Goal: Contribute content: Contribute content

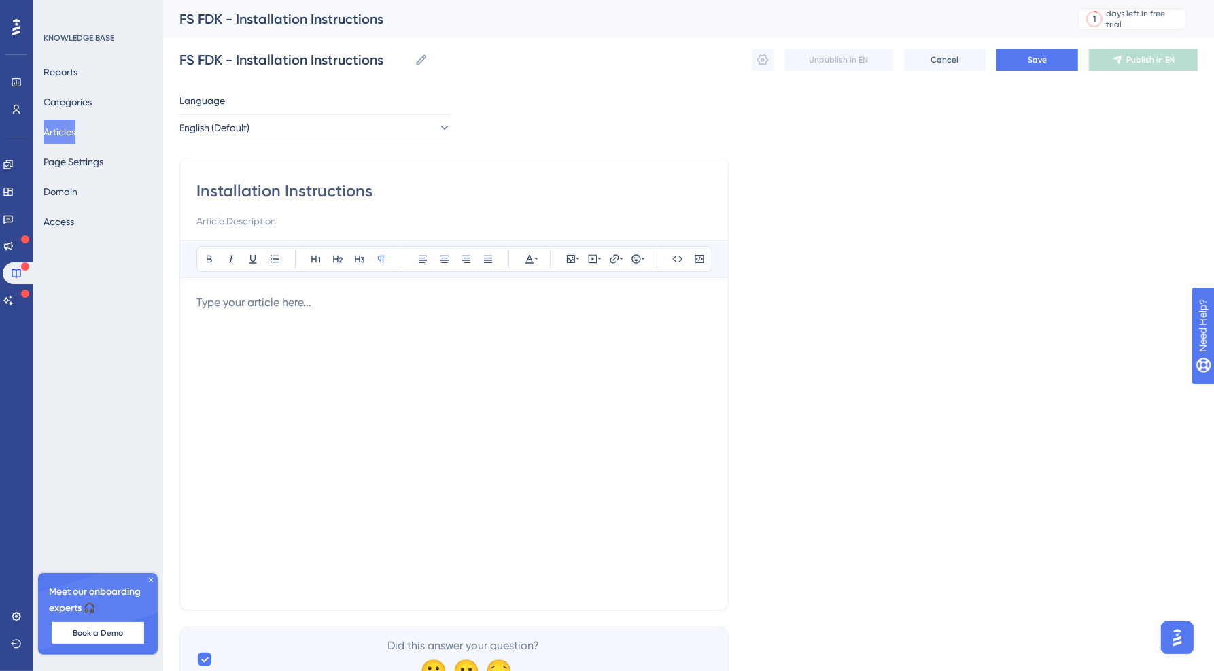
click at [59, 128] on button "Articles" at bounding box center [60, 132] width 32 height 24
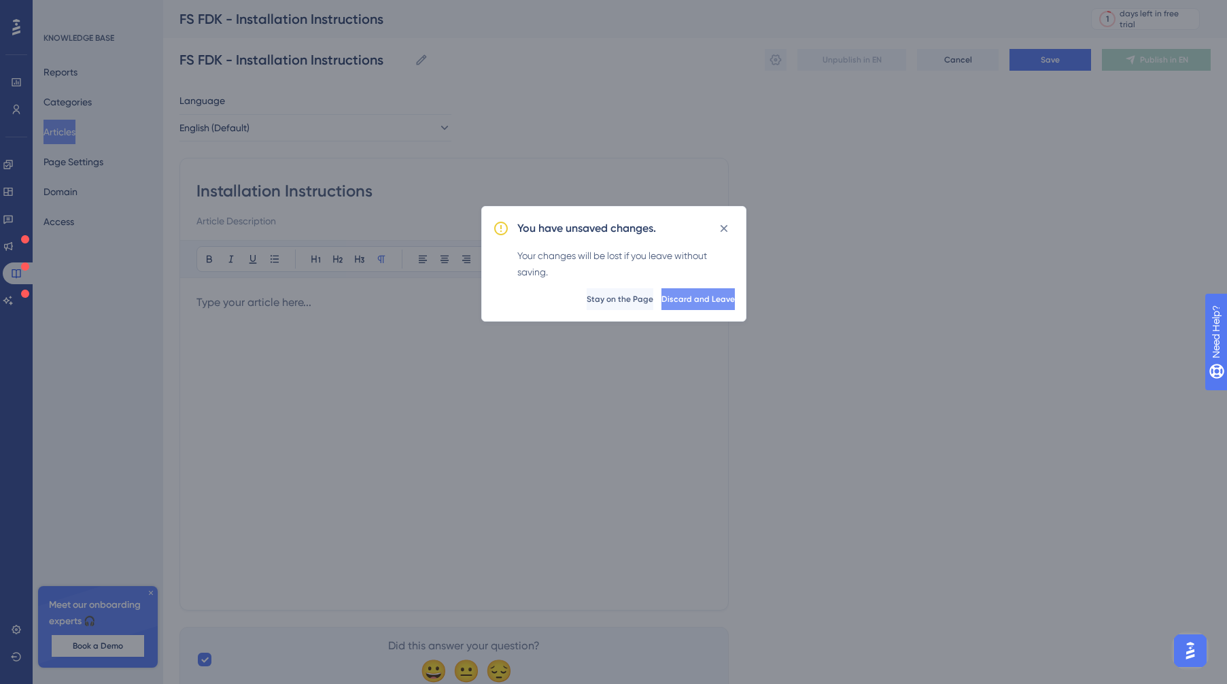
click at [715, 303] on button "Discard and Leave" at bounding box center [698, 299] width 73 height 22
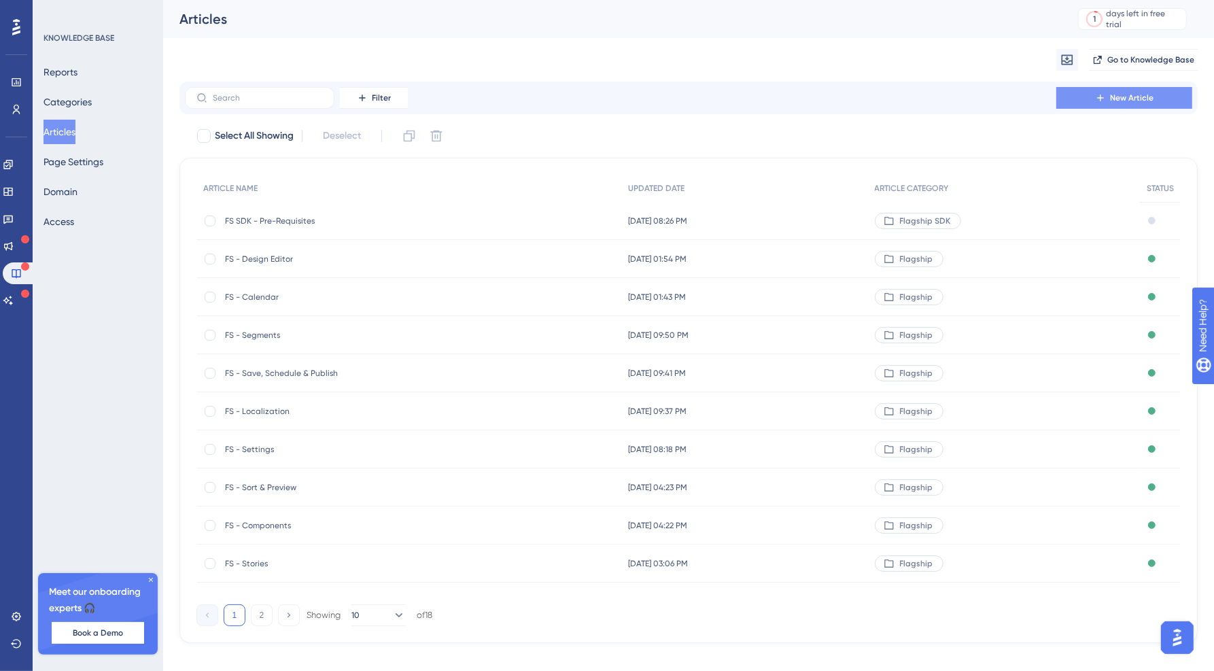
click at [1135, 99] on span "New Article" at bounding box center [1132, 97] width 44 height 11
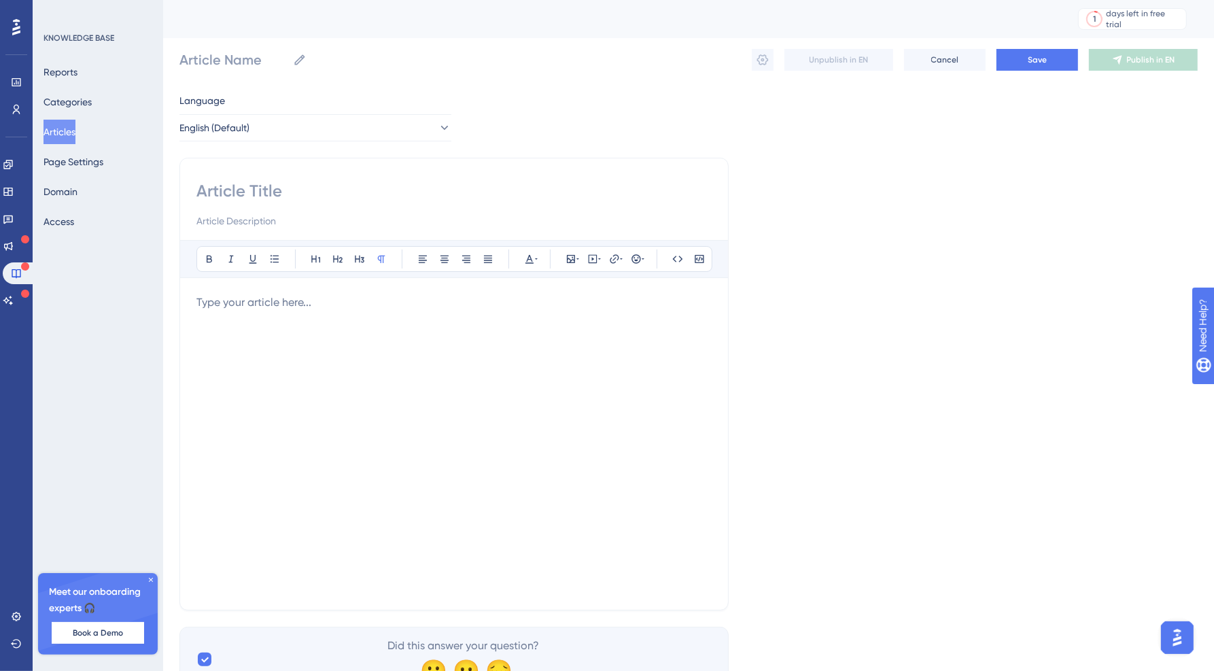
click at [336, 331] on div at bounding box center [454, 443] width 515 height 299
click at [207, 70] on label "Article Name" at bounding box center [243, 60] width 127 height 24
click at [207, 69] on input "Article Name" at bounding box center [234, 59] width 108 height 19
type input "FS SDK - Overview"
click at [324, 184] on input at bounding box center [454, 191] width 515 height 22
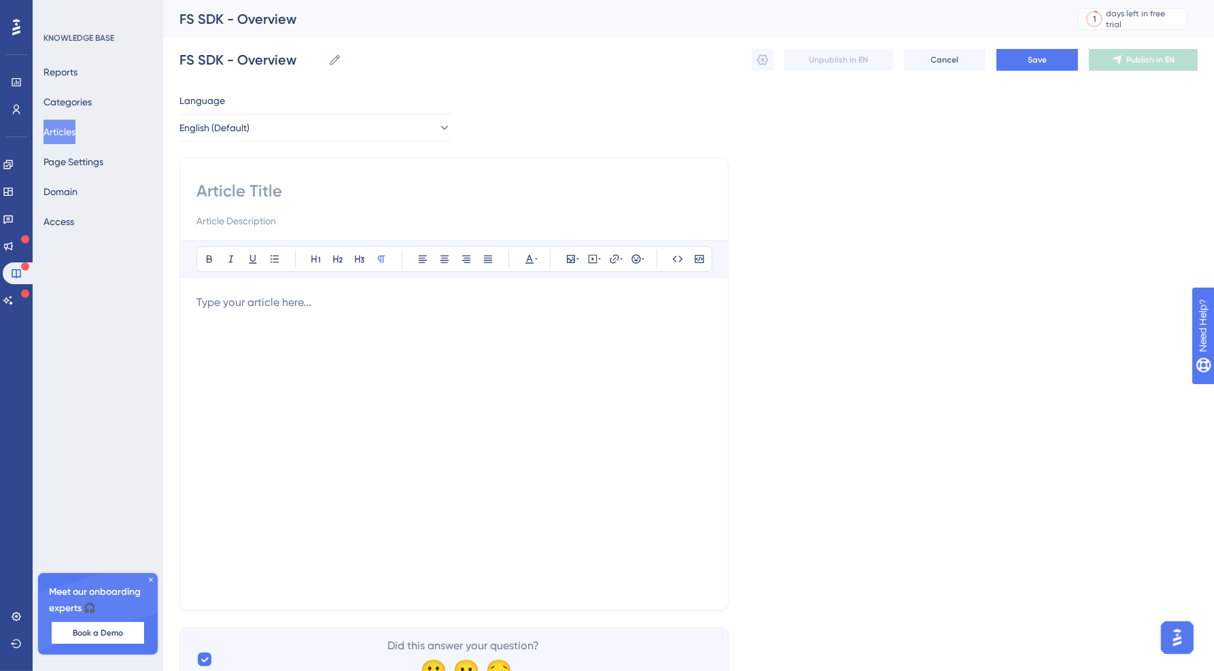
click at [339, 326] on div at bounding box center [454, 443] width 515 height 299
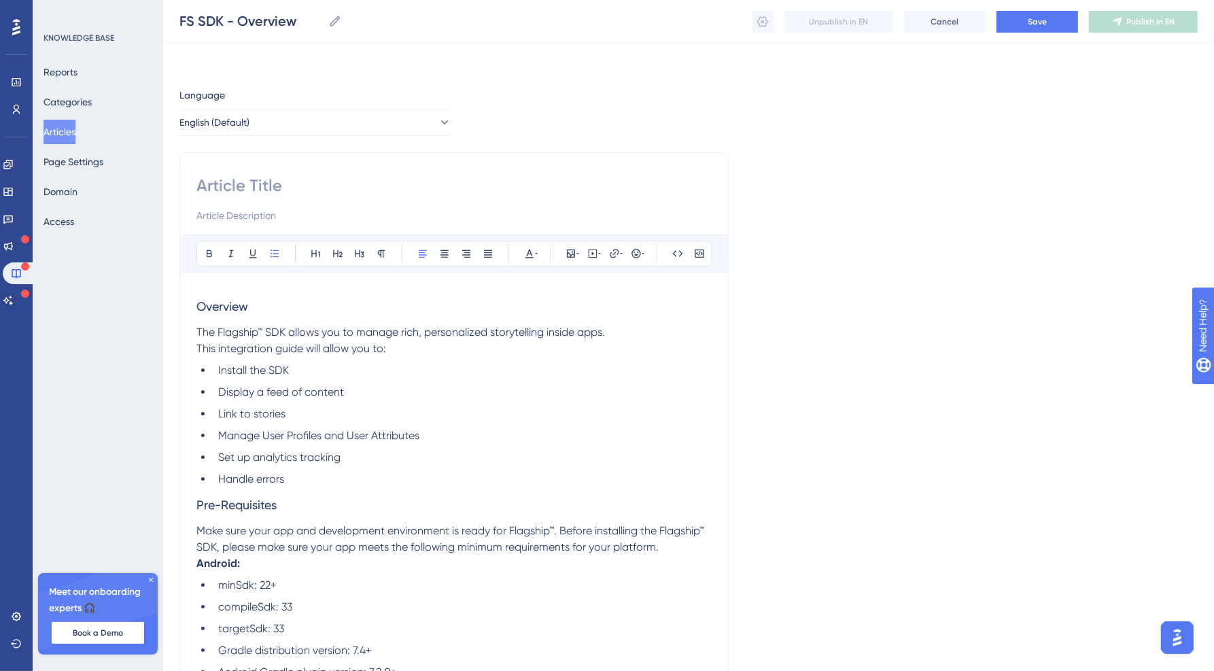
scroll to position [99, 0]
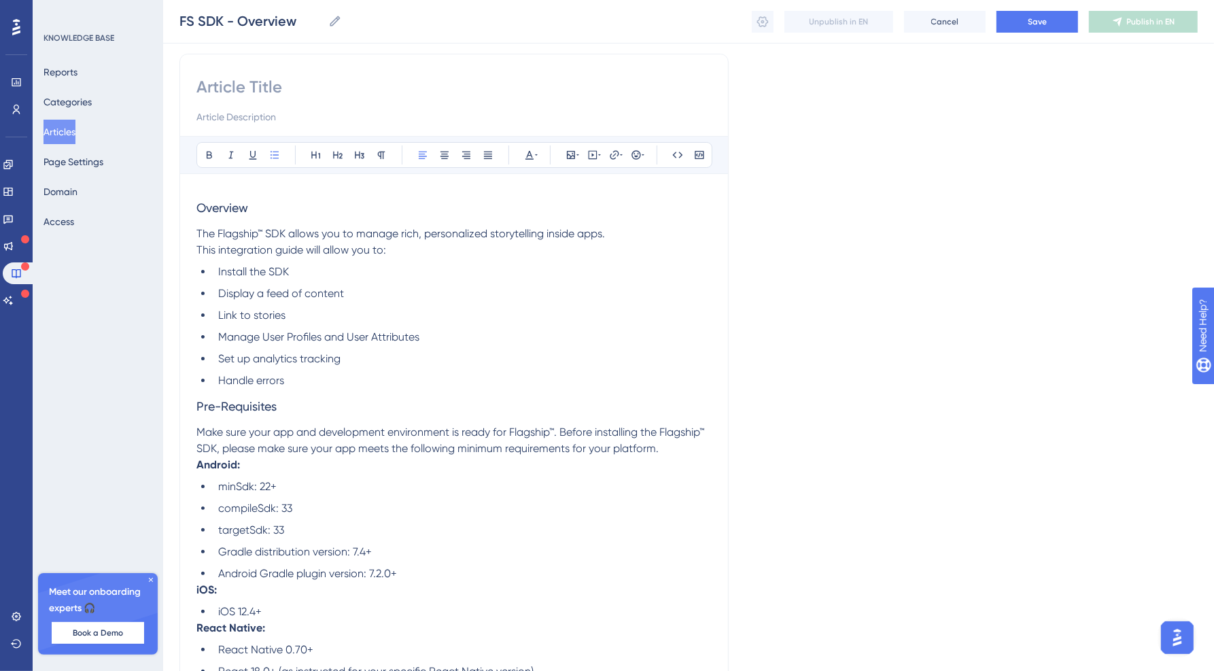
click at [199, 468] on strong "Android:" at bounding box center [219, 464] width 44 height 13
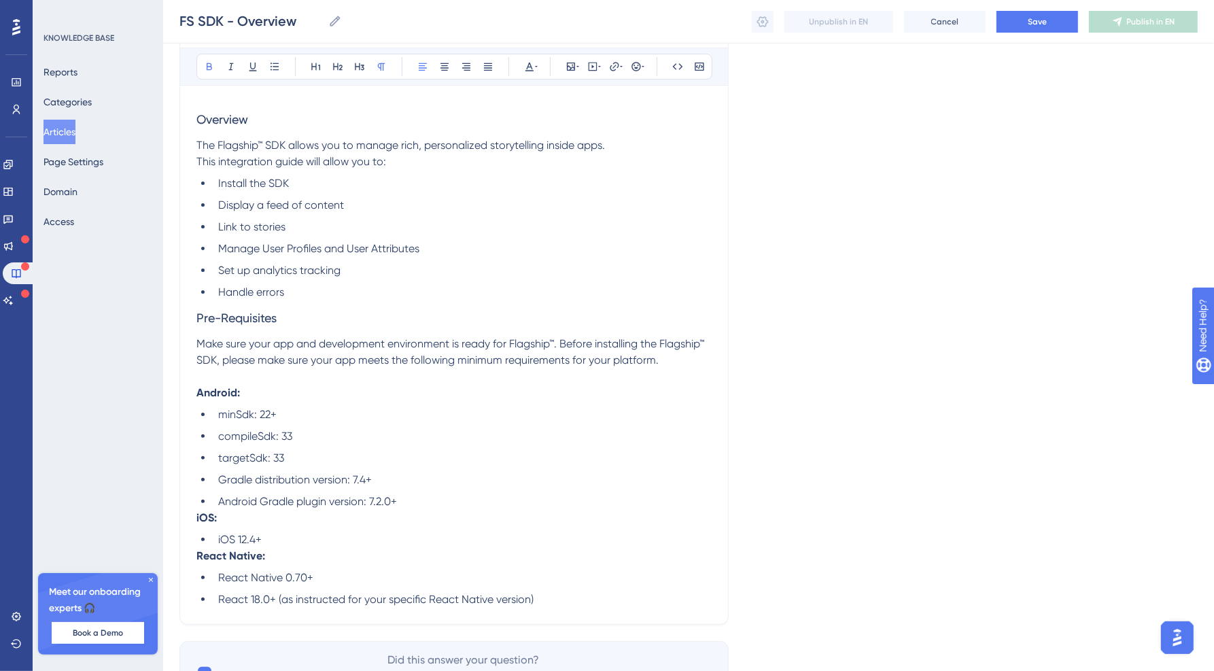
scroll to position [258, 0]
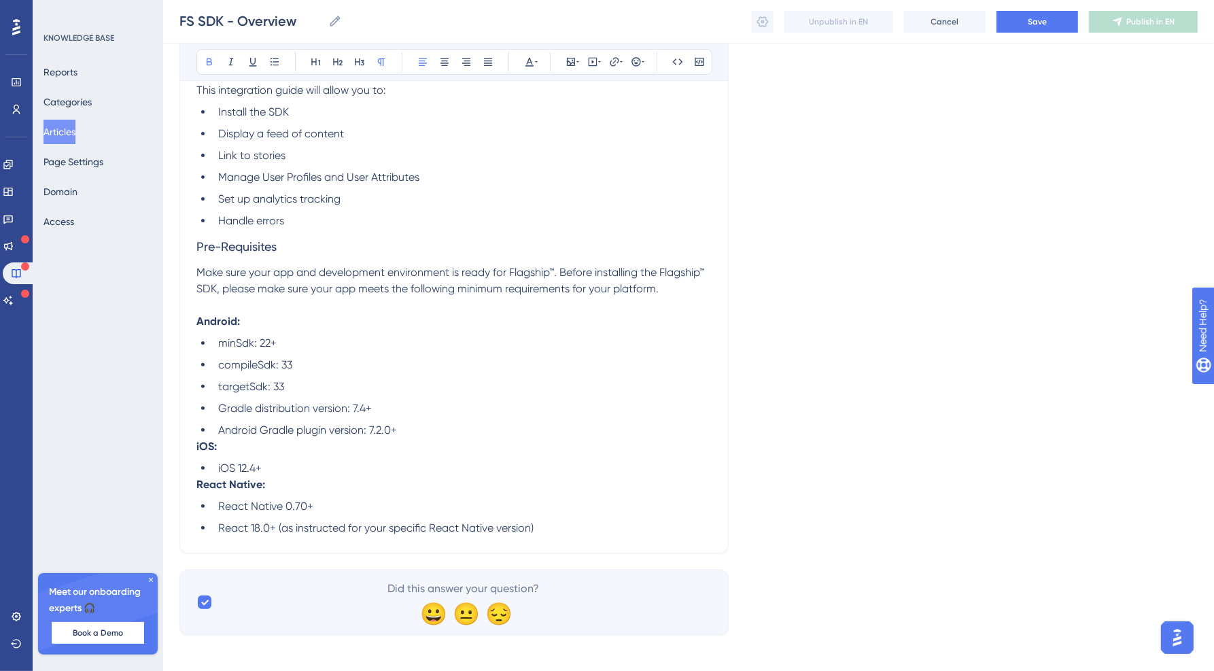
click at [197, 450] on strong "iOS:" at bounding box center [207, 446] width 20 height 13
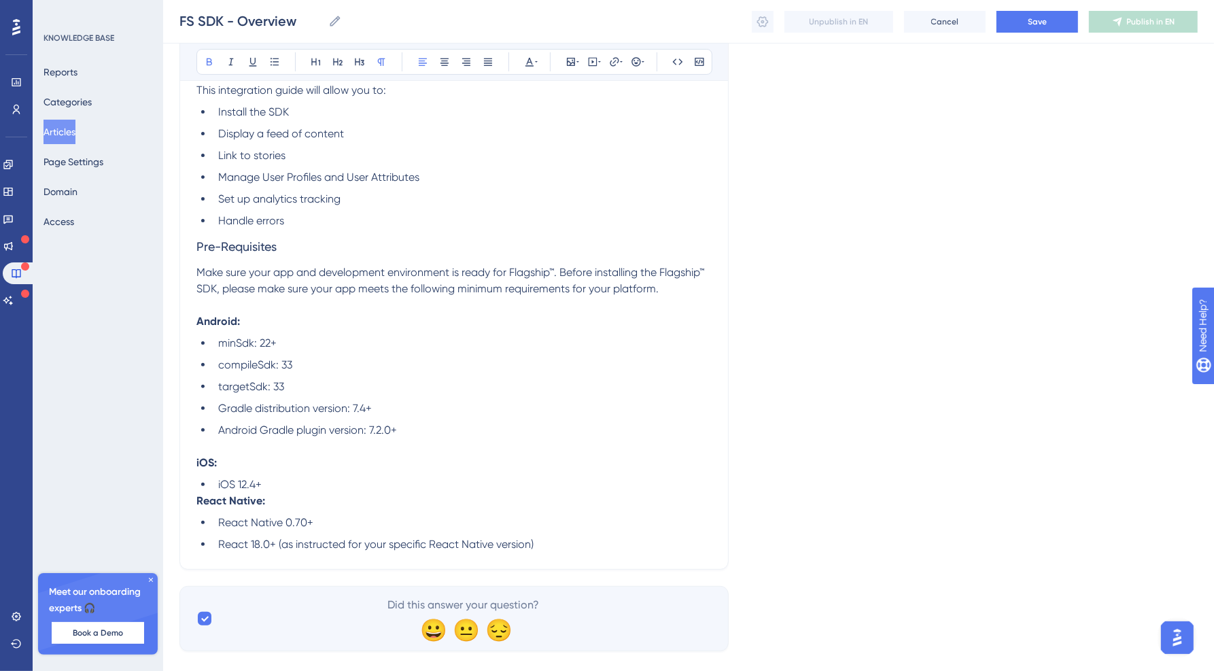
click at [198, 505] on strong "React Native:" at bounding box center [231, 500] width 69 height 13
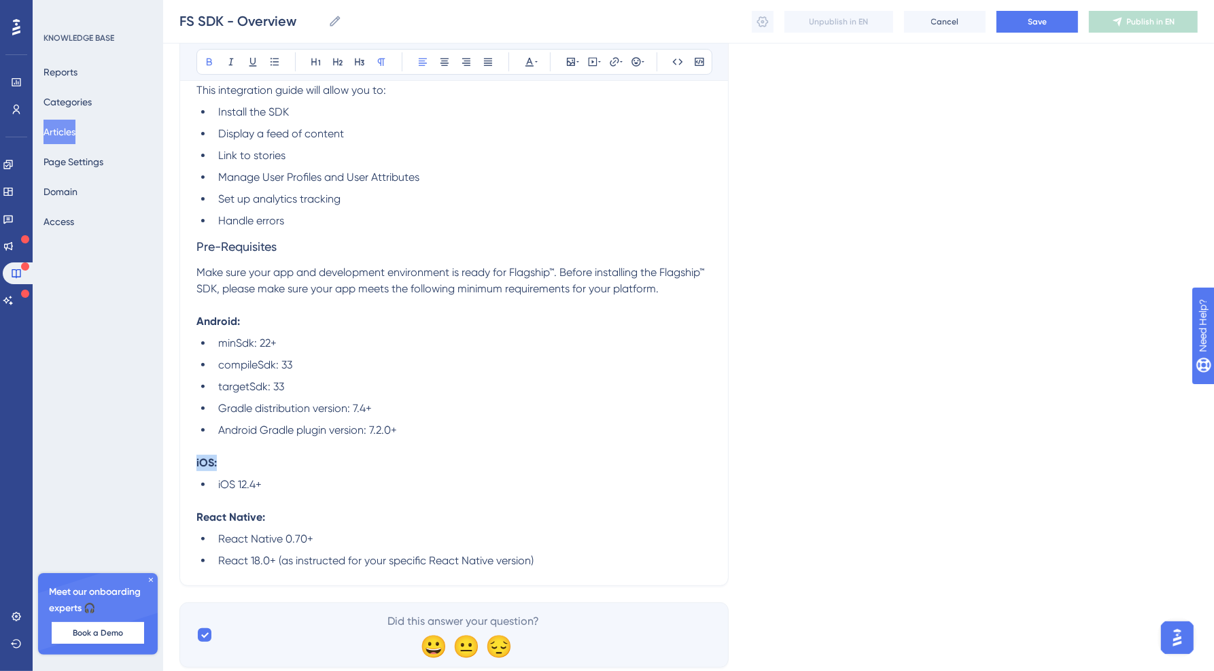
drag, startPoint x: 256, startPoint y: 460, endPoint x: 165, endPoint y: 460, distance: 91.1
click at [165, 460] on div "Performance Users Engagement Widgets Feedback Product Updates Knowledge Base AI…" at bounding box center [688, 216] width 1051 height 948
click at [200, 463] on strong "iOS:" at bounding box center [207, 462] width 20 height 13
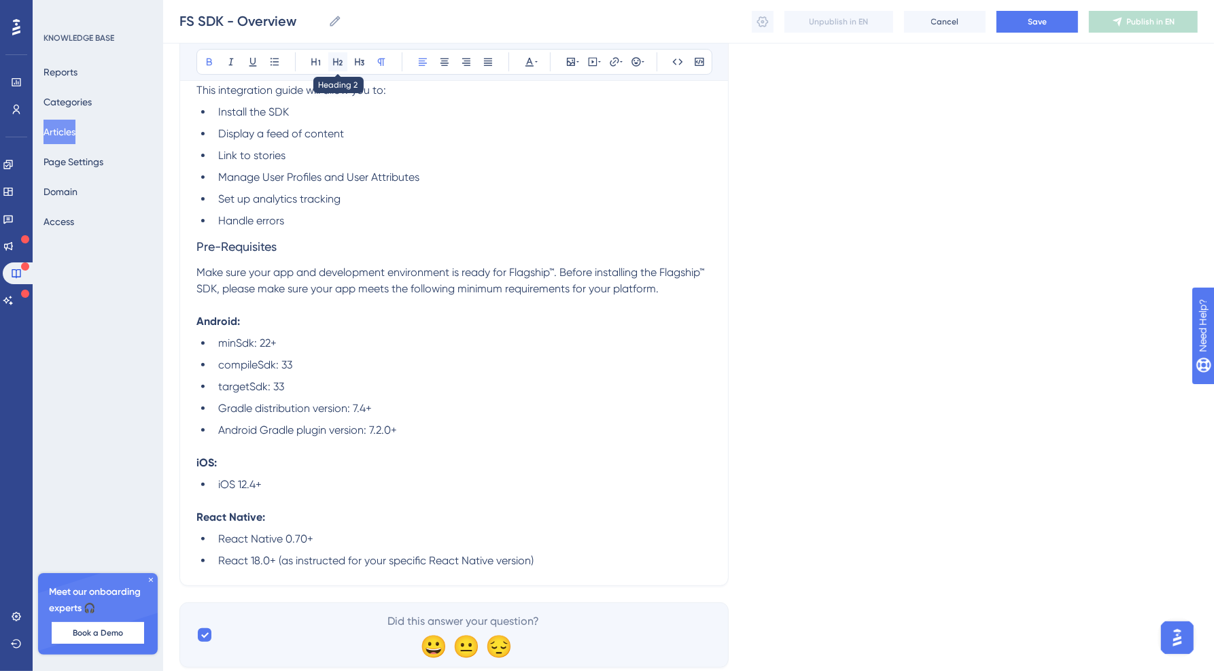
click at [336, 67] on icon at bounding box center [337, 61] width 11 height 11
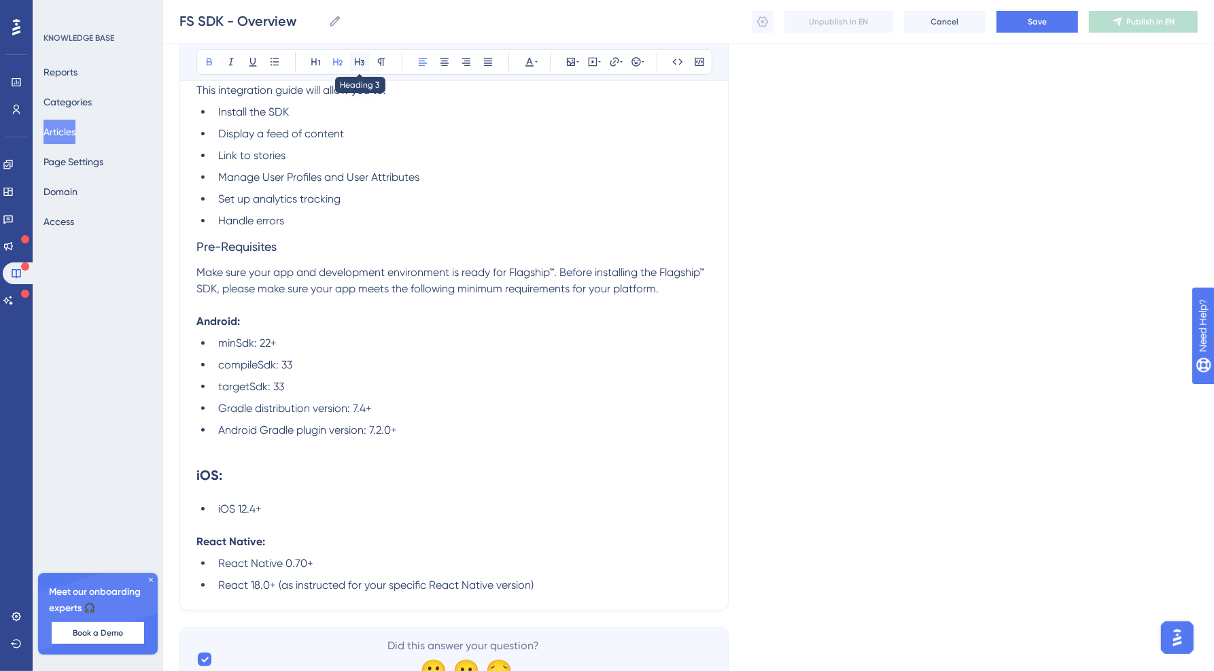
click at [352, 63] on button at bounding box center [359, 61] width 19 height 19
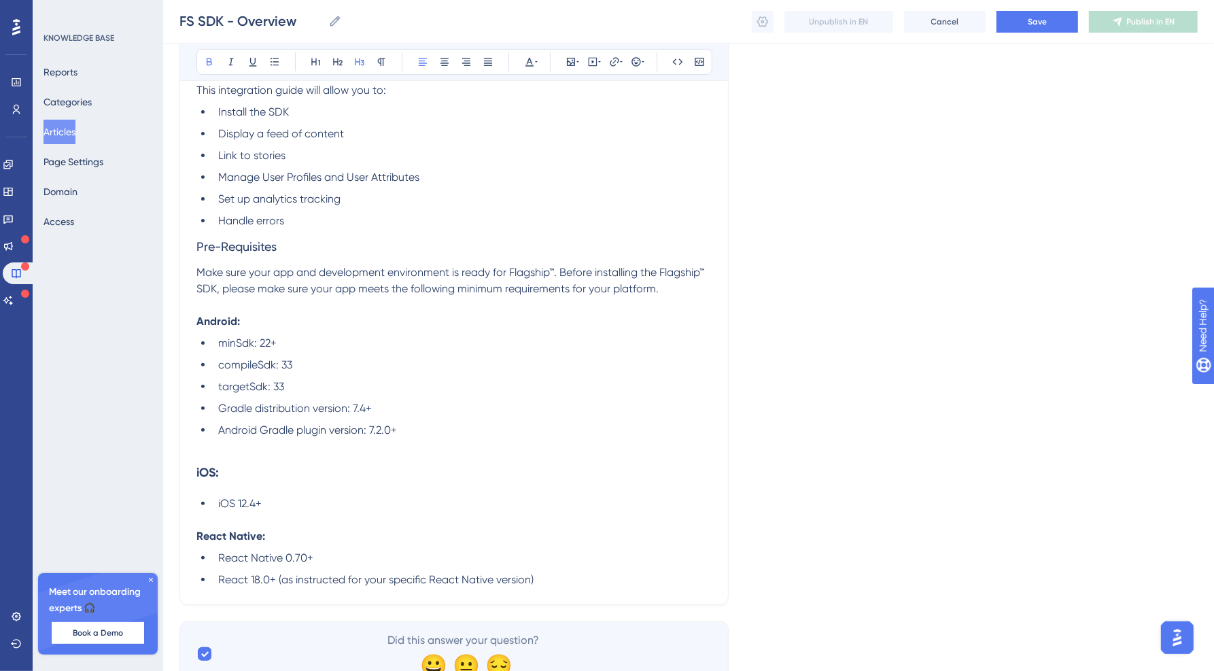
click at [237, 541] on strong "React Native:" at bounding box center [231, 536] width 69 height 13
click at [362, 59] on icon at bounding box center [359, 61] width 11 height 11
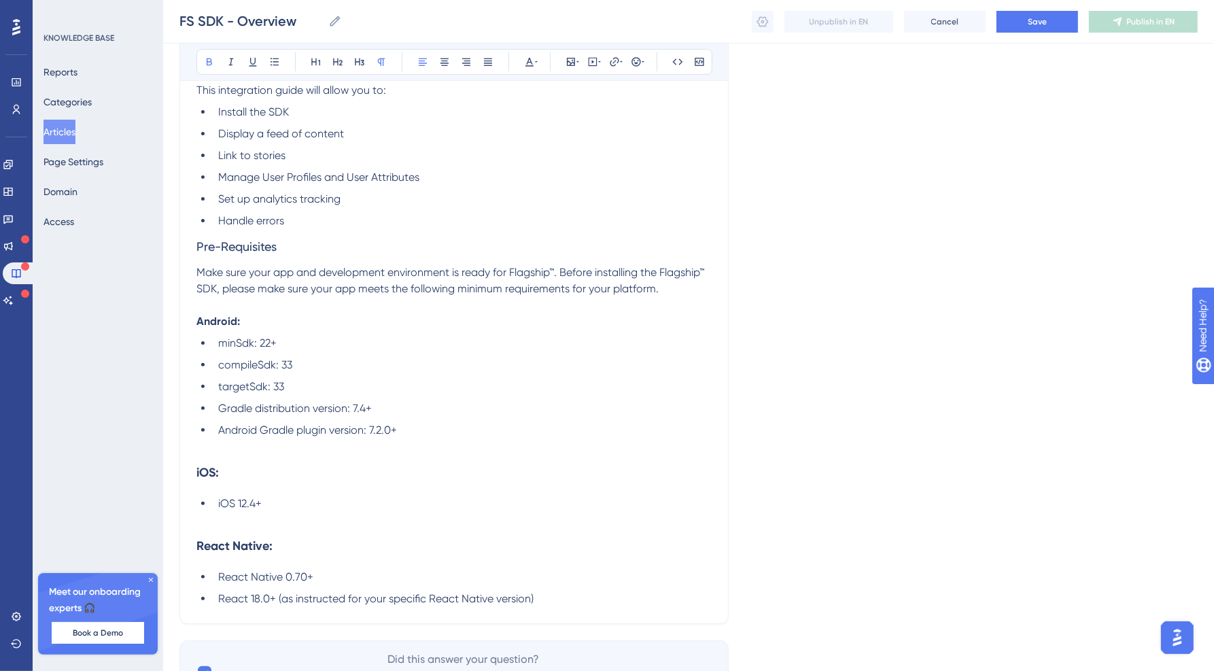
click at [241, 322] on p "Android:" at bounding box center [454, 321] width 515 height 16
click at [362, 65] on icon at bounding box center [360, 61] width 10 height 7
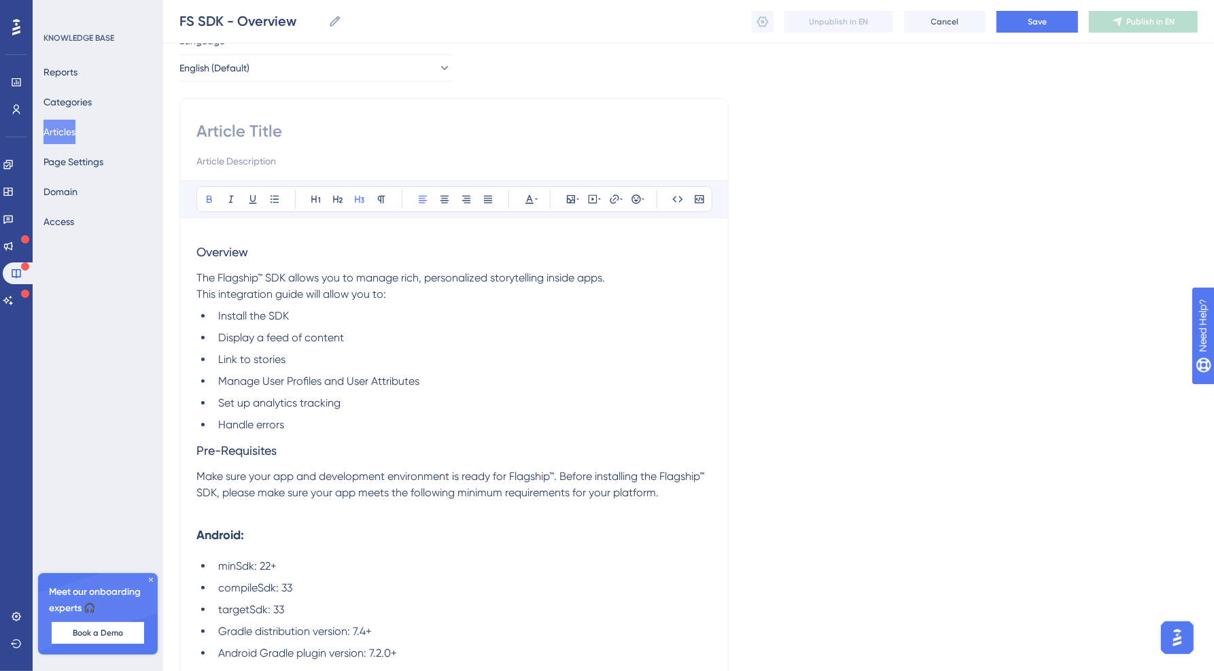
scroll to position [0, 0]
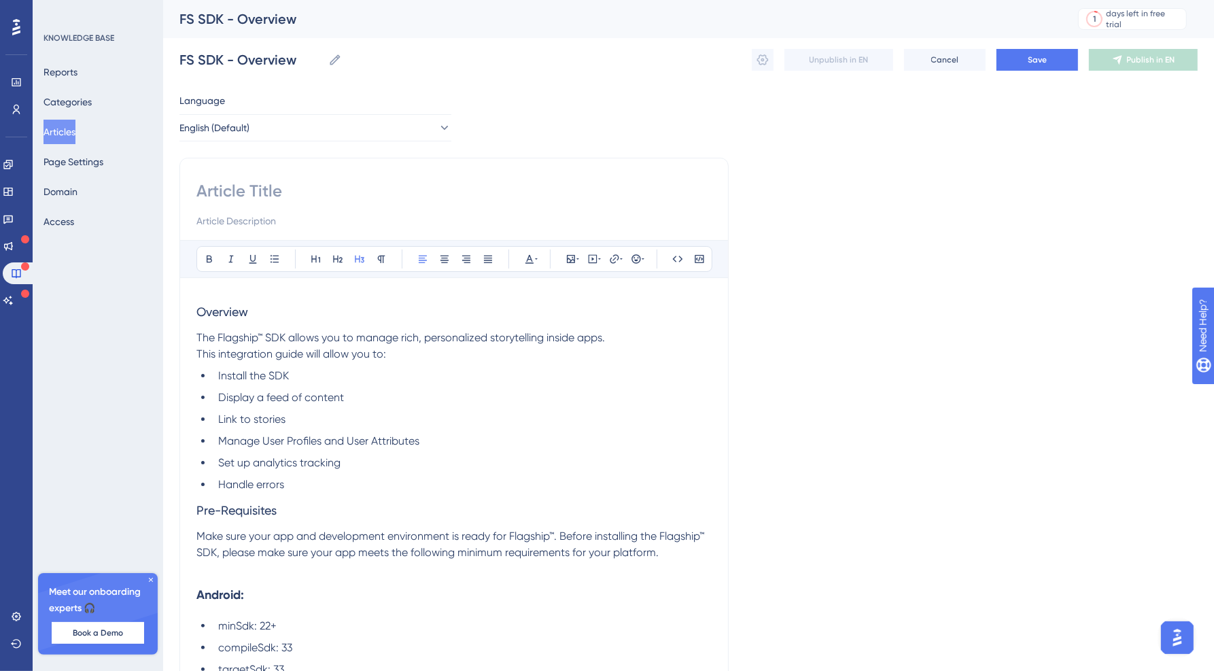
click at [241, 308] on span "Overview" at bounding box center [223, 312] width 52 height 14
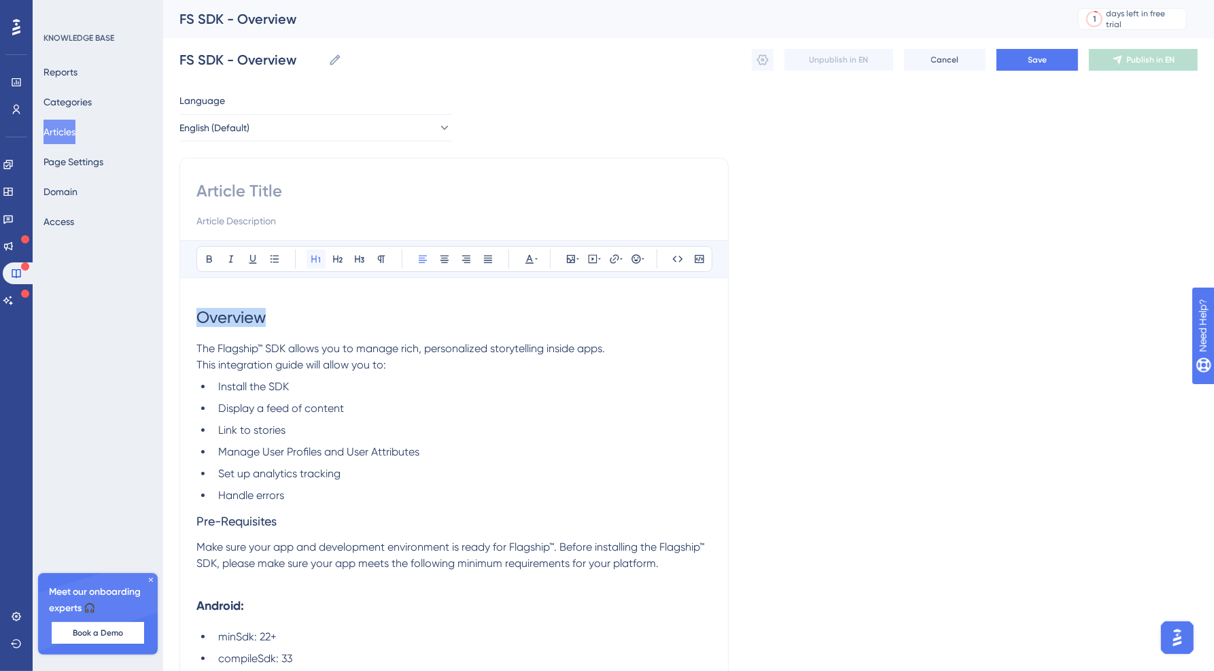
click at [317, 262] on icon at bounding box center [316, 259] width 11 height 11
click at [235, 188] on input at bounding box center [454, 191] width 515 height 22
type input "Overview"
click at [252, 313] on span "Overview" at bounding box center [231, 317] width 69 height 19
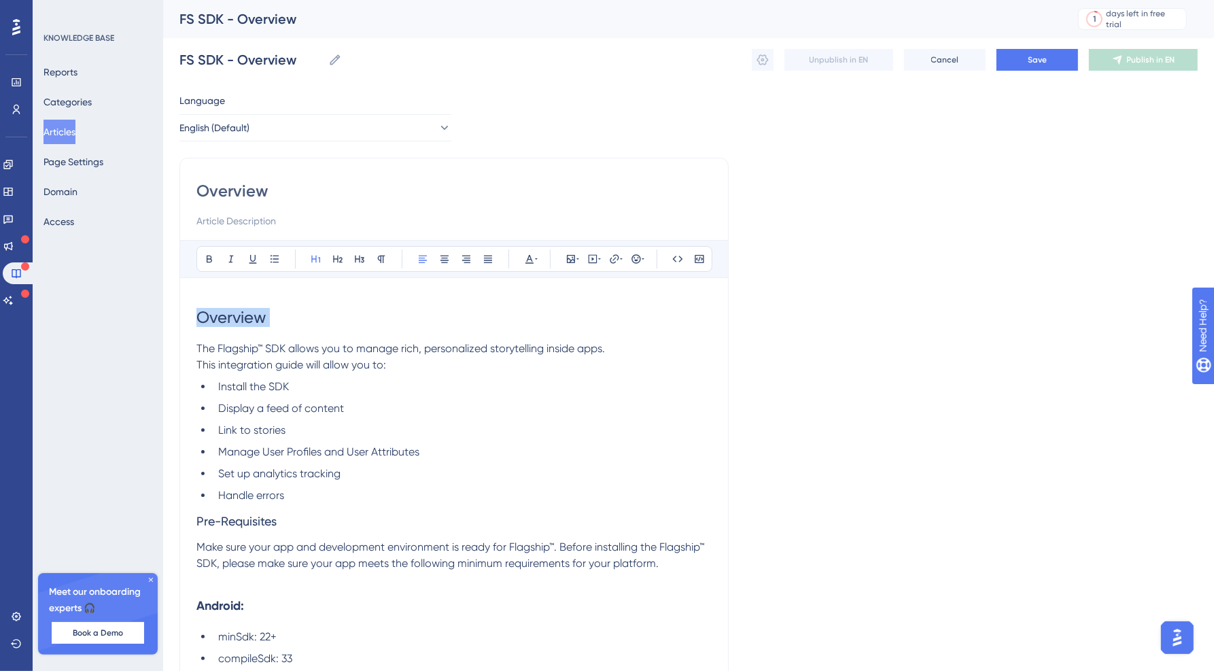
click at [252, 313] on span "Overview" at bounding box center [231, 317] width 69 height 19
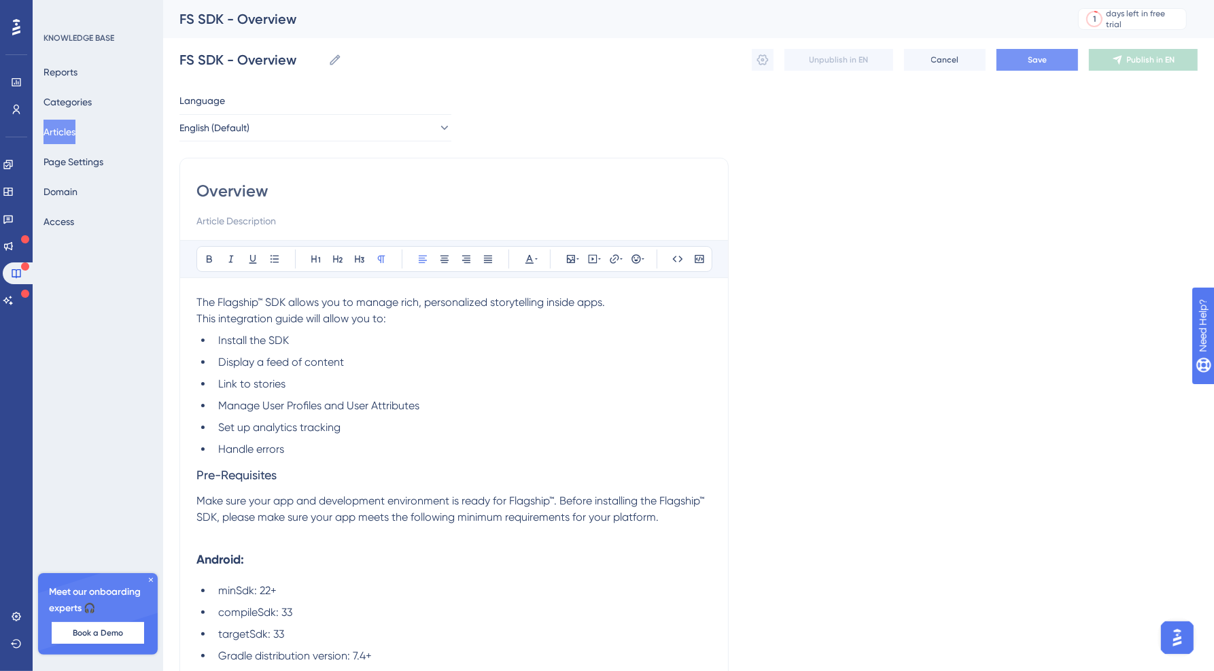
click at [1029, 59] on span "Save" at bounding box center [1037, 59] width 19 height 11
click at [766, 58] on icon at bounding box center [763, 60] width 14 height 14
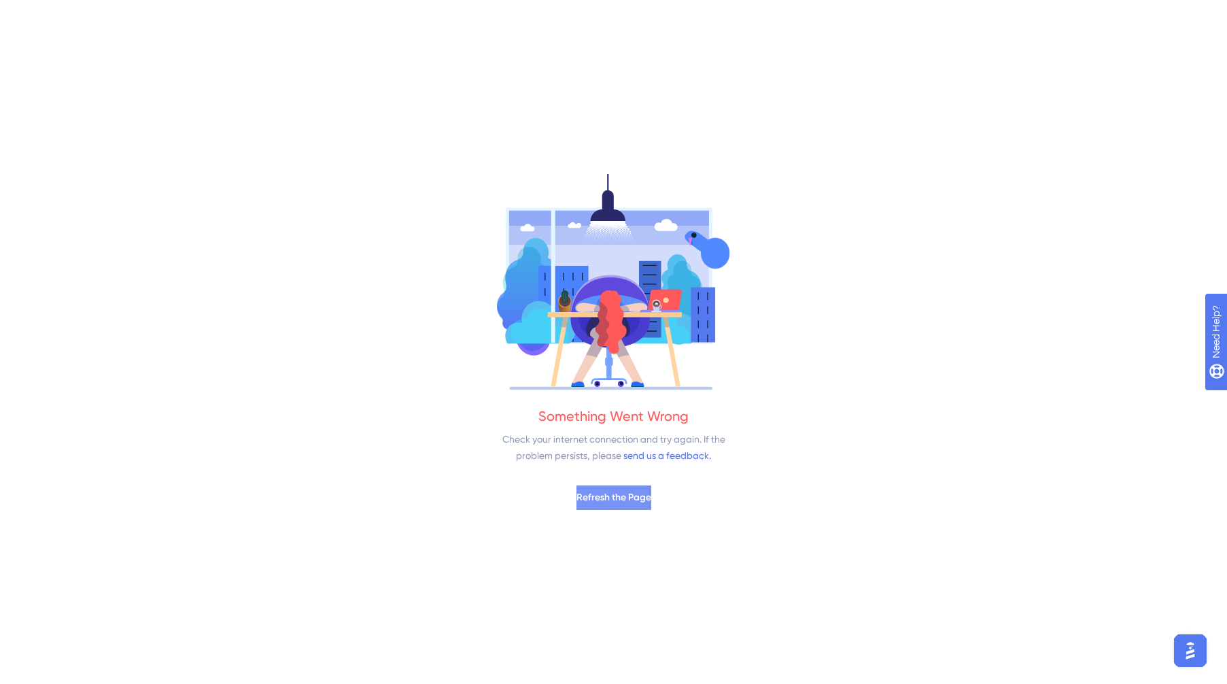
click at [646, 496] on span "Refresh the Page" at bounding box center [614, 498] width 75 height 16
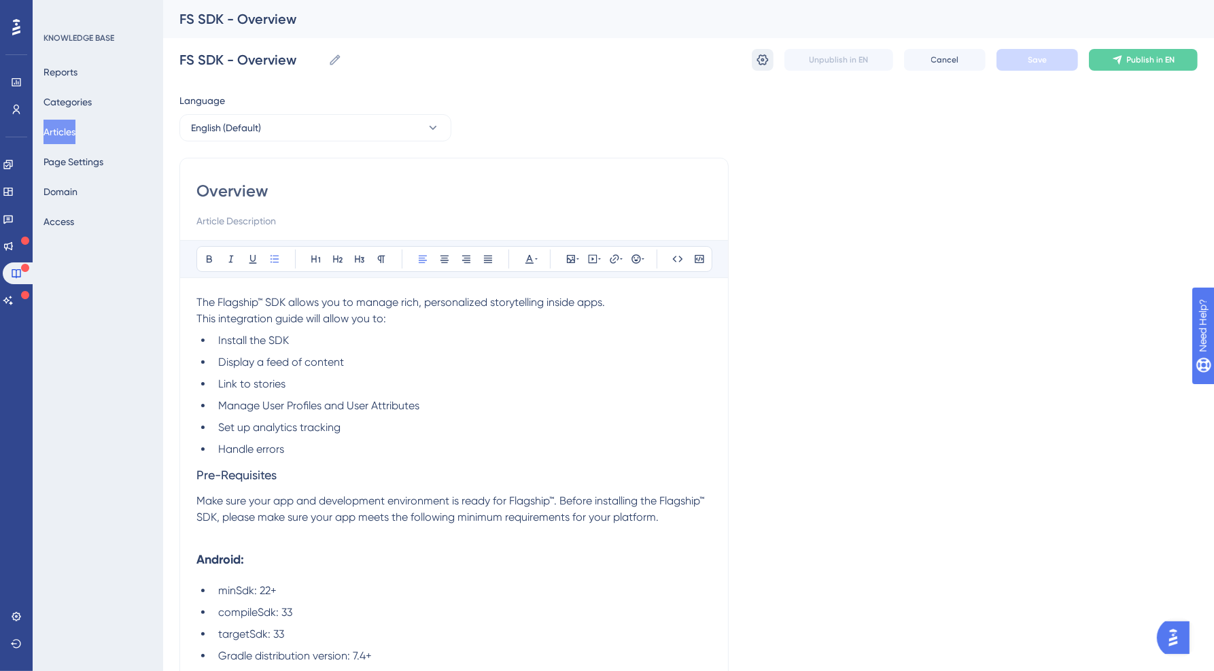
click at [770, 63] on button at bounding box center [763, 60] width 22 height 22
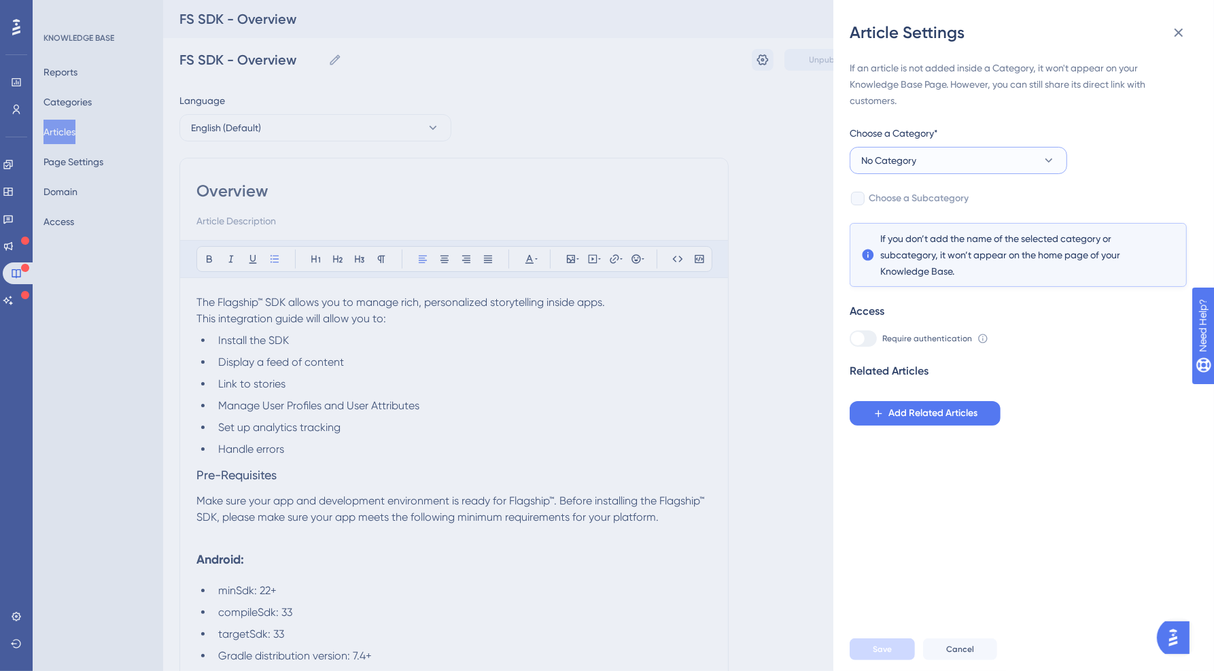
click at [973, 159] on button "No Category" at bounding box center [959, 160] width 218 height 27
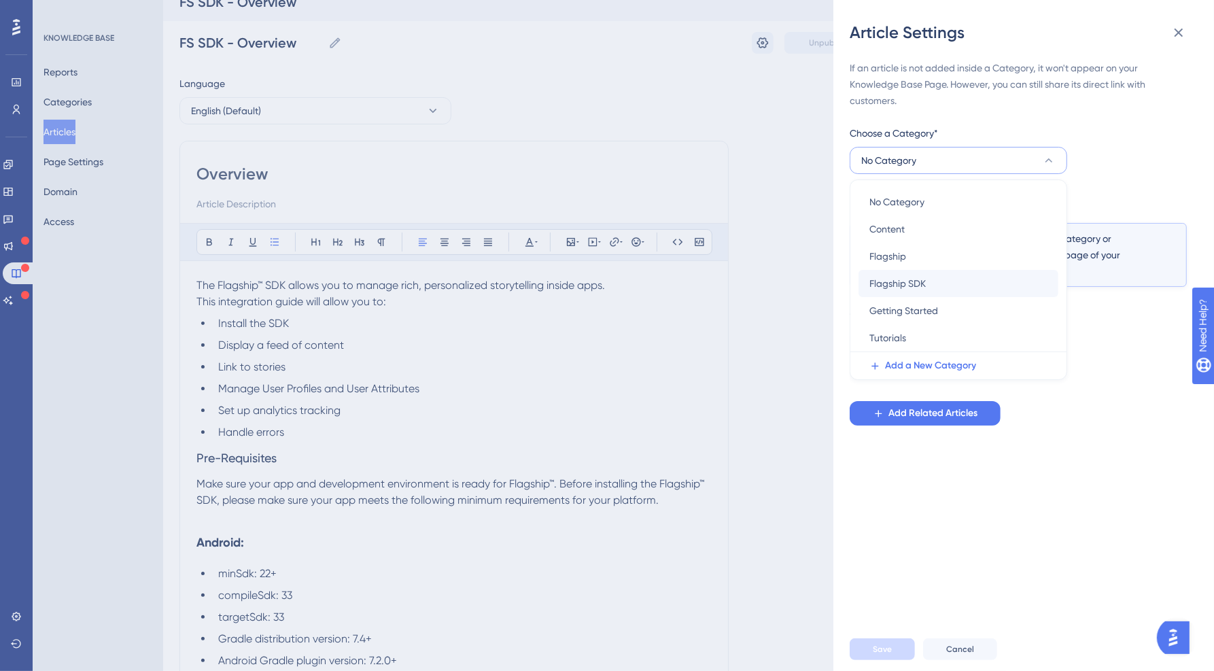
scroll to position [20, 0]
click at [942, 279] on div "Flagship SDK Flagship SDK" at bounding box center [959, 283] width 178 height 27
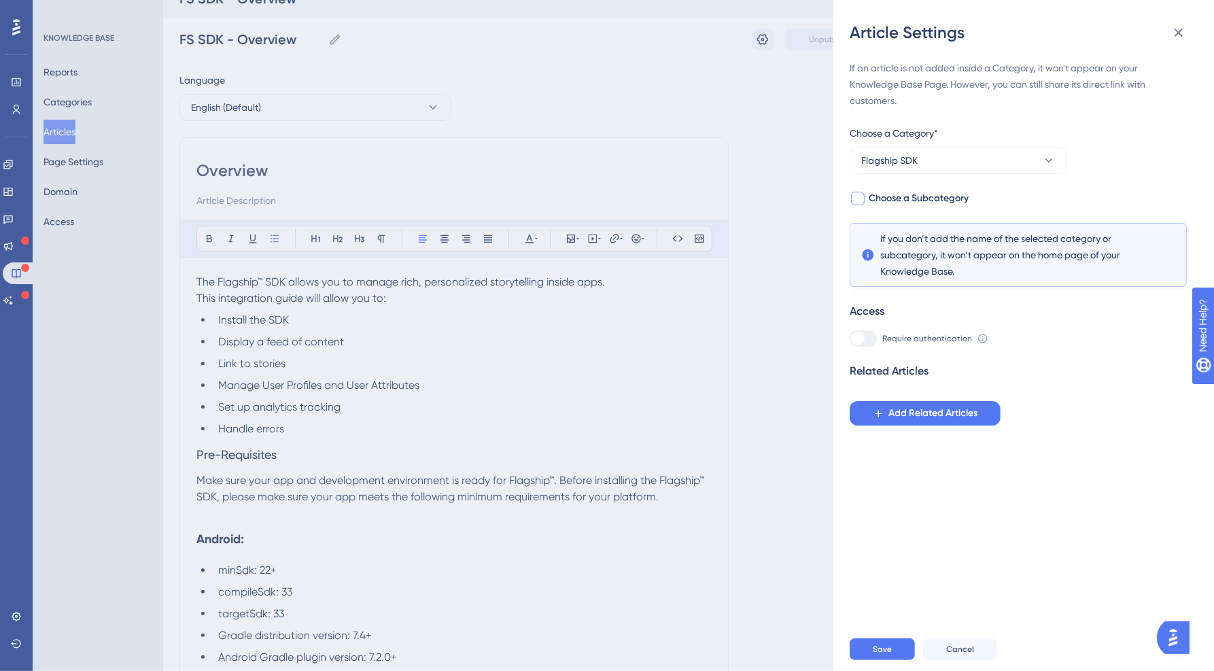
click at [957, 206] on span "Choose a Subcategory" at bounding box center [919, 198] width 100 height 16
checkbox input "true"
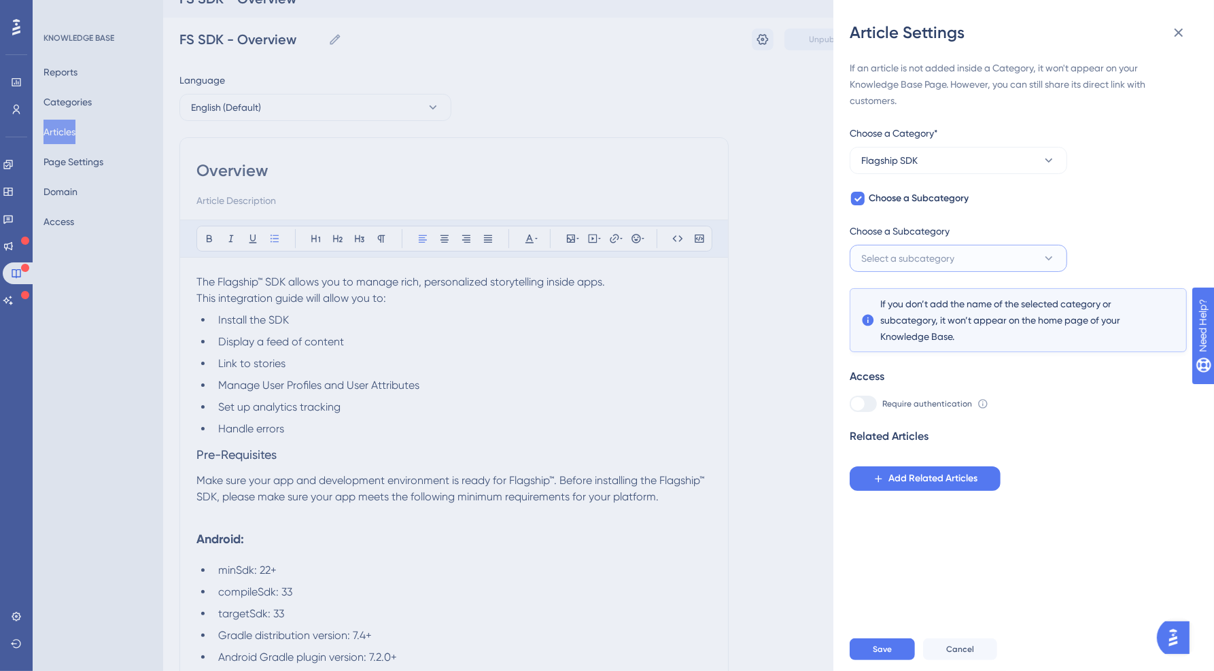
click at [966, 256] on button "Select a subcategory" at bounding box center [959, 258] width 218 height 27
click at [1130, 199] on div "If an article is not added inside a Category, it won't appear on your Knowledge…" at bounding box center [1018, 275] width 337 height 431
click at [889, 655] on span "Save" at bounding box center [882, 649] width 19 height 11
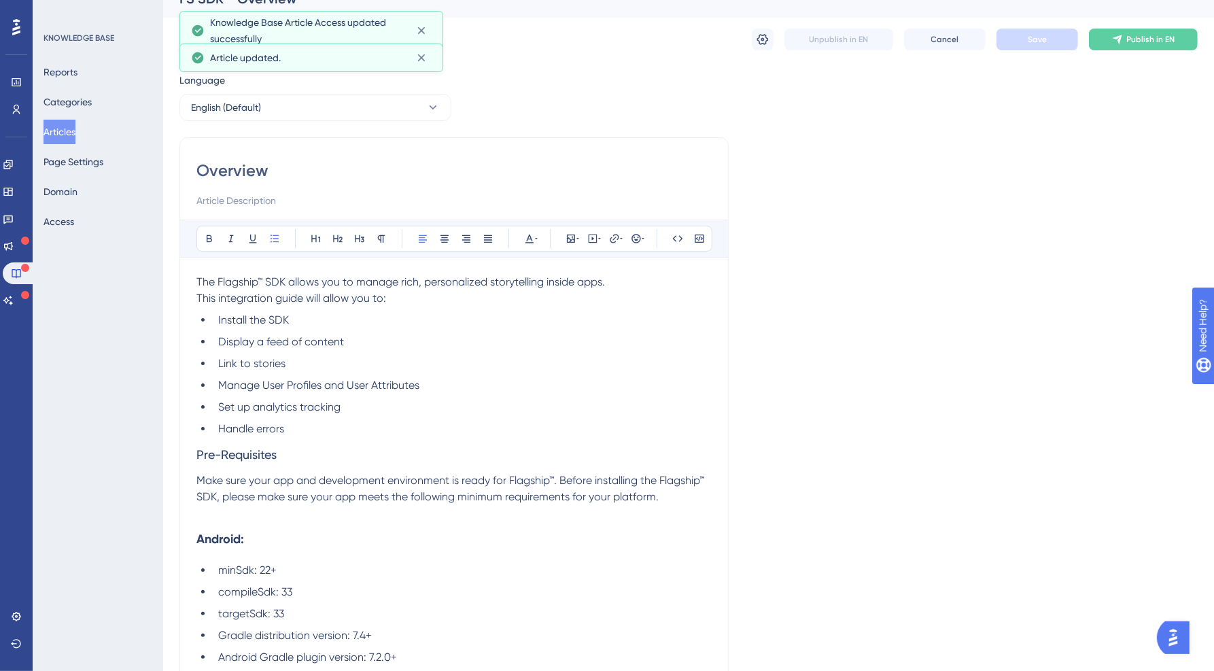
click at [65, 130] on button "Articles" at bounding box center [60, 132] width 32 height 24
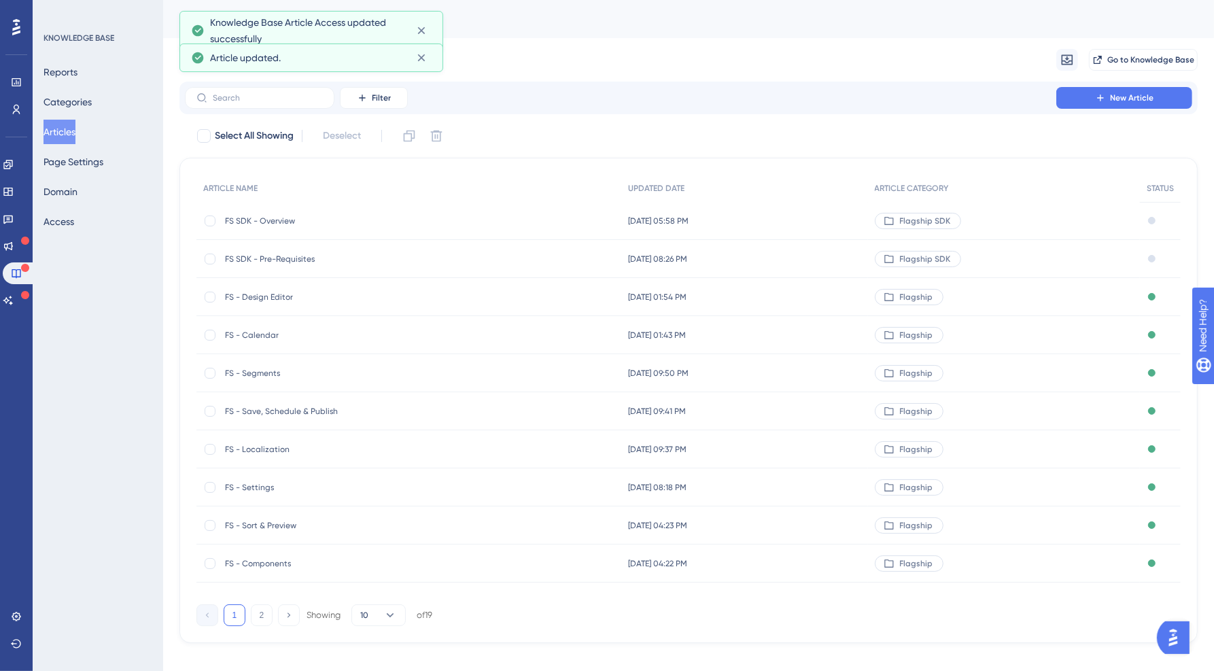
click at [305, 256] on span "FS SDK - Pre-Requisites" at bounding box center [334, 259] width 218 height 11
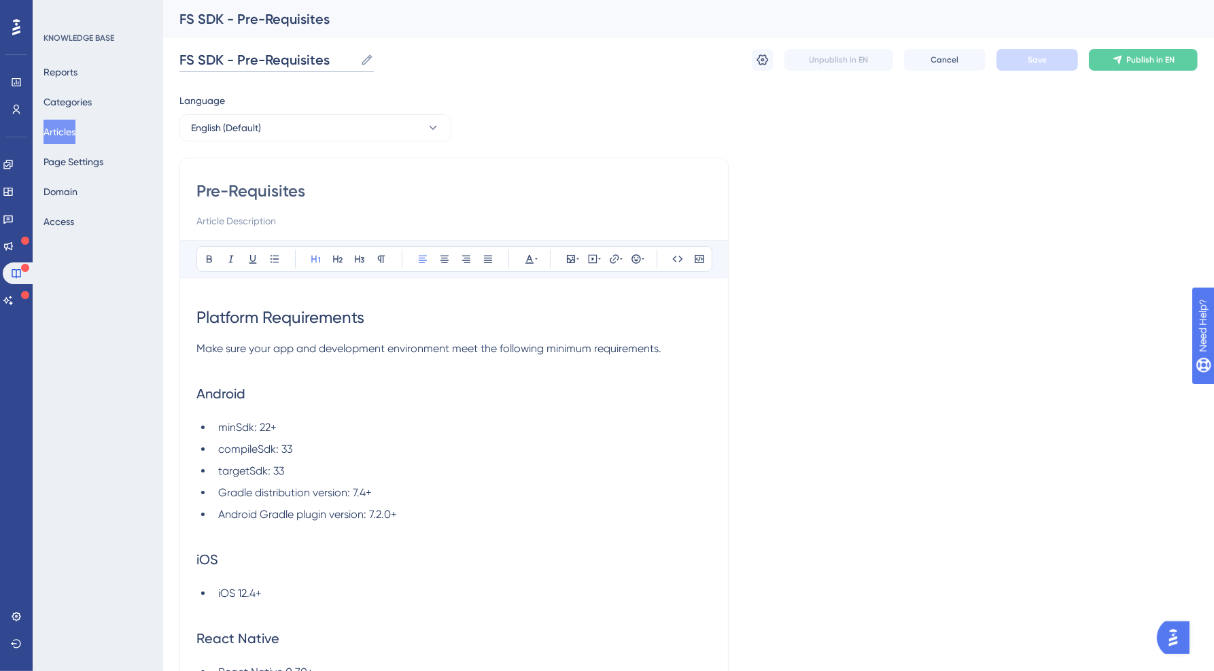
drag, startPoint x: 315, startPoint y: 61, endPoint x: 337, endPoint y: 62, distance: 22.4
click at [337, 62] on input "FS SDK - Pre-Requisites" at bounding box center [267, 59] width 175 height 19
type input "FS SDK - Installation Instructions"
click at [606, 131] on div "Language English (Default) Pre-Requisites Bold Italic Underline Bullet Point He…" at bounding box center [689, 446] width 1019 height 708
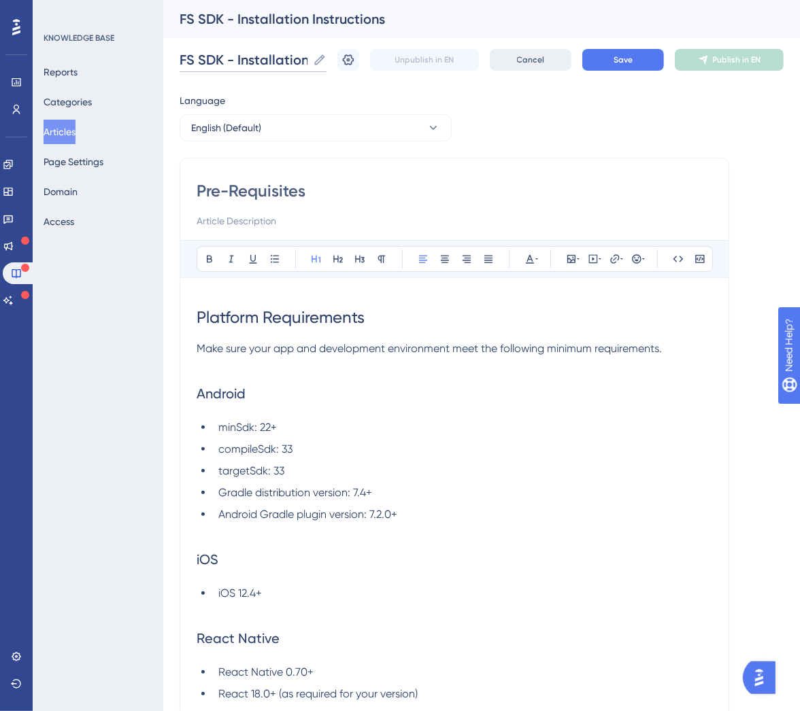
scroll to position [0, 62]
drag, startPoint x: 240, startPoint y: 61, endPoint x: 553, endPoint y: 56, distance: 312.8
click at [553, 56] on div "FS SDK - Installation Instructions FS SDK - Installation Instructions Unpublish…" at bounding box center [482, 60] width 604 height 44
click at [290, 179] on div "Pre-Requisites Bold Italic Underline Bullet Point Heading 1 Heading 2 Heading 3…" at bounding box center [454, 439] width 549 height 562
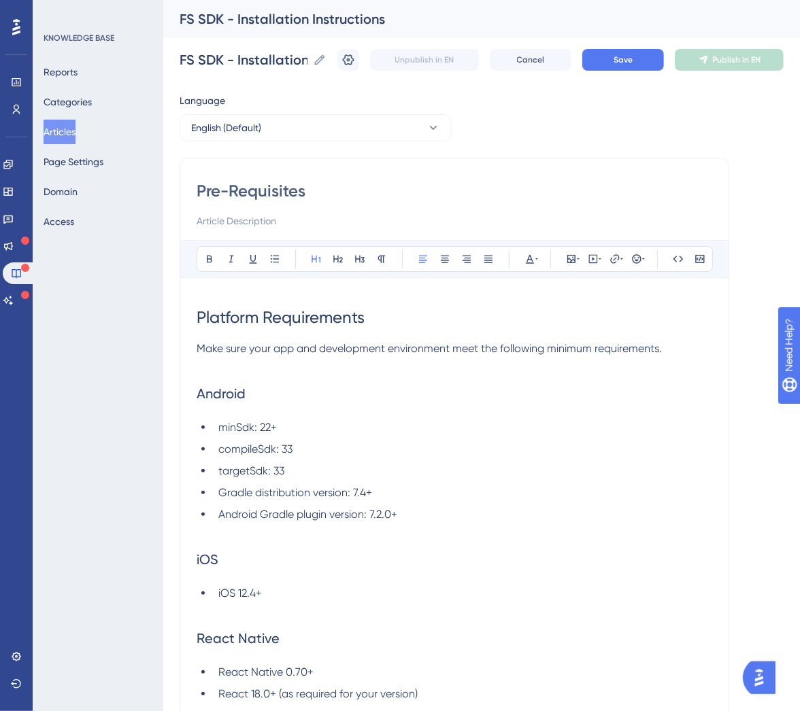
click at [290, 179] on div "Pre-Requisites Bold Italic Underline Bullet Point Heading 1 Heading 2 Heading 3…" at bounding box center [454, 439] width 549 height 562
click at [289, 187] on input "Pre-Requisites" at bounding box center [454, 191] width 515 height 22
click at [289, 188] on input "Pre-Requisites" at bounding box center [454, 191] width 515 height 22
paste input "nstallation Instruction"
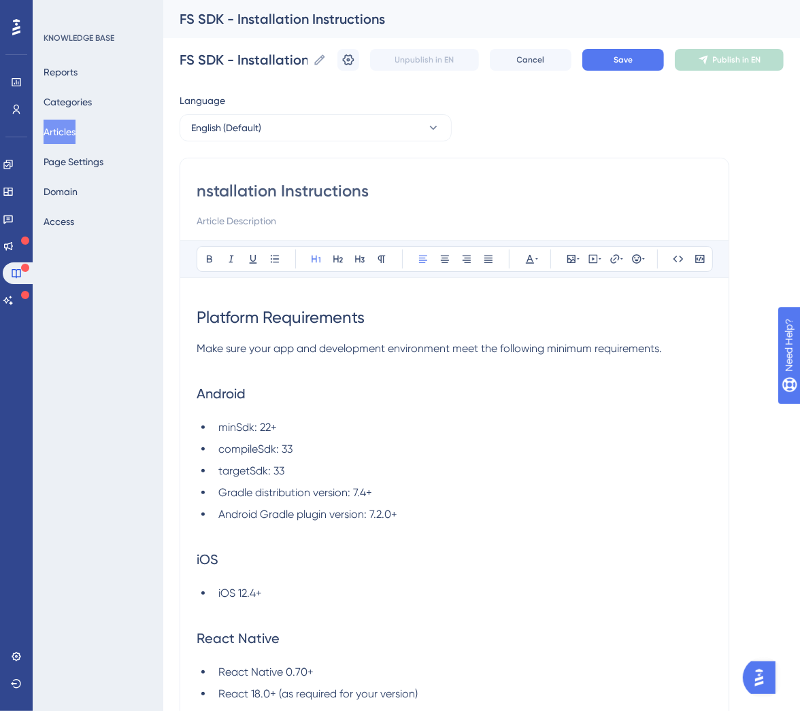
click at [200, 191] on input "nstallation Instructions" at bounding box center [454, 191] width 515 height 22
type input "Installation Instructions"
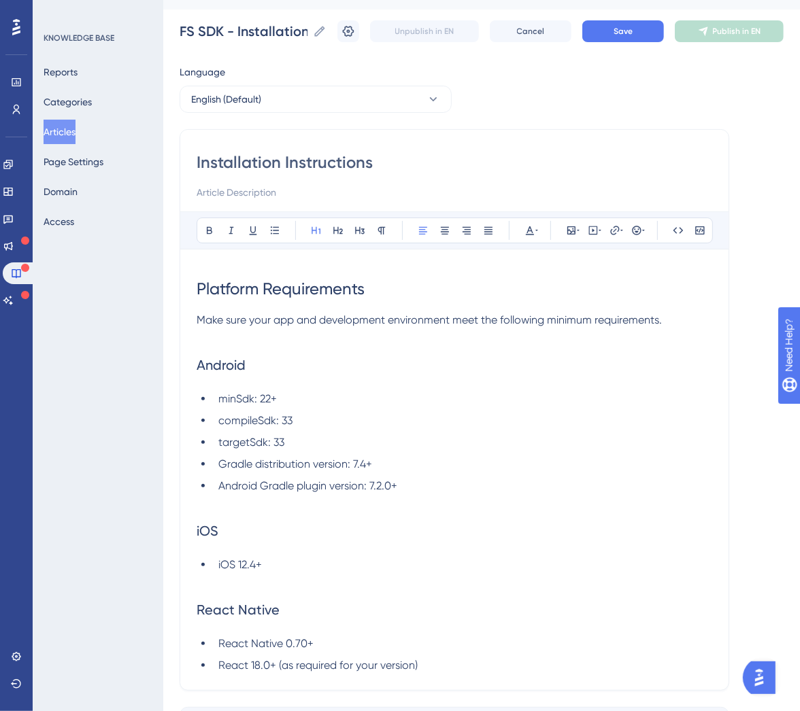
scroll to position [128, 0]
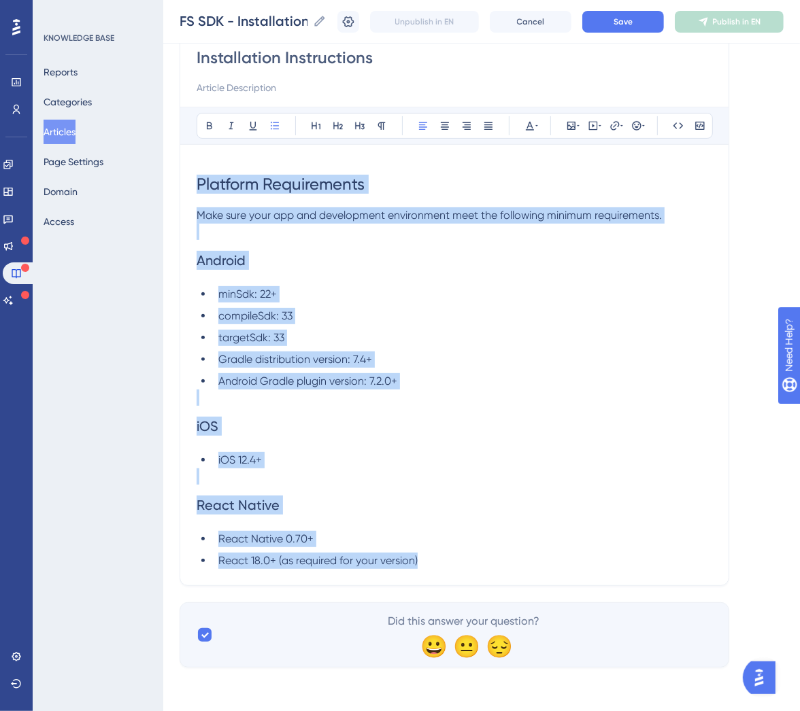
drag, startPoint x: 455, startPoint y: 563, endPoint x: 86, endPoint y: 28, distance: 649.7
click at [163, 28] on div "Performance Users Engagement Widgets Feedback Product Updates Knowledge Base AI…" at bounding box center [481, 280] width 636 height 817
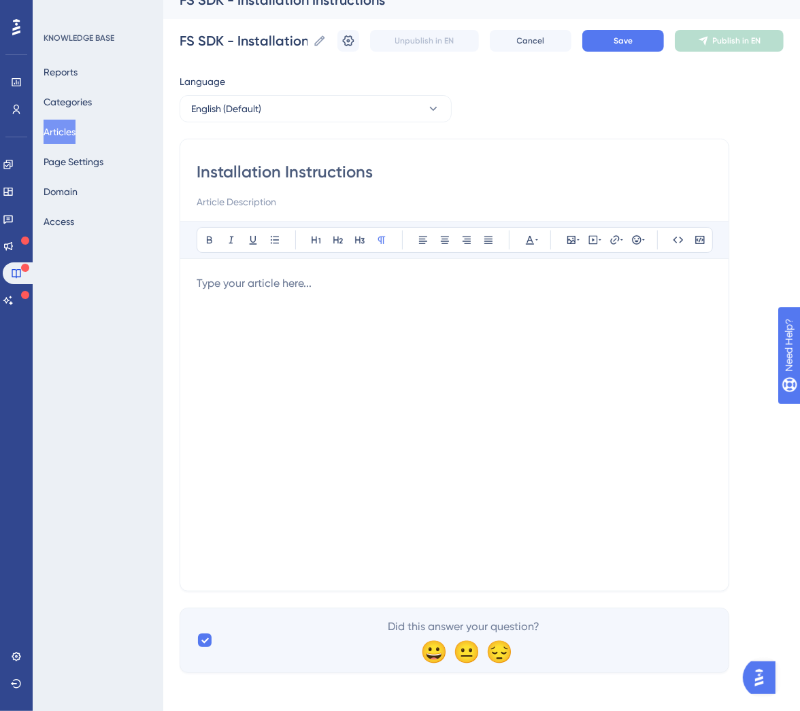
scroll to position [970, 0]
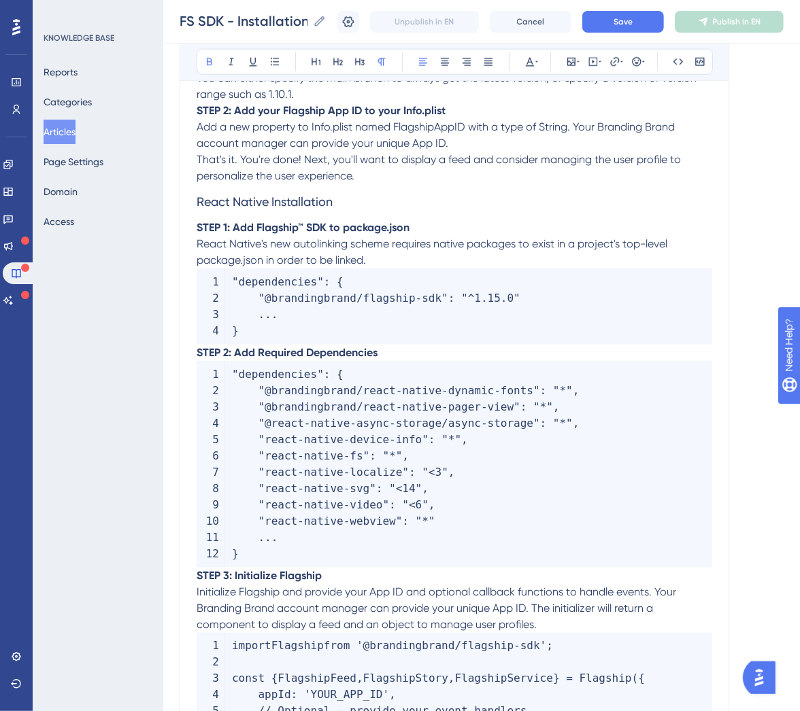
click at [197, 234] on strong "STEP 1: Add Flagship™ SDK to package.json" at bounding box center [303, 227] width 213 height 13
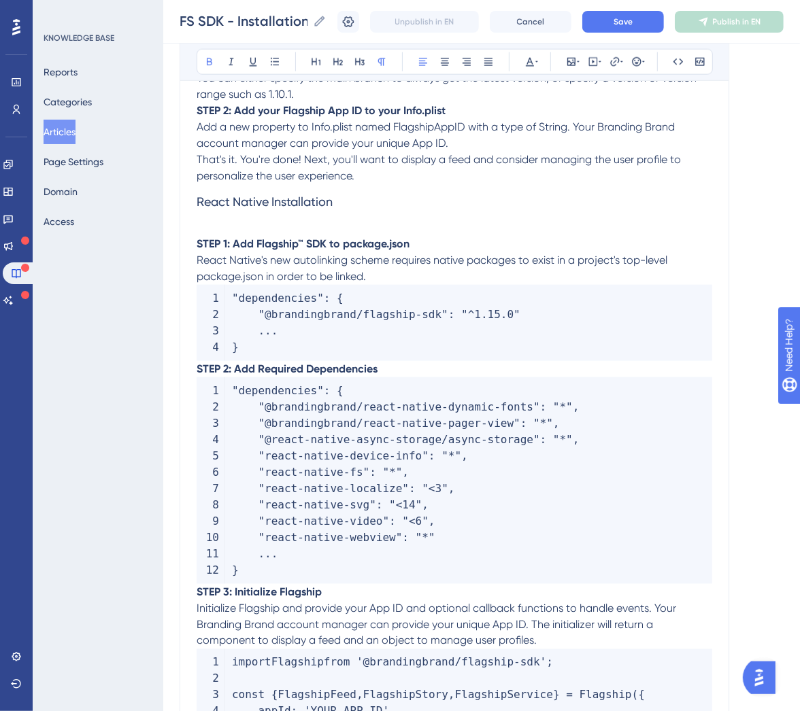
click at [197, 375] on strong "STEP 2: Add Required Dependencies" at bounding box center [287, 368] width 181 height 13
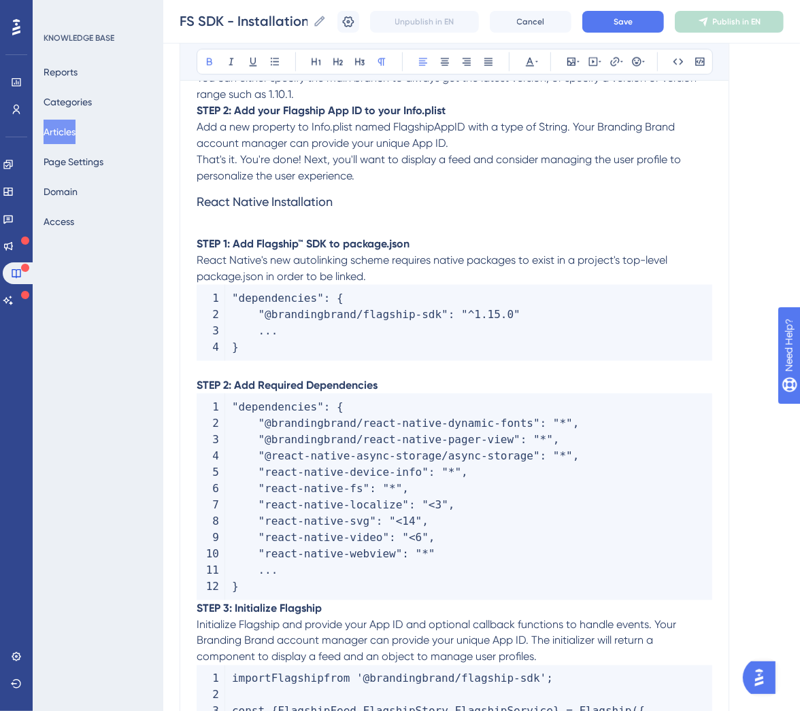
click at [199, 615] on strong "STEP 3: Initialize Flagship" at bounding box center [259, 608] width 125 height 13
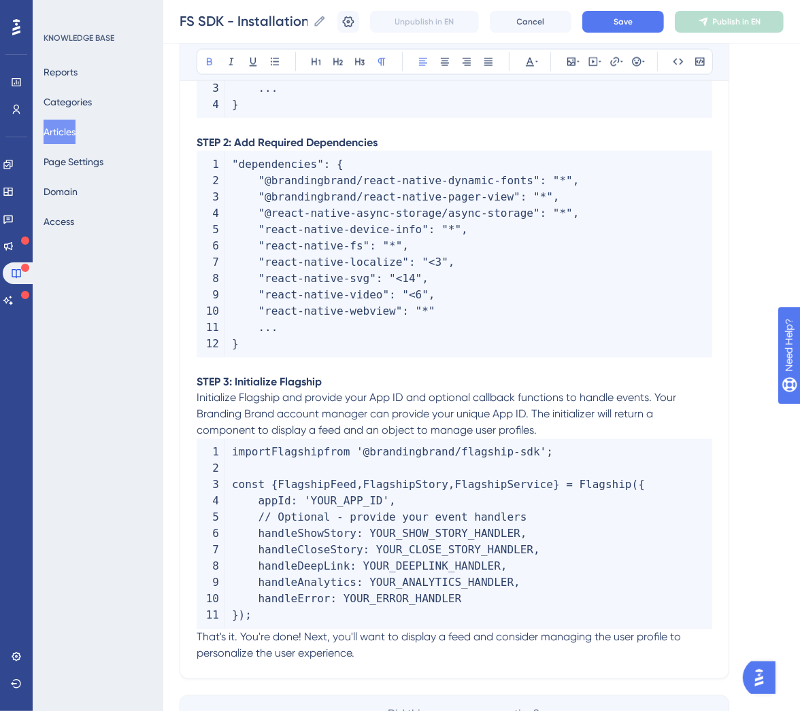
scroll to position [1215, 0]
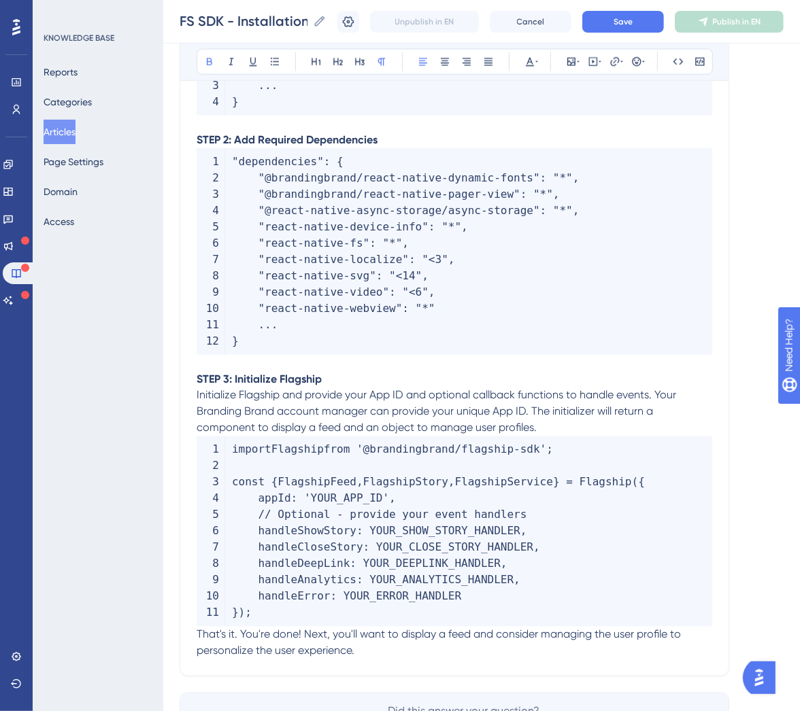
drag, startPoint x: 199, startPoint y: 652, endPoint x: 222, endPoint y: 649, distance: 23.4
click at [199, 652] on span "That's it. You're done! Next, you'll want to display a feed and consider managi…" at bounding box center [440, 642] width 487 height 29
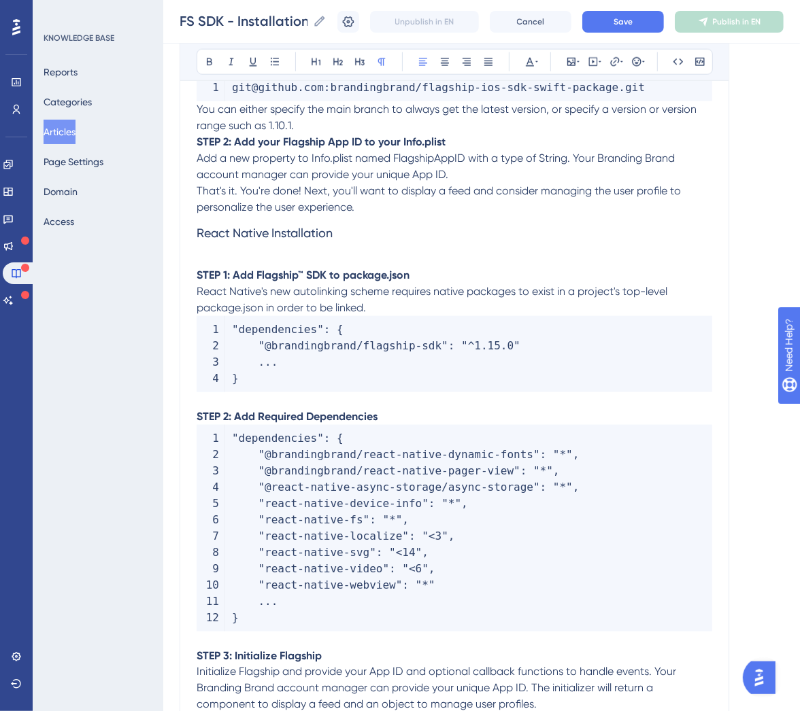
scroll to position [932, 0]
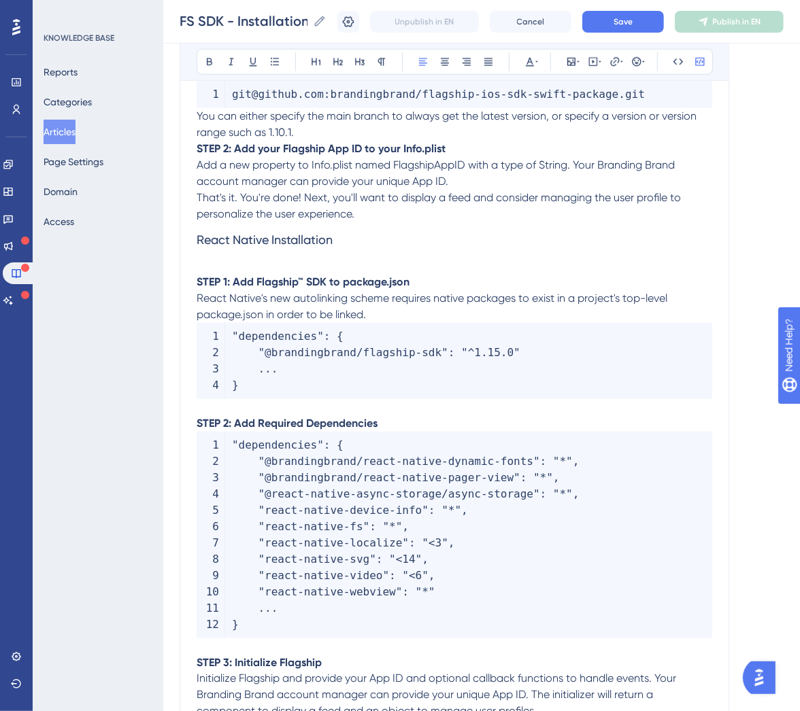
click at [423, 398] on code ""dependencies" : { "@brandingbrand/flagship-sdk" : "^1.15.0" ... }" at bounding box center [454, 361] width 515 height 76
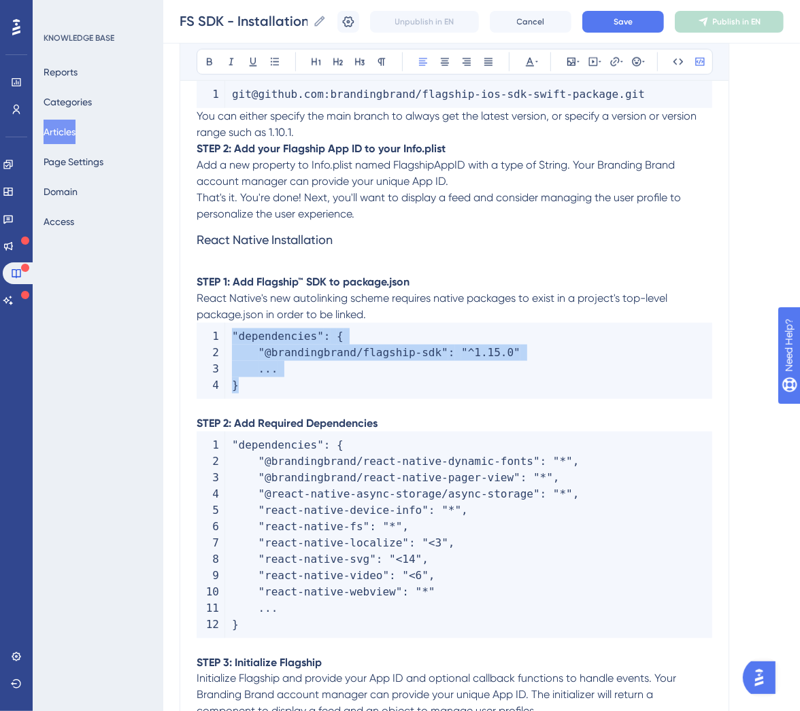
drag, startPoint x: 395, startPoint y: 396, endPoint x: 186, endPoint y: 345, distance: 215.0
click at [186, 345] on div "Installation Instructions Bold Italic Underline Bullet Point Heading 1 Heading …" at bounding box center [454, 99] width 549 height 1756
click at [679, 62] on icon at bounding box center [677, 61] width 11 height 11
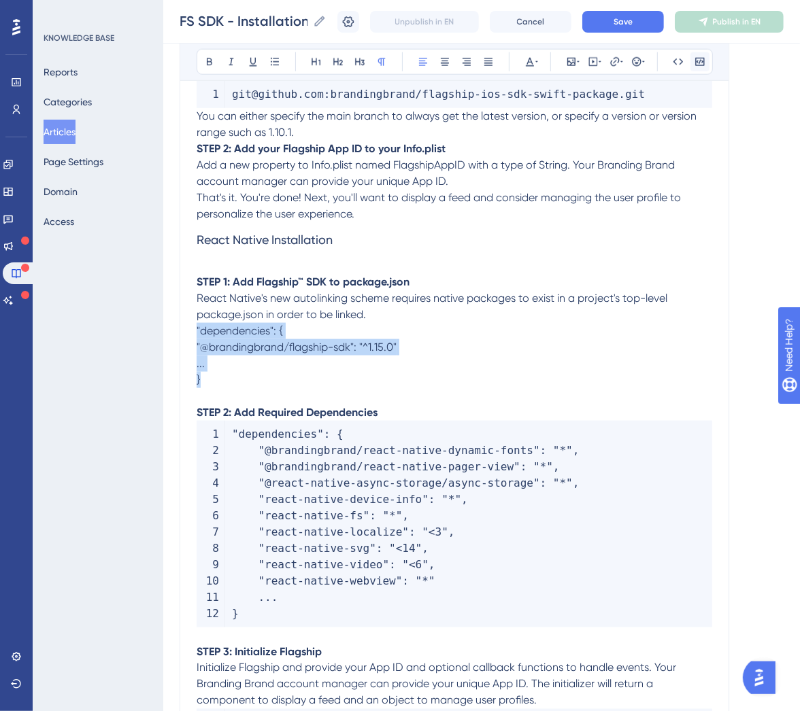
click at [704, 68] on button at bounding box center [699, 61] width 19 height 19
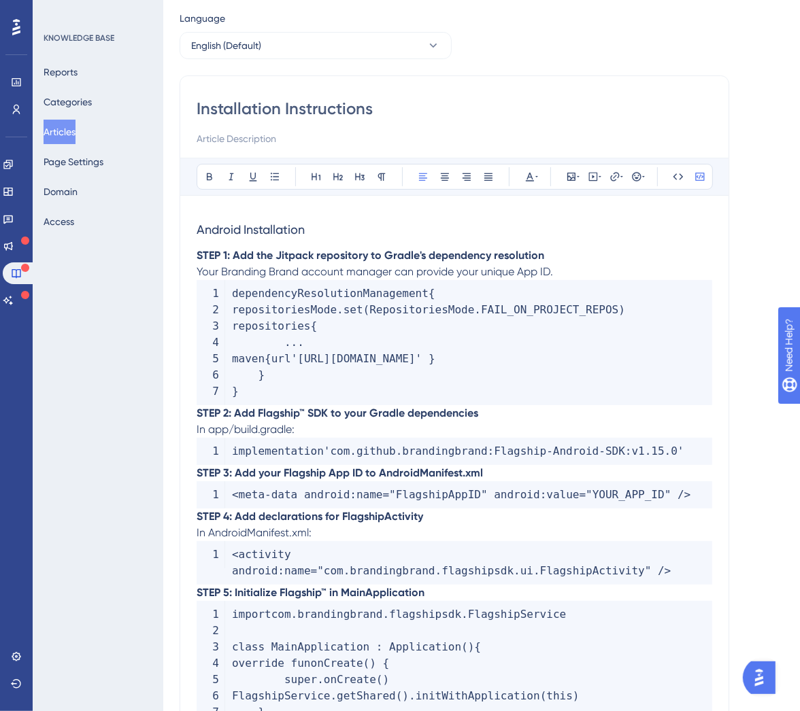
scroll to position [0, 0]
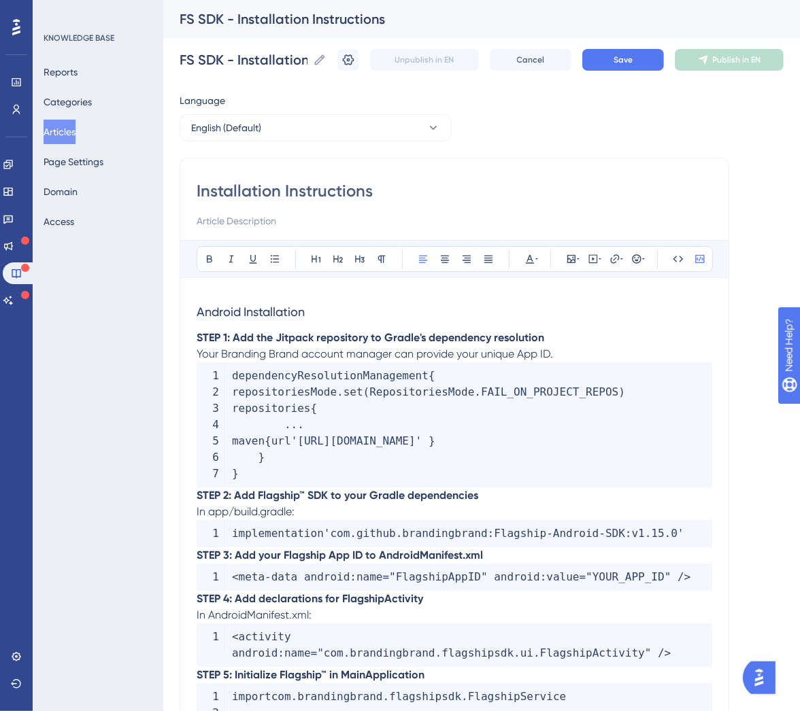
click at [201, 493] on strong "STEP 2: Add Flagship™ SDK to your Gradle dependencies" at bounding box center [337, 495] width 281 height 13
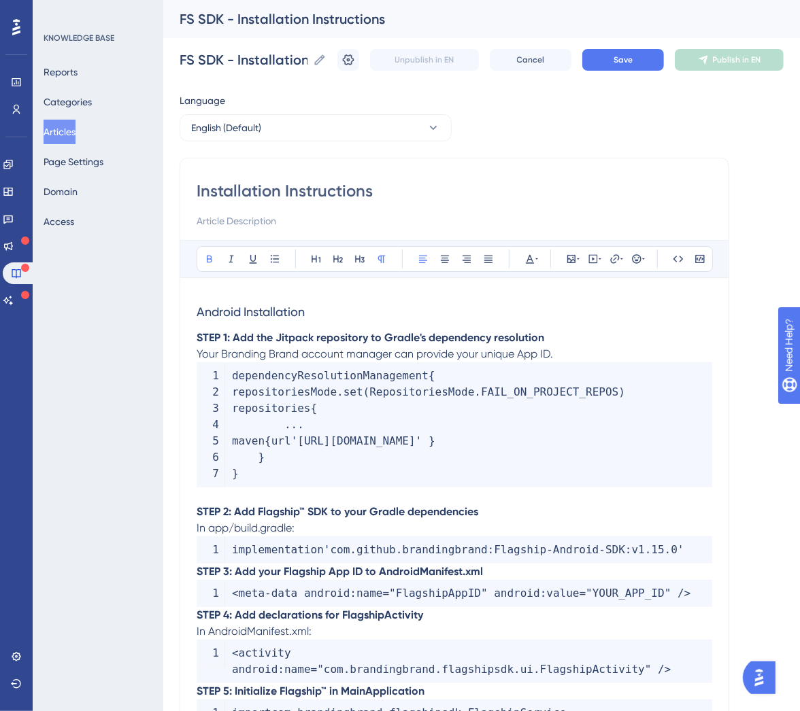
click at [200, 574] on strong "STEP 3: Add your Flagship App ID to AndroidManifest.xml" at bounding box center [340, 571] width 286 height 13
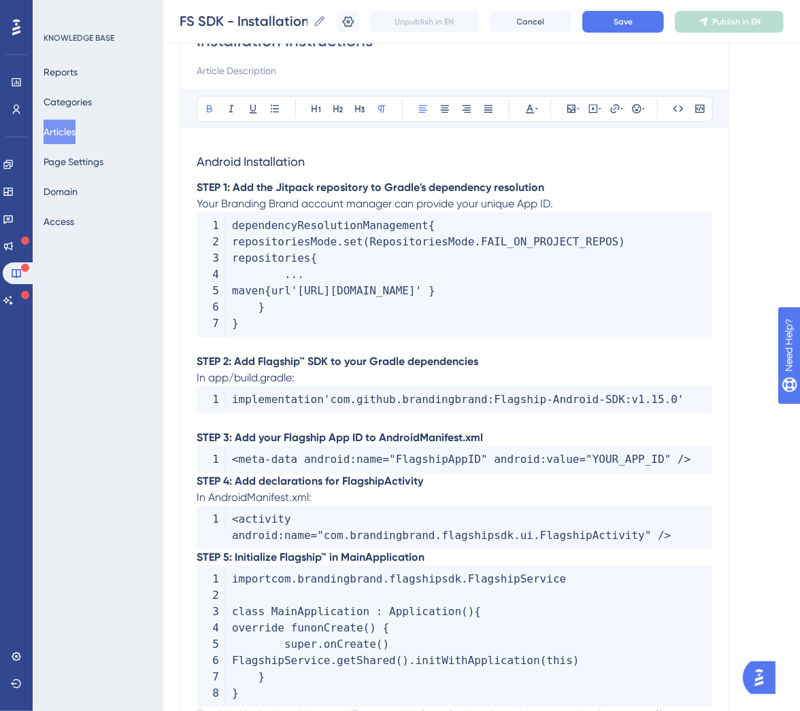
scroll to position [190, 0]
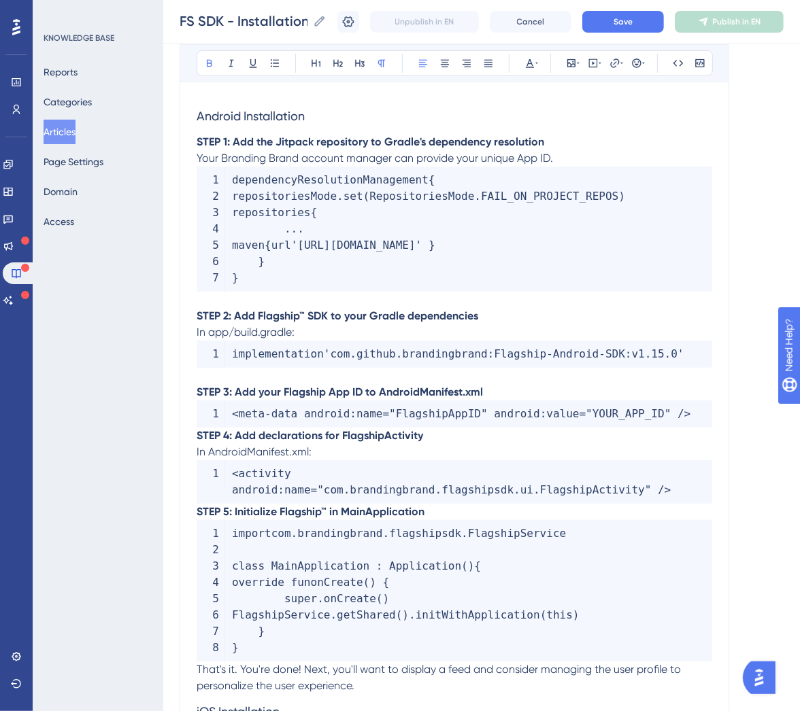
click at [197, 440] on strong "STEP 4: Add declarations for FlagshipActivity" at bounding box center [310, 435] width 226 height 13
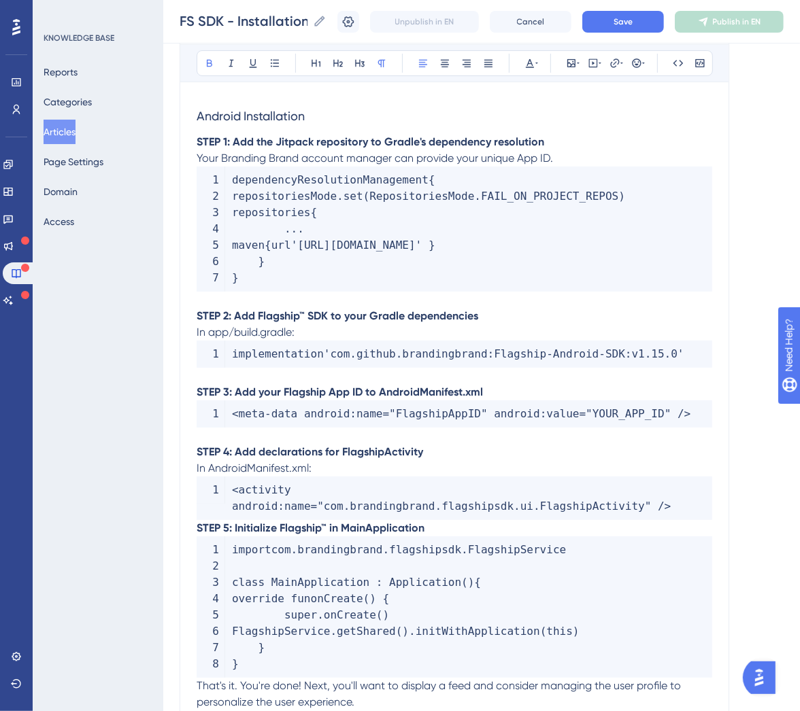
click at [198, 528] on strong "STEP 5: Initialize Flagship™ in MainApplication" at bounding box center [311, 528] width 228 height 13
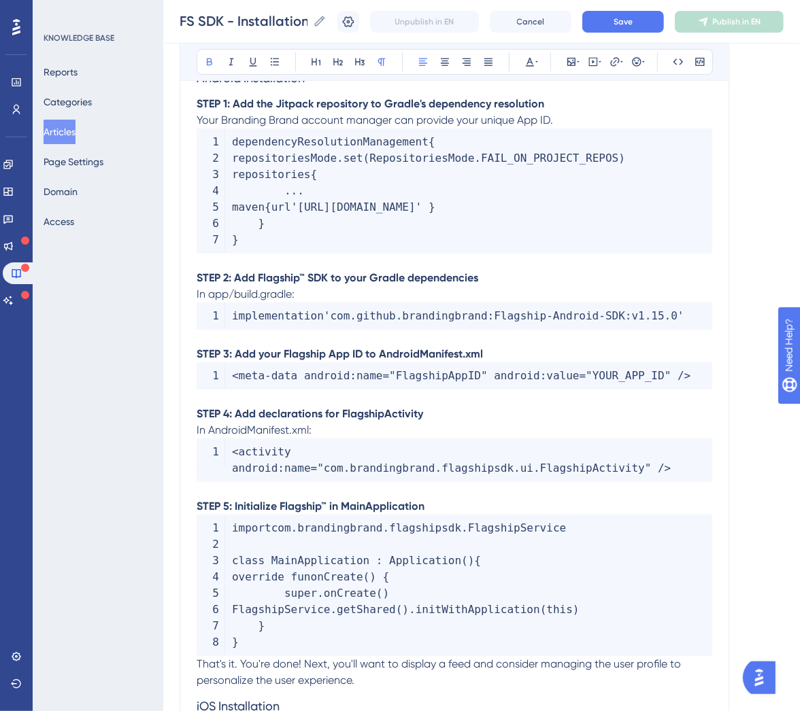
scroll to position [436, 0]
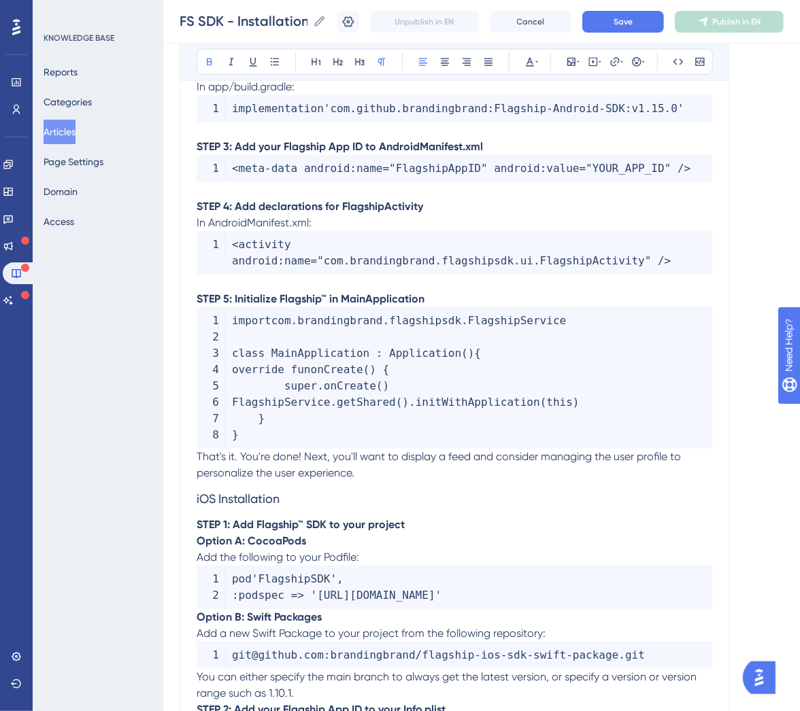
click at [190, 502] on div "Installation Instructions Bold Italic Underline Bullet Point Heading 1 Heading …" at bounding box center [454, 626] width 549 height 1821
click at [194, 500] on div "Installation Instructions Bold Italic Underline Bullet Point Heading 1 Heading …" at bounding box center [454, 626] width 549 height 1821
click at [197, 498] on span "iOS Installation" at bounding box center [238, 499] width 83 height 14
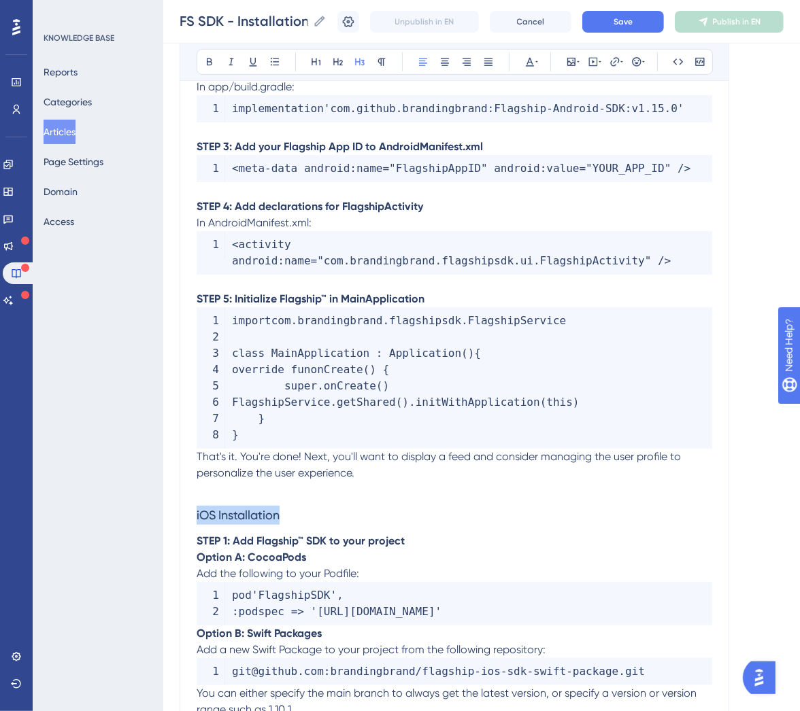
drag, startPoint x: 339, startPoint y: 515, endPoint x: 188, endPoint y: 507, distance: 151.1
click at [188, 507] on div "Installation Instructions Bold Italic Underline Bullet Point Heading 1 Heading …" at bounding box center [454, 634] width 549 height 1837
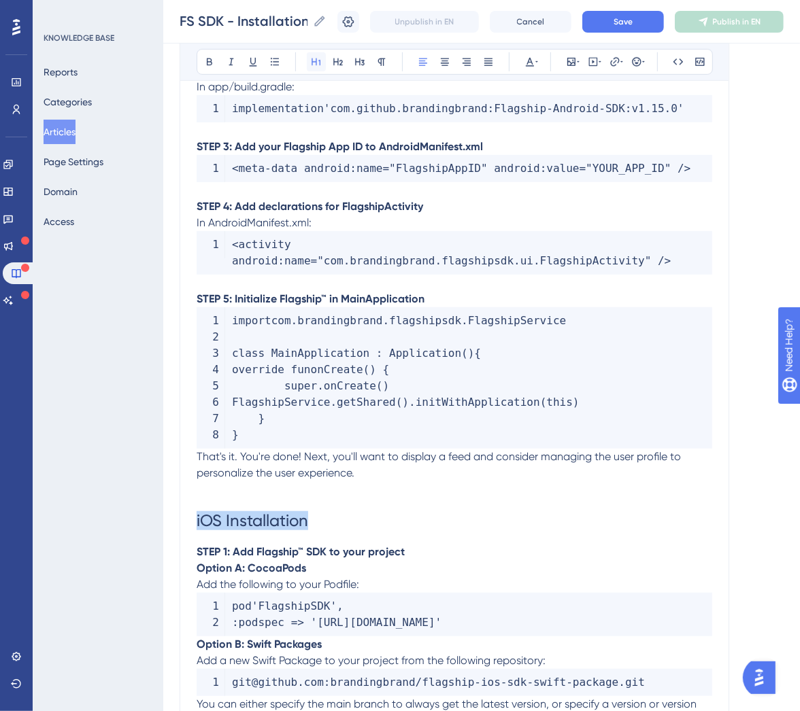
click at [309, 69] on button at bounding box center [316, 61] width 19 height 19
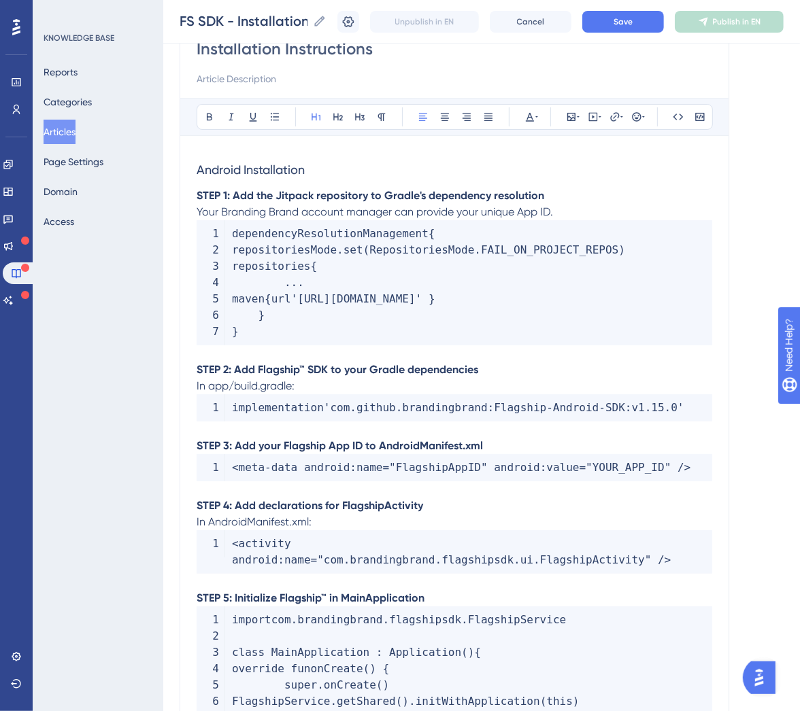
scroll to position [0, 0]
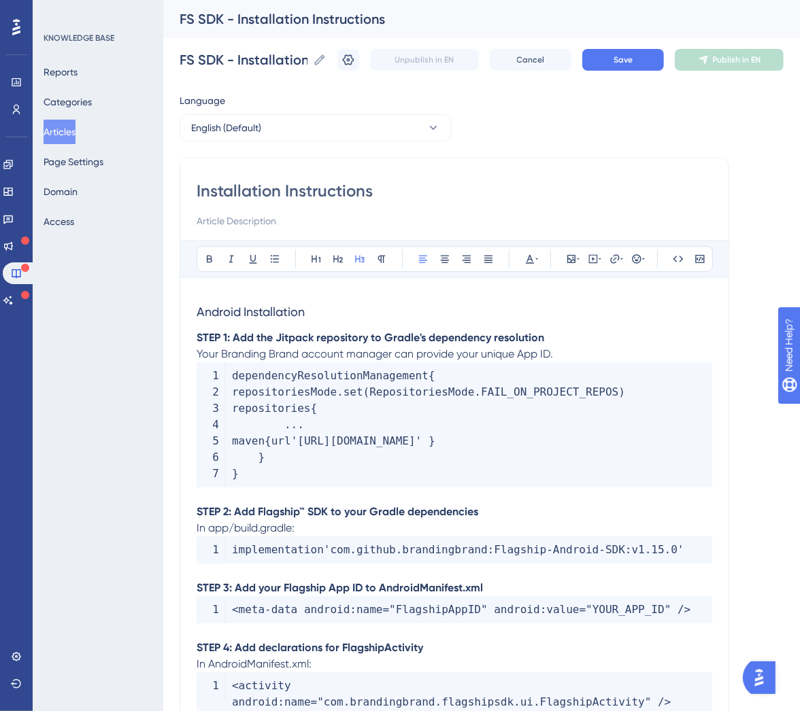
click at [306, 308] on h3 "Android Installation" at bounding box center [454, 311] width 515 height 35
click at [313, 258] on icon at bounding box center [316, 259] width 11 height 11
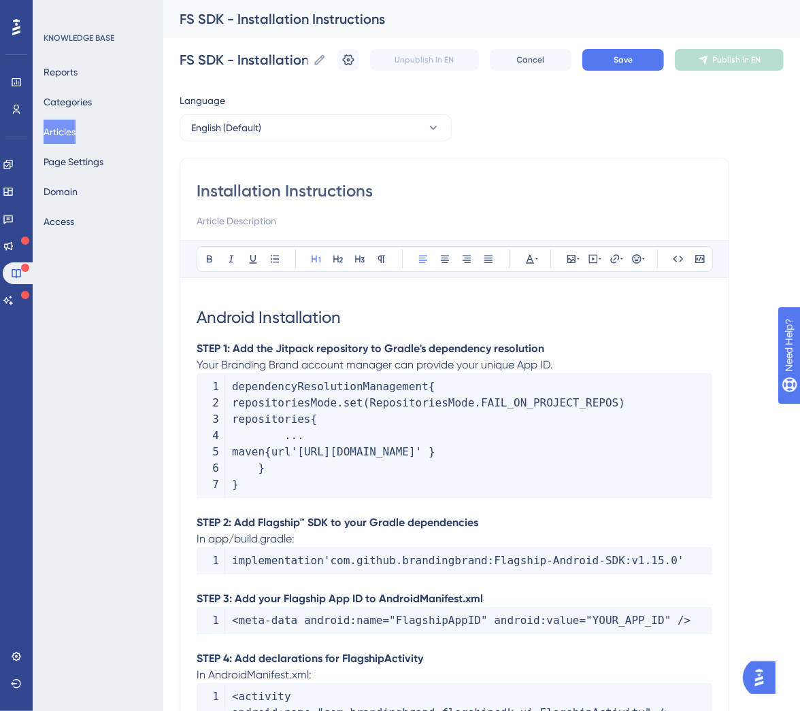
click at [382, 349] on strong "STEP 1: Add the Jitpack repository to Gradle's dependency resolution" at bounding box center [370, 348] width 347 height 13
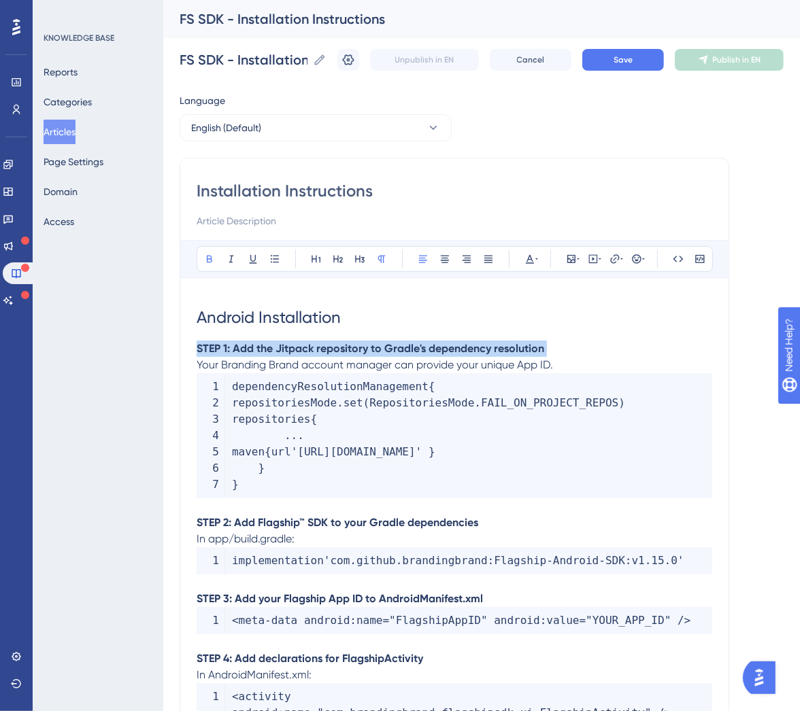
click at [382, 349] on strong "STEP 1: Add the Jitpack repository to Gradle's dependency resolution" at bounding box center [370, 348] width 347 height 13
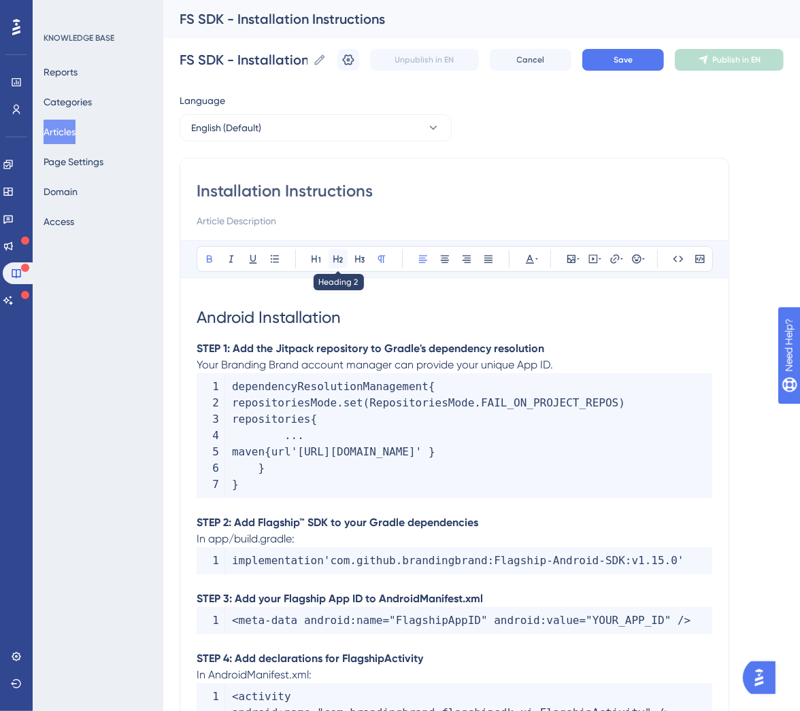
click at [335, 257] on icon at bounding box center [337, 259] width 11 height 11
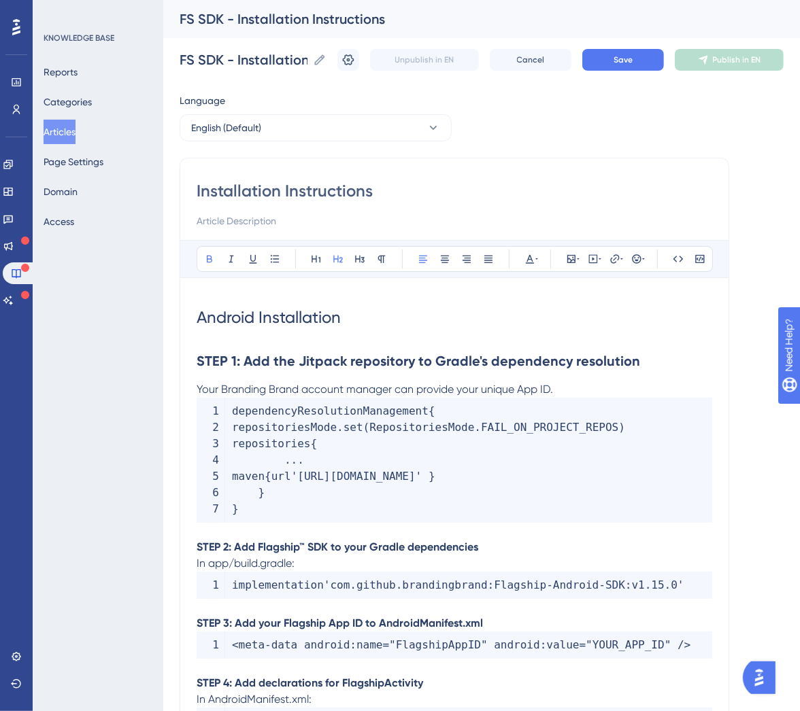
click at [424, 543] on strong "STEP 2: Add Flagship™ SDK to your Gradle dependencies" at bounding box center [337, 547] width 281 height 13
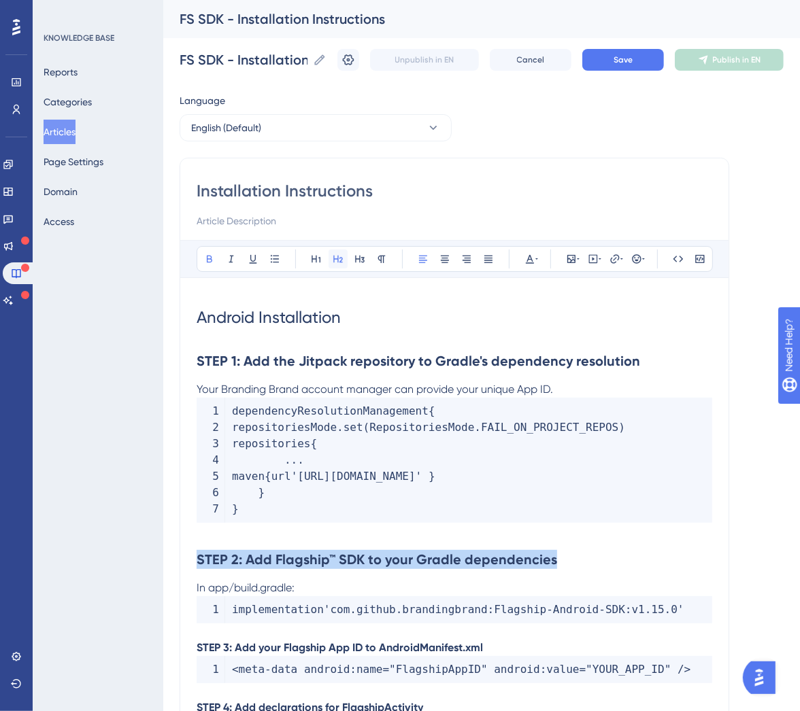
click at [342, 265] on button at bounding box center [337, 259] width 19 height 19
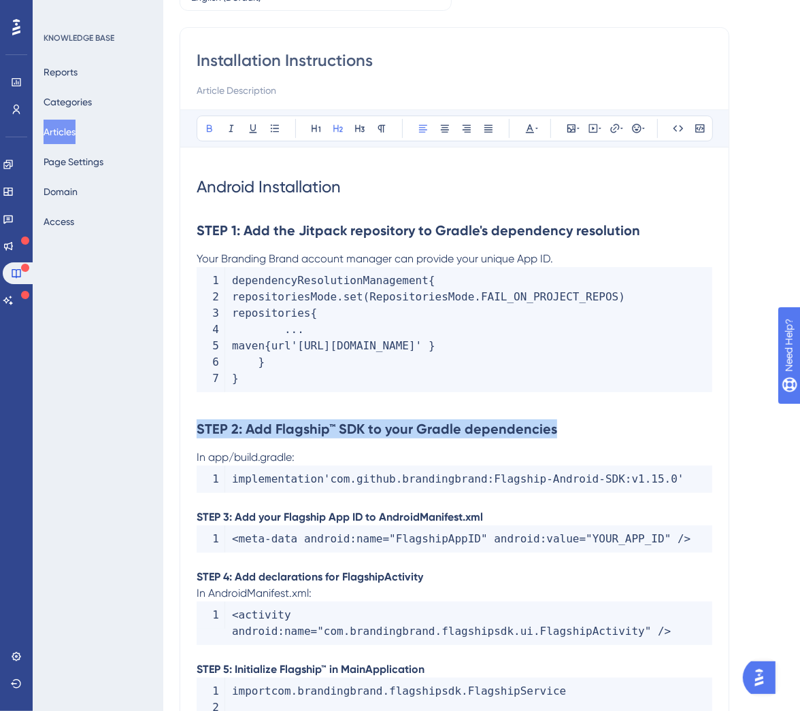
scroll to position [214, 0]
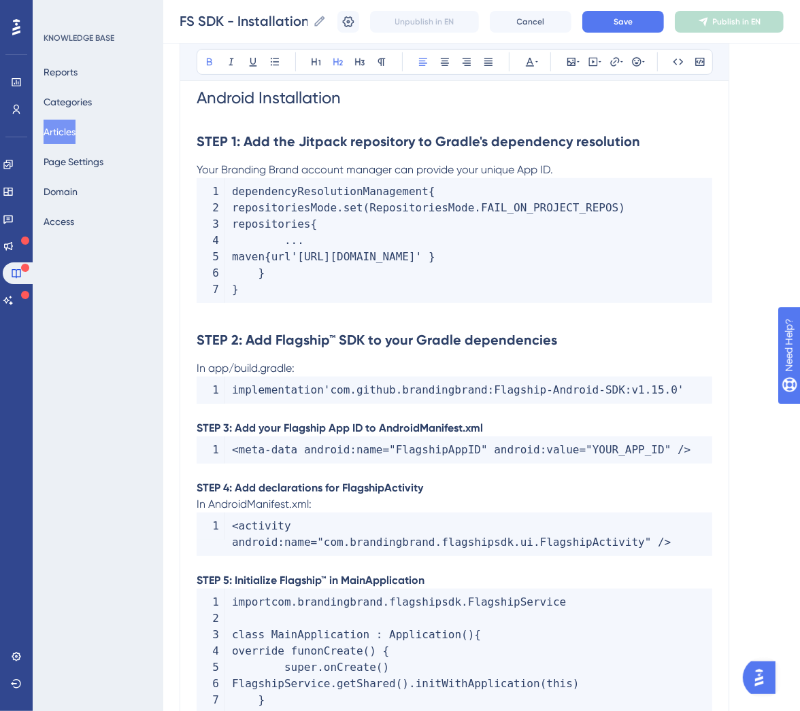
click at [362, 424] on strong "STEP 3: Add your Flagship App ID to AndroidManifest.xml" at bounding box center [340, 428] width 286 height 13
click at [337, 63] on icon at bounding box center [337, 61] width 11 height 11
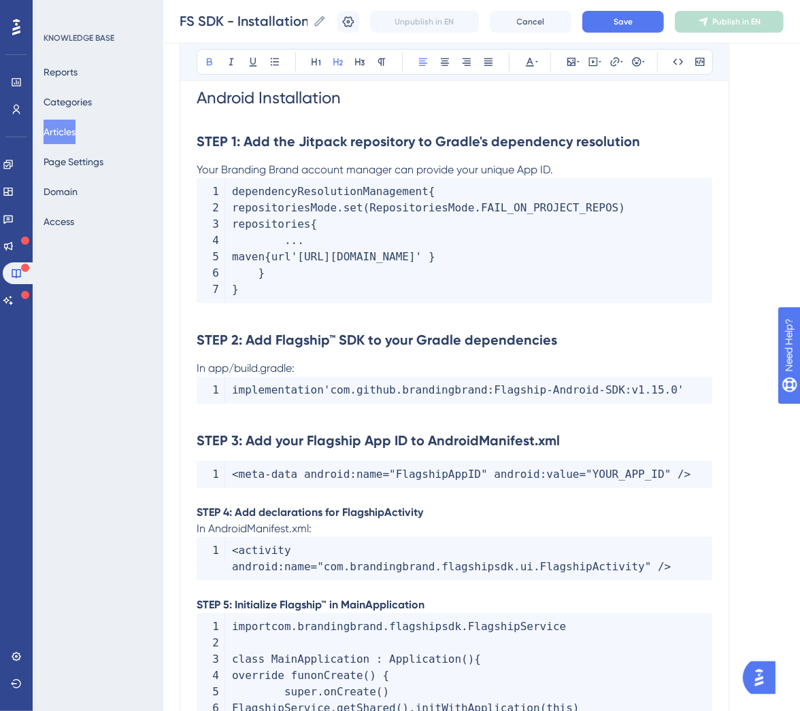
click at [363, 506] on strong "STEP 4: Add declarations for FlagshipActivity" at bounding box center [310, 512] width 226 height 13
click at [332, 67] on icon at bounding box center [337, 61] width 11 height 11
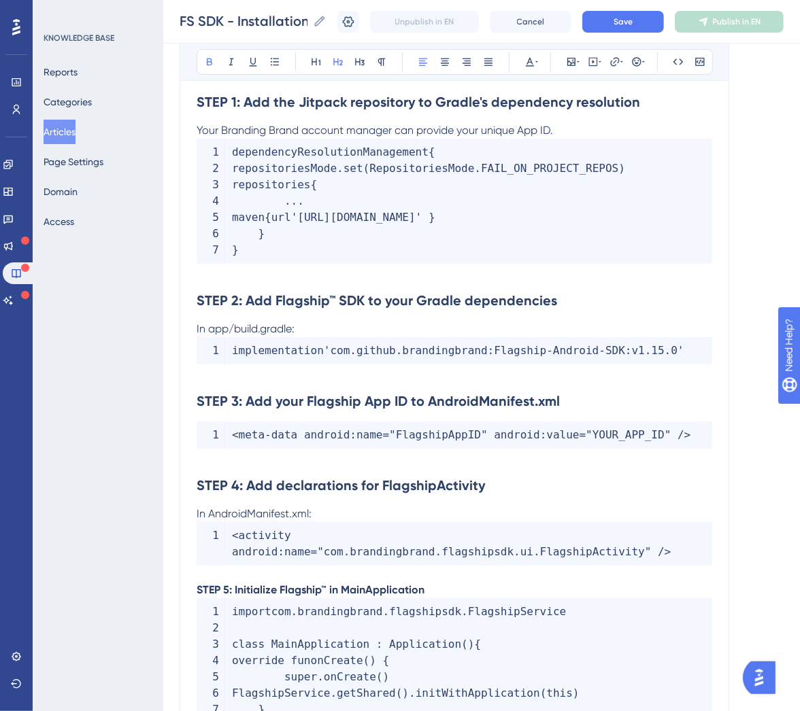
scroll to position [273, 0]
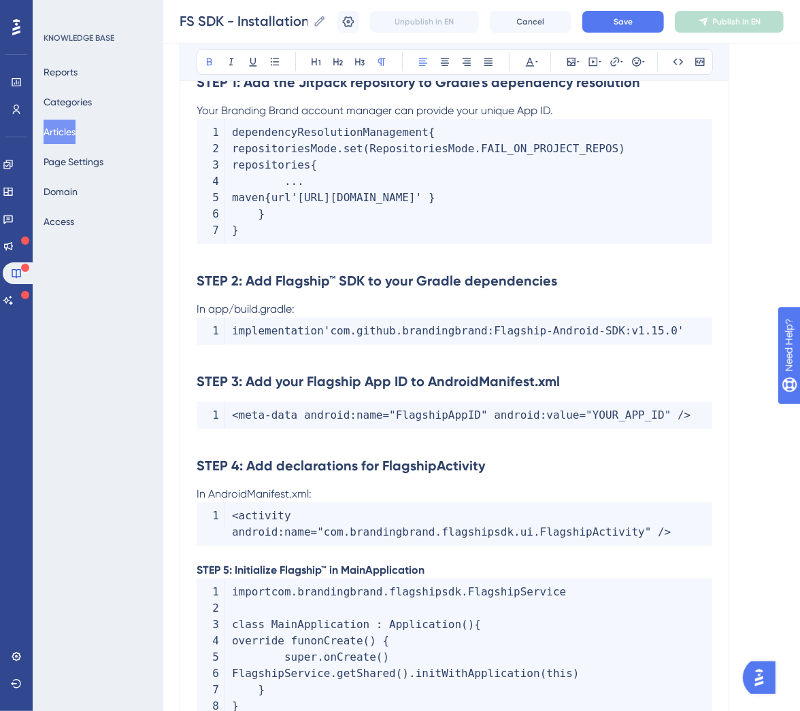
click at [359, 563] on p "STEP 5: Initialize Flagship™ in MainApplication" at bounding box center [454, 570] width 515 height 16
click at [341, 68] on button at bounding box center [337, 61] width 19 height 19
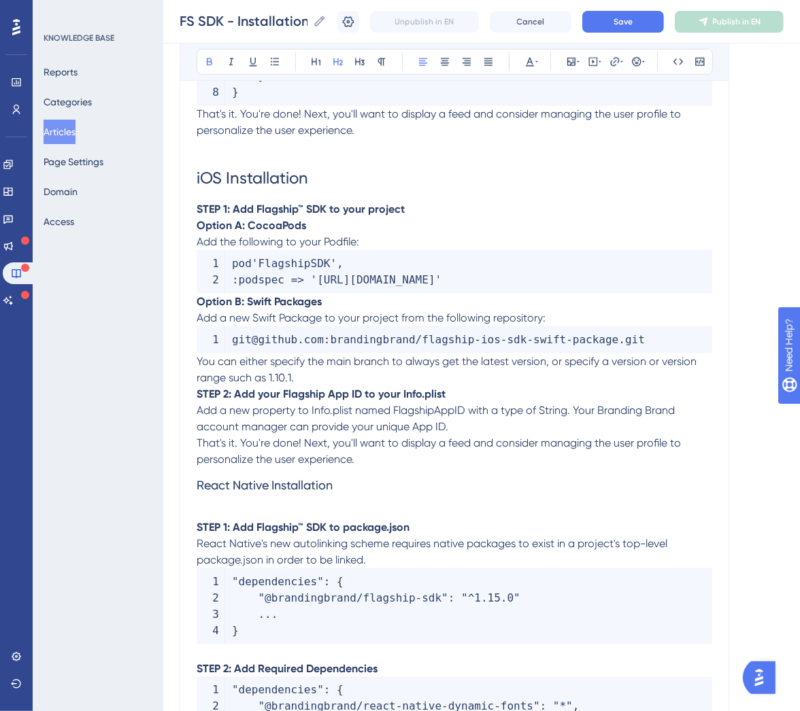
scroll to position [881, 0]
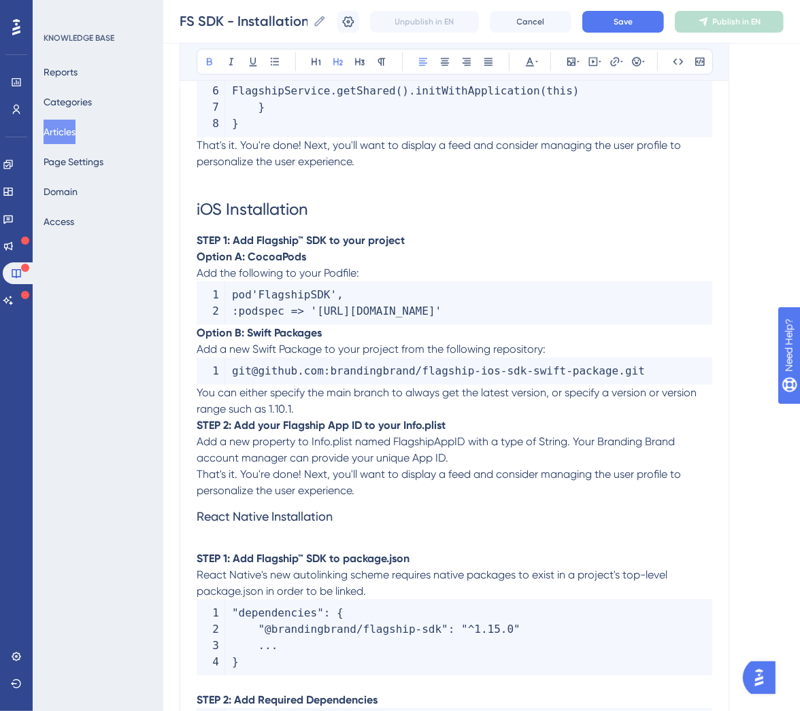
click at [399, 237] on strong "STEP 1: Add Flagship™ SDK to your project" at bounding box center [301, 240] width 208 height 13
click at [341, 65] on icon at bounding box center [338, 61] width 10 height 7
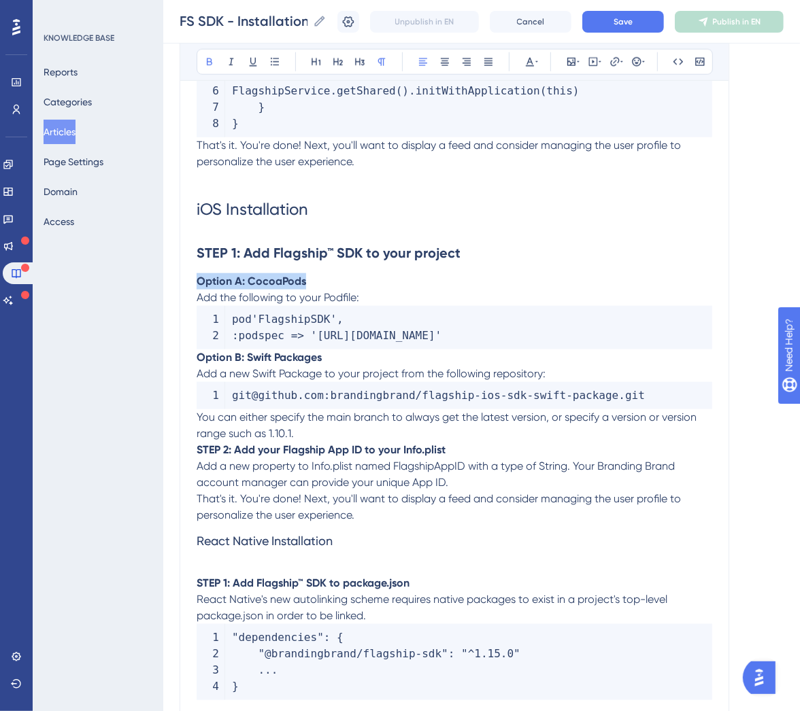
drag, startPoint x: 331, startPoint y: 280, endPoint x: 182, endPoint y: 282, distance: 148.9
click at [182, 282] on div "Installation Instructions Bold Italic Underline Bullet Point Heading 1 Heading …" at bounding box center [454, 275] width 549 height 2006
click at [365, 67] on button at bounding box center [359, 61] width 19 height 19
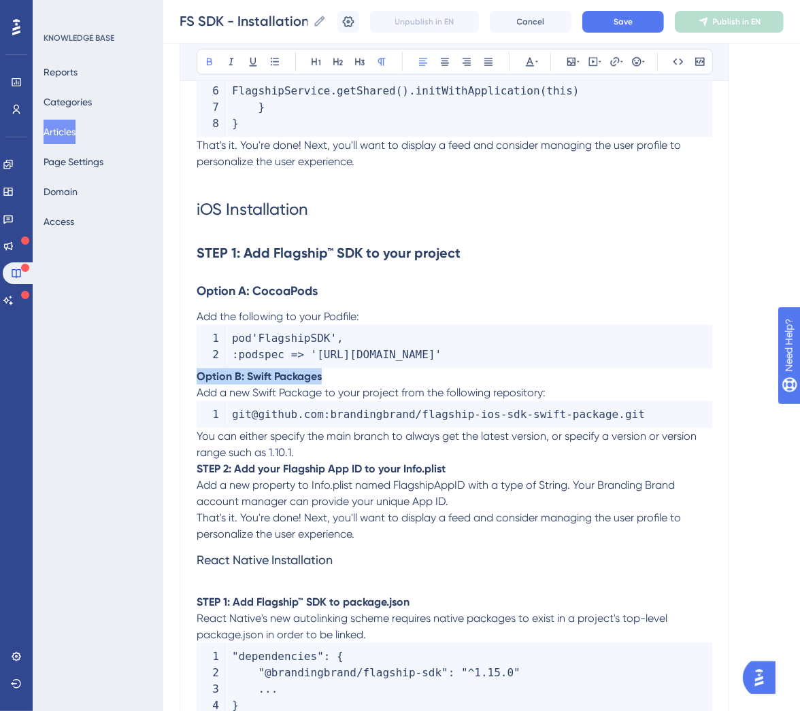
drag, startPoint x: 364, startPoint y: 399, endPoint x: 181, endPoint y: 392, distance: 183.7
click at [181, 392] on div "Installation Instructions Bold Italic Underline Bullet Point Heading 1 Heading …" at bounding box center [454, 284] width 549 height 2025
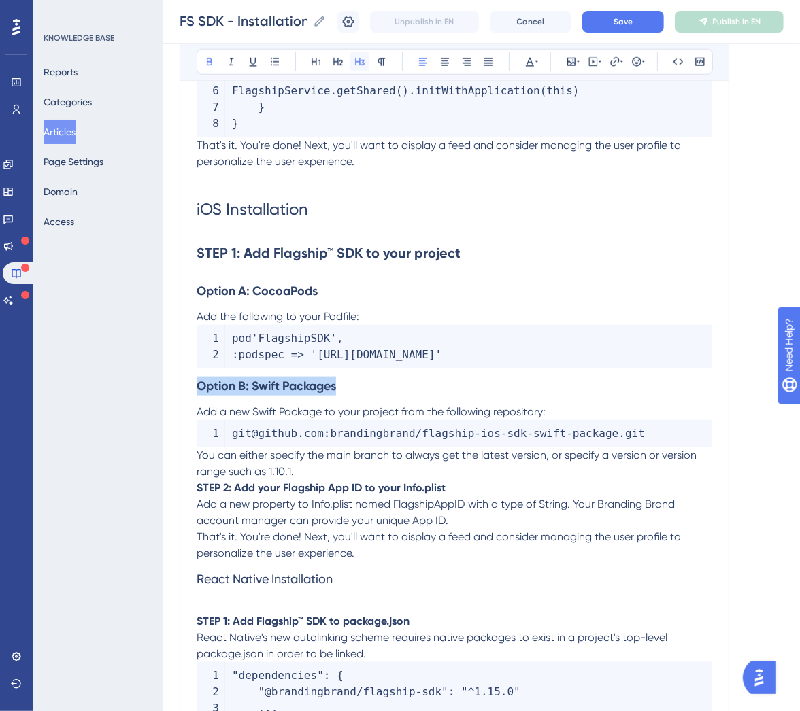
click at [358, 71] on button at bounding box center [359, 61] width 19 height 19
click at [201, 394] on strong "Option B: Swift Packages" at bounding box center [266, 386] width 139 height 15
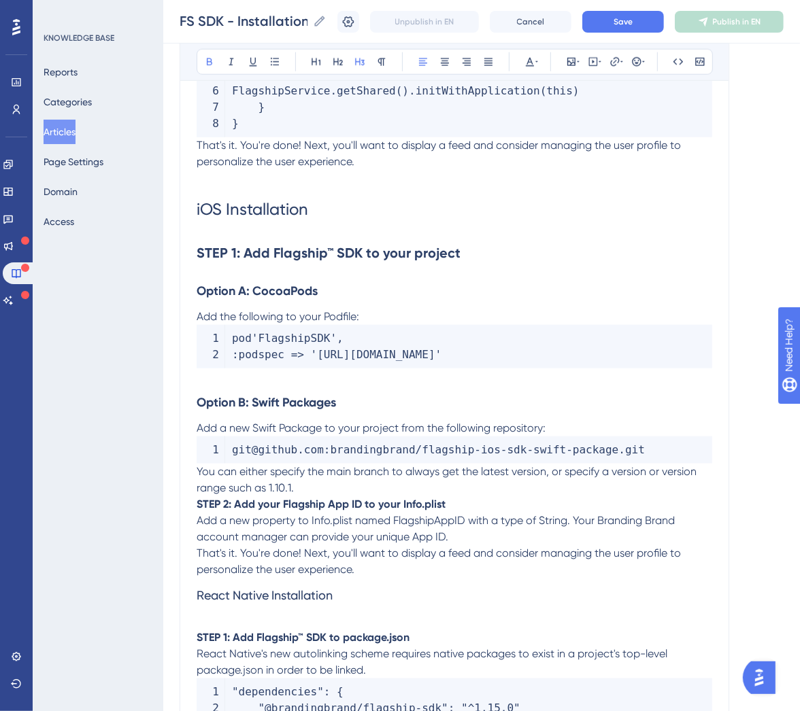
click at [199, 511] on strong "STEP 2: Add your Flagship App ID to your Info.plist" at bounding box center [321, 504] width 249 height 13
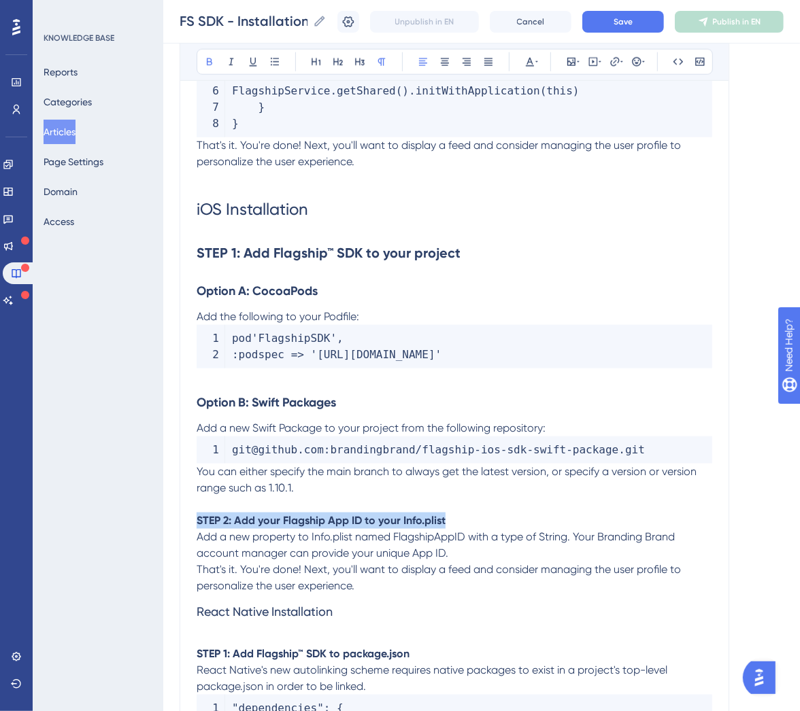
drag, startPoint x: 464, startPoint y: 539, endPoint x: 237, endPoint y: 360, distance: 288.6
click at [167, 538] on div "Performance Users Engagement Widgets Feedback Product Updates Knowledge Base AI…" at bounding box center [481, 285] width 636 height 2332
click at [335, 63] on icon at bounding box center [337, 61] width 11 height 11
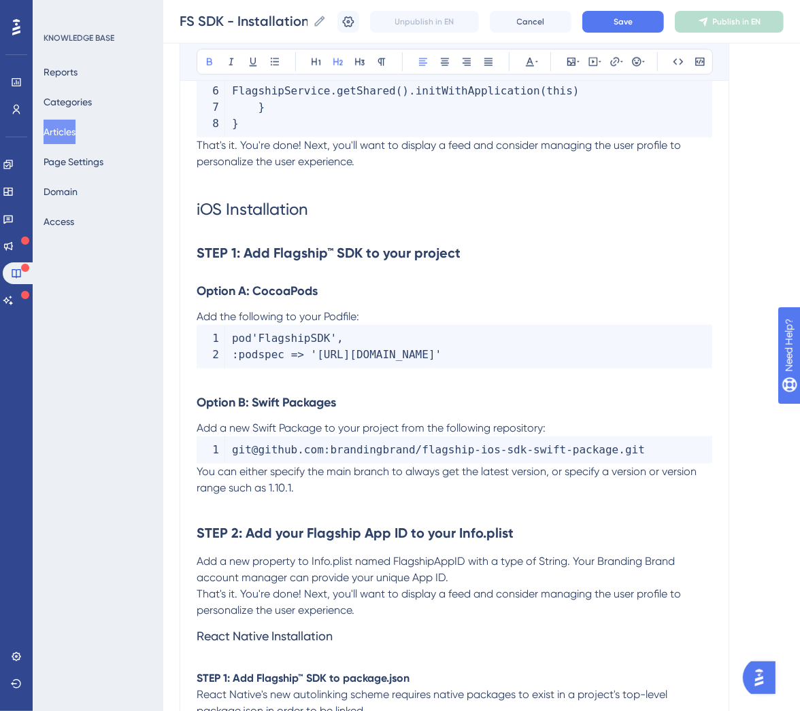
scroll to position [933, 0]
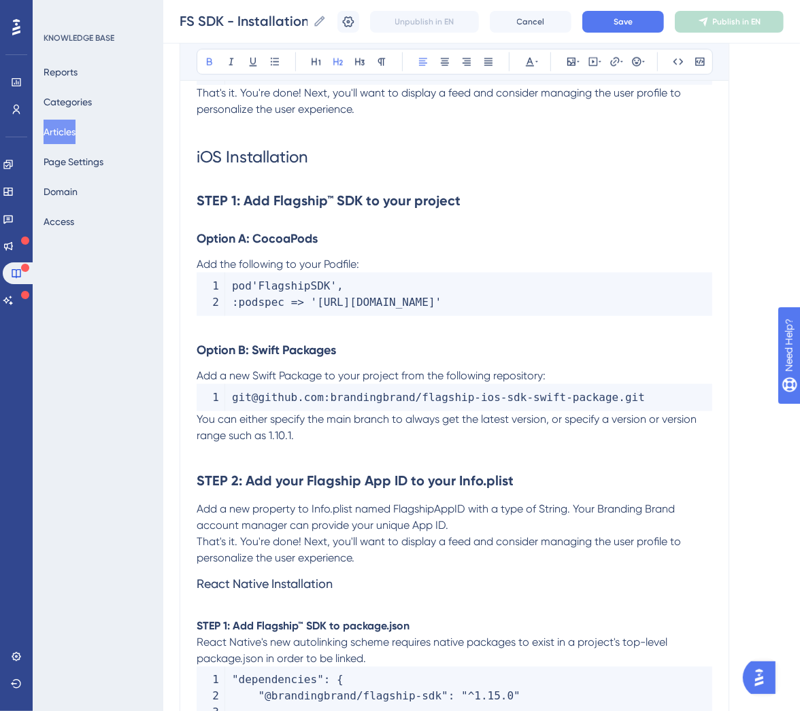
click at [298, 591] on span "React Native Installation" at bounding box center [265, 584] width 136 height 14
click at [320, 67] on icon at bounding box center [316, 61] width 11 height 11
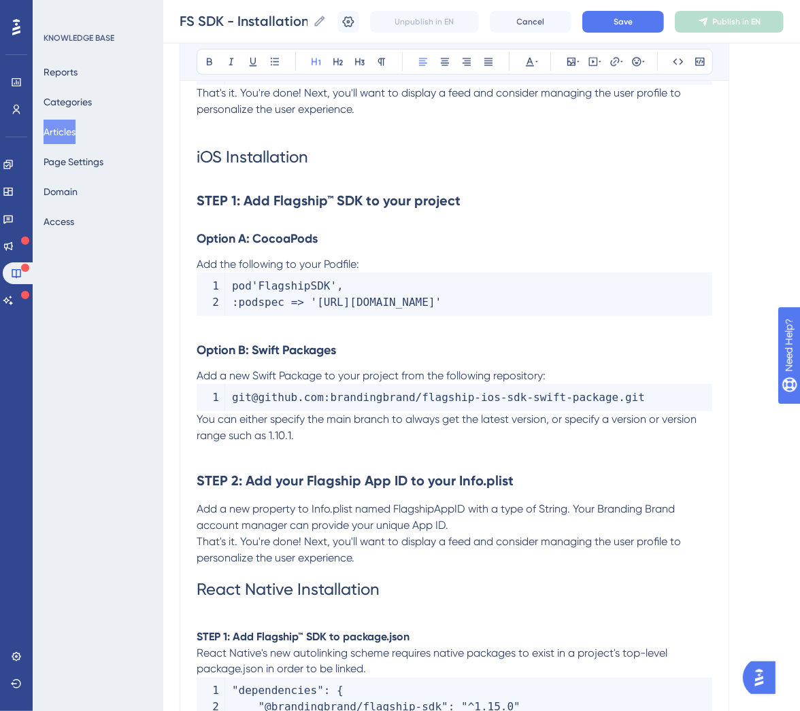
click at [430, 566] on p "That's it. You're done! Next, you'll want to display a feed and consider managi…" at bounding box center [454, 550] width 515 height 33
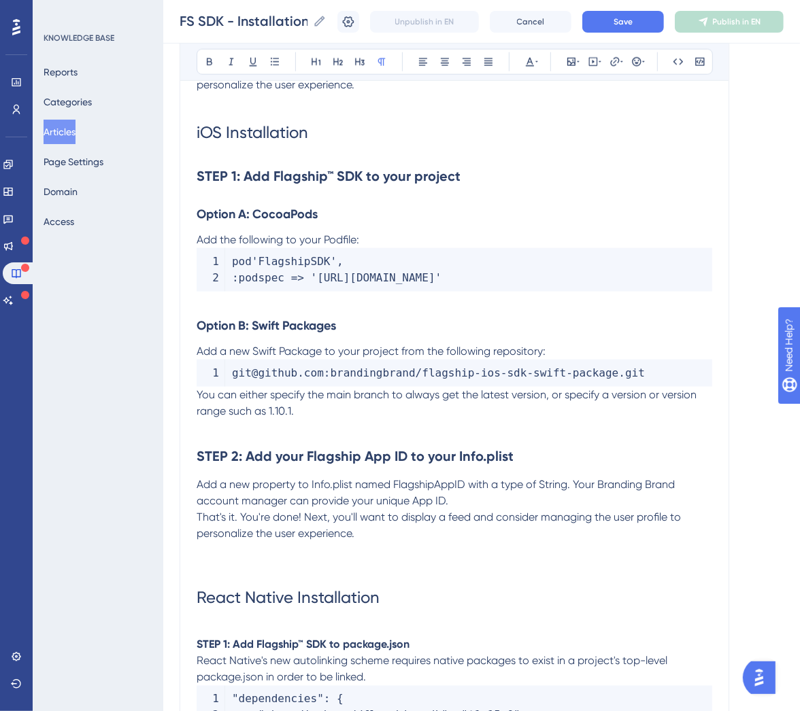
scroll to position [1154, 0]
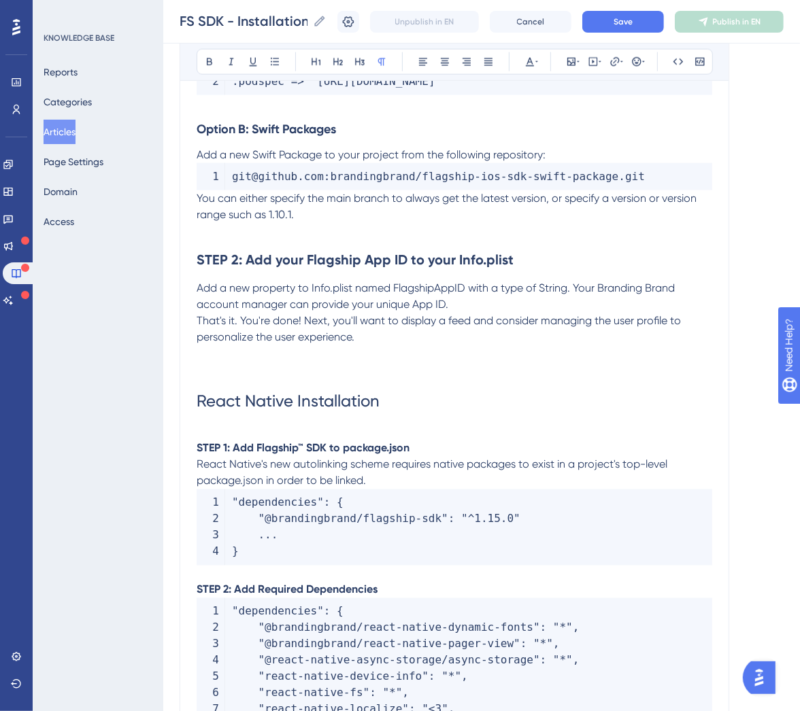
click at [218, 455] on strong "STEP 1: Add Flagship™ SDK to package.json" at bounding box center [303, 448] width 213 height 13
click at [334, 66] on icon at bounding box center [337, 61] width 11 height 11
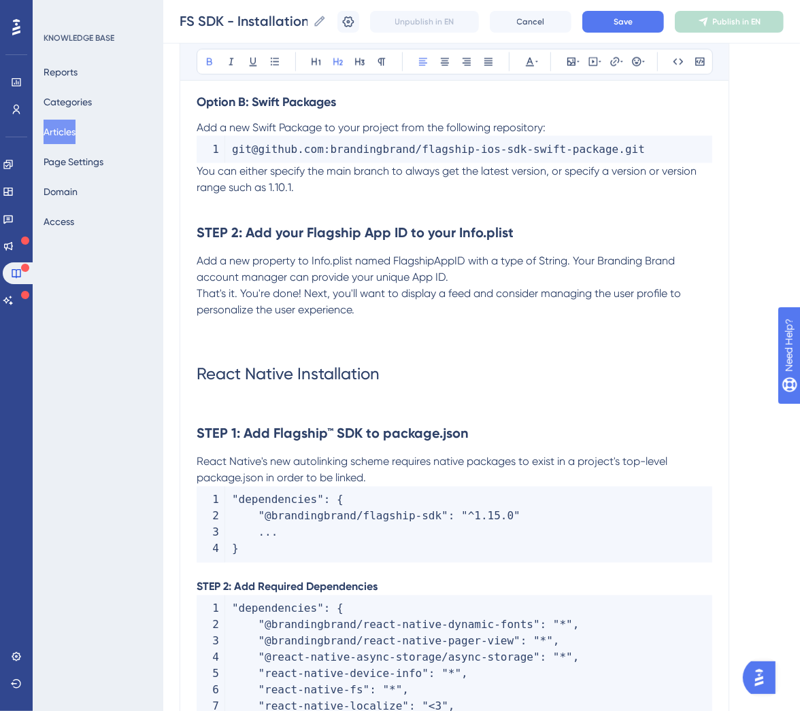
scroll to position [1212, 0]
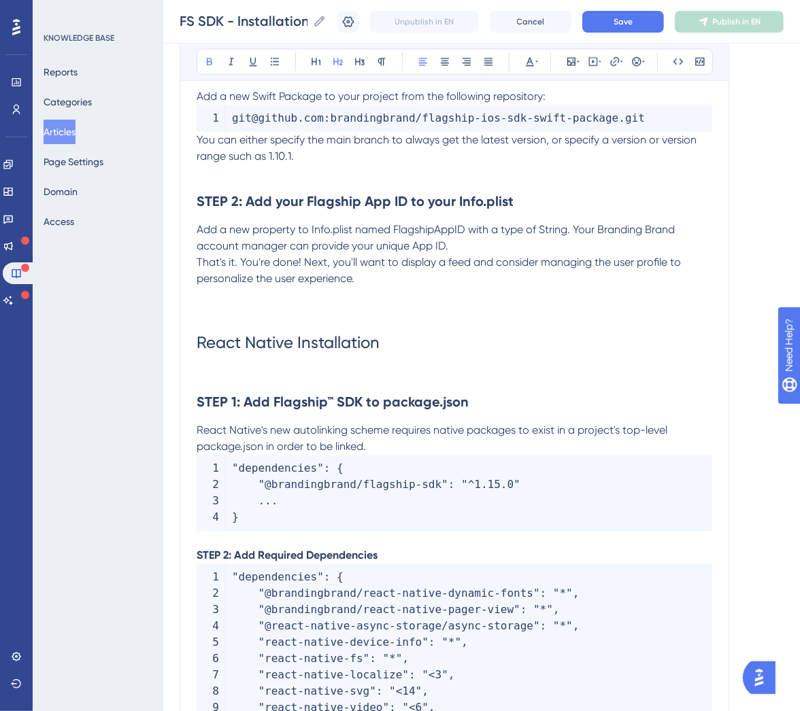
click at [350, 564] on p "STEP 2: Add Required Dependencies" at bounding box center [454, 556] width 515 height 16
click at [346, 62] on button at bounding box center [337, 61] width 19 height 19
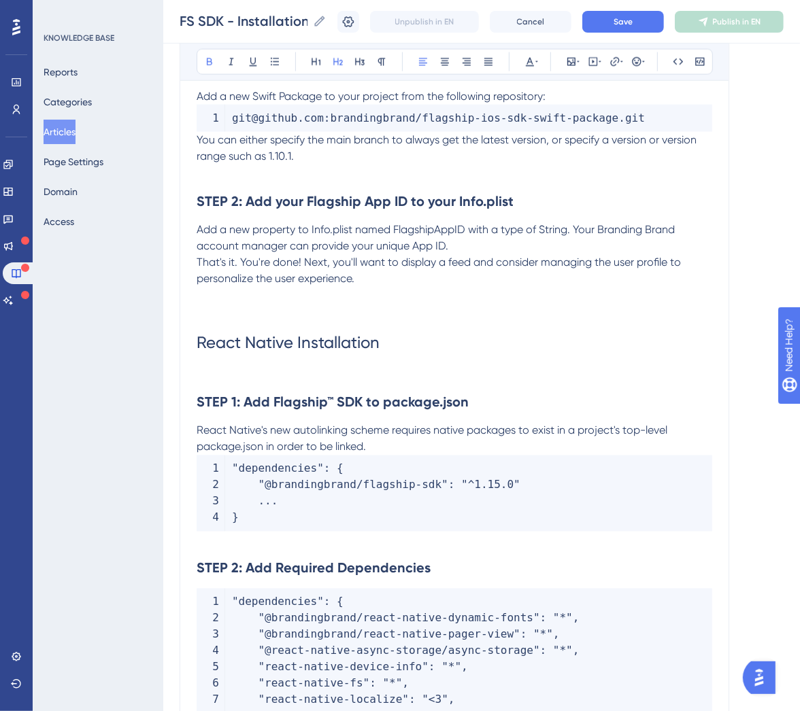
scroll to position [1501, 0]
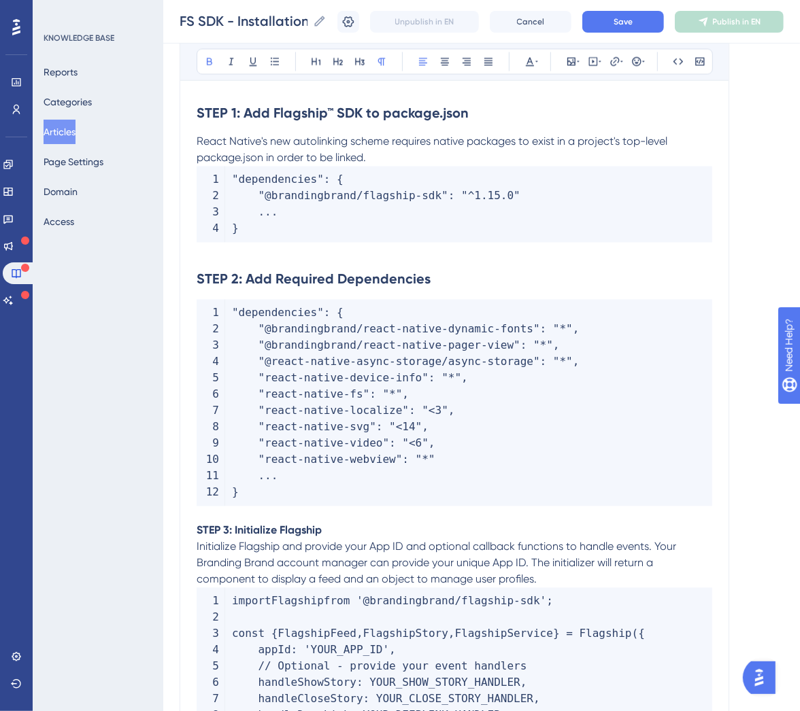
click at [310, 537] on strong "STEP 3: Initialize Flagship" at bounding box center [259, 530] width 125 height 13
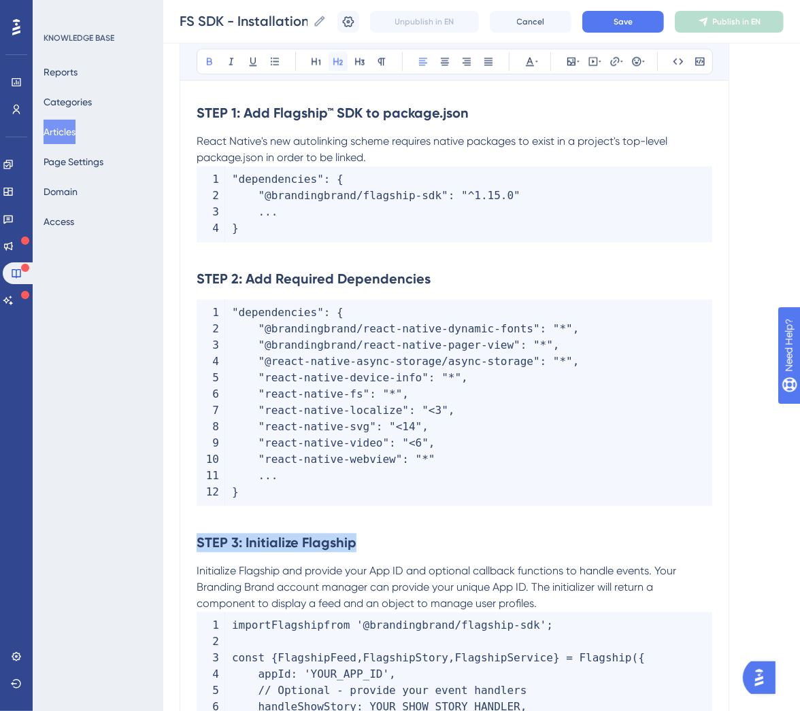
click at [331, 63] on button at bounding box center [337, 61] width 19 height 19
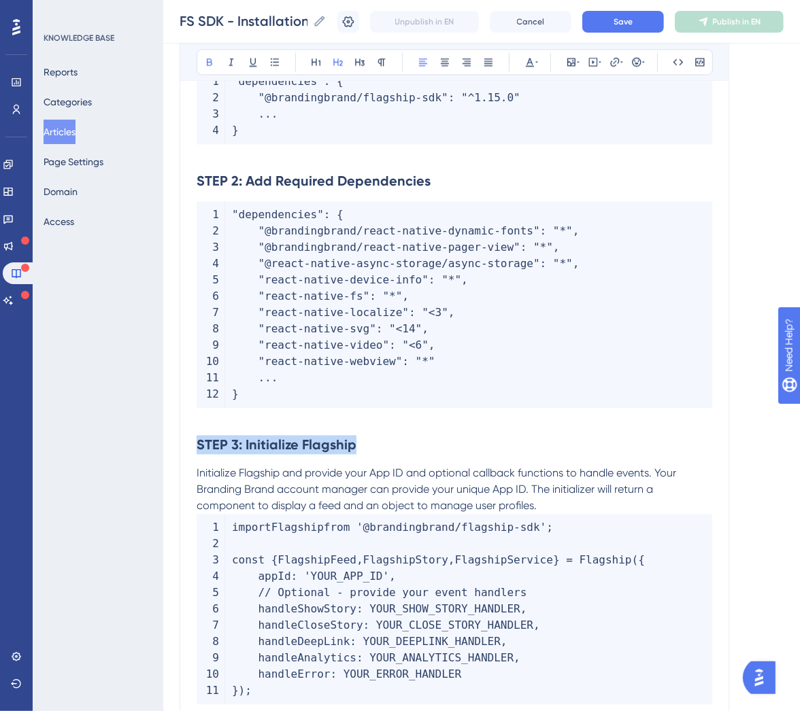
scroll to position [1794, 0]
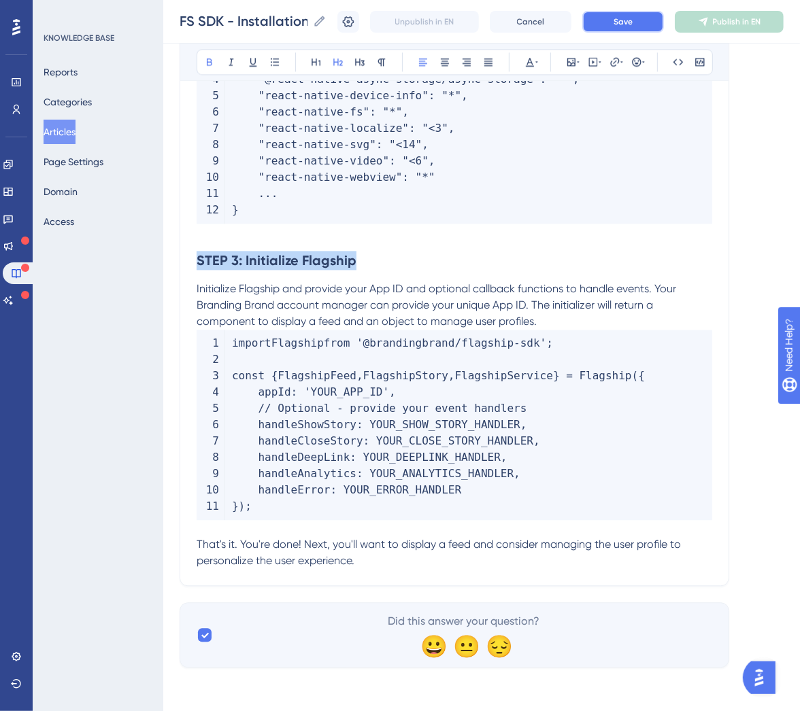
click at [632, 24] on span "Save" at bounding box center [622, 21] width 19 height 11
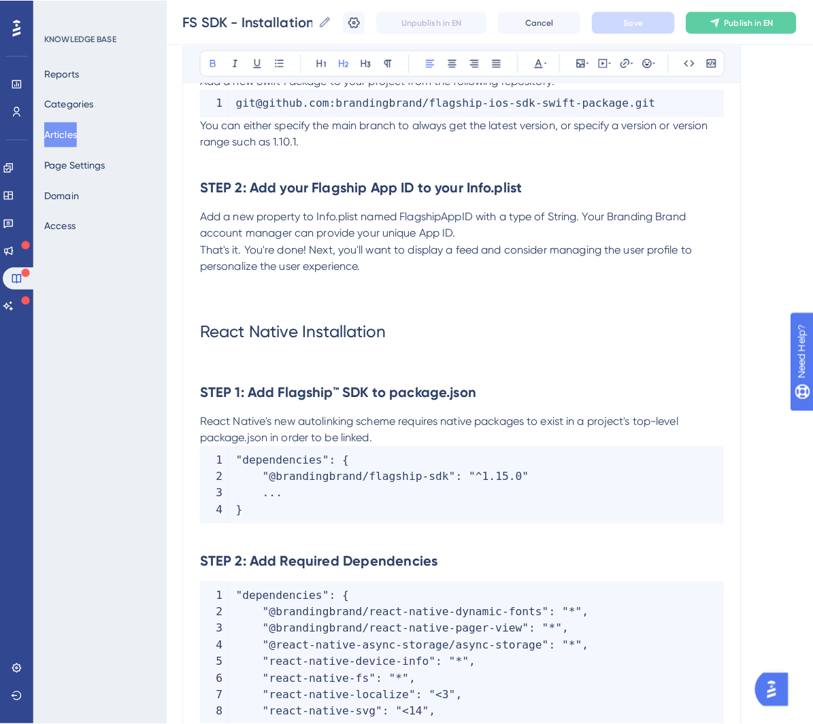
scroll to position [0, 0]
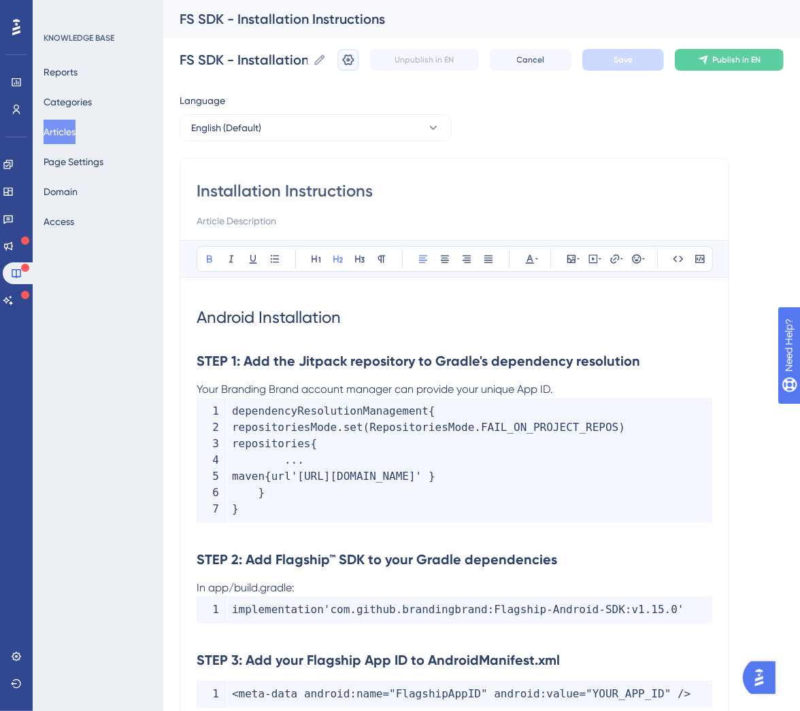
click at [355, 60] on icon at bounding box center [348, 60] width 14 height 14
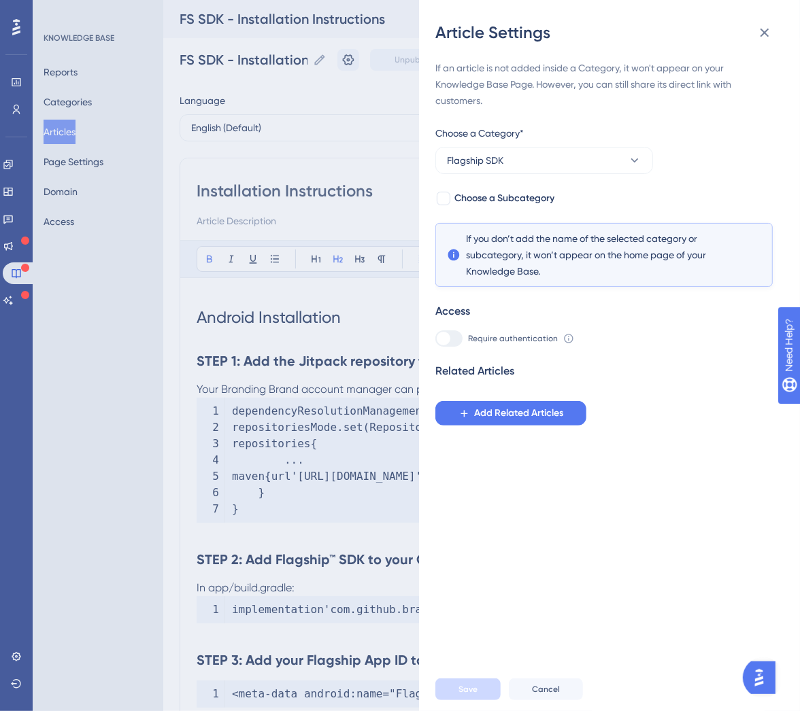
click at [350, 156] on div "Article Settings If an article is not added inside a Category, it won't appear …" at bounding box center [400, 355] width 800 height 711
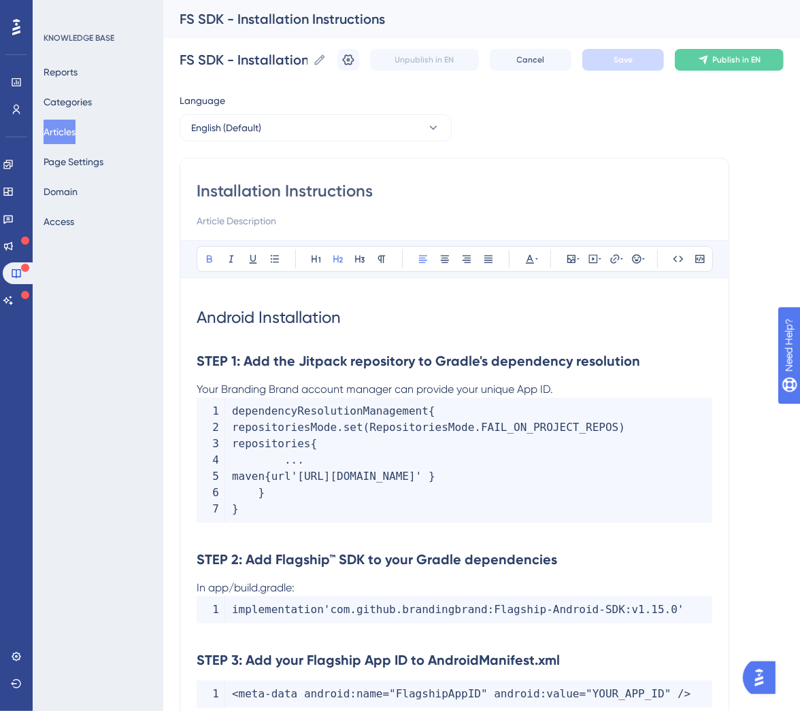
click at [75, 133] on button "Articles" at bounding box center [60, 132] width 32 height 24
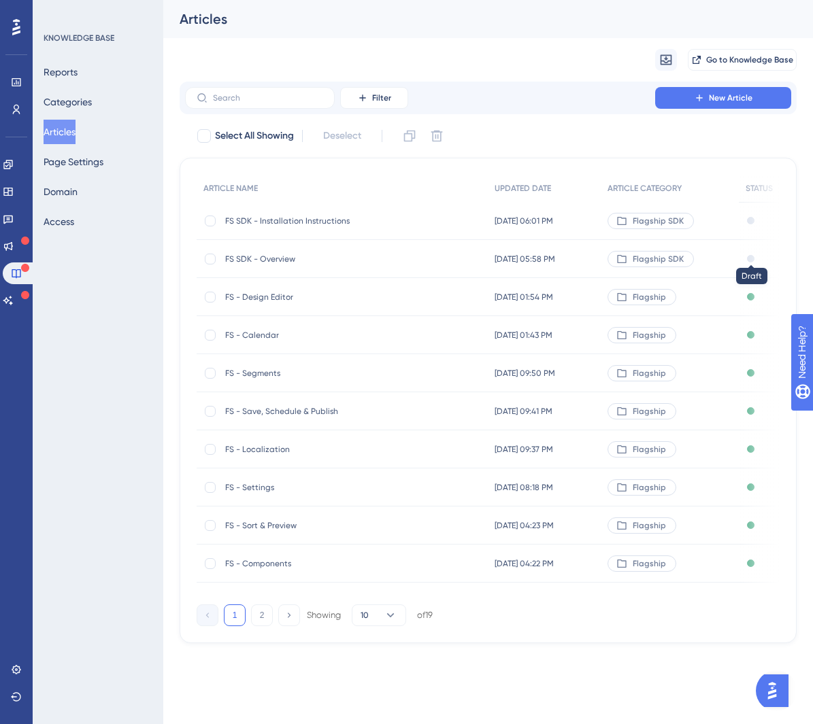
click at [752, 259] on div at bounding box center [750, 258] width 7 height 7
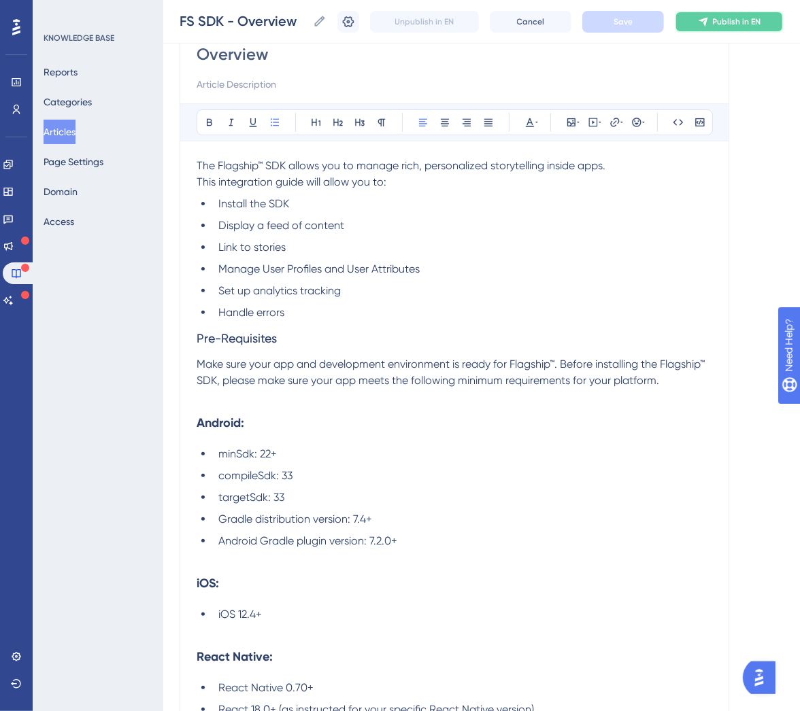
click at [736, 31] on button "Publish in EN" at bounding box center [728, 22] width 109 height 22
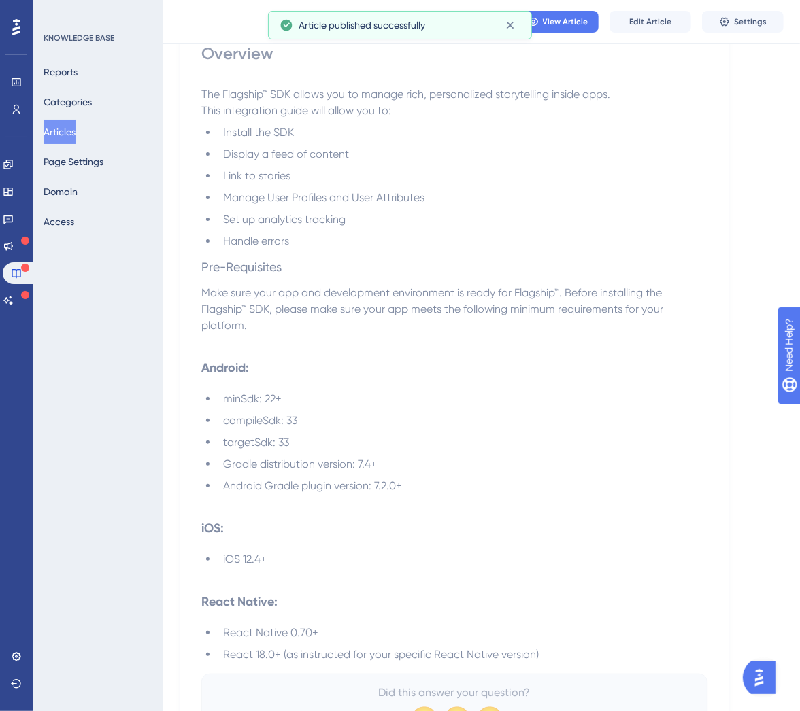
click at [247, 328] on p "Make sure your app and development environment is ready for Flagship™. Before i…" at bounding box center [454, 309] width 506 height 49
click at [222, 314] on span "Make sure your app and development environment is ready for Flagship™. Before i…" at bounding box center [433, 309] width 464 height 46
click at [236, 311] on span "Make sure your app and development environment is ready for Flagship™. Before i…" at bounding box center [433, 309] width 464 height 46
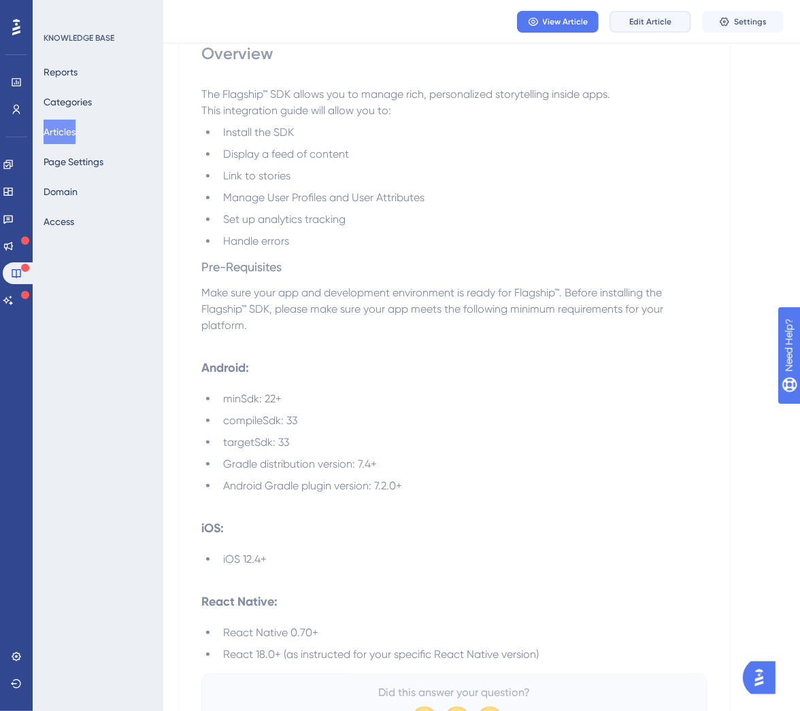
click at [640, 24] on span "Edit Article" at bounding box center [650, 21] width 42 height 11
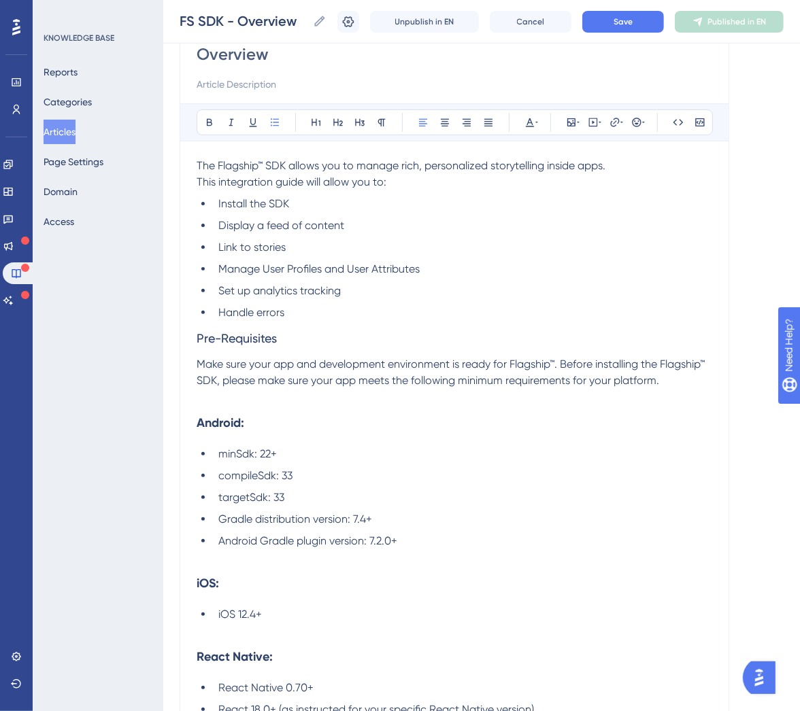
click at [75, 133] on button "Articles" at bounding box center [60, 132] width 32 height 24
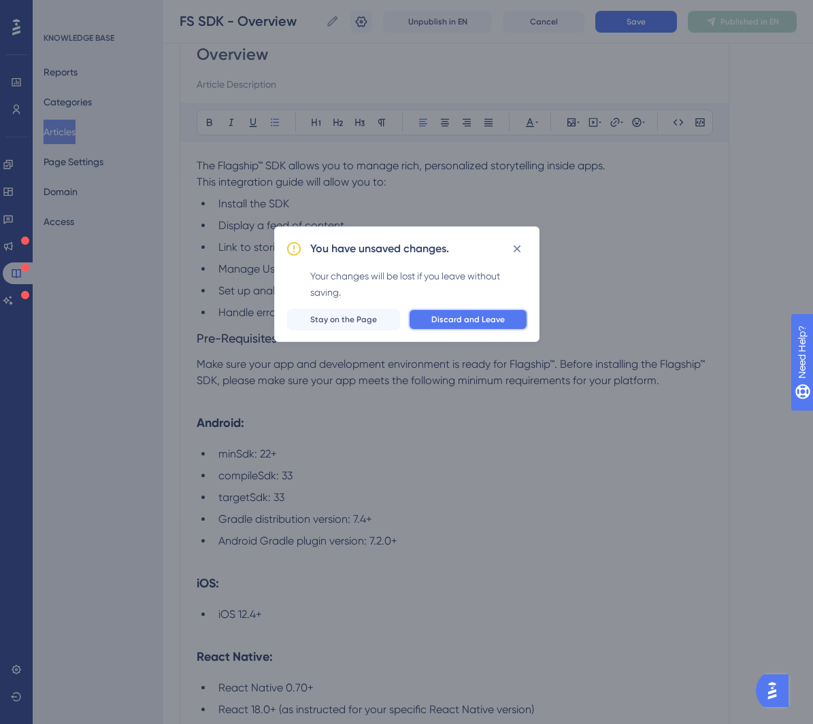
click at [496, 315] on span "Discard and Leave" at bounding box center [467, 319] width 73 height 11
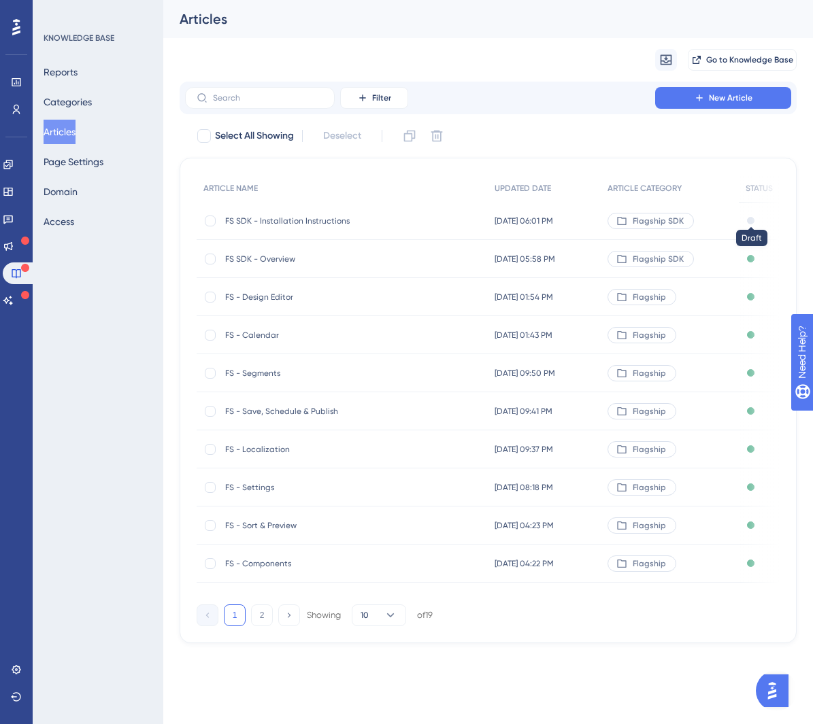
click at [747, 223] on div at bounding box center [750, 220] width 7 height 7
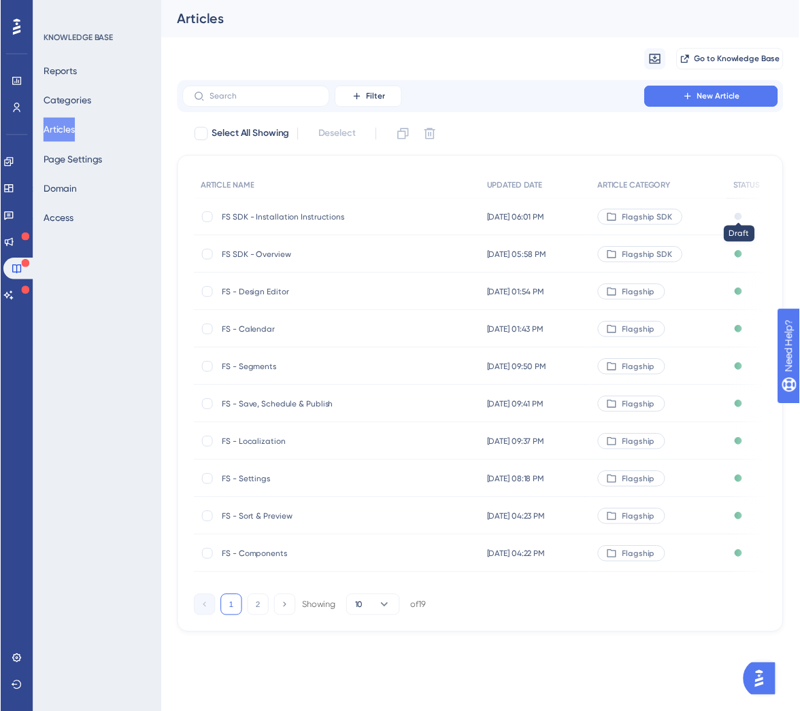
scroll to position [1651, 0]
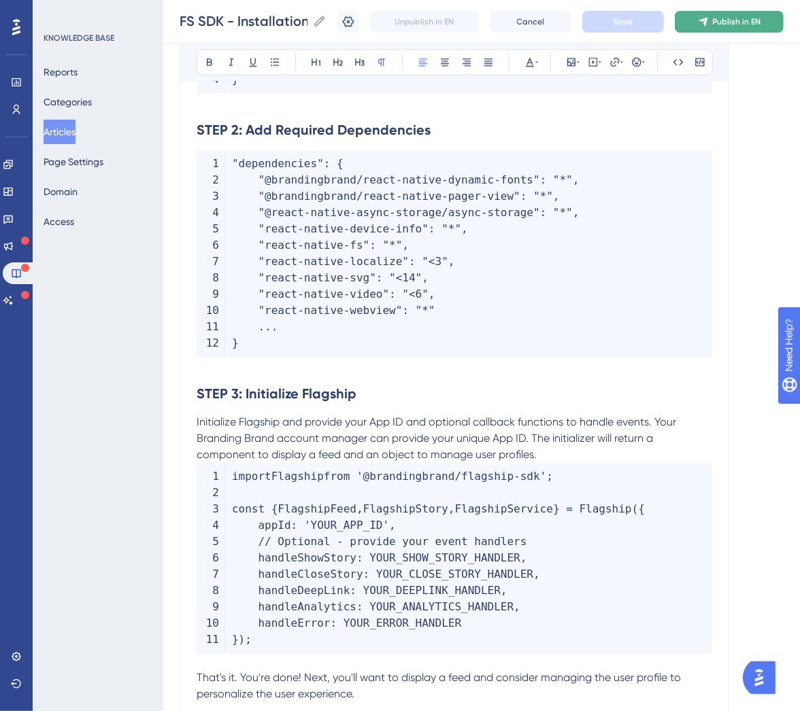
click at [761, 23] on span "Publish in EN" at bounding box center [737, 21] width 48 height 11
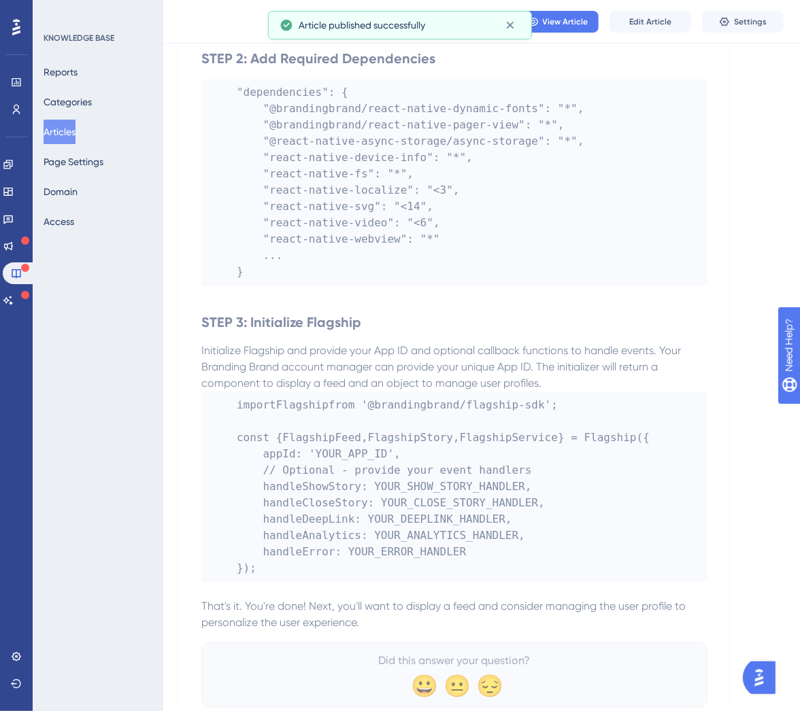
click at [564, 281] on code ""dependencies" : { "@brandingbrand/react-native-dynamic-fonts" : "*" , "@brandi…" at bounding box center [454, 182] width 506 height 207
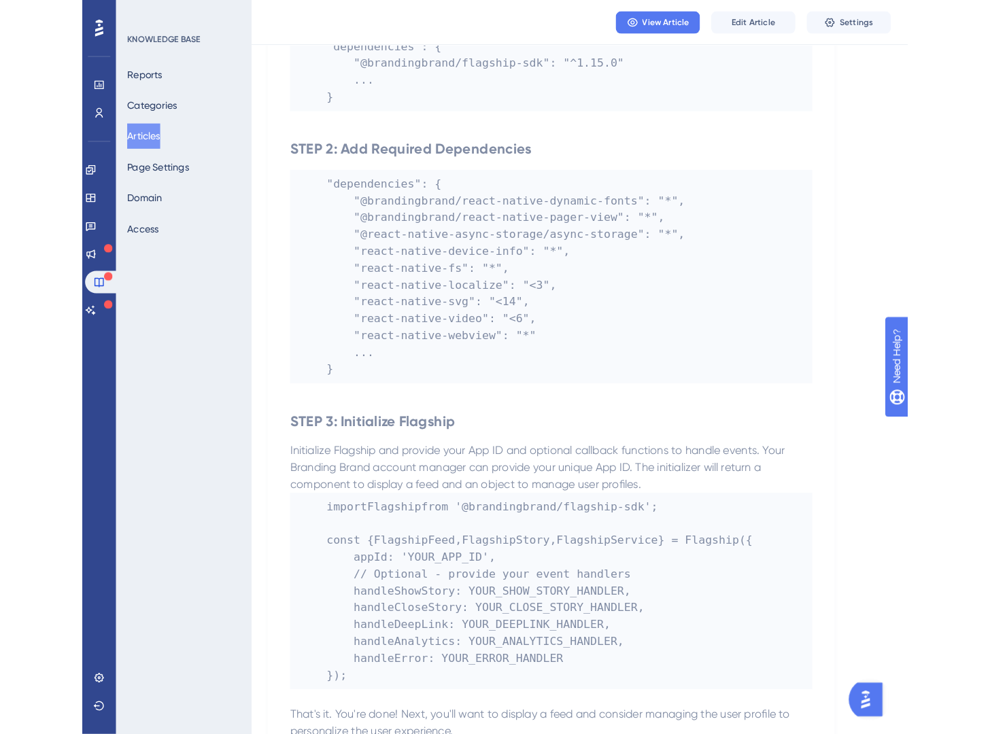
scroll to position [1371, 0]
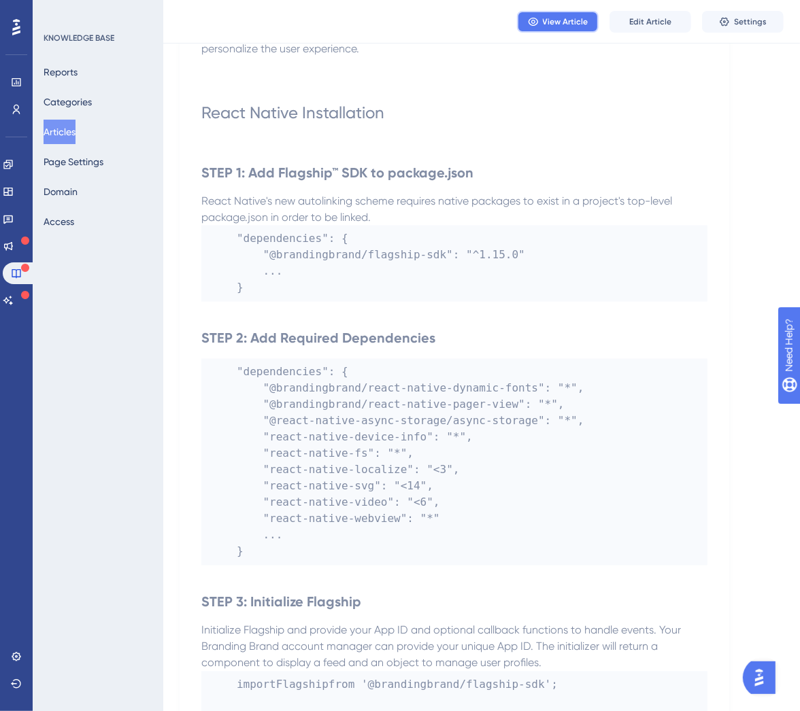
click at [545, 20] on span "View Article" at bounding box center [566, 21] width 46 height 11
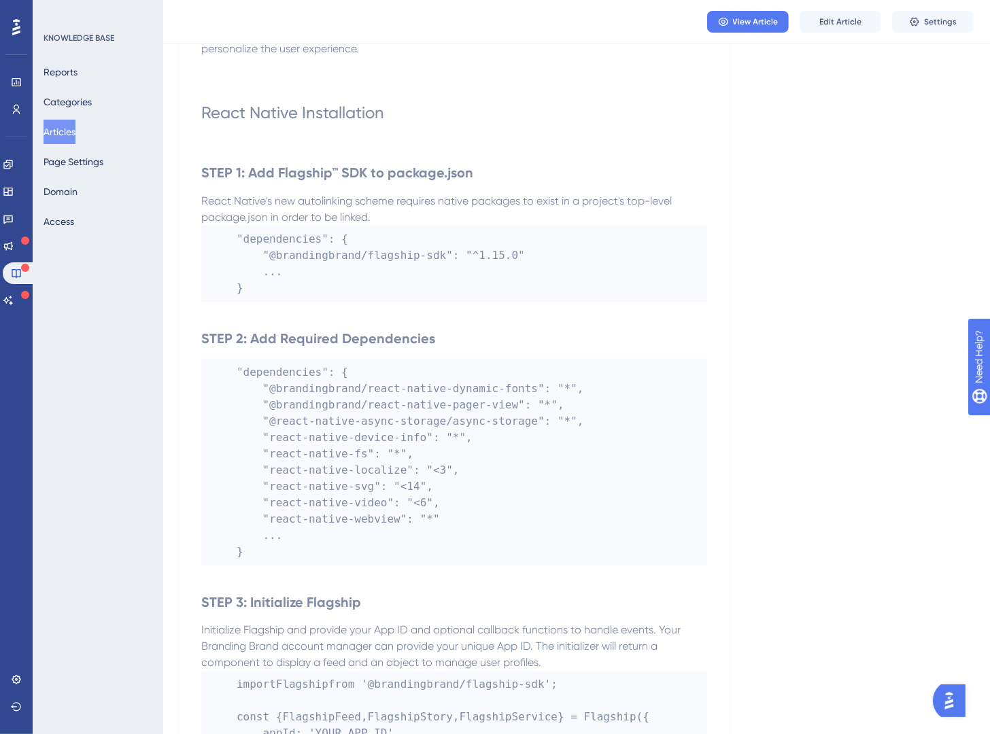
click at [59, 124] on button "Articles" at bounding box center [60, 132] width 32 height 24
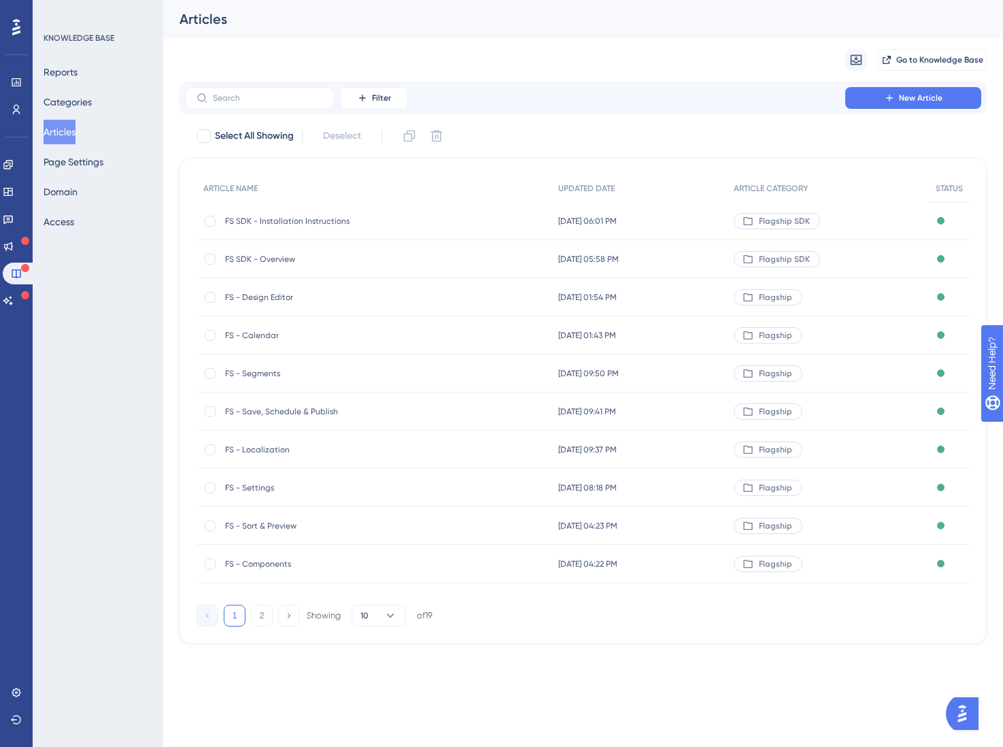
click at [609, 104] on div "Filter New Article" at bounding box center [583, 98] width 796 height 22
click at [895, 101] on icon at bounding box center [889, 97] width 11 height 11
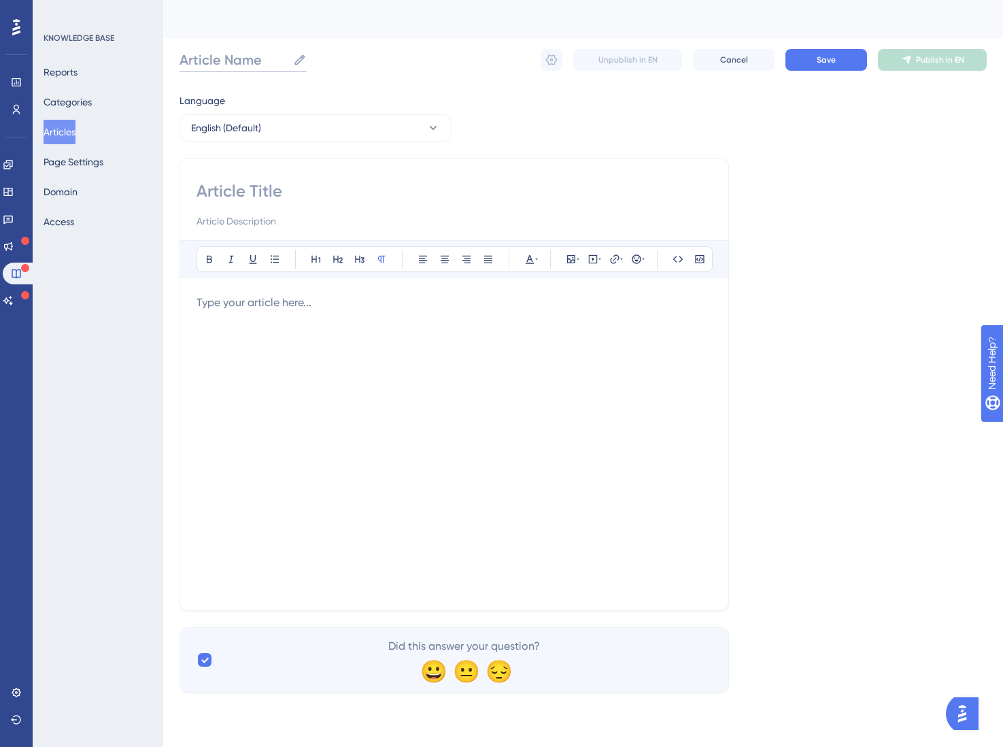
click at [208, 57] on input "Article Name" at bounding box center [234, 59] width 108 height 19
type input "FS SDK - Displaying Feeds"
click at [344, 199] on input at bounding box center [454, 191] width 515 height 22
type input "Displaying Feeds"
drag, startPoint x: 339, startPoint y: 417, endPoint x: 727, endPoint y: 413, distance: 388.3
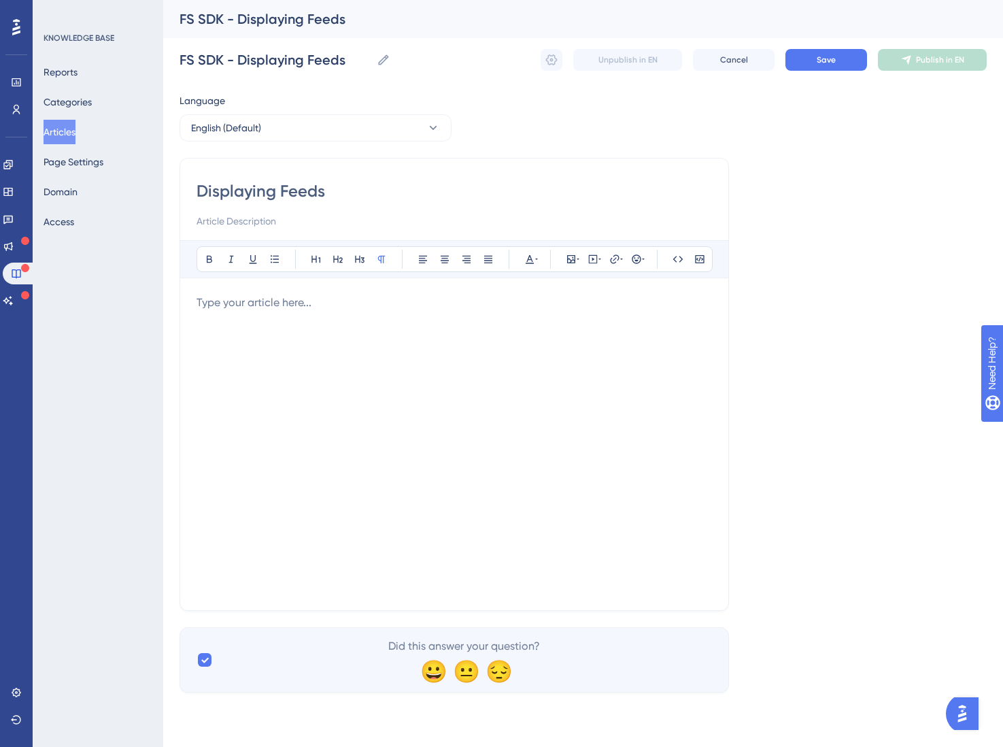
click at [339, 417] on div at bounding box center [454, 443] width 515 height 299
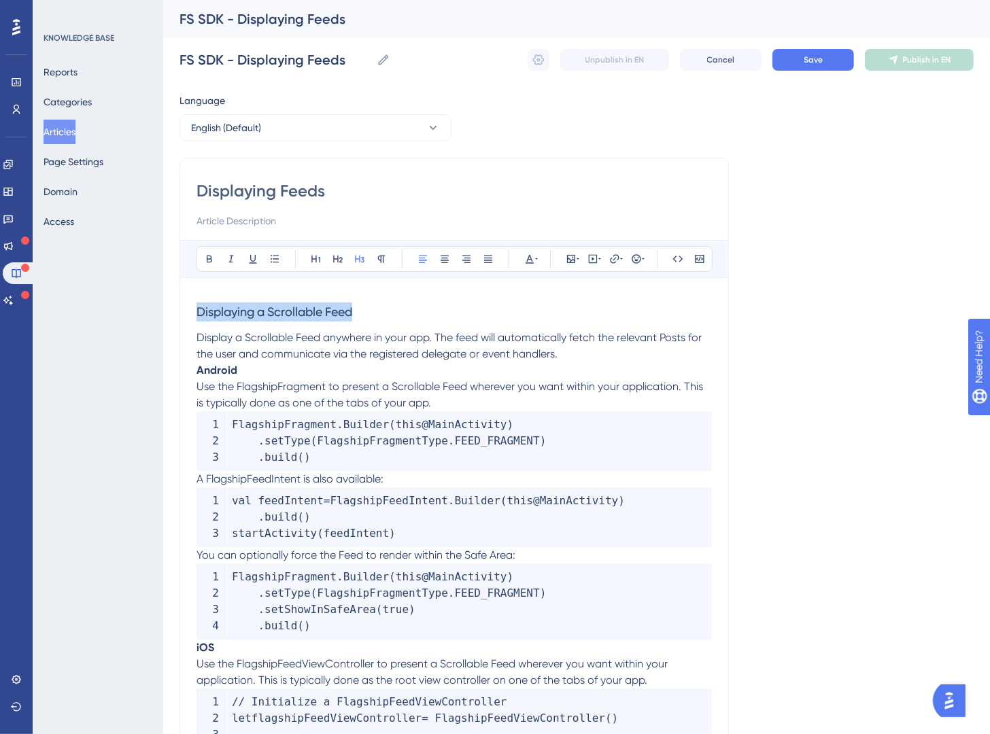
drag, startPoint x: 382, startPoint y: 313, endPoint x: 139, endPoint y: 306, distance: 242.9
click at [314, 257] on icon at bounding box center [316, 259] width 11 height 11
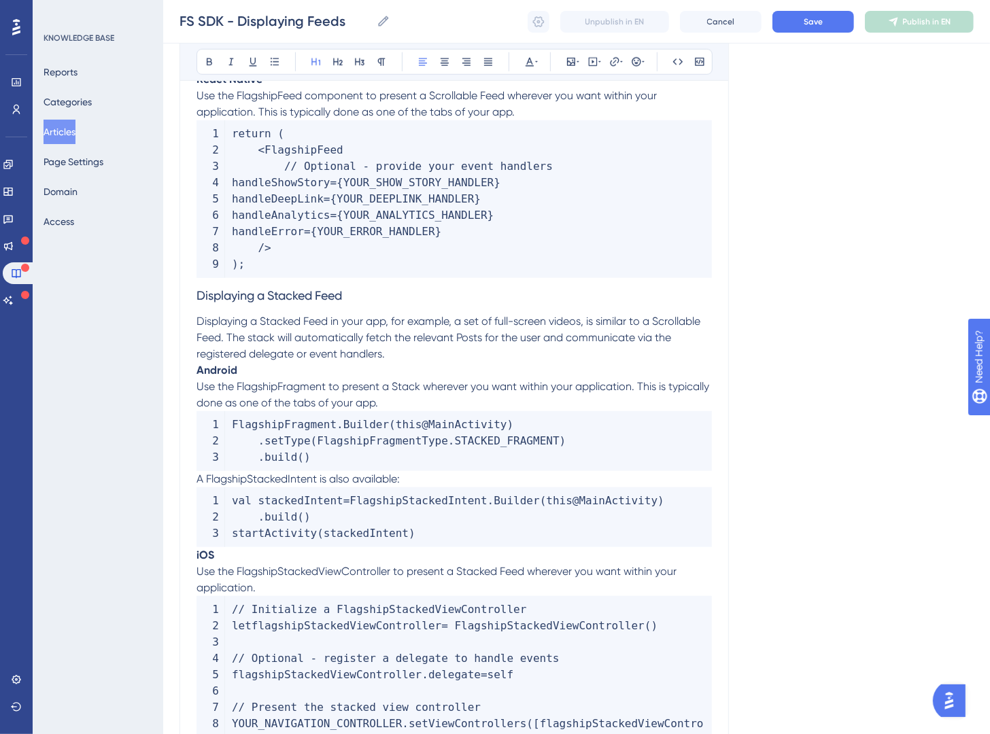
scroll to position [810, 0]
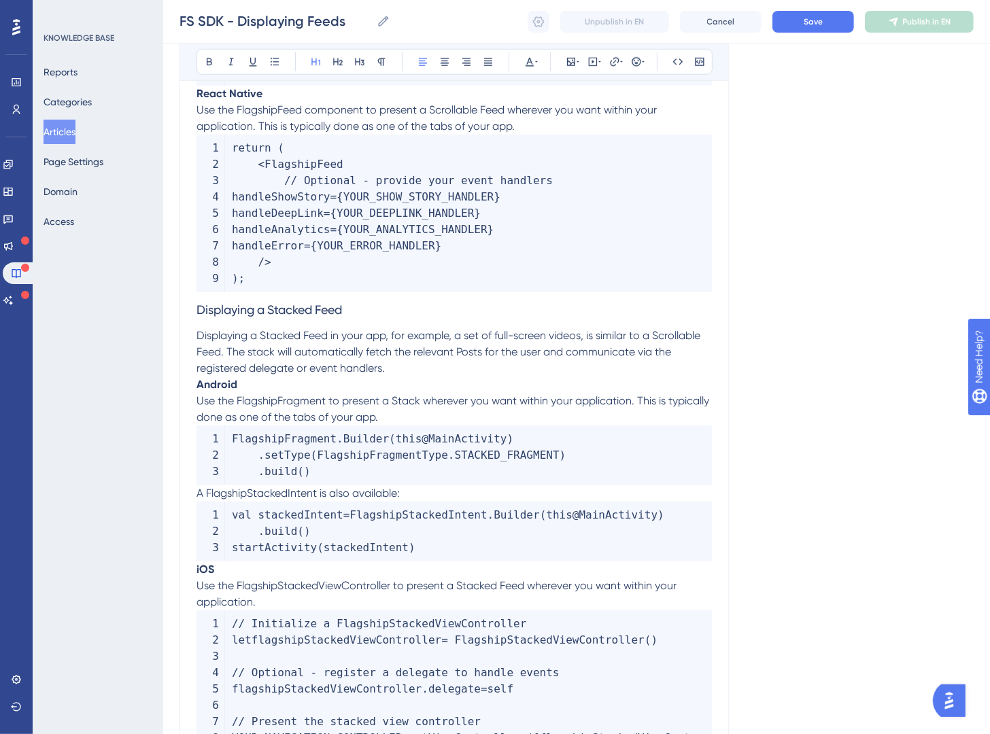
click at [199, 309] on span "Displaying a Stacked Feed" at bounding box center [270, 310] width 146 height 14
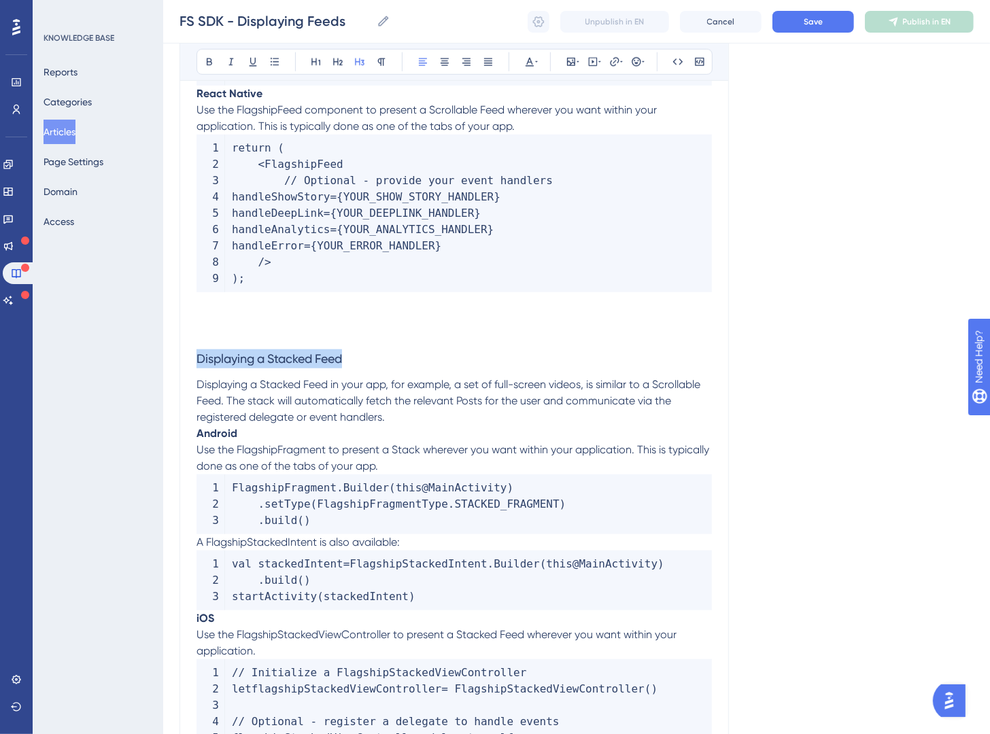
drag, startPoint x: 366, startPoint y: 351, endPoint x: 151, endPoint y: 349, distance: 215.5
click at [163, 352] on div "Performance Users Engagement Widgets Feedback Product Updates Knowledge Base AI…" at bounding box center [576, 167] width 827 height 1954
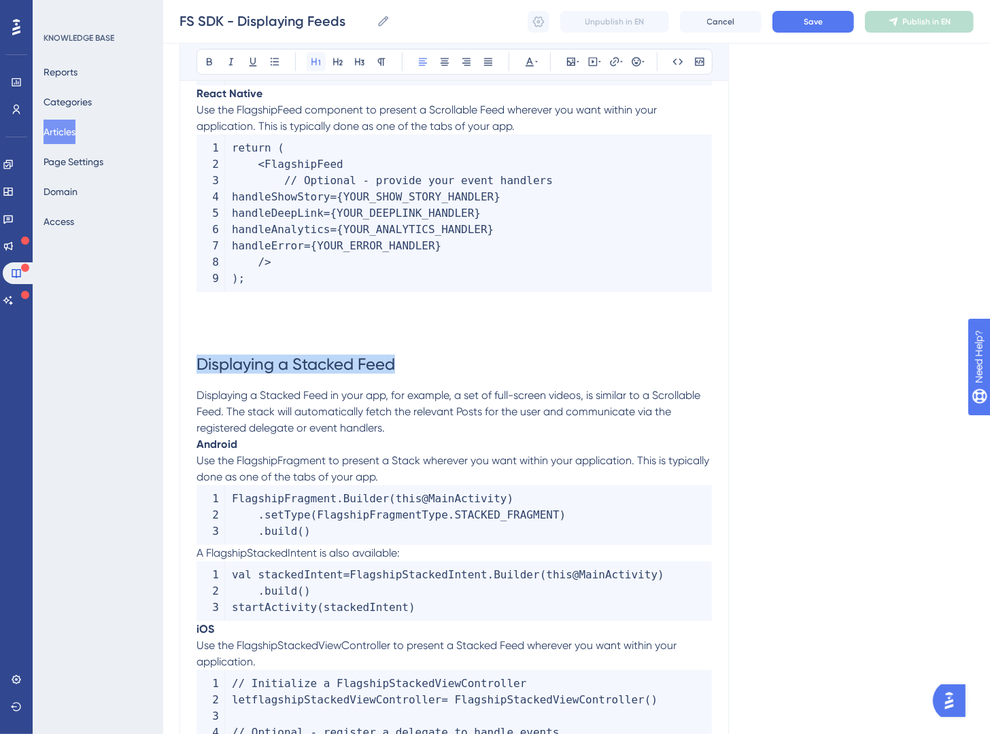
click at [317, 58] on icon at bounding box center [316, 61] width 11 height 11
drag, startPoint x: 264, startPoint y: 443, endPoint x: 372, endPoint y: 171, distance: 291.8
click at [163, 447] on div "Performance Users Engagement Widgets Feedback Product Updates Knowledge Base AI…" at bounding box center [576, 172] width 827 height 1965
click at [336, 63] on icon at bounding box center [337, 61] width 11 height 11
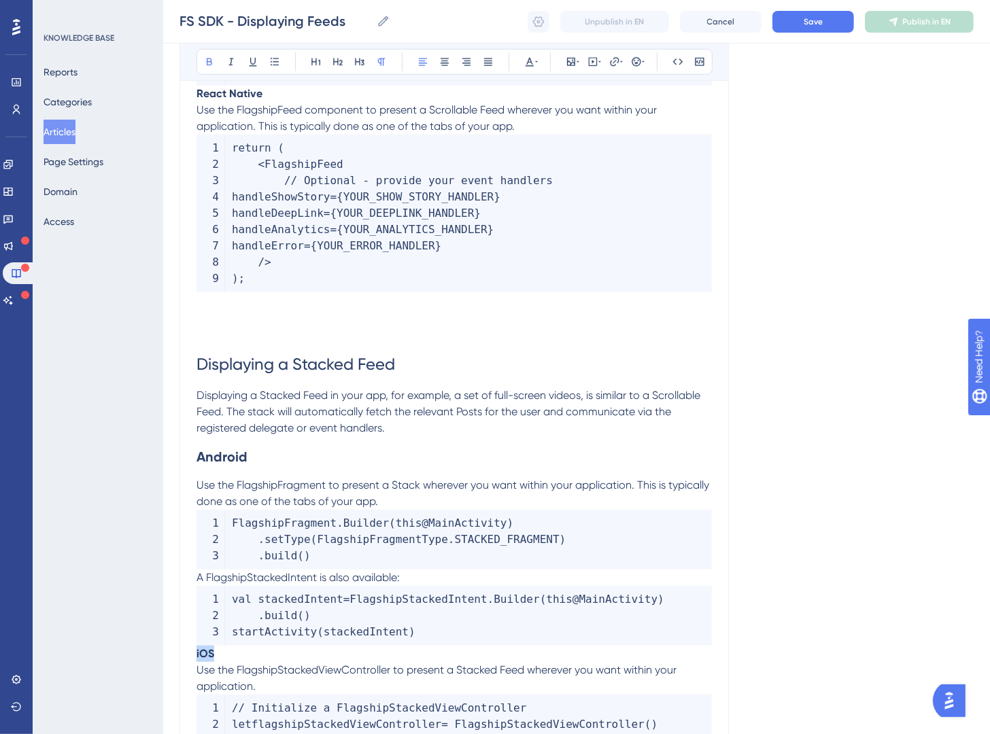
drag, startPoint x: 226, startPoint y: 653, endPoint x: 188, endPoint y: 558, distance: 102.5
click at [171, 654] on div "Performance Users Engagement Widgets Feedback Product Updates Knowledge Base AI…" at bounding box center [576, 184] width 827 height 1989
click at [343, 67] on button at bounding box center [337, 61] width 19 height 19
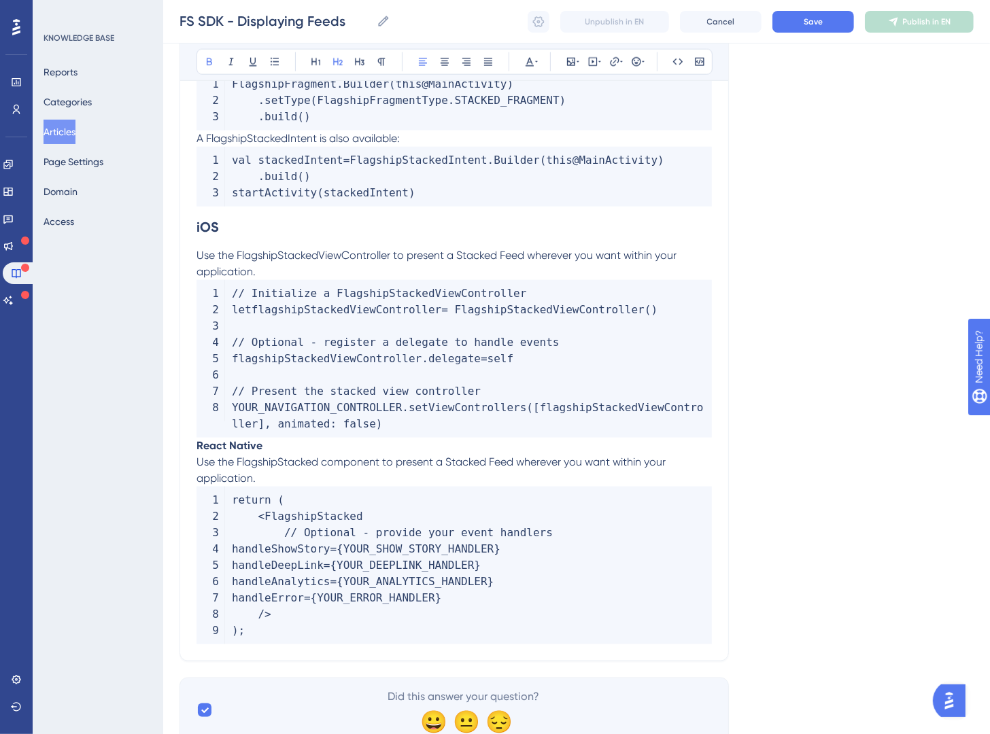
scroll to position [1302, 0]
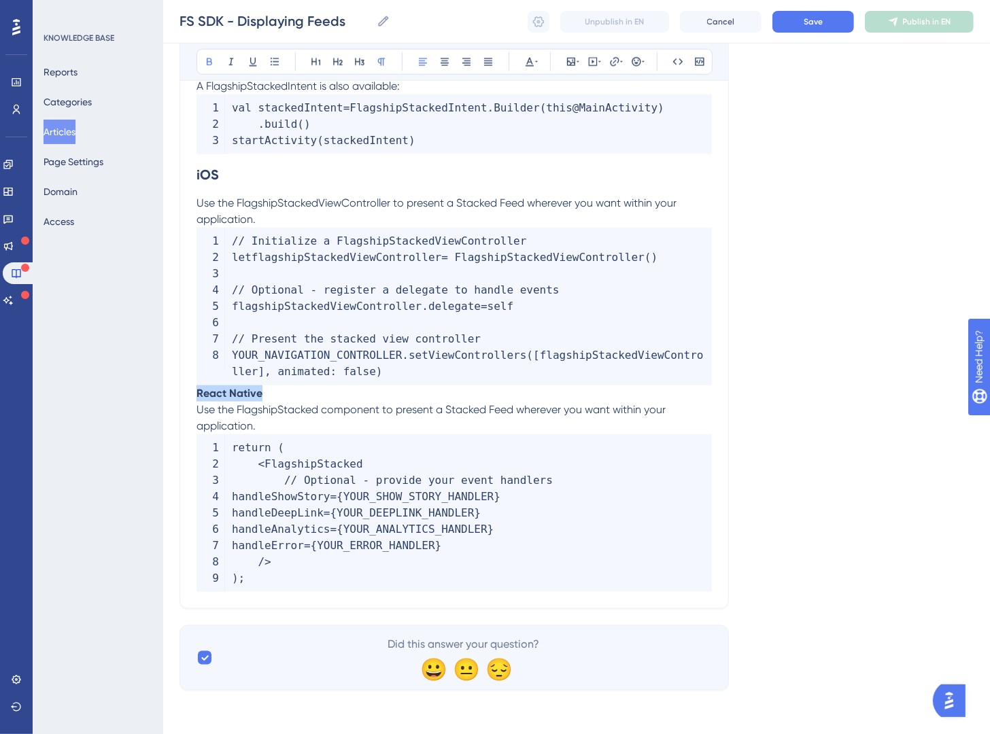
drag, startPoint x: 219, startPoint y: 396, endPoint x: 169, endPoint y: 392, distance: 50.5
click at [343, 64] on button at bounding box center [337, 61] width 19 height 19
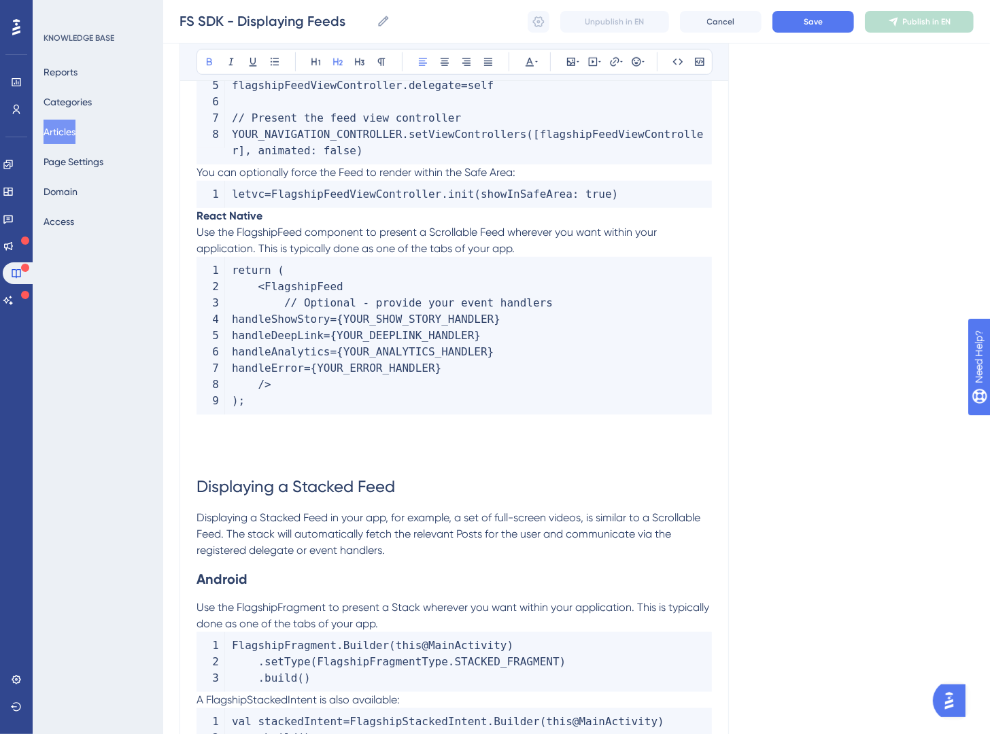
scroll to position [44, 0]
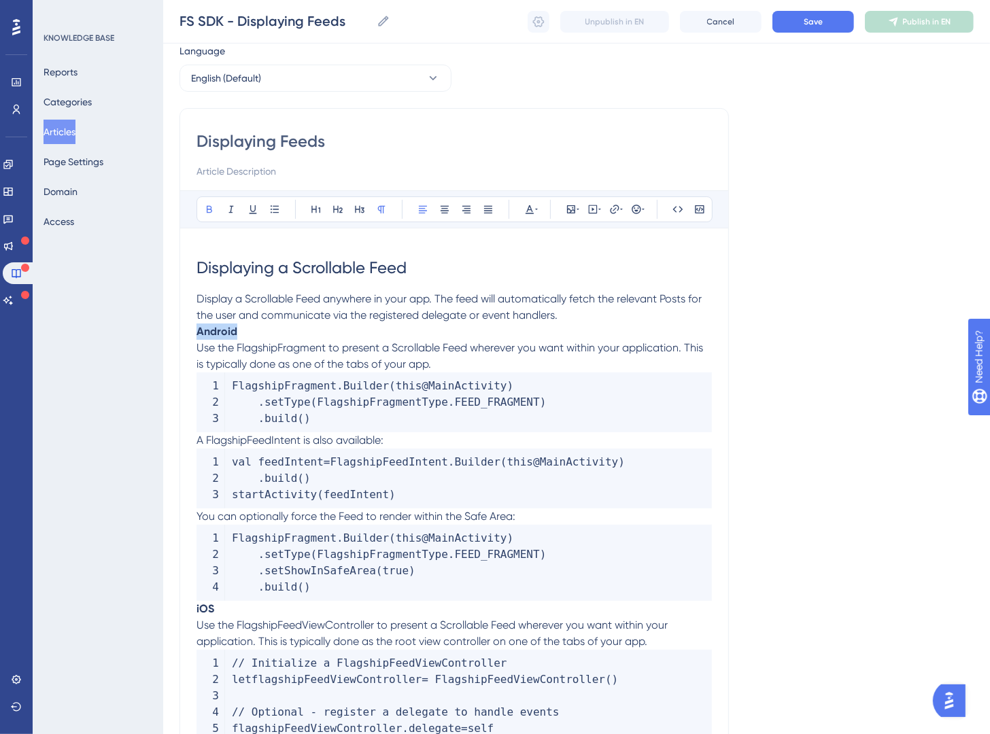
drag, startPoint x: 265, startPoint y: 330, endPoint x: 161, endPoint y: 269, distance: 120.7
click at [330, 209] on button at bounding box center [337, 209] width 19 height 19
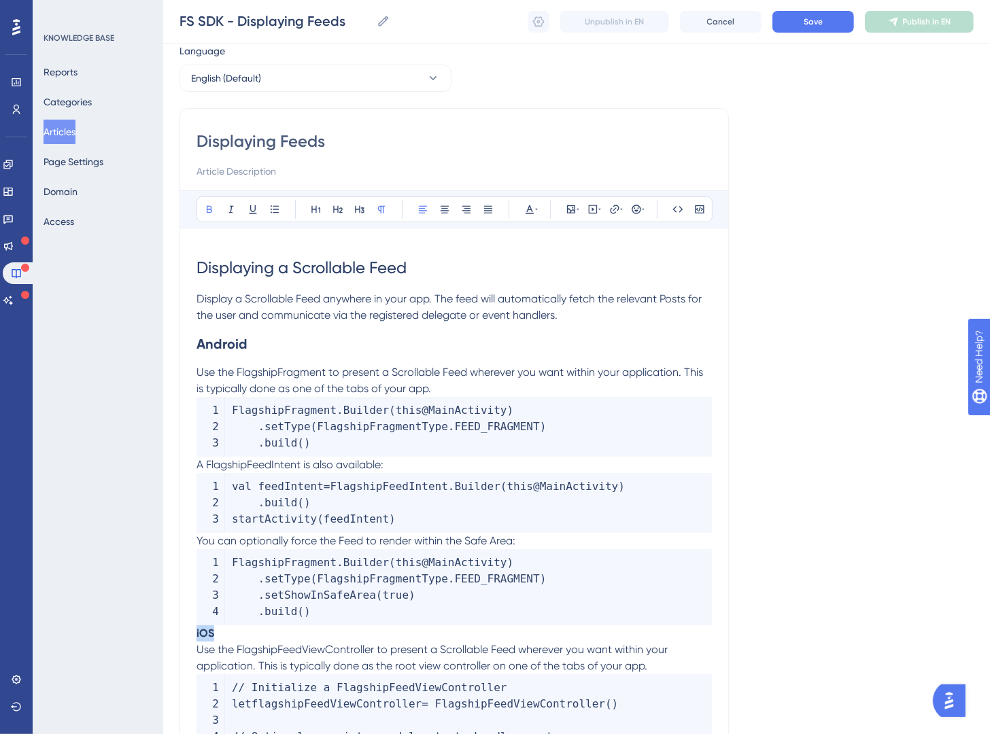
drag, startPoint x: 235, startPoint y: 632, endPoint x: 192, endPoint y: 609, distance: 49.0
click at [342, 214] on icon at bounding box center [337, 209] width 11 height 11
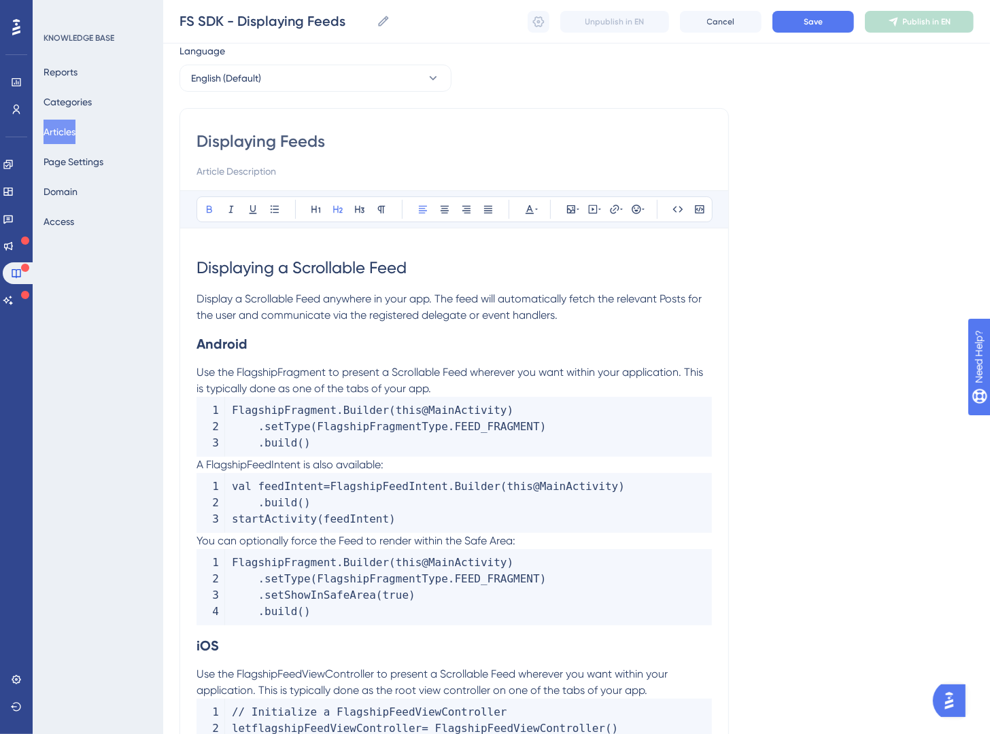
scroll to position [333, 0]
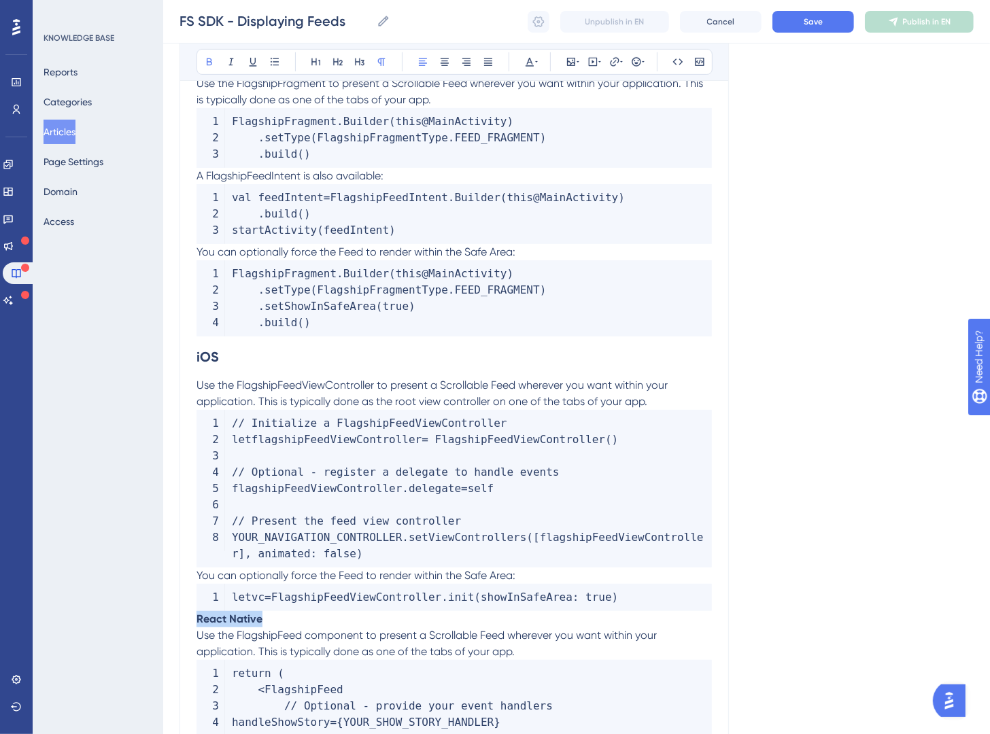
drag, startPoint x: 282, startPoint y: 619, endPoint x: 185, endPoint y: 592, distance: 101.0
click at [163, 614] on div "Performance Users Engagement Widgets Feedback Product Updates Knowledge Base AI…" at bounding box center [576, 710] width 827 height 2087
click at [345, 62] on button at bounding box center [337, 61] width 19 height 19
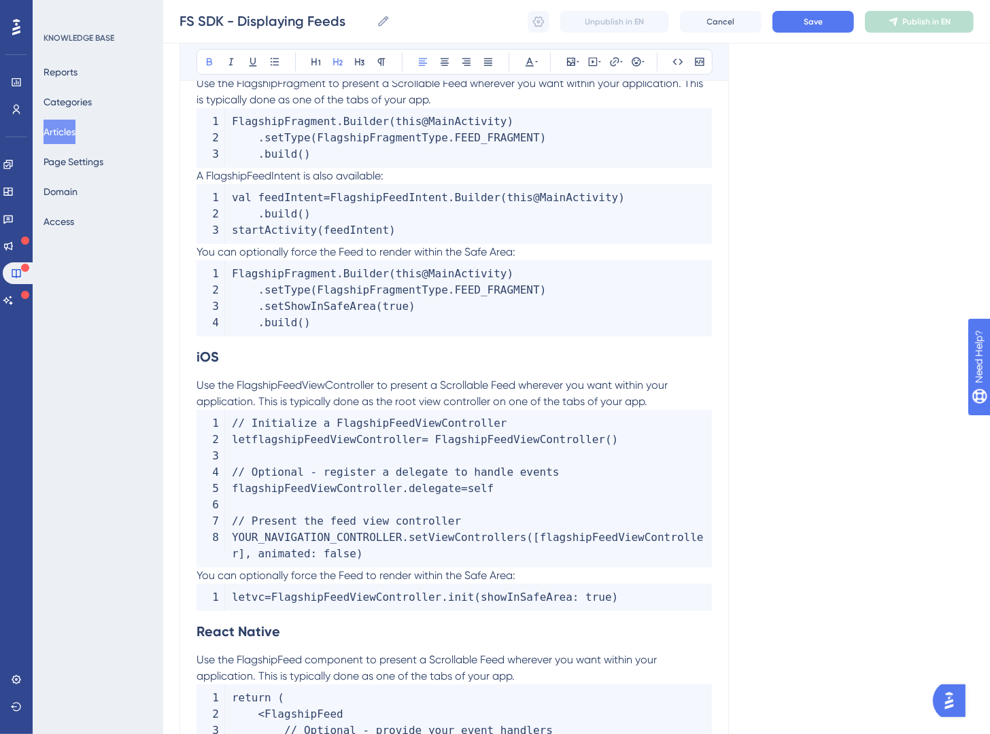
click at [405, 396] on span "Use the FlagshipFeedViewController to present a Scrollable Feed wherever you wa…" at bounding box center [434, 393] width 474 height 29
click at [678, 394] on p "Use the FlagshipFeedViewController to present a Scrollable Feed wherever you wa…" at bounding box center [454, 393] width 515 height 33
click at [676, 400] on p "Use the FlagshipFeedViewController to present a Scrollable Feed wherever you wa…" at bounding box center [454, 393] width 515 height 33
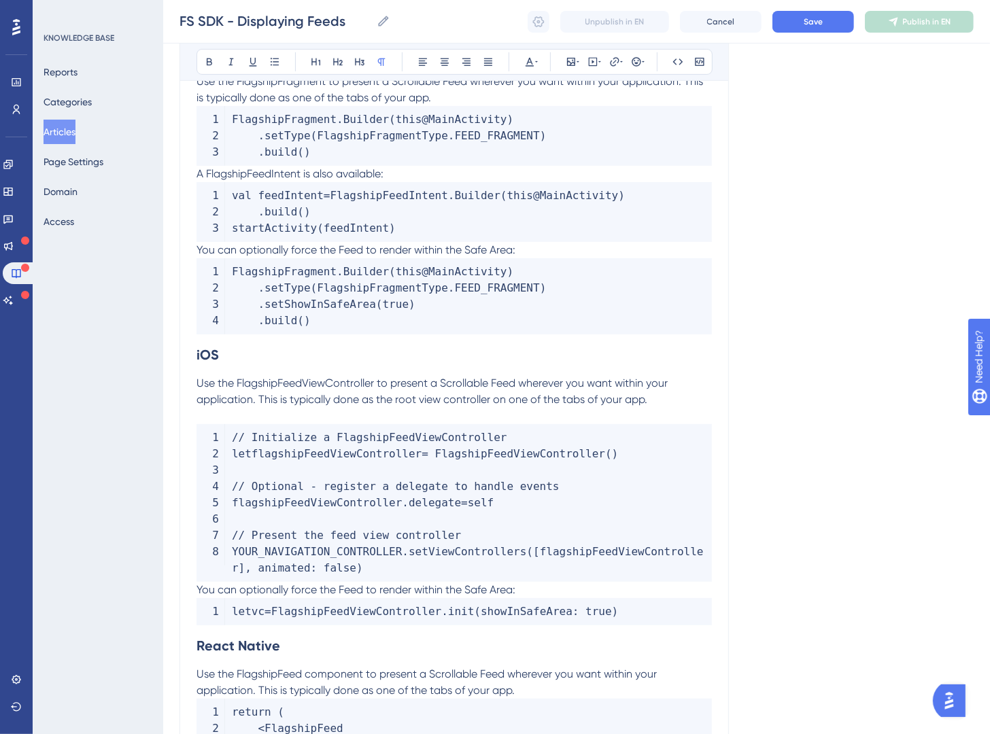
scroll to position [337, 0]
click at [523, 683] on p "Use the FlagshipFeed component to present a Scrollable Feed wherever you want w…" at bounding box center [454, 681] width 515 height 33
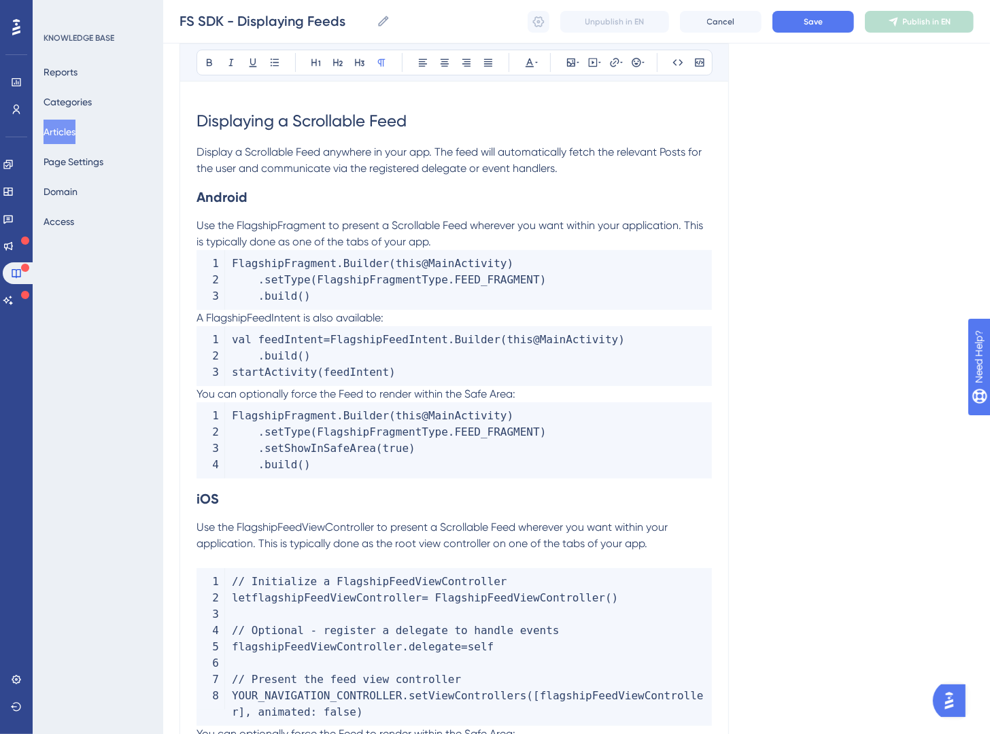
scroll to position [190, 0]
click at [453, 245] on p "Use the FlagshipFragment to present a Scrollable Feed wherever you want within …" at bounding box center [454, 234] width 515 height 33
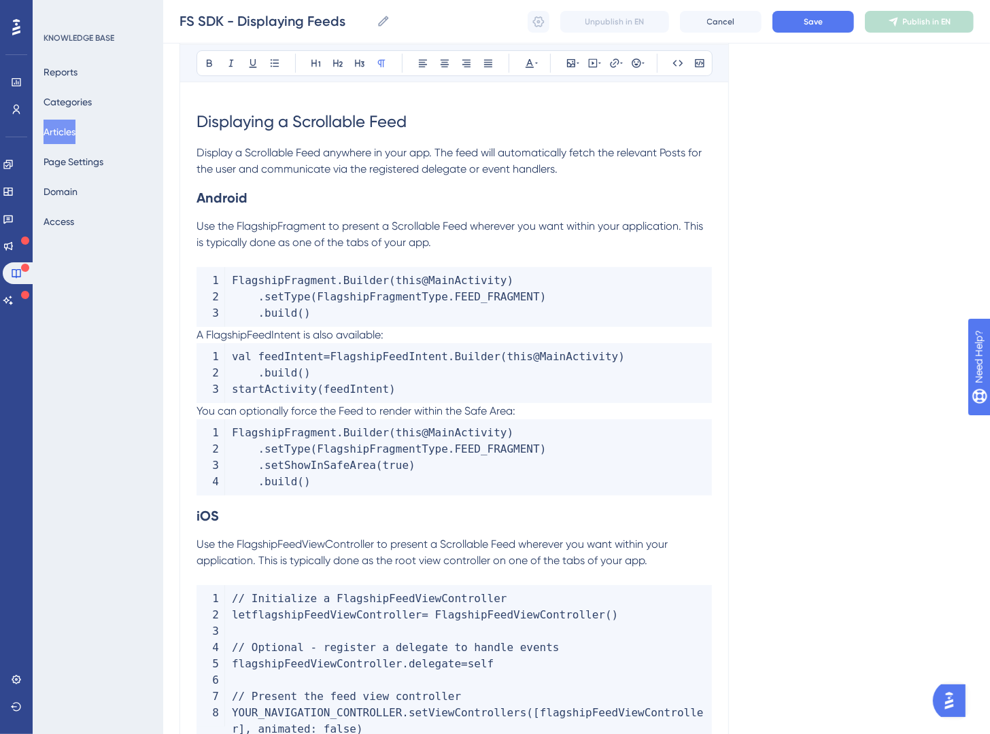
click at [202, 200] on strong "Android" at bounding box center [222, 198] width 51 height 16
click at [200, 206] on h2 "Android" at bounding box center [454, 197] width 515 height 41
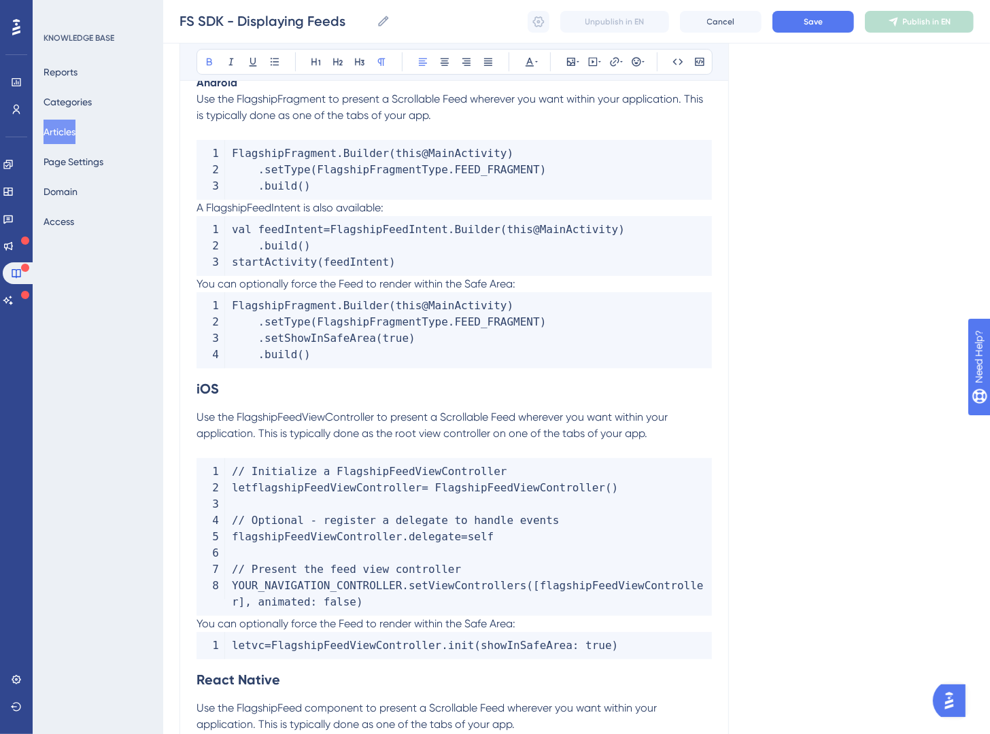
scroll to position [308, 0]
click at [200, 421] on span "Use the FlagshipFeedViewController to present a Scrollable Feed wherever you wa…" at bounding box center [434, 426] width 474 height 29
click at [199, 392] on strong "iOS" at bounding box center [208, 390] width 22 height 16
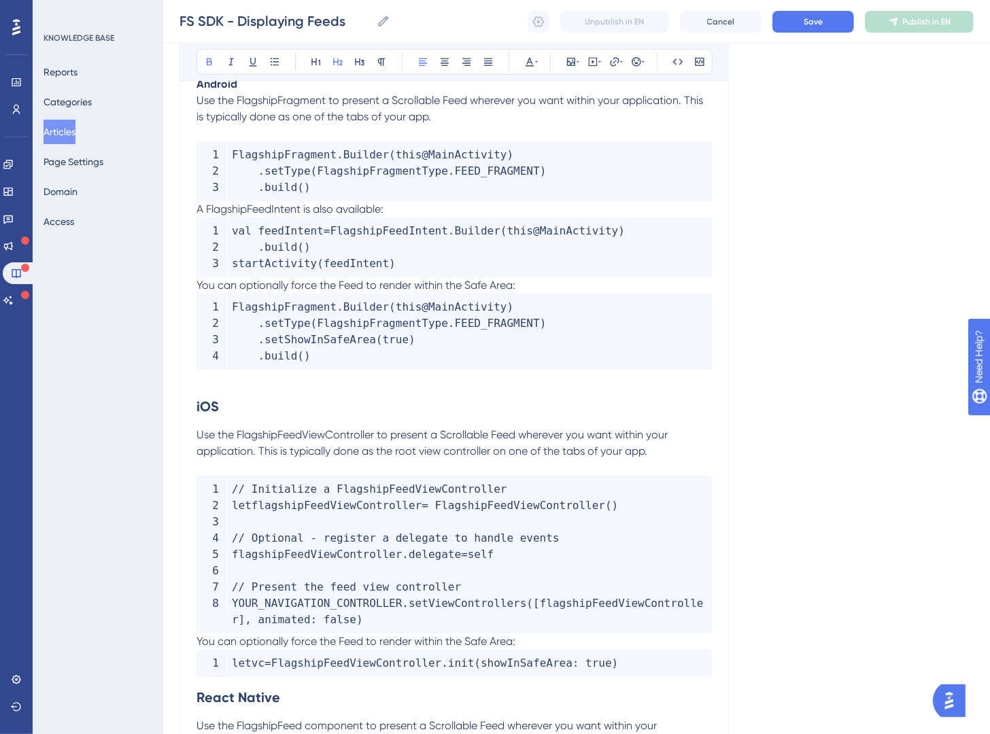
click at [200, 683] on strong "React Native" at bounding box center [239, 697] width 84 height 16
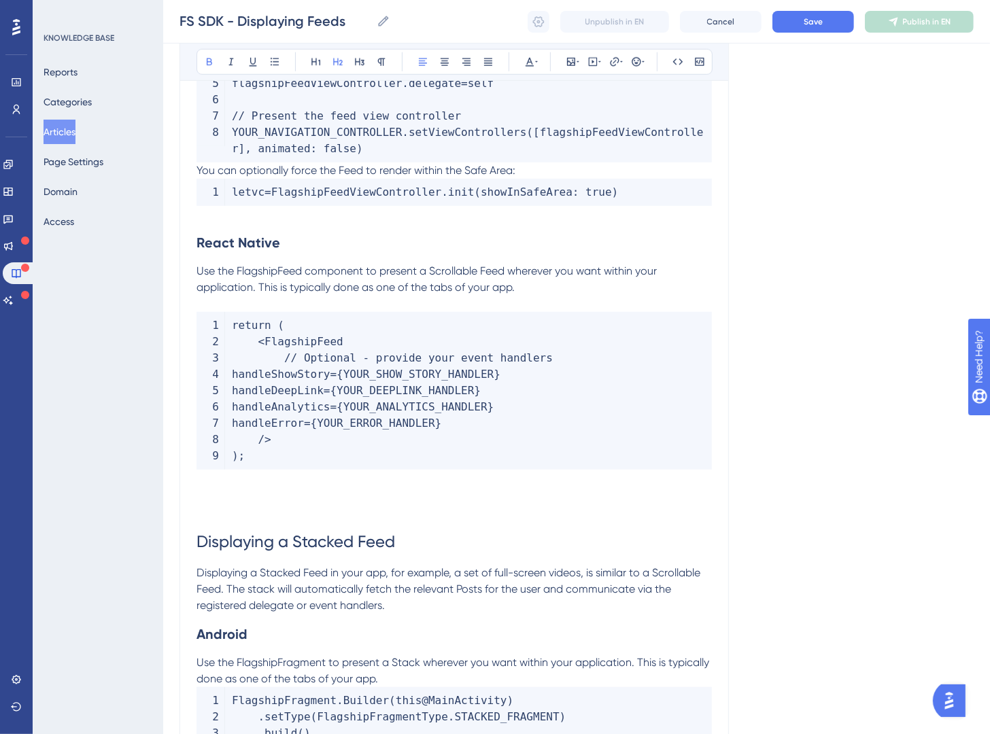
scroll to position [942, 0]
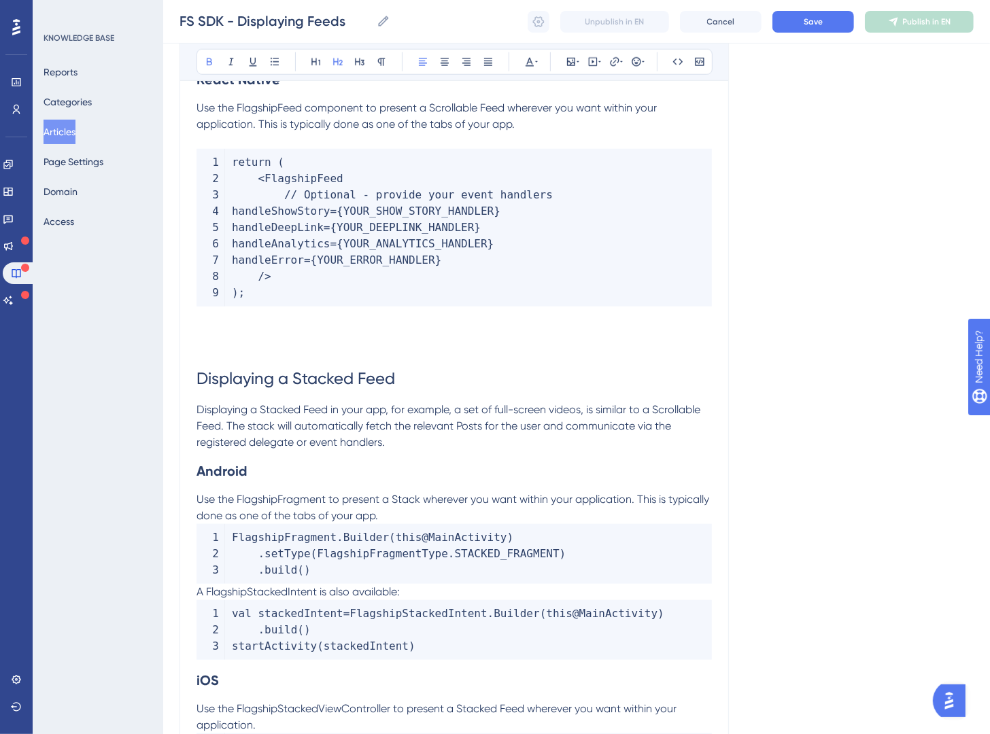
click at [199, 476] on strong "Android" at bounding box center [222, 471] width 51 height 16
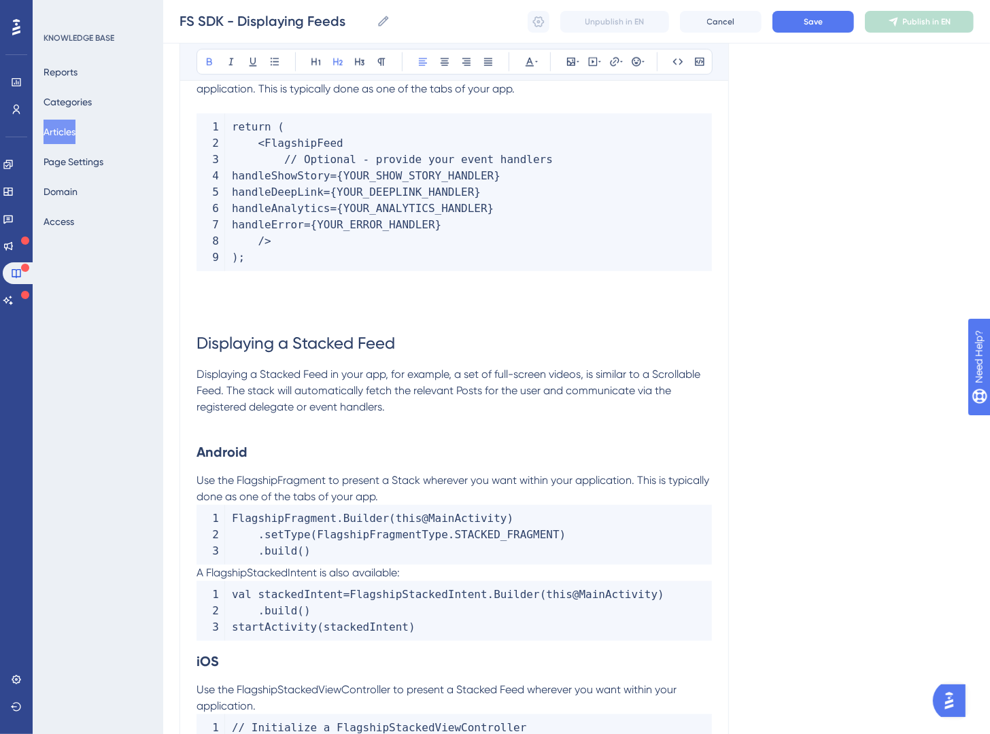
scroll to position [1002, 0]
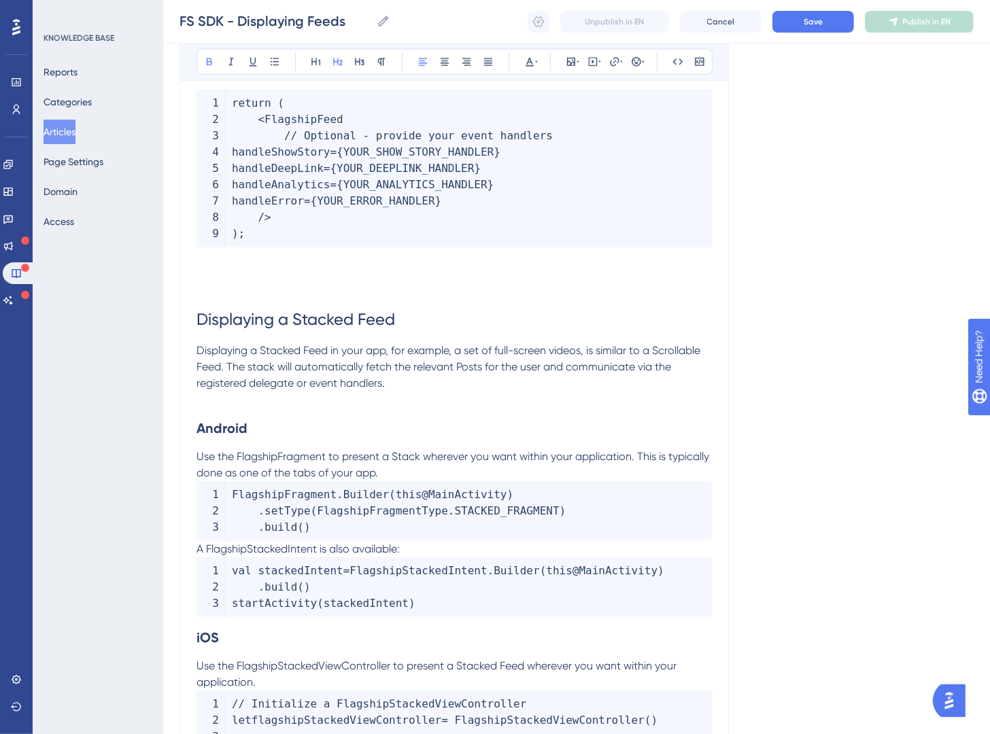
click at [197, 631] on strong "iOS" at bounding box center [208, 638] width 22 height 16
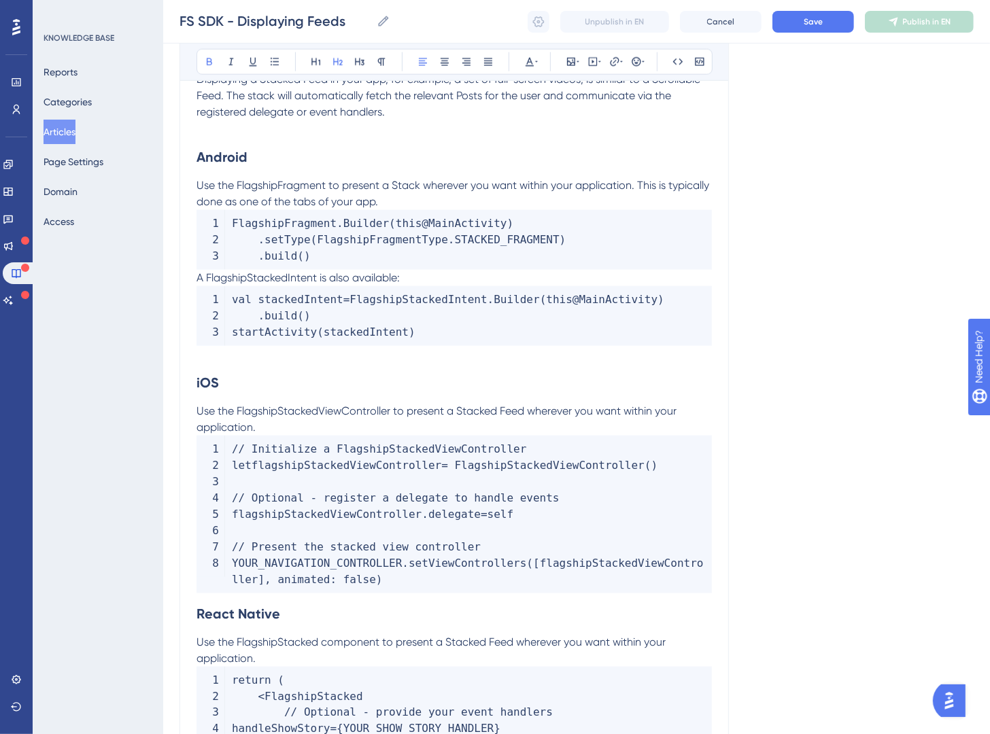
scroll to position [1344, 0]
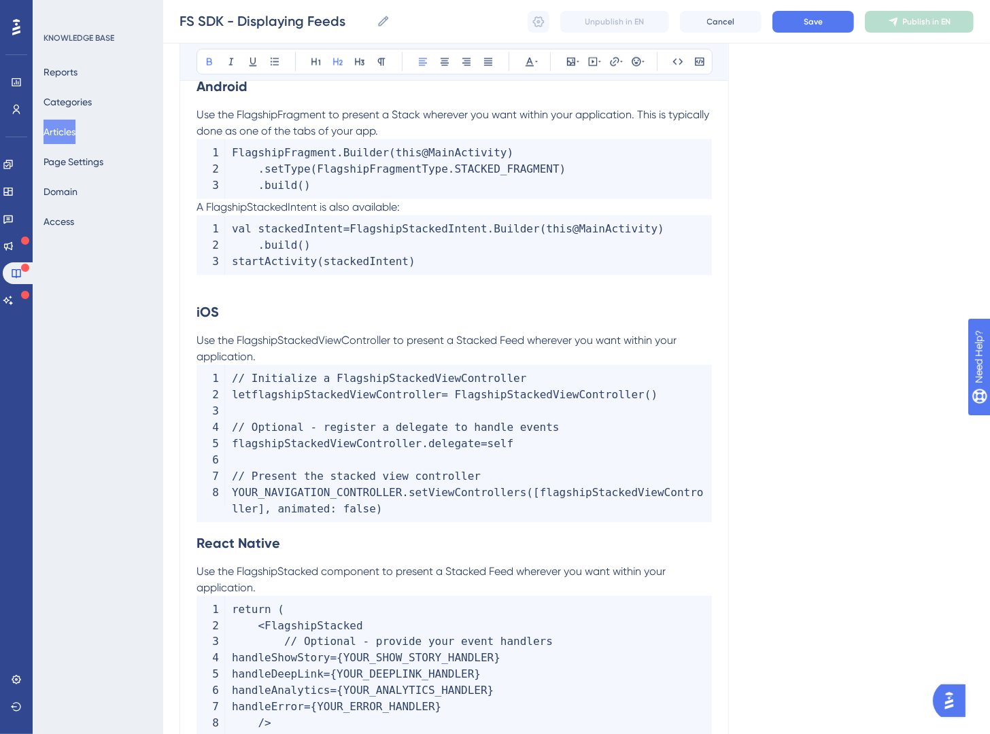
click at [197, 544] on strong "React Native" at bounding box center [239, 543] width 84 height 16
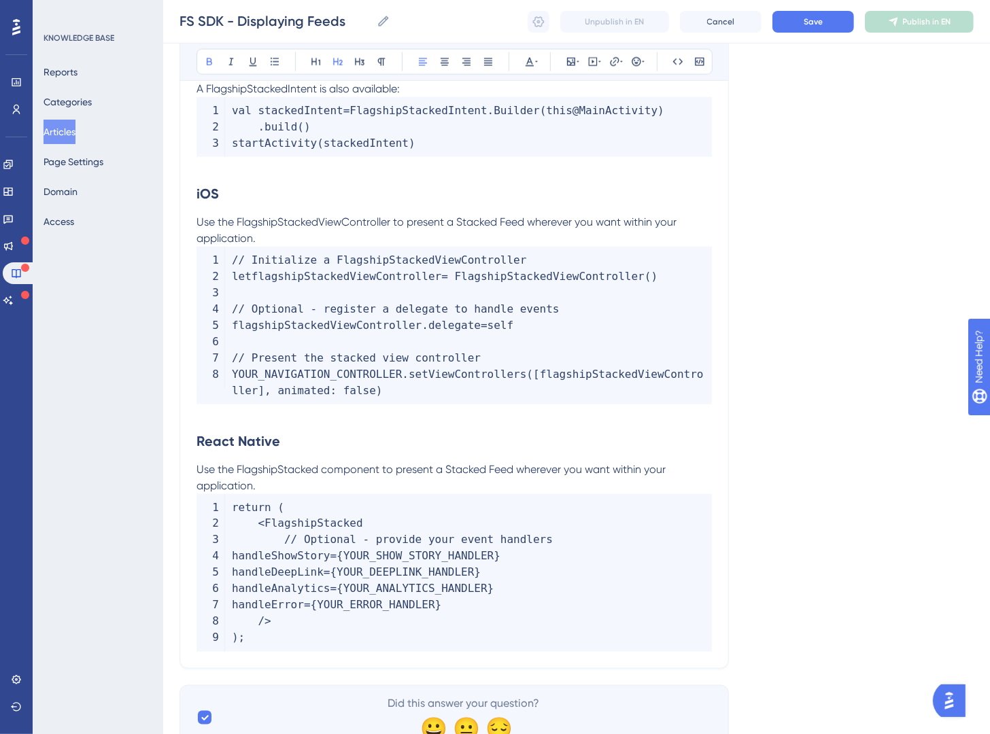
scroll to position [1523, 0]
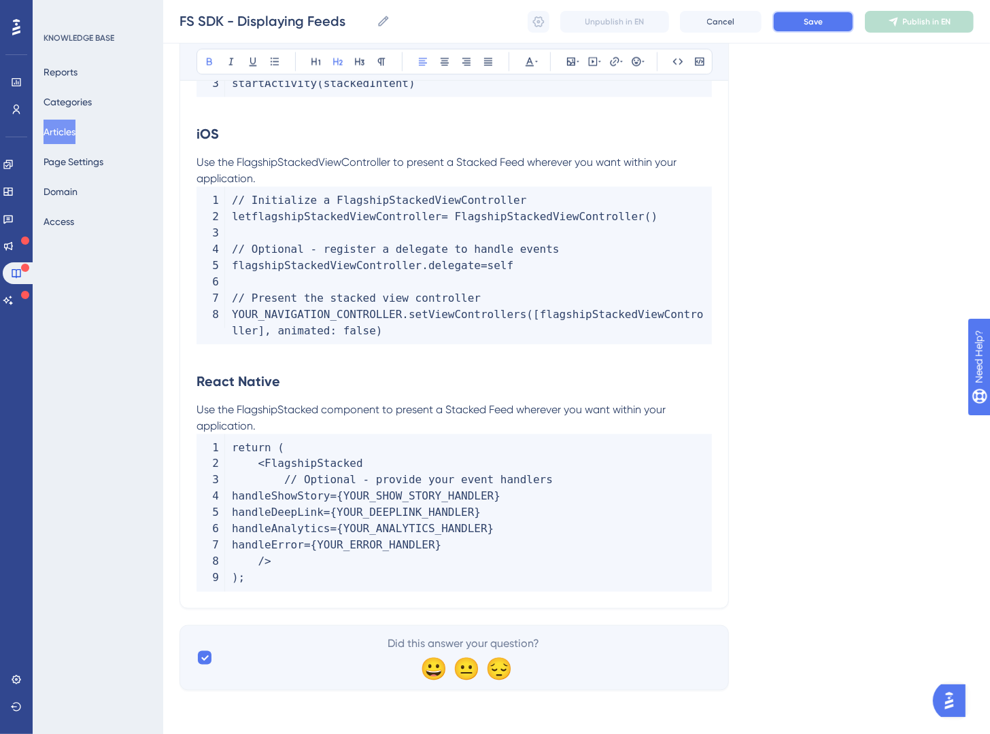
click at [806, 22] on span "Save" at bounding box center [813, 21] width 19 height 11
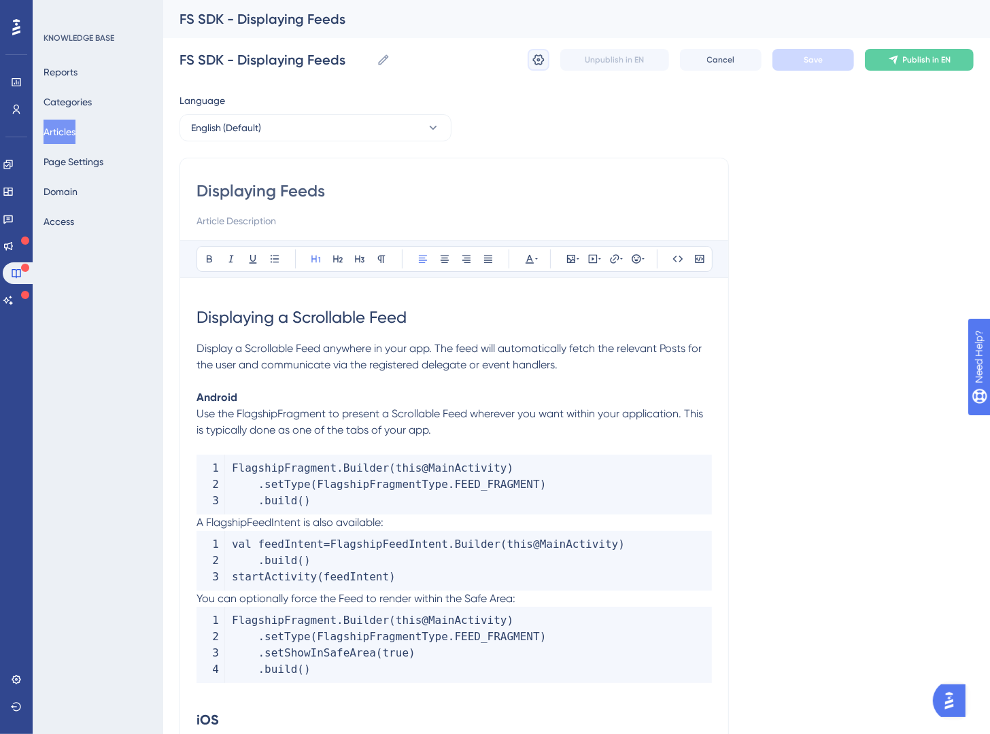
click at [535, 63] on icon at bounding box center [539, 59] width 12 height 11
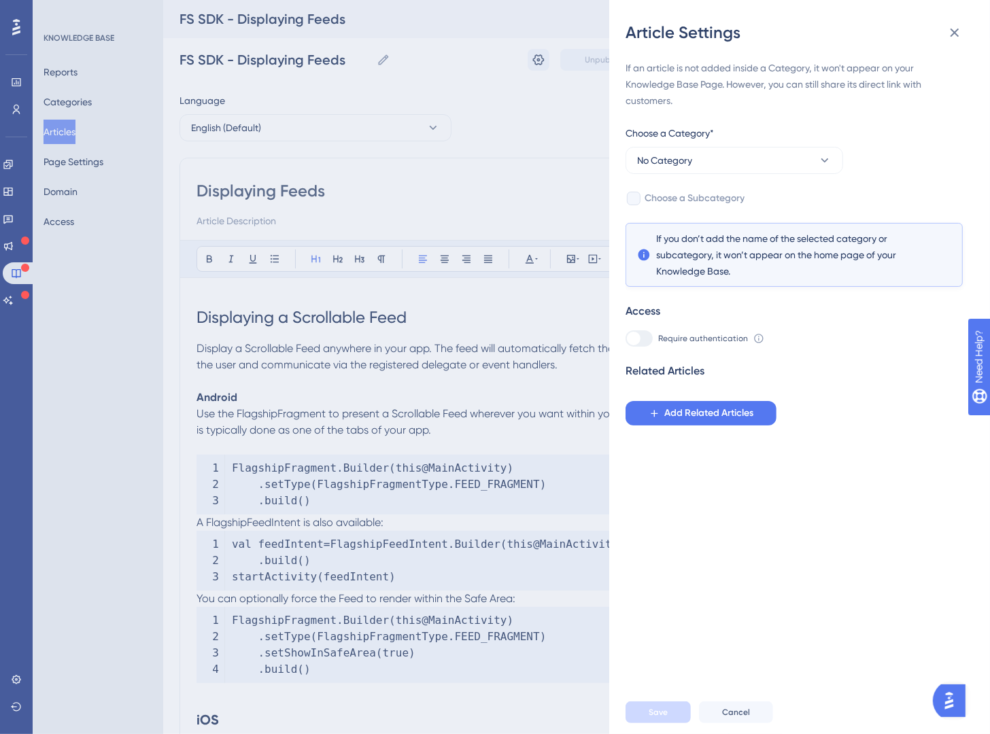
click at [574, 171] on div "Article Settings If an article is not added inside a Category, it won't appear …" at bounding box center [495, 367] width 990 height 734
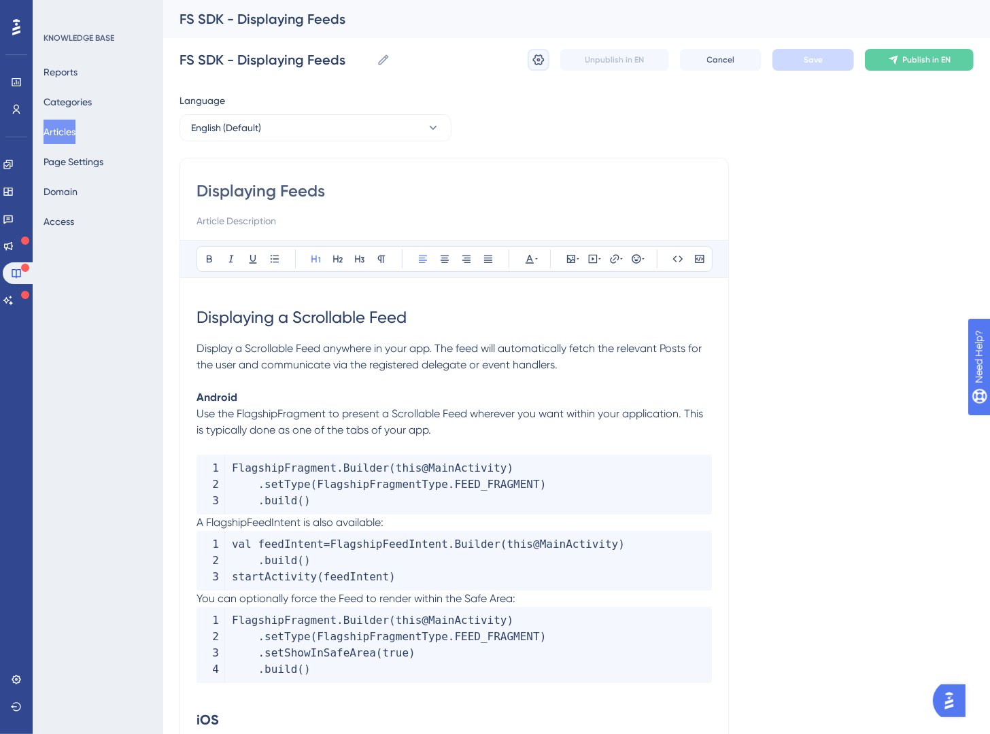
click at [545, 63] on icon at bounding box center [539, 60] width 14 height 14
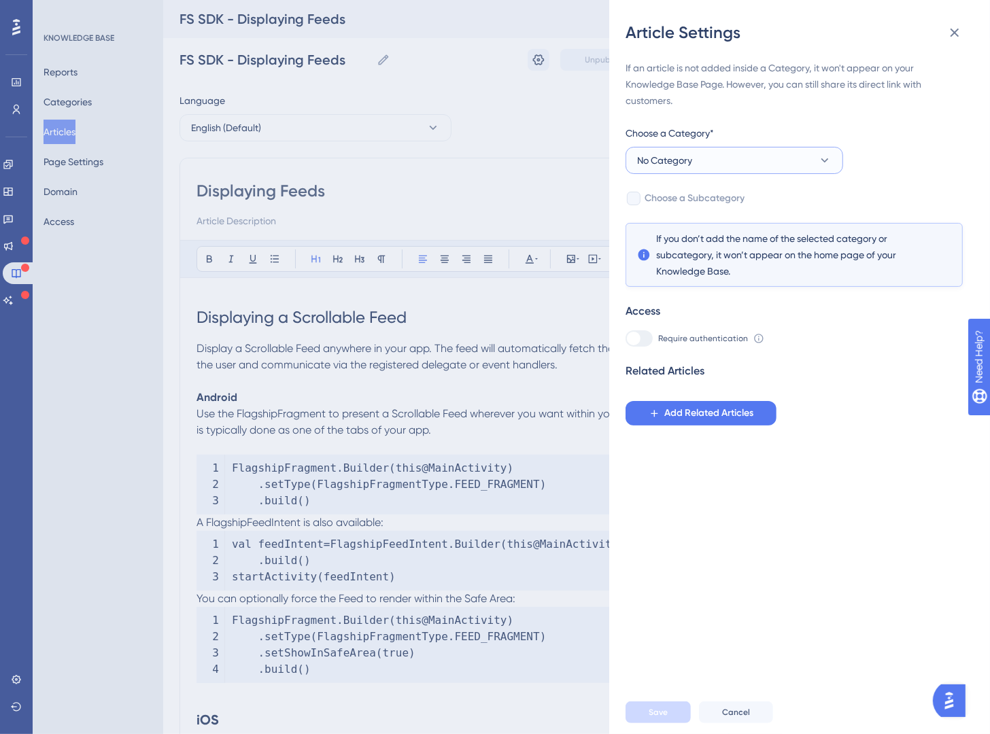
click at [782, 168] on button "No Category" at bounding box center [735, 160] width 218 height 27
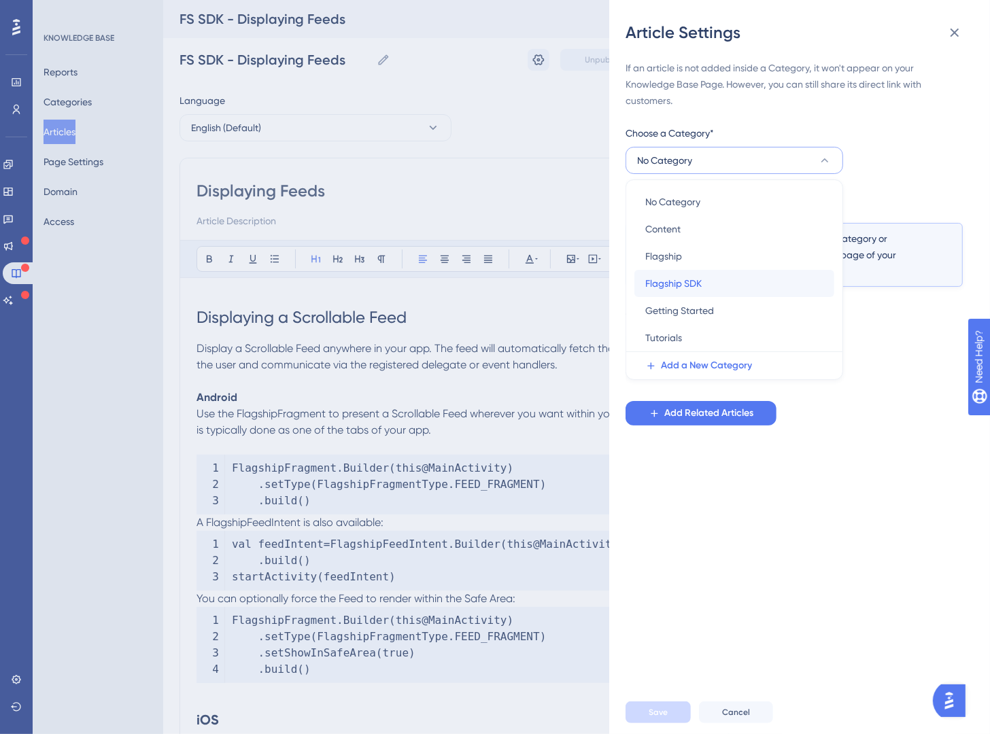
click at [747, 281] on div "Flagship SDK Flagship SDK" at bounding box center [734, 283] width 178 height 27
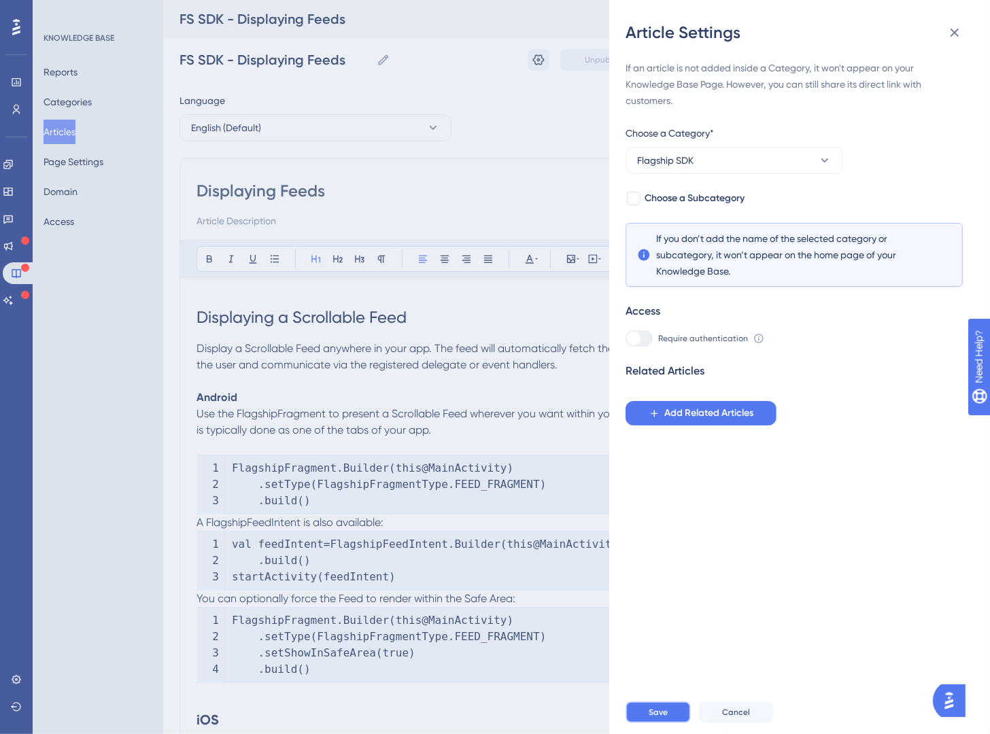
click at [664, 683] on span "Save" at bounding box center [658, 712] width 19 height 11
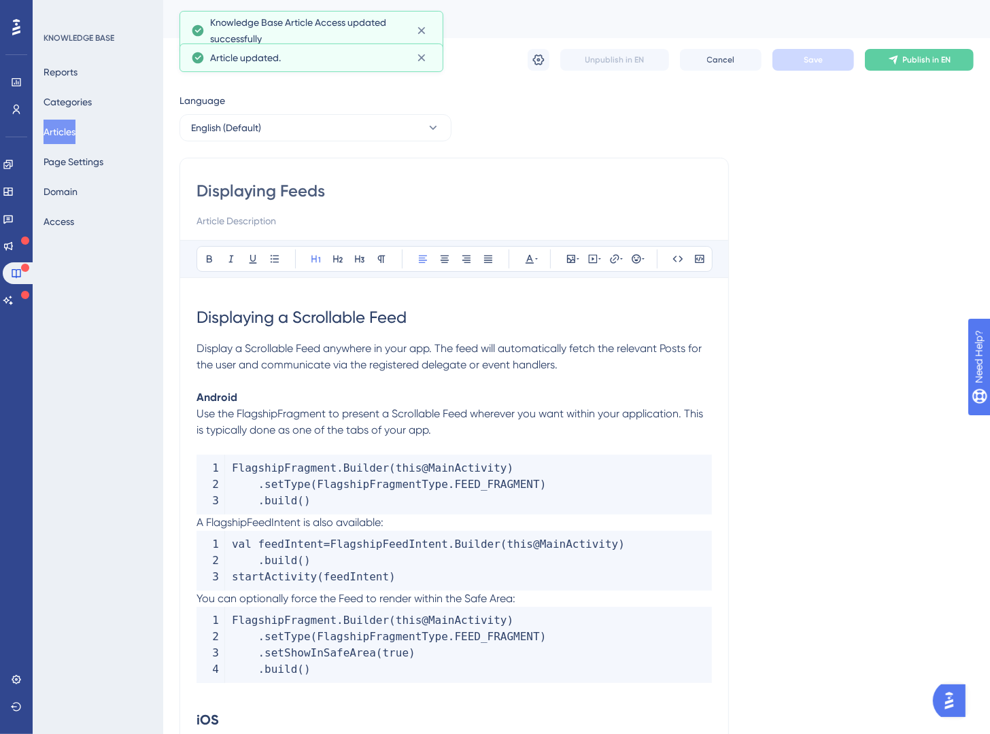
click at [947, 67] on button "Publish in EN" at bounding box center [919, 60] width 109 height 22
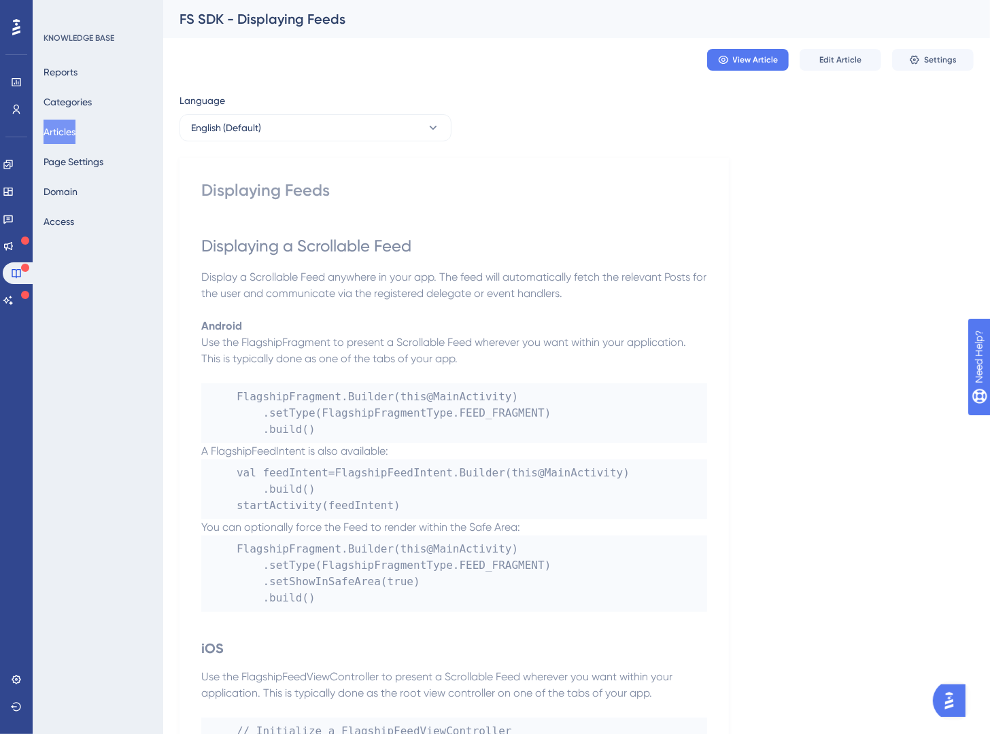
click at [75, 135] on button "Articles" at bounding box center [60, 132] width 32 height 24
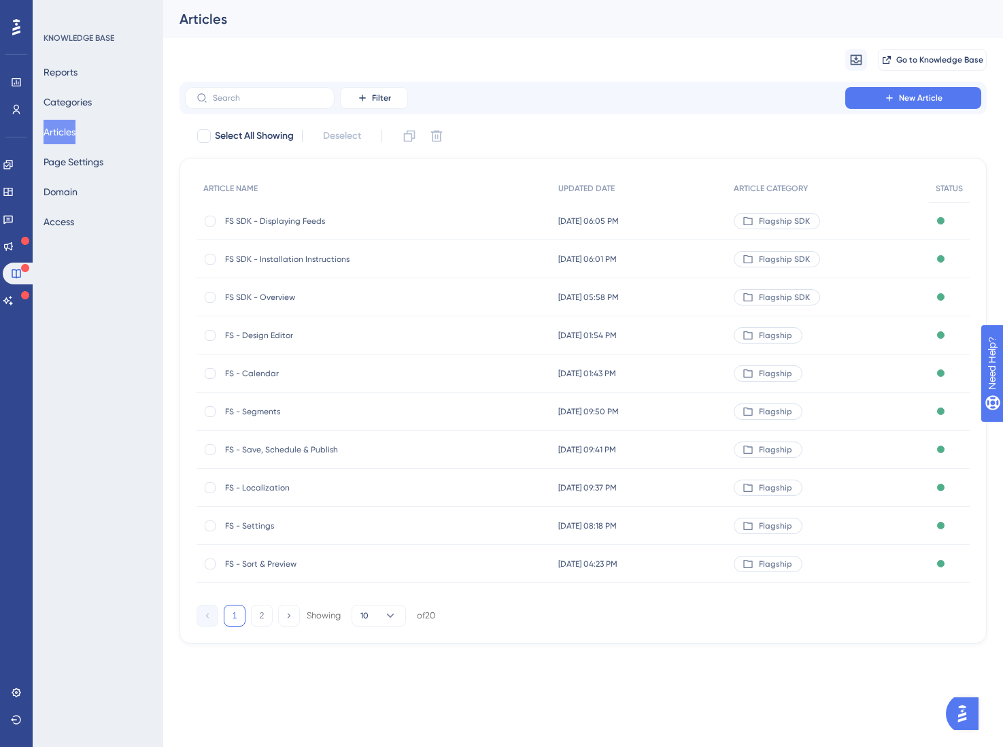
click at [273, 217] on span "FS SDK - Displaying Feeds" at bounding box center [334, 221] width 218 height 11
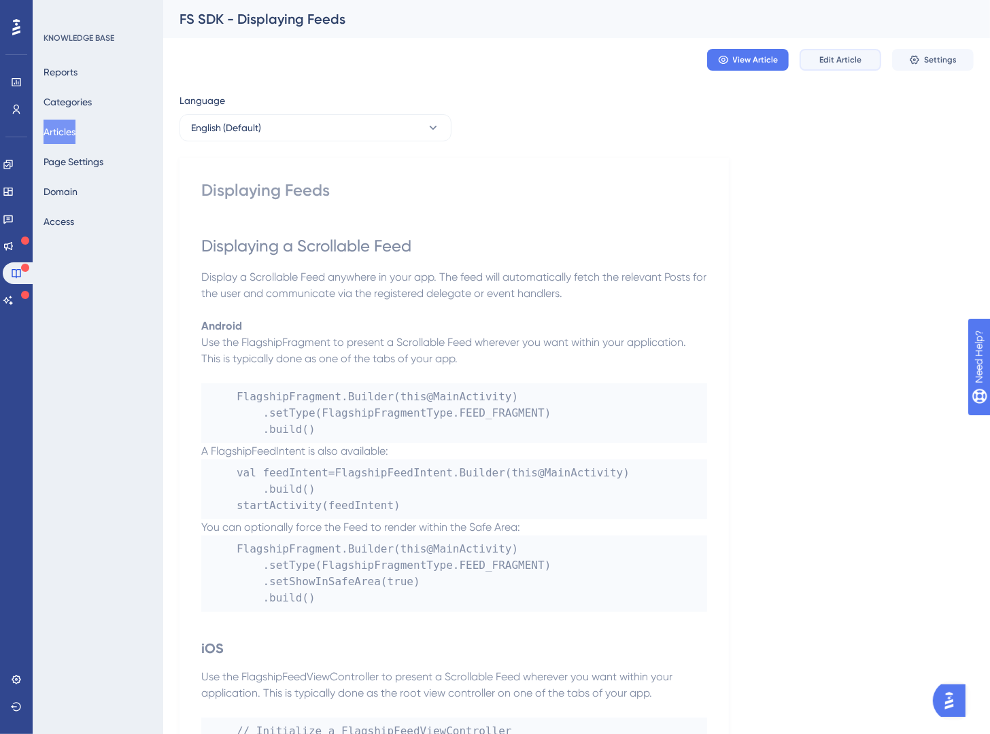
click at [824, 62] on span "Edit Article" at bounding box center [840, 59] width 42 height 11
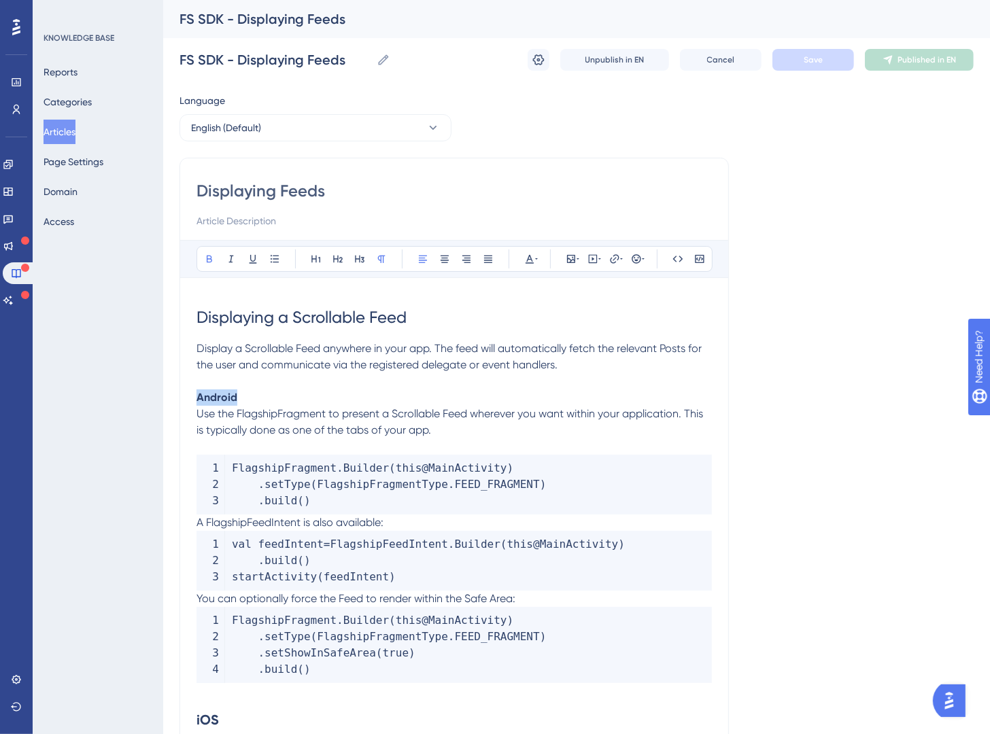
drag, startPoint x: 254, startPoint y: 397, endPoint x: 165, endPoint y: 396, distance: 89.1
click at [340, 261] on icon at bounding box center [337, 259] width 11 height 11
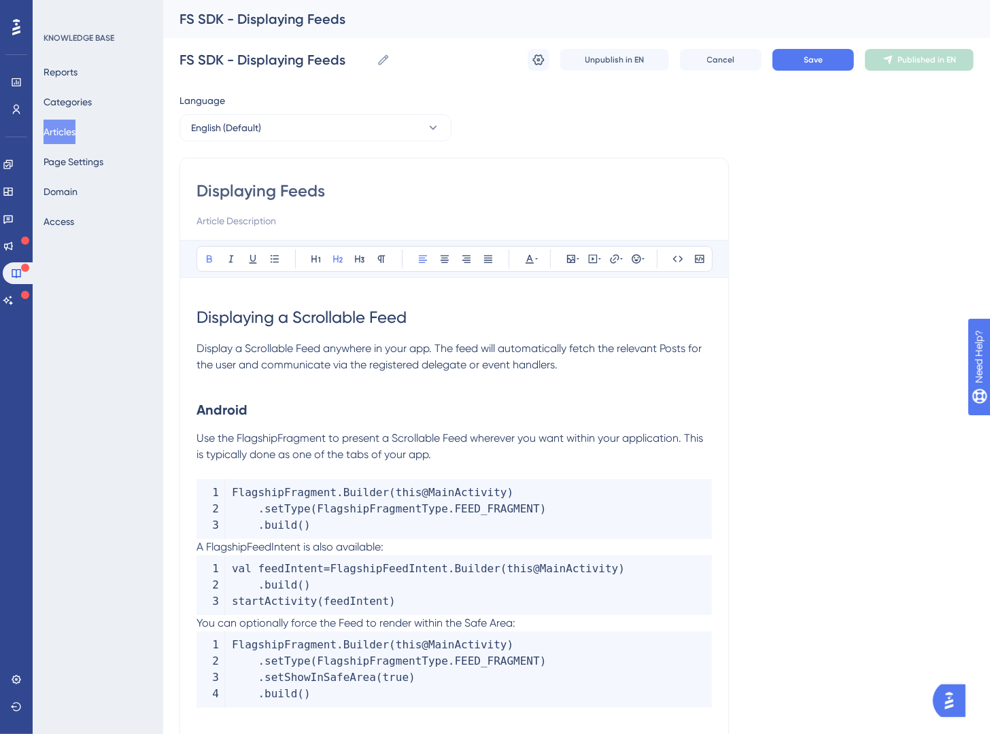
click at [345, 413] on h2 "Android" at bounding box center [454, 410] width 515 height 41
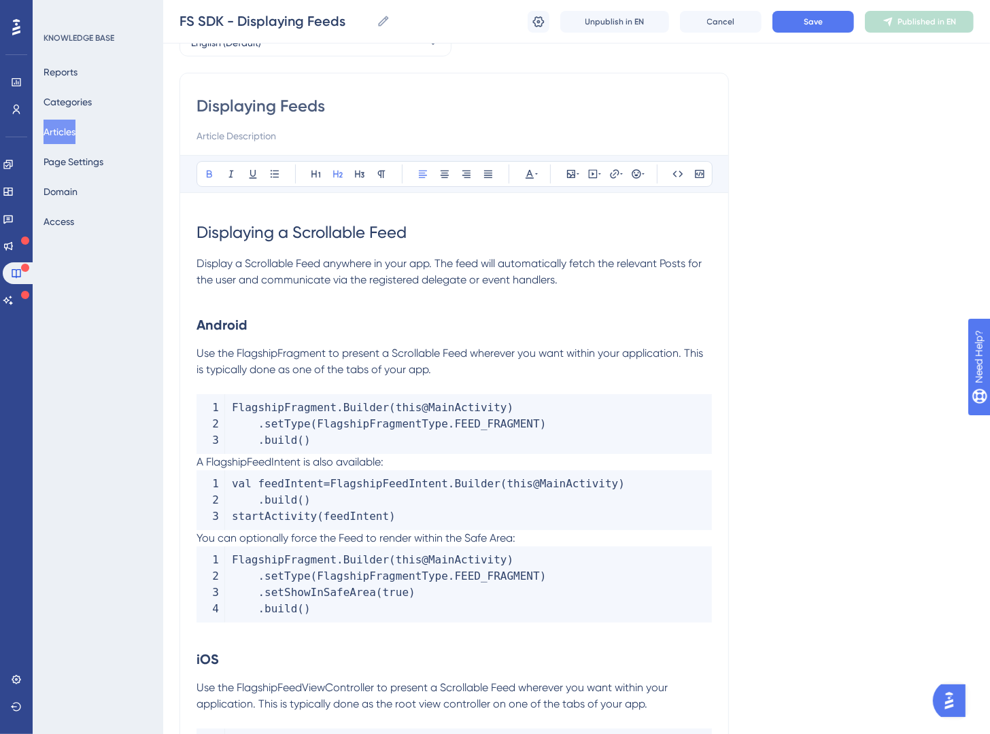
scroll to position [133, 0]
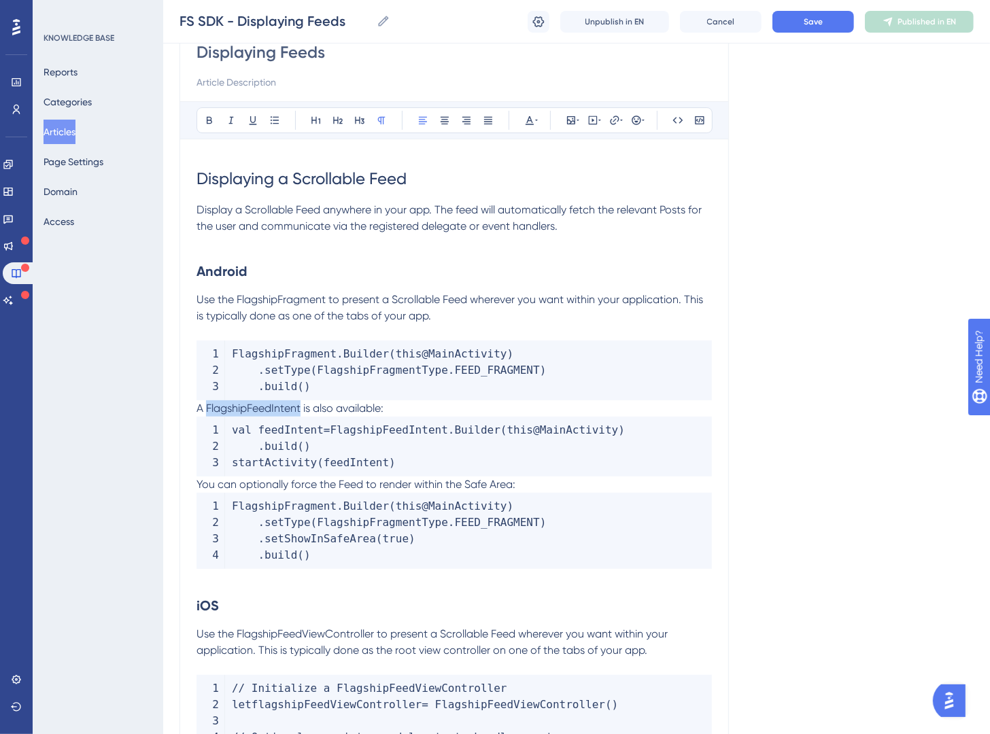
drag, startPoint x: 302, startPoint y: 410, endPoint x: 206, endPoint y: 411, distance: 95.9
click at [206, 411] on span "A FlagshipFeedIntent is also available:" at bounding box center [290, 408] width 187 height 13
click at [679, 122] on icon at bounding box center [677, 120] width 11 height 11
click at [198, 411] on span "A" at bounding box center [200, 408] width 7 height 13
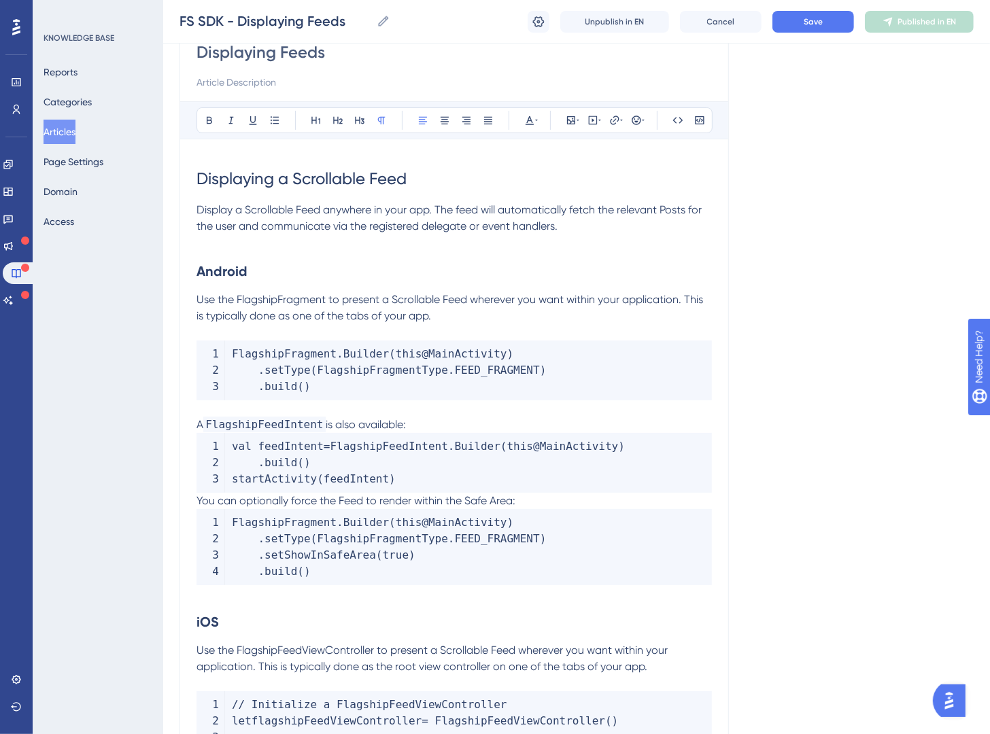
click at [417, 431] on p "A FlagshipFeedIntent is also available:" at bounding box center [454, 425] width 515 height 16
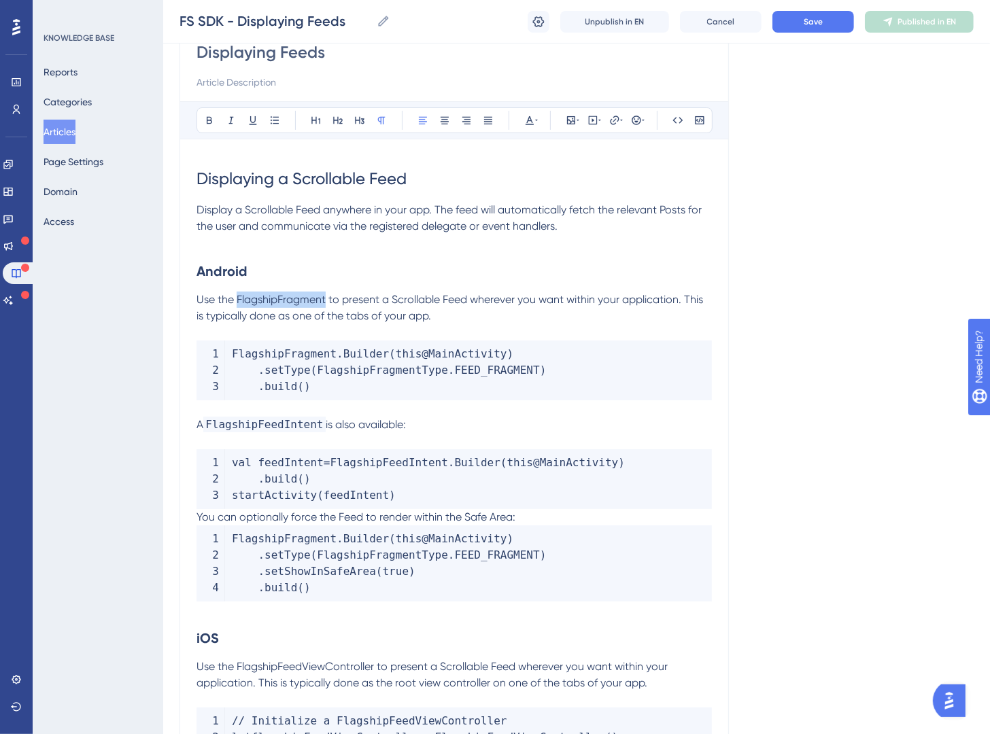
drag, startPoint x: 237, startPoint y: 303, endPoint x: 326, endPoint y: 306, distance: 89.1
click at [326, 306] on span "Use the FlagshipFragment to present a Scrollable Feed wherever you want within …" at bounding box center [451, 307] width 509 height 29
click at [672, 125] on icon at bounding box center [677, 120] width 11 height 11
click at [528, 320] on p "Use the FlagshipFragment to present a Scrollable Feed wherever you want within …" at bounding box center [454, 308] width 515 height 33
click at [438, 209] on span "Display a Scrollable Feed anywhere in your app. The feed will automatically fet…" at bounding box center [451, 217] width 508 height 29
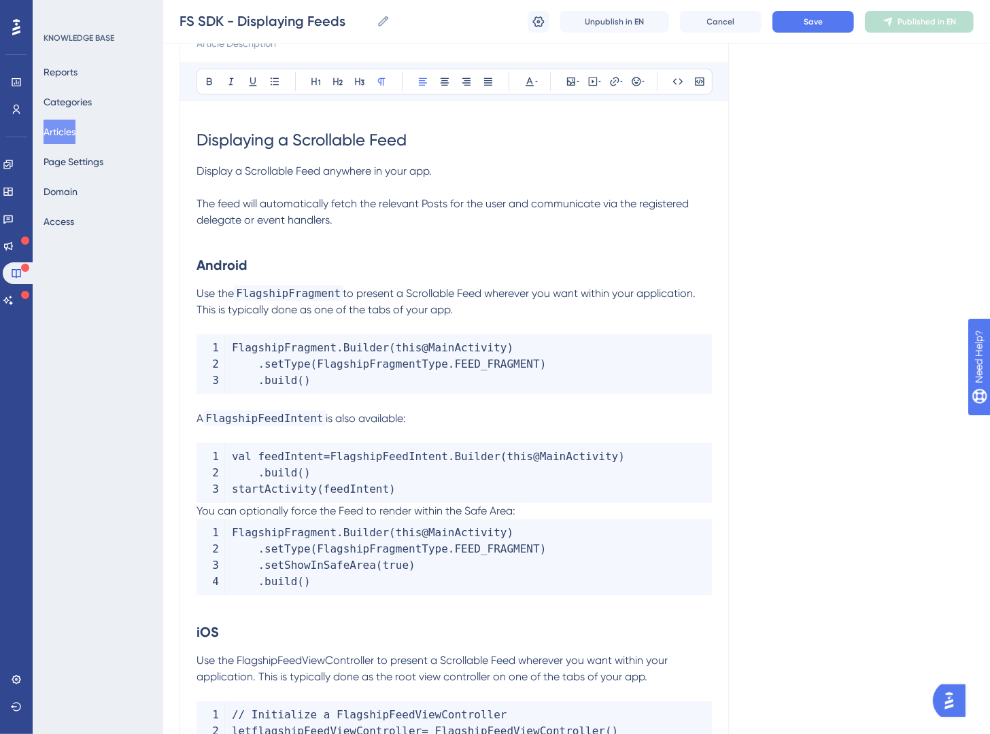
scroll to position [173, 0]
click at [199, 510] on span "You can optionally force the Feed to render within the Safe Area:" at bounding box center [356, 509] width 319 height 13
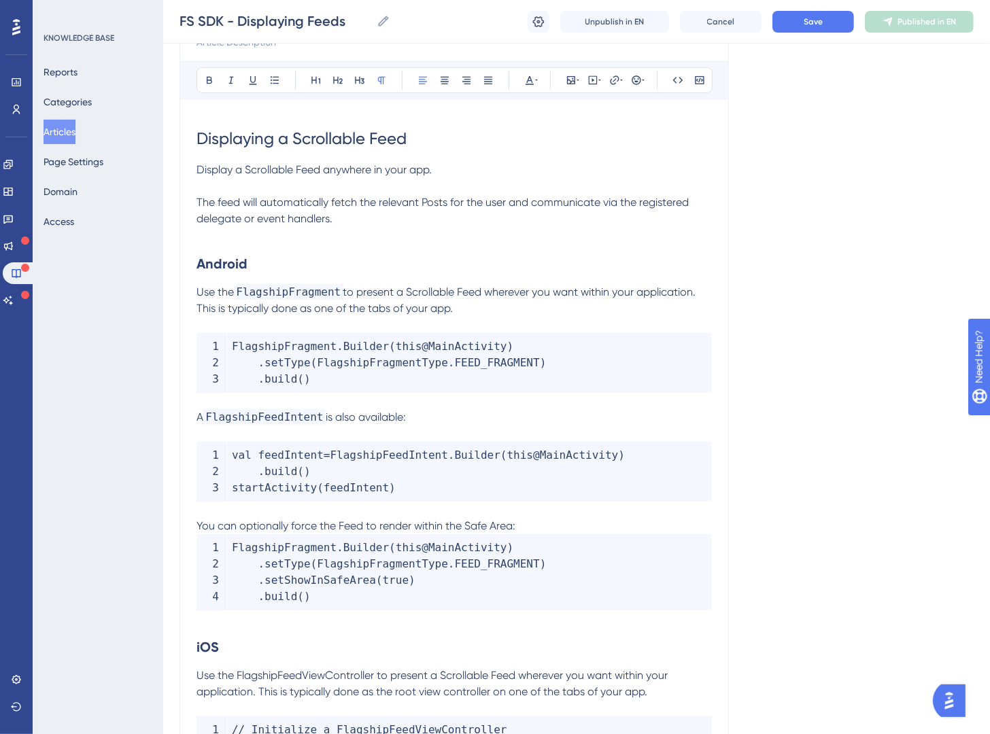
click at [529, 523] on p "You can optionally force the Feed to render within the Safe Area:" at bounding box center [454, 526] width 515 height 16
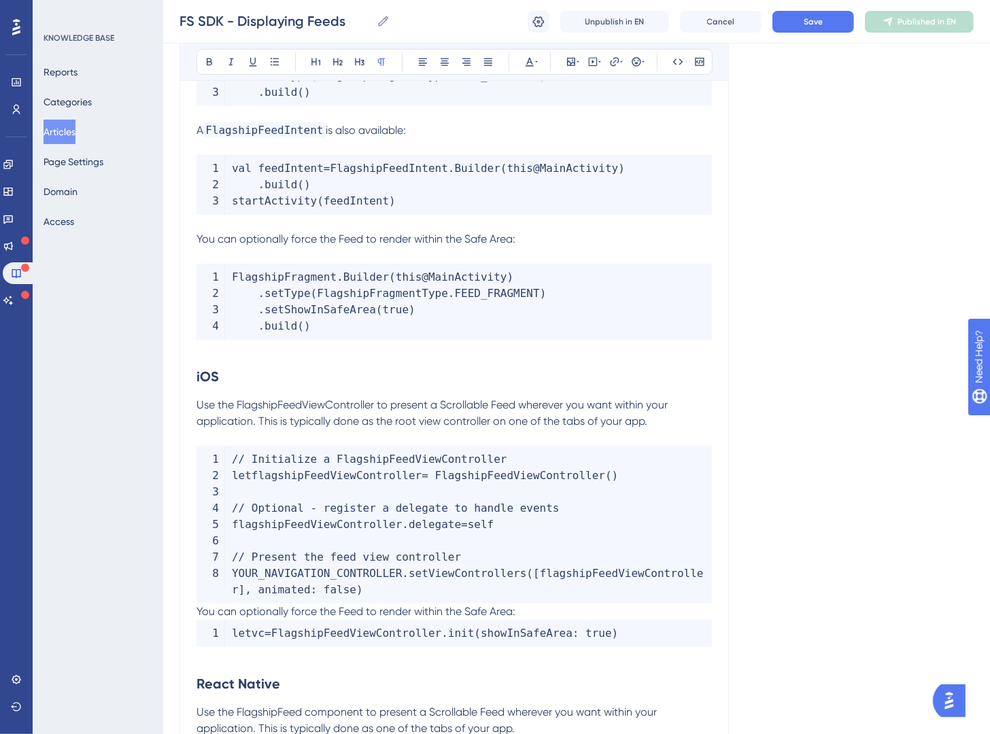
scroll to position [480, 0]
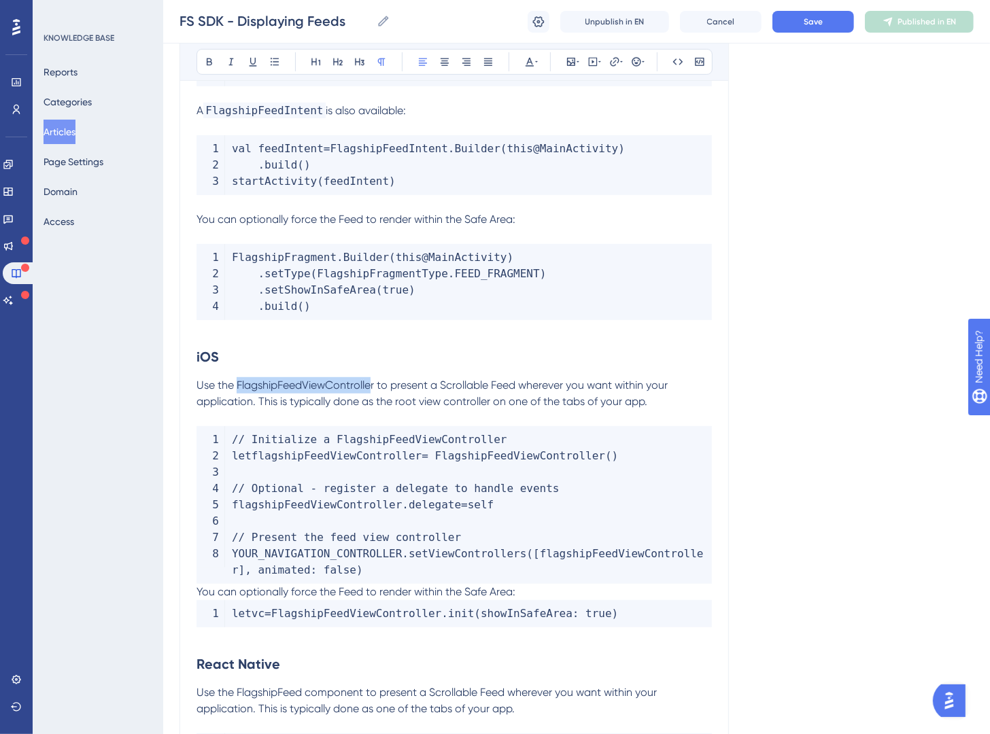
drag, startPoint x: 245, startPoint y: 387, endPoint x: 374, endPoint y: 393, distance: 129.3
click at [374, 393] on p "Use the FlagshipFeedViewController to present a Scrollable Feed wherever you wa…" at bounding box center [454, 393] width 515 height 33
drag, startPoint x: 376, startPoint y: 387, endPoint x: 239, endPoint y: 390, distance: 137.4
click at [239, 390] on span "Use the FlagshipFeedViewController to present a Scrollable Feed wherever you wa…" at bounding box center [434, 393] width 474 height 29
click at [671, 61] on button at bounding box center [677, 61] width 19 height 19
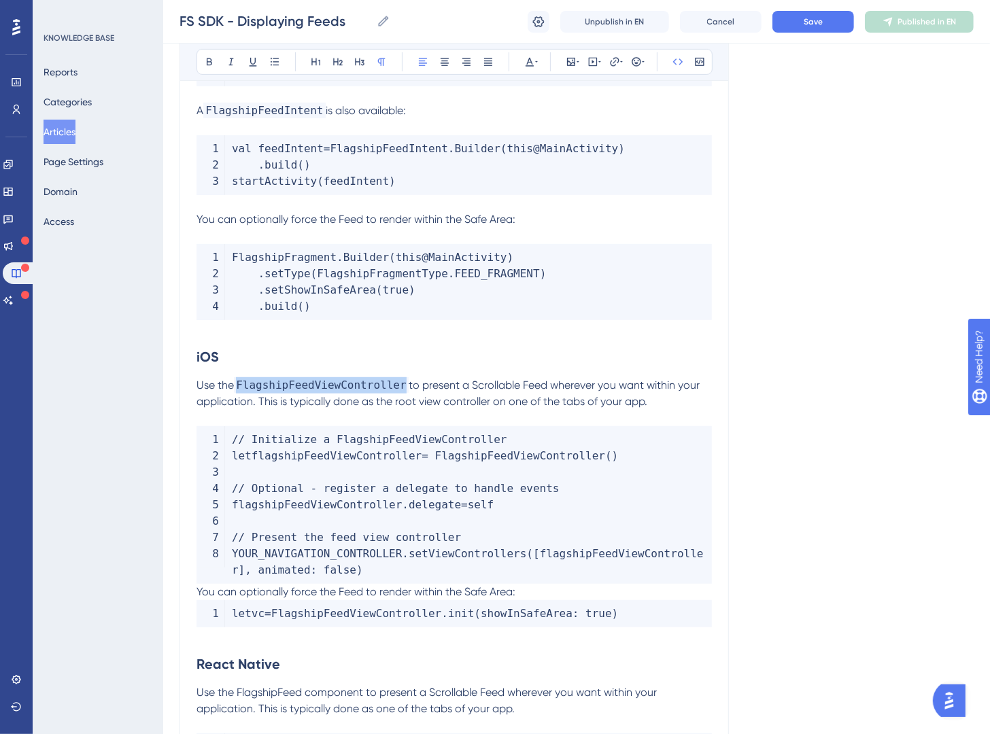
scroll to position [539, 0]
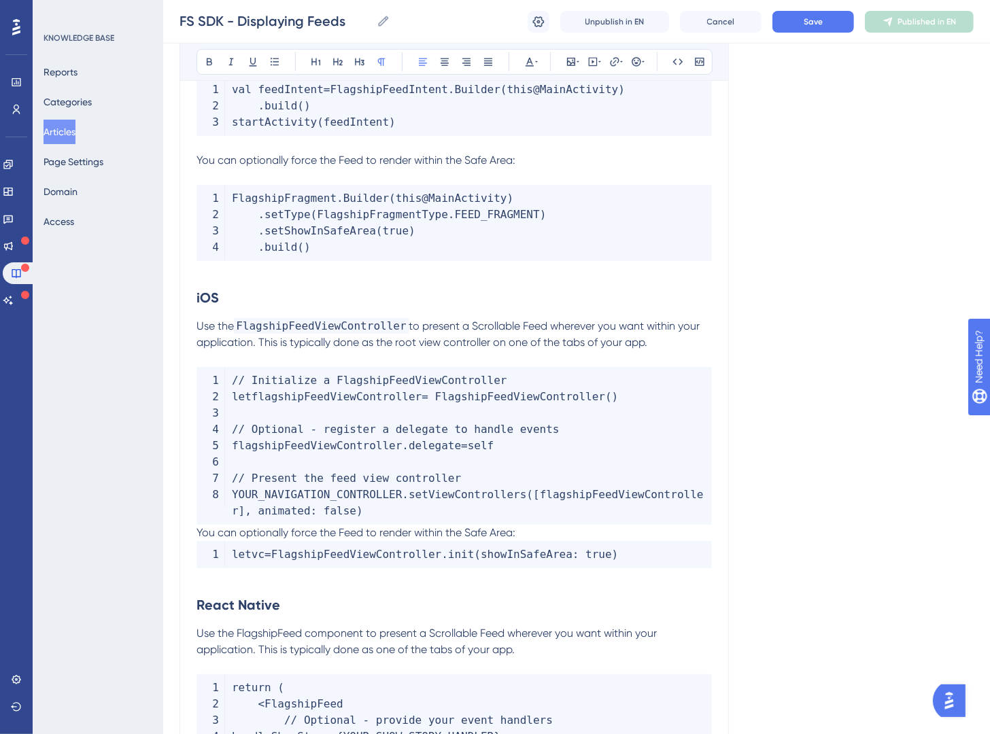
click at [199, 531] on span "You can optionally force the Feed to render within the Safe Area:" at bounding box center [356, 532] width 319 height 13
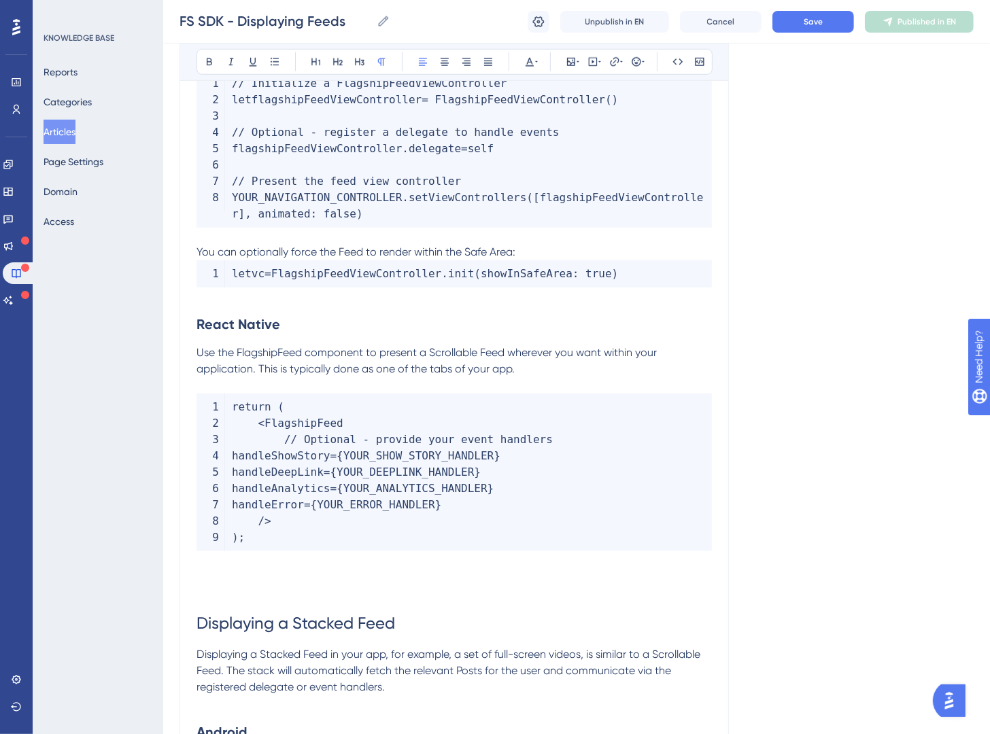
scroll to position [837, 0]
drag, startPoint x: 237, startPoint y: 352, endPoint x: 305, endPoint y: 351, distance: 68.0
click at [305, 351] on span "Use the FlagshipFeed component to present a Scrollable Feed wherever you want w…" at bounding box center [428, 359] width 463 height 29
click at [681, 63] on icon at bounding box center [678, 61] width 10 height 6
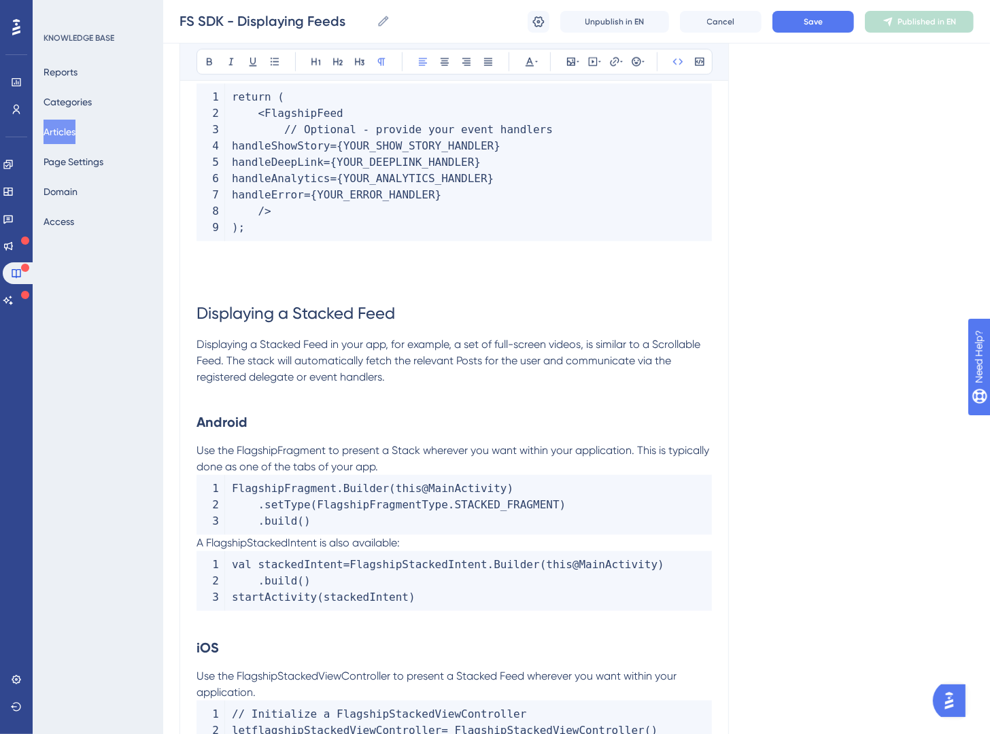
scroll to position [1147, 0]
click at [395, 466] on p "Use the FlagshipFragment to present a Stack wherever you want within your appli…" at bounding box center [454, 458] width 515 height 33
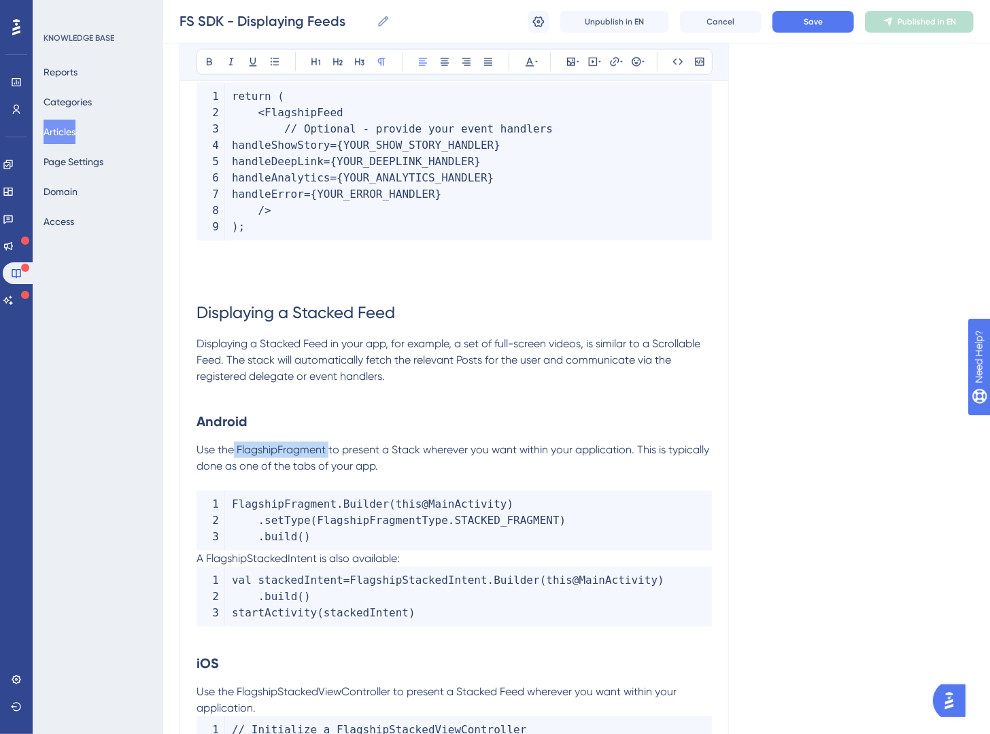
drag, startPoint x: 328, startPoint y: 453, endPoint x: 234, endPoint y: 455, distance: 94.5
click at [234, 455] on span "Use the FlagshipFragment to present a Stack wherever you want within your appli…" at bounding box center [454, 457] width 515 height 29
click at [672, 66] on icon at bounding box center [677, 61] width 11 height 11
click at [539, 399] on p at bounding box center [454, 393] width 515 height 16
click at [343, 448] on span "FlagshipFragment" at bounding box center [288, 450] width 109 height 16
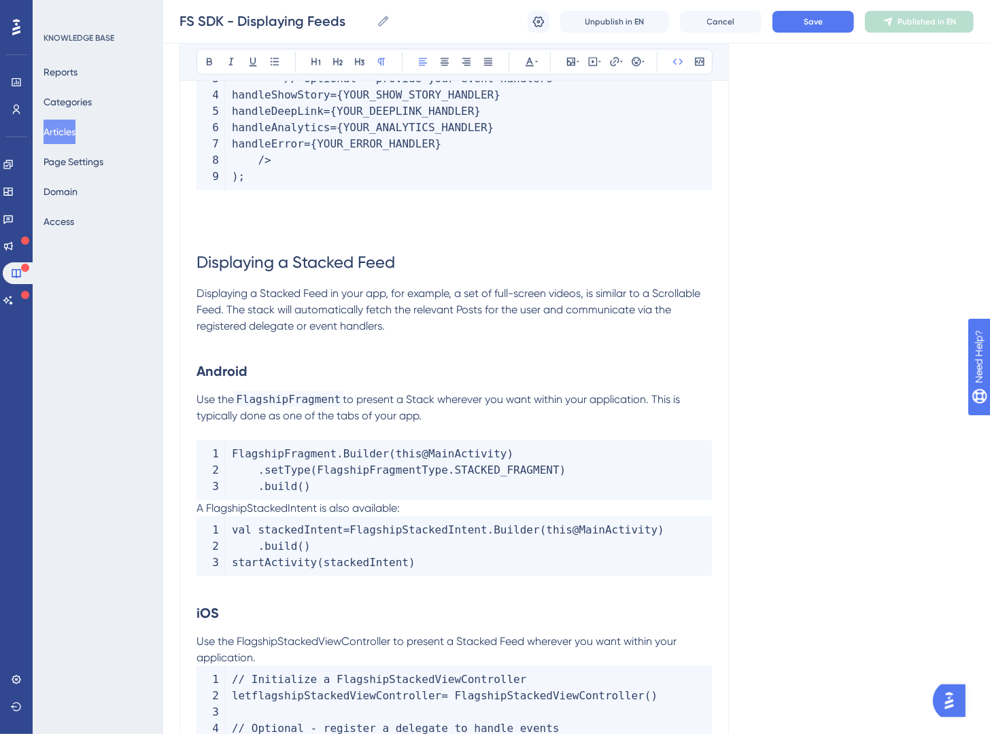
scroll to position [1224, 0]
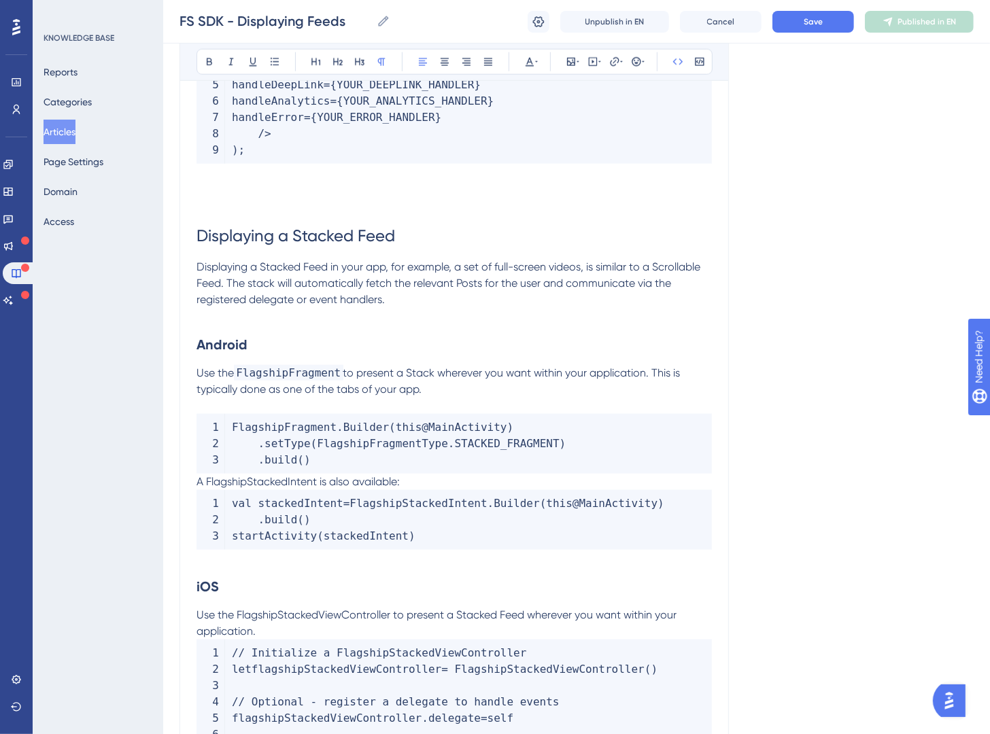
click at [197, 483] on span "A FlagshipStackedIntent is also available:" at bounding box center [298, 481] width 203 height 13
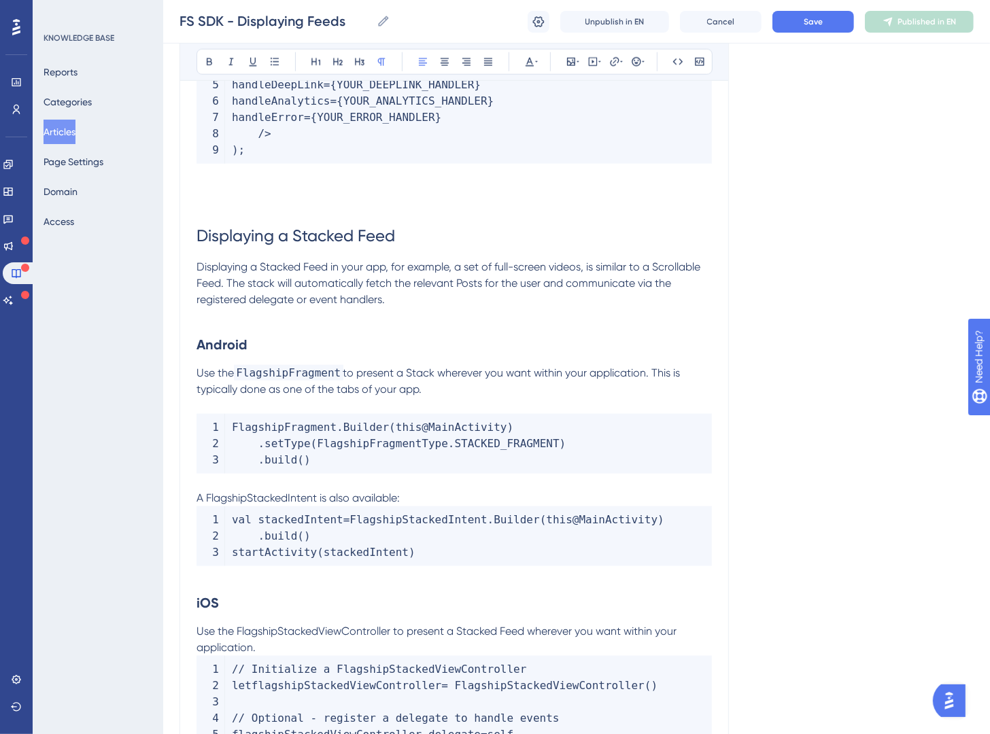
click at [420, 500] on p "A FlagshipStackedIntent is also available:" at bounding box center [454, 498] width 515 height 16
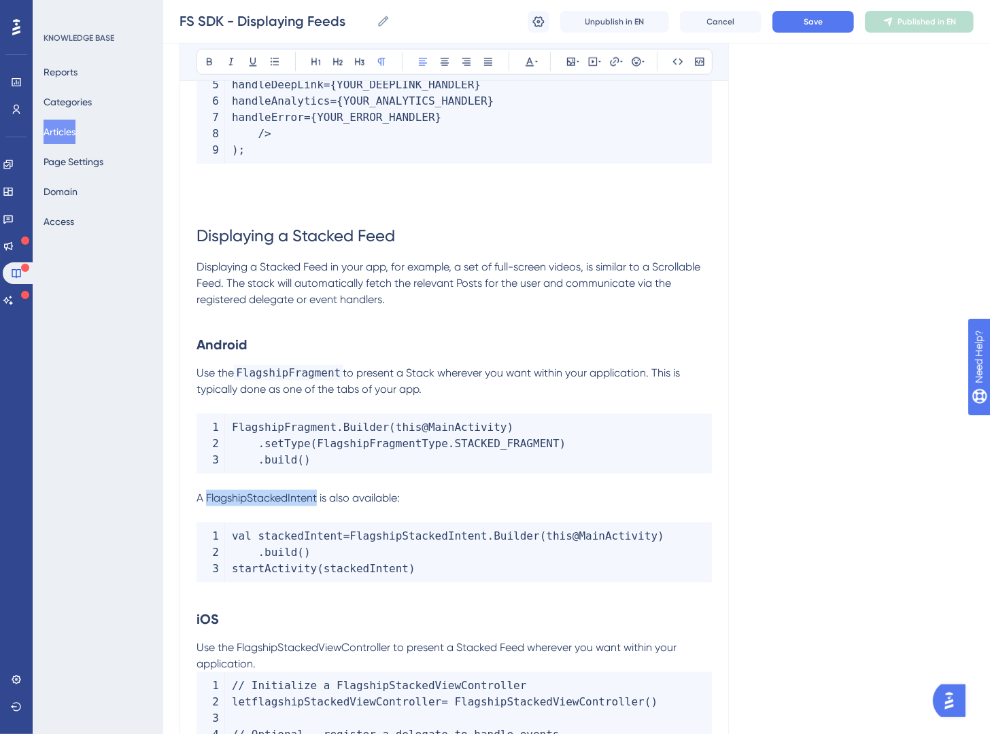
drag, startPoint x: 316, startPoint y: 498, endPoint x: 208, endPoint y: 501, distance: 108.1
click at [208, 501] on span "A FlagshipStackedIntent is also available:" at bounding box center [298, 498] width 203 height 13
click at [680, 65] on icon at bounding box center [678, 61] width 10 height 6
click at [575, 500] on p "A FlagshipStackedIntent is also available:" at bounding box center [454, 498] width 515 height 16
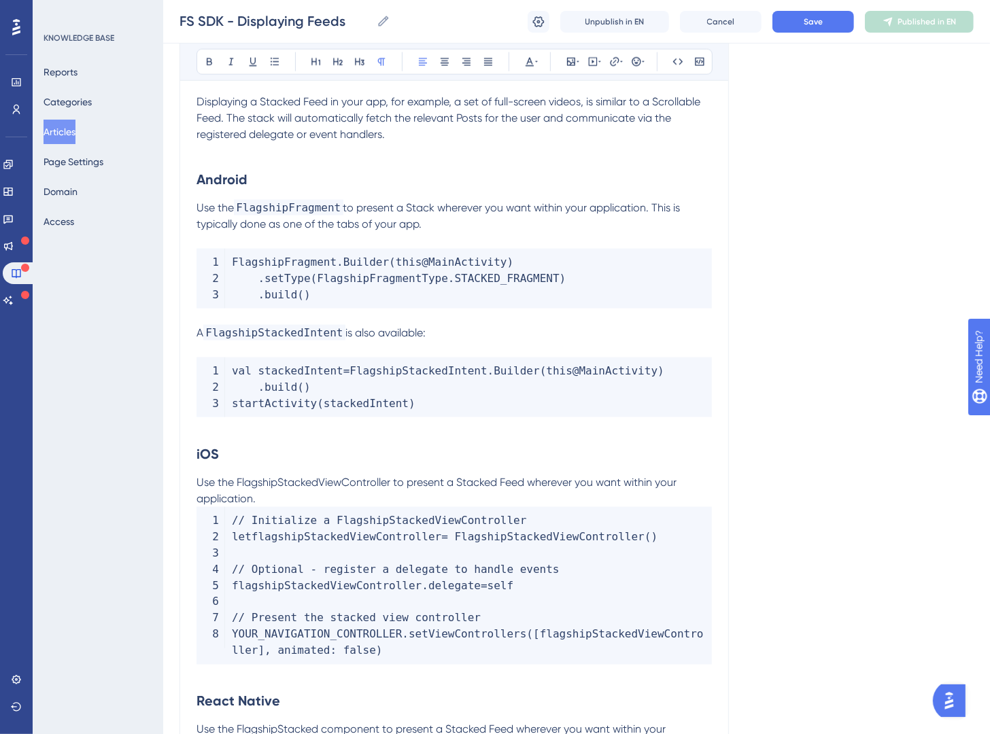
scroll to position [1413, 0]
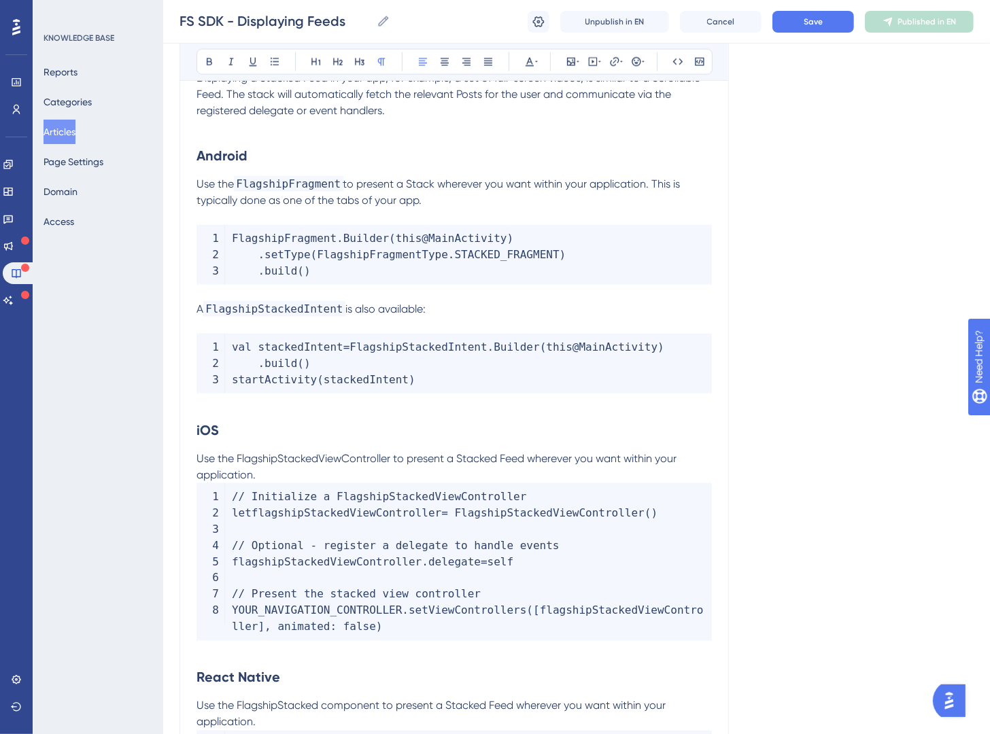
click at [290, 471] on p "Use the FlagshipStackedViewController to present a Stacked Feed wherever you wa…" at bounding box center [454, 467] width 515 height 33
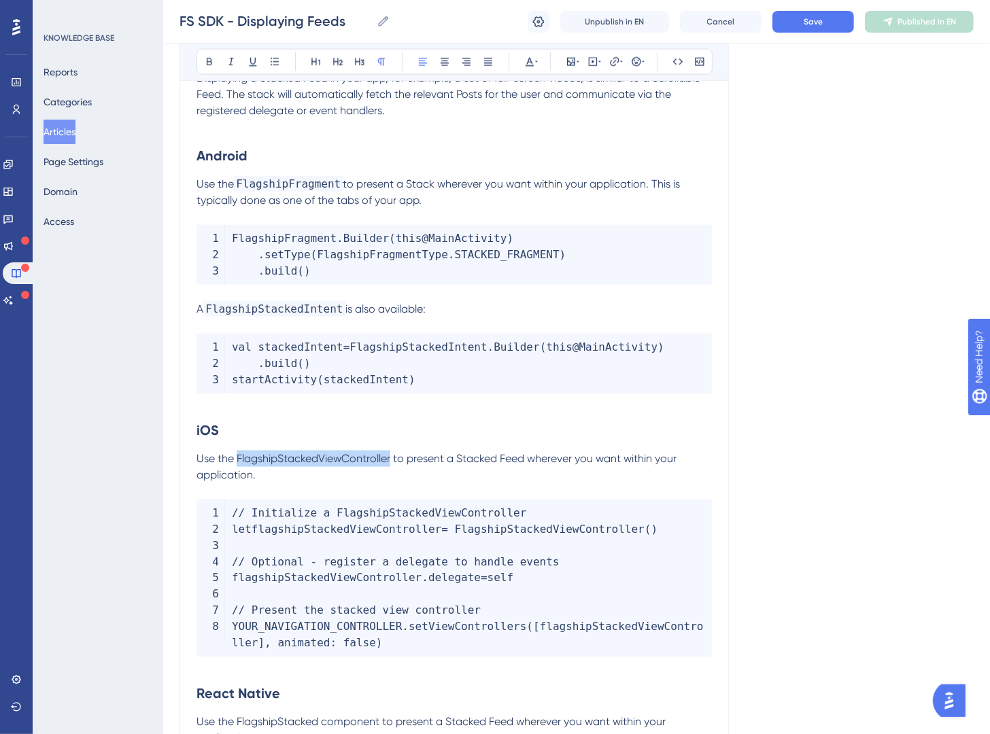
drag, startPoint x: 392, startPoint y: 458, endPoint x: 238, endPoint y: 456, distance: 153.7
click at [238, 456] on span "Use the FlagshipStackedViewController to present a Stacked Feed wherever you wa…" at bounding box center [438, 466] width 483 height 29
click at [680, 57] on icon at bounding box center [677, 61] width 11 height 11
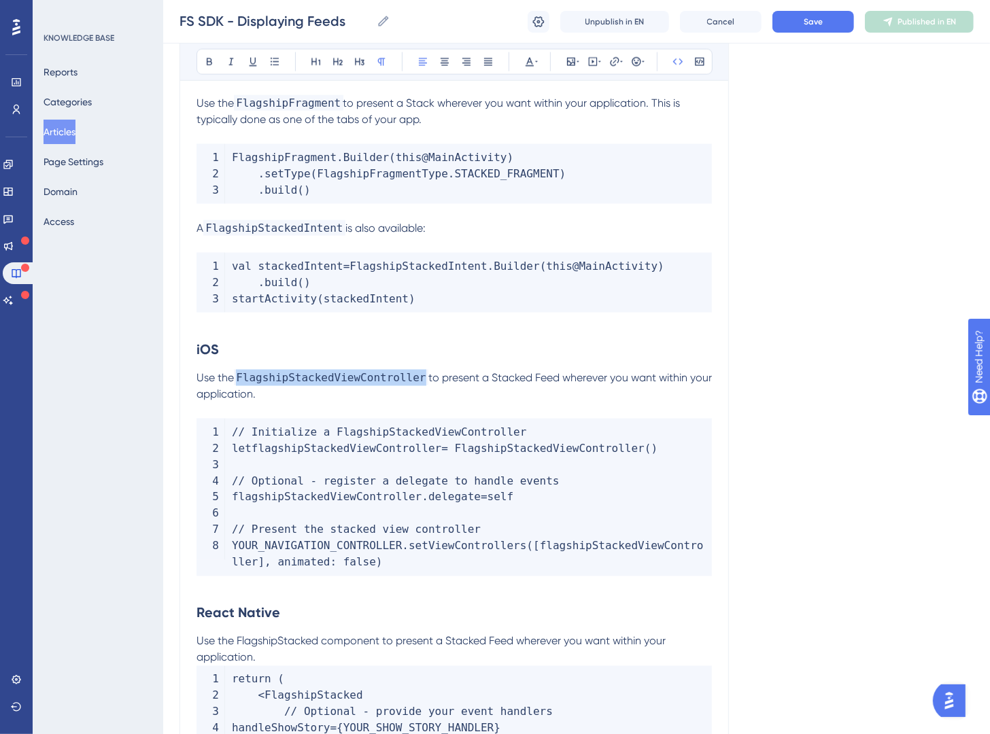
scroll to position [1495, 0]
click at [316, 656] on p "Use the FlagshipStacked component to present a Stacked Feed wherever you want w…" at bounding box center [454, 649] width 515 height 33
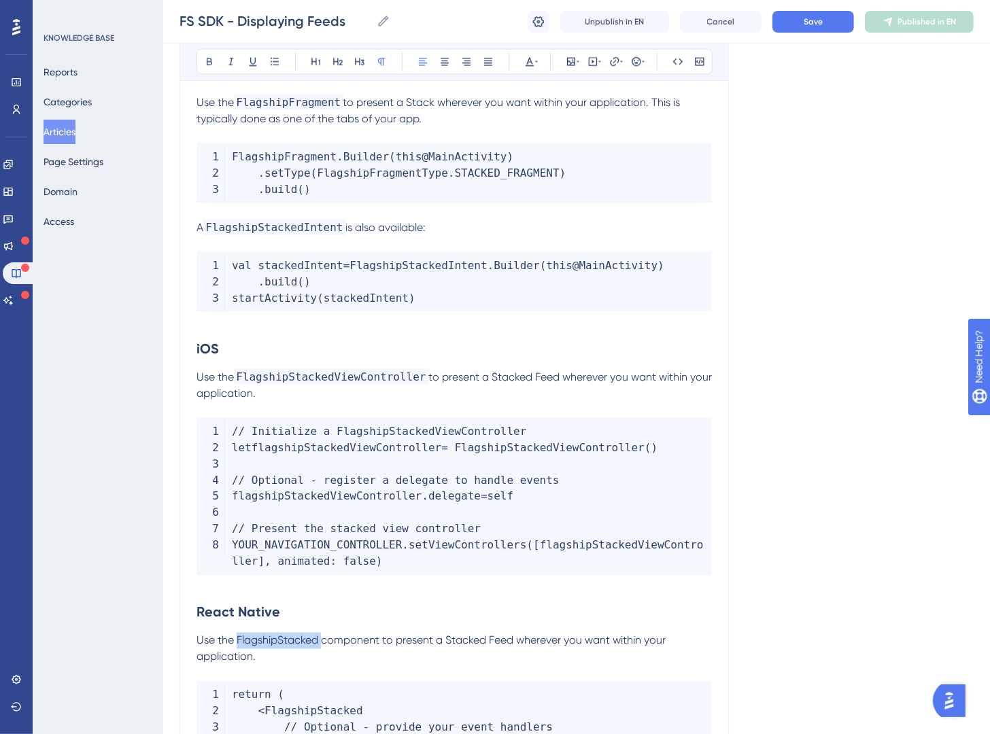
drag, startPoint x: 321, startPoint y: 643, endPoint x: 237, endPoint y: 645, distance: 84.4
click at [237, 645] on span "Use the FlagshipStacked component to present a Stacked Feed wherever you want w…" at bounding box center [433, 648] width 472 height 29
click at [675, 68] on button at bounding box center [677, 61] width 19 height 19
click at [541, 649] on p "Use the FlagshipStacked component to present a Stacked Feed wherever you want w…" at bounding box center [454, 649] width 515 height 33
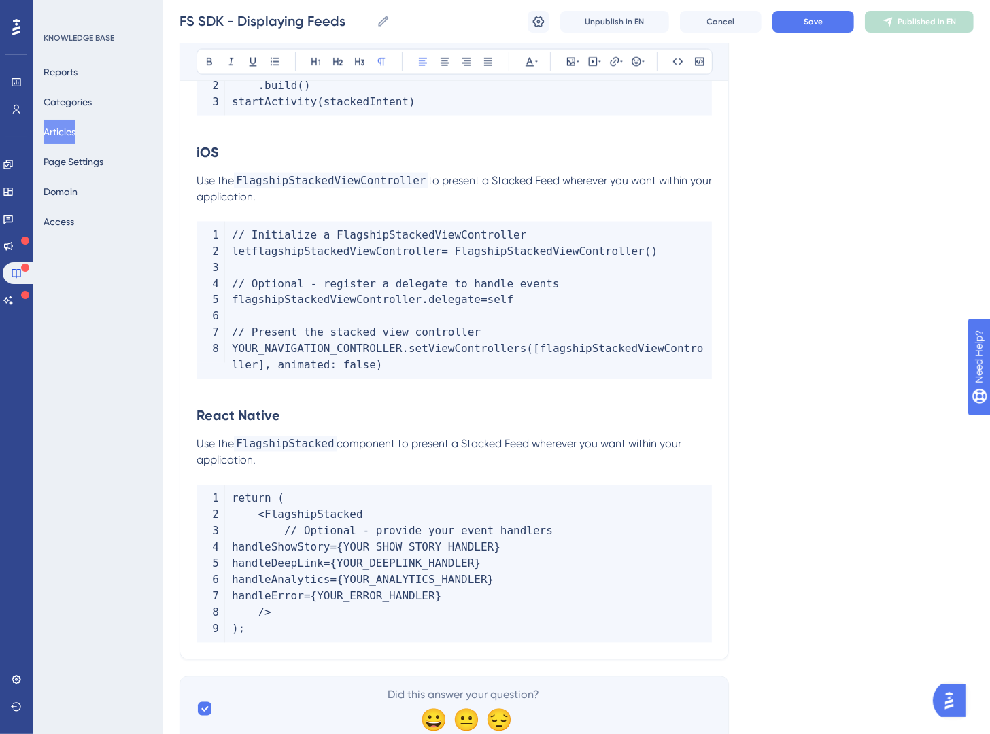
scroll to position [1743, 0]
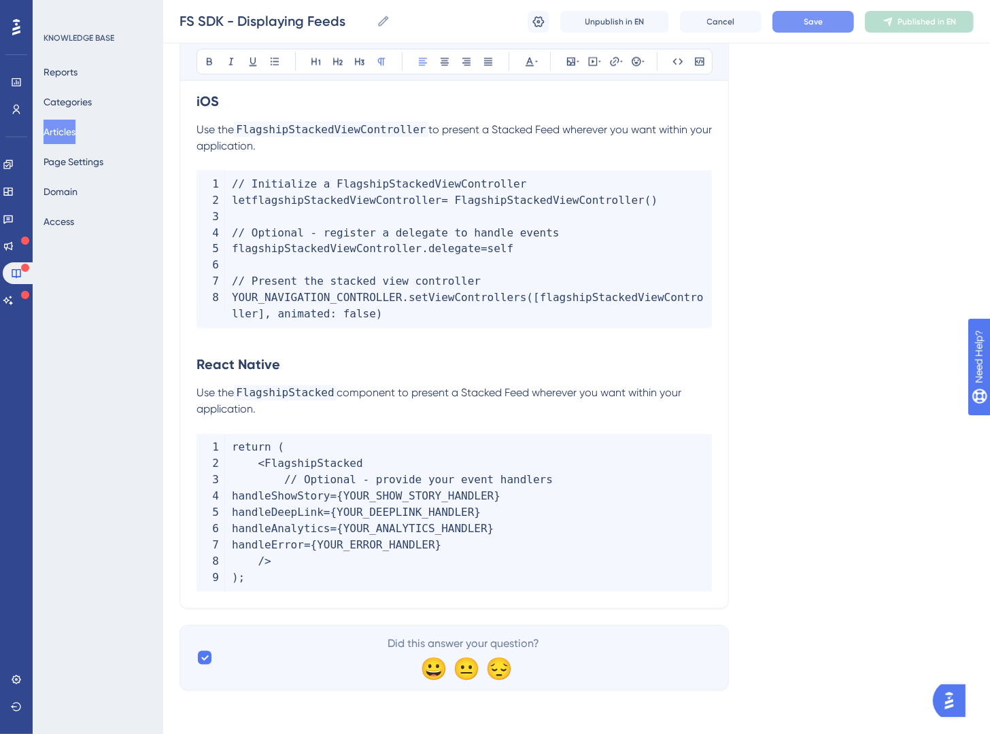
click at [824, 21] on button "Save" at bounding box center [813, 22] width 82 height 22
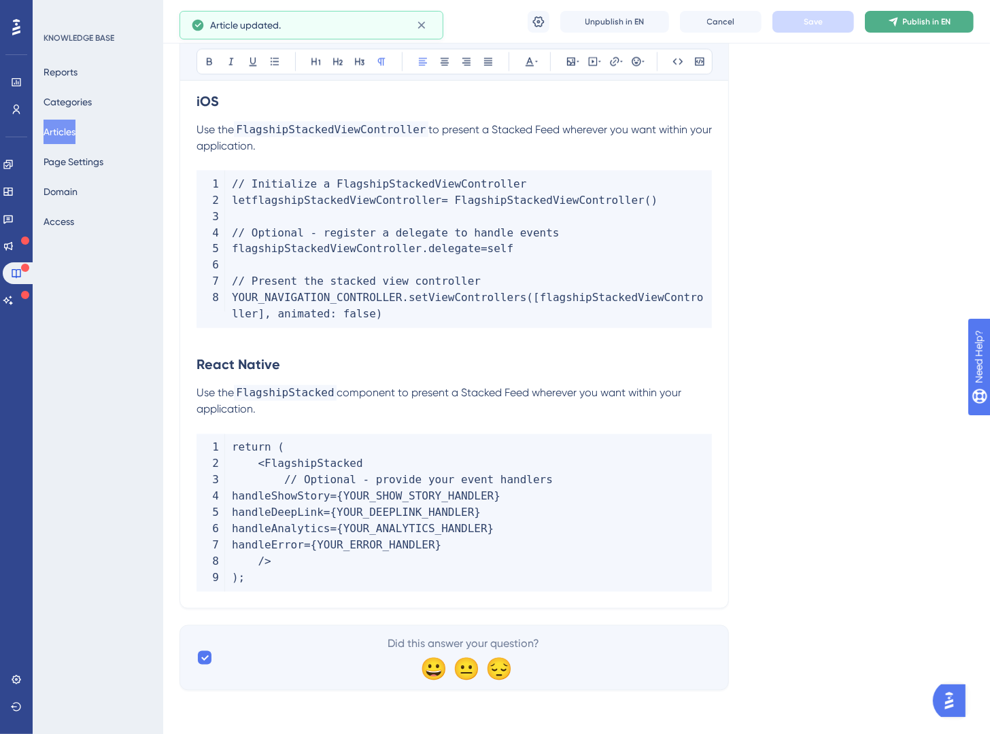
click at [932, 16] on span "Publish in EN" at bounding box center [927, 21] width 48 height 11
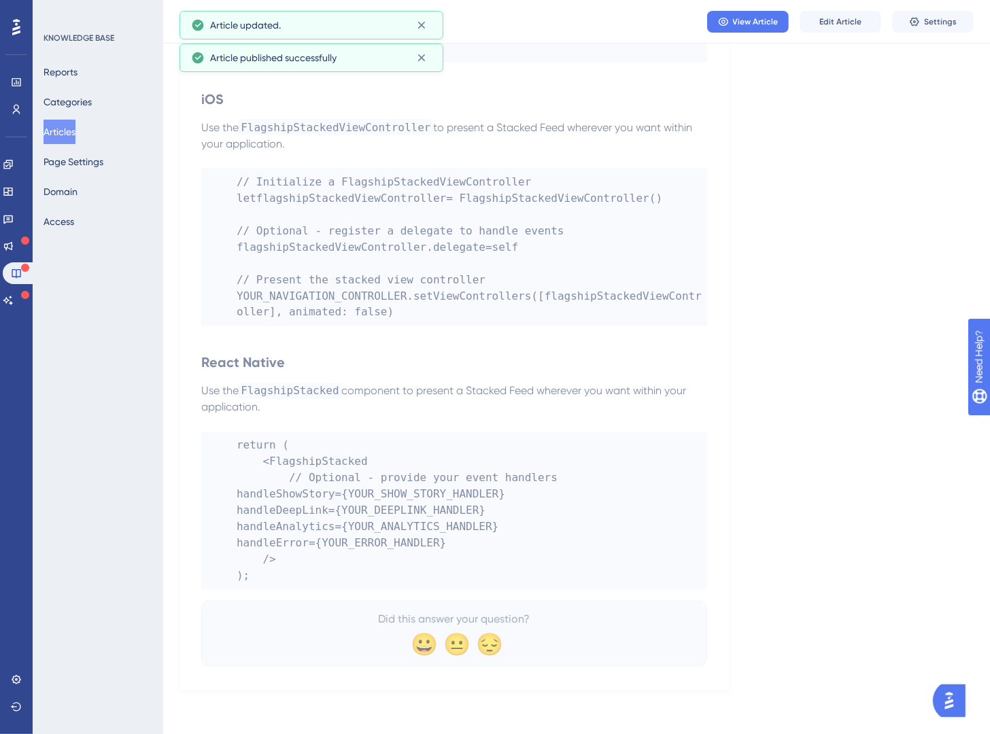
scroll to position [1673, 0]
click at [75, 124] on button "Articles" at bounding box center [60, 132] width 32 height 24
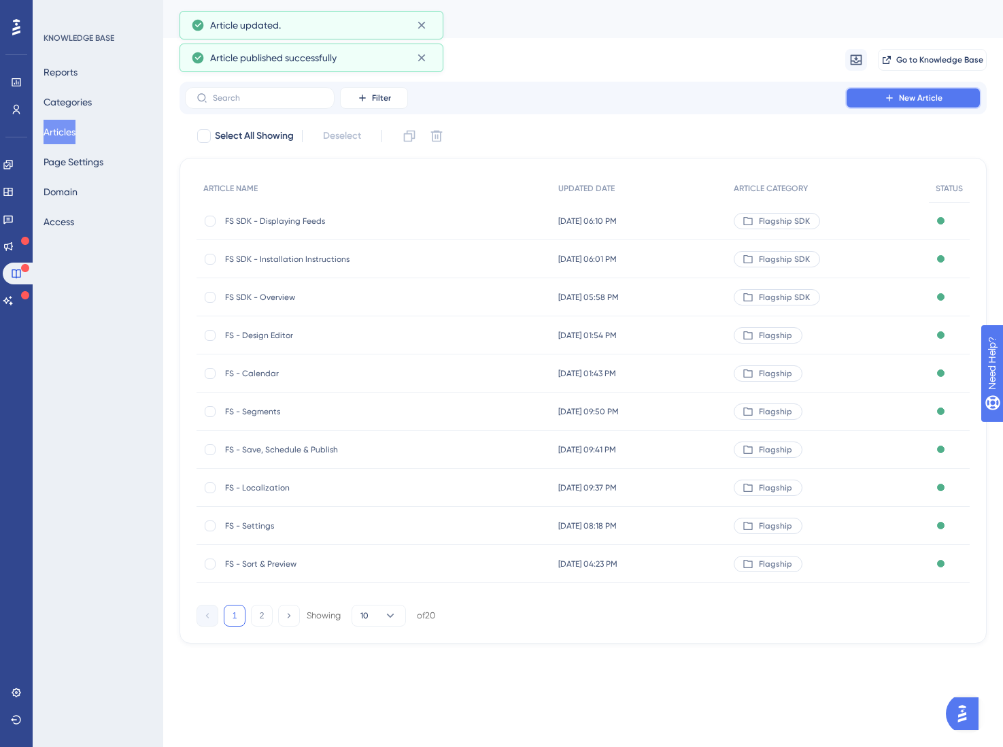
click at [912, 97] on span "New Article" at bounding box center [921, 97] width 44 height 11
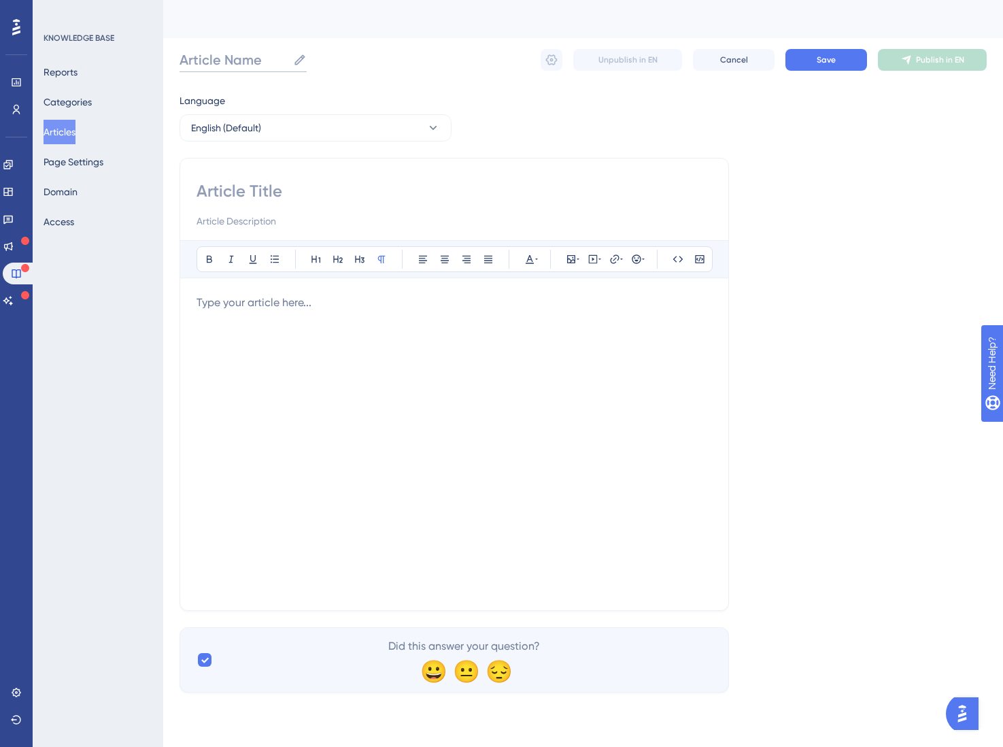
click at [222, 60] on input "Article Name" at bounding box center [234, 59] width 108 height 19
click at [218, 67] on input "FS SDk - Displaying Tagged Content" at bounding box center [308, 59] width 256 height 19
type input "FS SDK - Displaying Tagged Content"
drag, startPoint x: 759, startPoint y: 96, endPoint x: 705, endPoint y: 113, distance: 57.0
click at [759, 96] on div "Language English (Default) Bold Italic Underline Bullet Point Heading 1 Heading…" at bounding box center [583, 392] width 807 height 600
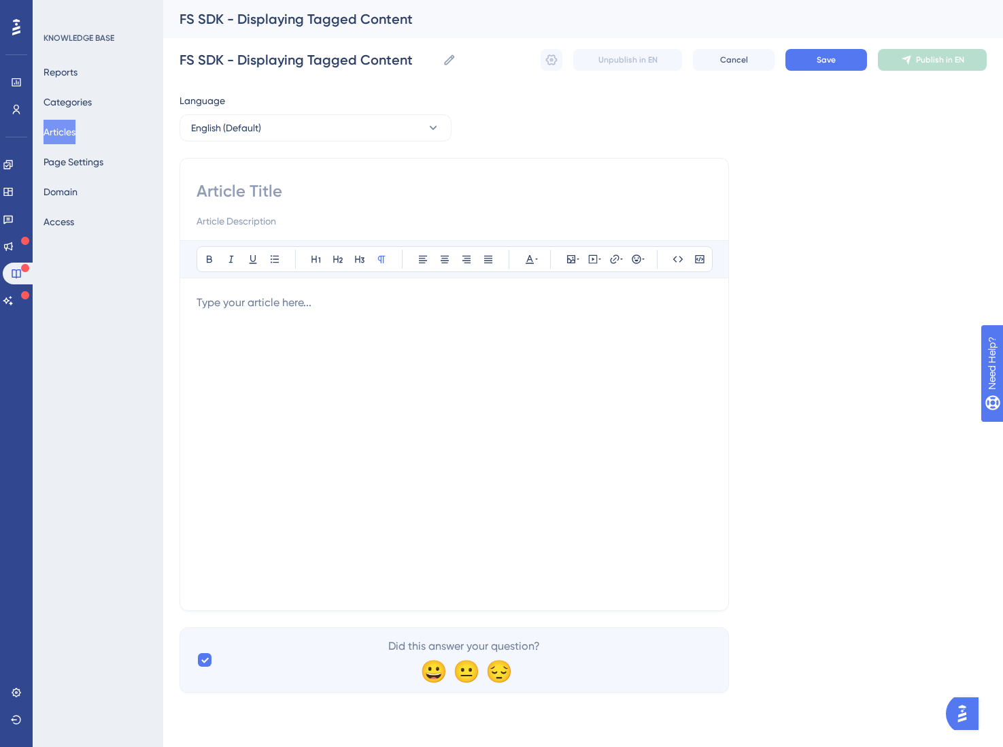
click at [386, 201] on input at bounding box center [454, 191] width 515 height 22
click at [279, 188] on input at bounding box center [454, 191] width 515 height 22
paste input "Displaying Tagged Content"
click at [325, 314] on div at bounding box center [454, 443] width 515 height 299
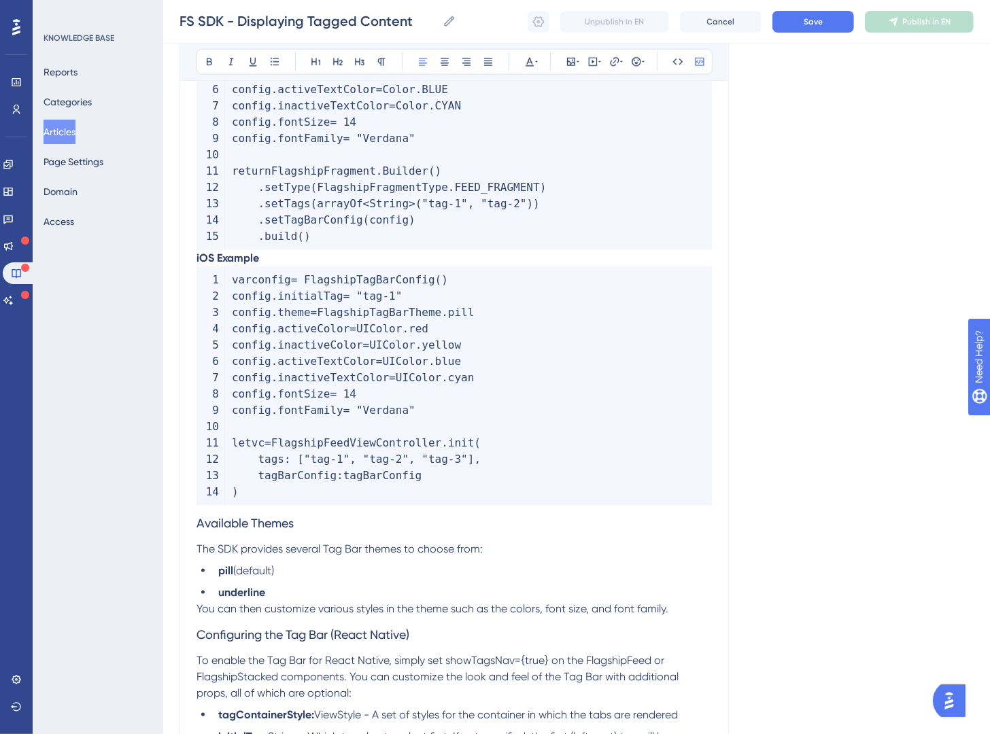
scroll to position [69, 0]
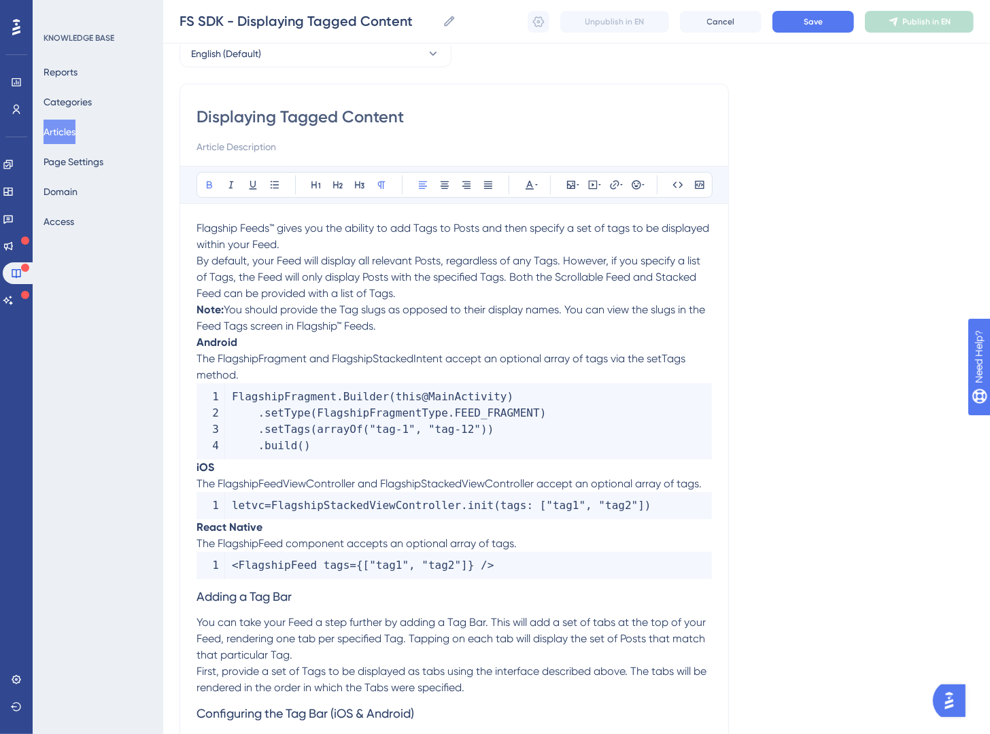
click at [197, 313] on strong "Note:" at bounding box center [210, 309] width 27 height 13
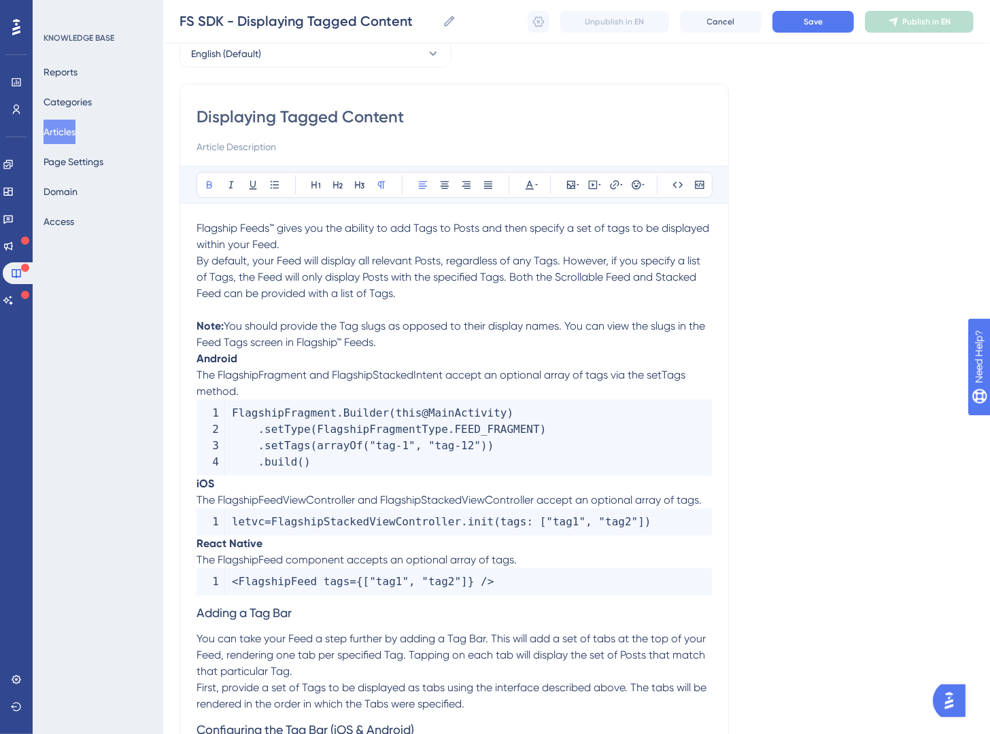
click at [199, 360] on strong "Android" at bounding box center [217, 358] width 41 height 13
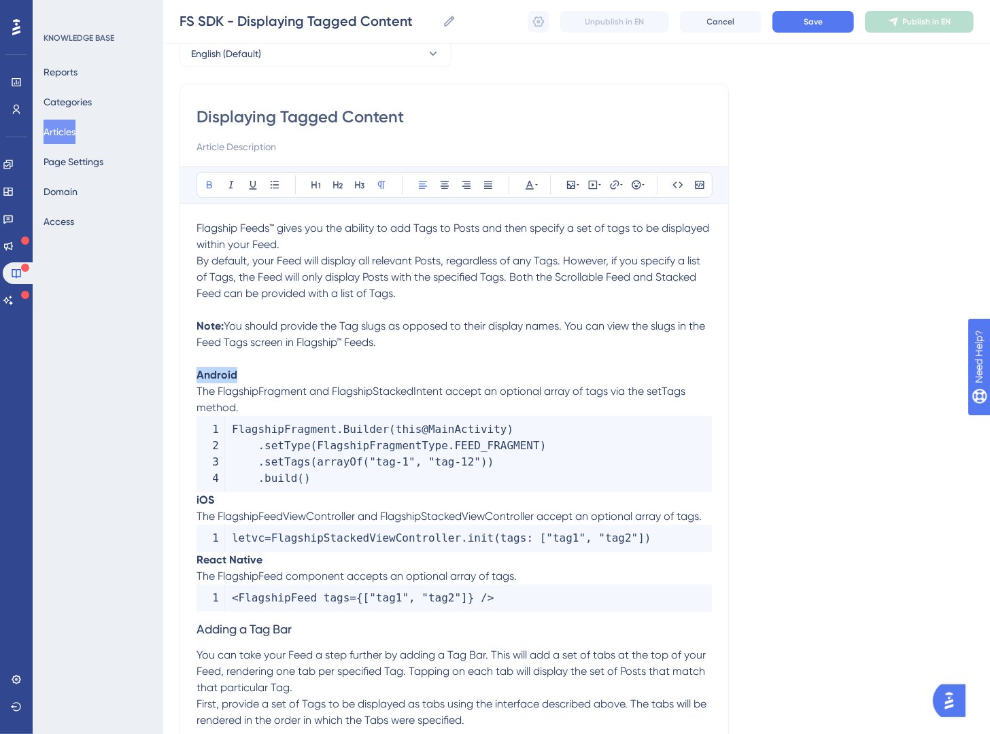
drag, startPoint x: 267, startPoint y: 377, endPoint x: 161, endPoint y: 349, distance: 109.0
drag, startPoint x: 197, startPoint y: 233, endPoint x: 211, endPoint y: 232, distance: 14.3
click at [197, 233] on span "Flagship Feeds™ gives you the ability to add Tags to Posts and then specify a s…" at bounding box center [454, 236] width 515 height 29
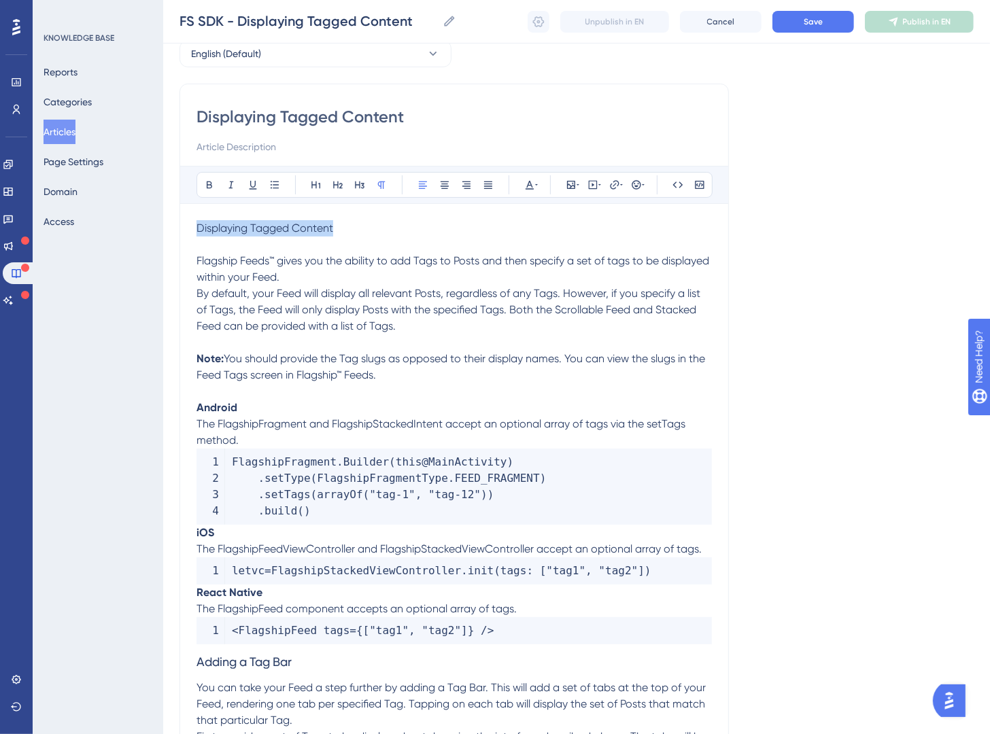
drag, startPoint x: 356, startPoint y: 233, endPoint x: 144, endPoint y: 235, distance: 212.2
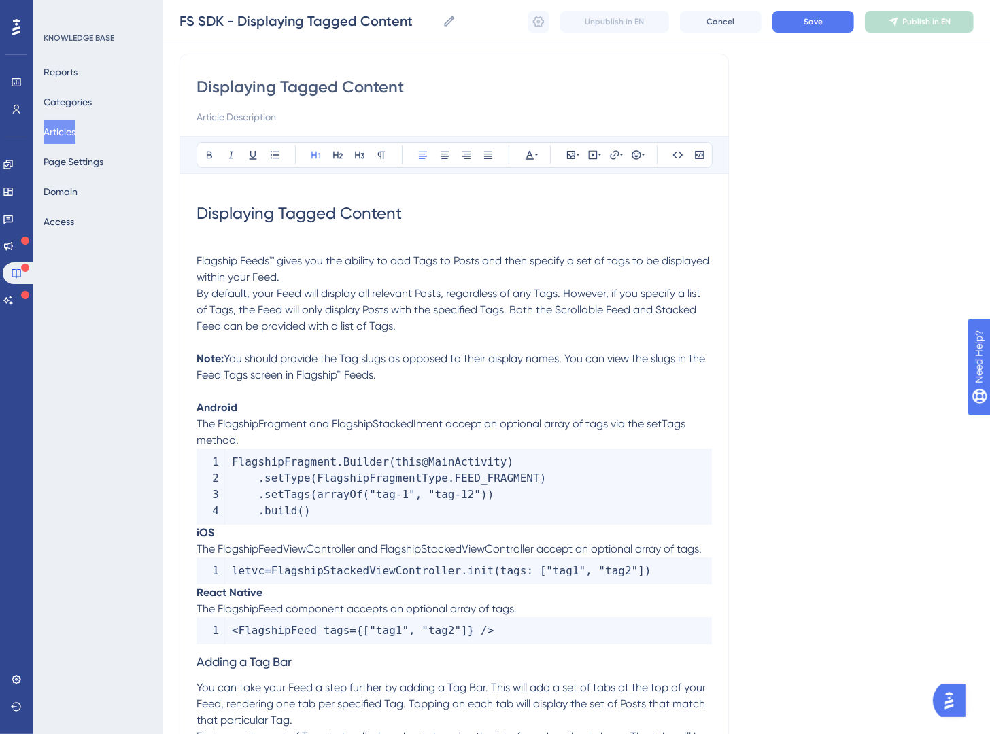
click at [354, 92] on input "Displaying Tagged Content" at bounding box center [454, 87] width 515 height 22
paste input "Tagged Content & Tag Bars"
type input "Tagged Content & Tag Bars"
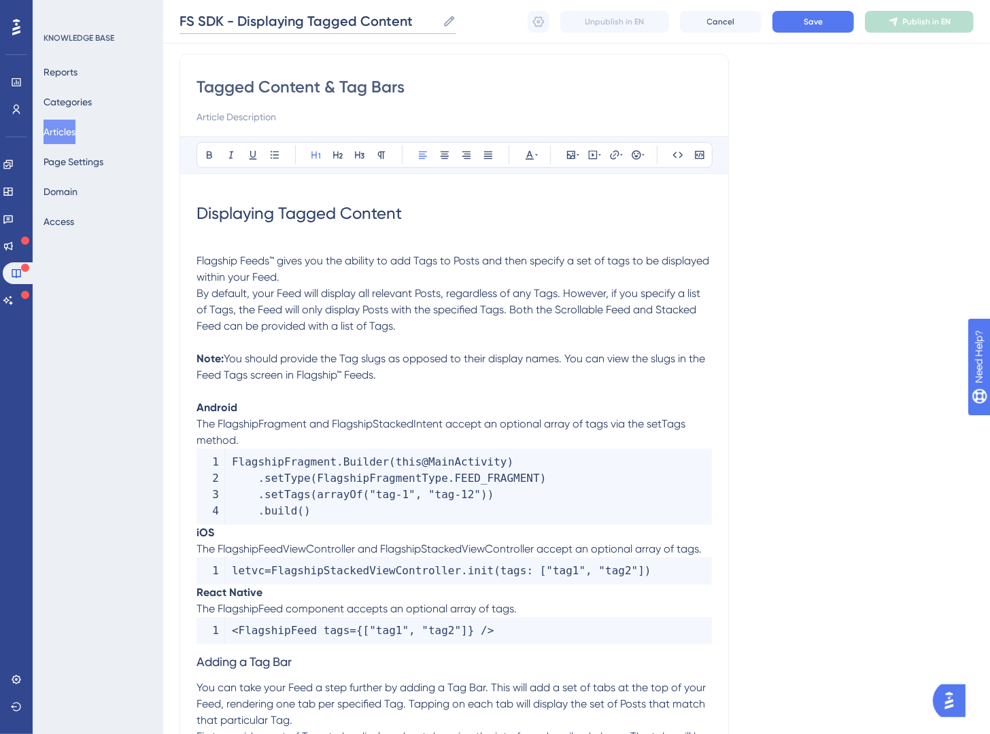
drag, startPoint x: 241, startPoint y: 21, endPoint x: 447, endPoint y: 16, distance: 206.1
click at [440, 18] on label "FS SDK - Displaying Tagged Content FS SDK - Displaying Tagged Content" at bounding box center [318, 22] width 277 height 24
paste input "Tagged Content & Tag Bars"
type input "FS SDK - Tagged Content & Tag Bars"
click at [515, 97] on input "Tagged Content & Tag Bars" at bounding box center [454, 87] width 515 height 22
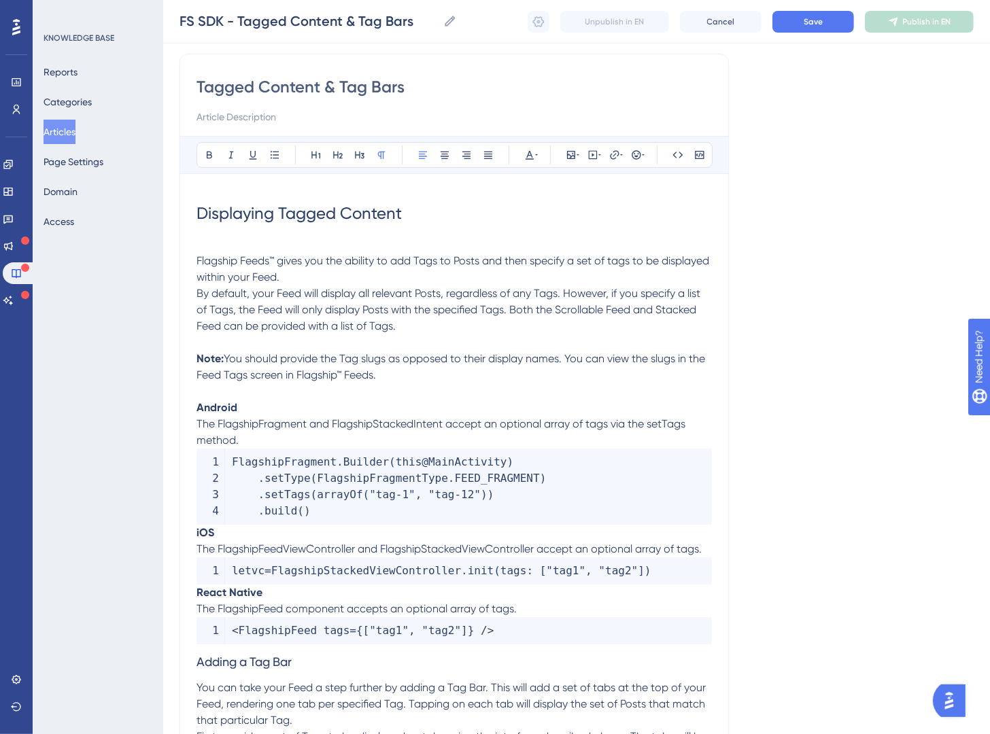
click at [381, 277] on p "Flagship Feeds™ gives you the ability to add Tags to Posts and then specify a s…" at bounding box center [454, 269] width 515 height 33
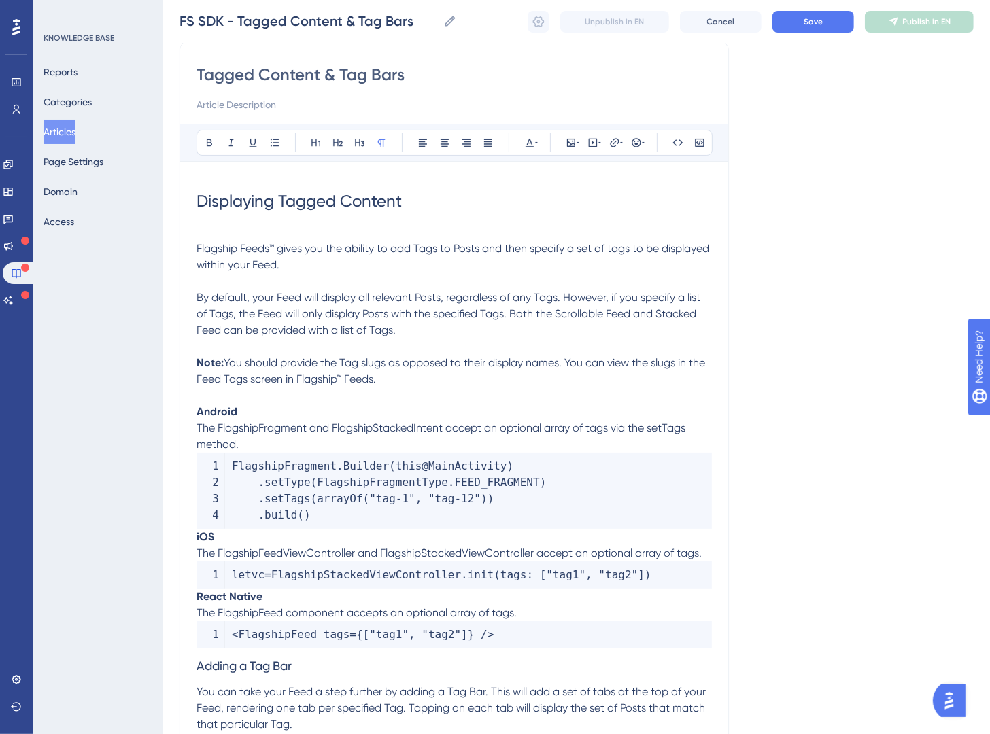
scroll to position [143, 0]
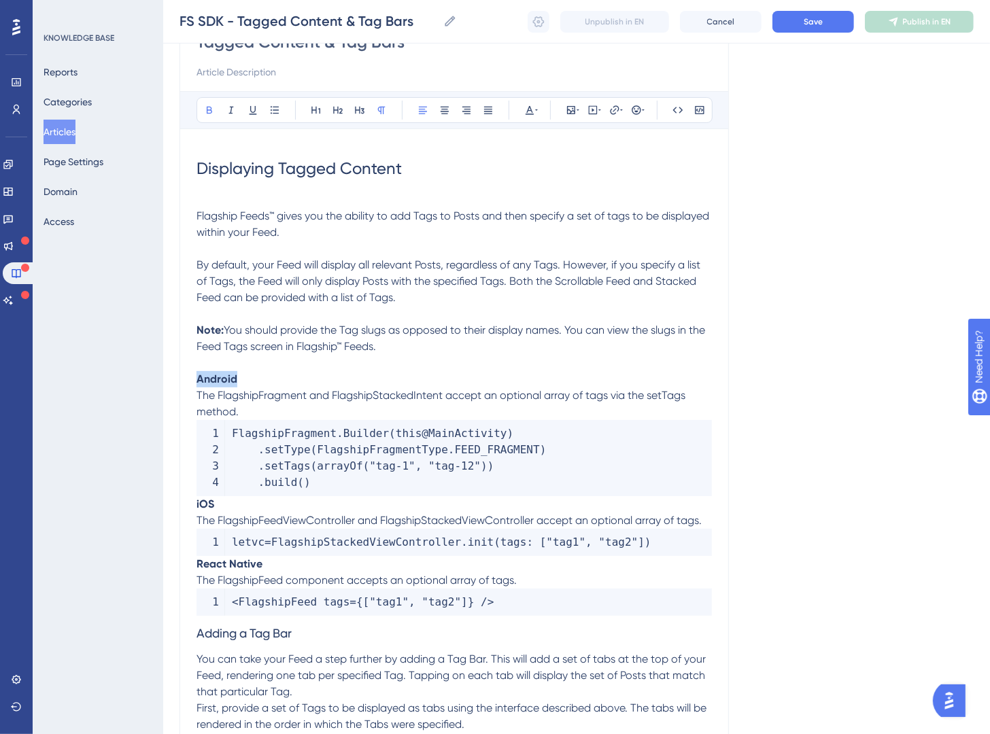
drag, startPoint x: 213, startPoint y: 380, endPoint x: 158, endPoint y: 377, distance: 54.5
click at [332, 110] on icon at bounding box center [337, 110] width 11 height 11
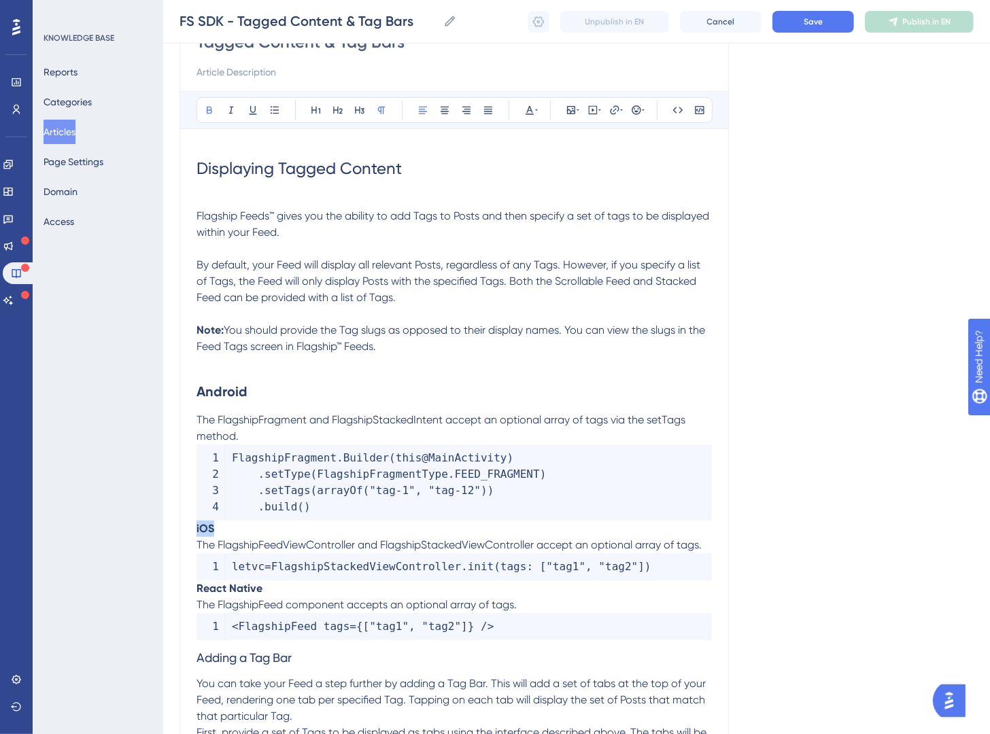
drag, startPoint x: 248, startPoint y: 534, endPoint x: 175, endPoint y: 454, distance: 107.8
drag, startPoint x: 343, startPoint y: 109, endPoint x: 339, endPoint y: 237, distance: 127.9
click at [343, 109] on button at bounding box center [337, 110] width 19 height 19
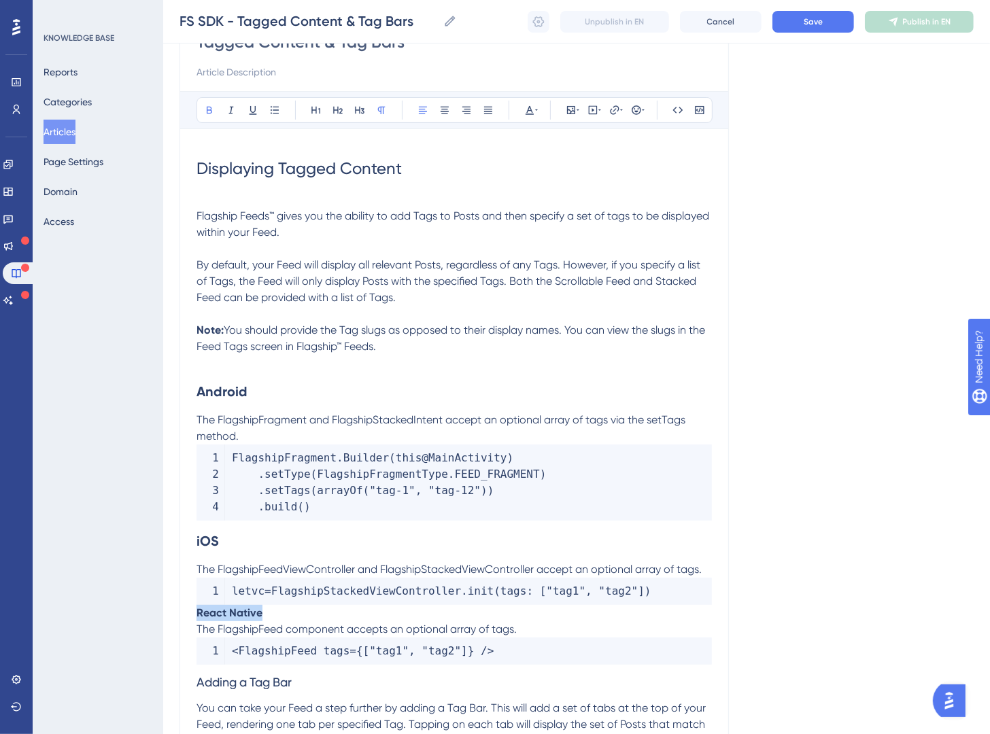
drag, startPoint x: 297, startPoint y: 610, endPoint x: 194, endPoint y: 500, distance: 150.5
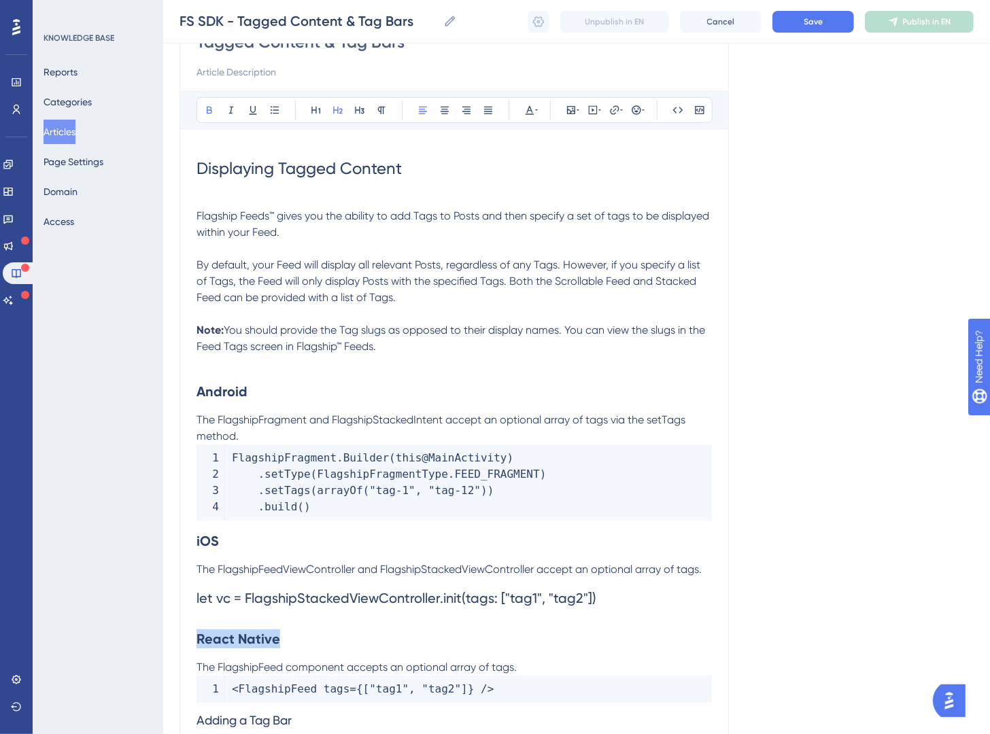
drag, startPoint x: 330, startPoint y: 108, endPoint x: 350, endPoint y: 256, distance: 148.9
click at [331, 107] on button at bounding box center [337, 110] width 19 height 19
click at [536, 598] on span "let vc = FlagshipStackedViewController.init(tags: ["tag1", "tag2"])" at bounding box center [397, 598] width 400 height 16
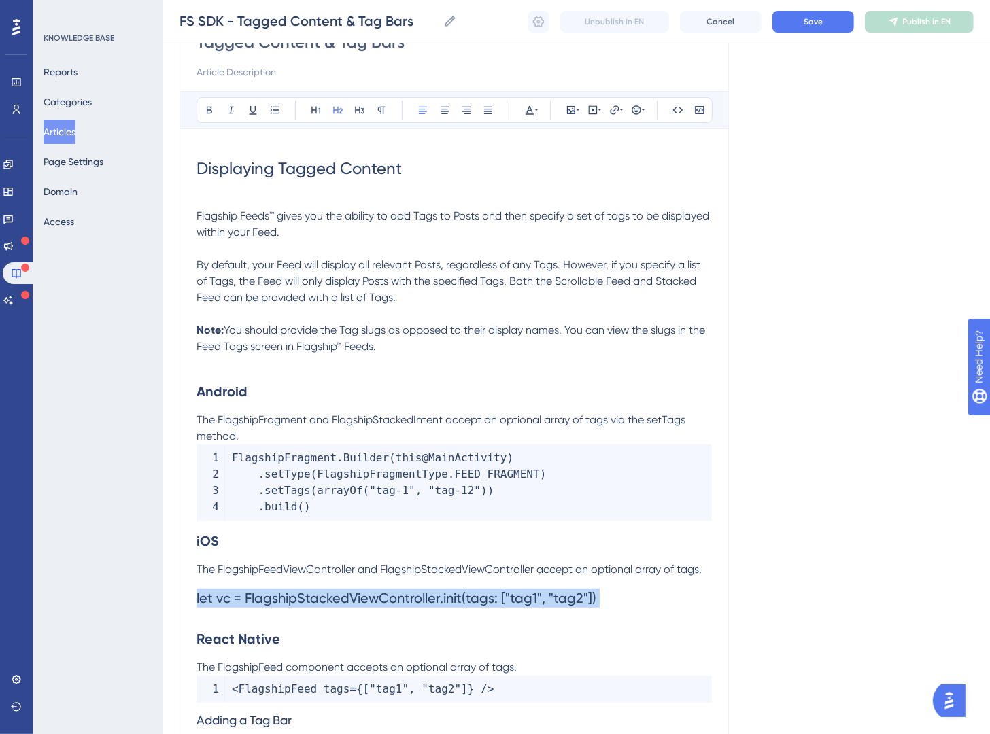
click at [536, 598] on span "let vc = FlagshipStackedViewController.init(tags: ["tag1", "tag2"])" at bounding box center [397, 598] width 400 height 16
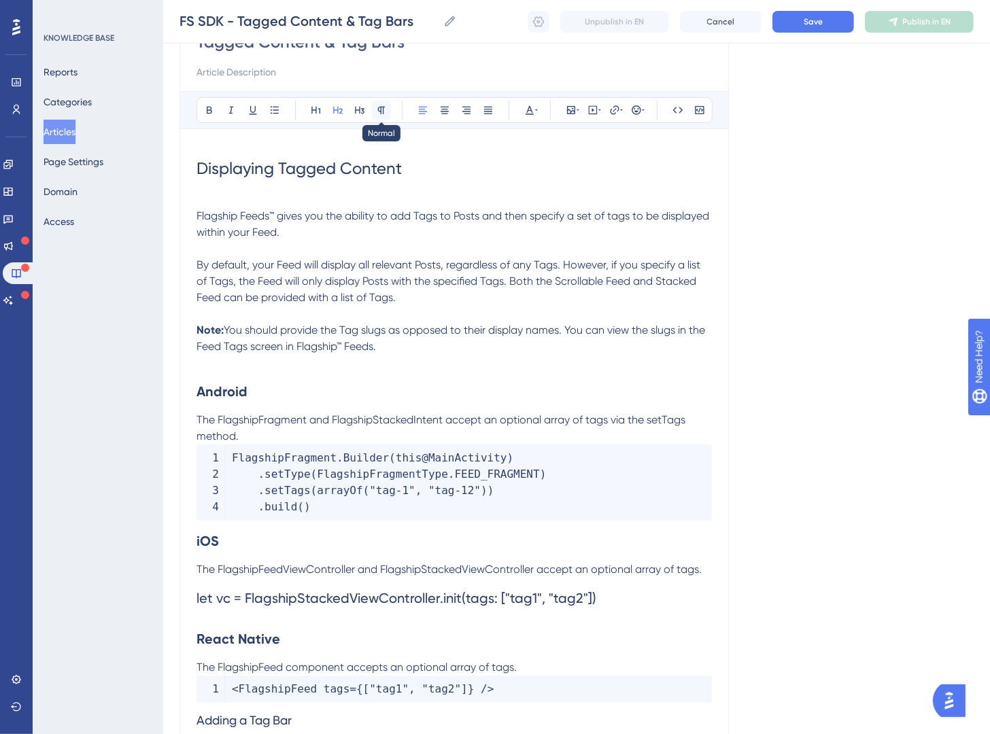
click at [373, 106] on button at bounding box center [381, 110] width 19 height 19
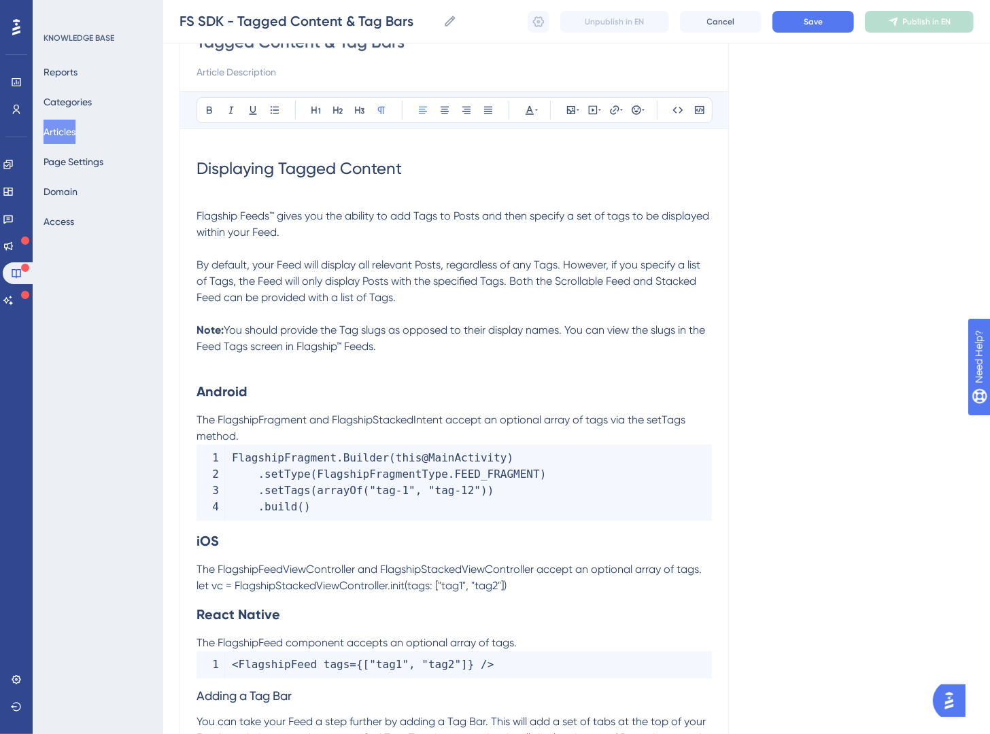
click at [294, 430] on p "The FlagshipFragment and FlagshipStackedIntent accept an optional array of tags…" at bounding box center [454, 428] width 515 height 33
drag, startPoint x: 220, startPoint y: 420, endPoint x: 305, endPoint y: 415, distance: 85.1
click at [305, 415] on span "The FlagshipFragment and FlagshipStackedIntent accept an optional array of tags…" at bounding box center [443, 427] width 492 height 29
drag, startPoint x: 307, startPoint y: 420, endPoint x: 218, endPoint y: 423, distance: 89.1
click at [218, 423] on span "The FlagshipFragment and FlagshipStackedIntent accept an optional array of tags…" at bounding box center [443, 427] width 492 height 29
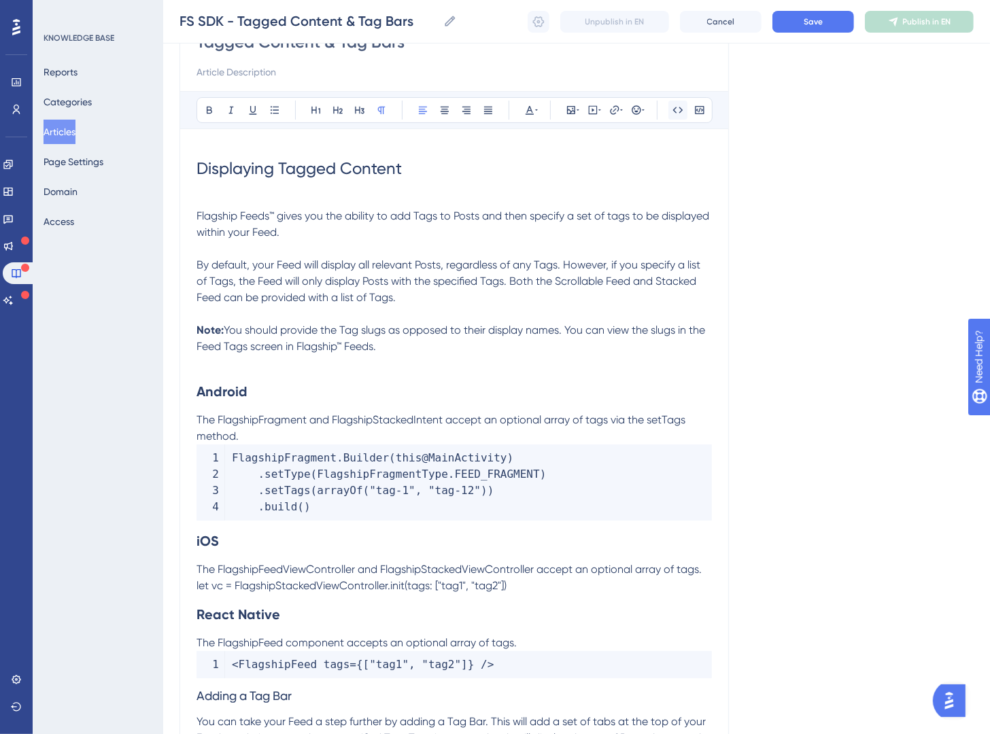
click at [670, 113] on button at bounding box center [677, 110] width 19 height 19
drag, startPoint x: 464, startPoint y: 421, endPoint x: 354, endPoint y: 425, distance: 110.9
click at [354, 425] on span "and FlagshipStackedIntent accept an optional array of tags via the setTags meth…" at bounding box center [450, 427] width 507 height 29
click at [680, 112] on icon at bounding box center [677, 110] width 11 height 11
click at [301, 436] on p "The FlagshipFragment and FlagshipStackedIntent accept an optional array of tags…" at bounding box center [454, 428] width 515 height 33
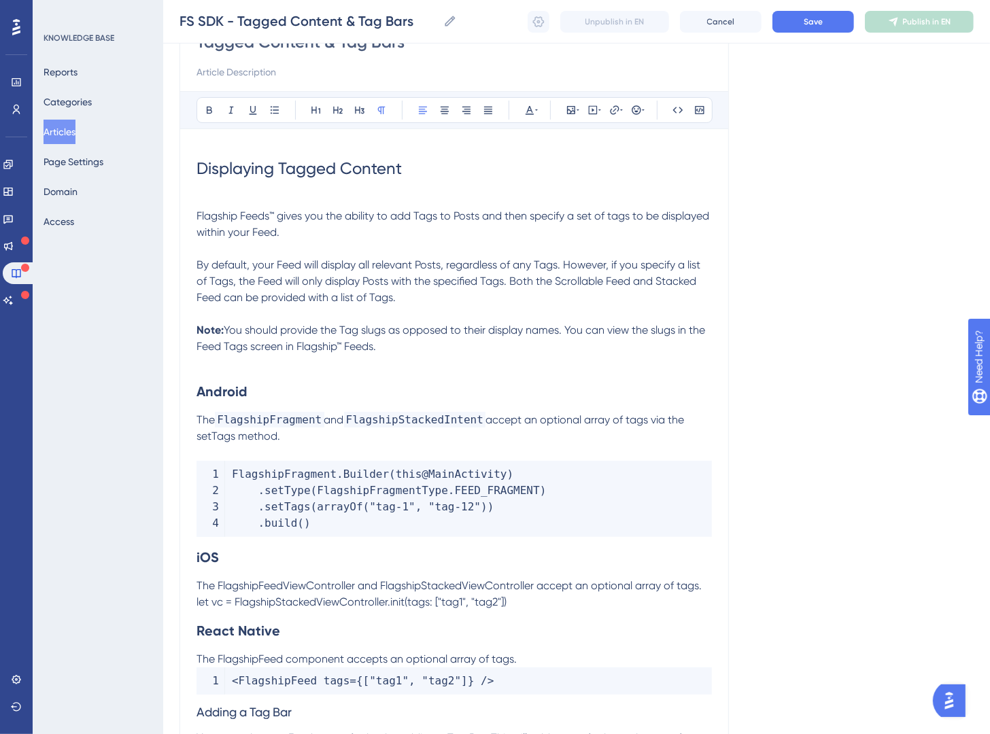
click at [371, 442] on p "The FlagshipFragment and FlagshipStackedIntent accept an optional array of tags…" at bounding box center [454, 428] width 515 height 33
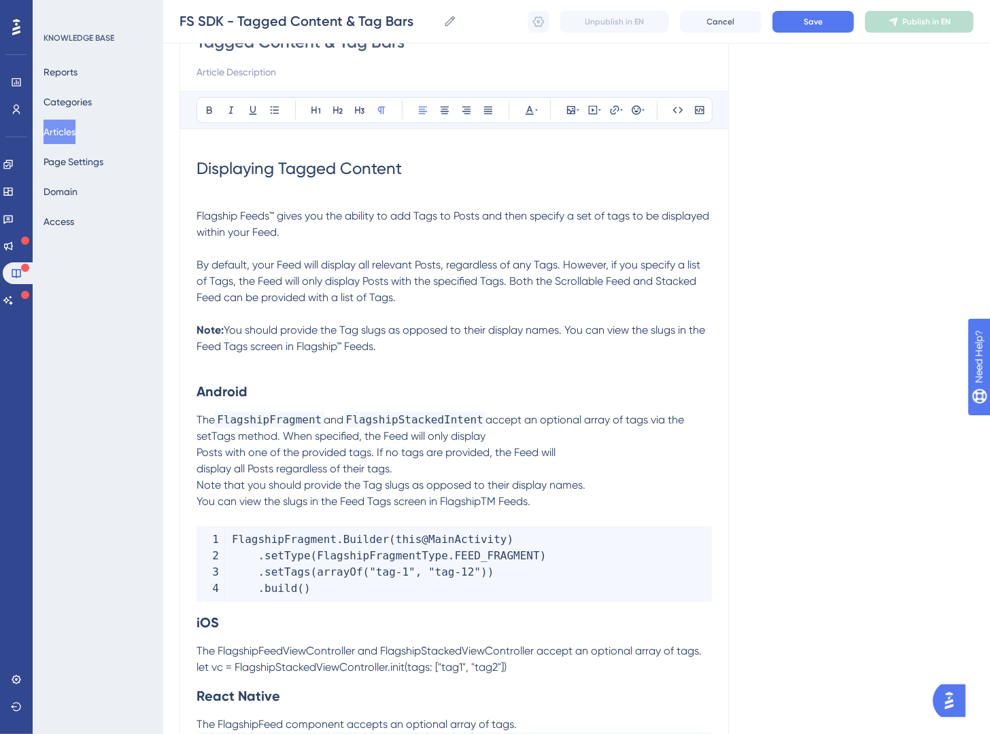
click at [199, 455] on span "accept an optional array of tags via the setTags method. When specified, the Fe…" at bounding box center [442, 460] width 490 height 95
click at [197, 470] on span "accept an optional array of tags via the setTags method. When specified, the Fe…" at bounding box center [445, 460] width 496 height 95
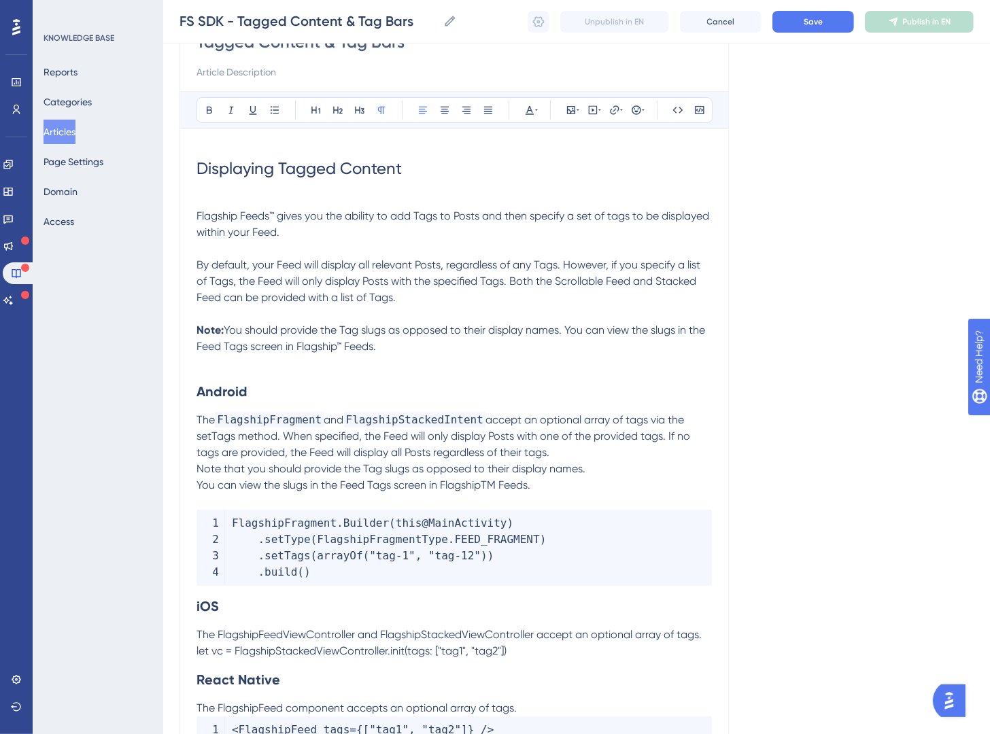
click at [199, 475] on span "accept an optional array of tags via the setTags method. When specified, the Fe…" at bounding box center [445, 452] width 496 height 78
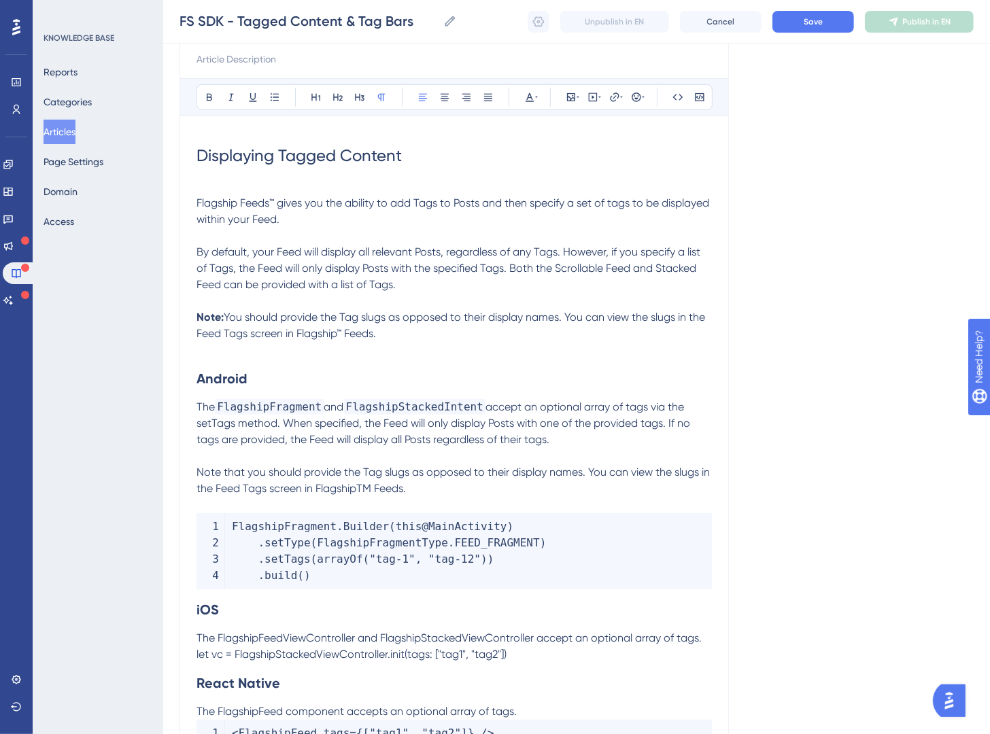
scroll to position [189, 0]
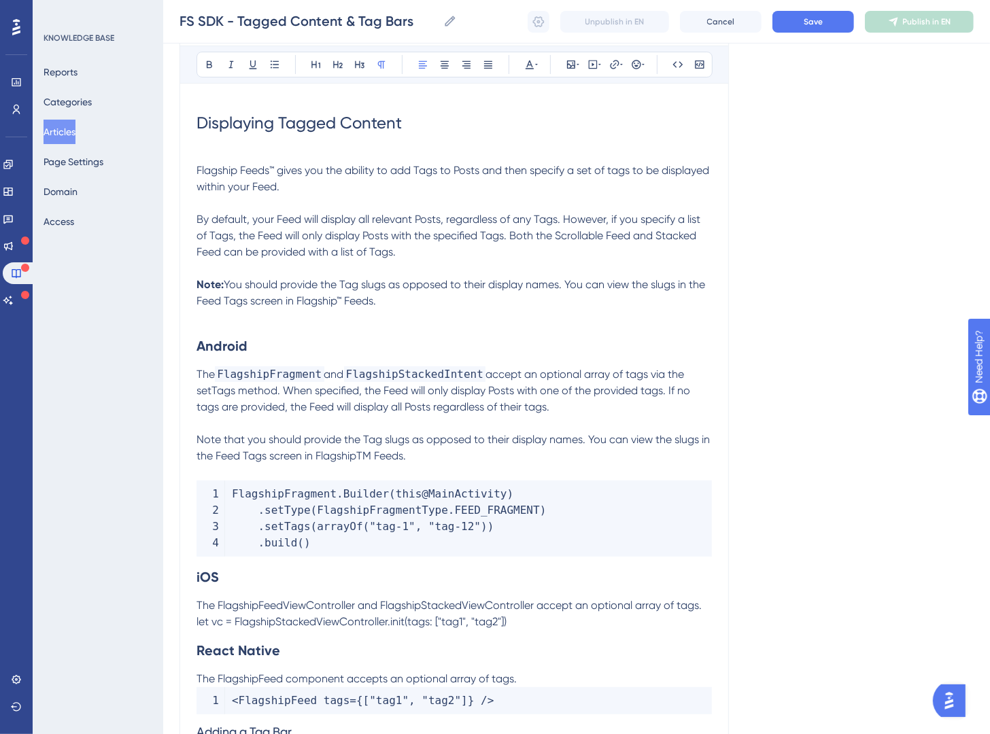
click at [199, 577] on strong "iOS" at bounding box center [208, 577] width 22 height 16
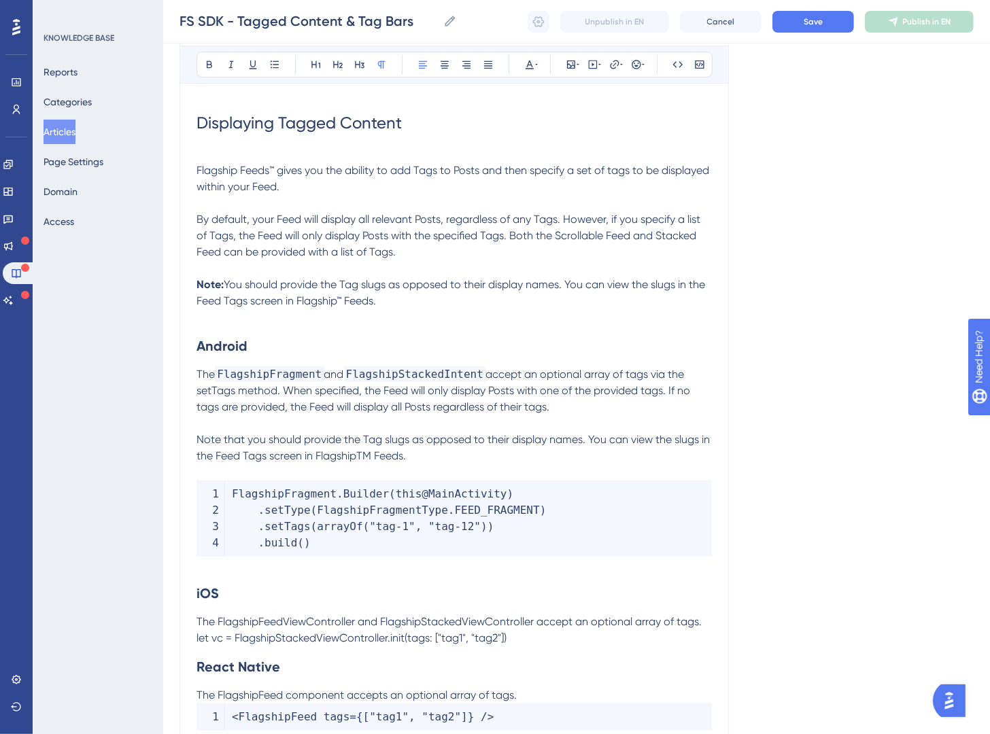
drag, startPoint x: 398, startPoint y: 307, endPoint x: 172, endPoint y: 277, distance: 227.6
click at [278, 325] on p at bounding box center [454, 317] width 515 height 16
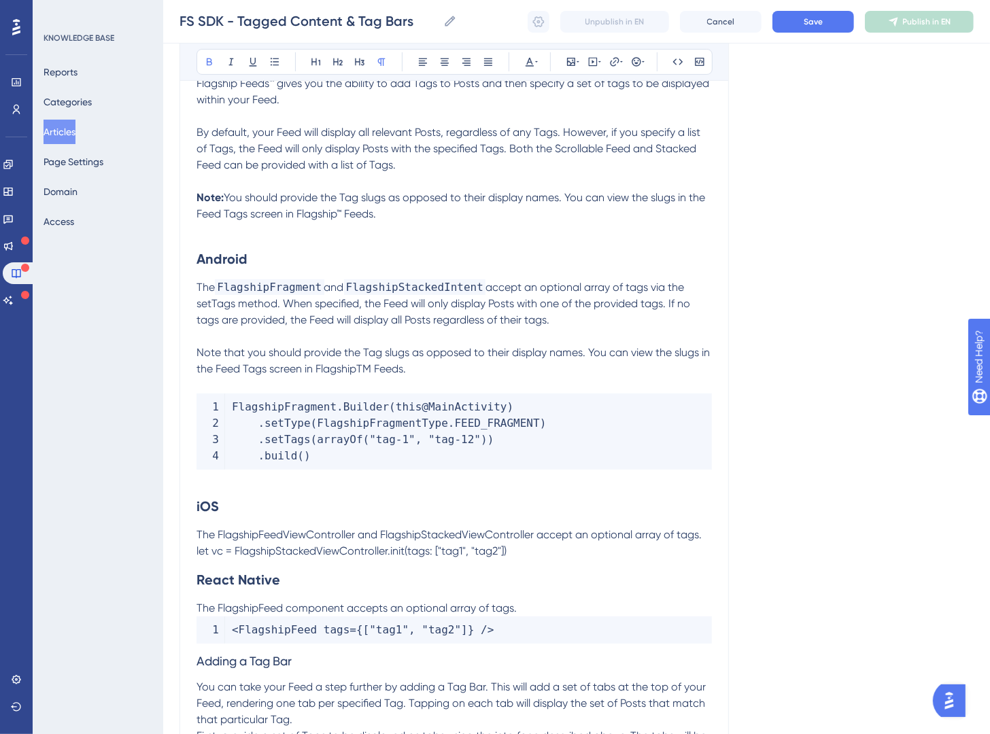
scroll to position [365, 0]
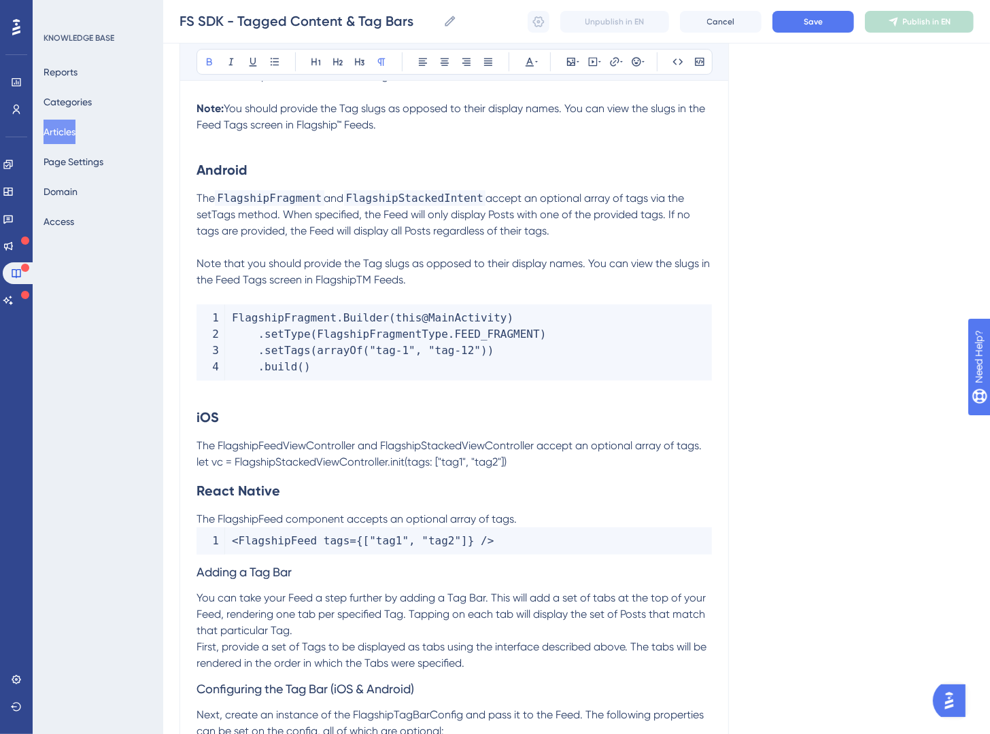
click at [265, 456] on span "let vc = FlagshipStackedViewController.init(tags: ["tag1", "tag2"])" at bounding box center [352, 462] width 310 height 13
drag, startPoint x: 218, startPoint y: 446, endPoint x: 356, endPoint y: 445, distance: 137.3
click at [356, 445] on span "The FlagshipFeedViewController and FlagshipStackedViewController accept an opti…" at bounding box center [449, 445] width 505 height 13
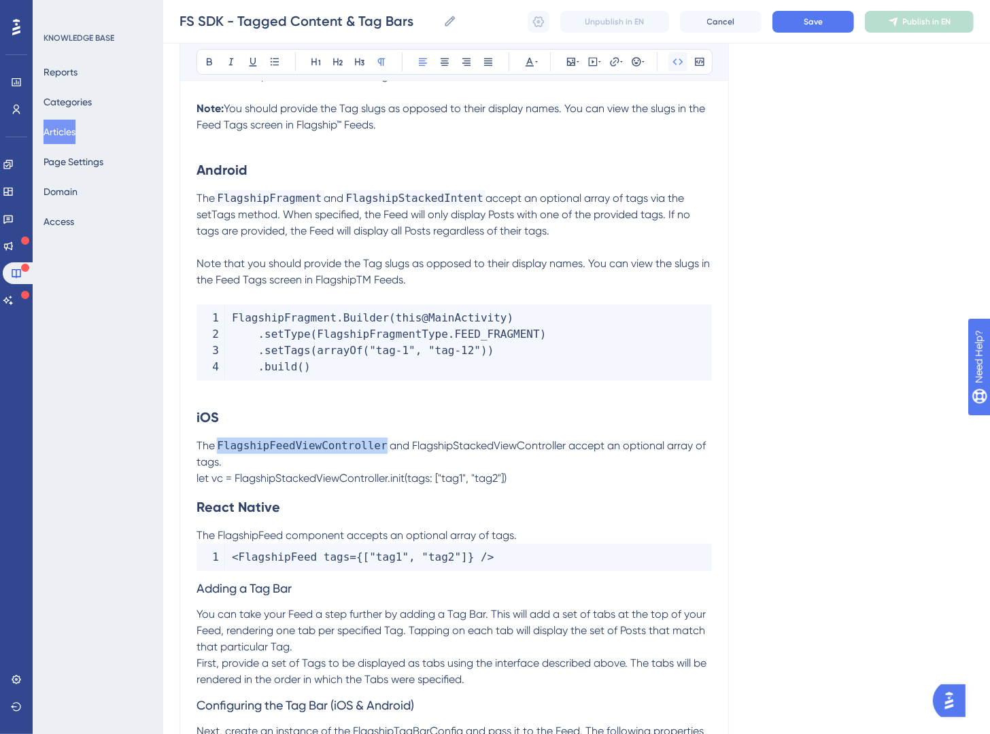
click at [674, 59] on icon at bounding box center [677, 61] width 11 height 11
drag, startPoint x: 420, startPoint y: 447, endPoint x: 649, endPoint y: 233, distance: 314.1
click at [574, 447] on span "and FlagshipStackedViewController accept an optional array of tags." at bounding box center [453, 453] width 512 height 29
click at [678, 63] on icon at bounding box center [677, 61] width 11 height 11
click at [342, 463] on p "The FlagshipFeedViewController and FlagshipStackedViewController accept an opti…" at bounding box center [454, 454] width 515 height 33
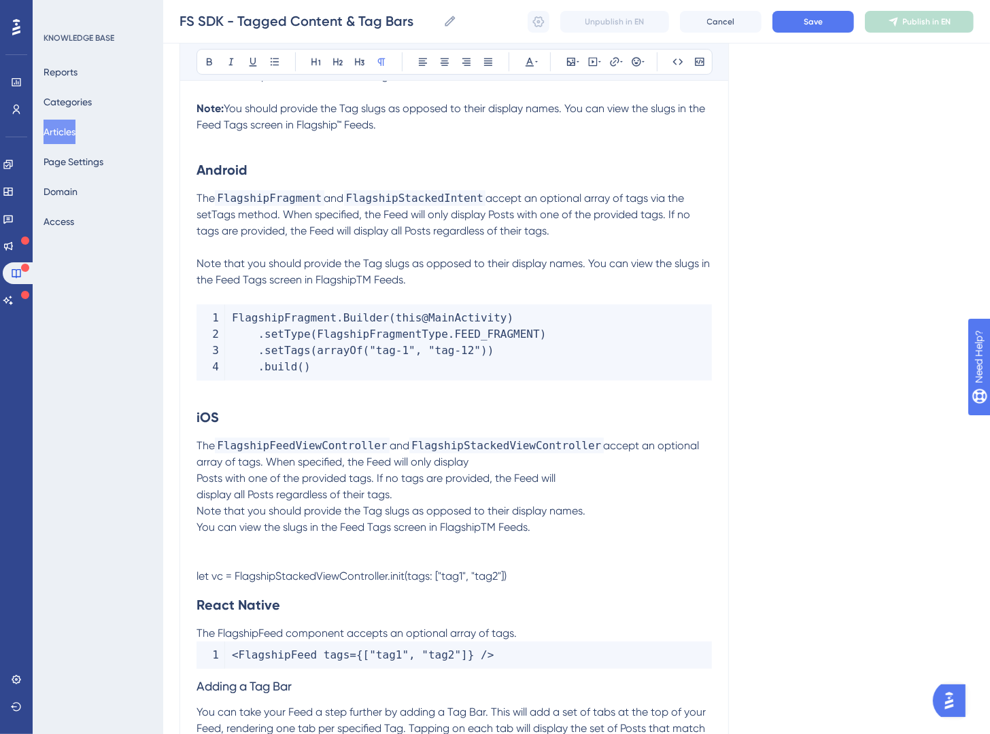
click at [199, 481] on span "accept an optional array of tags. When specified, the Feed will only display Po…" at bounding box center [450, 486] width 506 height 95
drag, startPoint x: 199, startPoint y: 498, endPoint x: 278, endPoint y: 498, distance: 79.6
click at [199, 498] on span "accept an optional array of tags. When specified, the Feed will only display Po…" at bounding box center [450, 486] width 506 height 95
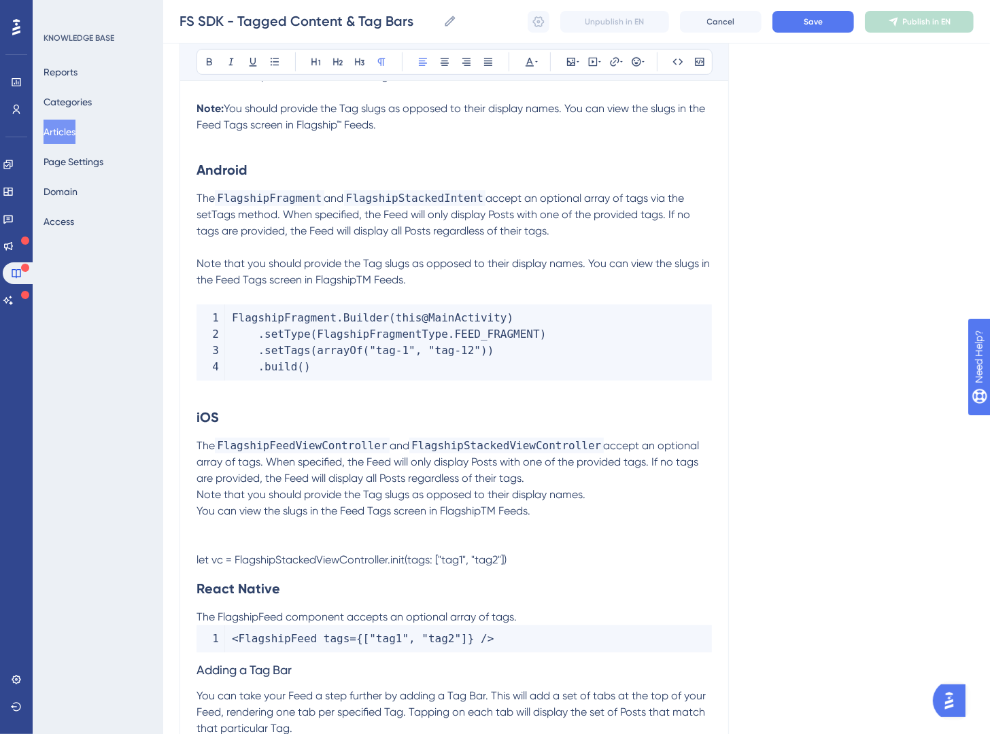
drag, startPoint x: 200, startPoint y: 498, endPoint x: 222, endPoint y: 500, distance: 22.6
click at [201, 498] on span "accept an optional array of tags. When specified, the Feed will only display Po…" at bounding box center [450, 478] width 506 height 78
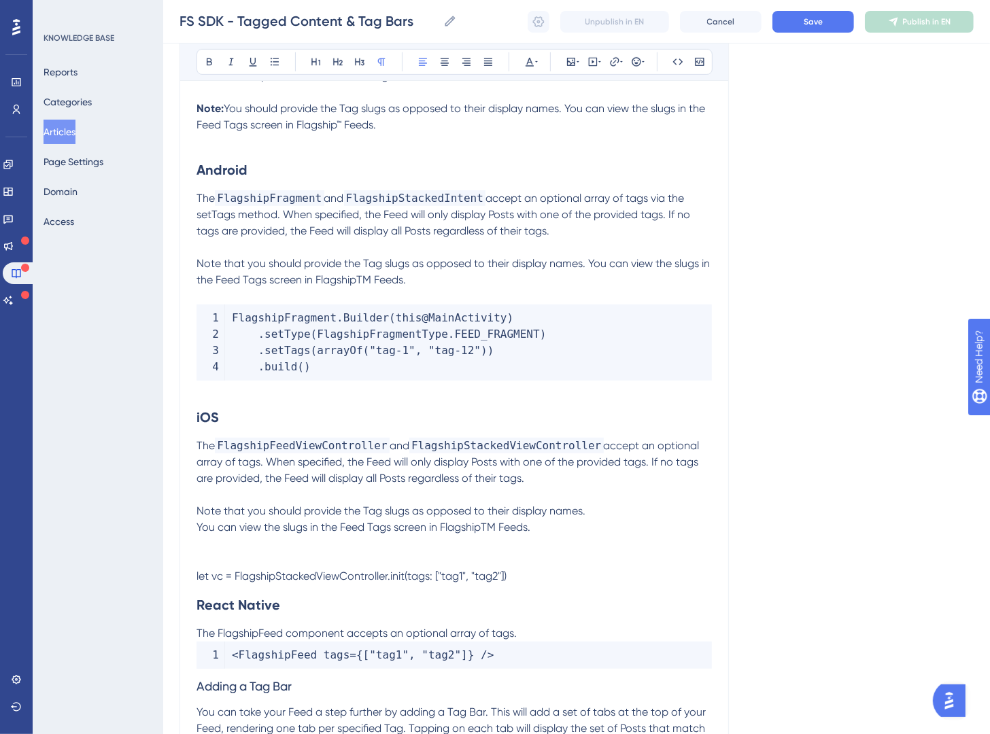
click at [201, 526] on span "Note that you should provide the Tag slugs as opposed to their display names. Y…" at bounding box center [391, 519] width 389 height 29
click at [292, 577] on span "let vc = FlagshipStackedViewController.init(tags: ["tag1", "tag2"])" at bounding box center [352, 576] width 310 height 13
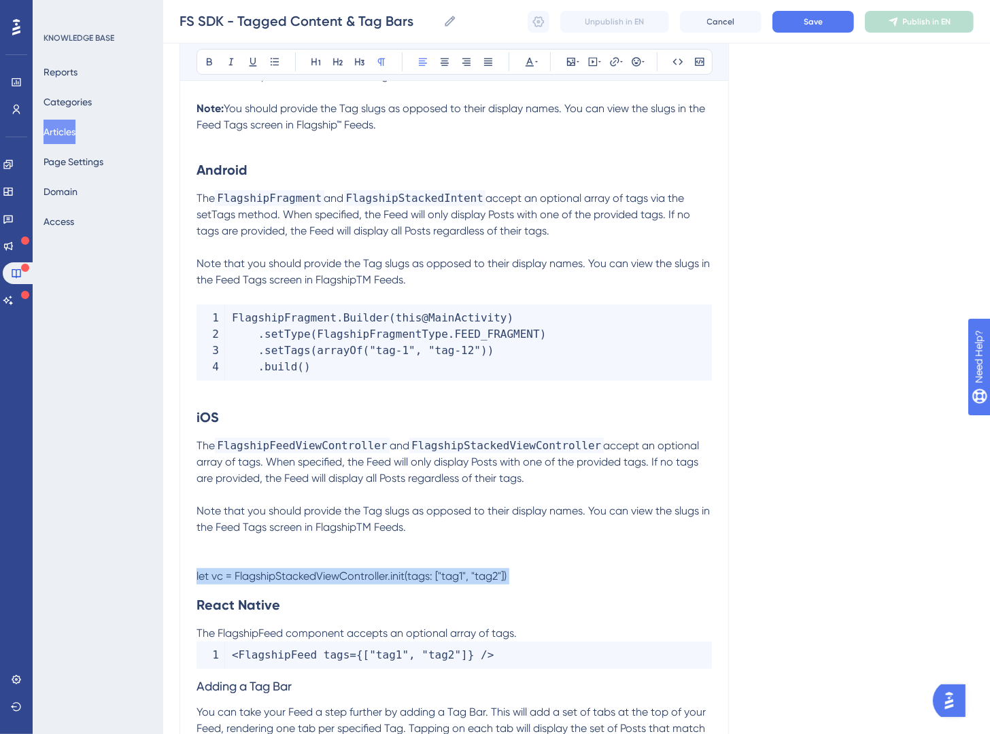
click at [292, 577] on span "let vc = FlagshipStackedViewController.init(tags: ["tag1", "tag2"])" at bounding box center [352, 576] width 310 height 13
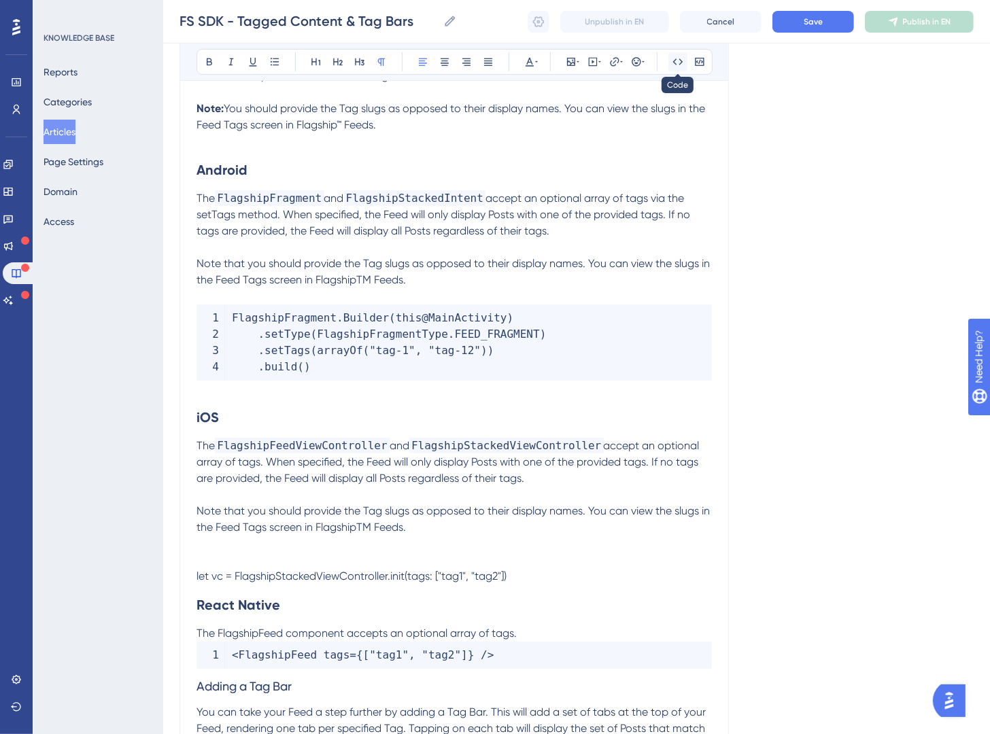
click at [674, 64] on icon at bounding box center [678, 61] width 10 height 6
click at [543, 519] on p "Note that you should provide the Tag slugs as opposed to their display names. Y…" at bounding box center [454, 519] width 515 height 33
click at [556, 558] on p at bounding box center [454, 560] width 515 height 16
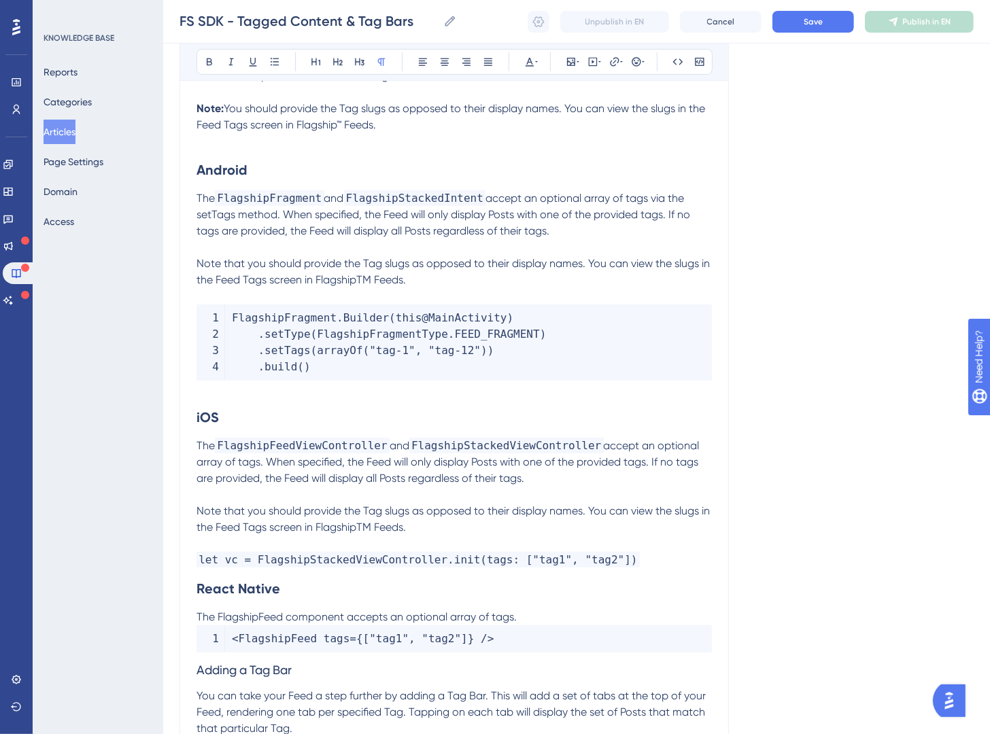
click at [662, 562] on p "let vc = FlagshipStackedViewController.init(tags: ["tag1", "tag2"])" at bounding box center [454, 560] width 515 height 16
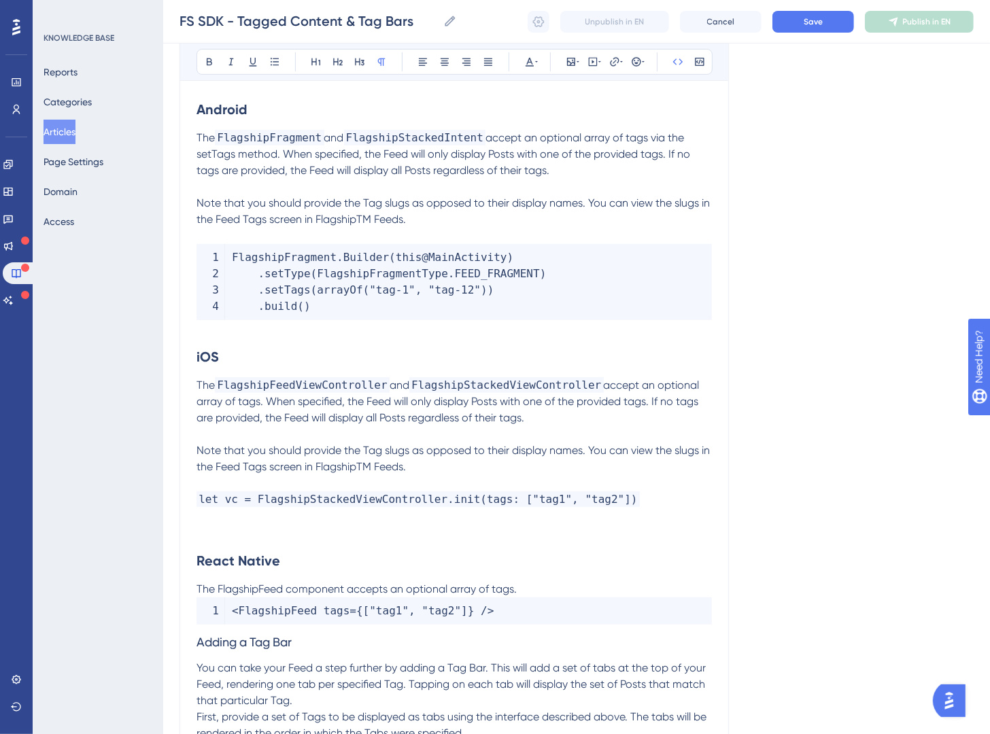
scroll to position [488, 0]
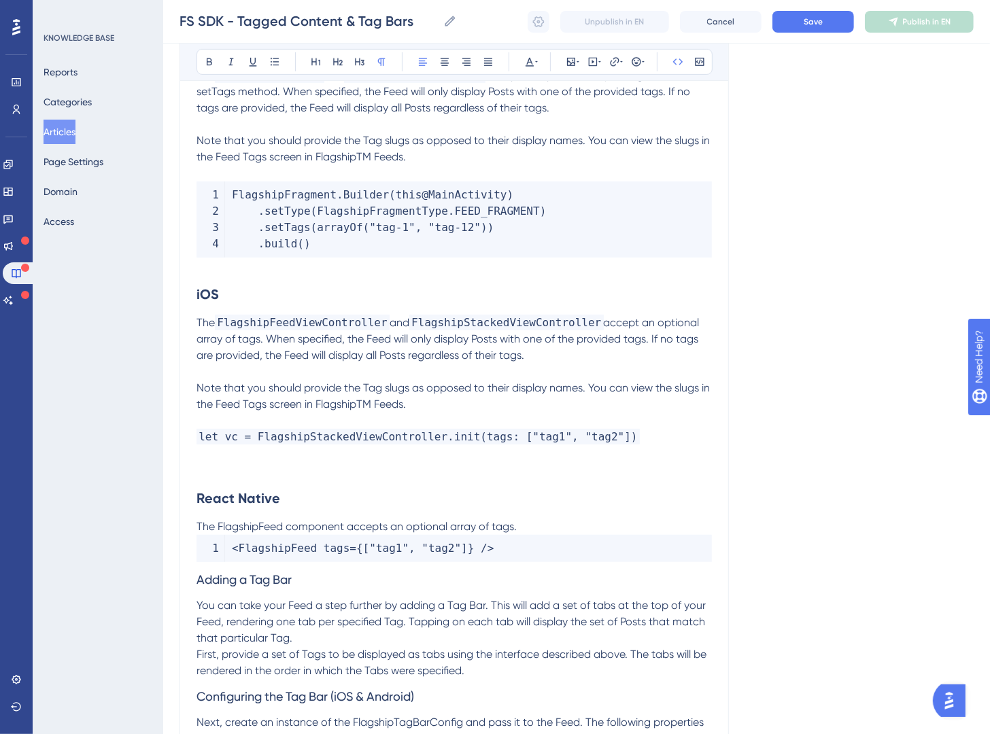
click at [621, 437] on span "let vc = FlagshipStackedViewController.init(tags: ["tag1", "tag2"])" at bounding box center [418, 437] width 443 height 16
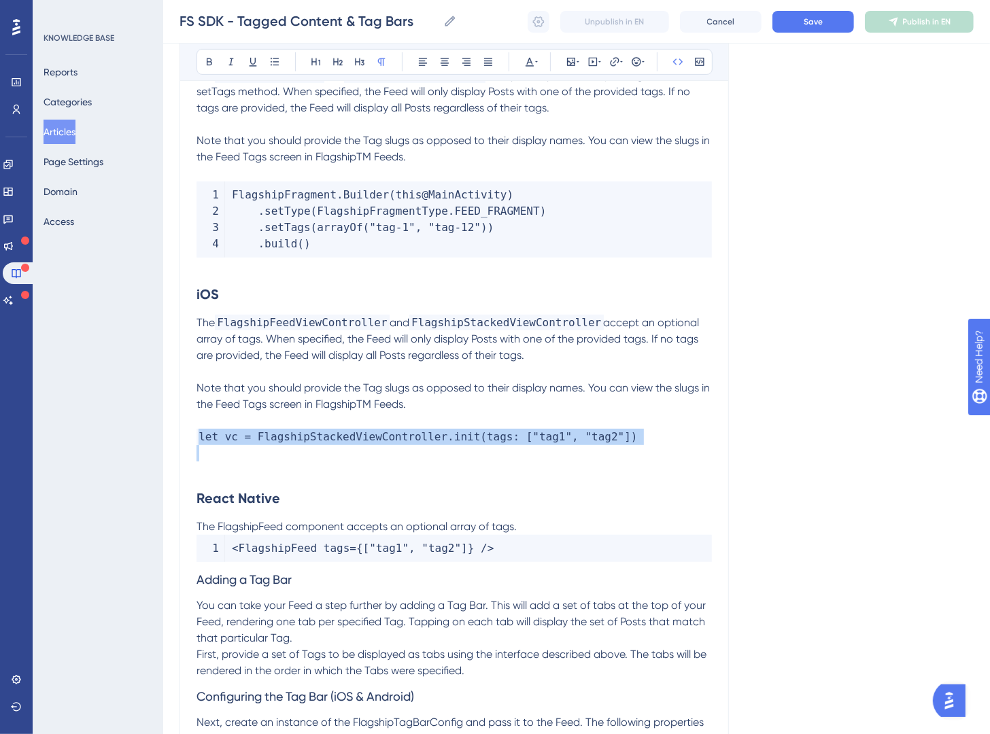
click at [621, 437] on span "let vc = FlagshipStackedViewController.init(tags: ["tag1", "tag2"])" at bounding box center [418, 437] width 443 height 16
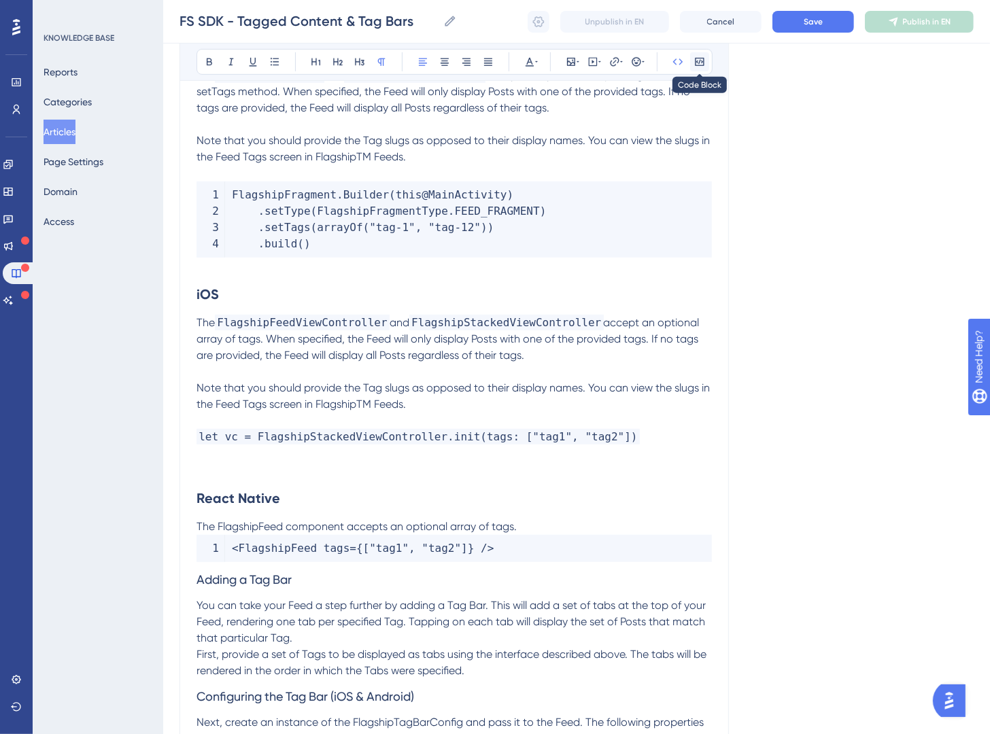
click at [699, 66] on icon at bounding box center [699, 61] width 11 height 11
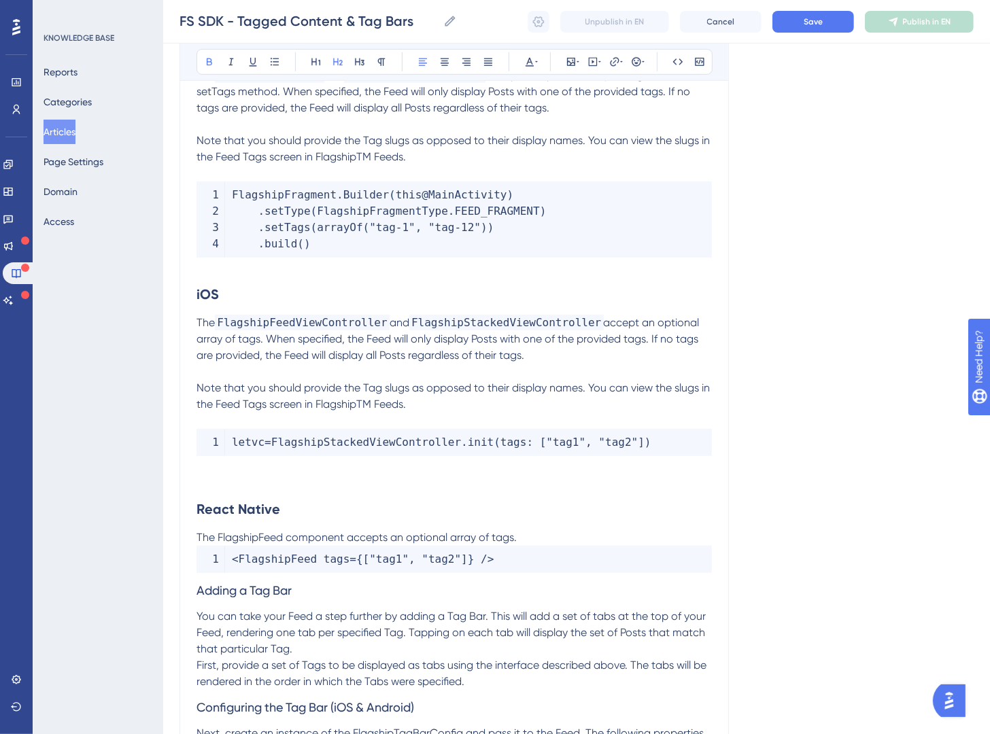
click at [615, 505] on h2 "React Native" at bounding box center [454, 509] width 515 height 41
click at [566, 525] on h2 "React Native" at bounding box center [454, 509] width 515 height 41
click at [564, 539] on p "The FlagshipFeed component accepts an optional array of tags." at bounding box center [454, 538] width 515 height 16
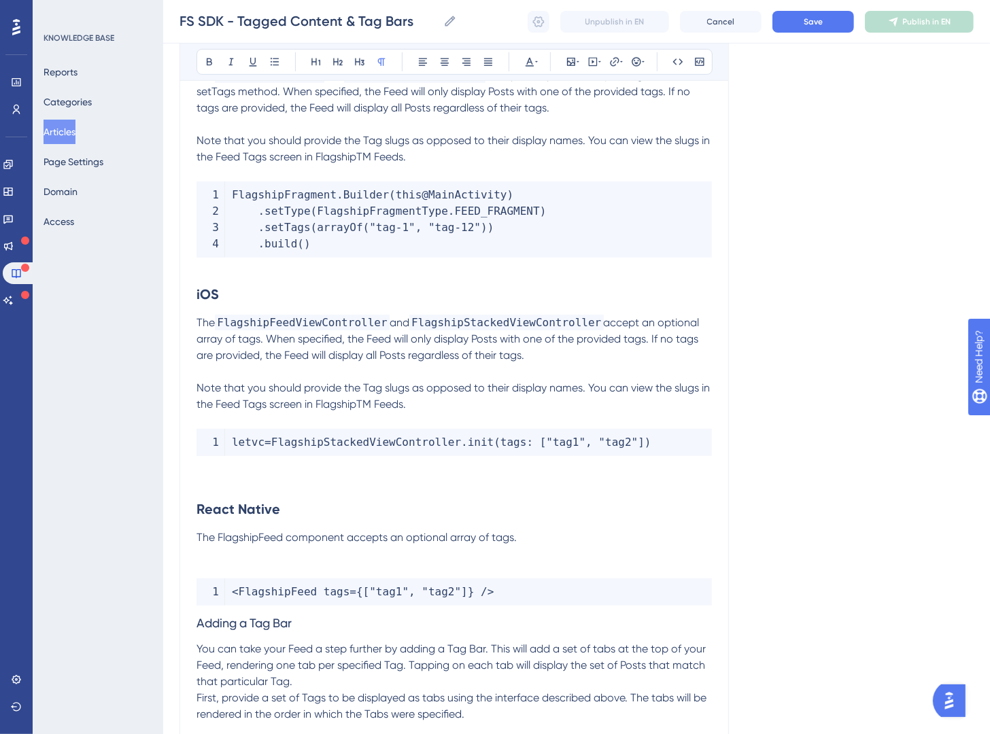
click at [560, 540] on p "The FlagshipFeed component accepts an optional array of tags." at bounding box center [454, 538] width 515 height 16
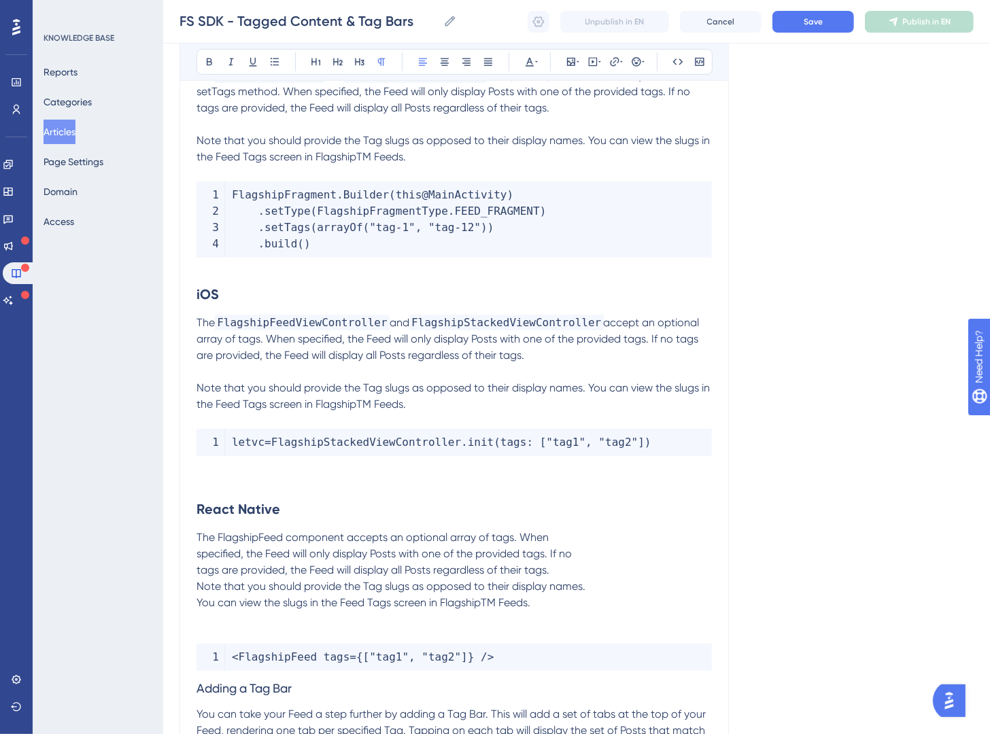
click at [198, 556] on span "The FlagshipFeed component accepts an optional array of tags. When specified, t…" at bounding box center [391, 570] width 389 height 78
click at [197, 567] on span "The FlagshipFeed component accepts an optional array of tags. When specified, t…" at bounding box center [442, 570] width 491 height 78
click at [197, 584] on span "The FlagshipFeed component accepts an optional array of tags. When specified, t…" at bounding box center [442, 570] width 491 height 78
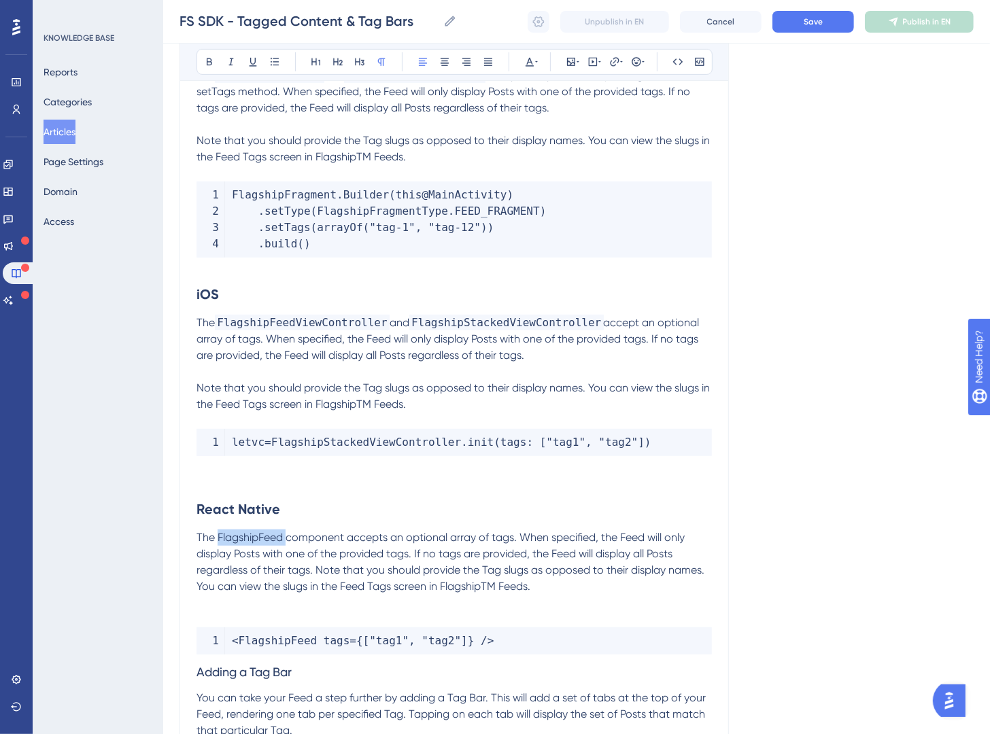
drag, startPoint x: 286, startPoint y: 536, endPoint x: 218, endPoint y: 533, distance: 68.1
click at [218, 533] on span "The FlagshipFeed component accepts an optional array of tags. When specified, t…" at bounding box center [451, 562] width 508 height 62
click at [675, 65] on icon at bounding box center [678, 61] width 10 height 6
click at [496, 533] on span "component accepts an optional array of tags. When specified, the Feed will only…" at bounding box center [451, 562] width 508 height 62
click at [298, 542] on span "FlagshipFeed" at bounding box center [256, 538] width 83 height 16
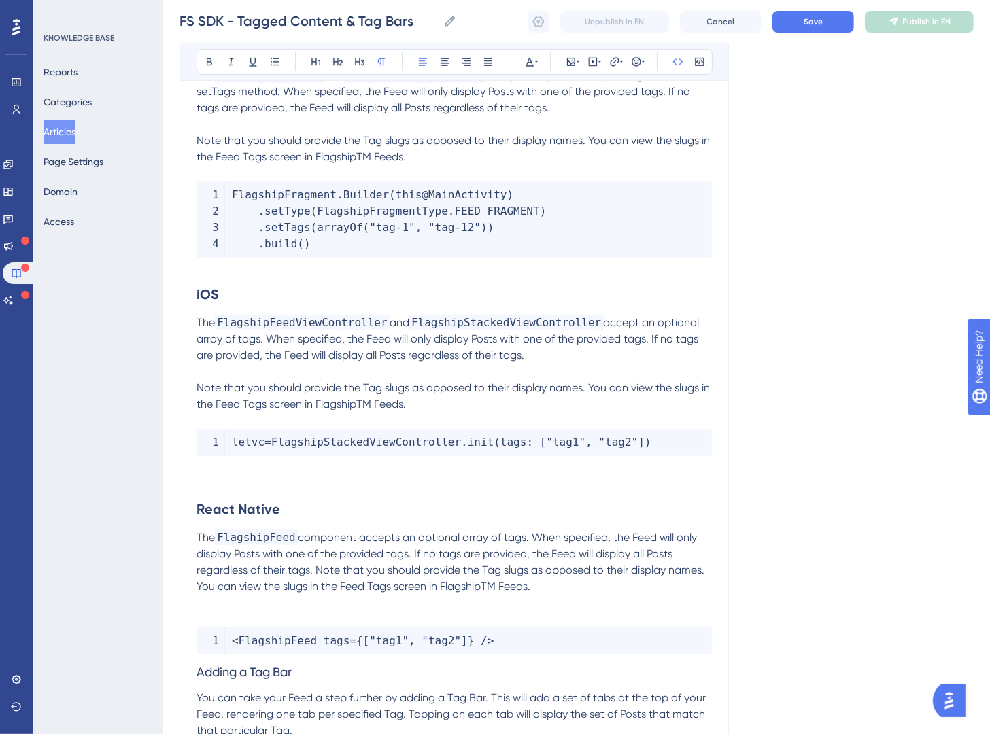
click at [354, 611] on p at bounding box center [454, 619] width 515 height 16
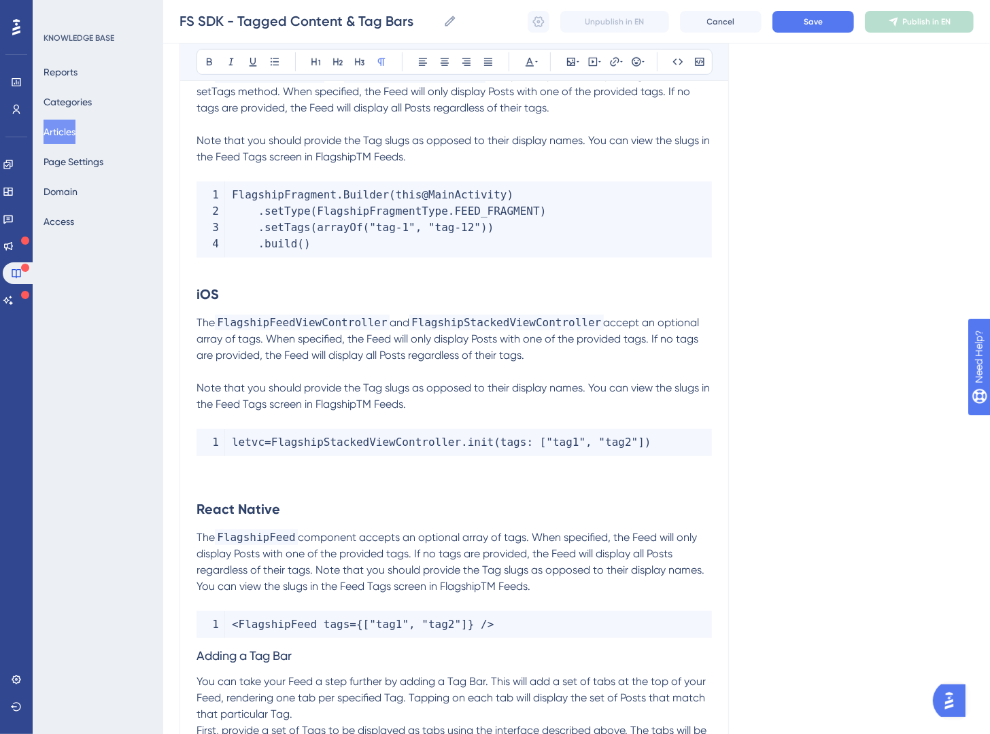
click at [482, 624] on span "/" at bounding box center [484, 624] width 7 height 13
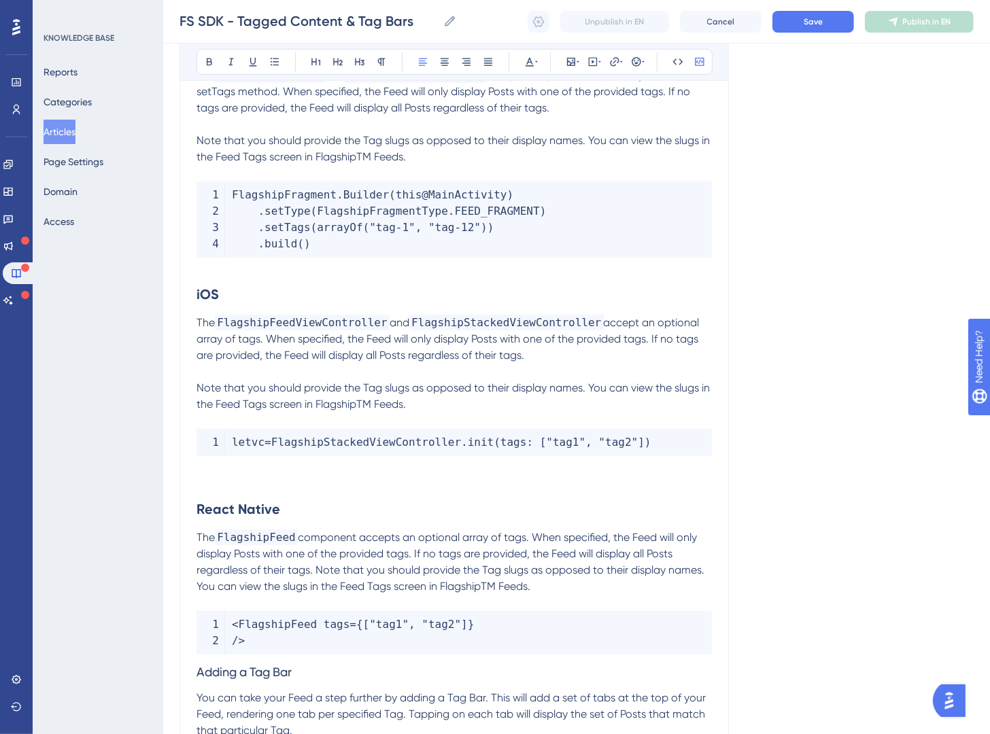
click at [325, 630] on span "FlagshipFeed tags" at bounding box center [295, 624] width 112 height 13
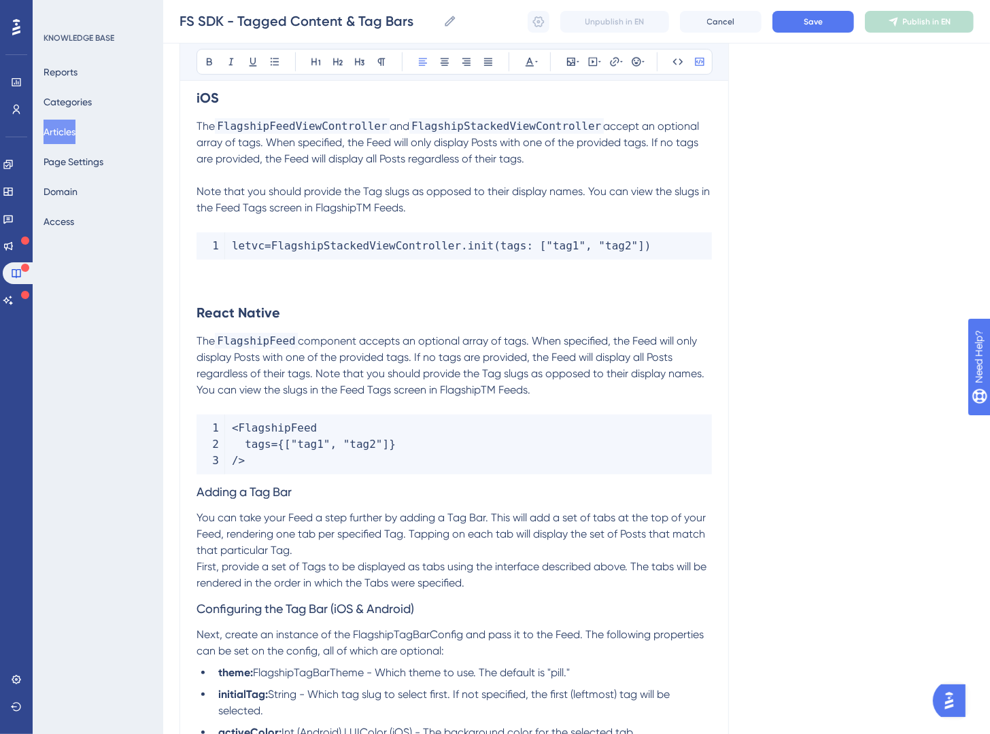
scroll to position [819, 0]
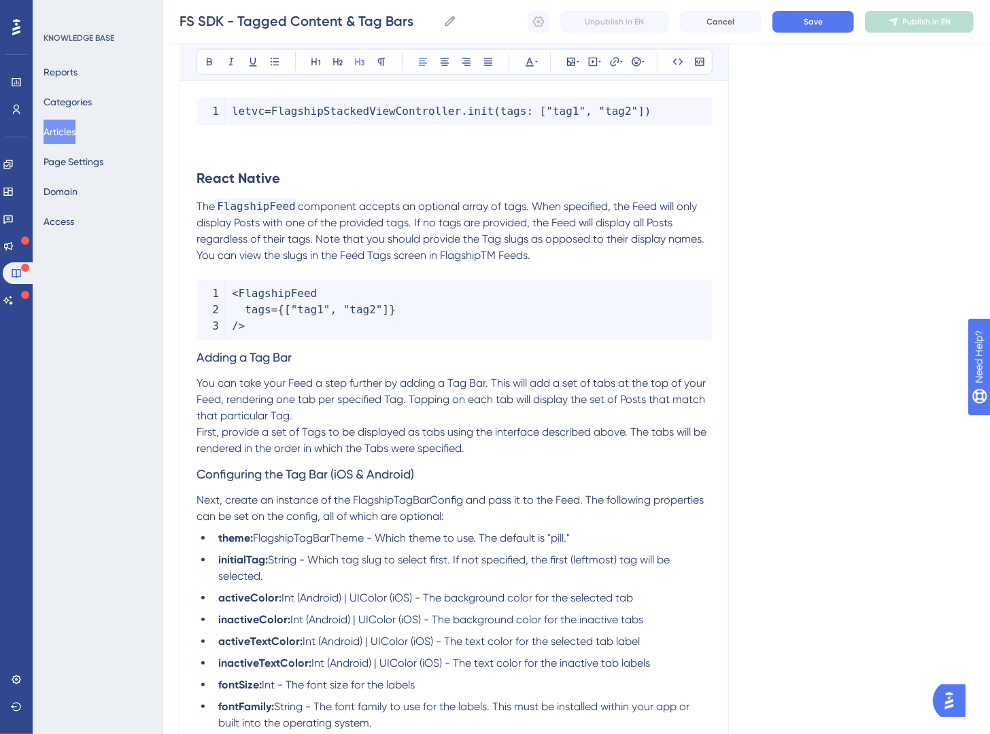
click at [199, 358] on span "Adding a Tag Bar" at bounding box center [244, 357] width 95 height 14
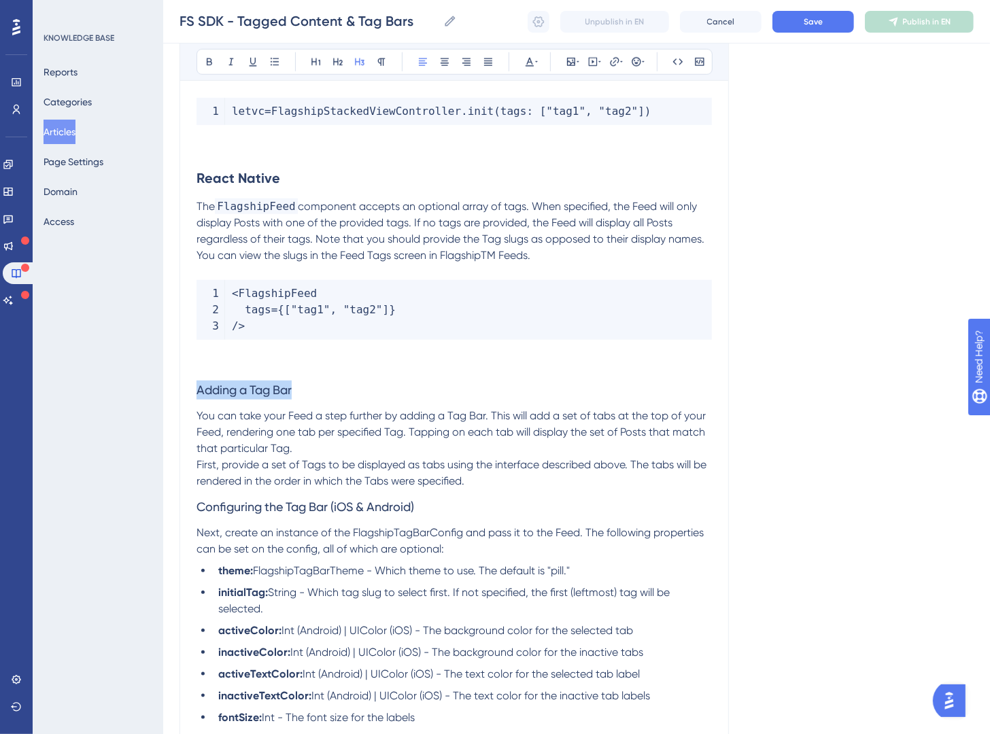
drag, startPoint x: 329, startPoint y: 392, endPoint x: 149, endPoint y: 381, distance: 180.5
click at [163, 391] on div "Performance Users Engagement Widgets Feedback Product Updates Knowledge Base AI…" at bounding box center [576, 579] width 827 height 2797
click at [325, 65] on button at bounding box center [316, 61] width 19 height 19
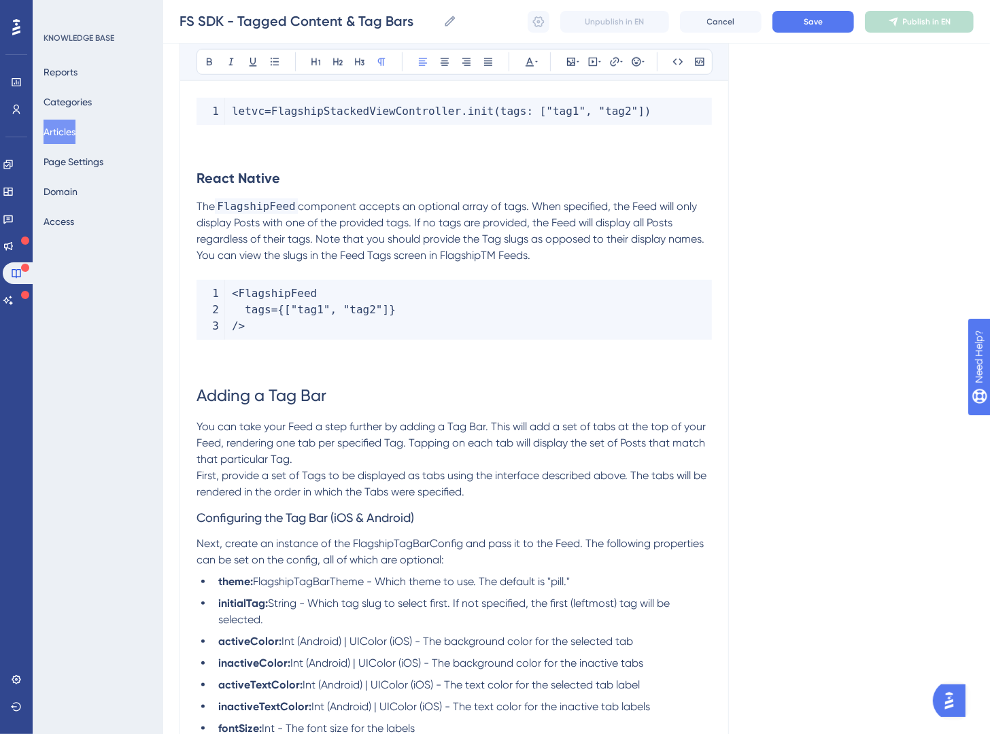
click at [513, 500] on p "First, provide a set of Tags to be displayed as tabs using the interface descri…" at bounding box center [454, 484] width 515 height 33
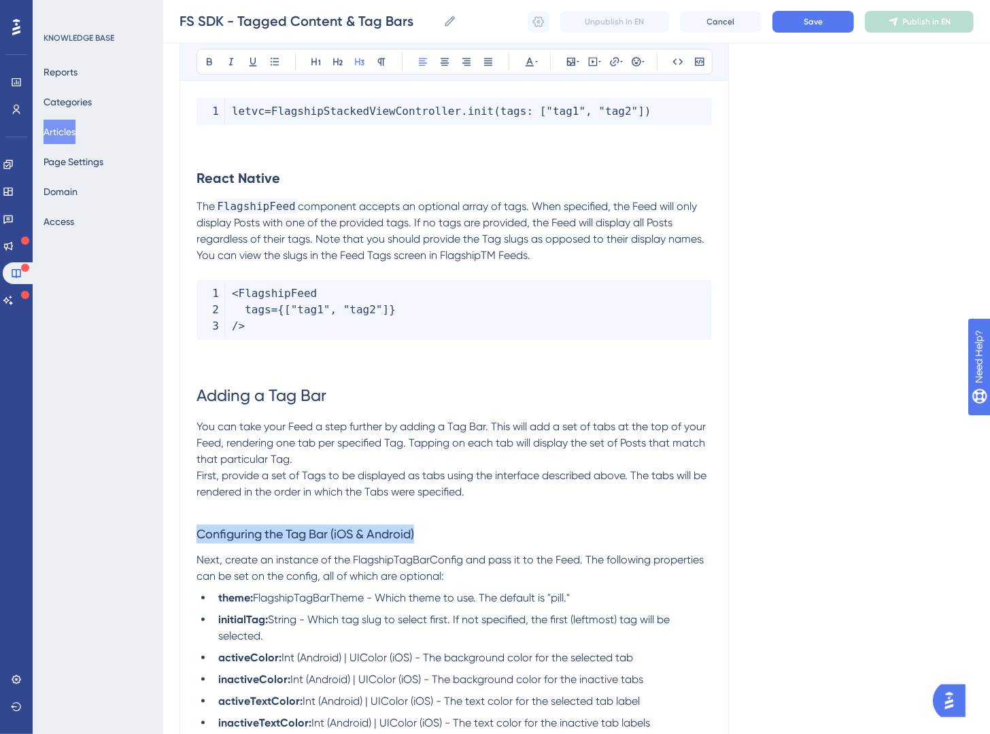
drag, startPoint x: 456, startPoint y: 541, endPoint x: 165, endPoint y: 537, distance: 290.4
click at [165, 537] on div "Performance Users Engagement Widgets Feedback Product Updates Knowledge Base AI…" at bounding box center [576, 593] width 827 height 2824
click at [340, 61] on icon at bounding box center [337, 61] width 11 height 11
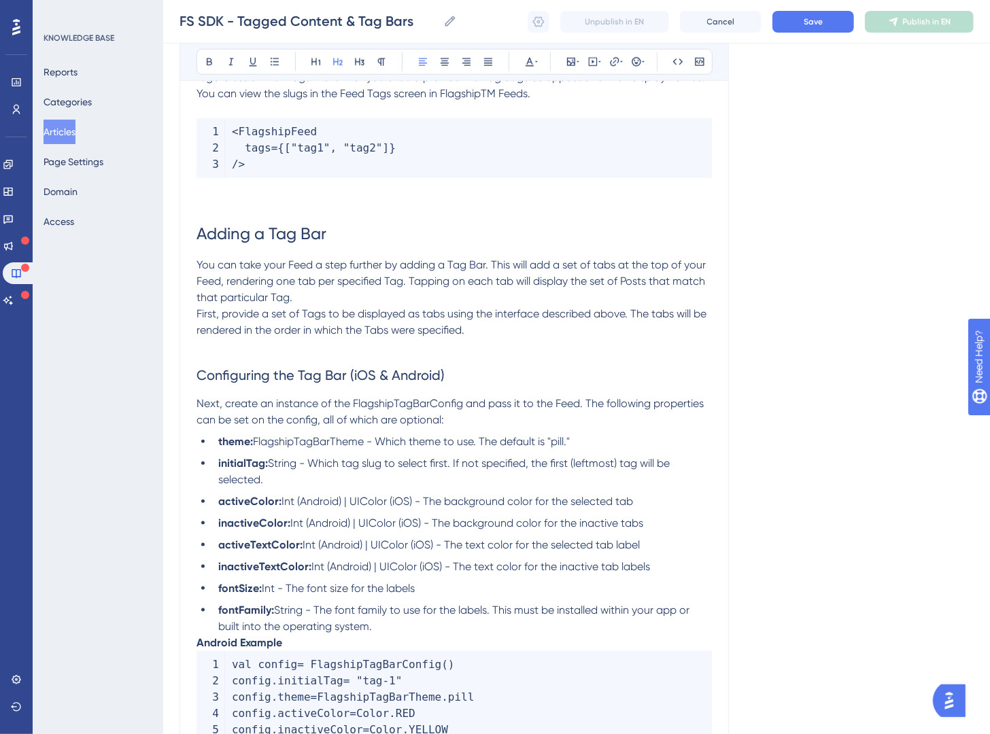
scroll to position [1027, 0]
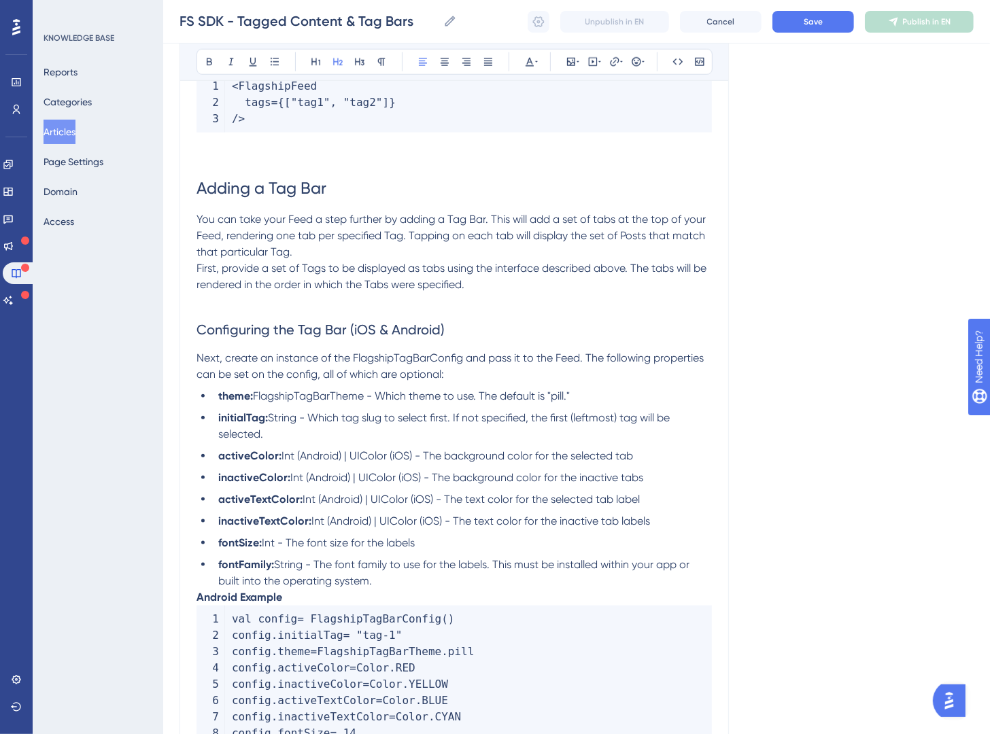
click at [194, 597] on div "Tagged Content & Tag Bars Bold Italic Underline Bullet Point Heading 1 Heading …" at bounding box center [454, 413] width 549 height 2574
click at [195, 597] on div "Tagged Content & Tag Bars Bold Italic Underline Bullet Point Heading 1 Heading …" at bounding box center [454, 413] width 549 height 2574
click at [198, 597] on strong "Android Example" at bounding box center [240, 597] width 86 height 13
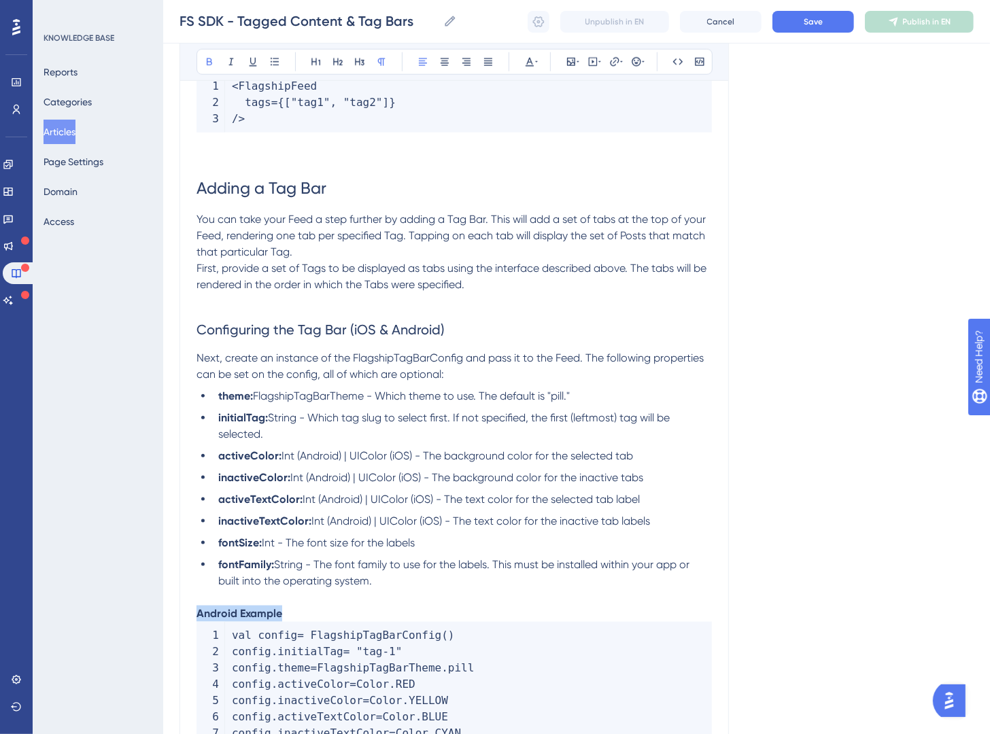
drag, startPoint x: 320, startPoint y: 609, endPoint x: 156, endPoint y: 611, distance: 164.6
click at [163, 611] on div "Performance Users Engagement Widgets Feedback Product Updates Knowledge Base AI…" at bounding box center [576, 396] width 827 height 2846
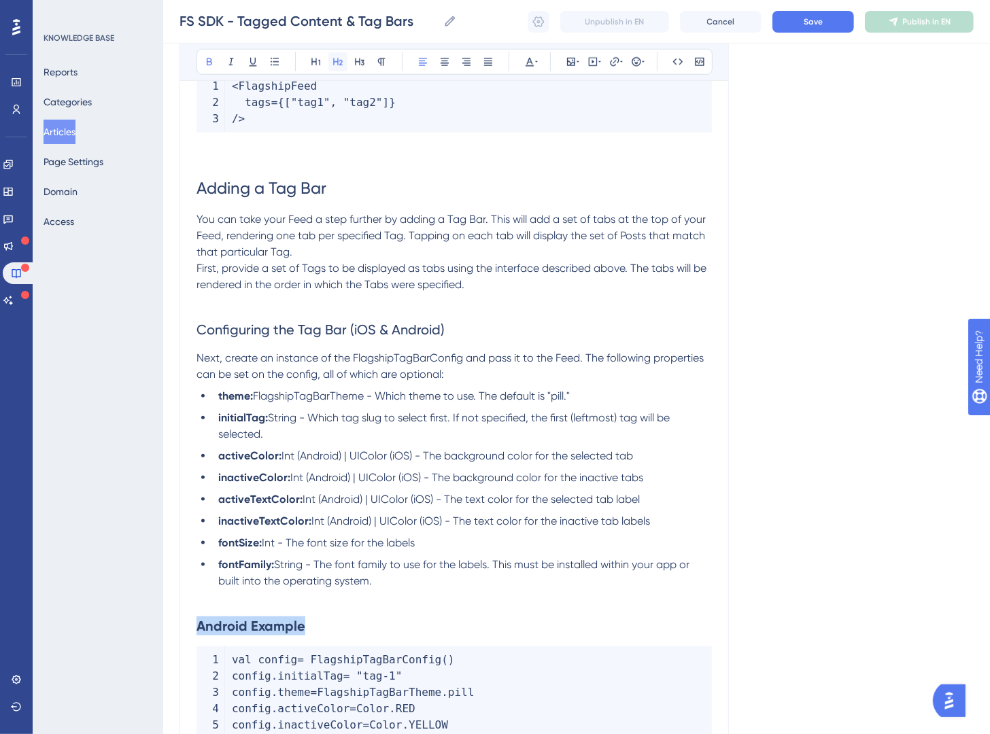
click at [330, 62] on button at bounding box center [337, 61] width 19 height 19
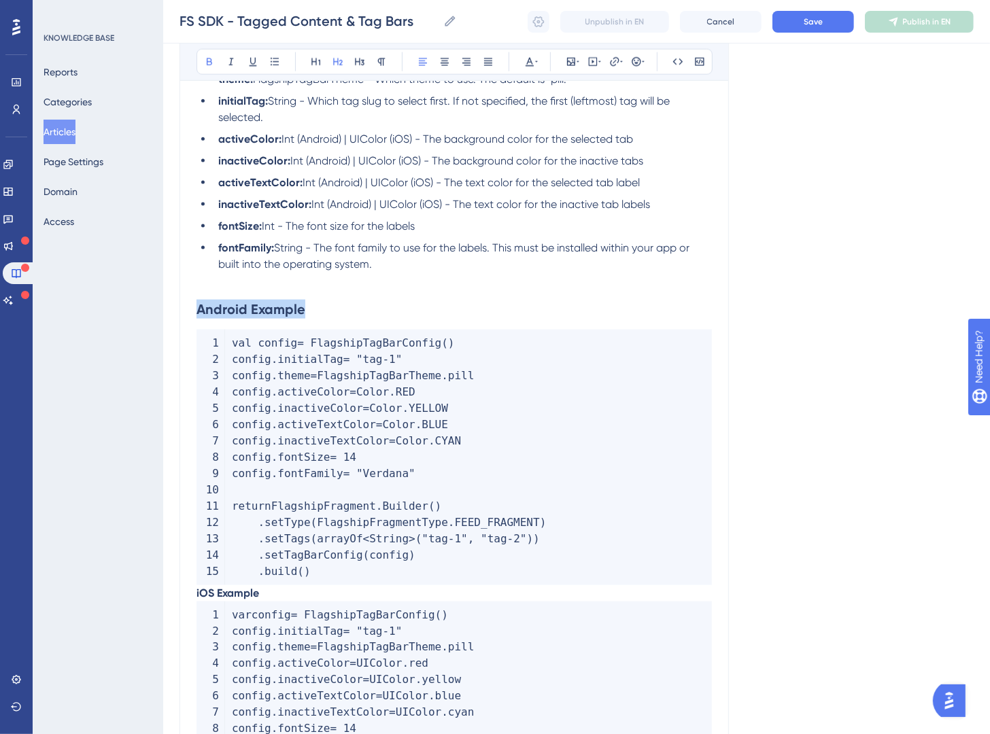
scroll to position [1475, 0]
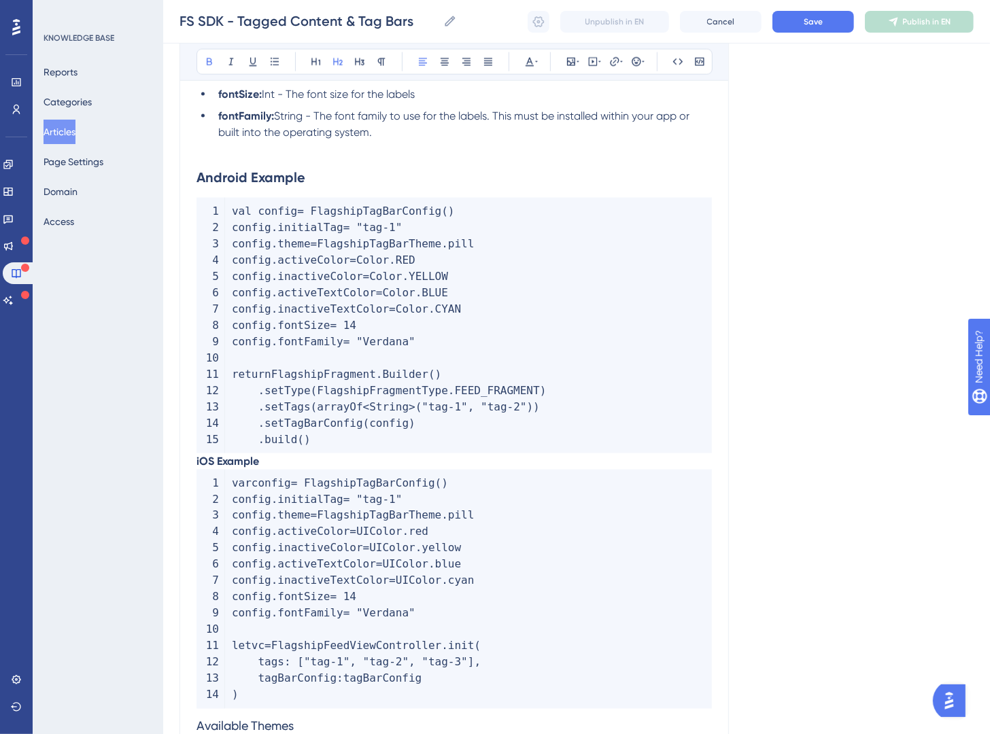
click at [198, 460] on strong "iOS Example" at bounding box center [228, 461] width 63 height 13
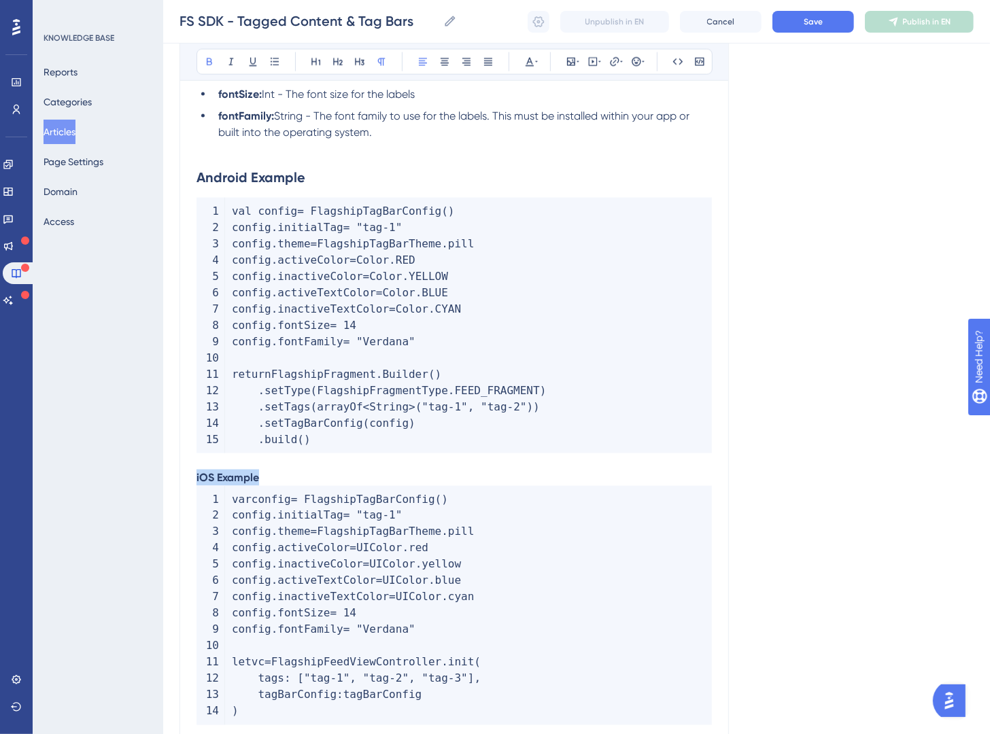
drag, startPoint x: 278, startPoint y: 479, endPoint x: 171, endPoint y: 475, distance: 107.5
click at [333, 65] on icon at bounding box center [338, 61] width 10 height 7
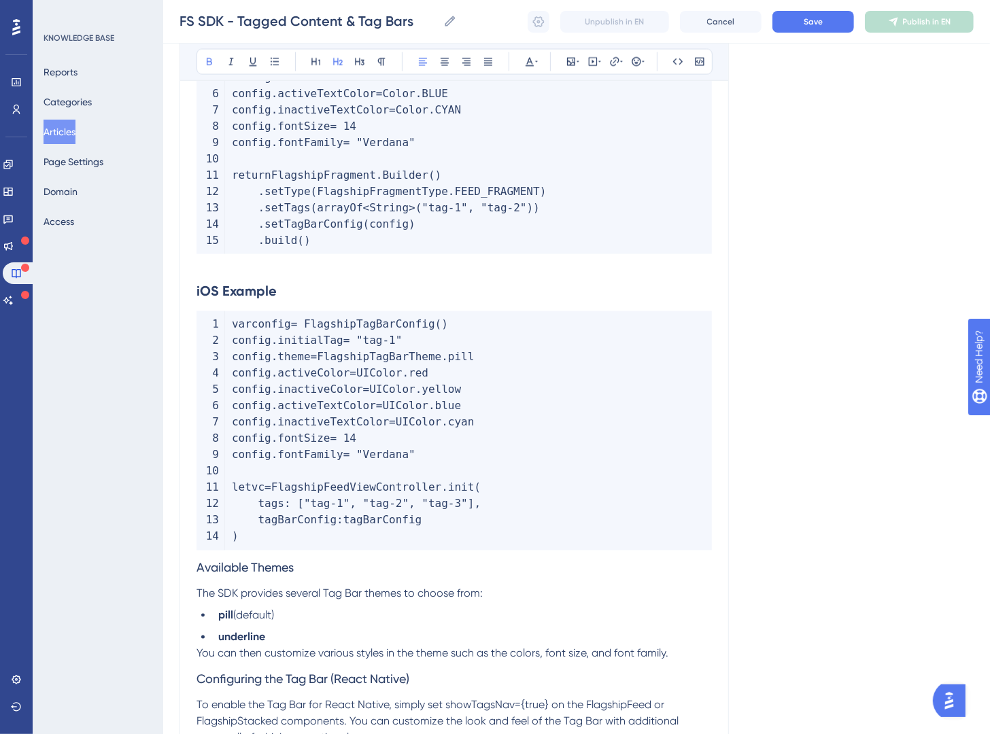
scroll to position [1785, 0]
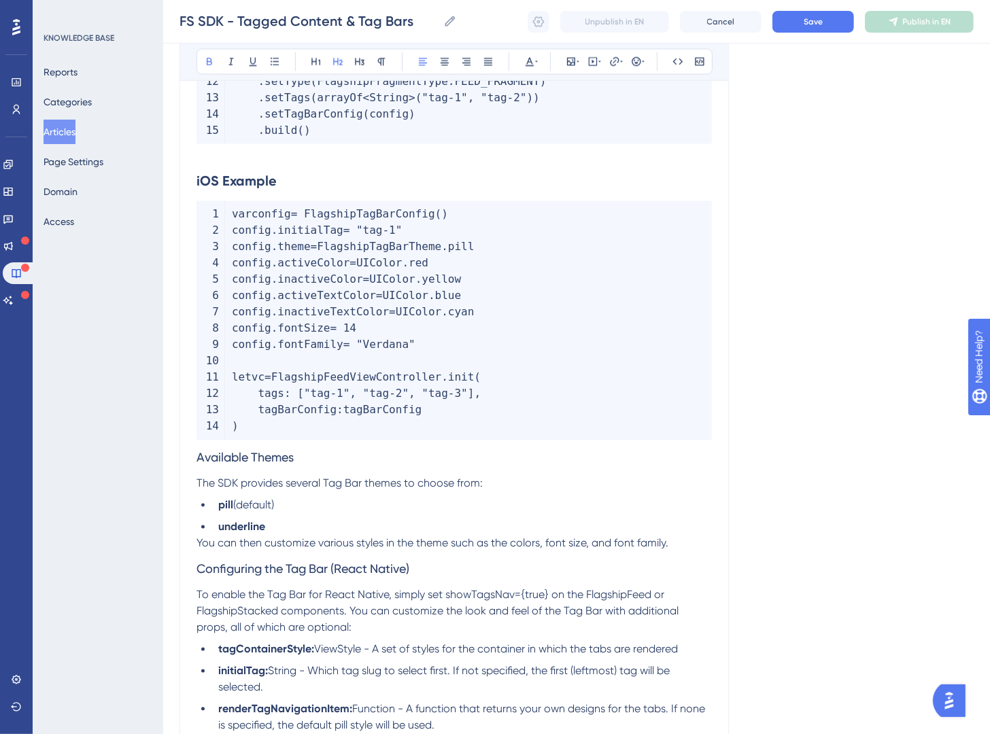
click at [199, 458] on span "Available Themes" at bounding box center [245, 458] width 97 height 14
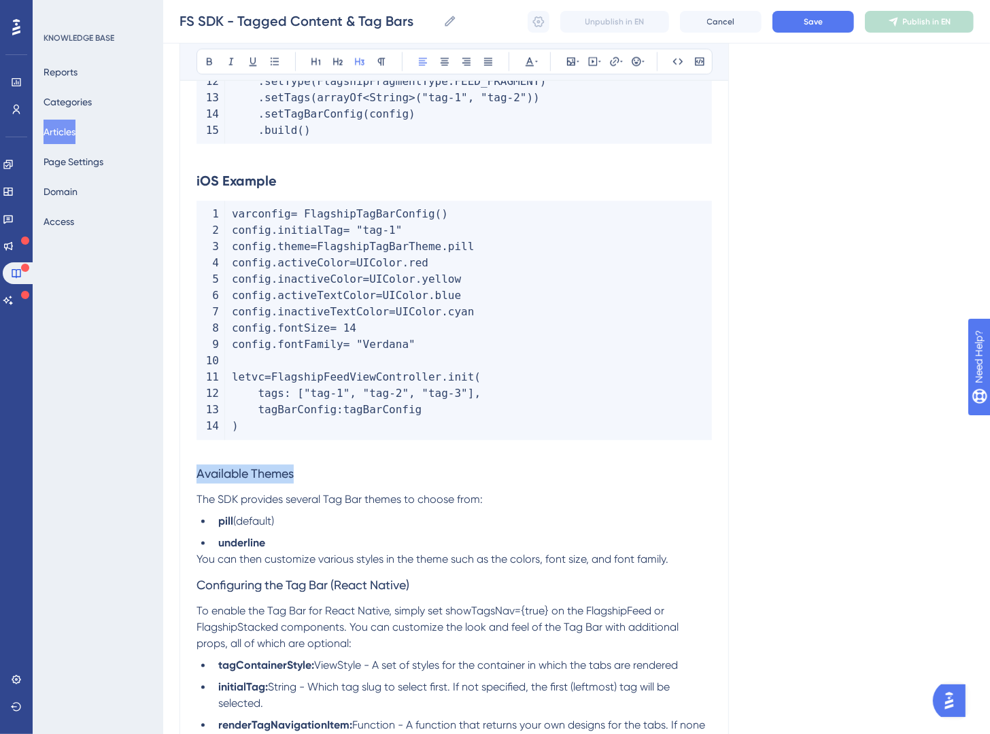
drag, startPoint x: 286, startPoint y: 473, endPoint x: 107, endPoint y: 480, distance: 179.0
click at [350, 65] on button at bounding box center [359, 61] width 19 height 19
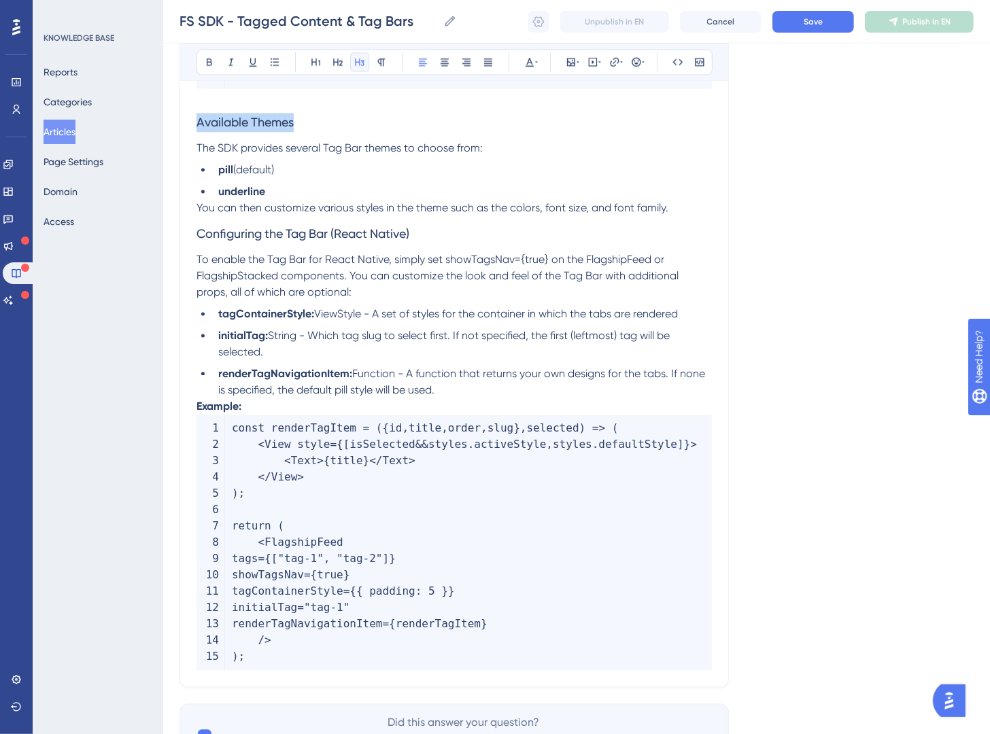
scroll to position [2232, 0]
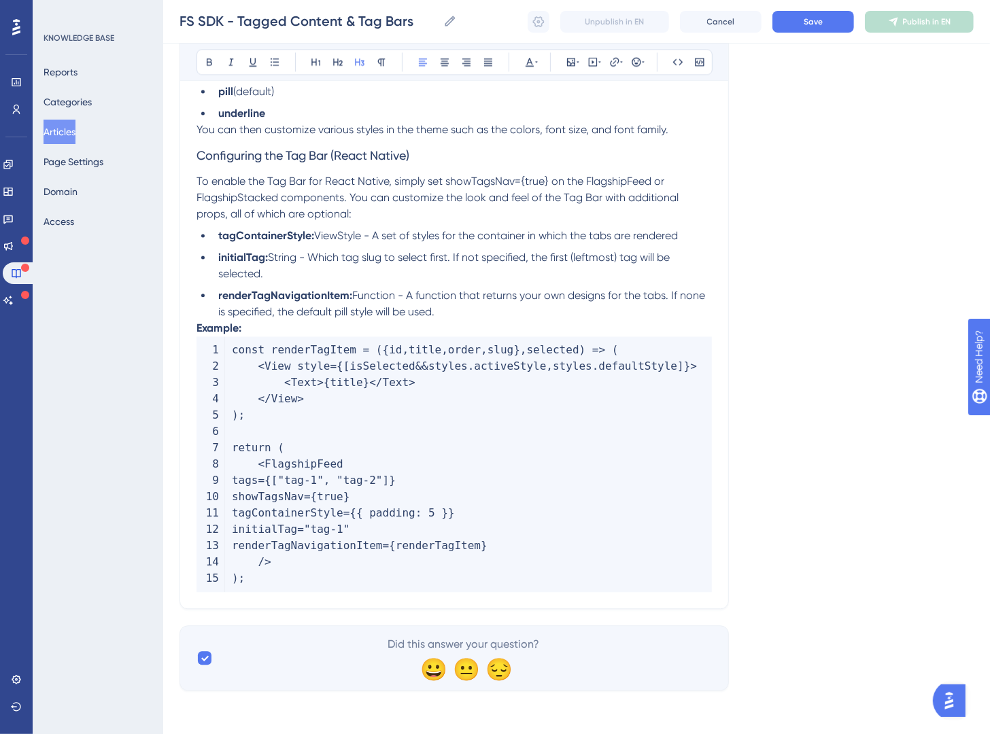
click at [197, 322] on strong "Example:" at bounding box center [219, 328] width 45 height 13
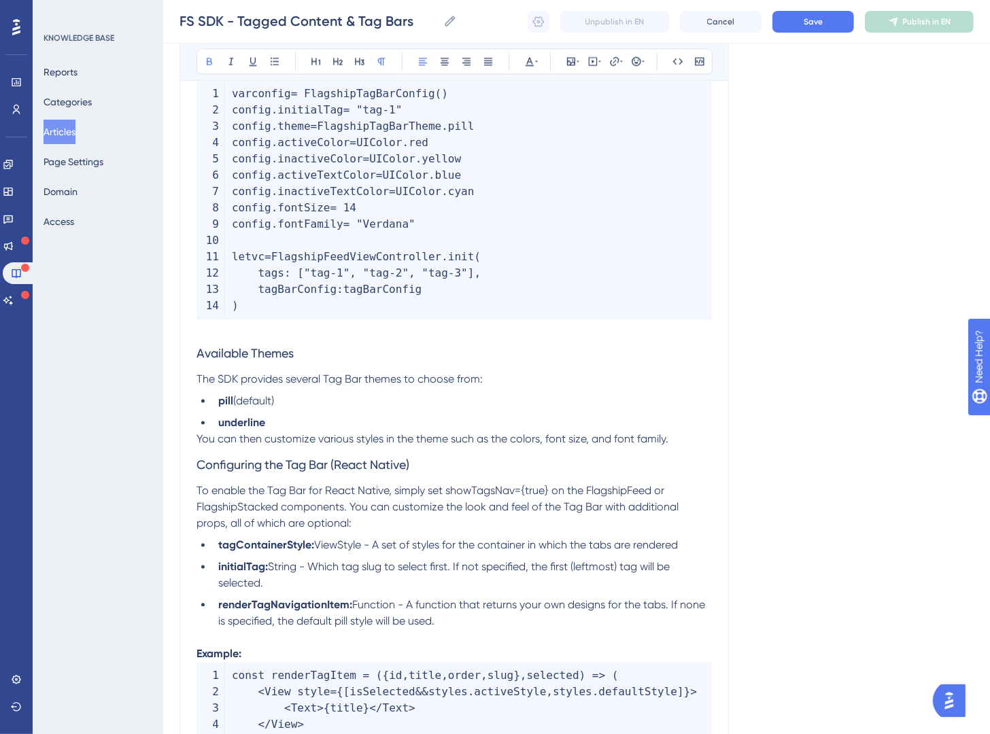
scroll to position [1095, 0]
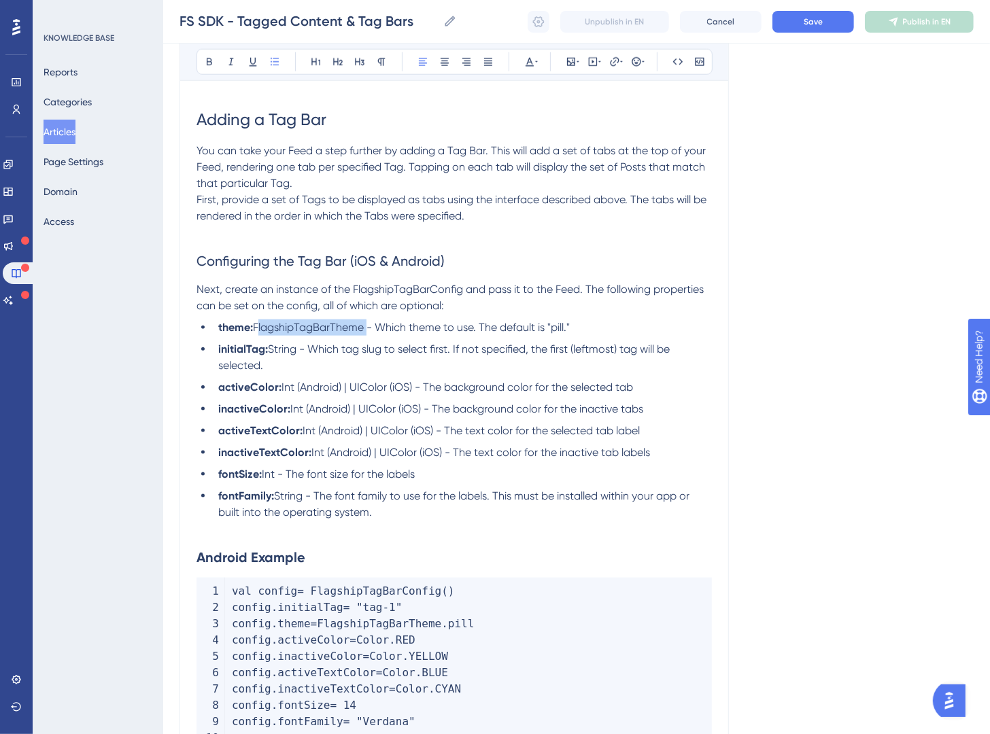
drag, startPoint x: 368, startPoint y: 328, endPoint x: 352, endPoint y: 296, distance: 35.9
click at [258, 331] on span "FlagshipTagBarTheme - Which theme to use. The default is "pill."" at bounding box center [411, 327] width 317 height 13
click at [668, 64] on button at bounding box center [677, 61] width 19 height 19
click at [767, 122] on div "Language English (Default) Tagged Content & Tag Bars Bold Italic Underline Bull…" at bounding box center [577, 409] width 794 height 2835
drag, startPoint x: 298, startPoint y: 350, endPoint x: 272, endPoint y: 351, distance: 26.5
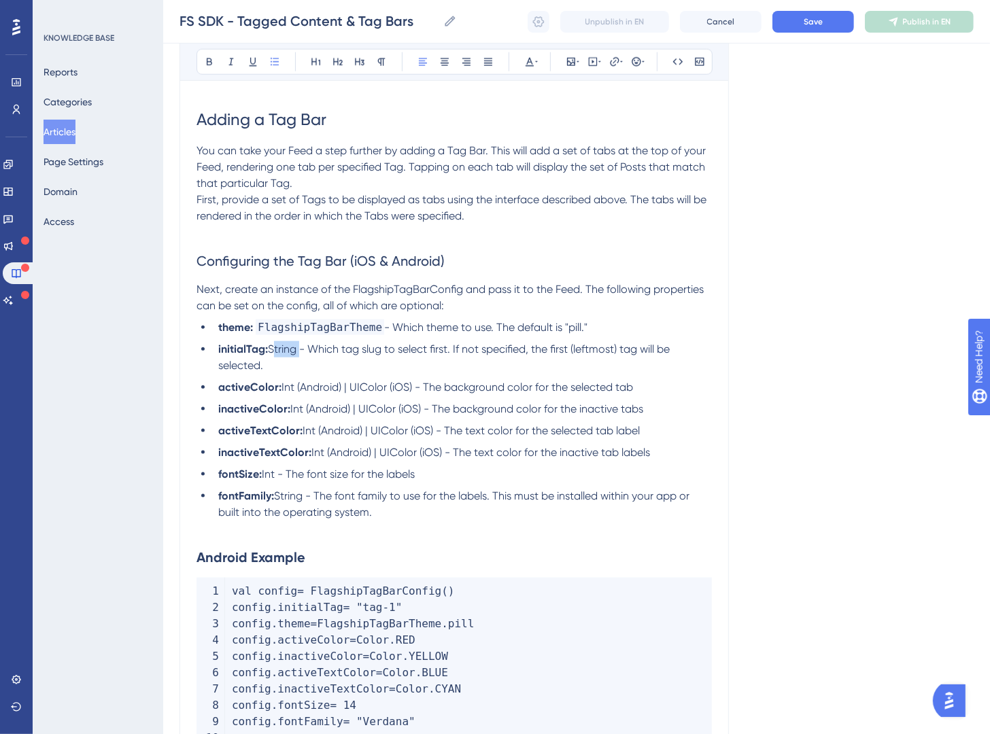
click at [272, 351] on span "String - Which tag slug to select first. If not specified, the first (leftmost)…" at bounding box center [445, 357] width 454 height 29
click at [674, 67] on icon at bounding box center [677, 61] width 11 height 11
drag, startPoint x: 281, startPoint y: 390, endPoint x: 298, endPoint y: 388, distance: 17.1
click at [298, 388] on span "Int (Android) | UIColor (iOS) - The background color for the selected tab" at bounding box center [457, 387] width 352 height 13
click at [672, 68] on button at bounding box center [677, 61] width 19 height 19
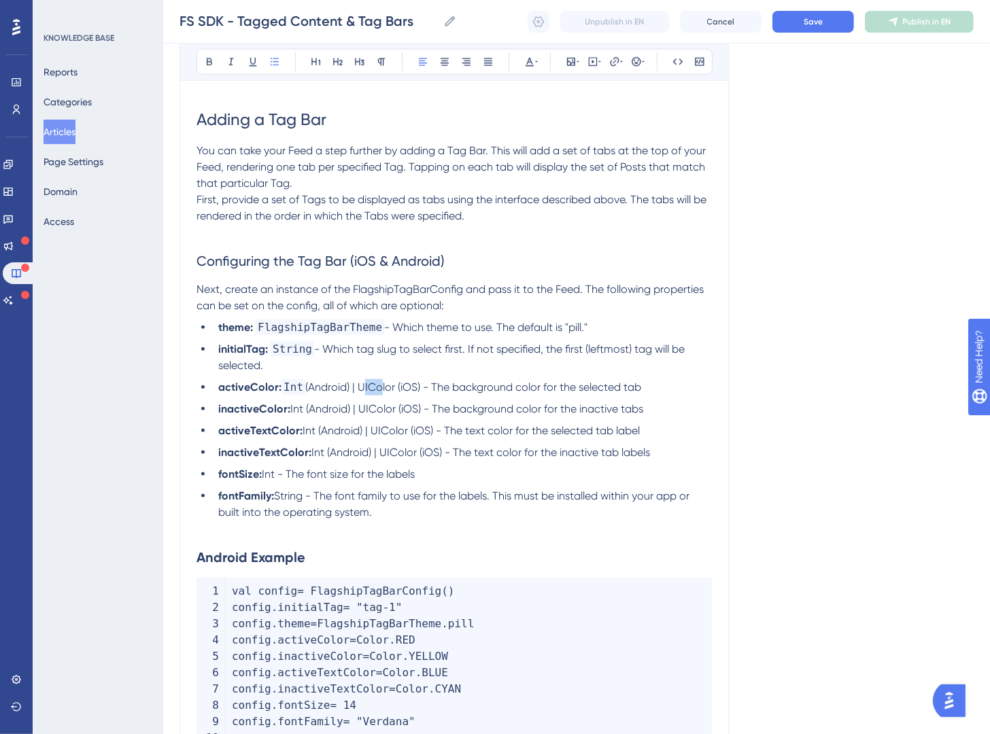
drag, startPoint x: 373, startPoint y: 387, endPoint x: 402, endPoint y: 388, distance: 28.6
click at [396, 386] on span "(Android) | UIColor (iOS) - The background color for the selected tab" at bounding box center [473, 387] width 336 height 13
drag, startPoint x: 407, startPoint y: 386, endPoint x: 369, endPoint y: 388, distance: 37.4
click at [369, 388] on span "(Android) | UIColor (iOS) - The background color for the selected tab" at bounding box center [473, 387] width 336 height 13
click at [674, 68] on button at bounding box center [677, 61] width 19 height 19
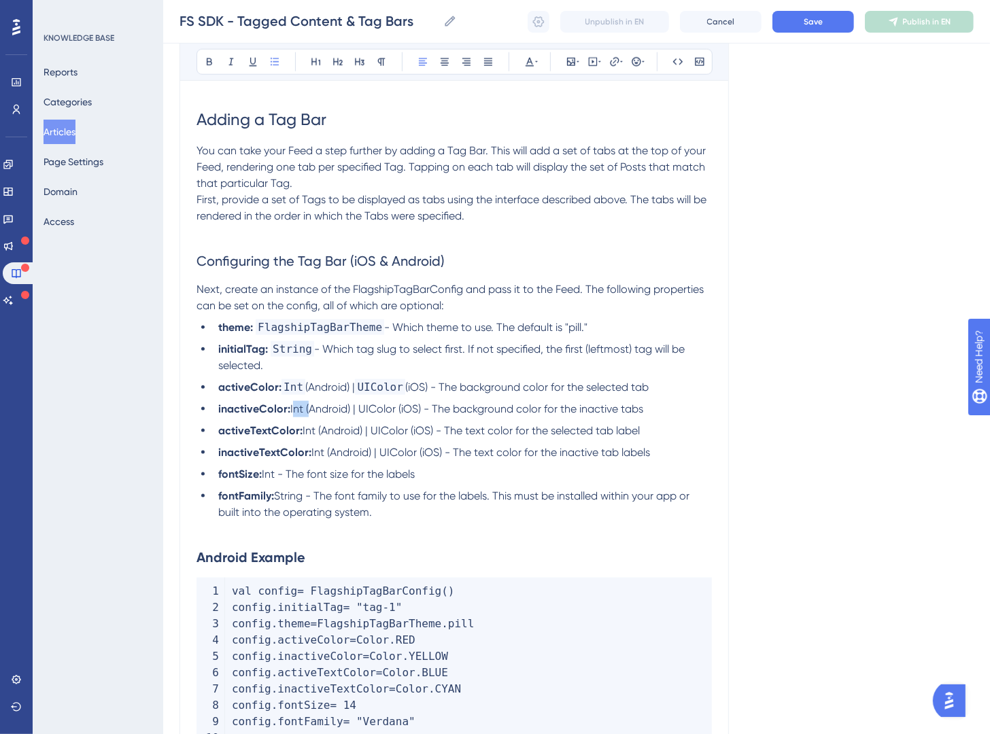
drag, startPoint x: 307, startPoint y: 413, endPoint x: 291, endPoint y: 415, distance: 15.8
click at [291, 415] on span "Int (Android) | UIColor (iOS) - The background color for the inactive tabs" at bounding box center [466, 409] width 353 height 13
click at [672, 61] on icon at bounding box center [677, 61] width 11 height 11
drag, startPoint x: 376, startPoint y: 413, endPoint x: 413, endPoint y: 410, distance: 37.6
click at [413, 410] on span "(Android) | UIColor (iOS) - The background color for the inactive tabs" at bounding box center [485, 409] width 337 height 13
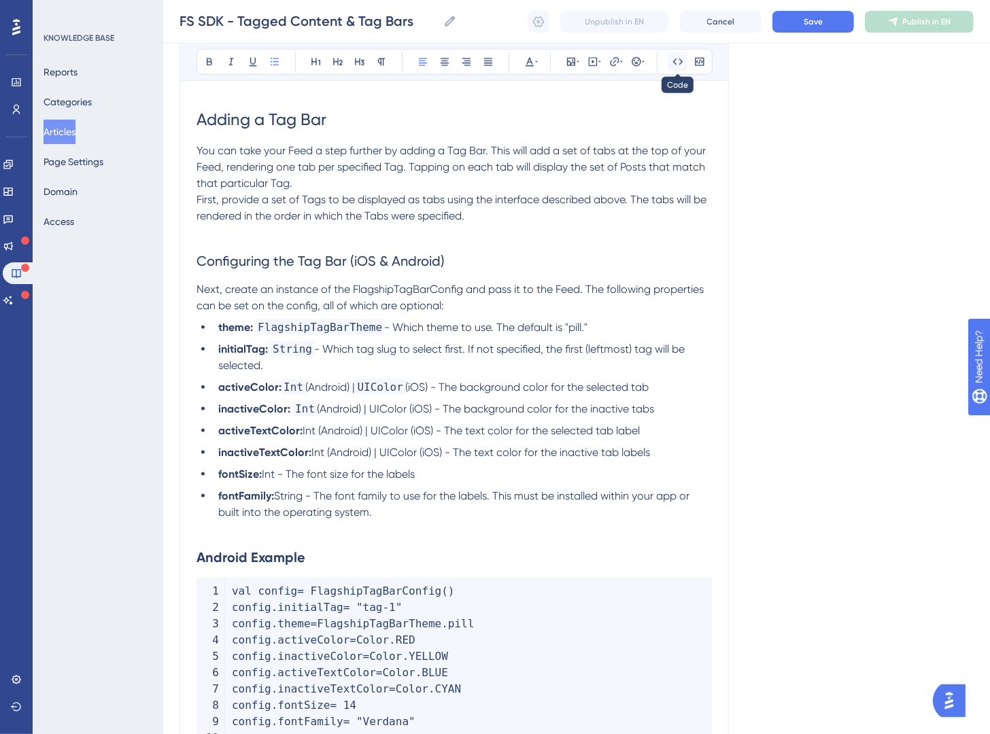
click at [672, 66] on icon at bounding box center [677, 61] width 11 height 11
drag, startPoint x: 303, startPoint y: 435, endPoint x: 318, endPoint y: 430, distance: 16.3
click at [318, 430] on span "Int (Android) | UIColor (iOS) - The text color for the selected tab label" at bounding box center [471, 430] width 337 height 13
click at [674, 65] on icon at bounding box center [677, 61] width 11 height 11
drag, startPoint x: 387, startPoint y: 430, endPoint x: 422, endPoint y: 426, distance: 34.9
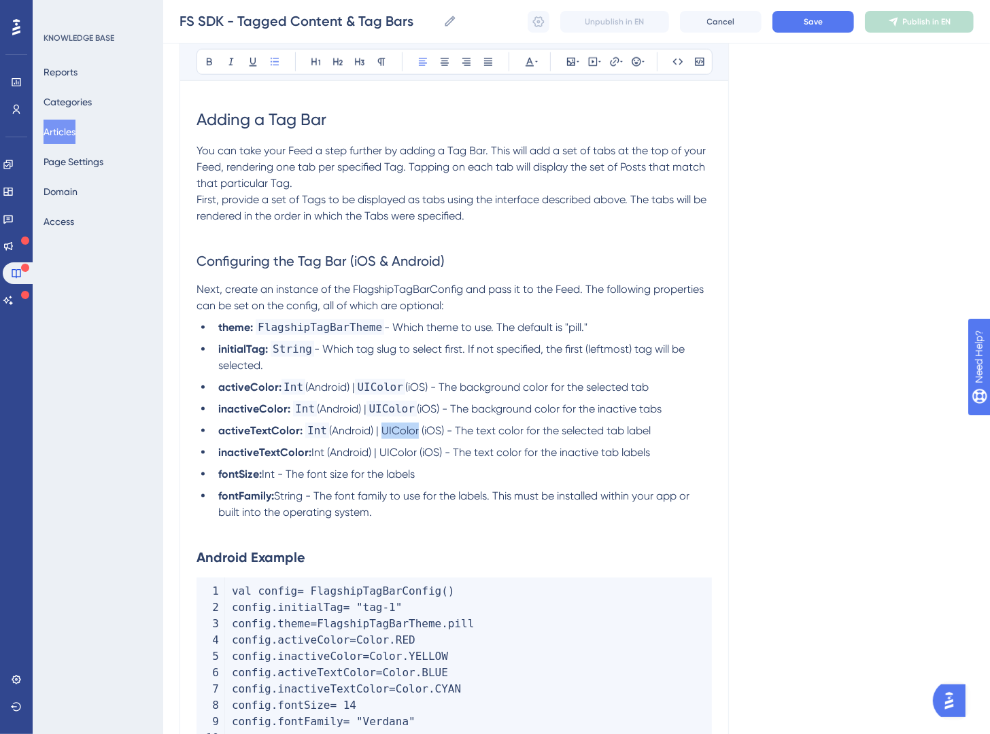
click at [422, 426] on span "(Android) | UIColor (iOS) - The text color for the selected tab label" at bounding box center [490, 430] width 322 height 13
click at [674, 64] on icon at bounding box center [678, 61] width 10 height 6
drag, startPoint x: 311, startPoint y: 458, endPoint x: 326, endPoint y: 457, distance: 15.0
click at [326, 457] on span "Int (Android) | UIColor (iOS) - The text color for the inactive tab labels" at bounding box center [480, 452] width 339 height 13
click at [672, 61] on button at bounding box center [677, 61] width 19 height 19
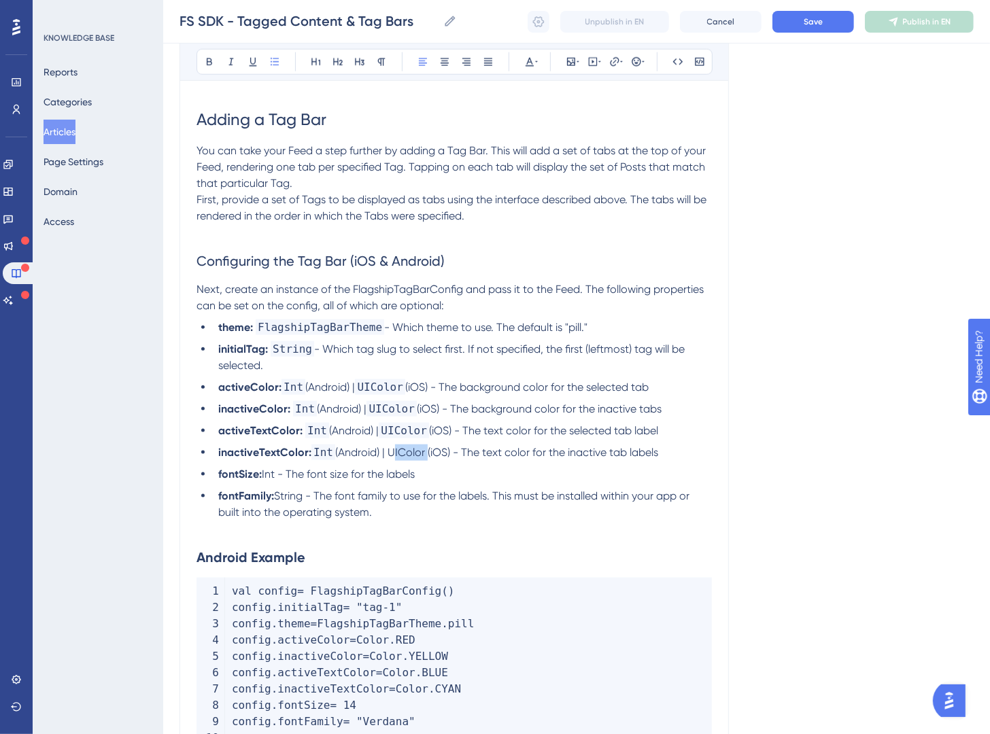
drag, startPoint x: 394, startPoint y: 451, endPoint x: 432, endPoint y: 448, distance: 37.5
click at [432, 448] on span "(Android) | UIColor (iOS) - The text color for the inactive tab labels" at bounding box center [496, 452] width 323 height 13
click at [668, 63] on button at bounding box center [677, 61] width 19 height 19
drag, startPoint x: 262, startPoint y: 479, endPoint x: 279, endPoint y: 476, distance: 17.2
click at [279, 476] on span "Int - The font size for the labels" at bounding box center [338, 474] width 153 height 13
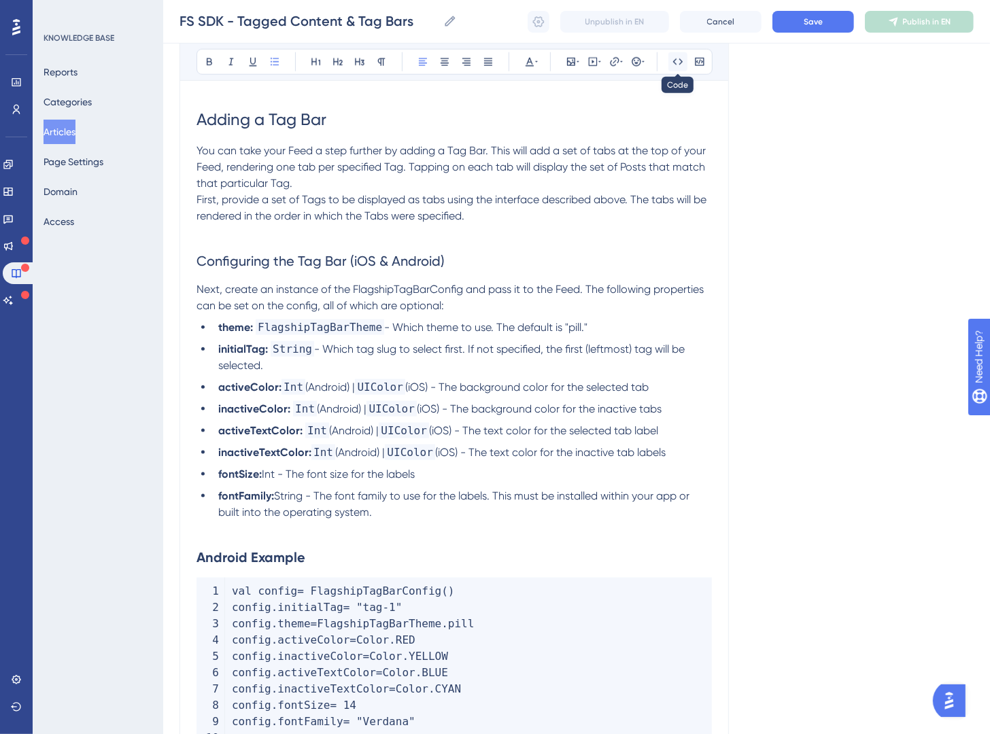
click at [668, 63] on button at bounding box center [677, 61] width 19 height 19
drag, startPoint x: 278, startPoint y: 496, endPoint x: 390, endPoint y: 424, distance: 132.8
click at [310, 496] on span "String - The font family to use for the labels. This must be installed within y…" at bounding box center [455, 504] width 474 height 29
click at [672, 60] on icon at bounding box center [677, 61] width 11 height 11
click at [320, 494] on span "String" at bounding box center [299, 496] width 44 height 16
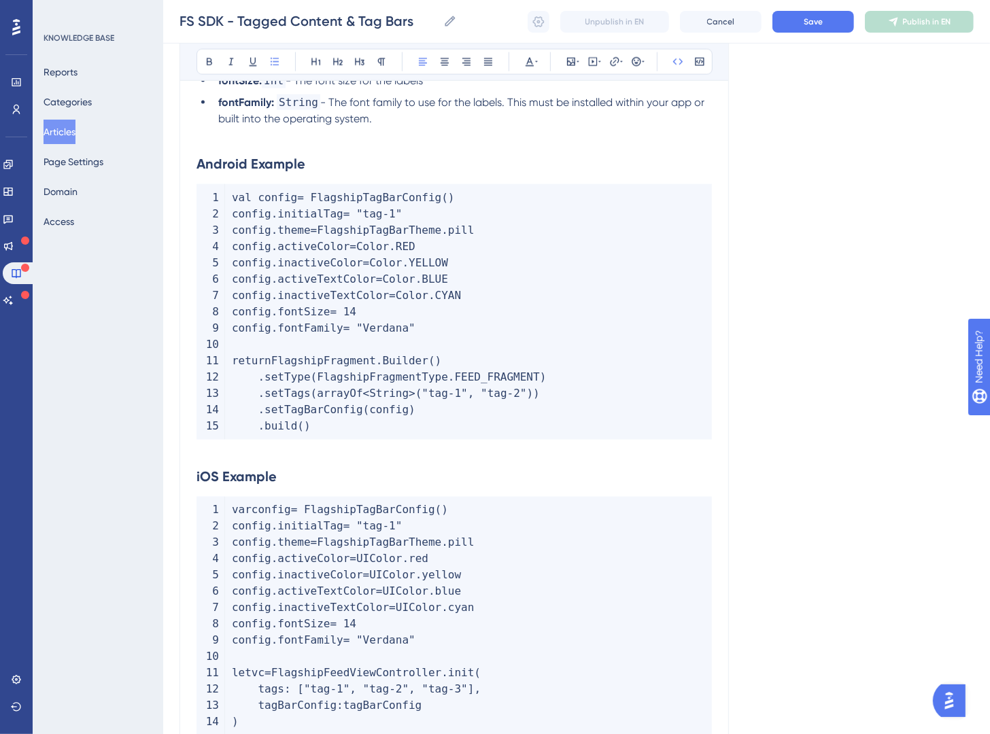
scroll to position [1471, 0]
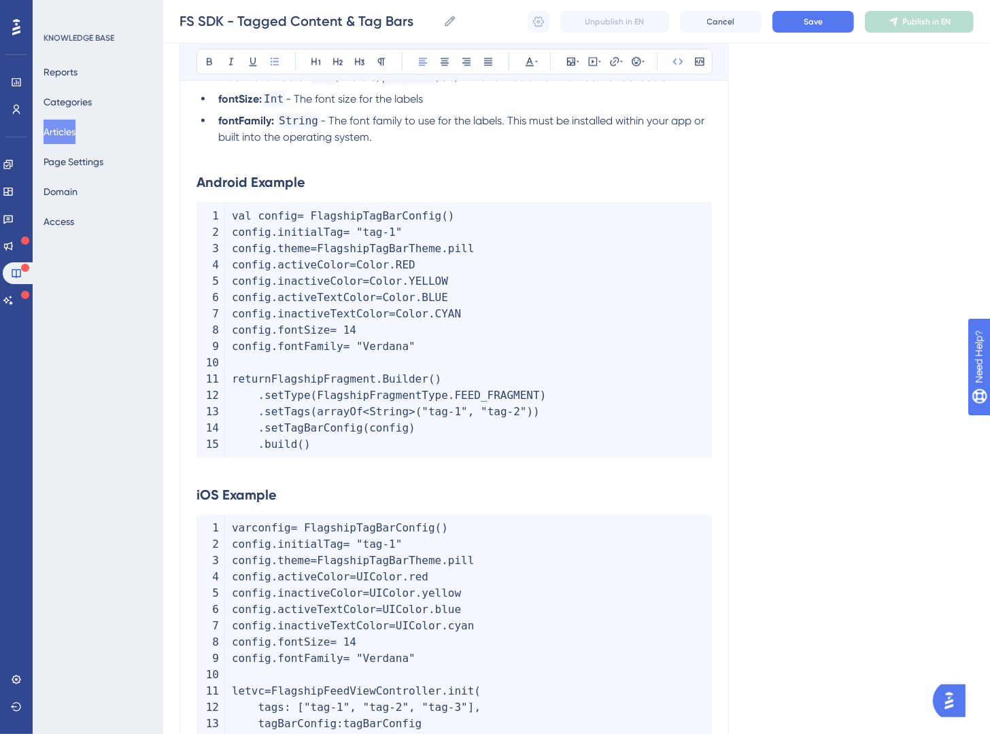
click at [339, 185] on h2 "Android Example" at bounding box center [454, 182] width 515 height 41
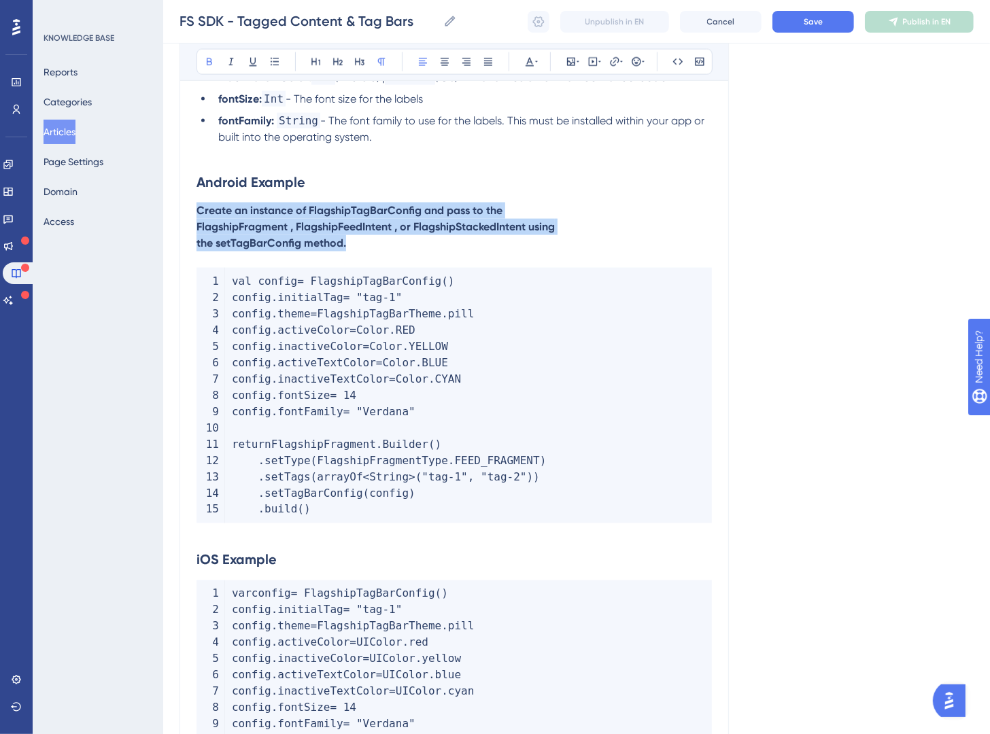
drag, startPoint x: 372, startPoint y: 242, endPoint x: 176, endPoint y: 216, distance: 197.6
click at [176, 216] on div "Performance Users Engagement Widgets Feedback Product Updates Knowledge Base AI…" at bounding box center [576, 33] width 827 height 3009
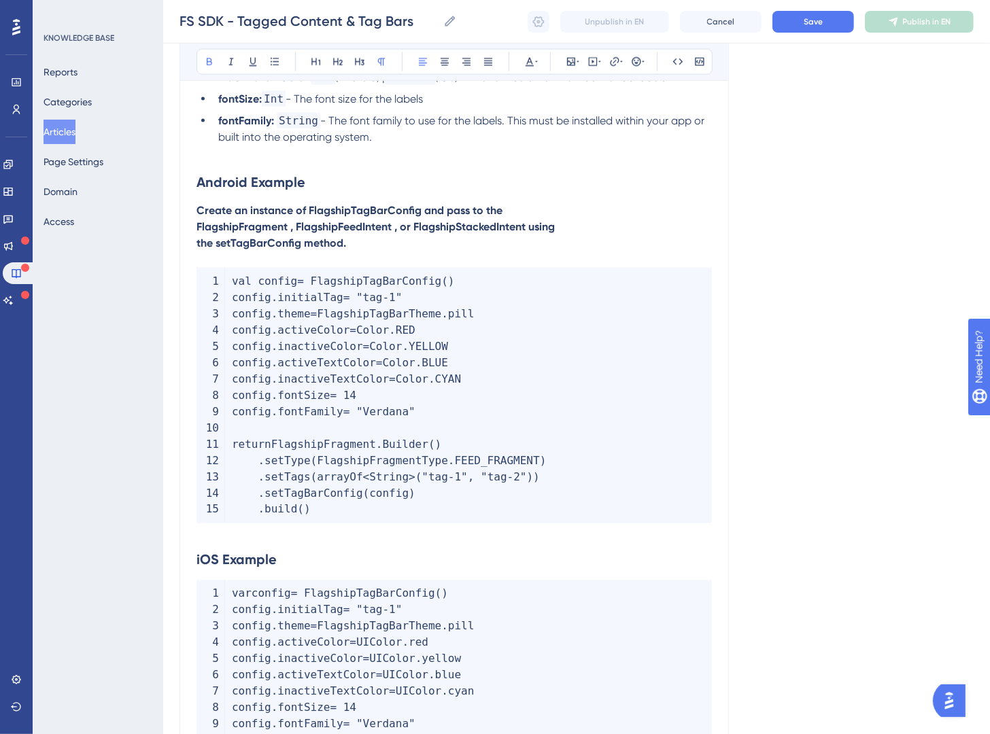
click at [199, 226] on strong "Create an instance of FlagshipTagBarConfig and pass to the FlagshipFragment , F…" at bounding box center [376, 227] width 358 height 46
click at [276, 182] on strong "Android Example" at bounding box center [251, 182] width 109 height 16
click at [276, 180] on strong "Android Example" at bounding box center [251, 182] width 109 height 16
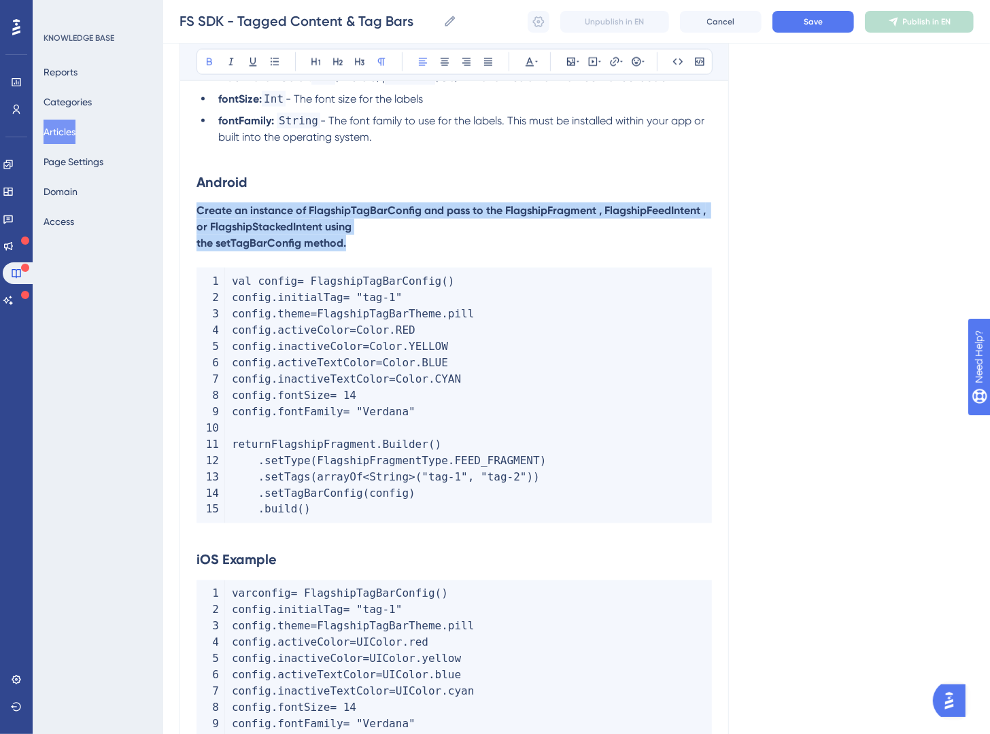
drag, startPoint x: 443, startPoint y: 245, endPoint x: 155, endPoint y: 216, distance: 289.0
click at [163, 216] on div "Performance Users Engagement Widgets Feedback Product Updates Knowledge Base AI…" at bounding box center [576, 33] width 827 height 3009
click at [383, 69] on button at bounding box center [381, 61] width 19 height 19
click at [382, 67] on icon at bounding box center [381, 61] width 11 height 11
click at [381, 65] on icon at bounding box center [381, 61] width 11 height 11
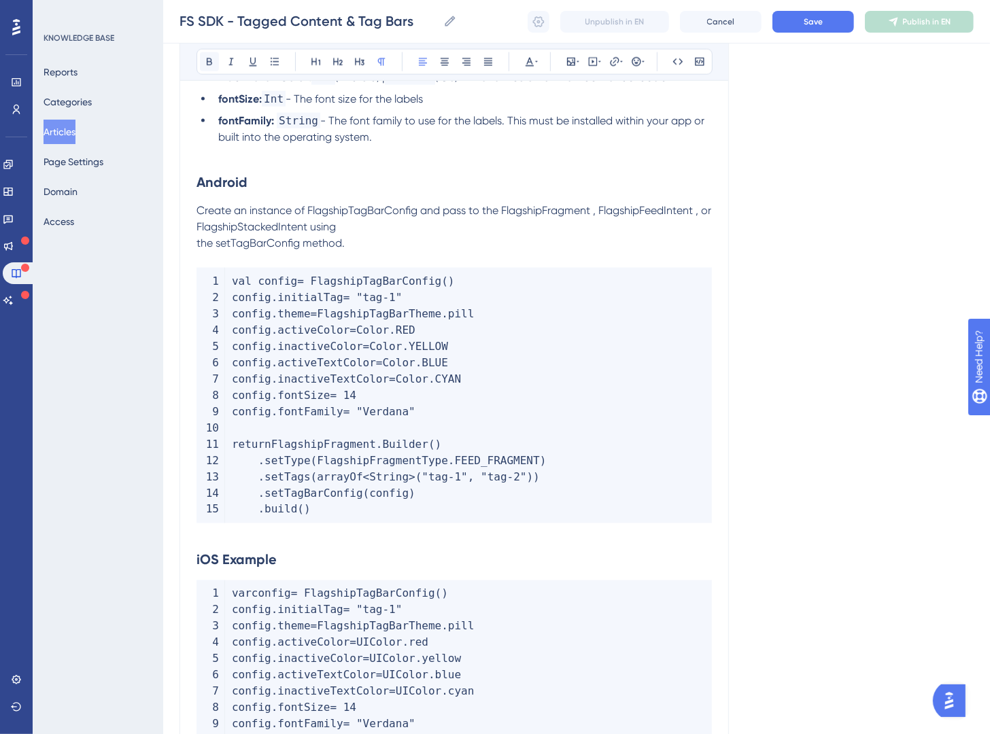
click at [207, 65] on icon at bounding box center [209, 61] width 5 height 7
click at [301, 230] on span "Create an instance of FlagshipTagBarConfig and pass to the FlagshipFragment , F…" at bounding box center [455, 227] width 517 height 46
drag, startPoint x: 384, startPoint y: 211, endPoint x: 309, endPoint y: 213, distance: 75.5
click at [309, 213] on span "Create an instance of FlagshipTagBarConfig and pass to the FlagshipFragment , F…" at bounding box center [455, 227] width 517 height 46
click at [682, 61] on icon at bounding box center [677, 61] width 11 height 11
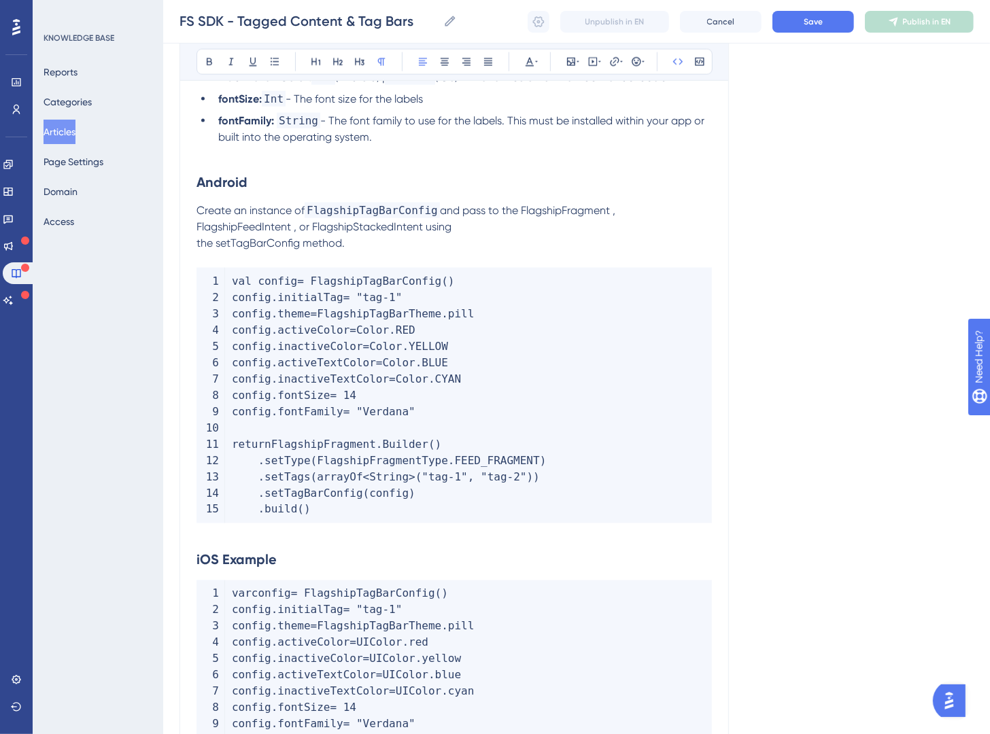
click at [581, 211] on span "and pass to the FlagshipFragment , FlagshipFeedIntent , or FlagshipStackedInten…" at bounding box center [408, 227] width 422 height 46
drag, startPoint x: 551, startPoint y: 212, endPoint x: 619, endPoint y: 207, distance: 68.8
click at [618, 207] on span "and pass to the FlagshipFragment , FlagshipFeedIntent , or FlagshipStackedInten…" at bounding box center [408, 227] width 422 height 46
click at [674, 63] on icon at bounding box center [678, 61] width 10 height 6
drag, startPoint x: 292, startPoint y: 226, endPoint x: 194, endPoint y: 232, distance: 98.1
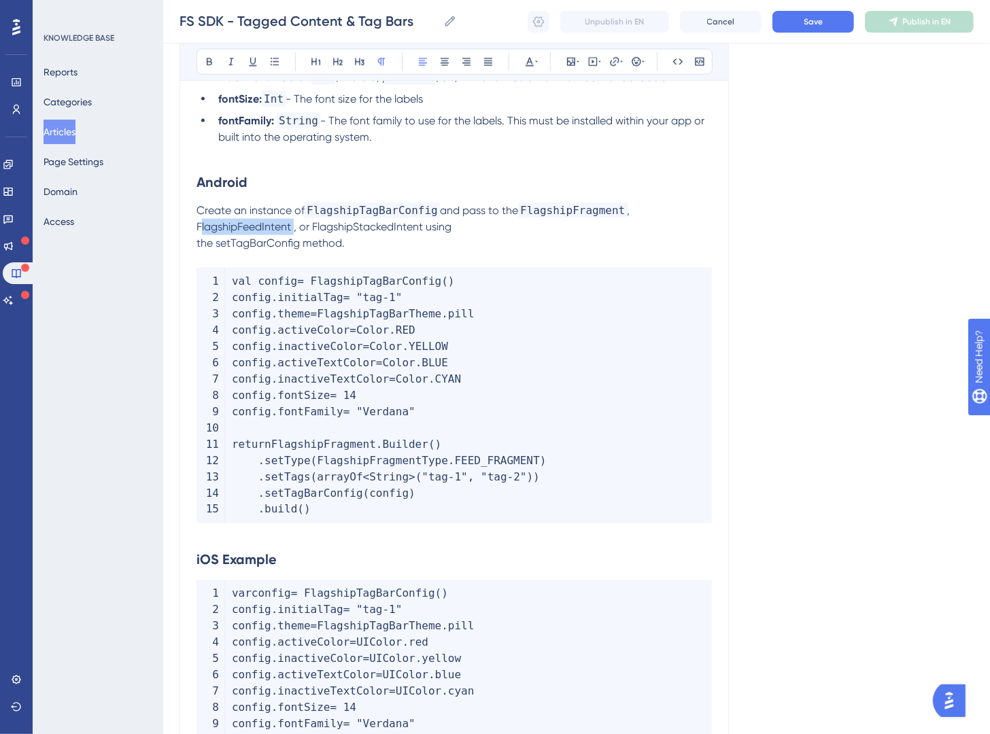
click at [194, 232] on div "Tagged Content & Tag Bars Bold Italic Underline Bullet Point Heading 1 Heading …" at bounding box center [454, 59] width 549 height 2754
click at [679, 63] on icon at bounding box center [677, 61] width 11 height 11
drag, startPoint x: 339, startPoint y: 232, endPoint x: 453, endPoint y: 221, distance: 114.1
click at [453, 221] on span ", or FlagshipStackedIntent using the setTagBarConfig method." at bounding box center [401, 234] width 408 height 29
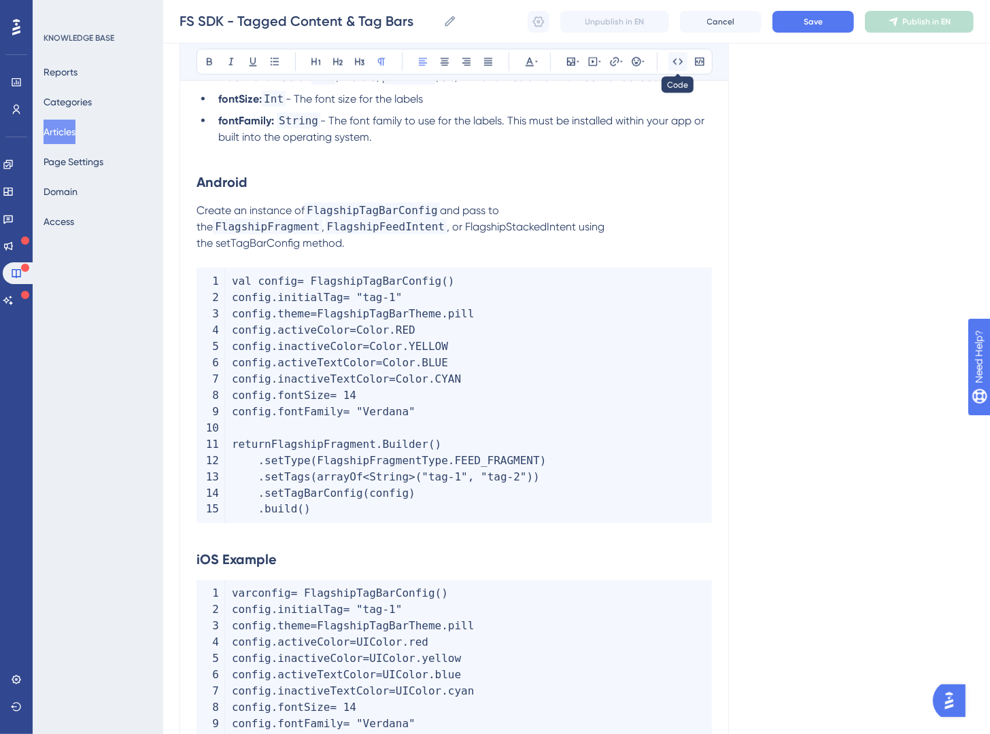
click at [679, 65] on icon at bounding box center [677, 61] width 11 height 11
click at [555, 228] on p "Create an instance of FlagshipTagBarConfig and pass to the FlagshipFragment , F…" at bounding box center [454, 227] width 515 height 49
drag, startPoint x: 298, startPoint y: 247, endPoint x: 217, endPoint y: 245, distance: 81.6
click at [217, 245] on span "using the setTagBarConfig method." at bounding box center [414, 234] width 434 height 29
click at [679, 63] on icon at bounding box center [677, 61] width 11 height 11
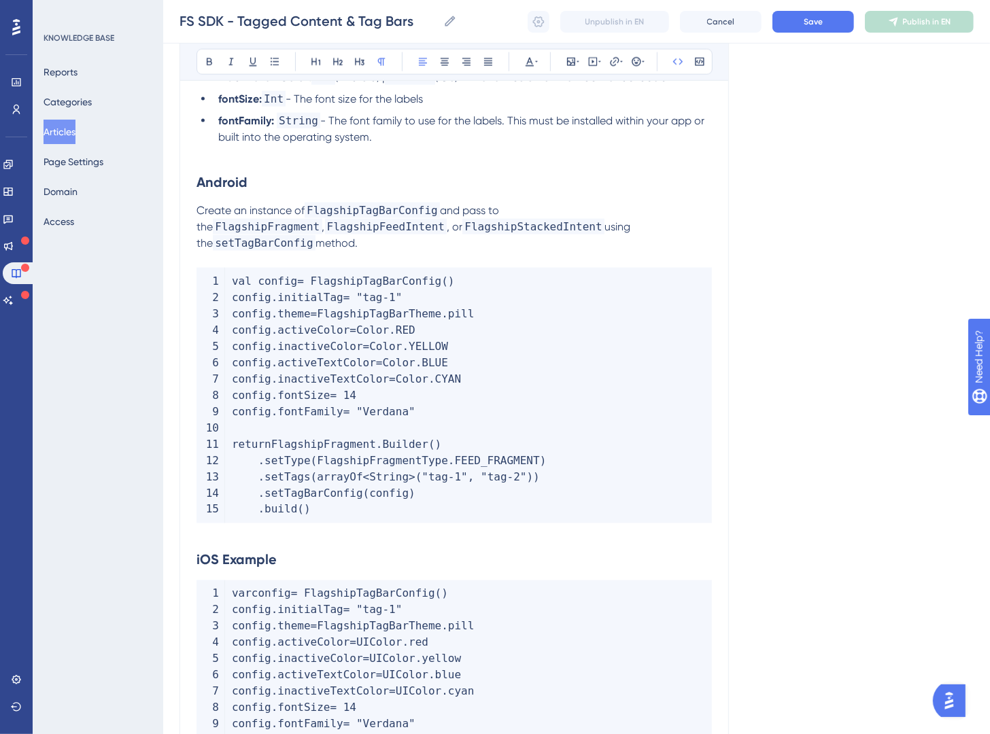
click at [197, 243] on span "using the" at bounding box center [414, 234] width 434 height 29
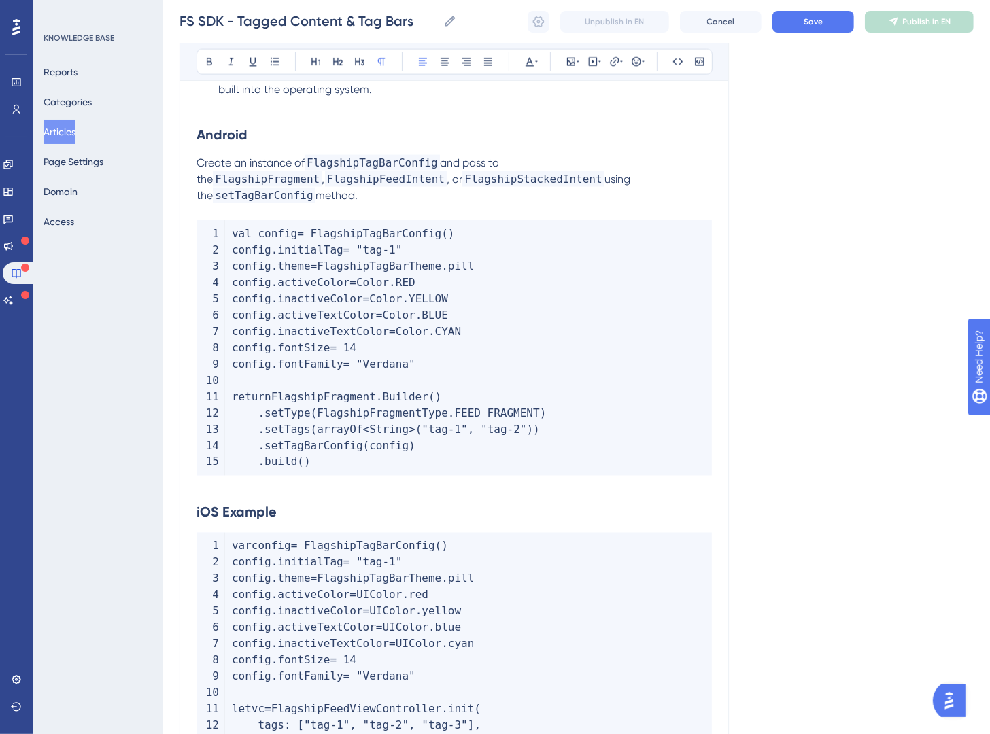
scroll to position [1520, 0]
click at [326, 498] on h2 "iOS Example" at bounding box center [454, 511] width 515 height 41
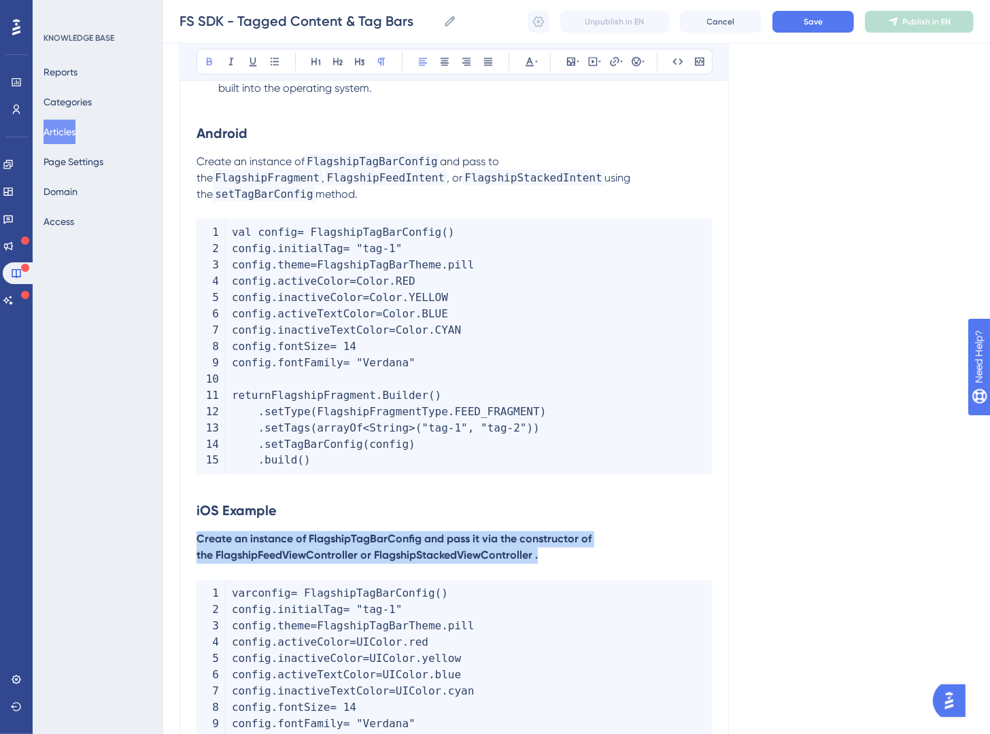
drag, startPoint x: 587, startPoint y: 538, endPoint x: 174, endPoint y: 531, distance: 413.5
click at [174, 531] on div "Performance Users Engagement Widgets Feedback Product Updates Knowledge Base AI…" at bounding box center [576, 9] width 827 height 3058
click at [212, 62] on icon at bounding box center [209, 61] width 11 height 11
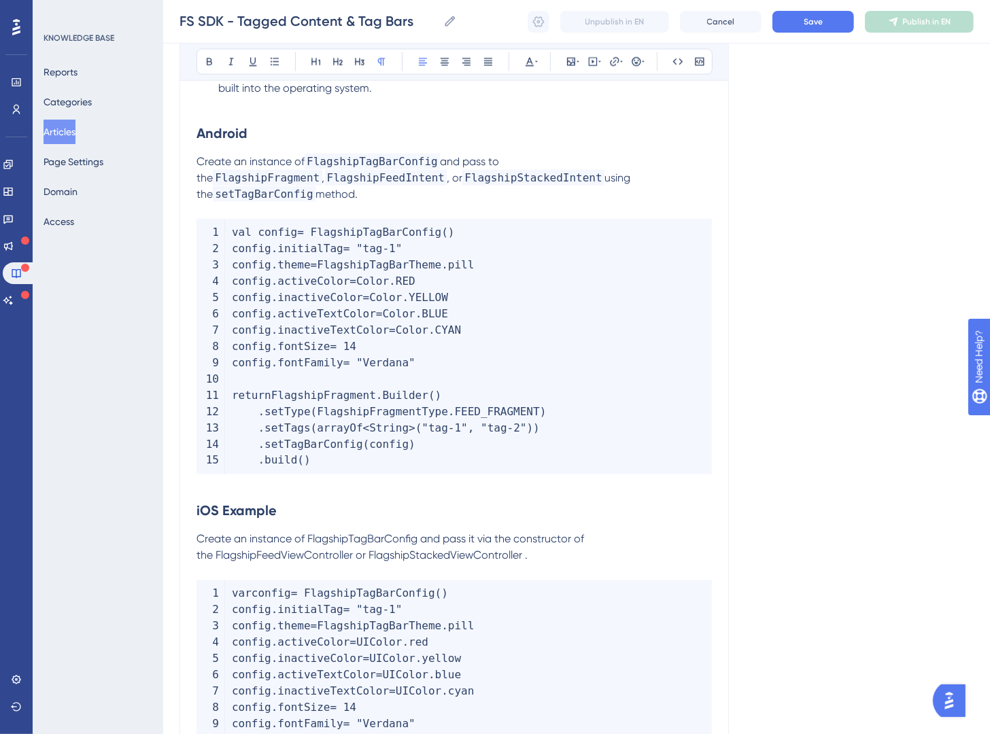
click at [337, 533] on span "Create an instance of FlagshipTagBarConfig and pass it via the constructor of t…" at bounding box center [391, 547] width 388 height 29
drag, startPoint x: 309, startPoint y: 524, endPoint x: 421, endPoint y: 522, distance: 111.5
click at [421, 533] on span "Create an instance of FlagshipTagBarConfig and pass it via the constructor of t…" at bounding box center [391, 547] width 388 height 29
drag, startPoint x: 418, startPoint y: 523, endPoint x: 307, endPoint y: 528, distance: 111.6
click at [307, 533] on span "Create an instance of FlagshipTagBarConfig and pass it via the constructor of t…" at bounding box center [391, 547] width 388 height 29
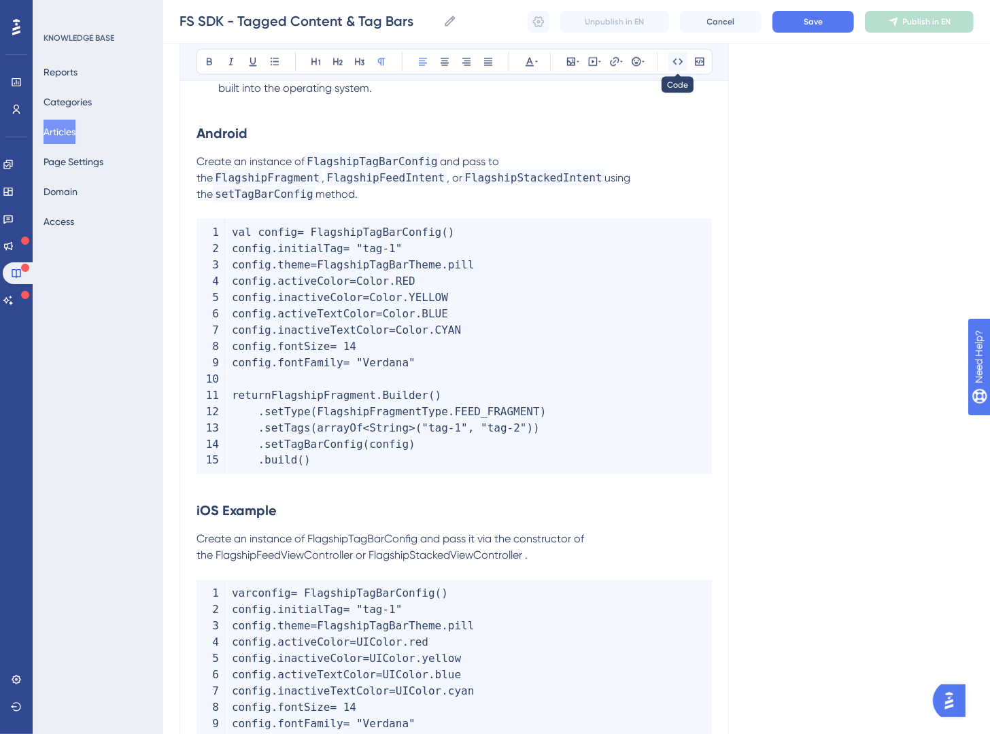
click at [672, 65] on icon at bounding box center [677, 61] width 11 height 11
click at [247, 536] on span "and pass it via the constructor of the FlagshipFeedViewController or FlagshipSt…" at bounding box center [400, 547] width 407 height 29
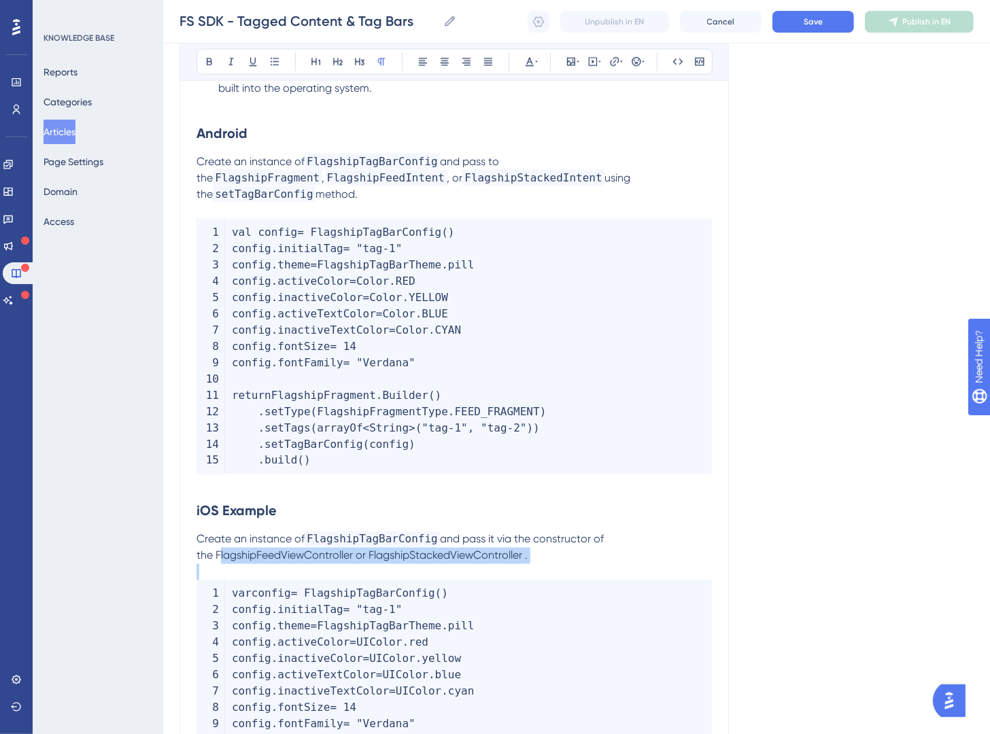
drag, startPoint x: 216, startPoint y: 544, endPoint x: 398, endPoint y: 500, distance: 186.7
click at [356, 549] on div "Displaying Tagged Content Flagship Feeds™ gives you the ability to add Tags to …" at bounding box center [454, 93] width 515 height 2649
click at [372, 536] on span "and pass it via the constructor of the FlagshipFeedViewController or FlagshipSt…" at bounding box center [400, 547] width 407 height 29
drag, startPoint x: 355, startPoint y: 543, endPoint x: 218, endPoint y: 544, distance: 137.3
click at [218, 544] on span "and pass it via the constructor of the FlagshipFeedViewController or FlagshipSt…" at bounding box center [400, 547] width 407 height 29
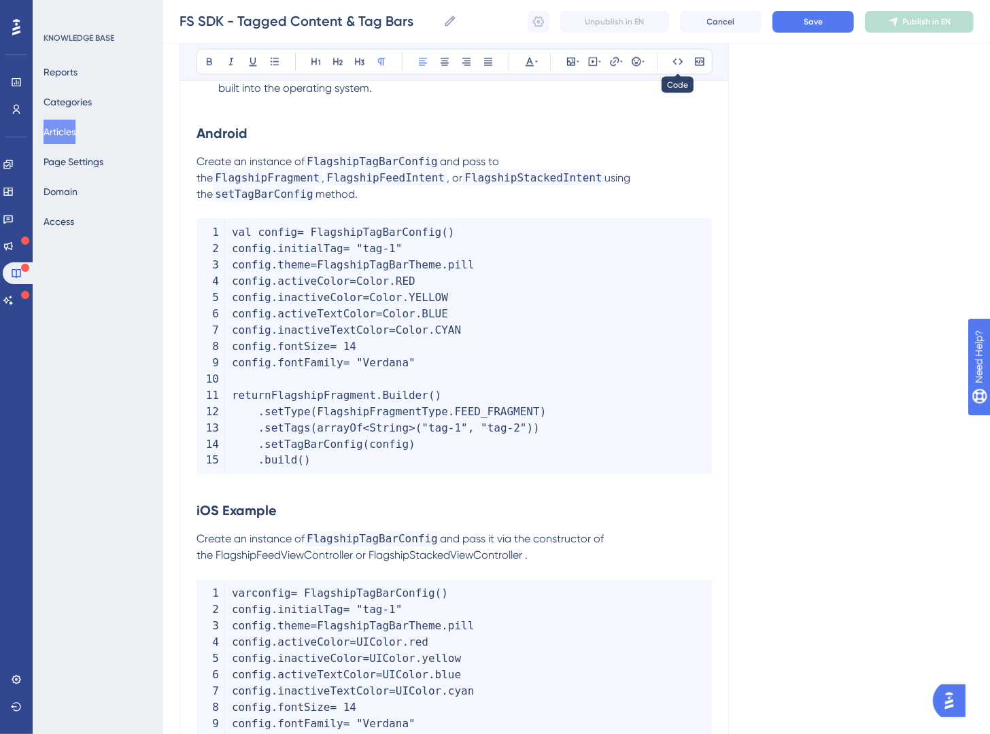
click at [683, 66] on button at bounding box center [677, 61] width 19 height 19
click at [438, 549] on span "or FlagshipStackedViewController ." at bounding box center [474, 555] width 172 height 13
drag, startPoint x: 407, startPoint y: 541, endPoint x: 559, endPoint y: 541, distance: 152.3
click at [559, 549] on span "or FlagshipStackedViewController ." at bounding box center [474, 555] width 172 height 13
click at [678, 65] on icon at bounding box center [677, 61] width 11 height 11
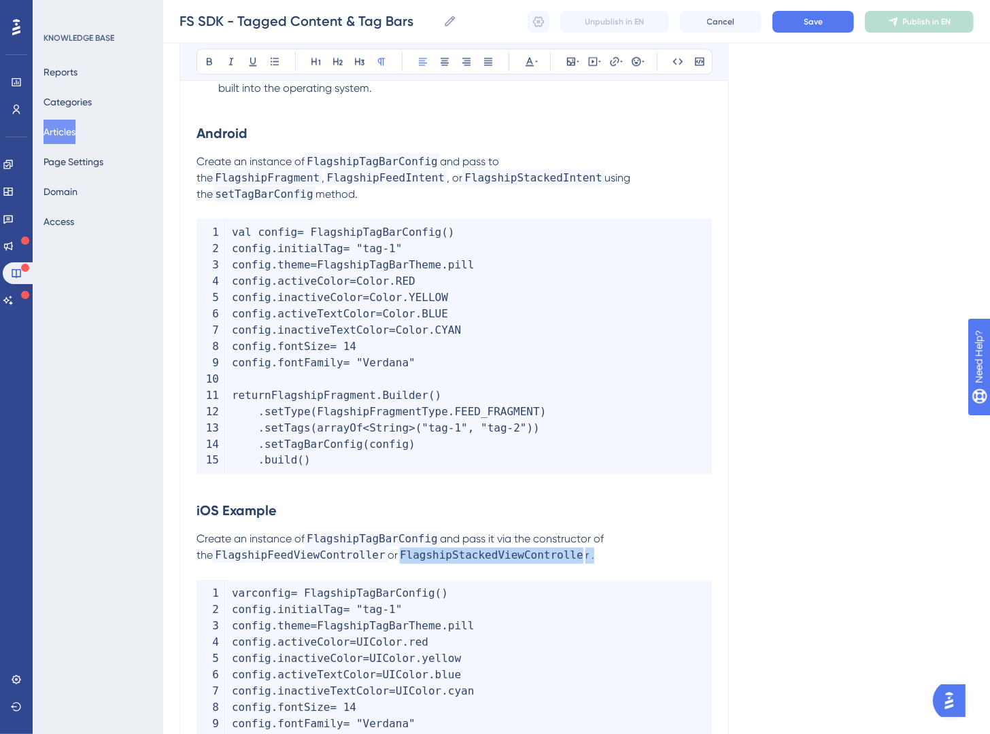
drag, startPoint x: 609, startPoint y: 541, endPoint x: 409, endPoint y: 538, distance: 200.6
click at [409, 538] on p "Create an instance of FlagshipTagBarConfig and pass it via the constructor of t…" at bounding box center [454, 548] width 515 height 33
click at [679, 69] on button at bounding box center [677, 61] width 19 height 19
click at [679, 66] on icon at bounding box center [677, 61] width 11 height 11
click at [709, 532] on p "Create an instance of FlagshipTagBarConfig and pass it via the constructor of t…" at bounding box center [454, 548] width 515 height 33
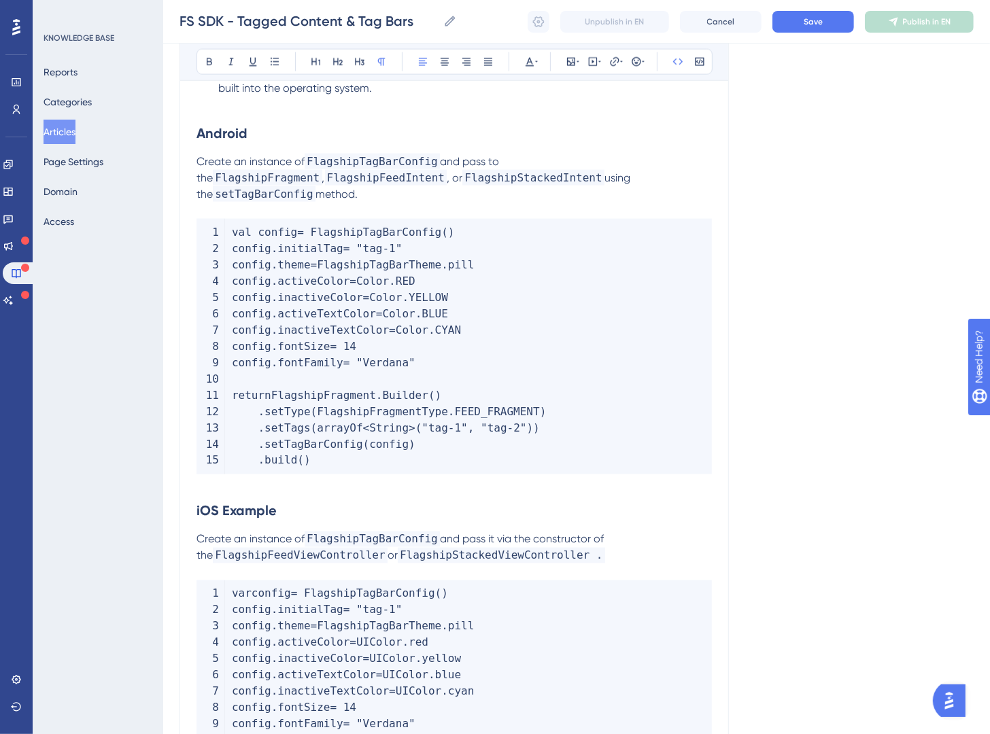
drag, startPoint x: 605, startPoint y: 543, endPoint x: 619, endPoint y: 543, distance: 13.6
click at [605, 548] on span "FlagshipStackedViewController ." at bounding box center [501, 556] width 207 height 16
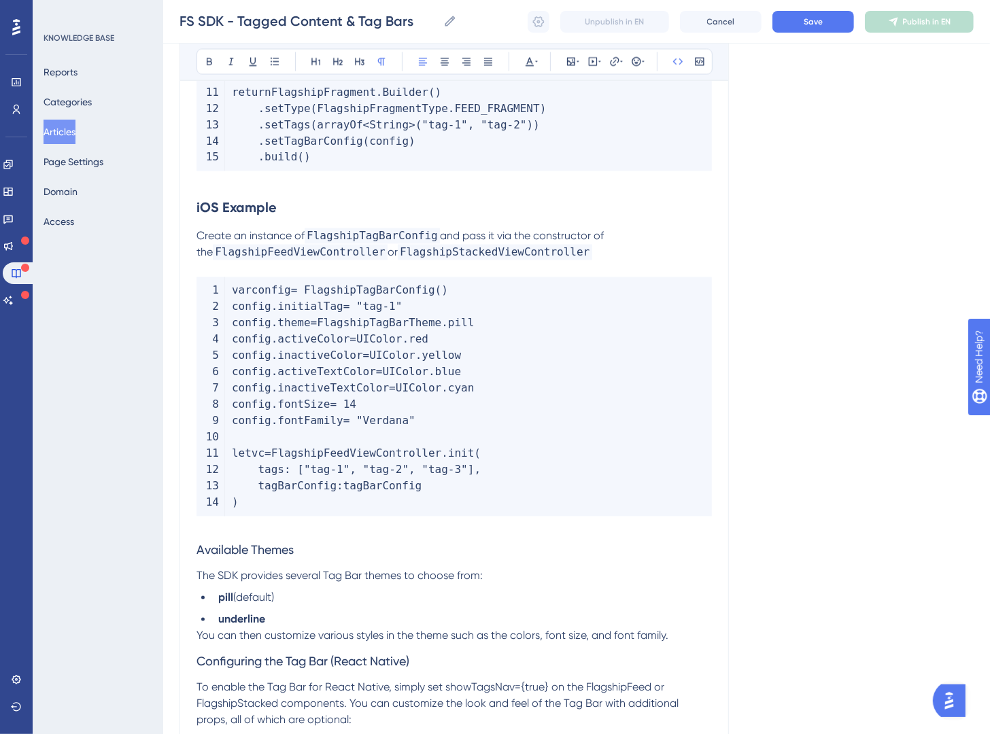
scroll to position [1860, 0]
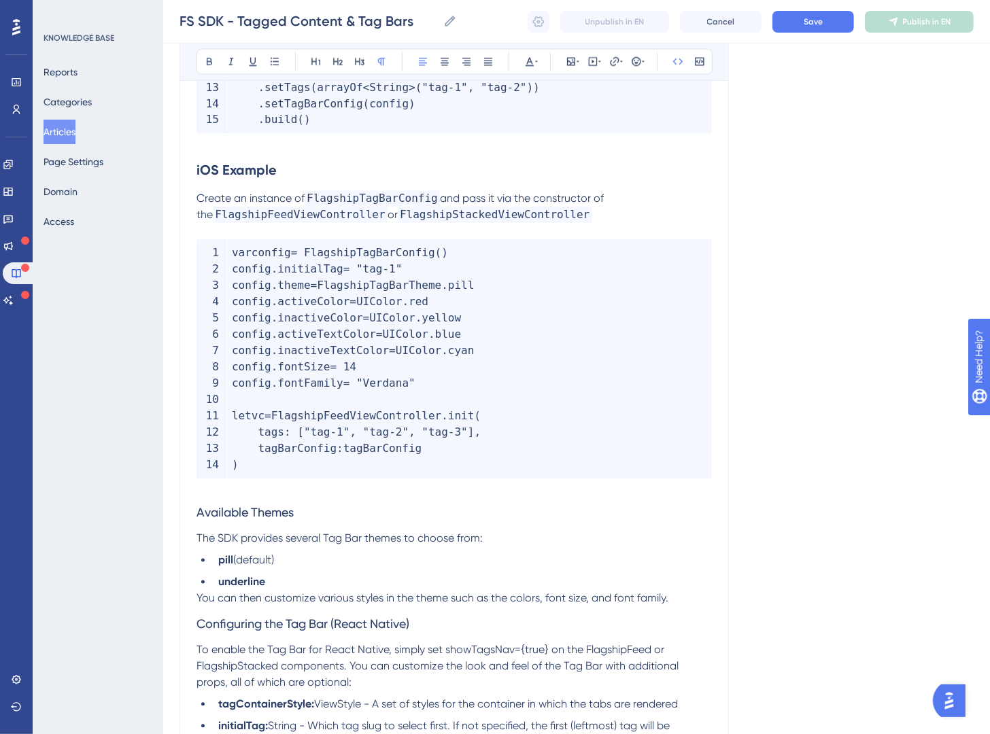
drag, startPoint x: 198, startPoint y: 613, endPoint x: 208, endPoint y: 616, distance: 10.8
click at [198, 617] on span "Configuring the Tag Bar (React Native)" at bounding box center [303, 624] width 213 height 14
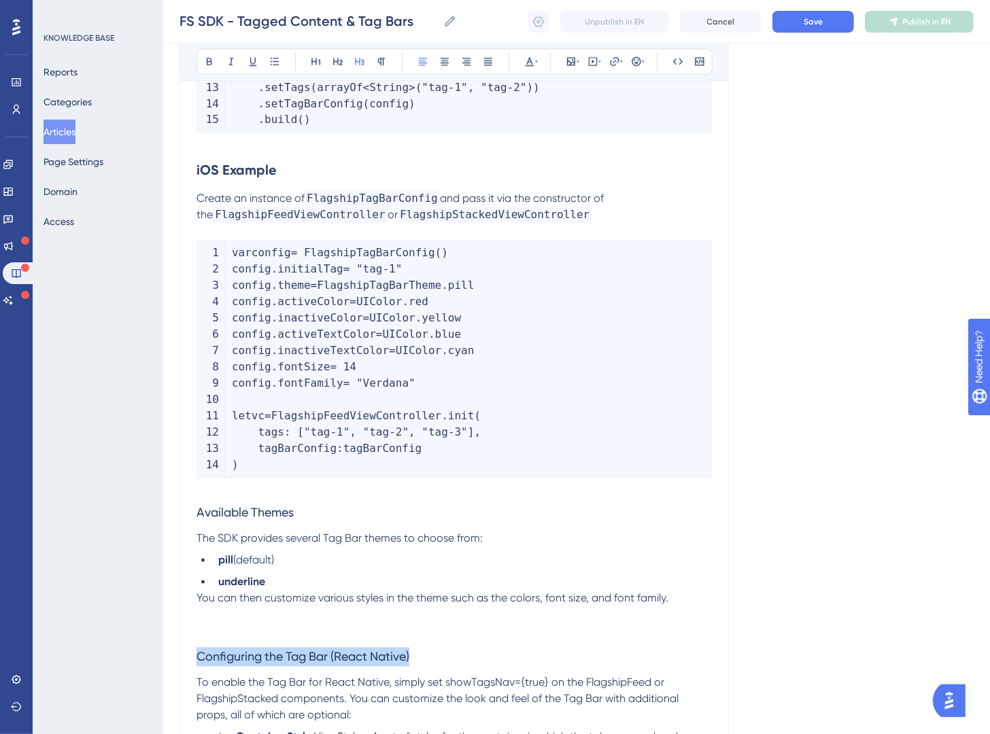
drag, startPoint x: 441, startPoint y: 640, endPoint x: 151, endPoint y: 649, distance: 289.8
click at [322, 61] on button at bounding box center [316, 61] width 19 height 19
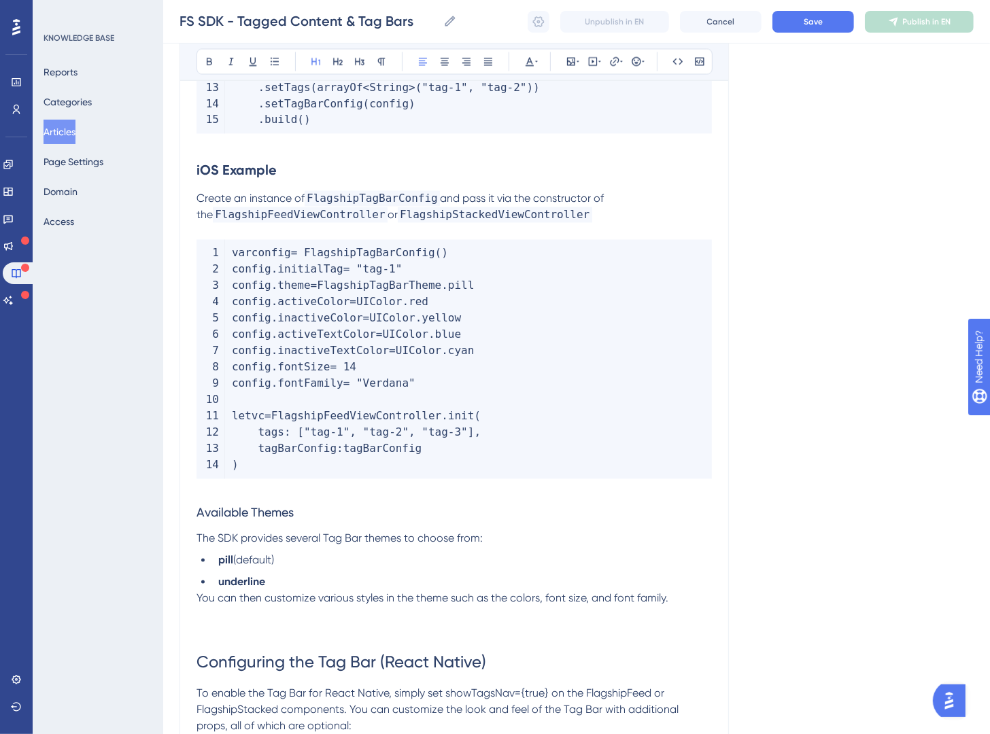
click at [413, 575] on li "underline" at bounding box center [462, 583] width 499 height 16
click at [340, 553] on li "pill (default)" at bounding box center [462, 561] width 499 height 16
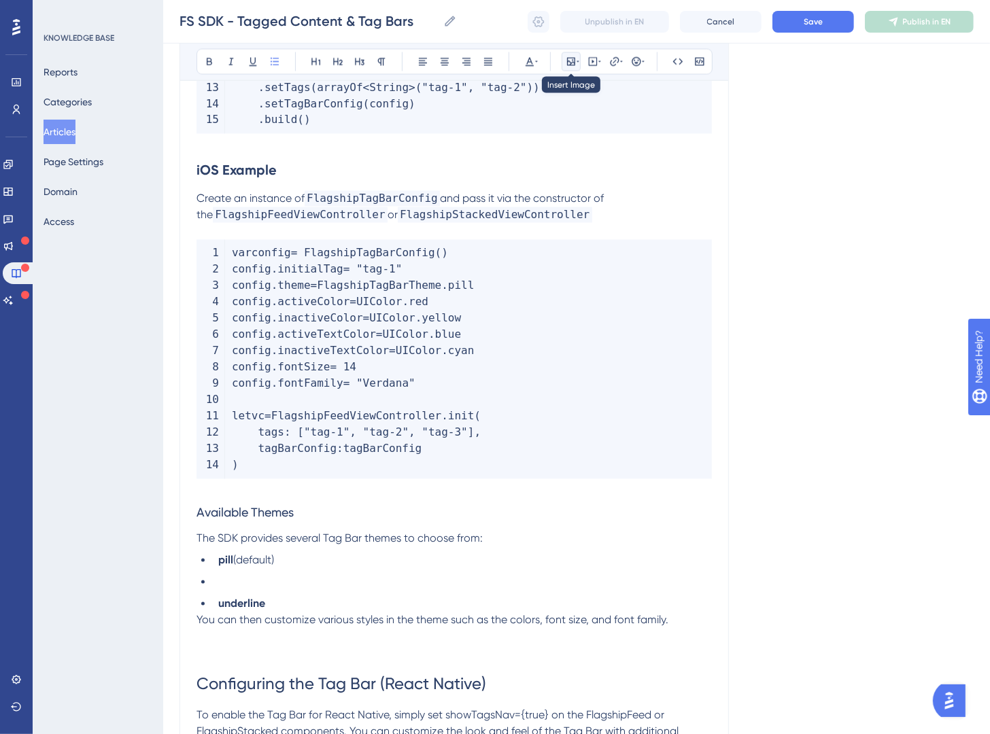
click at [564, 59] on button at bounding box center [571, 61] width 19 height 19
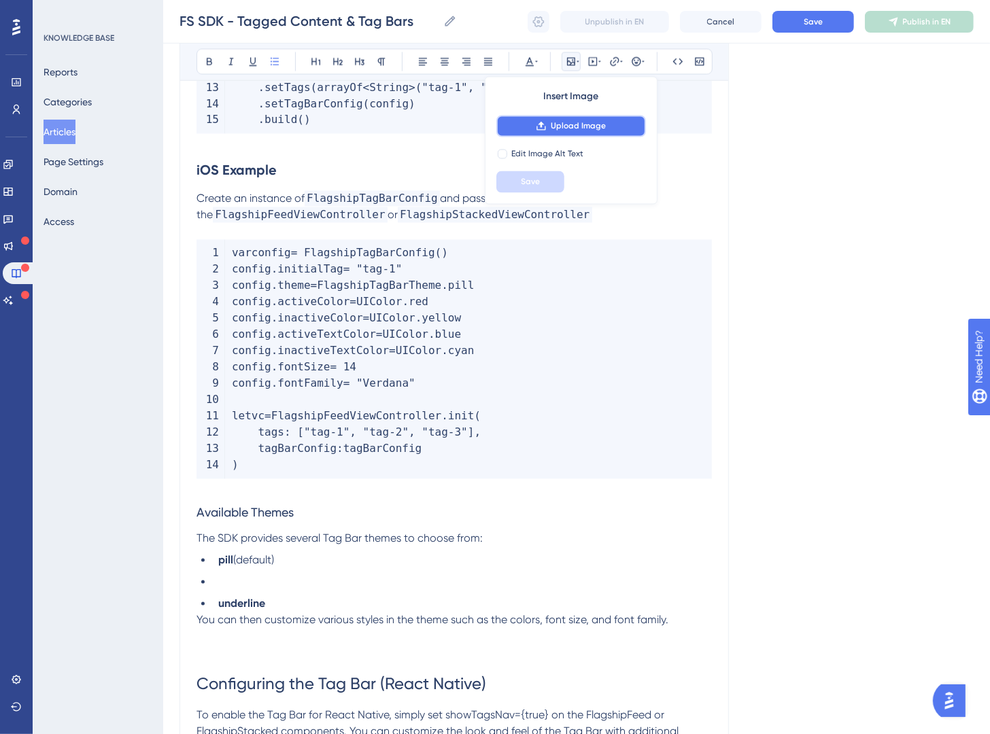
click at [579, 130] on span "Upload Image" at bounding box center [578, 126] width 55 height 11
click at [322, 553] on li "pill (default)" at bounding box center [462, 561] width 499 height 16
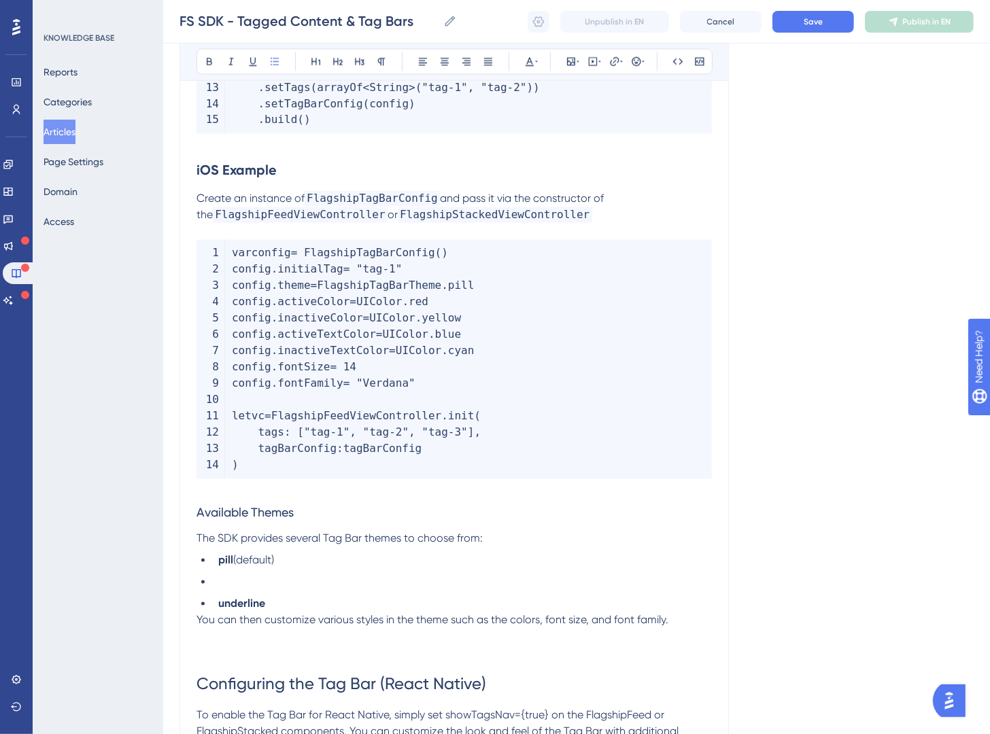
click at [316, 575] on li at bounding box center [462, 583] width 499 height 16
click at [570, 58] on icon at bounding box center [571, 61] width 11 height 11
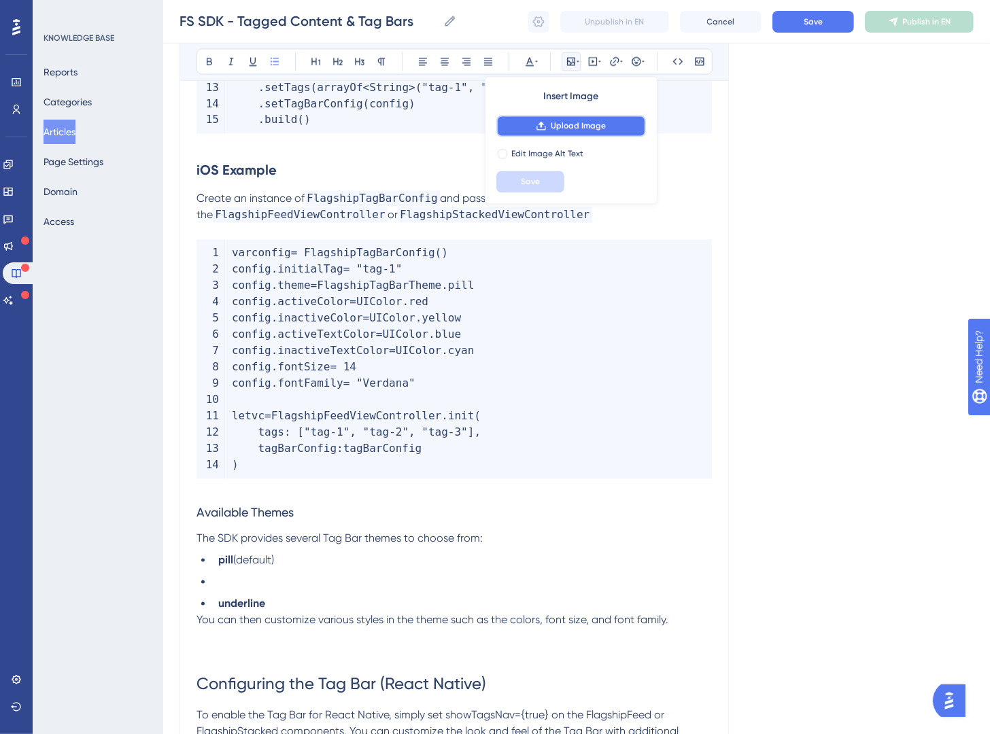
click at [617, 132] on button "Upload Image" at bounding box center [571, 127] width 150 height 22
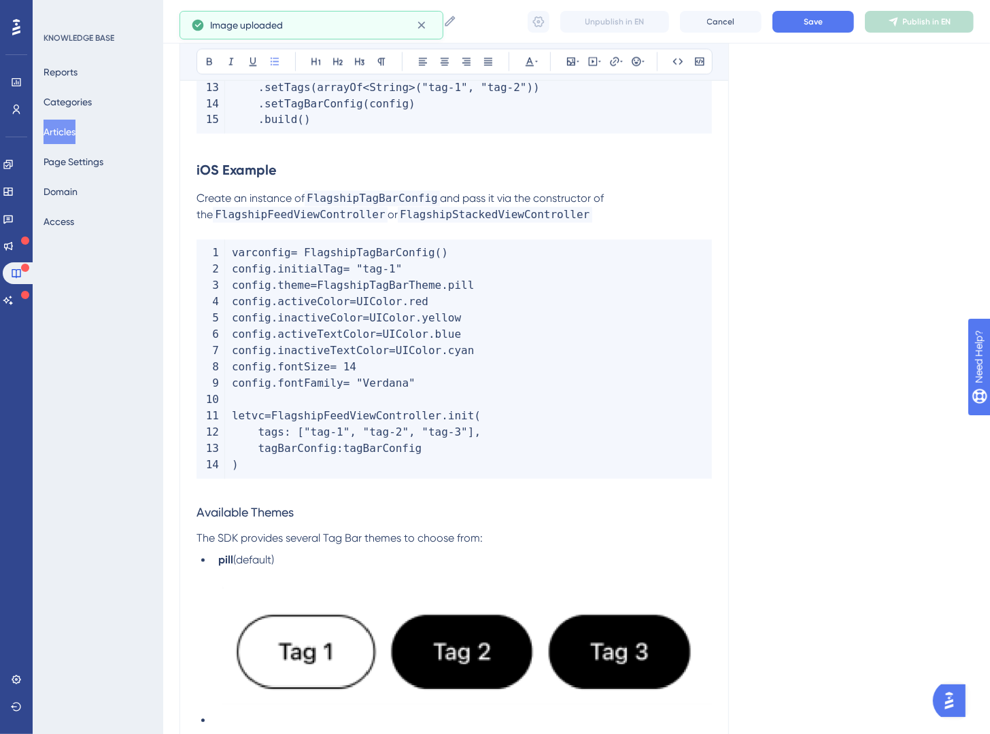
click at [475, 619] on img at bounding box center [465, 650] width 494 height 150
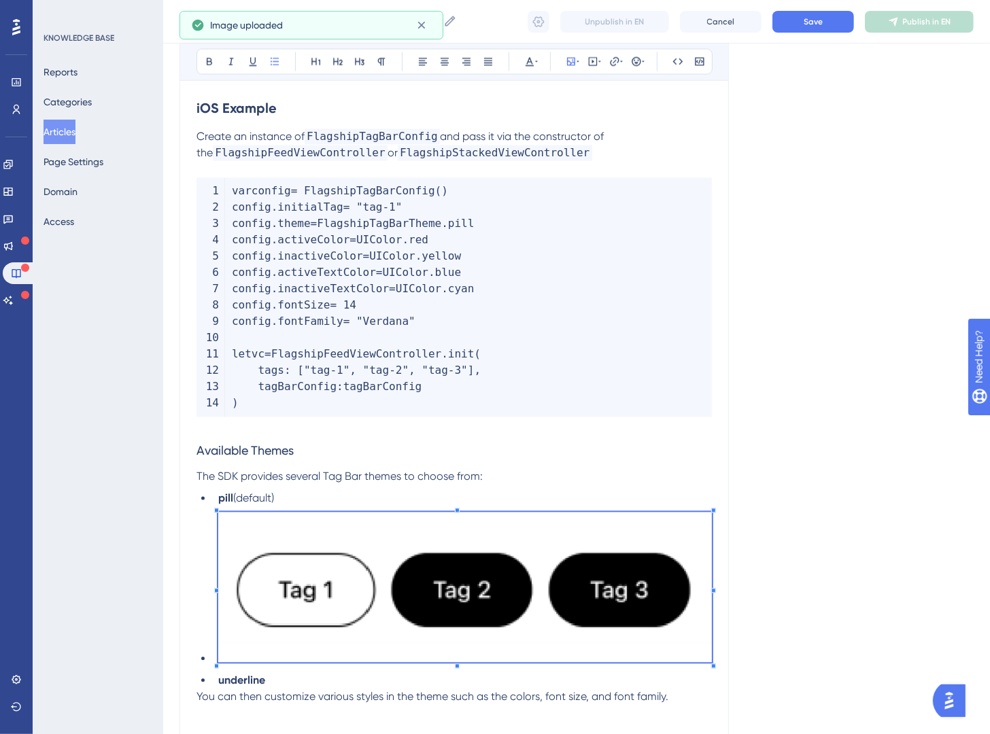
scroll to position [1986, 0]
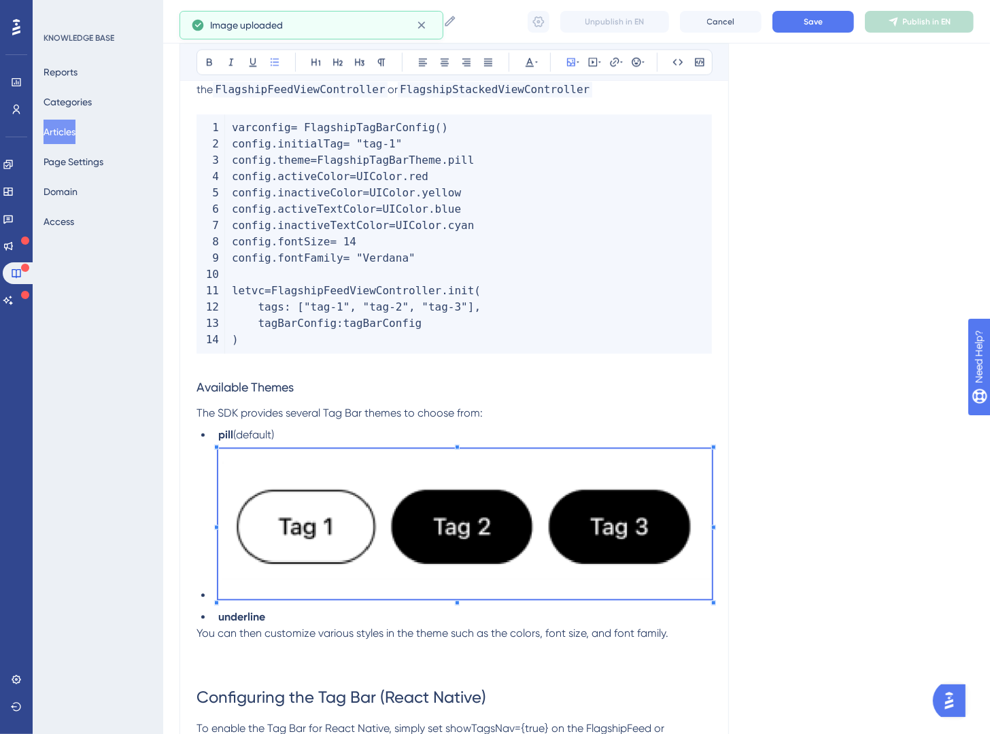
click at [283, 609] on li "underline" at bounding box center [462, 617] width 499 height 16
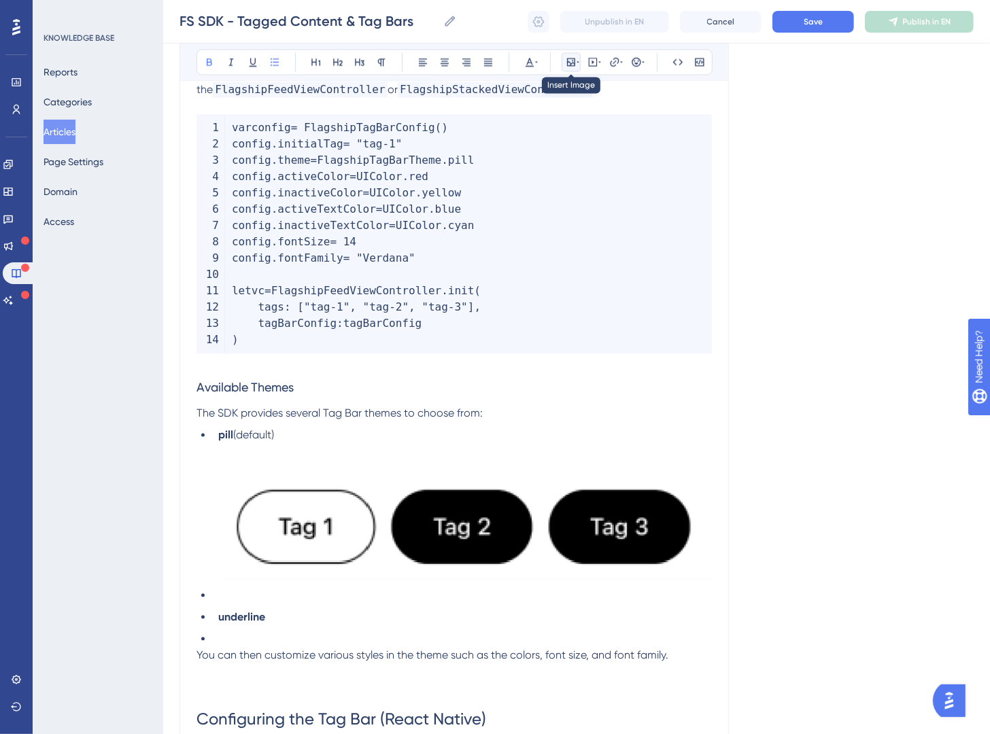
click at [571, 58] on icon at bounding box center [571, 61] width 11 height 11
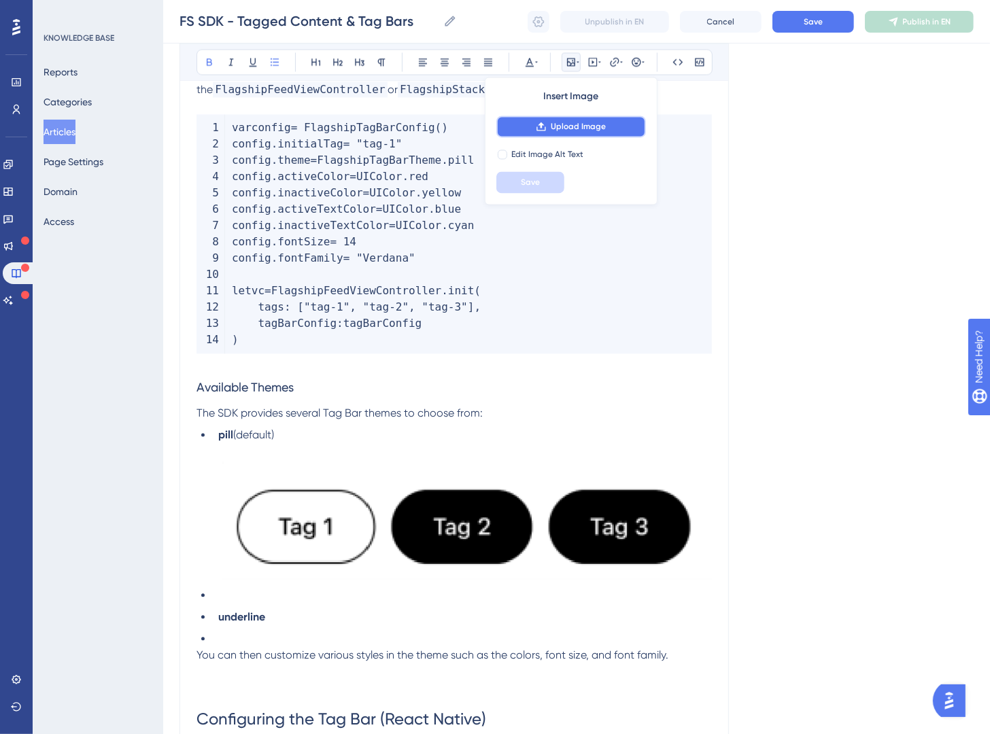
click at [600, 133] on button "Upload Image" at bounding box center [571, 127] width 150 height 22
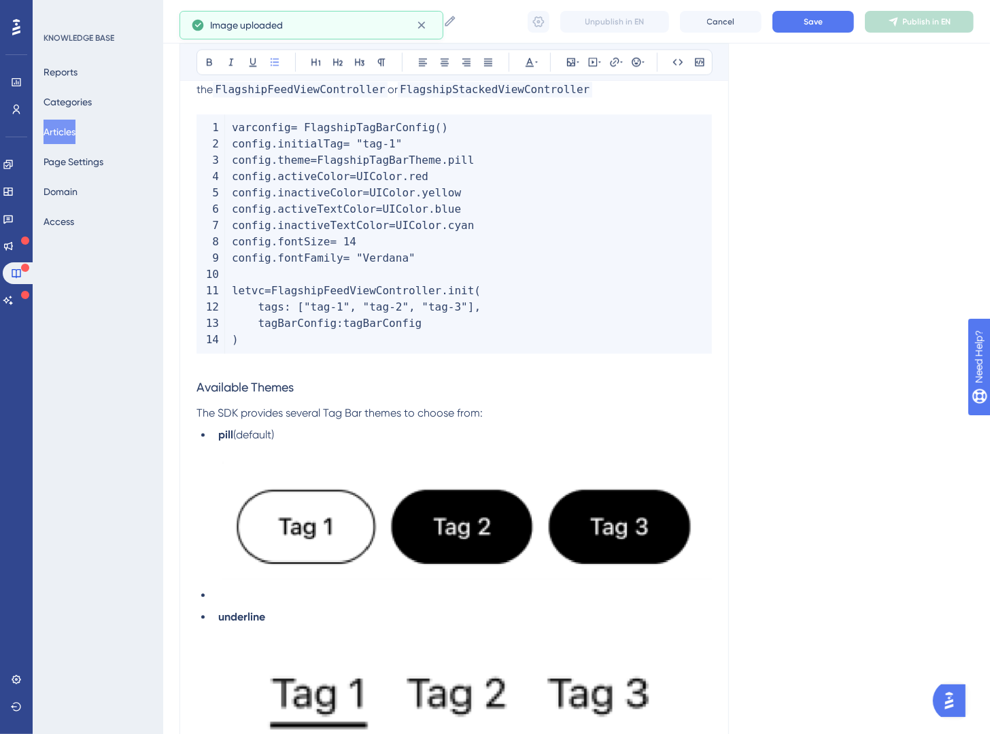
click at [668, 647] on img at bounding box center [465, 699] width 494 height 136
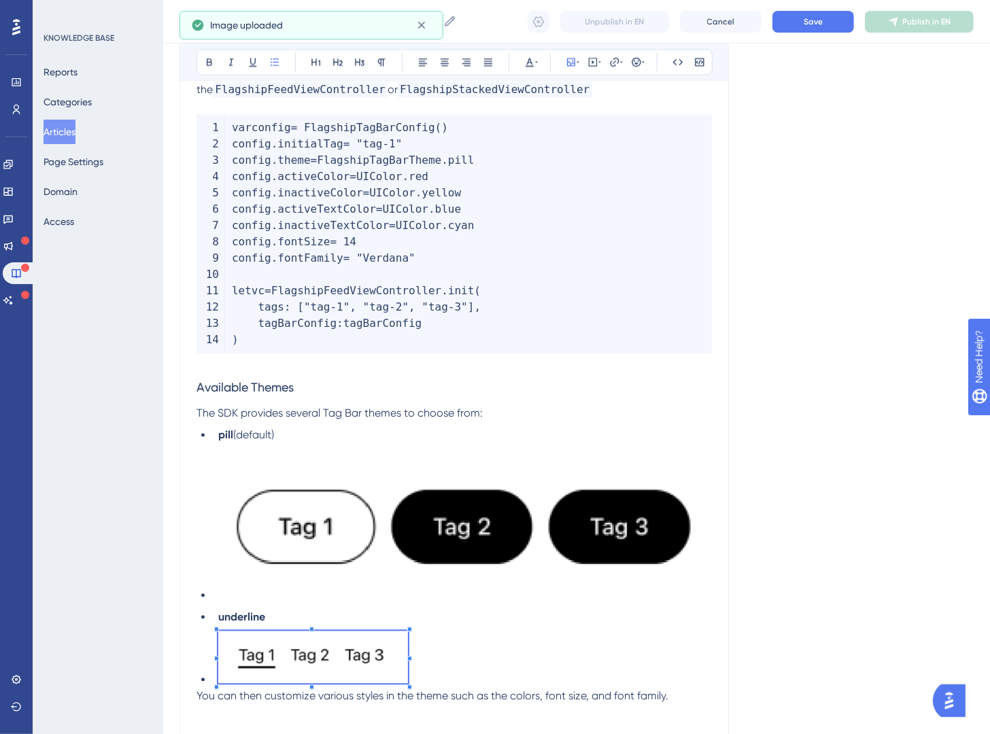
click at [409, 631] on li at bounding box center [462, 659] width 499 height 57
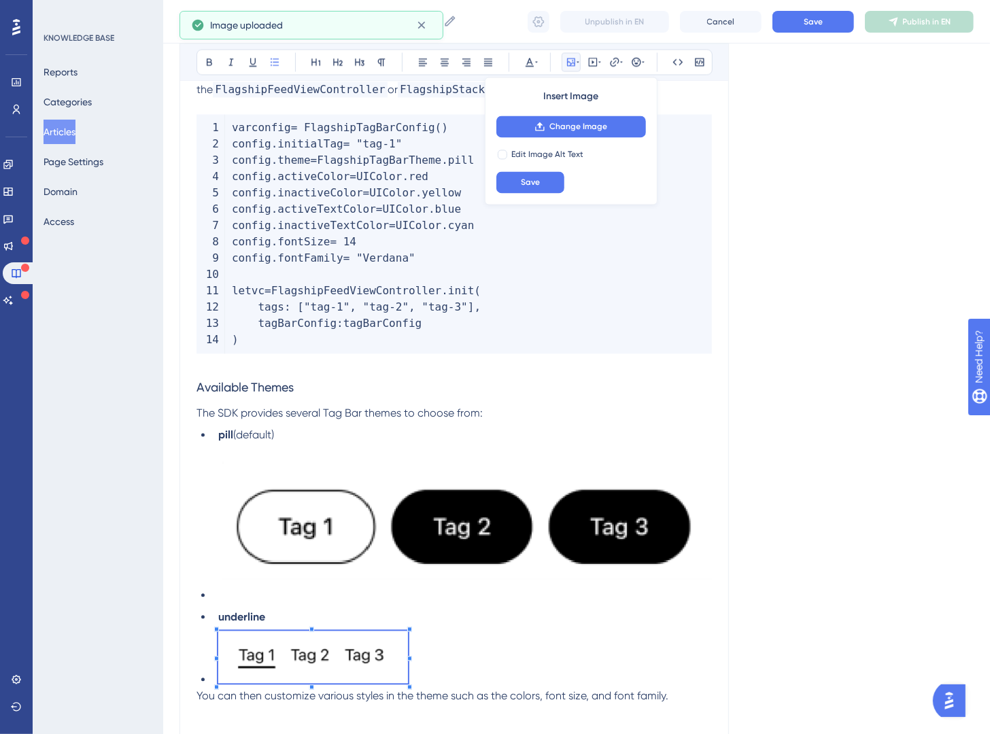
click at [573, 516] on img at bounding box center [465, 524] width 494 height 150
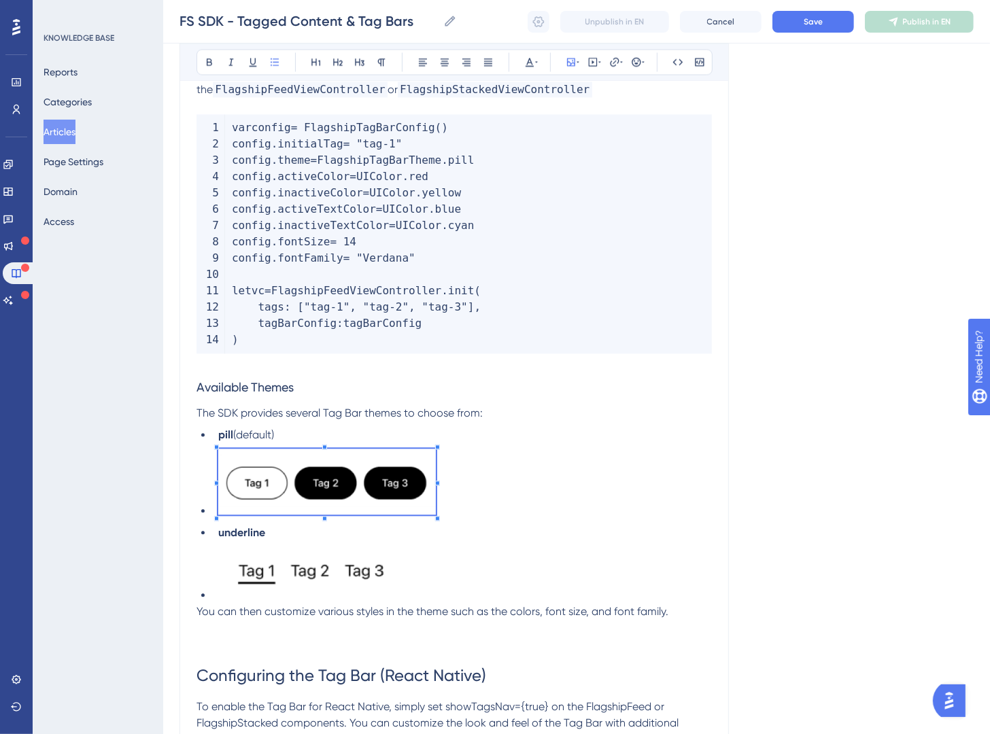
click at [428, 458] on li at bounding box center [462, 484] width 499 height 71
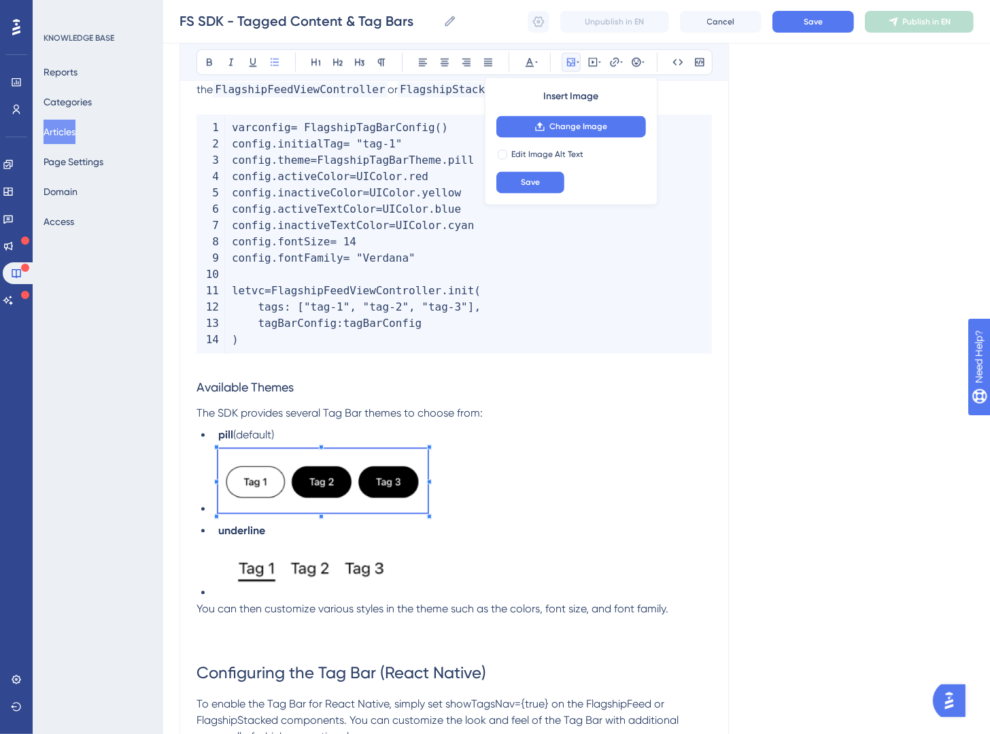
click at [403, 548] on img at bounding box center [313, 571] width 190 height 52
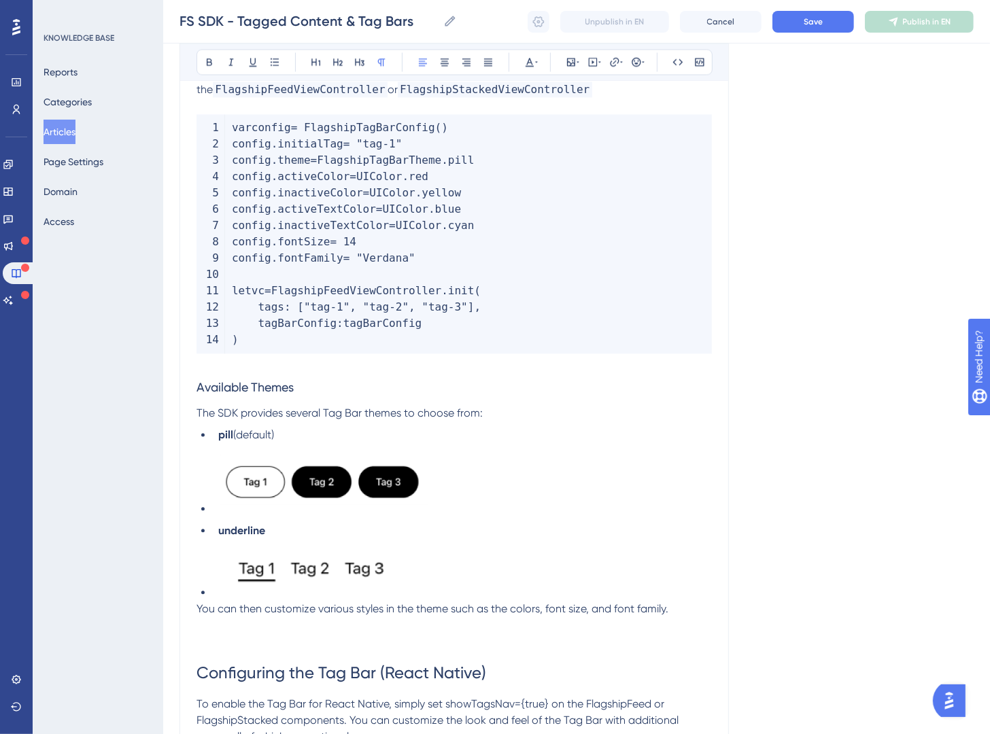
click at [594, 602] on span "You can then customize various styles in the theme such as the colors, font siz…" at bounding box center [433, 608] width 472 height 13
click at [694, 601] on p "You can then customize various styles in the theme such as the colors, font siz…" at bounding box center [454, 609] width 515 height 16
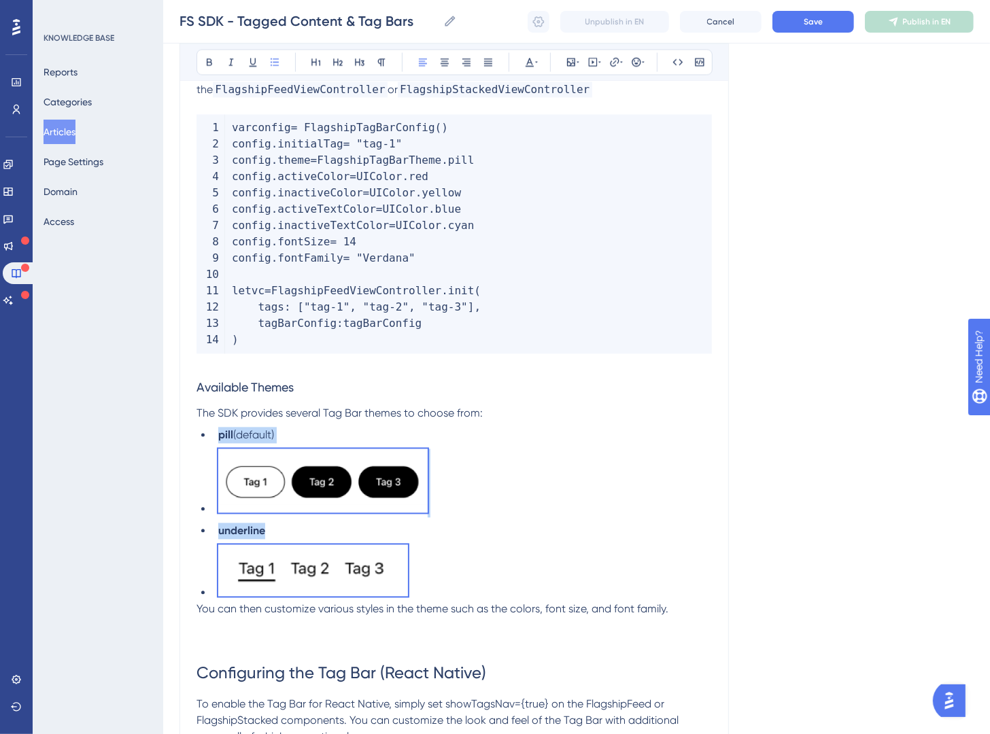
drag, startPoint x: 694, startPoint y: 572, endPoint x: 209, endPoint y: 417, distance: 509.6
click at [209, 427] on ul "pill (default) underline" at bounding box center [454, 514] width 515 height 174
click at [284, 63] on button at bounding box center [274, 61] width 19 height 19
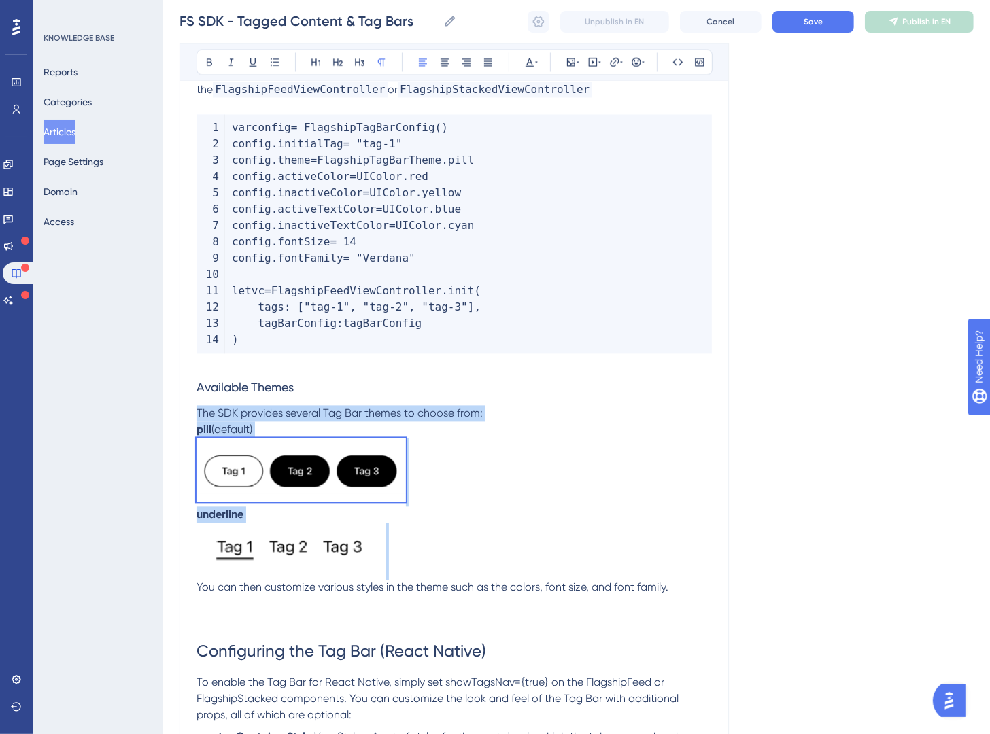
click at [503, 438] on p at bounding box center [454, 472] width 515 height 69
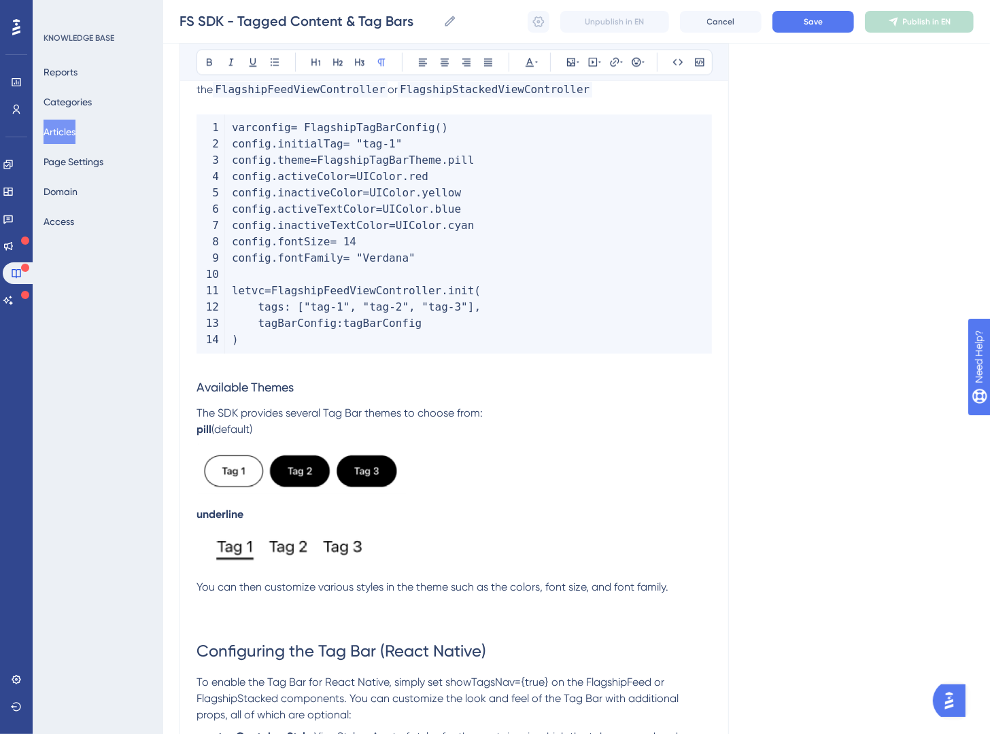
click at [500, 405] on p "The SDK provides several Tag Bar themes to choose from:" at bounding box center [454, 413] width 515 height 16
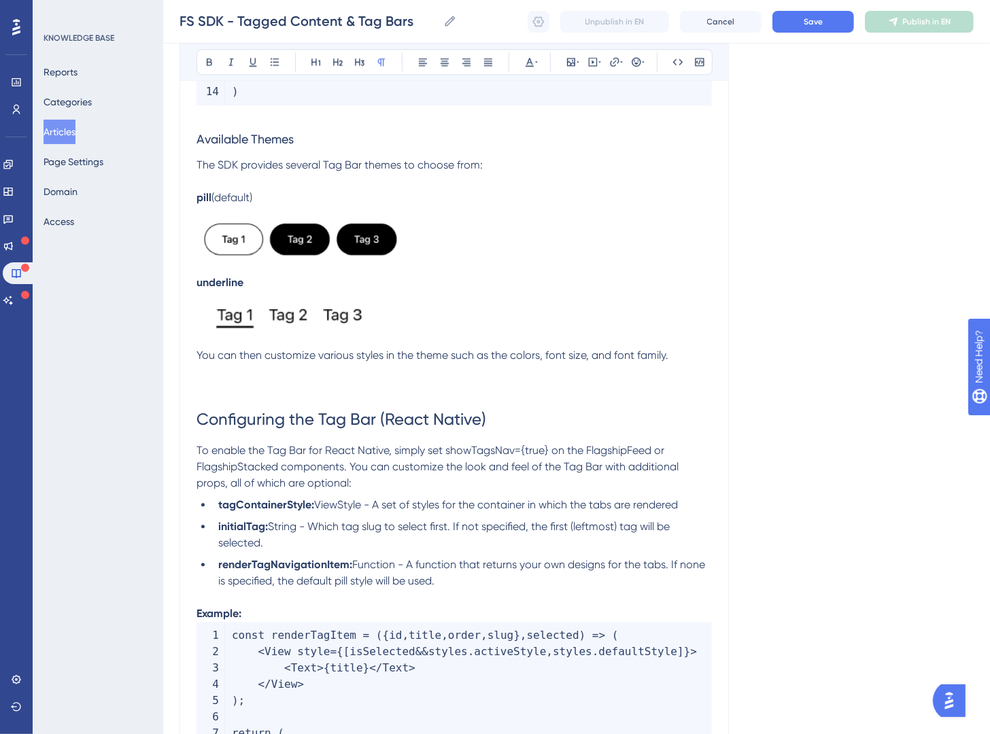
scroll to position [2244, 0]
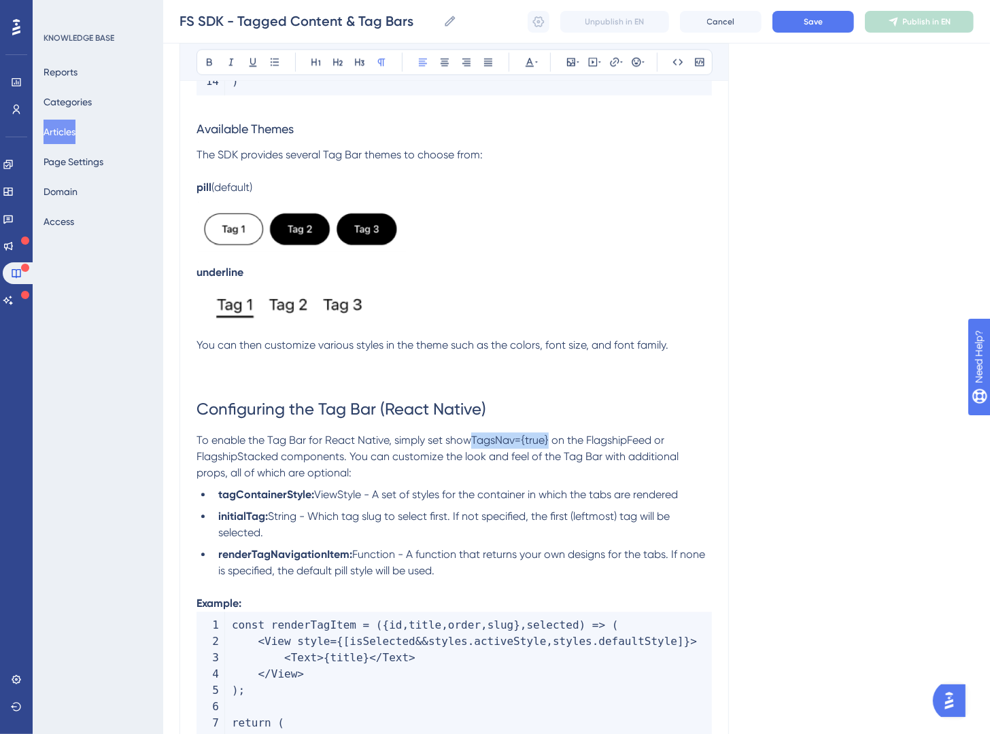
drag, startPoint x: 472, startPoint y: 422, endPoint x: 549, endPoint y: 422, distance: 76.8
click at [549, 434] on span "To enable the Tag Bar for React Native, simply set showTagsNav={true} on the Fl…" at bounding box center [439, 457] width 485 height 46
click at [672, 61] on icon at bounding box center [677, 61] width 11 height 11
drag, startPoint x: 604, startPoint y: 419, endPoint x: 685, endPoint y: 309, distance: 136.1
click at [672, 434] on span "on the FlagshipFeed or FlagshipStacked components. You can customize the look a…" at bounding box center [440, 457] width 486 height 46
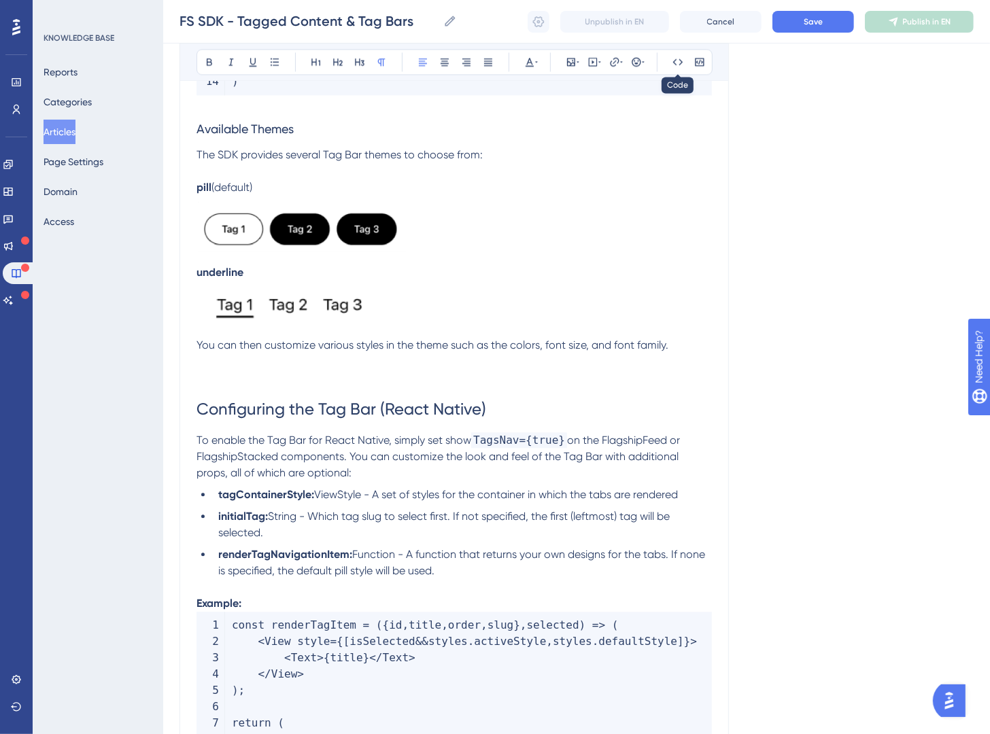
drag, startPoint x: 680, startPoint y: 64, endPoint x: 696, endPoint y: 116, distance: 54.8
click at [680, 63] on icon at bounding box center [677, 61] width 11 height 11
drag, startPoint x: 278, startPoint y: 438, endPoint x: 183, endPoint y: 443, distance: 95.3
click at [676, 58] on icon at bounding box center [677, 61] width 11 height 11
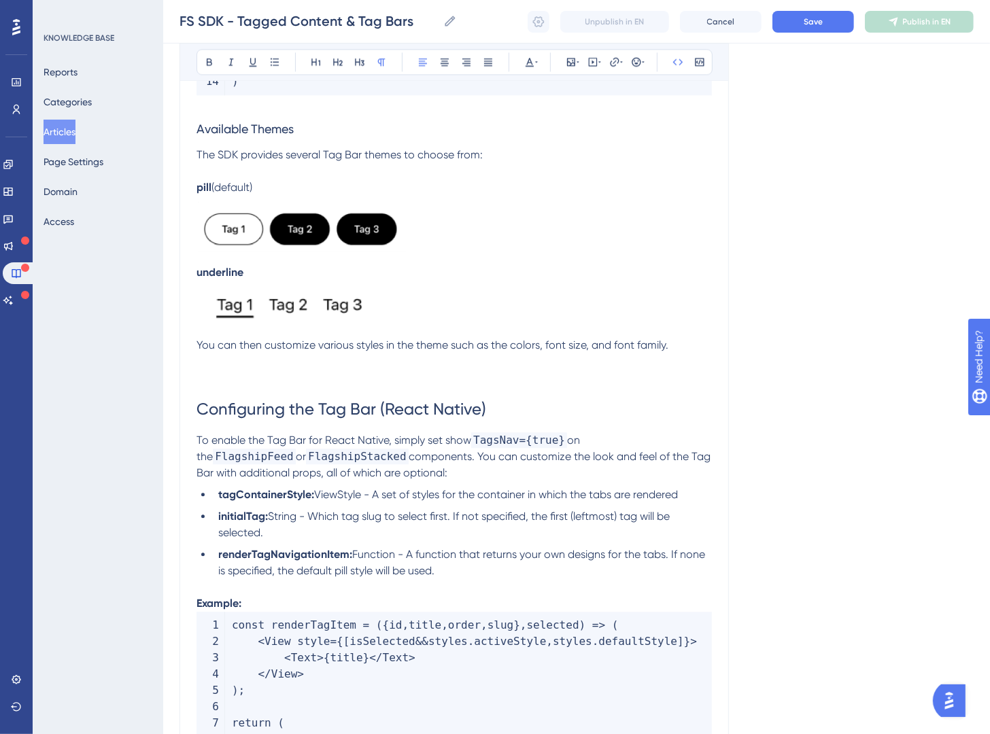
scroll to position [2285, 0]
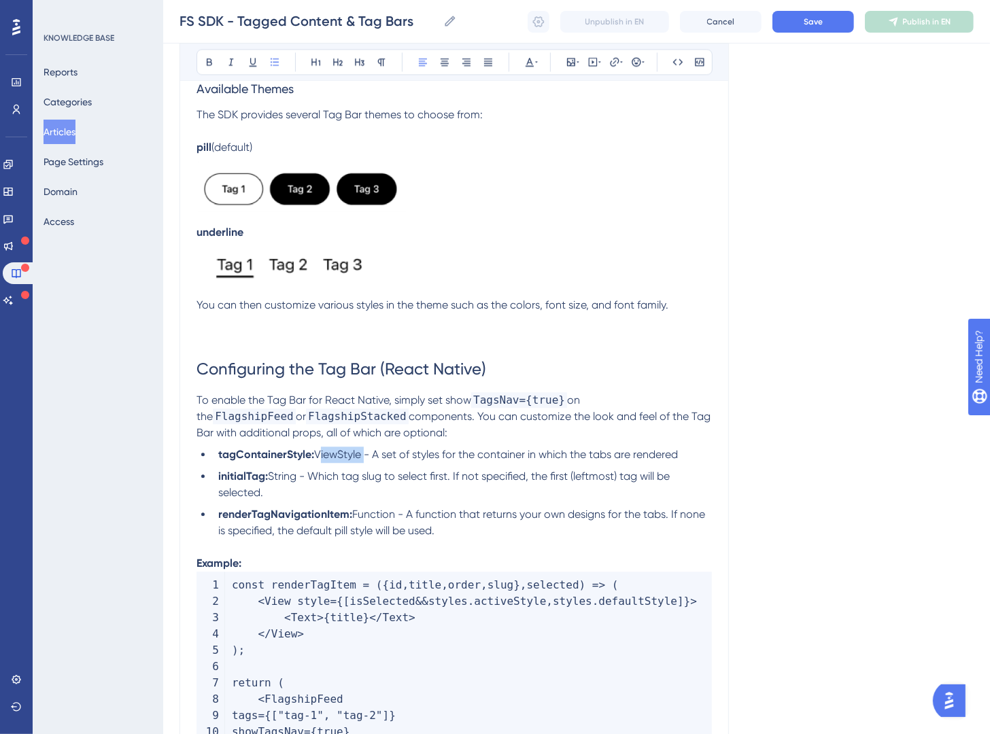
drag, startPoint x: 319, startPoint y: 435, endPoint x: 362, endPoint y: 437, distance: 43.6
click at [362, 448] on span "ViewStyle - A set of styles for the container in which the tabs are rendered" at bounding box center [496, 454] width 364 height 13
drag, startPoint x: 674, startPoint y: 57, endPoint x: 655, endPoint y: 93, distance: 40.8
click at [674, 57] on icon at bounding box center [677, 61] width 11 height 11
drag, startPoint x: 269, startPoint y: 462, endPoint x: 450, endPoint y: 356, distance: 210.3
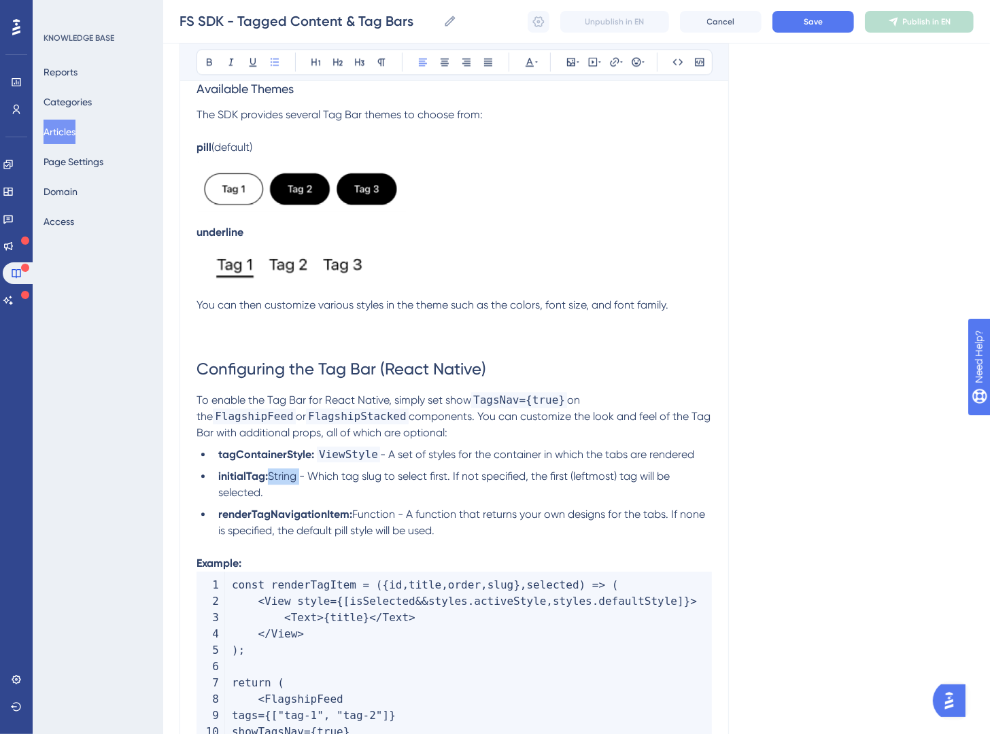
click at [298, 470] on span "String - Which tag slug to select first. If not specified, the first (leftmost)…" at bounding box center [445, 484] width 454 height 29
click at [685, 66] on button at bounding box center [677, 61] width 19 height 19
drag, startPoint x: 353, startPoint y: 500, endPoint x: 395, endPoint y: 496, distance: 42.4
click at [395, 508] on span "Function - A function that returns your own designs for the tabs. If none is sp…" at bounding box center [463, 522] width 490 height 29
drag, startPoint x: 674, startPoint y: 64, endPoint x: 659, endPoint y: 157, distance: 94.5
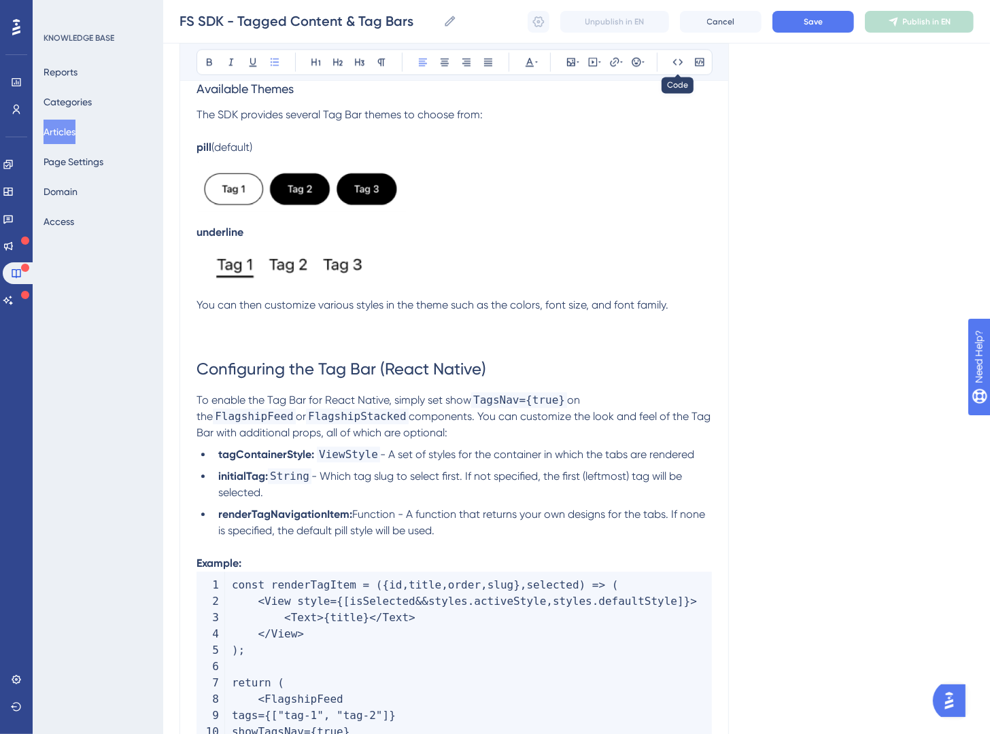
click at [675, 63] on icon at bounding box center [677, 61] width 11 height 11
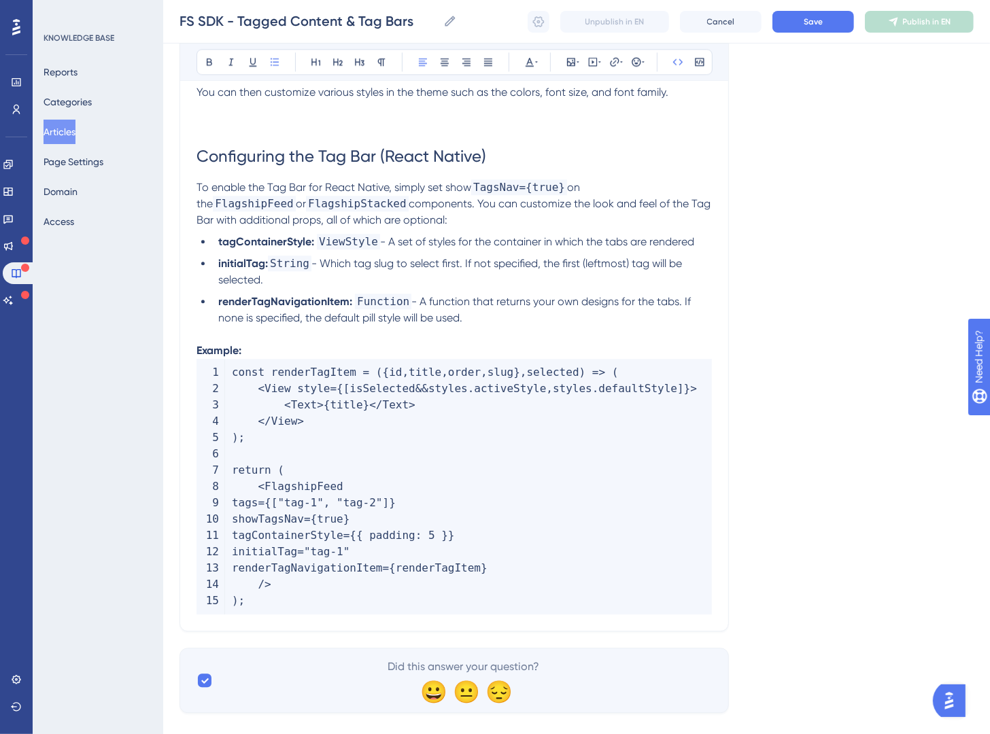
scroll to position [2506, 0]
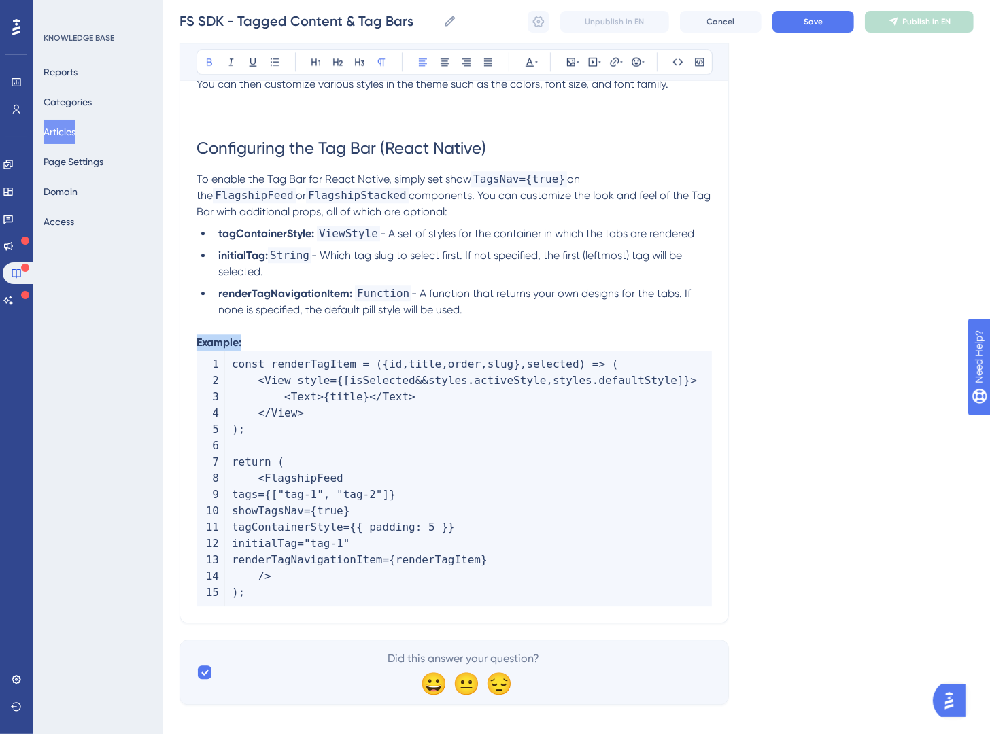
drag, startPoint x: 274, startPoint y: 326, endPoint x: 183, endPoint y: 327, distance: 91.1
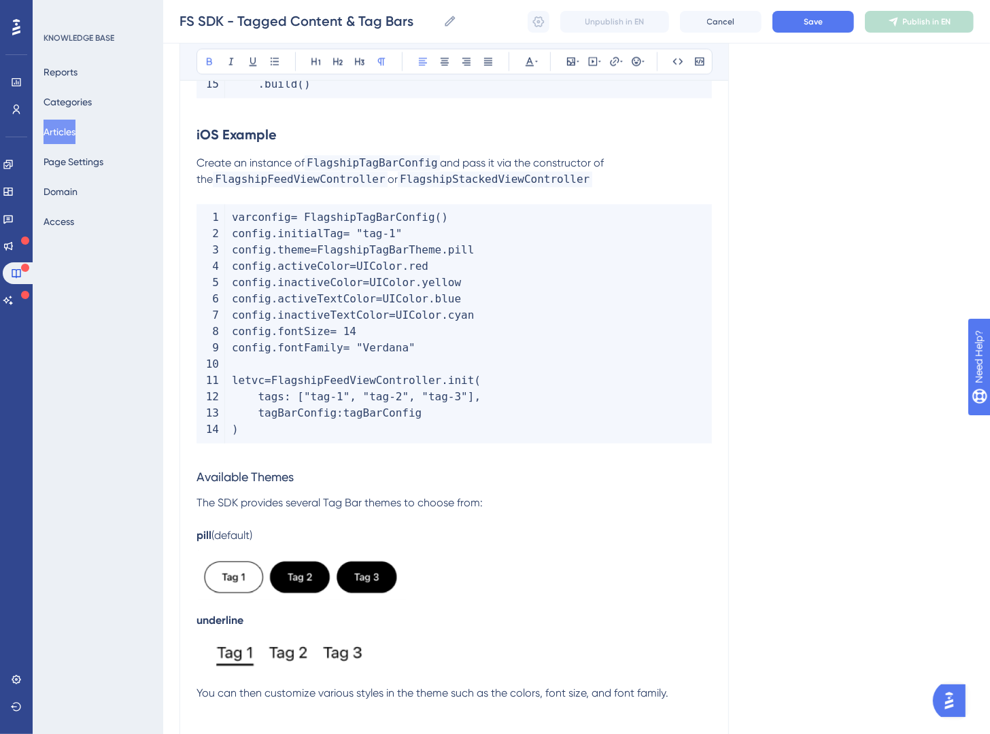
scroll to position [1511, 0]
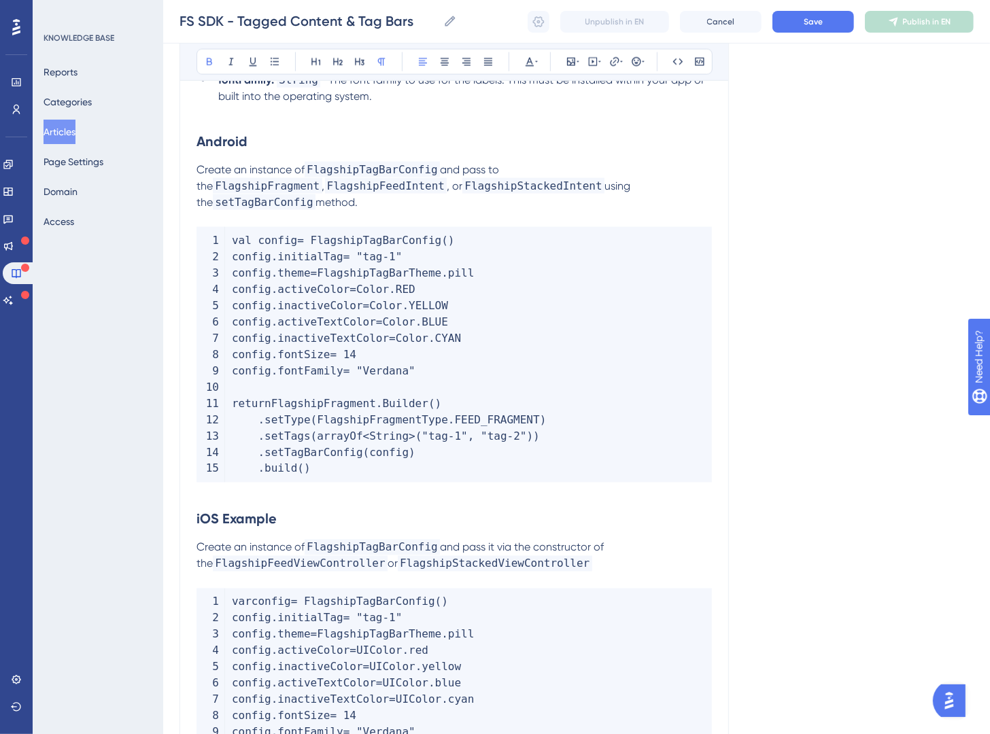
click at [262, 511] on strong "iOS Example" at bounding box center [237, 519] width 80 height 16
click at [257, 511] on strong "iOS Example" at bounding box center [237, 519] width 80 height 16
click at [807, 18] on span "Save" at bounding box center [813, 21] width 19 height 11
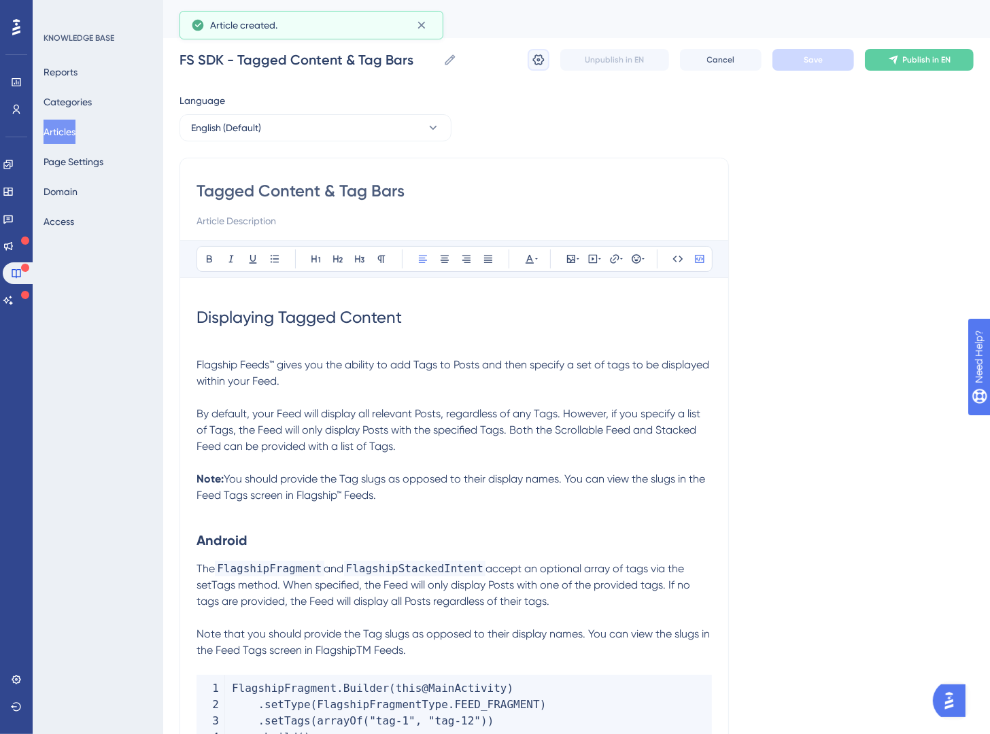
click at [534, 64] on icon at bounding box center [539, 60] width 14 height 14
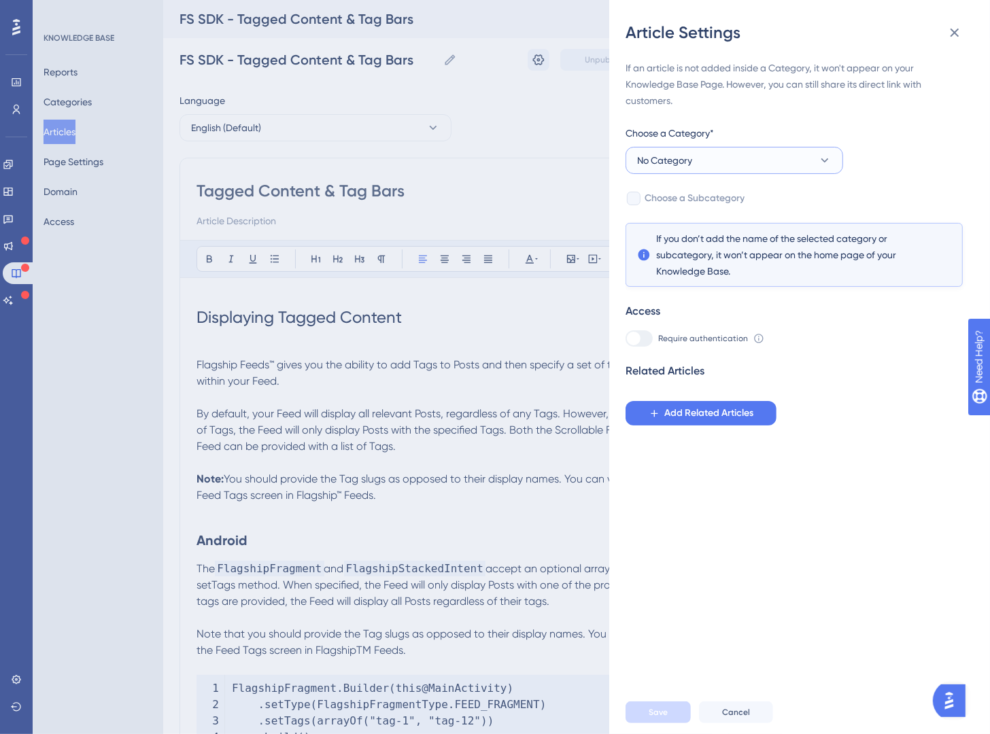
click at [770, 150] on button "No Category" at bounding box center [735, 160] width 218 height 27
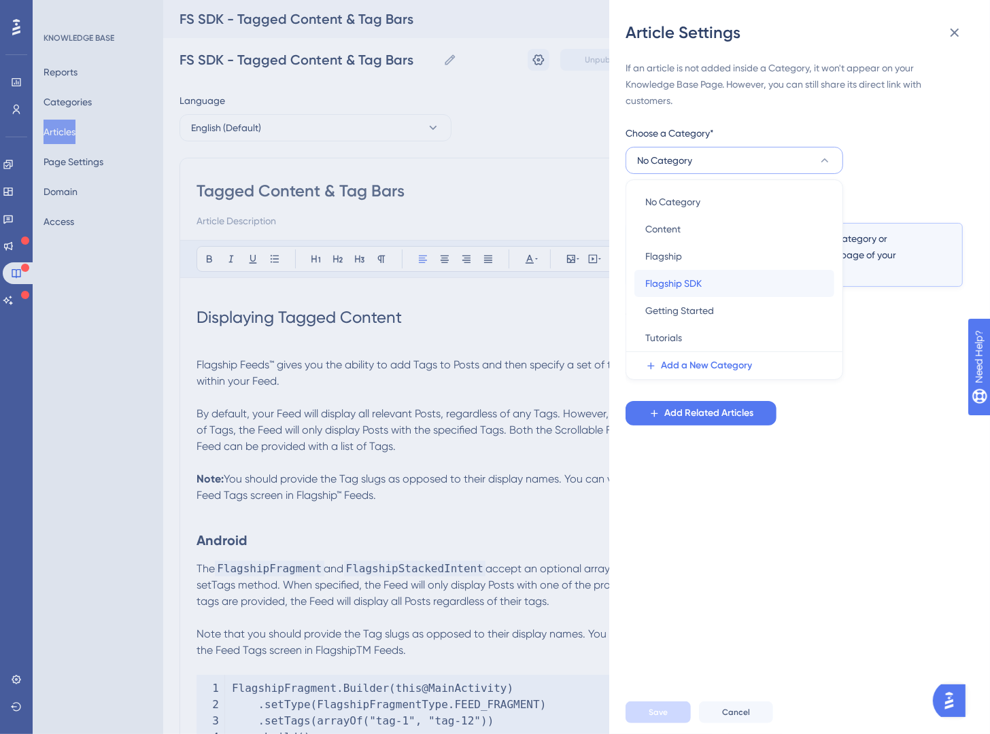
click at [750, 279] on div "Flagship SDK Flagship SDK" at bounding box center [734, 283] width 178 height 27
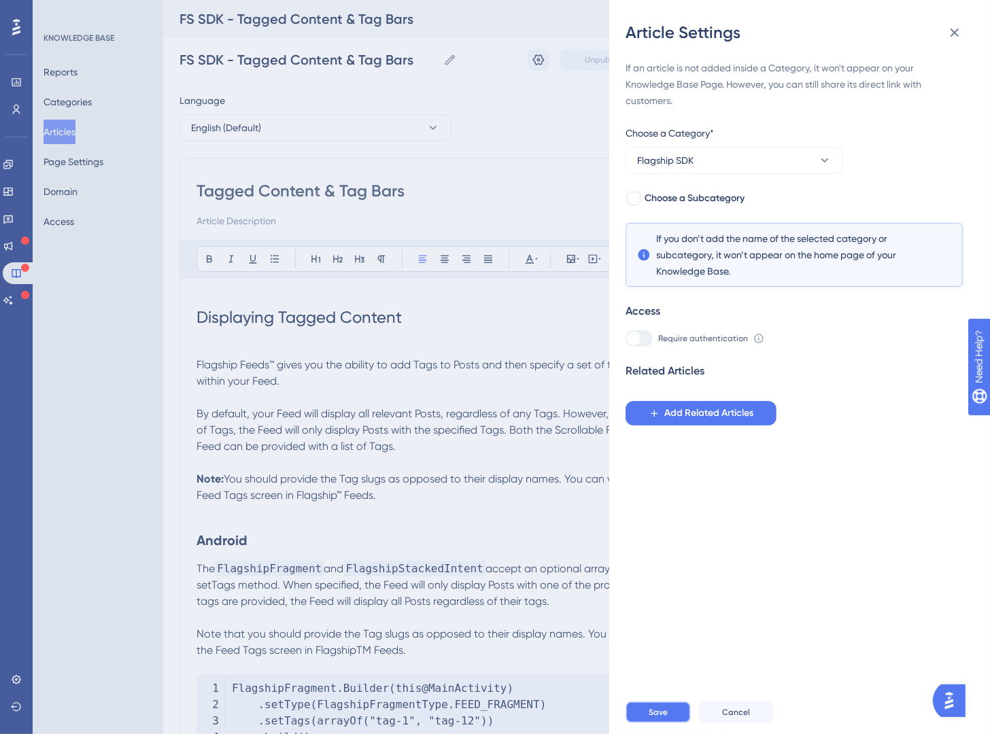
click at [660, 683] on span "Save" at bounding box center [658, 712] width 19 height 11
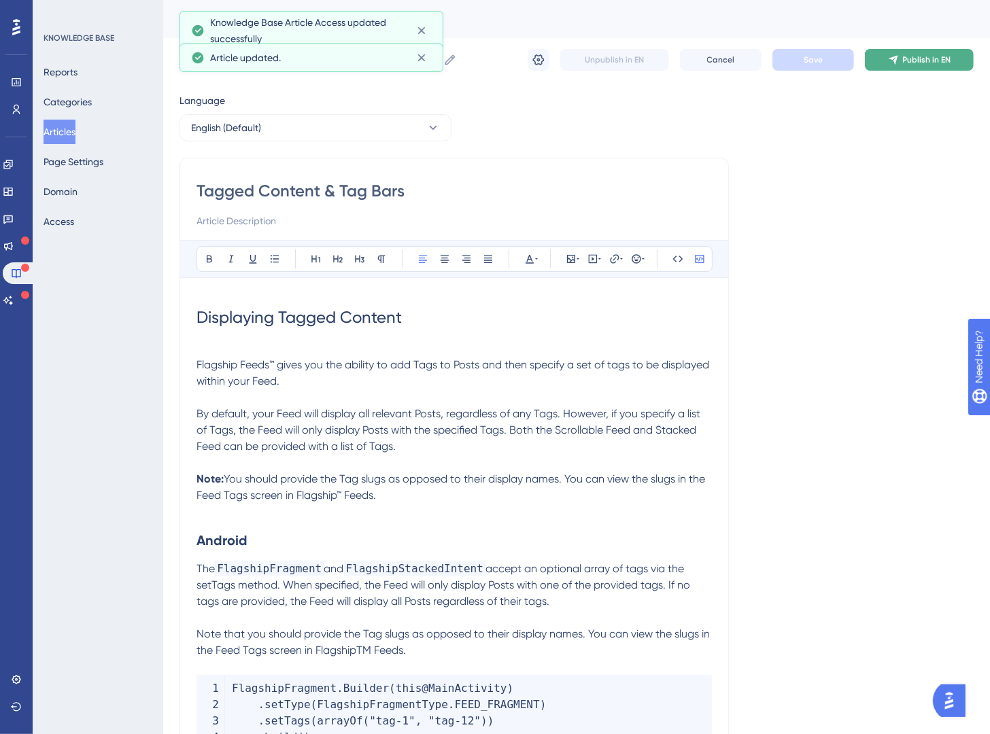
click at [931, 58] on span "Publish in EN" at bounding box center [927, 59] width 48 height 11
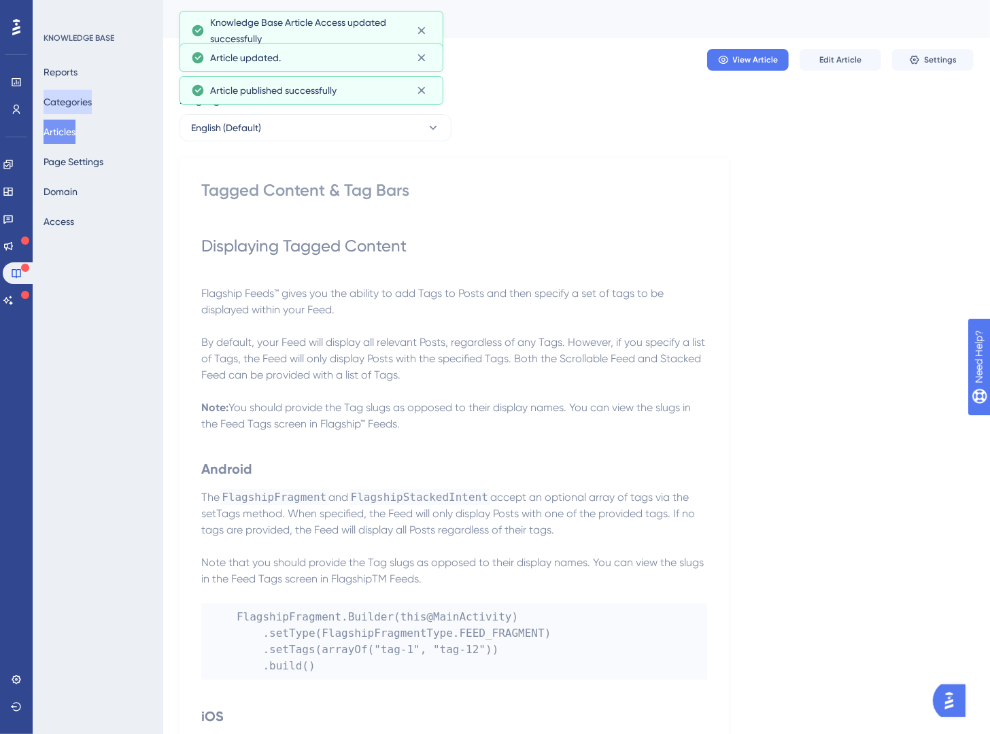
click at [78, 101] on button "Categories" at bounding box center [68, 102] width 48 height 24
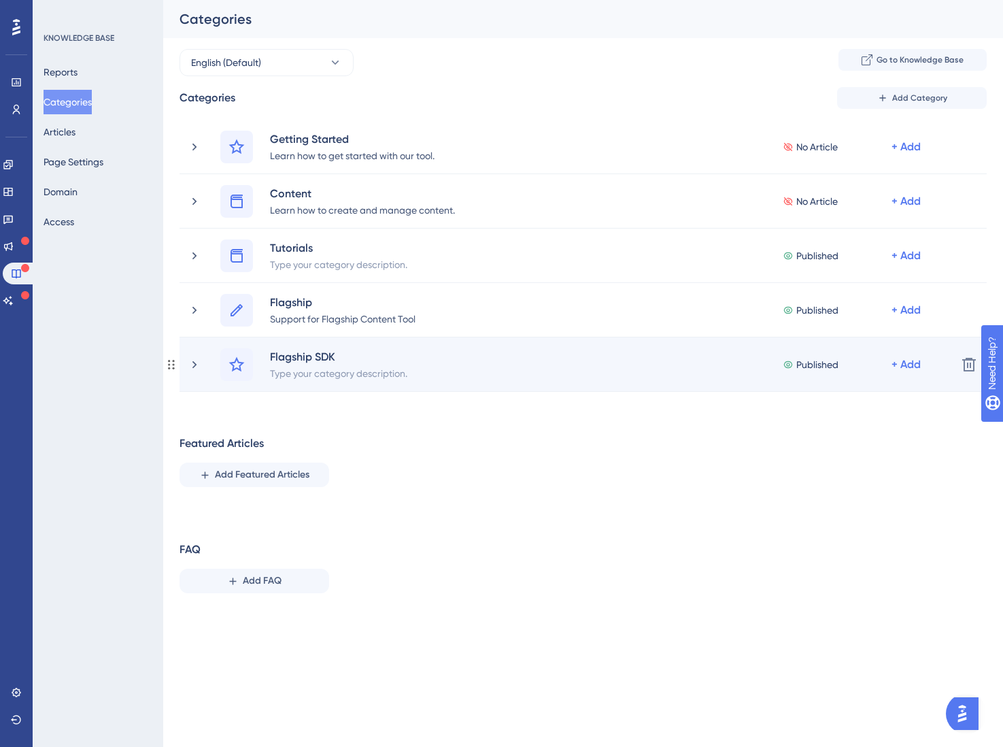
click at [202, 364] on div "Flagship SDK Type your category description. Published + Add" at bounding box center [567, 364] width 758 height 33
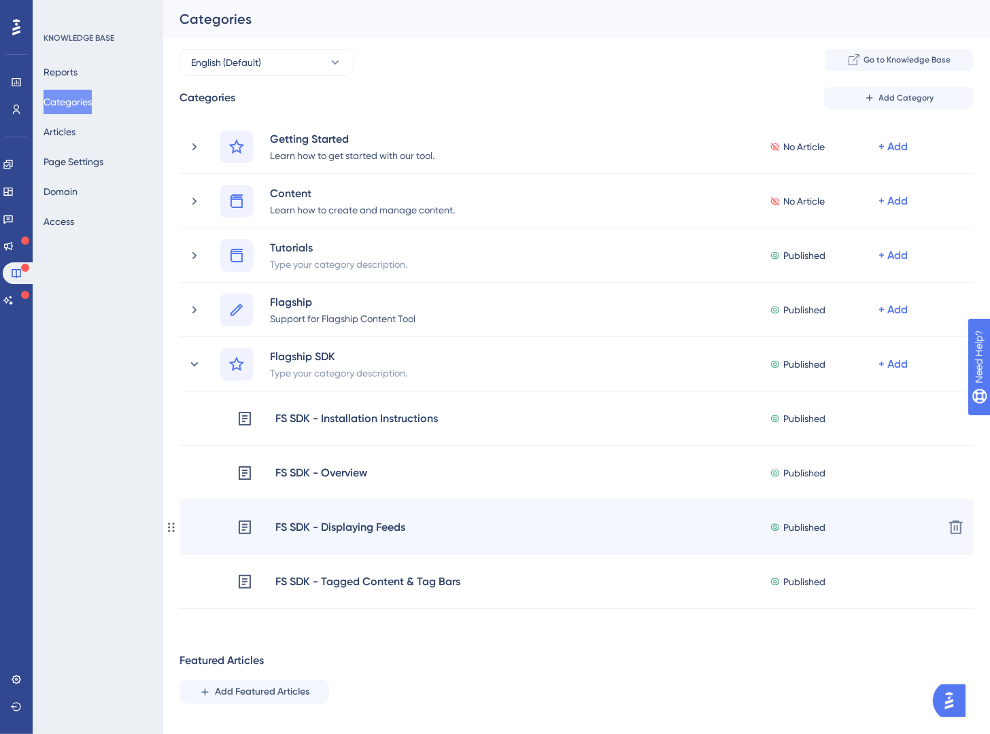
click at [369, 530] on div "FS SDK - Displaying Feeds" at bounding box center [340, 528] width 131 height 18
click at [367, 534] on div "FS SDK - Displaying Feeds" at bounding box center [340, 528] width 131 height 18
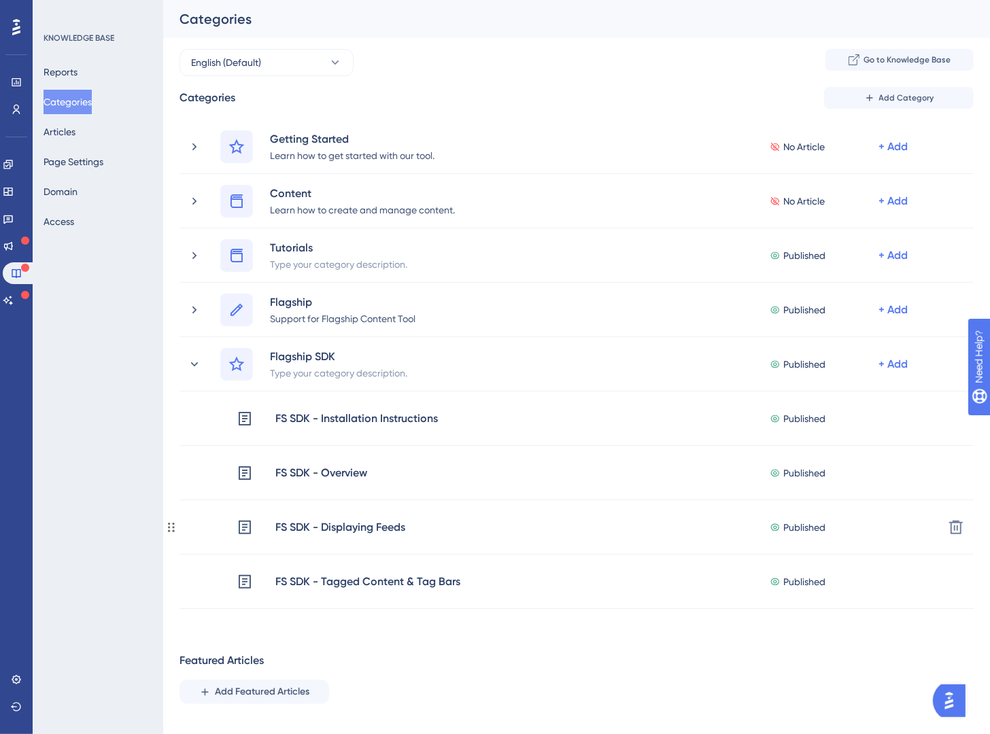
click at [367, 534] on div "FS SDK - Displaying Feeds" at bounding box center [340, 528] width 131 height 18
click at [103, 131] on div "Reports Categories Articles Page Settings Domain Access" at bounding box center [99, 147] width 110 height 174
click at [73, 146] on div "Reports Categories Articles Page Settings Domain Access" at bounding box center [99, 147] width 110 height 174
click at [73, 133] on button "Articles" at bounding box center [60, 132] width 32 height 24
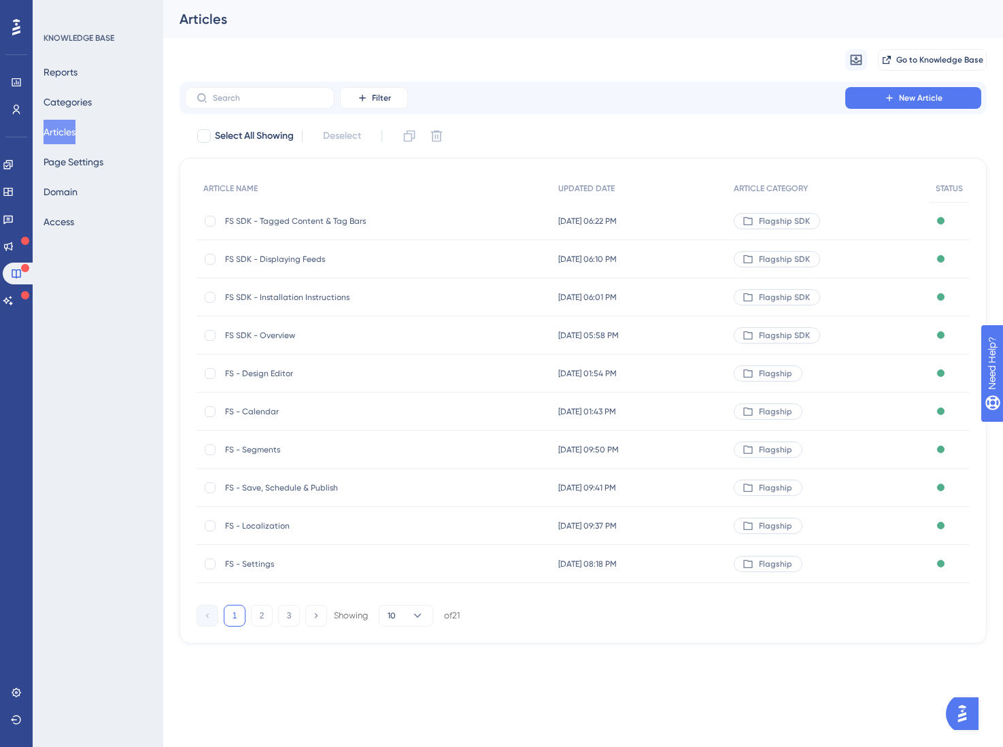
click at [288, 255] on span "FS SDK - Displaying Feeds" at bounding box center [334, 259] width 218 height 11
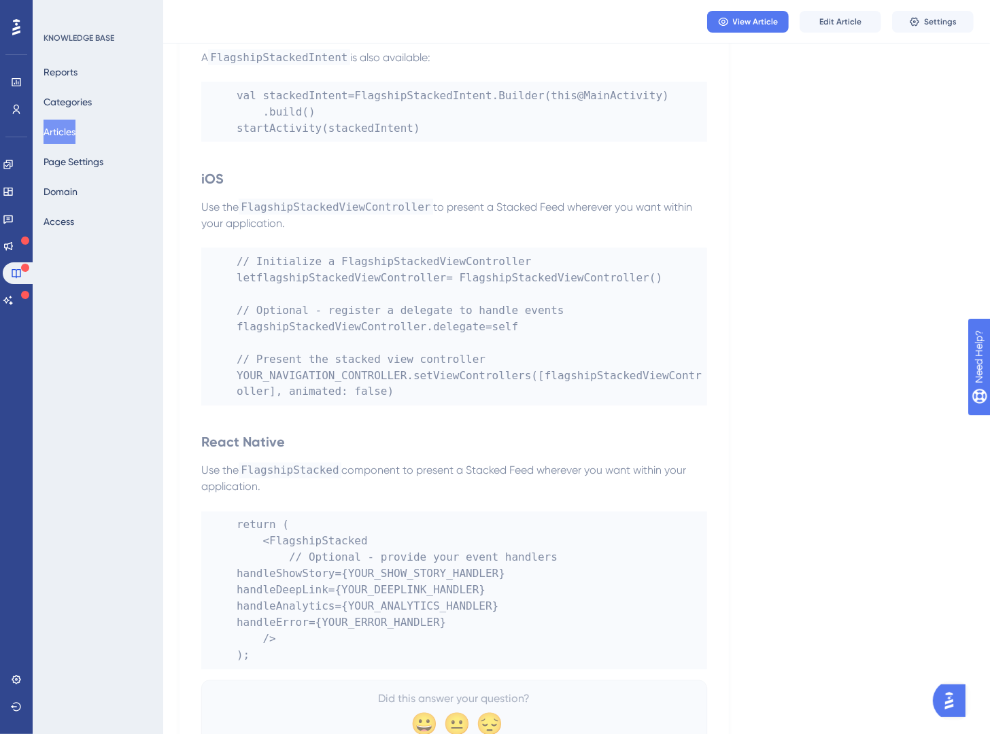
scroll to position [1673, 0]
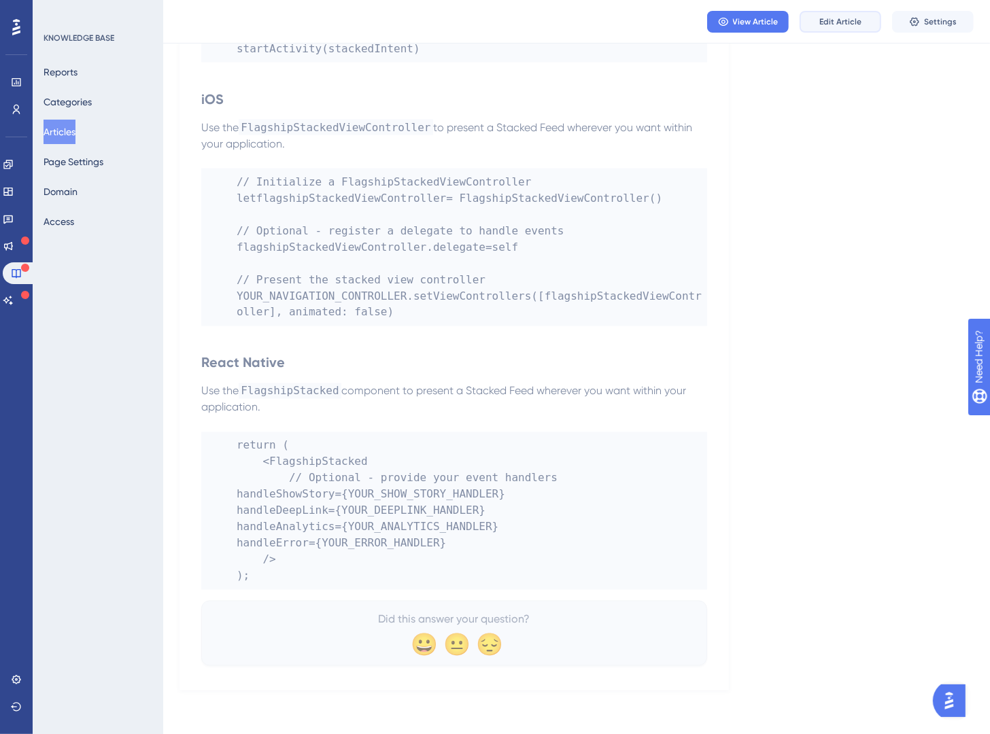
click at [853, 26] on span "Edit Article" at bounding box center [840, 21] width 42 height 11
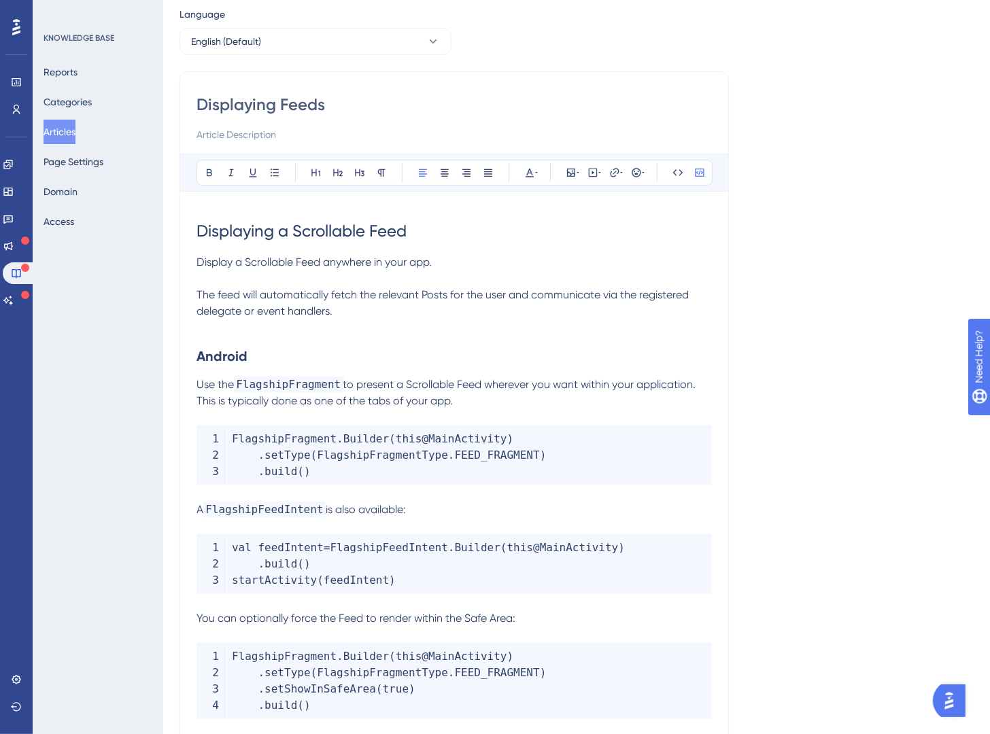
scroll to position [0, 0]
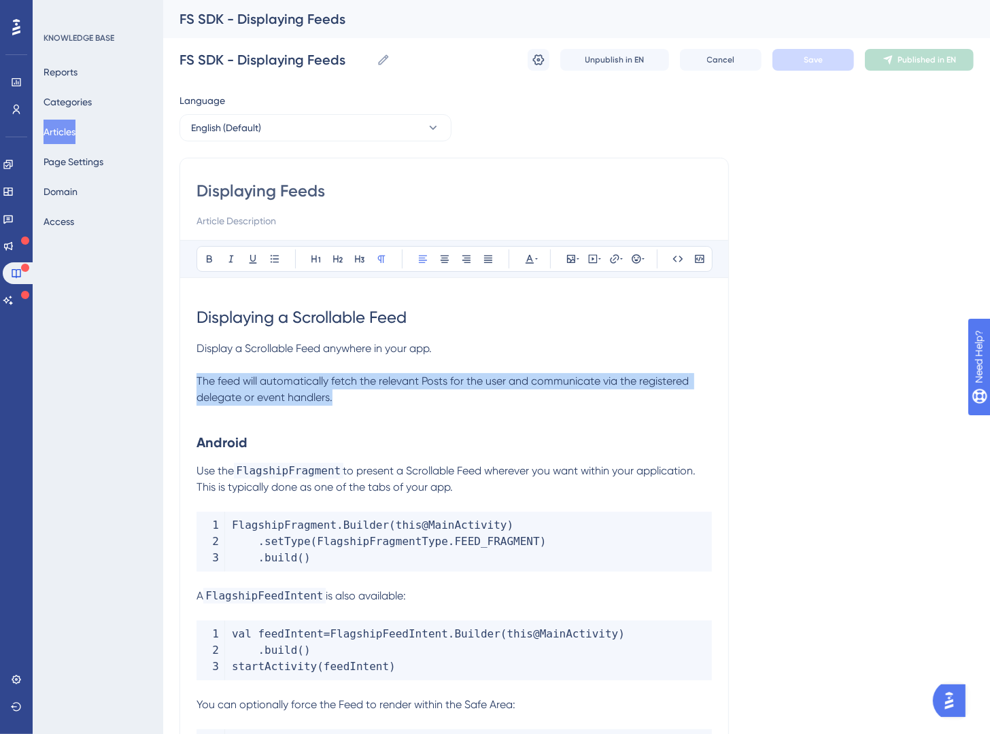
drag, startPoint x: 352, startPoint y: 399, endPoint x: 169, endPoint y: 383, distance: 183.6
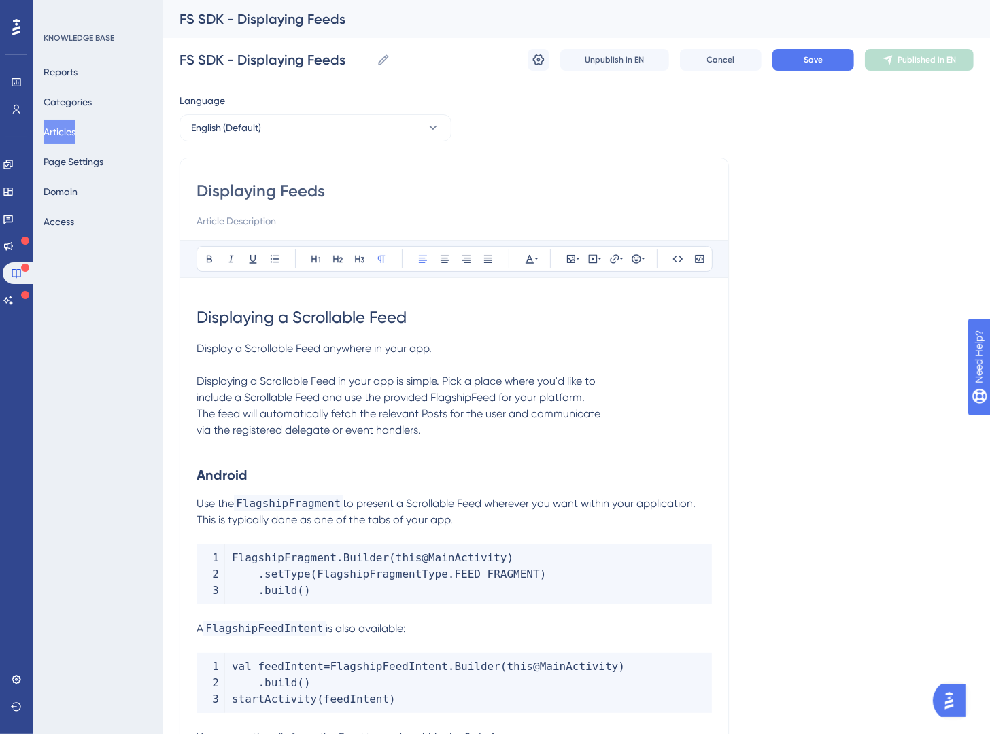
click at [201, 399] on span "Displaying a Scrollable Feed in your app is simple. Pick a place where you'd li…" at bounding box center [399, 406] width 404 height 62
click at [200, 413] on span "Displaying a Scrollable Feed in your app is simple. Pick a place where you'd li…" at bounding box center [447, 406] width 500 height 62
click at [201, 435] on span "Displaying a Scrollable Feed in your app is simple. Pick a place where you'd li…" at bounding box center [455, 406] width 517 height 62
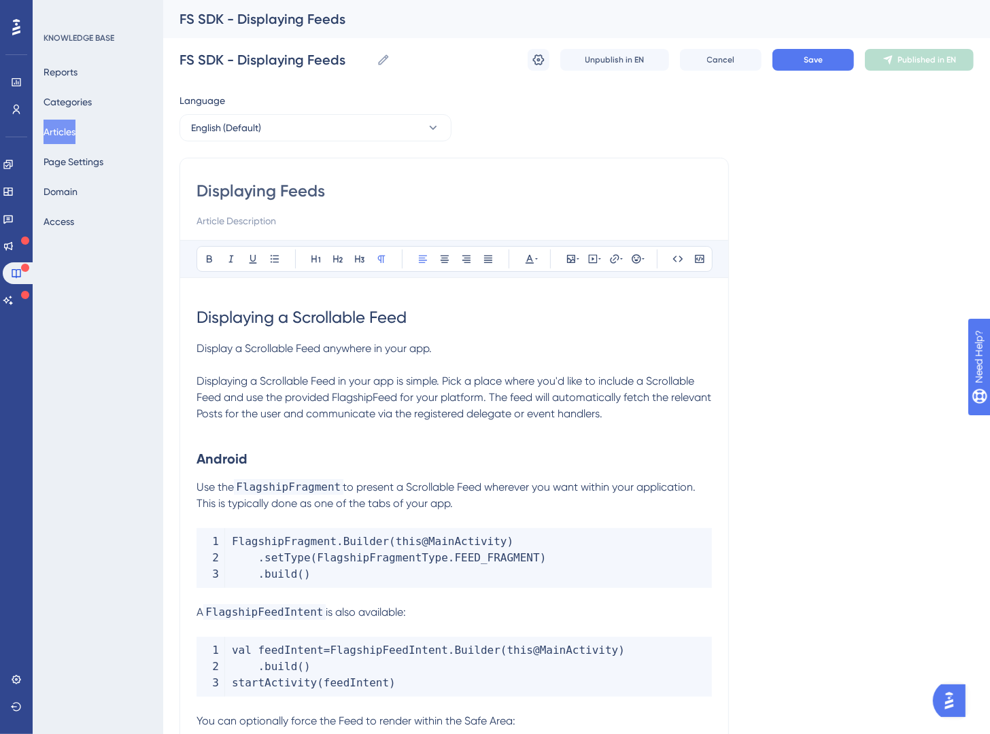
click at [398, 387] on span "Displaying a Scrollable Feed in your app is simple. Pick a place where you'd li…" at bounding box center [455, 398] width 517 height 46
drag, startPoint x: 397, startPoint y: 399, endPoint x: 336, endPoint y: 404, distance: 61.4
click at [336, 404] on span "Displaying a Scrollable Feed in your app is simple. Pick a place where you'd li…" at bounding box center [455, 398] width 517 height 46
click at [694, 257] on icon at bounding box center [699, 259] width 11 height 11
click at [672, 262] on icon at bounding box center [677, 259] width 11 height 11
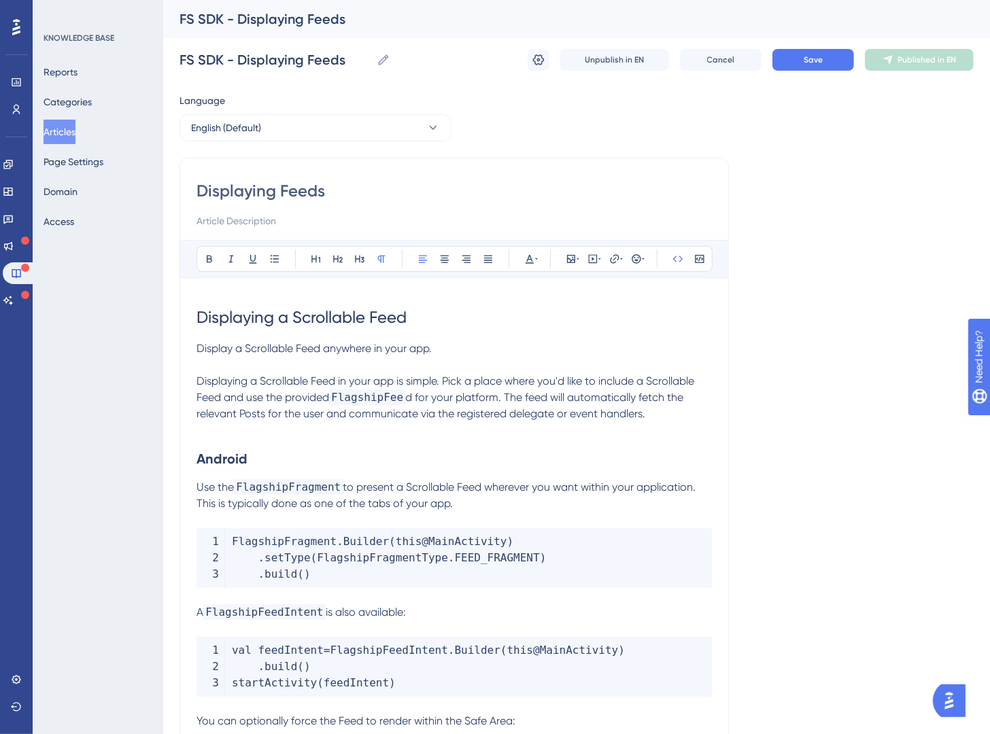
click at [405, 400] on span "FlagshipFee" at bounding box center [367, 398] width 76 height 16
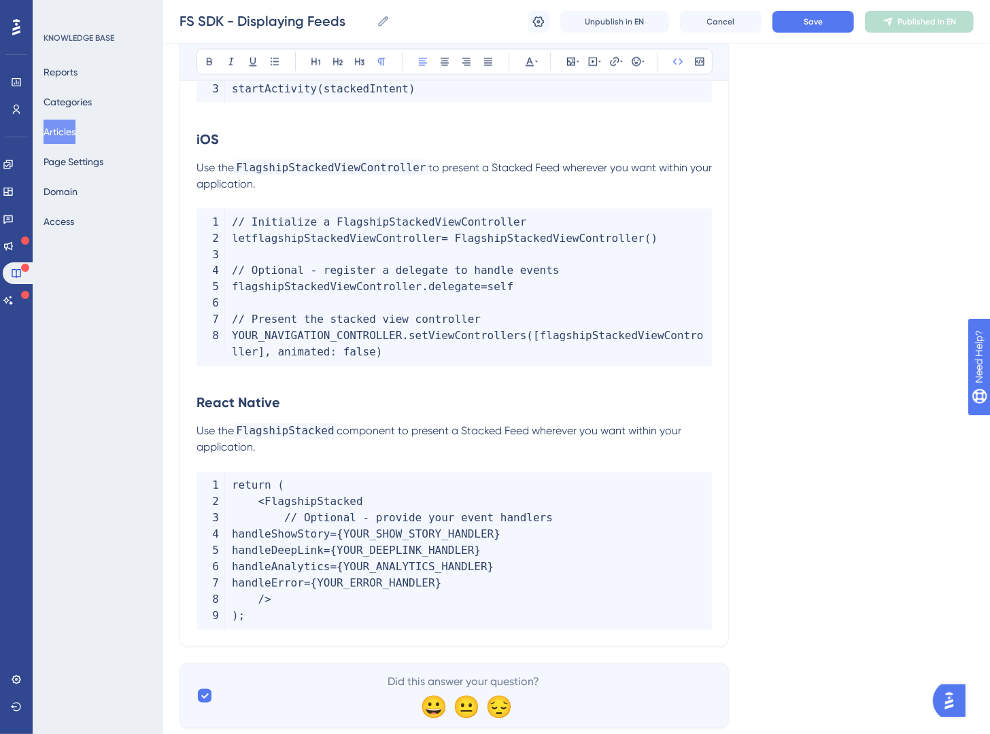
scroll to position [1759, 0]
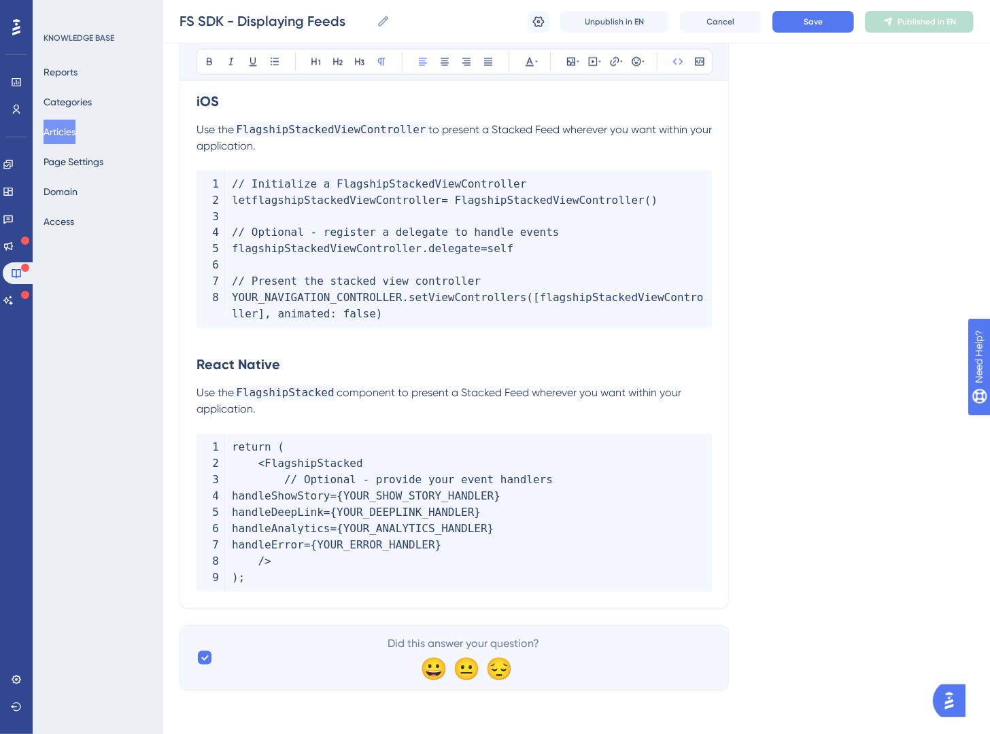
click at [805, 41] on div "FS SDK - Displaying Feeds FS SDK - Displaying Feeds Unpublish in EN Cancel Save…" at bounding box center [576, 22] width 827 height 44
click at [808, 33] on div "FS SDK - Displaying Feeds FS SDK - Displaying Feeds Unpublish in EN Cancel Save…" at bounding box center [576, 22] width 827 height 44
click at [813, 29] on button "Save" at bounding box center [813, 22] width 82 height 22
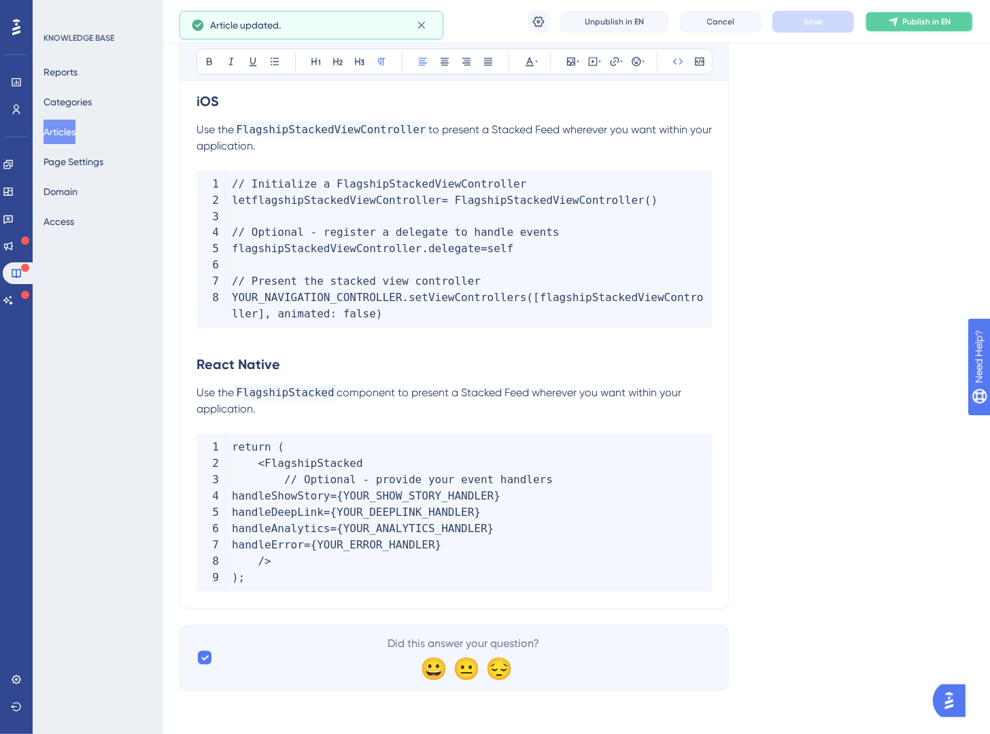
click at [922, 27] on button "Publish in EN" at bounding box center [919, 22] width 109 height 22
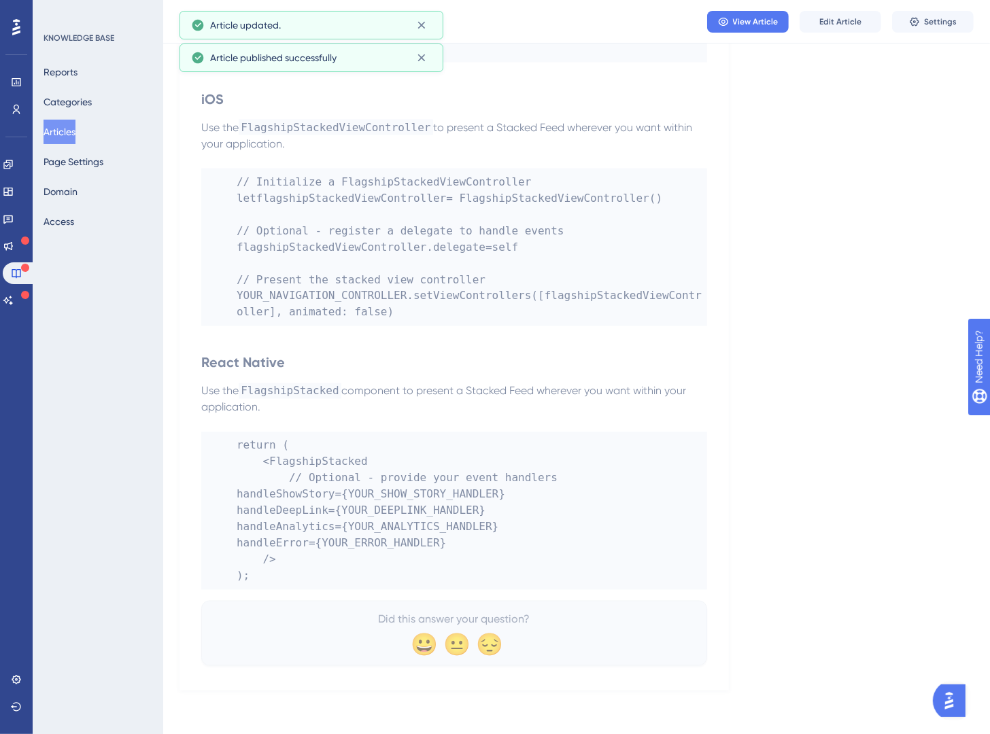
scroll to position [1688, 0]
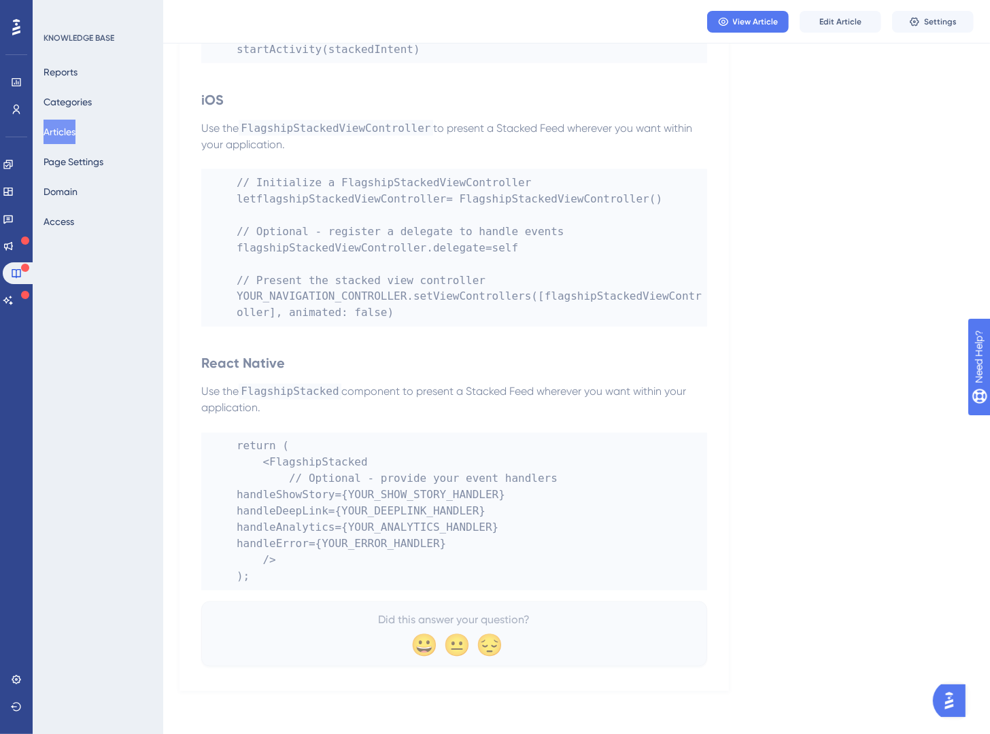
click at [114, 106] on div "Reports Categories Articles Page Settings Domain Access" at bounding box center [99, 147] width 110 height 174
click at [90, 99] on button "Categories" at bounding box center [68, 102] width 48 height 24
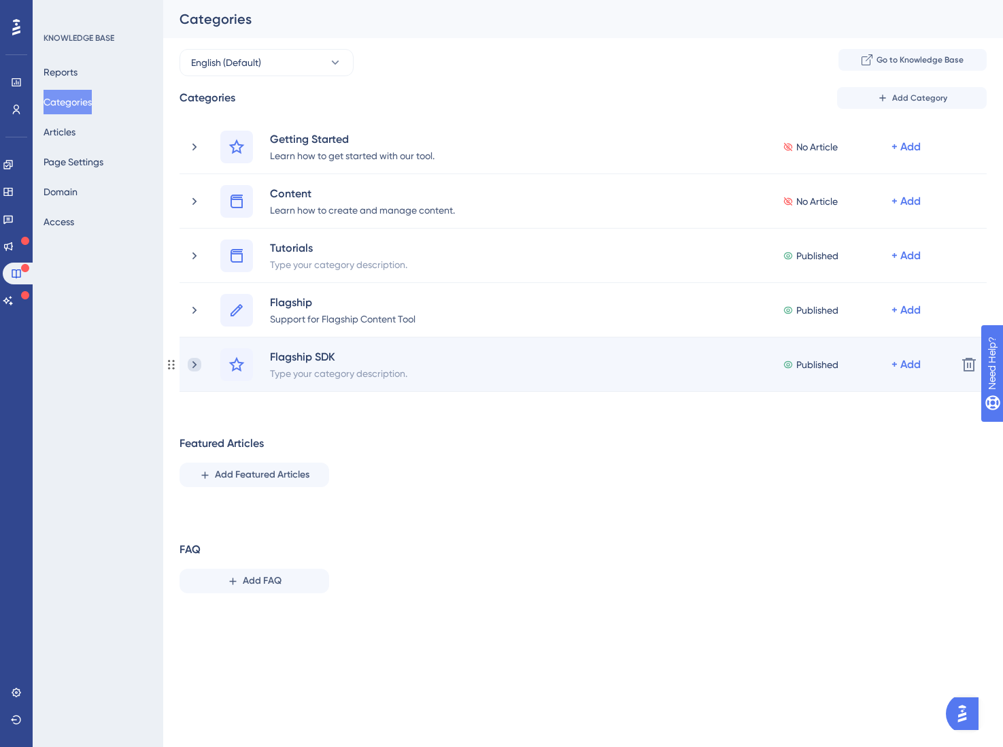
click at [192, 368] on icon at bounding box center [195, 365] width 14 height 14
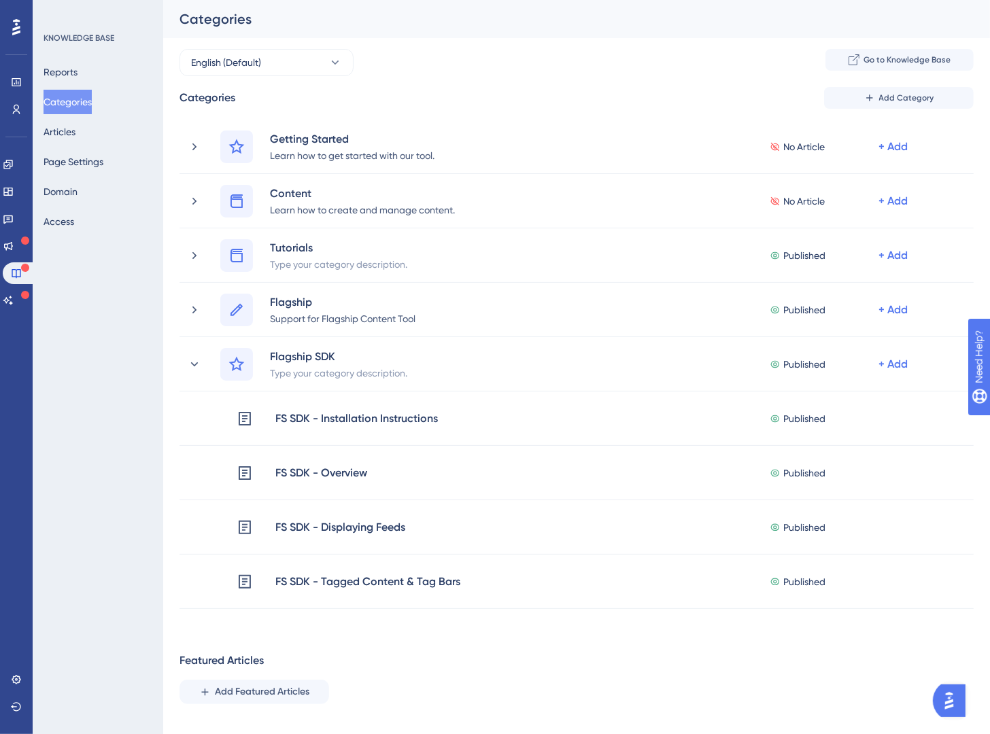
click at [100, 132] on div "Reports Categories Articles Page Settings Domain Access" at bounding box center [99, 147] width 110 height 174
click at [72, 136] on button "Articles" at bounding box center [60, 132] width 32 height 24
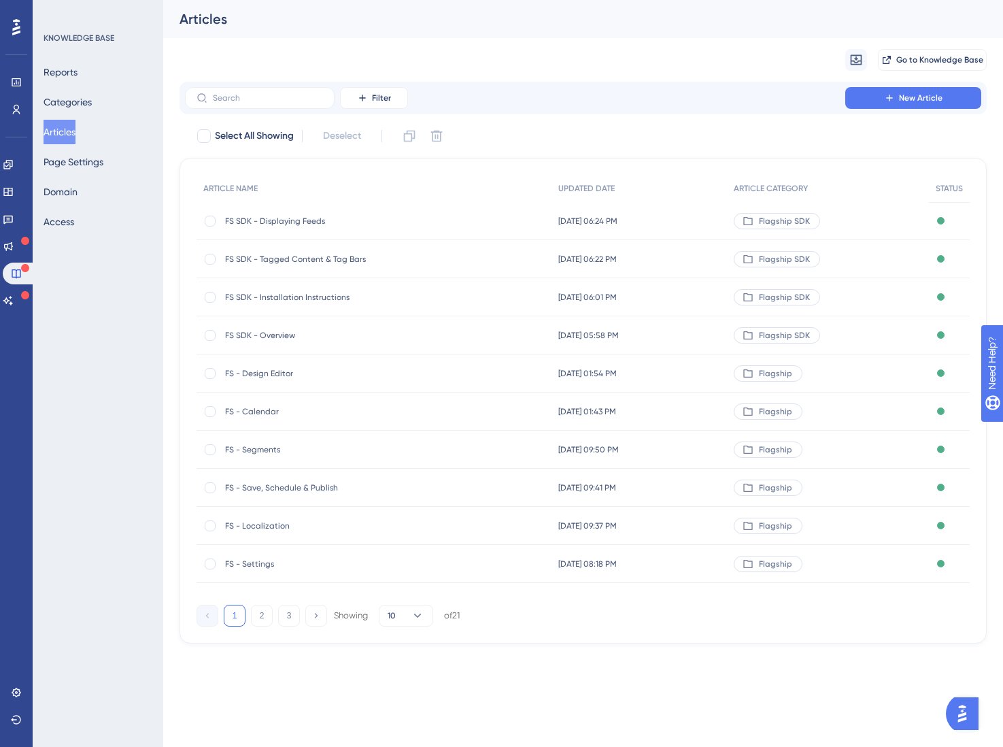
click at [292, 332] on span "FS SDK - Overview" at bounding box center [334, 335] width 218 height 11
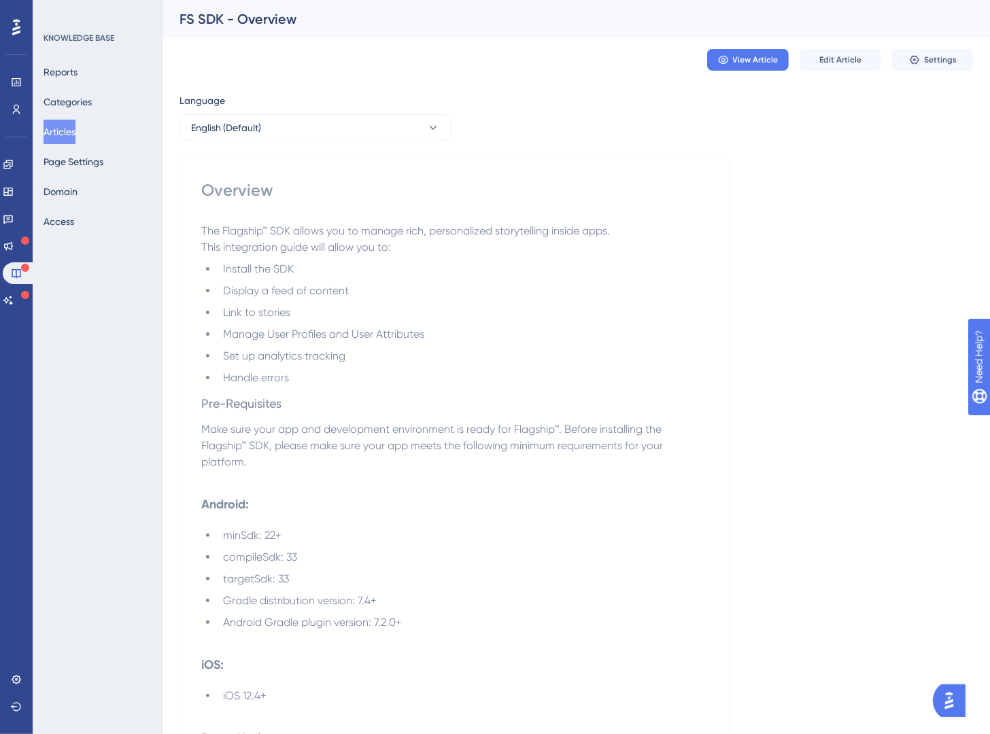
click at [545, 328] on li "Manage User Profiles and User Attributes" at bounding box center [463, 334] width 490 height 16
click at [844, 61] on span "Edit Article" at bounding box center [840, 59] width 42 height 11
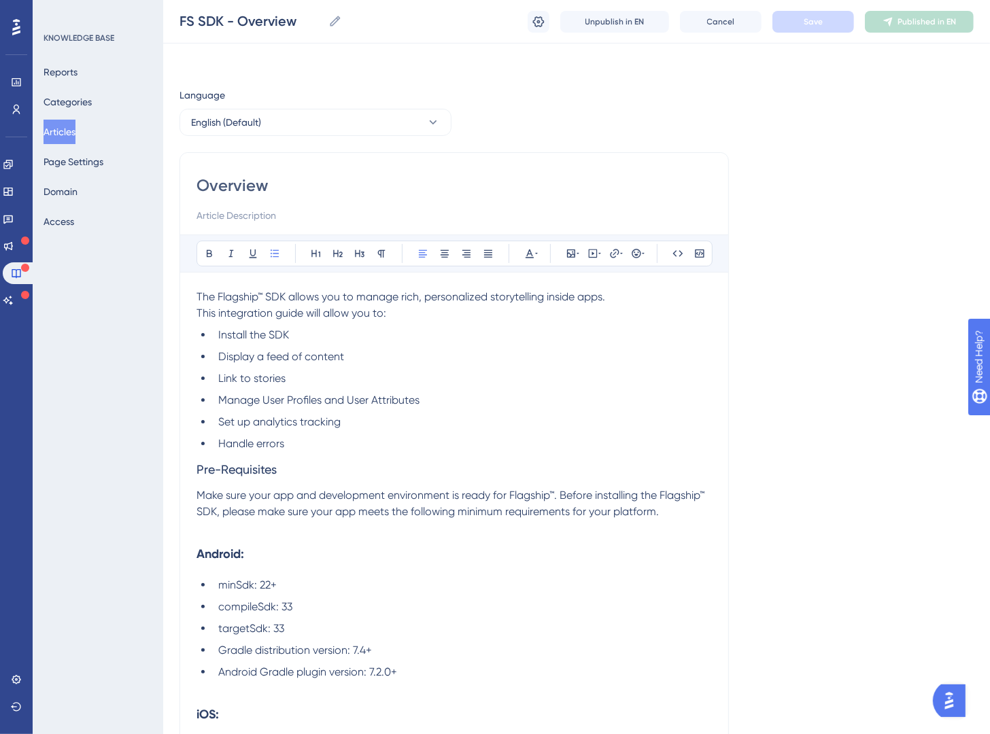
scroll to position [109, 0]
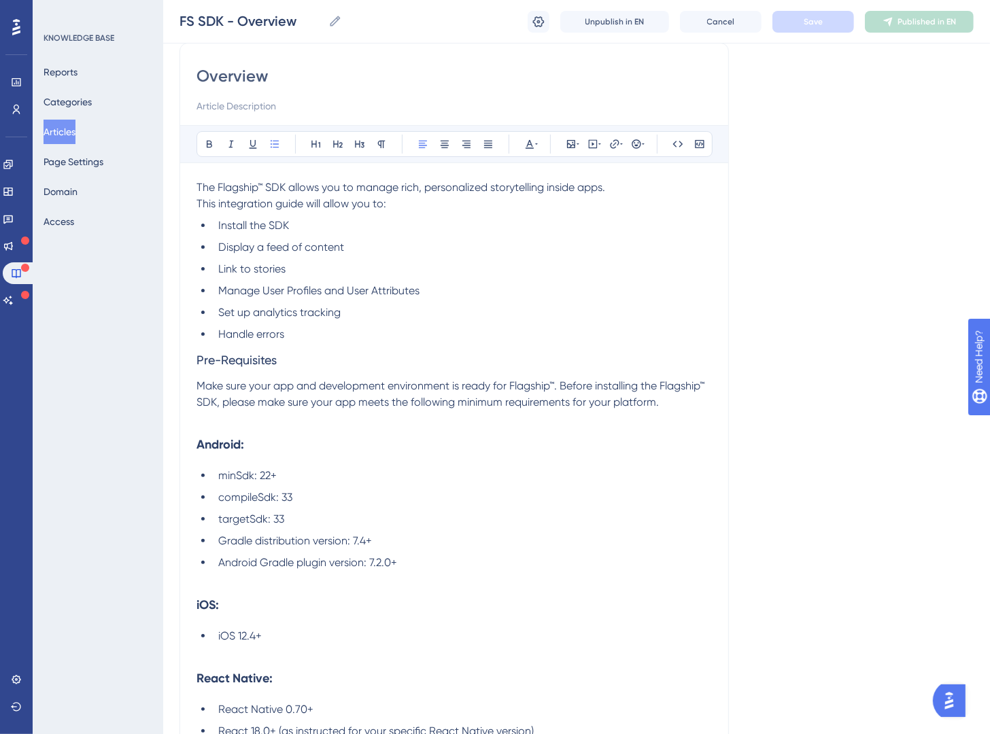
click at [322, 249] on span "Display a feed of content" at bounding box center [281, 247] width 126 height 13
click at [615, 143] on icon at bounding box center [614, 144] width 11 height 11
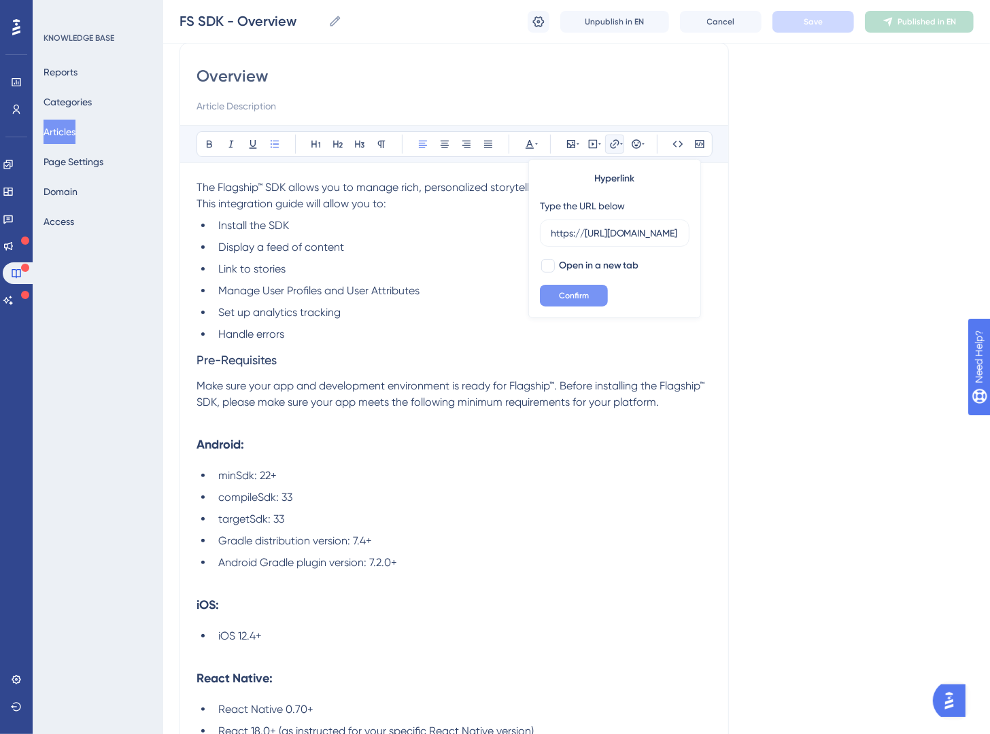
type input "https://[URL][DOMAIN_NAME]"
click at [572, 293] on span "Confirm" at bounding box center [574, 295] width 30 height 11
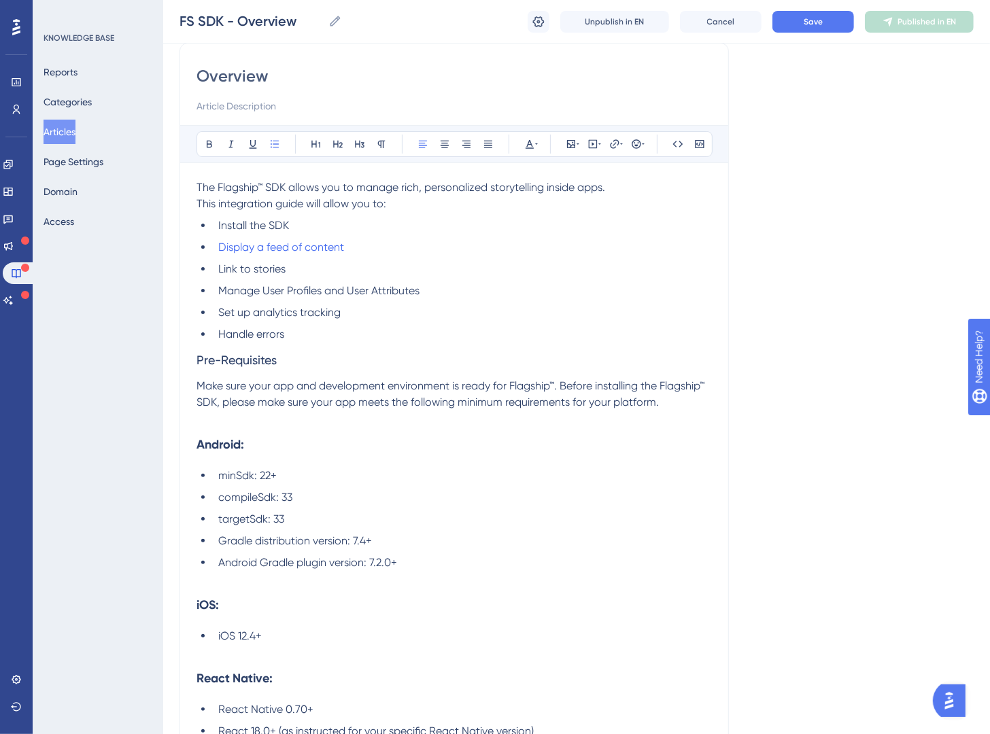
click at [573, 288] on li "Manage User Profiles and User Attributes" at bounding box center [462, 291] width 499 height 16
drag, startPoint x: 308, startPoint y: 222, endPoint x: 212, endPoint y: 224, distance: 95.9
click at [213, 224] on li "Install the SDK" at bounding box center [462, 226] width 499 height 16
click at [612, 148] on icon at bounding box center [614, 144] width 11 height 11
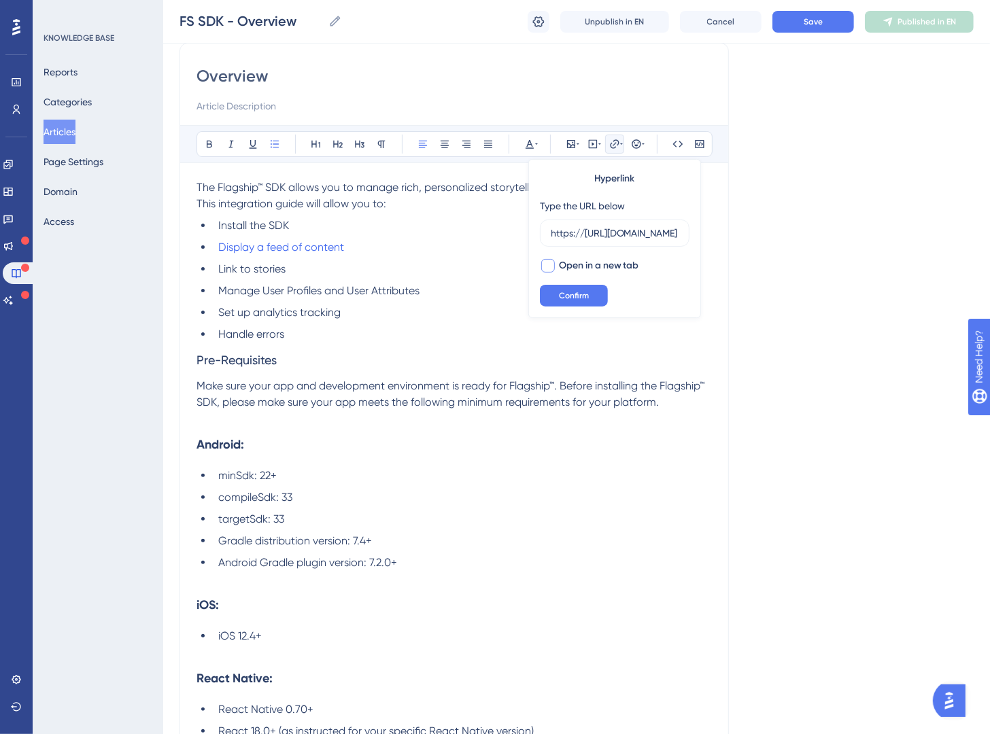
type input "https://[URL][DOMAIN_NAME]"
click at [546, 260] on div at bounding box center [548, 266] width 14 height 14
checkbox input "true"
click at [561, 295] on span "Confirm" at bounding box center [574, 295] width 30 height 11
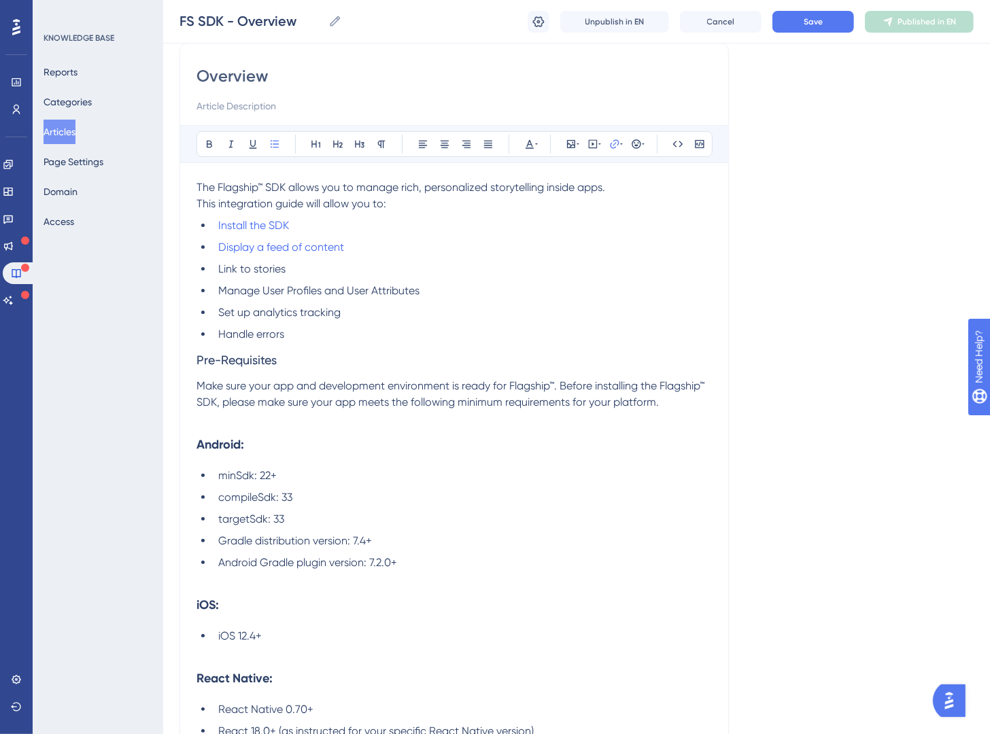
click at [580, 267] on li "Link to stories" at bounding box center [462, 269] width 499 height 16
click at [808, 9] on div "FS SDK - Overview FS SDK - Overview Unpublish in EN Cancel Save Published in EN" at bounding box center [576, 22] width 827 height 44
click at [802, 22] on button "Save" at bounding box center [813, 22] width 82 height 22
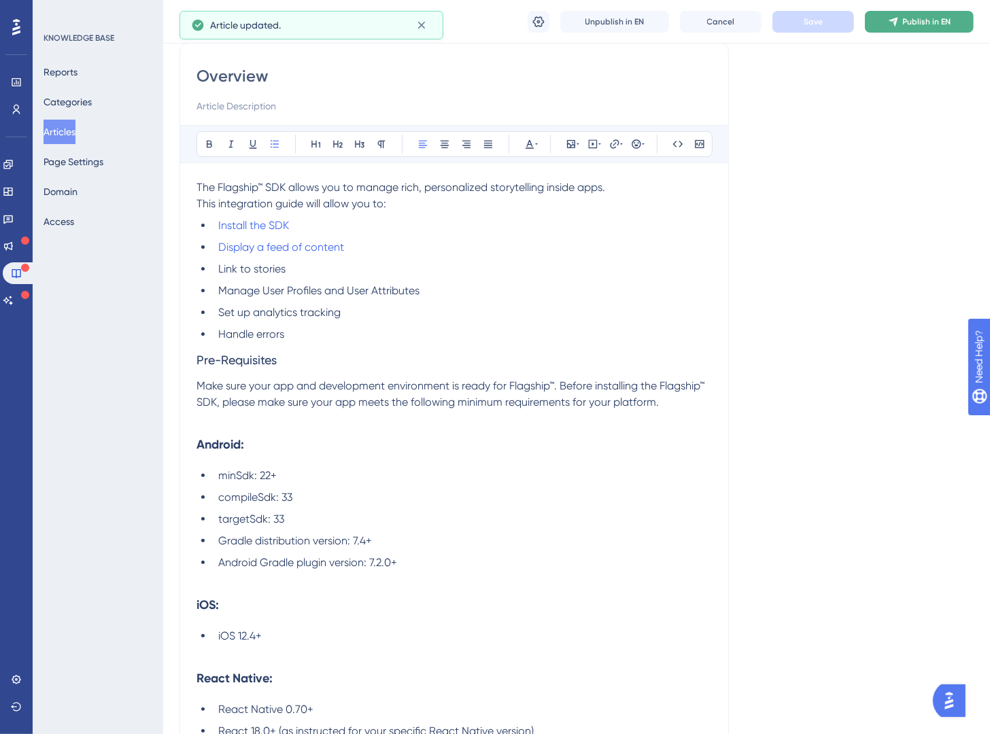
click at [912, 26] on button "Publish in EN" at bounding box center [919, 22] width 109 height 22
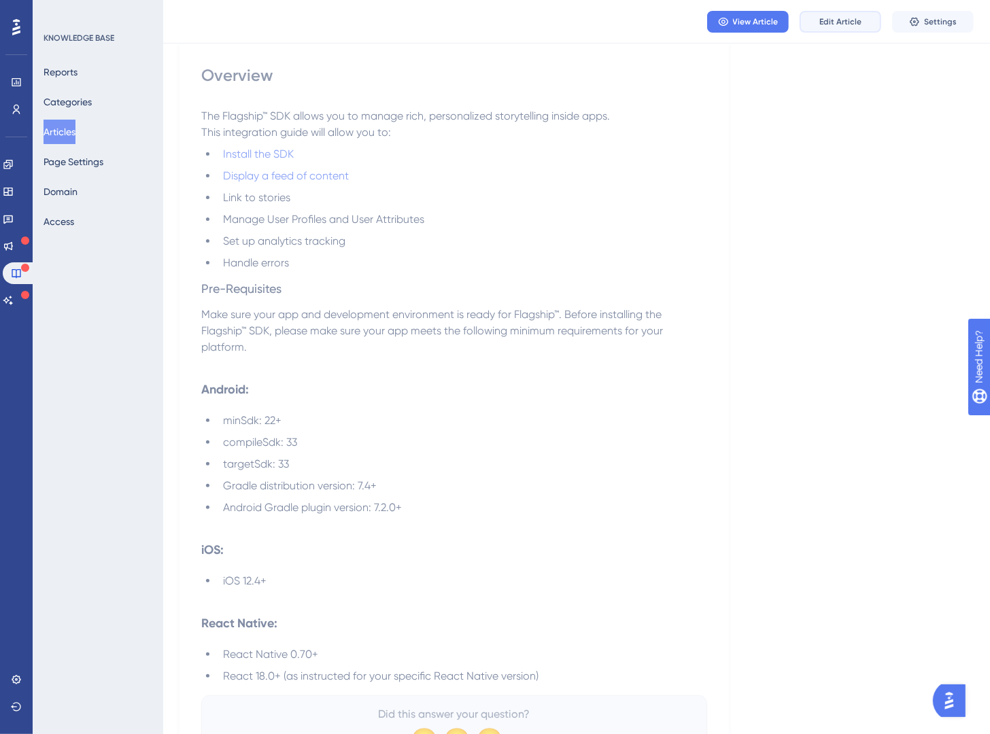
click at [866, 18] on button "Edit Article" at bounding box center [841, 22] width 82 height 22
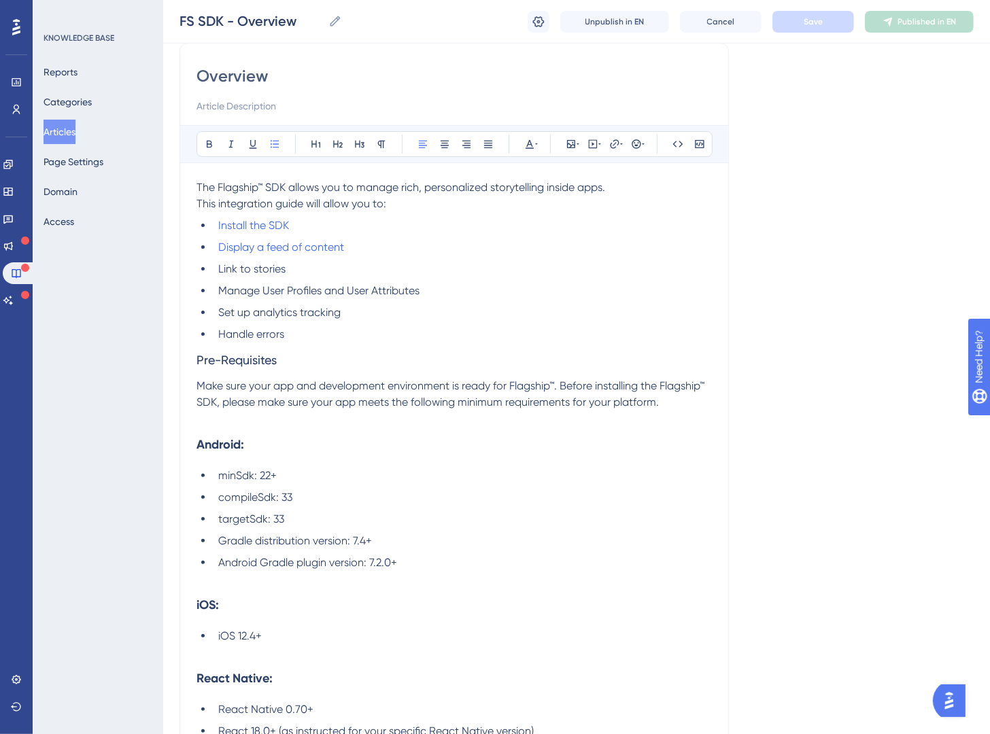
scroll to position [103, 0]
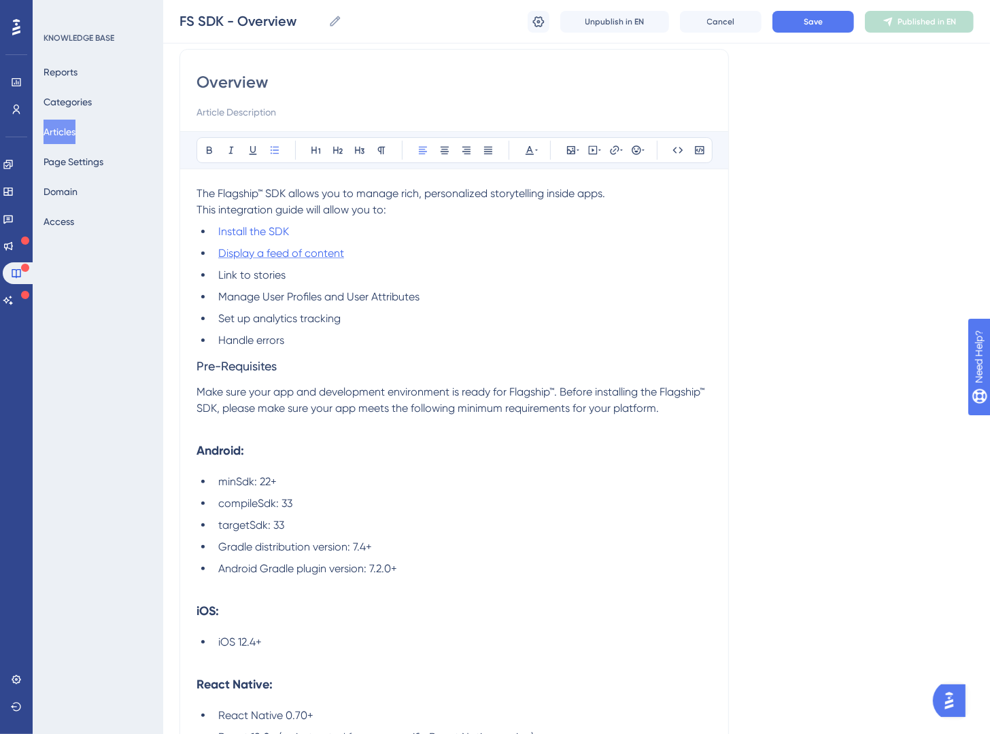
click at [331, 253] on span "Display a feed of content" at bounding box center [281, 253] width 126 height 13
drag, startPoint x: 627, startPoint y: 239, endPoint x: 477, endPoint y: 246, distance: 149.8
click at [400, 240] on div "Bold Italic Underline Bullet Point Heading 1 Heading 2 Heading 3 Normal Align L…" at bounding box center [454, 438] width 515 height 615
click at [607, 150] on button at bounding box center [614, 150] width 19 height 19
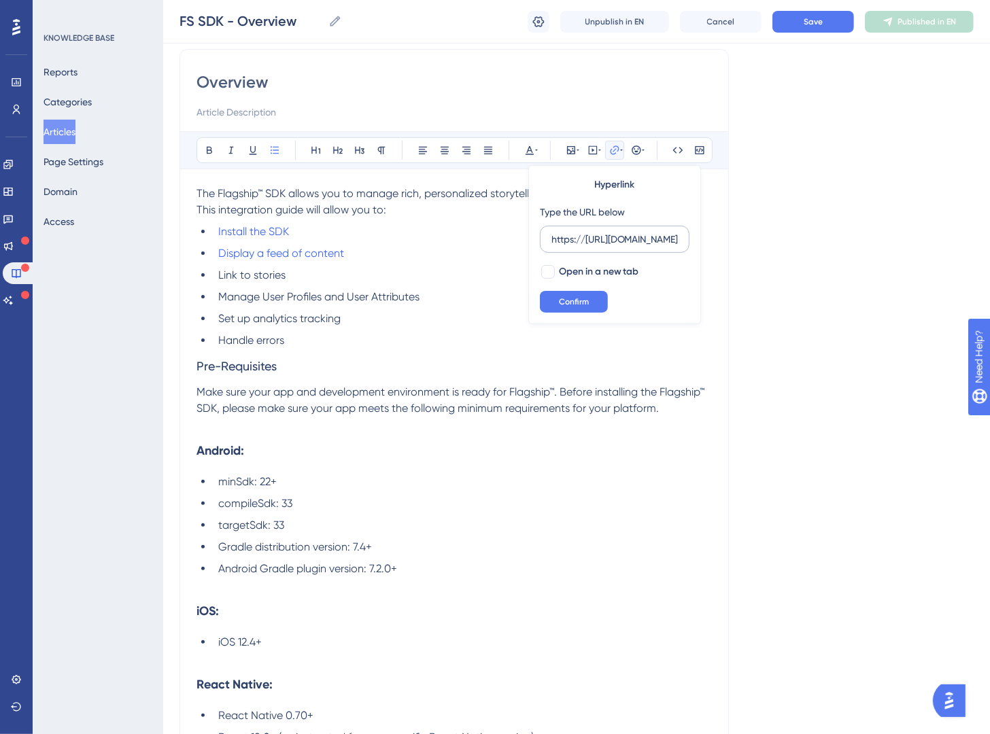
scroll to position [0, 503]
click at [611, 235] on input "https://[URL][DOMAIN_NAME]" at bounding box center [614, 239] width 126 height 15
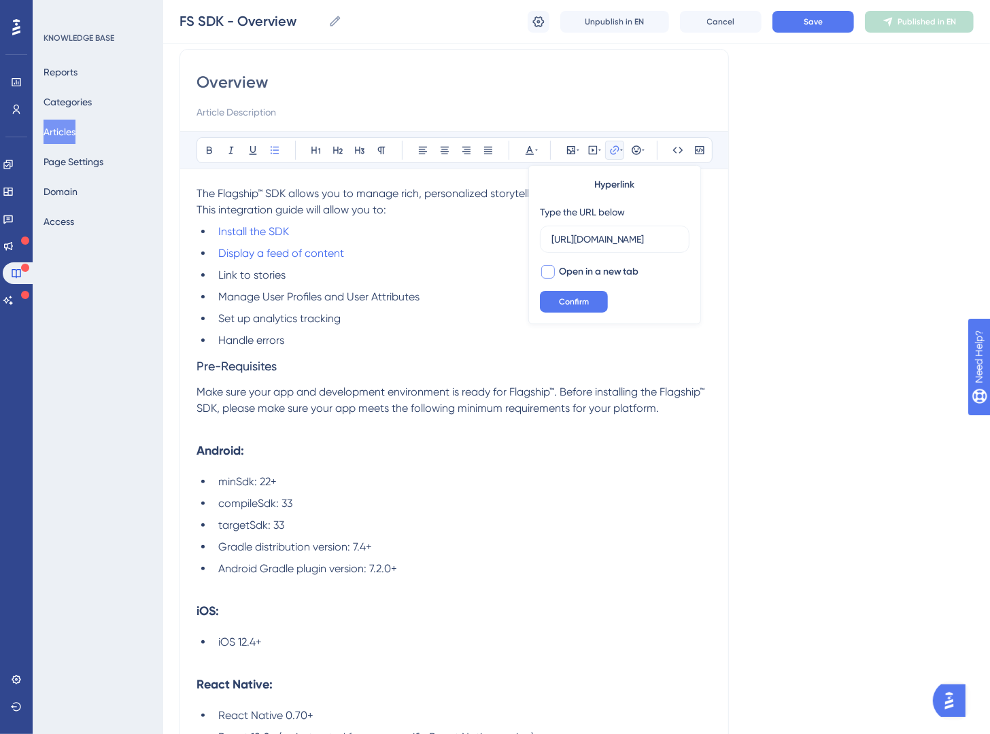
type input "[URL][DOMAIN_NAME]"
click at [569, 279] on span "Open in a new tab" at bounding box center [599, 272] width 80 height 16
checkbox input "true"
click at [579, 303] on span "Confirm" at bounding box center [574, 301] width 30 height 11
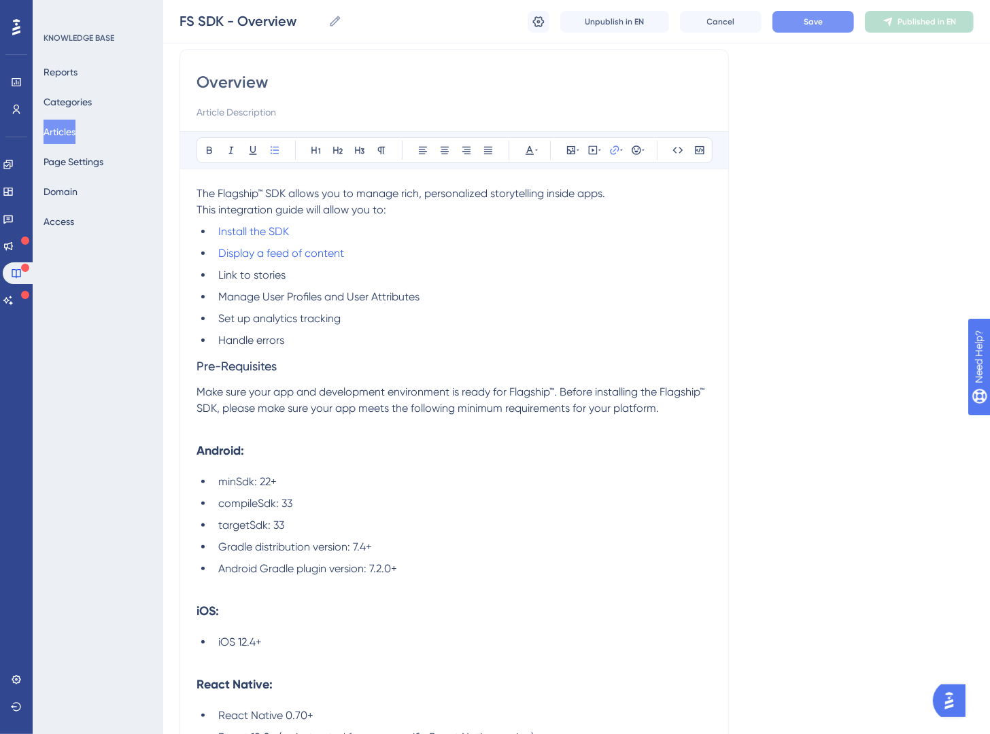
click at [830, 18] on button "Save" at bounding box center [813, 22] width 82 height 22
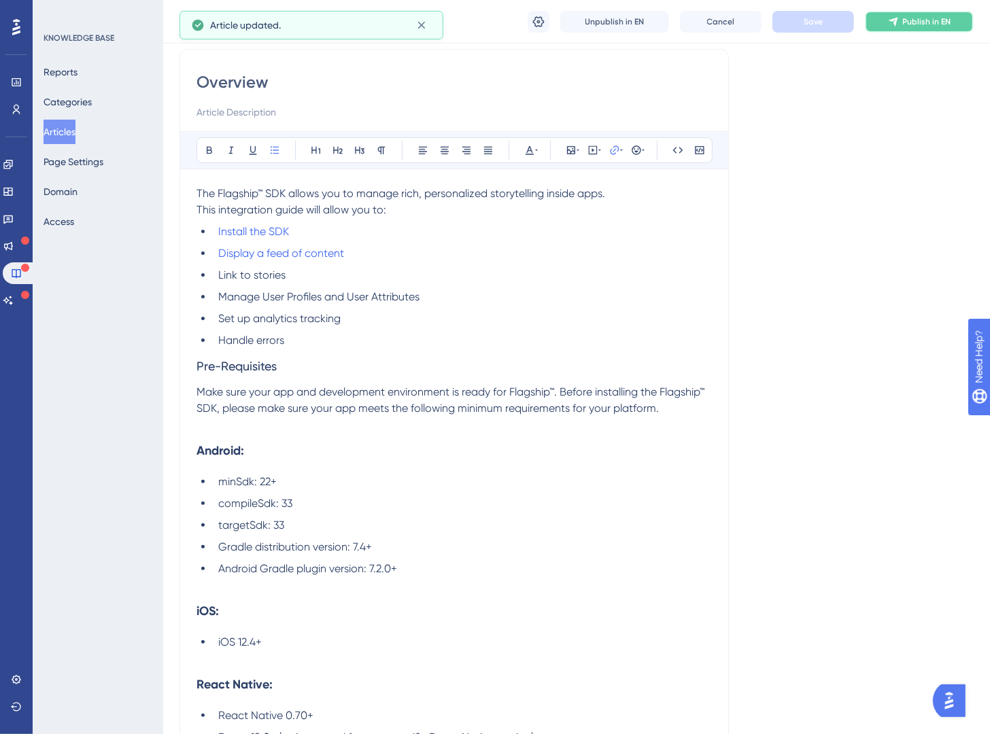
click at [913, 24] on span "Publish in EN" at bounding box center [927, 21] width 48 height 11
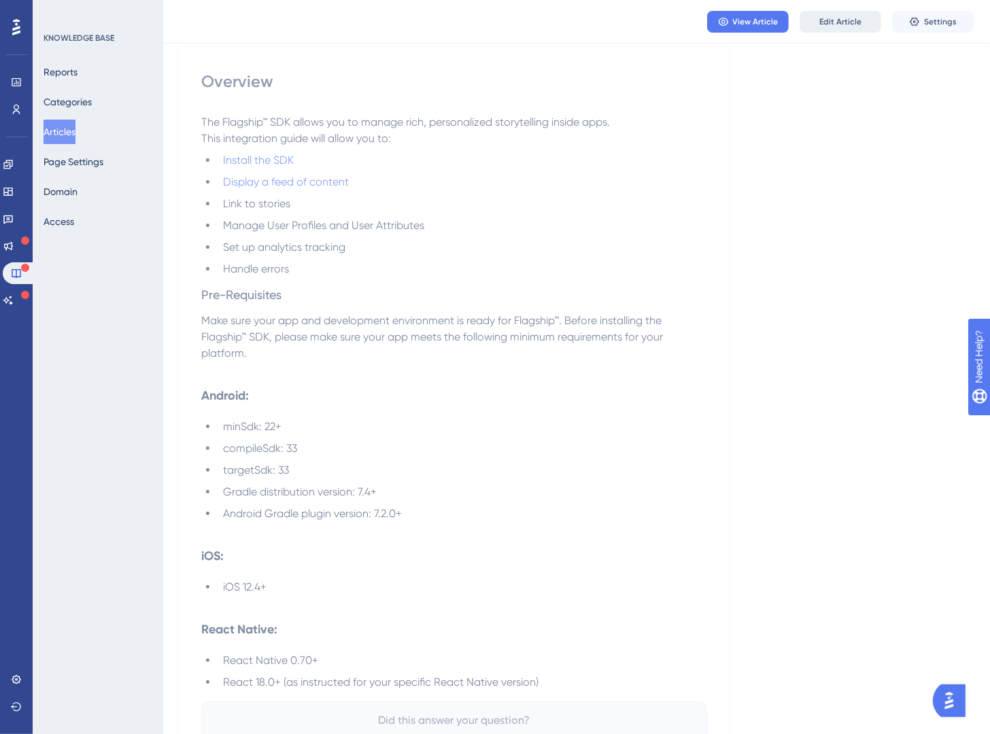
click at [842, 25] on span "Edit Article" at bounding box center [840, 21] width 42 height 11
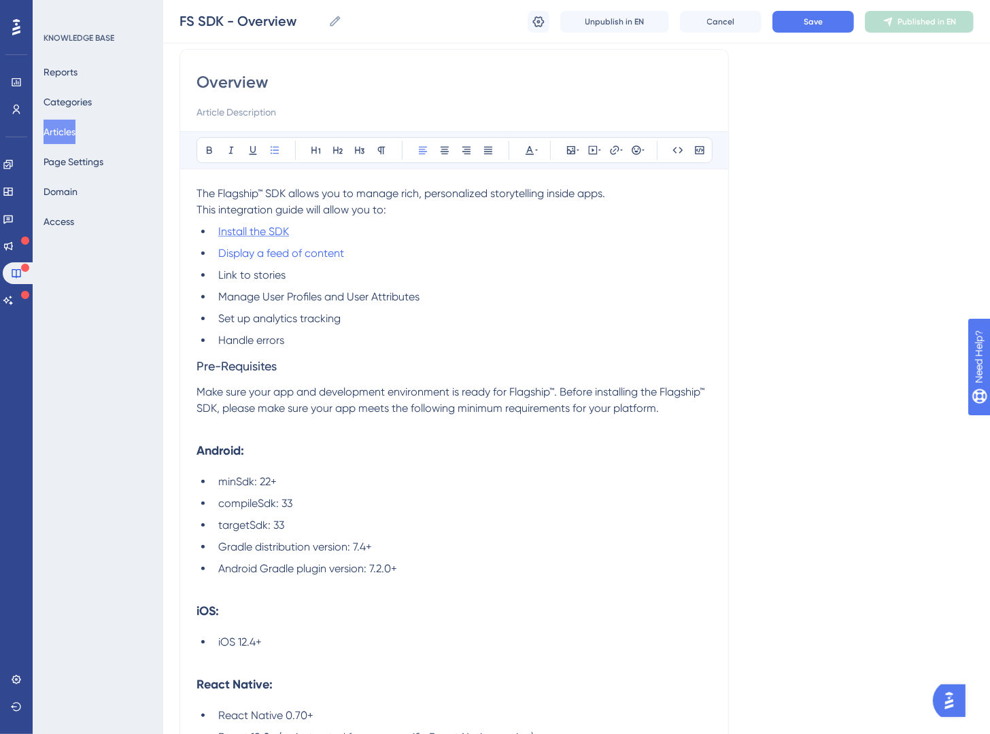
click at [273, 233] on span "Install the SDK" at bounding box center [253, 231] width 71 height 13
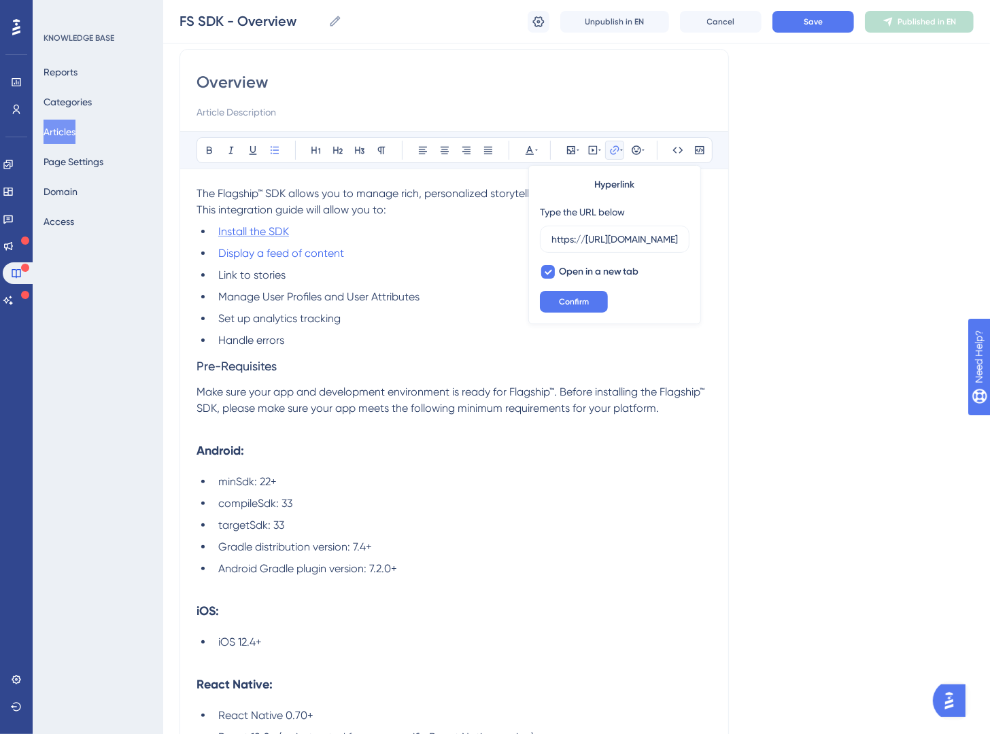
scroll to position [0, 449]
click at [549, 267] on icon at bounding box center [548, 272] width 8 height 11
checkbox input "false"
click at [620, 152] on icon at bounding box center [621, 150] width 3 height 11
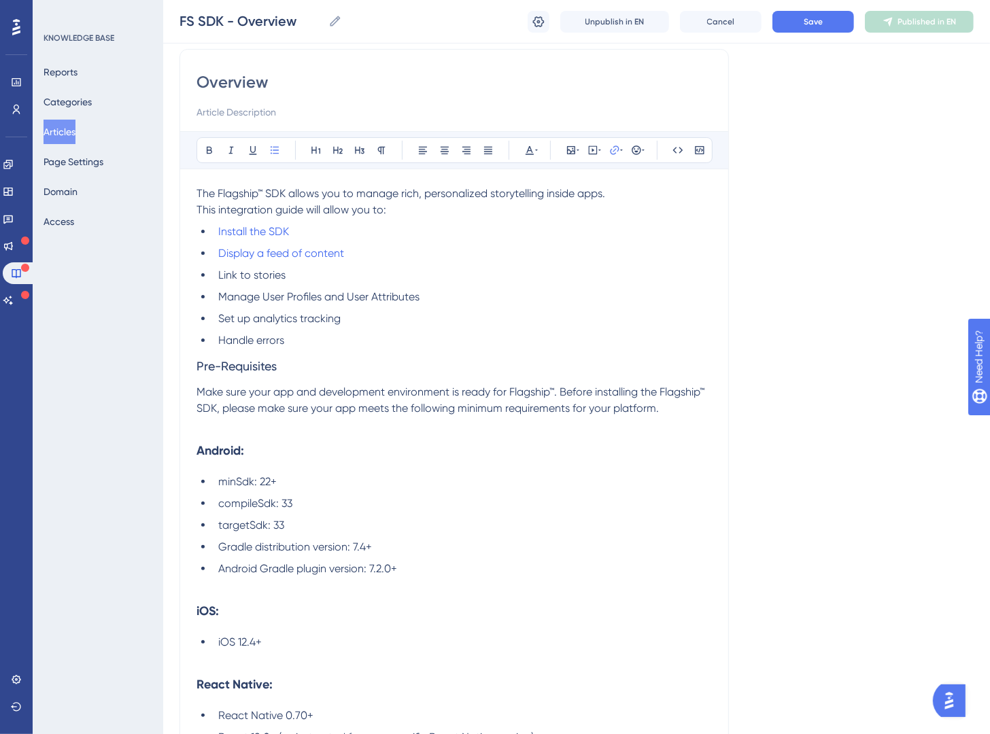
click at [369, 222] on div "The Flagship™ SDK allows you to manage rich, personalized storytelling inside a…" at bounding box center [454, 466] width 515 height 560
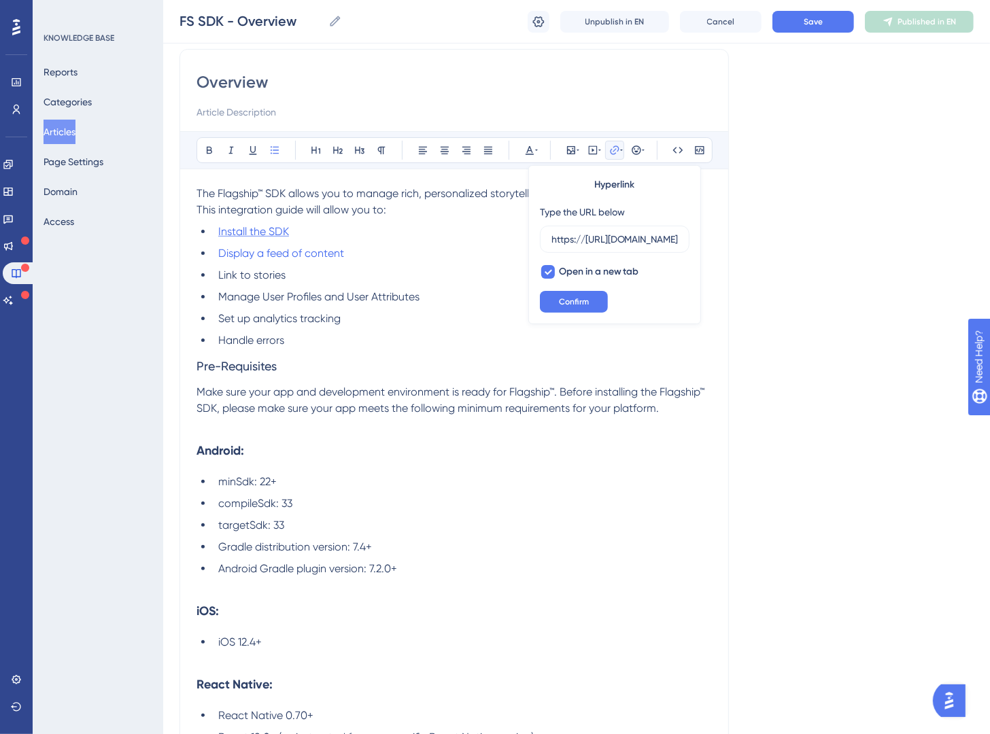
scroll to position [0, 449]
click at [270, 228] on span "Install the SDK" at bounding box center [253, 231] width 71 height 13
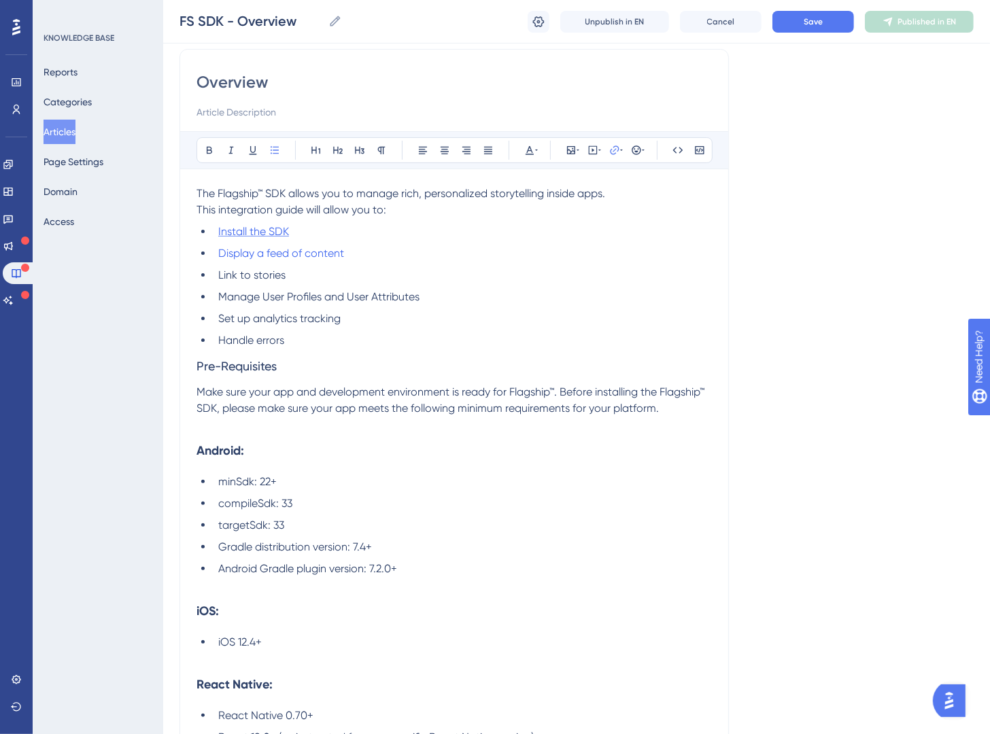
click at [255, 231] on span "Install the SDK" at bounding box center [253, 231] width 71 height 13
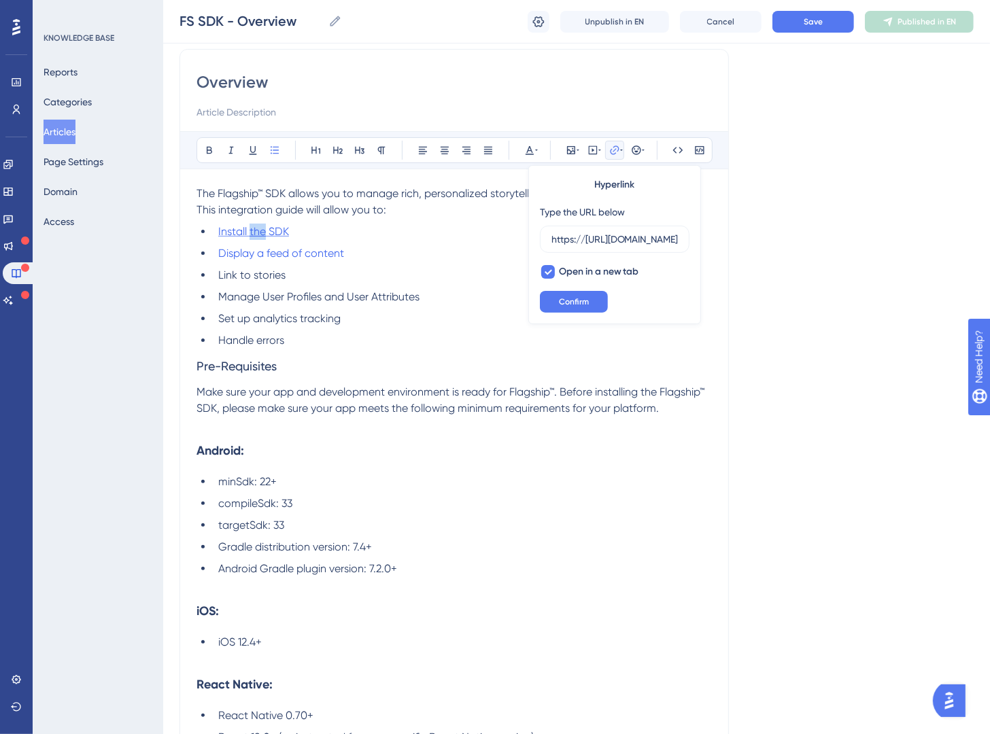
click at [255, 231] on span "Install the SDK" at bounding box center [253, 231] width 71 height 13
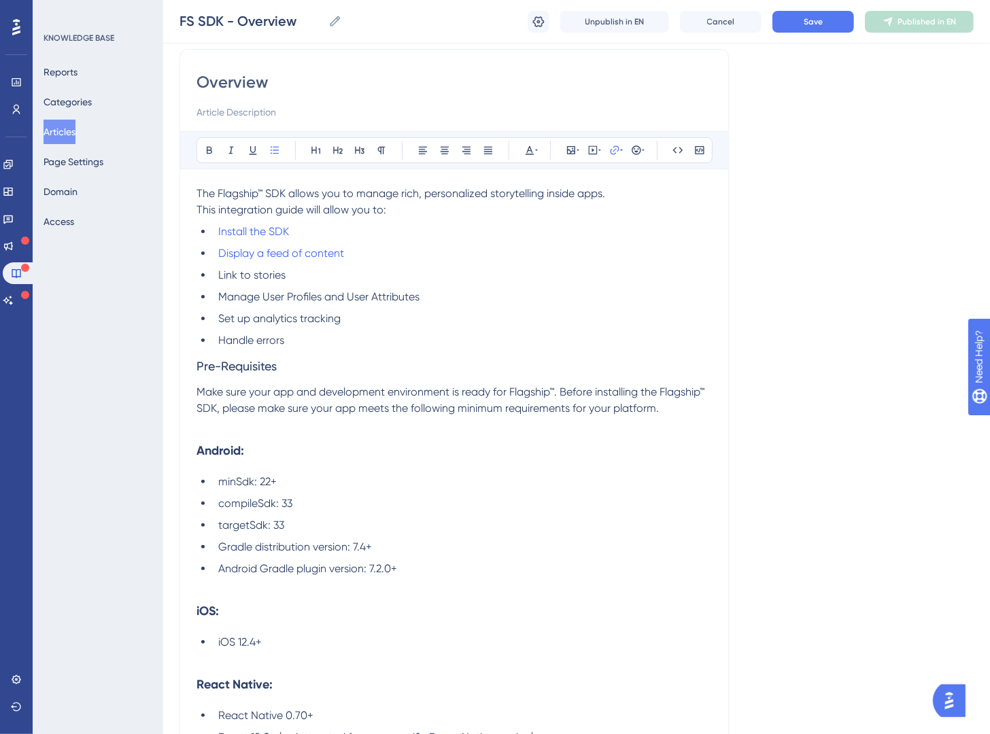
click at [444, 254] on li "Display a feed of content" at bounding box center [462, 253] width 499 height 16
click at [653, 65] on div "Overview Bold Italic Underline Bullet Point Heading 1 Heading 2 Heading 3 Norma…" at bounding box center [454, 406] width 549 height 714
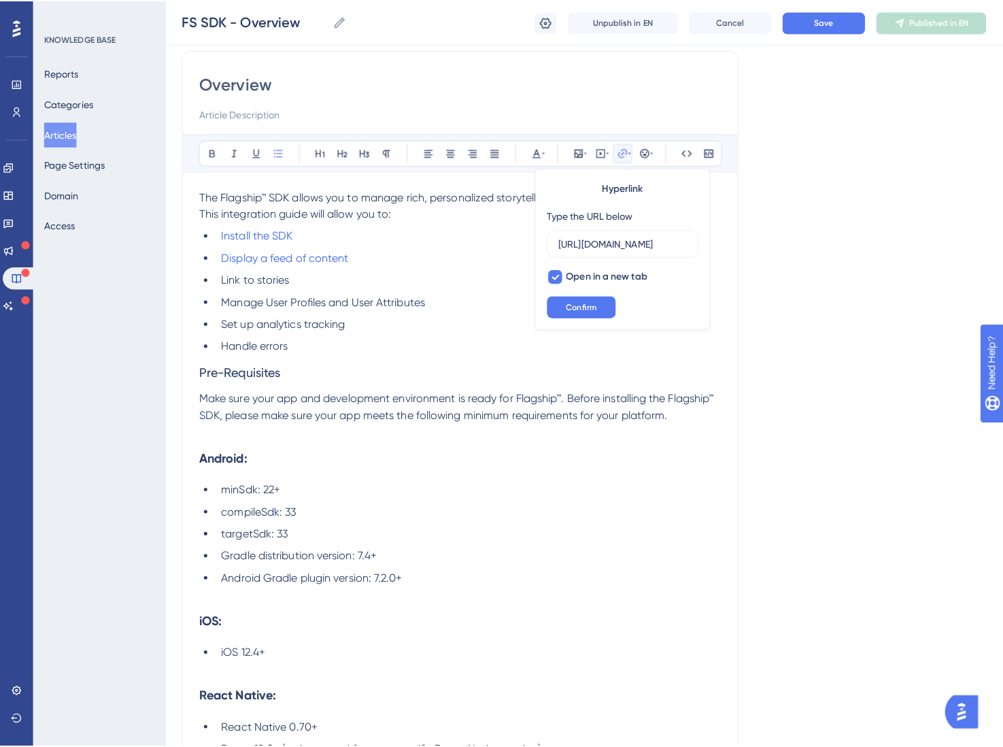
scroll to position [0, 0]
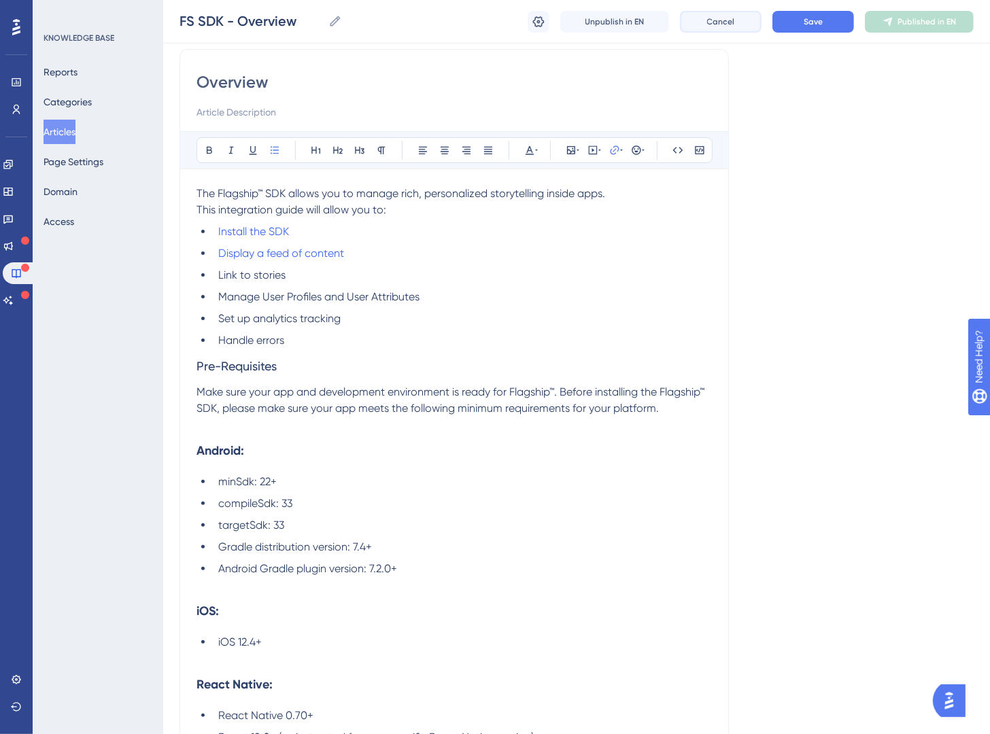
click at [725, 27] on button "Cancel" at bounding box center [721, 22] width 82 height 22
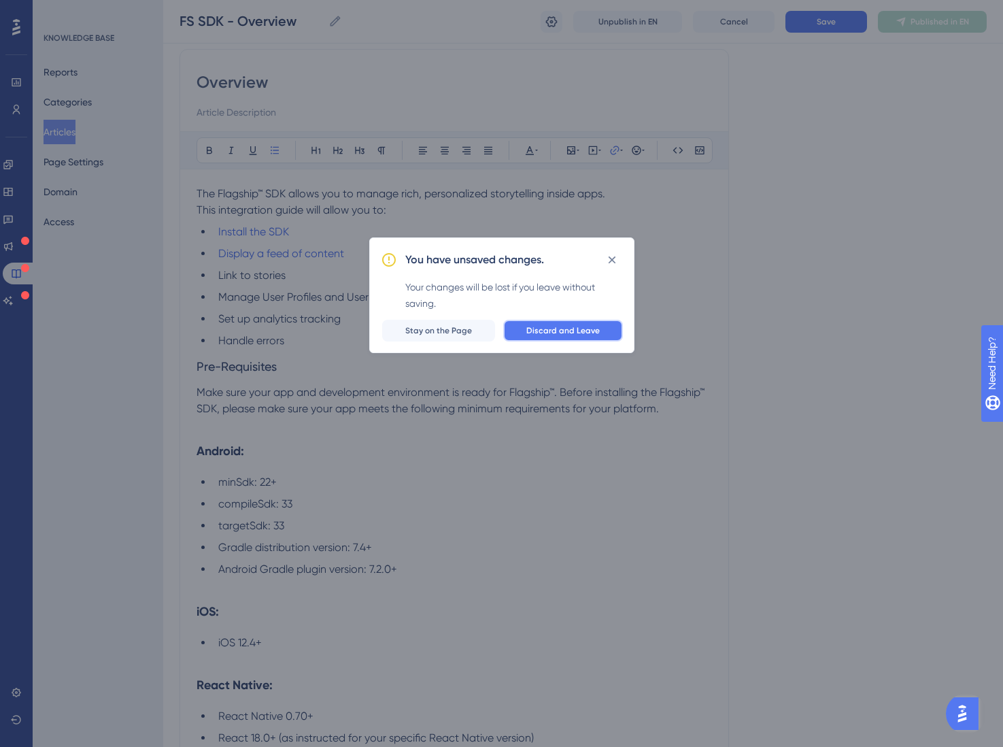
click at [598, 329] on span "Discard and Leave" at bounding box center [562, 330] width 73 height 11
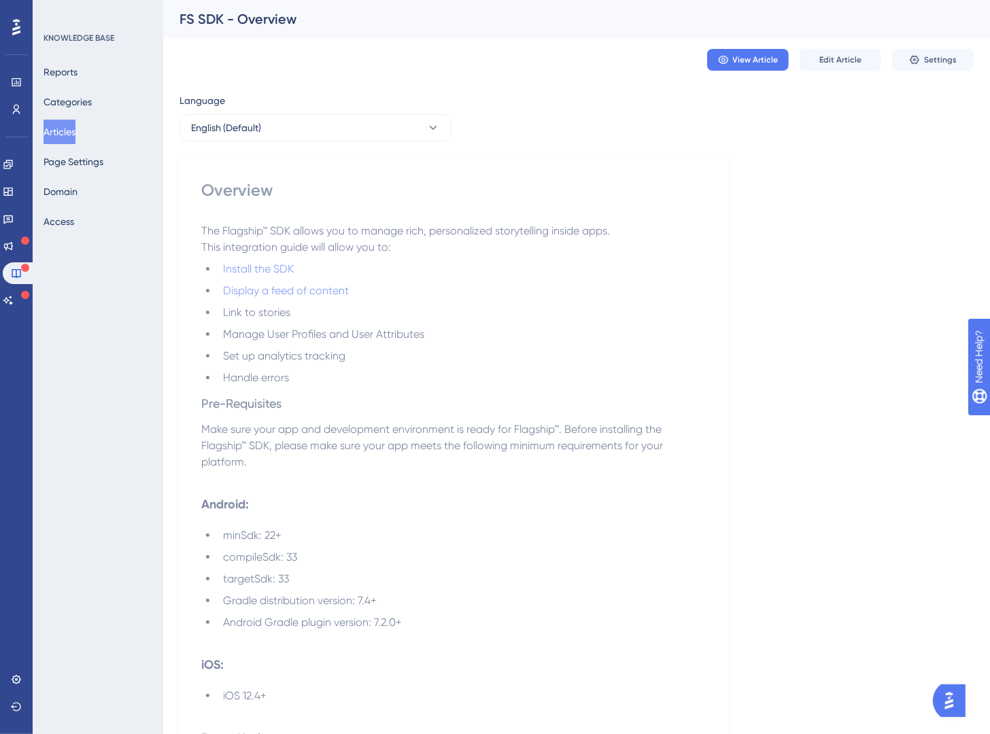
click at [61, 128] on button "Articles" at bounding box center [60, 132] width 32 height 24
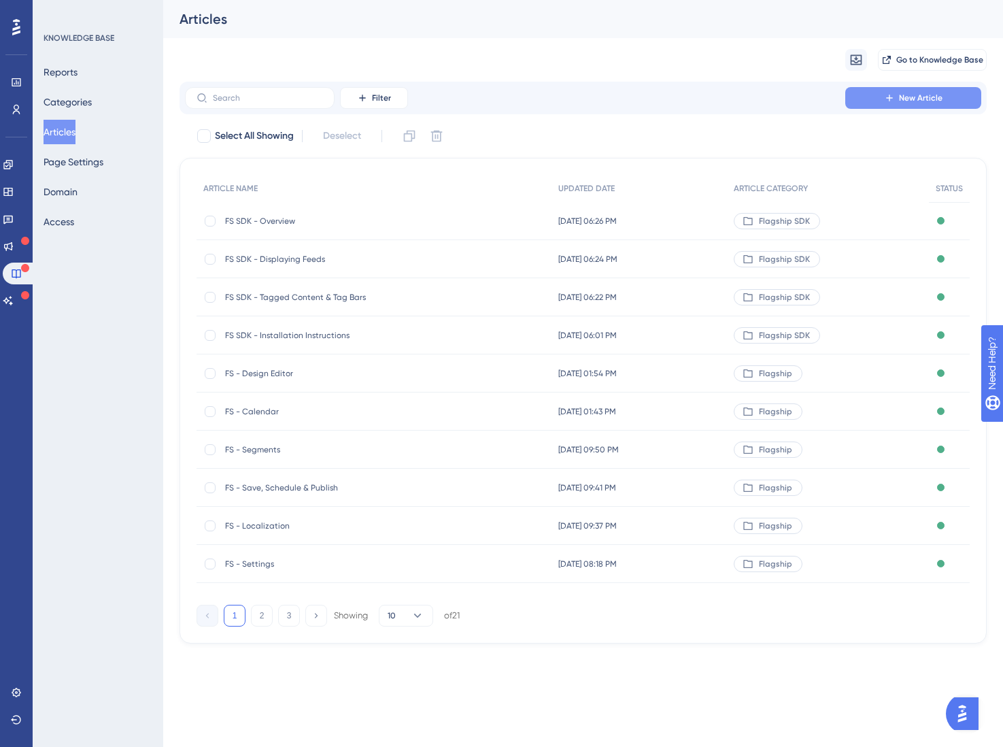
click at [919, 103] on button "New Article" at bounding box center [913, 98] width 136 height 22
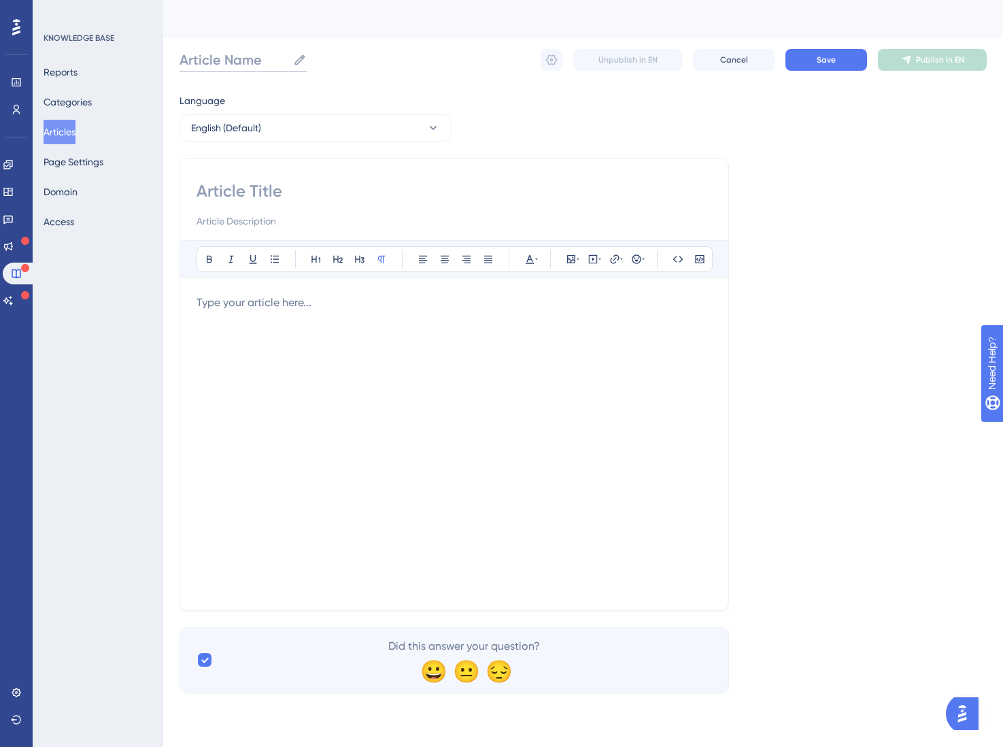
click at [247, 61] on input "Article Name" at bounding box center [234, 59] width 108 height 19
drag, startPoint x: 239, startPoint y: 58, endPoint x: 381, endPoint y: 61, distance: 142.1
click at [381, 61] on label "FS SDK - Displaying Story FS SDK - Displaying Story" at bounding box center [283, 60] width 206 height 24
type input "FS SDK - Displaying Story"
click at [252, 190] on input at bounding box center [454, 191] width 515 height 22
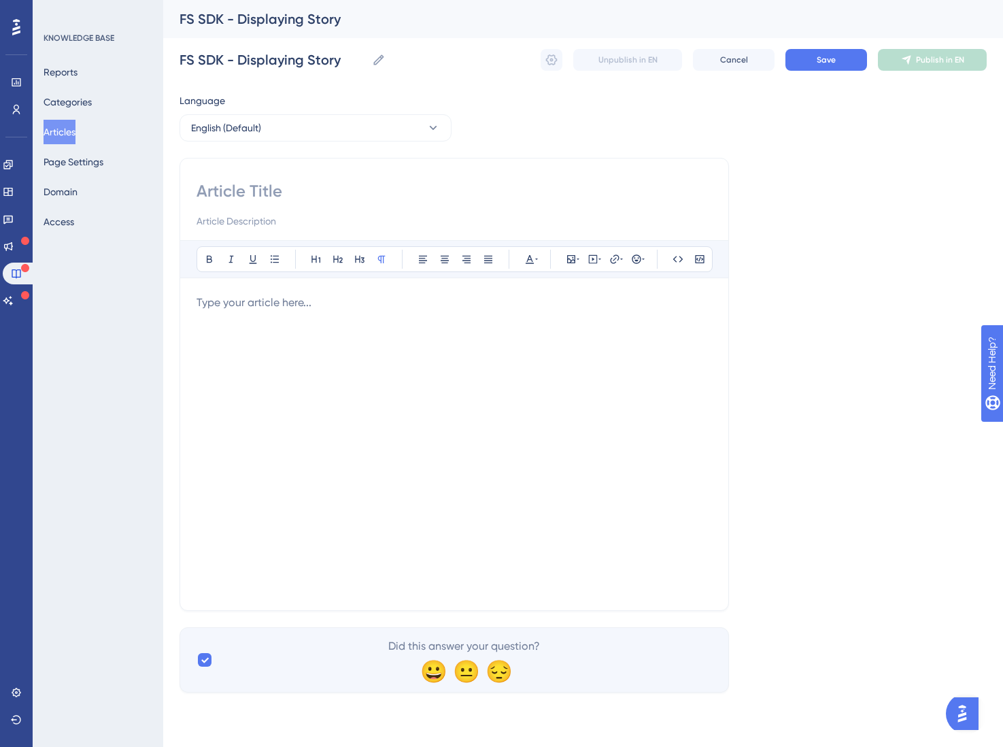
paste input "Displaying Story"
type input "Displaying Story"
click at [270, 329] on div at bounding box center [454, 443] width 515 height 299
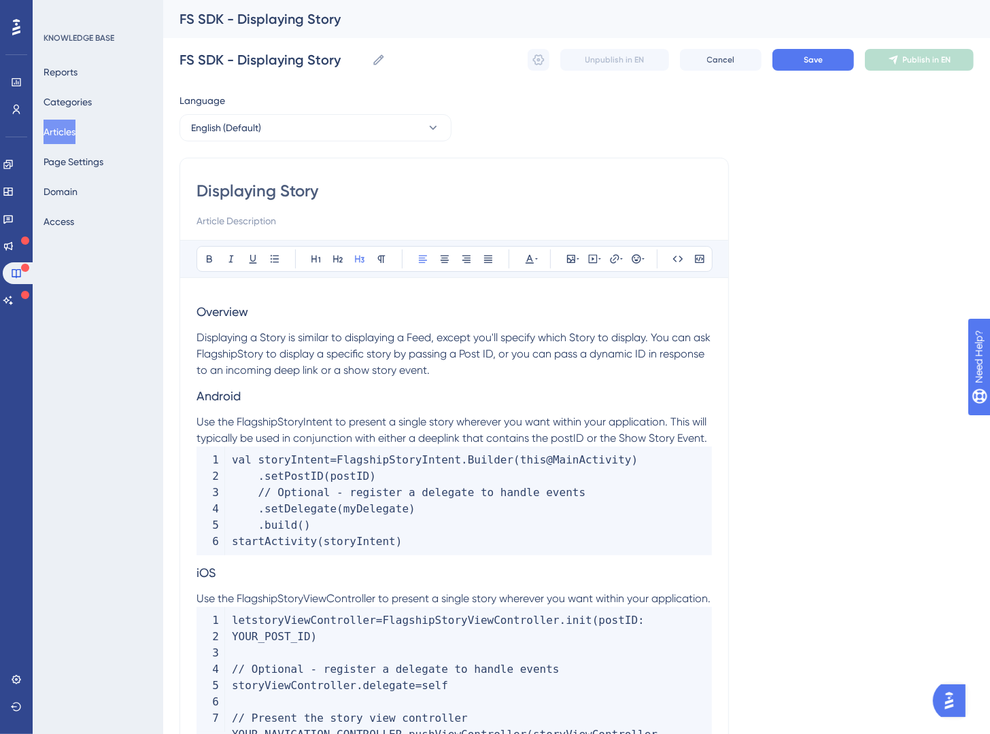
click at [247, 310] on span "Overview" at bounding box center [223, 312] width 52 height 14
click at [322, 259] on button at bounding box center [316, 259] width 19 height 19
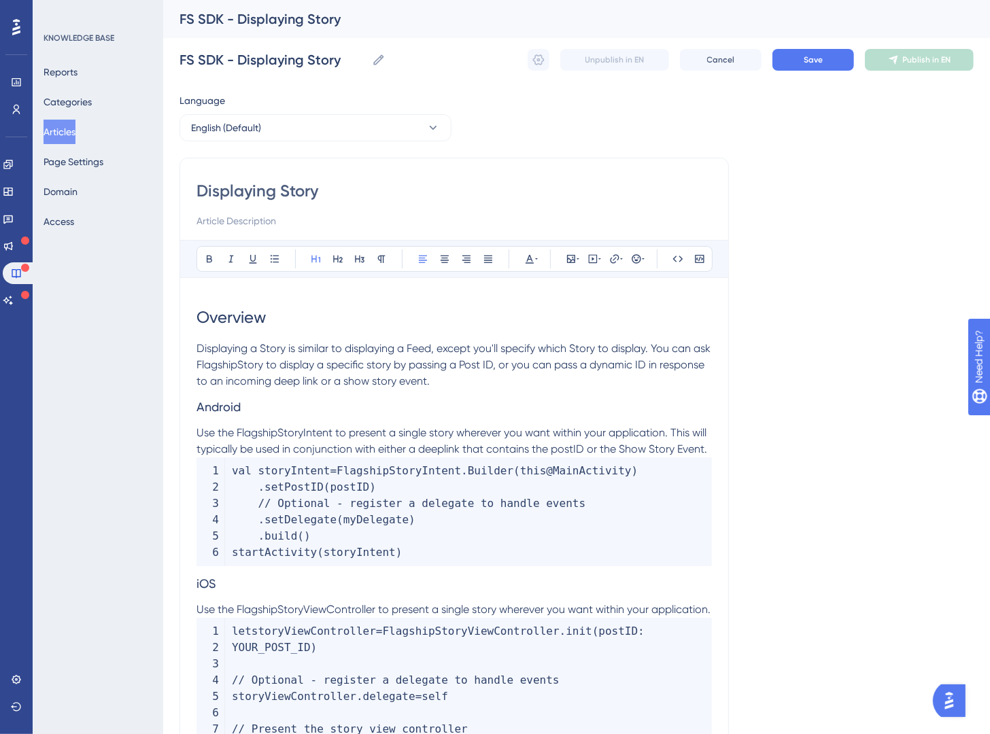
click at [489, 384] on p "Displaying a Story is similar to displaying a Feed, except you'll specify which…" at bounding box center [454, 365] width 515 height 49
drag, startPoint x: 286, startPoint y: 366, endPoint x: 218, endPoint y: 369, distance: 68.1
click at [218, 369] on span "Displaying a Story is similar to displaying a Feed, except you'll specify which…" at bounding box center [455, 365] width 517 height 46
click at [271, 373] on p "Displaying a Story is similar to displaying a Feed, except you'll specify which…" at bounding box center [454, 365] width 515 height 49
drag, startPoint x: 284, startPoint y: 367, endPoint x: 220, endPoint y: 372, distance: 64.1
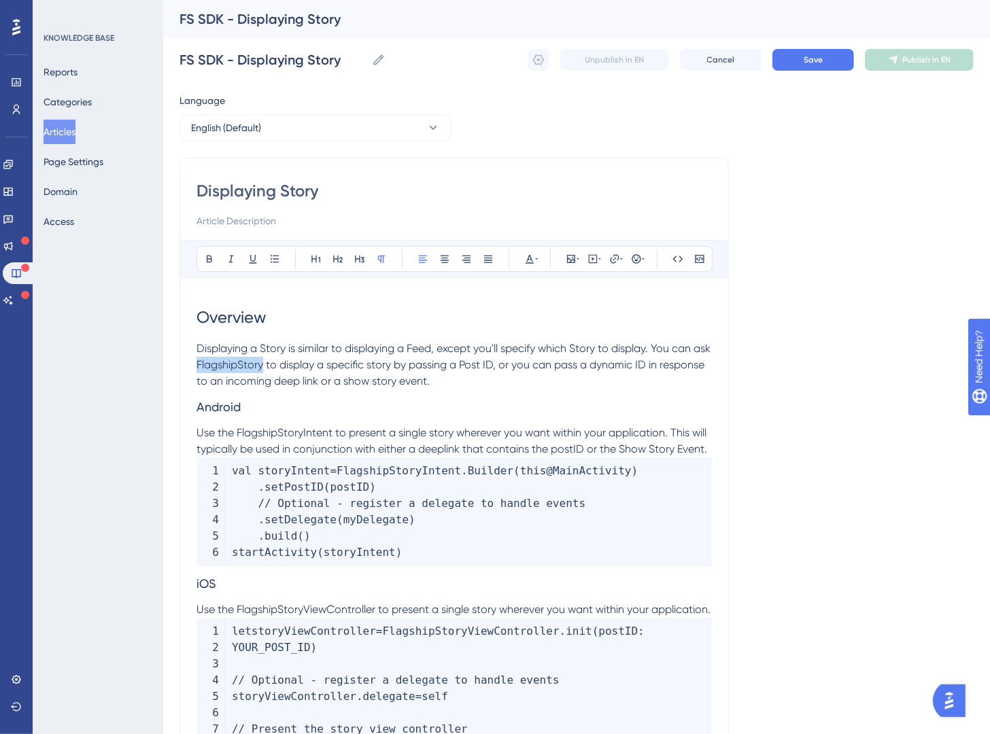
click at [220, 372] on span "Displaying a Story is similar to displaying a Feed, except you'll specify which…" at bounding box center [455, 365] width 517 height 46
click at [674, 261] on icon at bounding box center [678, 259] width 10 height 6
click at [655, 350] on span "Displaying a Story is similar to displaying a Feed, except you'll specify which…" at bounding box center [445, 356] width 497 height 29
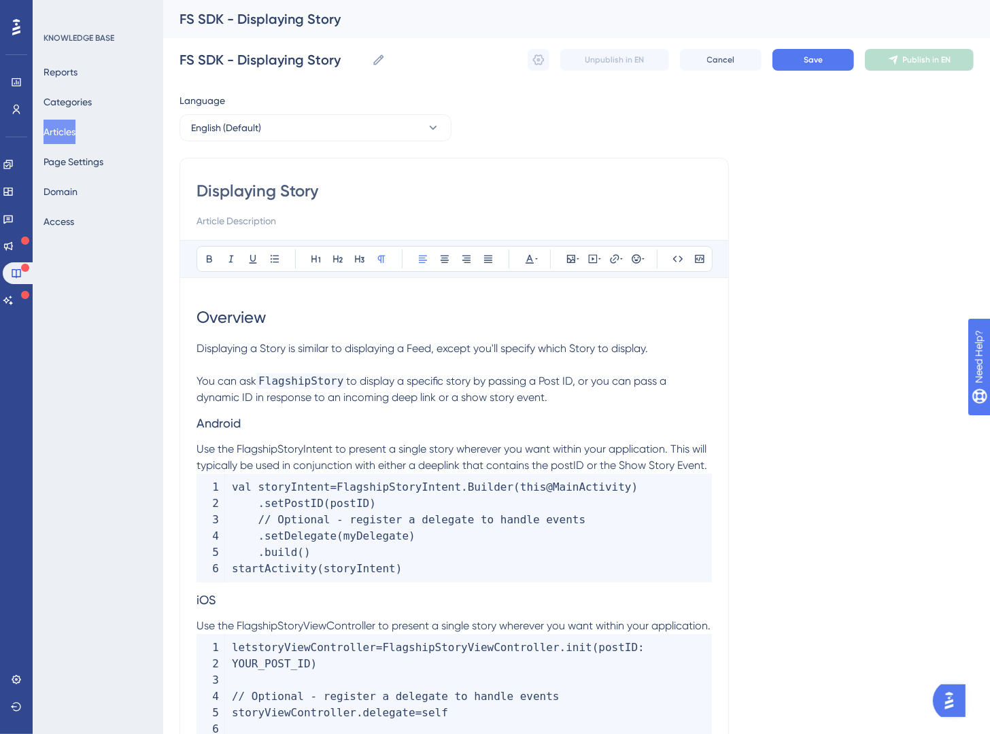
click at [200, 426] on span "Android" at bounding box center [219, 423] width 44 height 14
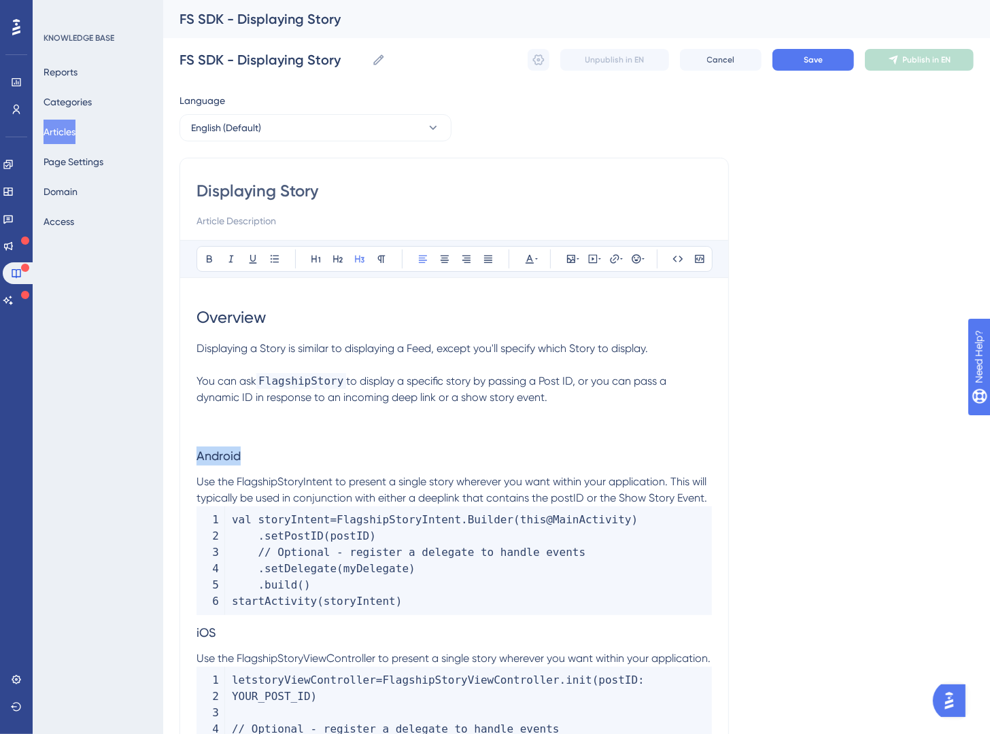
drag, startPoint x: 288, startPoint y: 448, endPoint x: 305, endPoint y: 298, distance: 150.5
drag, startPoint x: 332, startPoint y: 262, endPoint x: 335, endPoint y: 273, distance: 11.2
click at [332, 262] on icon at bounding box center [337, 259] width 11 height 11
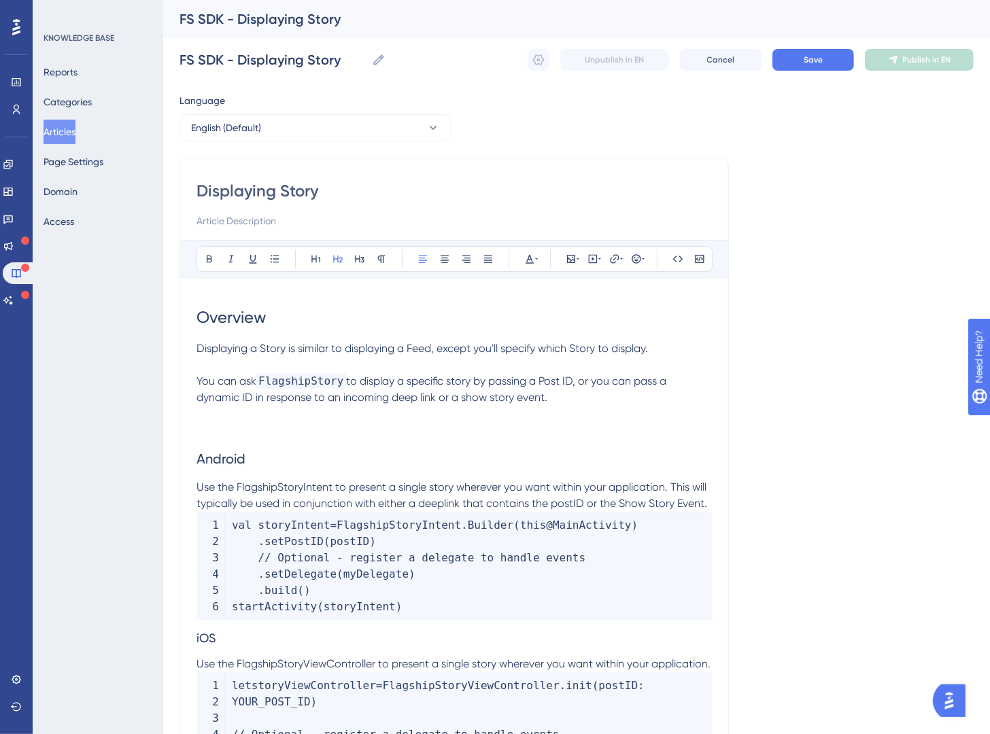
click at [711, 503] on p "Use the FlagshipStoryIntent to present a single story wherever you want within …" at bounding box center [454, 495] width 515 height 33
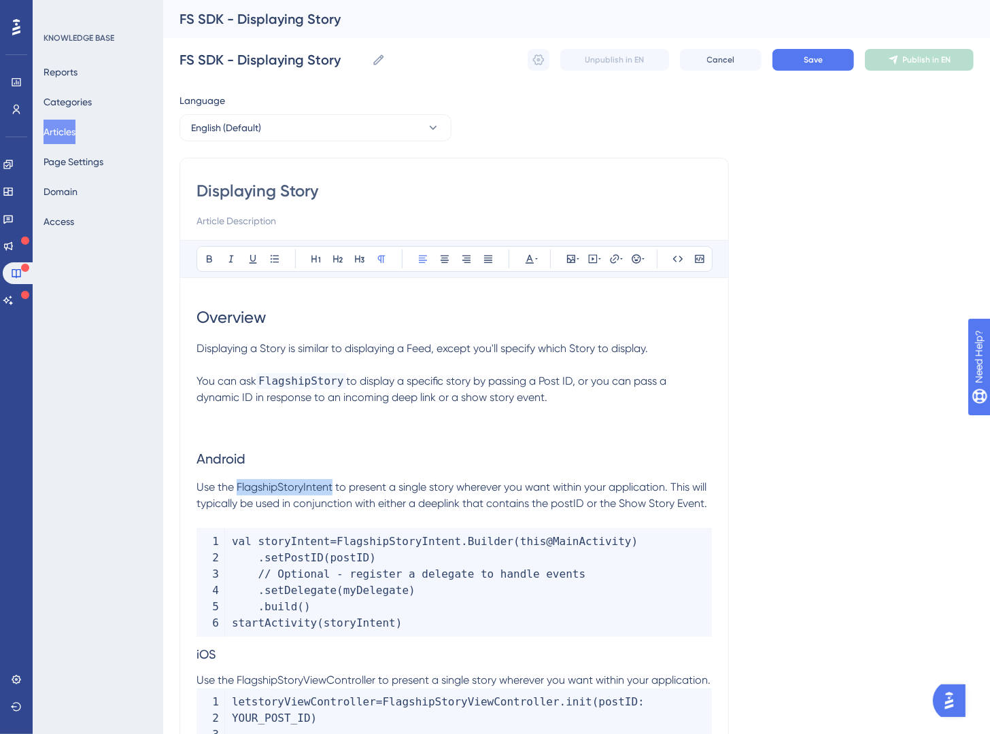
drag, startPoint x: 332, startPoint y: 490, endPoint x: 237, endPoint y: 489, distance: 94.5
click at [237, 489] on span "Use the FlagshipStoryIntent to present a single story wherever you want within …" at bounding box center [453, 495] width 513 height 29
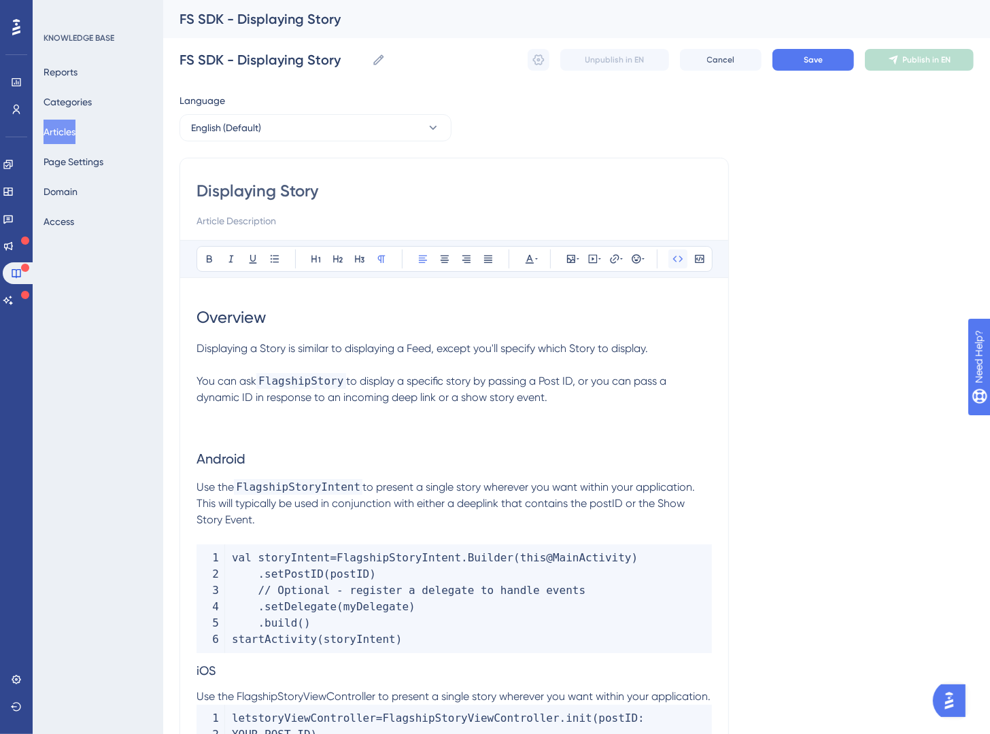
click at [679, 263] on icon at bounding box center [677, 259] width 11 height 11
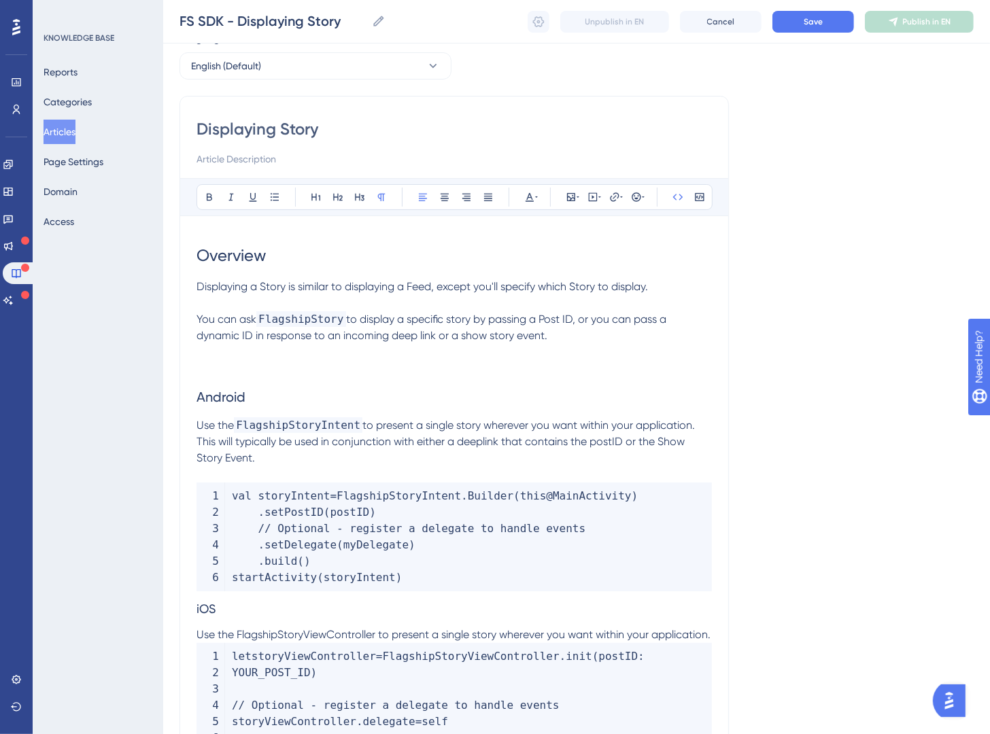
scroll to position [96, 0]
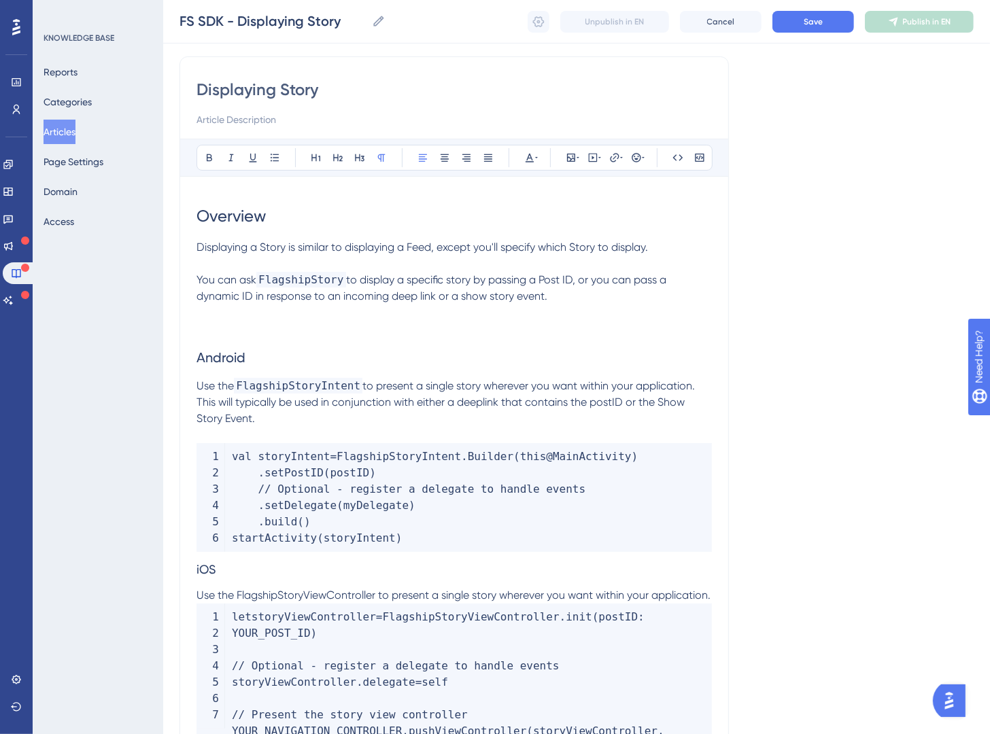
click at [294, 426] on p "Use the FlagshipStoryIntent to present a single story wherever you want within …" at bounding box center [454, 402] width 515 height 49
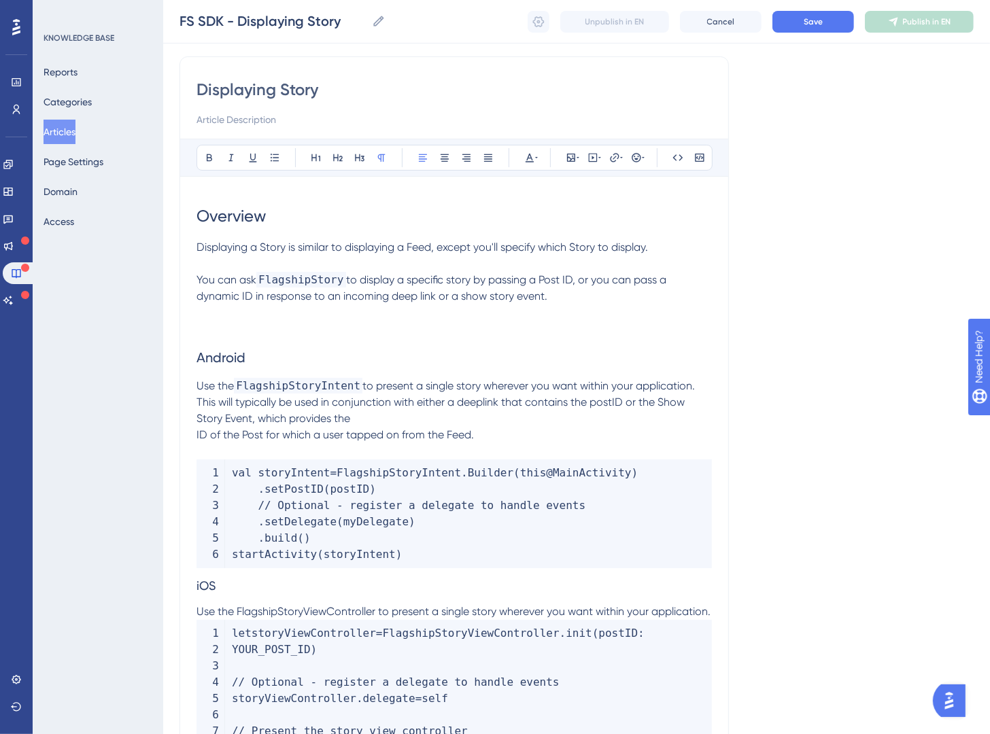
click at [199, 435] on span "to present a single story wherever you want within your application. This will …" at bounding box center [447, 410] width 501 height 62
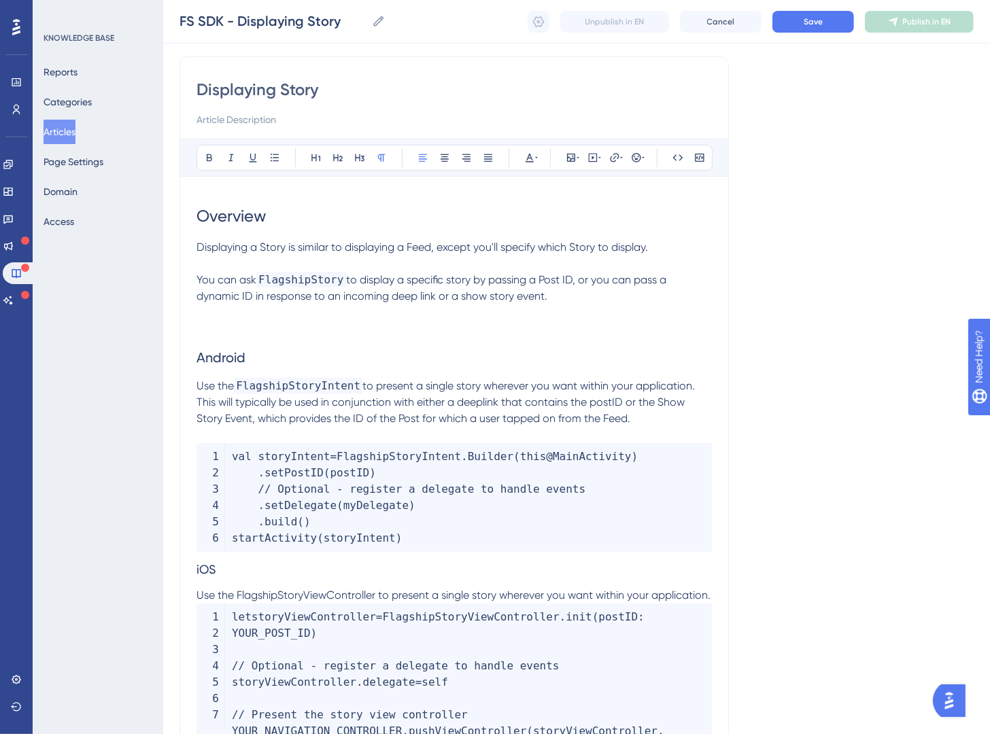
click at [424, 519] on code "val storyIntent = FlagshipStoryIntent . Builder ( this @MainActivity ) . setPos…" at bounding box center [454, 497] width 515 height 109
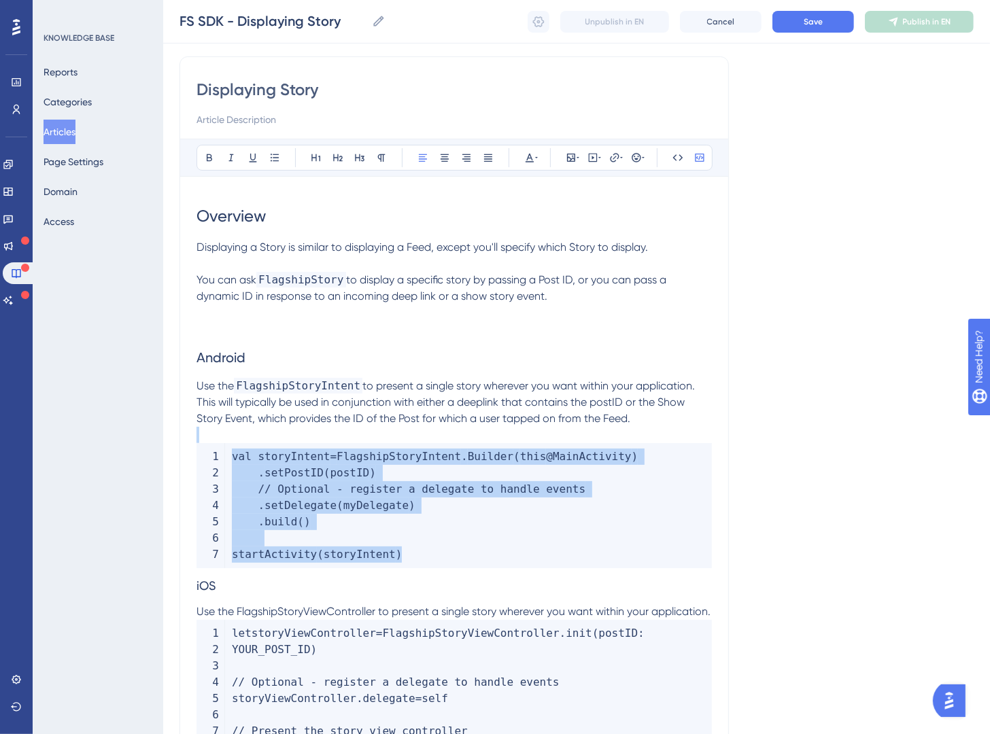
drag, startPoint x: 445, startPoint y: 560, endPoint x: 204, endPoint y: 437, distance: 270.6
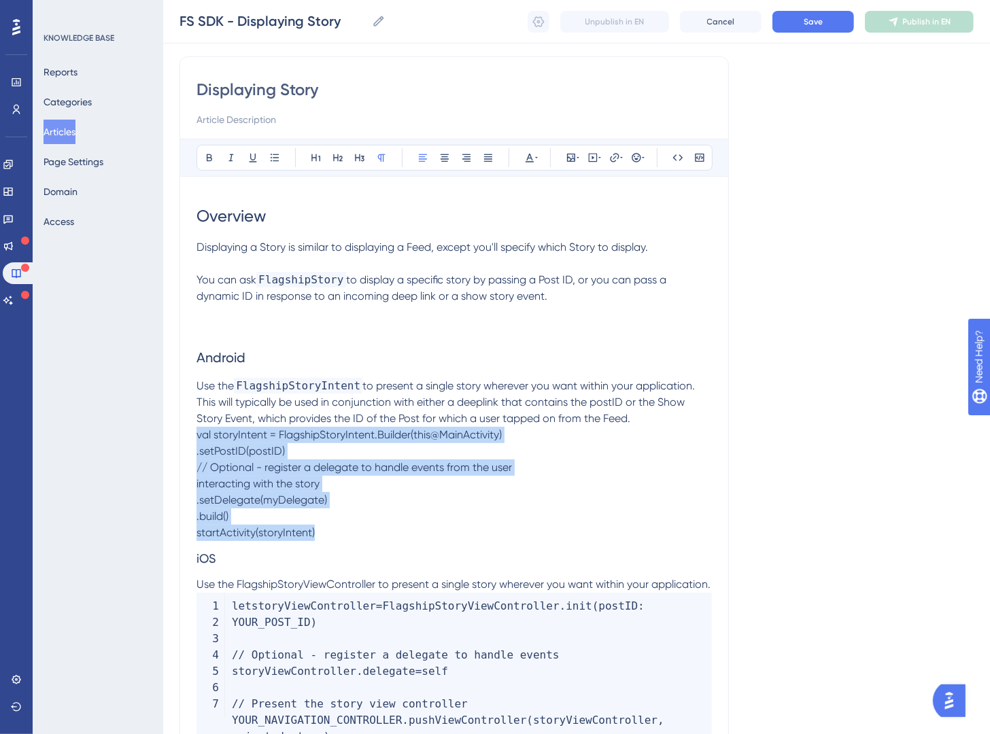
drag, startPoint x: 283, startPoint y: 530, endPoint x: 152, endPoint y: 439, distance: 159.8
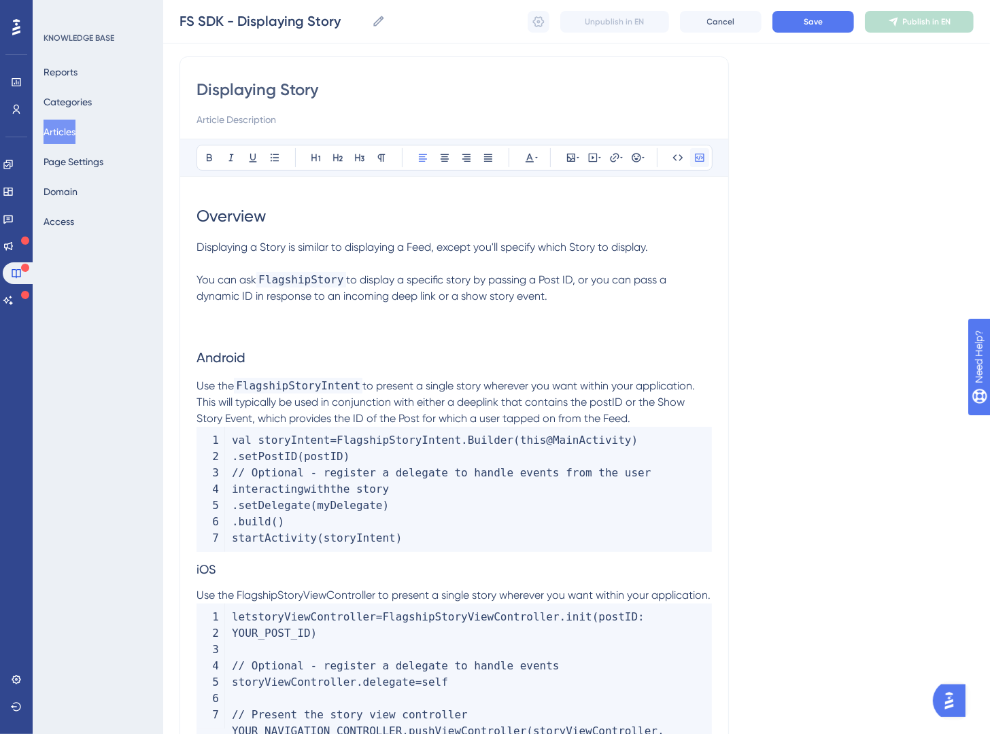
click at [697, 154] on icon at bounding box center [699, 158] width 9 height 8
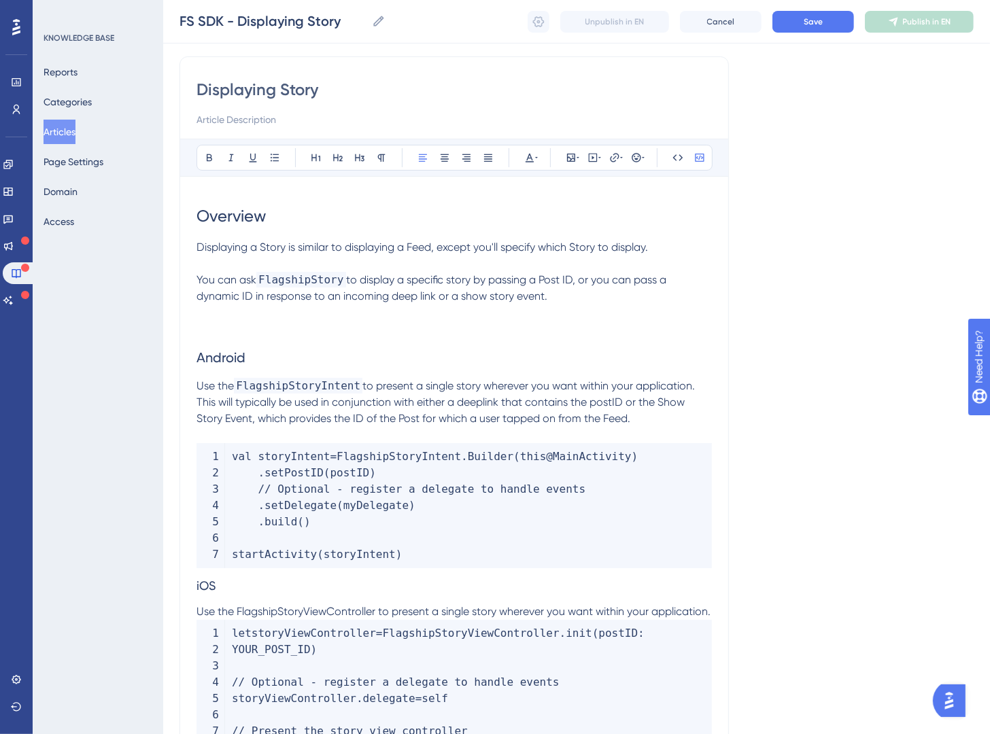
click at [424, 505] on code "val storyIntent = FlagshipStoryIntent . Builder ( this @MainActivity ) . setPos…" at bounding box center [454, 505] width 515 height 125
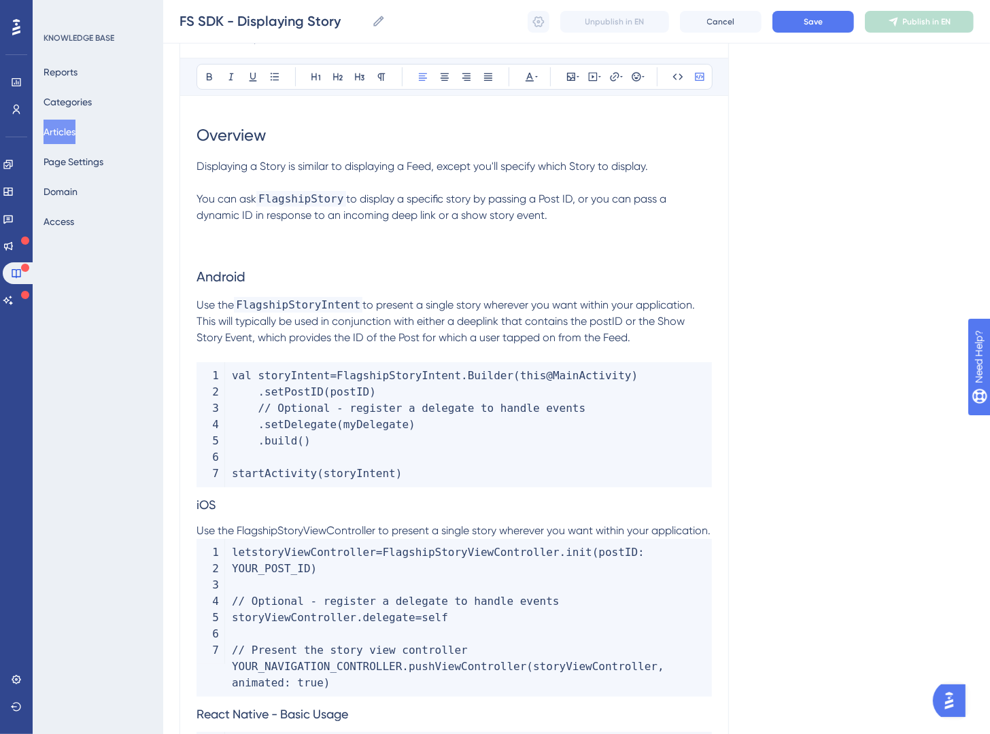
scroll to position [332, 0]
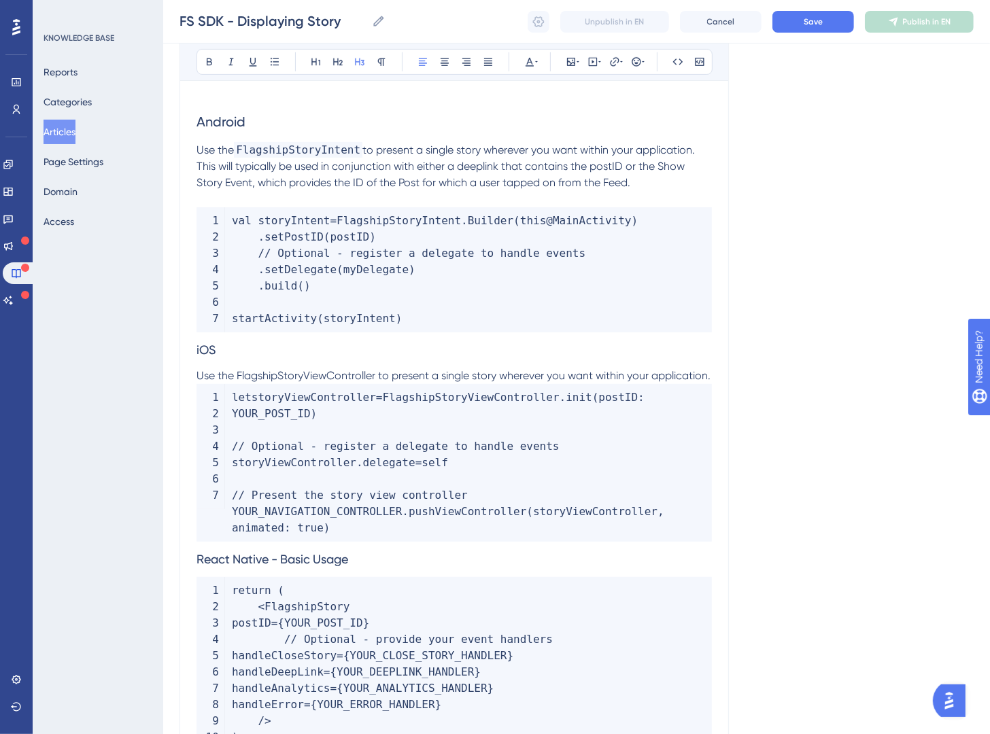
click at [199, 352] on span "iOS" at bounding box center [206, 350] width 19 height 14
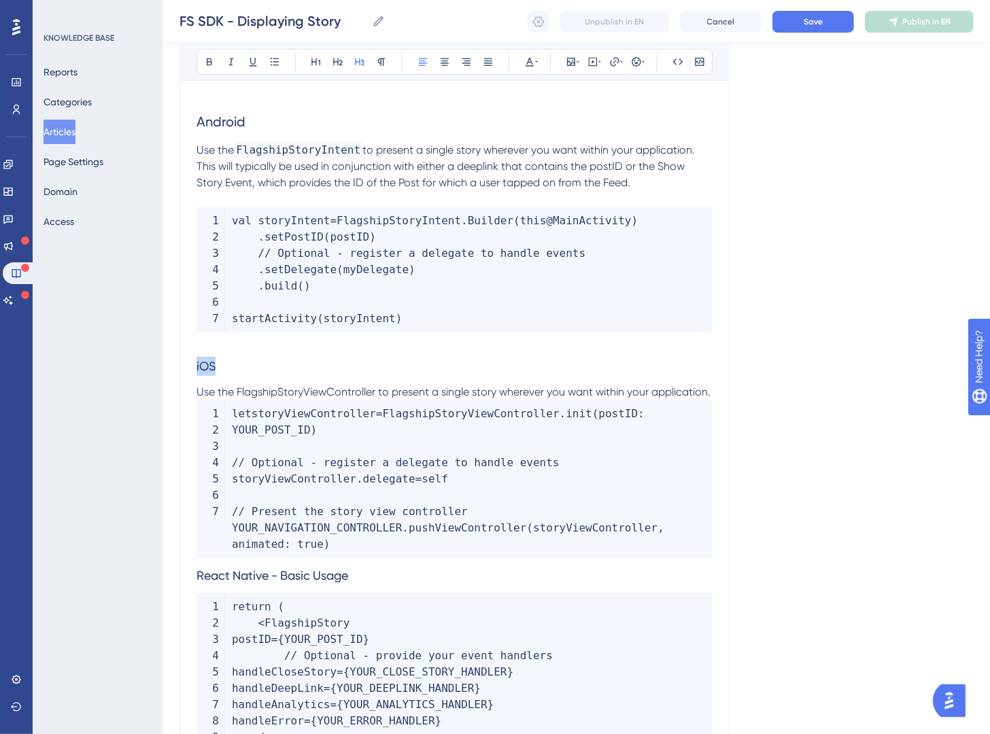
drag, startPoint x: 231, startPoint y: 369, endPoint x: 167, endPoint y: 365, distance: 64.7
click at [167, 365] on div "Performance Users Engagement Widgets Feedback Product Updates Knowledge Base AI…" at bounding box center [576, 537] width 827 height 1739
click at [341, 62] on icon at bounding box center [337, 61] width 11 height 11
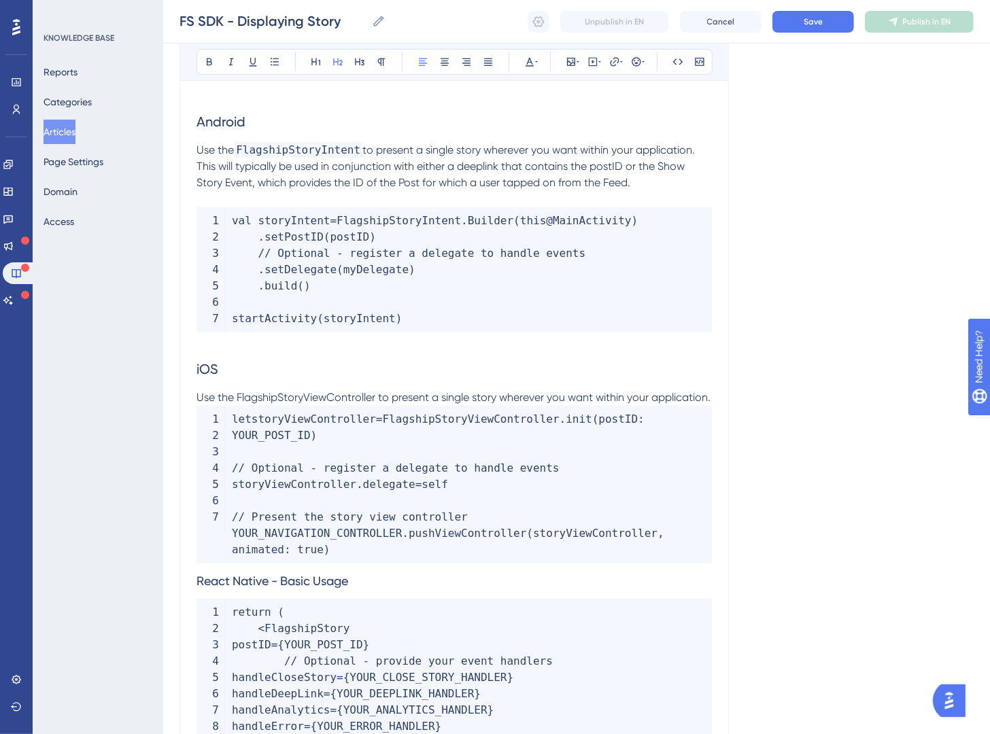
click at [196, 596] on div "Displaying Story Bold Italic Underline Bullet Point Heading 1 Heading 2 Heading…" at bounding box center [454, 564] width 549 height 1489
click at [200, 588] on span "React Native - Basic Usage" at bounding box center [273, 581] width 152 height 14
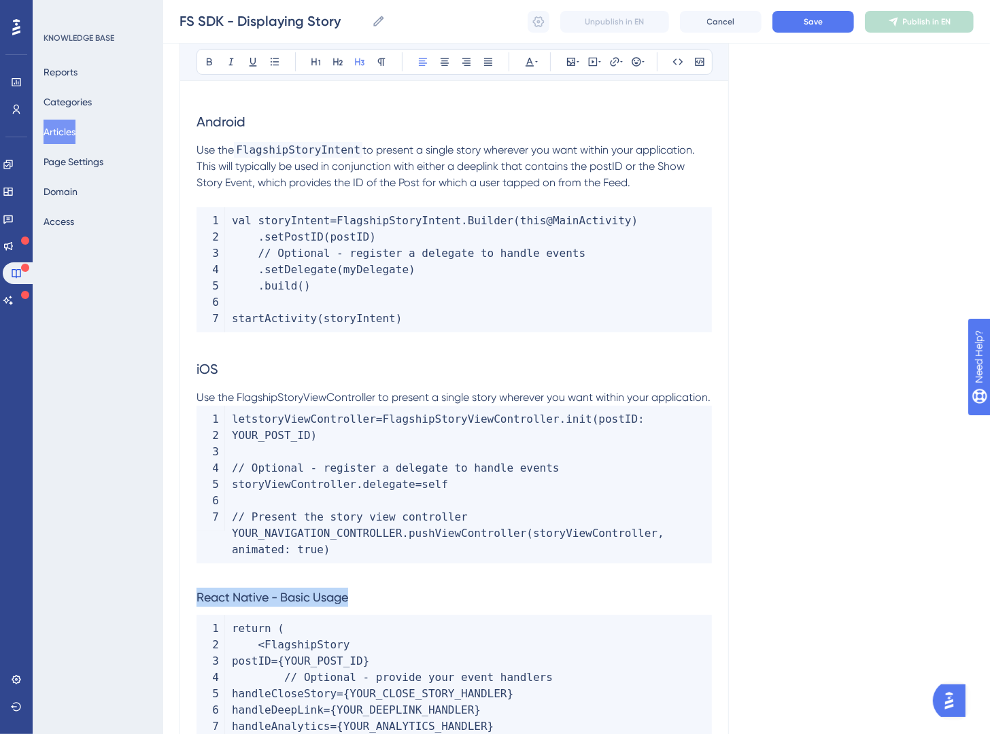
drag, startPoint x: 366, startPoint y: 615, endPoint x: 139, endPoint y: 602, distance: 227.4
click at [163, 602] on div "Performance Users Engagement Widgets Feedback Product Updates Knowledge Base AI…" at bounding box center [576, 548] width 827 height 1761
click at [340, 66] on icon at bounding box center [337, 61] width 11 height 11
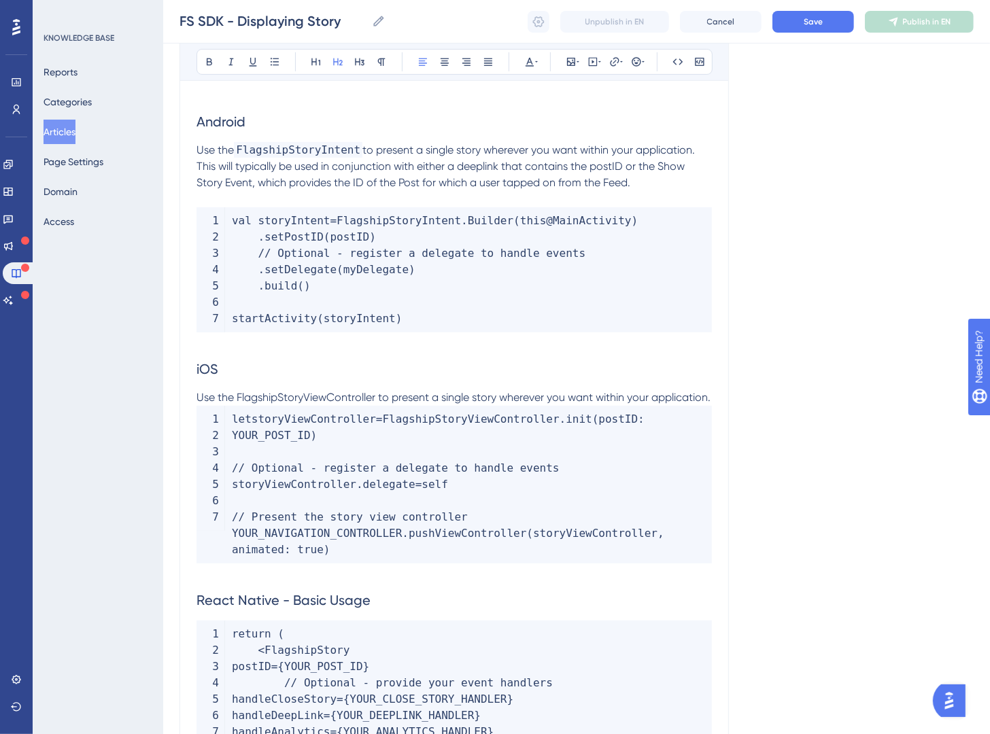
drag, startPoint x: 339, startPoint y: 375, endPoint x: 336, endPoint y: 390, distance: 15.3
click at [337, 378] on h2 "iOS" at bounding box center [454, 369] width 515 height 41
drag, startPoint x: 378, startPoint y: 403, endPoint x: 237, endPoint y: 402, distance: 141.4
click at [237, 402] on span "Use the FlagshipStoryViewController to present a single story wherever you want…" at bounding box center [454, 397] width 514 height 13
click at [672, 60] on icon at bounding box center [677, 61] width 11 height 11
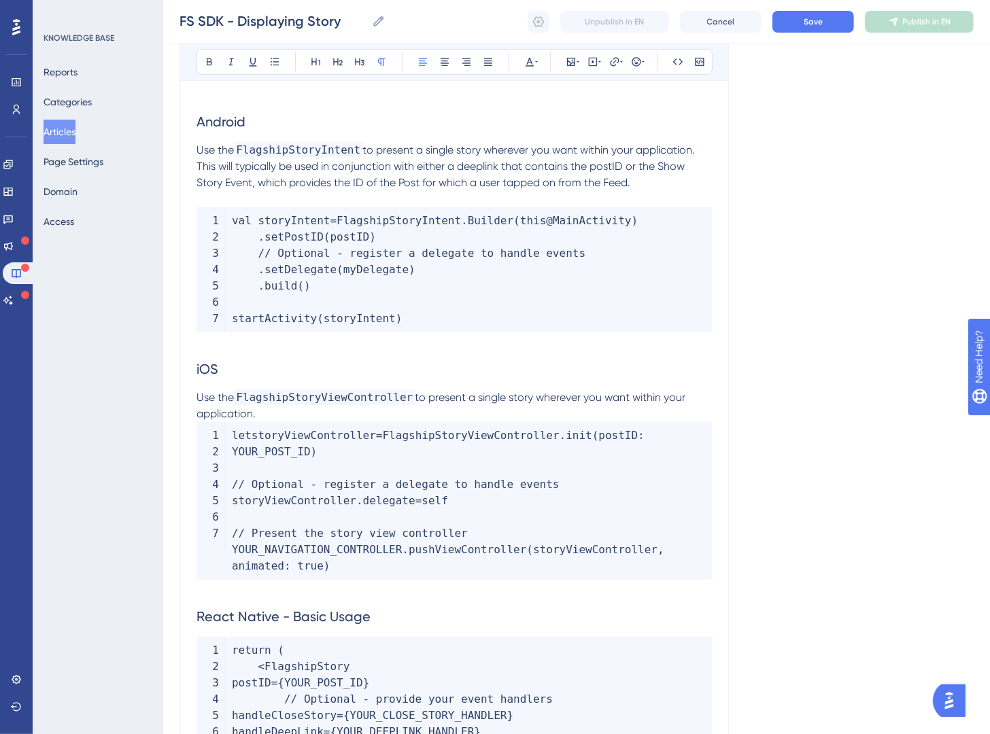
click at [306, 411] on p "Use the FlagshipStoryViewController to present a single story wherever you want…" at bounding box center [454, 406] width 515 height 33
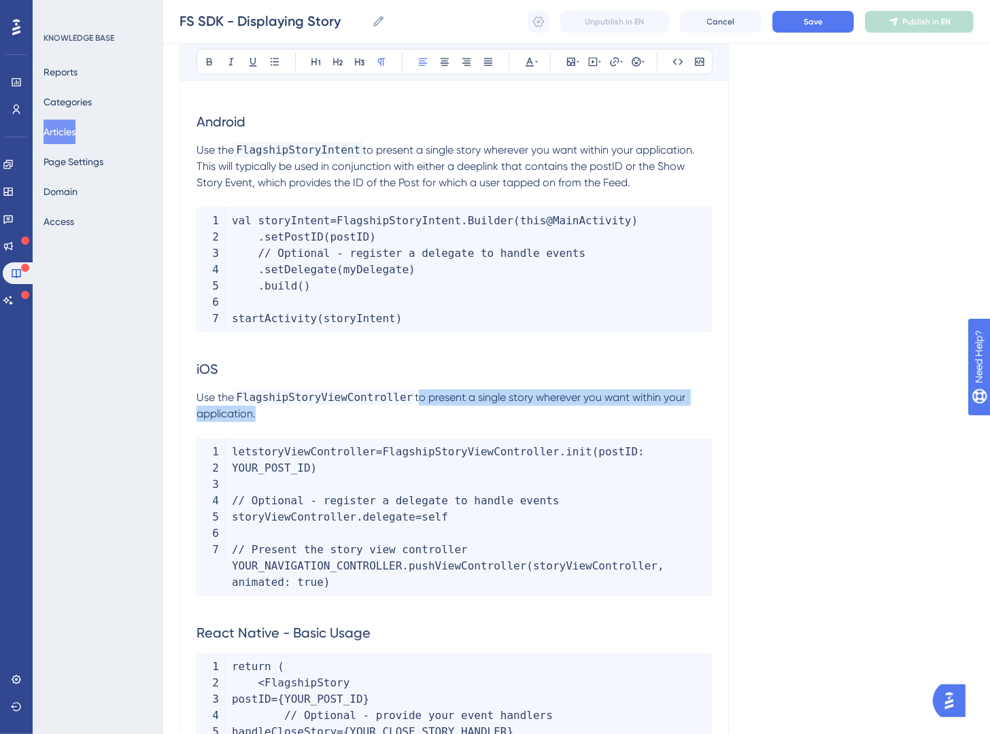
drag, startPoint x: 456, startPoint y: 404, endPoint x: 574, endPoint y: 413, distance: 118.0
click at [574, 413] on p "Use the FlagshipStoryViewController to present a single story wherever you want…" at bounding box center [454, 406] width 515 height 33
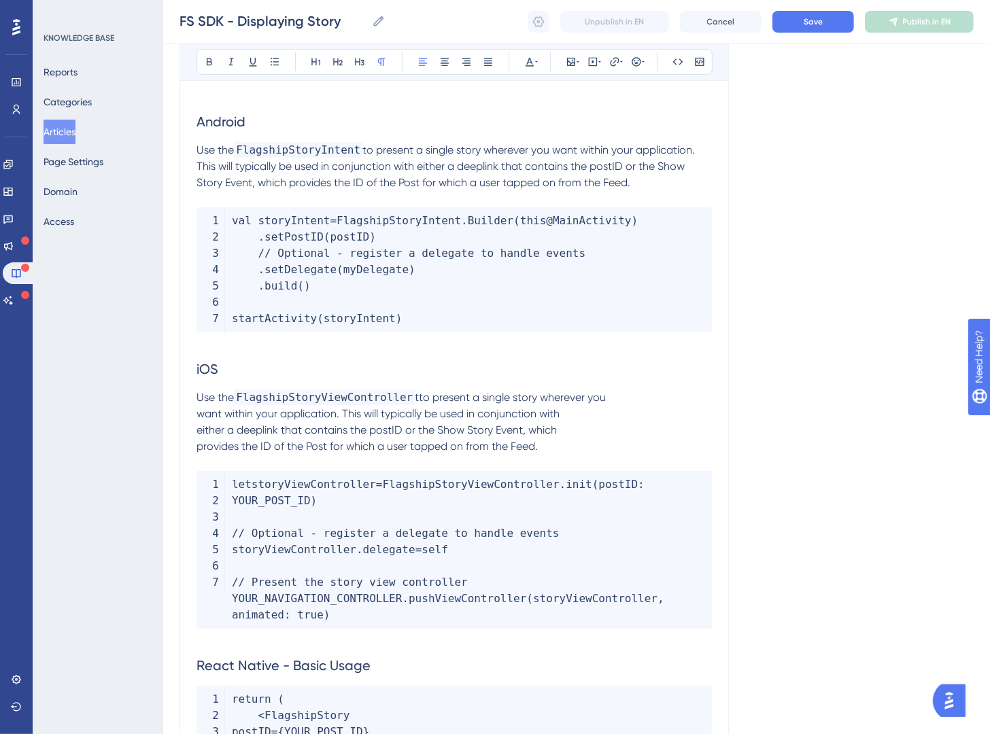
click at [435, 400] on span "tto present a single story wherever you want within your application. This will…" at bounding box center [401, 422] width 409 height 62
click at [201, 416] on span "to present a single story wherever you want within your application. This will …" at bounding box center [399, 422] width 405 height 62
click at [200, 430] on span "to present a single story wherever you want within your application. This will …" at bounding box center [443, 422] width 492 height 62
click at [199, 446] on span "to present a single story wherever you want within your application. This will …" at bounding box center [449, 422] width 504 height 62
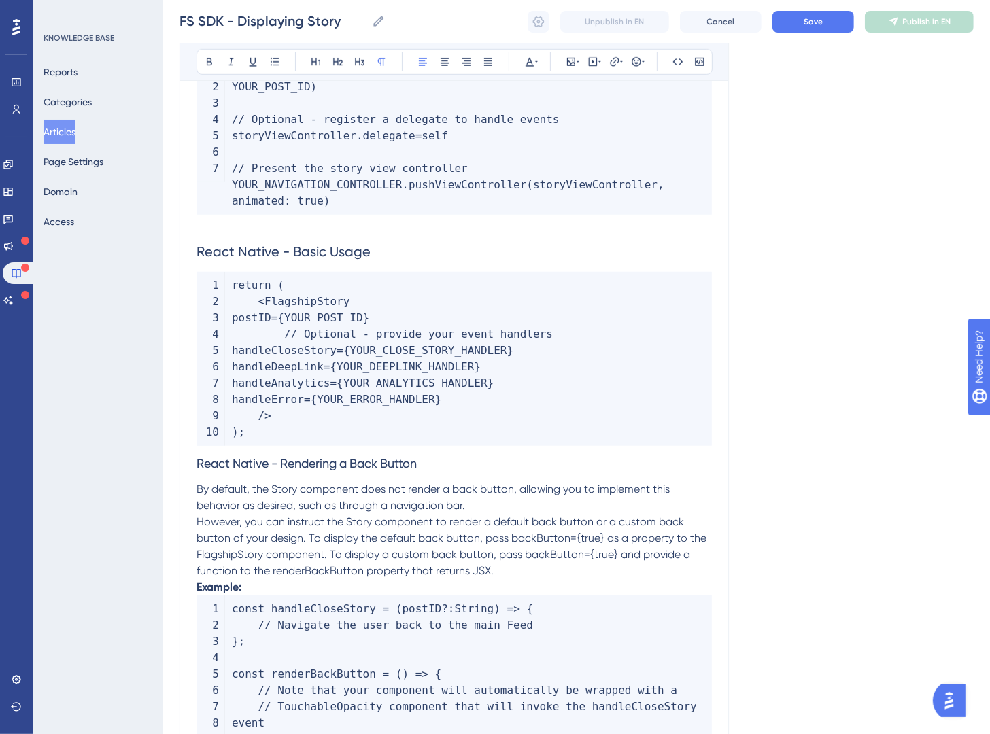
scroll to position [796, 0]
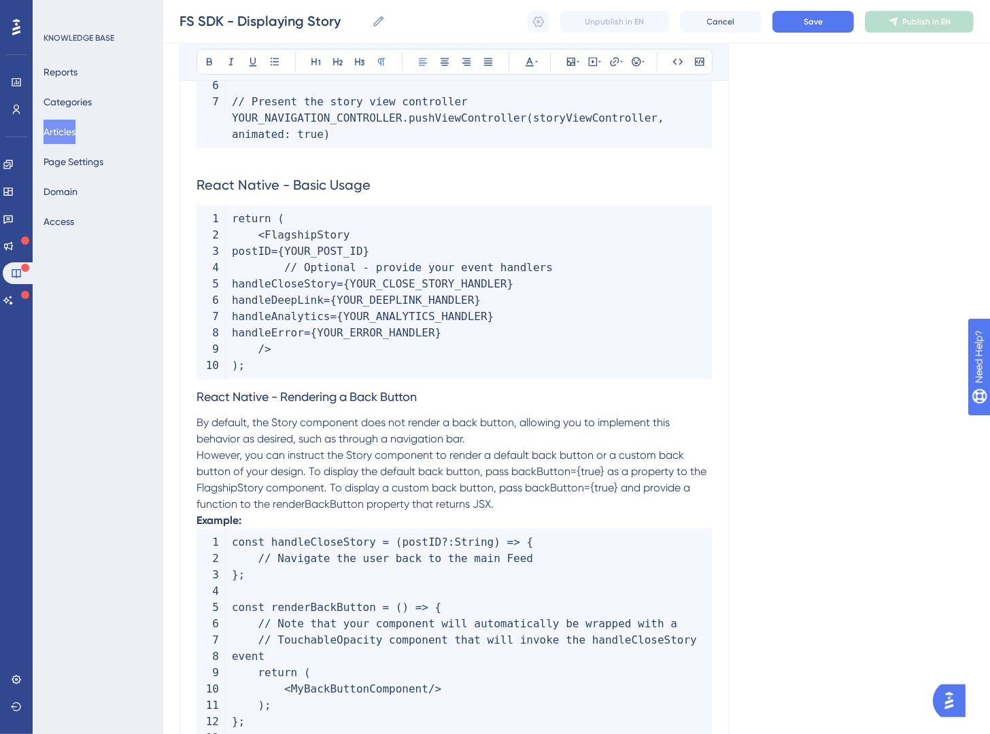
click at [254, 396] on span "React Native - Rendering a Back Button" at bounding box center [307, 397] width 220 height 14
click at [254, 398] on span "React Native - Rendering a Back Button" at bounding box center [307, 397] width 220 height 14
click at [344, 65] on button at bounding box center [337, 61] width 19 height 19
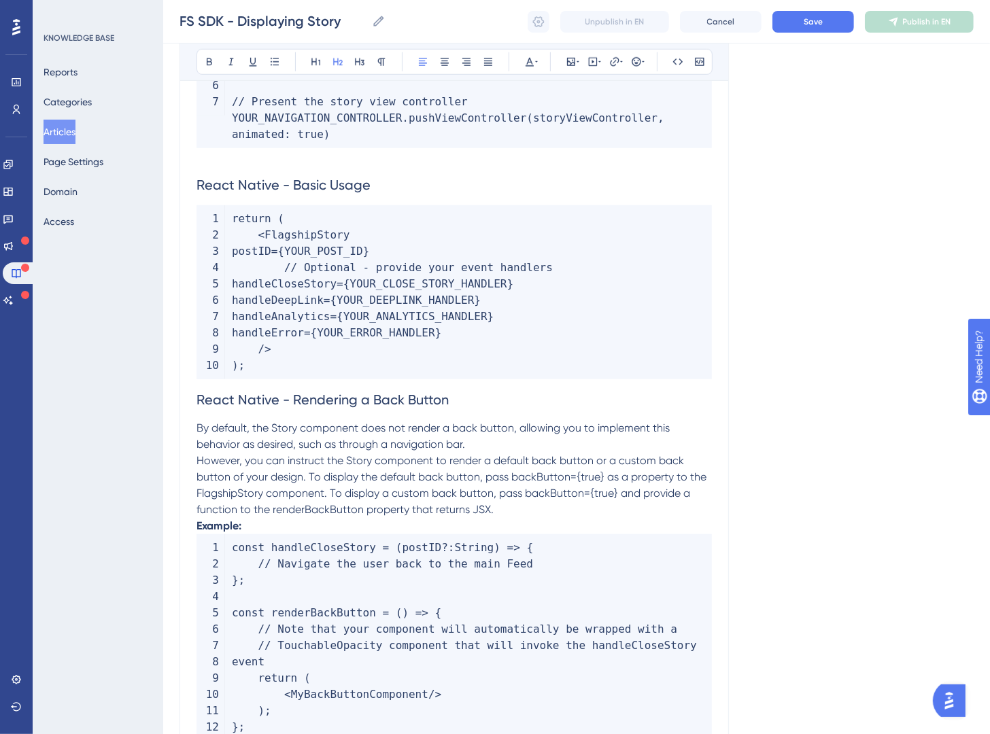
click at [201, 405] on span "React Native - Rendering a Back Button" at bounding box center [323, 400] width 252 height 16
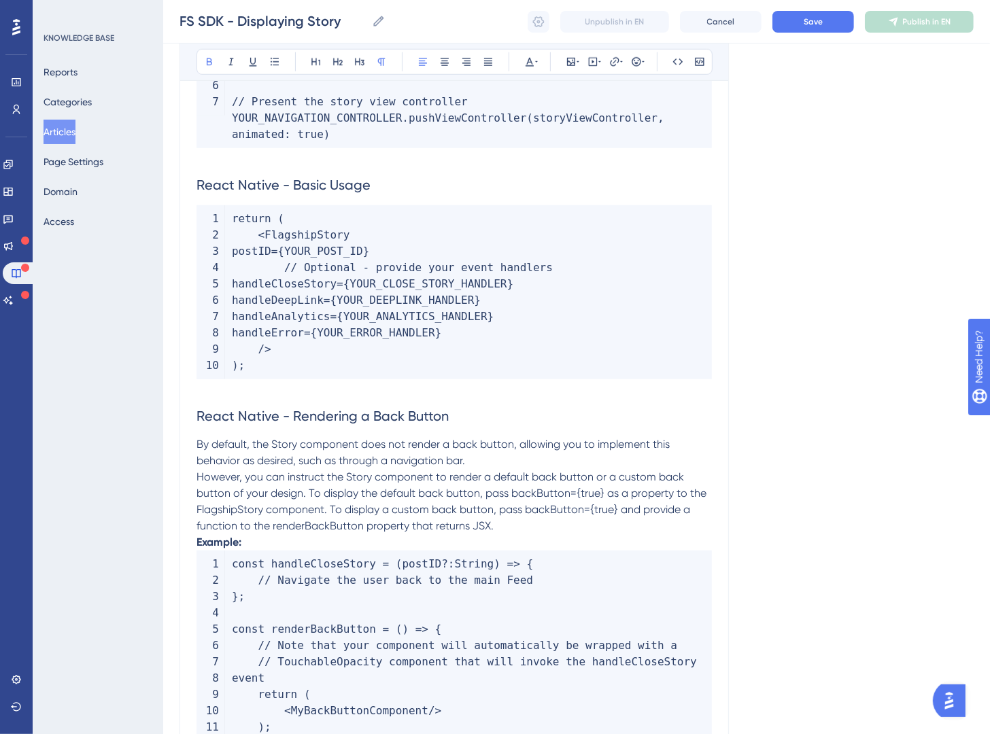
click at [198, 548] on strong "Example:" at bounding box center [219, 542] width 45 height 13
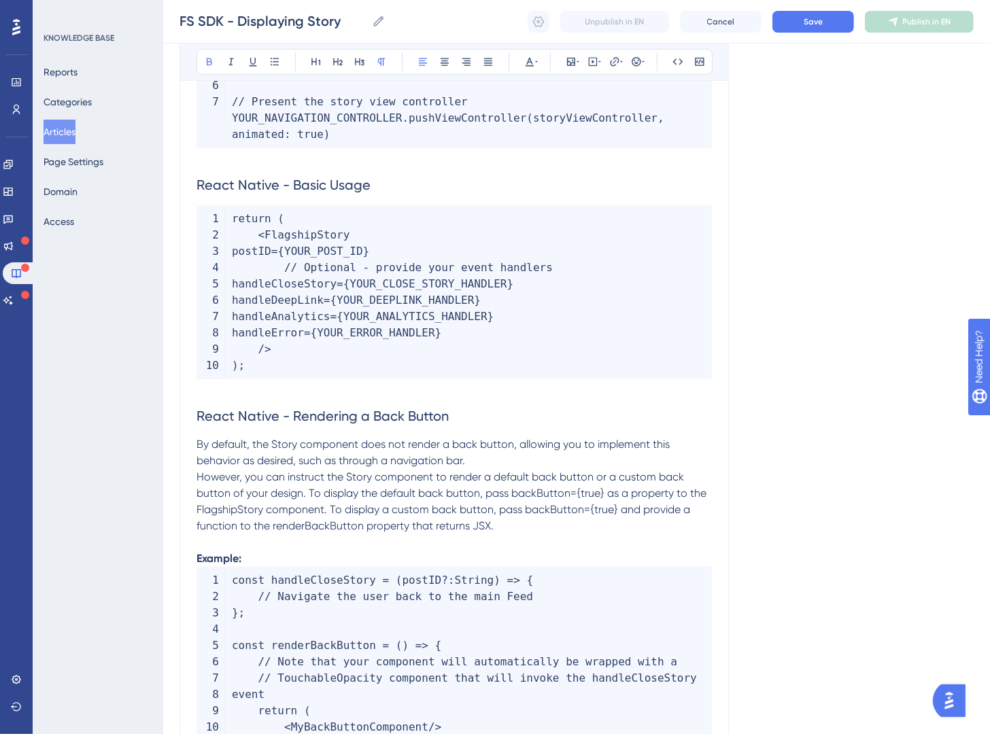
click at [390, 502] on p "However, you can instruct the Story component to render a default back button o…" at bounding box center [454, 501] width 515 height 65
click at [556, 462] on p "By default, the Story component does not render a back button, allowing you to …" at bounding box center [454, 453] width 515 height 33
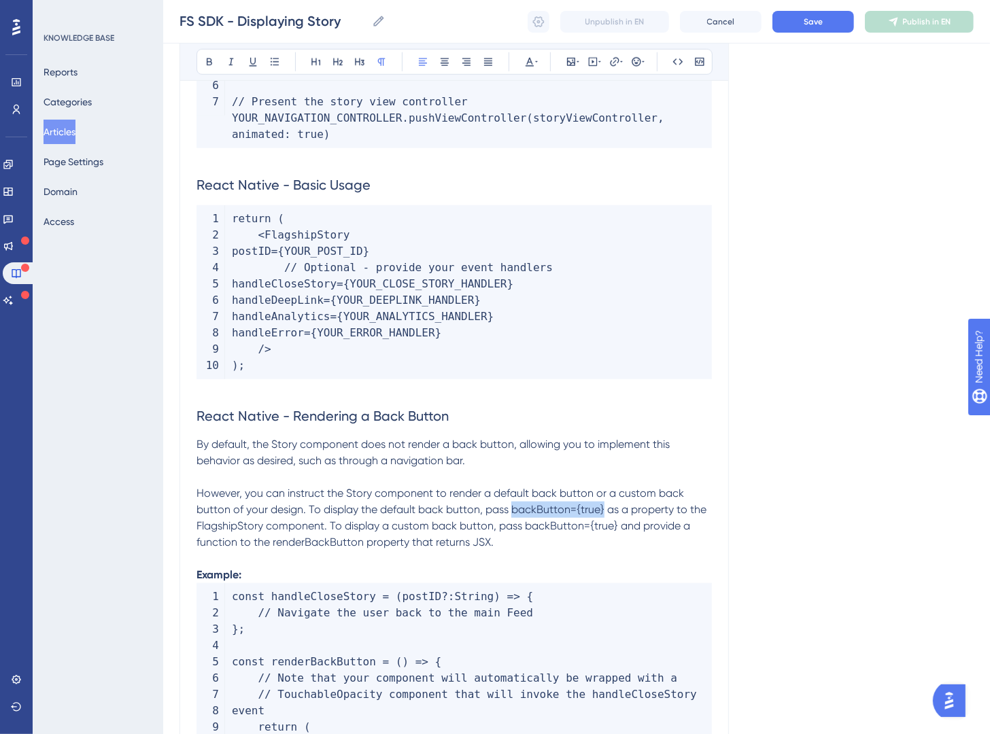
drag, startPoint x: 511, startPoint y: 513, endPoint x: 602, endPoint y: 510, distance: 91.8
click at [602, 510] on span "However, you can instruct the Story component to render a default back button o…" at bounding box center [453, 518] width 513 height 62
click at [674, 62] on icon at bounding box center [677, 61] width 11 height 11
drag, startPoint x: 636, startPoint y: 529, endPoint x: 516, endPoint y: 530, distance: 120.4
click at [516, 530] on span "as a property to the FlagshipStory component. To display a custom back button, …" at bounding box center [454, 526] width 515 height 46
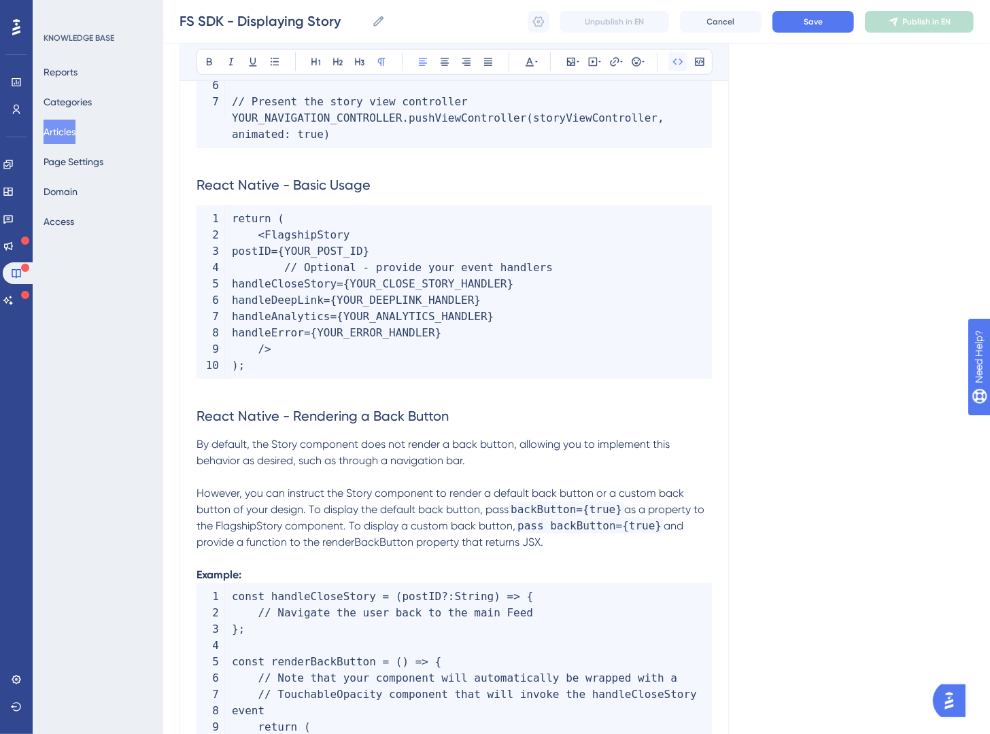
click at [675, 64] on icon at bounding box center [678, 61] width 10 height 6
drag, startPoint x: 321, startPoint y: 545, endPoint x: 411, endPoint y: 547, distance: 90.4
click at [411, 547] on span "and provide a function to the renderBackButton property that returns JSX." at bounding box center [442, 533] width 490 height 29
click at [677, 67] on button at bounding box center [677, 61] width 19 height 19
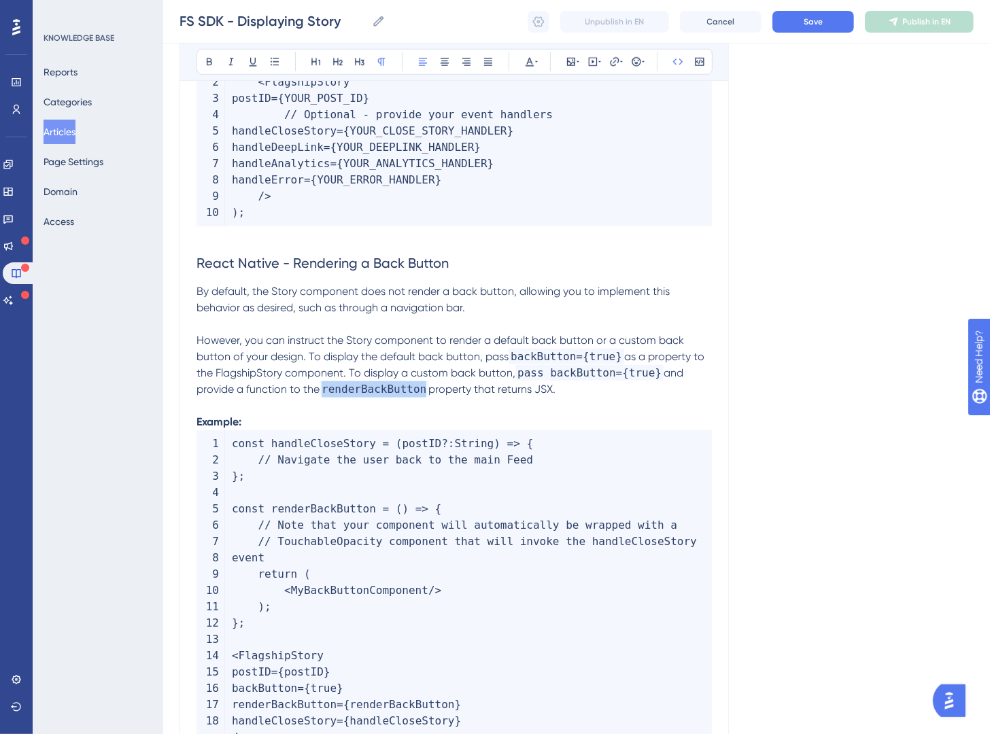
scroll to position [991, 0]
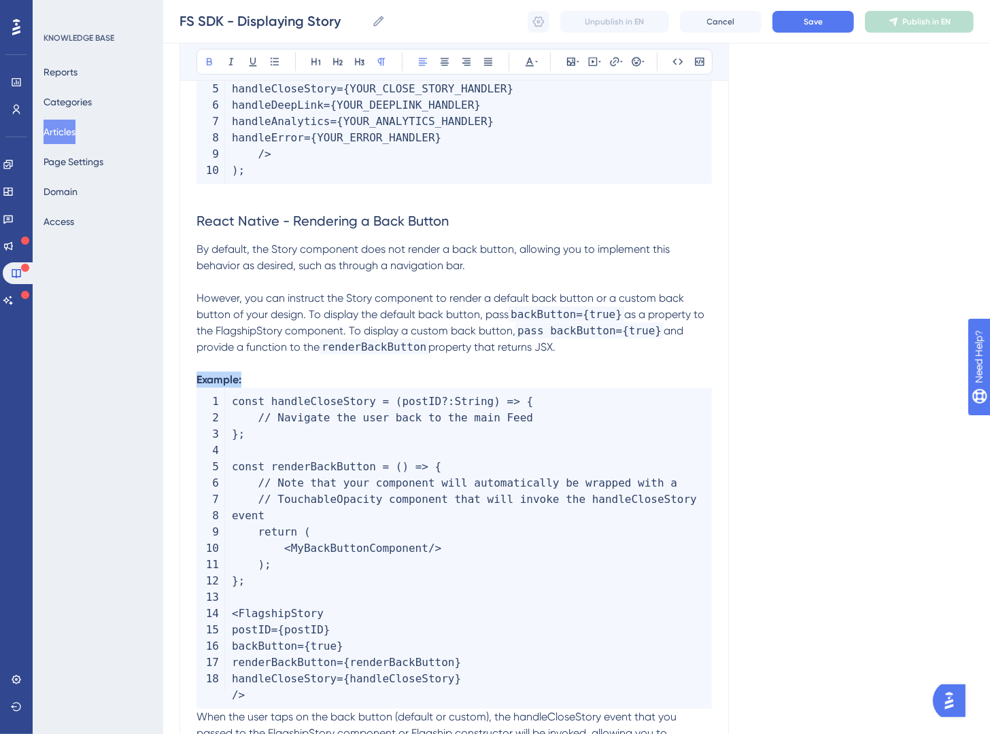
drag, startPoint x: 275, startPoint y: 382, endPoint x: 129, endPoint y: 383, distance: 146.2
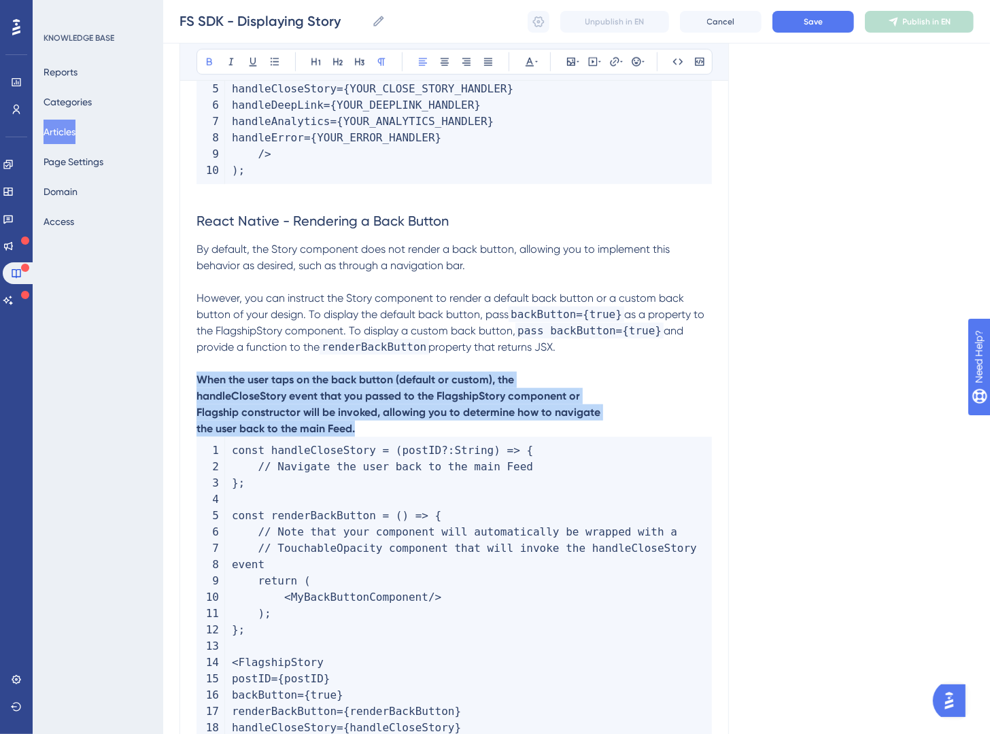
drag, startPoint x: 287, startPoint y: 411, endPoint x: 175, endPoint y: 374, distance: 117.6
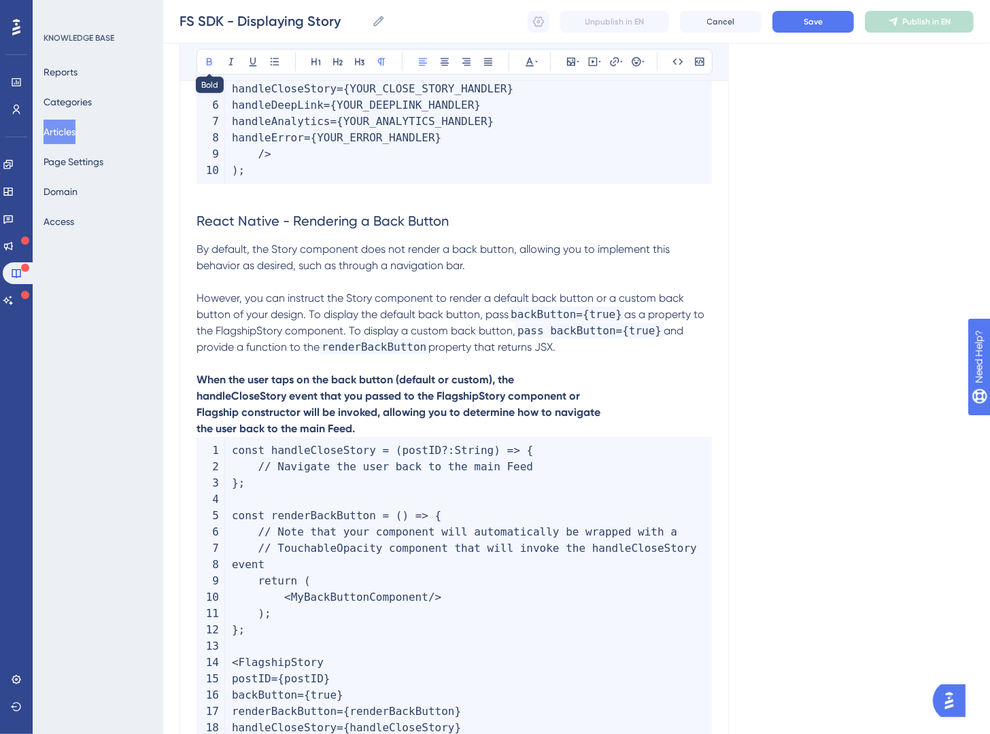
drag, startPoint x: 209, startPoint y: 67, endPoint x: 209, endPoint y: 97, distance: 30.6
click at [209, 66] on icon at bounding box center [209, 61] width 11 height 11
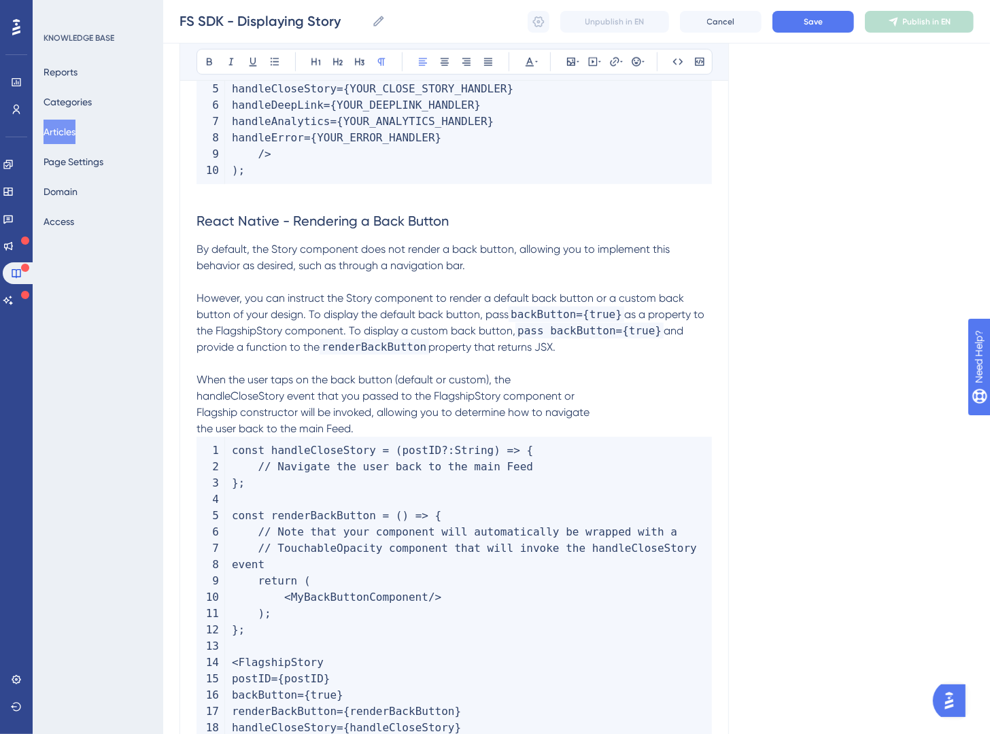
click at [201, 397] on span "When the user taps on the back button (default or custom), the handleCloseStory…" at bounding box center [393, 404] width 393 height 62
click at [197, 417] on span "When the user taps on the back button (default or custom), the handleCloseStory…" at bounding box center [438, 404] width 483 height 62
click at [198, 430] on span "When the user taps on the back button (default or custom), the handleCloseStory…" at bounding box center [438, 404] width 483 height 62
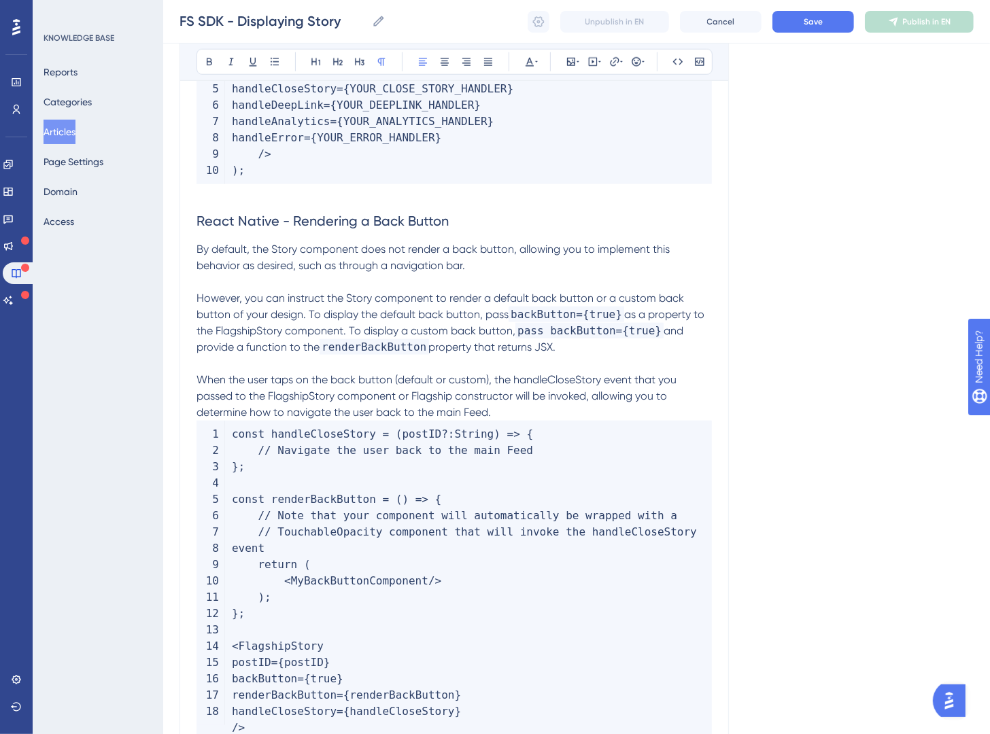
click at [516, 409] on p "When the user taps on the back button (default or custom), the handleCloseStory…" at bounding box center [454, 396] width 515 height 49
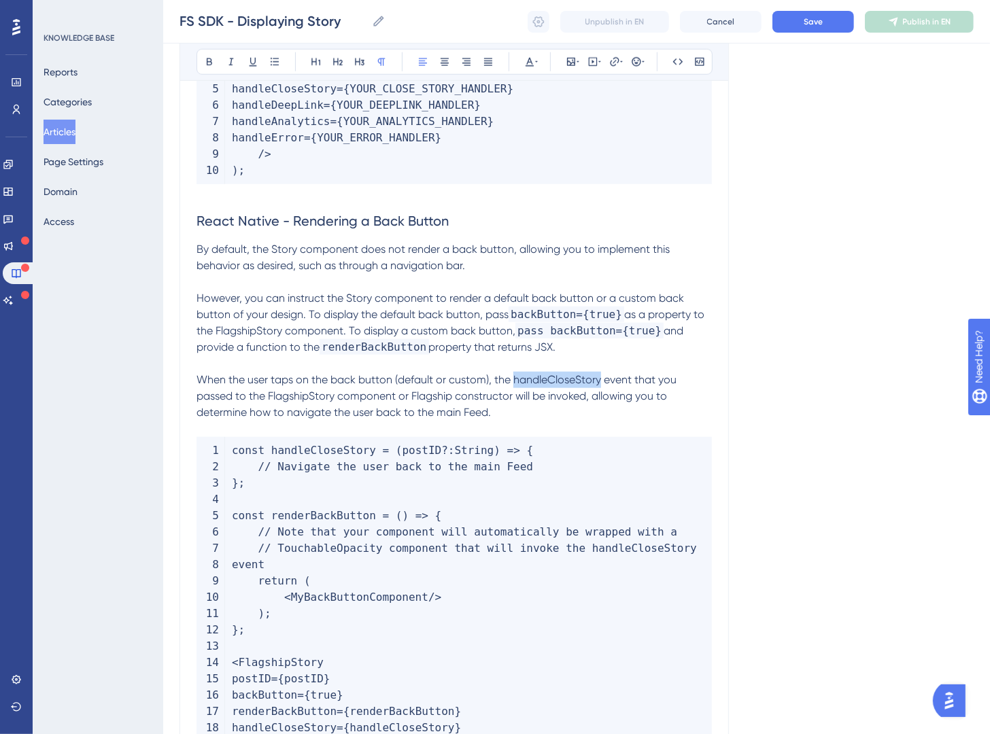
drag, startPoint x: 600, startPoint y: 383, endPoint x: 514, endPoint y: 385, distance: 85.7
click at [514, 385] on span "When the user taps on the back button (default or custom), the handleCloseStory…" at bounding box center [438, 396] width 483 height 46
click at [682, 61] on icon at bounding box center [677, 61] width 11 height 11
click at [346, 419] on p "When the user taps on the back button (default or custom), the handleCloseStory…" at bounding box center [454, 396] width 515 height 49
drag, startPoint x: 335, startPoint y: 397, endPoint x: 271, endPoint y: 401, distance: 64.0
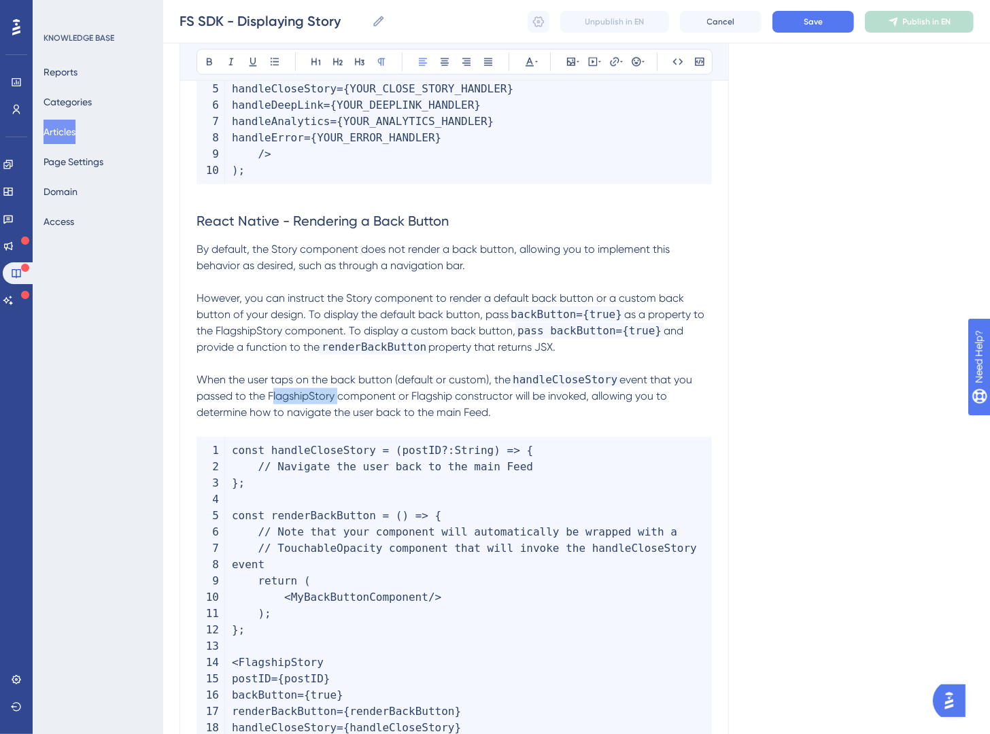
click at [270, 402] on span "event that you passed to the FlagshipStory component or Flagship constructor wi…" at bounding box center [446, 396] width 499 height 46
click at [680, 62] on icon at bounding box center [677, 61] width 11 height 11
click at [443, 437] on p at bounding box center [454, 429] width 515 height 16
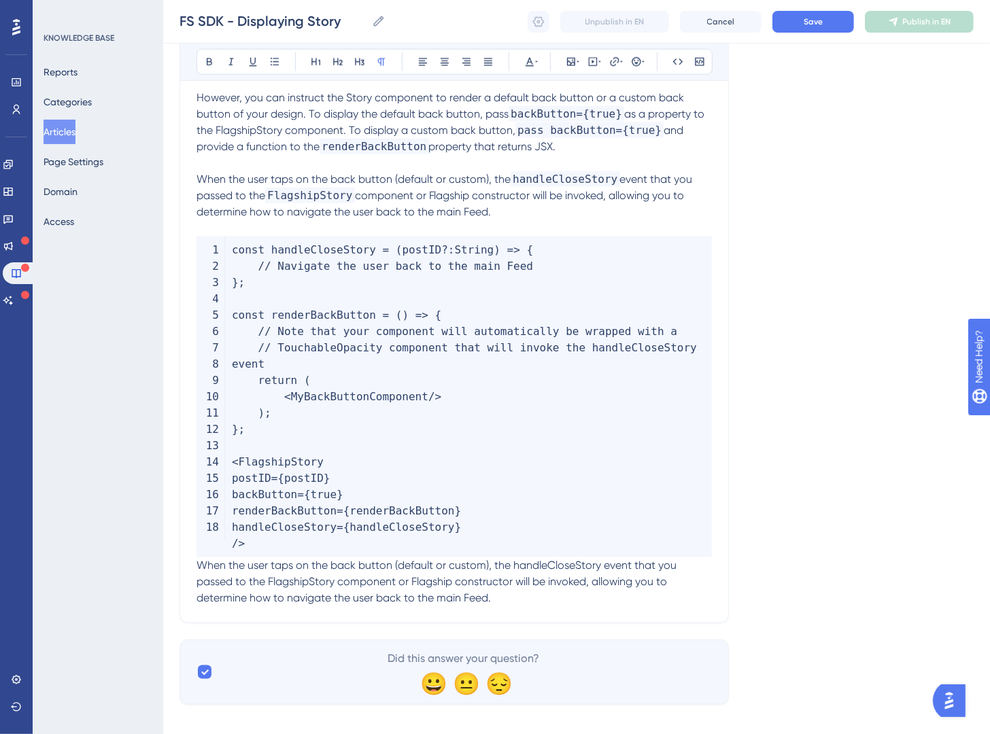
scroll to position [1207, 0]
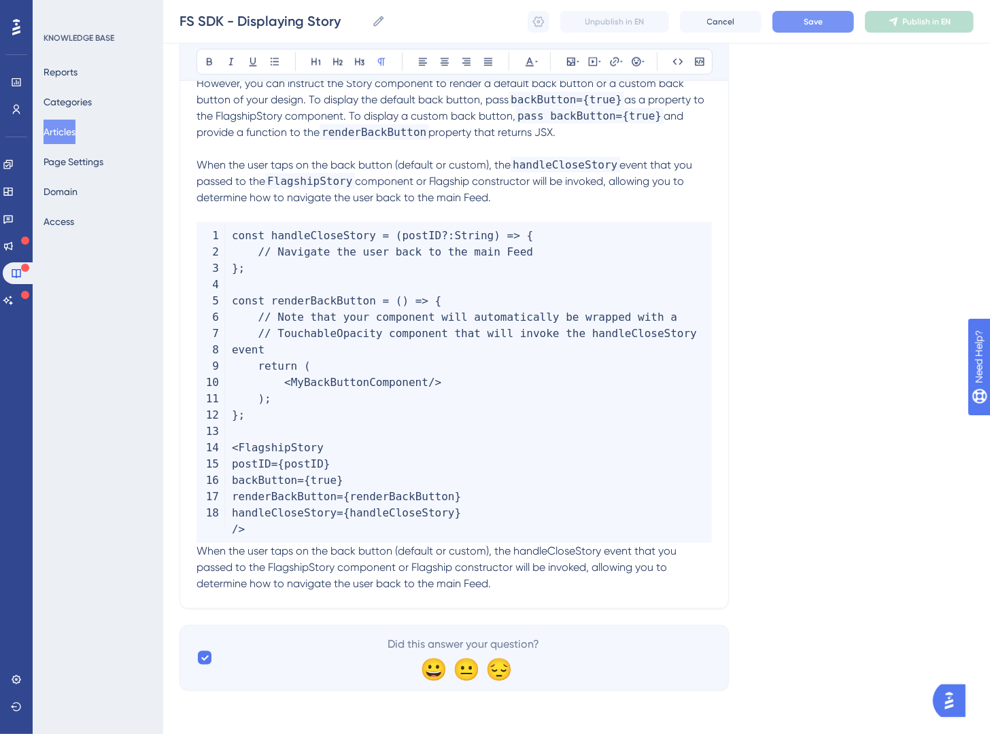
click at [807, 29] on button "Save" at bounding box center [813, 22] width 82 height 22
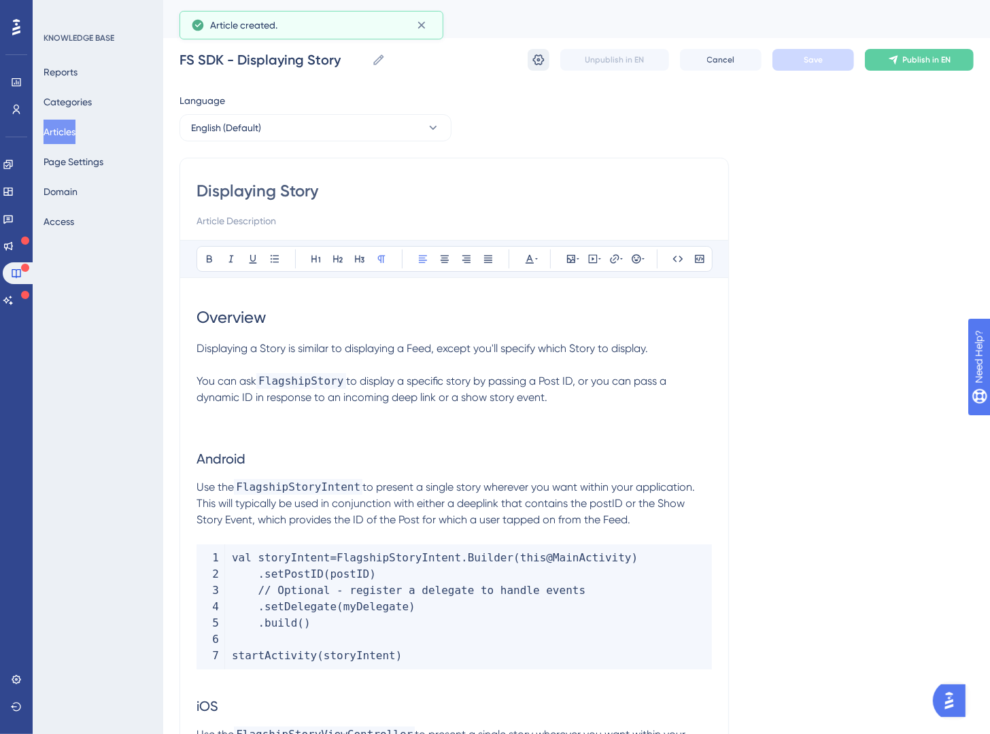
click at [534, 54] on icon at bounding box center [539, 60] width 14 height 14
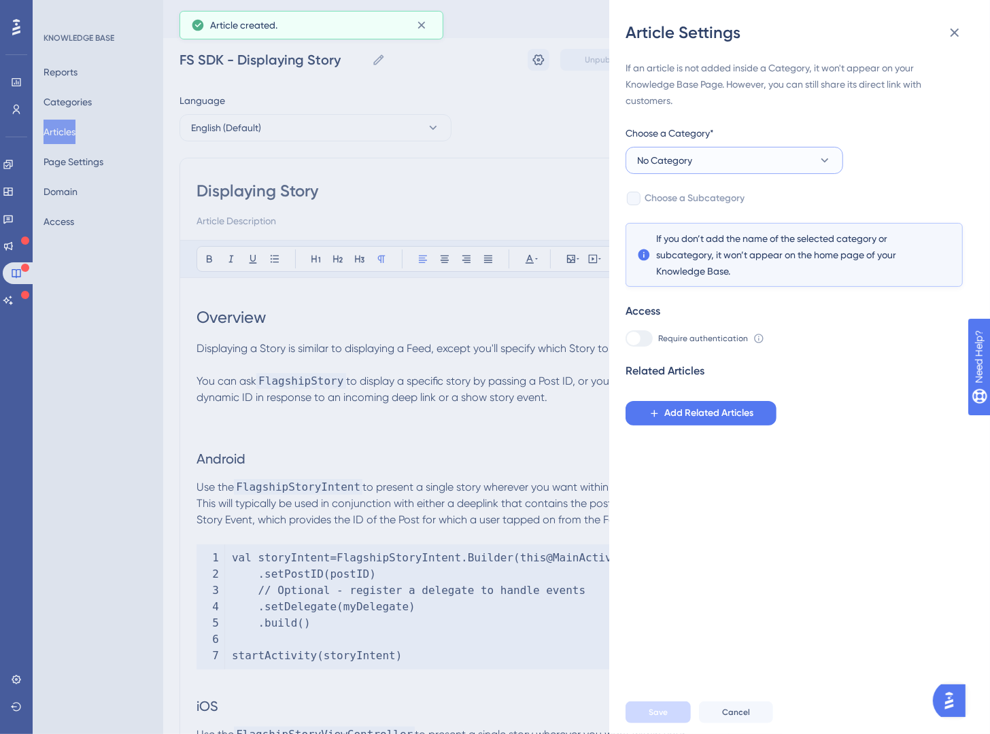
click at [736, 169] on button "No Category" at bounding box center [735, 160] width 218 height 27
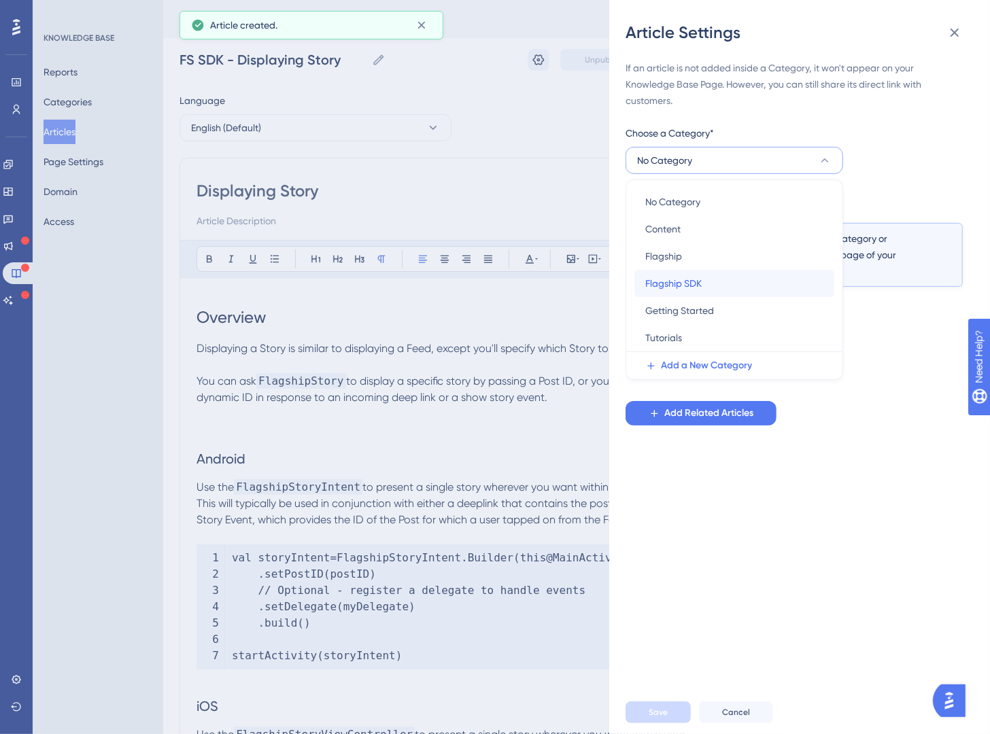
click at [758, 282] on div "Flagship SDK Flagship SDK" at bounding box center [734, 283] width 178 height 27
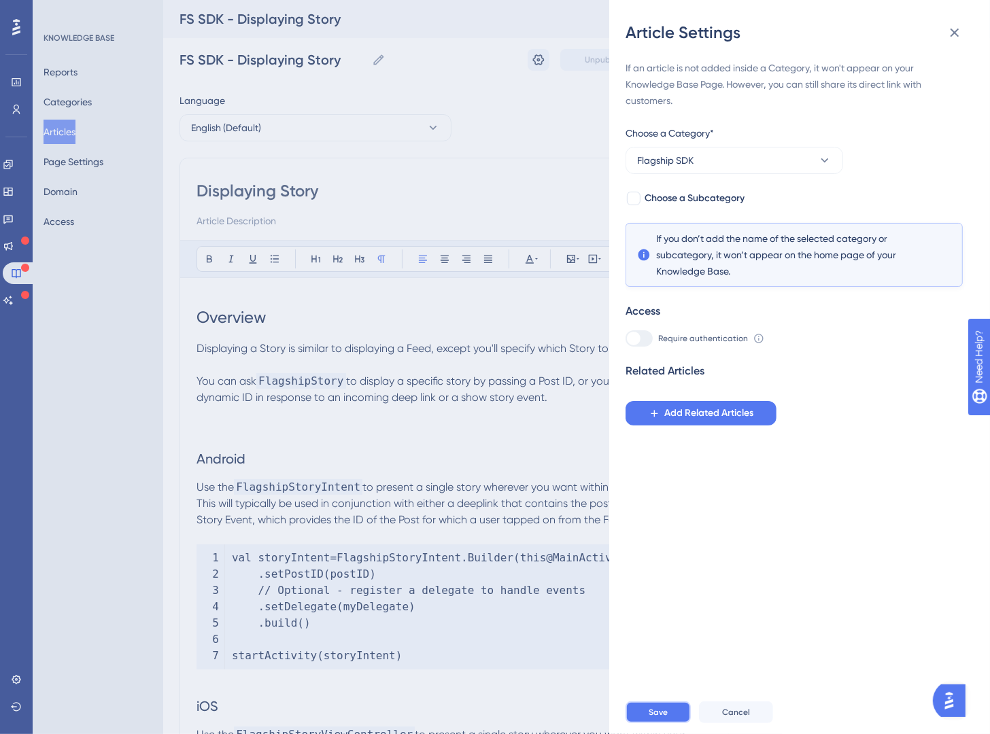
click at [655, 683] on span "Save" at bounding box center [658, 712] width 19 height 11
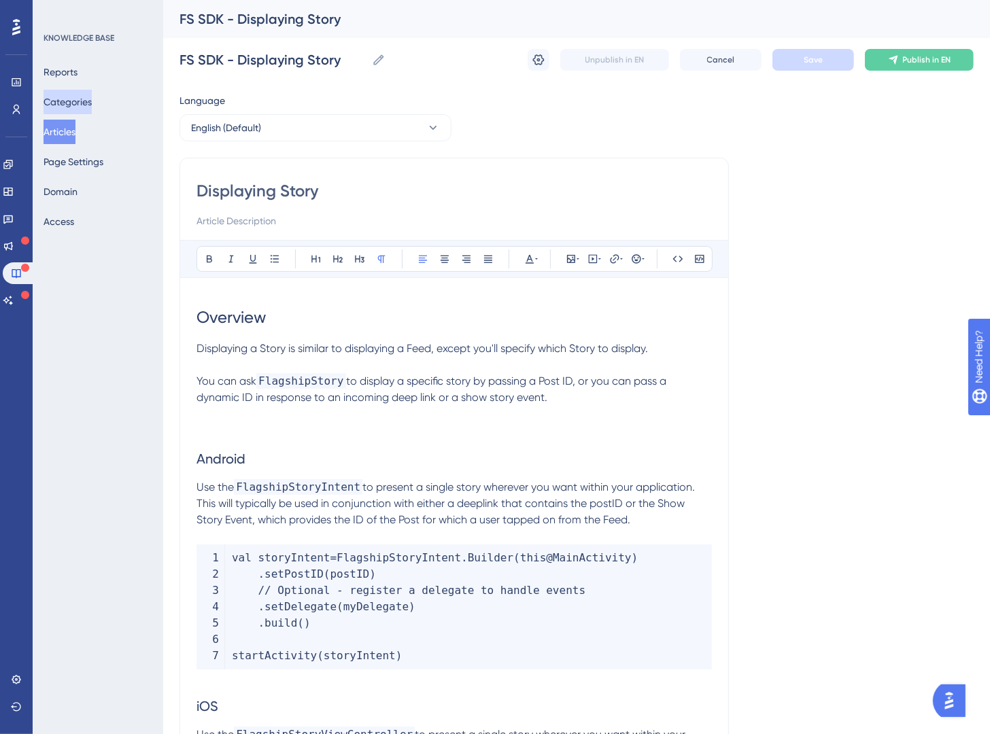
click at [81, 105] on button "Categories" at bounding box center [68, 102] width 48 height 24
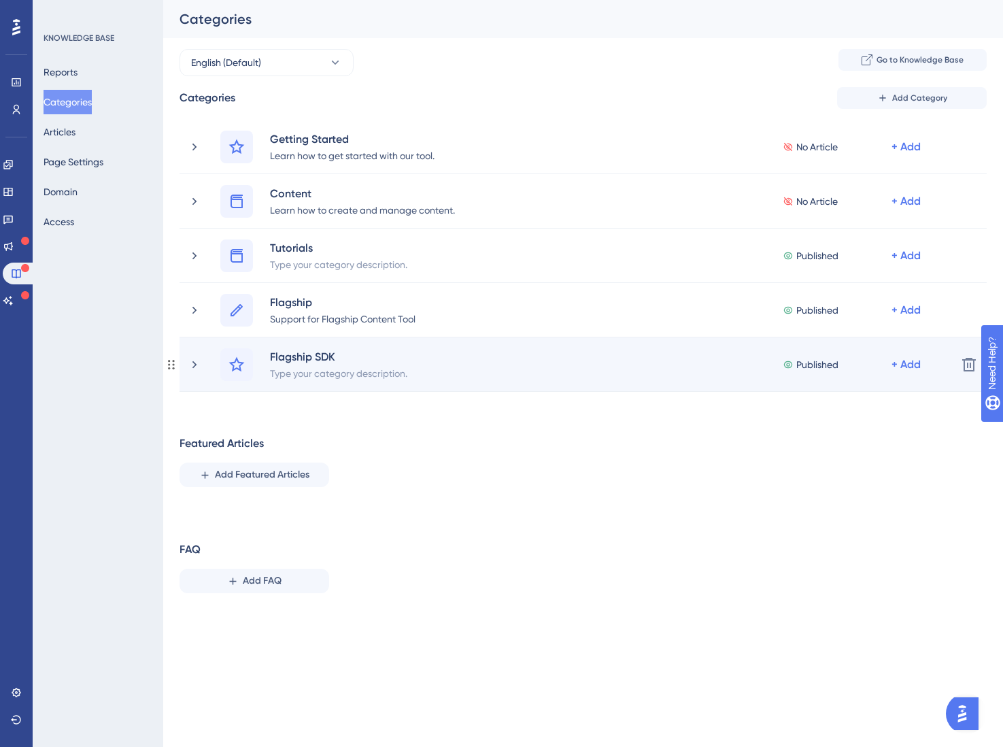
click at [201, 355] on div "Flagship SDK Type your category description. Published + Add" at bounding box center [567, 364] width 758 height 33
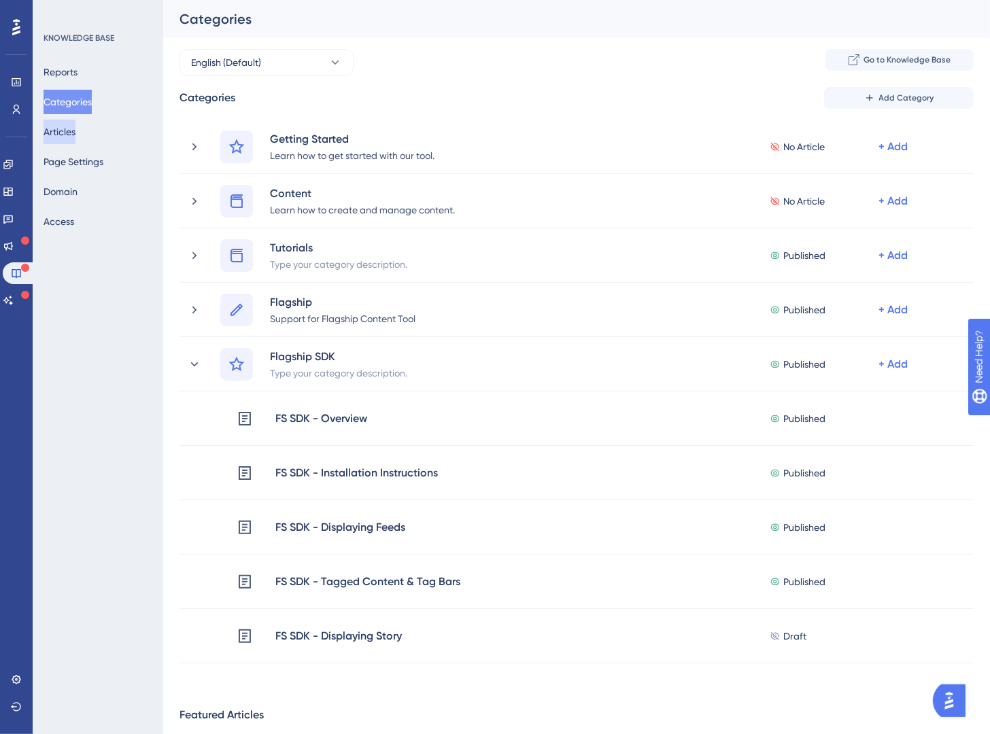
click at [75, 129] on button "Articles" at bounding box center [60, 132] width 32 height 24
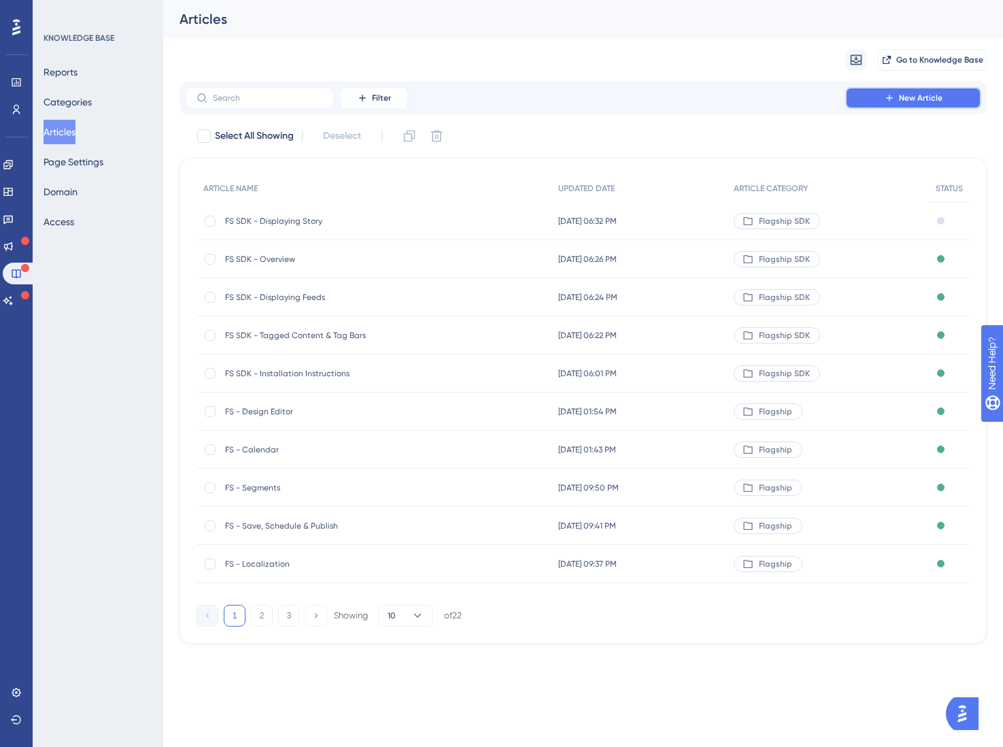
click at [923, 103] on span "New Article" at bounding box center [921, 97] width 44 height 11
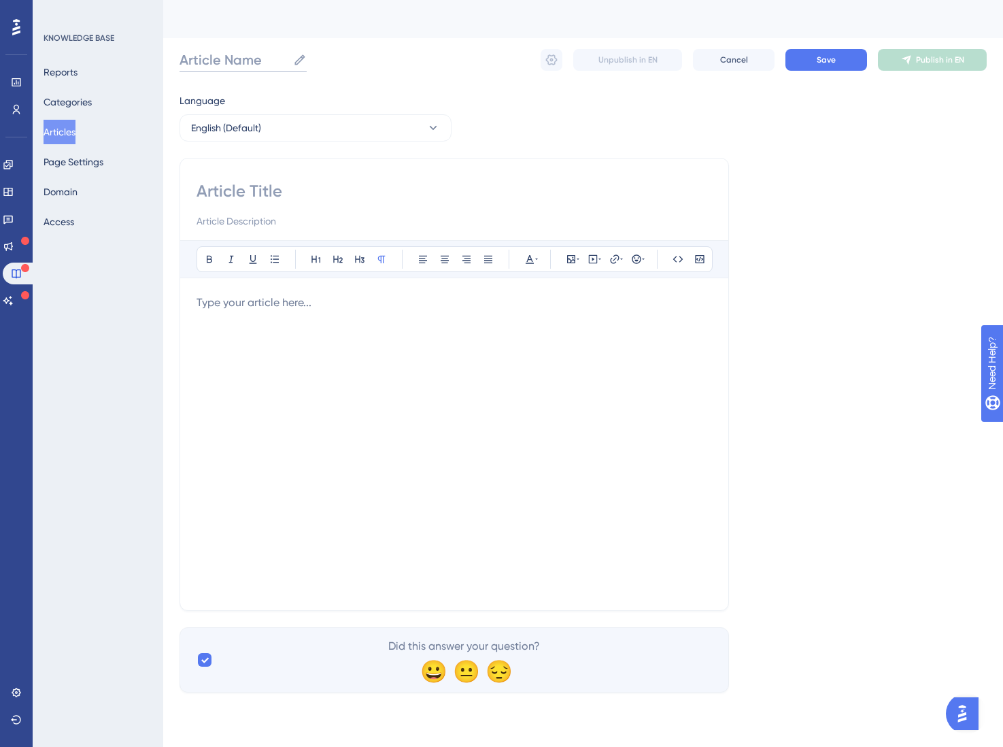
drag, startPoint x: 233, startPoint y: 63, endPoint x: 241, endPoint y: 63, distance: 7.5
click at [235, 63] on input "Article Name" at bounding box center [234, 59] width 108 height 19
paste input "Deeplinks via Custom ID"
type input "FS SDK - Deeplinks via Custom ID"
click at [234, 191] on input at bounding box center [454, 191] width 515 height 22
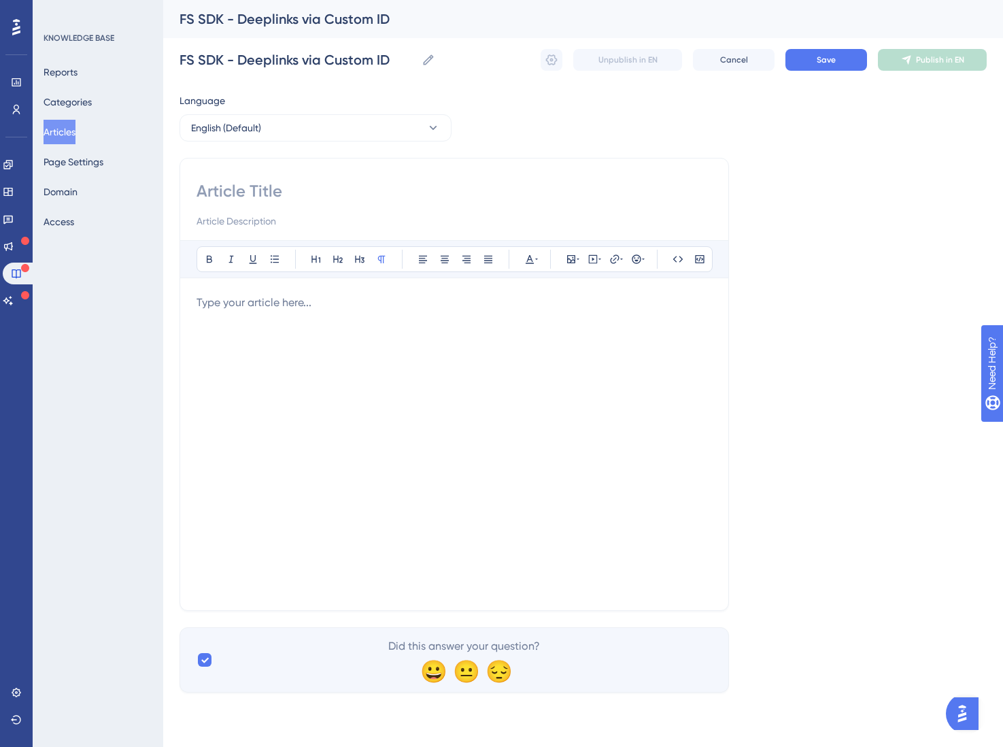
paste input "Deeplinks via Custom ID"
type input "Deeplinks via Custom ID"
click at [279, 327] on div at bounding box center [454, 443] width 515 height 299
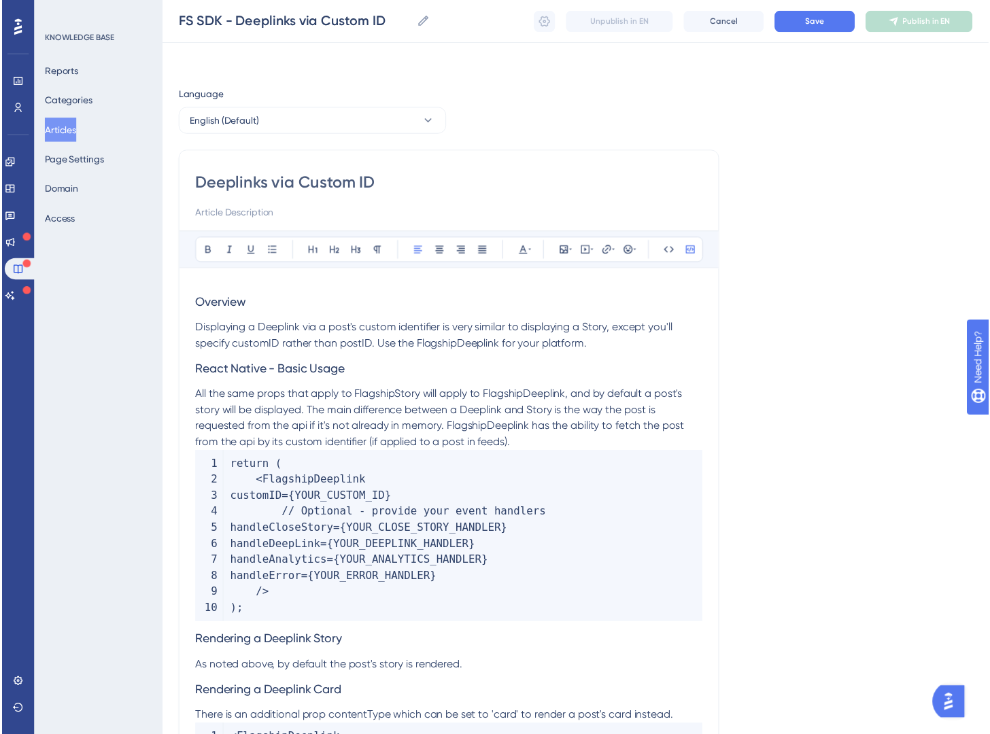
scroll to position [112, 0]
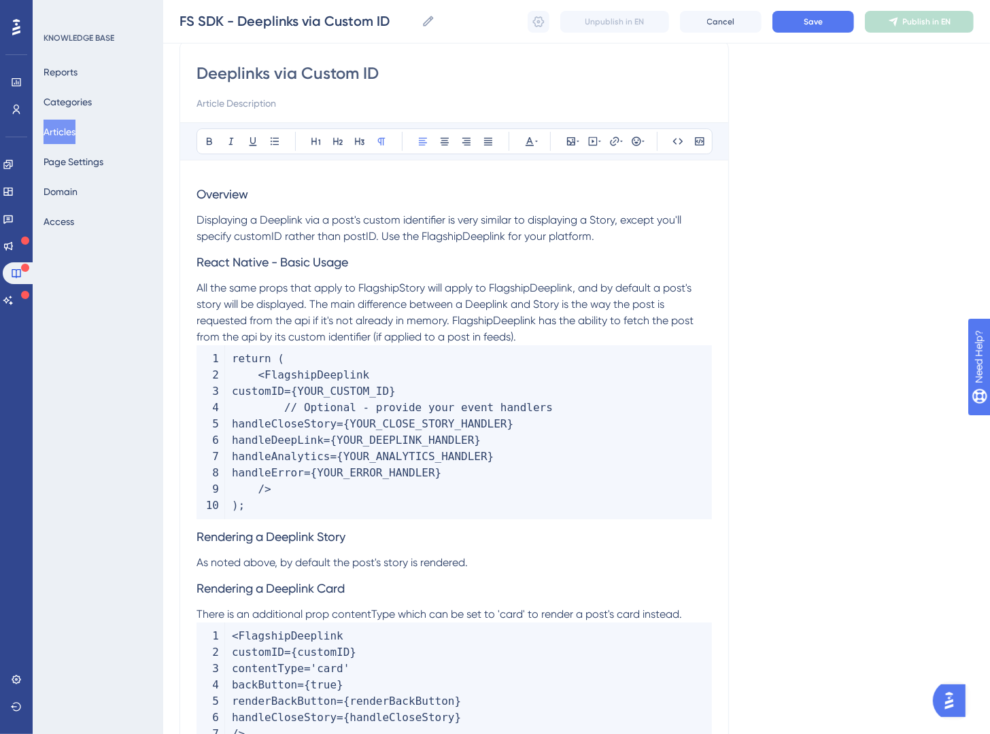
click at [459, 220] on span "Displaying a Deeplink via a post's custom identifier is very similar to display…" at bounding box center [441, 228] width 488 height 29
drag, startPoint x: 475, startPoint y: 240, endPoint x: 420, endPoint y: 244, distance: 54.5
click at [420, 244] on p "Displaying a Deeplink via a post's custom identifier is very similar to display…" at bounding box center [454, 228] width 515 height 33
click at [681, 140] on icon at bounding box center [678, 141] width 10 height 6
drag, startPoint x: 297, startPoint y: 190, endPoint x: 242, endPoint y: 163, distance: 61.4
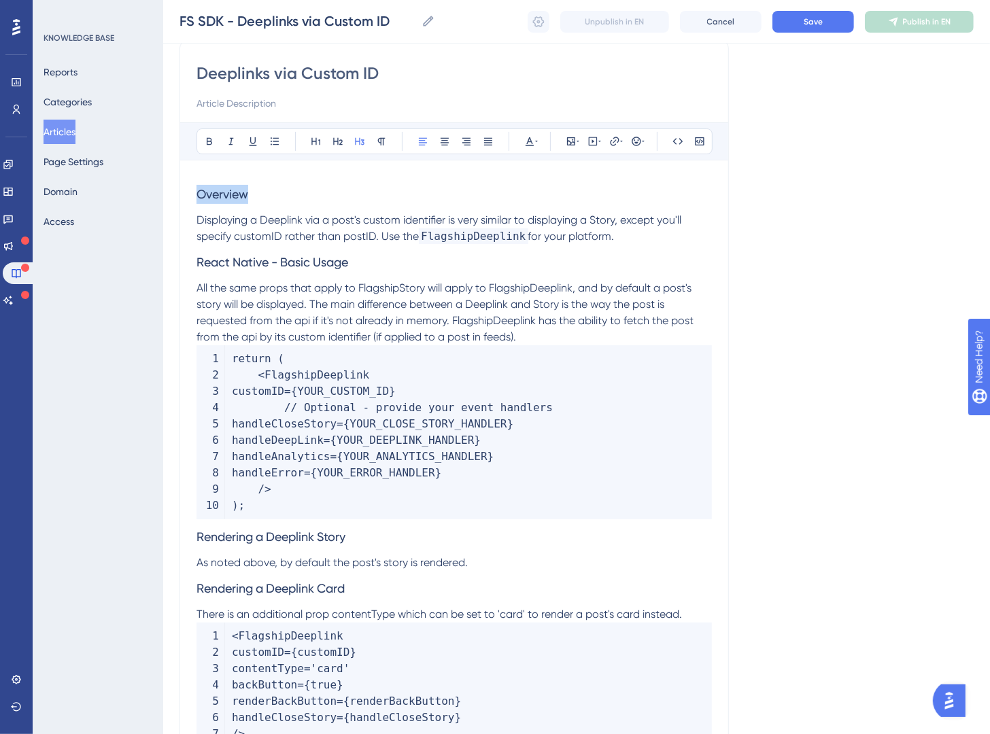
click at [165, 189] on div "Performance Users Engagement Widgets Feedback Product Updates Knowledge Base AI…" at bounding box center [576, 378] width 827 height 980
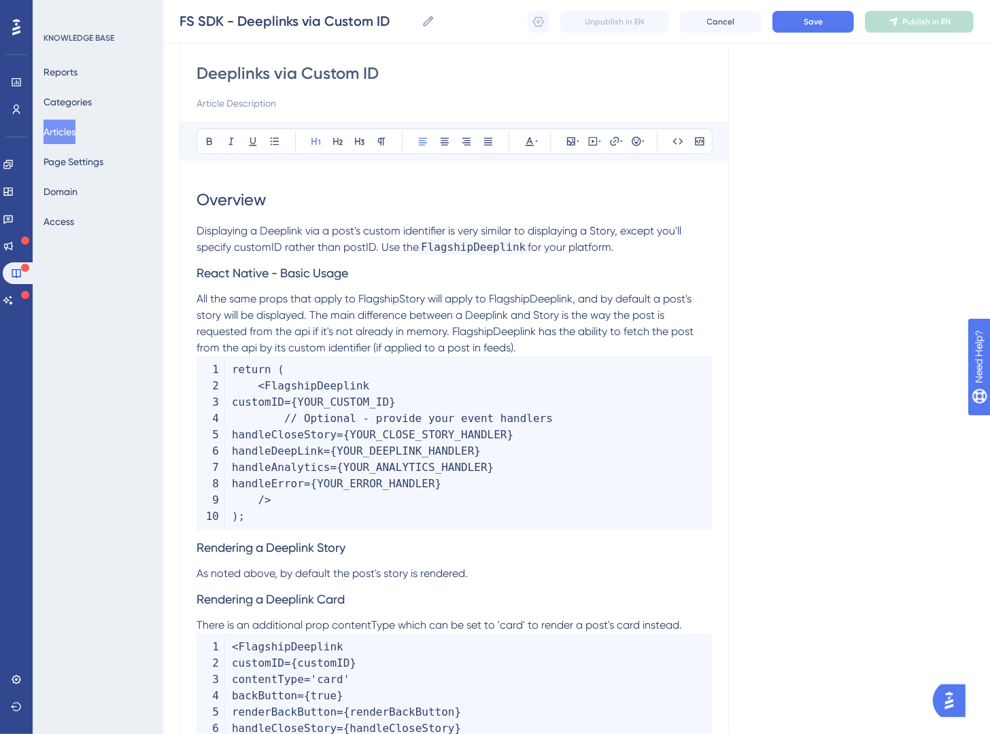
scroll to position [123, 0]
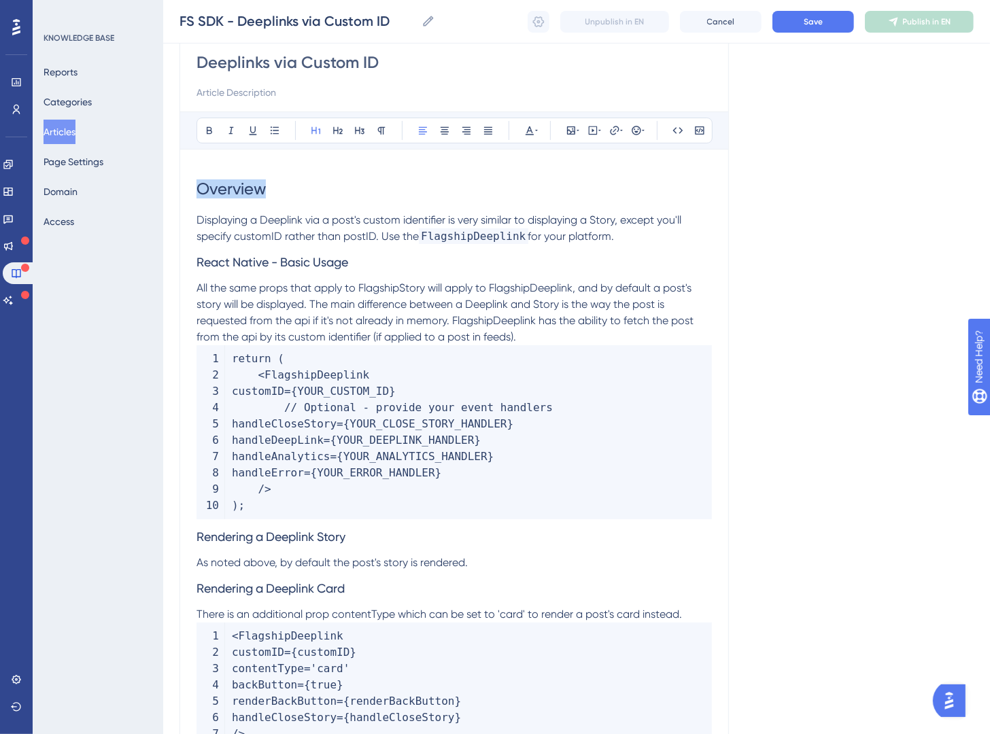
click at [313, 142] on div "Bold Italic Underline Bullet Point Heading 1 Heading 2 Heading 3 Normal Align L…" at bounding box center [455, 131] width 516 height 26
drag, startPoint x: 369, startPoint y: 265, endPoint x: 283, endPoint y: 199, distance: 108.7
click at [163, 260] on div "Performance Users Engagement Widgets Feedback Product Updates Knowledge Base AI…" at bounding box center [576, 372] width 827 height 991
click at [338, 125] on icon at bounding box center [337, 130] width 11 height 11
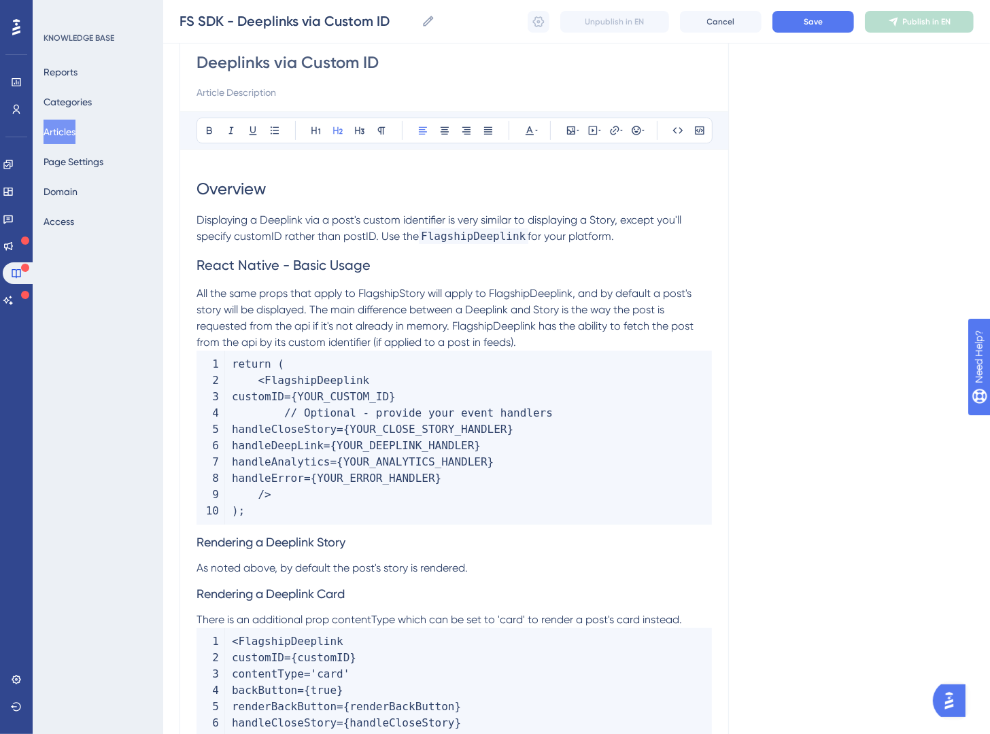
click at [197, 267] on span "React Native - Basic Usage" at bounding box center [284, 265] width 174 height 16
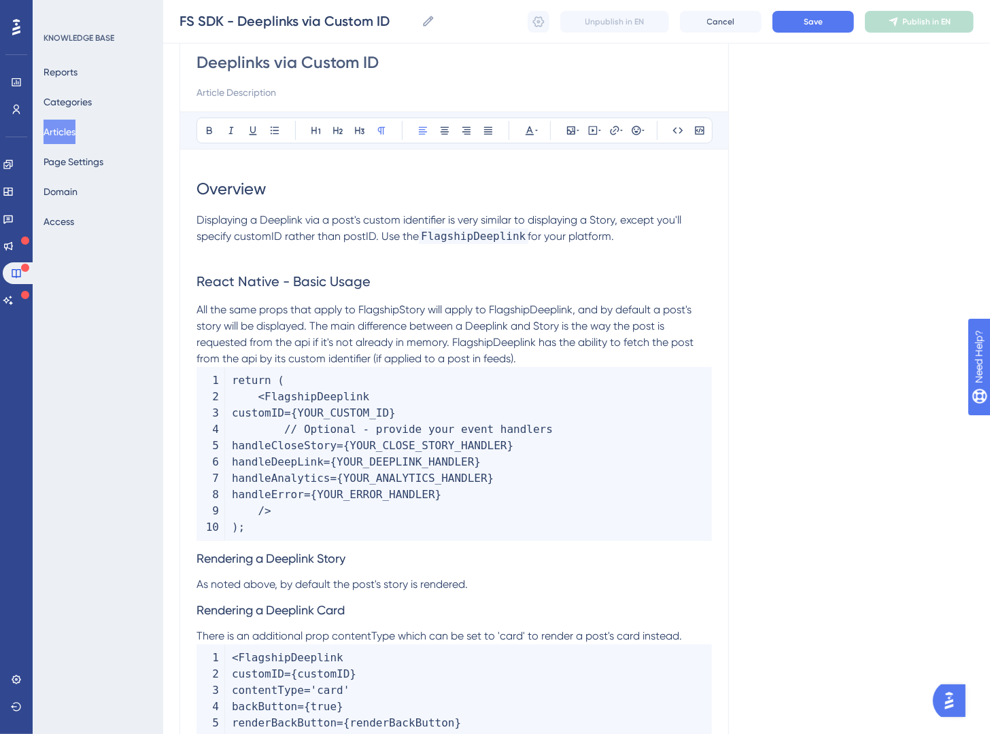
click at [560, 358] on p "All the same props that apply to FlagshipStory will apply to FlagshipDeeplink, …" at bounding box center [454, 334] width 515 height 65
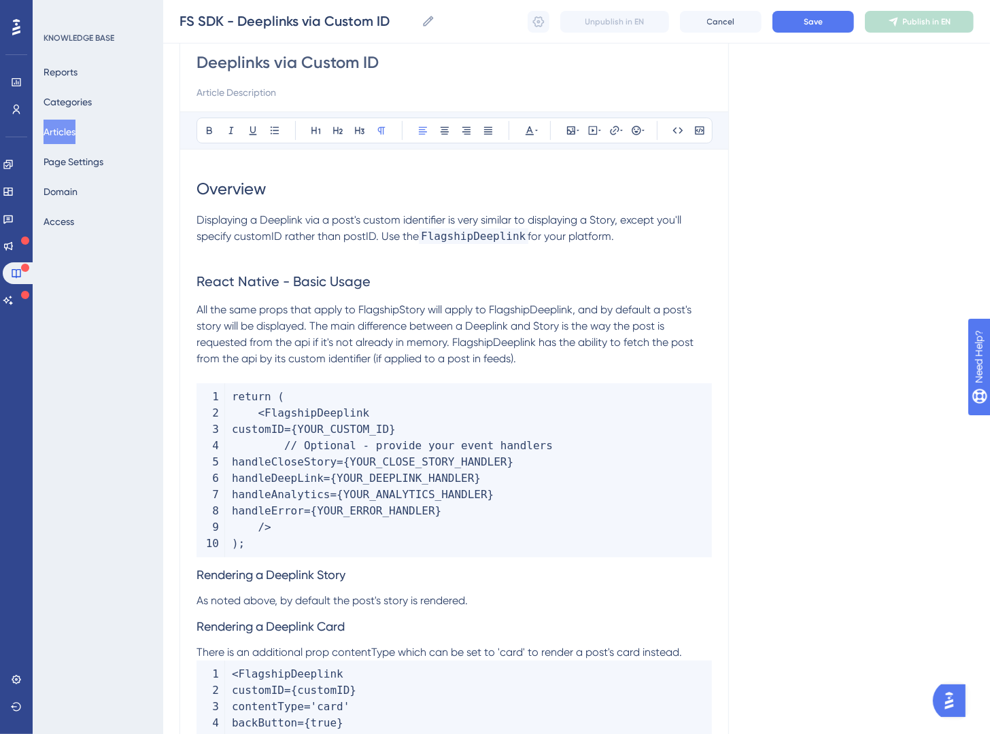
drag, startPoint x: 636, startPoint y: 241, endPoint x: 191, endPoint y: 221, distance: 445.8
click at [191, 221] on div "Deeplinks via Custom ID Bold Italic Underline Bullet Point Heading 1 Heading 2 …" at bounding box center [454, 416] width 549 height 774
paste div
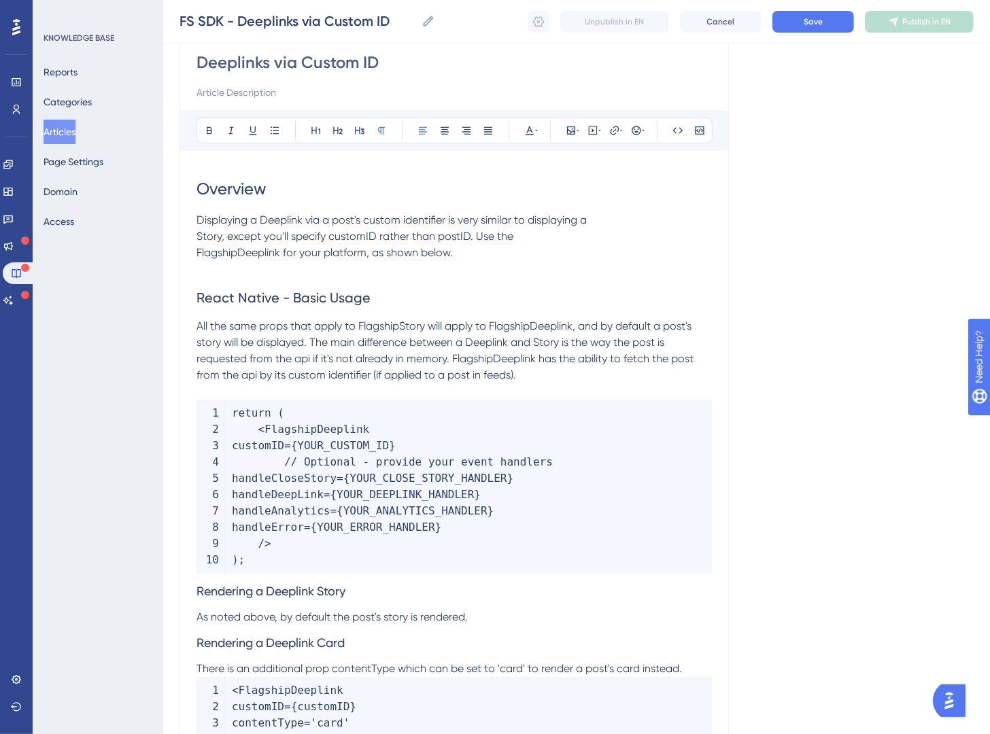
click at [198, 238] on span "Displaying a Deeplink via a post's custom identifier is very similar to display…" at bounding box center [392, 237] width 390 height 46
click at [201, 255] on span "Displaying a Deeplink via a post's custom identifier is very similar to display…" at bounding box center [441, 237] width 488 height 46
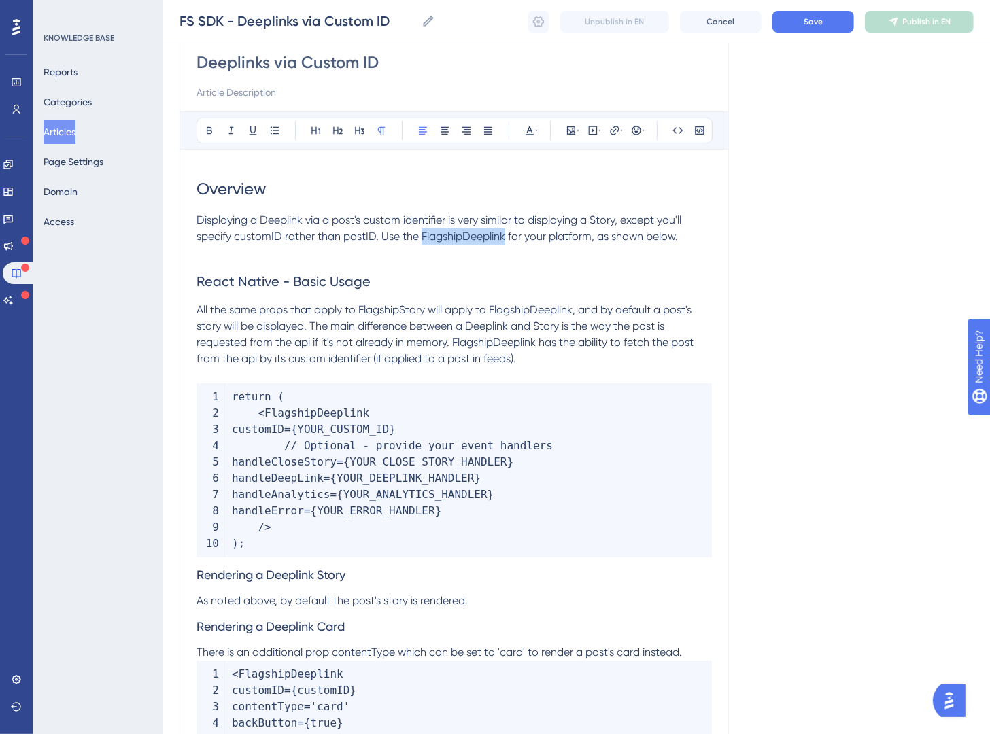
drag, startPoint x: 506, startPoint y: 237, endPoint x: 423, endPoint y: 241, distance: 83.1
click at [423, 241] on span "Displaying a Deeplink via a post's custom identifier is very similar to display…" at bounding box center [441, 228] width 488 height 29
click at [680, 134] on icon at bounding box center [677, 130] width 11 height 11
click at [663, 382] on p at bounding box center [454, 375] width 515 height 16
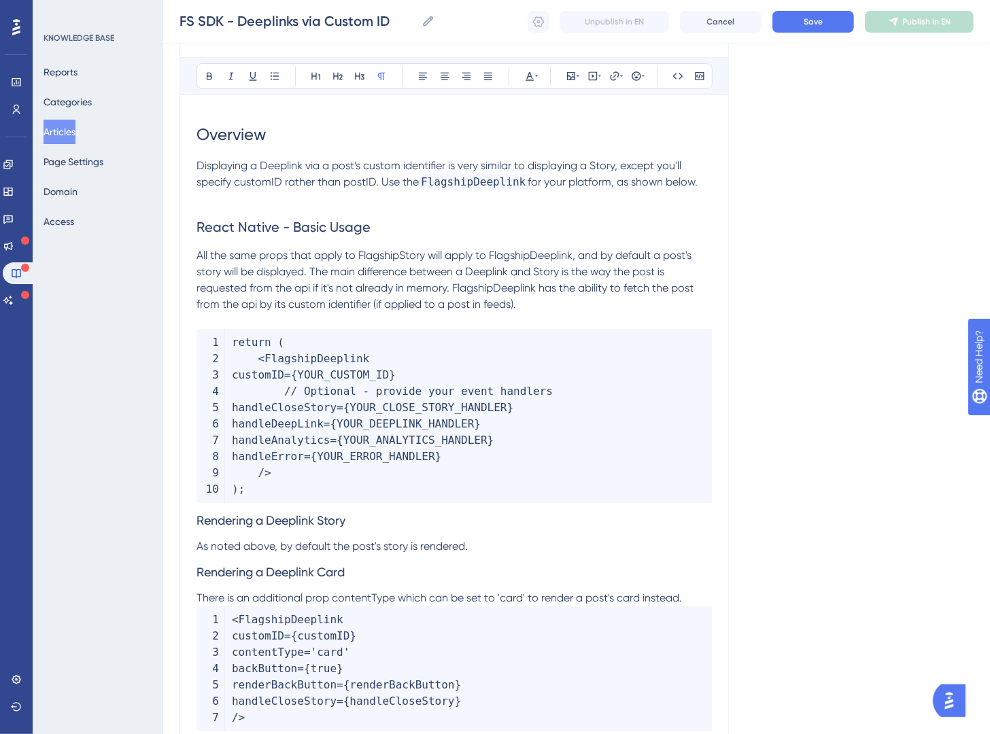
scroll to position [318, 0]
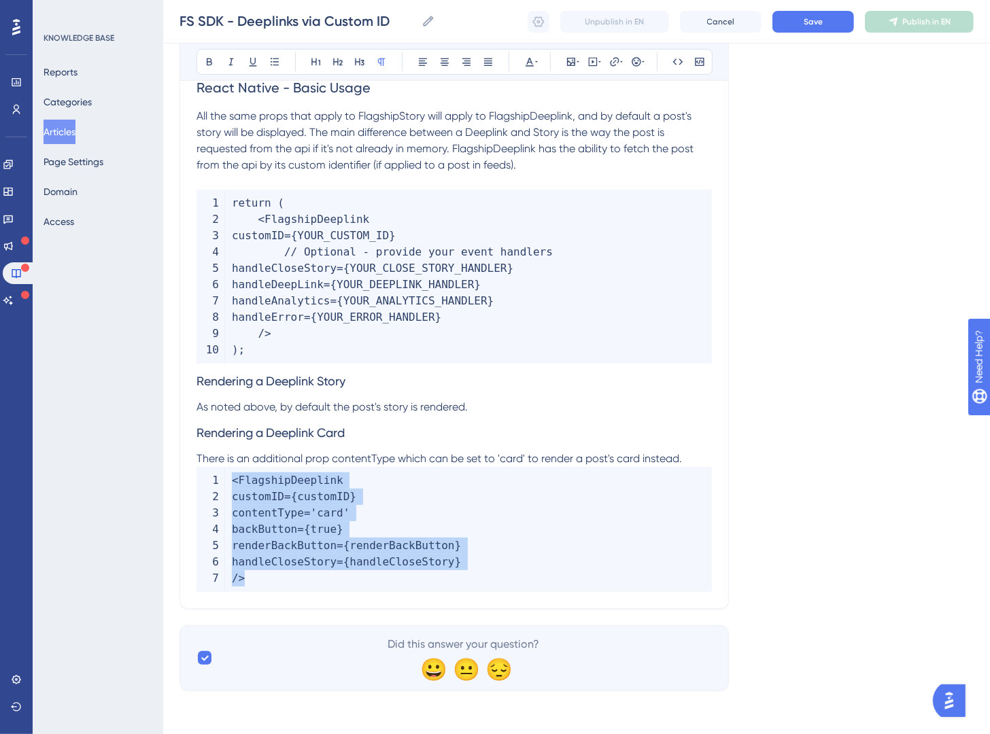
drag, startPoint x: 716, startPoint y: 594, endPoint x: 295, endPoint y: 250, distance: 544.0
click at [294, 250] on div "Deeplinks via Custom ID Bold Italic Underline Bullet Point Heading 1 Heading 2 …" at bounding box center [454, 222] width 549 height 774
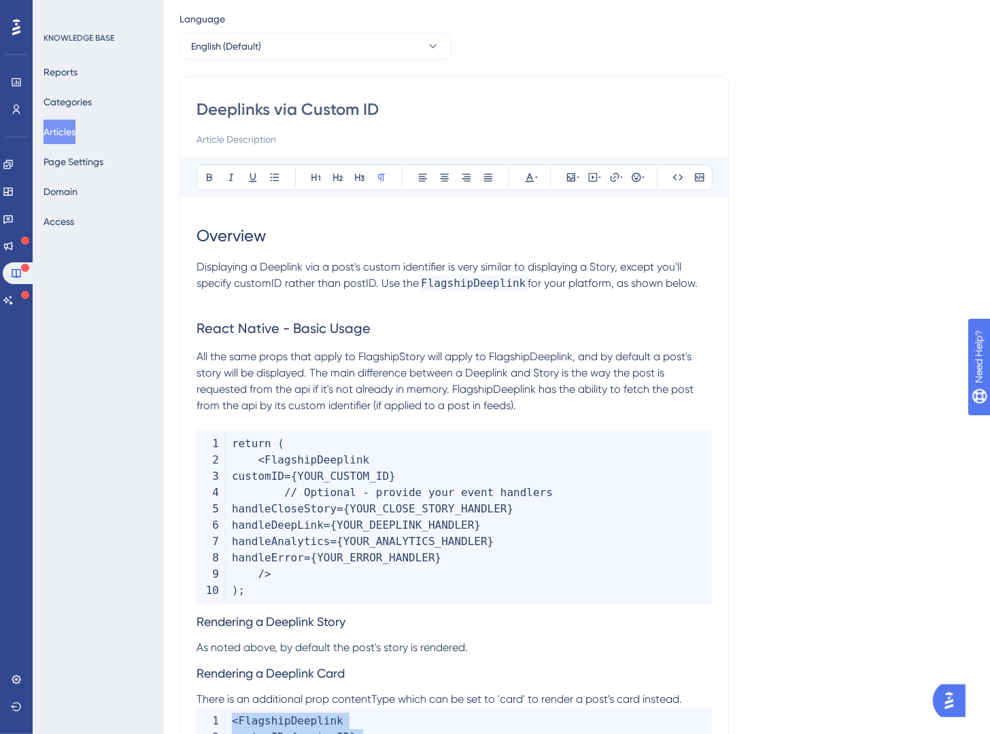
scroll to position [0, 0]
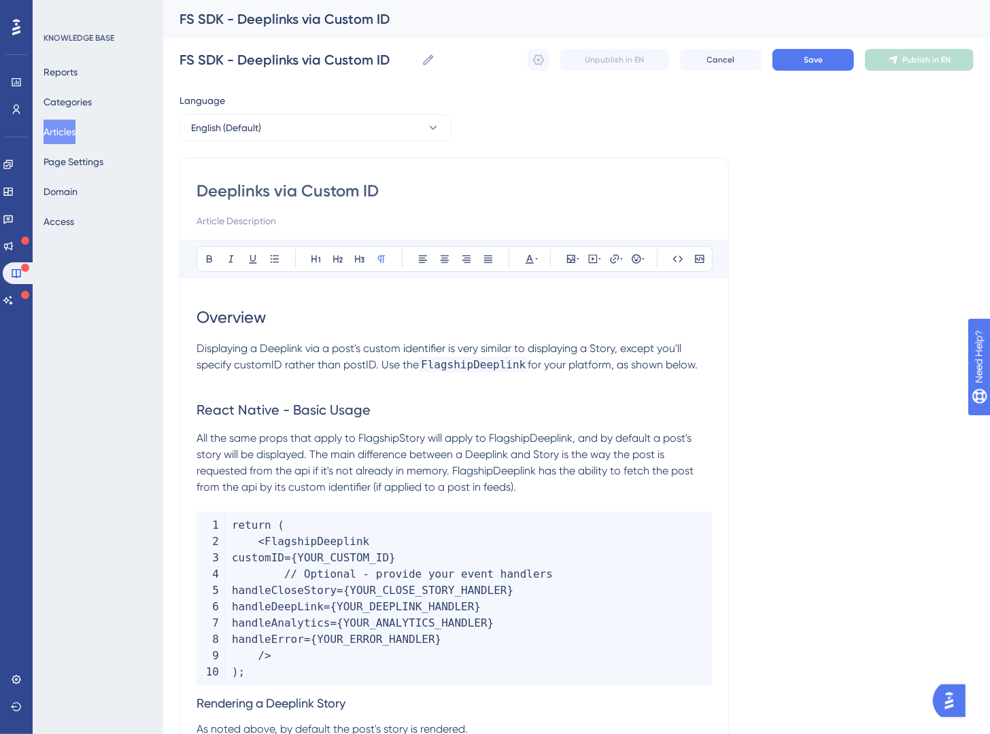
click at [197, 319] on div "Deeplinks via Custom ID Bold Italic Underline Bullet Point Heading 1 Heading 2 …" at bounding box center [454, 545] width 549 height 774
drag, startPoint x: 203, startPoint y: 320, endPoint x: 585, endPoint y: 581, distance: 462.2
click at [617, 635] on div "Overview Displaying a Deeplink via a post's custom identifier is very similar t…" at bounding box center [454, 604] width 515 height 620
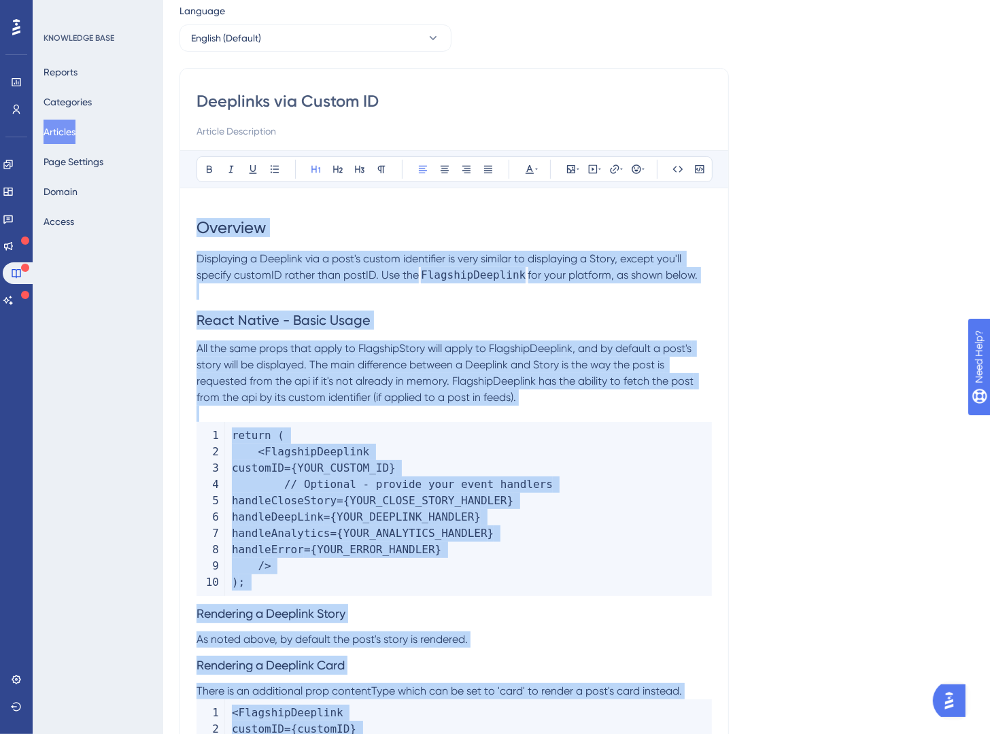
scroll to position [318, 0]
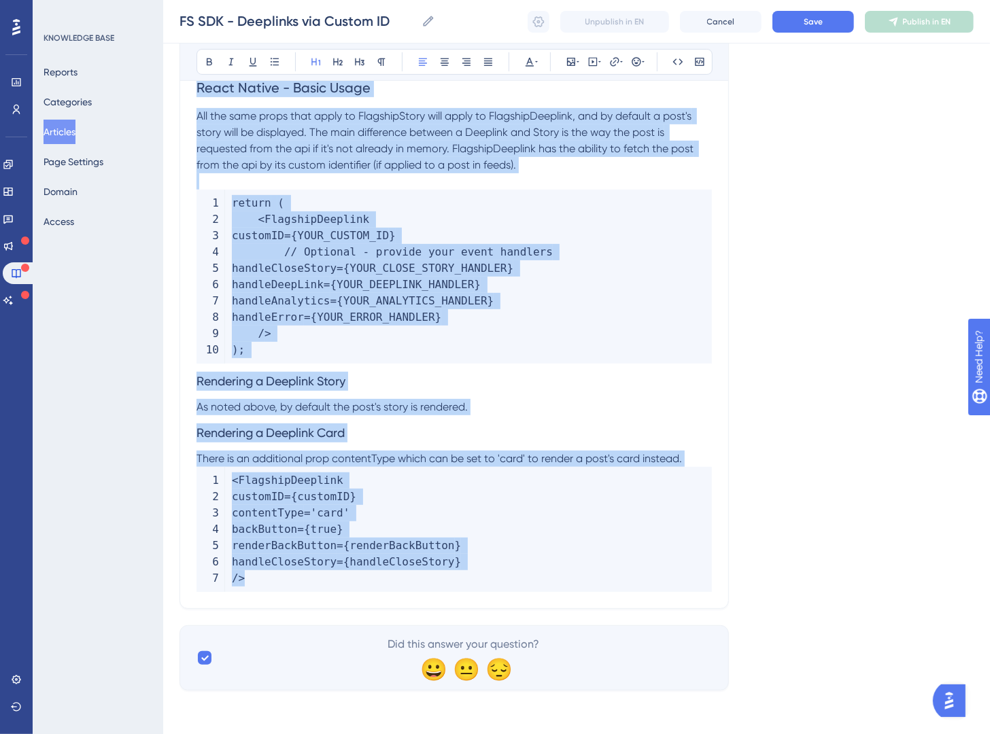
drag, startPoint x: 240, startPoint y: 306, endPoint x: 762, endPoint y: 806, distance: 722.8
click at [762, 683] on html "Performance Users Engagement Widgets Feedback Product Updates Knowledge Base AI…" at bounding box center [495, 208] width 990 height 1051
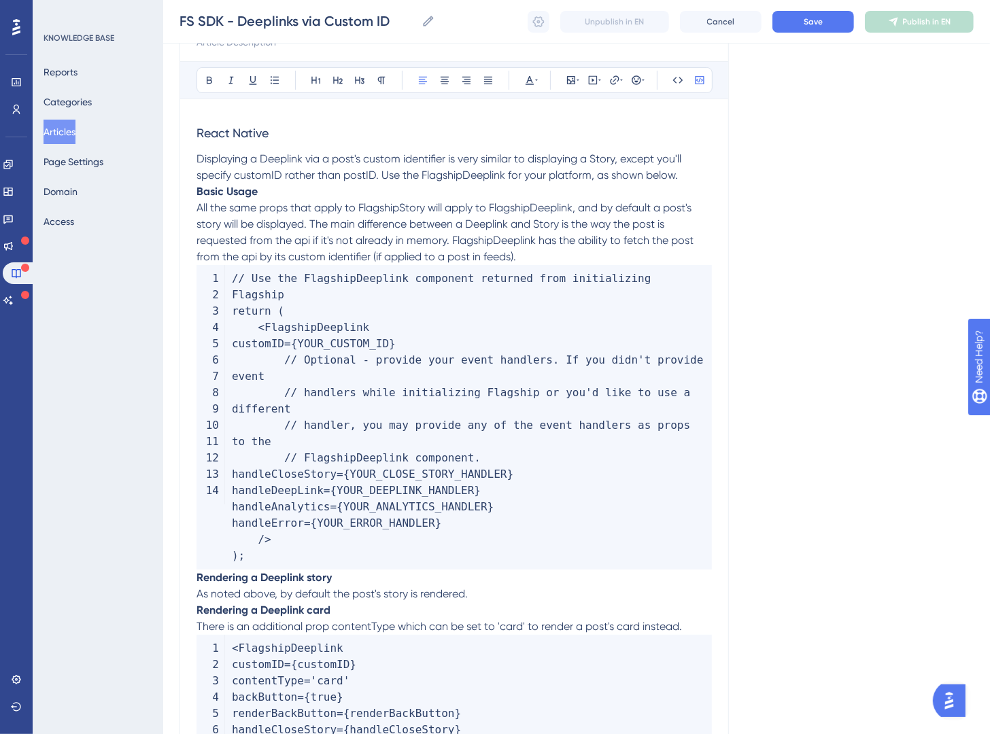
scroll to position [0, 0]
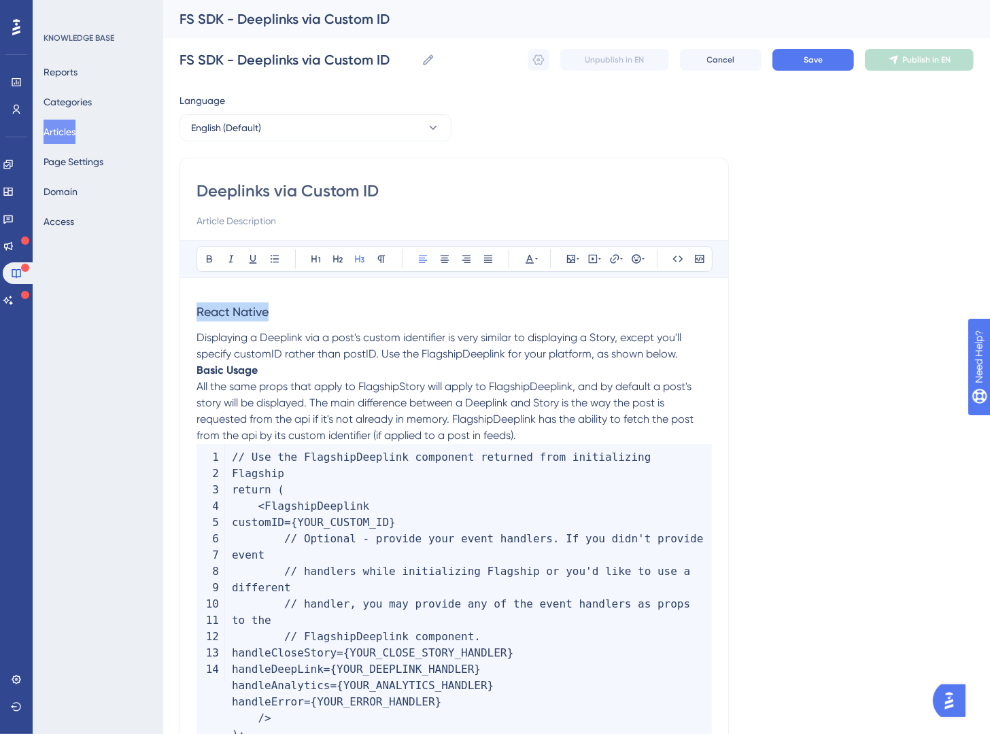
drag, startPoint x: 298, startPoint y: 318, endPoint x: 129, endPoint y: 308, distance: 169.6
click at [163, 308] on div "Performance Users Engagement Widgets Feedback Product Updates Knowledge Base AI…" at bounding box center [576, 529] width 827 height 1059
click at [322, 260] on button at bounding box center [316, 259] width 19 height 19
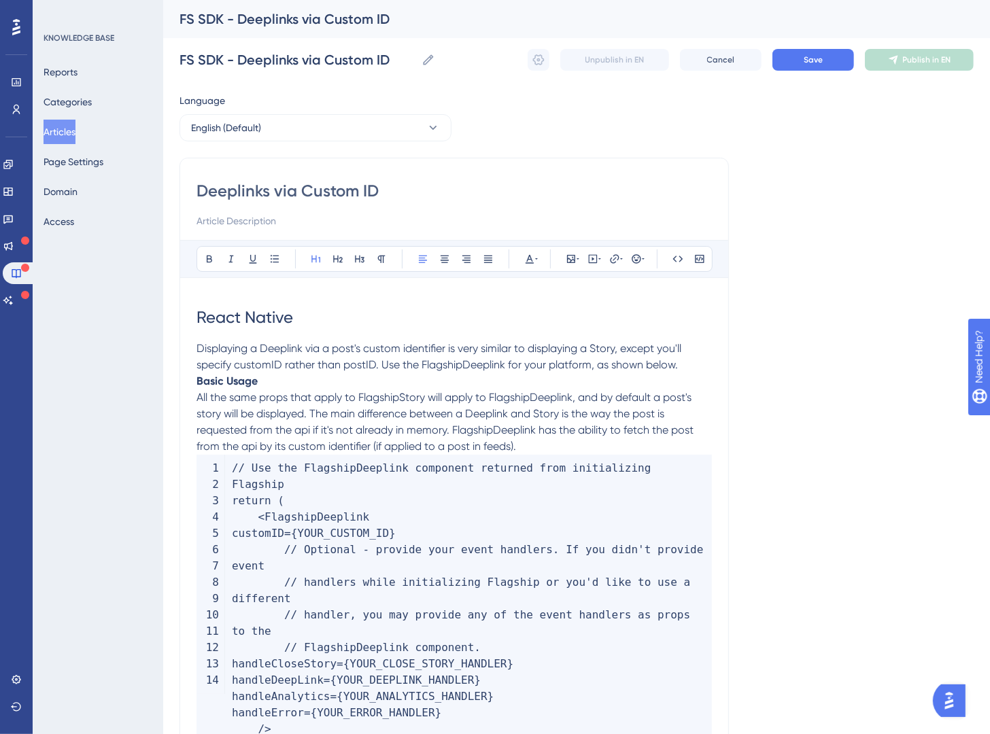
click at [197, 385] on strong "Basic Usage" at bounding box center [227, 381] width 61 height 13
click at [201, 390] on p "All the same props that apply to FlagshipStory will apply to FlagshipDeeplink, …" at bounding box center [454, 422] width 515 height 65
click at [197, 384] on strong "Basic Usage" at bounding box center [227, 381] width 61 height 13
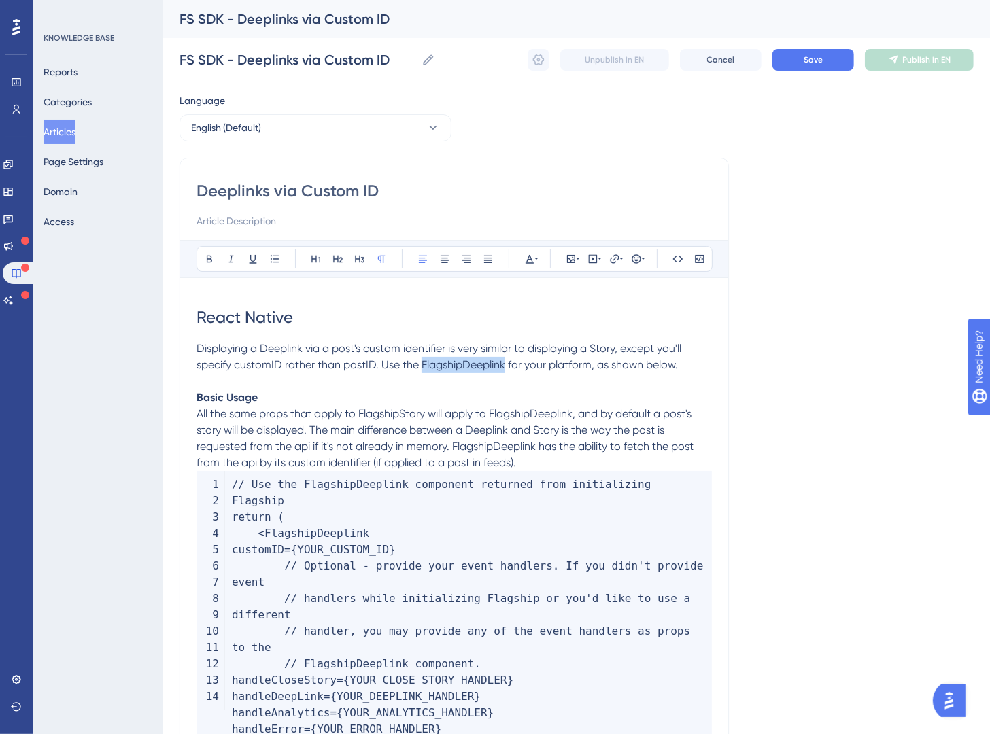
drag, startPoint x: 505, startPoint y: 368, endPoint x: 420, endPoint y: 371, distance: 85.0
click at [420, 371] on span "Displaying a Deeplink via a post's custom identifier is very similar to display…" at bounding box center [441, 356] width 488 height 29
click at [672, 259] on icon at bounding box center [677, 259] width 11 height 11
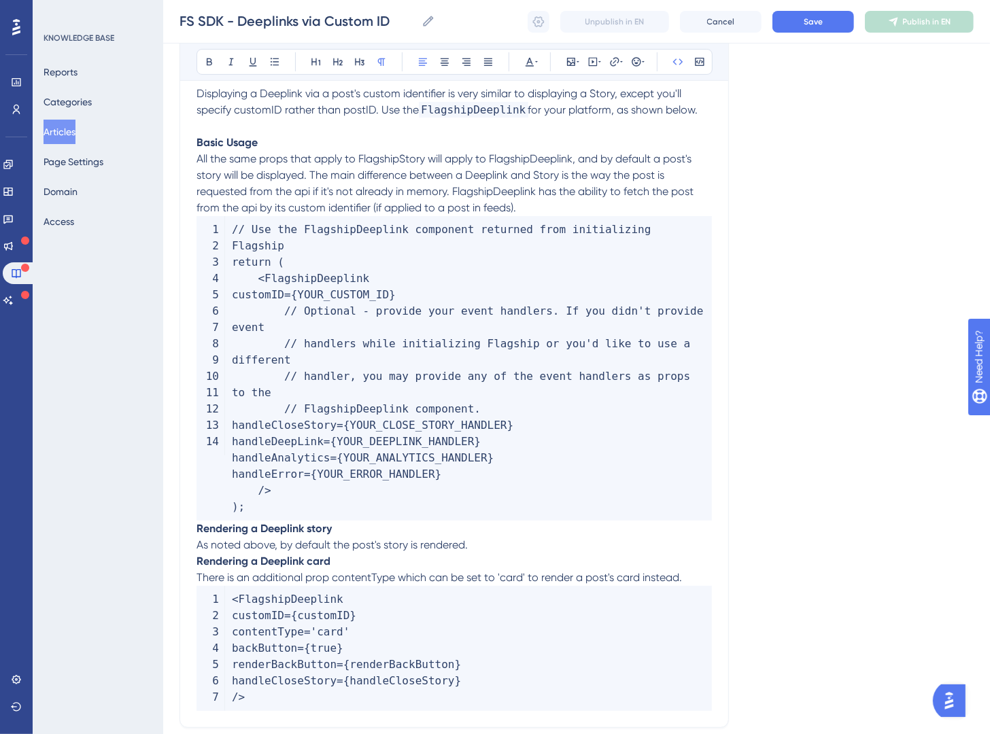
scroll to position [271, 0]
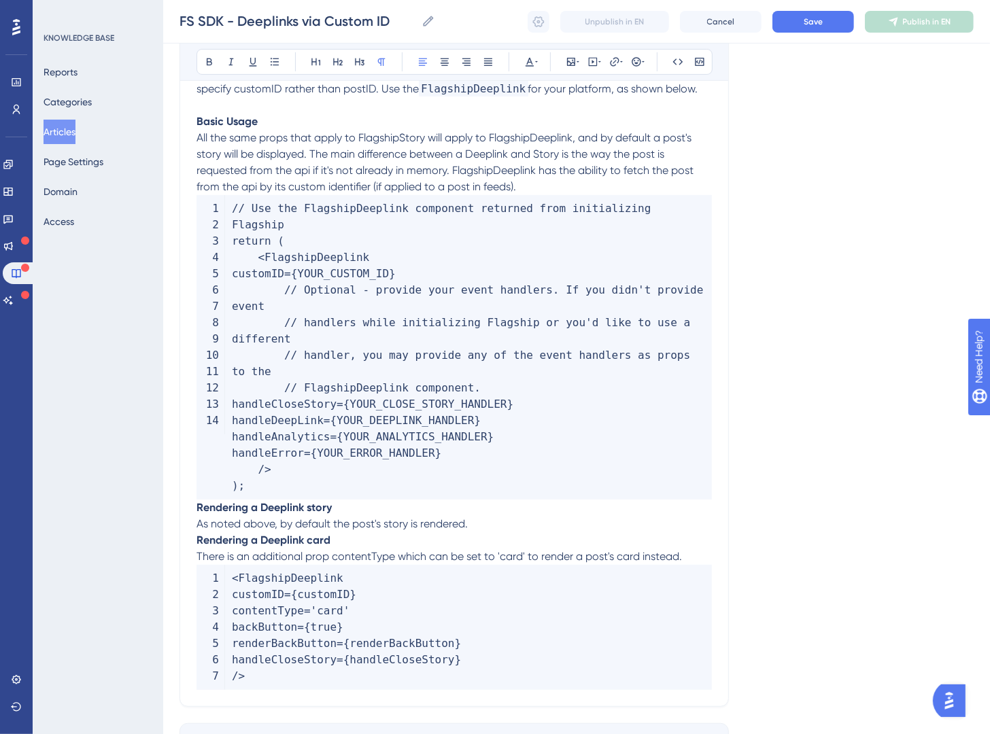
click at [571, 173] on span "All the same props that apply to FlagshipStory will apply to FlagshipDeeplink, …" at bounding box center [447, 162] width 500 height 62
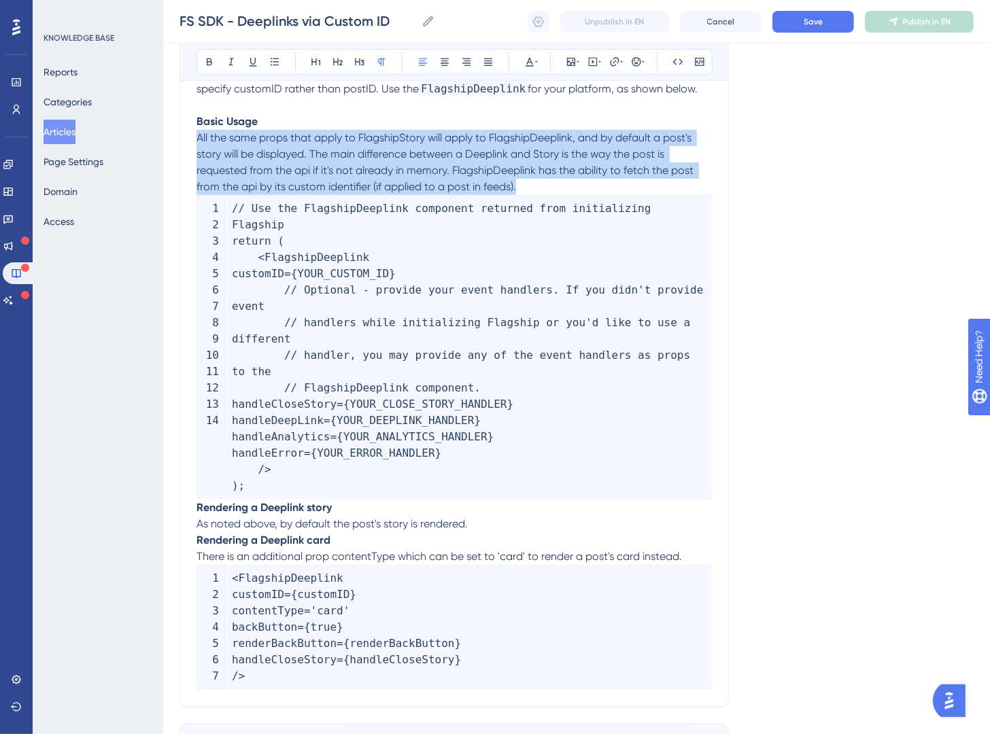
drag, startPoint x: 561, startPoint y: 182, endPoint x: 146, endPoint y: 138, distance: 417.8
click at [163, 138] on div "Performance Users Engagement Widgets Feedback Product Updates Knowledge Base AI…" at bounding box center [576, 269] width 827 height 1081
copy span "All the same props that apply to FlagshipStory will apply to FlagshipDeeplink, …"
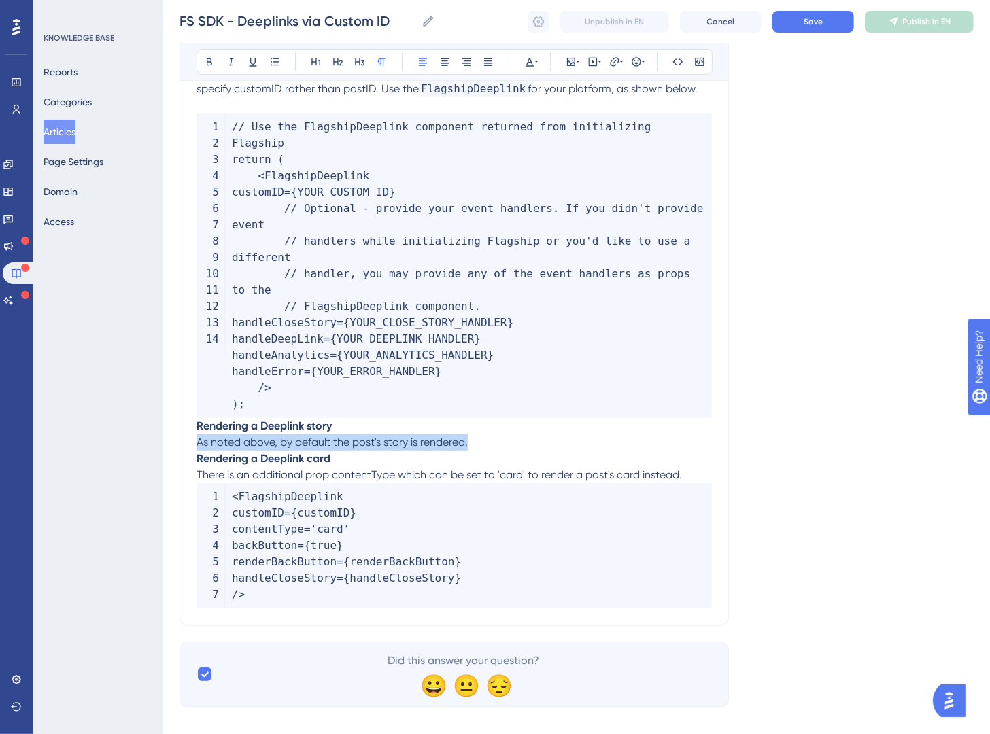
drag, startPoint x: 507, startPoint y: 438, endPoint x: 171, endPoint y: 445, distance: 336.7
click at [171, 445] on div "Performance Users Engagement Widgets Feedback Product Updates Knowledge Base AI…" at bounding box center [576, 229] width 827 height 1000
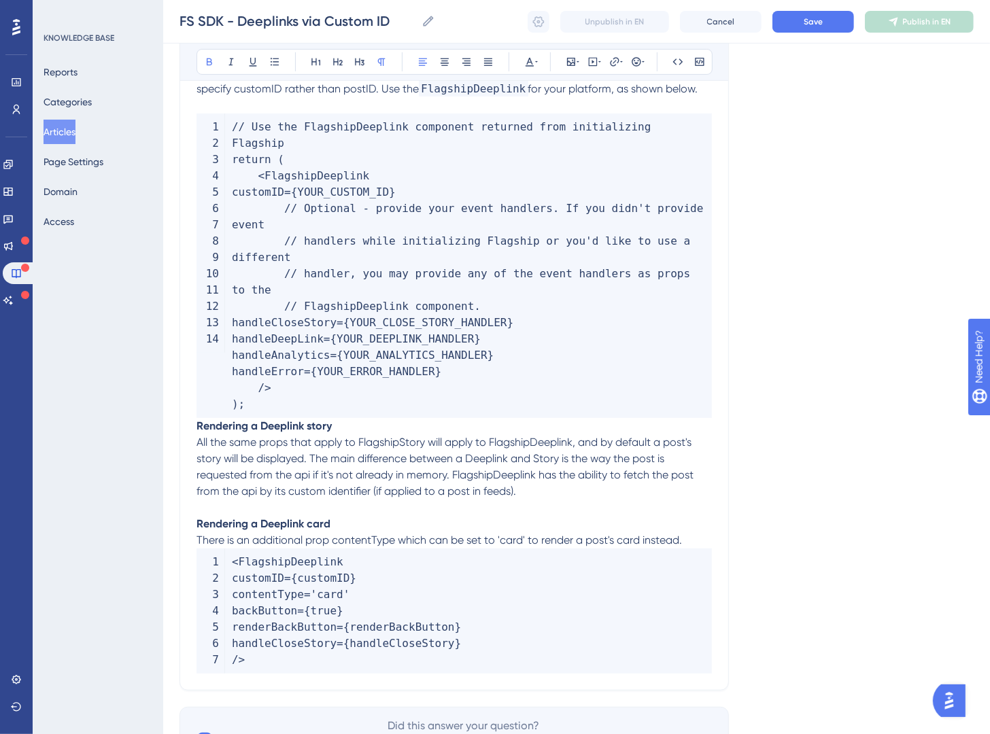
click at [197, 427] on strong "Rendering a Deeplink story" at bounding box center [264, 426] width 135 height 13
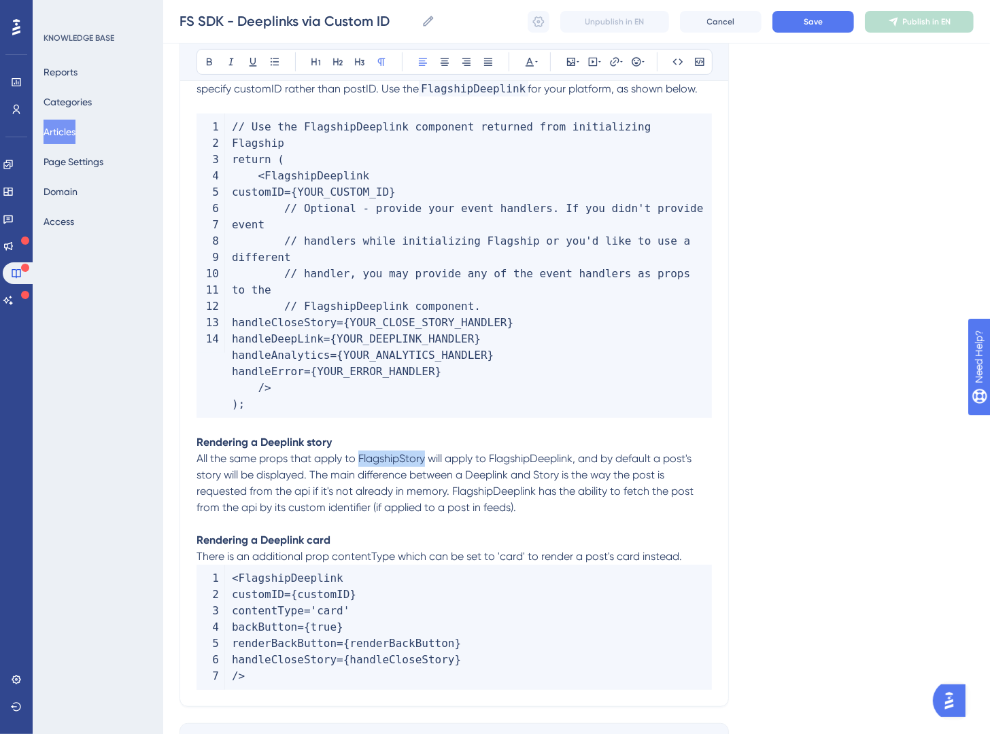
drag, startPoint x: 425, startPoint y: 460, endPoint x: 361, endPoint y: 464, distance: 64.0
click at [361, 464] on span "All the same props that apply to FlagshipStory will apply to FlagshipDeeplink, …" at bounding box center [447, 483] width 500 height 62
click at [676, 65] on icon at bounding box center [678, 61] width 10 height 6
drag, startPoint x: 513, startPoint y: 462, endPoint x: 598, endPoint y: 460, distance: 84.4
click at [598, 460] on span "will apply to FlagshipDeeplink, and by default a post's story will be displayed…" at bounding box center [454, 483] width 515 height 62
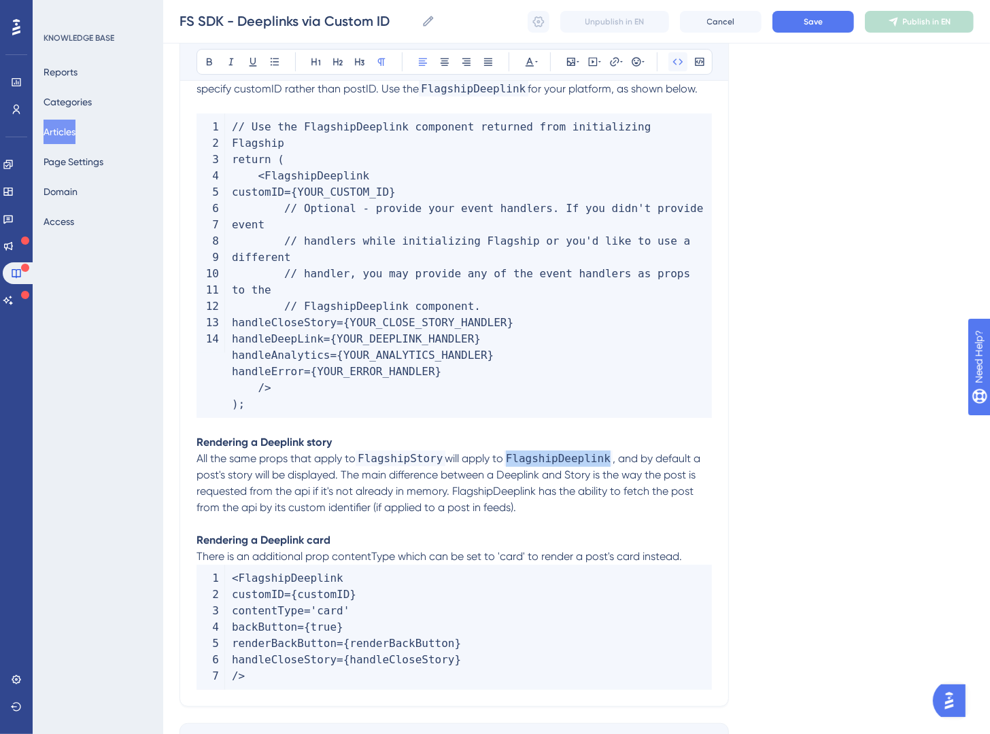
click at [683, 64] on button at bounding box center [677, 61] width 19 height 19
drag, startPoint x: 464, startPoint y: 496, endPoint x: 536, endPoint y: 494, distance: 72.1
click at [536, 494] on span ", and by default a post's story will be displayed. The main difference between …" at bounding box center [450, 483] width 507 height 62
click at [674, 70] on button at bounding box center [677, 61] width 19 height 19
click at [679, 62] on icon at bounding box center [677, 61] width 11 height 11
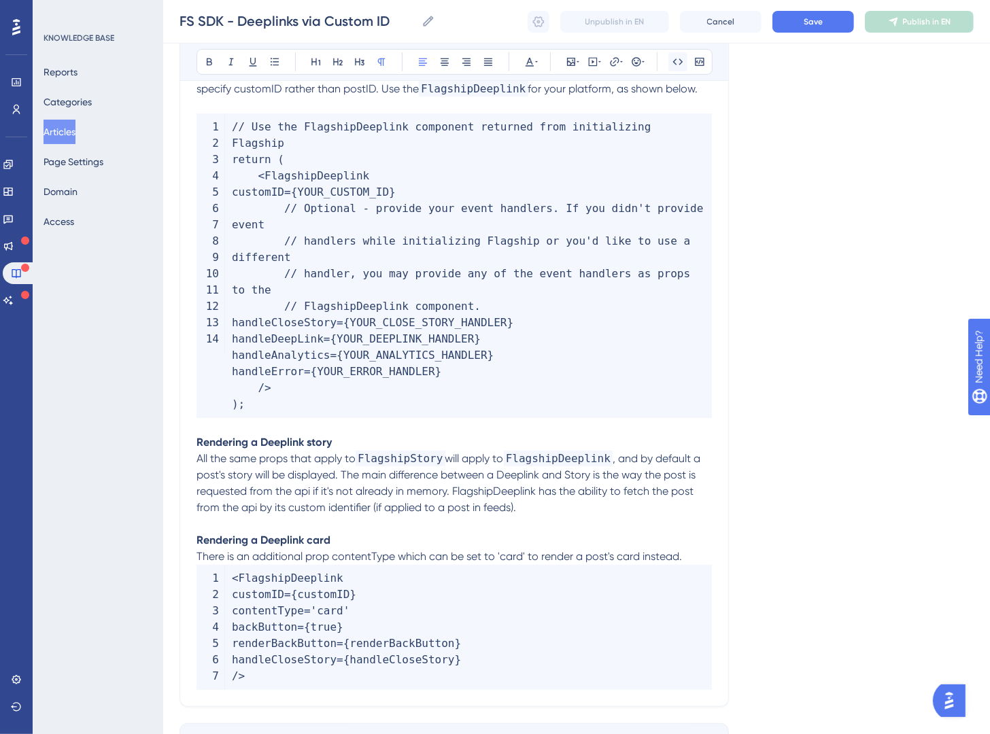
click at [679, 62] on icon at bounding box center [677, 61] width 11 height 11
click at [634, 516] on p at bounding box center [454, 524] width 515 height 16
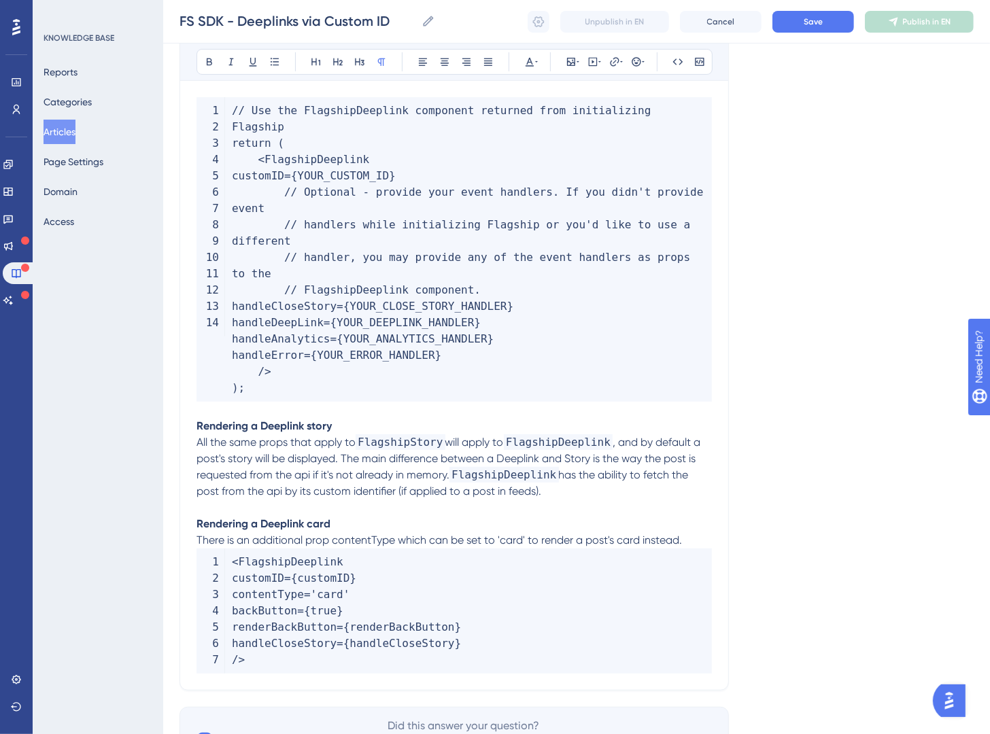
scroll to position [289, 0]
click at [604, 537] on span "There is an additional prop contentType which can be set to 'card' to render a …" at bounding box center [439, 538] width 485 height 13
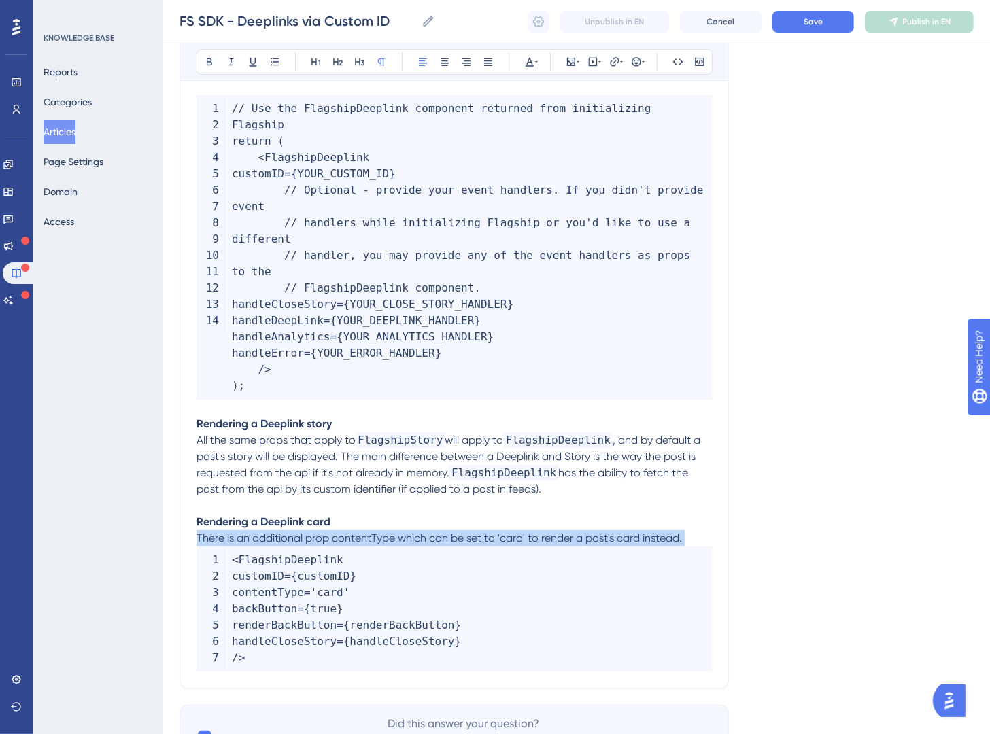
click at [604, 537] on span "There is an additional prop contentType which can be set to 'card' to render a …" at bounding box center [439, 538] width 485 height 13
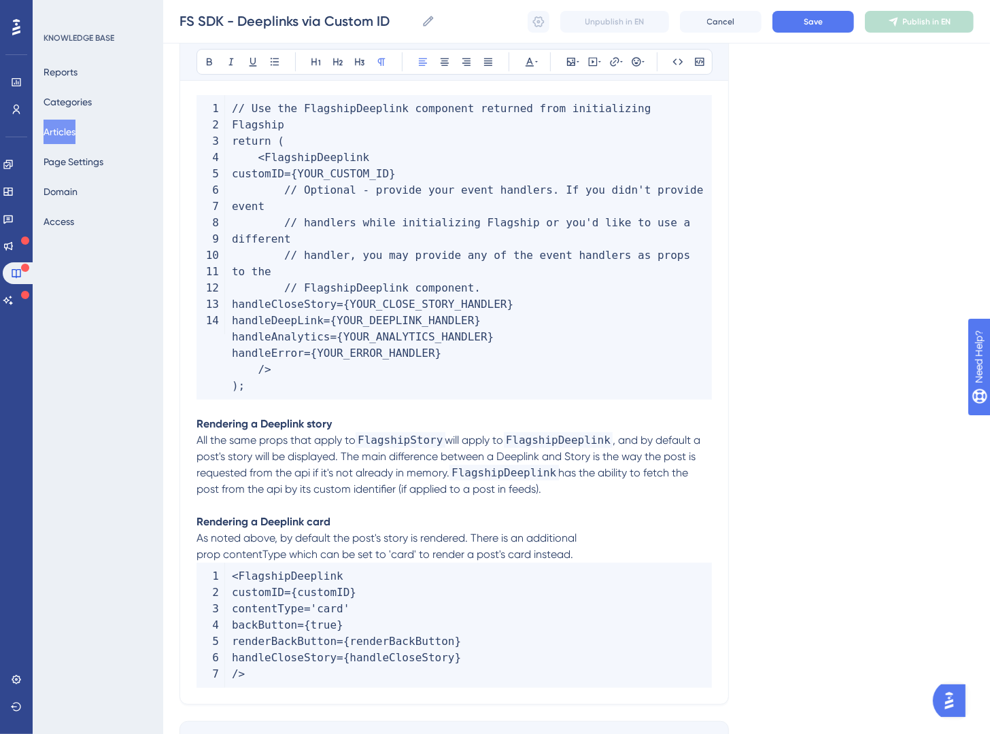
click at [199, 559] on span "As noted above, by default the post's story is rendered. There is an additional…" at bounding box center [387, 546] width 380 height 29
drag, startPoint x: 672, startPoint y: 541, endPoint x: 609, endPoint y: 543, distance: 63.2
click at [609, 543] on span "As noted above, by default the post's story is rendered. There is an additional…" at bounding box center [450, 546] width 507 height 29
click at [681, 61] on icon at bounding box center [678, 61] width 10 height 6
click at [378, 517] on p "Rendering a Deeplink card" at bounding box center [454, 522] width 515 height 16
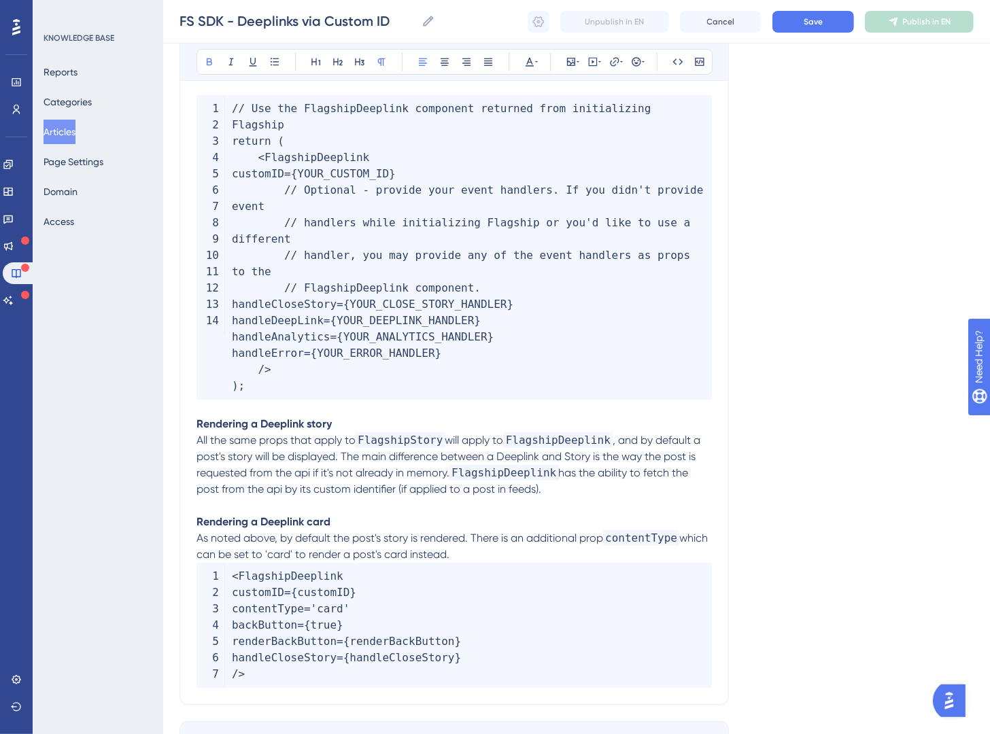
click at [498, 556] on p "As noted above, by default the post's story is rendered. There is an additional…" at bounding box center [454, 546] width 515 height 33
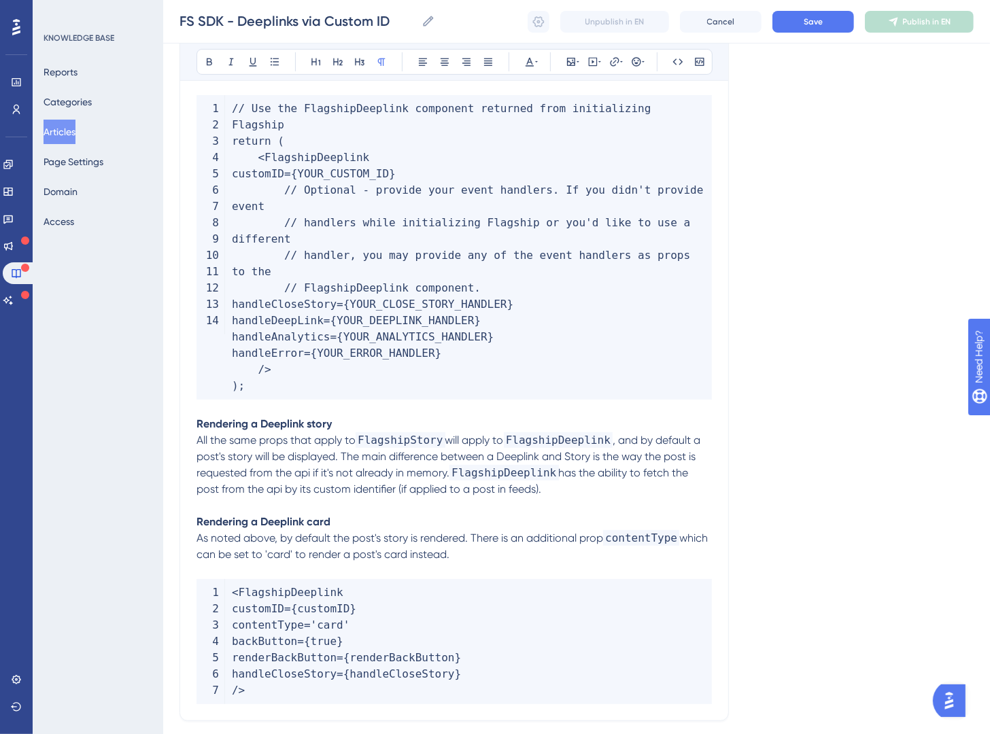
scroll to position [292, 0]
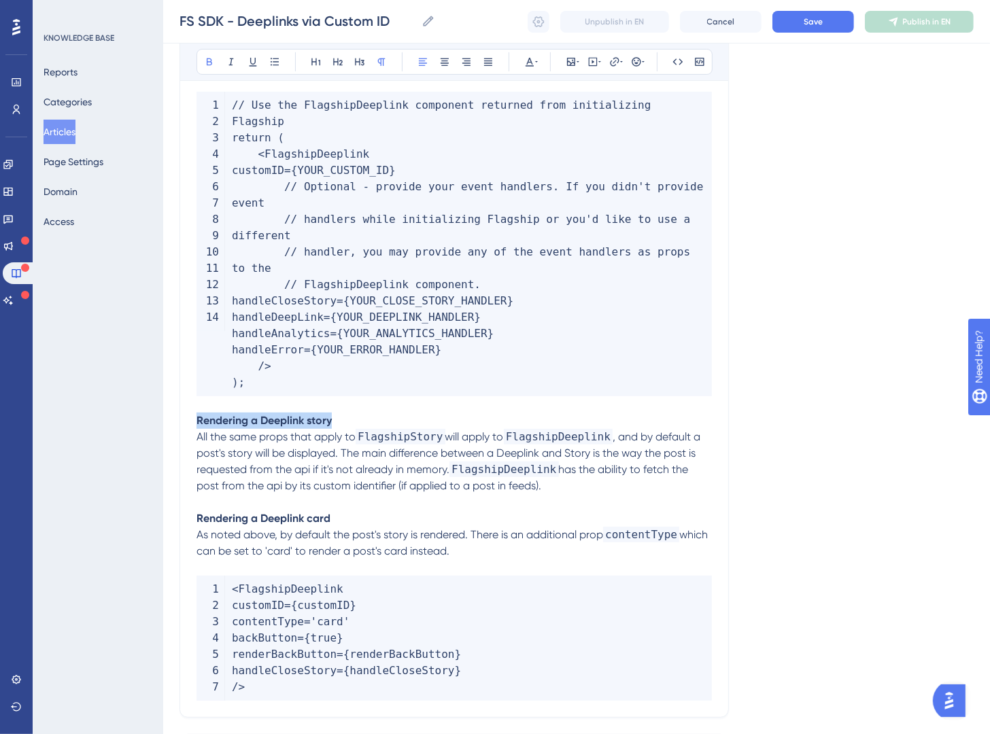
drag, startPoint x: 376, startPoint y: 423, endPoint x: 162, endPoint y: 414, distance: 214.4
click at [163, 414] on div "Performance Users Engagement Widgets Feedback Product Updates Knowledge Base AI…" at bounding box center [576, 265] width 827 height 1114
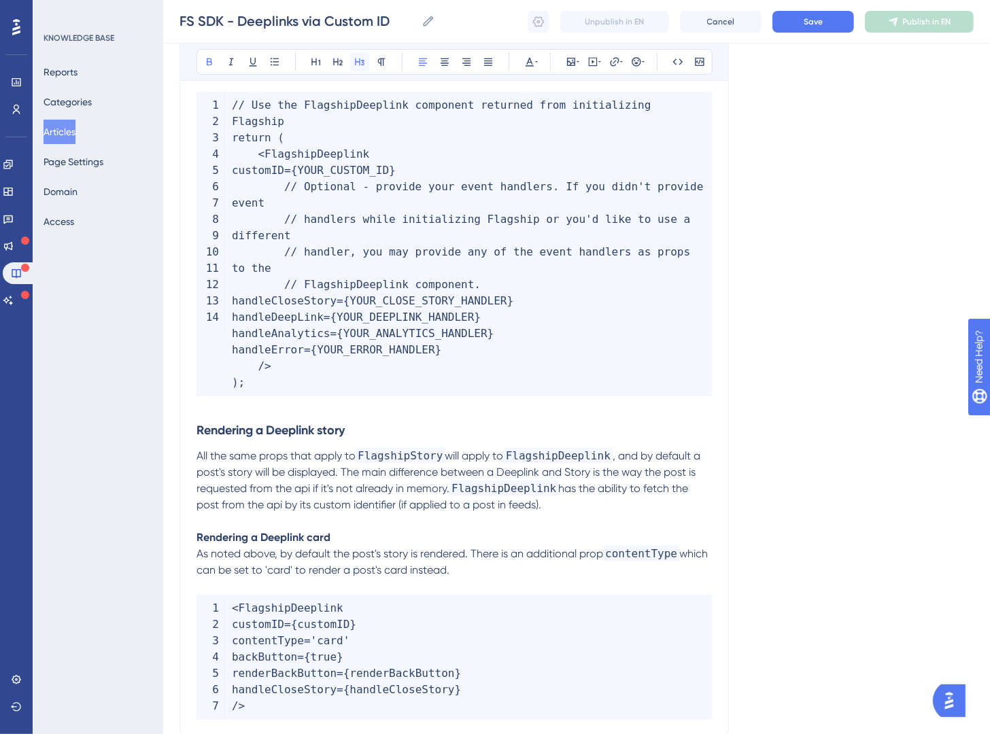
click at [355, 65] on icon at bounding box center [359, 61] width 11 height 11
drag, startPoint x: 284, startPoint y: 537, endPoint x: 148, endPoint y: 535, distance: 135.3
click at [163, 536] on div "Performance Users Engagement Widgets Feedback Product Updates Knowledge Base AI…" at bounding box center [576, 274] width 827 height 1133
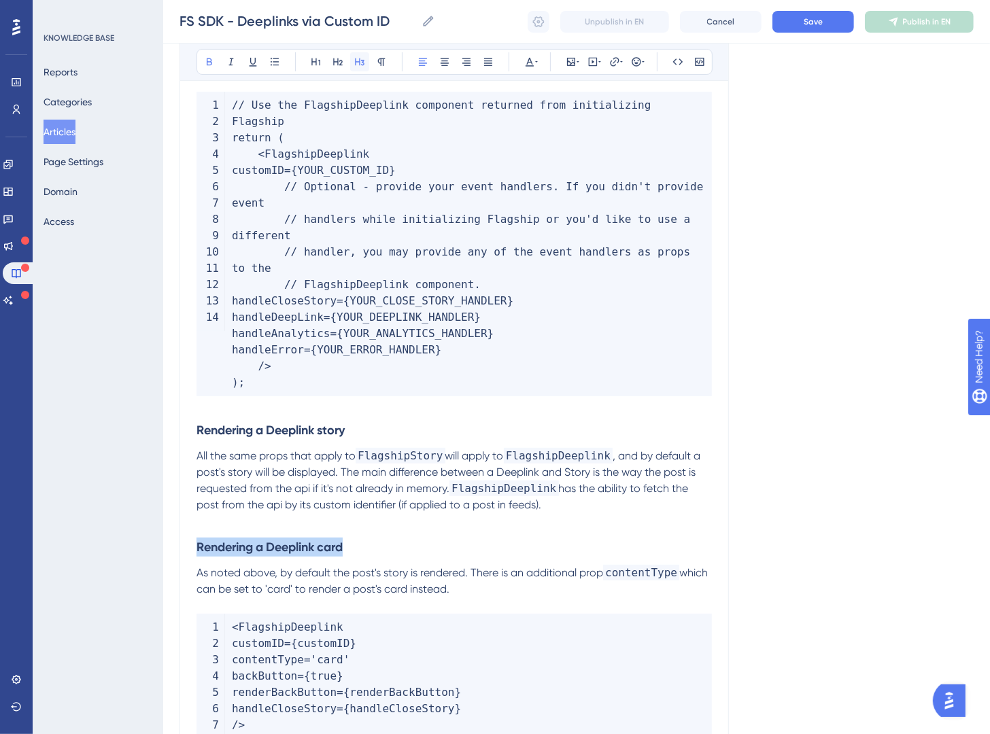
click at [360, 67] on button at bounding box center [359, 61] width 19 height 19
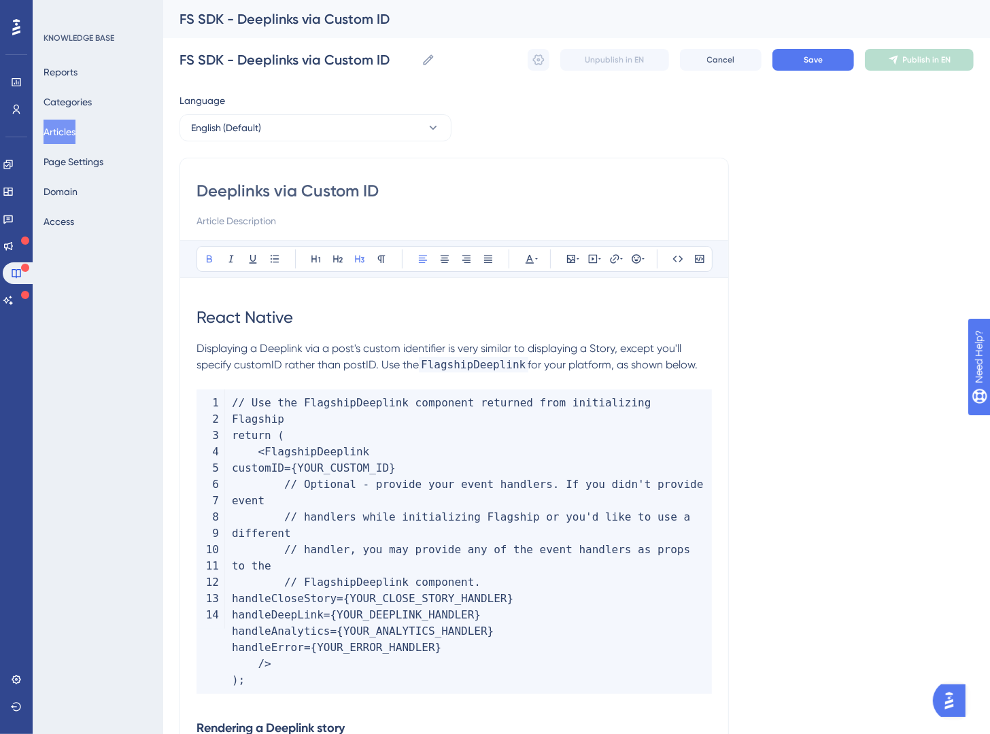
click at [326, 332] on h1 "React Native" at bounding box center [454, 317] width 515 height 46
drag, startPoint x: 339, startPoint y: 320, endPoint x: 106, endPoint y: 320, distance: 233.2
click at [163, 320] on div "Performance Users Engagement Widgets Feedback Product Updates Knowledge Base AI…" at bounding box center [576, 578] width 827 height 1157
drag, startPoint x: 191, startPoint y: 386, endPoint x: 201, endPoint y: 385, distance: 10.3
click at [192, 386] on div "Deeplinks via Custom ID Bold Italic Underline Bullet Point Heading 1 Heading 2 …" at bounding box center [454, 606] width 549 height 896
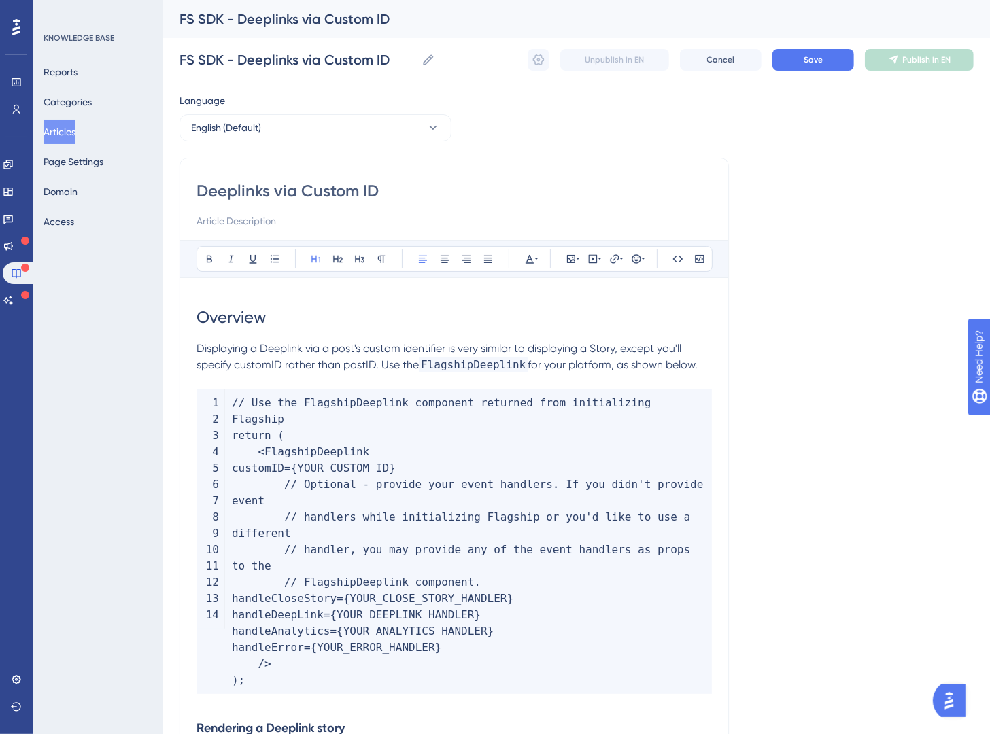
click at [203, 384] on p at bounding box center [454, 381] width 515 height 16
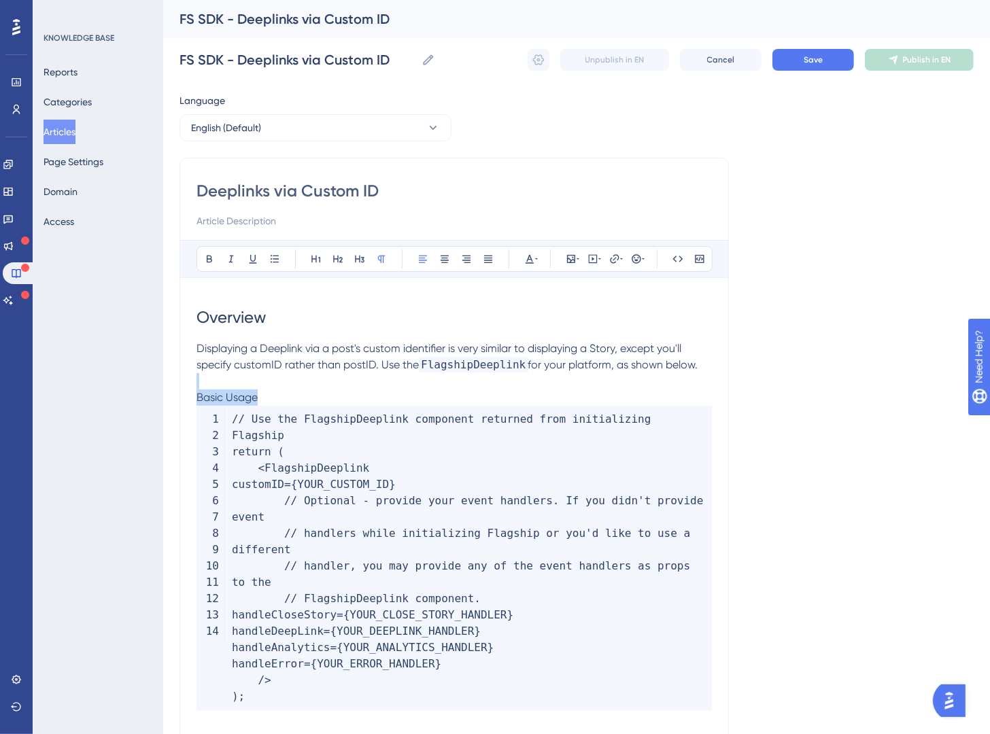
drag, startPoint x: 322, startPoint y: 391, endPoint x: 268, endPoint y: 336, distance: 76.9
click at [163, 390] on div "Performance Users Engagement Widgets Feedback Product Updates Knowledge Base AI…" at bounding box center [576, 587] width 827 height 1174
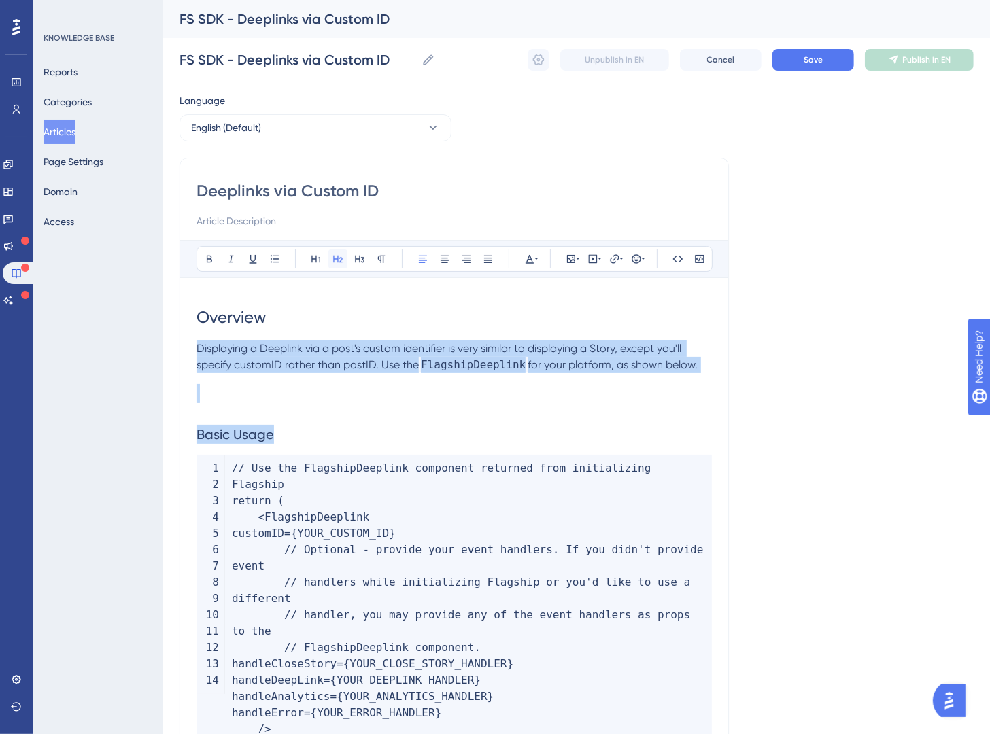
click at [335, 262] on icon at bounding box center [337, 259] width 11 height 11
click at [403, 426] on h2 "Basic Usage" at bounding box center [454, 434] width 515 height 41
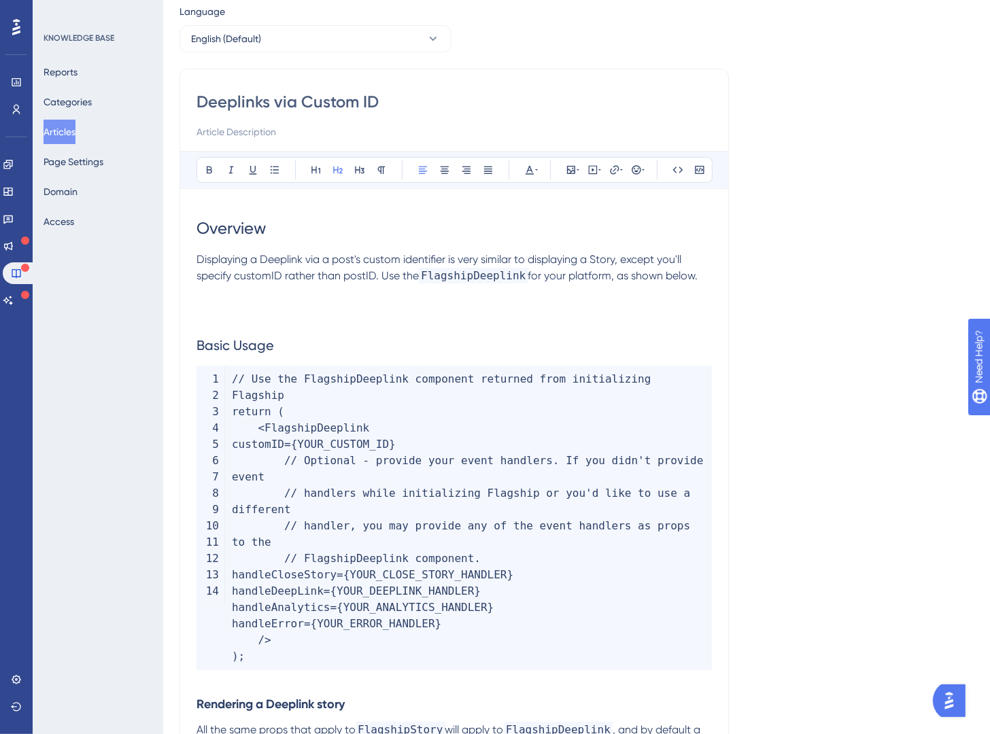
scroll to position [507, 0]
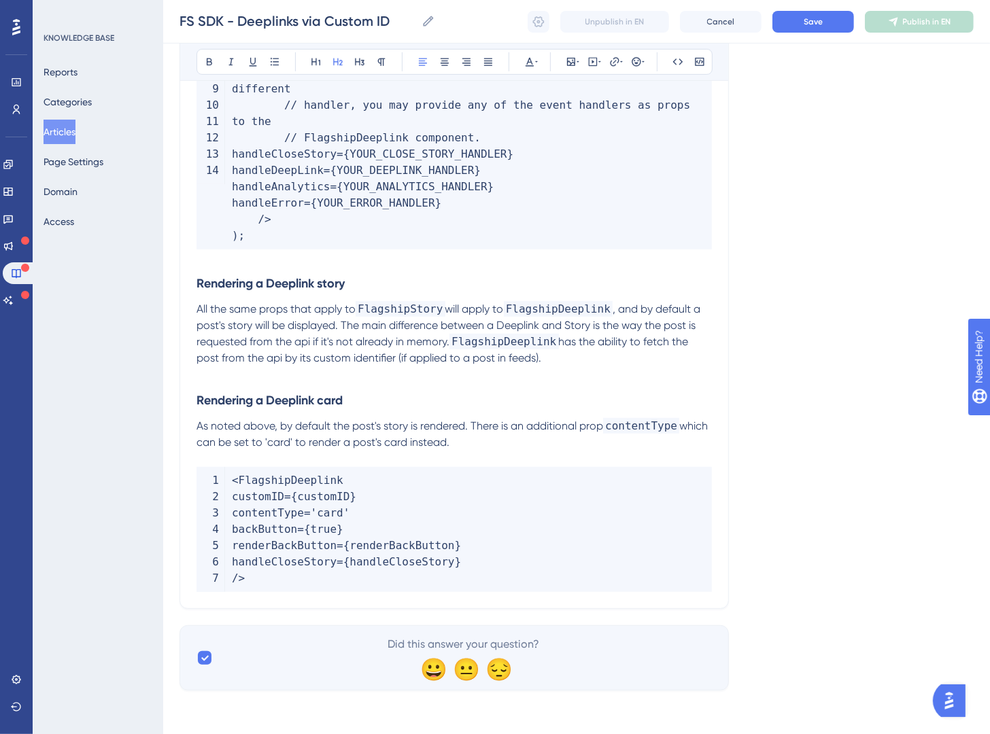
click at [392, 304] on span "FlagshipStory" at bounding box center [401, 309] width 90 height 16
drag, startPoint x: 390, startPoint y: 286, endPoint x: 97, endPoint y: 262, distance: 294.0
click at [163, 262] on div "Performance Users Engagement Widgets Feedback Product Updates Knowledge Base AI…" at bounding box center [576, 103] width 827 height 1217
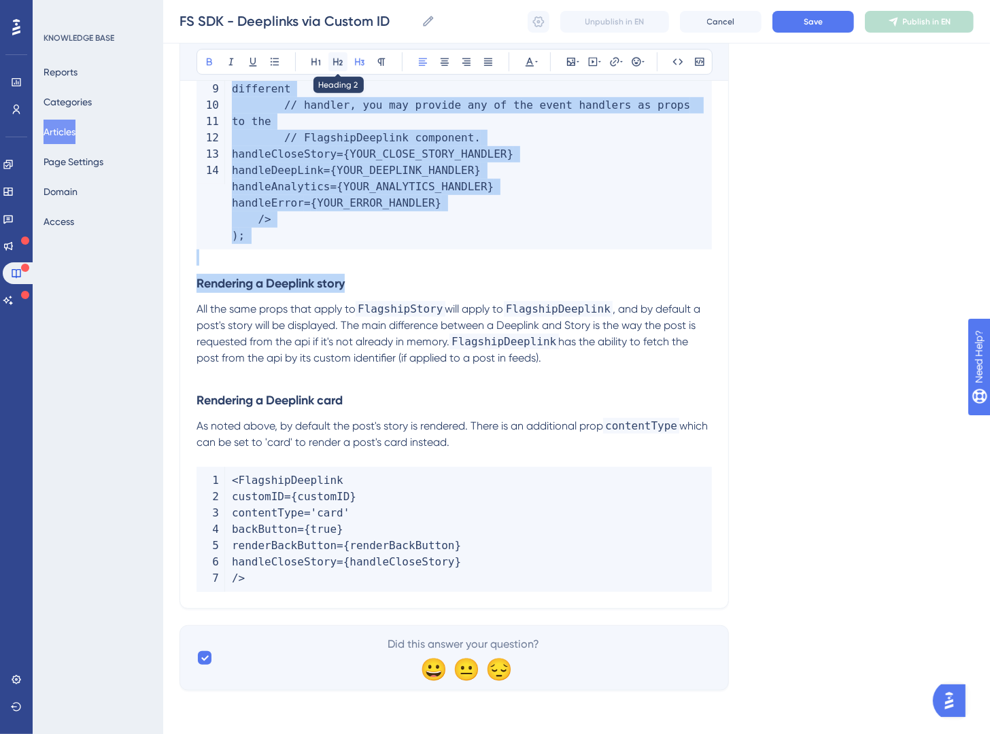
click at [338, 65] on icon at bounding box center [338, 61] width 10 height 7
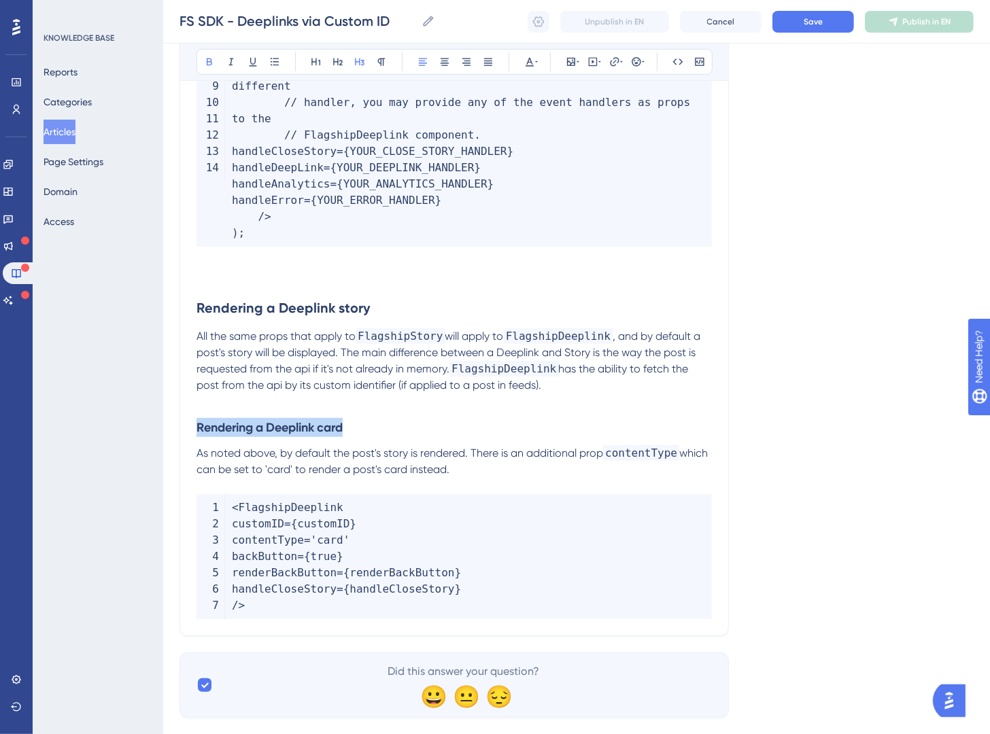
drag, startPoint x: 373, startPoint y: 434, endPoint x: 154, endPoint y: 412, distance: 220.8
click at [163, 428] on div "Performance Users Engagement Widgets Feedback Product Updates Knowledge Base AI…" at bounding box center [576, 116] width 827 height 1247
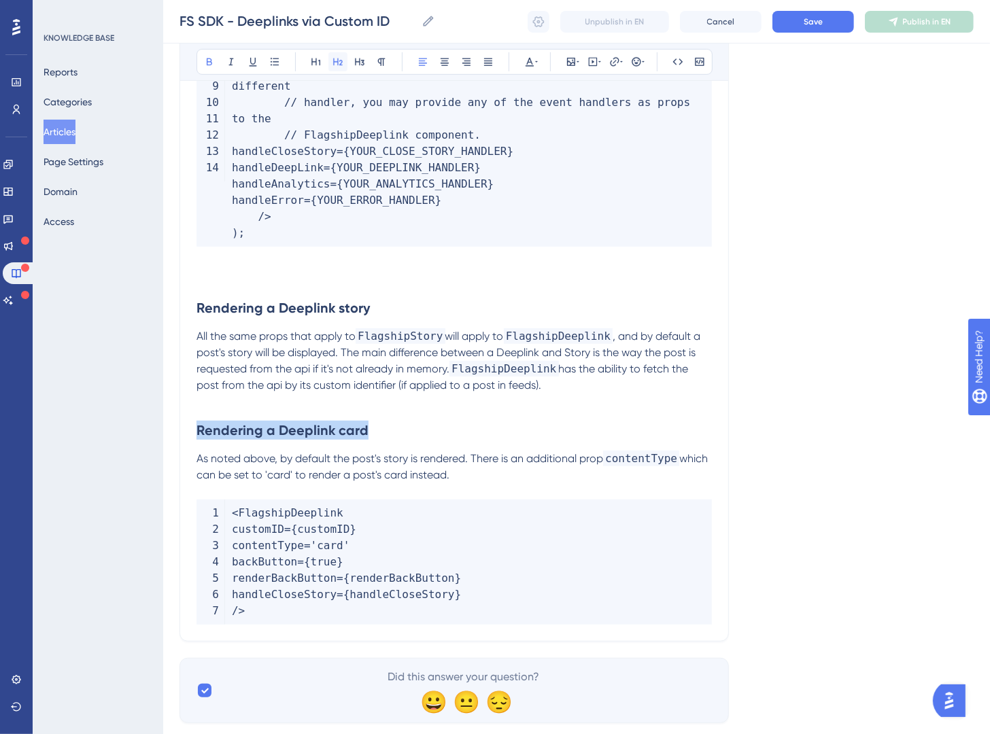
click at [342, 67] on icon at bounding box center [337, 61] width 11 height 11
click at [356, 248] on h2 at bounding box center [454, 267] width 515 height 41
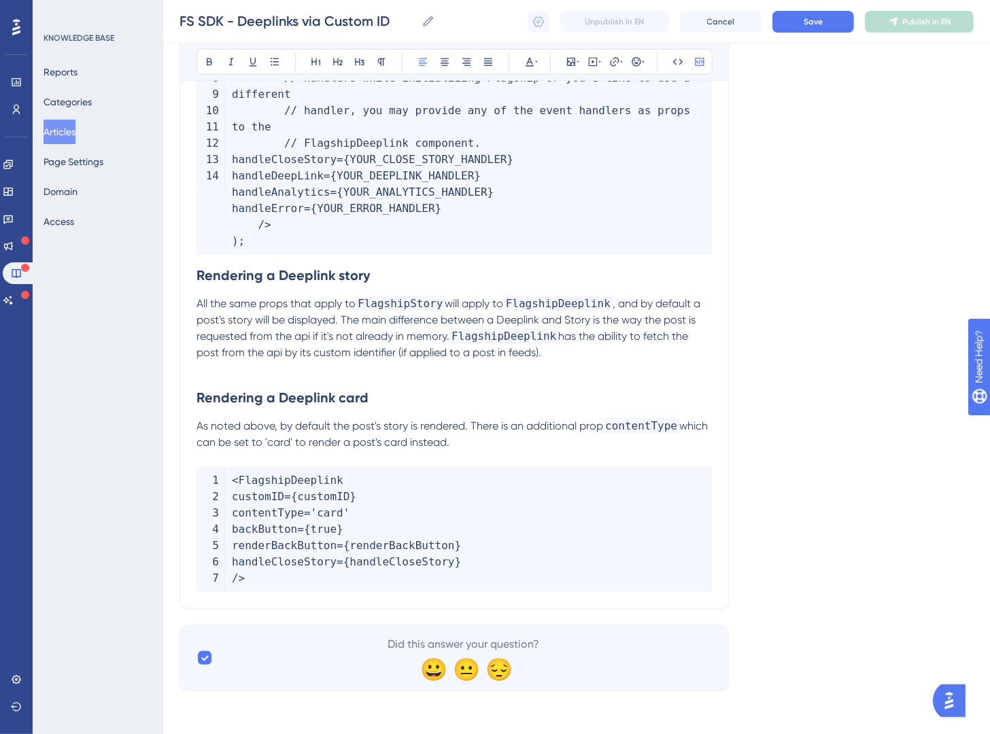
scroll to position [500, 0]
click at [201, 277] on strong "Rendering a Deeplink story" at bounding box center [283, 275] width 173 height 16
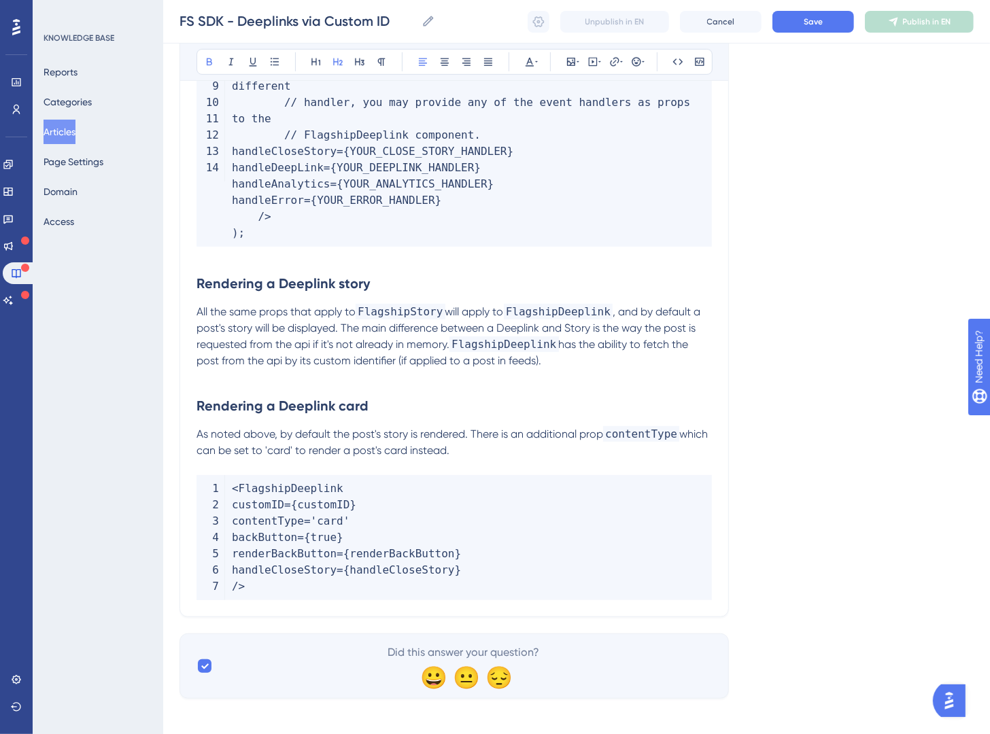
drag, startPoint x: 787, startPoint y: 228, endPoint x: 789, endPoint y: 220, distance: 7.6
click at [788, 227] on div "Language English (Default) Deeplinks via Custom ID Bold Italic Underline Bullet…" at bounding box center [577, 139] width 794 height 1119
click at [791, 26] on button "Save" at bounding box center [813, 22] width 82 height 22
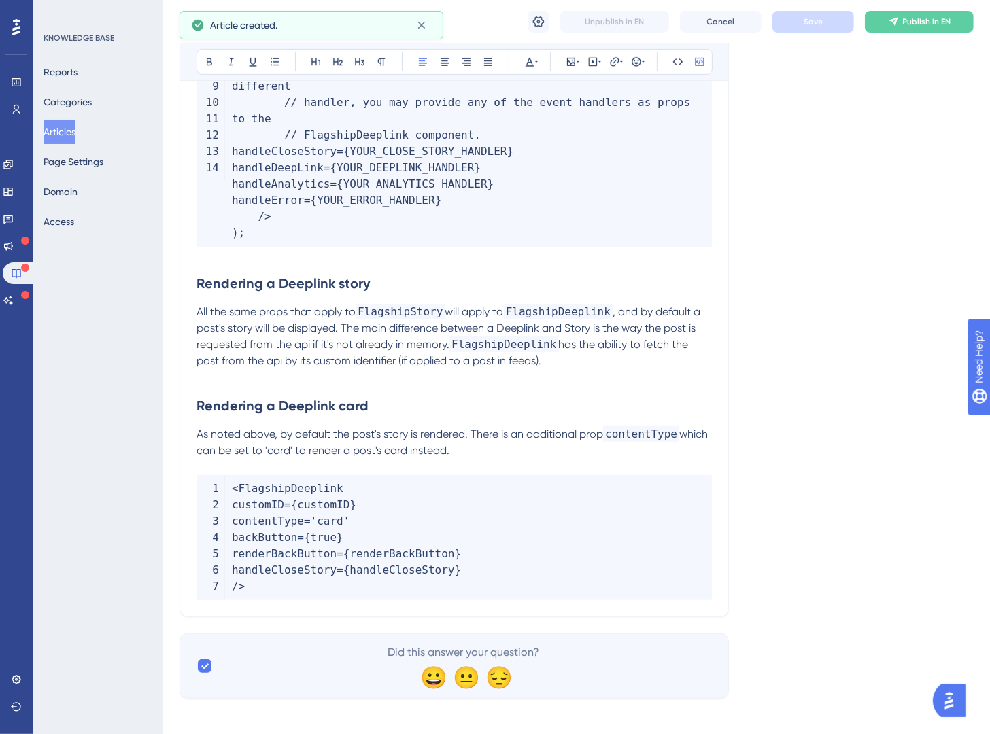
scroll to position [354, 0]
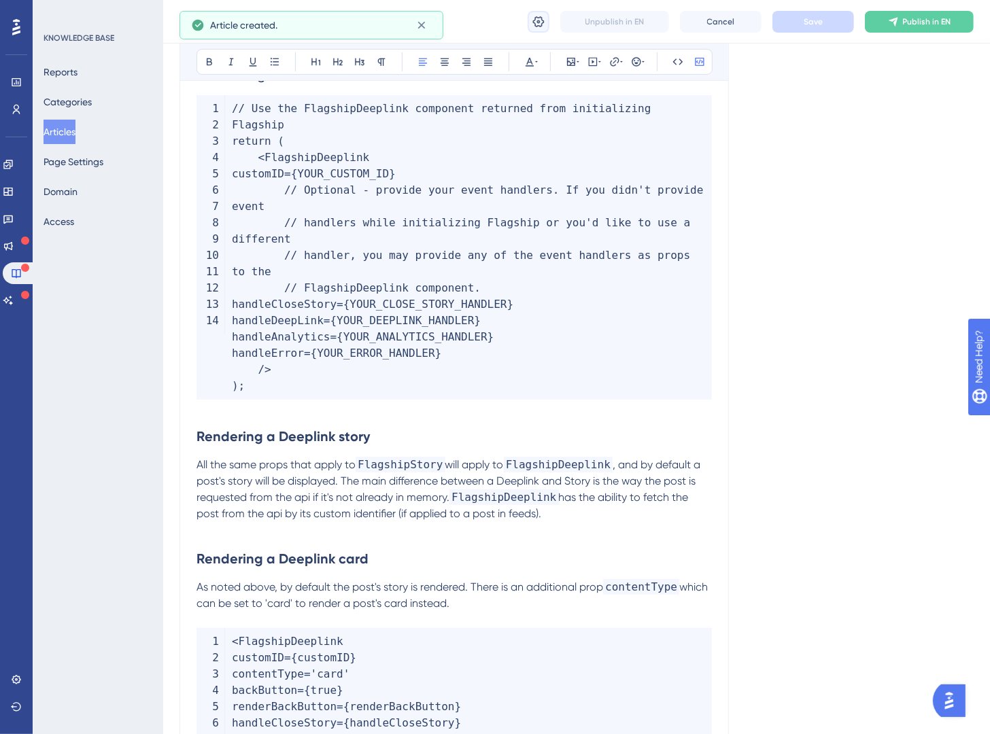
drag, startPoint x: 544, startPoint y: 22, endPoint x: 554, endPoint y: 37, distance: 18.7
click at [544, 23] on icon at bounding box center [539, 22] width 14 height 14
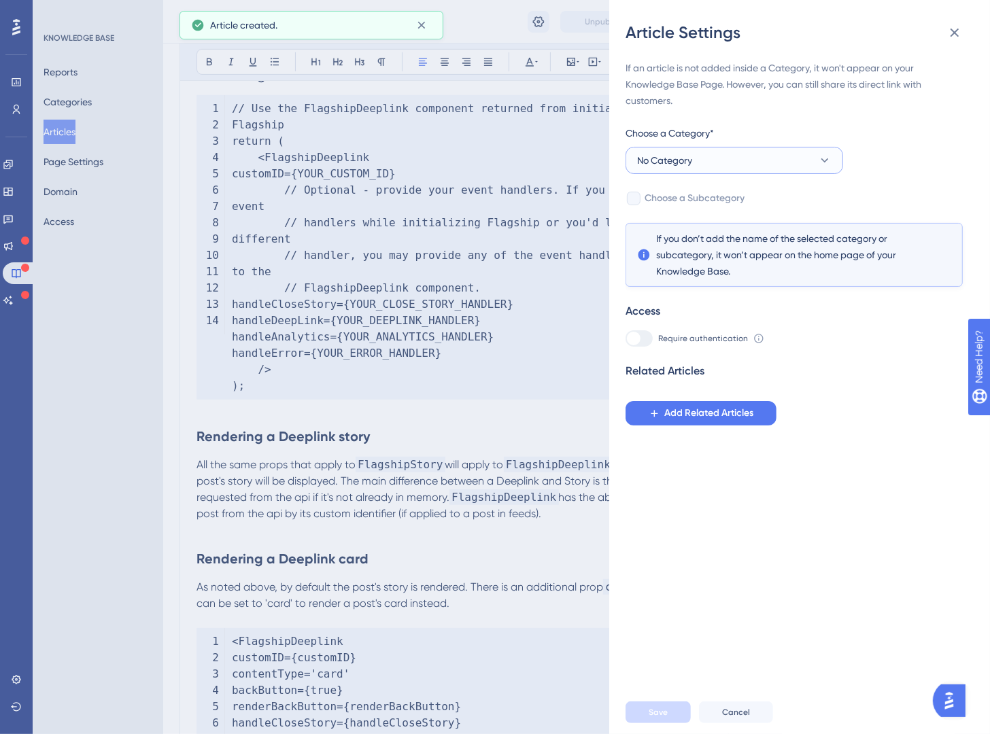
click at [785, 162] on button "No Category" at bounding box center [735, 160] width 218 height 27
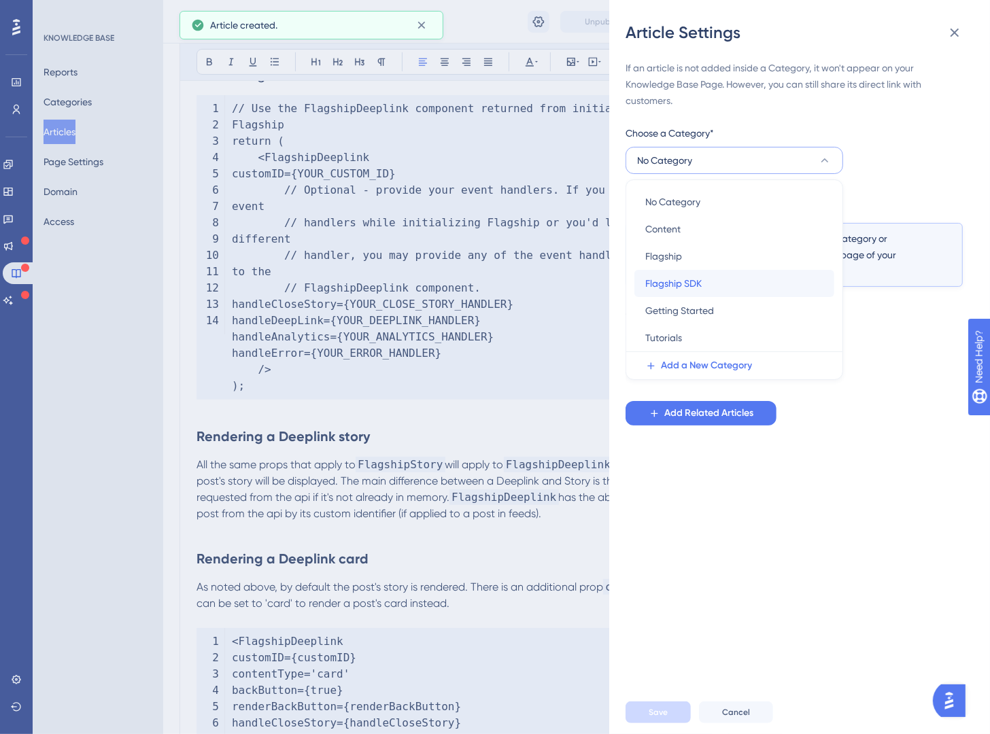
click at [762, 283] on div "Flagship SDK Flagship SDK" at bounding box center [734, 283] width 178 height 27
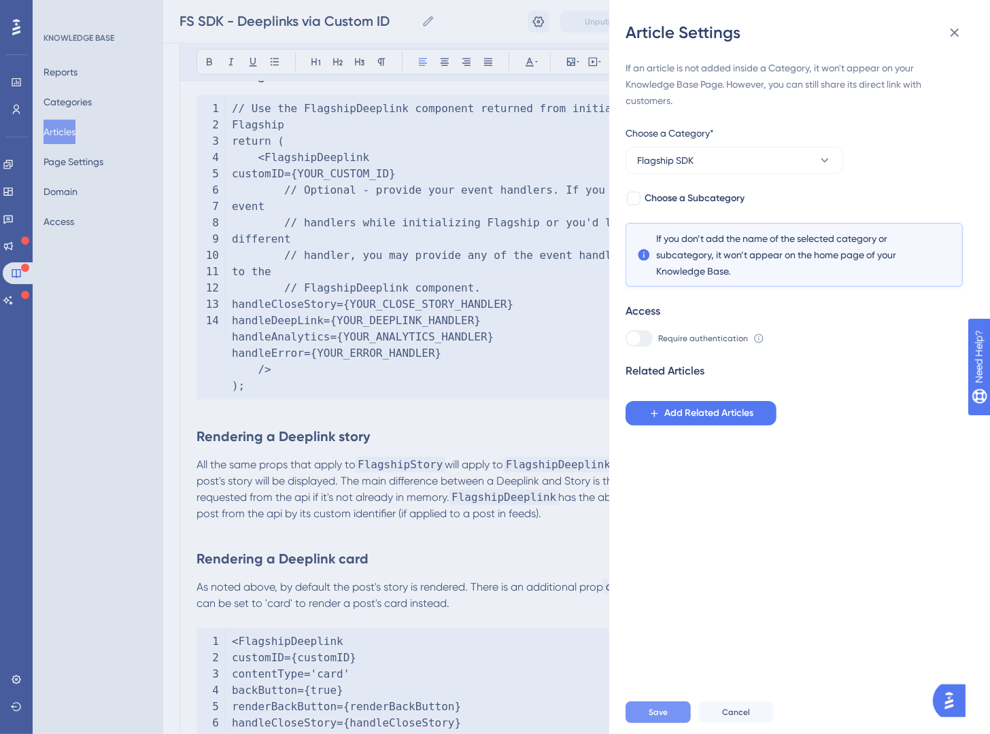
click at [663, 683] on span "Save" at bounding box center [658, 712] width 19 height 11
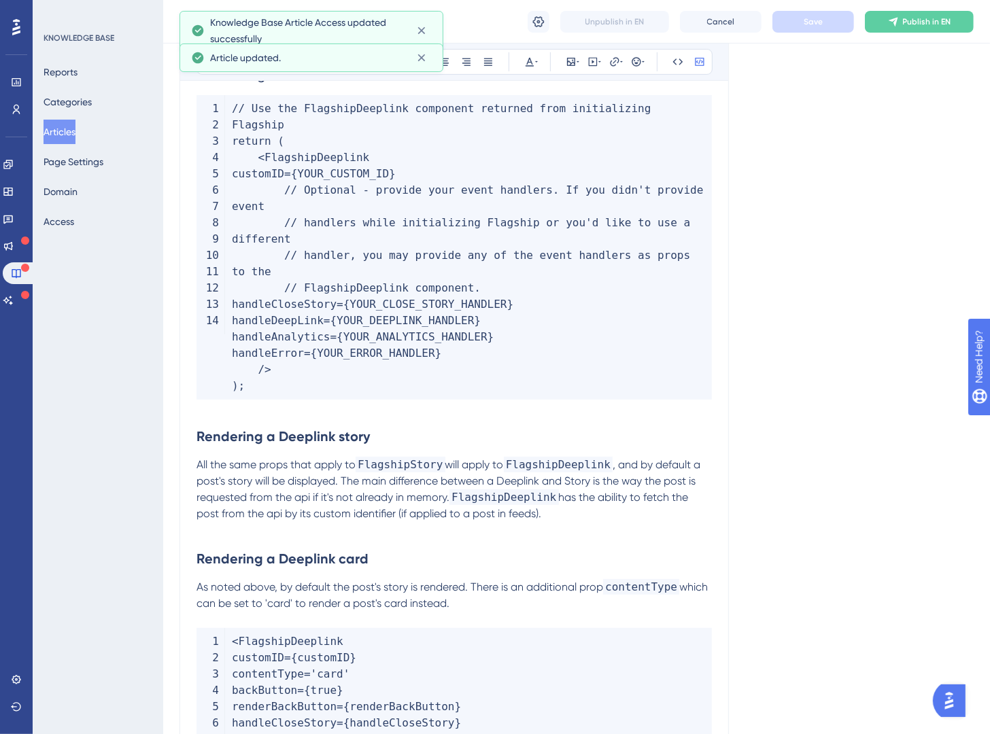
click at [819, 430] on div "Language English (Default) Deeplinks via Custom ID Bold Italic Underline Bullet…" at bounding box center [577, 292] width 794 height 1119
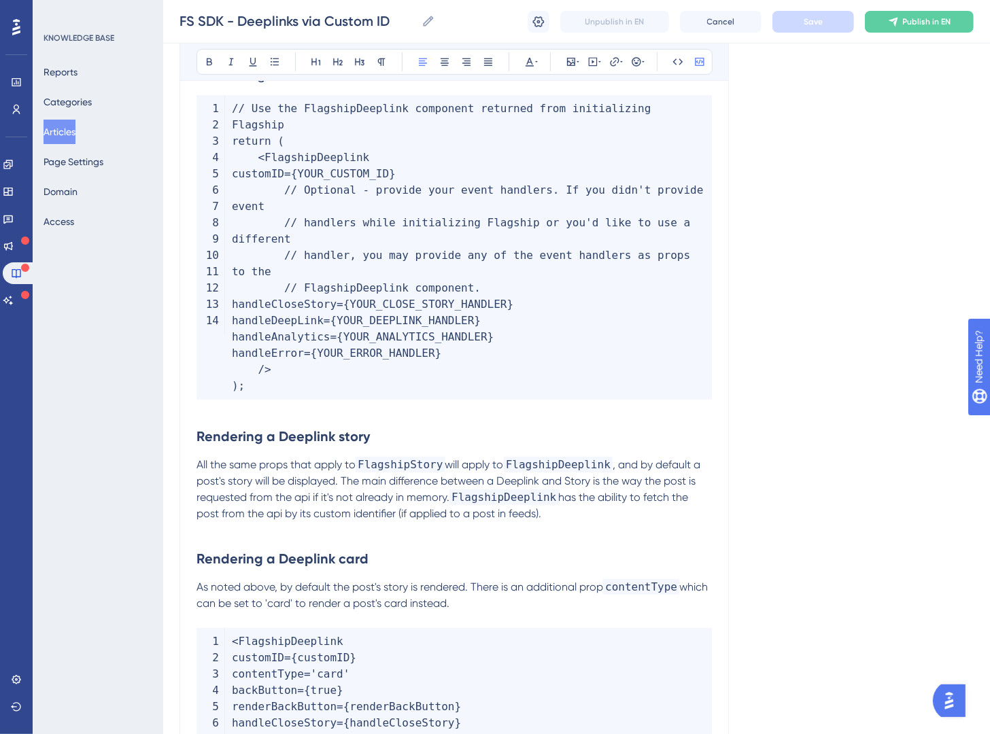
click at [829, 489] on div "Language English (Default) Deeplinks via Custom ID Bold Italic Underline Bullet…" at bounding box center [577, 292] width 794 height 1119
click at [880, 205] on div "Language English (Default) Deeplinks via Custom ID Bold Italic Underline Bullet…" at bounding box center [577, 292] width 794 height 1119
click at [73, 126] on button "Articles" at bounding box center [60, 132] width 32 height 24
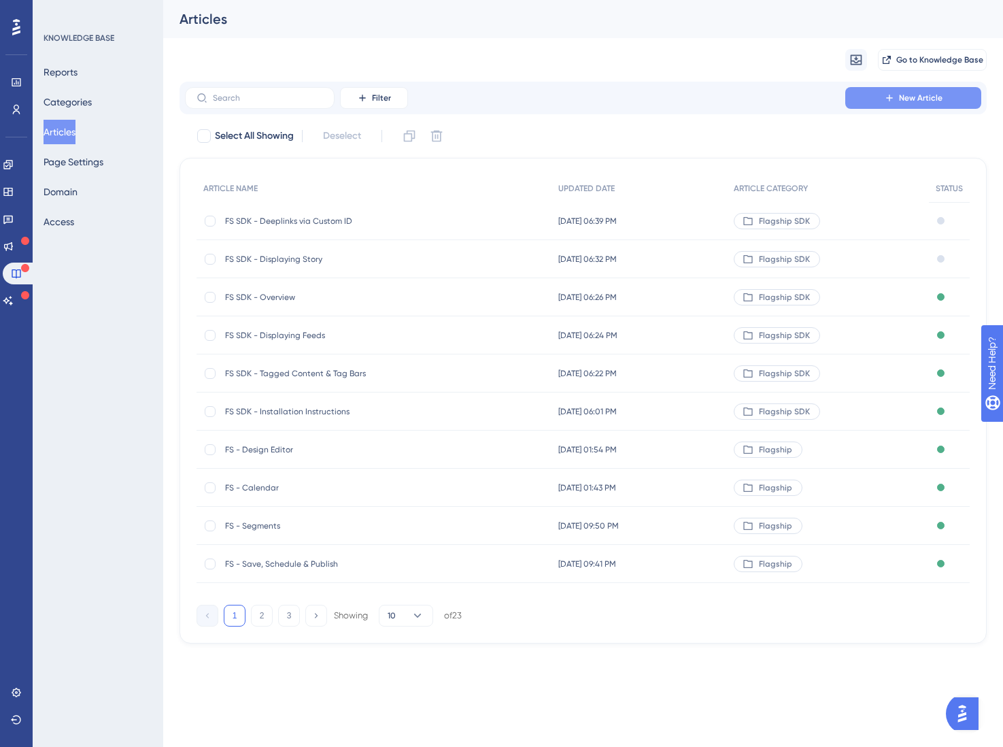
click at [900, 98] on span "New Article" at bounding box center [921, 97] width 44 height 11
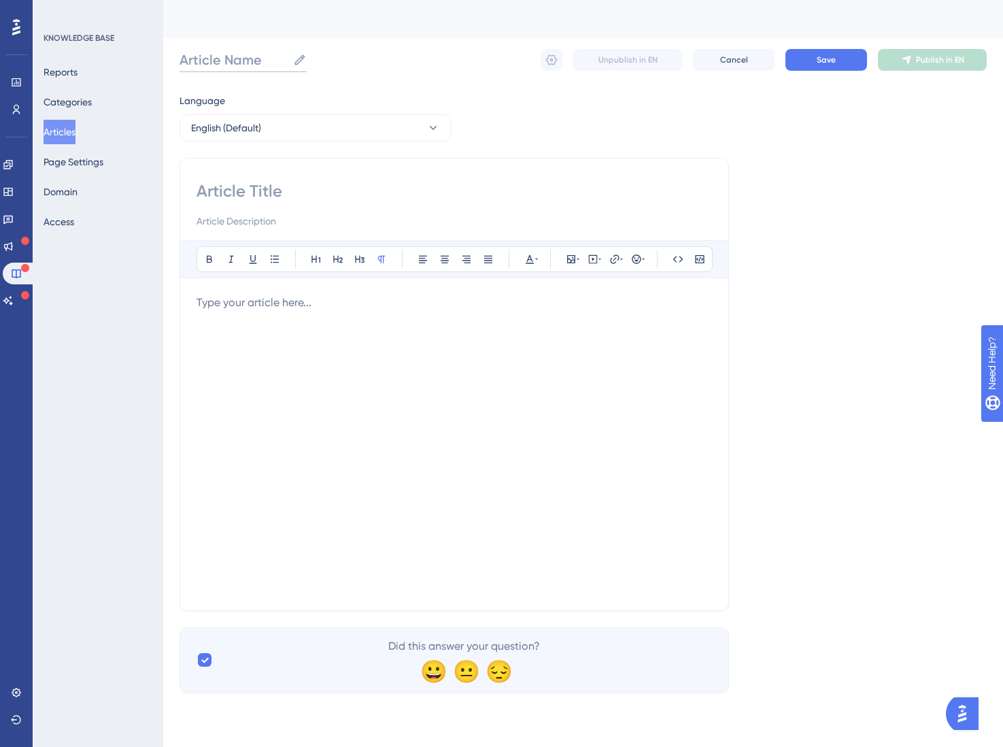
click at [227, 56] on input "Article Name" at bounding box center [234, 59] width 108 height 19
type input "FS SDK - Custom Feed Props"
click at [309, 311] on p at bounding box center [454, 302] width 515 height 16
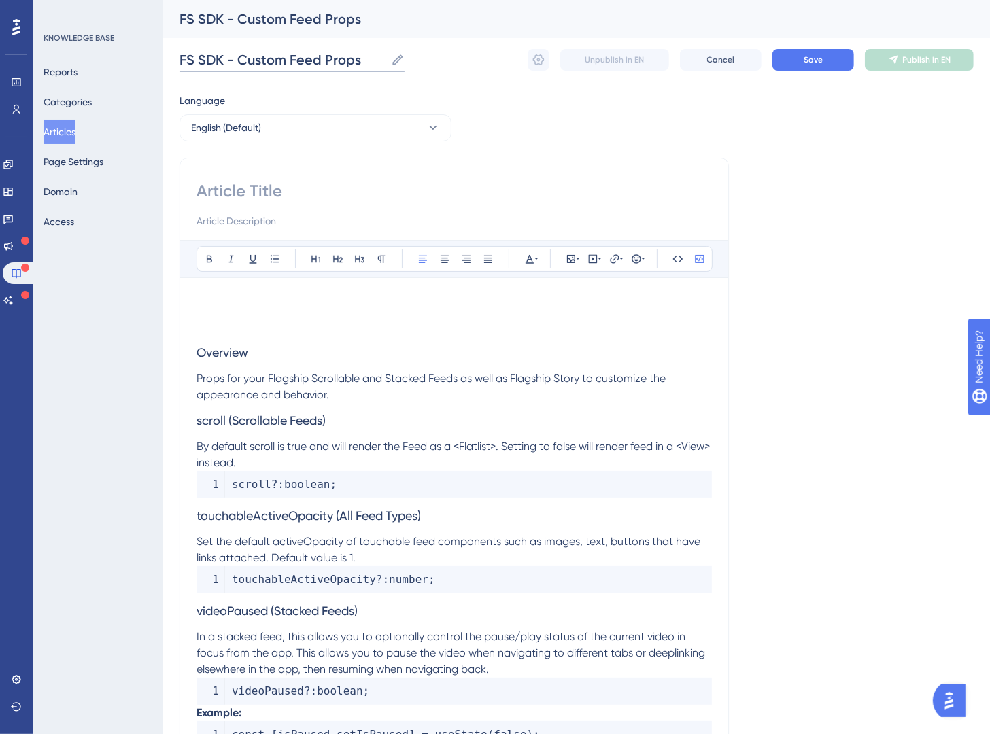
drag, startPoint x: 235, startPoint y: 61, endPoint x: 383, endPoint y: 67, distance: 149.0
click at [381, 67] on input "FS SDK - Custom Feed Props" at bounding box center [283, 59] width 206 height 19
click at [241, 195] on input at bounding box center [454, 191] width 515 height 22
click at [242, 192] on input at bounding box center [454, 191] width 515 height 22
paste input "Custom Feed Props"
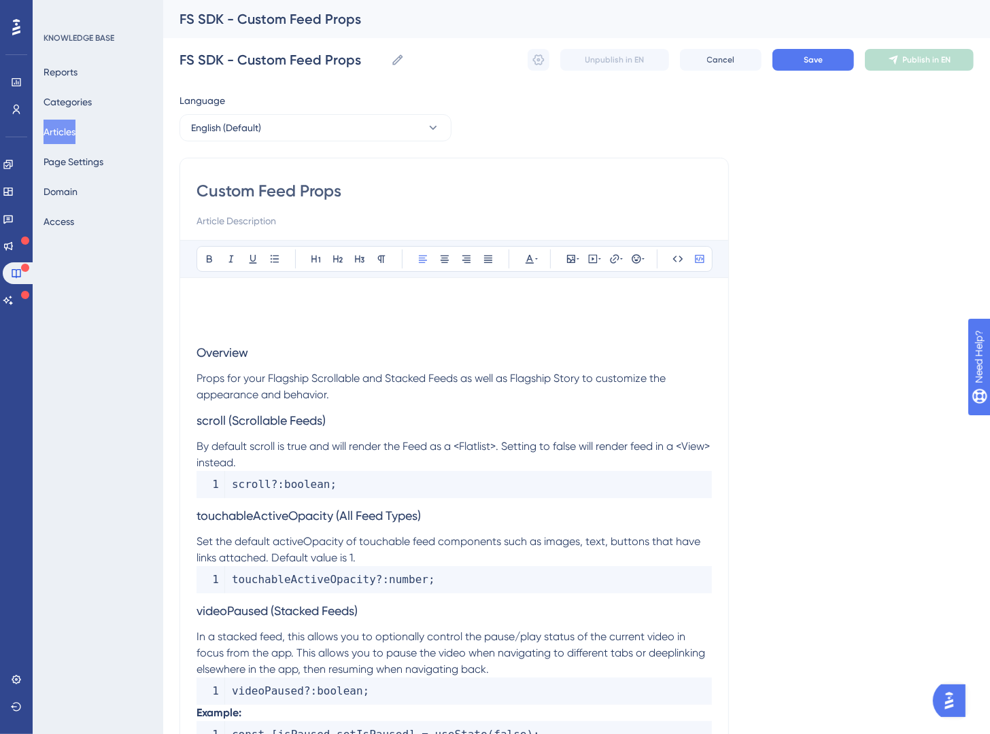
type input "Custom Feed Props"
click at [202, 358] on span "Overview" at bounding box center [223, 352] width 52 height 14
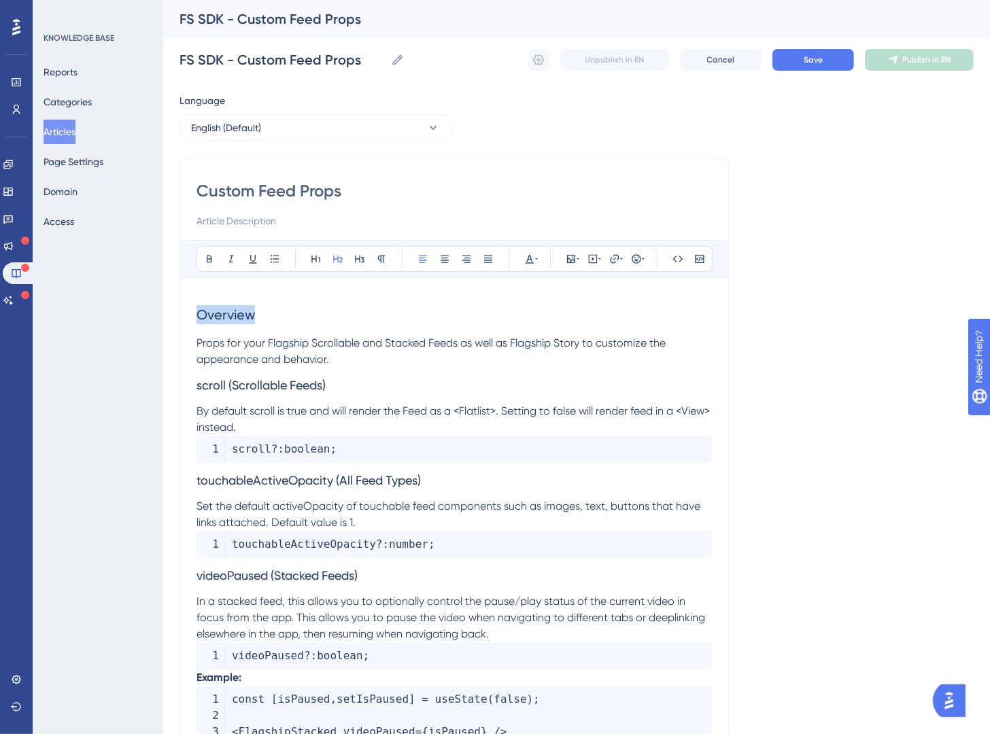
drag, startPoint x: 225, startPoint y: 315, endPoint x: 169, endPoint y: 319, distance: 55.9
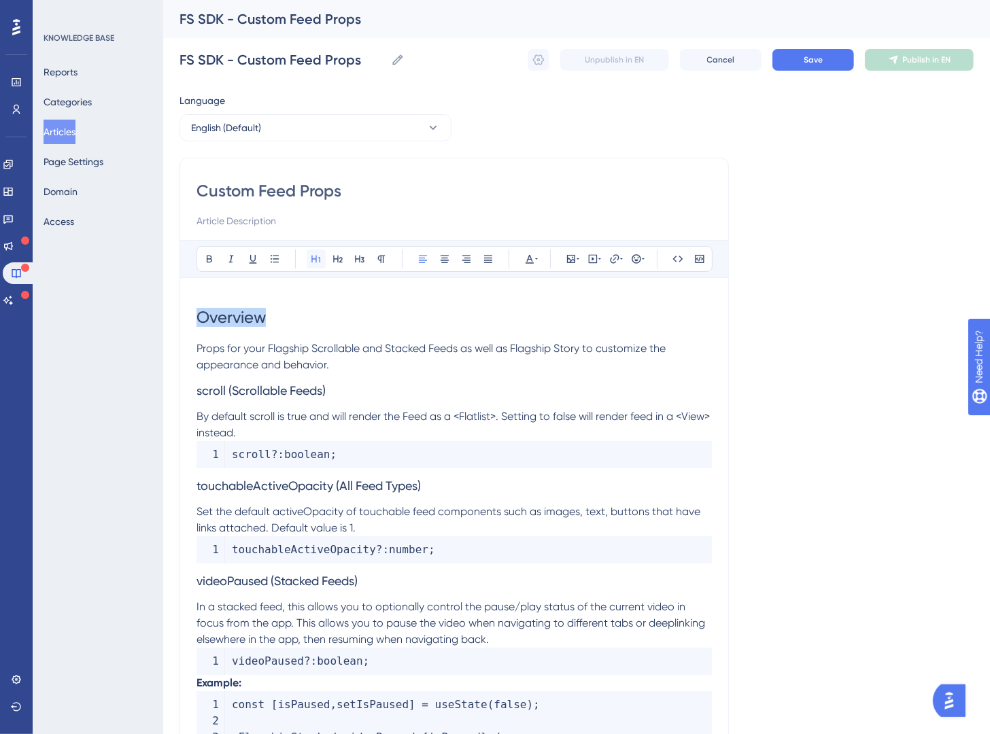
click at [309, 265] on button at bounding box center [316, 259] width 19 height 19
click at [341, 368] on p "Props for your Flagship Scrollable and Stacked Feeds as well as Flagship Story …" at bounding box center [454, 357] width 515 height 33
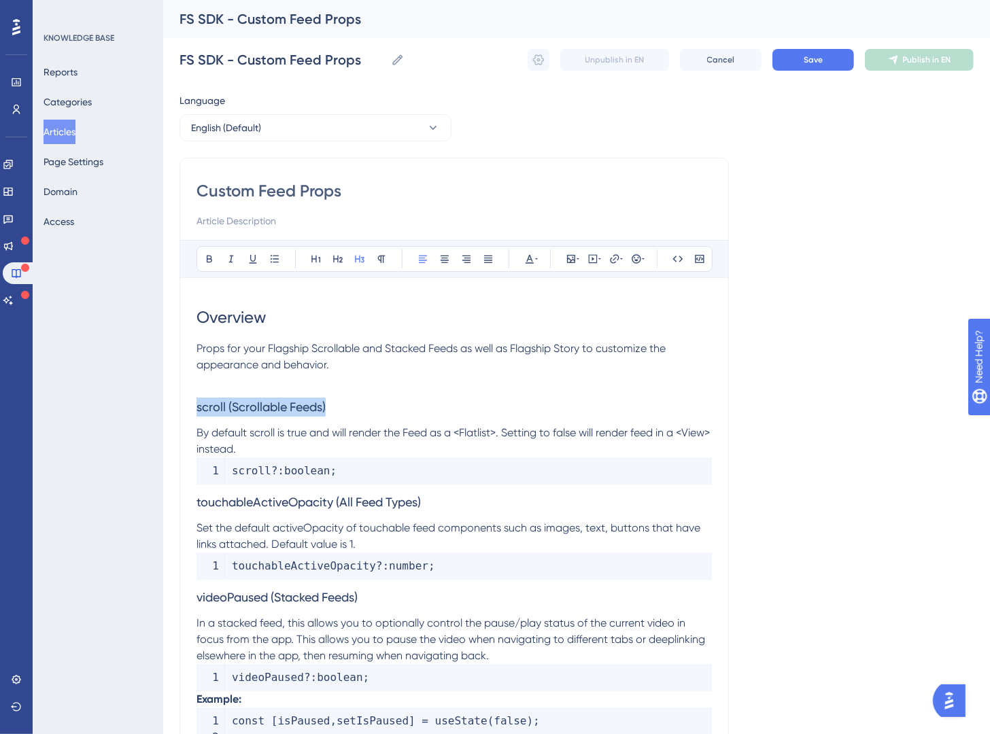
drag, startPoint x: 361, startPoint y: 410, endPoint x: 222, endPoint y: 383, distance: 142.0
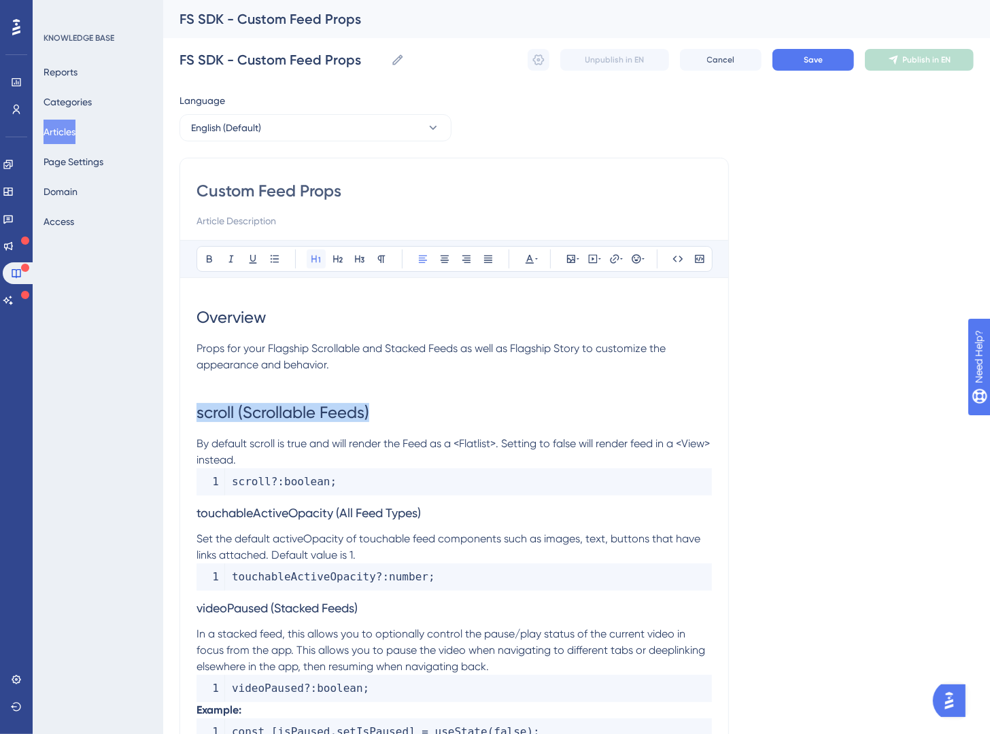
click at [321, 256] on icon at bounding box center [316, 259] width 11 height 11
click at [339, 260] on icon at bounding box center [337, 259] width 11 height 11
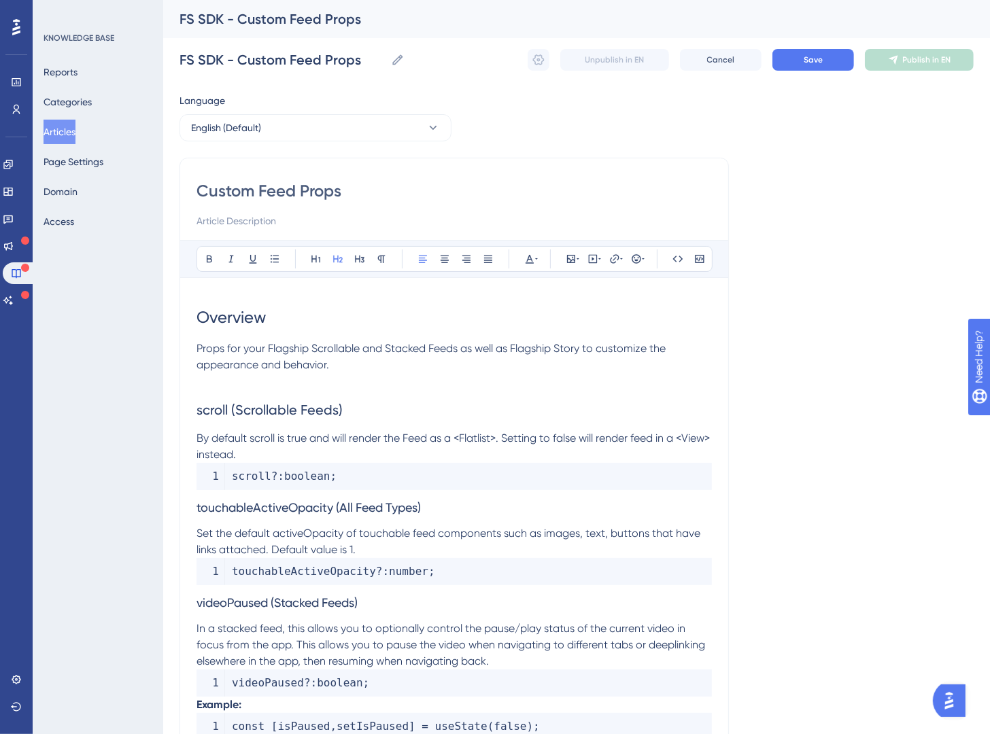
click at [269, 439] on span "By default scroll is true and will render the Feed as a <Flatlist>. Setting to …" at bounding box center [455, 446] width 516 height 29
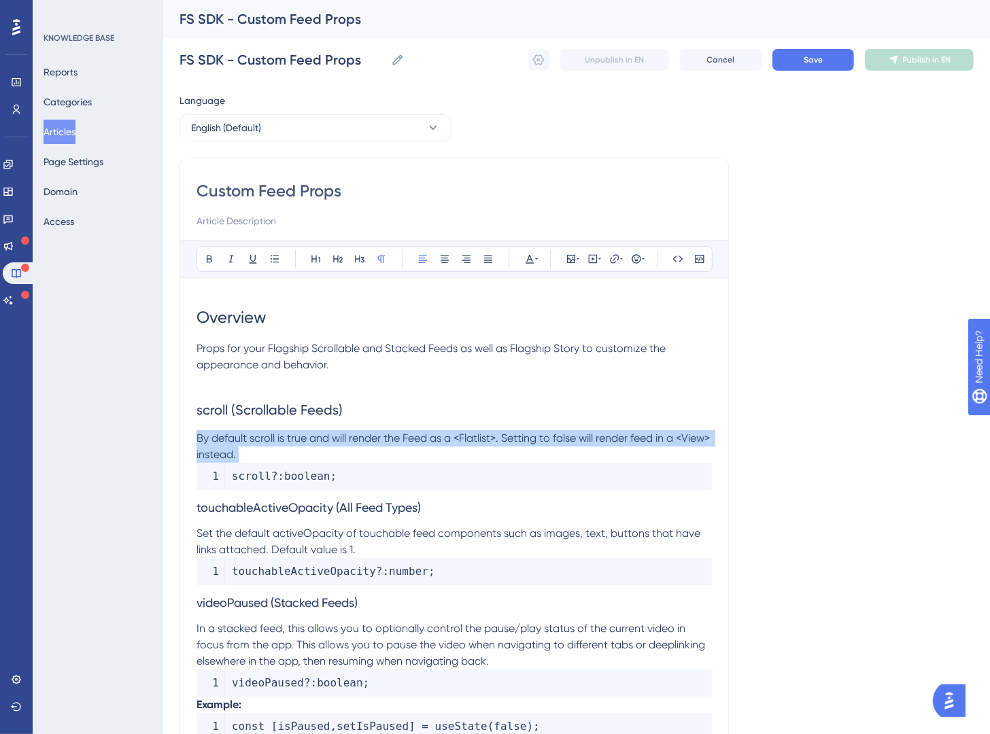
click at [269, 439] on span "By default scroll is true and will render the Feed as a <Flatlist>. Setting to …" at bounding box center [455, 446] width 516 height 29
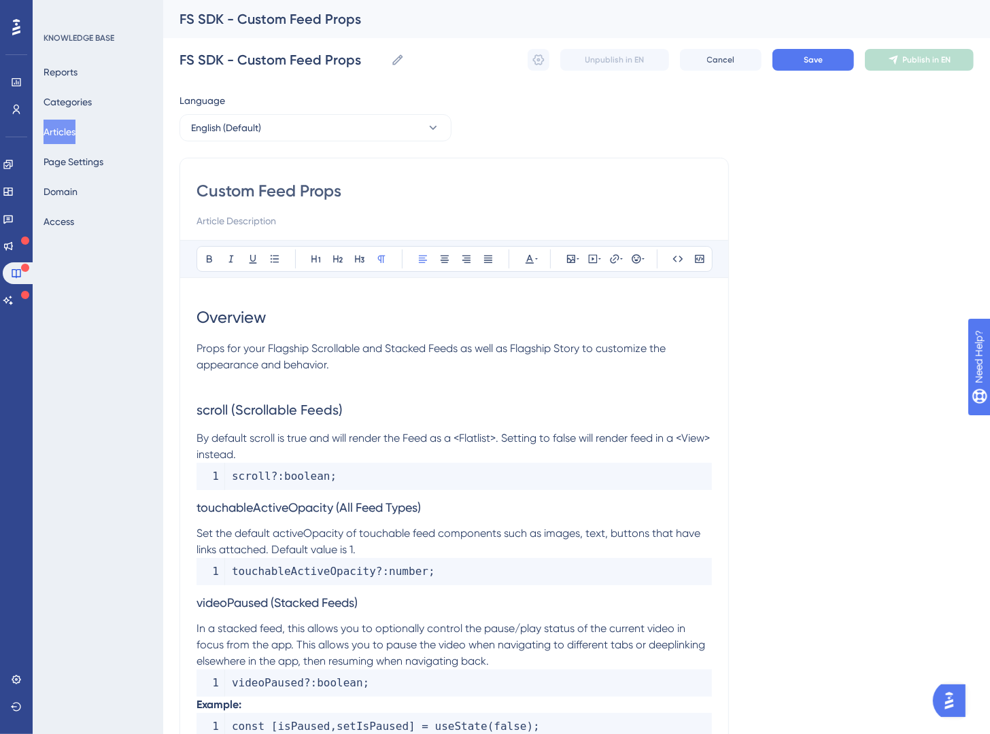
click at [269, 443] on span "By default scroll is true and will render the Feed as a <Flatlist>. Setting to …" at bounding box center [455, 446] width 516 height 29
click at [683, 262] on button at bounding box center [677, 259] width 19 height 19
click at [594, 446] on p "By default scroll is true and will render the Feed as a <Flatlist>. Setting to …" at bounding box center [454, 446] width 515 height 33
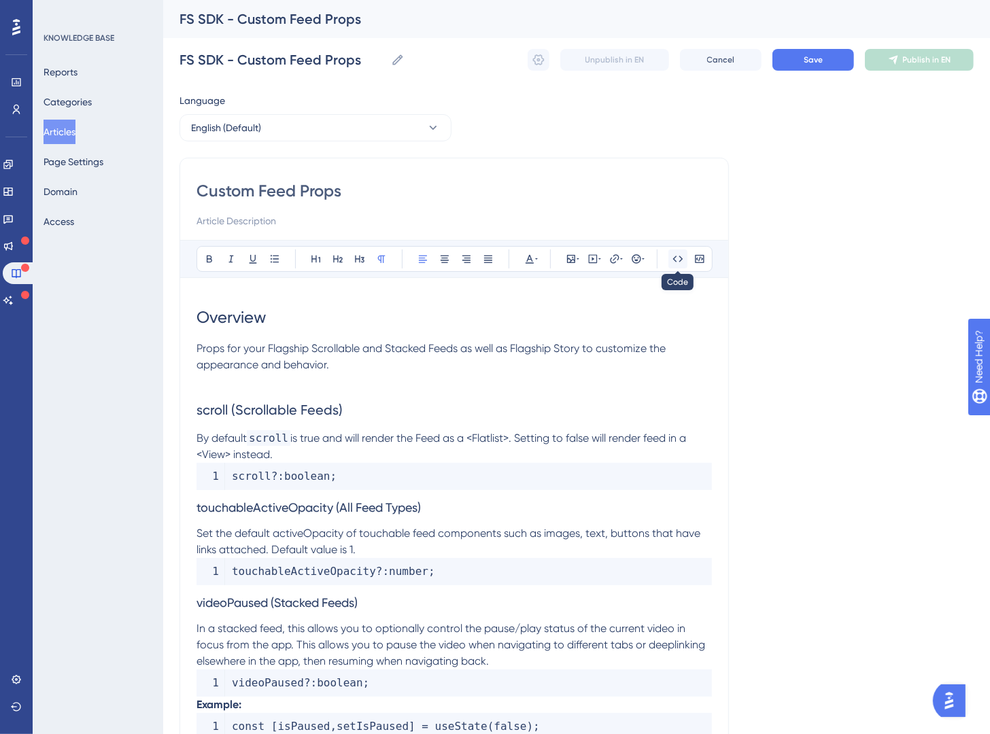
click at [676, 257] on icon at bounding box center [678, 259] width 10 height 6
click at [348, 451] on p "By default scroll is true and will render the Feed as a <Flatlist>. Setting to …" at bounding box center [454, 446] width 515 height 33
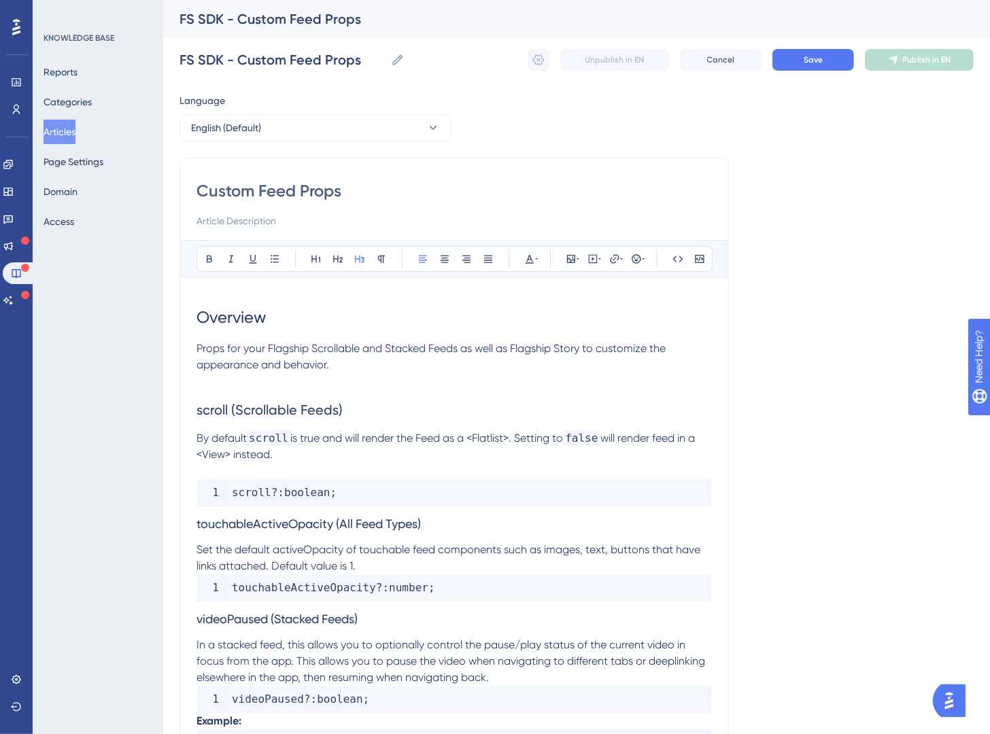
click at [197, 526] on span "touchableActiveOpacity (All Feed Types)" at bounding box center [309, 524] width 224 height 14
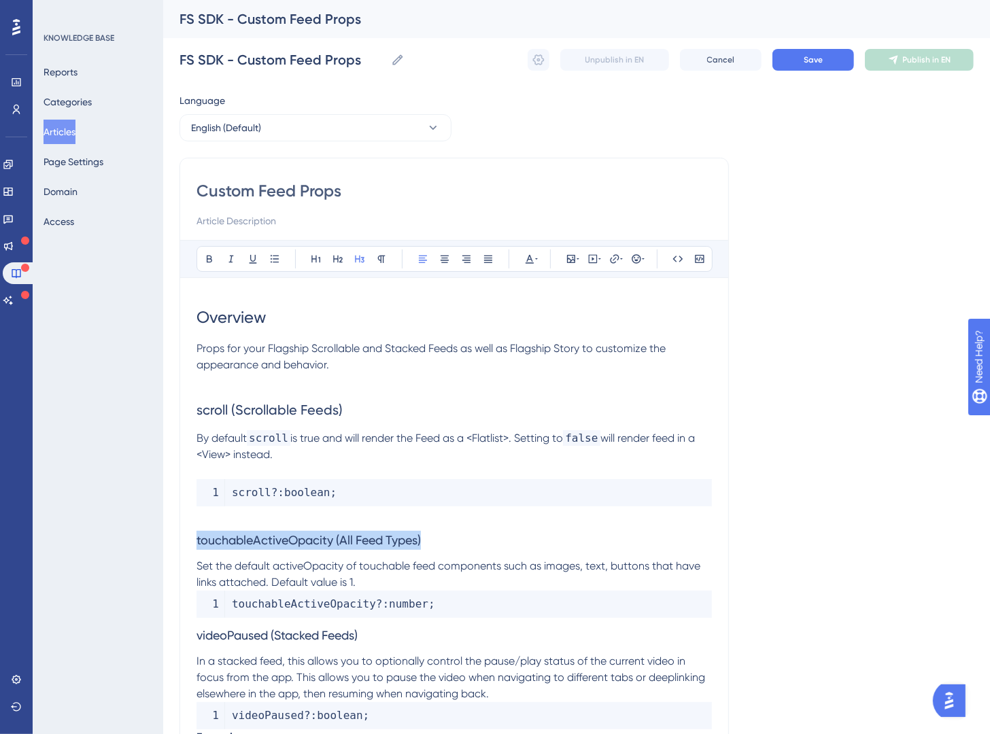
drag, startPoint x: 305, startPoint y: 537, endPoint x: 164, endPoint y: 508, distance: 144.4
click at [331, 262] on button at bounding box center [337, 259] width 19 height 19
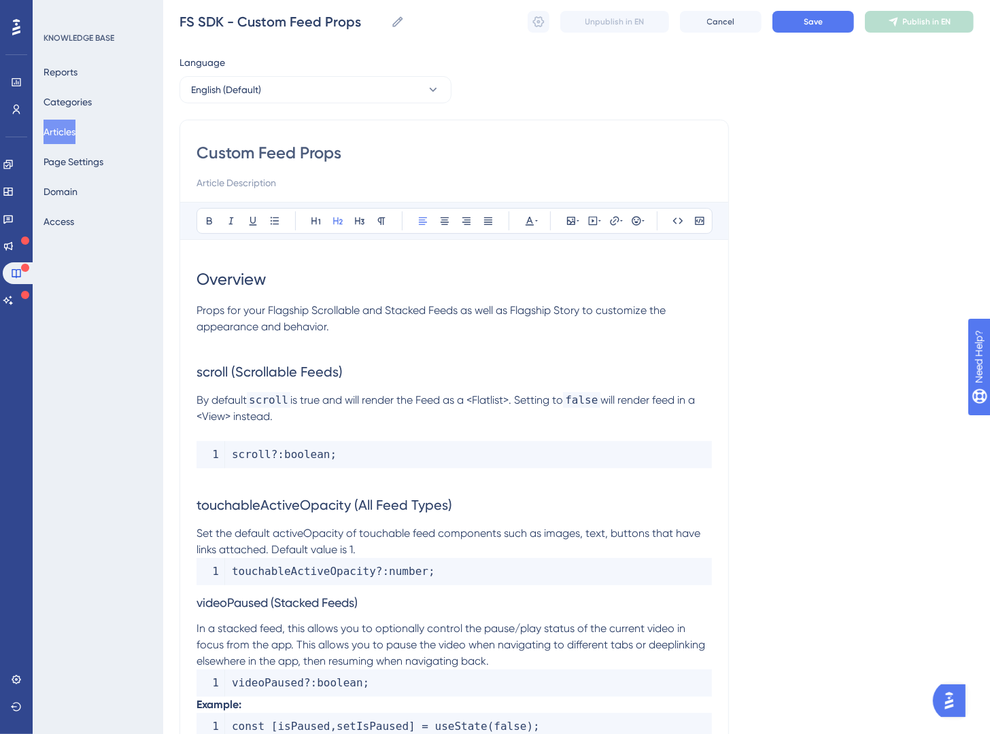
scroll to position [39, 0]
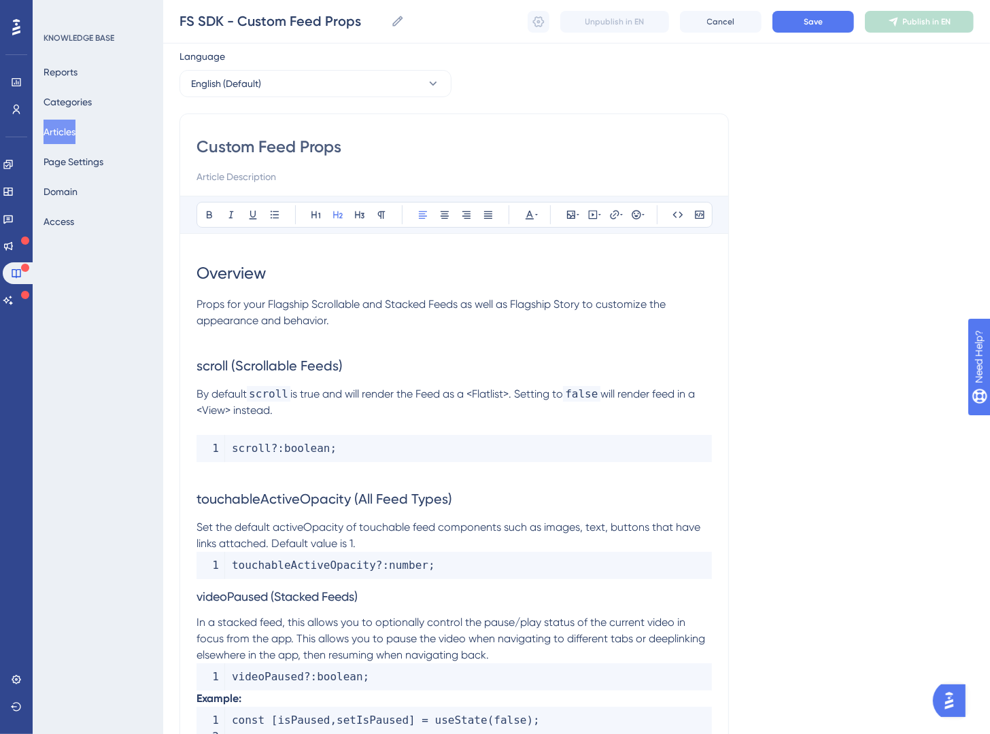
click at [199, 597] on span "videoPaused (Stacked Feeds)" at bounding box center [277, 597] width 161 height 14
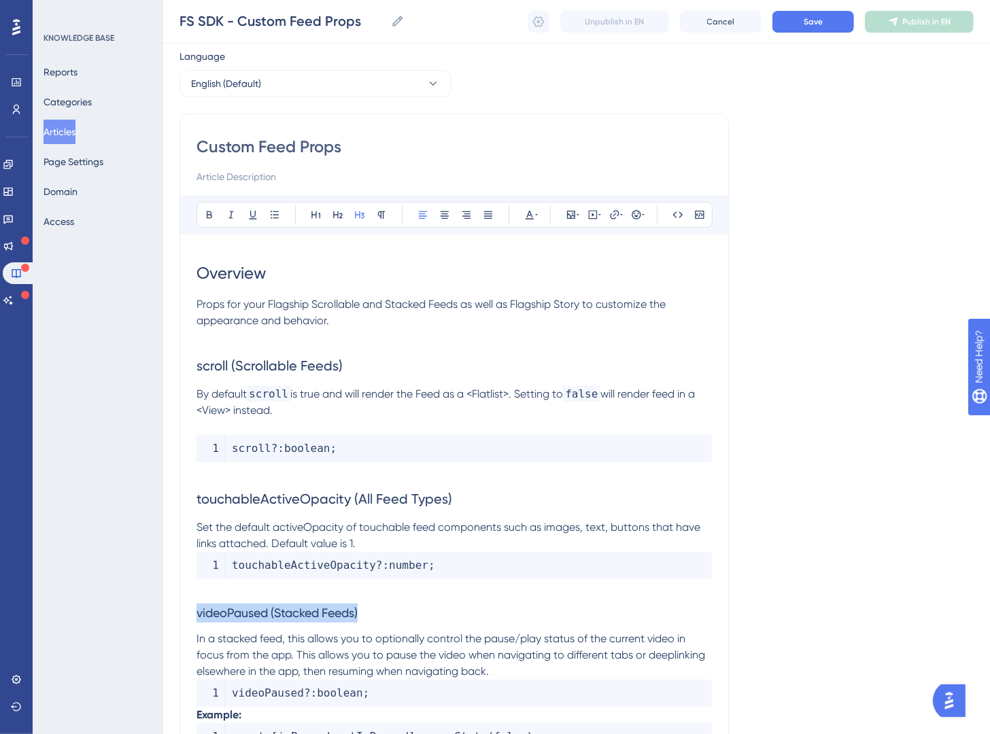
drag, startPoint x: 417, startPoint y: 613, endPoint x: 184, endPoint y: 548, distance: 242.2
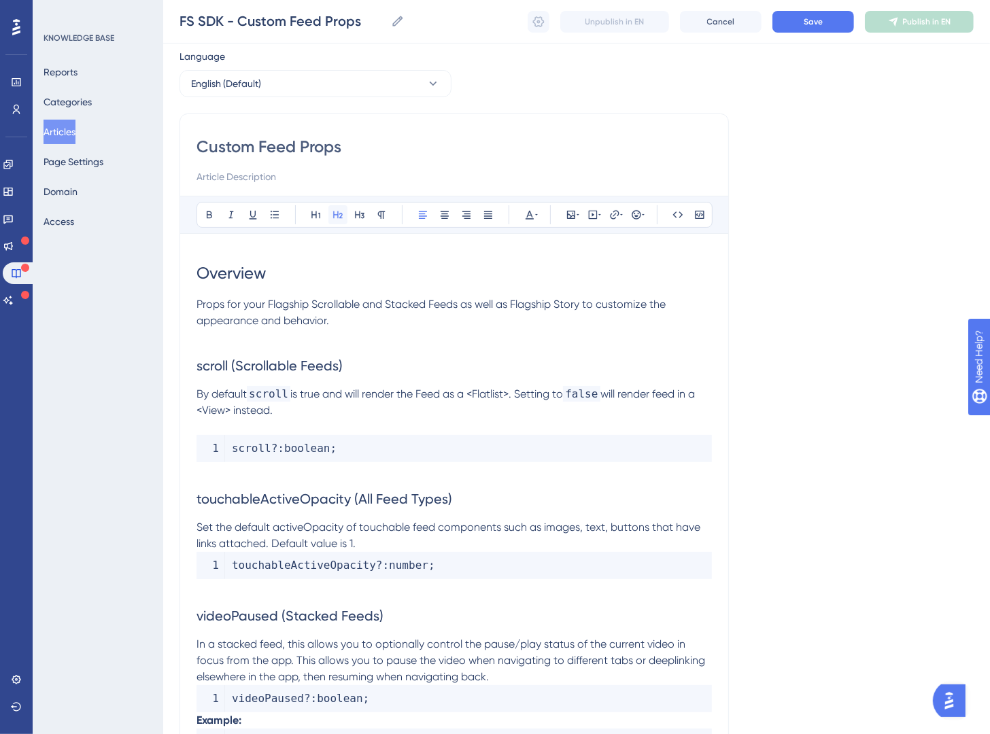
click at [345, 215] on button at bounding box center [337, 214] width 19 height 19
click at [325, 516] on h2 "touchableActiveOpacity (All Feed Types)" at bounding box center [454, 499] width 515 height 41
drag, startPoint x: 347, startPoint y: 530, endPoint x: 275, endPoint y: 534, distance: 71.5
click at [275, 534] on p "Set the default activeOpacity of touchable feed components such as images, text…" at bounding box center [454, 535] width 515 height 33
click at [672, 217] on icon at bounding box center [677, 214] width 11 height 11
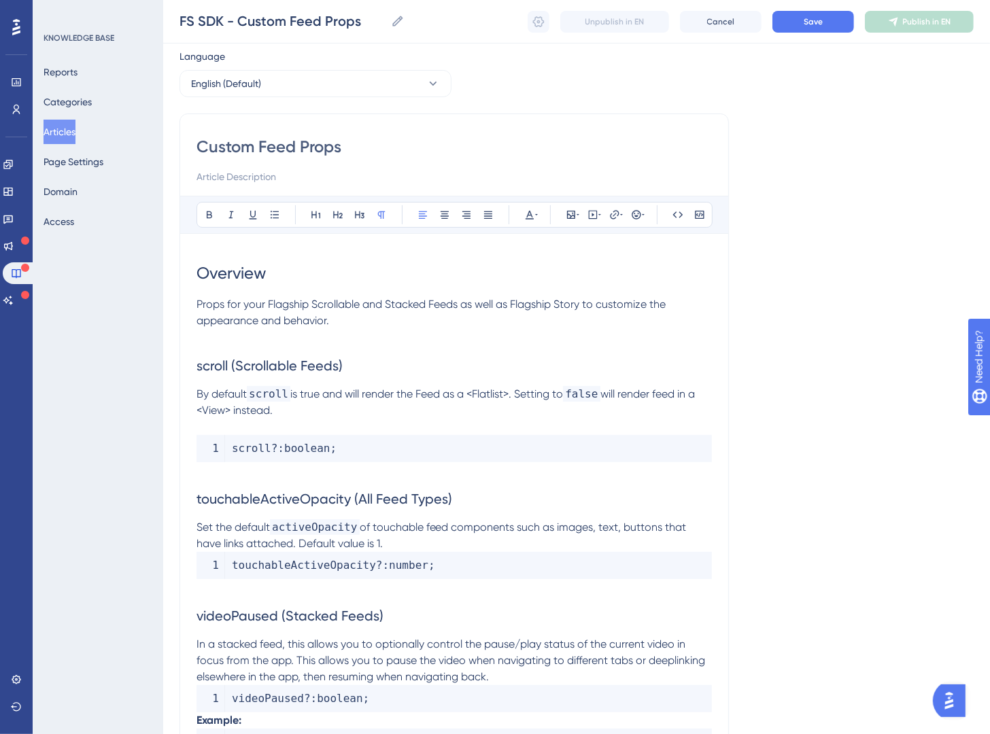
click at [465, 544] on p "Set the default activeOpacity of touchable feed components such as images, text…" at bounding box center [454, 535] width 515 height 33
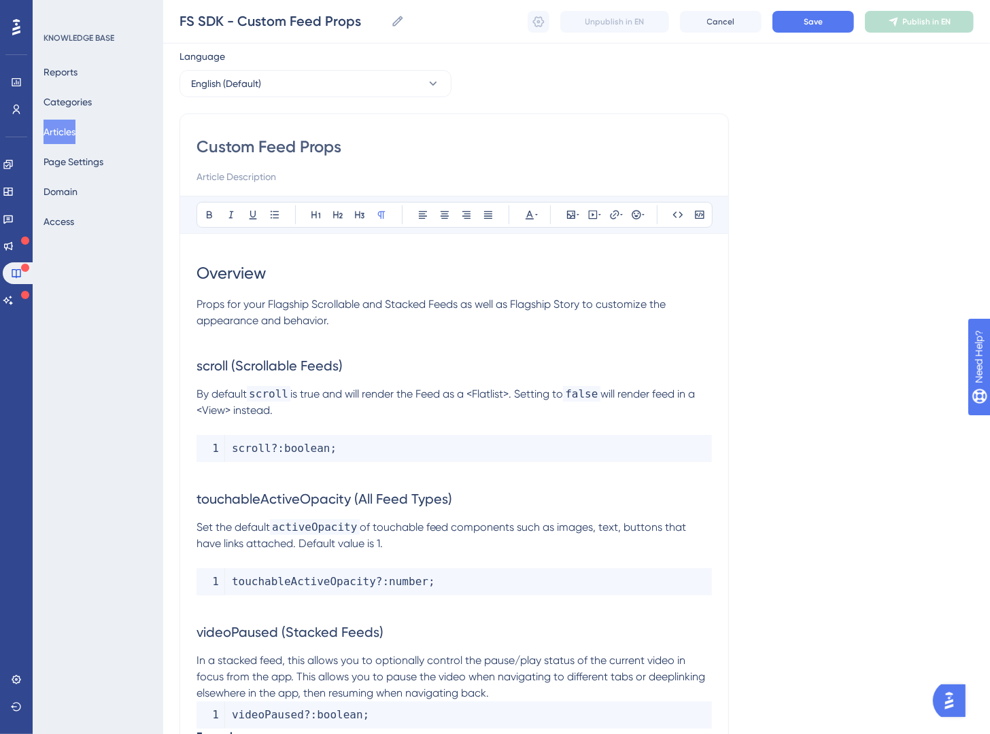
click at [379, 543] on span "of touchable feed components such as images, text, buttons that have links atta…" at bounding box center [443, 535] width 493 height 29
click at [380, 543] on span "of touchable feed components such as images, text, buttons that have links atta…" at bounding box center [443, 535] width 493 height 29
click at [378, 548] on span "of touchable feed components such as images, text, buttons that have links atta…" at bounding box center [443, 535] width 493 height 29
click at [668, 211] on button at bounding box center [677, 214] width 19 height 19
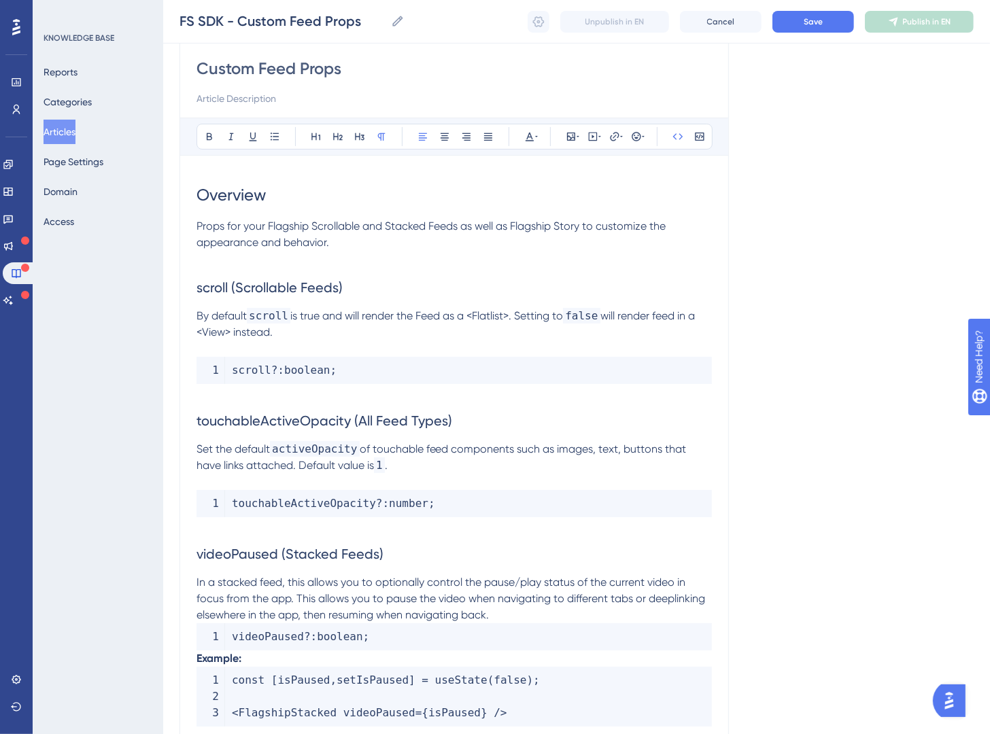
scroll to position [169, 0]
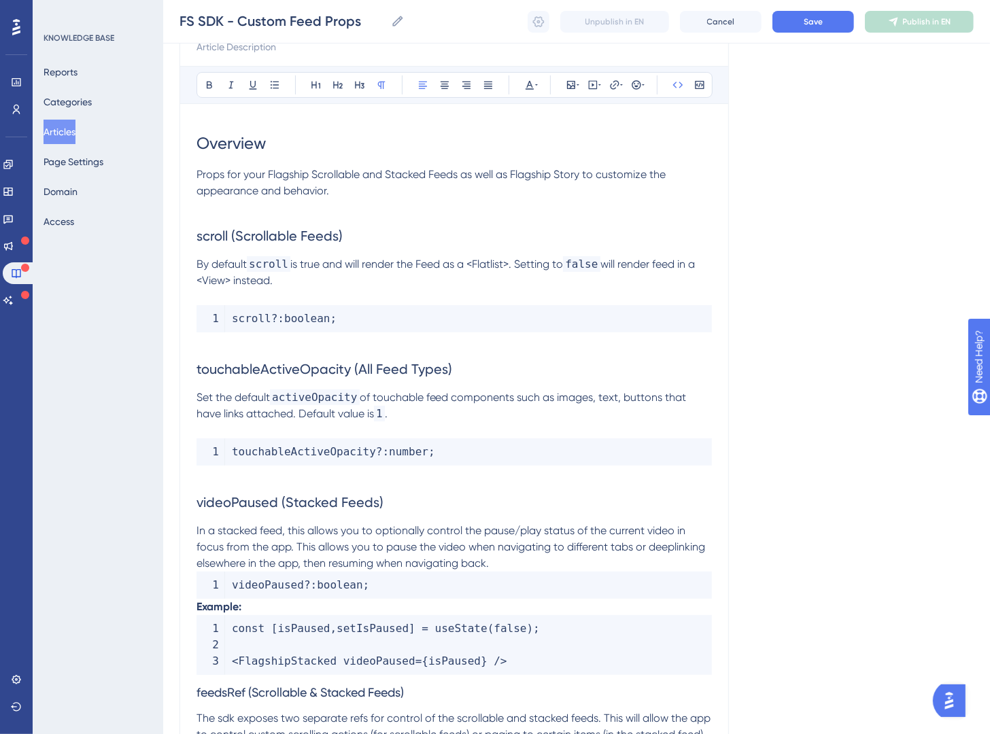
click at [487, 592] on code "videoPaused ? : boolean ;" at bounding box center [454, 585] width 515 height 27
click at [197, 611] on strong "Example:" at bounding box center [219, 606] width 45 height 13
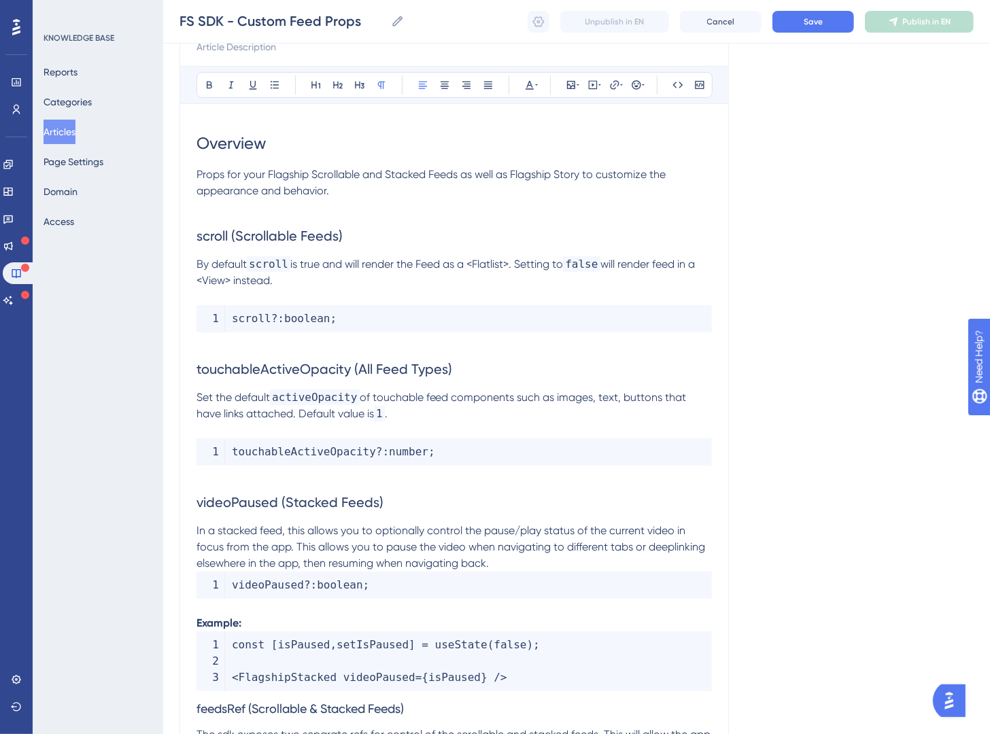
click at [518, 561] on p "In a stacked feed, this allows you to optionally control the pause/play status …" at bounding box center [454, 547] width 515 height 49
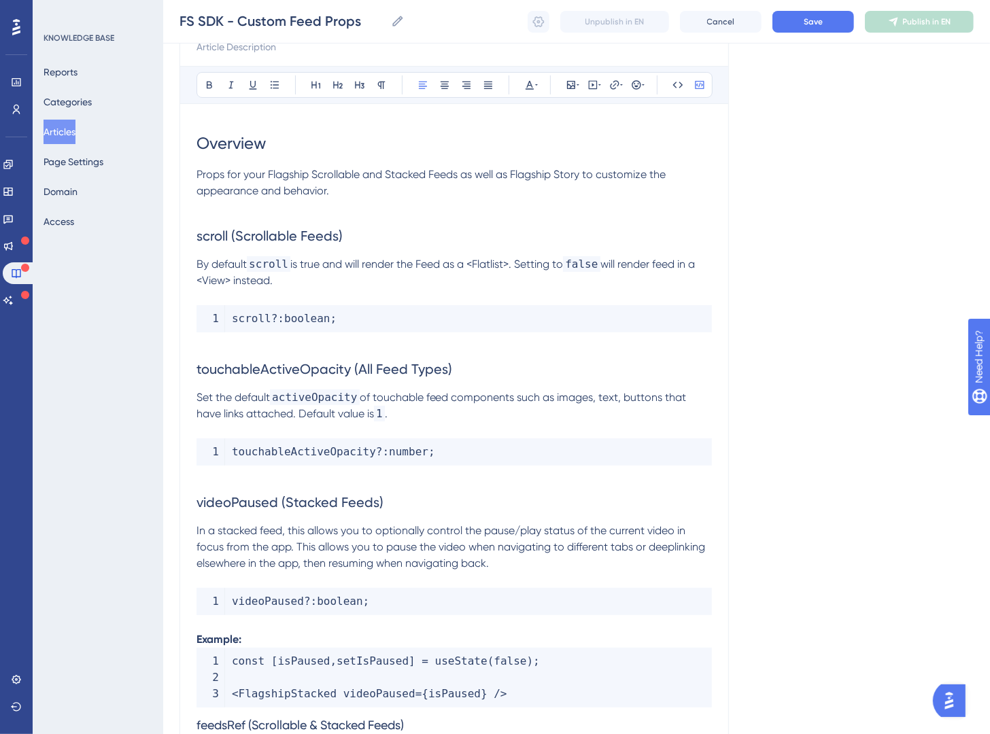
click at [494, 683] on span "/" at bounding box center [497, 693] width 7 height 13
click at [348, 683] on span "FlagshipStacked videoPaused" at bounding box center [327, 693] width 177 height 13
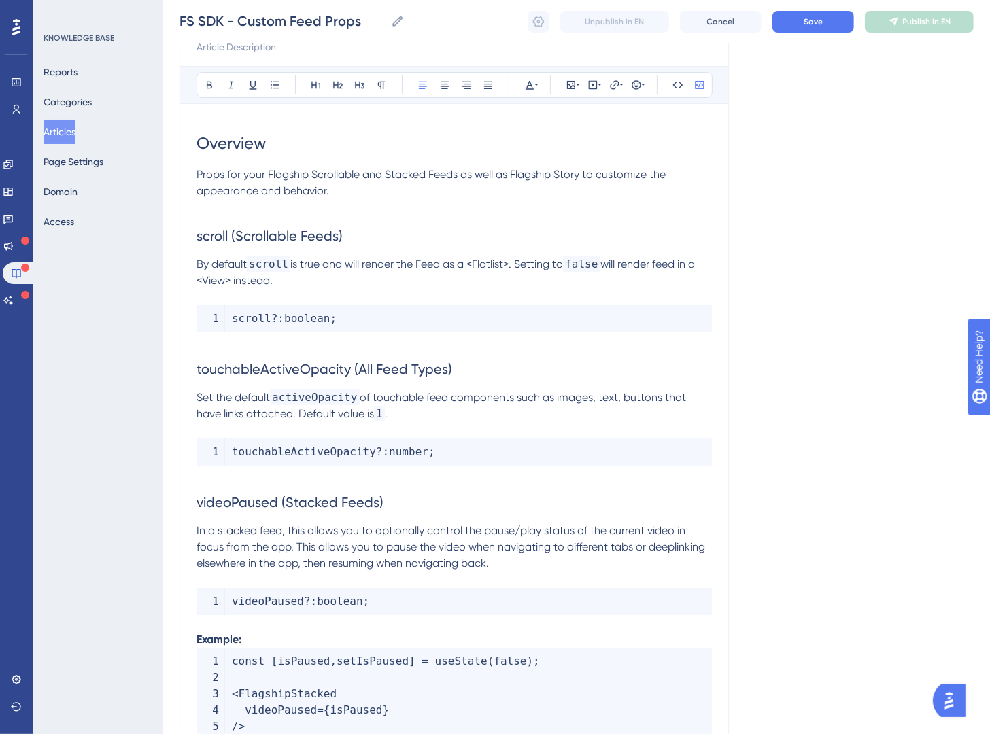
click at [456, 683] on code "const [ isPaused , setIsPaused ] = useState ( false ) ; < FlagshipStacked video…" at bounding box center [454, 694] width 515 height 92
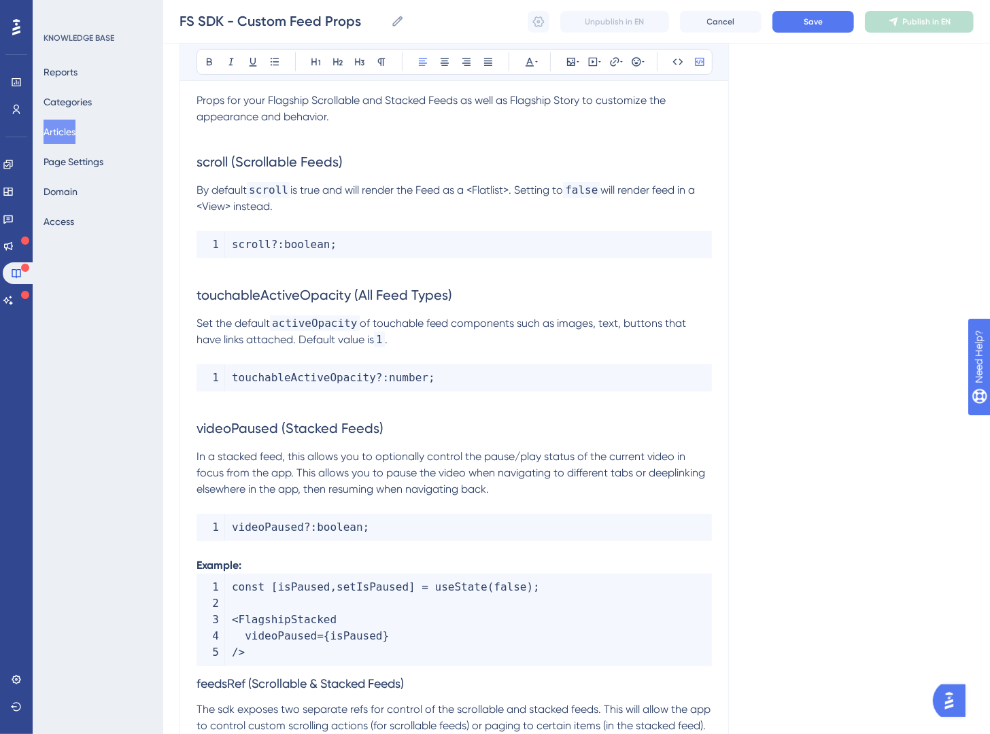
scroll to position [260, 0]
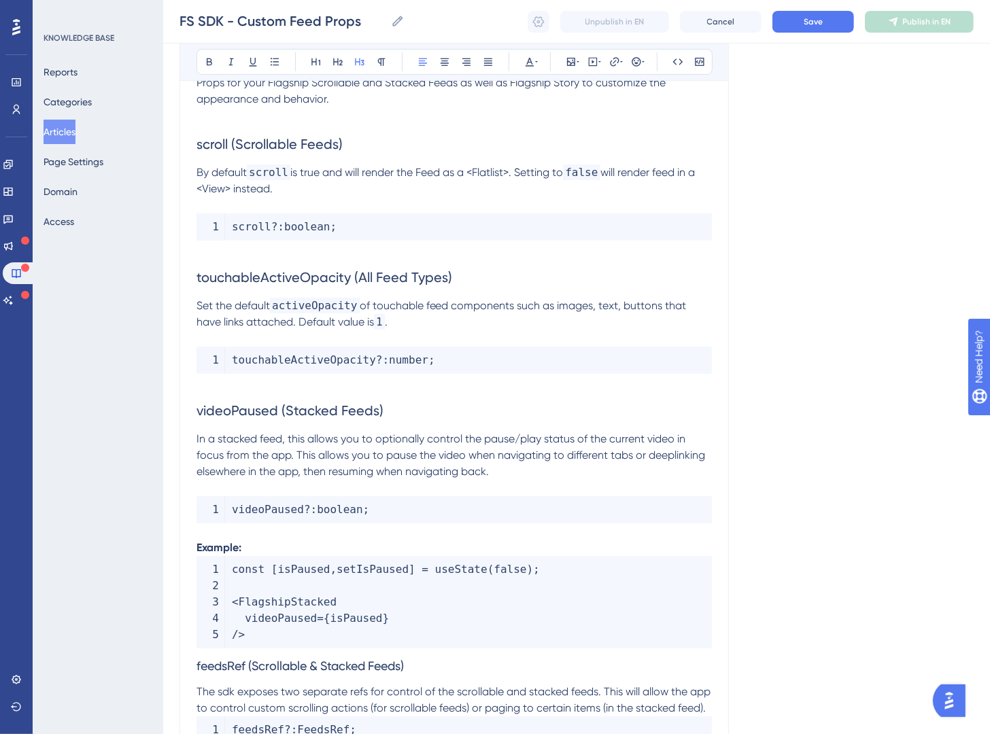
click at [200, 667] on span "feedsRef (Scrollable & Stacked Feeds)" at bounding box center [300, 666] width 207 height 14
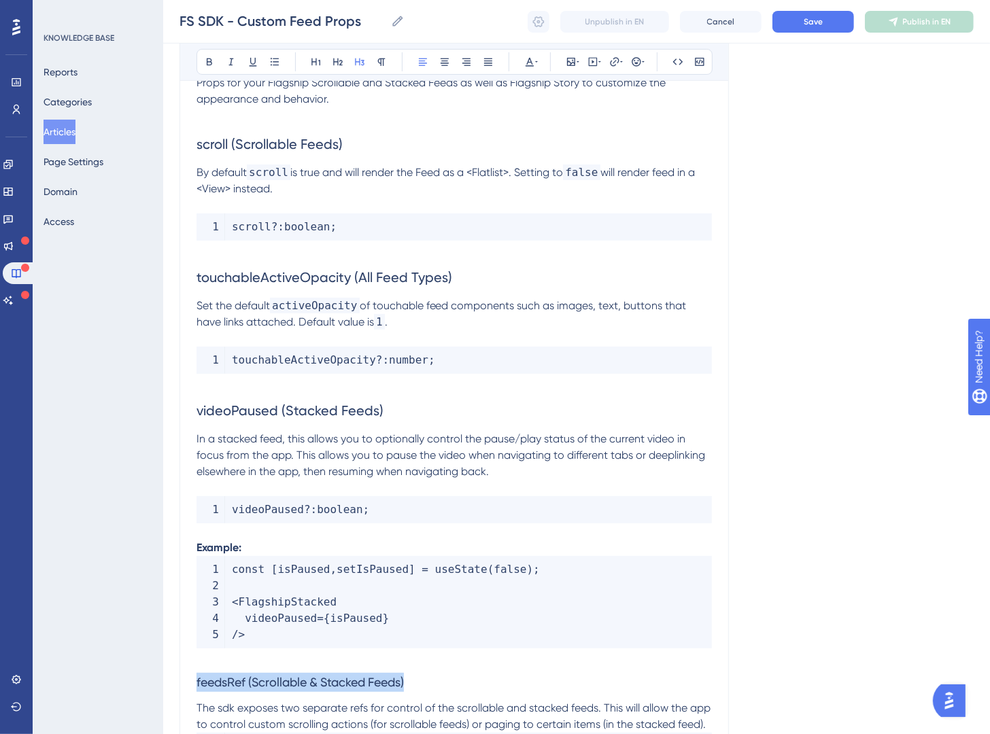
drag, startPoint x: 421, startPoint y: 679, endPoint x: 152, endPoint y: 678, distance: 268.6
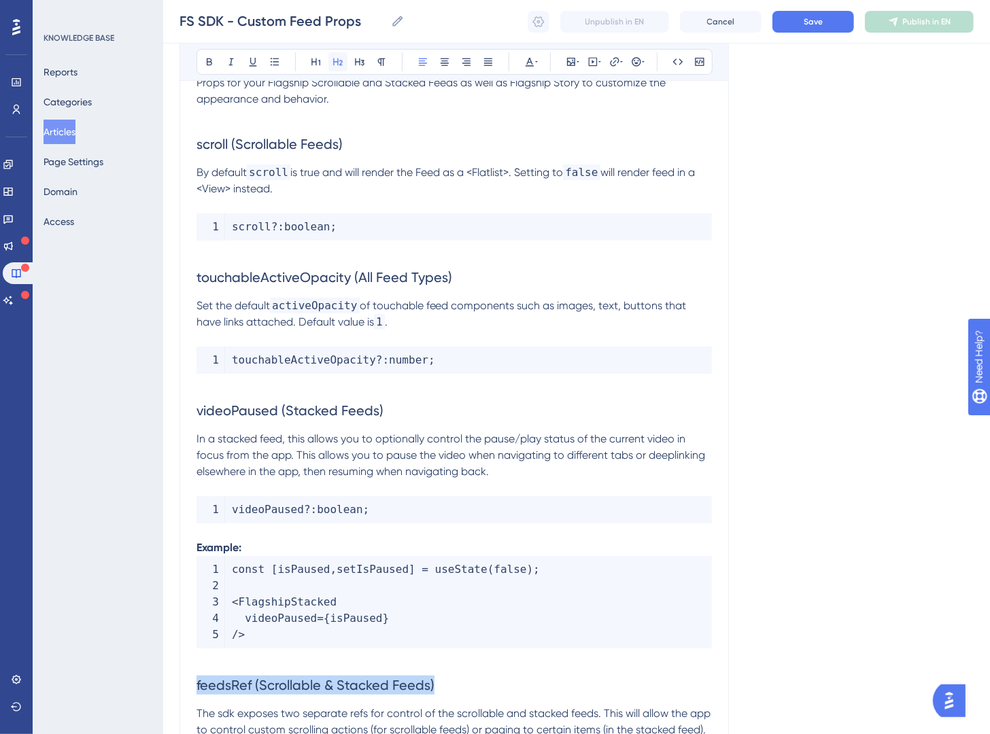
click at [346, 62] on button at bounding box center [337, 61] width 19 height 19
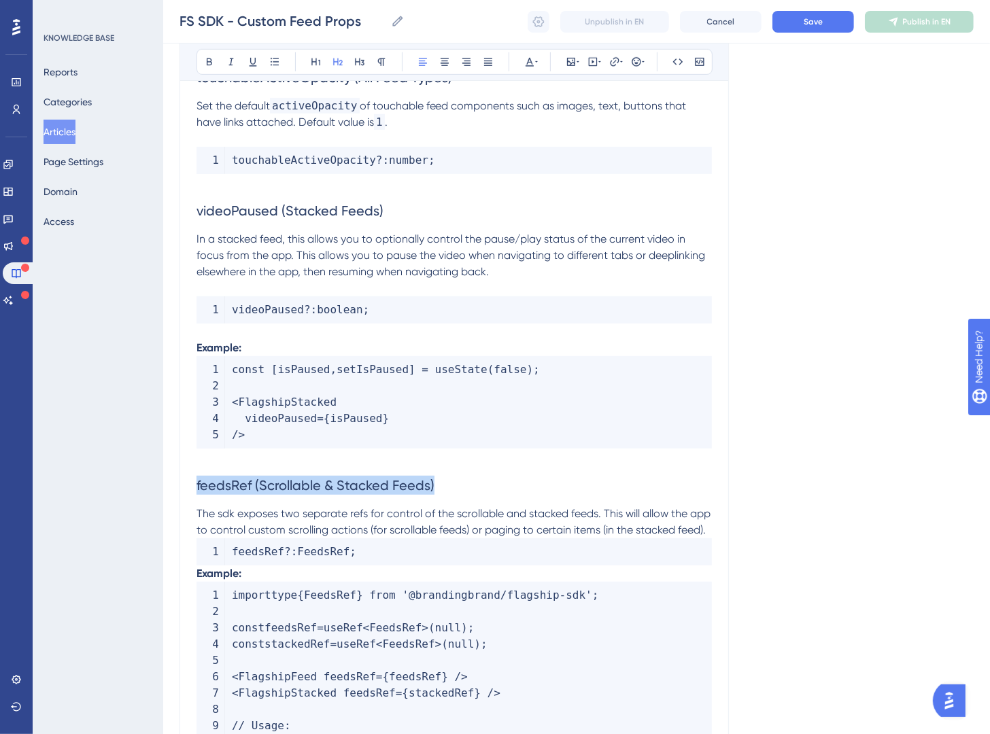
scroll to position [473, 0]
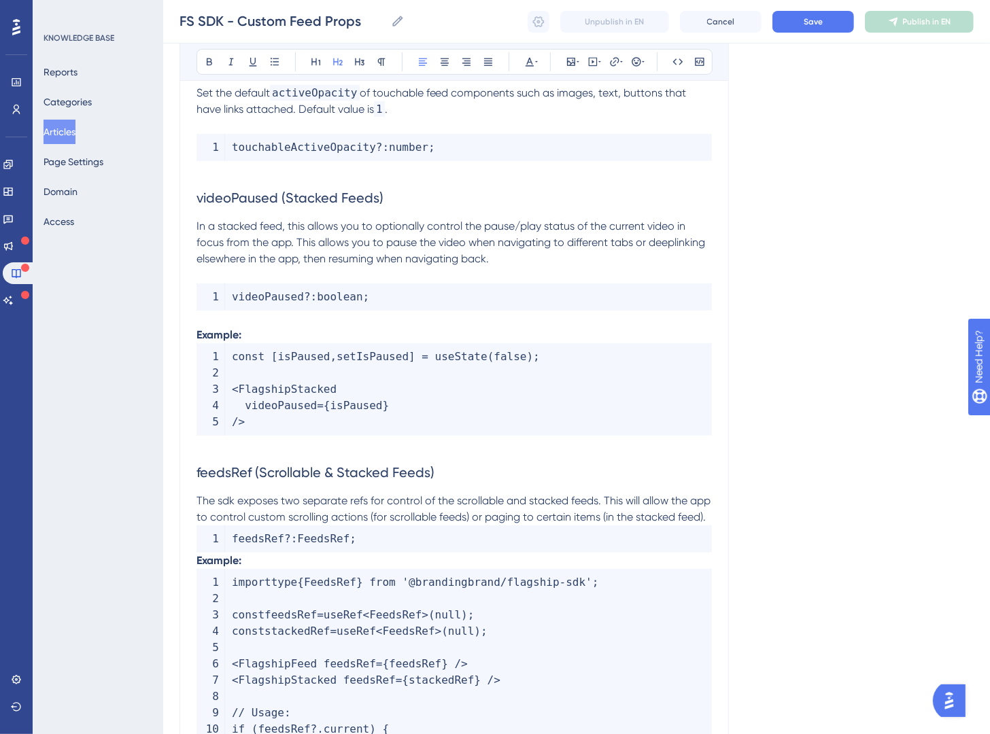
click at [288, 526] on p "The sdk exposes two separate refs for control of the scrollable and stacked fee…" at bounding box center [454, 509] width 515 height 33
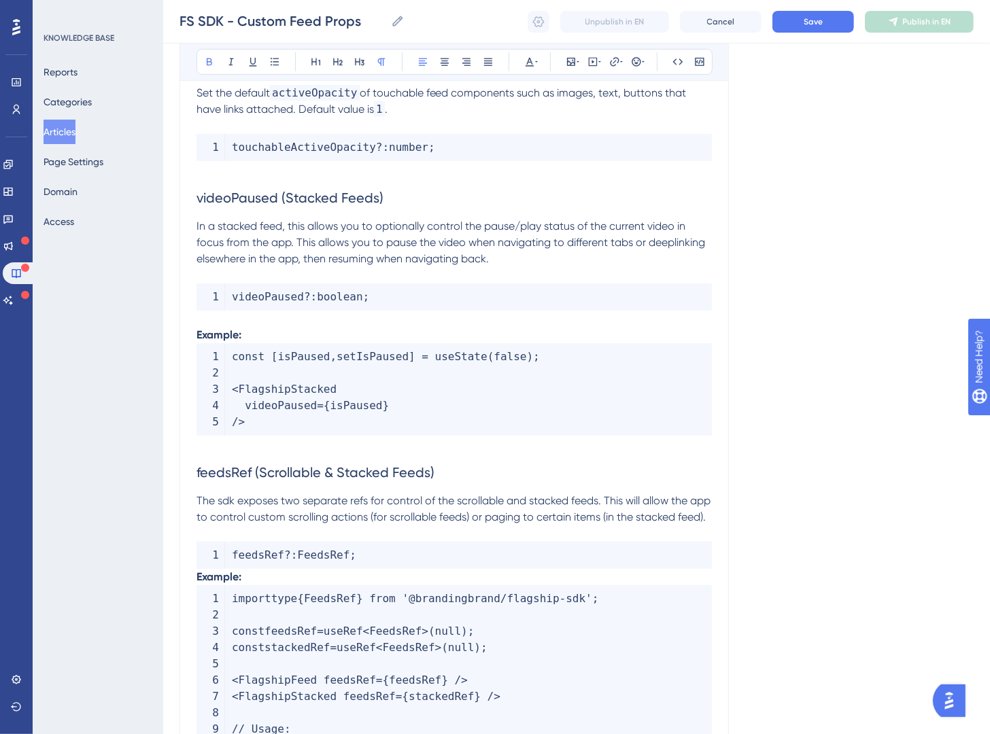
click at [197, 583] on strong "Example:" at bounding box center [219, 576] width 45 height 13
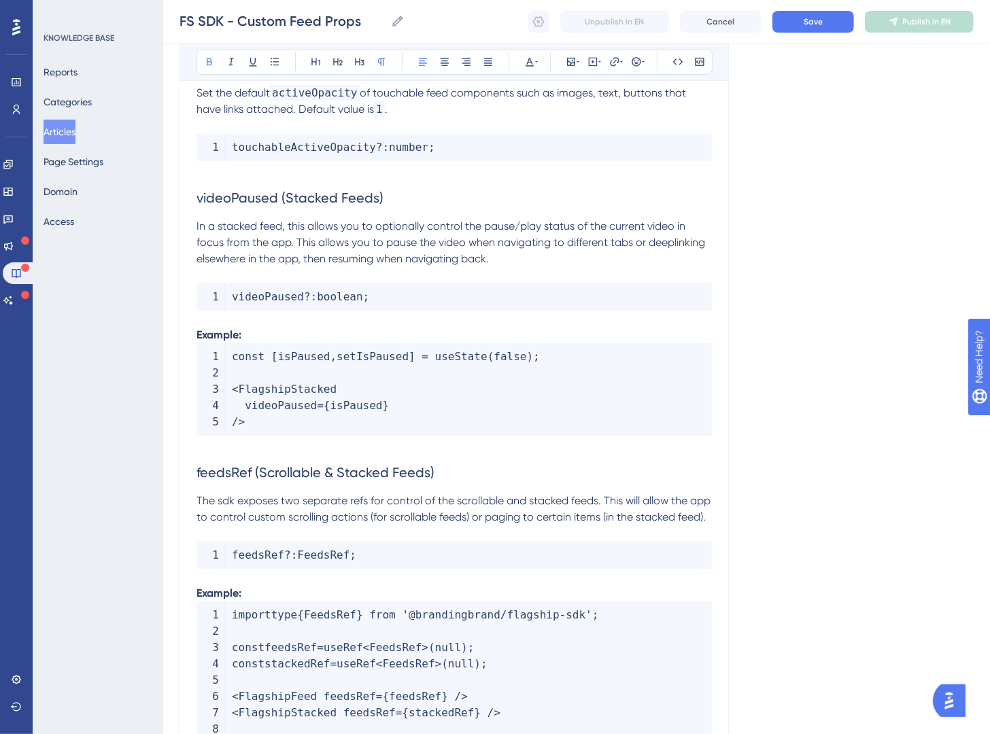
click at [377, 468] on span "feedsRef (Scrollable & Stacked Feeds)" at bounding box center [316, 472] width 238 height 16
click at [199, 476] on span "feedsRef (Scrollable & Stacked Feeds)" at bounding box center [316, 472] width 238 height 16
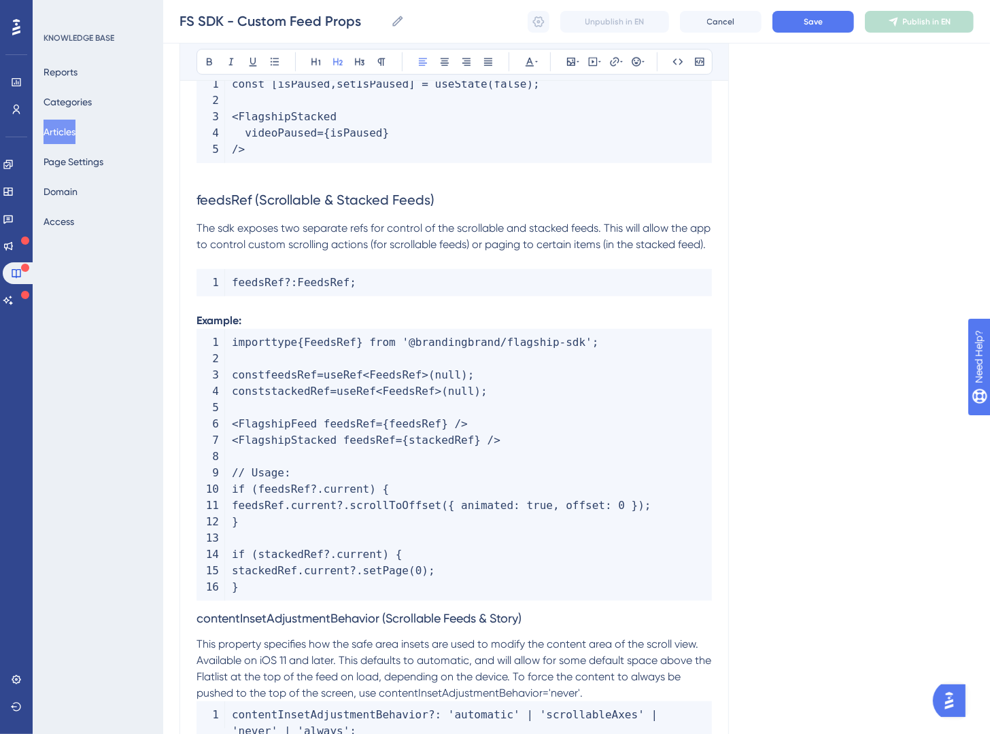
scroll to position [888, 0]
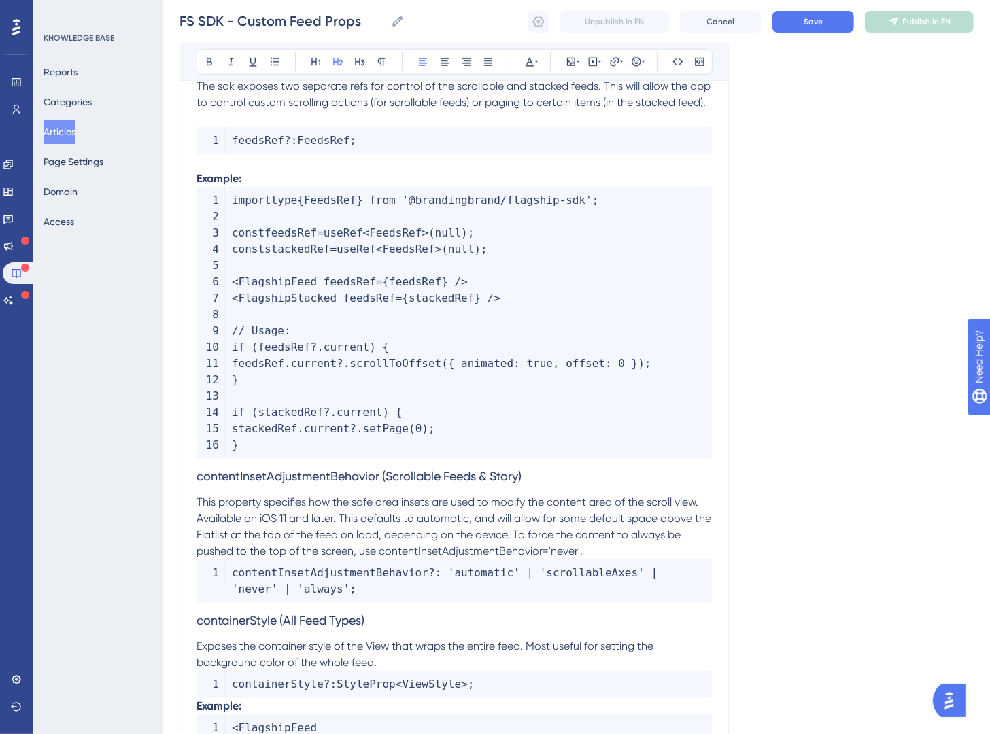
click at [204, 483] on span "contentInsetAdjustmentBehavior (Scrollable Feeds & Story)" at bounding box center [359, 476] width 325 height 14
click at [201, 483] on span "contentInsetAdjustmentBehavior (Scrollable Feeds & Story)" at bounding box center [359, 476] width 325 height 14
click at [198, 483] on span "contentInsetAdjustmentBehavior (Scrollable Feeds & Story)" at bounding box center [359, 476] width 325 height 14
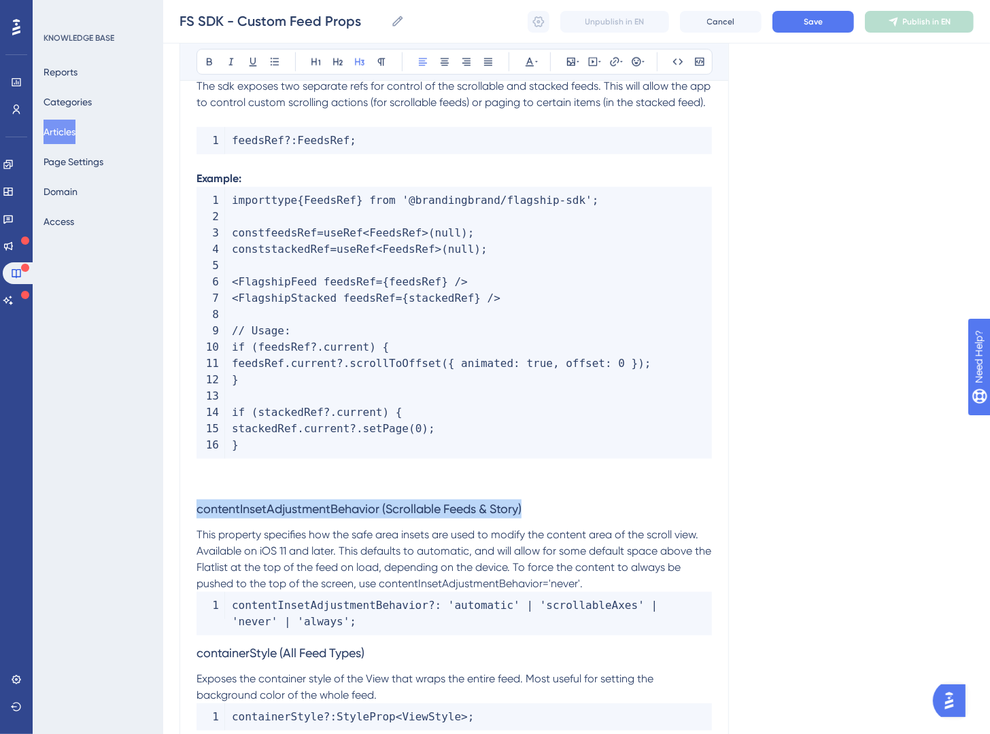
drag, startPoint x: 594, startPoint y: 530, endPoint x: 143, endPoint y: 277, distance: 516.3
click at [163, 523] on div "Performance Users Engagement Widgets Feedback Product Updates Knowledge Base AI…" at bounding box center [576, 272] width 827 height 2321
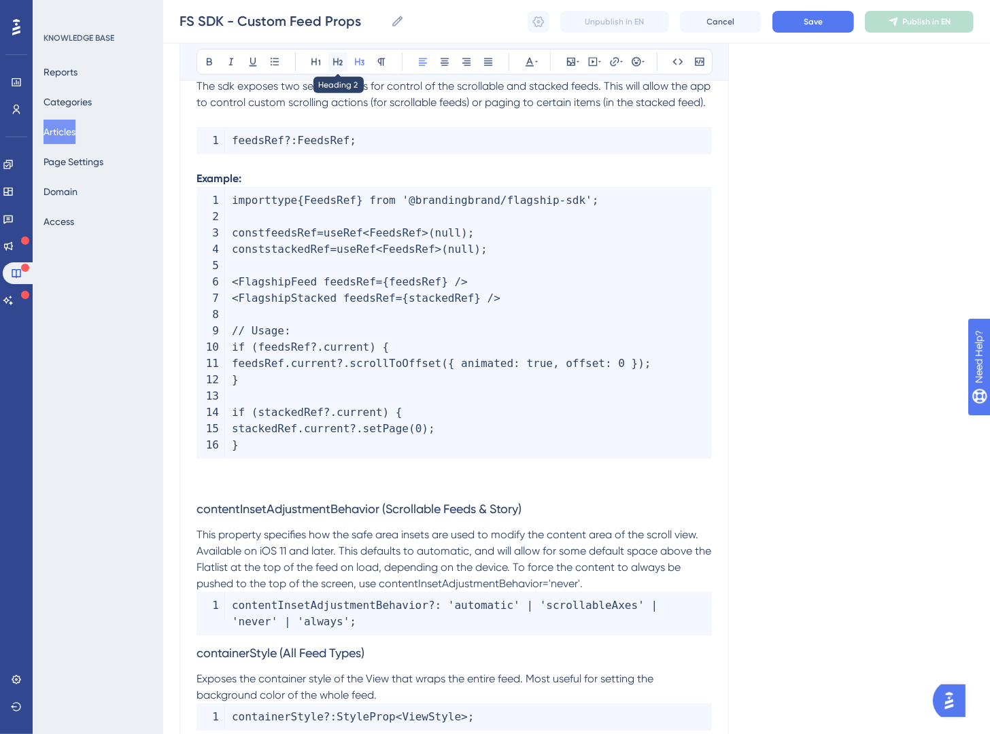
click at [341, 67] on button at bounding box center [337, 61] width 19 height 19
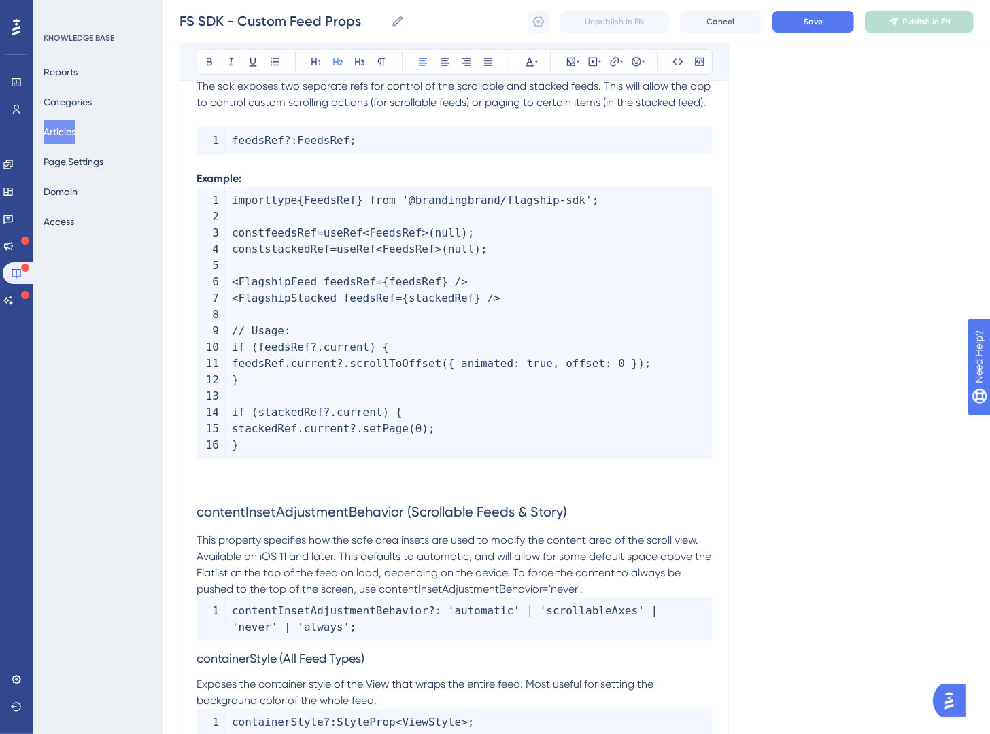
click at [383, 553] on span "This property specifies how the safe area insets are used to modify the content…" at bounding box center [455, 565] width 517 height 62
click at [663, 614] on code "contentInsetAdjustmentBehavior ? : 'automatic' | 'scrollableAxes' | 'never' | '…" at bounding box center [454, 620] width 515 height 44
click at [651, 598] on p "This property specifies how the safe area insets are used to modify the content…" at bounding box center [454, 564] width 515 height 65
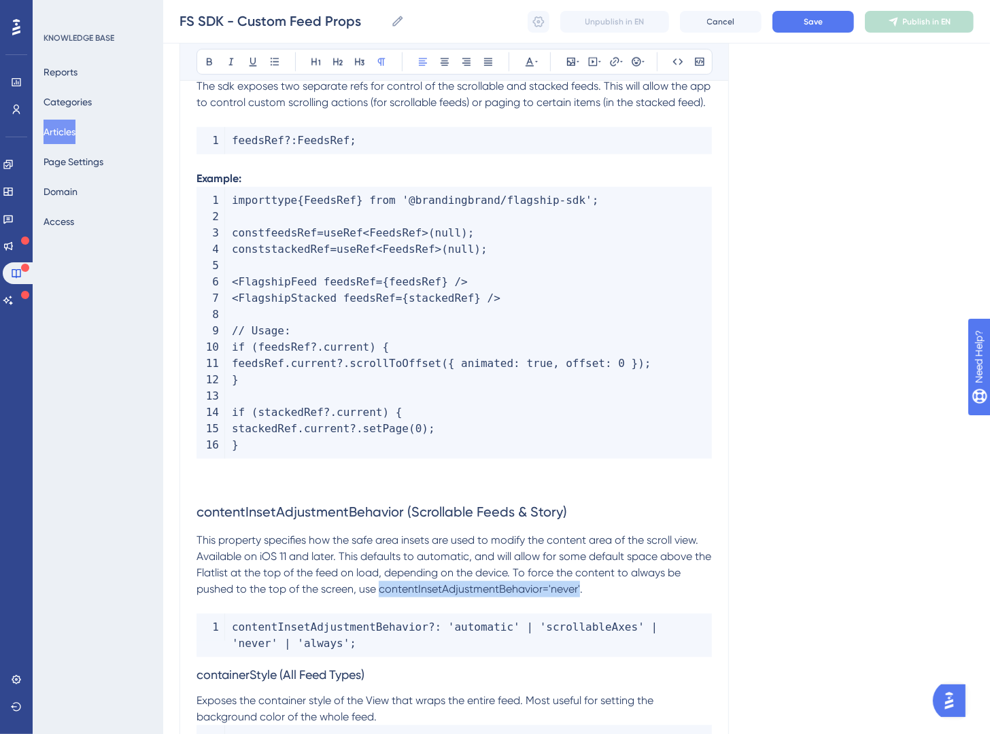
drag, startPoint x: 579, startPoint y: 608, endPoint x: 381, endPoint y: 611, distance: 198.6
click at [381, 596] on span "This property specifies how the safe area insets are used to modify the content…" at bounding box center [455, 565] width 517 height 62
click at [683, 65] on button at bounding box center [677, 61] width 19 height 19
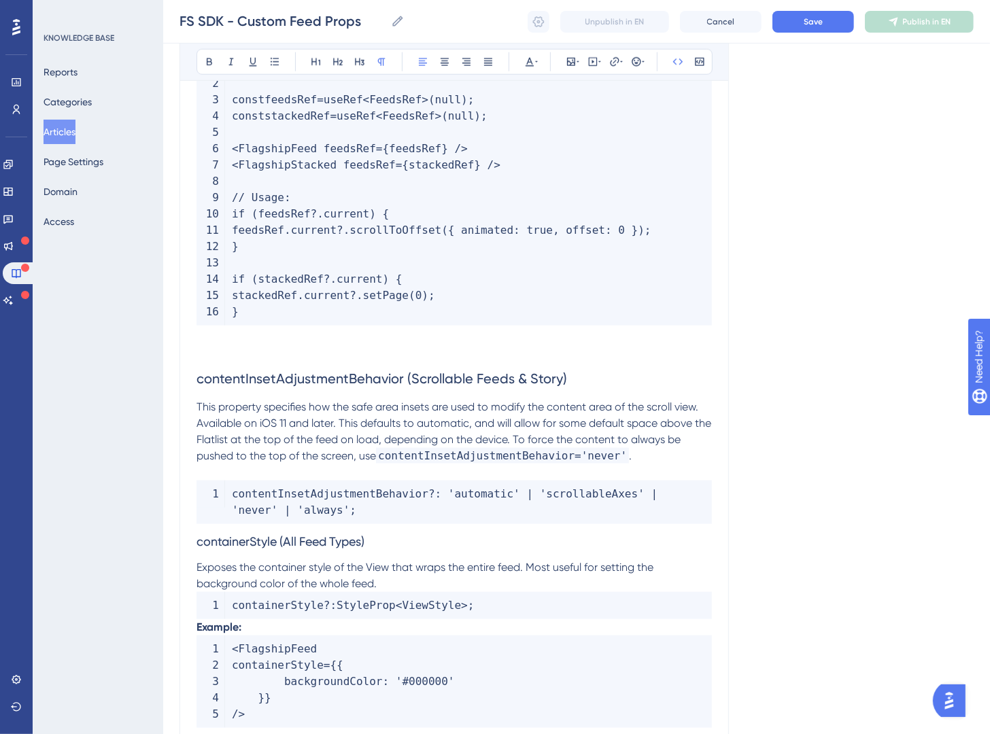
scroll to position [1039, 0]
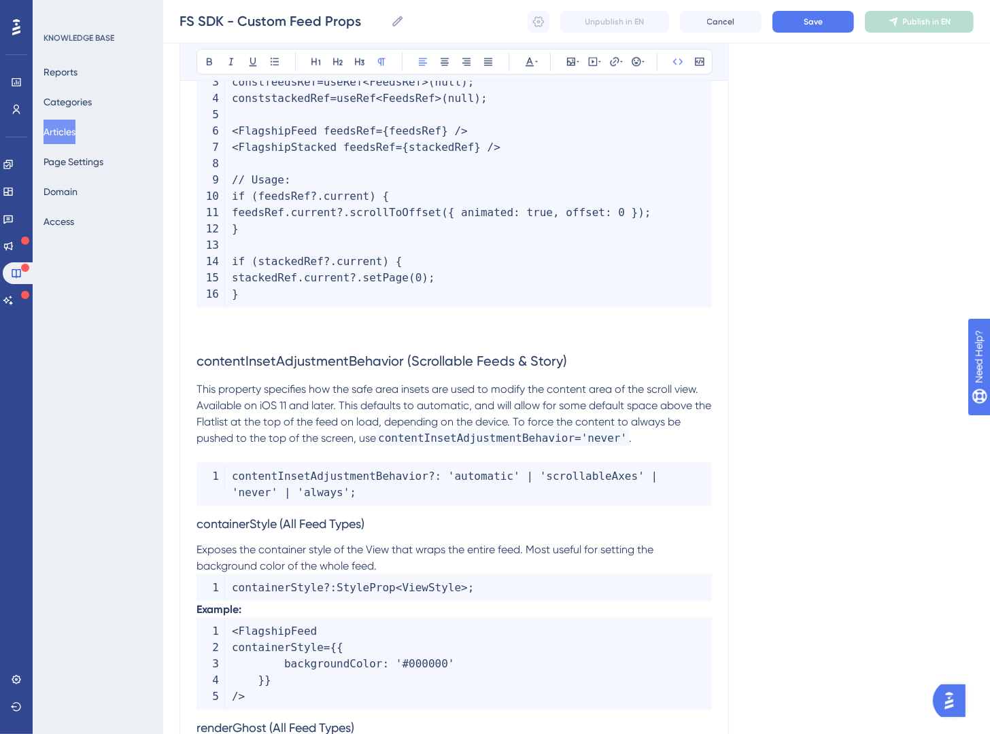
drag, startPoint x: 392, startPoint y: 537, endPoint x: 290, endPoint y: 537, distance: 102.0
click at [391, 537] on h3 "containerStyle (All Feed Types)" at bounding box center [454, 524] width 515 height 35
click at [201, 531] on span "containerStyle (All Feed Types)" at bounding box center [281, 524] width 168 height 14
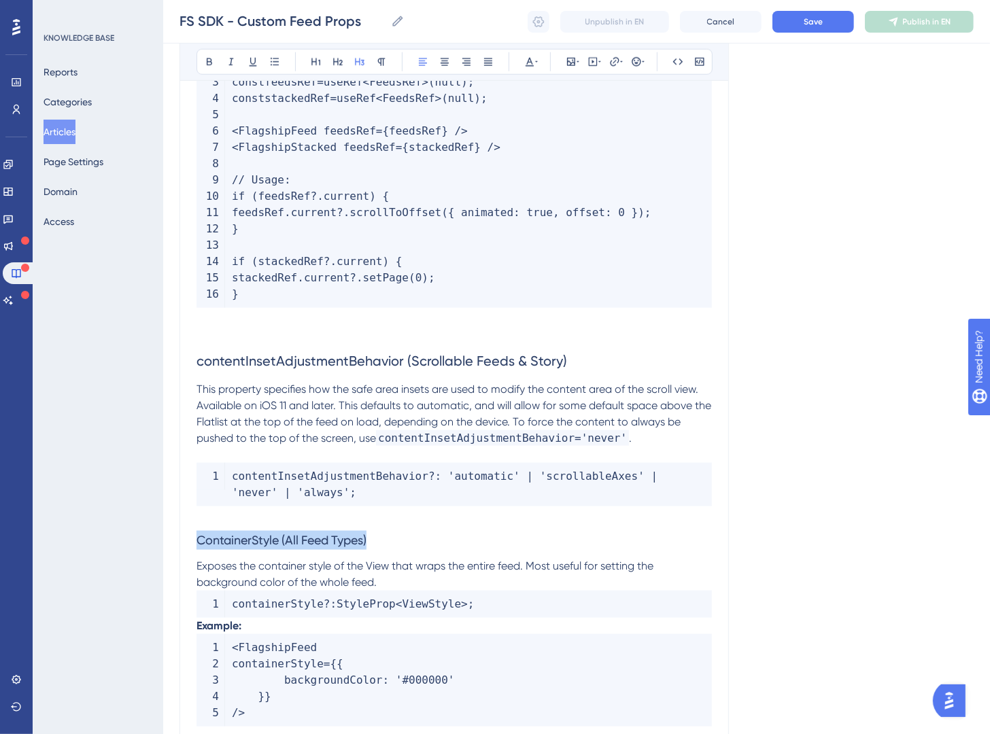
drag, startPoint x: 400, startPoint y: 561, endPoint x: 148, endPoint y: 542, distance: 253.7
click at [163, 543] on div "Performance Users Engagement Widgets Feedback Product Updates Knowledge Base AI…" at bounding box center [576, 140] width 827 height 2359
click at [345, 67] on button at bounding box center [337, 61] width 19 height 19
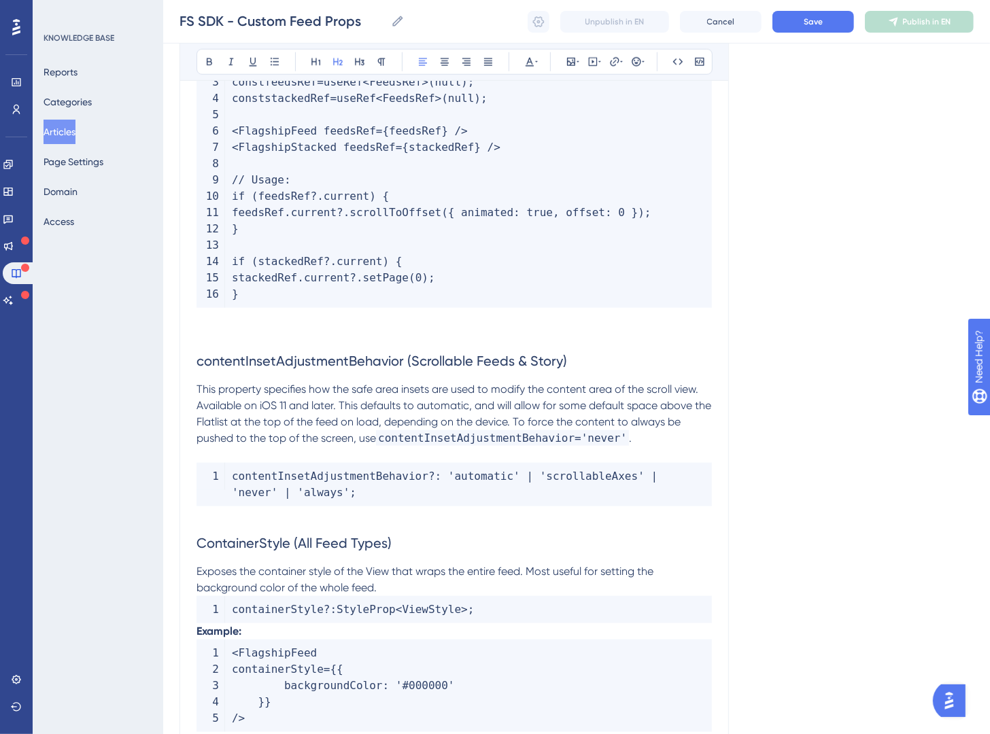
click at [494, 564] on h2 "ContainerStyle (All Feed Types)" at bounding box center [454, 543] width 515 height 41
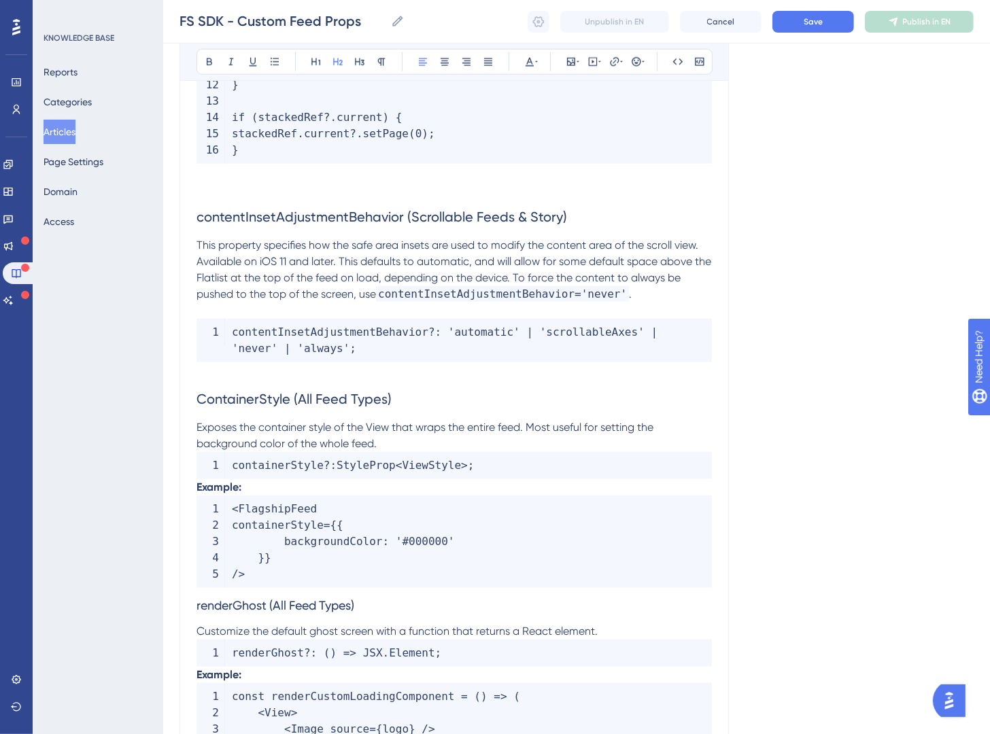
scroll to position [1210, 0]
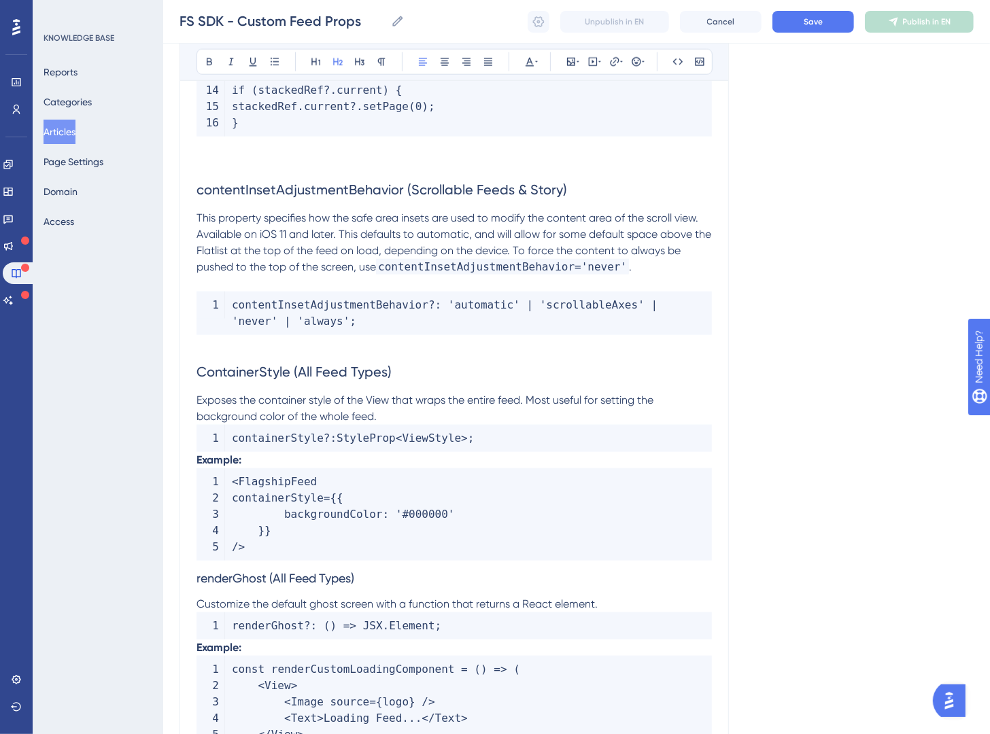
click at [390, 425] on p "Exposes the container style of the View that wraps the entire feed. Most useful…" at bounding box center [454, 408] width 515 height 33
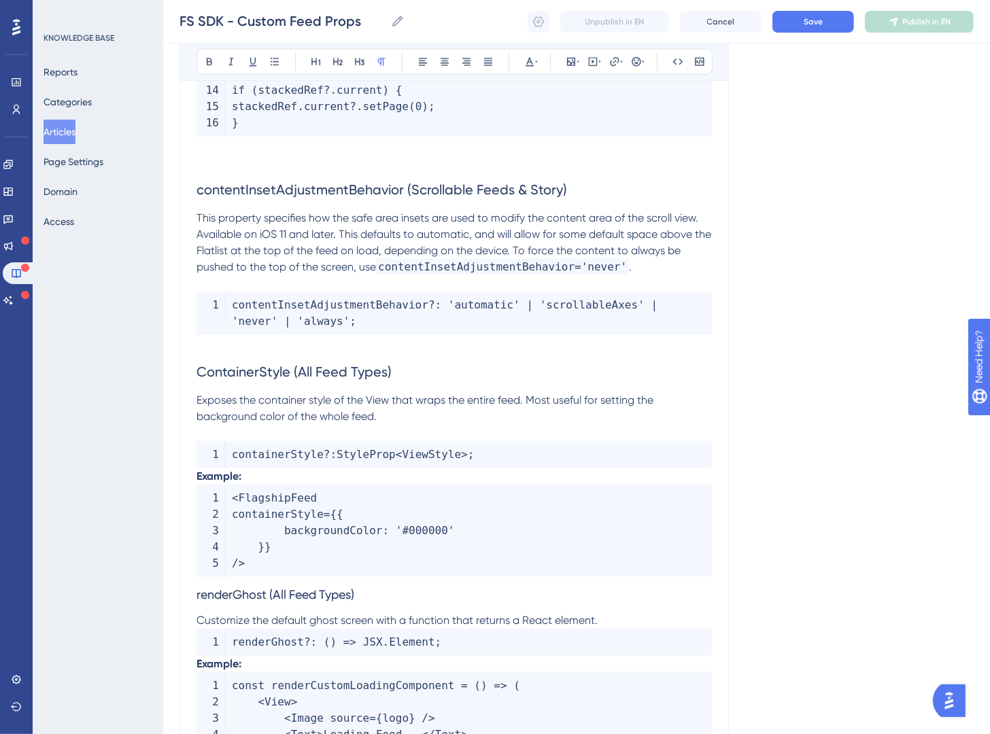
click at [284, 485] on p "Example:" at bounding box center [454, 476] width 515 height 16
click at [194, 493] on div "Custom Feed Props Bold Italic Underline Bullet Point Heading 1 Heading 2 Headin…" at bounding box center [454, 4] width 549 height 2125
click at [197, 483] on strong "Example:" at bounding box center [219, 476] width 45 height 13
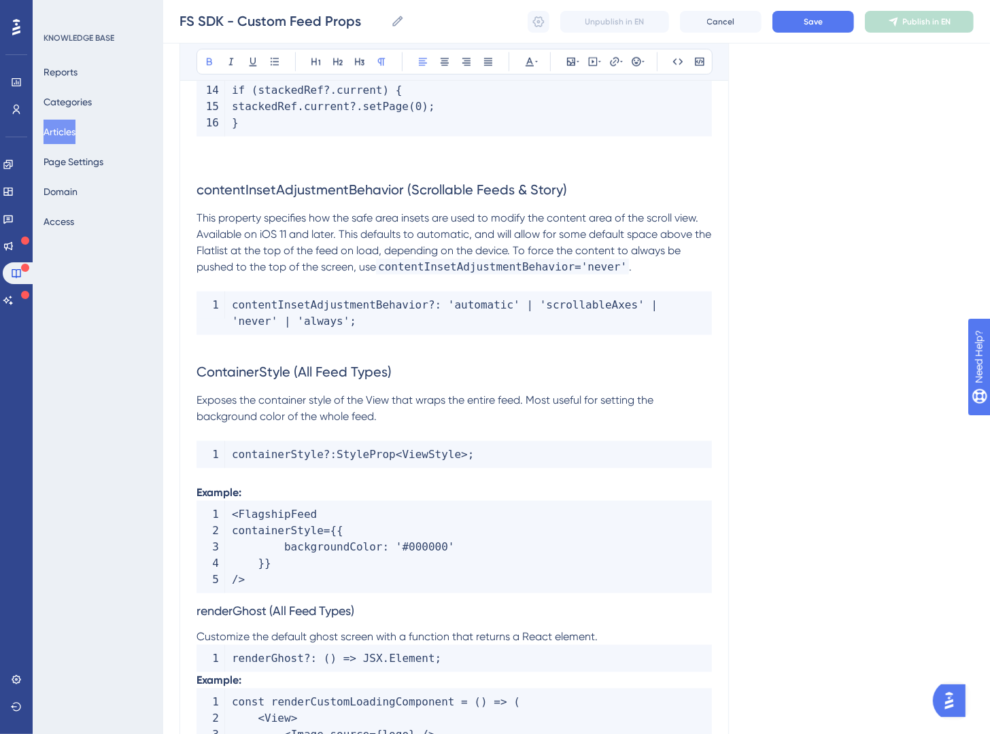
click at [197, 380] on span "ContainerStyle (All Feed Types)" at bounding box center [294, 372] width 195 height 16
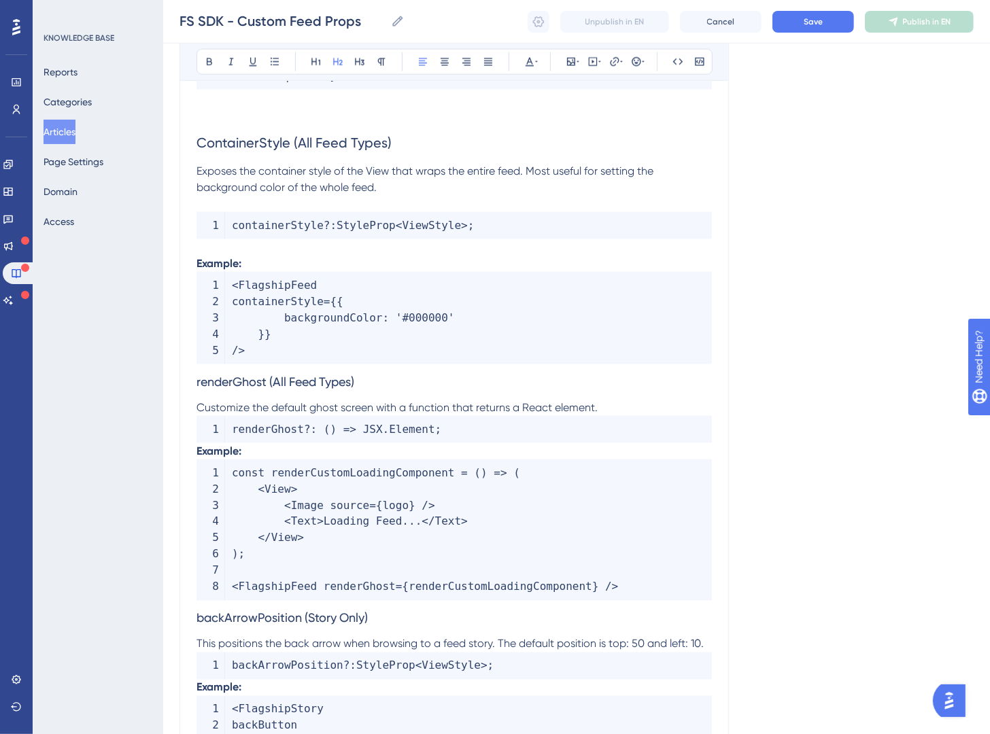
scroll to position [1463, 0]
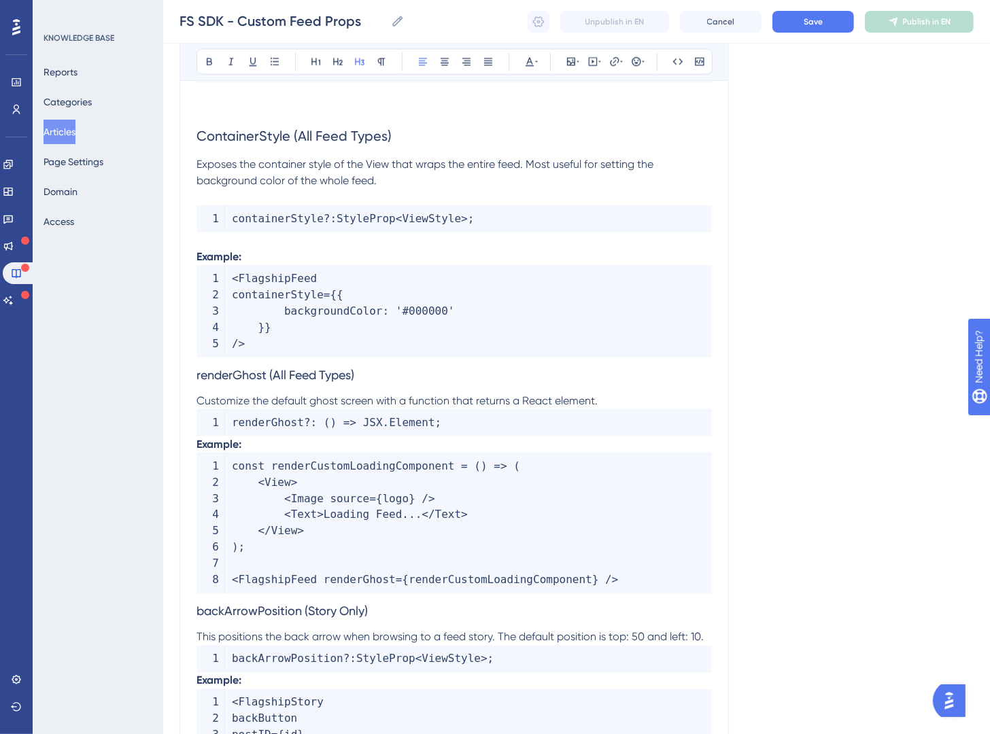
click at [197, 382] on span "renderGhost (All Feed Types)" at bounding box center [276, 375] width 158 height 14
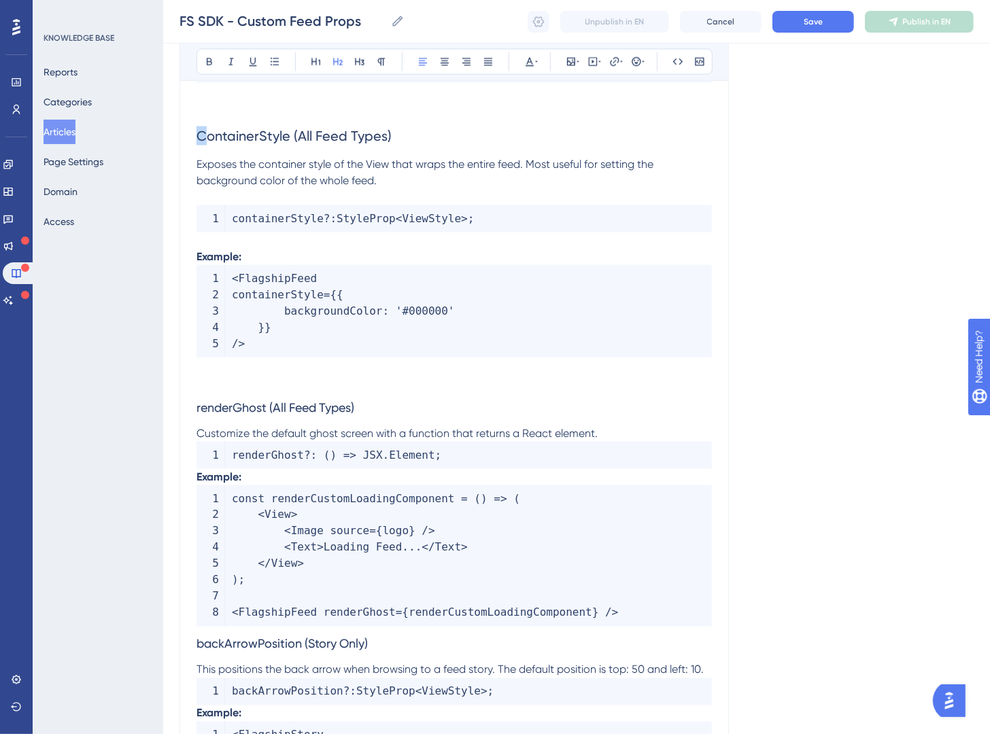
drag, startPoint x: 204, startPoint y: 158, endPoint x: 191, endPoint y: 155, distance: 13.4
drag, startPoint x: 382, startPoint y: 426, endPoint x: 176, endPoint y: 415, distance: 206.3
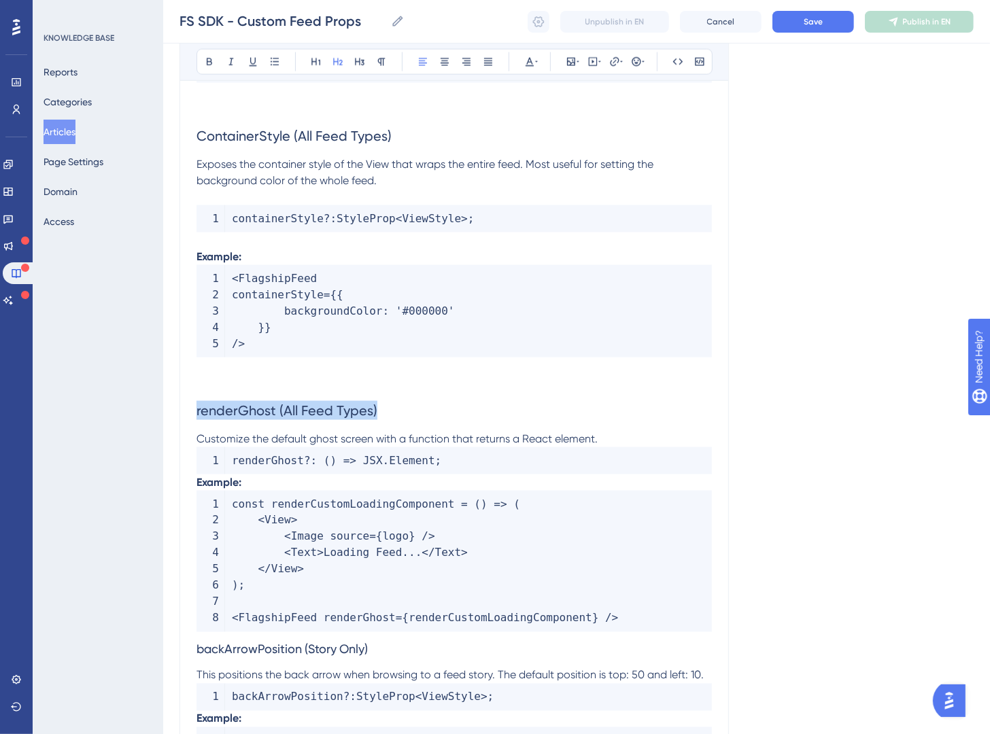
drag, startPoint x: 335, startPoint y: 62, endPoint x: 329, endPoint y: 80, distance: 19.1
click at [334, 61] on icon at bounding box center [338, 61] width 10 height 7
click at [635, 447] on p "Customize the default ghost screen with a function that returns a React element." at bounding box center [454, 439] width 515 height 16
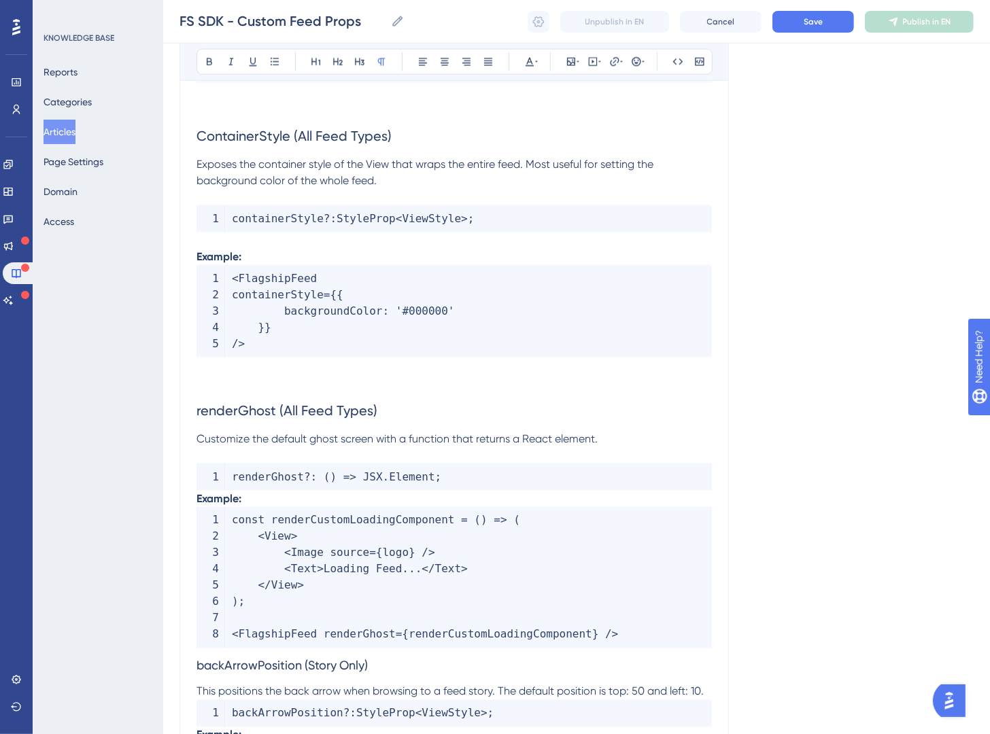
click at [197, 505] on strong "Example:" at bounding box center [219, 498] width 45 height 13
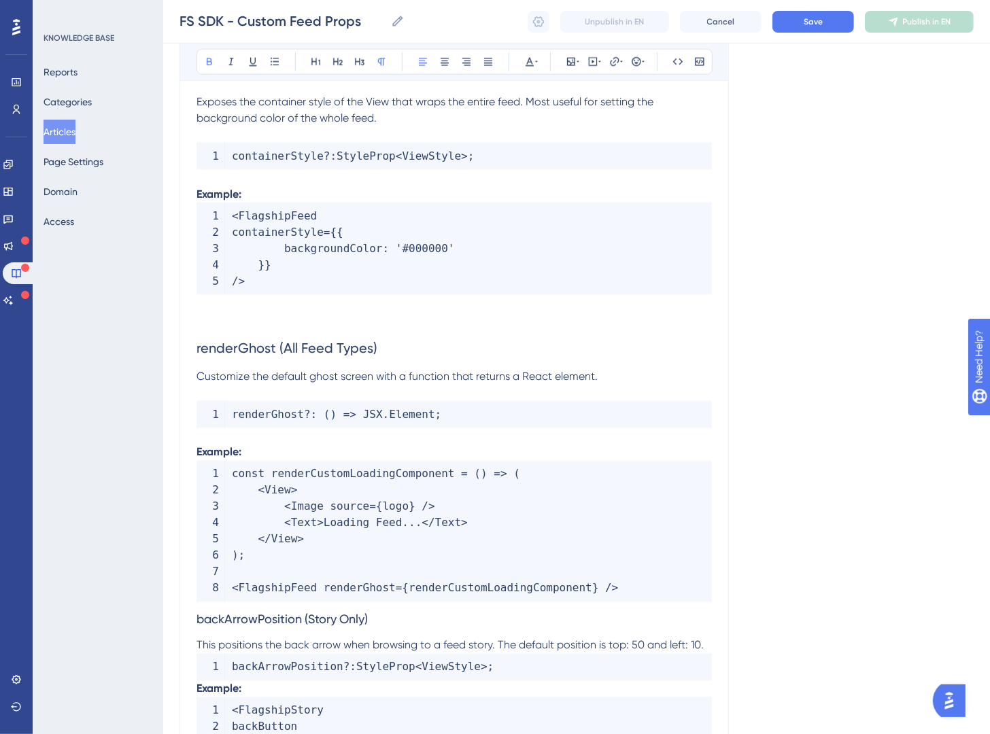
scroll to position [1620, 0]
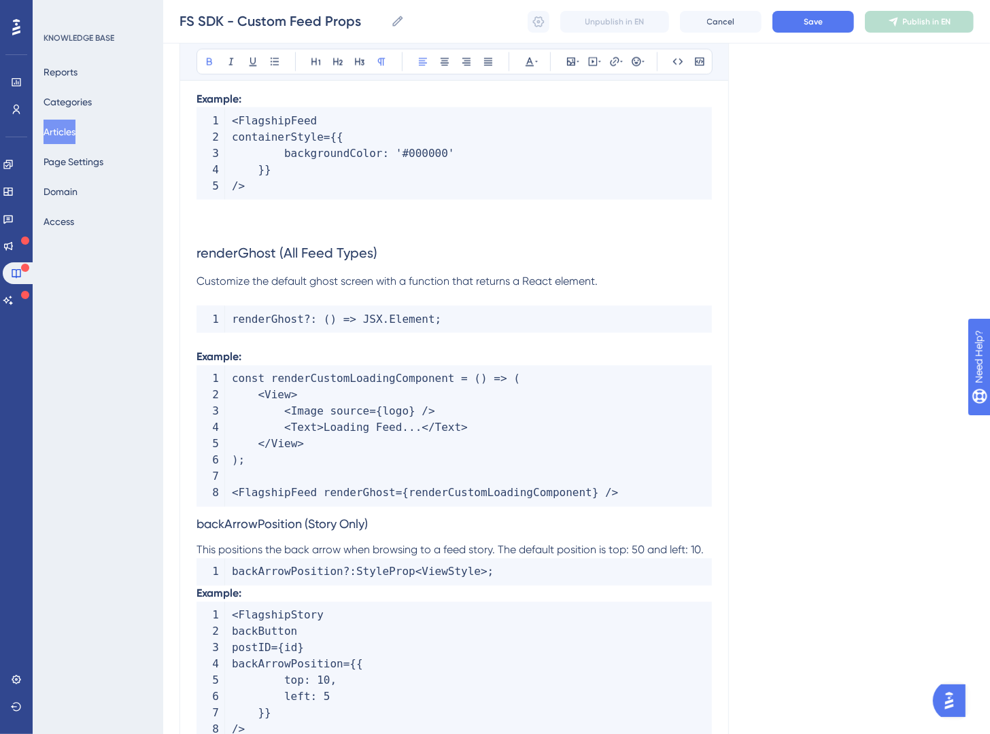
click at [197, 532] on span "backArrowPosition (Story Only)" at bounding box center [282, 524] width 171 height 14
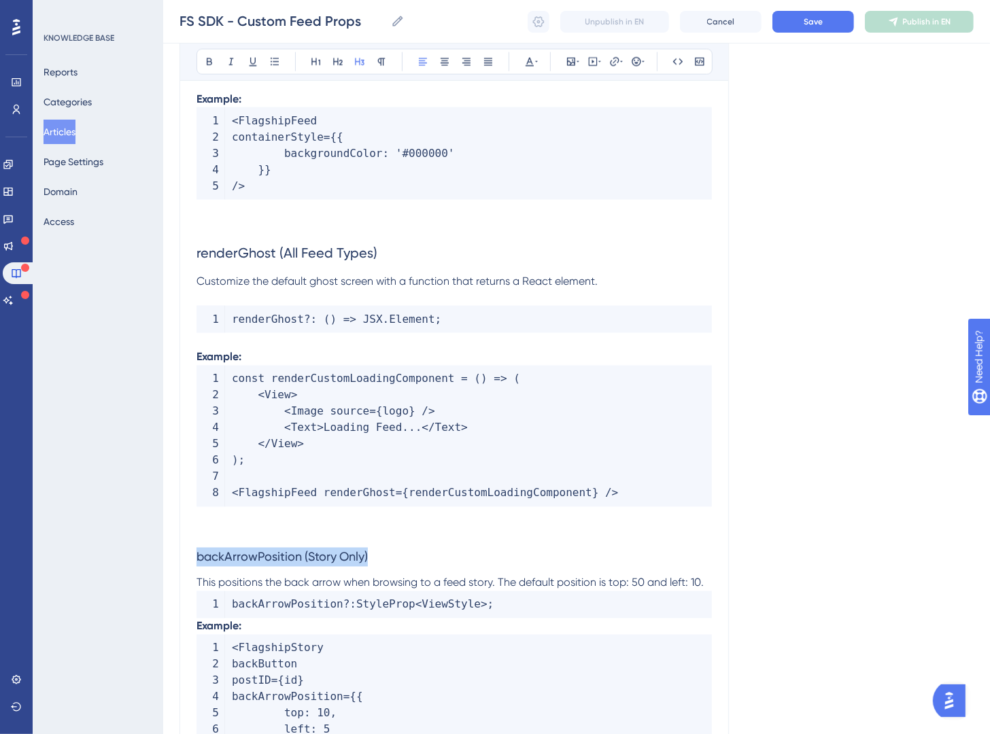
drag, startPoint x: 407, startPoint y: 575, endPoint x: 140, endPoint y: 536, distance: 269.9
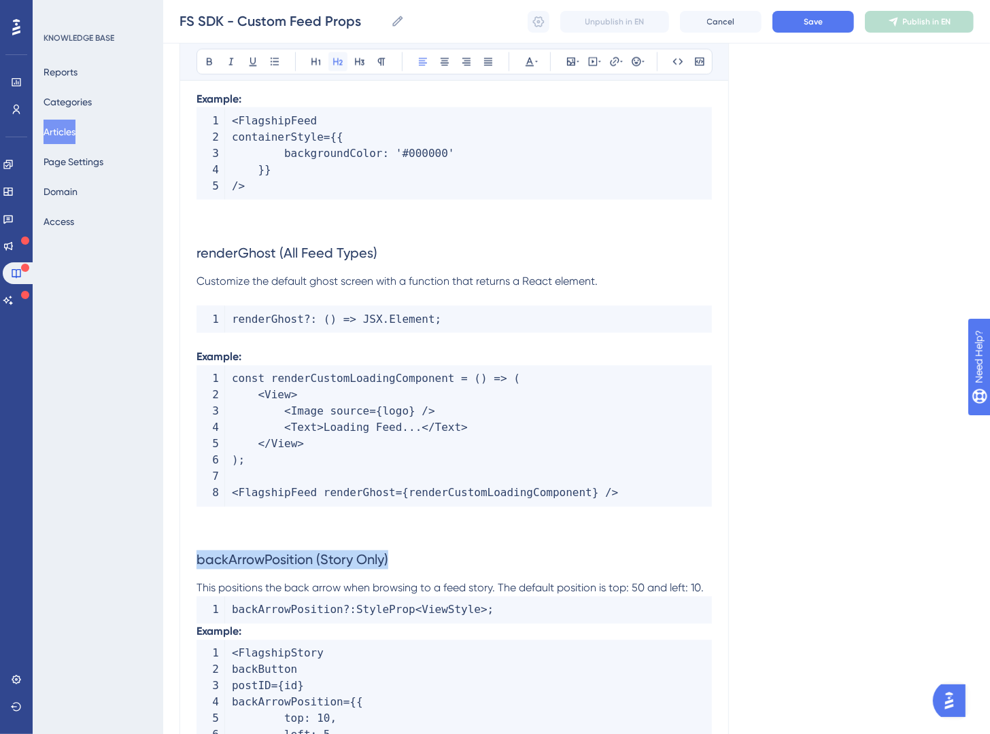
click at [339, 63] on icon at bounding box center [337, 61] width 11 height 11
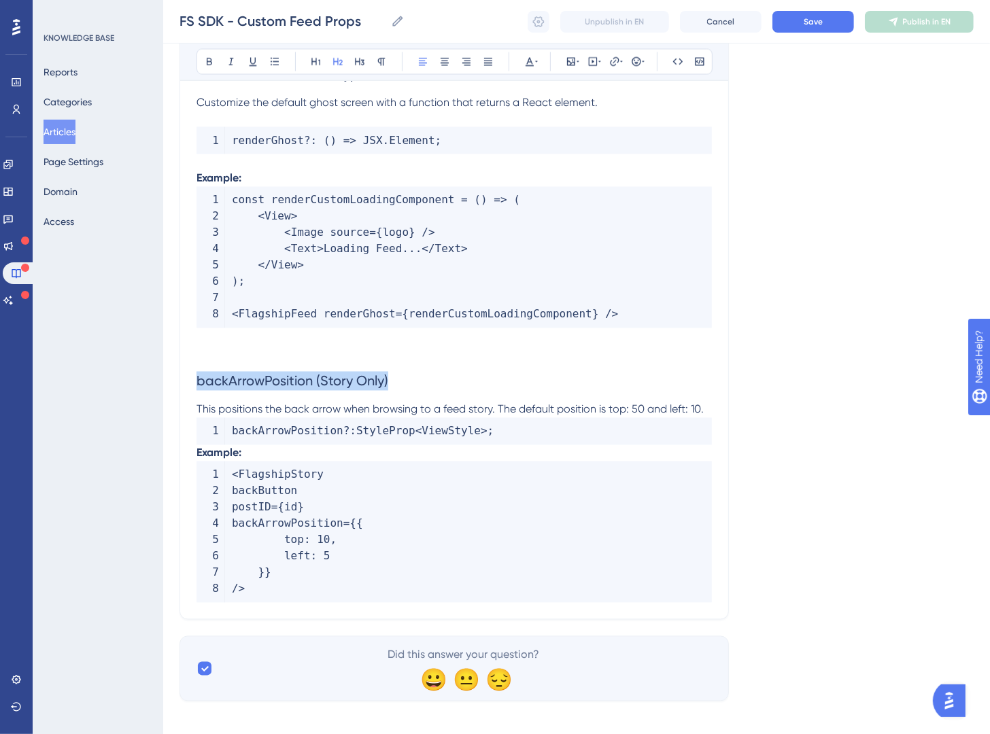
scroll to position [1806, 0]
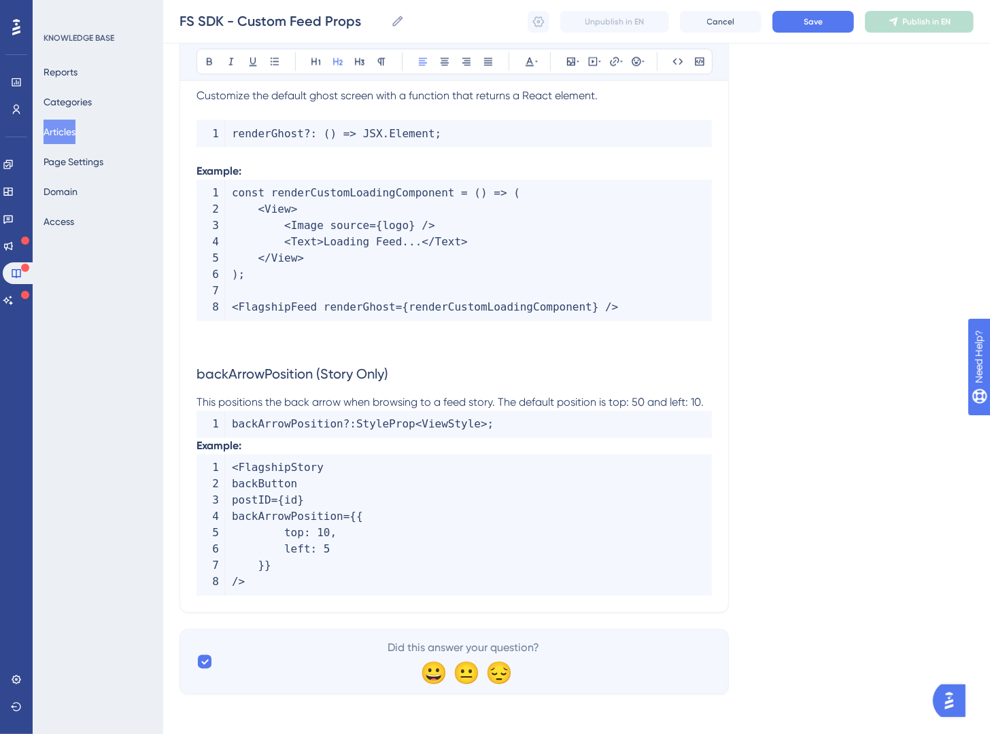
click at [203, 409] on span "This positions the back arrow when browsing to a feed story. The default positi…" at bounding box center [450, 402] width 507 height 13
click at [199, 409] on span "This positions the back arrow when browsing to a feed story. The default positi…" at bounding box center [450, 402] width 507 height 13
click at [701, 409] on span "This positions the back arrow when browsing to a feed story. The default positi…" at bounding box center [450, 402] width 507 height 13
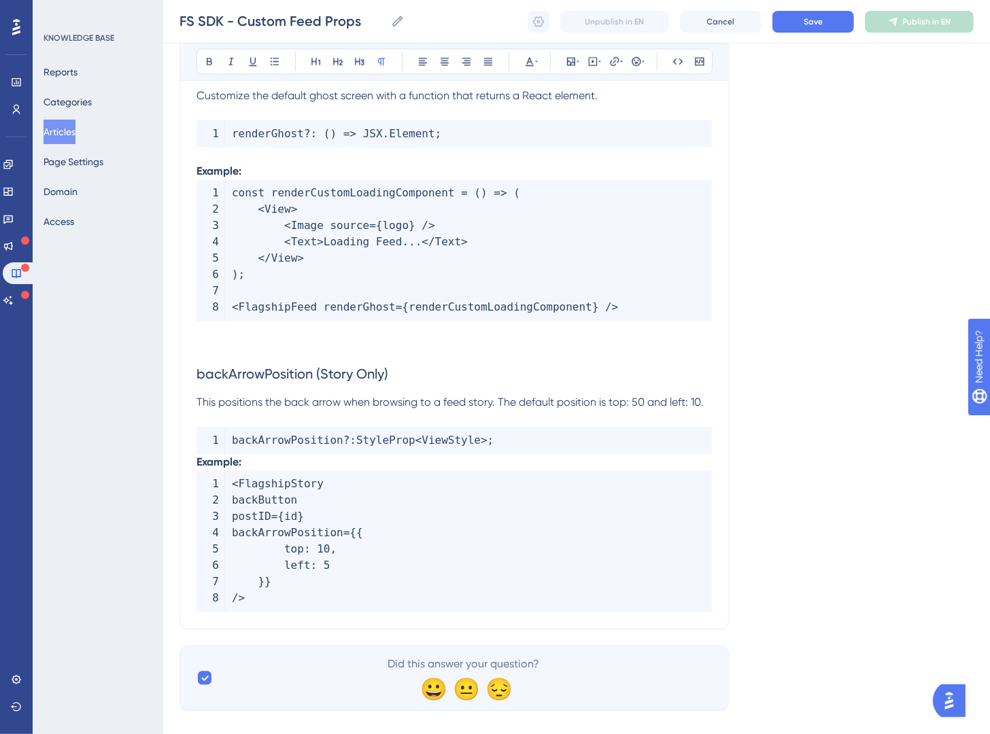
click at [199, 469] on strong "Example:" at bounding box center [219, 462] width 45 height 13
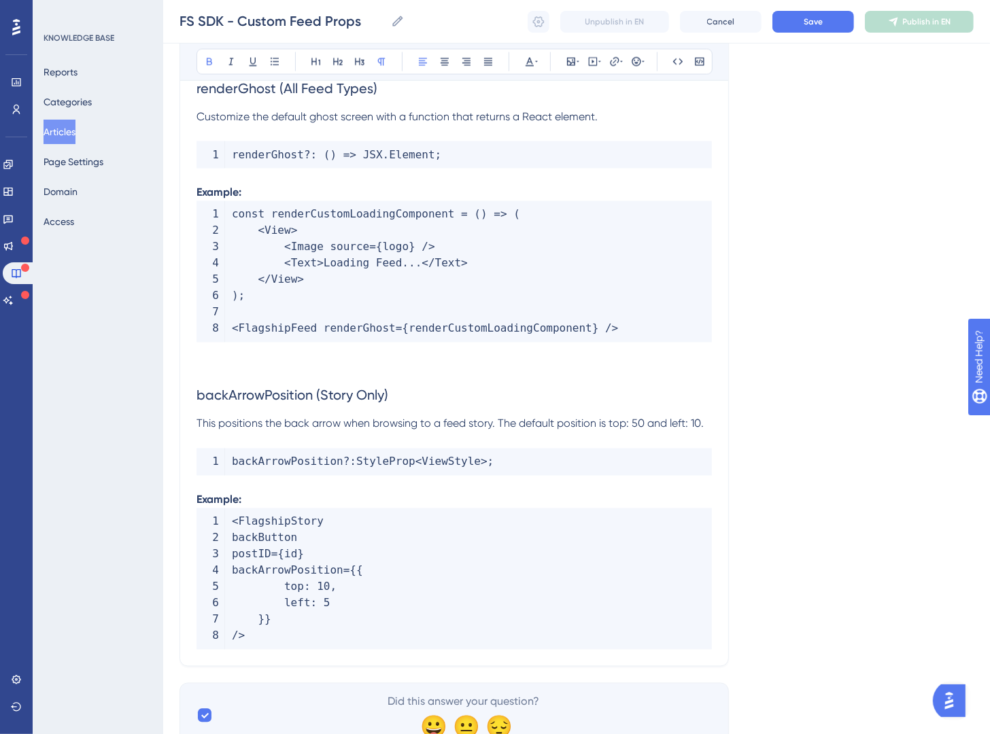
scroll to position [1761, 0]
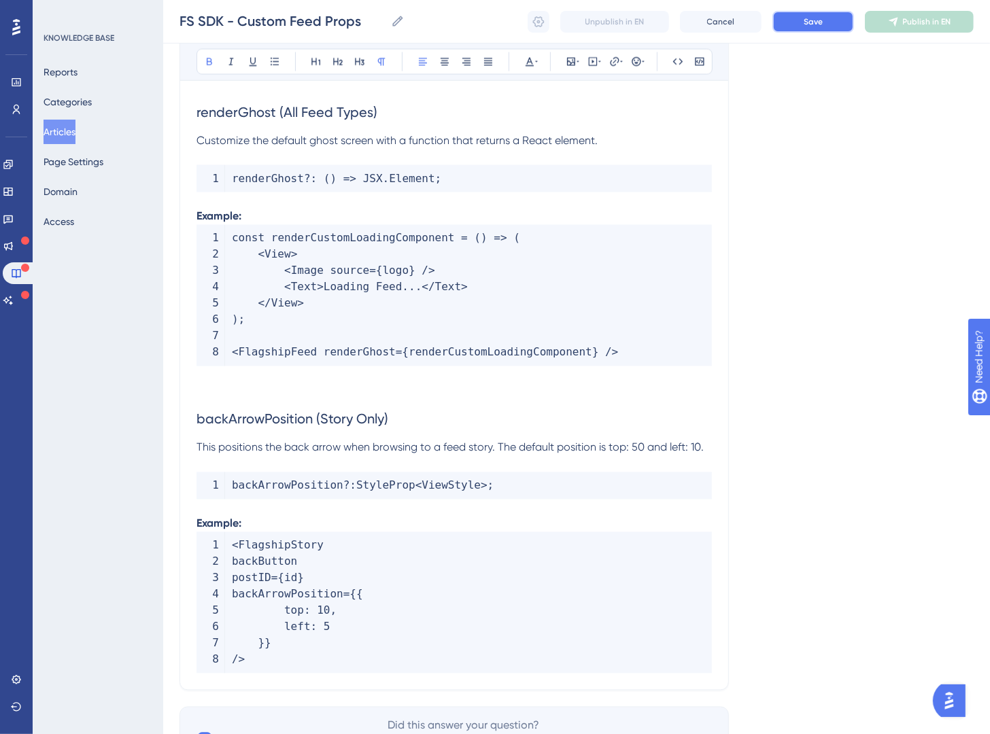
click at [794, 27] on button "Save" at bounding box center [813, 22] width 82 height 22
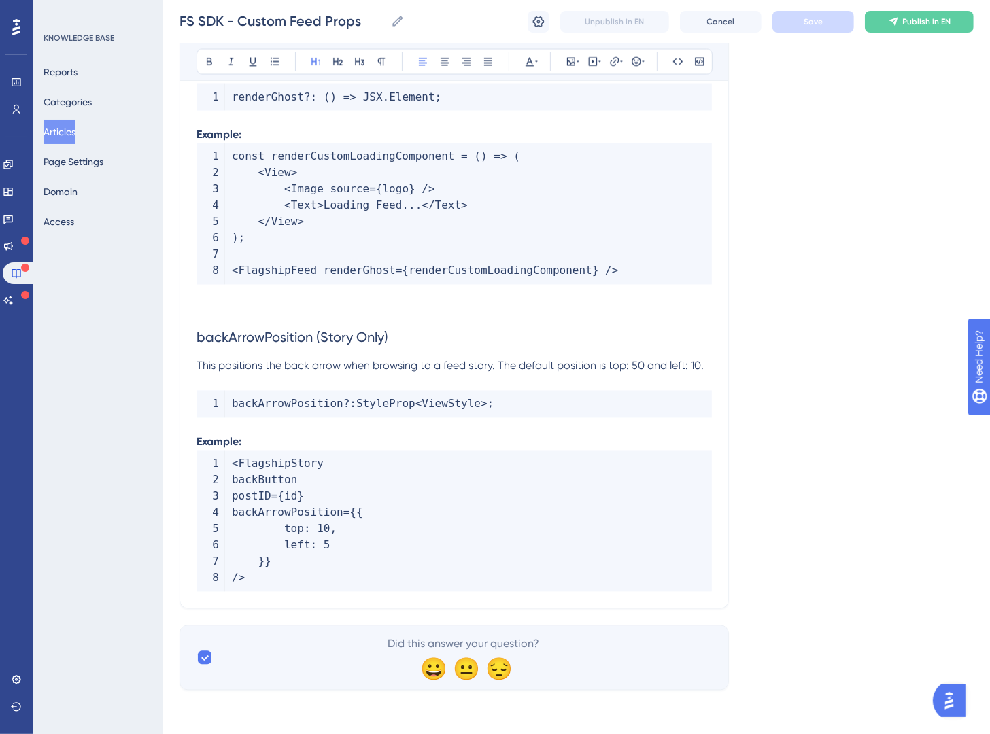
scroll to position [1860, 0]
click at [641, 375] on p at bounding box center [454, 383] width 515 height 16
drag, startPoint x: 609, startPoint y: 369, endPoint x: 642, endPoint y: 372, distance: 32.8
click at [642, 372] on span "This positions the back arrow when browsing to a feed story. The default positi…" at bounding box center [450, 366] width 507 height 13
click at [679, 63] on icon at bounding box center [677, 61] width 11 height 11
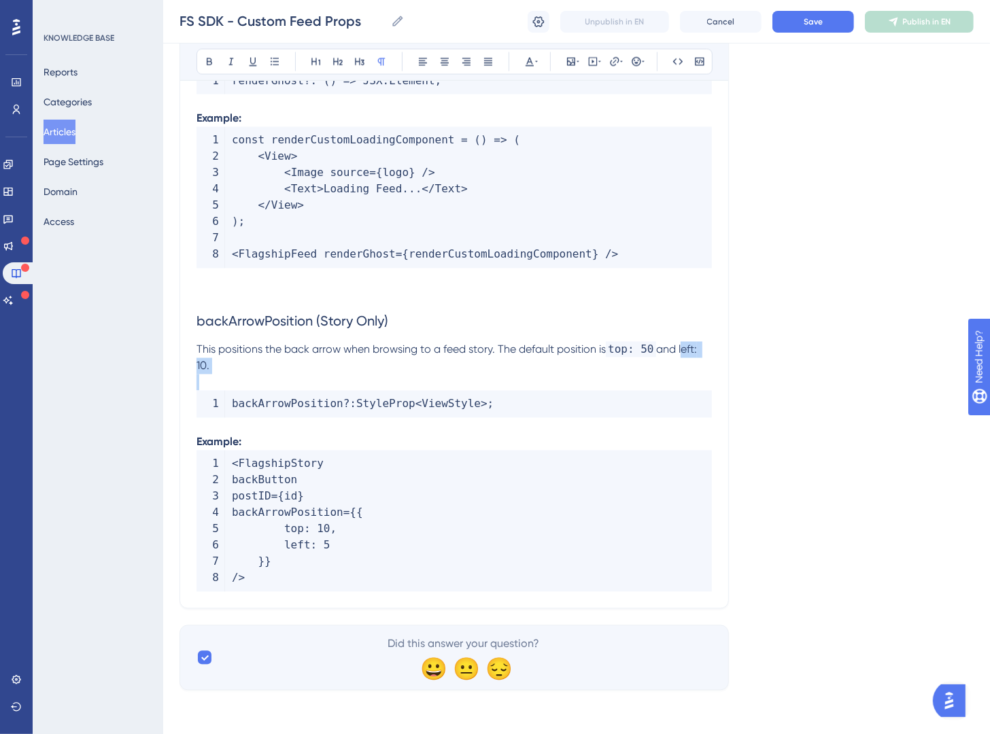
drag, startPoint x: 683, startPoint y: 370, endPoint x: 260, endPoint y: 392, distance: 424.2
click at [672, 61] on icon at bounding box center [677, 61] width 11 height 11
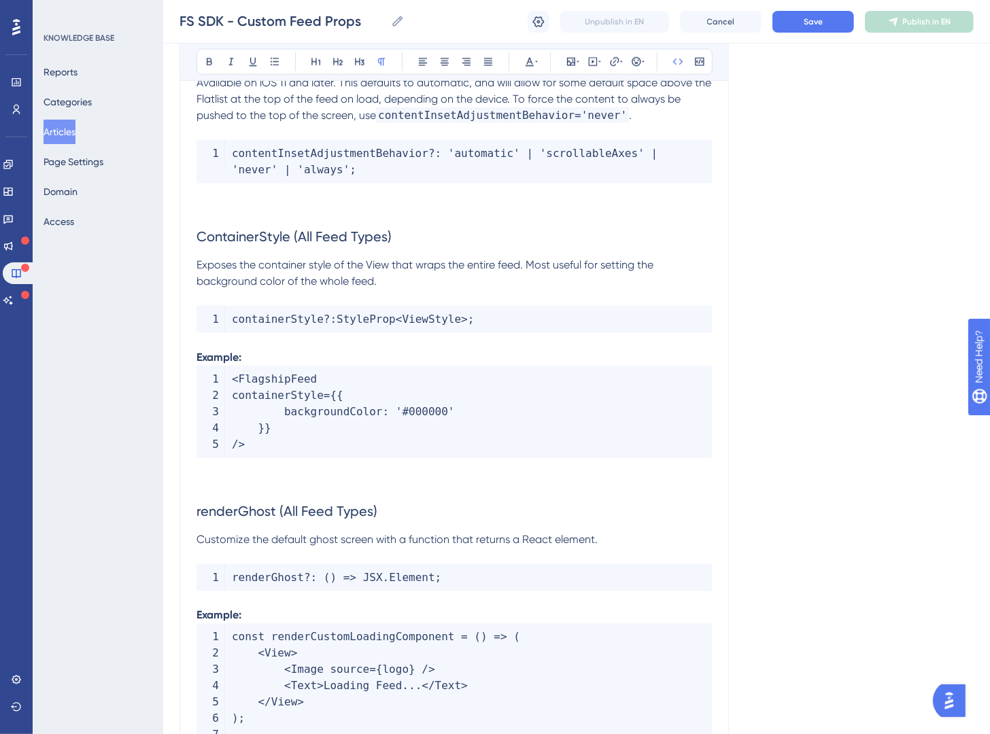
scroll to position [1361, 0]
click at [814, 21] on span "Save" at bounding box center [813, 21] width 19 height 11
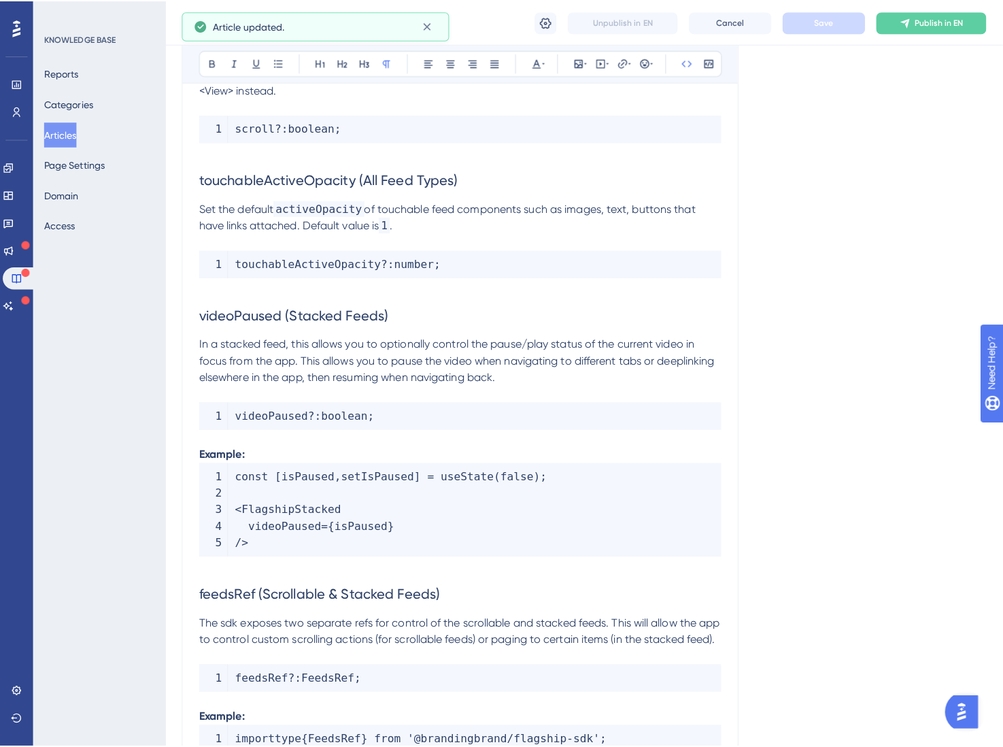
scroll to position [0, 0]
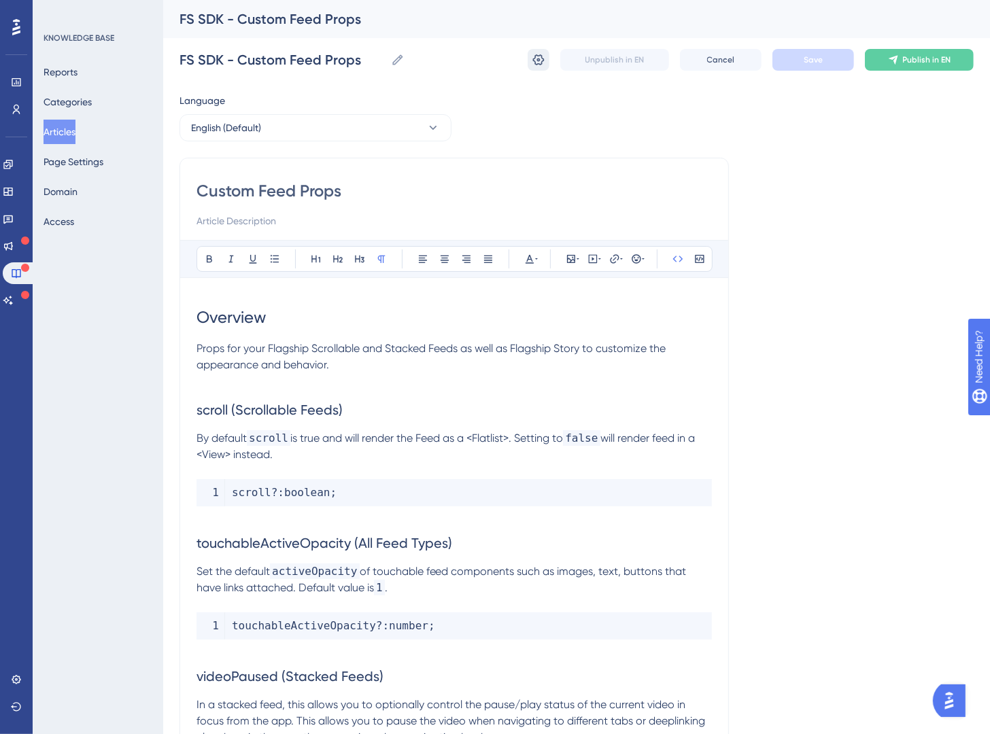
click at [549, 65] on button at bounding box center [539, 60] width 22 height 22
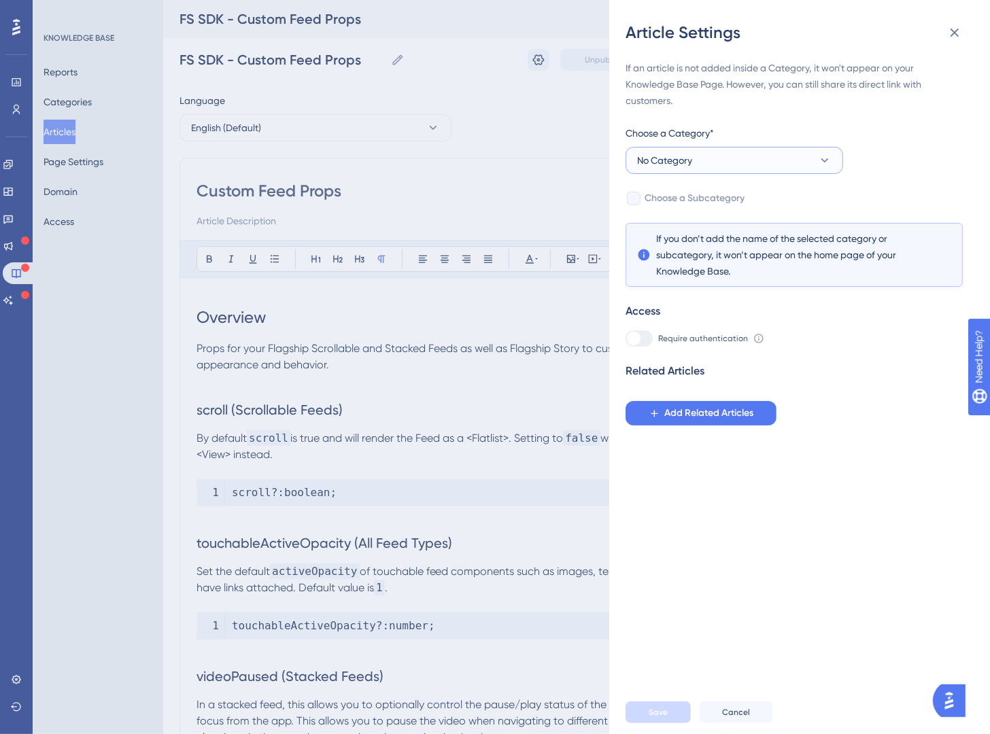
click at [740, 160] on button "No Category" at bounding box center [735, 160] width 218 height 27
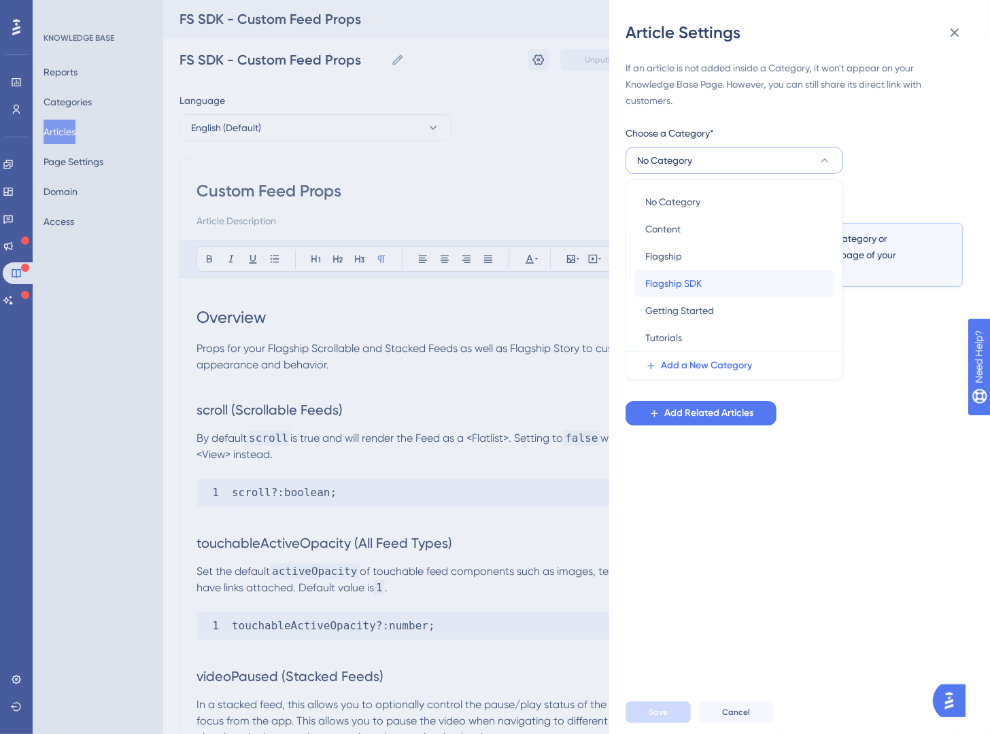
click at [717, 271] on div "Flagship SDK Flagship SDK" at bounding box center [734, 283] width 178 height 27
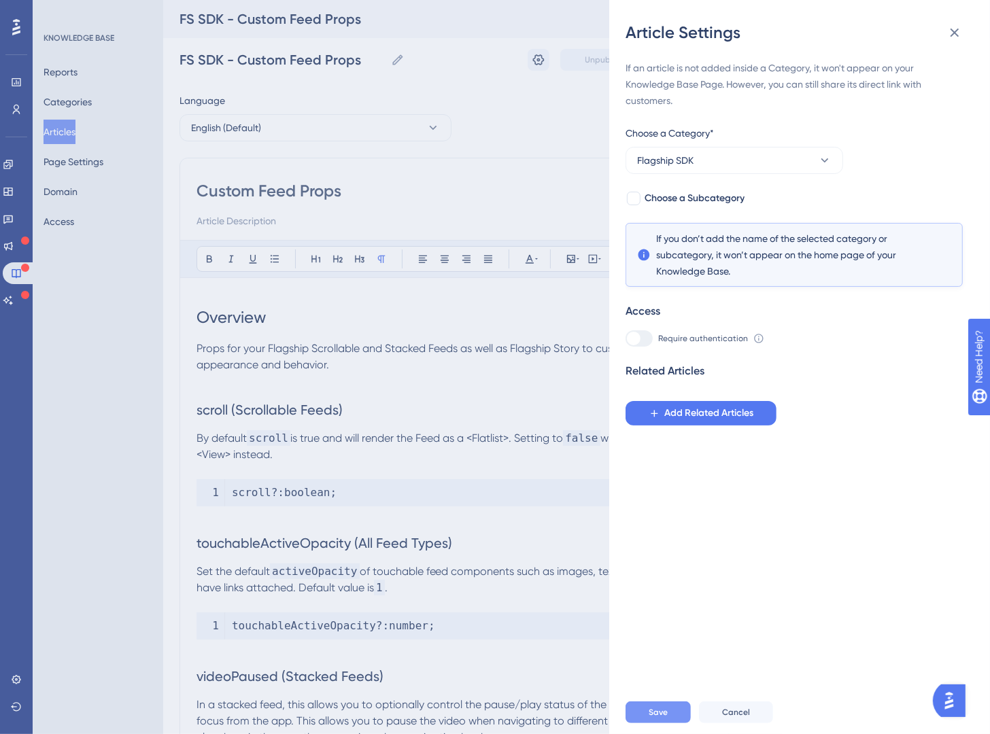
click at [651, 683] on span "Save" at bounding box center [658, 712] width 19 height 11
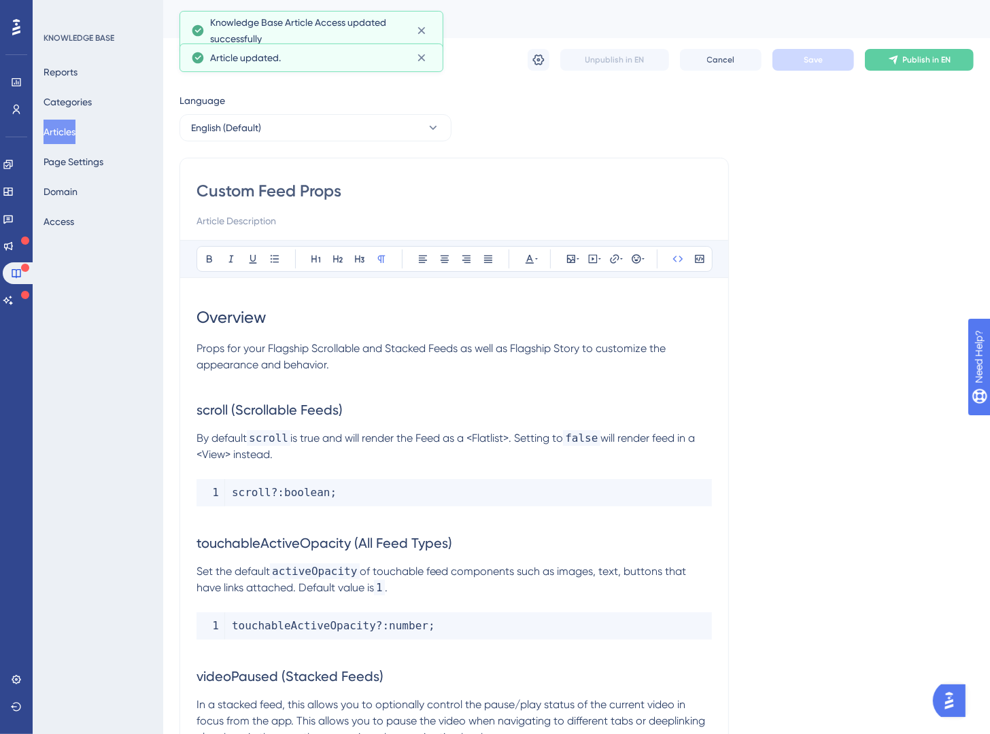
click at [75, 129] on button "Articles" at bounding box center [60, 132] width 32 height 24
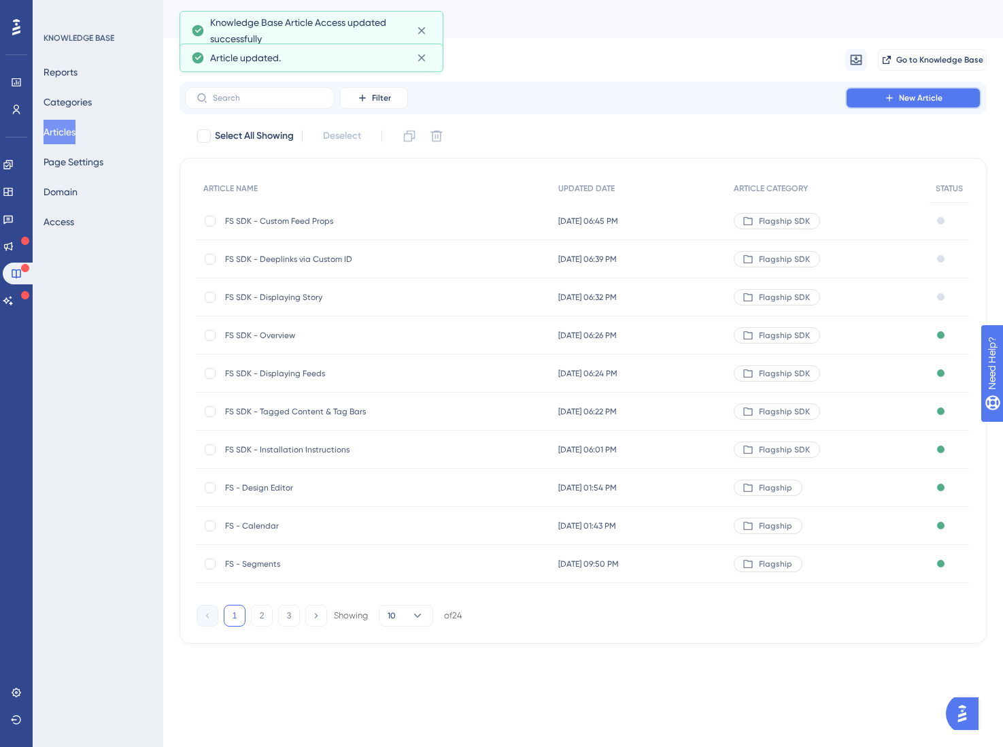
click at [943, 101] on button "New Article" at bounding box center [913, 98] width 136 height 22
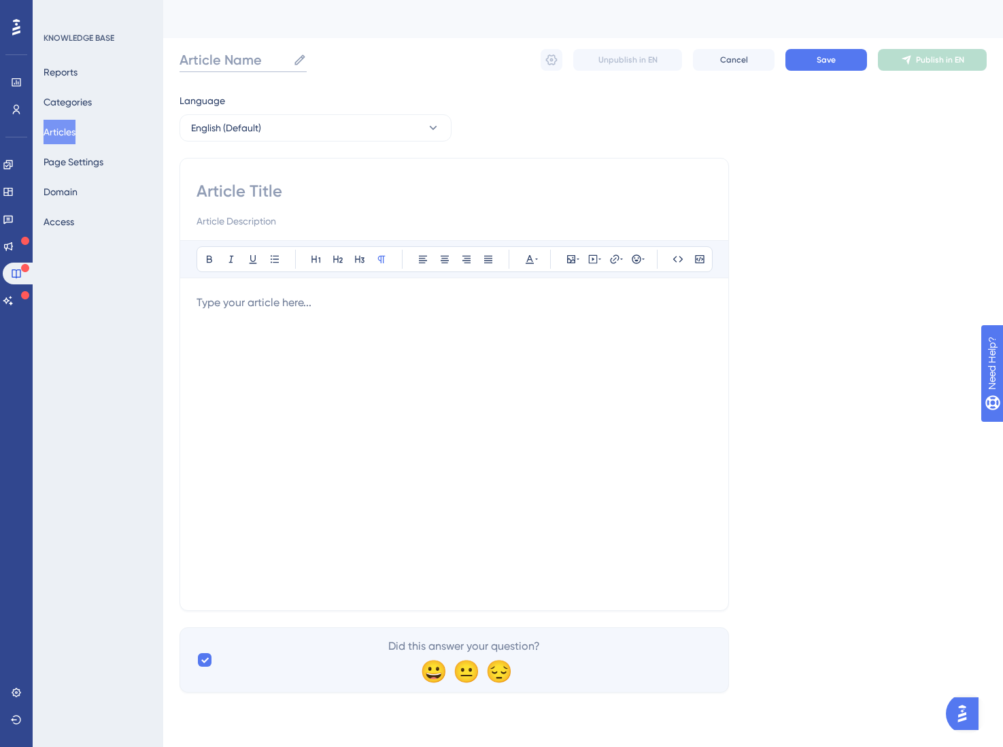
click at [238, 62] on input "Article Name" at bounding box center [234, 59] width 108 height 19
paste input "Managing User Profiles"
type input "FS SDK - Managing User Profiles"
click at [254, 190] on input at bounding box center [454, 191] width 515 height 22
paste input "Managing User Profiles"
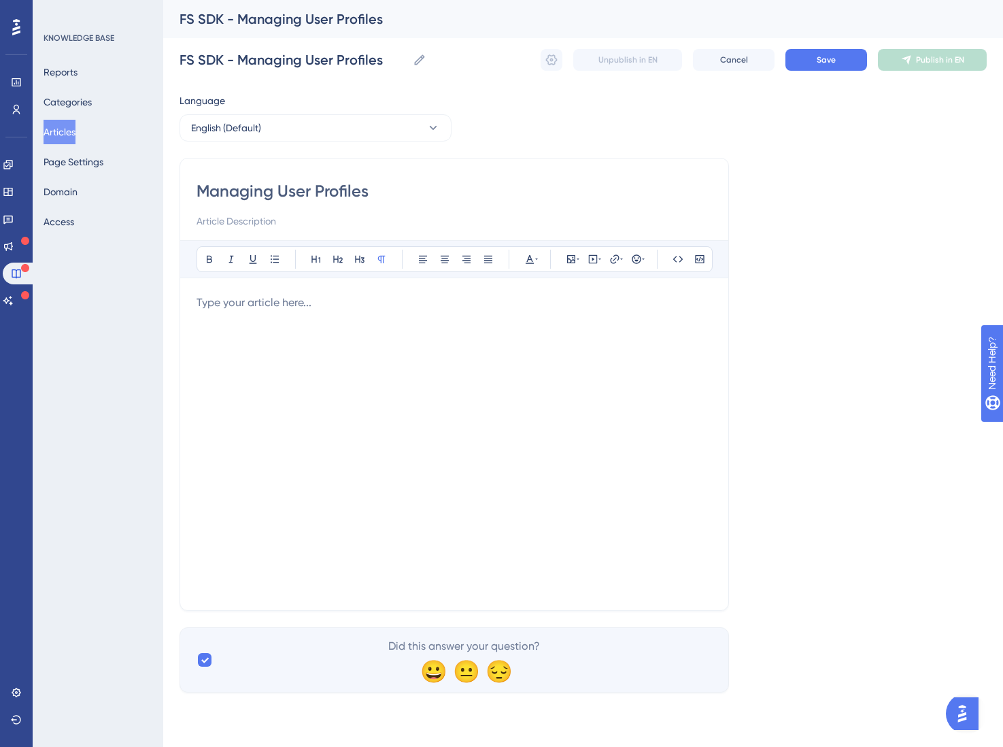
type input "Managing User Profiles"
click at [237, 309] on p at bounding box center [454, 302] width 515 height 16
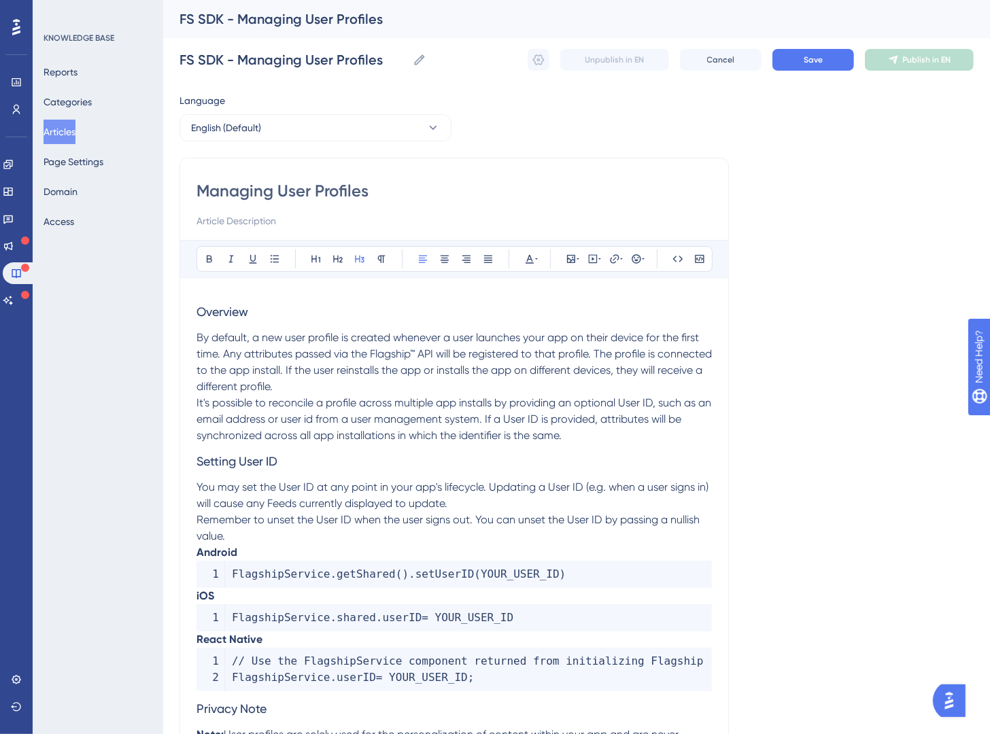
click at [207, 459] on span "Setting User ID" at bounding box center [237, 461] width 81 height 14
click at [198, 461] on span "Setting User ID" at bounding box center [237, 461] width 81 height 14
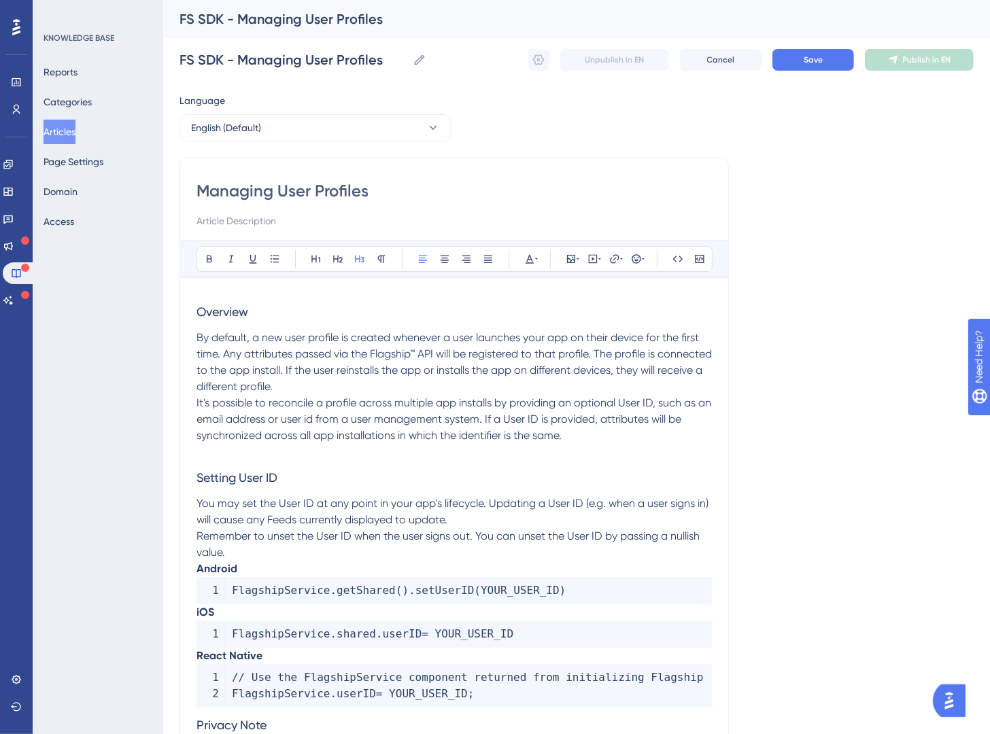
click at [353, 388] on p "By default, a new user profile is created whenever a user launches your app on …" at bounding box center [454, 362] width 515 height 65
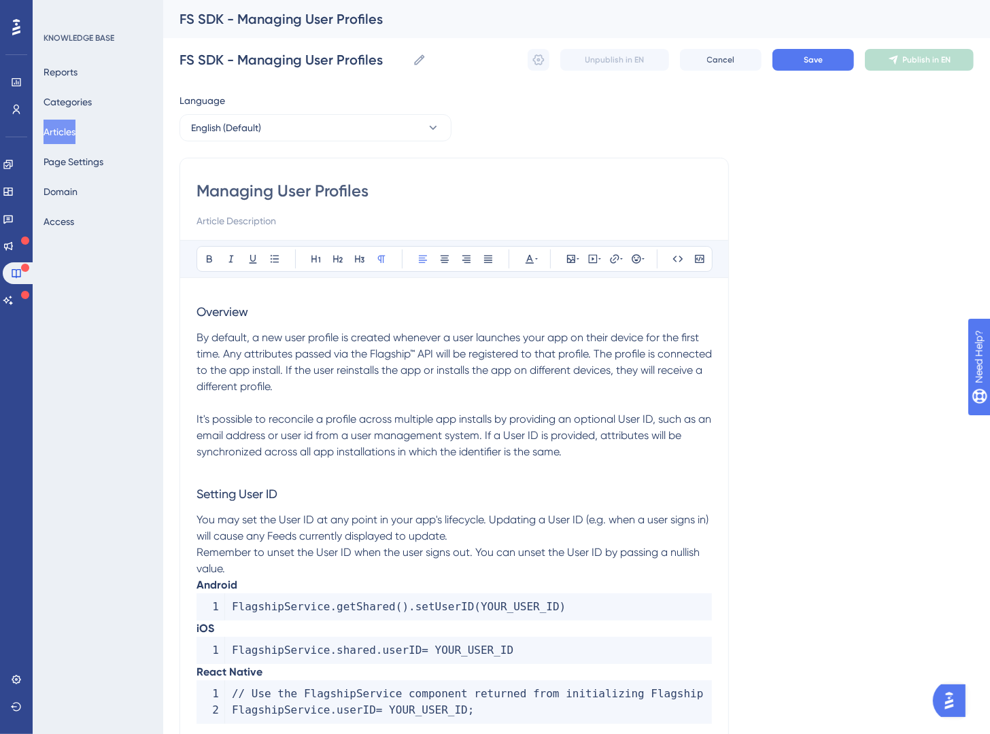
click at [437, 569] on p "Remember to unset the User ID when the user signs out. You can unset the User I…" at bounding box center [454, 561] width 515 height 33
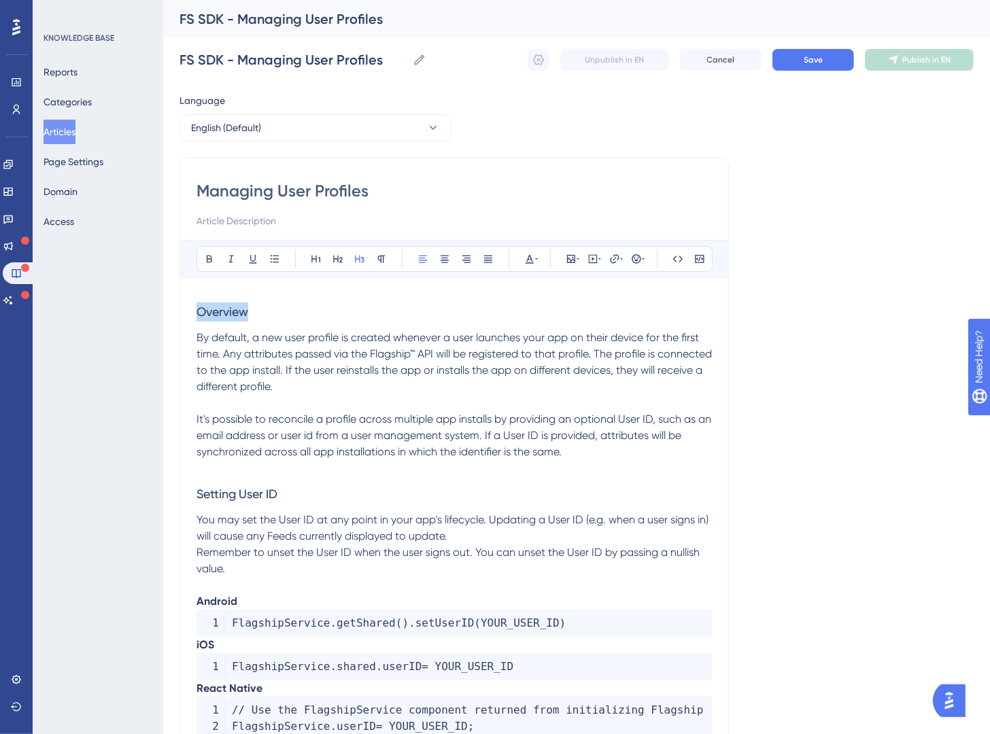
drag, startPoint x: 271, startPoint y: 311, endPoint x: 124, endPoint y: 316, distance: 146.9
click at [163, 316] on div "Performance Users Engagement Widgets Feedback Product Updates Knowledge Base AI…" at bounding box center [576, 505] width 827 height 1010
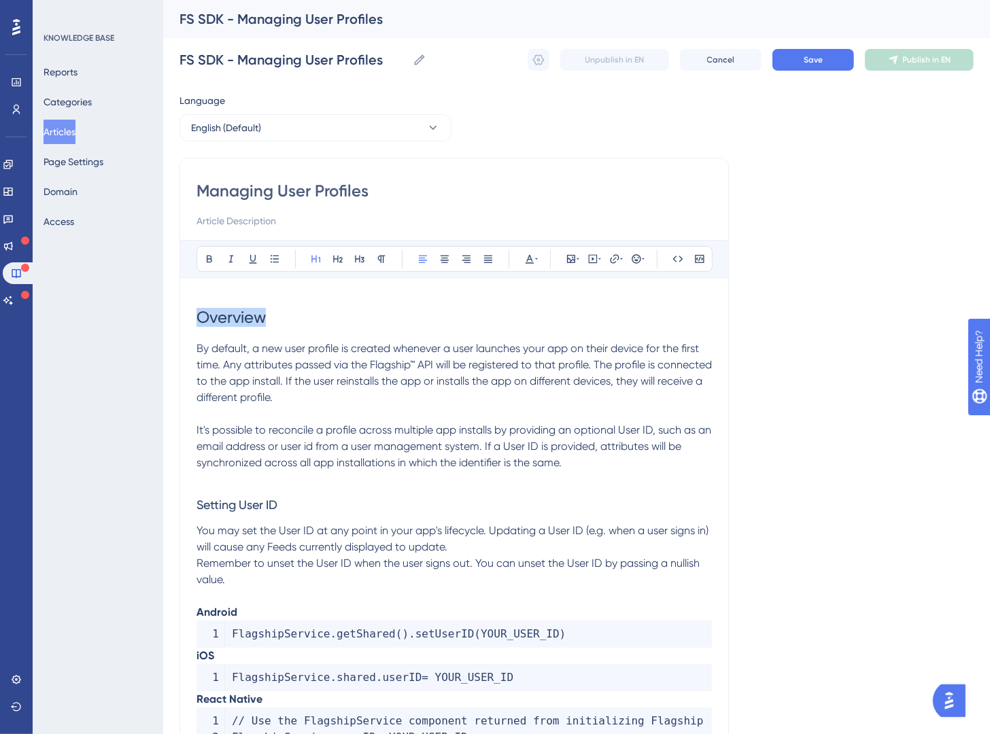
drag, startPoint x: 313, startPoint y: 265, endPoint x: 309, endPoint y: 291, distance: 26.1
click at [313, 264] on button at bounding box center [316, 259] width 19 height 19
drag, startPoint x: 296, startPoint y: 502, endPoint x: 154, endPoint y: 501, distance: 142.1
click at [163, 501] on div "Performance Users Engagement Widgets Feedback Product Updates Knowledge Base AI…" at bounding box center [576, 510] width 827 height 1021
click at [337, 266] on button at bounding box center [337, 259] width 19 height 19
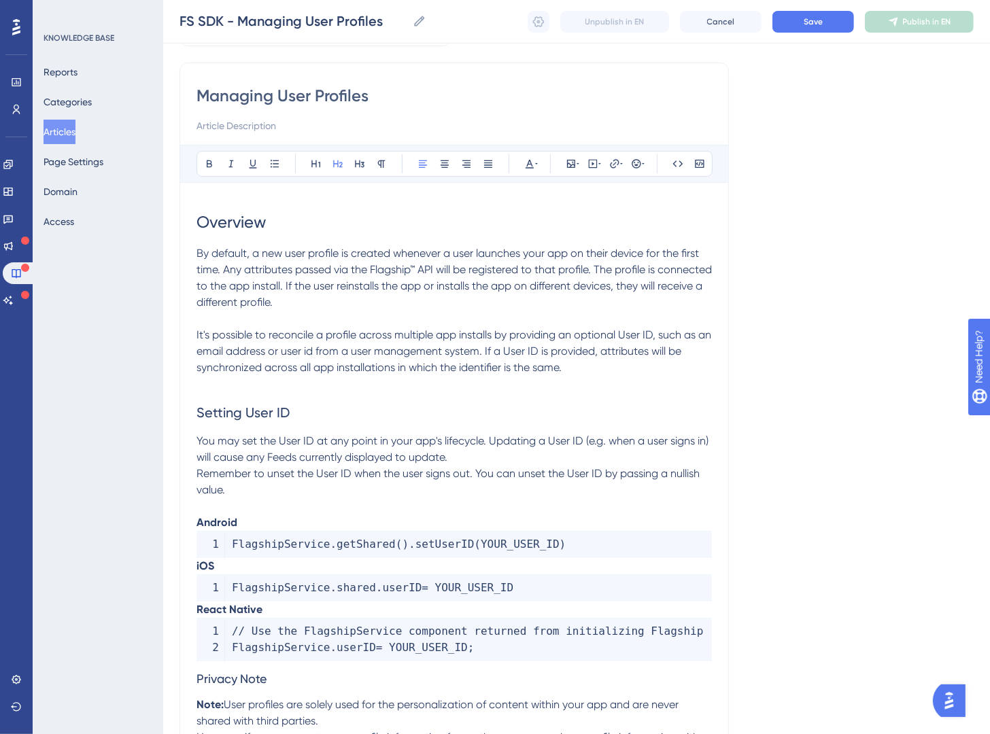
scroll to position [135, 0]
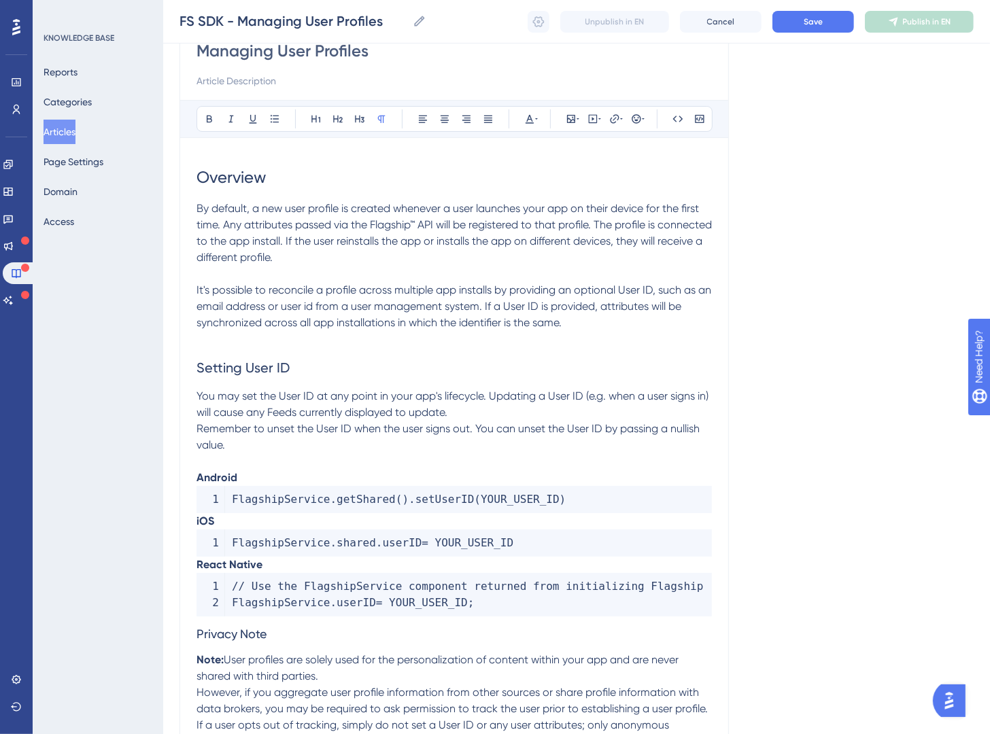
click at [264, 466] on p at bounding box center [454, 462] width 515 height 16
click at [197, 525] on strong "iOS" at bounding box center [206, 521] width 18 height 13
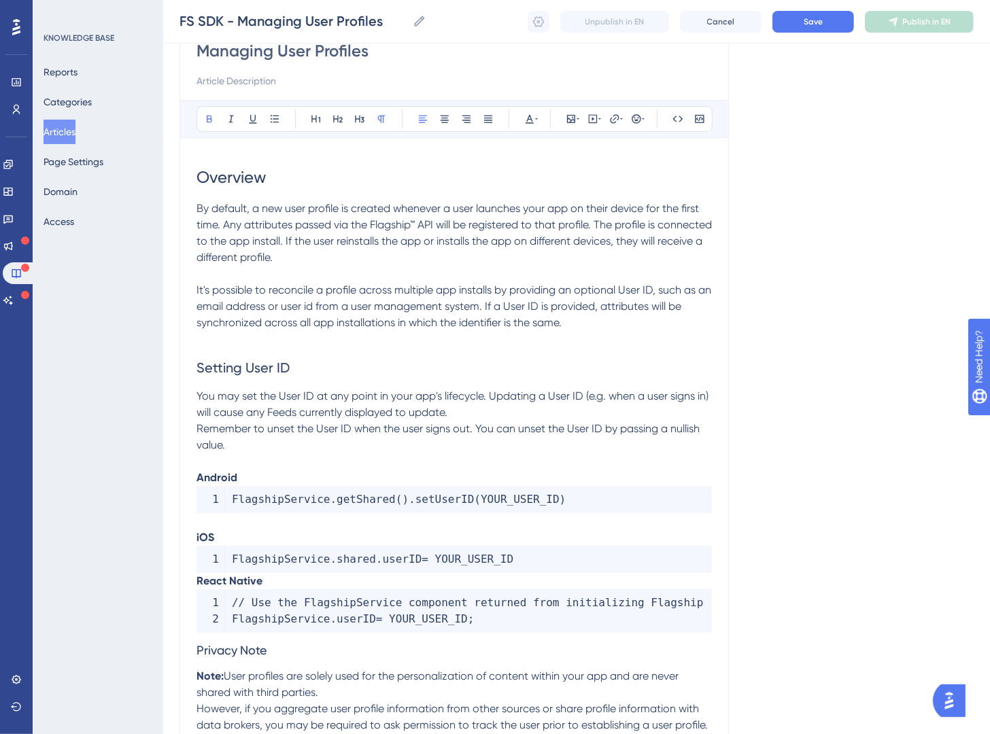
click at [197, 583] on strong "React Native" at bounding box center [230, 581] width 66 height 13
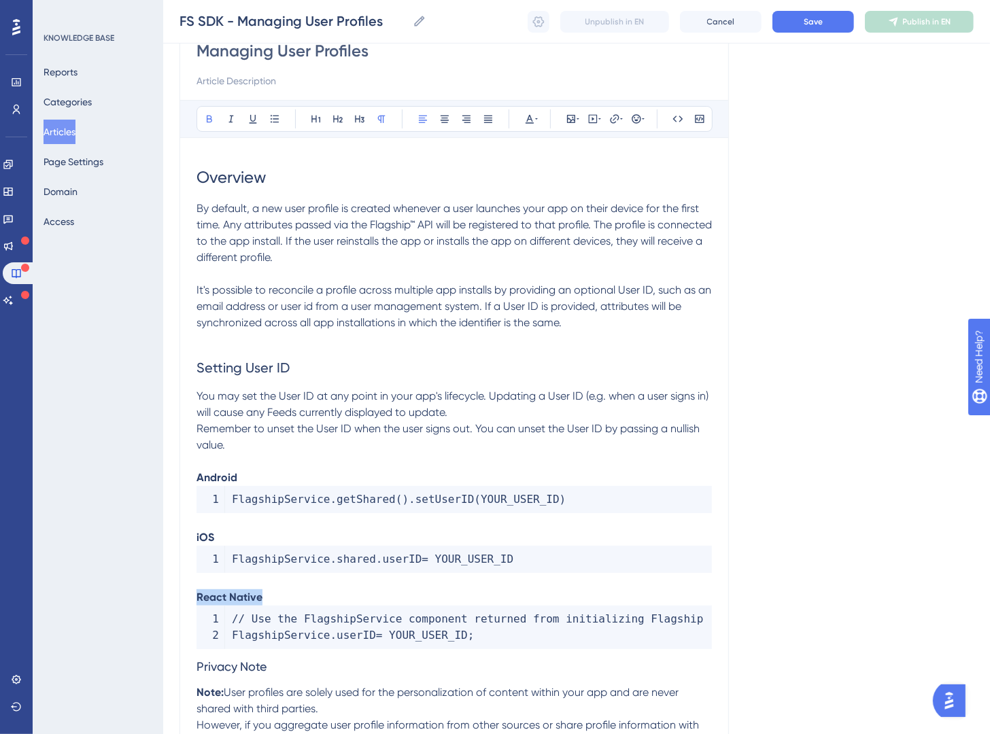
drag, startPoint x: 267, startPoint y: 595, endPoint x: 165, endPoint y: 596, distance: 102.0
click at [165, 596] on div "Performance Users Engagement Widgets Feedback Product Updates Knowledge Base AI…" at bounding box center [576, 392] width 827 height 1054
click at [341, 126] on button at bounding box center [337, 118] width 19 height 19
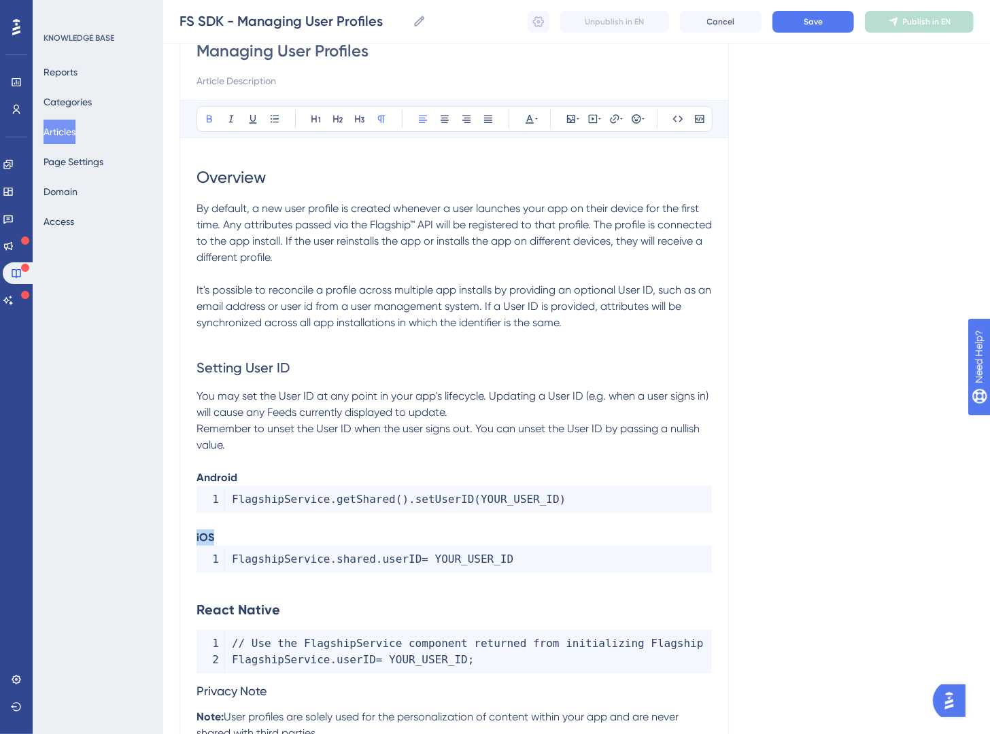
drag, startPoint x: 279, startPoint y: 539, endPoint x: 146, endPoint y: 536, distance: 134.0
click at [163, 536] on div "Performance Users Engagement Widgets Feedback Product Updates Knowledge Base AI…" at bounding box center [576, 404] width 827 height 1078
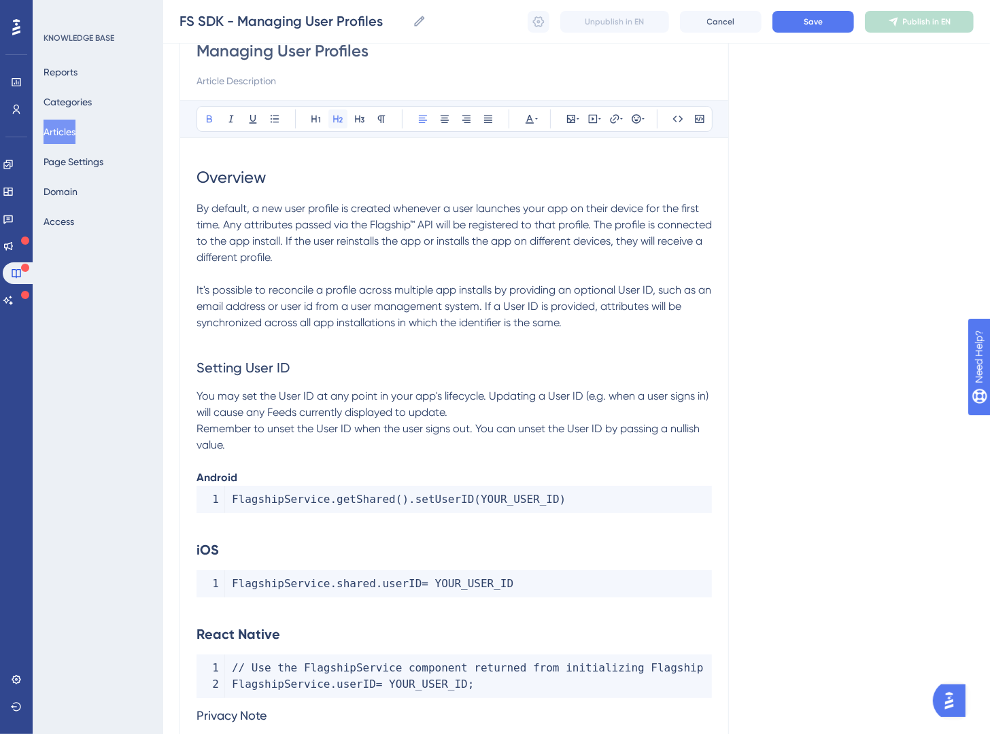
click at [342, 124] on button at bounding box center [337, 118] width 19 height 19
drag, startPoint x: 275, startPoint y: 475, endPoint x: 184, endPoint y: 473, distance: 91.8
click at [183, 475] on div "Managing User Profiles Bold Italic Underline Bullet Point Heading 1 Heading 2 H…" at bounding box center [454, 441] width 549 height 847
click at [335, 116] on icon at bounding box center [337, 119] width 11 height 11
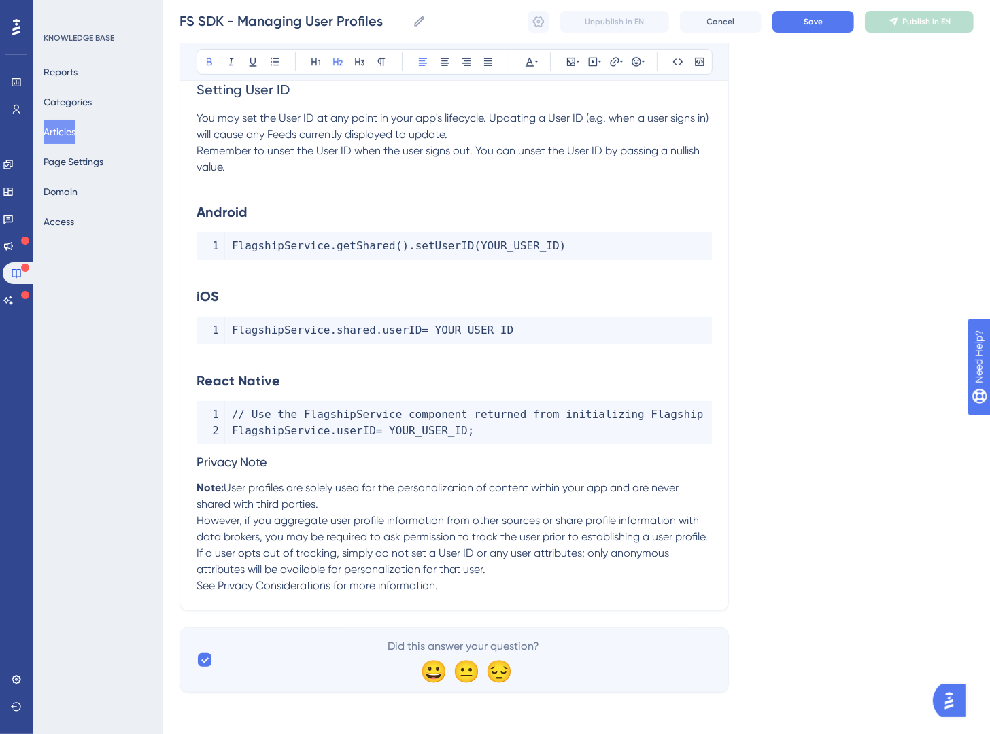
scroll to position [415, 0]
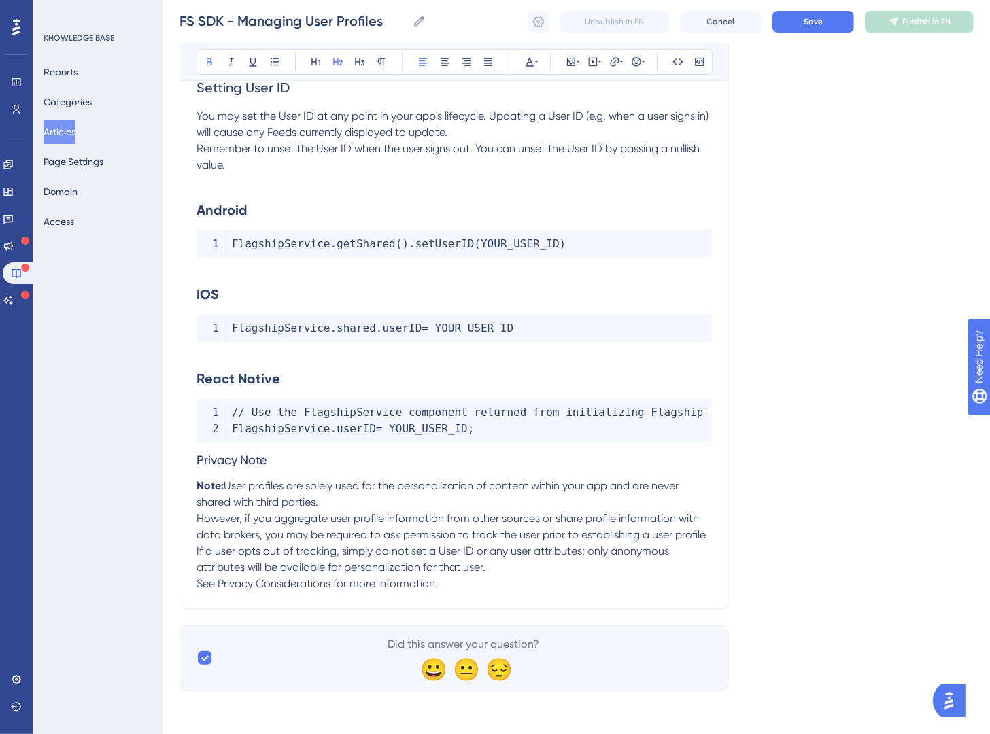
drag, startPoint x: 876, startPoint y: 247, endPoint x: 876, endPoint y: 222, distance: 25.2
click at [876, 247] on div "Language English (Default) Managing User Profiles Bold Italic Underline Bullet …" at bounding box center [577, 181] width 794 height 1019
click at [843, 18] on button "Save" at bounding box center [813, 22] width 82 height 22
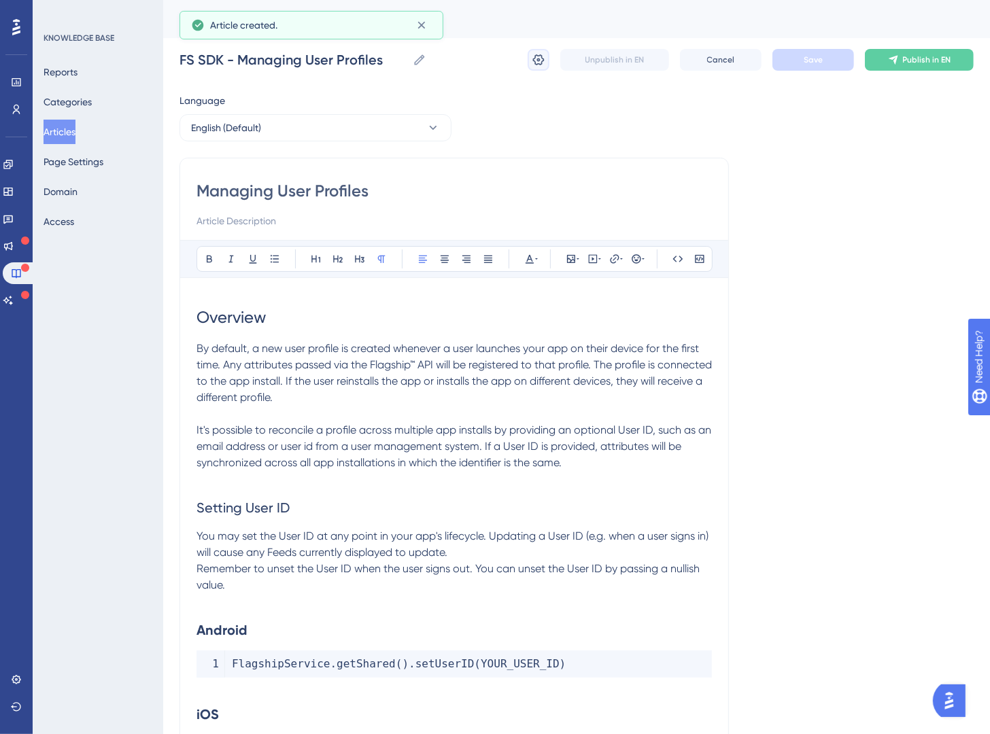
click at [540, 56] on icon at bounding box center [539, 60] width 14 height 14
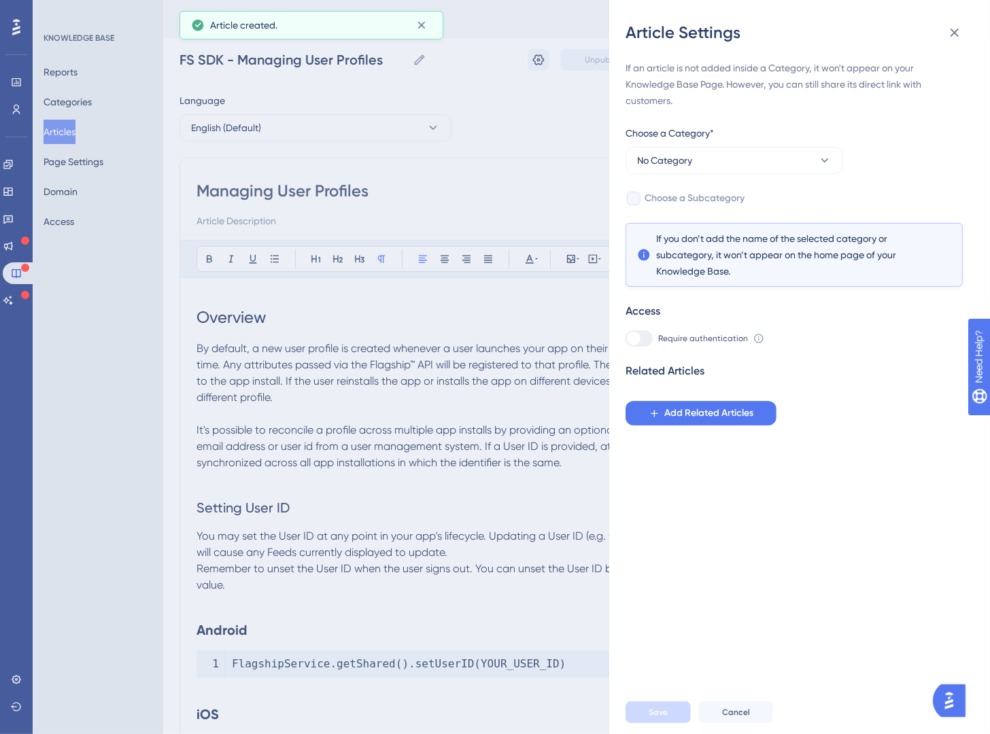
click at [738, 141] on div "Choose a Category*" at bounding box center [735, 136] width 218 height 22
click at [741, 162] on button "No Category" at bounding box center [735, 160] width 218 height 27
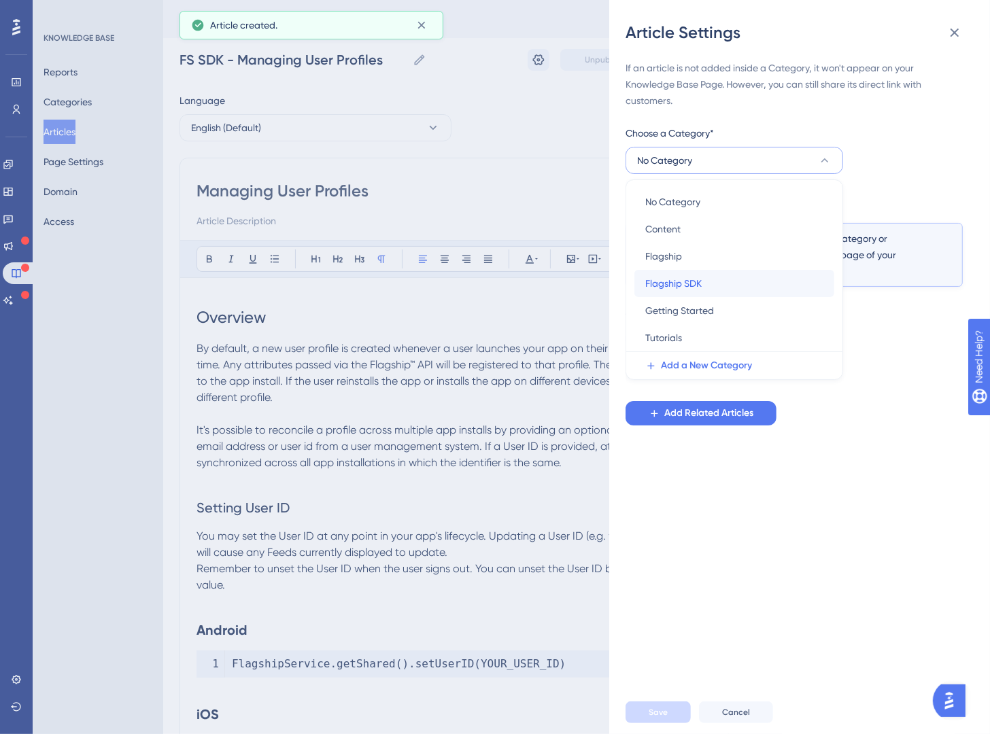
click at [749, 279] on div "Flagship SDK Flagship SDK" at bounding box center [734, 283] width 178 height 27
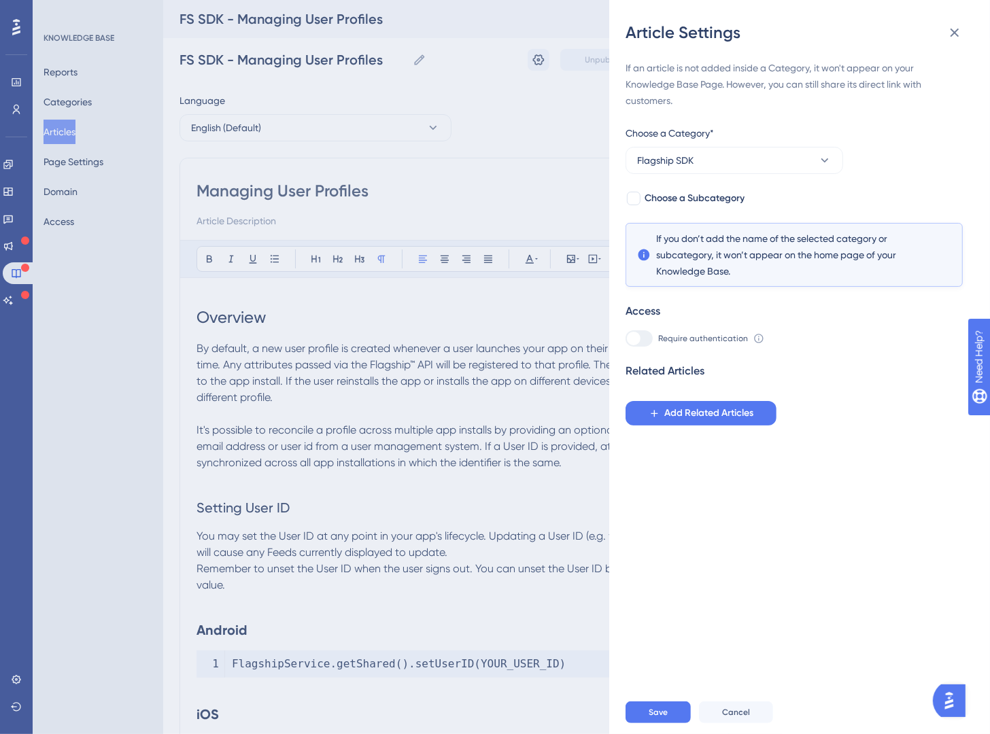
click at [666, 683] on div "Save Cancel" at bounding box center [816, 713] width 381 height 44
click at [668, 683] on button "Save" at bounding box center [658, 713] width 65 height 22
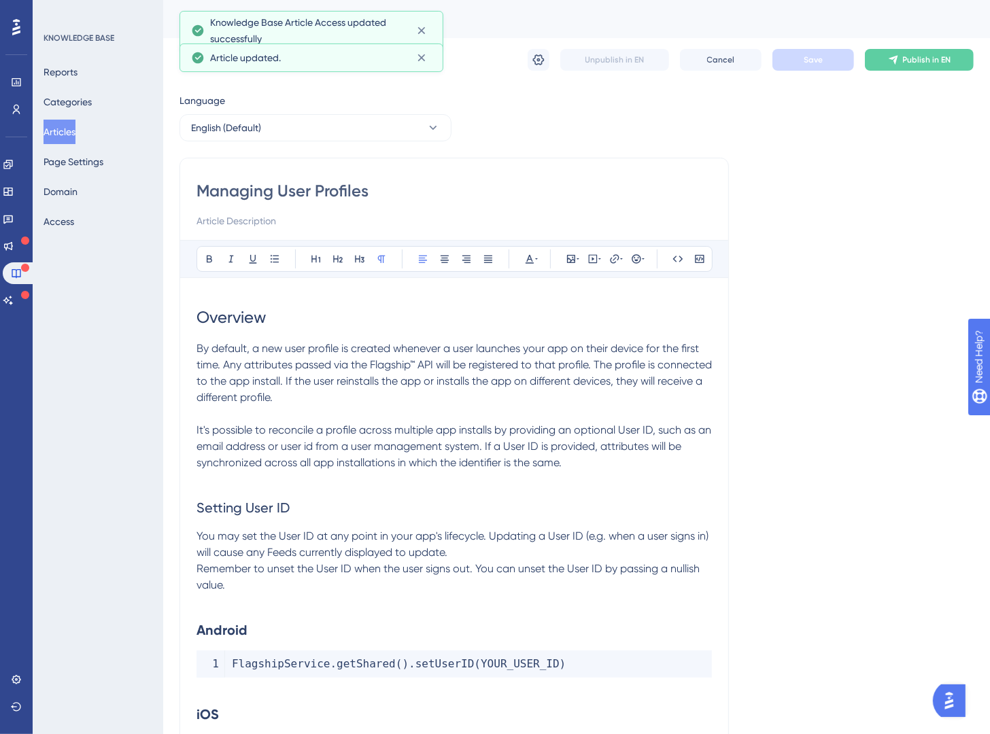
click at [791, 535] on div "Language English (Default) Managing User Profiles Bold Italic Underline Bullet …" at bounding box center [577, 601] width 794 height 1019
click at [75, 126] on button "Articles" at bounding box center [60, 132] width 32 height 24
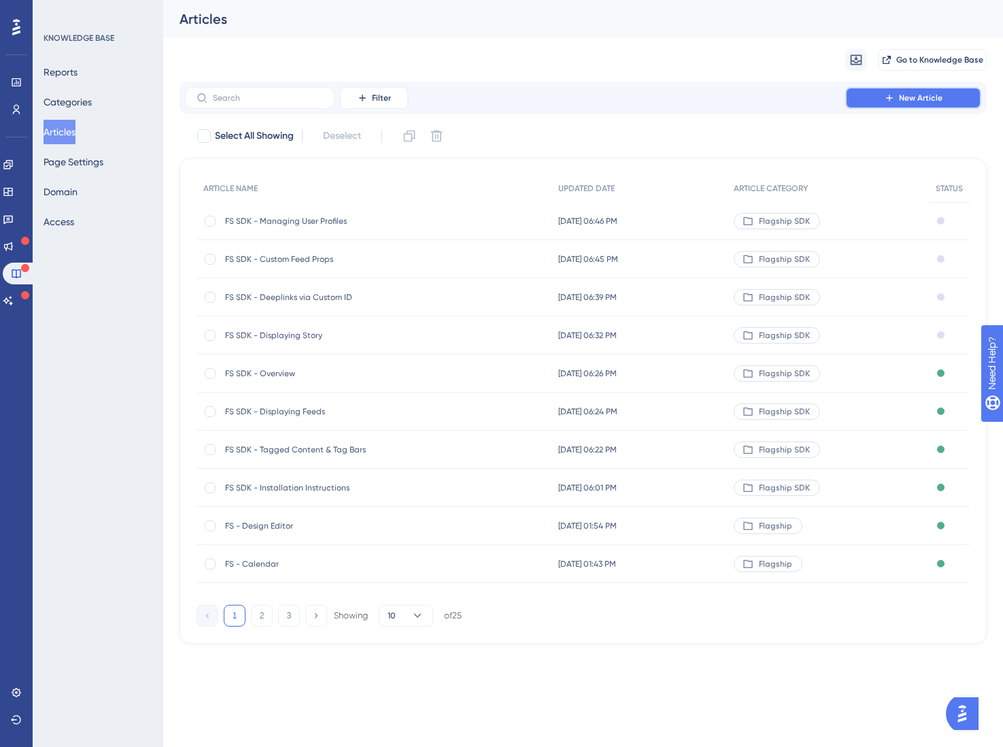
click at [857, 92] on button "New Article" at bounding box center [913, 98] width 136 height 22
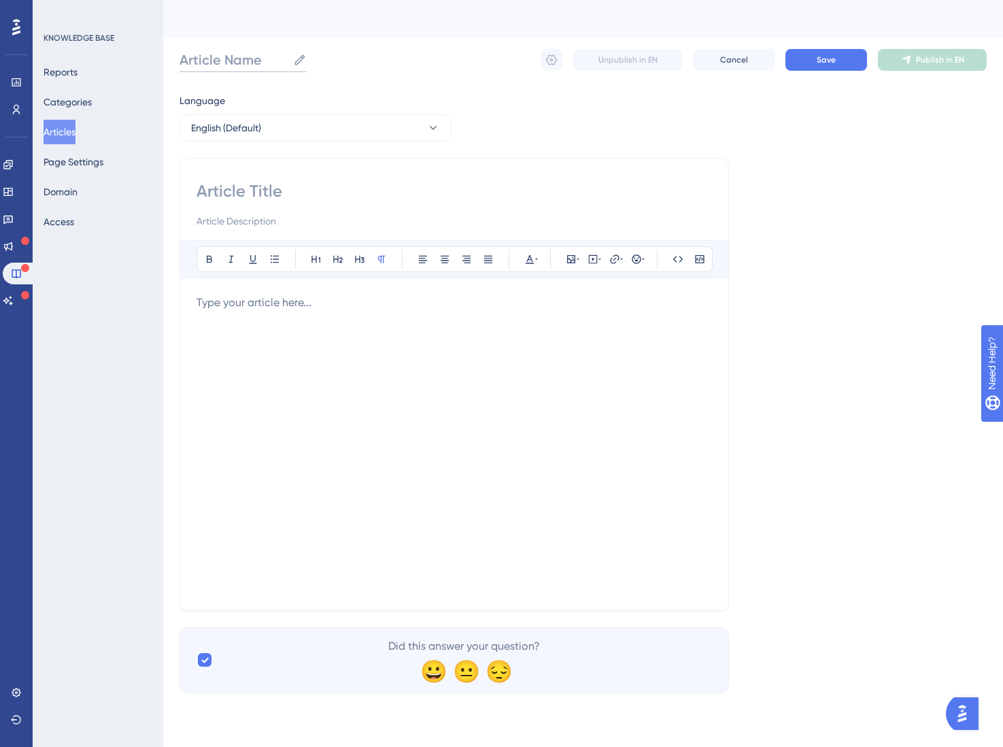
click at [252, 56] on input "Article Name" at bounding box center [234, 59] width 108 height 19
paste input "Managing User Attributes"
type input "FS SDK - Managing User Attributes"
click at [266, 196] on input at bounding box center [454, 191] width 515 height 22
paste input "Managing User Attributes"
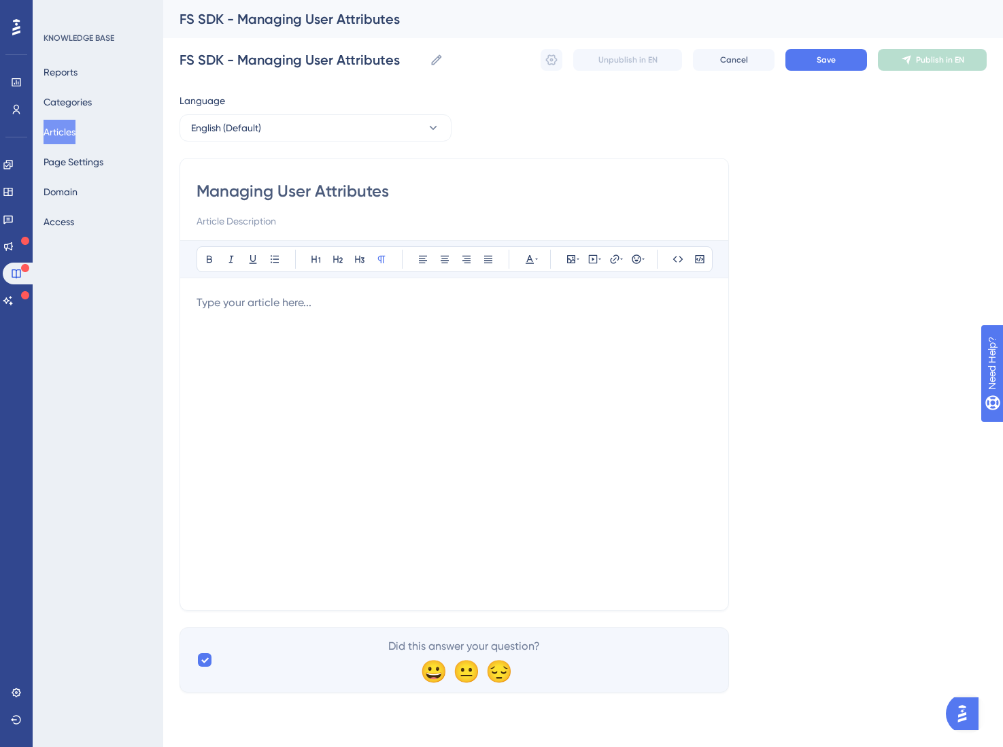
type input "Managing User Attributes"
click at [260, 296] on p at bounding box center [454, 302] width 515 height 16
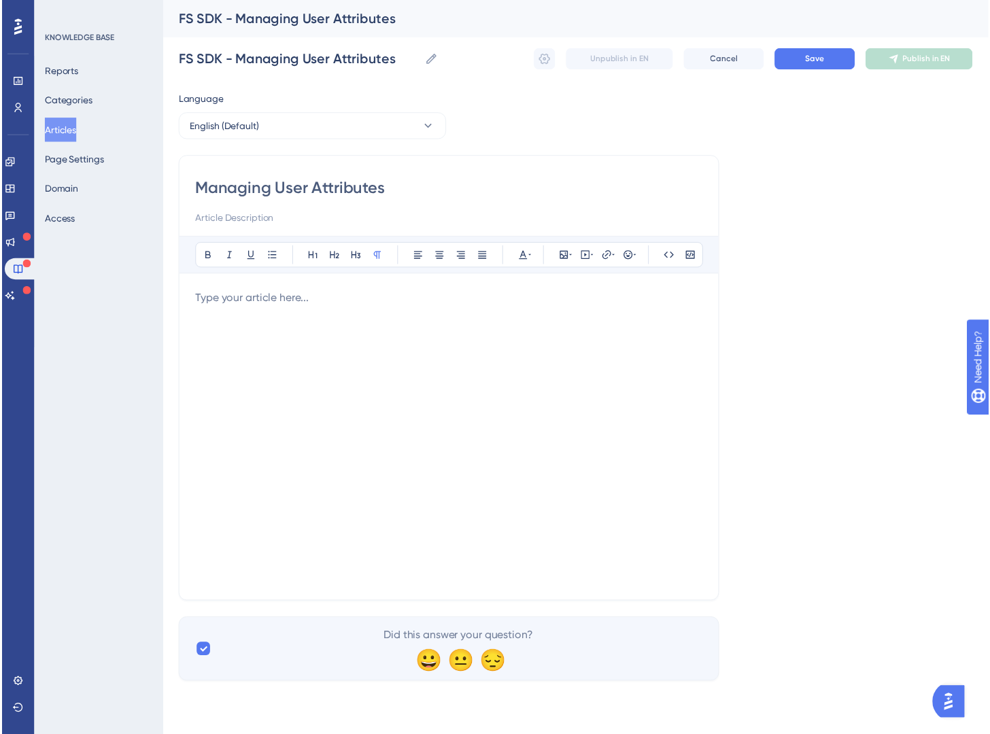
scroll to position [175, 0]
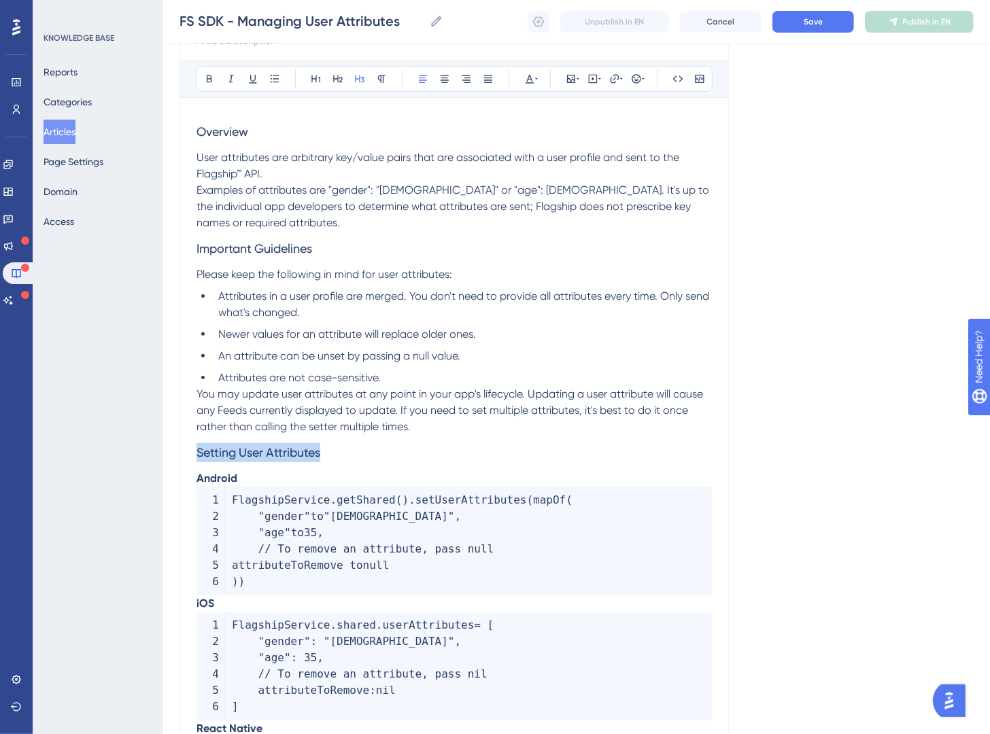
drag, startPoint x: 258, startPoint y: 445, endPoint x: 169, endPoint y: 441, distance: 88.5
click at [171, 446] on div "Performance Users Engagement Widgets Feedback Product Updates Knowledge Base AI…" at bounding box center [576, 478] width 827 height 1307
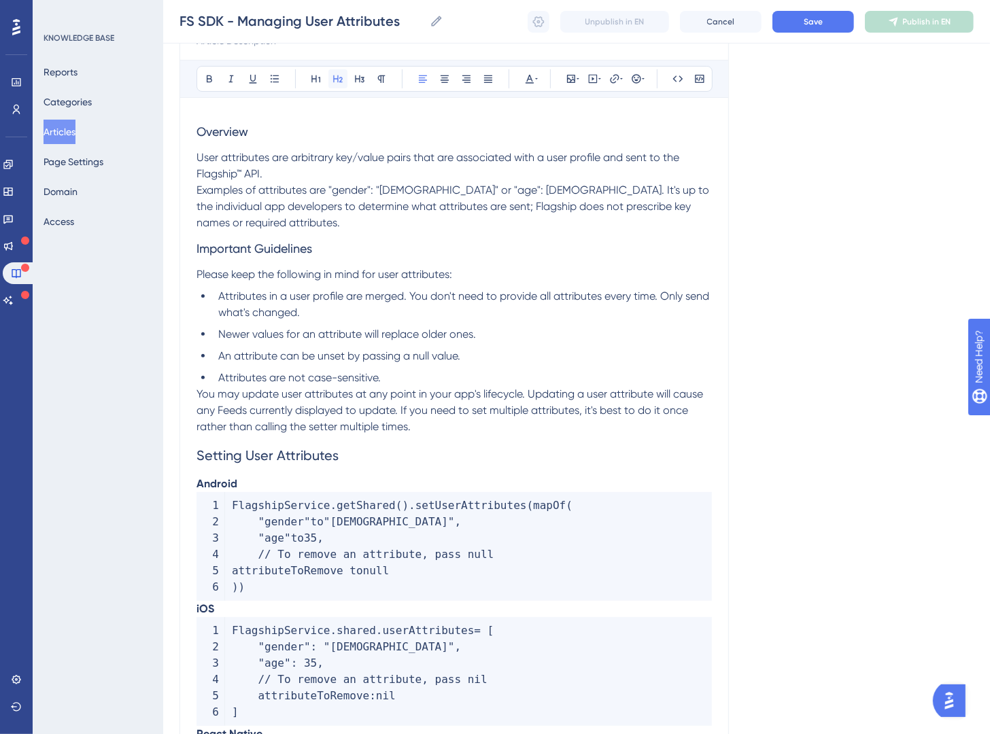
click at [335, 80] on icon at bounding box center [337, 78] width 11 height 11
drag, startPoint x: 282, startPoint y: 126, endPoint x: 165, endPoint y: 132, distance: 117.1
click at [165, 132] on div "Performance Users Engagement Widgets Feedback Product Updates Knowledge Base AI…" at bounding box center [576, 481] width 827 height 1312
click at [313, 79] on div "Bold Italic Underline Bullet Point Heading 1 Heading 2 Heading 3 Normal Align L…" at bounding box center [455, 79] width 516 height 26
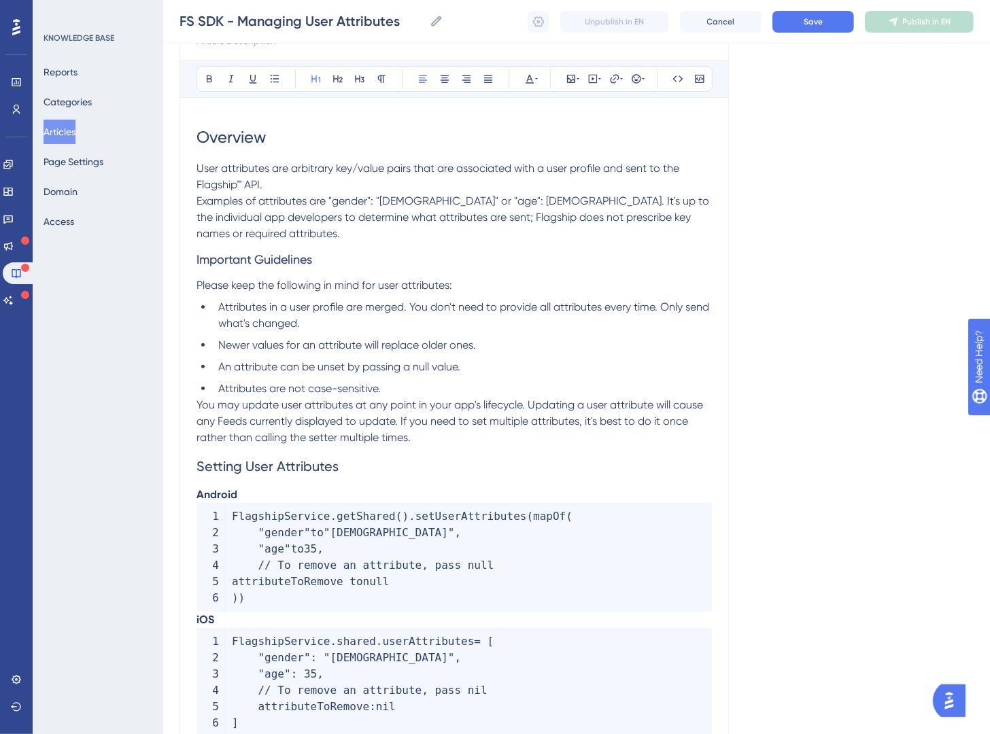
scroll to position [186, 0]
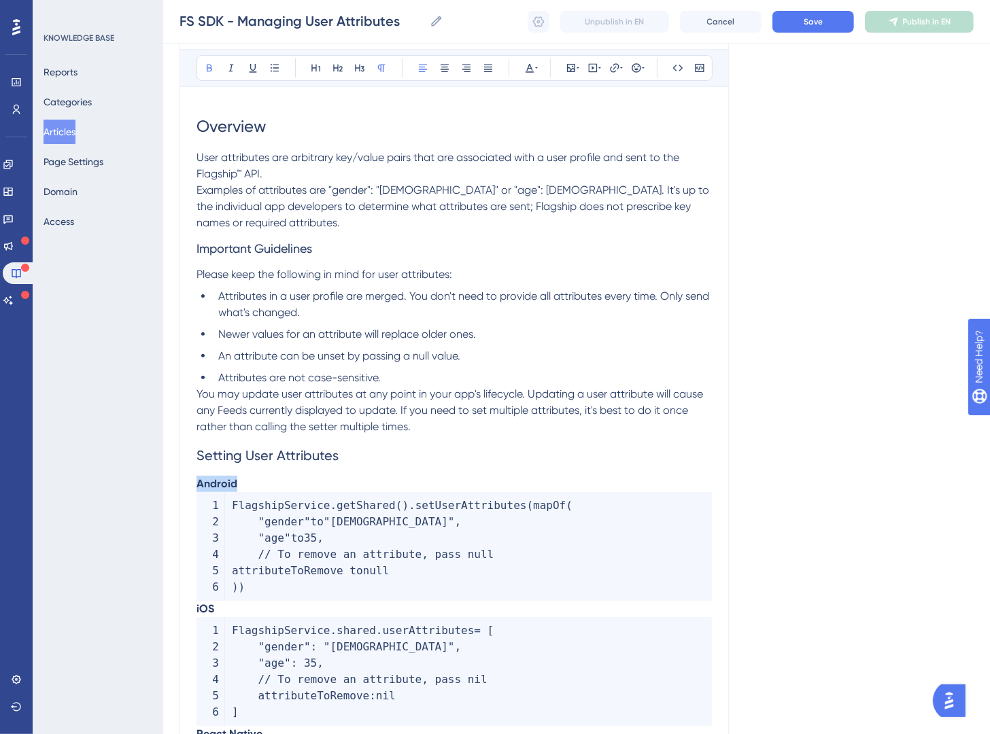
drag, startPoint x: 260, startPoint y: 468, endPoint x: 199, endPoint y: 433, distance: 70.3
click at [176, 475] on div "Performance Users Engagement Widgets Feedback Product Updates Knowledge Base AI…" at bounding box center [576, 475] width 827 height 1323
click at [358, 75] on button at bounding box center [359, 67] width 19 height 19
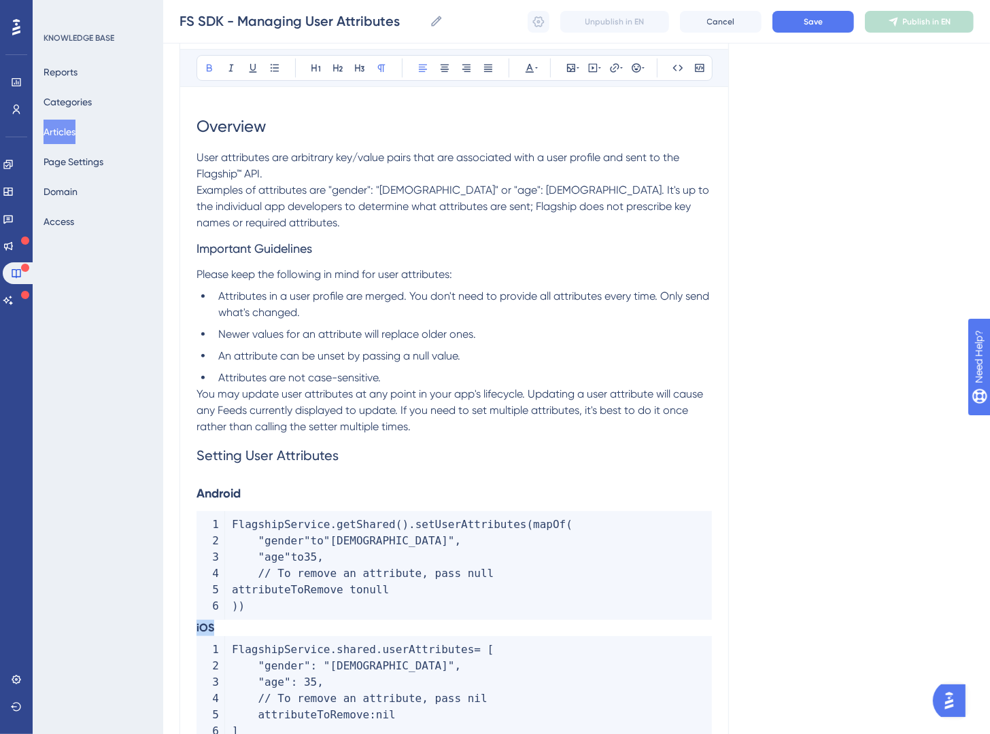
drag, startPoint x: 235, startPoint y: 609, endPoint x: 243, endPoint y: 428, distance: 181.0
click at [165, 615] on div "Performance Users Engagement Widgets Feedback Product Updates Knowledge Base AI…" at bounding box center [576, 485] width 827 height 1342
drag, startPoint x: 277, startPoint y: 478, endPoint x: 175, endPoint y: 447, distance: 105.8
click at [167, 469] on div "Performance Users Engagement Widgets Feedback Product Updates Knowledge Base AI…" at bounding box center [576, 485] width 827 height 1342
click at [341, 72] on icon at bounding box center [337, 68] width 11 height 11
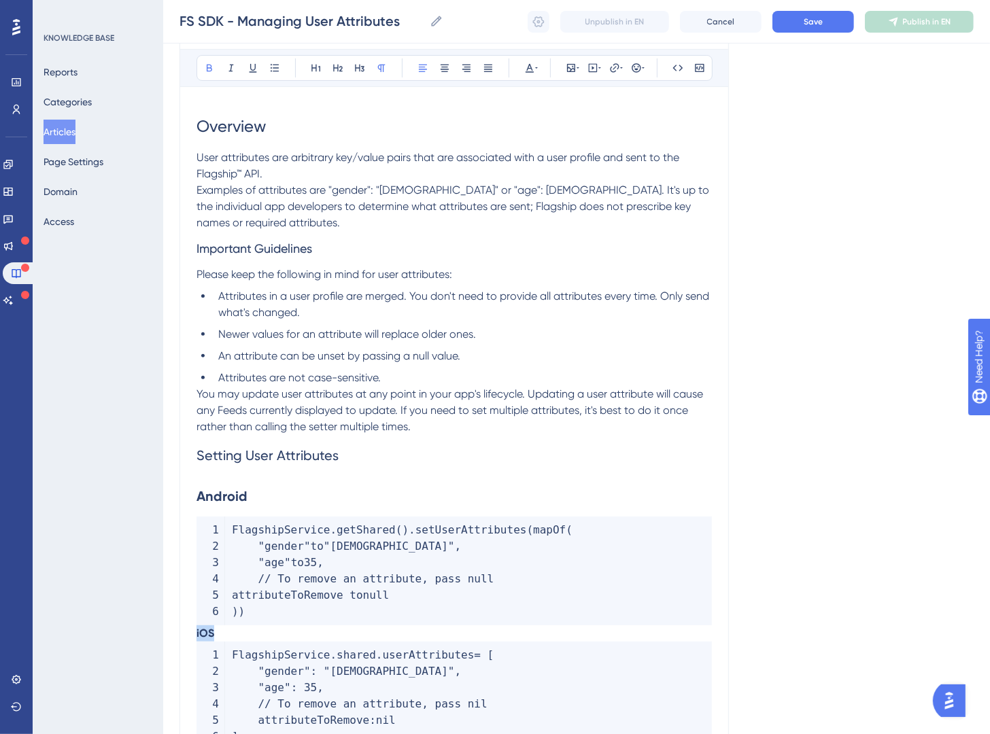
drag, startPoint x: 240, startPoint y: 611, endPoint x: 195, endPoint y: 470, distance: 148.4
click at [165, 612] on div "Performance Users Engagement Widgets Feedback Product Updates Knowledge Base AI…" at bounding box center [576, 488] width 827 height 1348
click at [340, 78] on div "Bold Italic Underline Bullet Point Heading 1 Heading 2 Heading 3 Normal Align L…" at bounding box center [455, 68] width 516 height 26
drag, startPoint x: 369, startPoint y: 447, endPoint x: 148, endPoint y: 383, distance: 230.2
click at [163, 420] on div "Performance Users Engagement Widgets Feedback Product Updates Knowledge Base AI…" at bounding box center [576, 488] width 827 height 1348
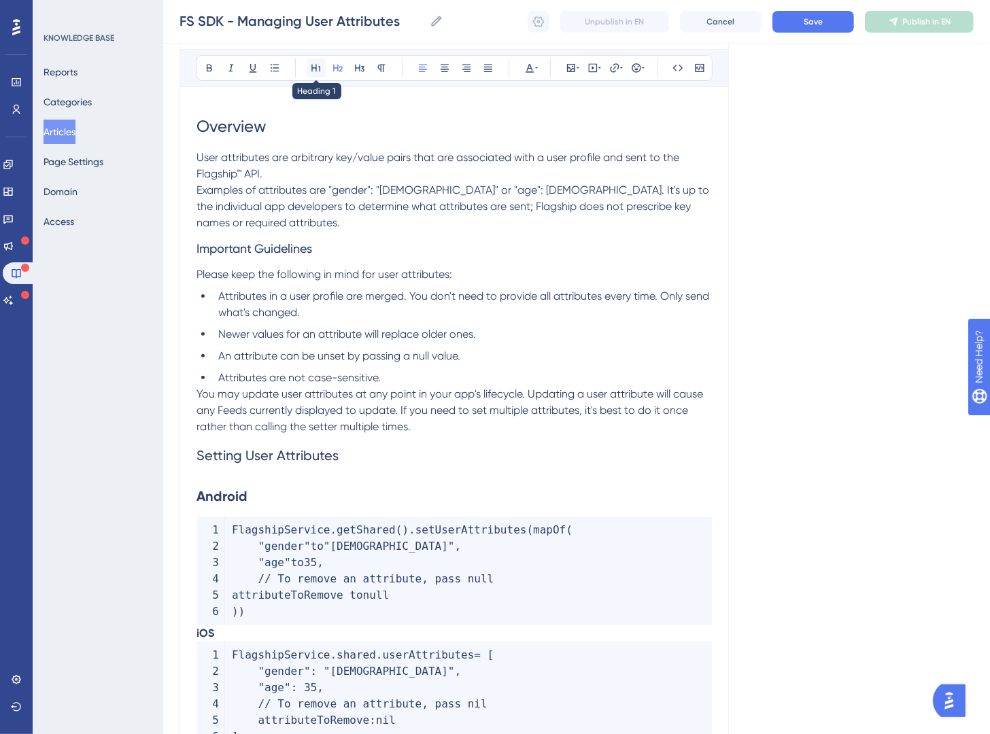
click at [315, 75] on button at bounding box center [316, 67] width 19 height 19
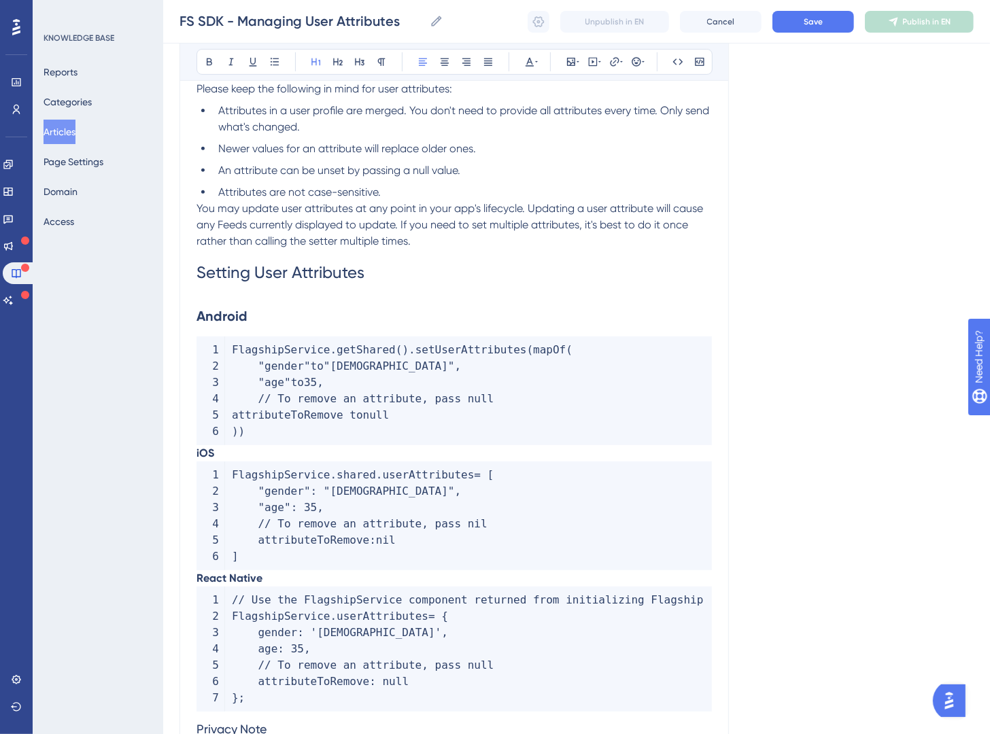
scroll to position [403, 0]
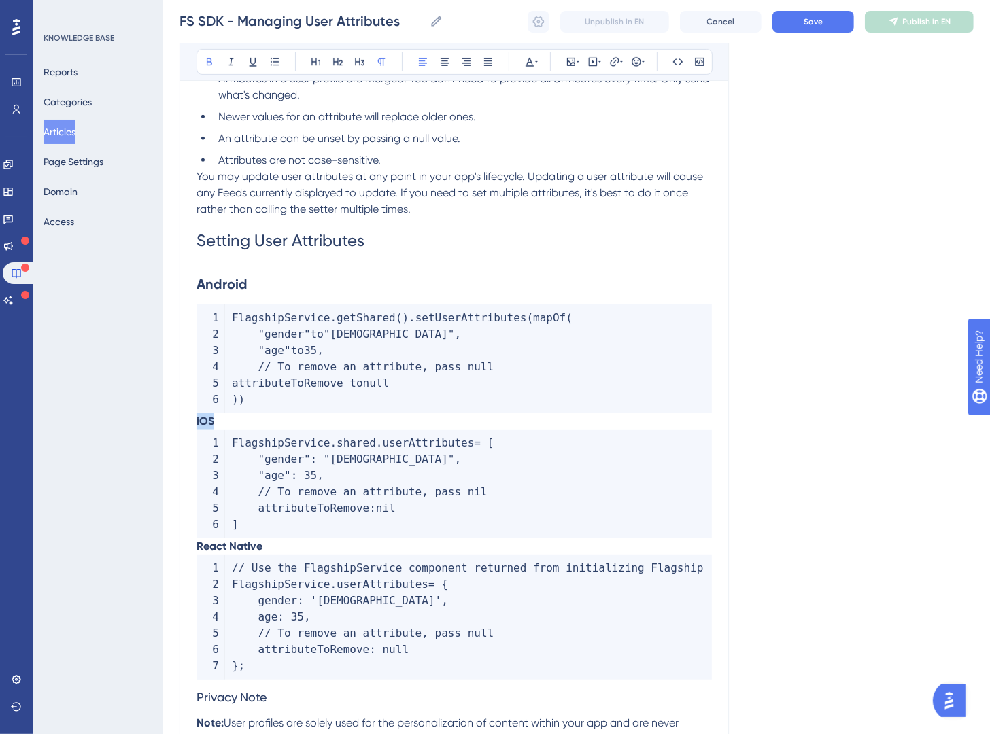
drag, startPoint x: 228, startPoint y: 399, endPoint x: 191, endPoint y: 406, distance: 37.3
click at [191, 406] on div "Managing User Attributes Bold Italic Underline Bullet Point Heading 1 Heading 2…" at bounding box center [454, 297] width 549 height 1097
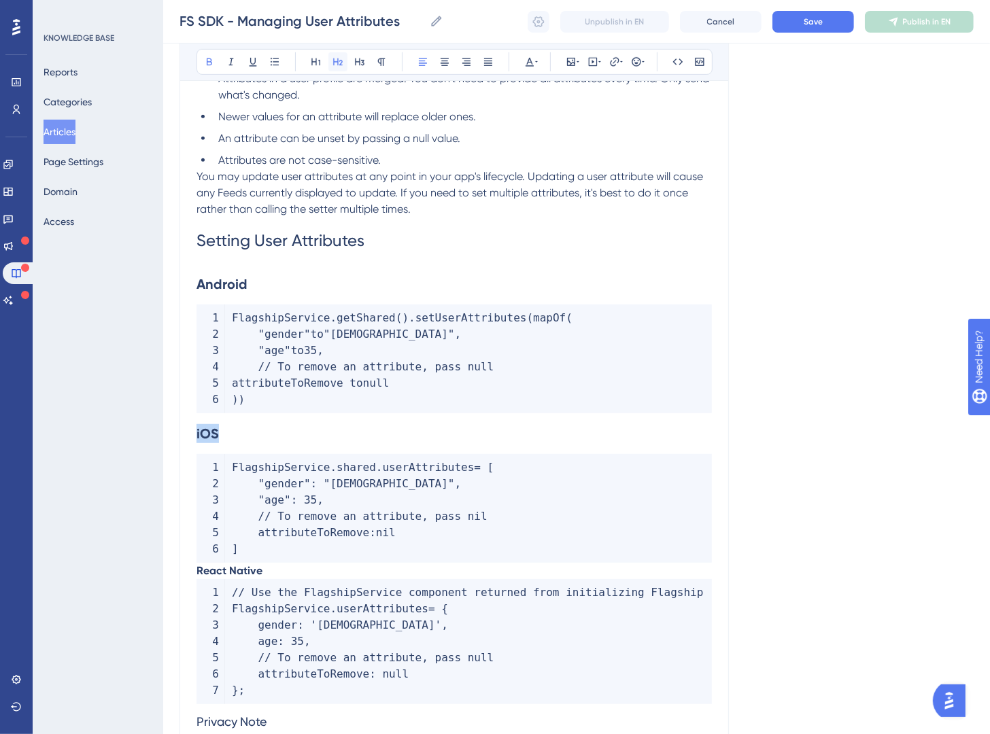
click at [341, 69] on button at bounding box center [337, 61] width 19 height 19
drag, startPoint x: 300, startPoint y: 553, endPoint x: 155, endPoint y: 502, distance: 153.8
click at [163, 552] on div "Performance Users Engagement Widgets Feedback Product Updates Knowledge Base AI…" at bounding box center [576, 286] width 827 height 1378
click at [335, 62] on icon at bounding box center [338, 61] width 10 height 7
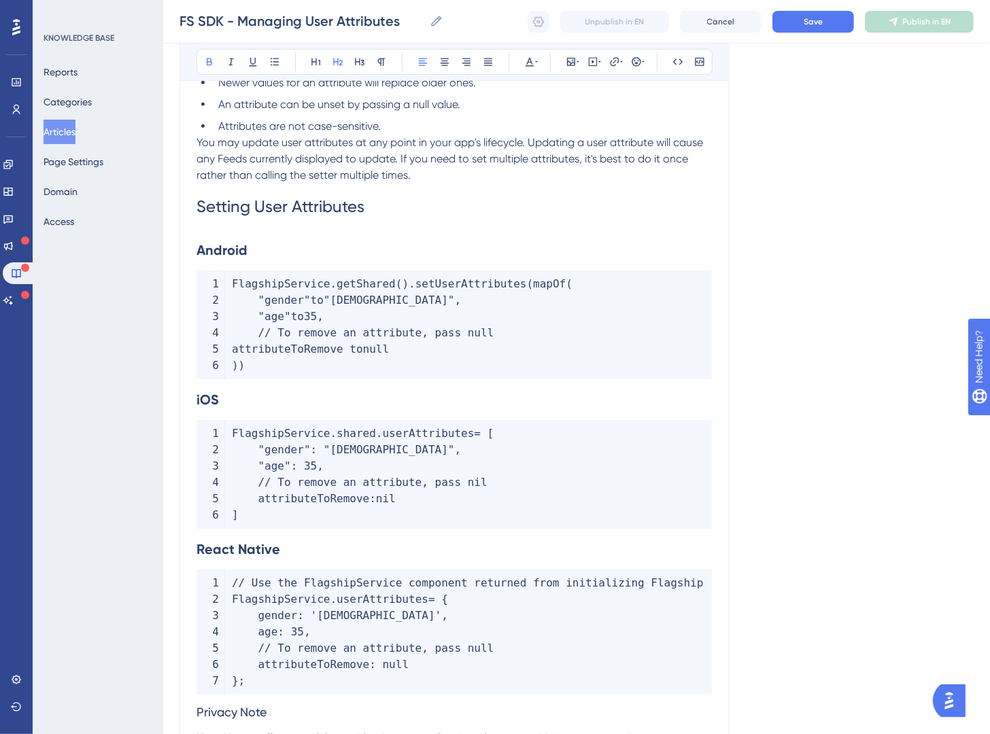
scroll to position [674, 0]
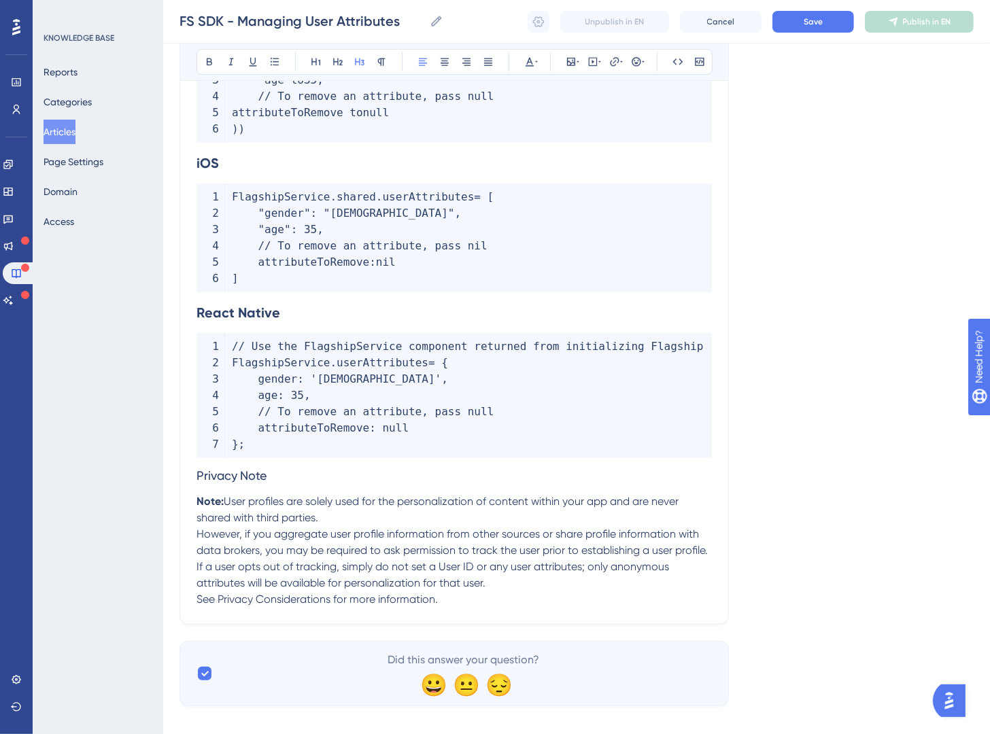
drag, startPoint x: 284, startPoint y: 458, endPoint x: 162, endPoint y: 464, distance: 121.9
click at [163, 476] on div "Performance Users Engagement Widgets Feedback Product Updates Knowledge Base AI…" at bounding box center [576, 27] width 827 height 1402
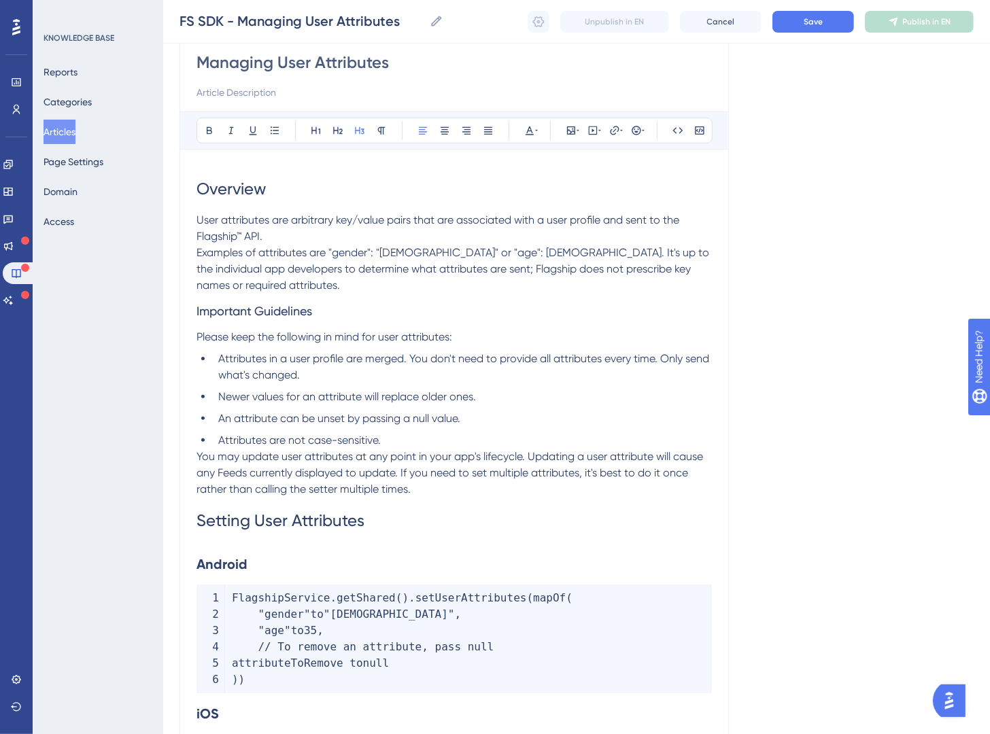
scroll to position [99, 0]
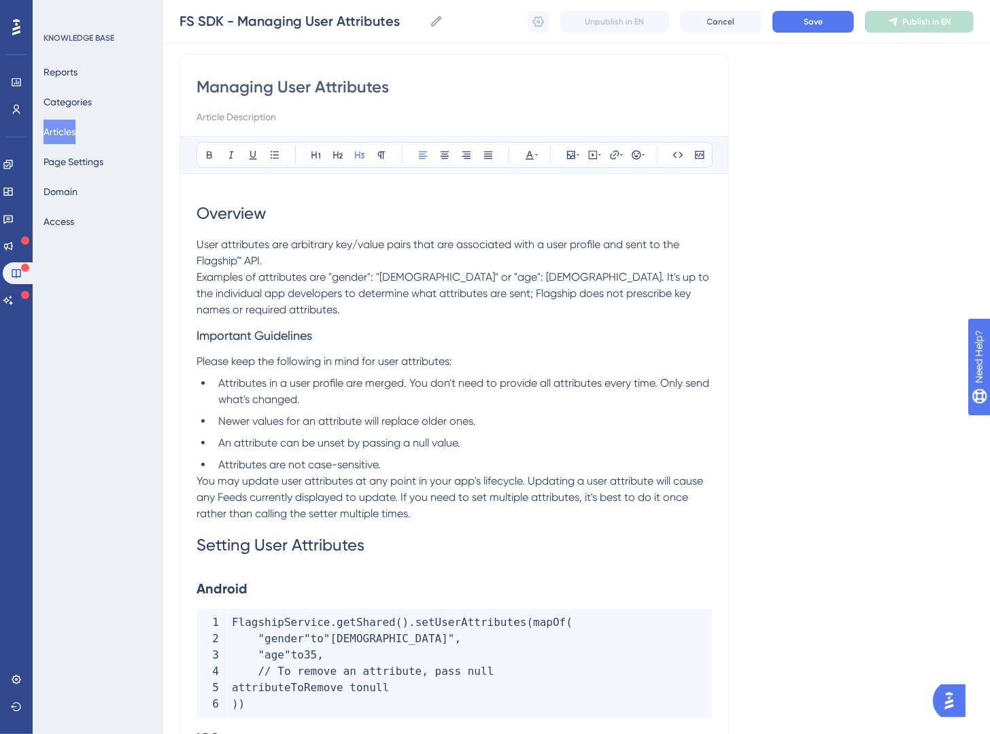
click at [200, 280] on span "Examples of attributes are "gender": "[DEMOGRAPHIC_DATA]" or "age": [DEMOGRAPHI…" at bounding box center [454, 294] width 515 height 46
click at [198, 283] on span "Examples of attributes are "gender": "[DEMOGRAPHIC_DATA]" or "age": [DEMOGRAPHI…" at bounding box center [454, 294] width 515 height 46
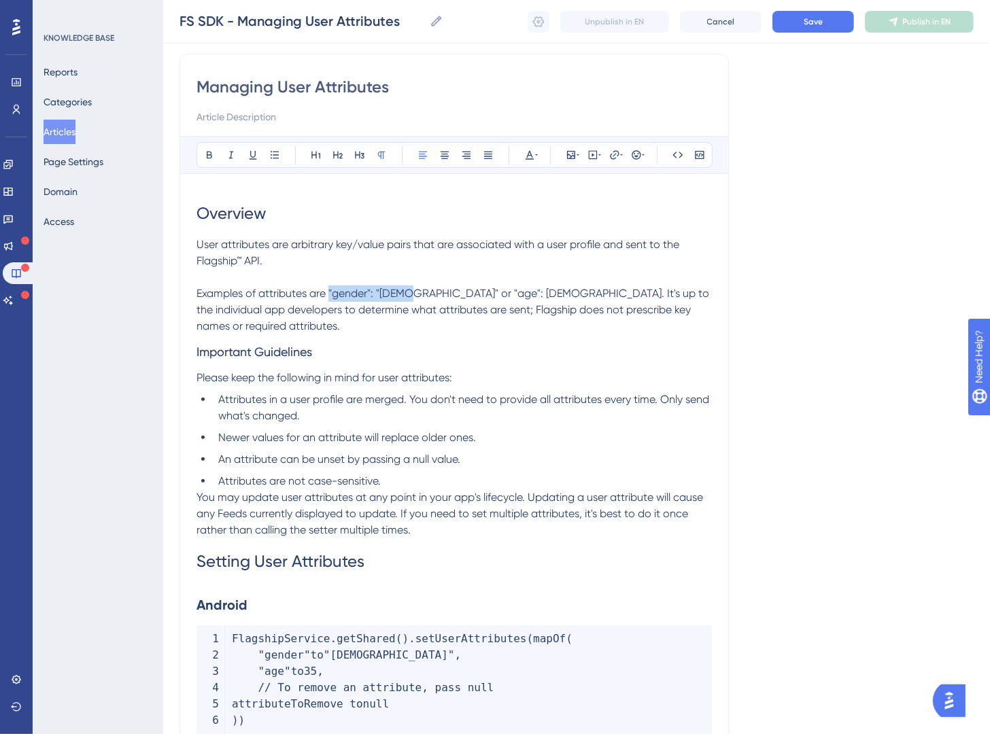
drag, startPoint x: 408, startPoint y: 297, endPoint x: 330, endPoint y: 298, distance: 77.5
click at [330, 298] on span "Examples of attributes are "gender": "[DEMOGRAPHIC_DATA]" or "age": [DEMOGRAPHI…" at bounding box center [454, 310] width 515 height 46
click at [673, 152] on icon at bounding box center [677, 155] width 11 height 11
drag, startPoint x: 507, startPoint y: 292, endPoint x: 488, endPoint y: 296, distance: 19.5
click at [507, 292] on span "or "age": [DEMOGRAPHIC_DATA]. It's up to the individual app developers to deter…" at bounding box center [452, 310] width 511 height 46
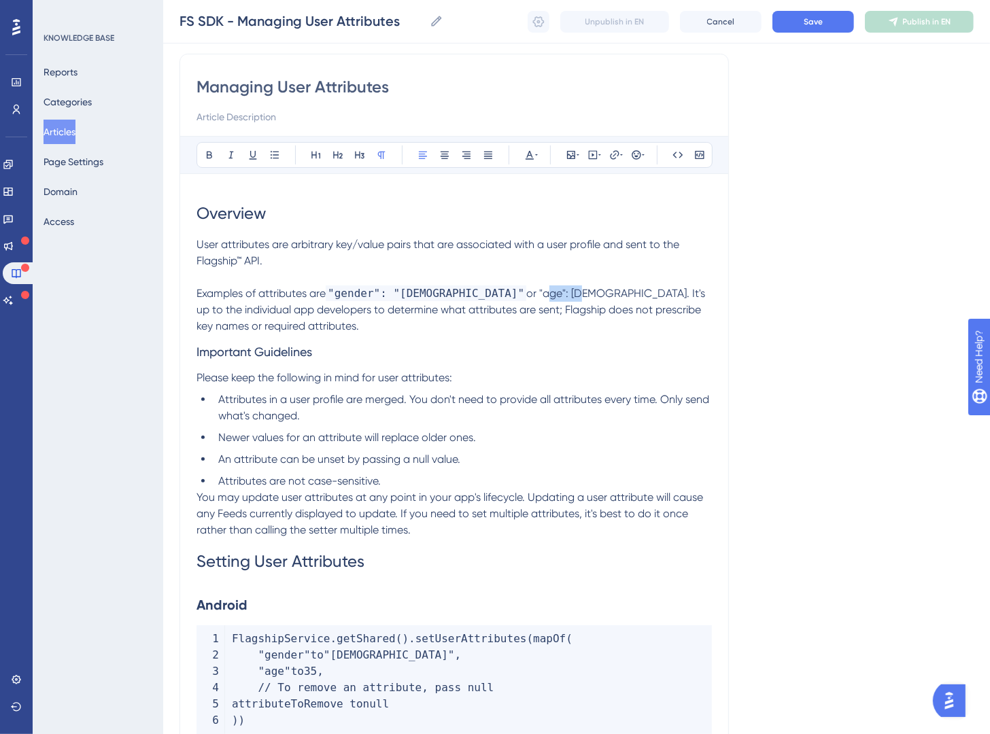
drag, startPoint x: 456, startPoint y: 298, endPoint x: 491, endPoint y: 296, distance: 35.4
click at [491, 296] on span "or "age": [DEMOGRAPHIC_DATA]. It's up to the individual app developers to deter…" at bounding box center [452, 310] width 511 height 46
click at [494, 295] on span "or "age": [DEMOGRAPHIC_DATA]. It's up to the individual app developers to deter…" at bounding box center [452, 310] width 511 height 46
drag, startPoint x: 496, startPoint y: 296, endPoint x: 455, endPoint y: 299, distance: 41.6
click at [455, 299] on span "or "age": [DEMOGRAPHIC_DATA]. It's up to the individual app developers to deter…" at bounding box center [452, 310] width 511 height 46
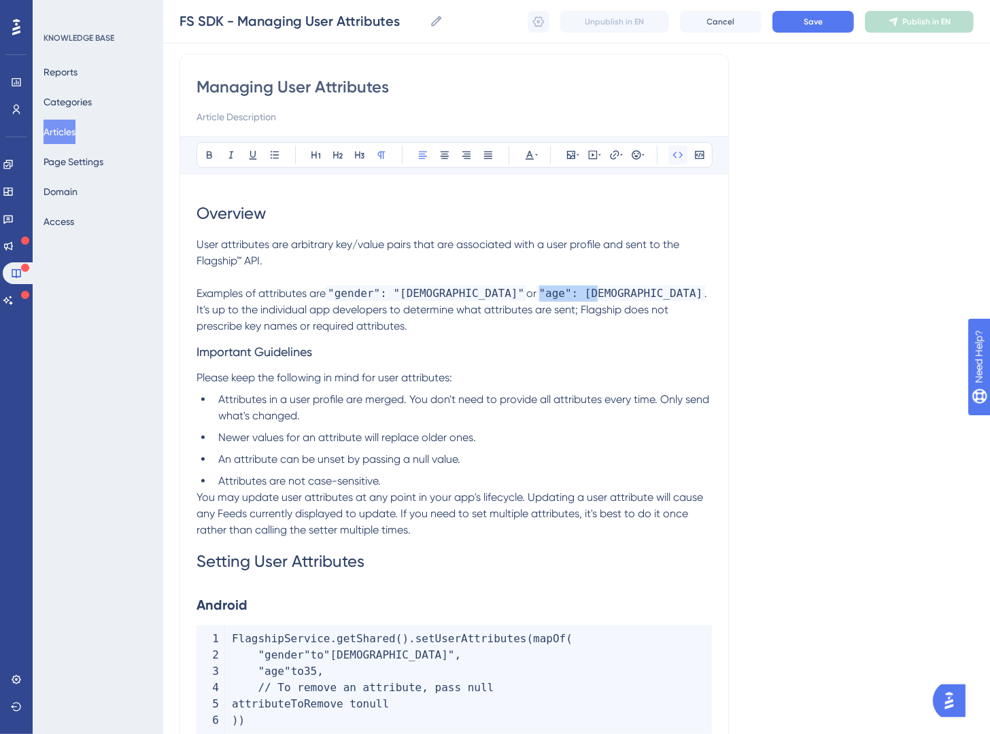
click at [677, 153] on icon at bounding box center [677, 155] width 11 height 11
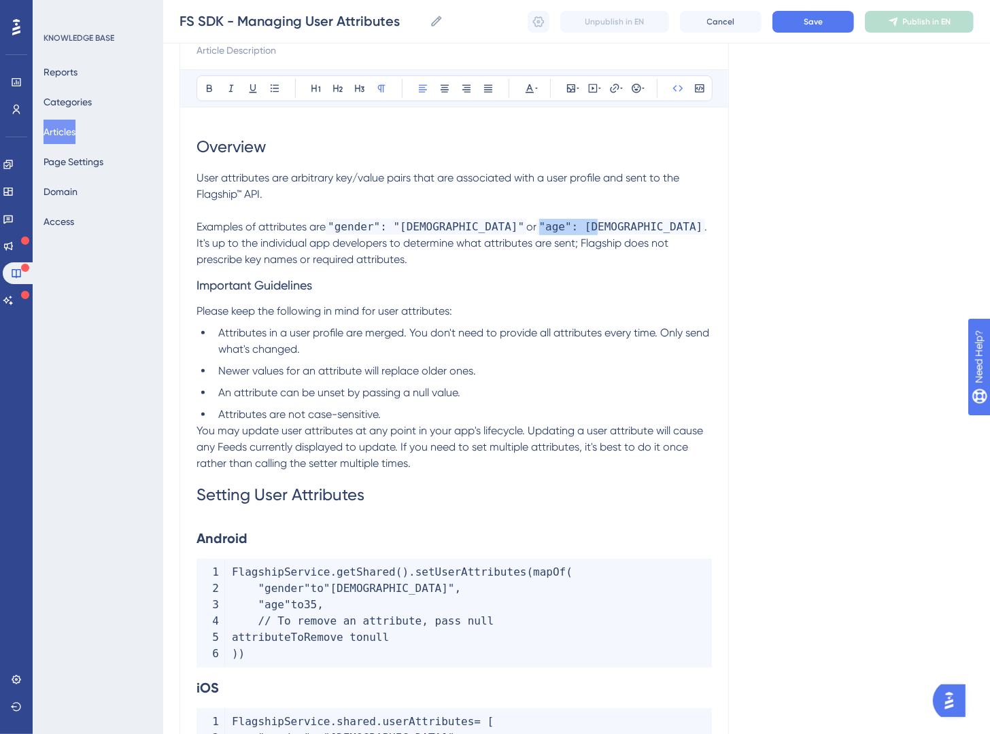
scroll to position [338, 0]
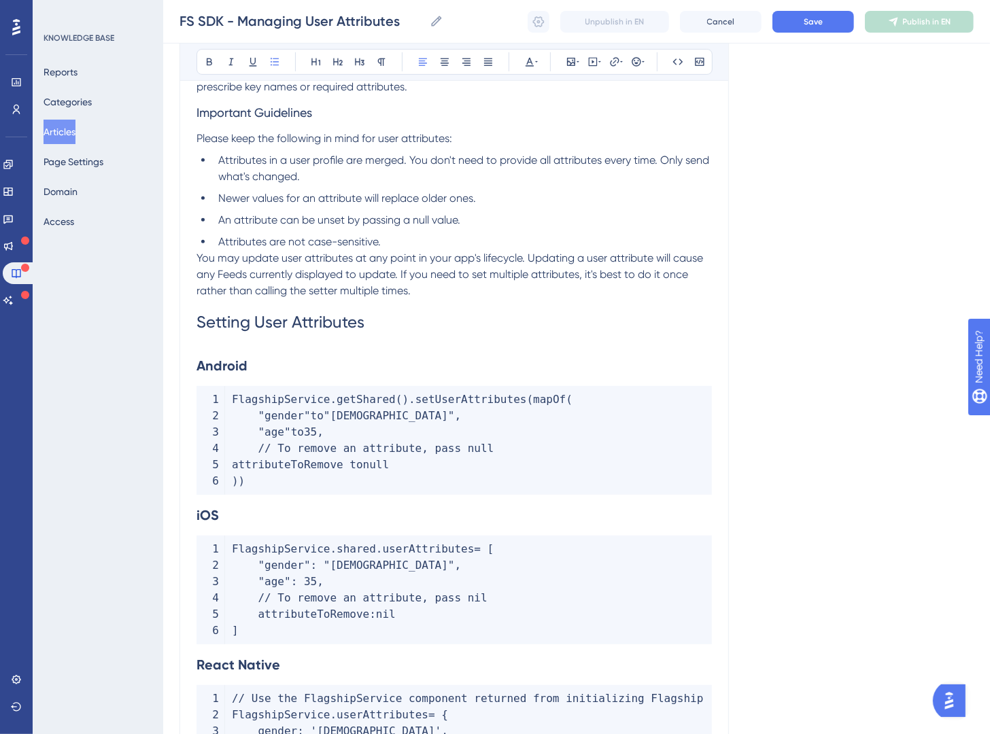
click at [466, 248] on li "Attributes are not case-sensitive." at bounding box center [462, 242] width 499 height 16
click at [200, 261] on span "You may update user attributes at any point in your app's lifecycle. Updating a…" at bounding box center [451, 275] width 509 height 46
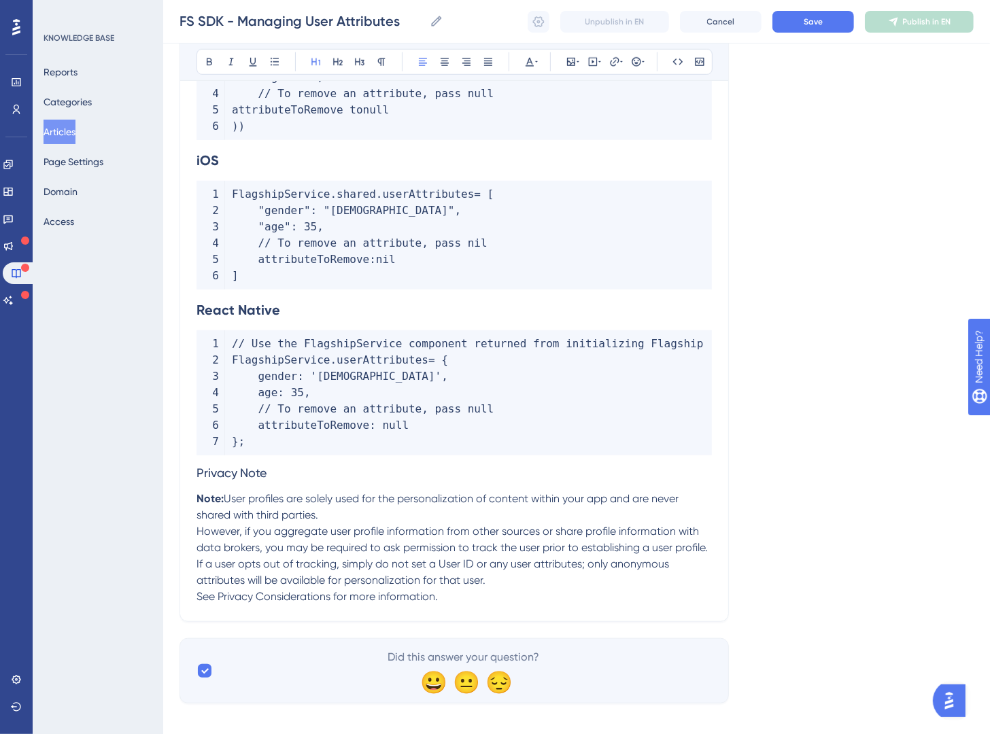
scroll to position [739, 0]
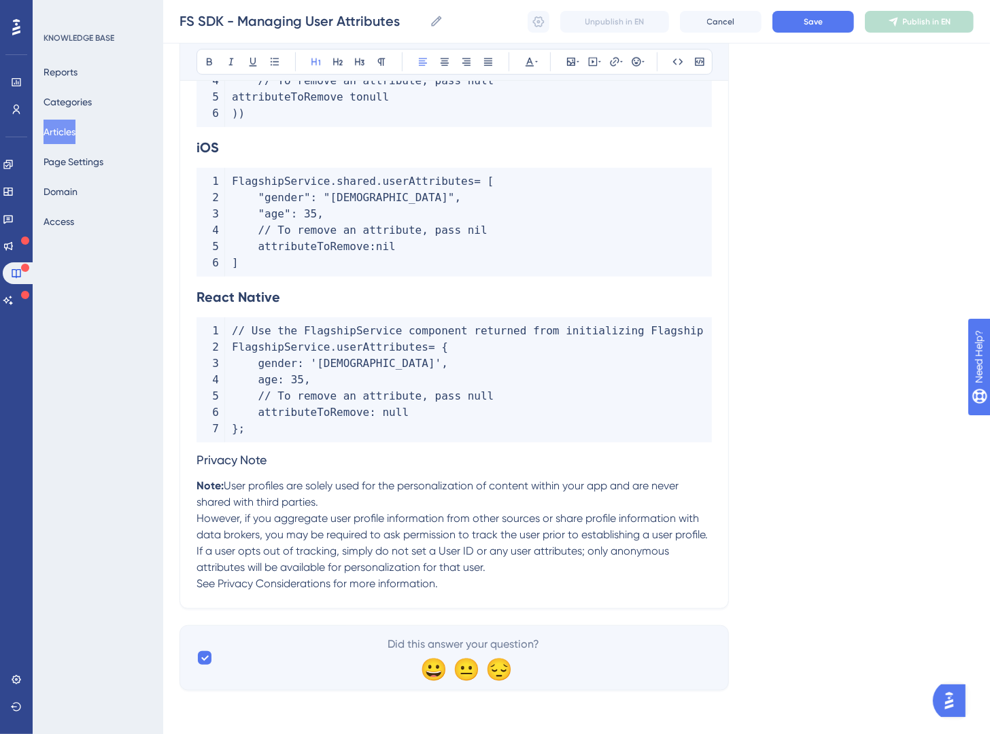
click at [182, 464] on div "Managing User Attributes Bold Italic Underline Bullet Point Heading 1 Heading 2…" at bounding box center [454, 11] width 549 height 1195
click at [199, 460] on span "Privacy Note" at bounding box center [232, 460] width 70 height 14
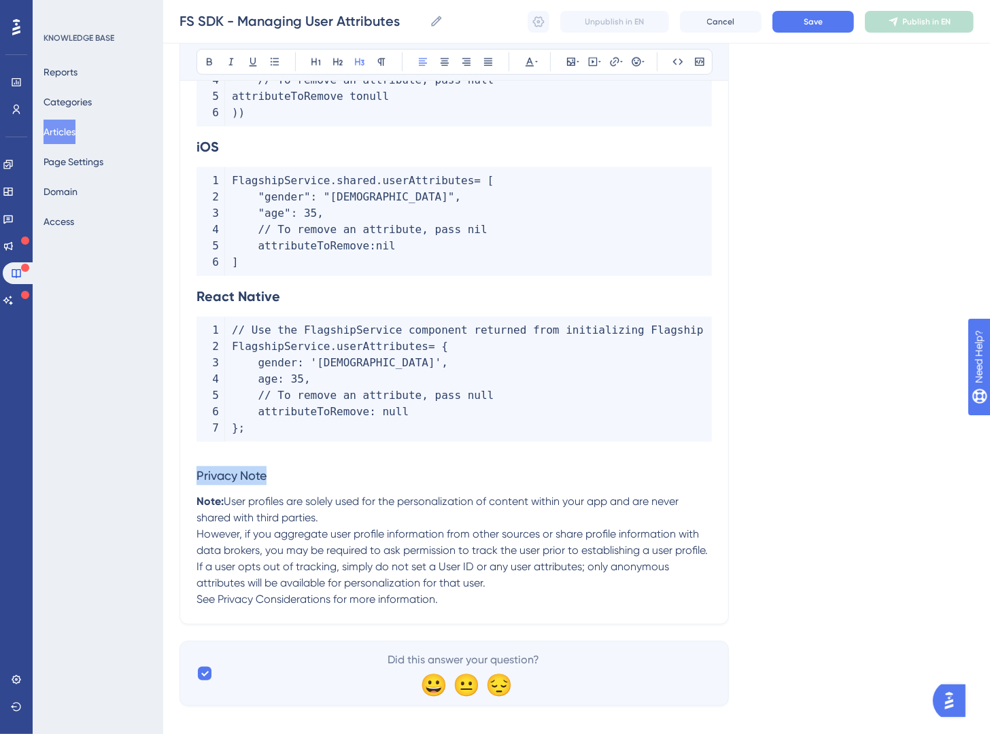
drag, startPoint x: 239, startPoint y: 476, endPoint x: 162, endPoint y: 483, distance: 77.1
click at [364, 65] on icon at bounding box center [360, 61] width 10 height 7
click at [387, 552] on span "However, if you aggregate user profile information from other sources or share …" at bounding box center [452, 542] width 511 height 29
click at [794, 12] on button "Save" at bounding box center [813, 22] width 82 height 22
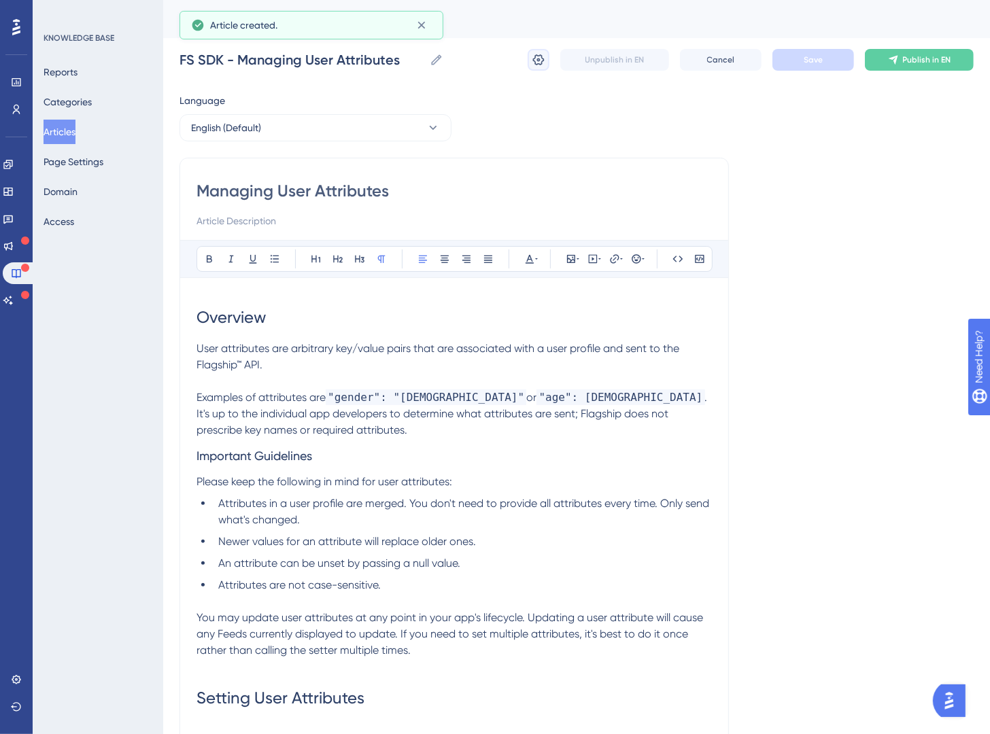
click at [536, 56] on icon at bounding box center [539, 60] width 14 height 14
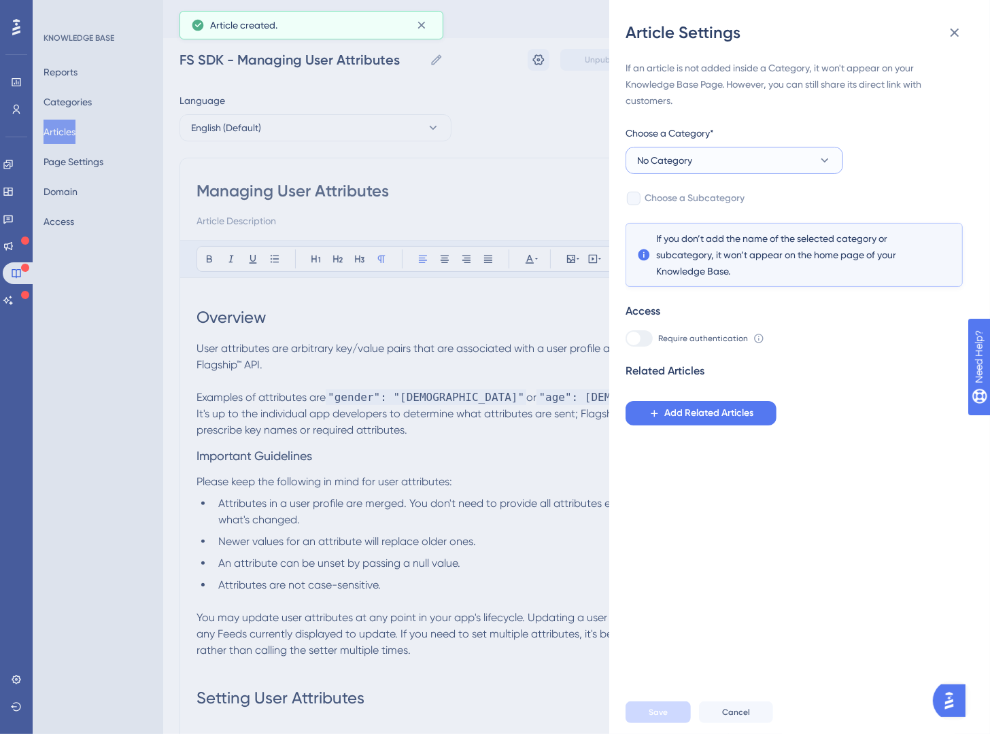
click at [808, 163] on button "No Category" at bounding box center [735, 160] width 218 height 27
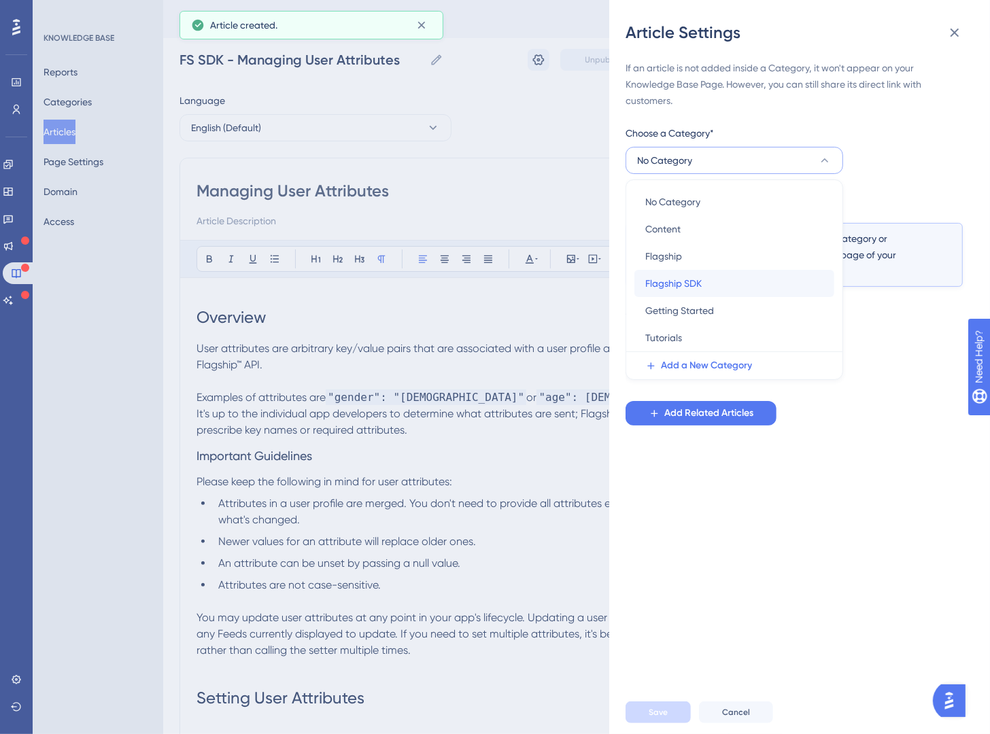
click at [773, 285] on div "Flagship SDK Flagship SDK" at bounding box center [734, 283] width 178 height 27
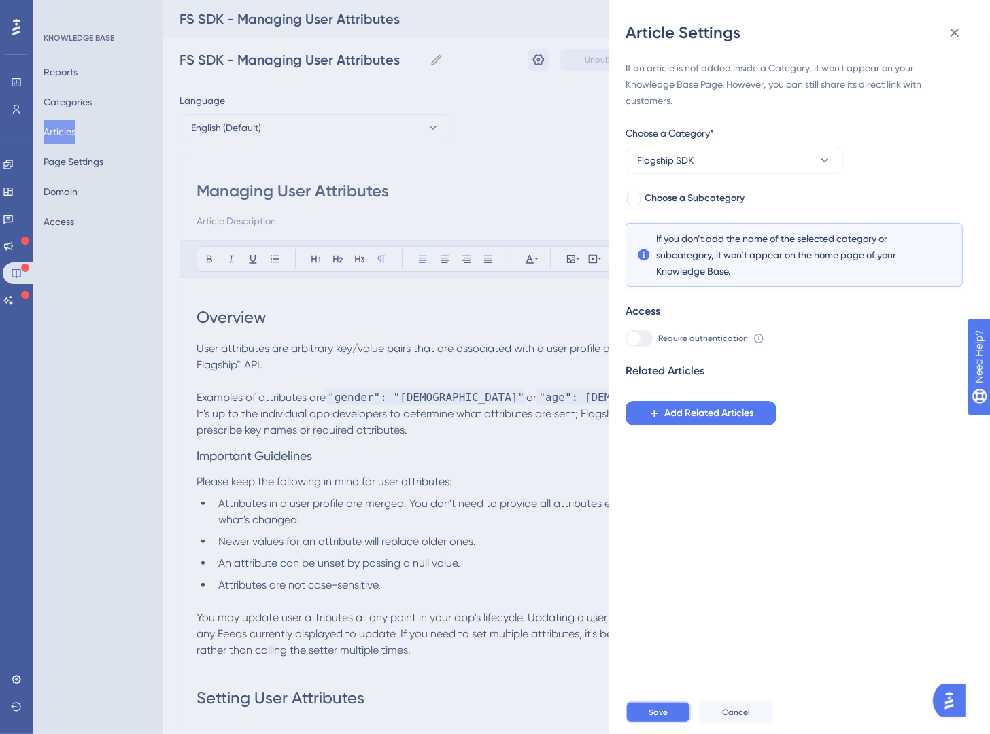
click at [676, 683] on button "Save" at bounding box center [658, 713] width 65 height 22
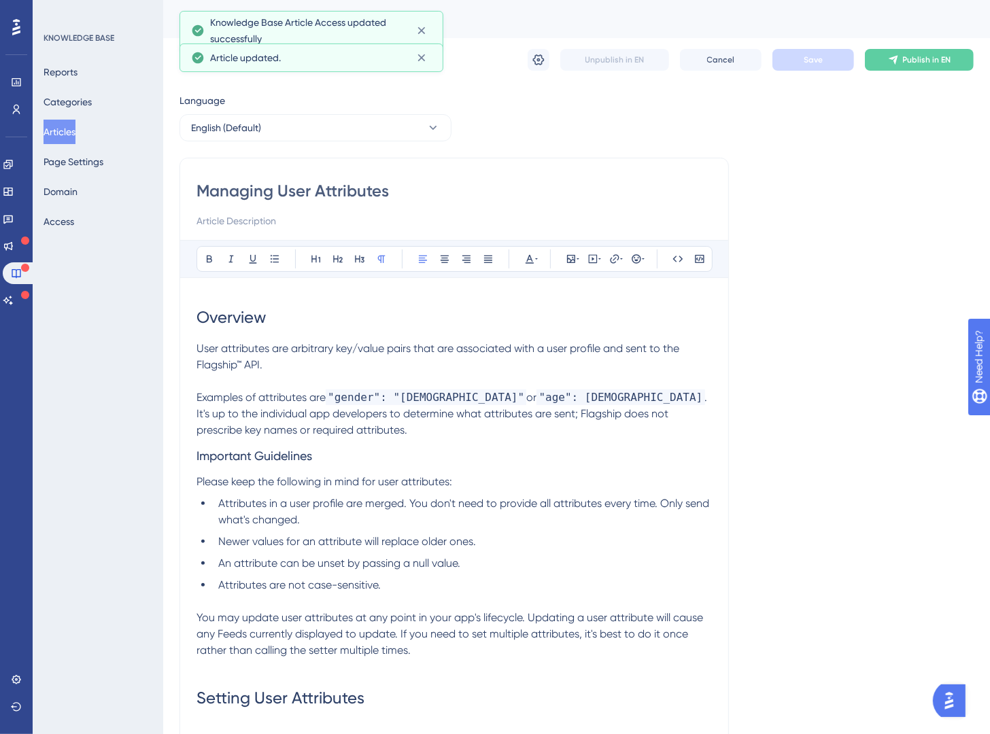
click at [74, 137] on button "Articles" at bounding box center [60, 132] width 32 height 24
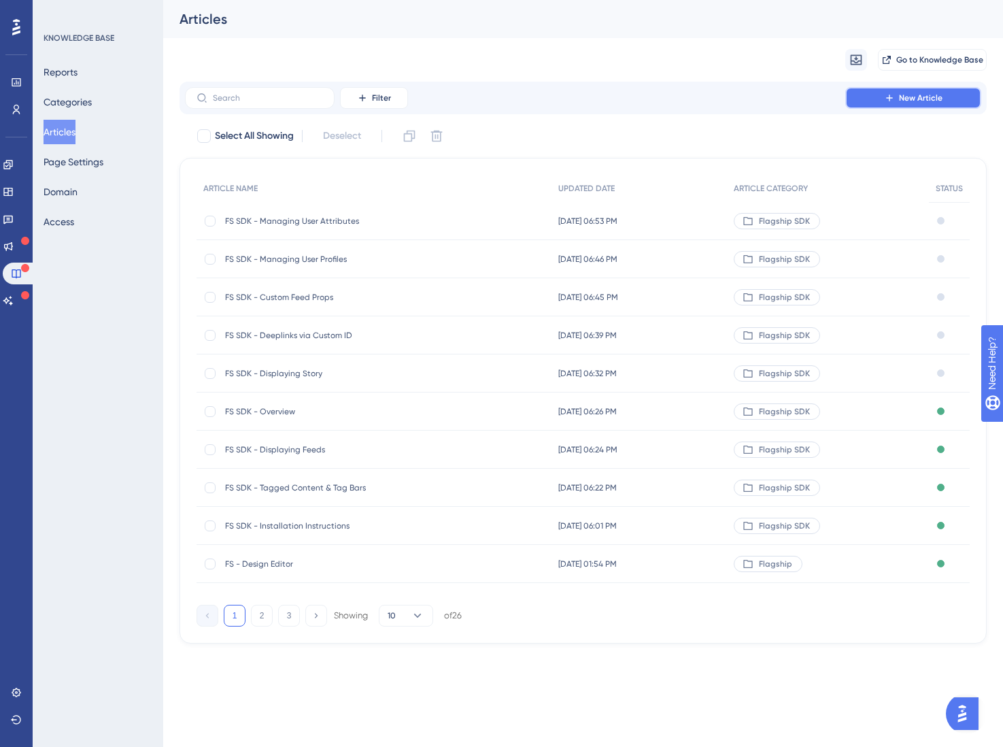
click at [932, 95] on span "New Article" at bounding box center [921, 97] width 44 height 11
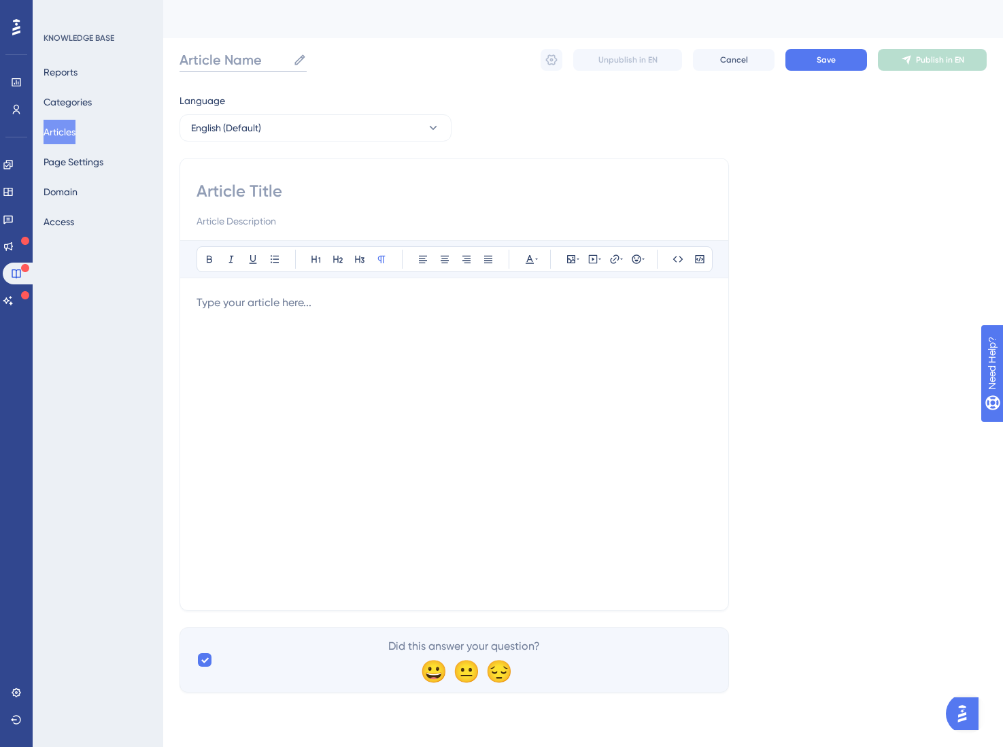
click at [235, 63] on input "Article Name" at bounding box center [234, 59] width 108 height 19
paste input "Managing Local Dynamic Data"
type input "FS SDK - Managing Local Dynamic Data"
click at [260, 194] on input at bounding box center [454, 191] width 515 height 22
paste input "Managing Local Dynamic Data"
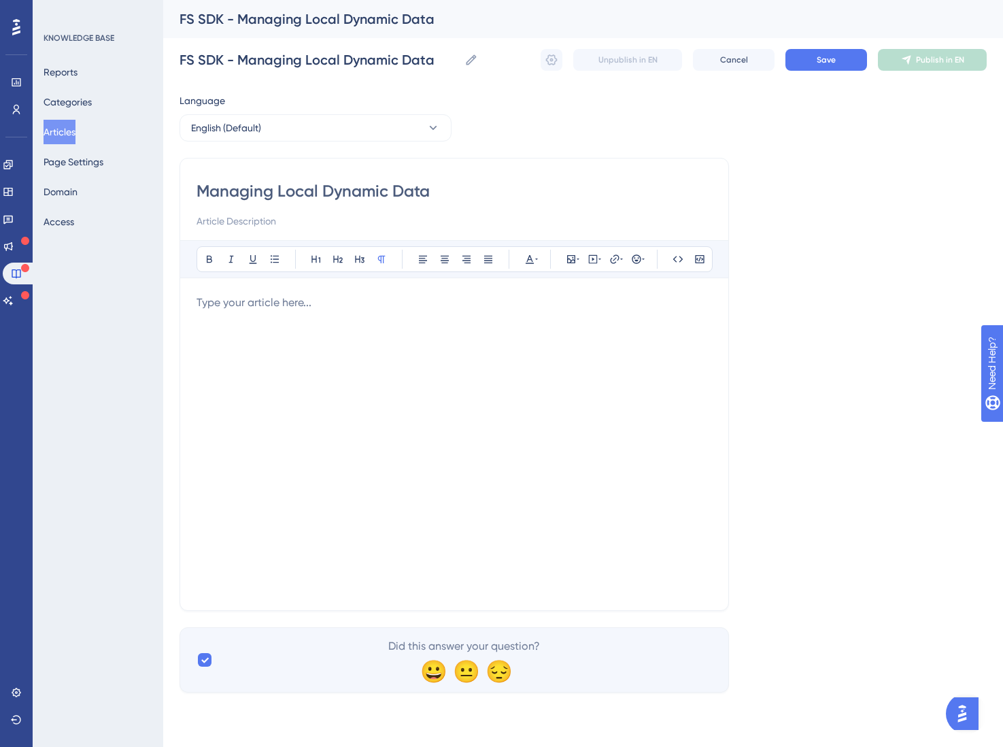
type input "Managing Local Dynamic Data"
click at [243, 307] on p at bounding box center [454, 302] width 515 height 16
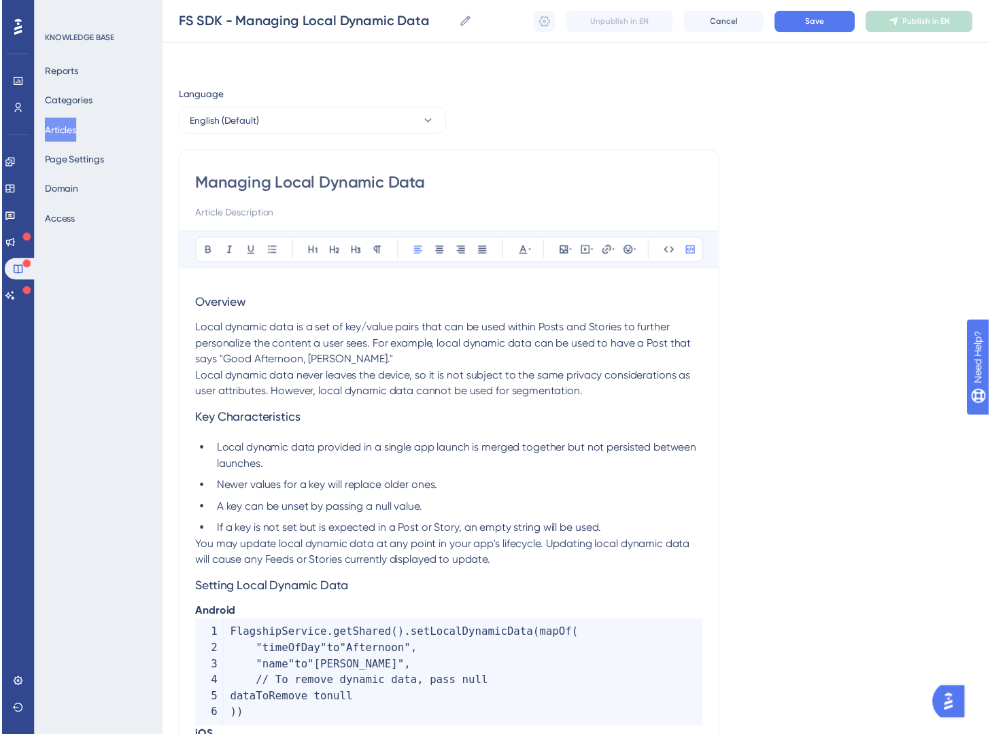
scroll to position [256, 0]
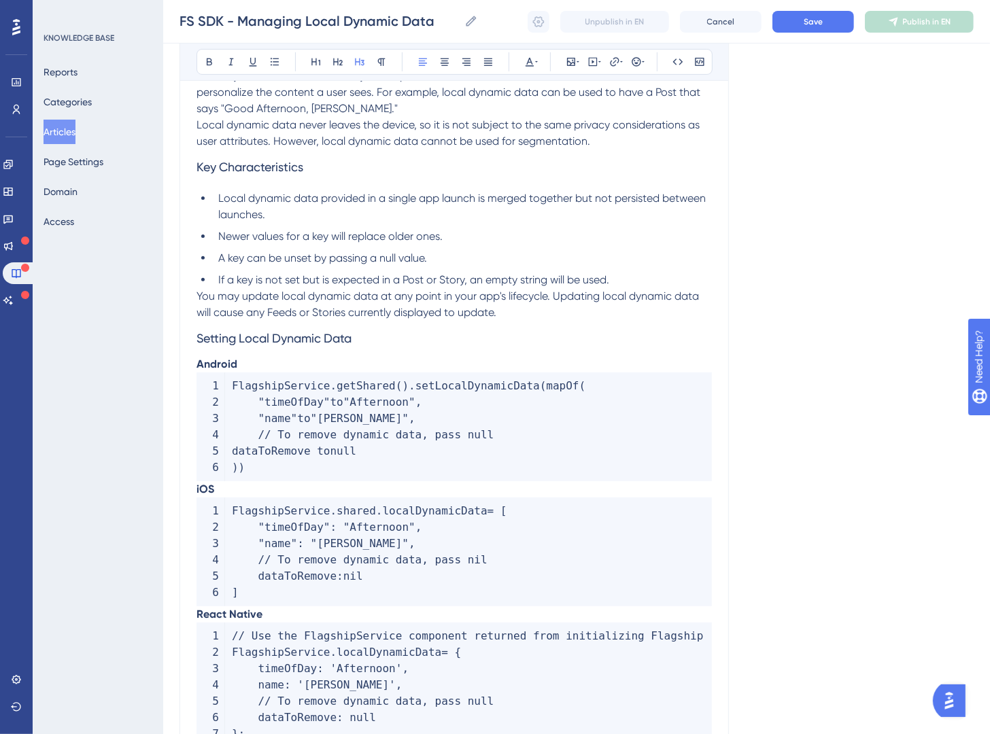
click at [199, 341] on span "Setting Local Dynamic Data" at bounding box center [274, 338] width 155 height 14
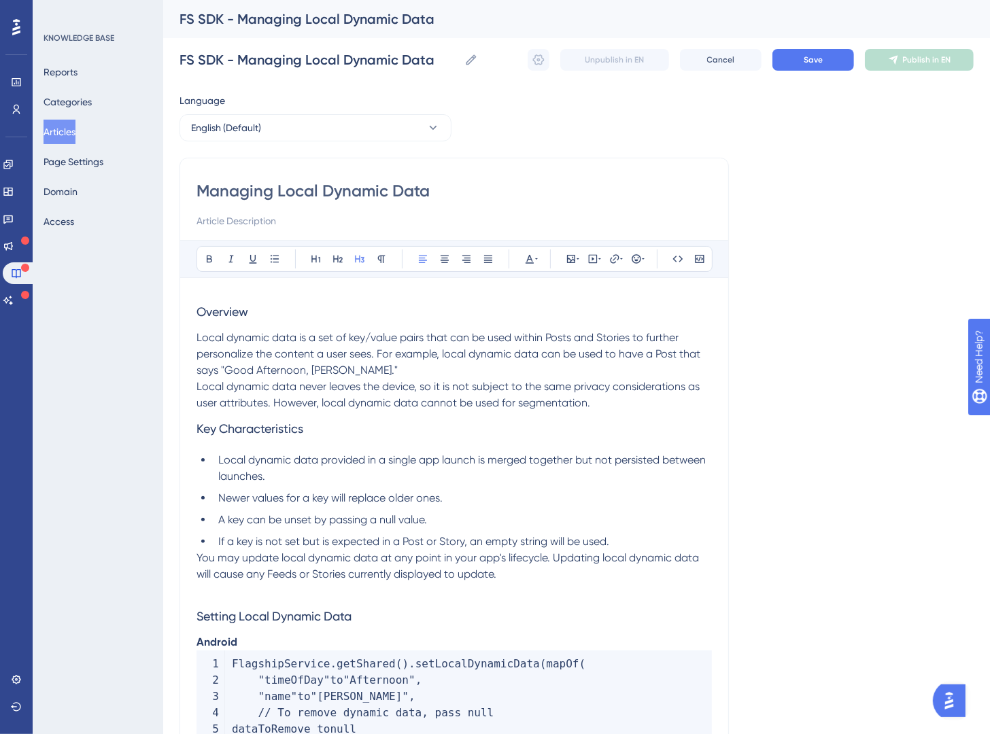
scroll to position [3, 0]
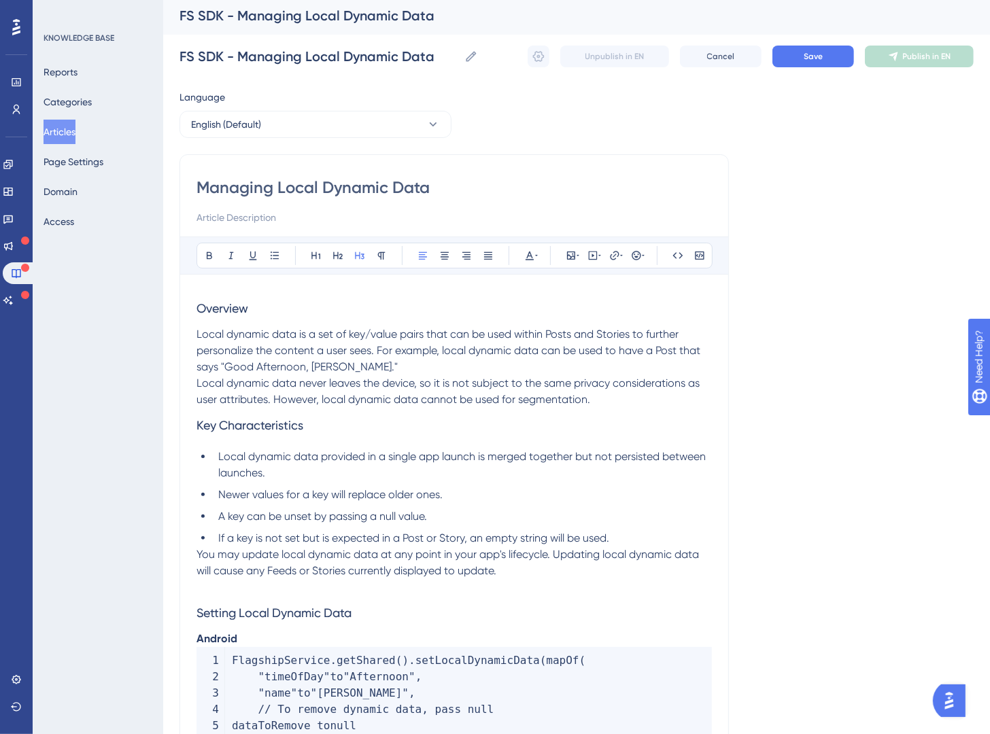
click at [200, 429] on span "Key Characteristics" at bounding box center [250, 425] width 107 height 14
click at [198, 428] on span "Key Characteristics" at bounding box center [250, 425] width 107 height 14
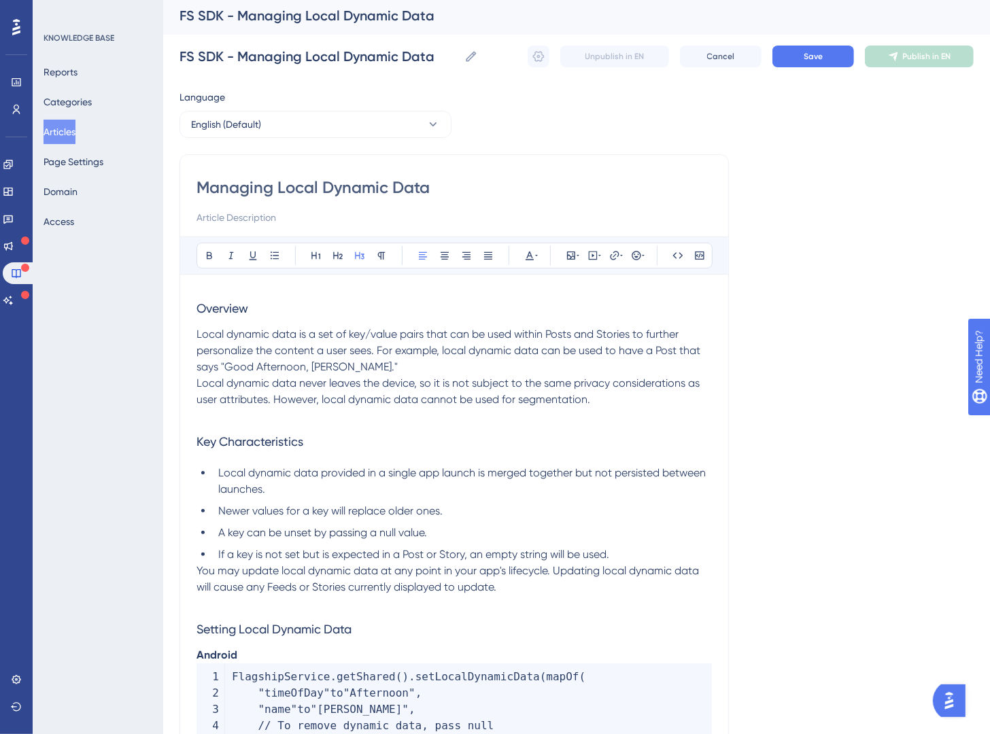
click at [198, 386] on span "Local dynamic data never leaves the device, so it is not subject to the same pr…" at bounding box center [450, 391] width 506 height 29
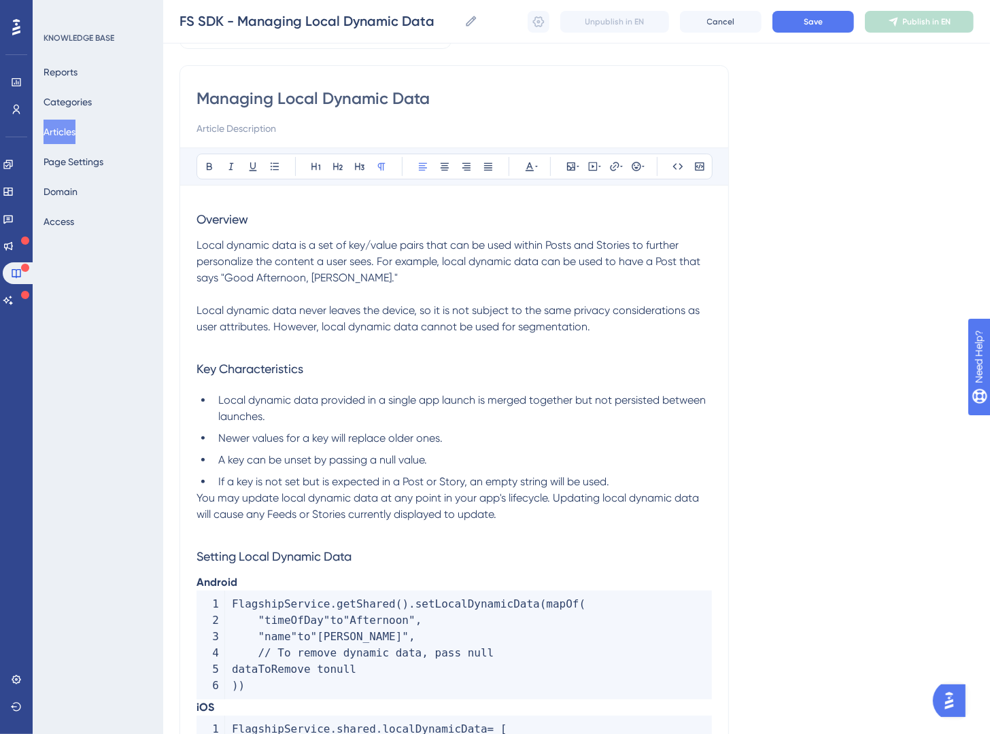
scroll to position [94, 0]
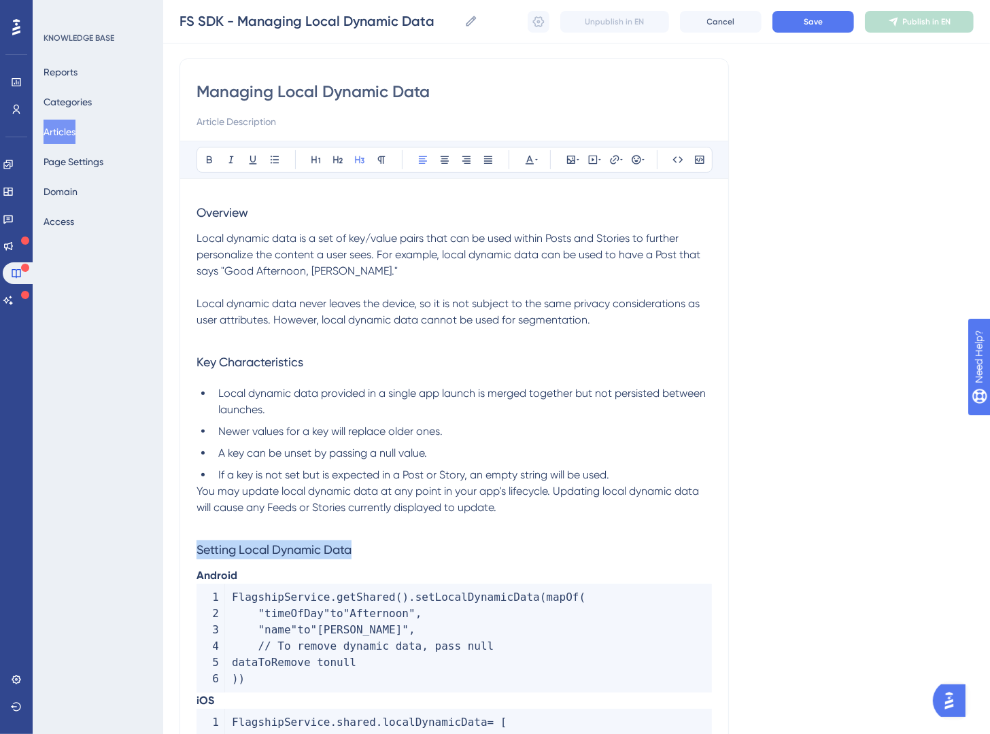
drag, startPoint x: 387, startPoint y: 551, endPoint x: 173, endPoint y: 547, distance: 213.5
click at [173, 547] on div "Performance Users Engagement Widgets Feedback Product Updates Knowledge Base AI…" at bounding box center [576, 493] width 827 height 1174
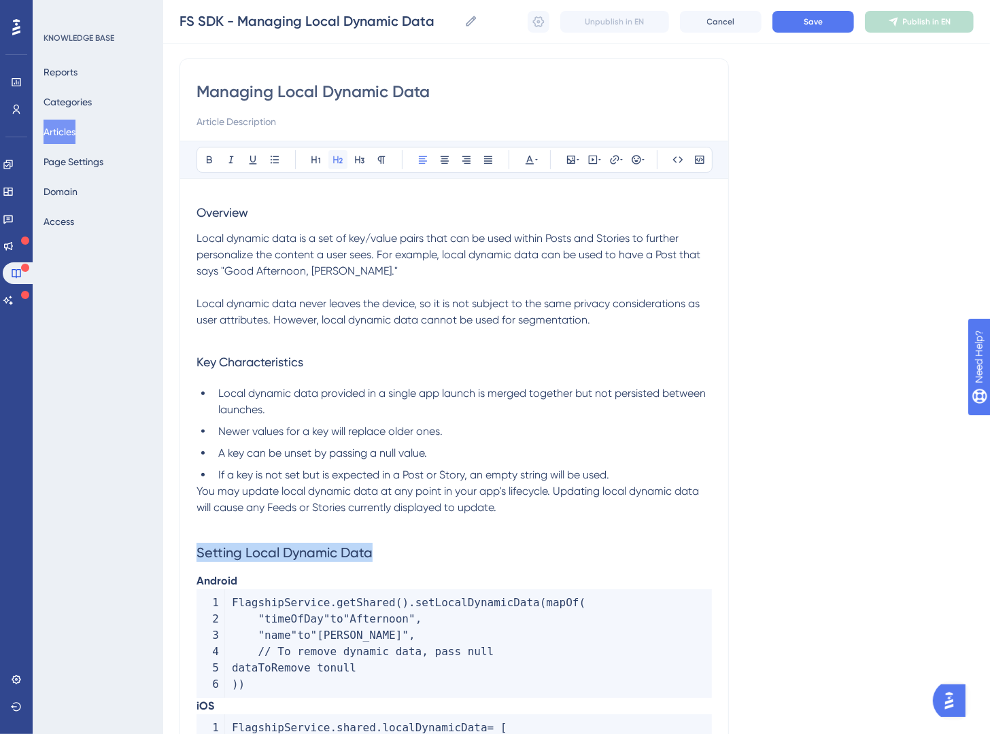
click at [337, 162] on icon at bounding box center [337, 159] width 11 height 11
drag, startPoint x: 273, startPoint y: 211, endPoint x: 128, endPoint y: 207, distance: 145.6
click at [163, 207] on div "Performance Users Engagement Widgets Feedback Product Updates Knowledge Base AI…" at bounding box center [576, 495] width 827 height 1179
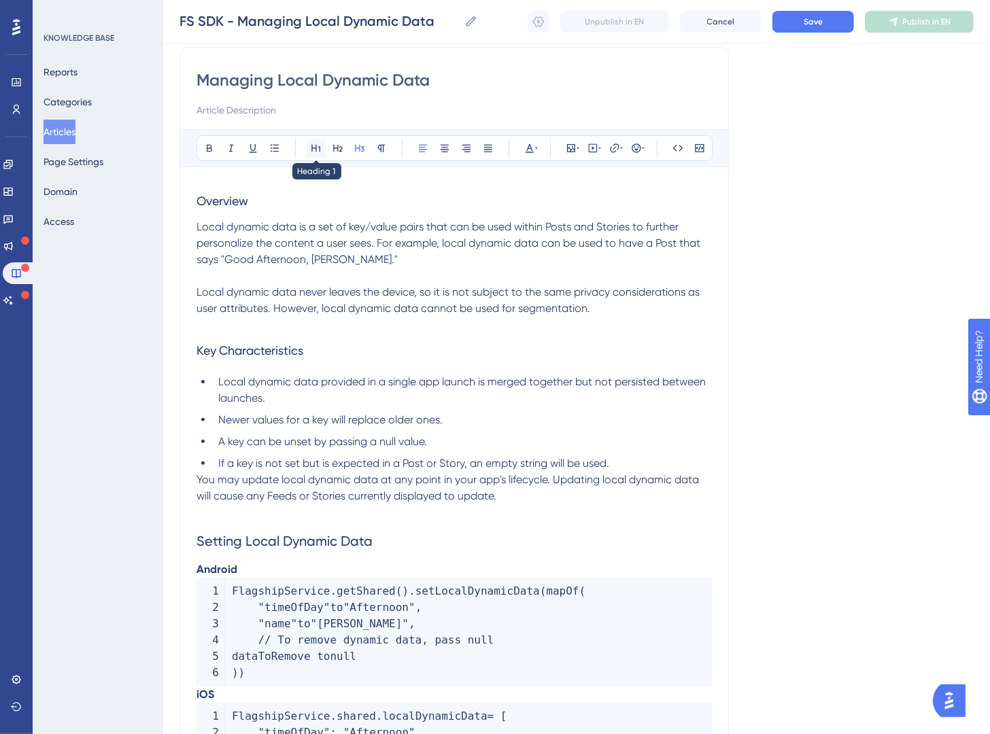
click at [318, 158] on button at bounding box center [316, 148] width 19 height 19
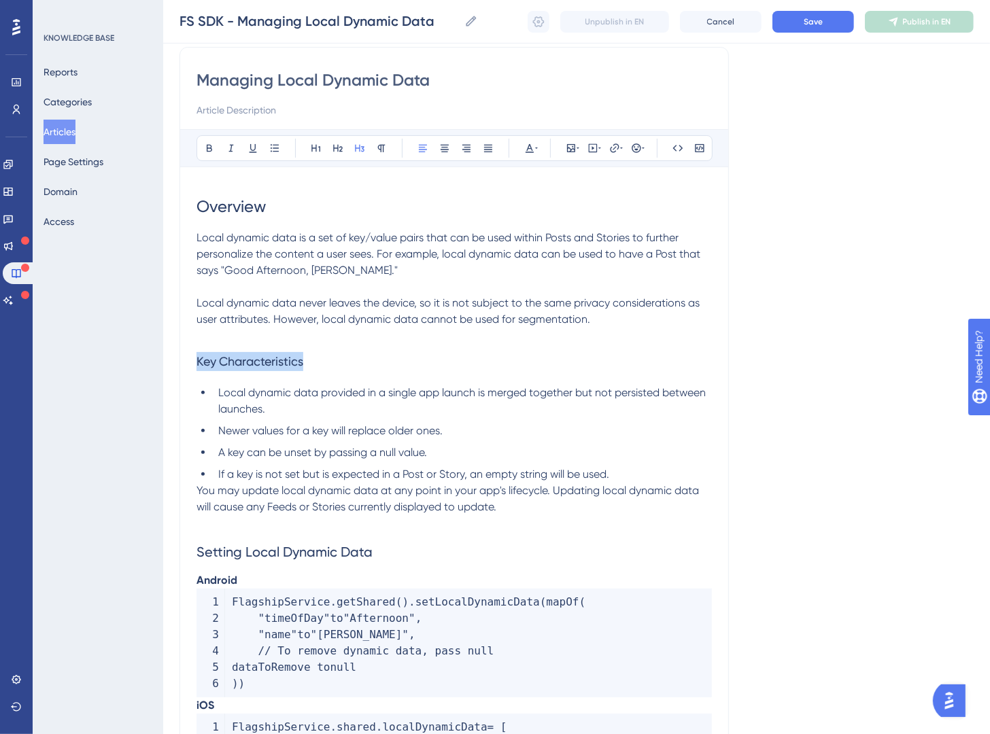
drag, startPoint x: 327, startPoint y: 363, endPoint x: 141, endPoint y: 360, distance: 185.7
click at [163, 360] on div "Performance Users Engagement Widgets Feedback Product Updates Knowledge Base AI…" at bounding box center [576, 490] width 827 height 1190
drag, startPoint x: 430, startPoint y: 553, endPoint x: 156, endPoint y: 566, distance: 273.7
click at [163, 566] on div "Performance Users Engagement Widgets Feedback Product Updates Knowledge Base AI…" at bounding box center [576, 490] width 827 height 1190
click at [288, 358] on span "Key Characteristics" at bounding box center [250, 361] width 107 height 14
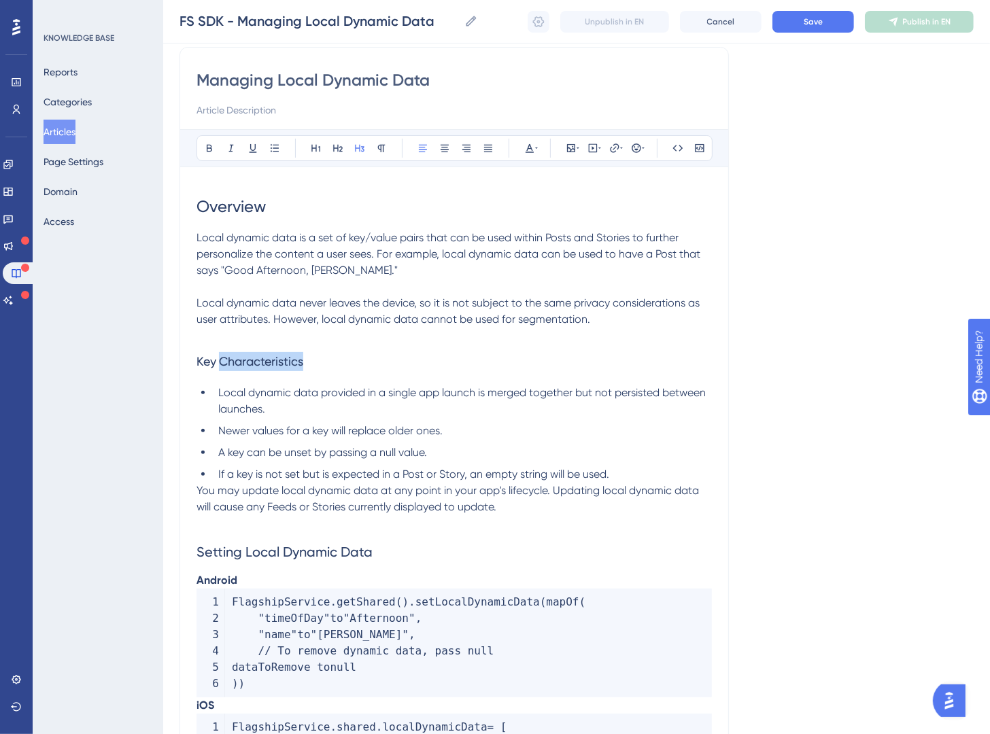
click at [288, 358] on span "Key Characteristics" at bounding box center [250, 361] width 107 height 14
click at [288, 359] on span "Key Characteristics" at bounding box center [250, 361] width 107 height 14
click at [286, 362] on span "Key Characteristics" at bounding box center [250, 361] width 107 height 14
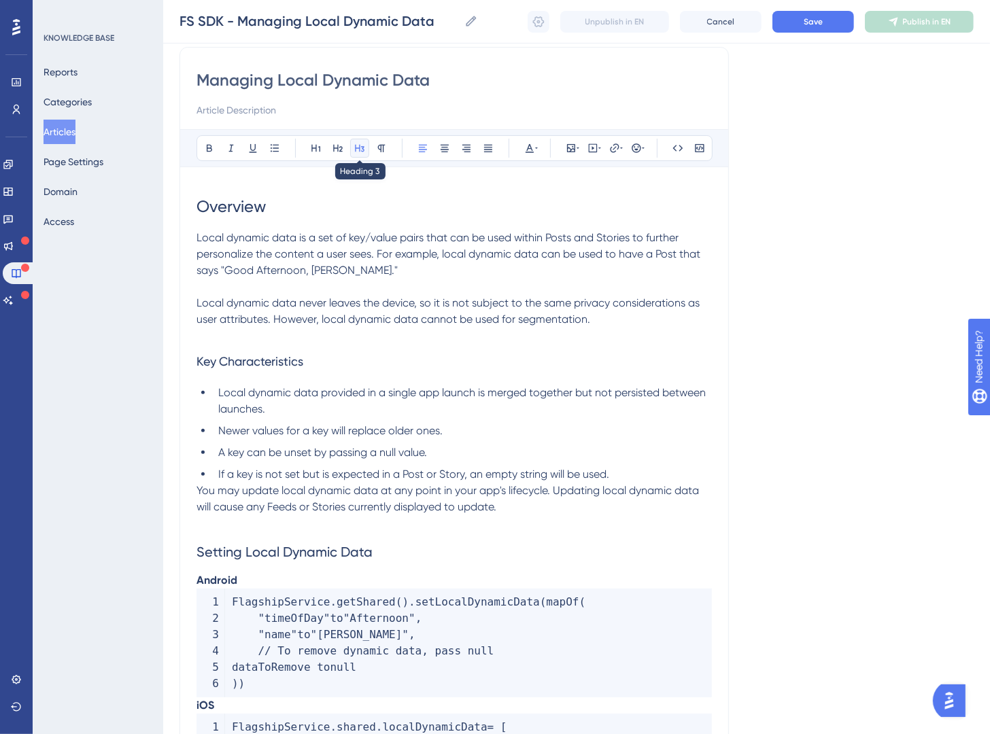
click at [368, 151] on button at bounding box center [359, 148] width 19 height 19
click at [388, 151] on button at bounding box center [381, 148] width 19 height 19
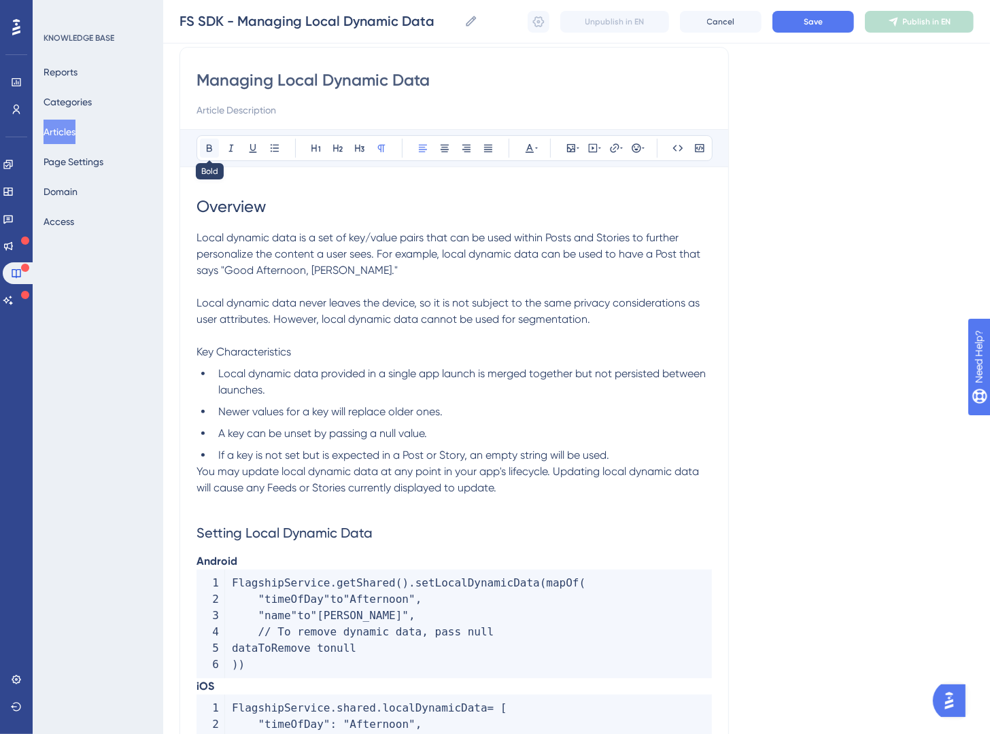
click at [211, 149] on icon at bounding box center [209, 148] width 5 height 7
click at [357, 392] on li "Local dynamic data provided in a single app launch is merged together but not p…" at bounding box center [462, 382] width 499 height 33
drag, startPoint x: 450, startPoint y: 536, endPoint x: 182, endPoint y: 534, distance: 267.9
click at [182, 535] on div "Managing Local Dynamic Data Bold Italic Underline Bullet Point Heading 1 Headin…" at bounding box center [454, 504] width 549 height 915
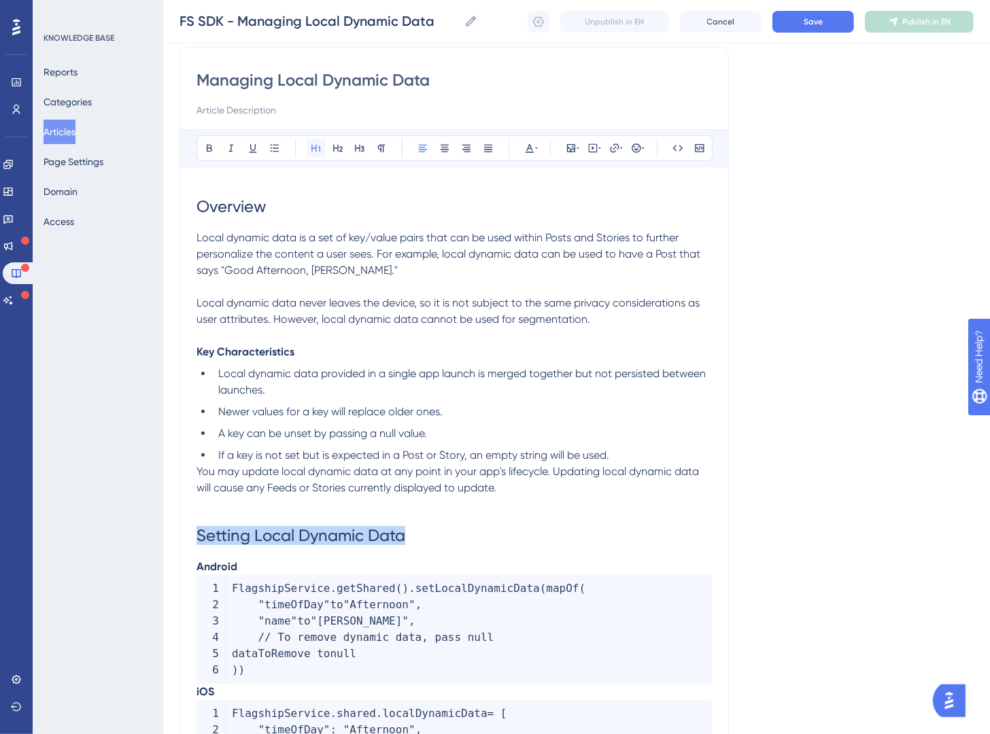
click at [324, 150] on button at bounding box center [316, 148] width 19 height 19
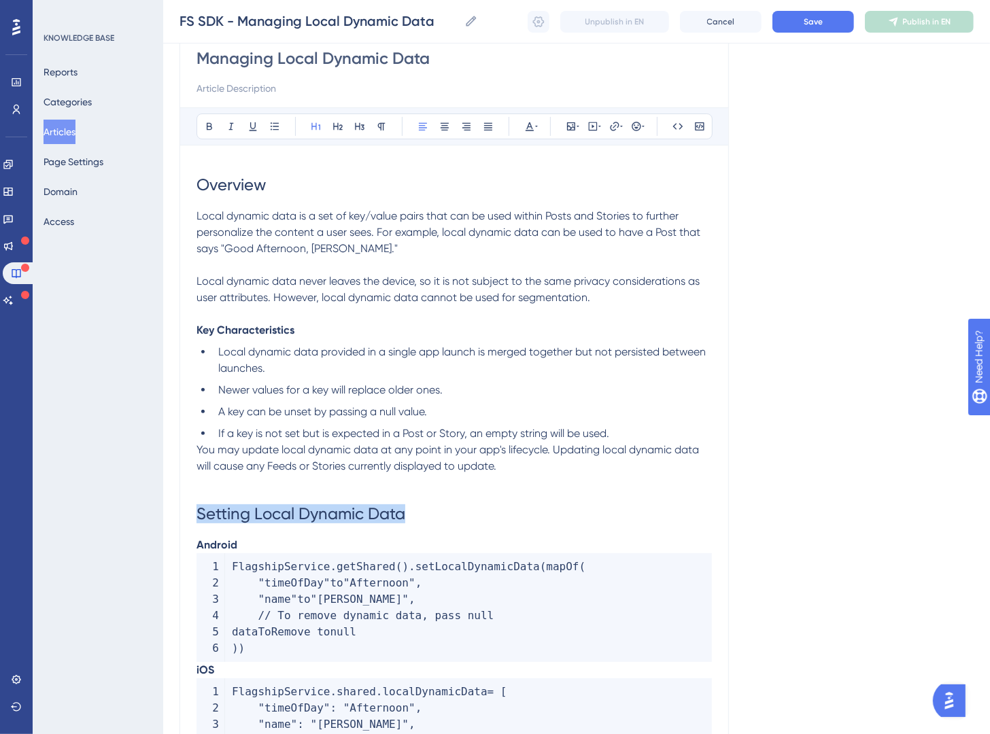
scroll to position [372, 0]
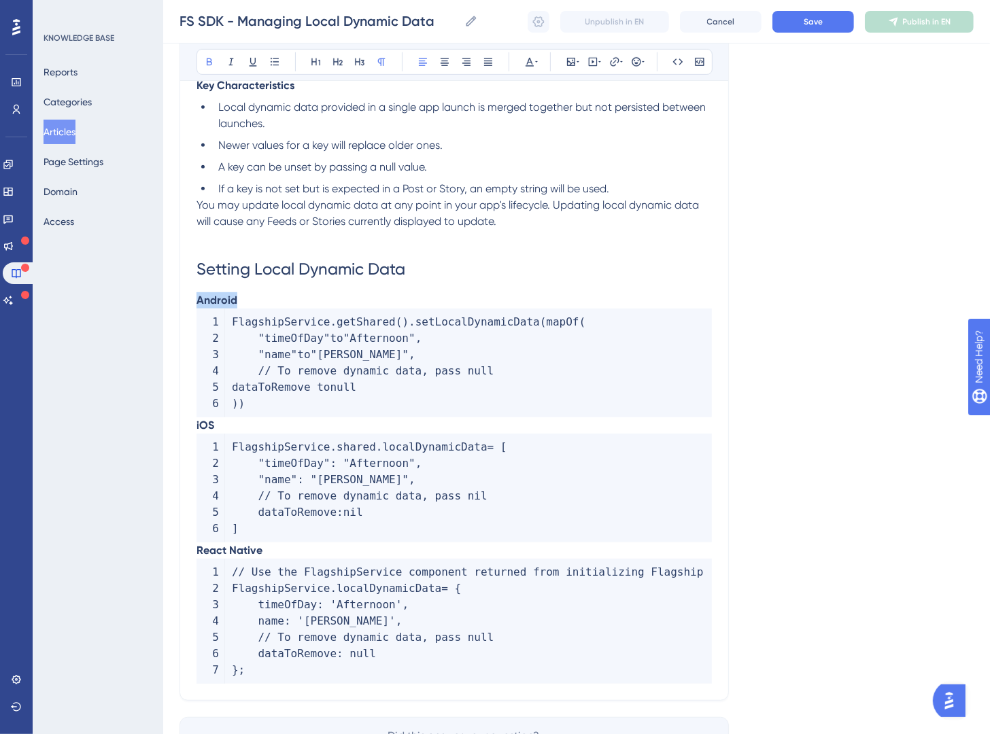
drag, startPoint x: 243, startPoint y: 302, endPoint x: 197, endPoint y: 298, distance: 46.4
click at [197, 299] on p "Android" at bounding box center [454, 300] width 515 height 16
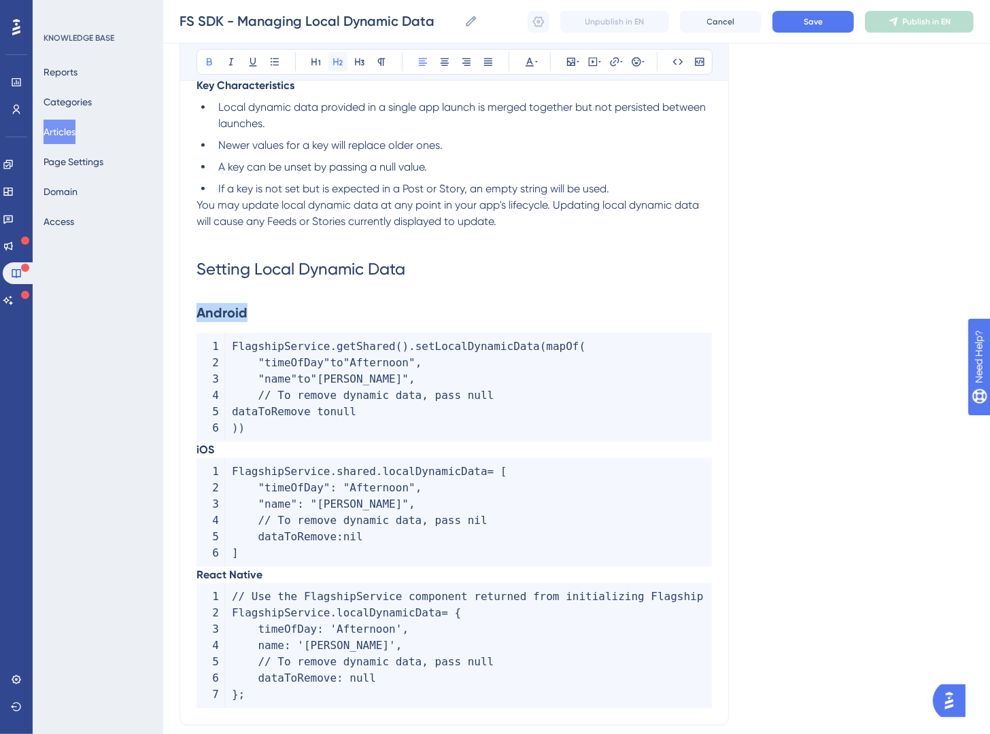
click at [332, 63] on icon at bounding box center [337, 61] width 11 height 11
drag, startPoint x: 228, startPoint y: 447, endPoint x: 195, endPoint y: 435, distance: 35.5
click at [193, 446] on div "Managing Local Dynamic Data Bold Italic Underline Bullet Point Heading 1 Headin…" at bounding box center [454, 252] width 549 height 945
drag, startPoint x: 335, startPoint y: 65, endPoint x: 339, endPoint y: 307, distance: 242.1
click at [335, 64] on icon at bounding box center [337, 61] width 11 height 11
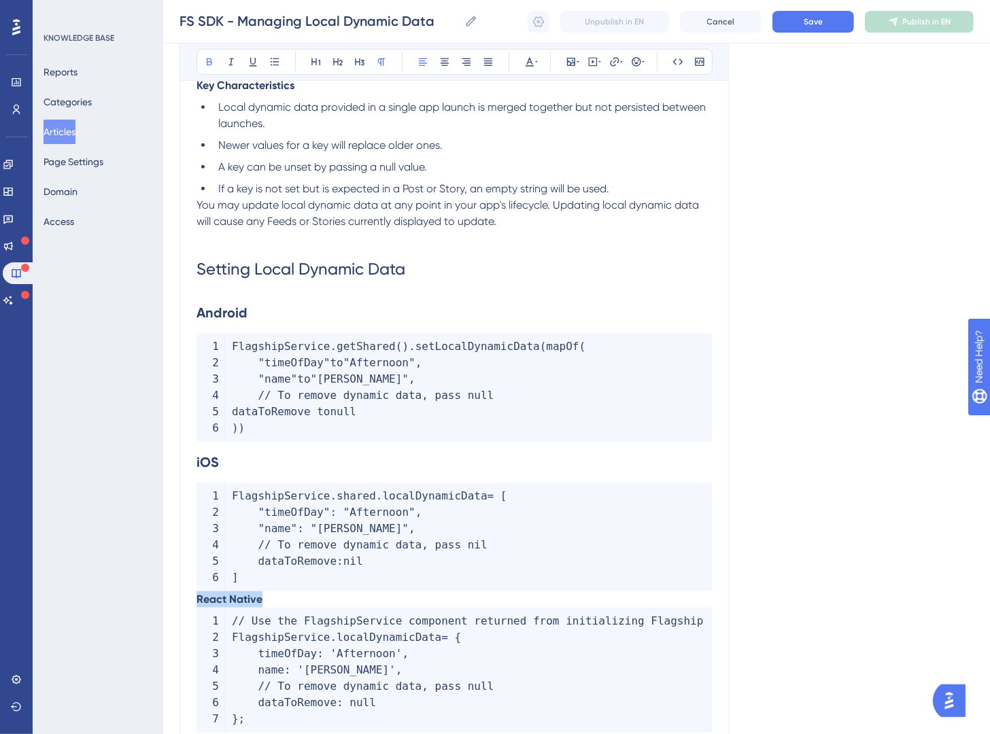
drag, startPoint x: 269, startPoint y: 598, endPoint x: 132, endPoint y: 595, distance: 137.4
click at [163, 597] on div "Performance Users Engagement Widgets Feedback Product Updates Knowledge Base AI…" at bounding box center [576, 240] width 827 height 1225
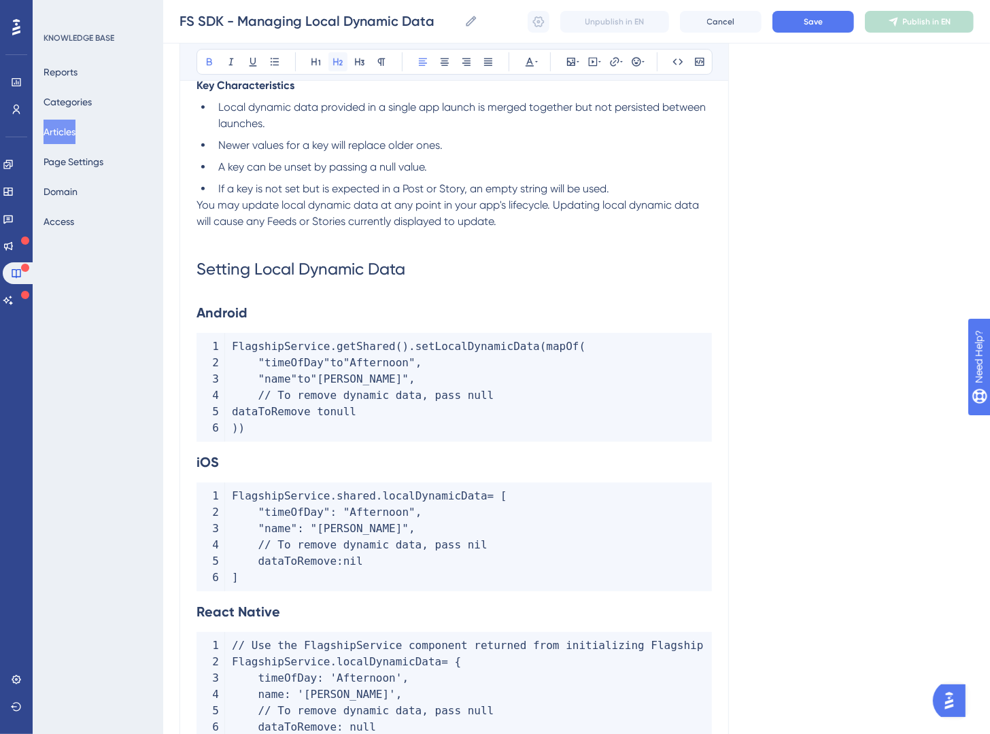
click at [335, 62] on icon at bounding box center [338, 61] width 10 height 7
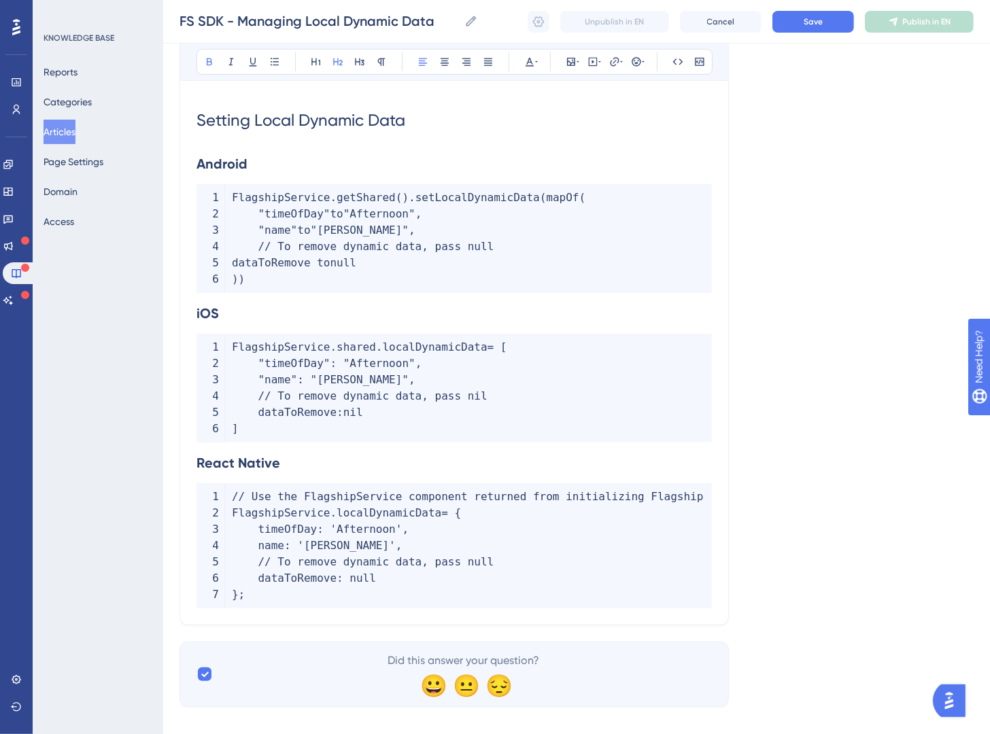
scroll to position [538, 0]
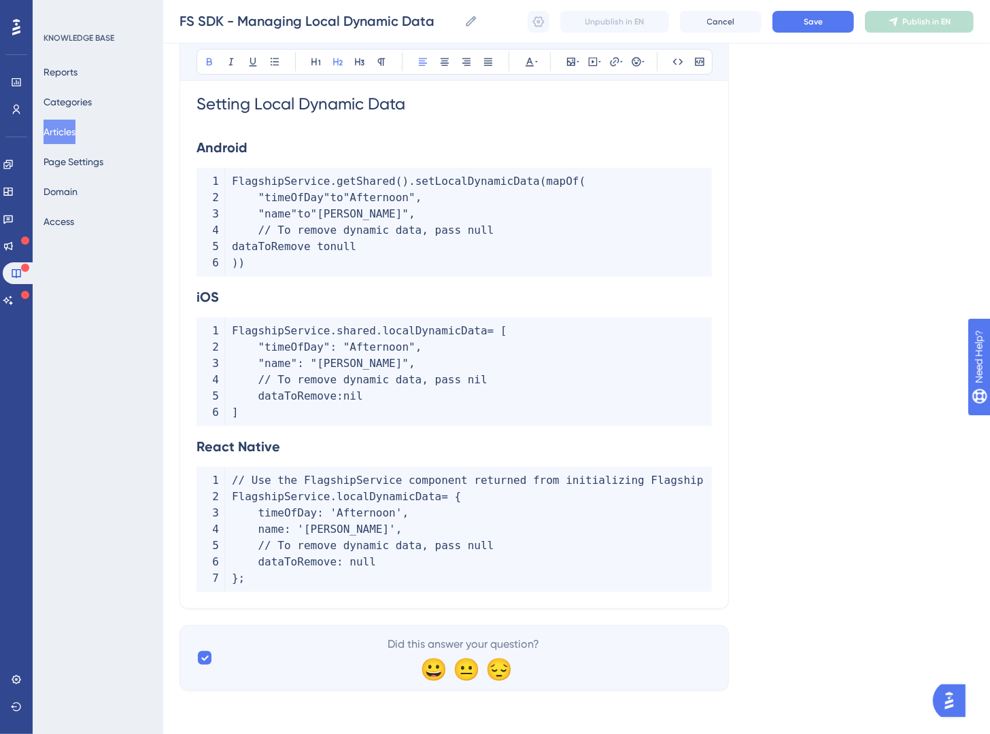
click at [732, 222] on div "Language English (Default) Managing Local Dynamic Data Bold Italic Underline Bu…" at bounding box center [577, 120] width 794 height 1141
click at [197, 447] on strong "React Native" at bounding box center [239, 447] width 84 height 16
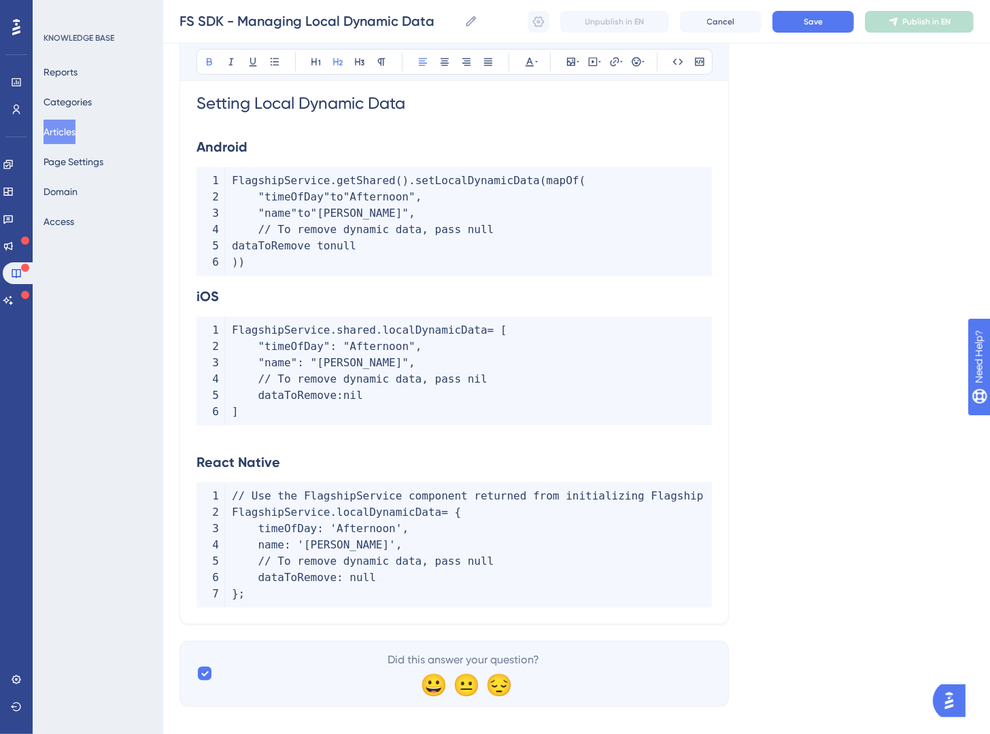
click at [197, 299] on strong "iOS" at bounding box center [208, 296] width 22 height 16
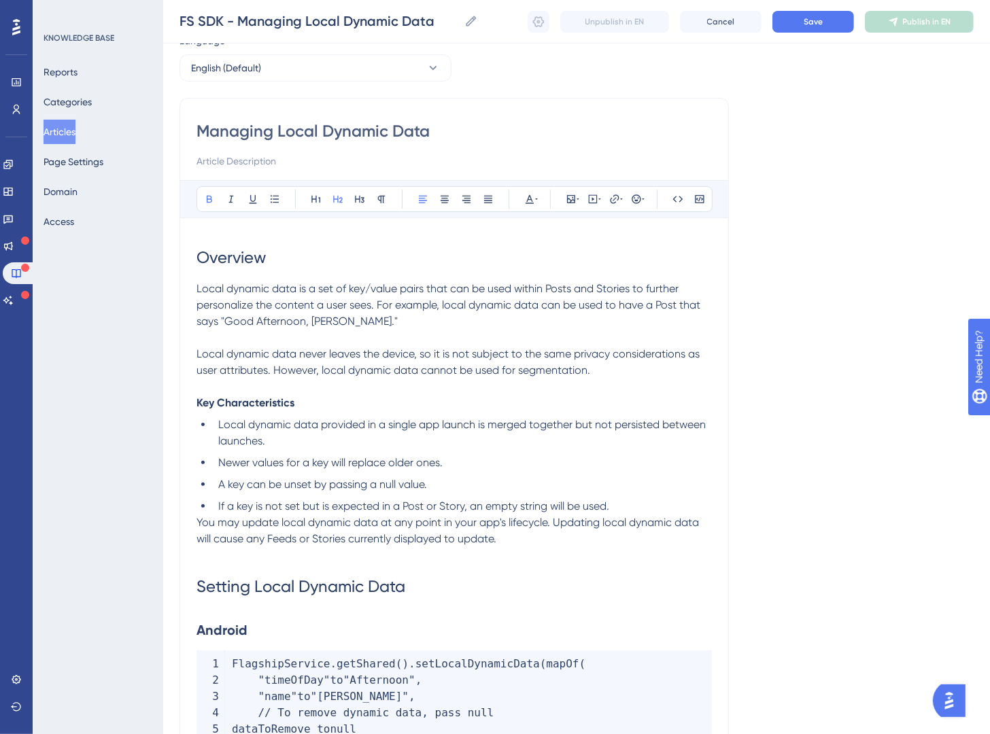
scroll to position [39, 0]
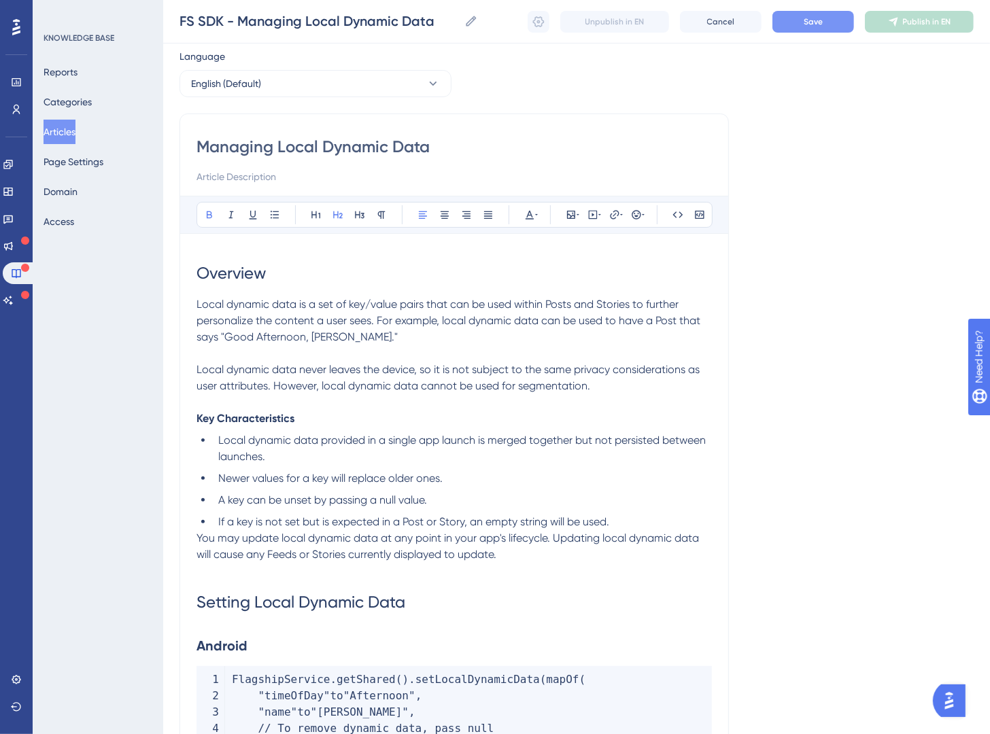
click at [818, 17] on span "Save" at bounding box center [813, 21] width 19 height 11
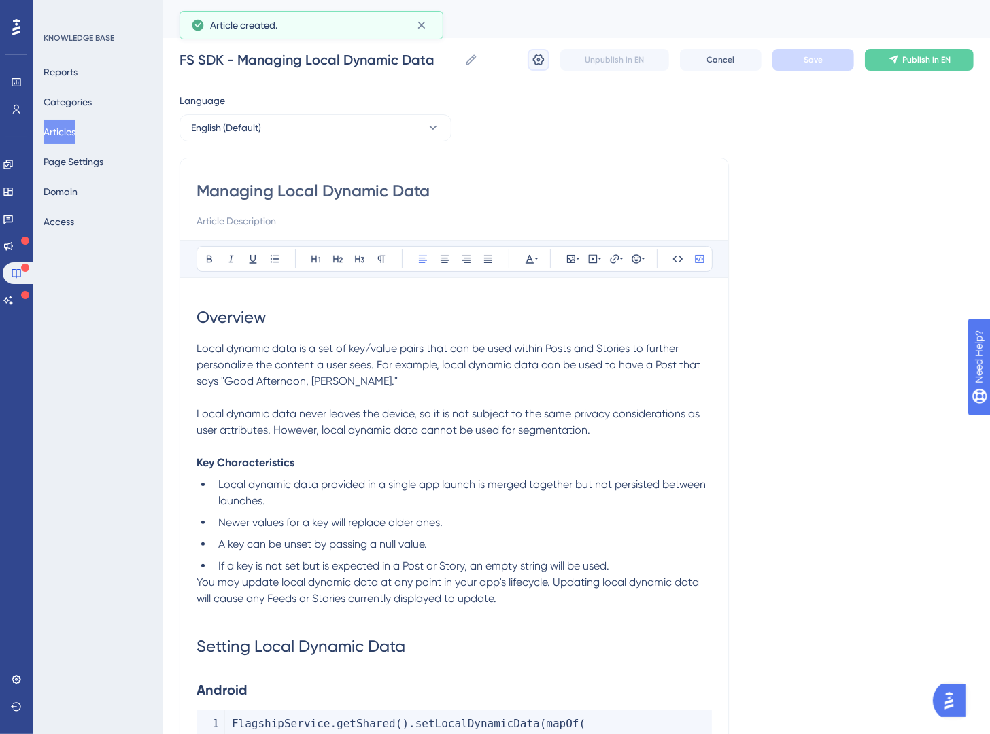
click at [542, 62] on icon at bounding box center [539, 59] width 12 height 11
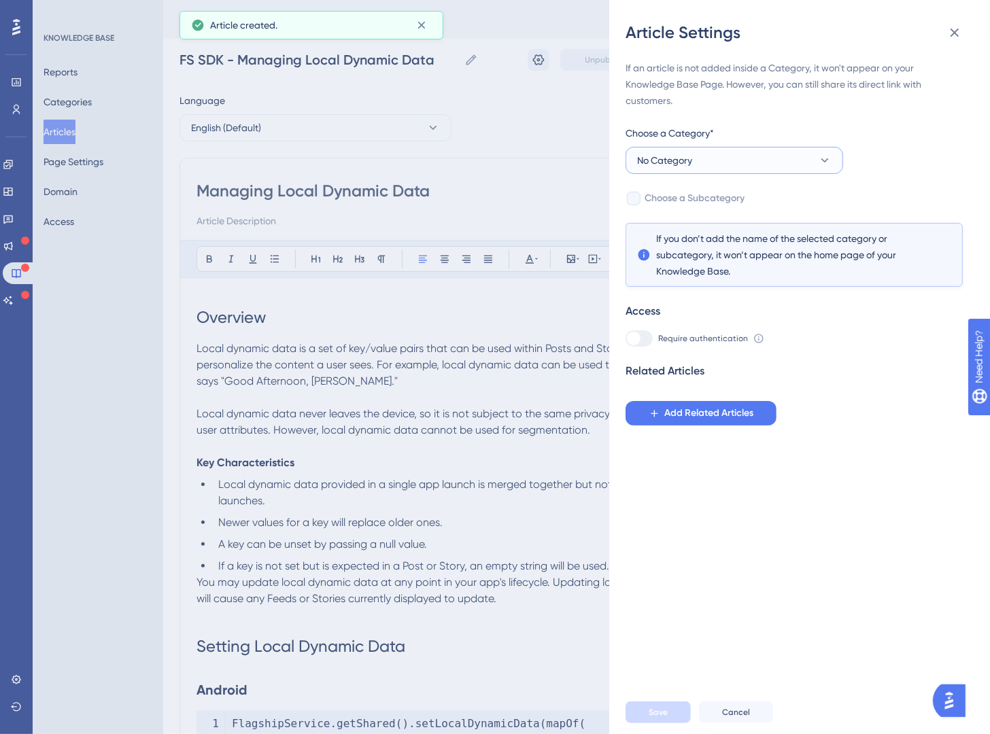
click at [735, 161] on button "No Category" at bounding box center [735, 160] width 218 height 27
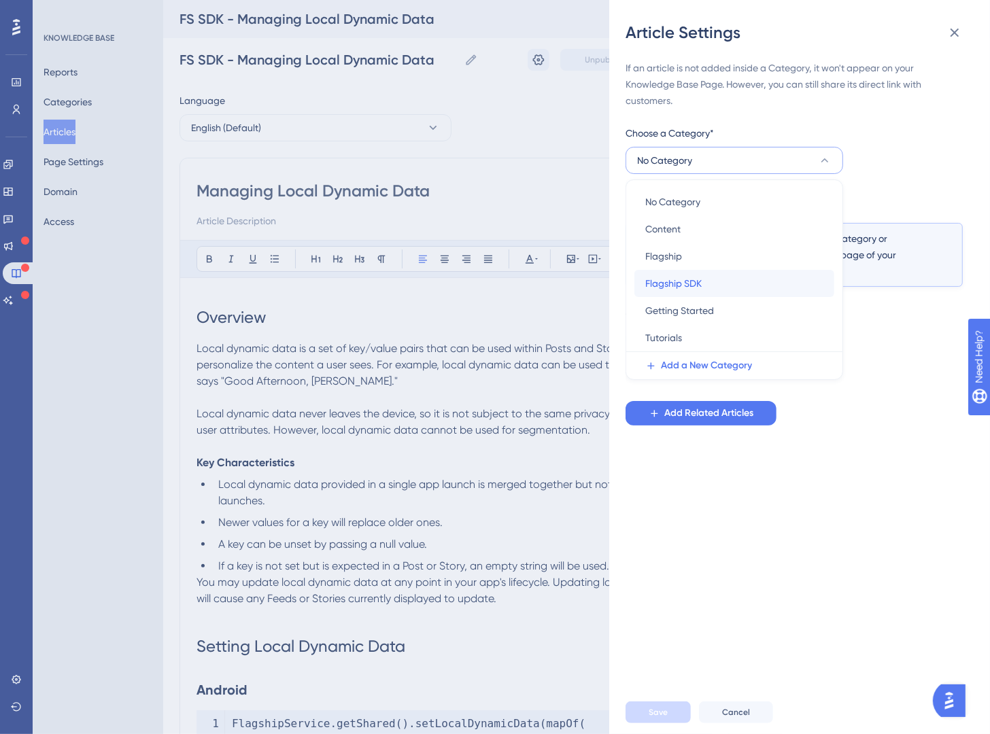
click at [754, 276] on div "Flagship SDK Flagship SDK" at bounding box center [734, 283] width 178 height 27
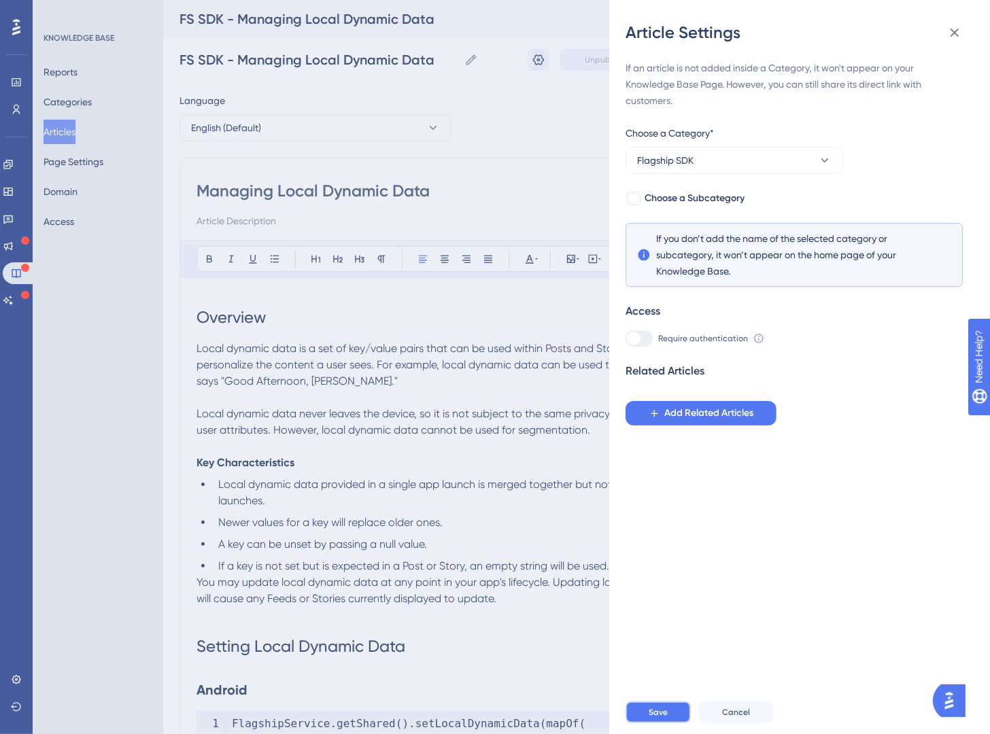
click at [664, 683] on span "Save" at bounding box center [658, 712] width 19 height 11
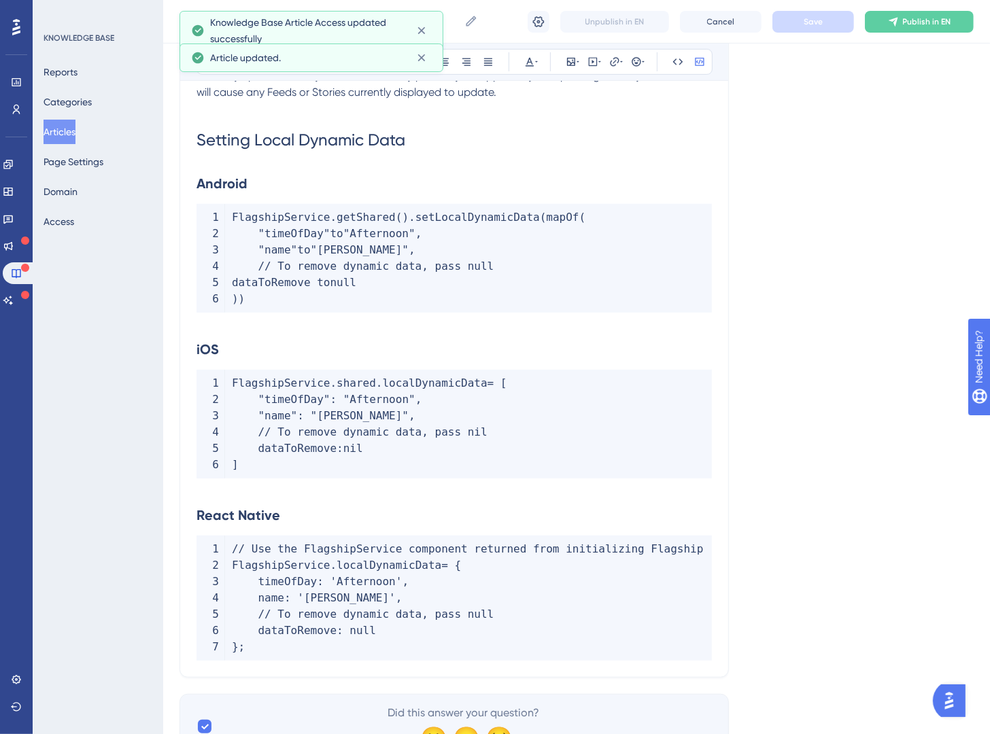
scroll to position [570, 0]
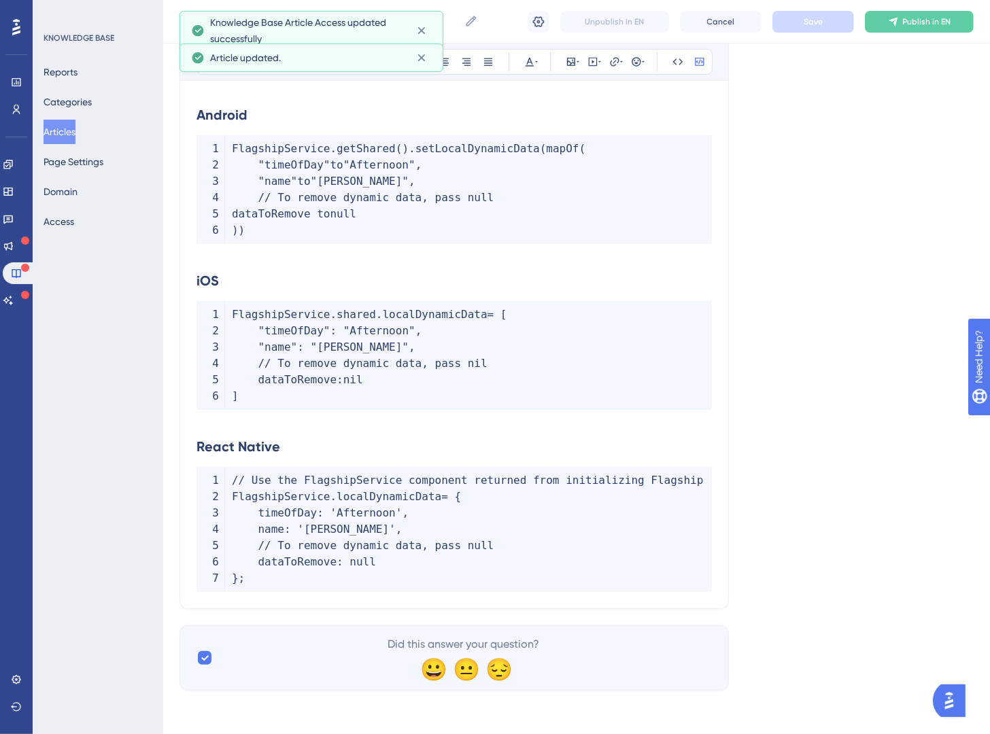
click at [835, 490] on div "Language English (Default) Managing Local Dynamic Data Bold Italic Underline Bu…" at bounding box center [577, 104] width 794 height 1174
click at [65, 133] on button "Articles" at bounding box center [60, 132] width 32 height 24
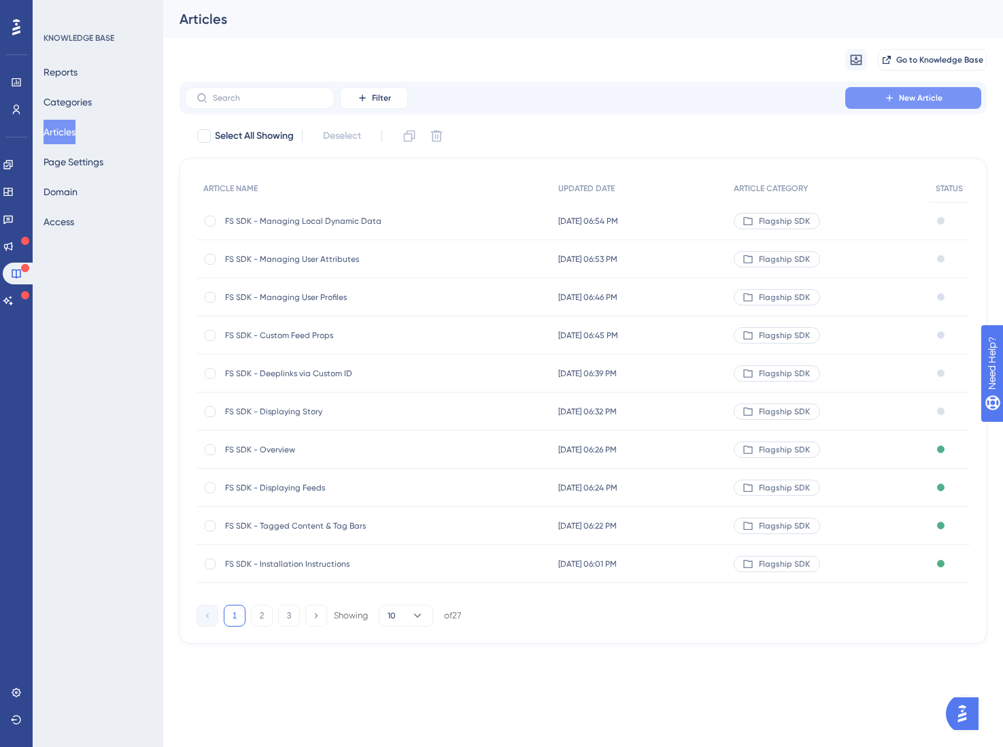
click at [934, 104] on button "New Article" at bounding box center [913, 98] width 136 height 22
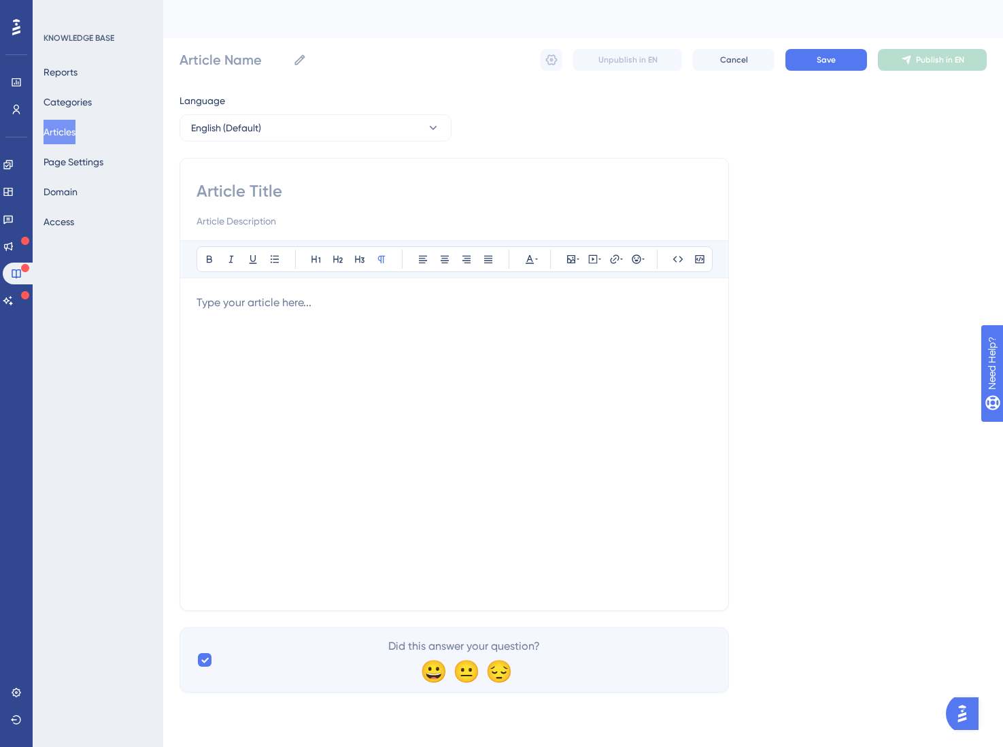
click at [237, 197] on input at bounding box center [454, 191] width 515 height 22
click at [247, 64] on input "Article Name" at bounding box center [234, 59] width 108 height 19
type input "FS SDK -"
click at [254, 185] on input at bounding box center [454, 191] width 515 height 22
paste input "Linking to Stories"
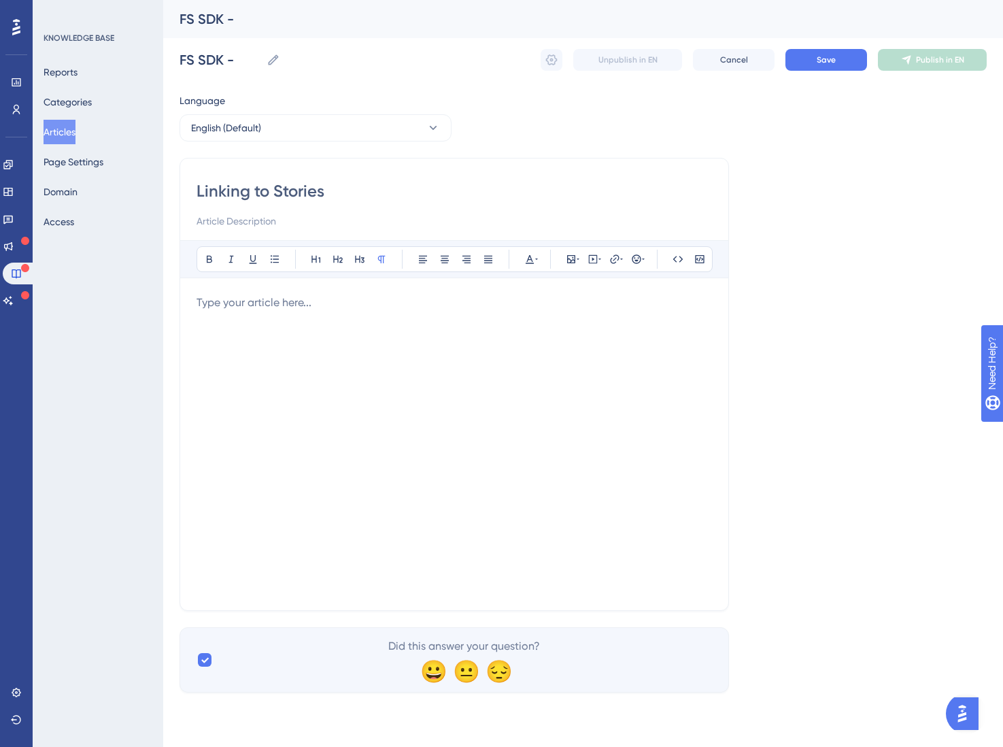
type input "Linking to Stories"
click at [273, 315] on div at bounding box center [454, 443] width 515 height 299
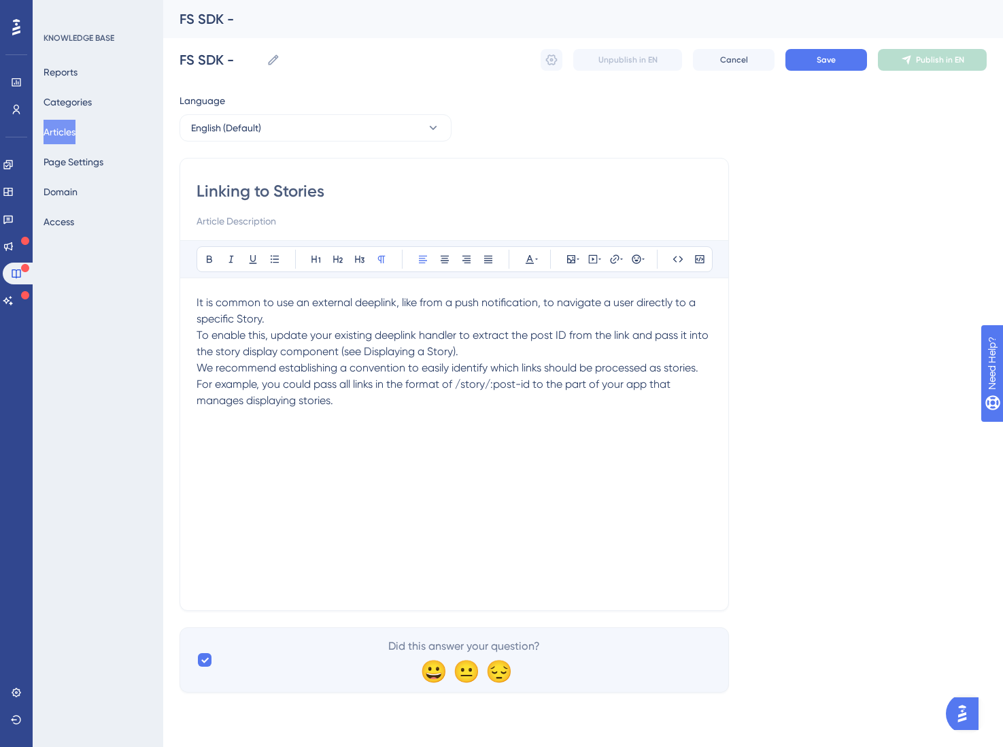
click at [298, 318] on p "It is common to use an external deeplink, like from a push notification, to nav…" at bounding box center [454, 310] width 515 height 33
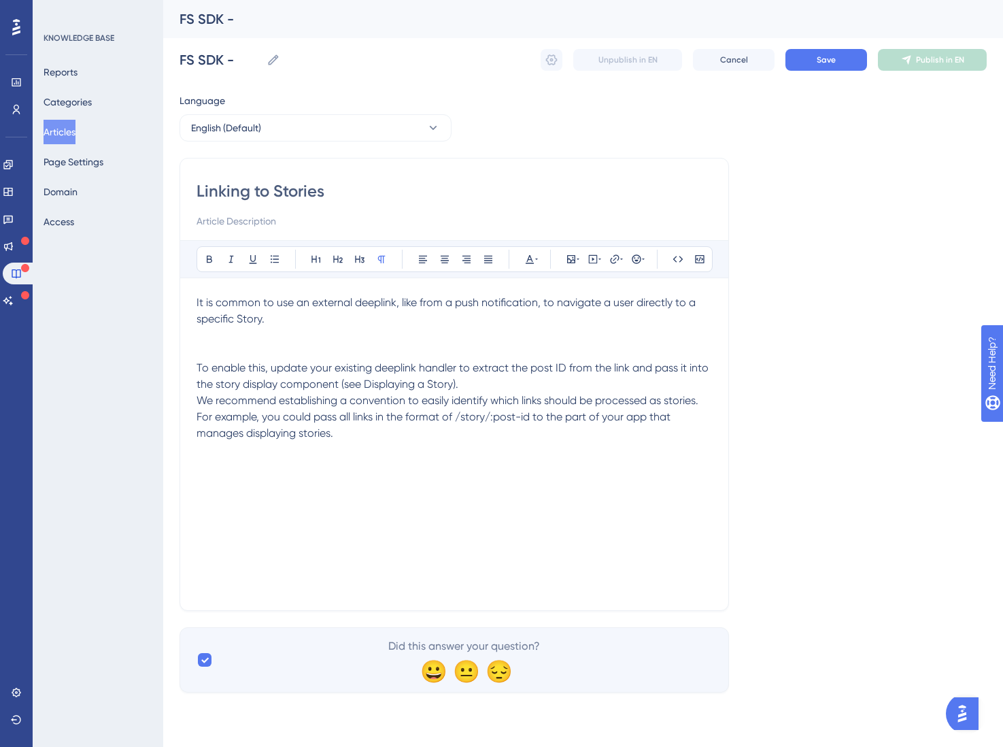
click at [498, 383] on p "To enable this, update your existing deeplink handler to extract the post ID fr…" at bounding box center [454, 376] width 515 height 33
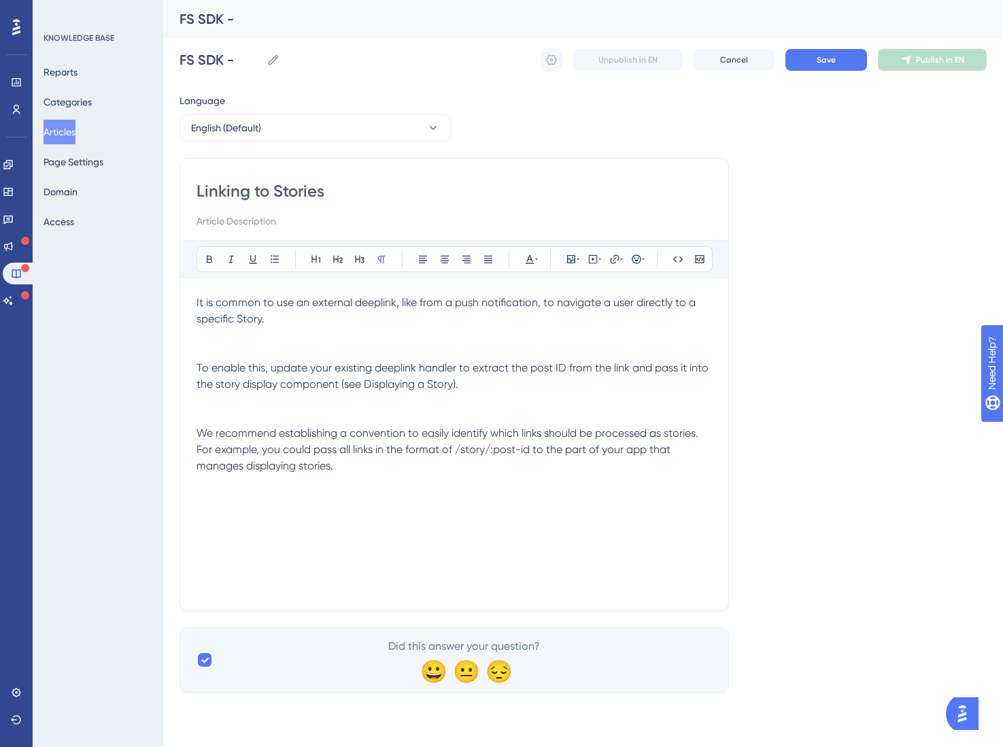
click at [323, 451] on span "We recommend establishing a convention to easily identify which links should be…" at bounding box center [449, 449] width 505 height 46
click at [796, 66] on button "Save" at bounding box center [826, 60] width 82 height 22
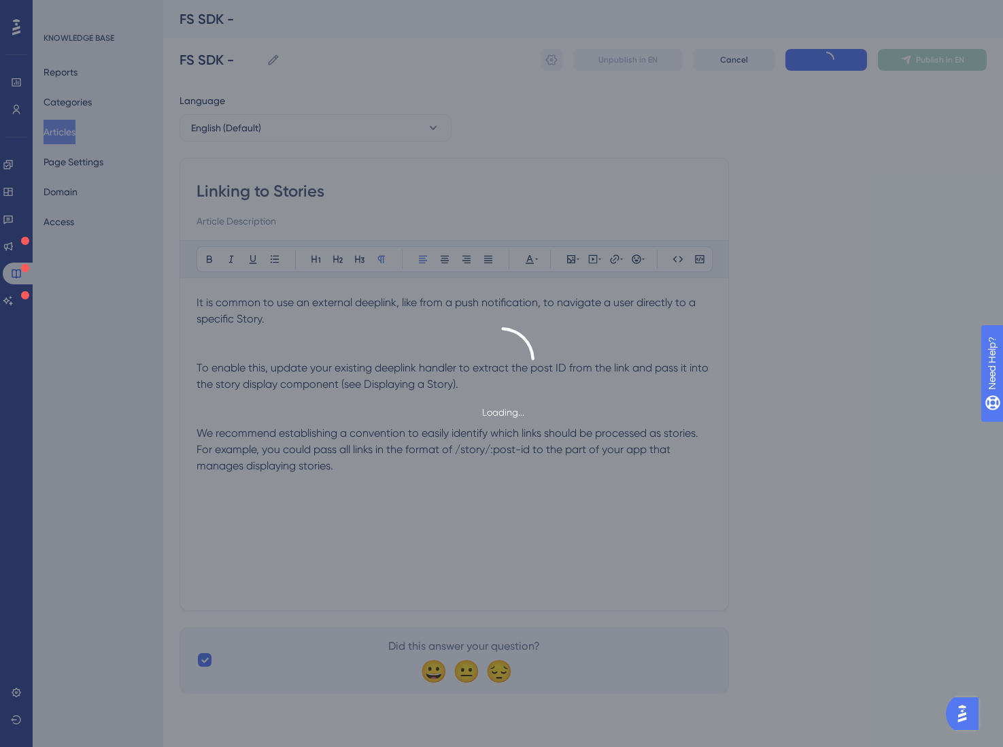
type input "FS SDK -"
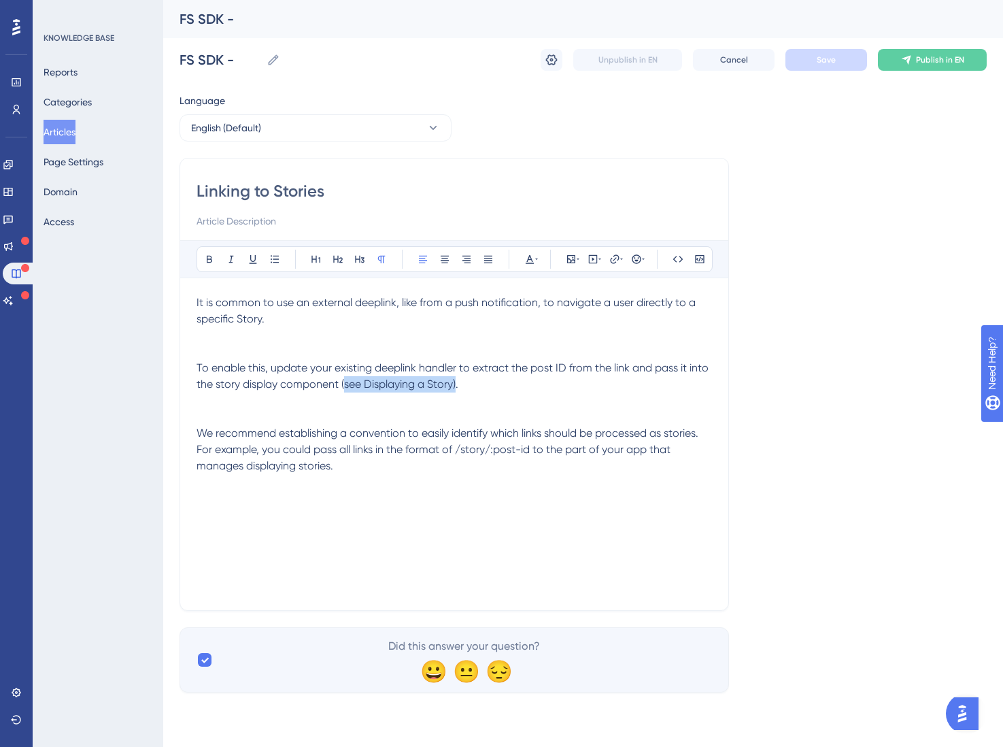
drag, startPoint x: 453, startPoint y: 388, endPoint x: 346, endPoint y: 389, distance: 106.8
click at [346, 389] on span "To enable this, update your existing deeplink handler to extract the post ID fr…" at bounding box center [454, 375] width 515 height 29
click at [619, 260] on icon at bounding box center [614, 259] width 11 height 11
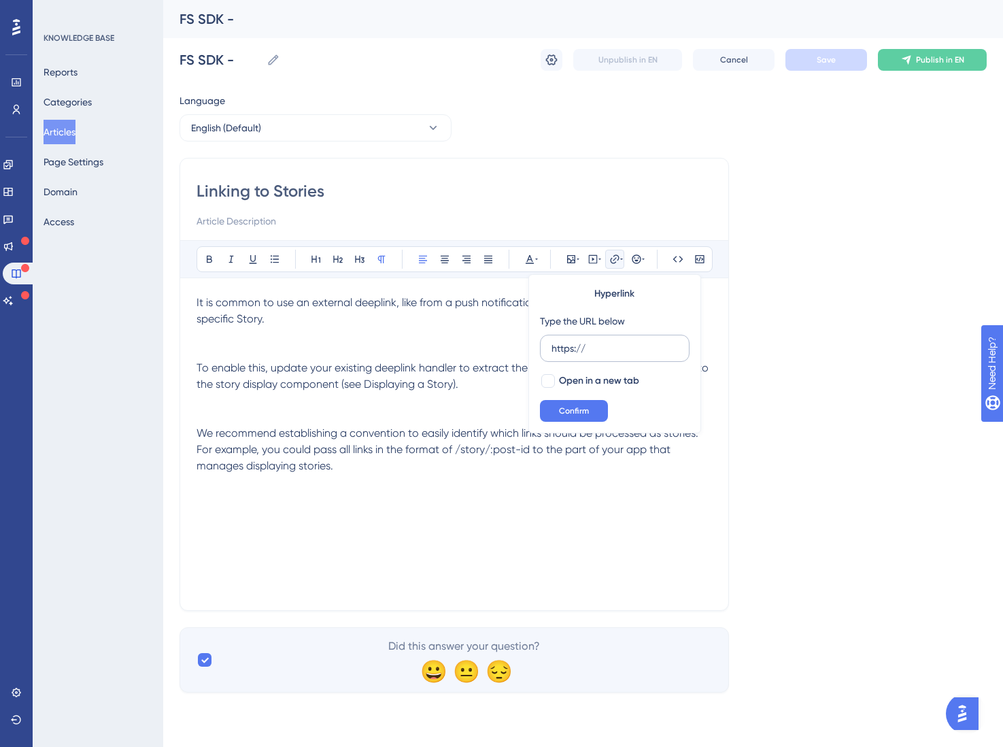
click at [604, 353] on input "https://" at bounding box center [614, 348] width 126 height 15
click at [604, 352] on input "https://" at bounding box center [614, 348] width 126 height 15
type input "[URL][DOMAIN_NAME]"
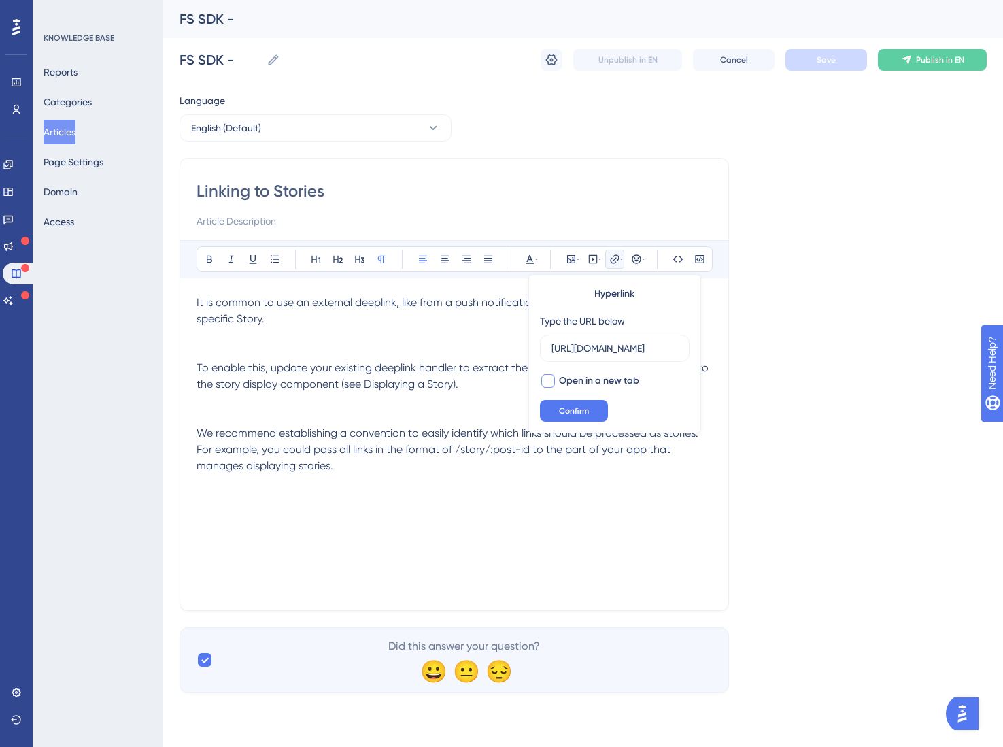
click at [545, 383] on div at bounding box center [548, 381] width 14 height 14
checkbox input "true"
click at [568, 405] on button "Confirm" at bounding box center [574, 411] width 68 height 22
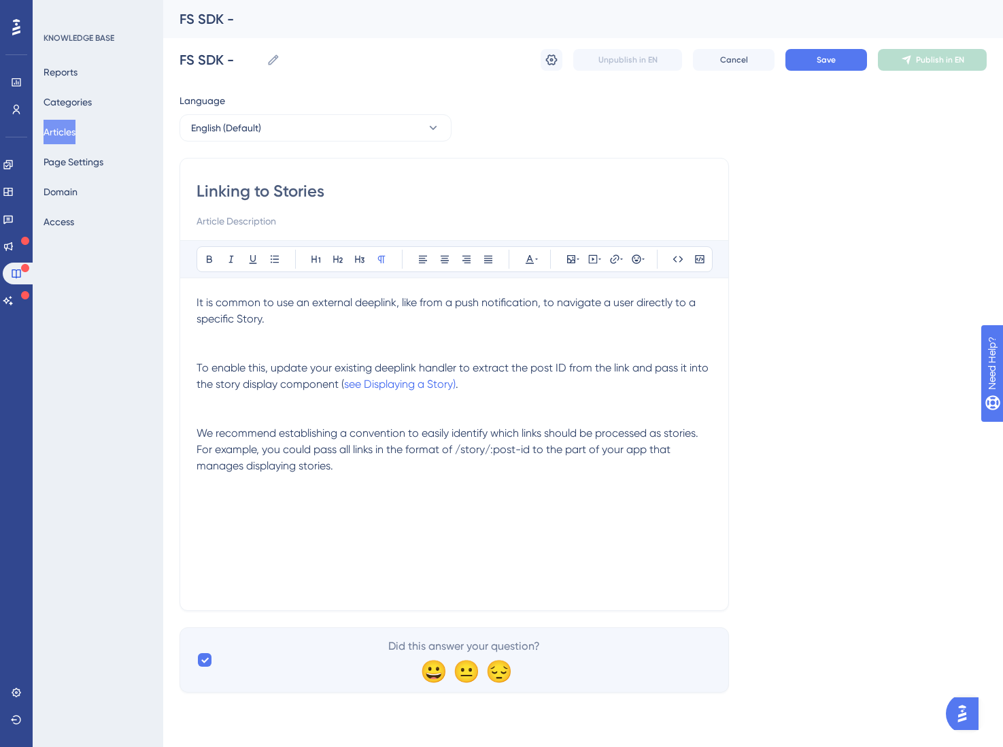
click at [536, 403] on p at bounding box center [454, 400] width 515 height 16
click at [346, 388] on span "see Displaying a Story)" at bounding box center [400, 383] width 112 height 13
click at [316, 460] on span "We recommend establishing a convention to easily identify which links should be…" at bounding box center [449, 449] width 505 height 46
drag, startPoint x: 457, startPoint y: 454, endPoint x: 529, endPoint y: 453, distance: 72.1
click at [529, 453] on span "We recommend establishing a convention to easily identify which links should be…" at bounding box center [449, 449] width 505 height 46
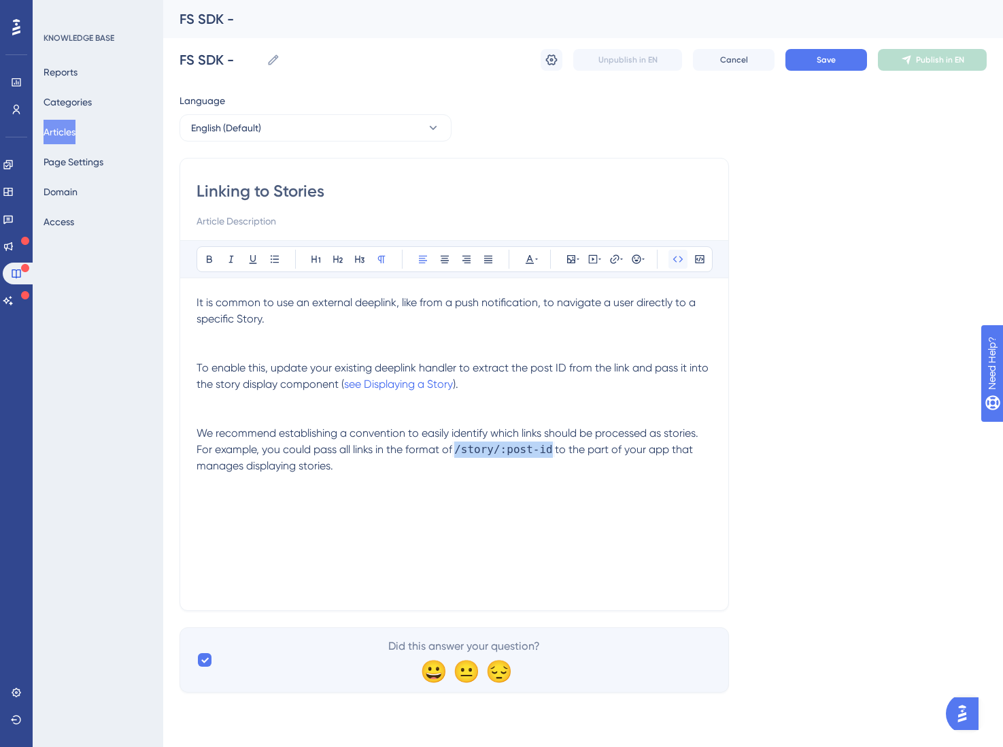
click at [674, 256] on icon at bounding box center [677, 259] width 11 height 11
click at [693, 422] on p at bounding box center [454, 417] width 515 height 16
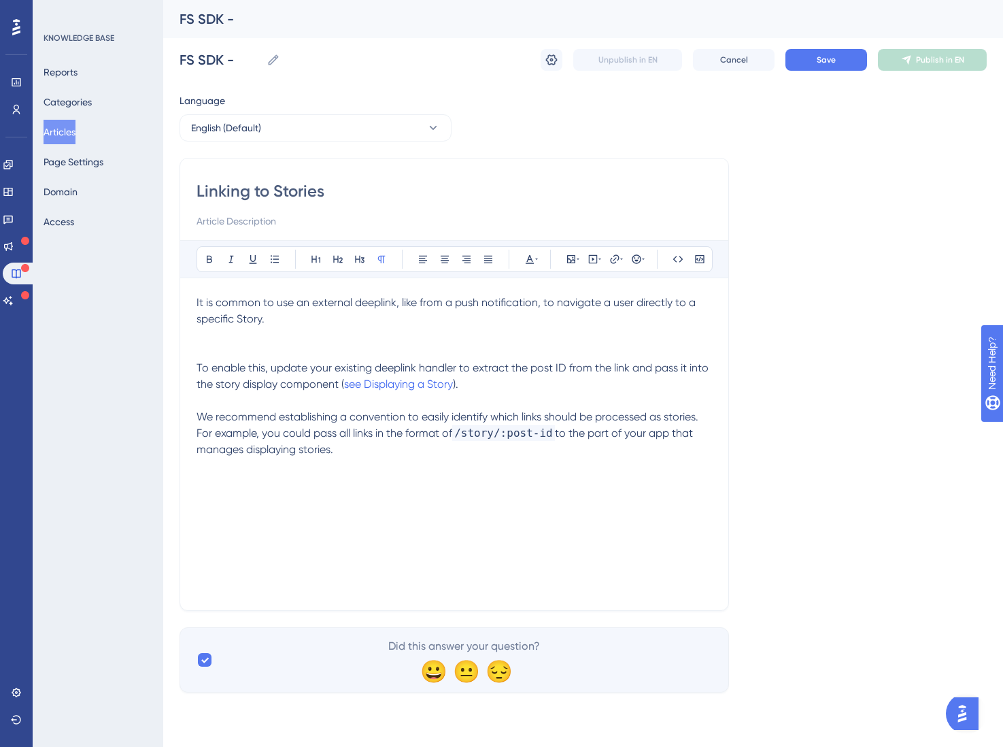
click at [338, 343] on p at bounding box center [454, 351] width 515 height 16
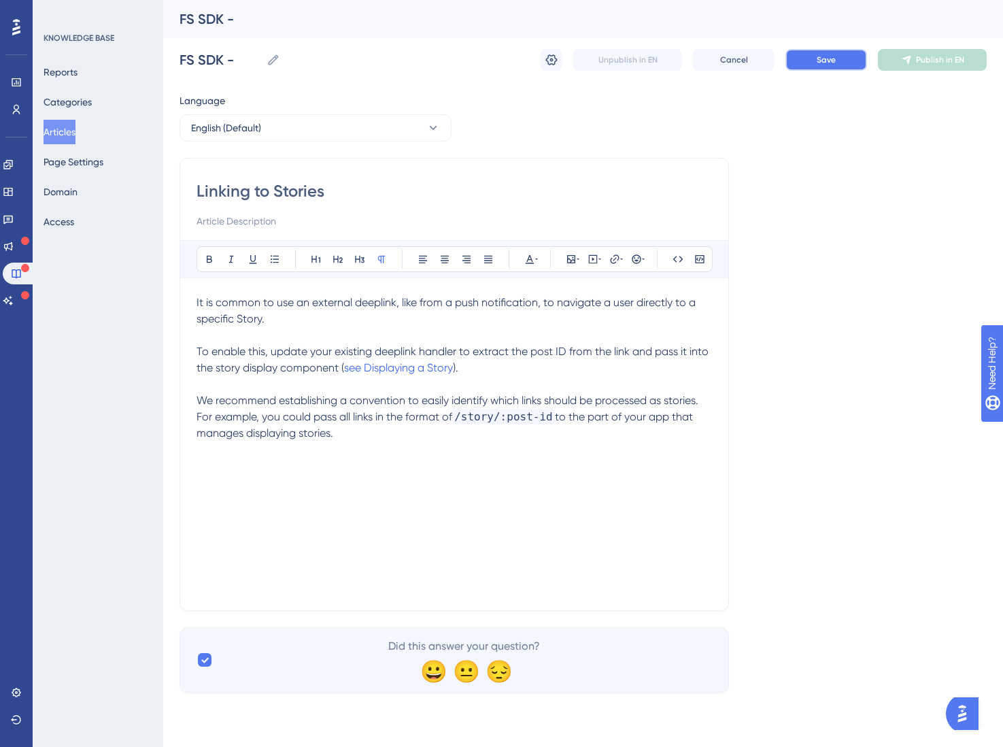
click at [806, 54] on button "Save" at bounding box center [826, 60] width 82 height 22
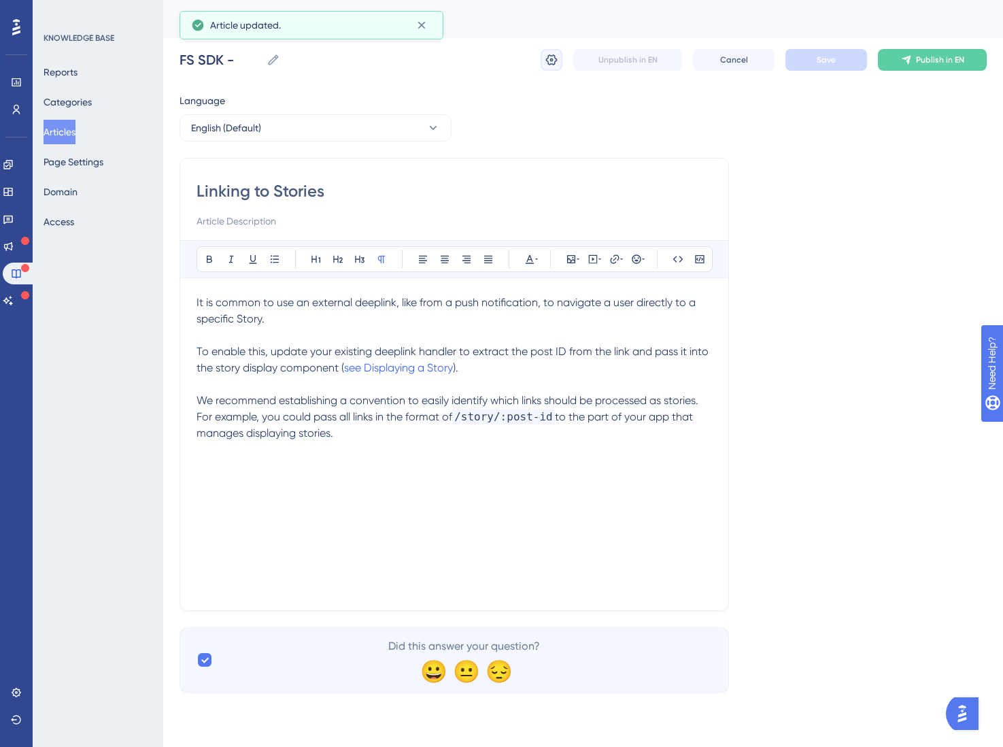
click at [547, 58] on icon at bounding box center [552, 59] width 12 height 11
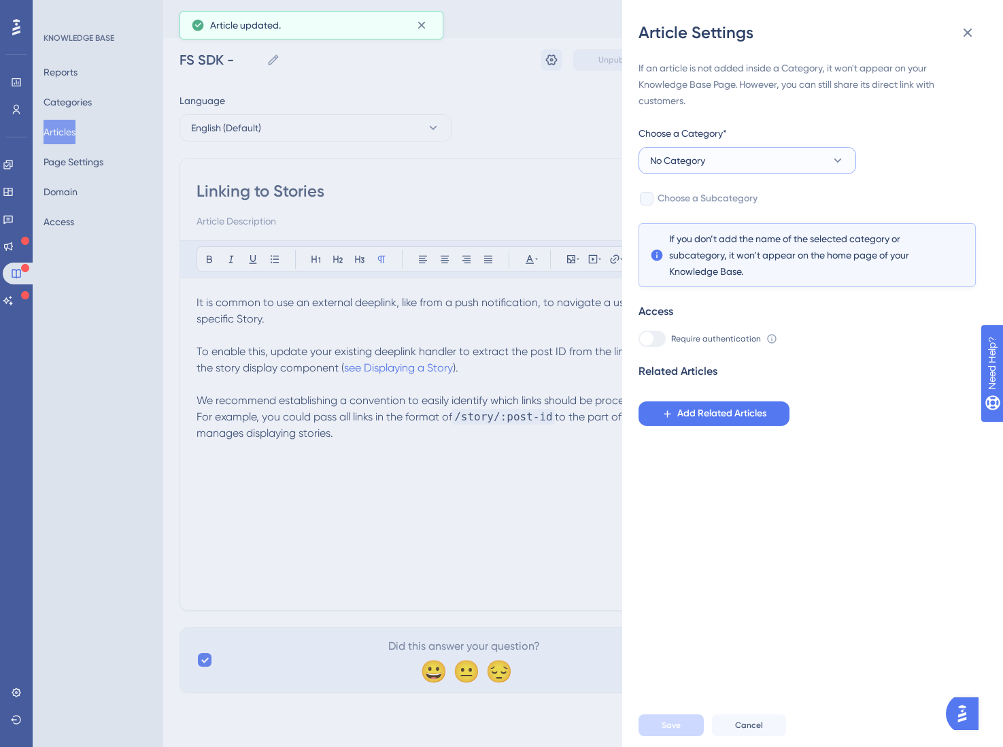
click at [802, 160] on button "No Category" at bounding box center [747, 160] width 218 height 27
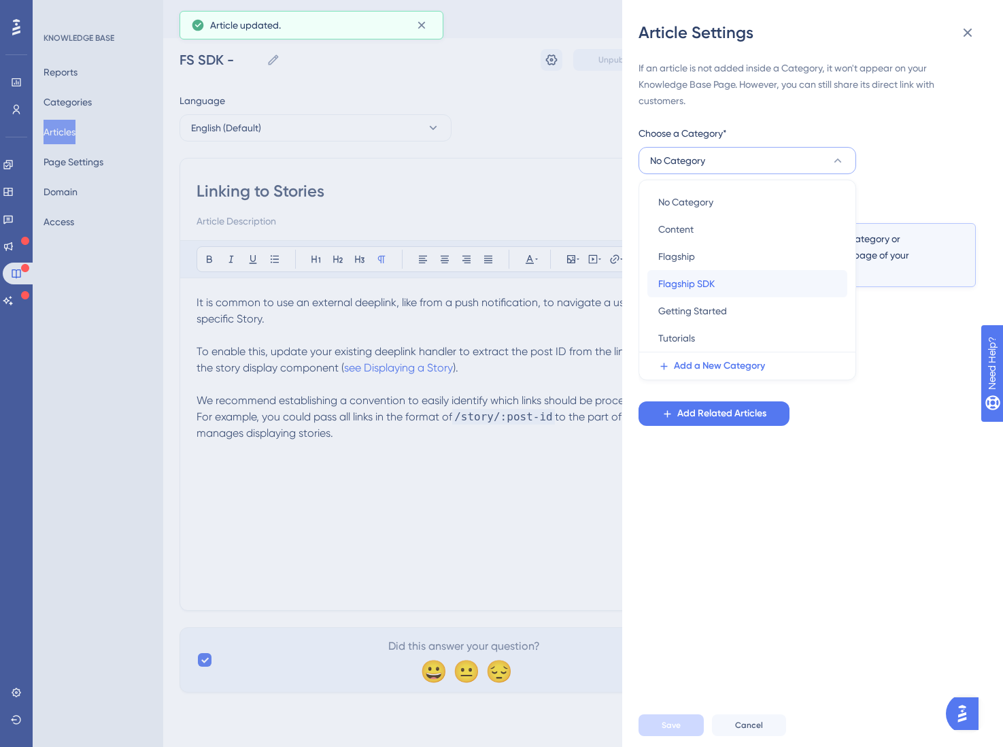
click at [730, 279] on div "Flagship SDK Flagship SDK" at bounding box center [747, 283] width 178 height 27
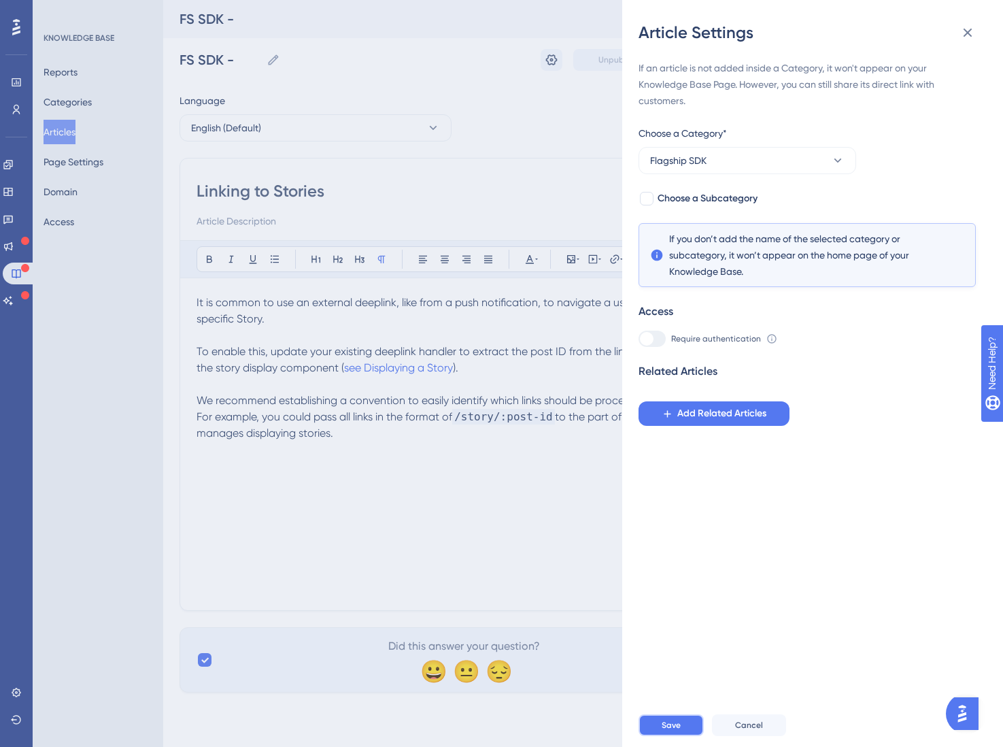
click at [664, 683] on span "Save" at bounding box center [671, 724] width 19 height 11
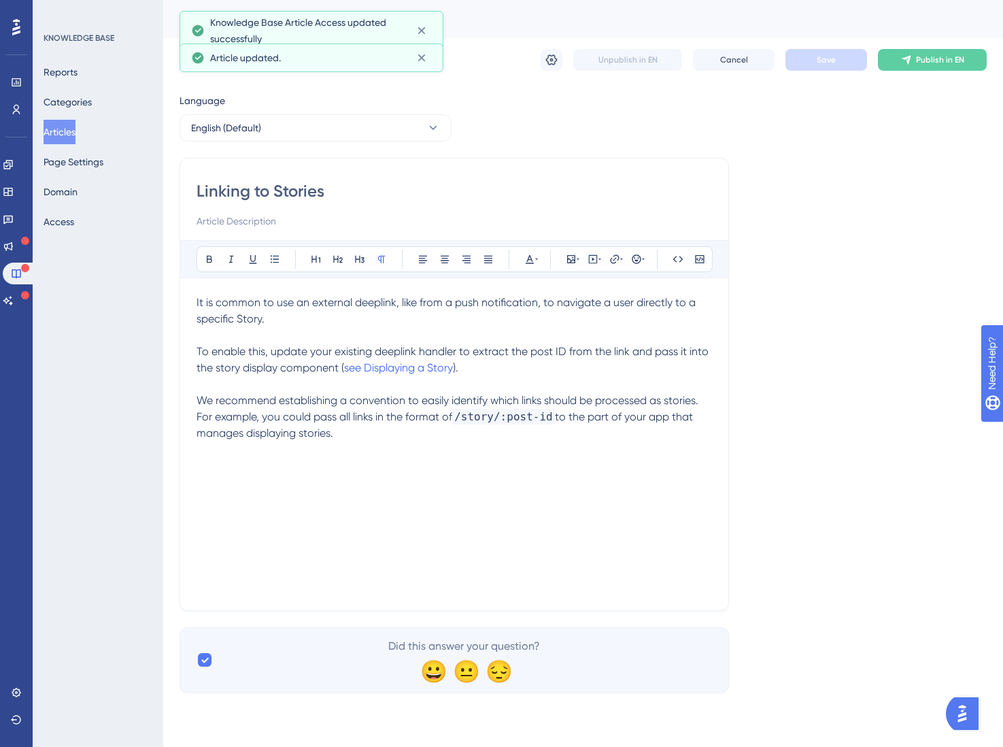
click at [908, 122] on div "Language English (Default) Linking to Stories Bold Italic Underline Bullet Poin…" at bounding box center [583, 392] width 807 height 600
click at [556, 60] on icon at bounding box center [552, 60] width 14 height 14
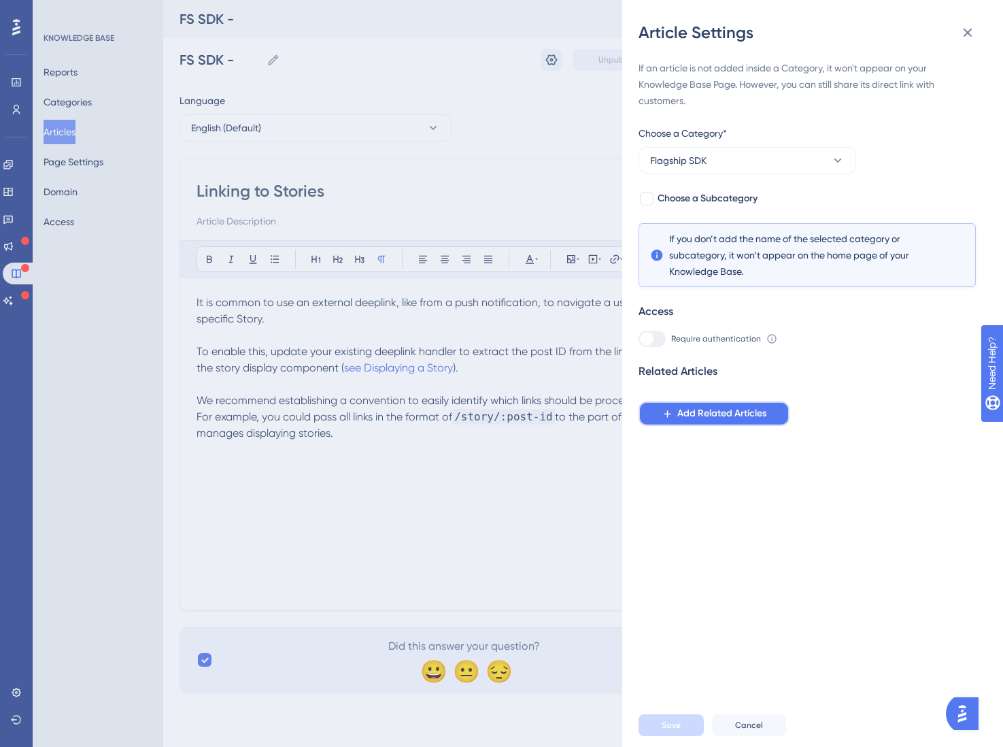
click at [691, 417] on span "Add Related Articles" at bounding box center [721, 413] width 89 height 16
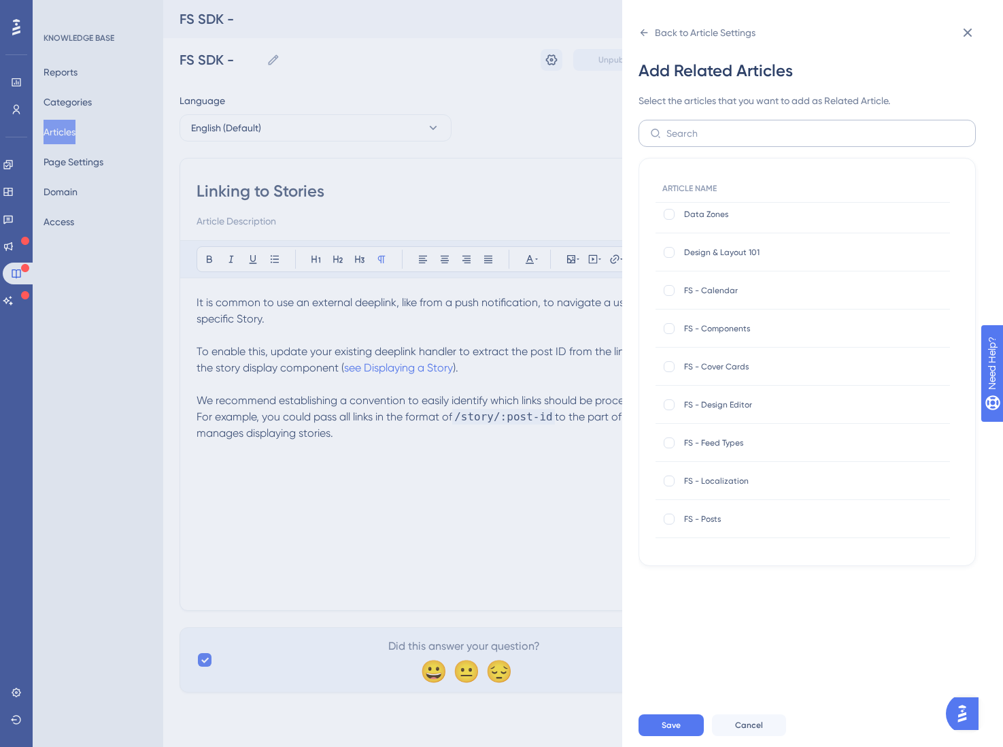
scroll to position [10, 0]
click at [715, 136] on input "text" at bounding box center [815, 133] width 298 height 15
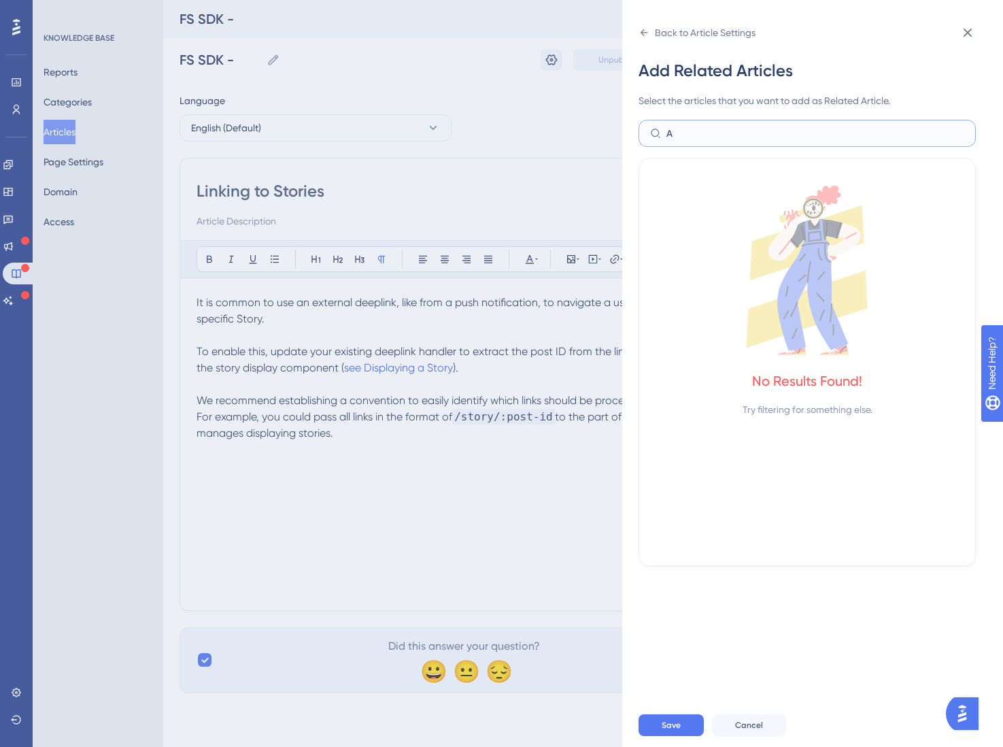
type input "A"
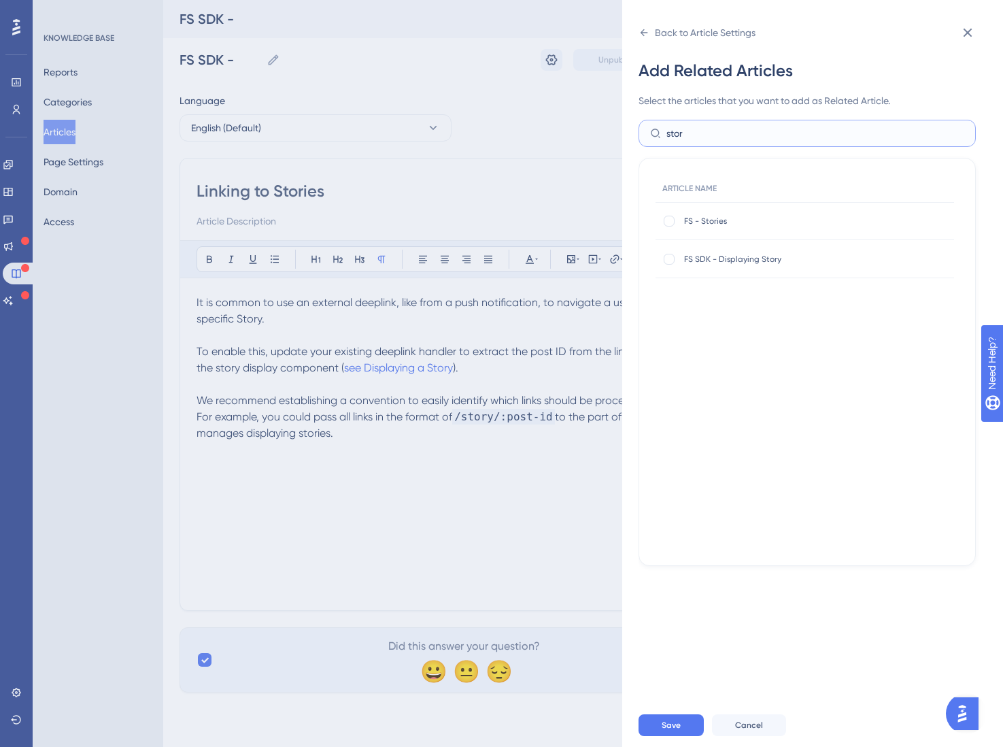
type input "stor"
click at [670, 219] on div at bounding box center [669, 221] width 11 height 11
checkbox input "true"
click at [674, 261] on div at bounding box center [669, 259] width 11 height 11
checkbox input "true"
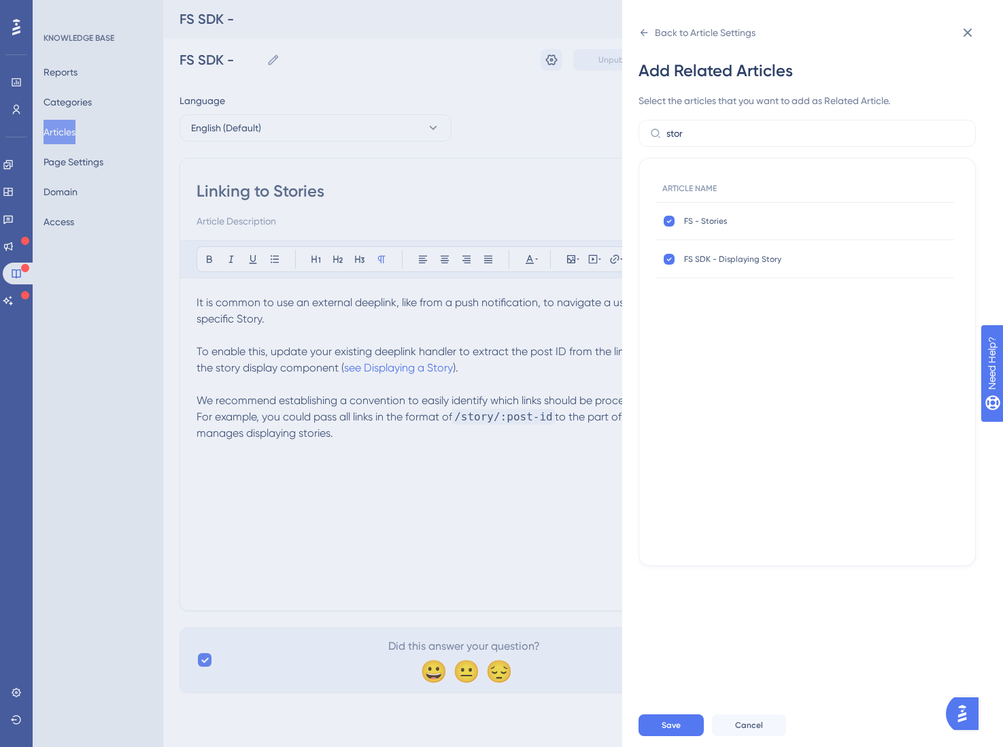
click at [662, 683] on span "Save" at bounding box center [671, 724] width 19 height 11
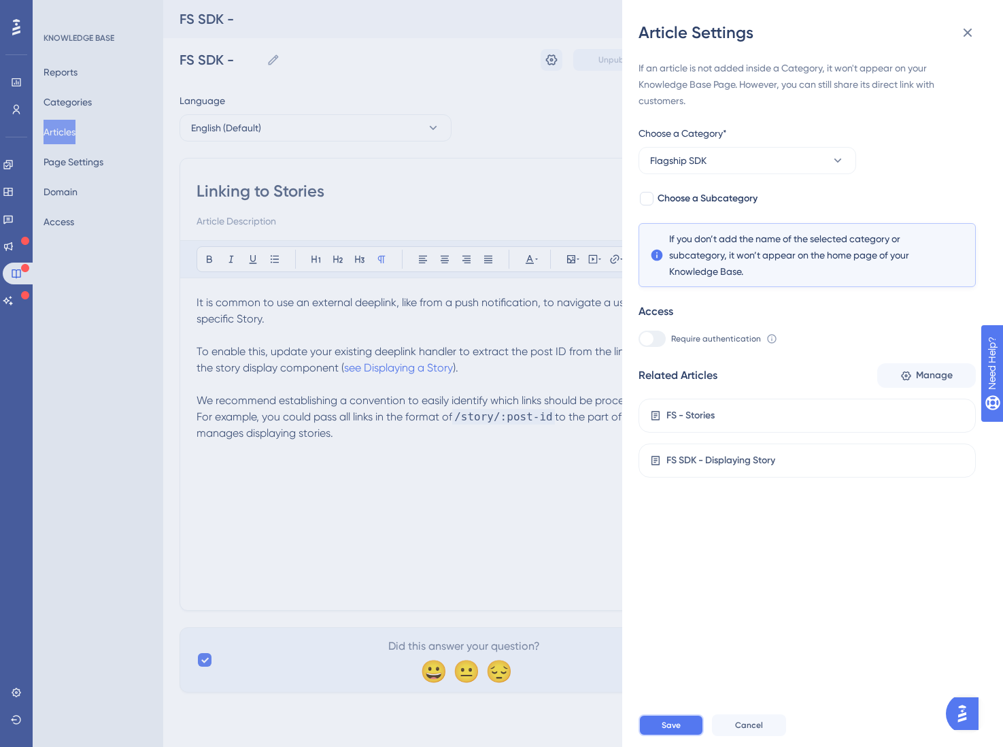
click at [664, 683] on button "Save" at bounding box center [670, 725] width 65 height 22
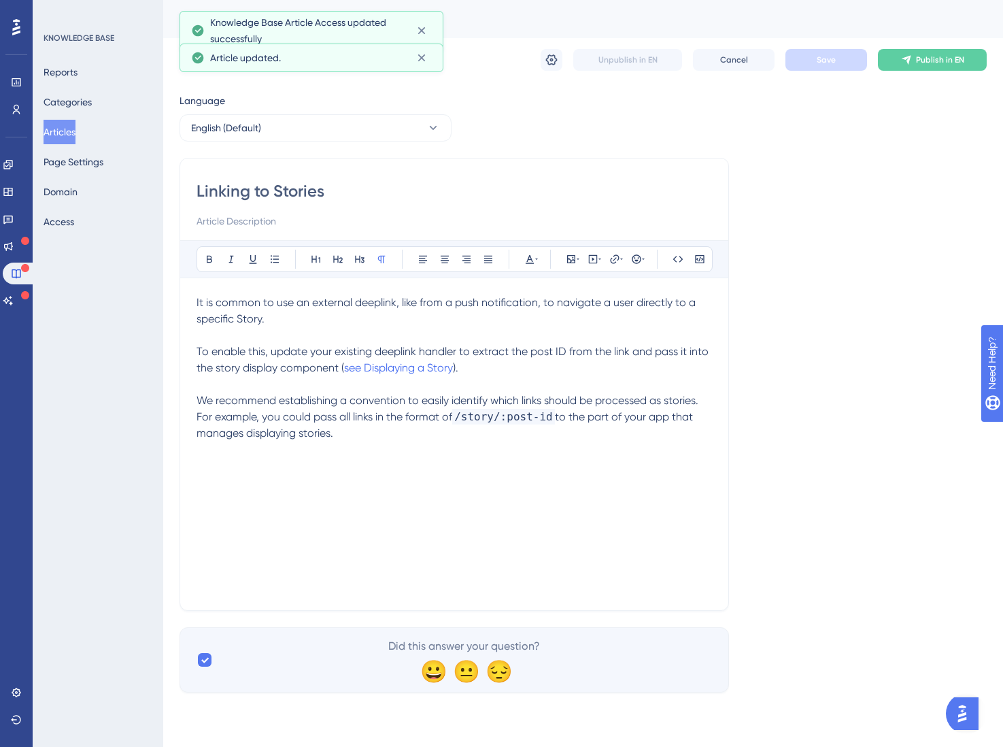
click at [895, 191] on div "Language English (Default) Linking to Stories Bold Italic Underline Bullet Poin…" at bounding box center [583, 392] width 807 height 600
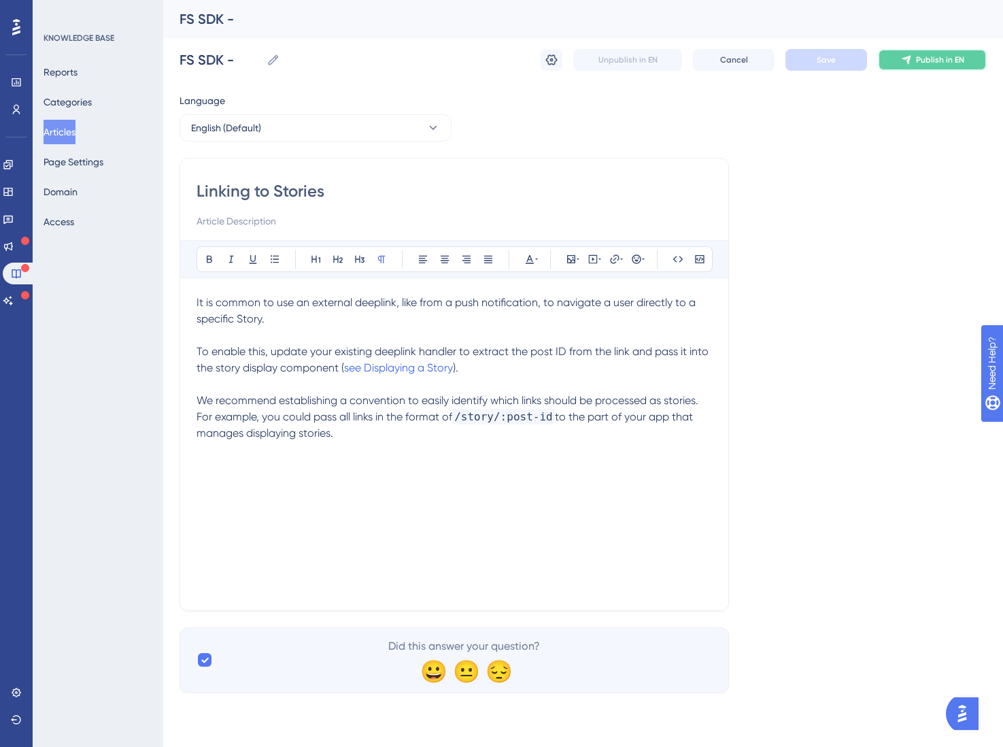
click at [915, 60] on button "Publish in EN" at bounding box center [932, 60] width 109 height 22
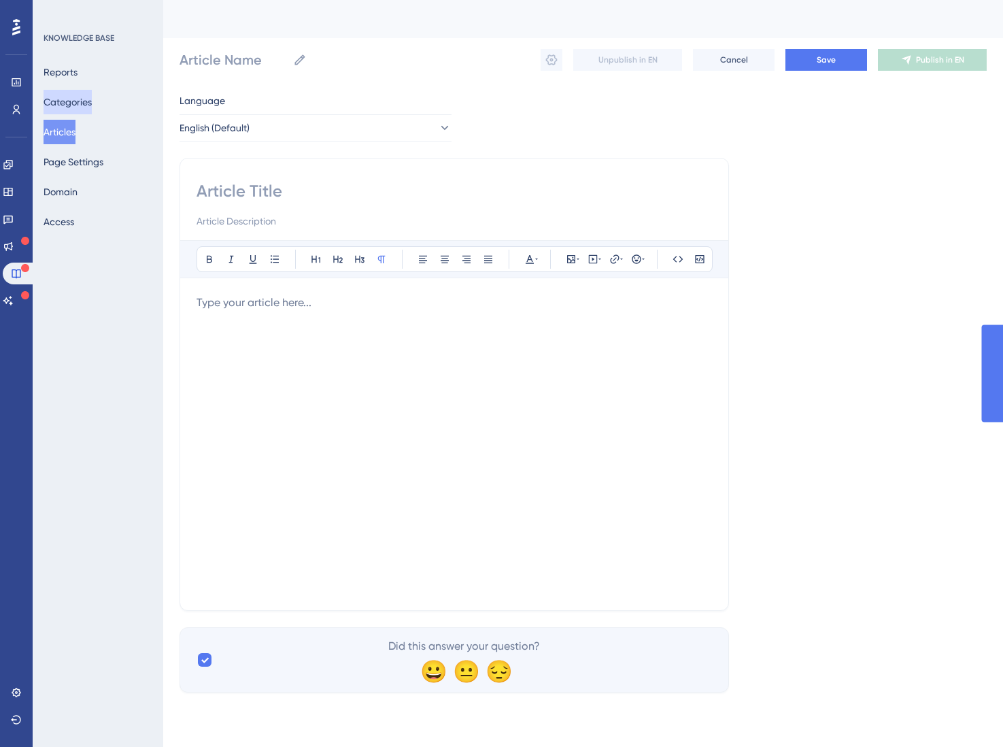
click at [80, 92] on div "Reports Categories Articles Page Settings Domain Access" at bounding box center [99, 147] width 110 height 174
click at [82, 95] on button "Categories" at bounding box center [68, 102] width 48 height 24
click at [18, 104] on icon at bounding box center [16, 109] width 11 height 11
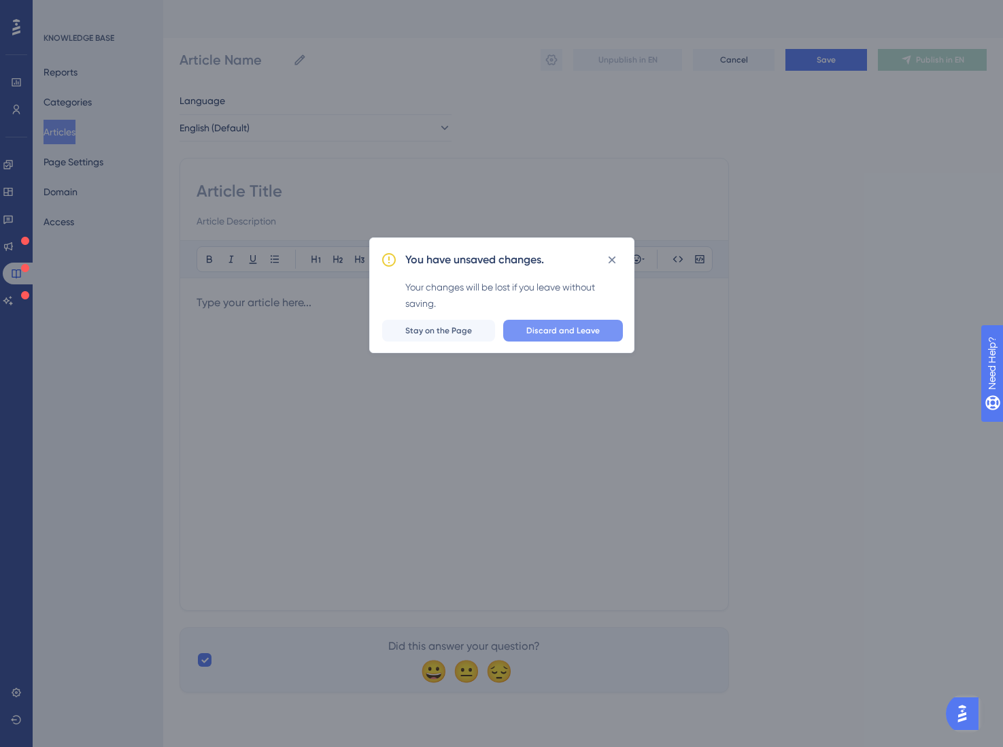
click at [605, 331] on button "Discard and Leave" at bounding box center [563, 331] width 120 height 22
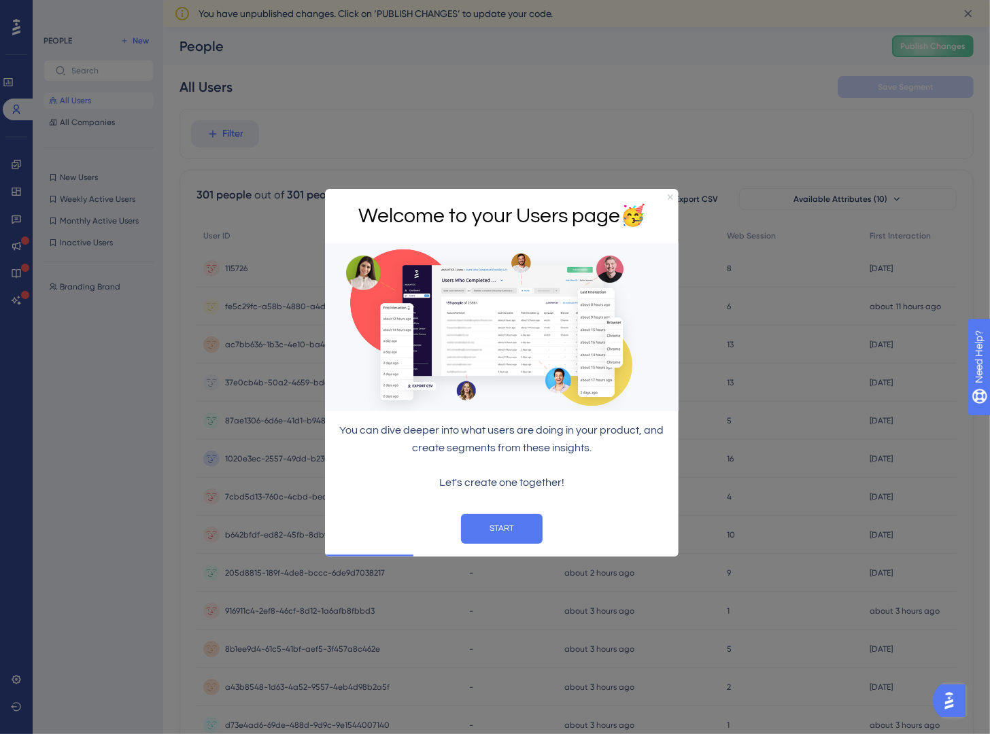
click at [665, 197] on div "Welcome to your Users page 🥳" at bounding box center [501, 216] width 354 height 55
click at [668, 194] on icon "Close Preview" at bounding box center [669, 196] width 5 height 5
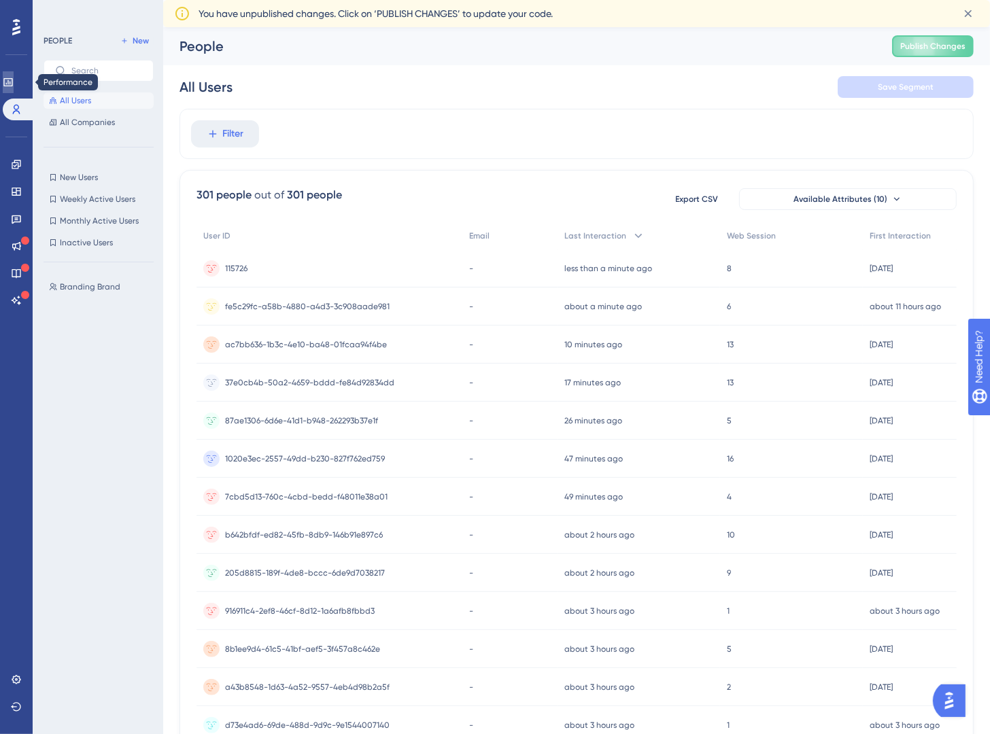
click at [14, 88] on link at bounding box center [8, 82] width 11 height 22
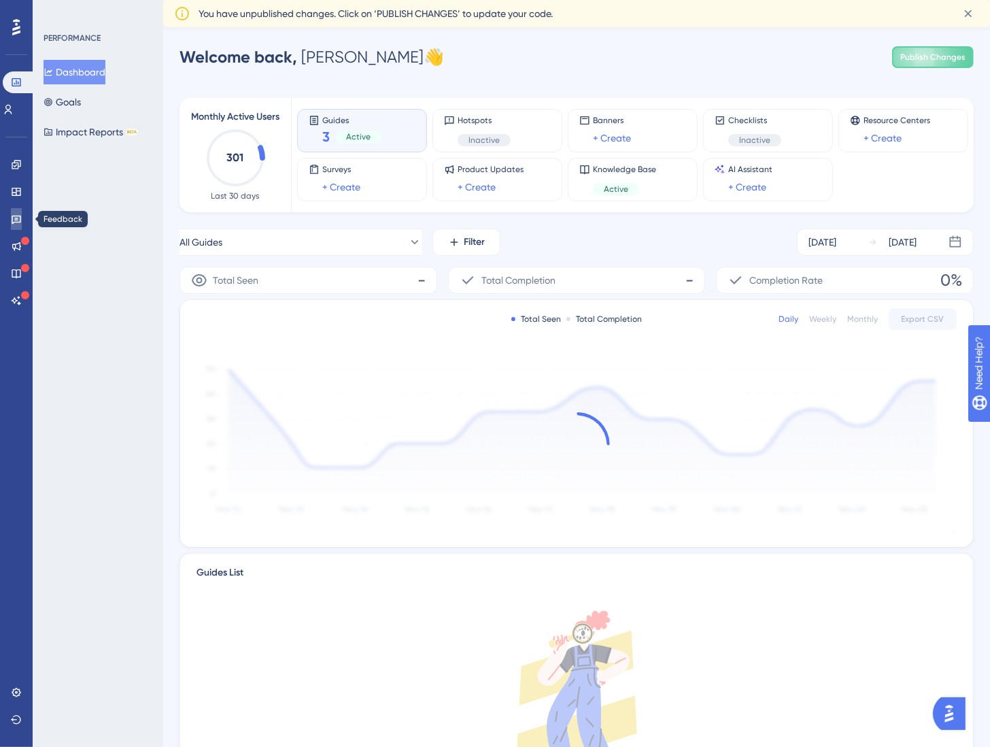
click at [19, 208] on link at bounding box center [16, 219] width 11 height 22
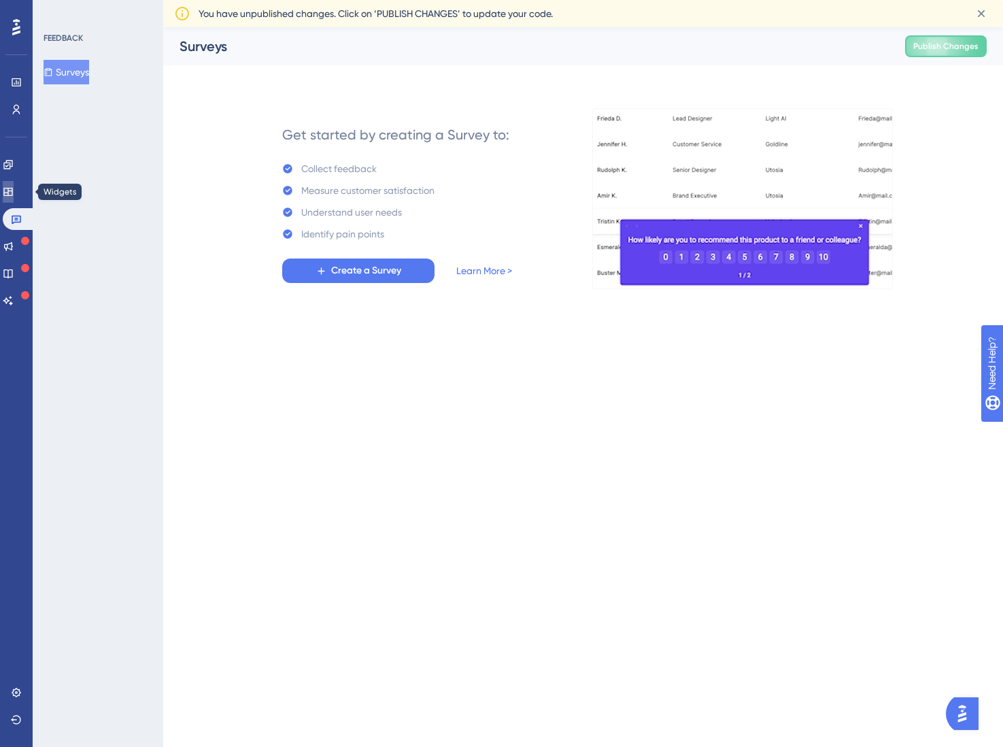
click at [14, 193] on icon at bounding box center [8, 191] width 11 height 11
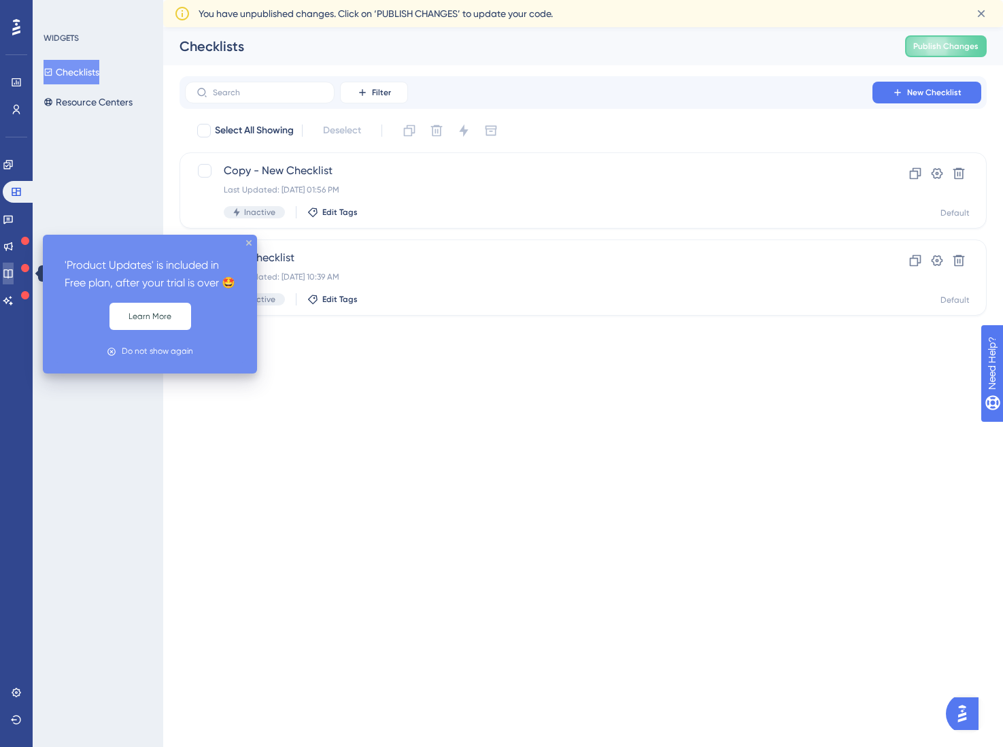
click at [12, 279] on link at bounding box center [8, 273] width 11 height 22
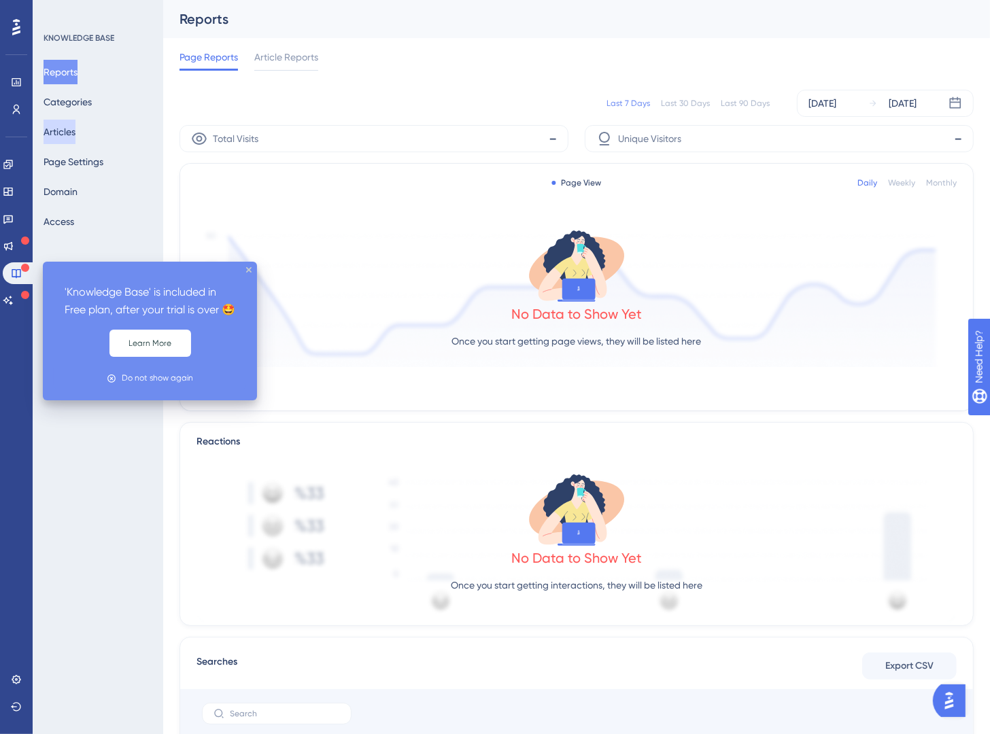
click at [75, 133] on button "Articles" at bounding box center [60, 132] width 32 height 24
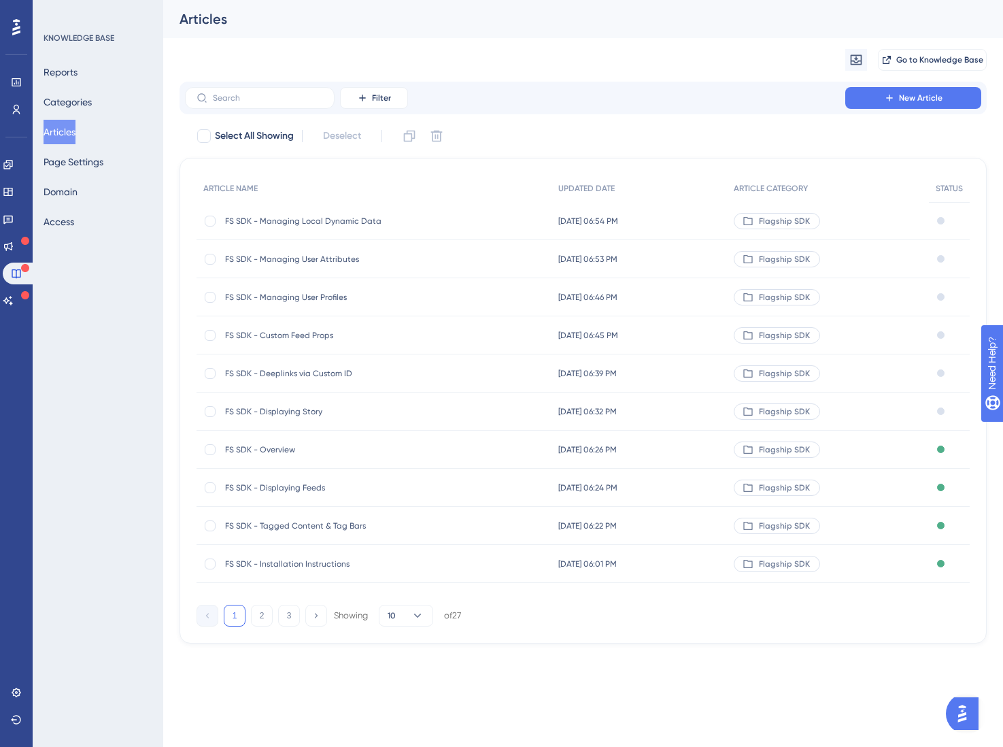
click at [940, 415] on div "Draft" at bounding box center [949, 411] width 41 height 38
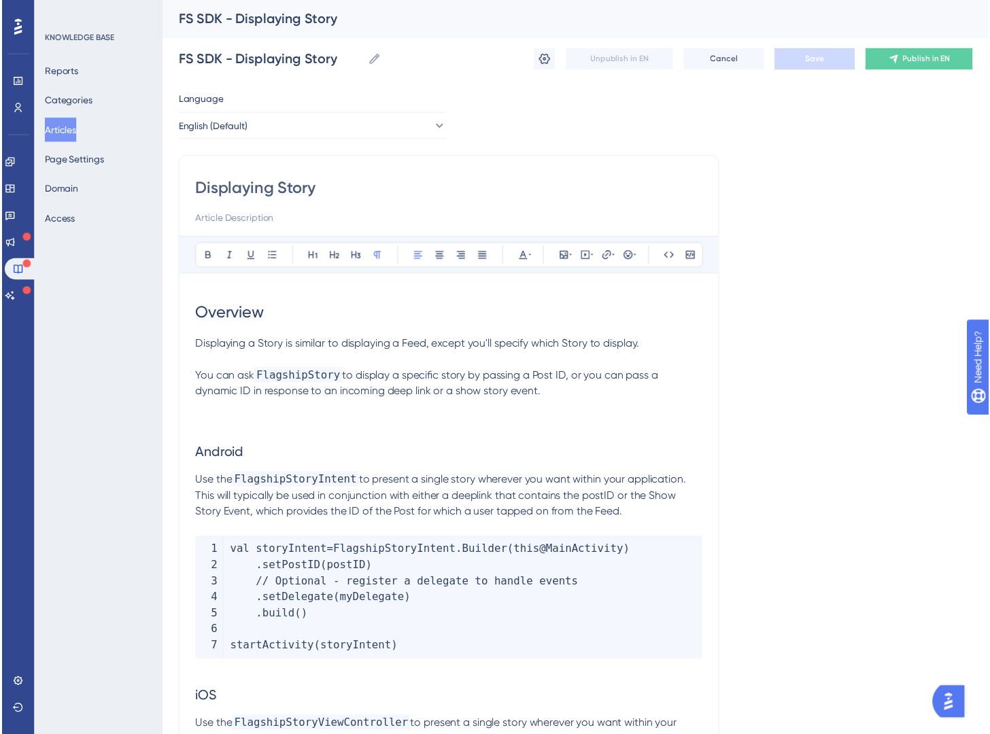
scroll to position [1056, 0]
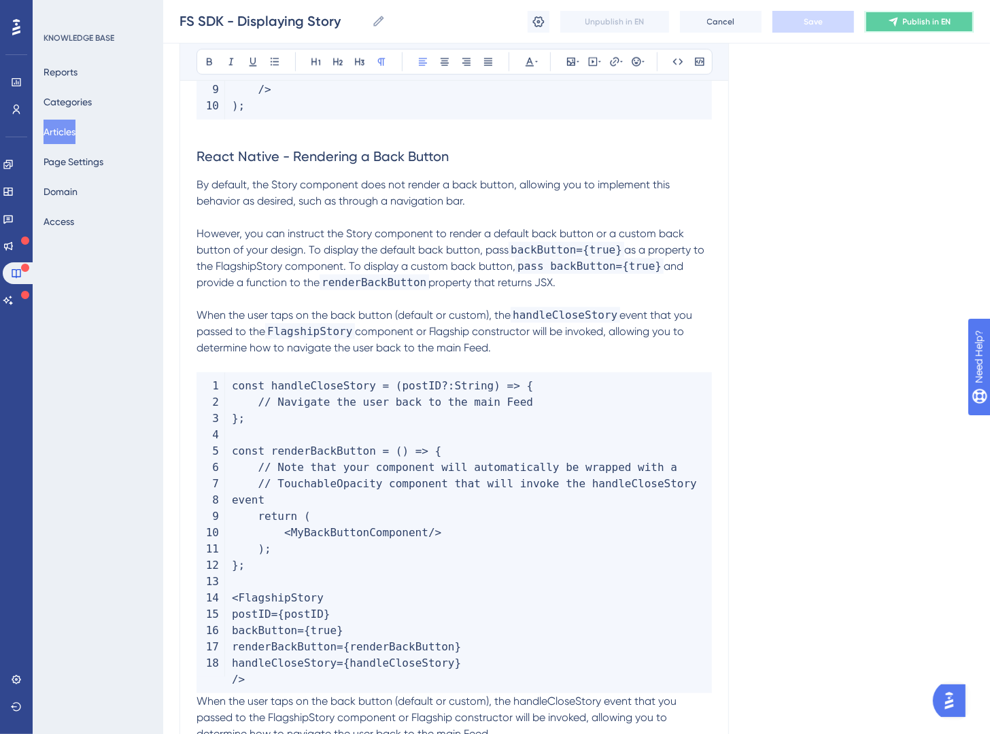
click at [932, 24] on span "Publish in EN" at bounding box center [927, 21] width 48 height 11
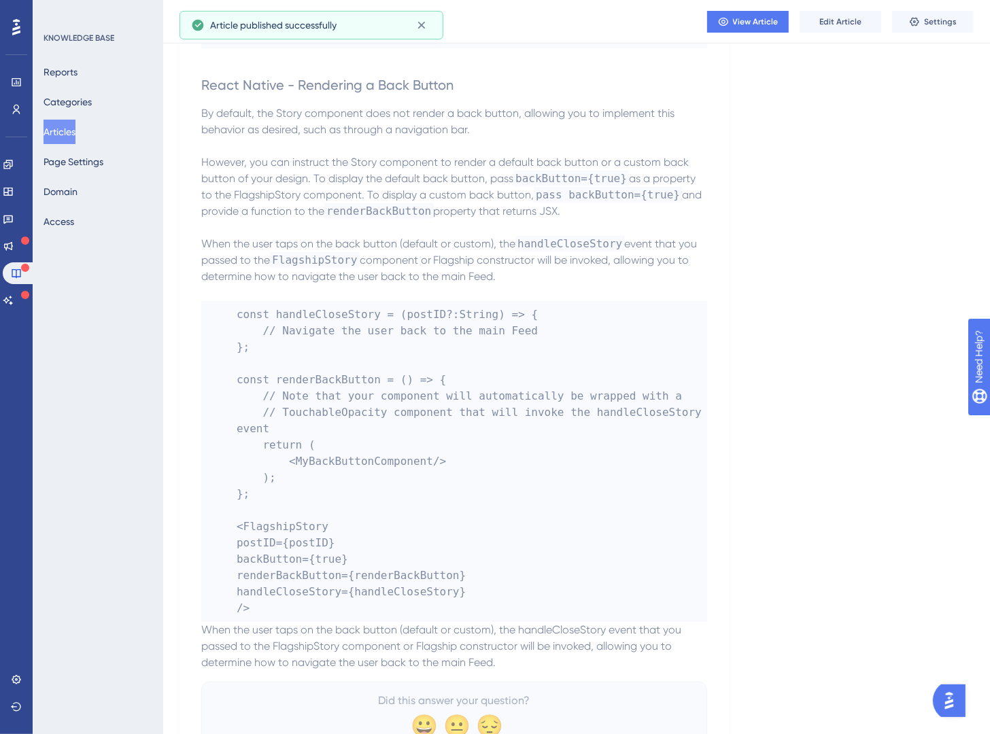
click at [70, 127] on button "Articles" at bounding box center [60, 132] width 32 height 24
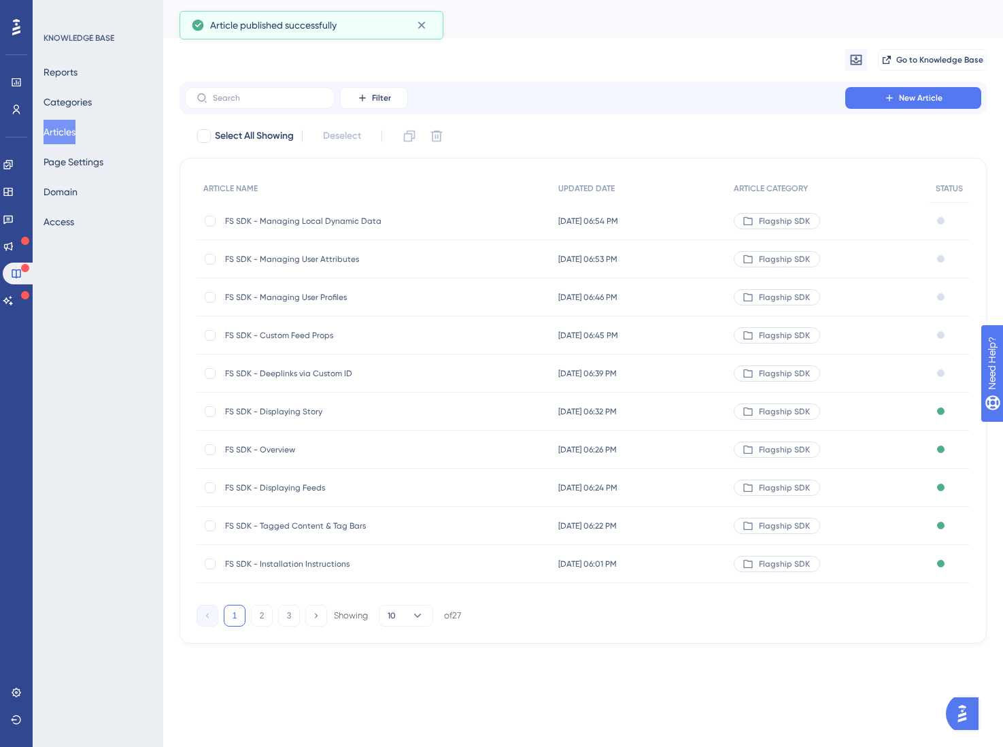
click at [944, 376] on div "Draft" at bounding box center [949, 373] width 41 height 38
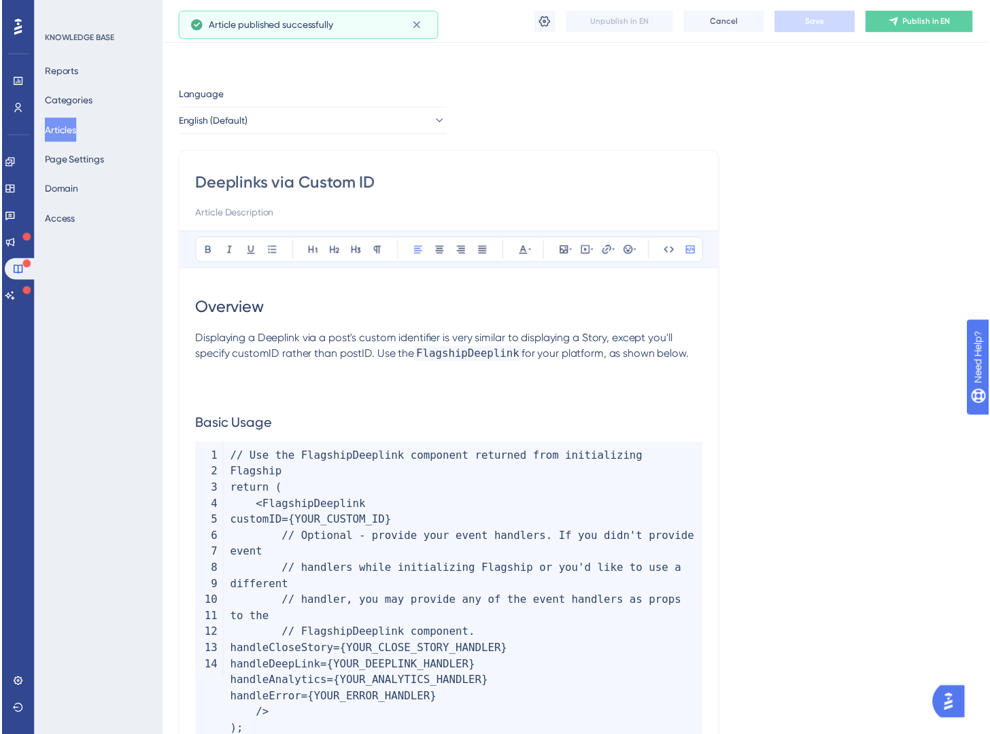
scroll to position [360, 0]
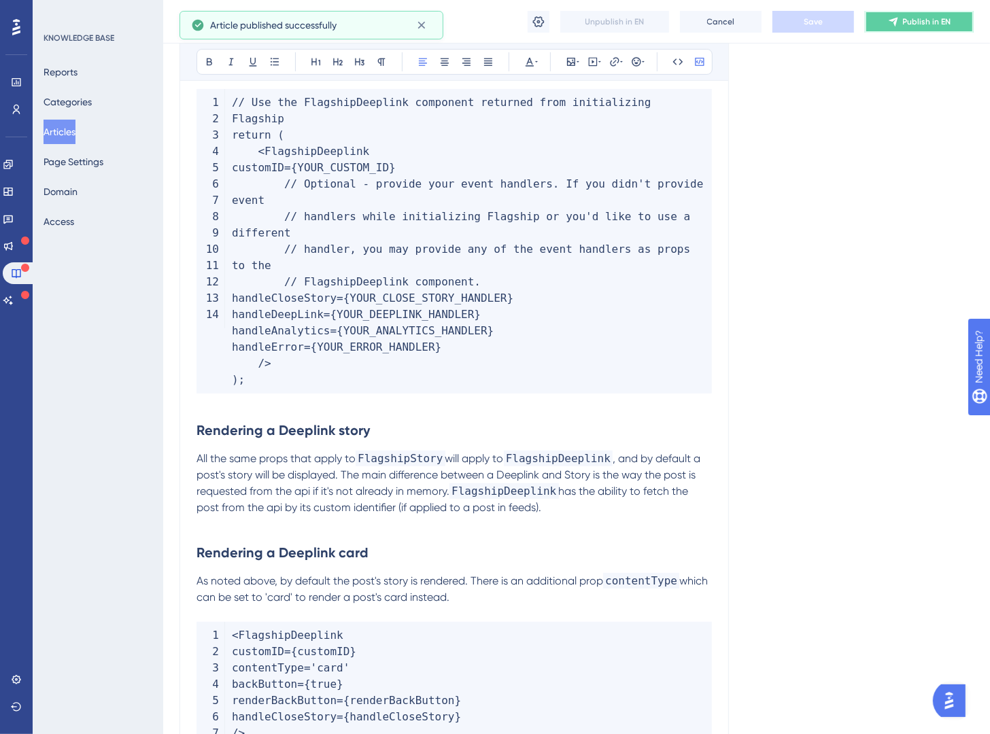
click at [894, 20] on icon at bounding box center [893, 21] width 11 height 11
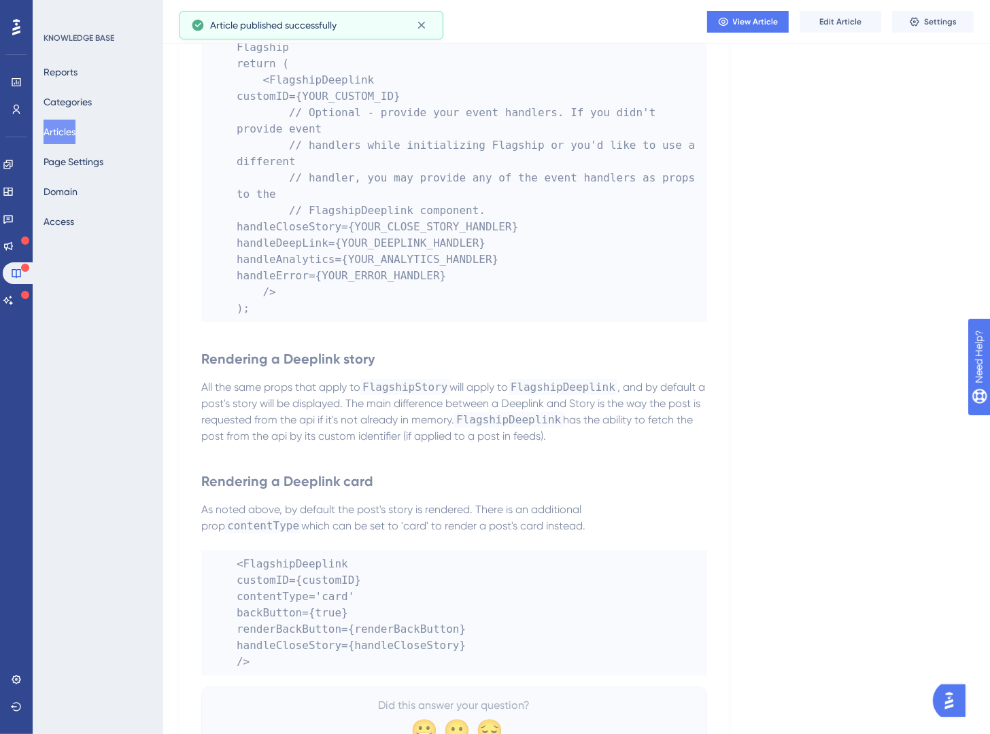
click at [74, 131] on button "Articles" at bounding box center [60, 132] width 32 height 24
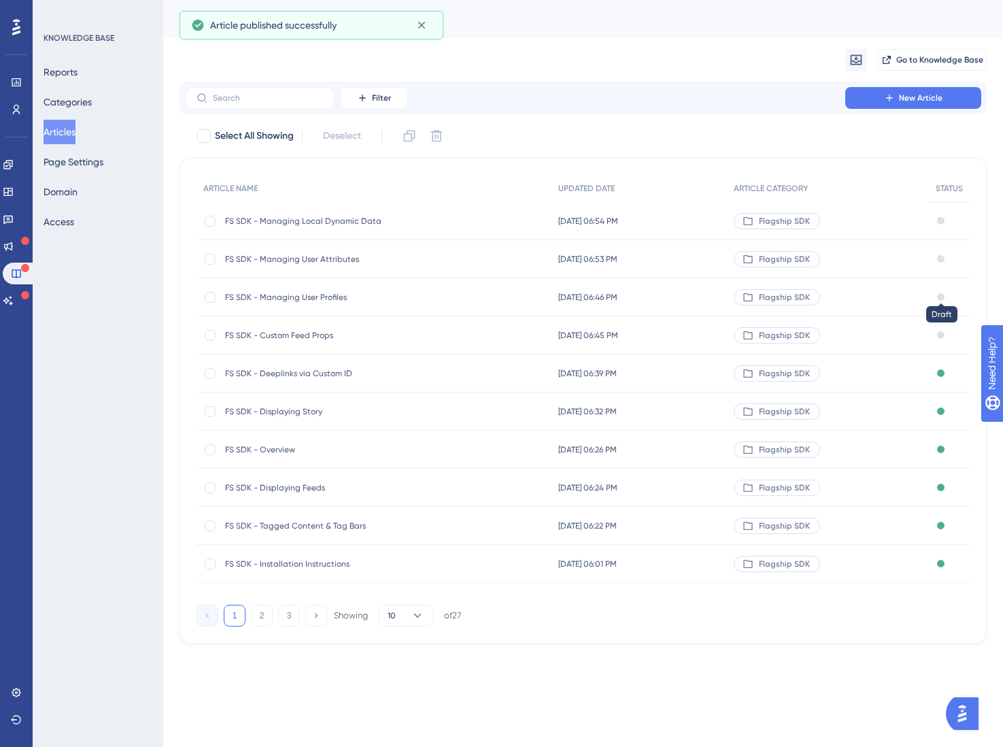
click at [940, 298] on div at bounding box center [940, 296] width 7 height 7
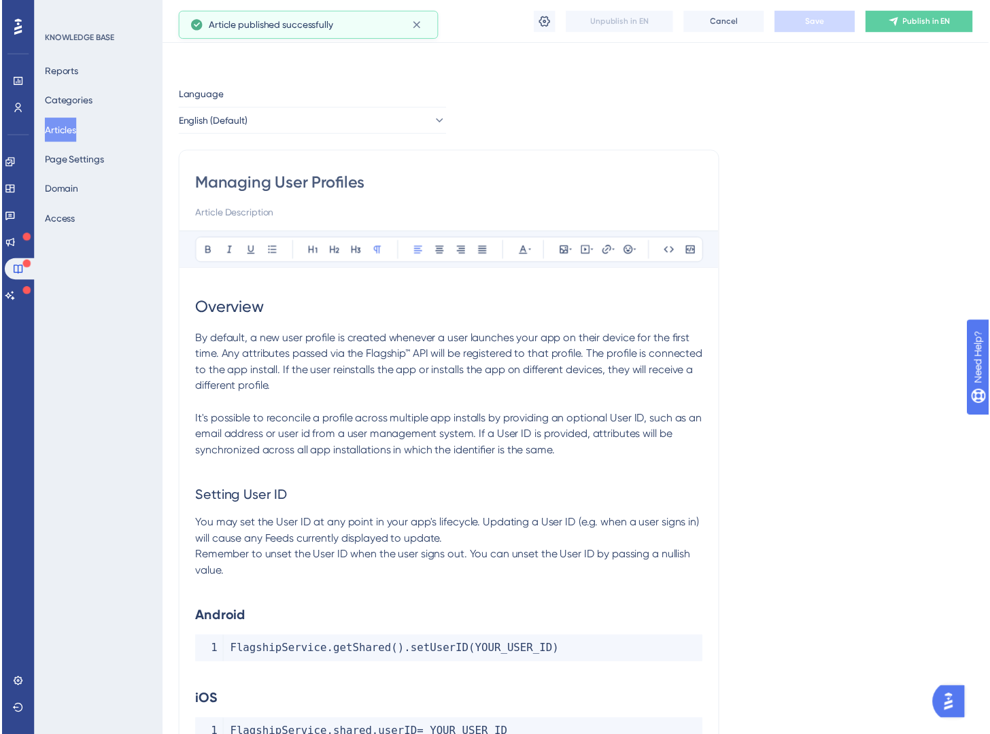
scroll to position [264, 0]
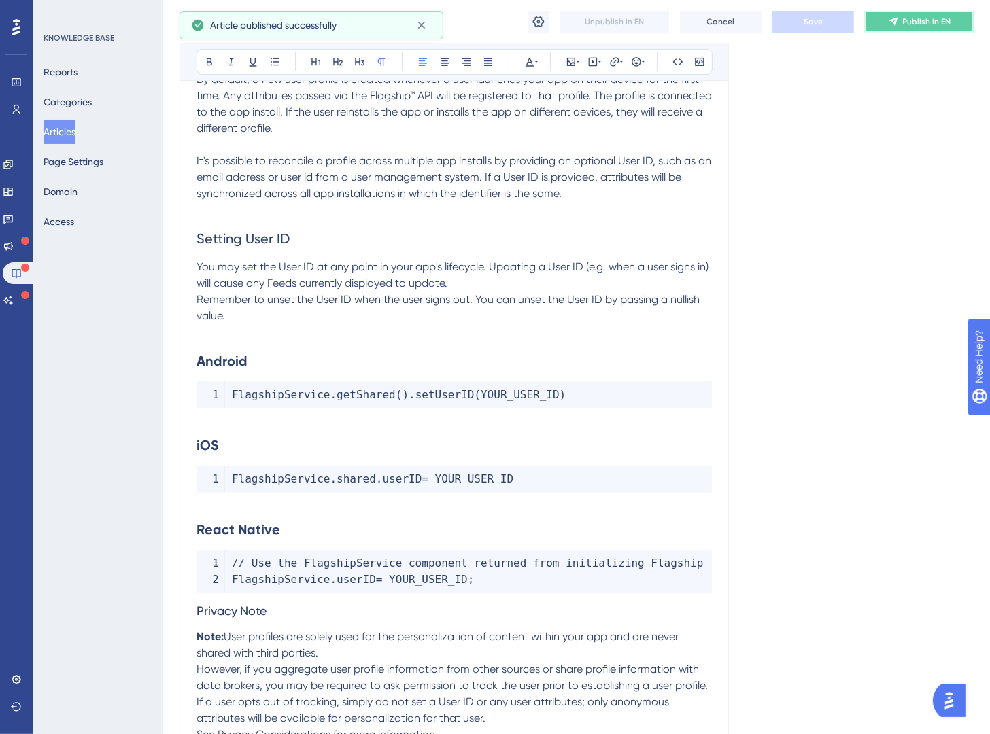
click at [923, 20] on span "Publish in EN" at bounding box center [927, 21] width 48 height 11
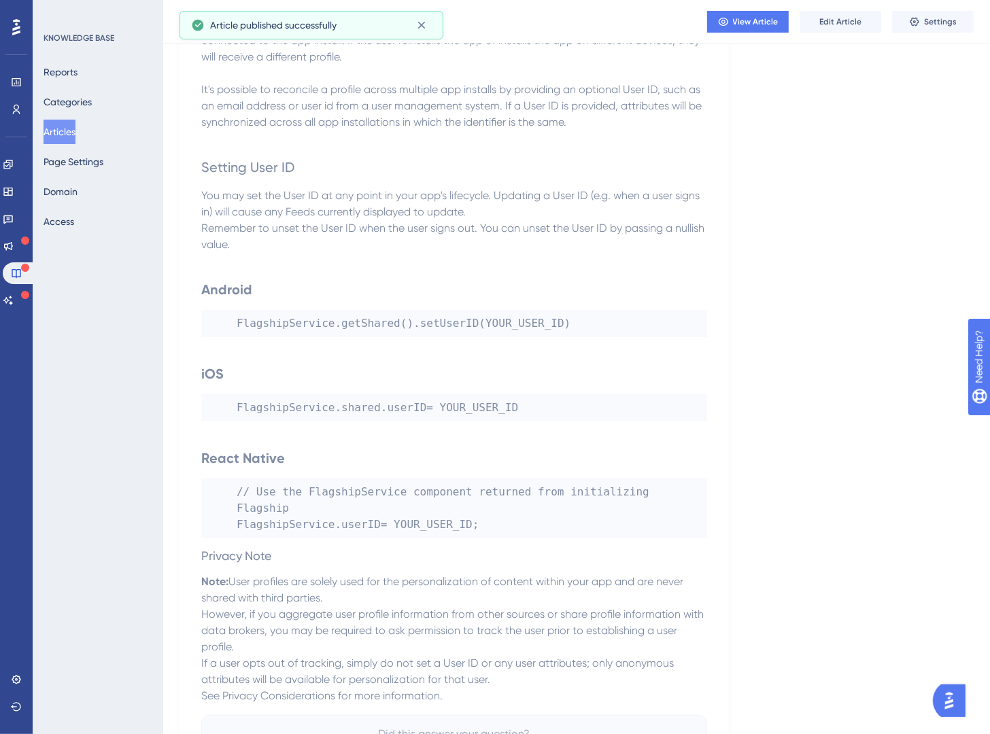
click at [67, 131] on button "Articles" at bounding box center [60, 132] width 32 height 24
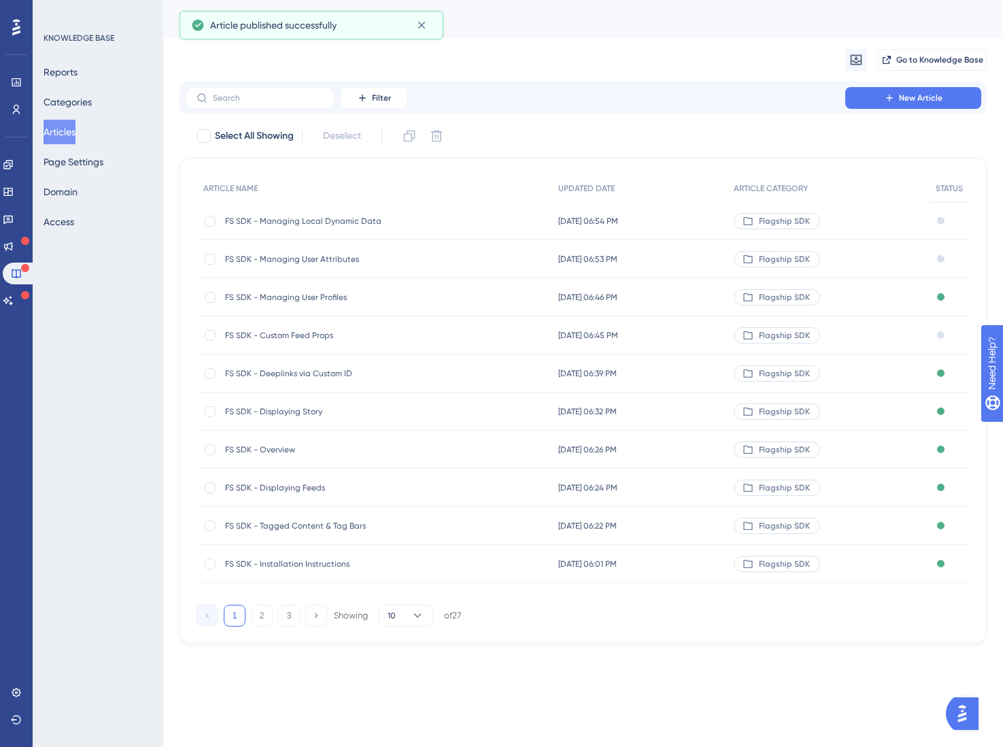
click at [945, 332] on div "Draft" at bounding box center [949, 335] width 41 height 38
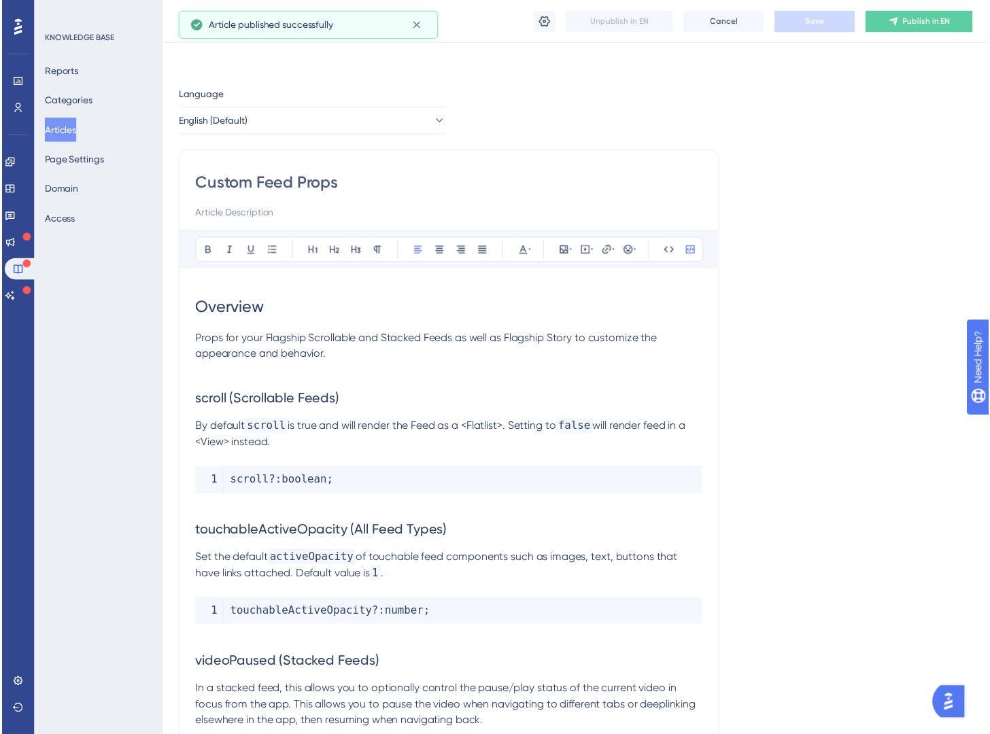
scroll to position [1720, 0]
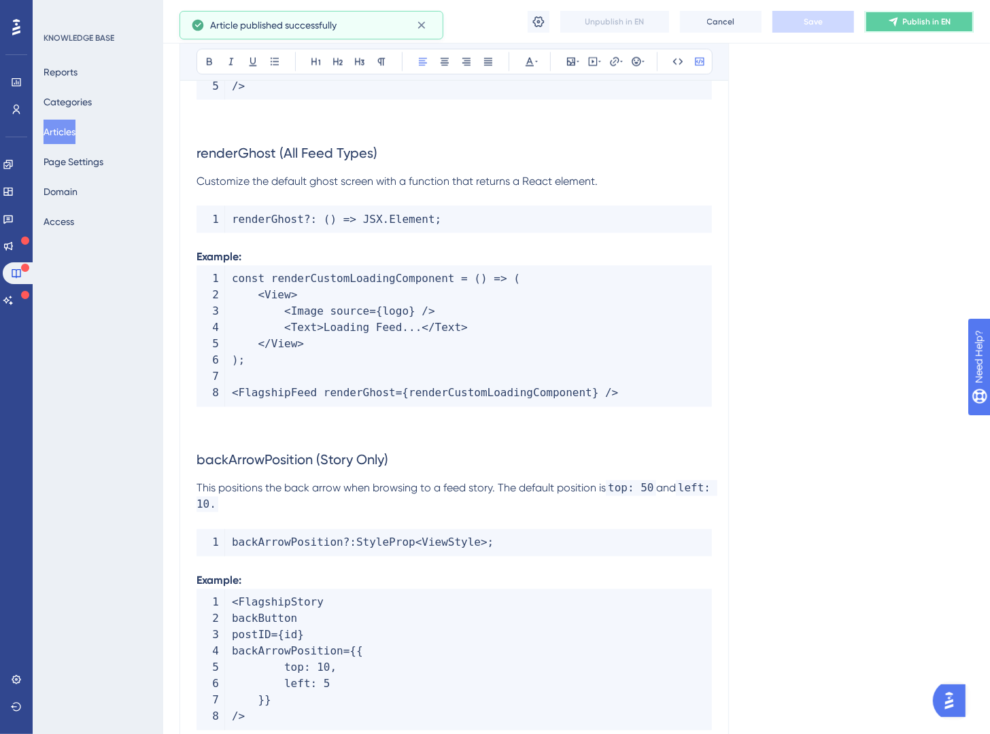
click at [917, 24] on span "Publish in EN" at bounding box center [927, 21] width 48 height 11
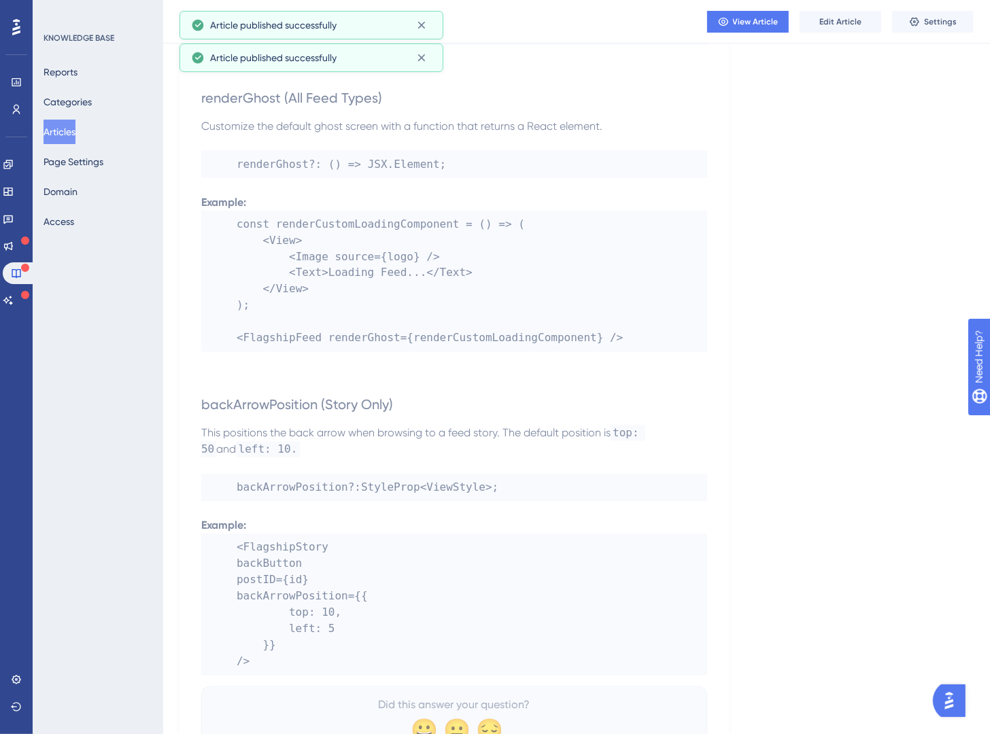
click at [58, 131] on button "Articles" at bounding box center [60, 132] width 32 height 24
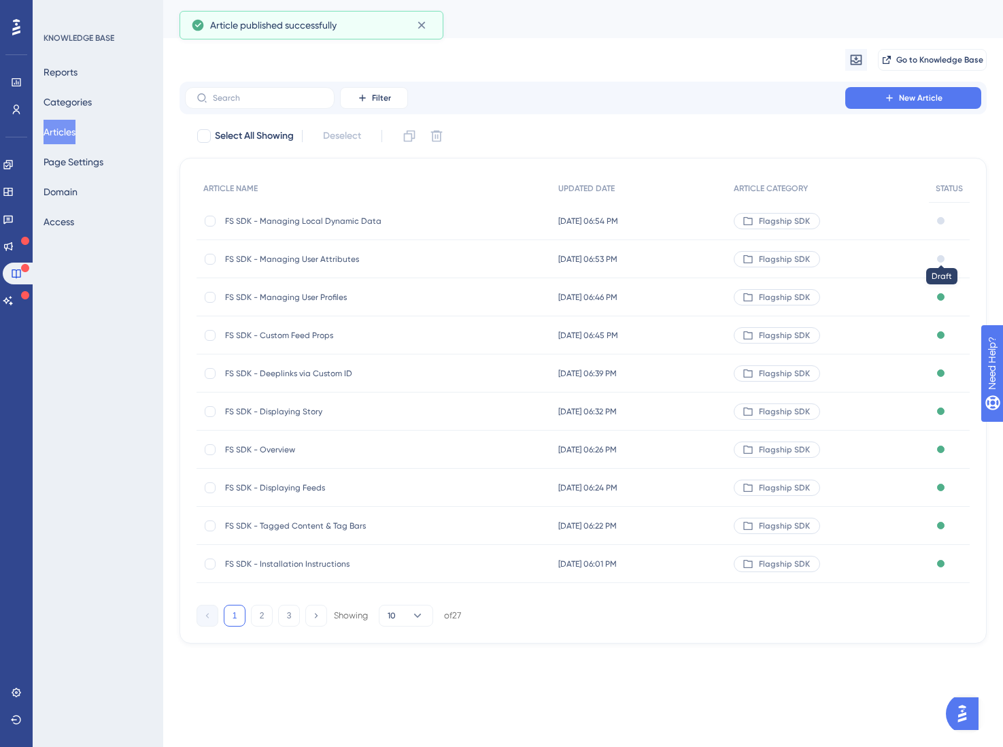
click at [937, 256] on div at bounding box center [940, 258] width 7 height 7
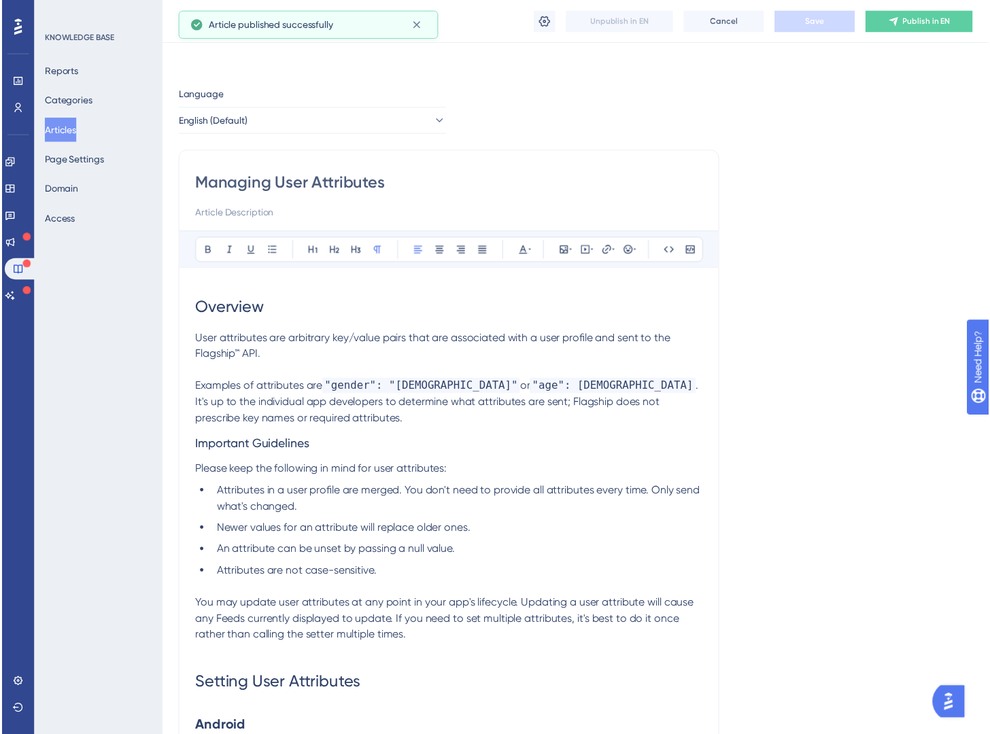
scroll to position [604, 0]
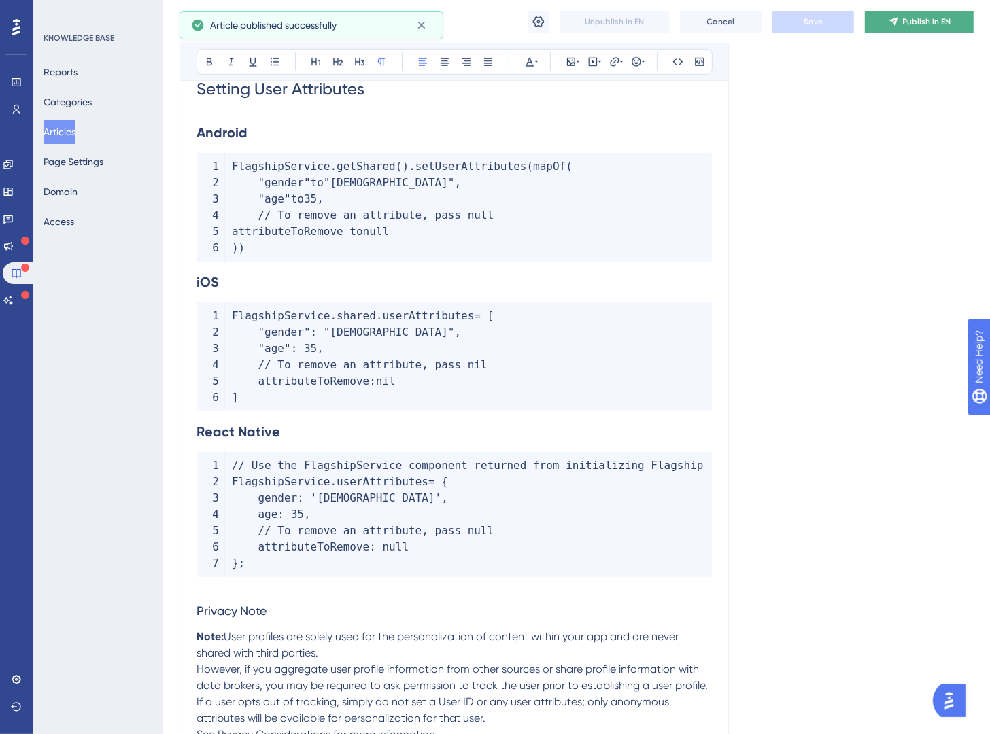
click at [936, 22] on span "Publish in EN" at bounding box center [927, 21] width 48 height 11
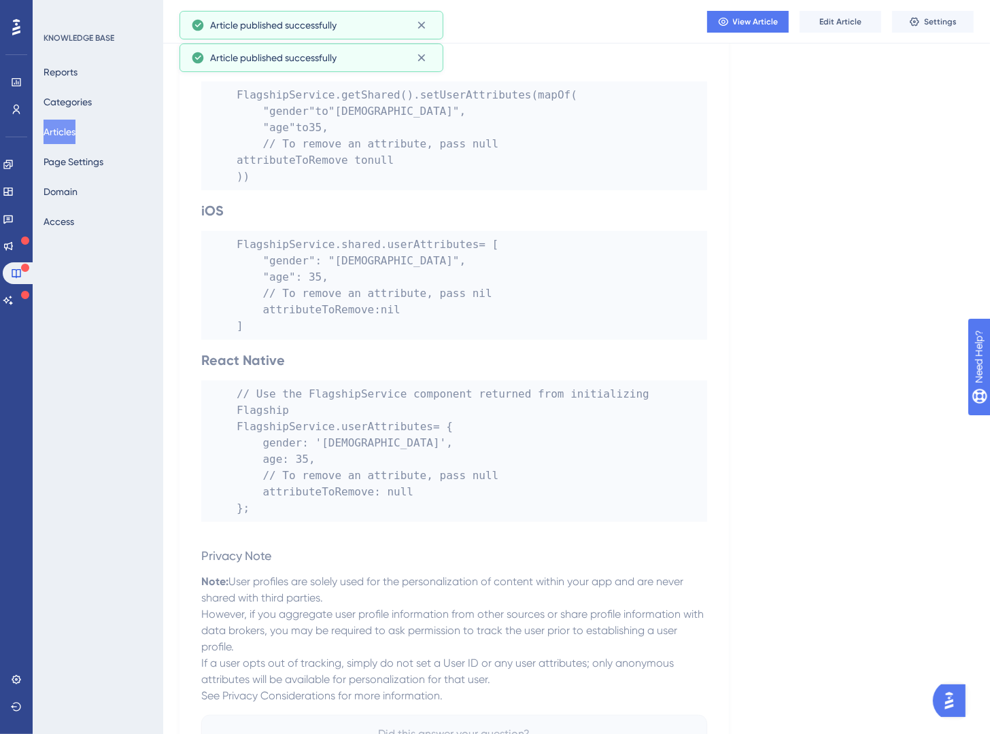
click at [75, 138] on button "Articles" at bounding box center [60, 132] width 32 height 24
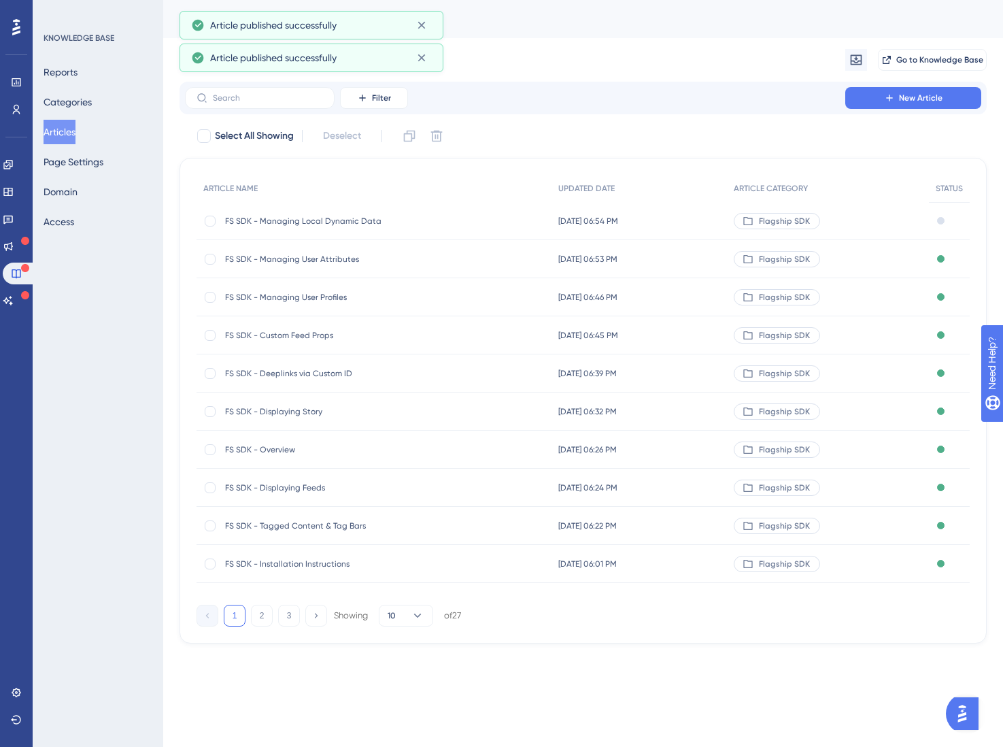
click at [945, 222] on div "Draft" at bounding box center [949, 221] width 41 height 38
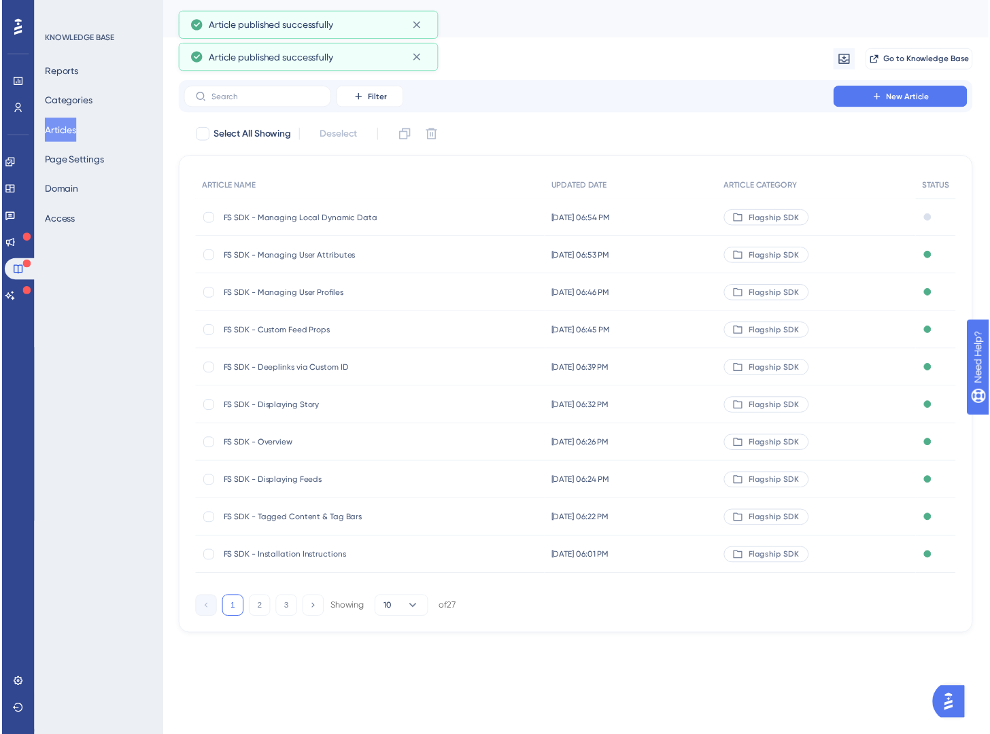
scroll to position [413, 0]
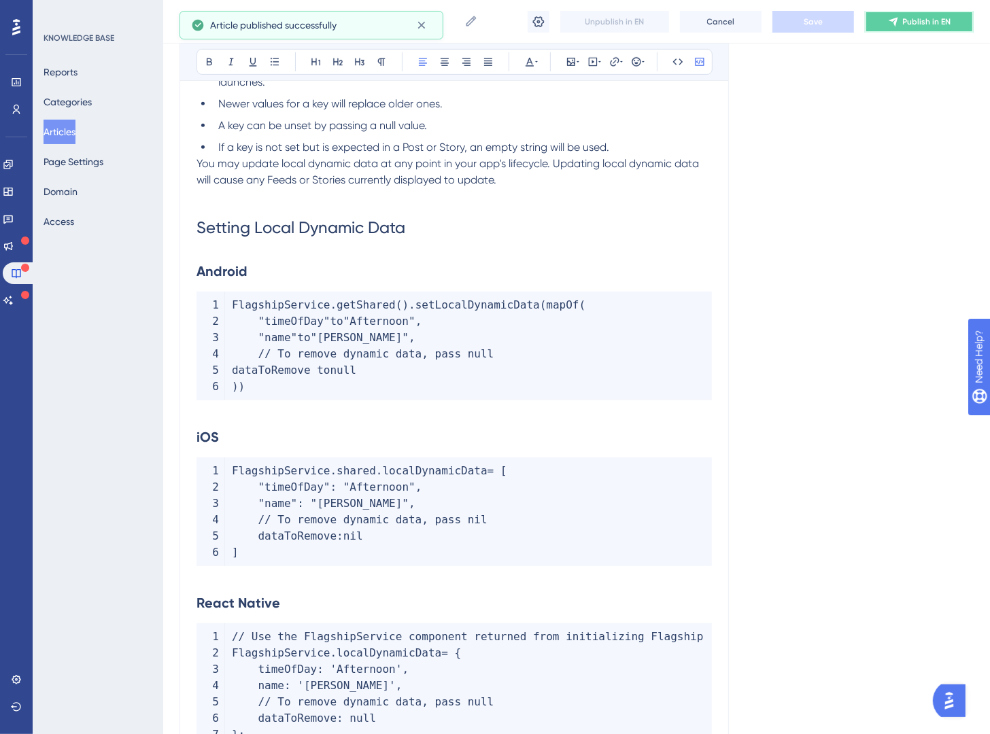
click at [934, 18] on span "Publish in EN" at bounding box center [927, 21] width 48 height 11
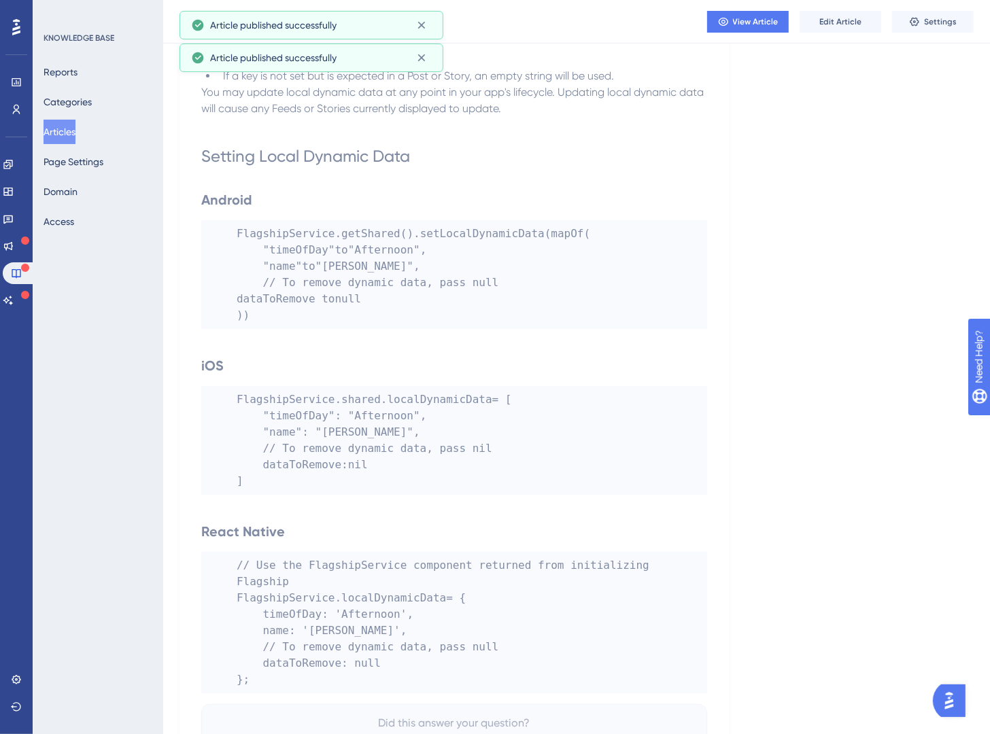
click at [75, 136] on button "Articles" at bounding box center [60, 132] width 32 height 24
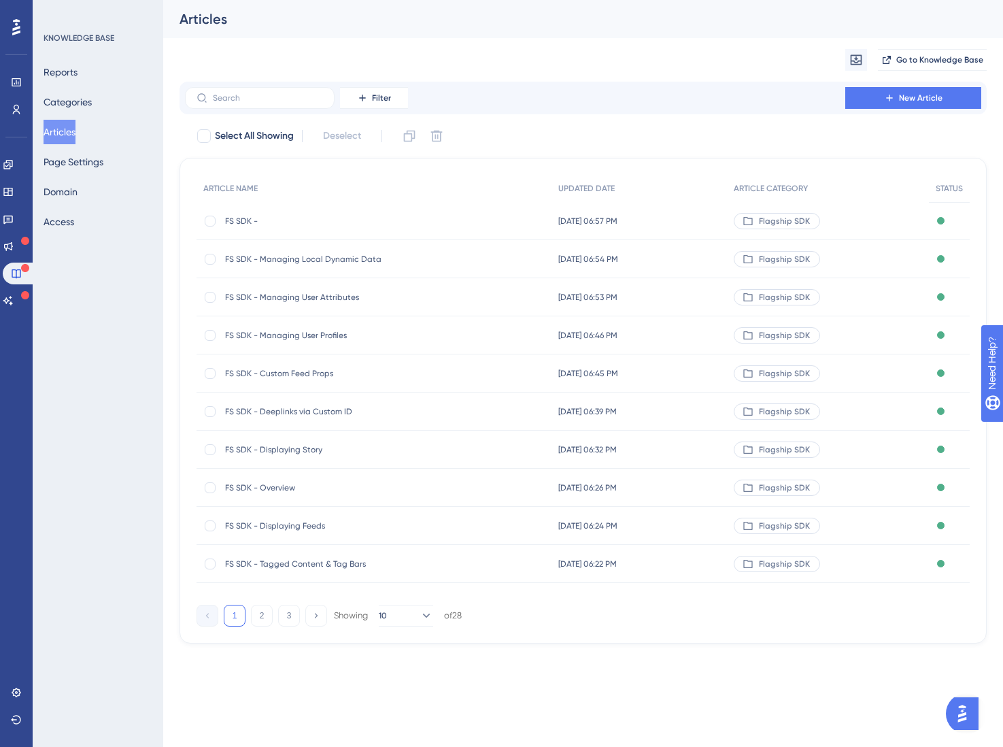
click at [699, 52] on div "Migrate from Go to Knowledge Base" at bounding box center [583, 60] width 807 height 44
click at [868, 89] on button "New Article" at bounding box center [913, 98] width 136 height 22
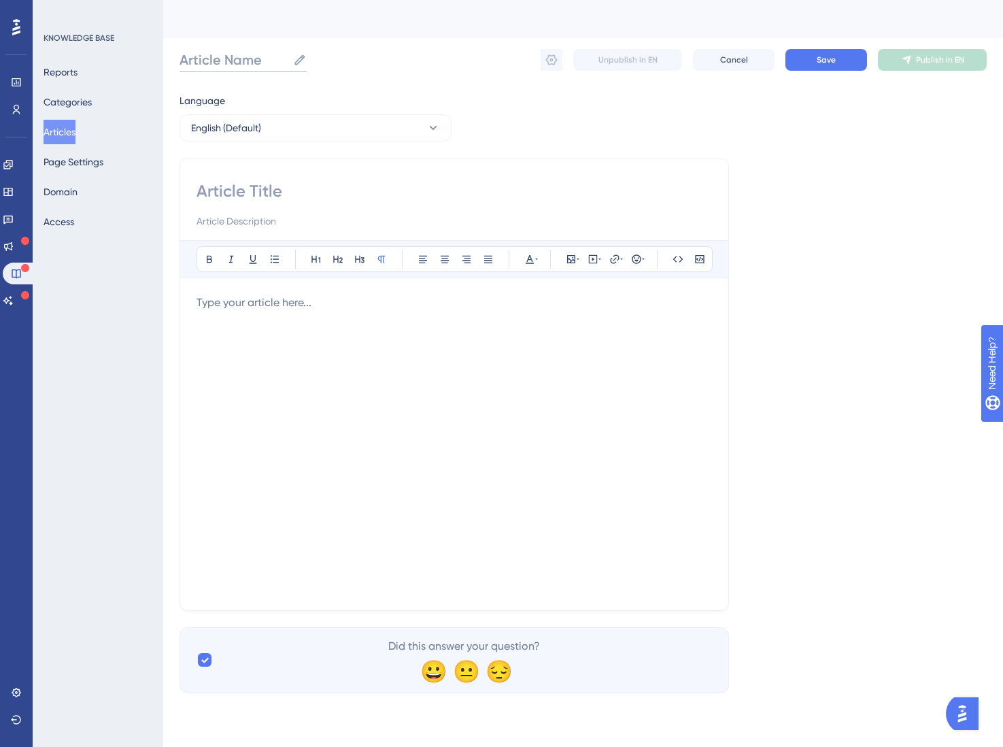
click at [228, 63] on input "Article Name" at bounding box center [234, 59] width 108 height 19
type input "FS SDK -"
click at [252, 187] on input at bounding box center [454, 191] width 515 height 22
paste input "Displaying Portals (React Native SDK)"
type input "Displaying Portals (React Native SDK)"
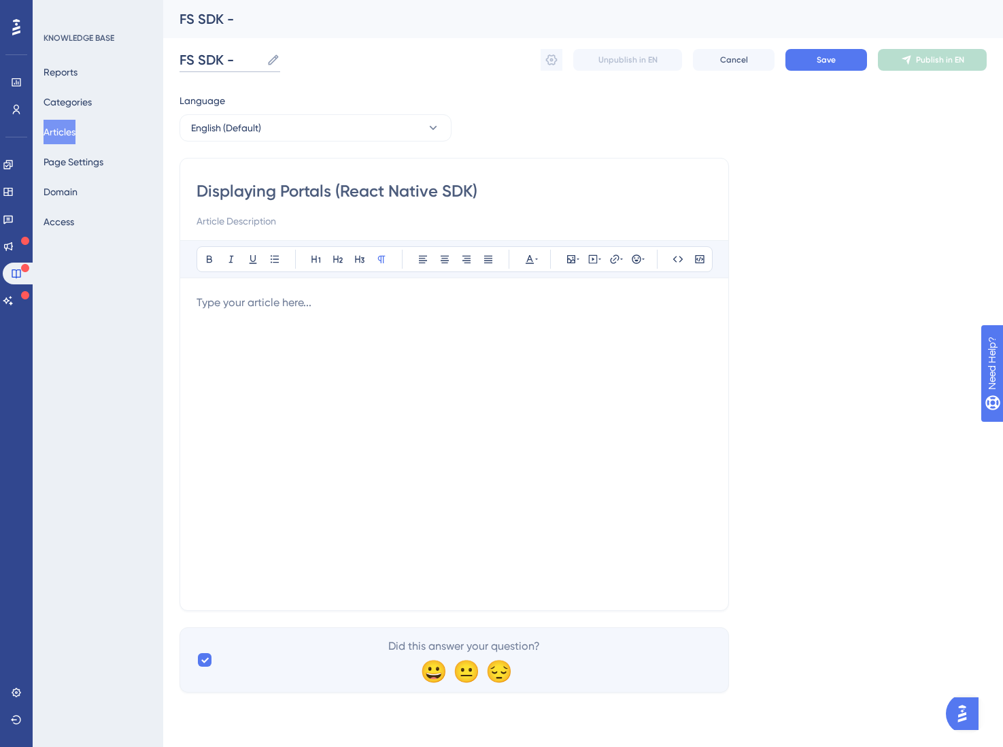
click at [250, 62] on input "FS SDK -" at bounding box center [221, 59] width 82 height 19
paste input "Displaying Portals (React Native SDK)"
type input "FS SDK - Displaying Portals (React Native SDK)"
click at [273, 305] on p at bounding box center [454, 302] width 515 height 16
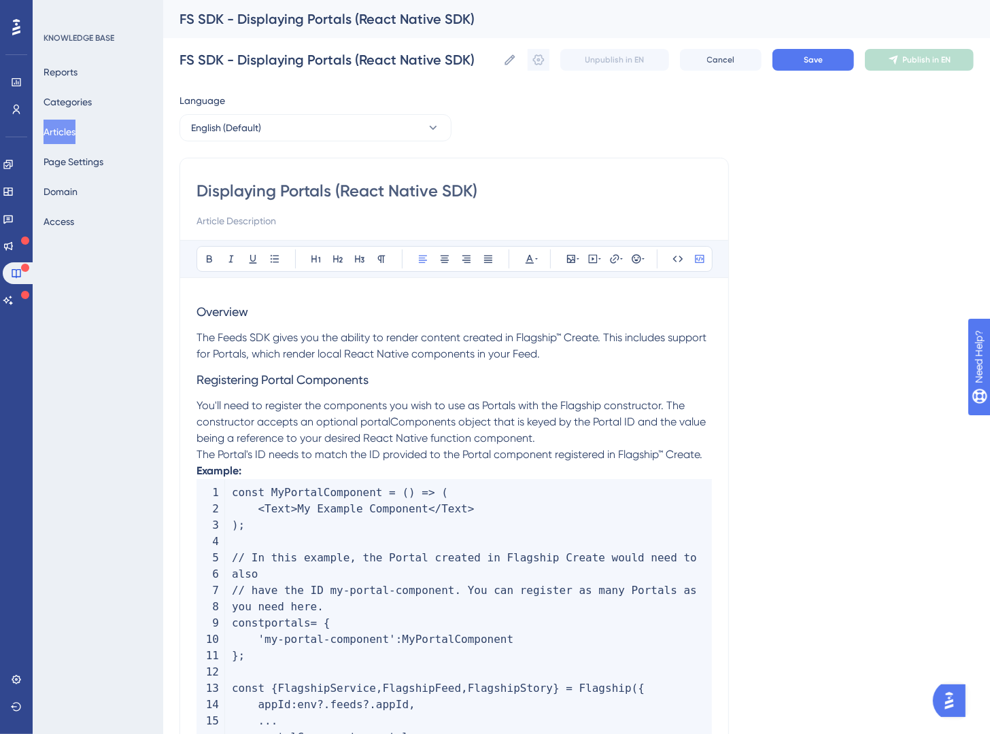
click at [579, 353] on p "The Feeds SDK gives you the ability to render content created in Flagship™ Crea…" at bounding box center [454, 346] width 515 height 33
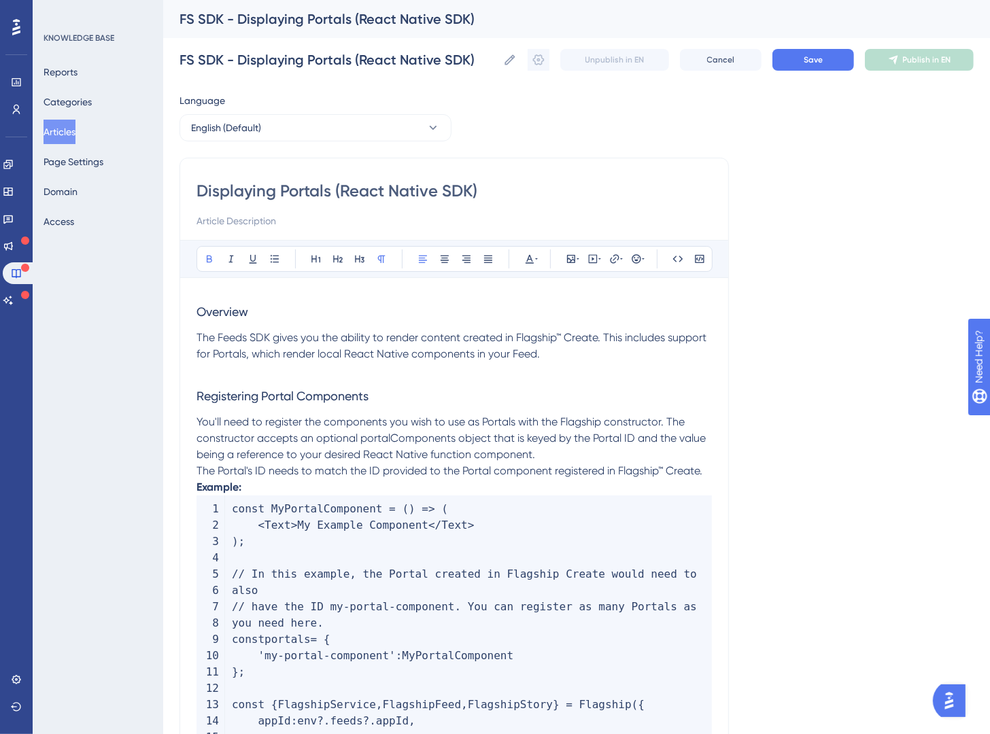
click at [197, 490] on strong "Example:" at bounding box center [219, 487] width 45 height 13
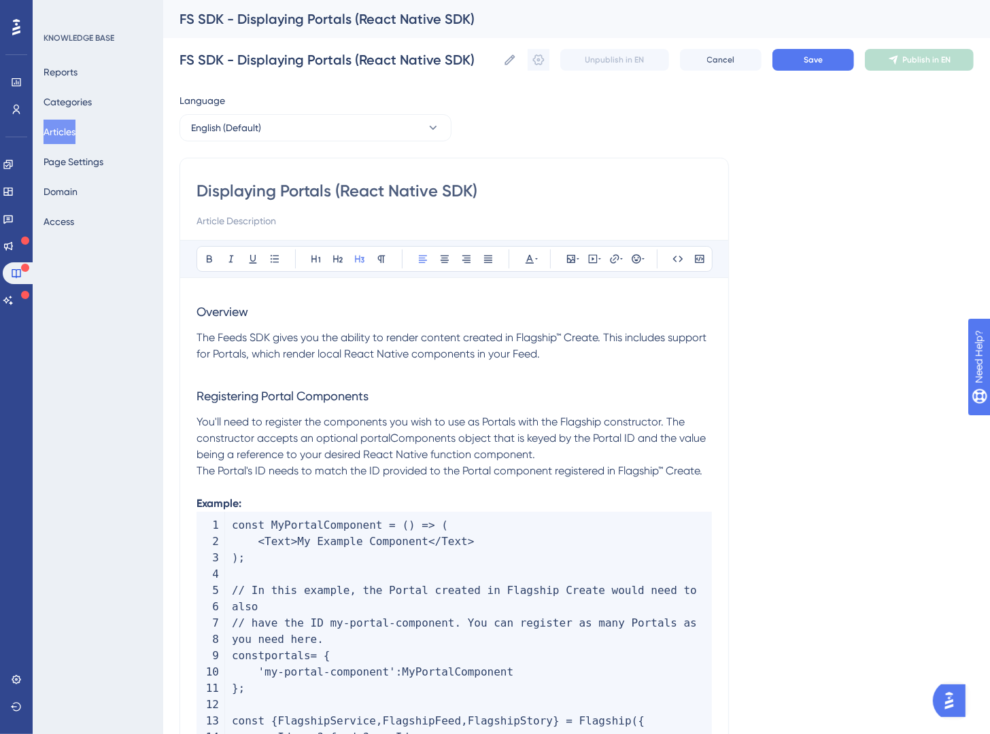
drag, startPoint x: 291, startPoint y: 297, endPoint x: 130, endPoint y: 318, distance: 162.5
click at [277, 298] on h3 "Overview" at bounding box center [454, 311] width 515 height 35
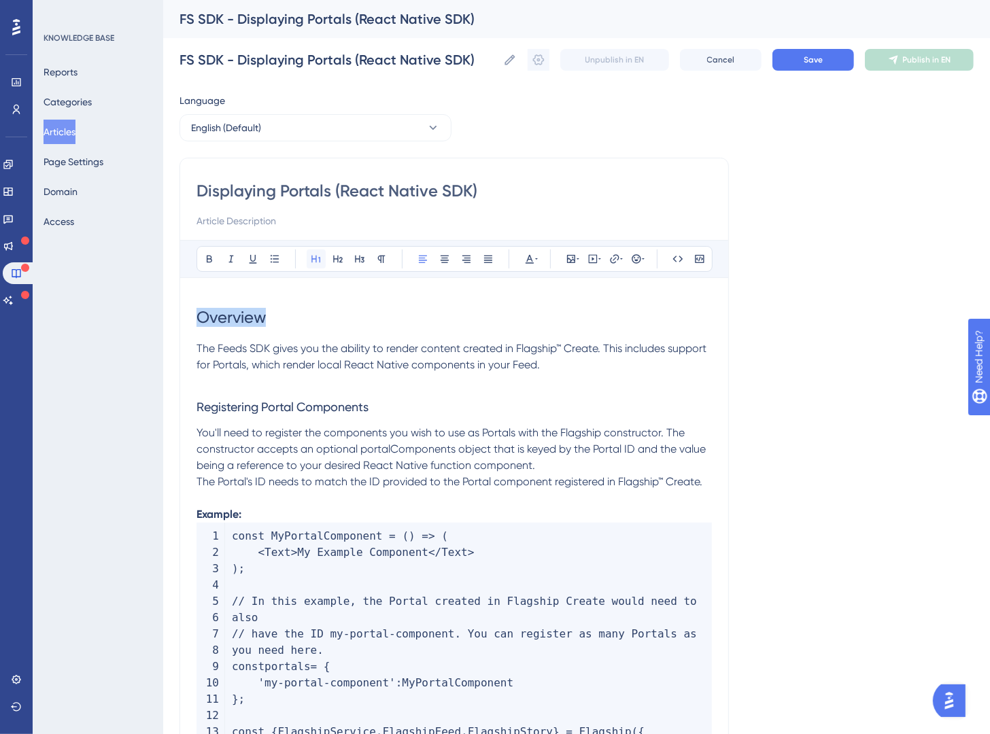
click at [314, 254] on icon at bounding box center [316, 259] width 11 height 11
click at [315, 403] on span "Registering Portal Components" at bounding box center [283, 407] width 172 height 14
click at [318, 261] on icon at bounding box center [316, 259] width 11 height 11
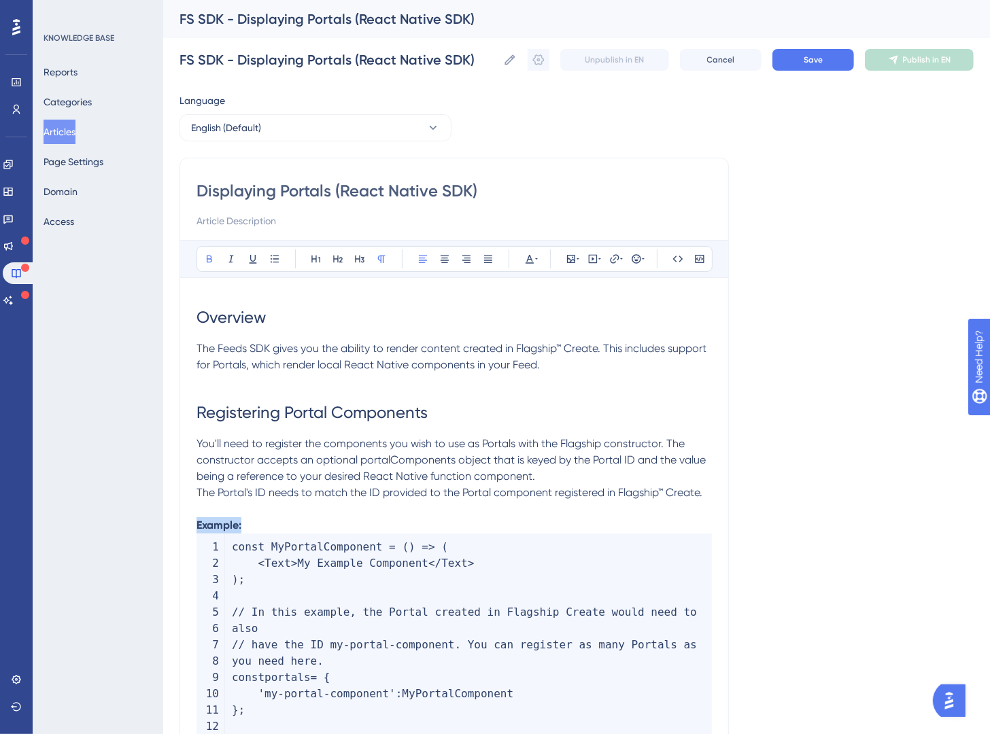
drag, startPoint x: 264, startPoint y: 528, endPoint x: 150, endPoint y: 530, distance: 114.9
click at [335, 478] on span "You'll need to register the components you wish to use as Portals with the Flag…" at bounding box center [453, 460] width 512 height 46
click at [567, 478] on p "You'll need to register the components you wish to use as Portals with the Flag…" at bounding box center [454, 460] width 515 height 49
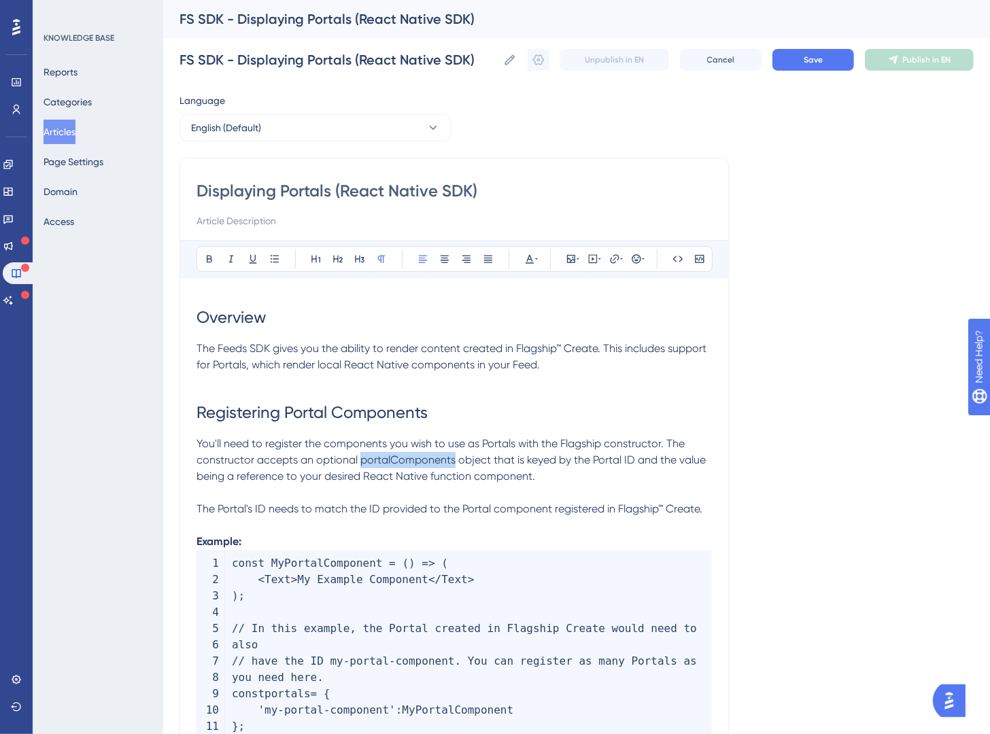
drag, startPoint x: 358, startPoint y: 463, endPoint x: 454, endPoint y: 460, distance: 95.2
click at [454, 460] on span "You'll need to register the components you wish to use as Portals with the Flag…" at bounding box center [453, 460] width 512 height 46
click at [681, 256] on icon at bounding box center [677, 259] width 11 height 11
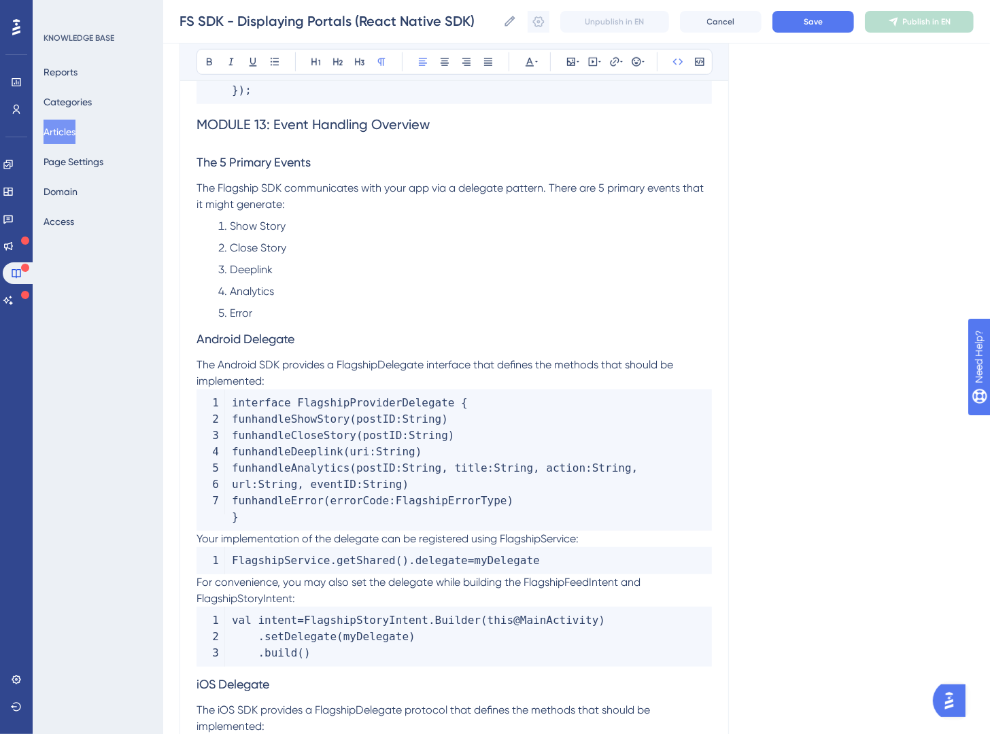
scroll to position [633, 0]
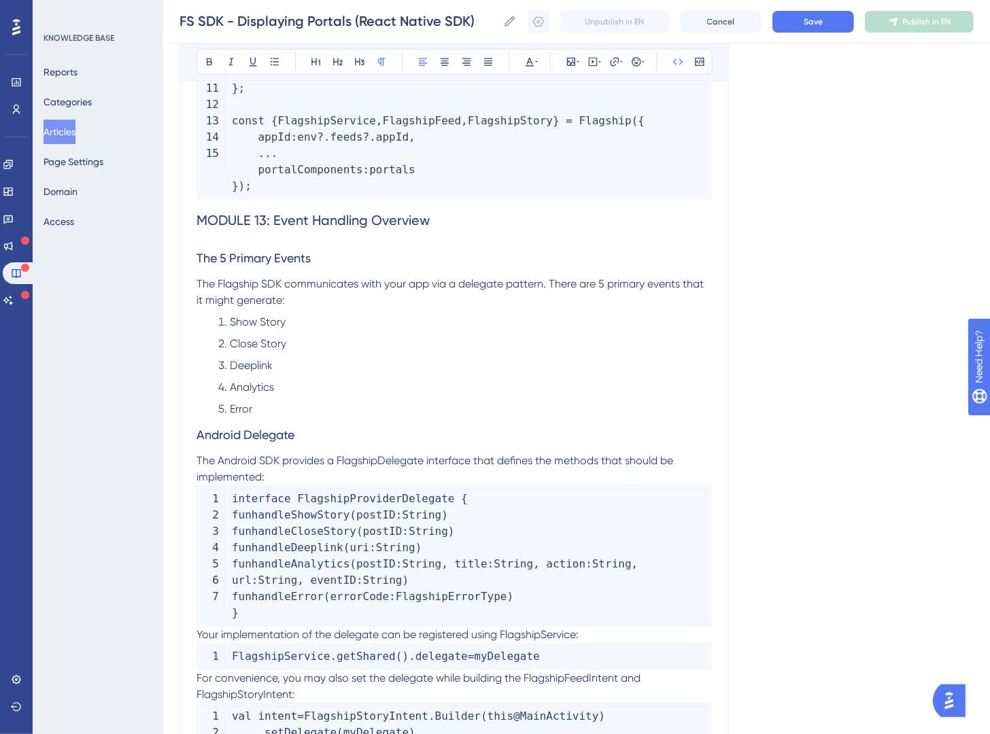
click at [206, 223] on span "MODULE 13: Event Handling Overview" at bounding box center [313, 220] width 233 height 16
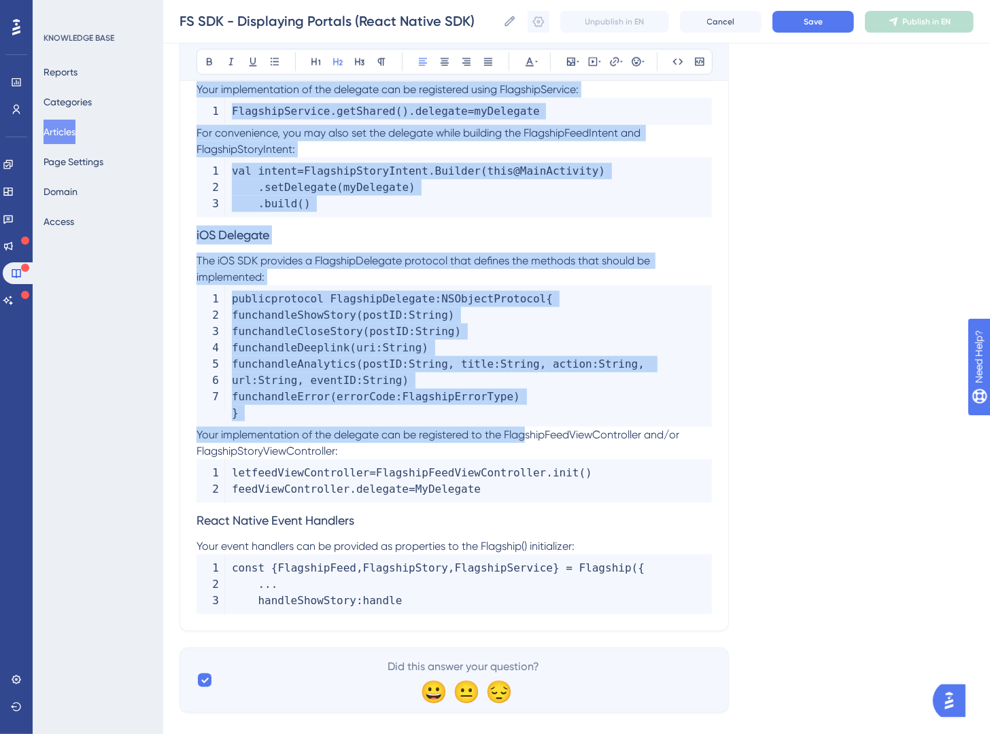
scroll to position [1201, 0]
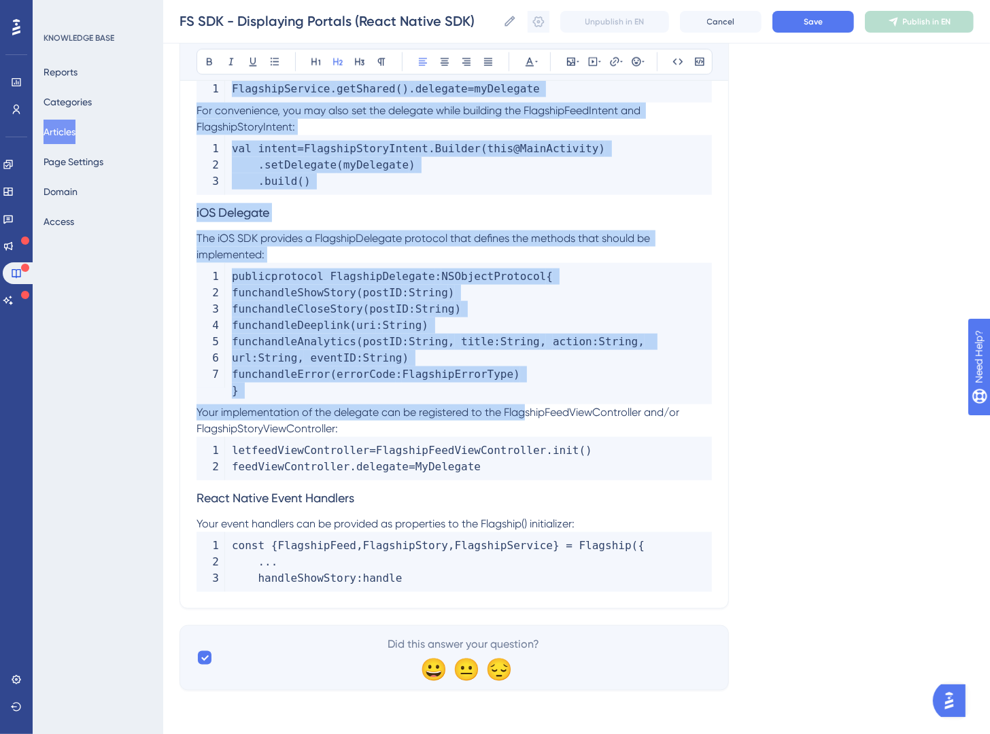
drag, startPoint x: 199, startPoint y: 221, endPoint x: 740, endPoint y: 611, distance: 667.4
copy div "MODULE 13: Event Handling Overview The 5 Primary Events The Flagship SDK commun…"
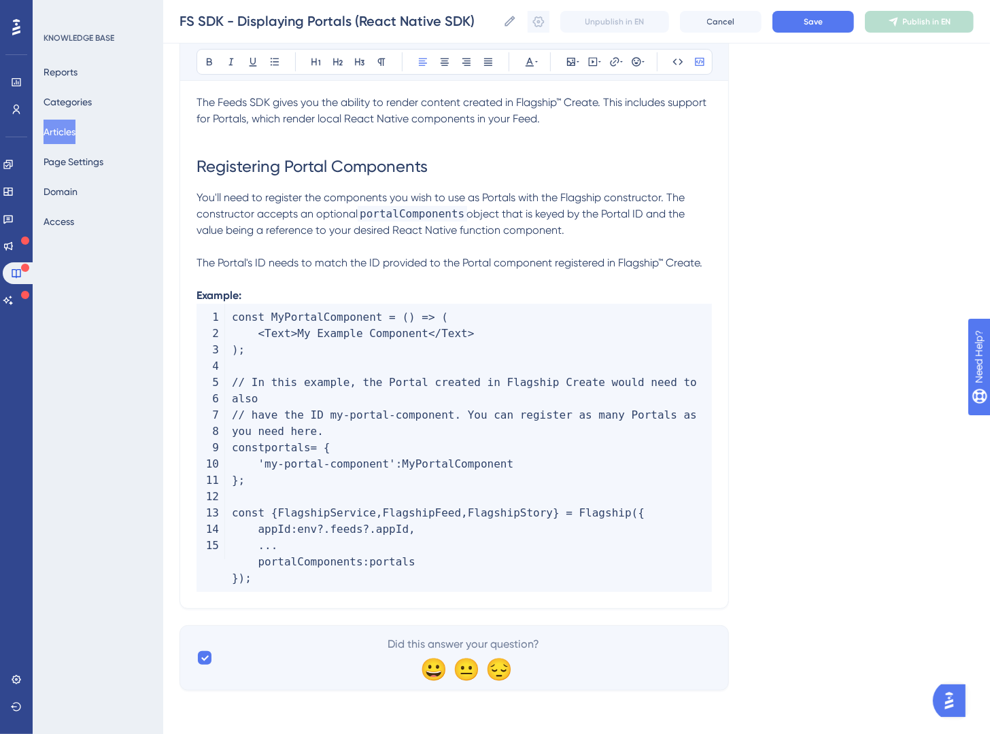
scroll to position [241, 0]
click at [810, 314] on div "Language English (Default) Displaying Portals (React Native SDK) Bold Italic Un…" at bounding box center [577, 268] width 794 height 844
click at [810, 21] on span "Save" at bounding box center [813, 21] width 19 height 11
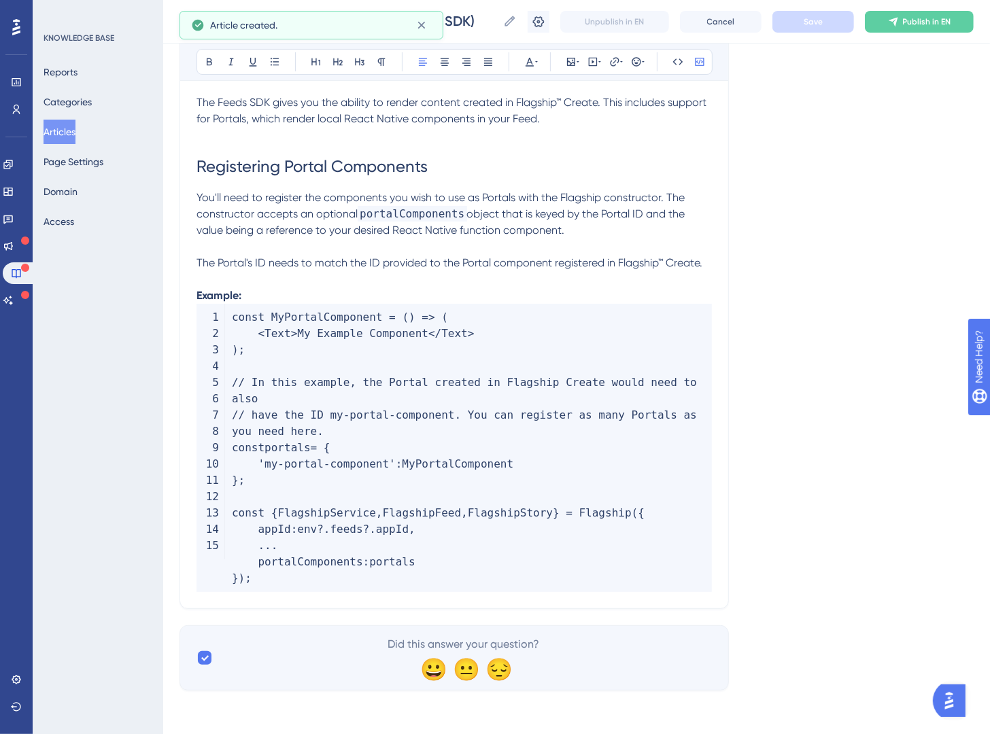
scroll to position [80, 0]
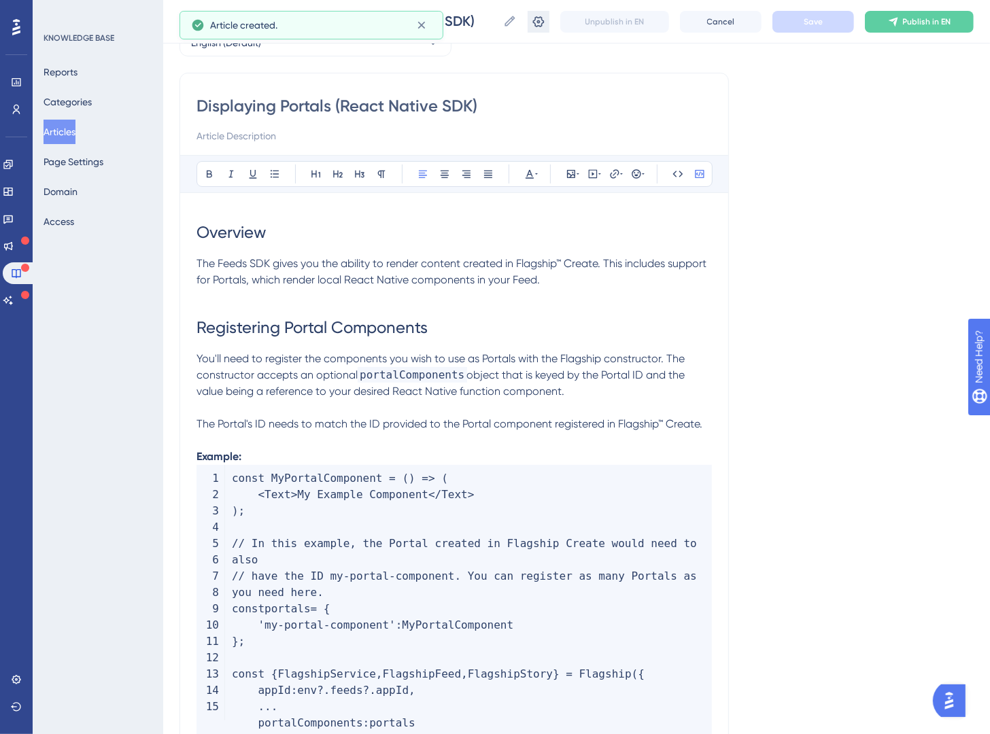
click at [543, 22] on icon at bounding box center [539, 21] width 12 height 11
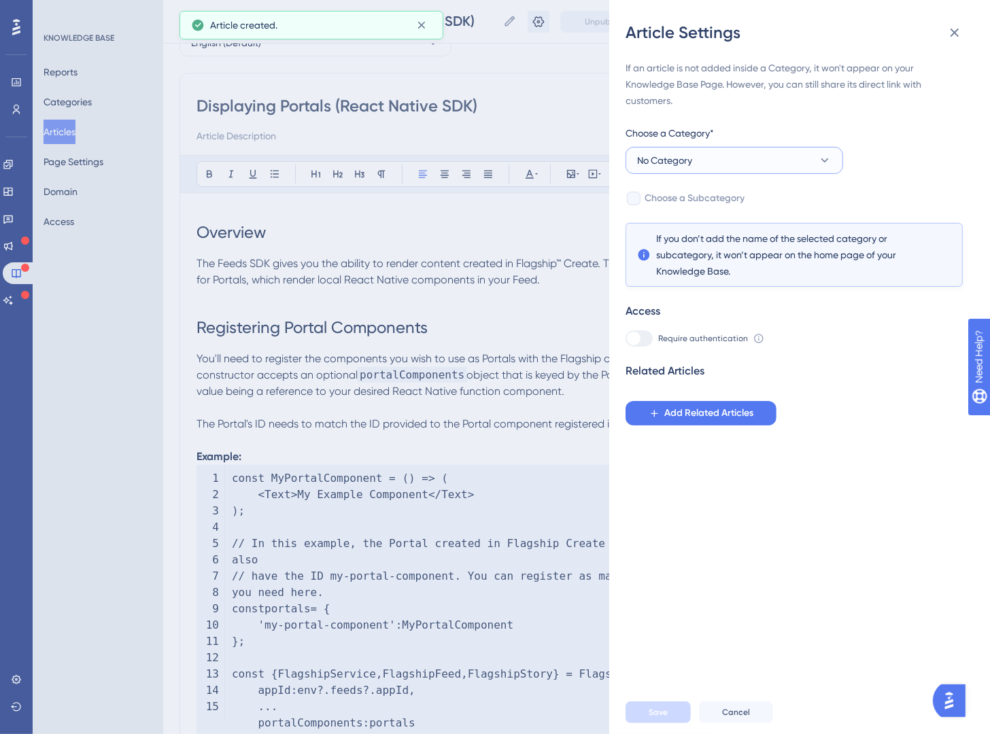
click at [748, 164] on button "No Category" at bounding box center [735, 160] width 218 height 27
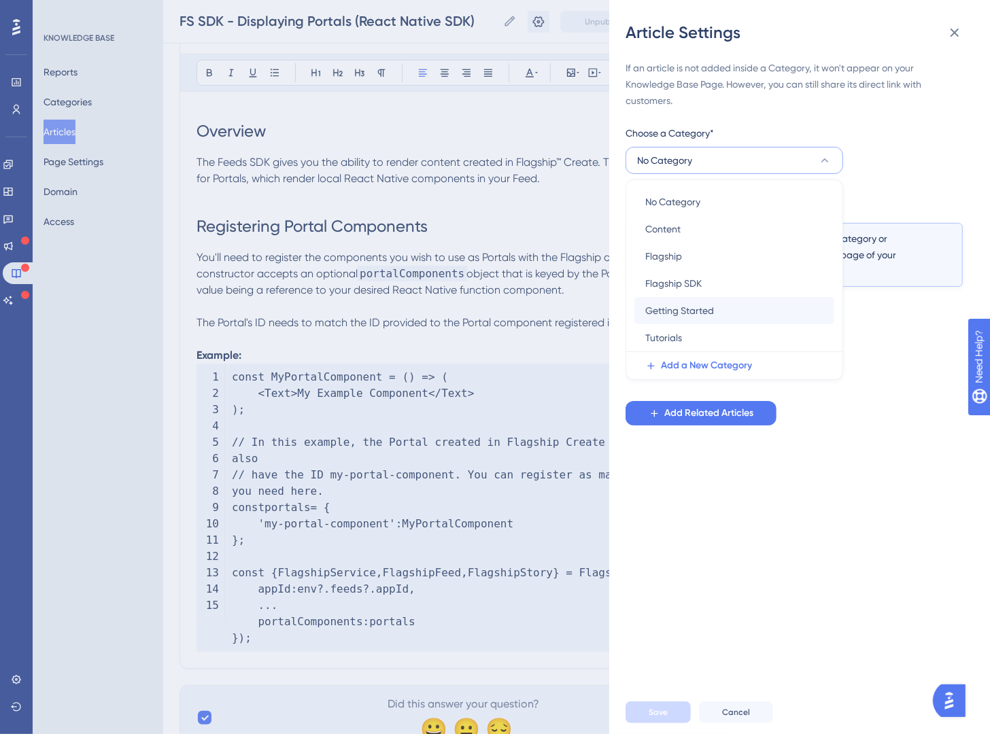
scroll to position [241, 0]
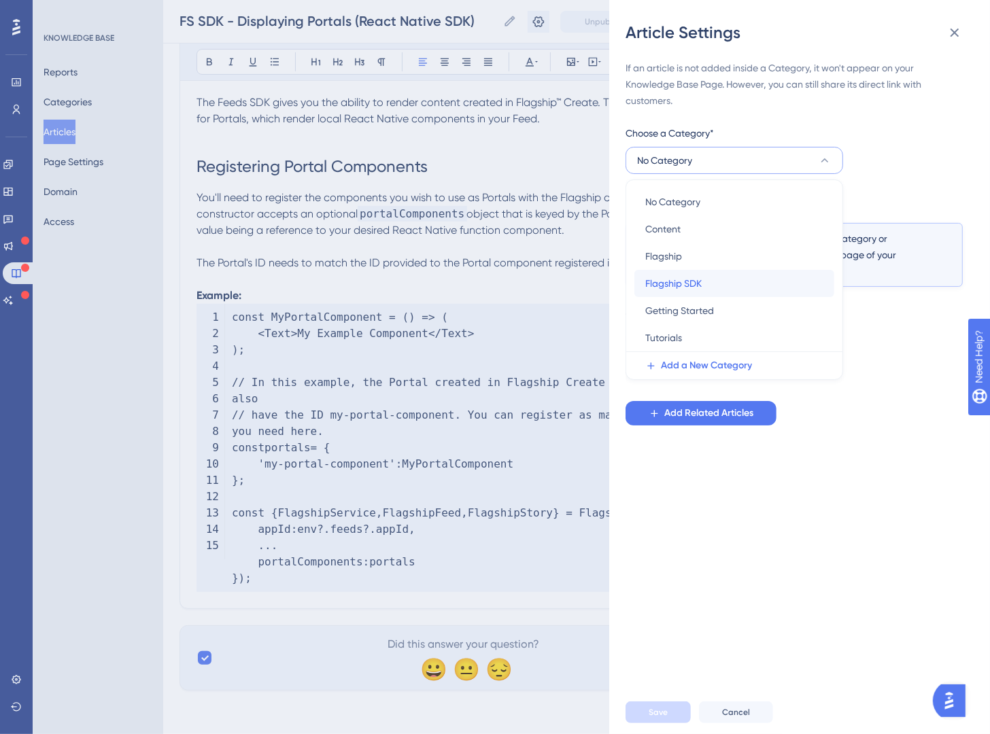
click at [740, 280] on div "Flagship SDK Flagship SDK" at bounding box center [734, 283] width 178 height 27
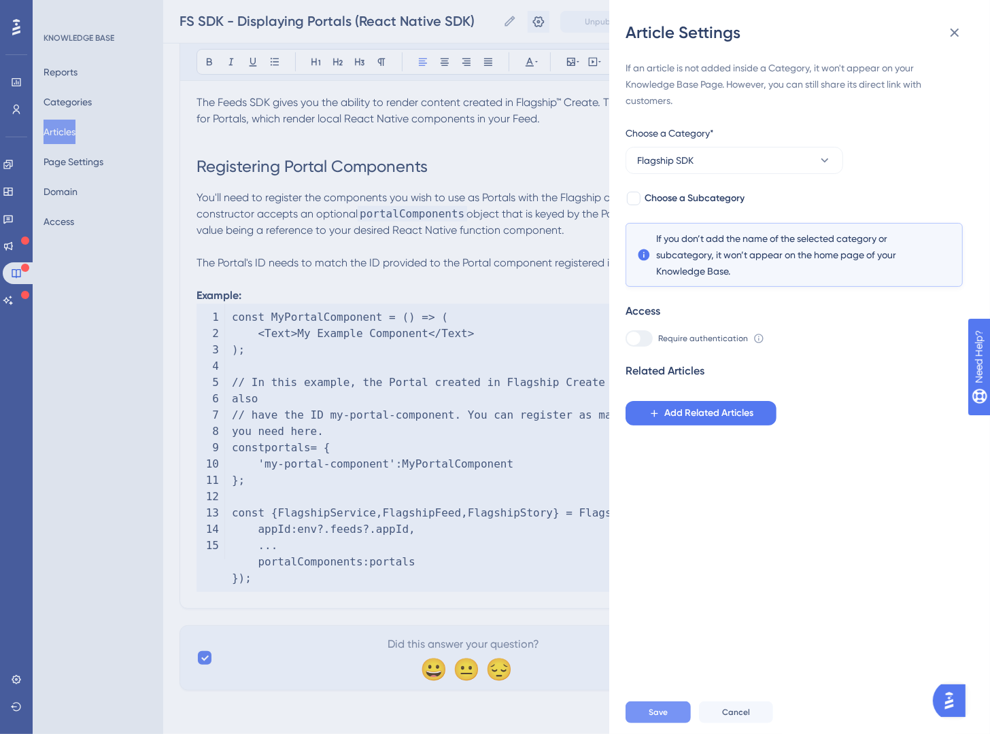
click at [670, 723] on button "Save" at bounding box center [658, 713] width 65 height 22
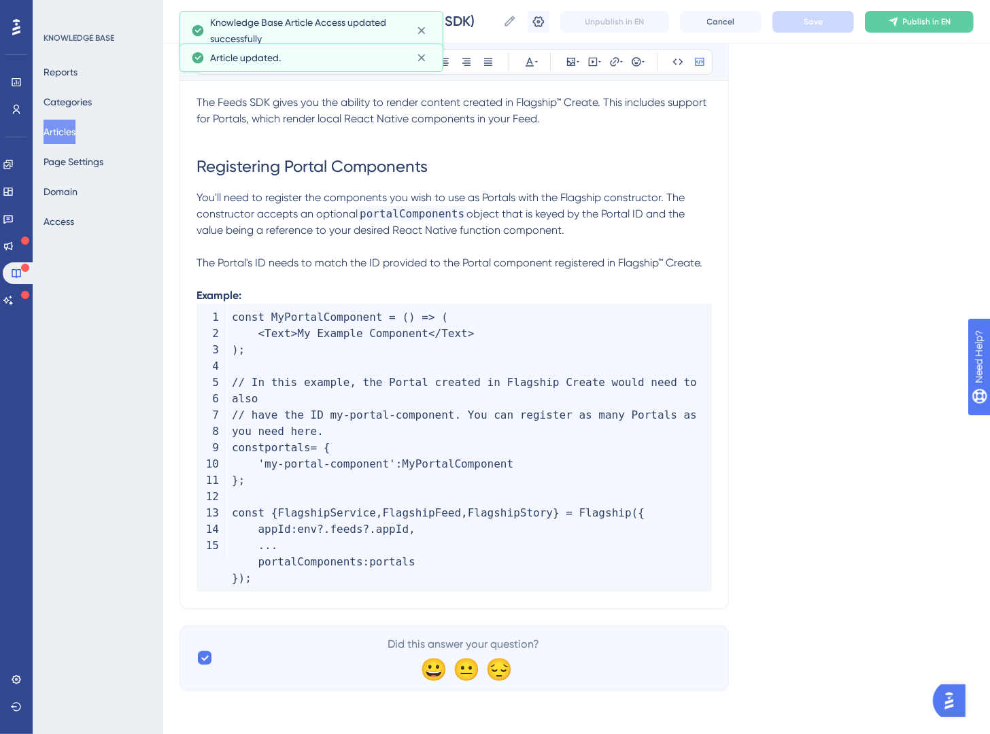
click at [819, 261] on div "Language English (Default) Displaying Portals (React Native SDK) Bold Italic Un…" at bounding box center [577, 268] width 794 height 844
click at [71, 129] on button "Articles" at bounding box center [60, 132] width 32 height 24
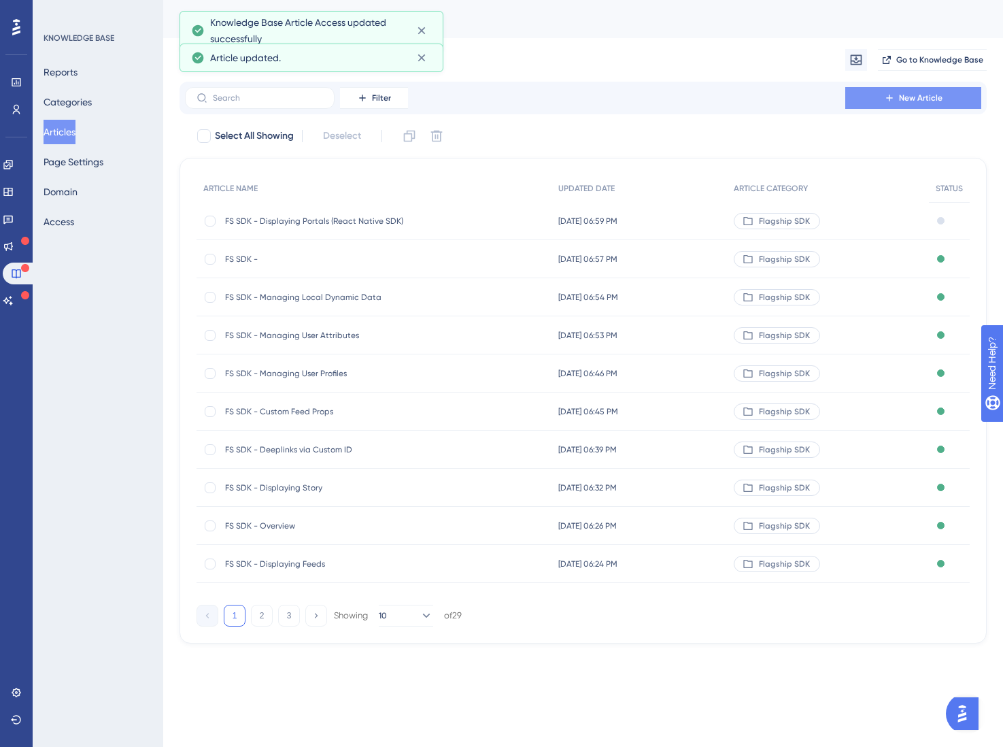
click at [915, 105] on button "New Article" at bounding box center [913, 98] width 136 height 22
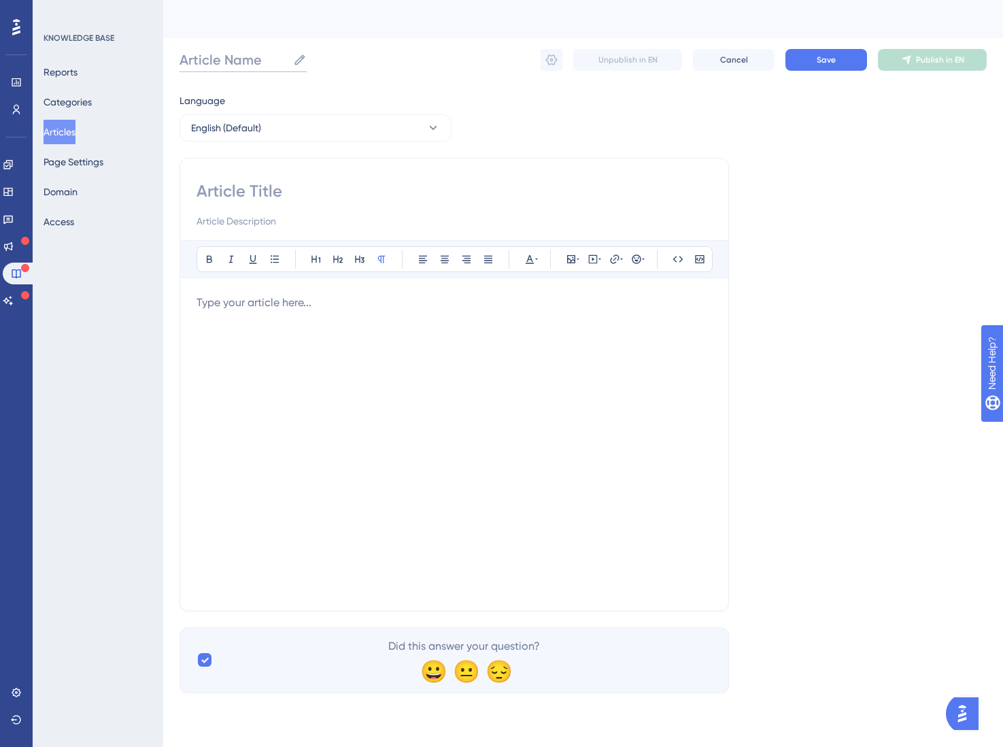
click at [239, 64] on input "Article Name" at bounding box center [234, 59] width 108 height 19
click at [281, 366] on div at bounding box center [454, 443] width 515 height 299
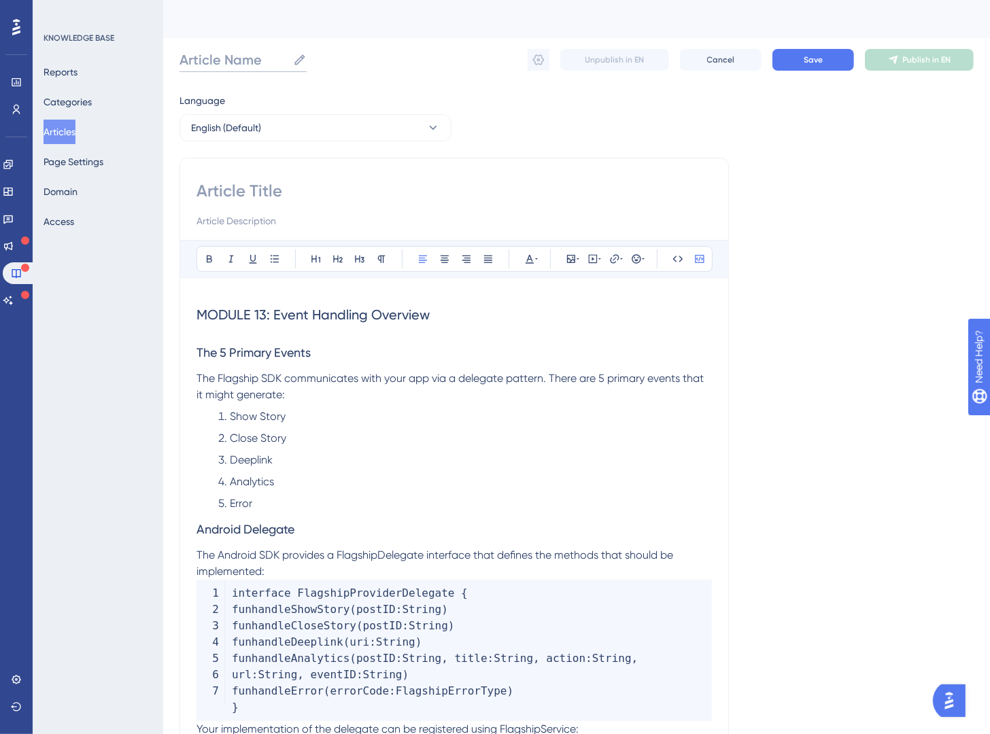
click at [211, 63] on input "Article Name" at bounding box center [234, 59] width 108 height 19
paste input "Handling Events"
type input "FS SDK - Handling Events"
click at [245, 190] on input at bounding box center [454, 191] width 515 height 22
paste input "Handling Events"
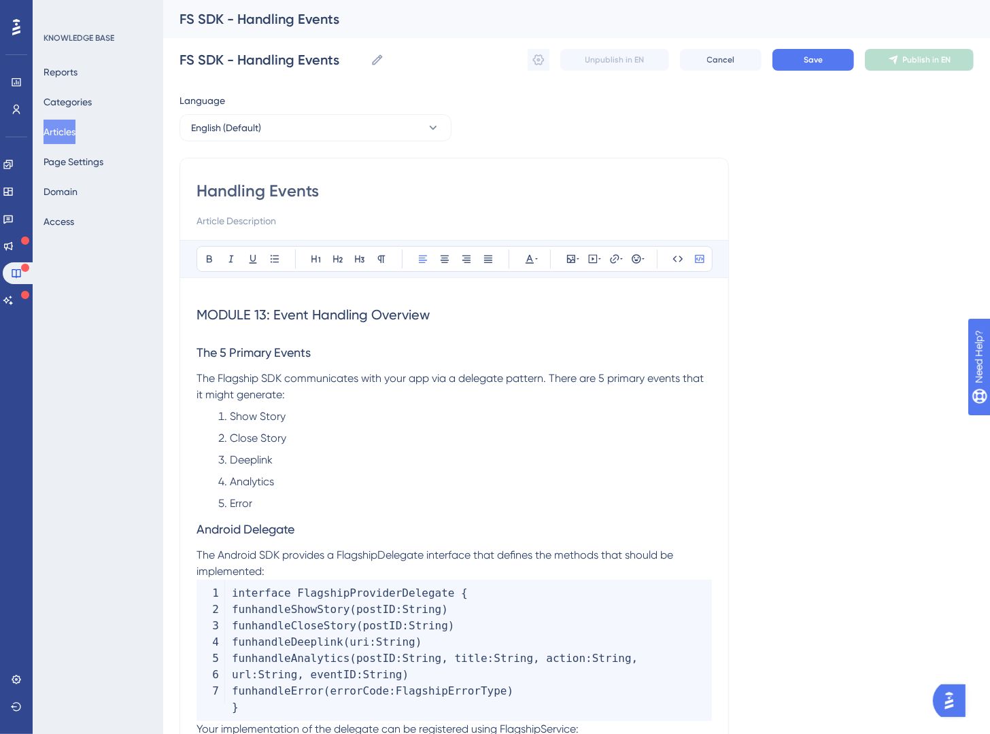
type input "Handling Events"
drag, startPoint x: 288, startPoint y: 511, endPoint x: 233, endPoint y: 404, distance: 120.7
click at [194, 421] on div "Handling Events Bold Italic Underline Bullet Point Heading 1 Heading 2 Heading …" at bounding box center [454, 715] width 549 height 1114
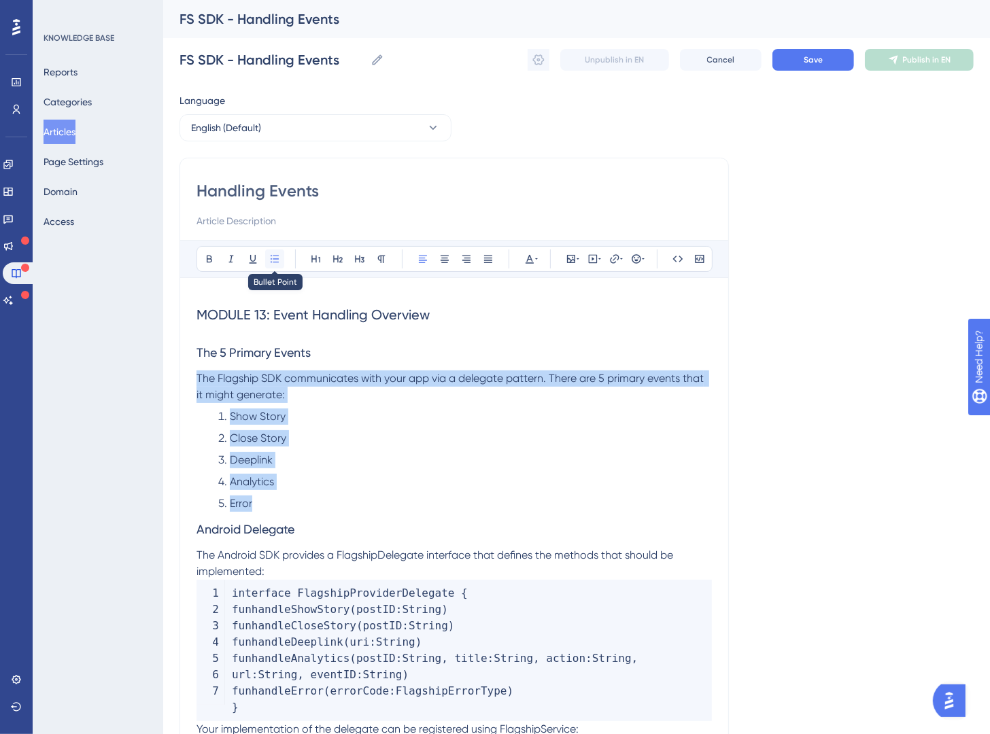
click at [266, 254] on button at bounding box center [274, 259] width 19 height 19
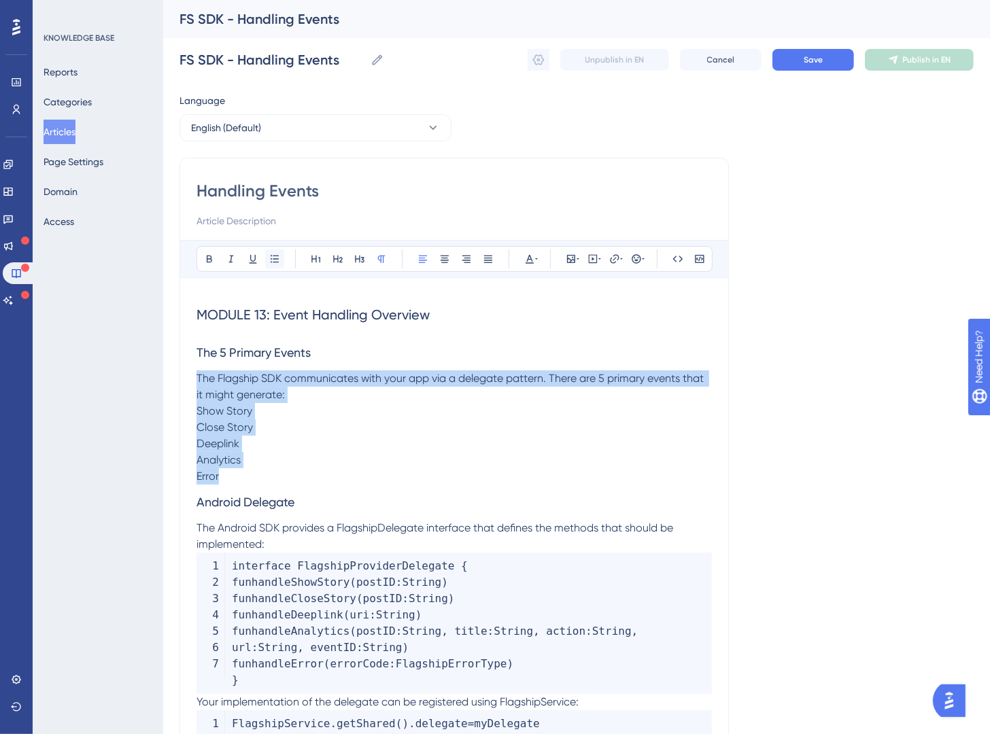
click at [275, 255] on icon at bounding box center [274, 259] width 11 height 11
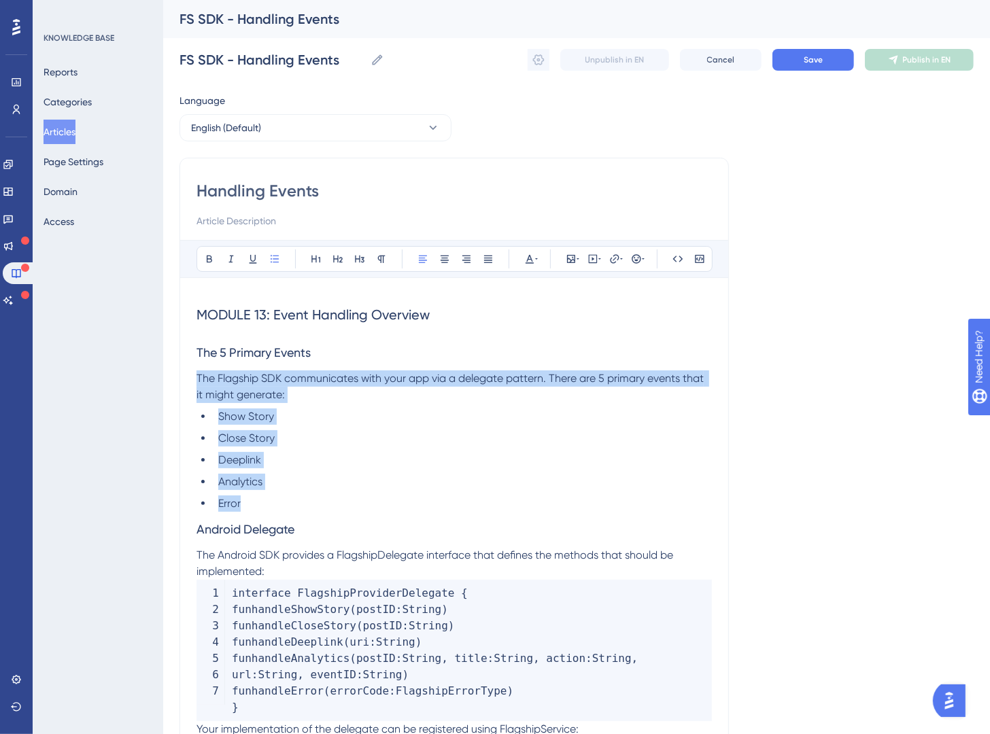
click at [303, 471] on ul "Show Story Close Story Deeplink Analytics Error" at bounding box center [454, 460] width 515 height 103
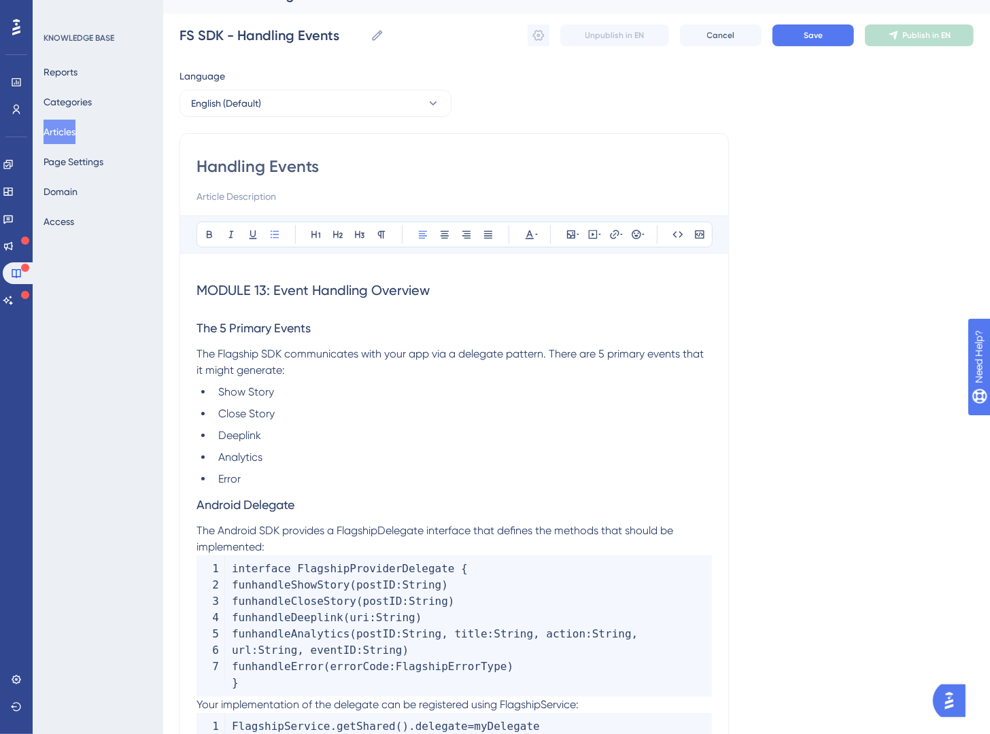
scroll to position [26, 0]
click at [197, 502] on span "Android Delegate" at bounding box center [246, 503] width 98 height 14
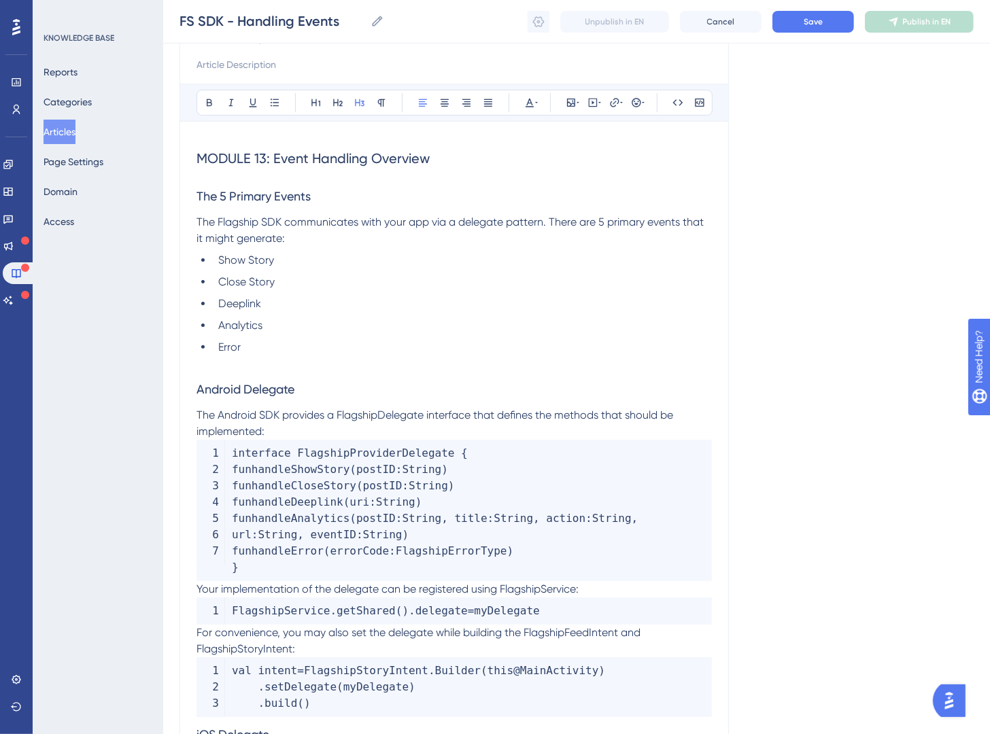
scroll to position [190, 0]
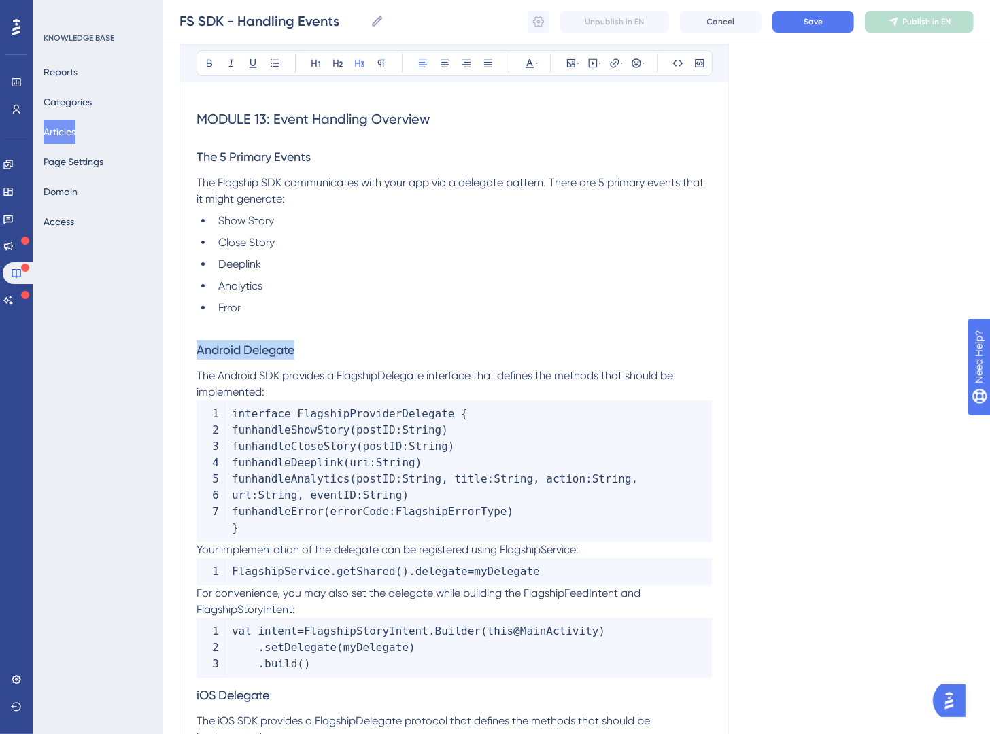
drag, startPoint x: 318, startPoint y: 352, endPoint x: 119, endPoint y: 298, distance: 205.5
click at [163, 341] on div "Performance Users Engagement Widgets Feedback Product Updates Knowledge Base AI…" at bounding box center [576, 503] width 827 height 1386
drag, startPoint x: 329, startPoint y: 61, endPoint x: 347, endPoint y: 84, distance: 29.6
click at [329, 61] on button at bounding box center [337, 63] width 19 height 19
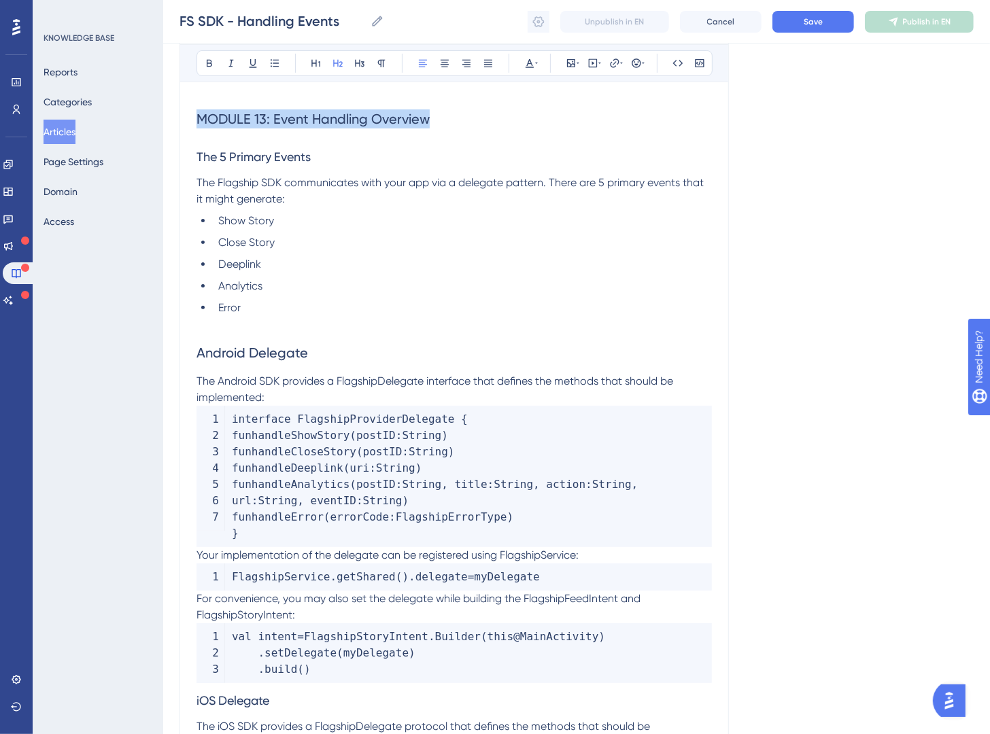
drag, startPoint x: 239, startPoint y: 124, endPoint x: 171, endPoint y: 116, distance: 67.8
click at [171, 116] on div "Performance Users Engagement Widgets Feedback Product Updates Knowledge Base AI…" at bounding box center [576, 505] width 827 height 1391
click at [330, 116] on span "MODULE 13: Event Handling Overview" at bounding box center [313, 119] width 233 height 16
drag, startPoint x: 197, startPoint y: 119, endPoint x: 122, endPoint y: 111, distance: 75.2
click at [163, 112] on div "Performance Users Engagement Widgets Feedback Product Updates Knowledge Base AI…" at bounding box center [576, 505] width 827 height 1391
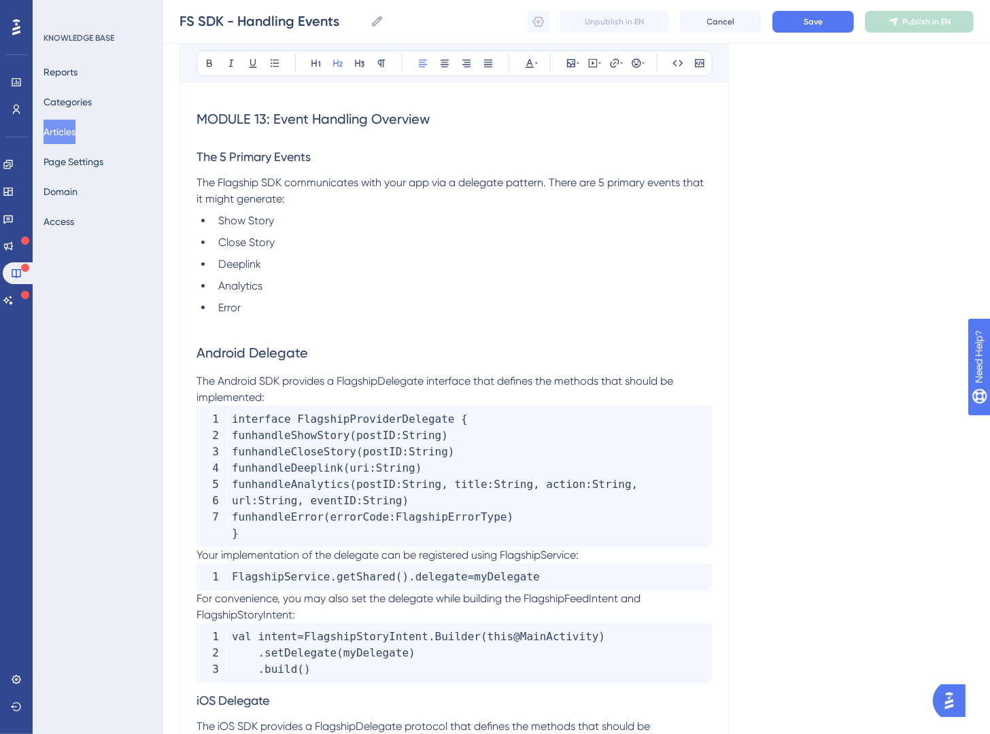
scroll to position [206, 0]
drag, startPoint x: 362, startPoint y: 119, endPoint x: 204, endPoint y: 81, distance: 162.3
click at [163, 113] on div "Performance Users Engagement Widgets Feedback Product Updates Knowledge Base AI…" at bounding box center [576, 497] width 827 height 1407
click at [311, 56] on icon at bounding box center [316, 61] width 11 height 11
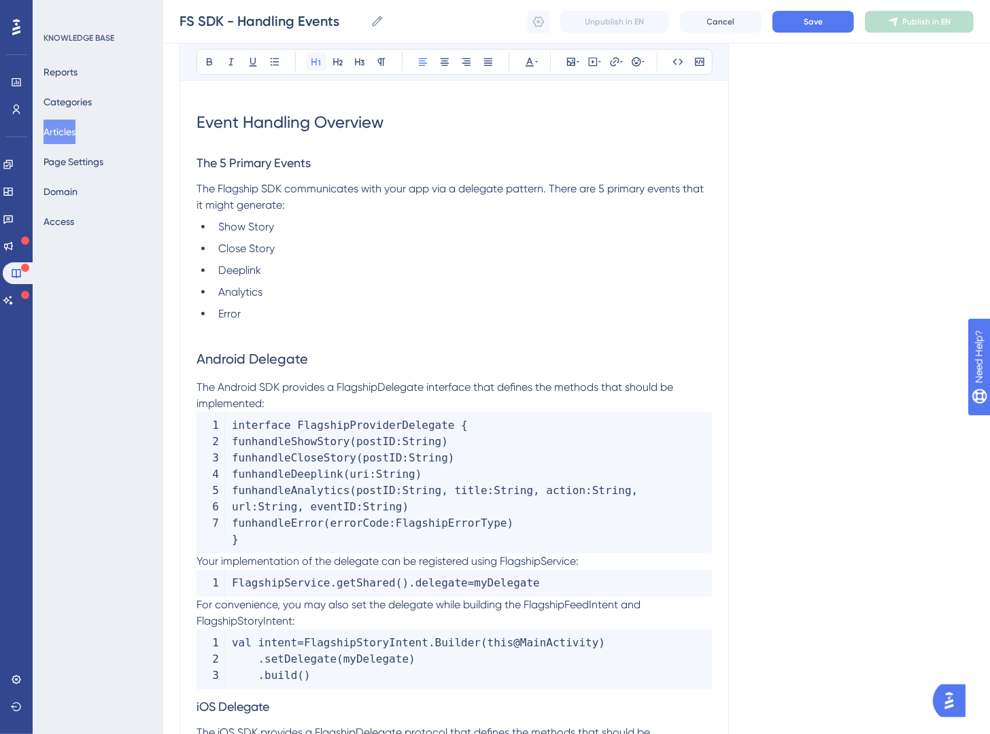
scroll to position [211, 0]
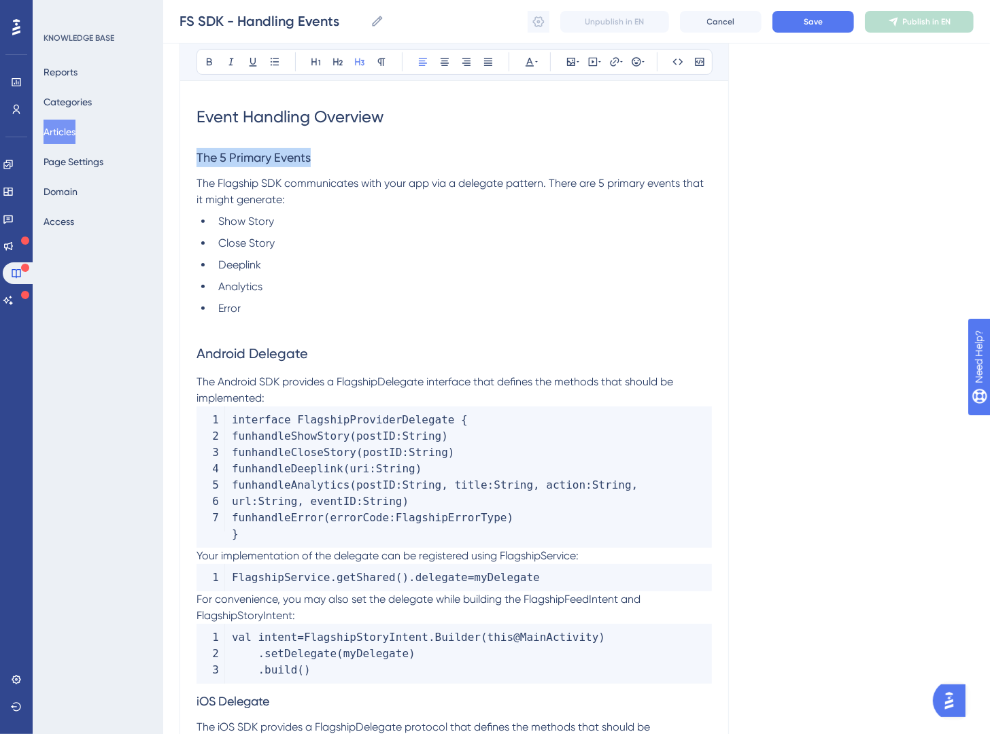
drag, startPoint x: 335, startPoint y: 160, endPoint x: 177, endPoint y: 163, distance: 158.4
click at [177, 163] on div "Performance Users Engagement Widgets Feedback Product Updates Knowledge Base AI…" at bounding box center [576, 495] width 827 height 1413
click at [330, 66] on button at bounding box center [337, 61] width 19 height 19
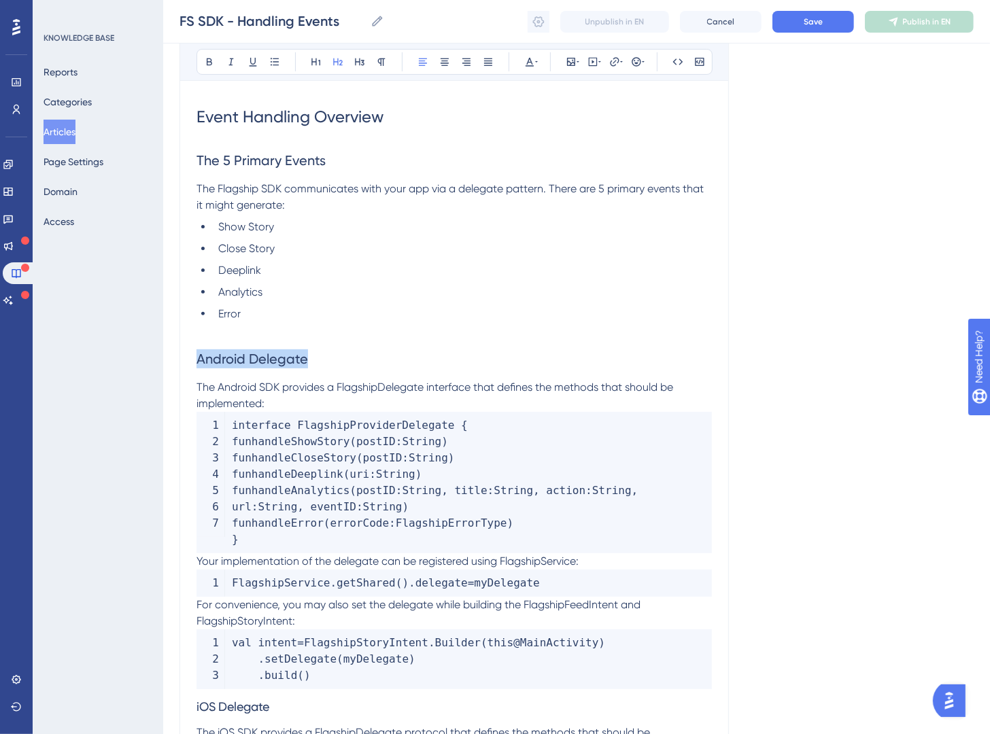
drag, startPoint x: 340, startPoint y: 362, endPoint x: 251, endPoint y: 251, distance: 142.7
click at [163, 360] on div "Performance Users Engagement Widgets Feedback Product Updates Knowledge Base AI…" at bounding box center [576, 498] width 827 height 1418
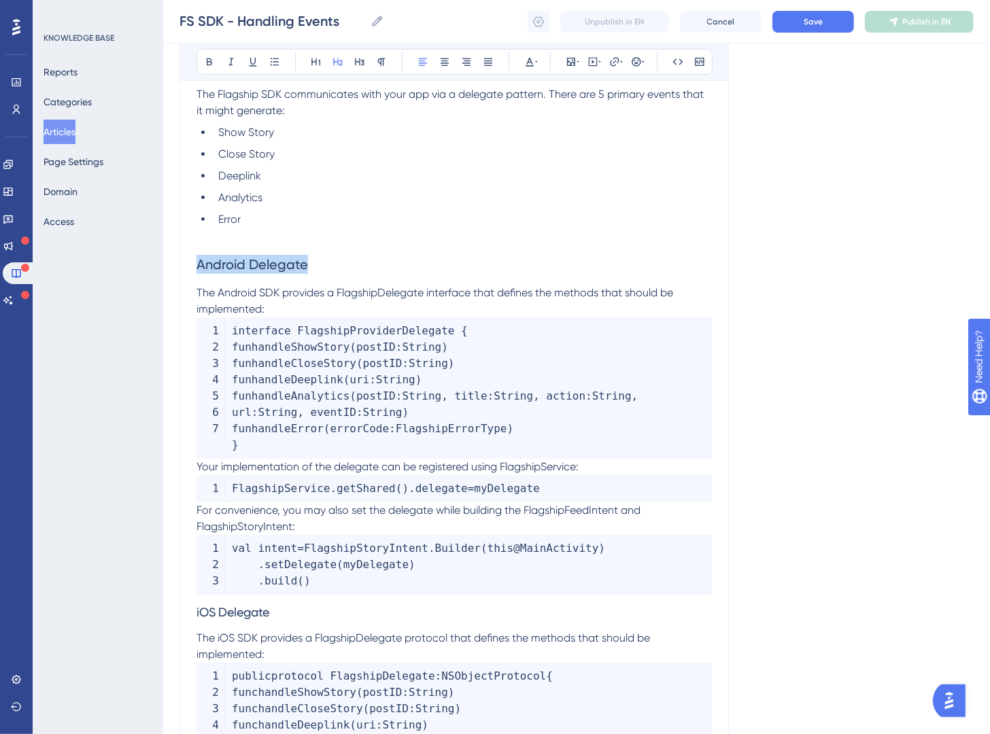
scroll to position [328, 0]
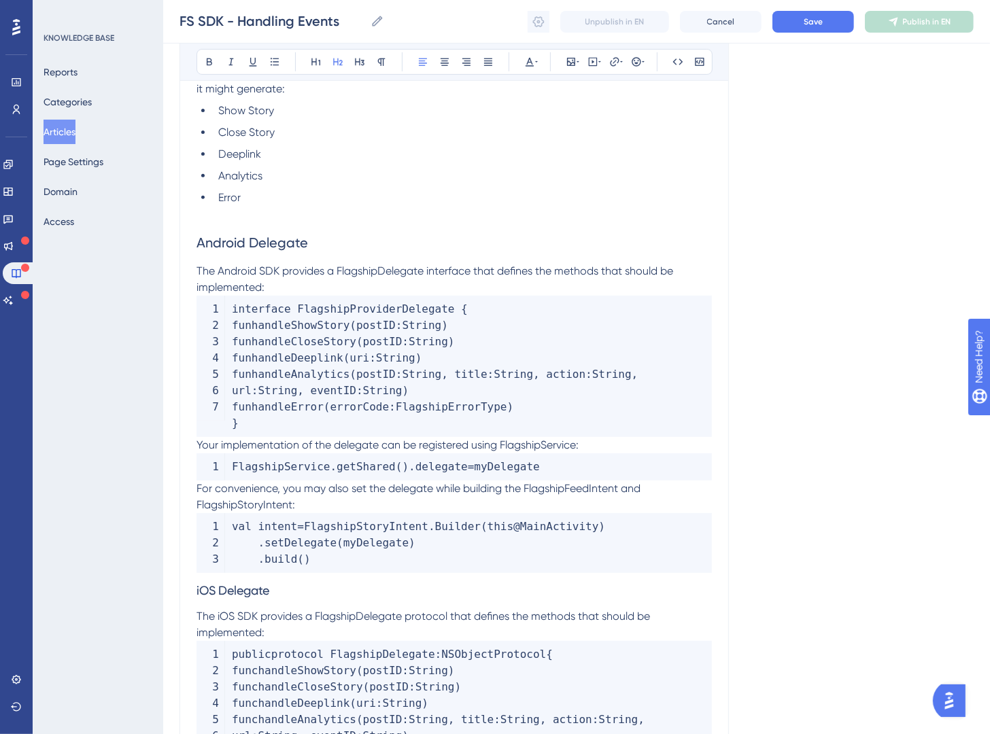
click at [320, 284] on p "The Android SDK provides a FlagshipDelegate interface that defines the methods …" at bounding box center [454, 279] width 515 height 33
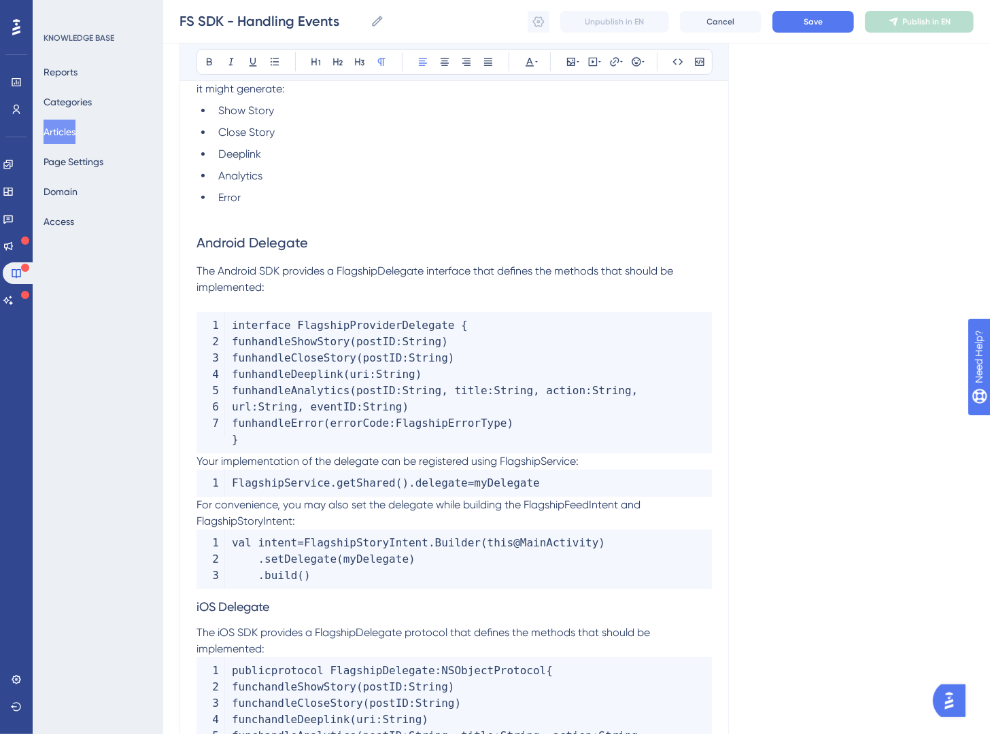
click at [199, 458] on span "Your implementation of the delegate can be registered using FlagshipService:" at bounding box center [388, 461] width 382 height 13
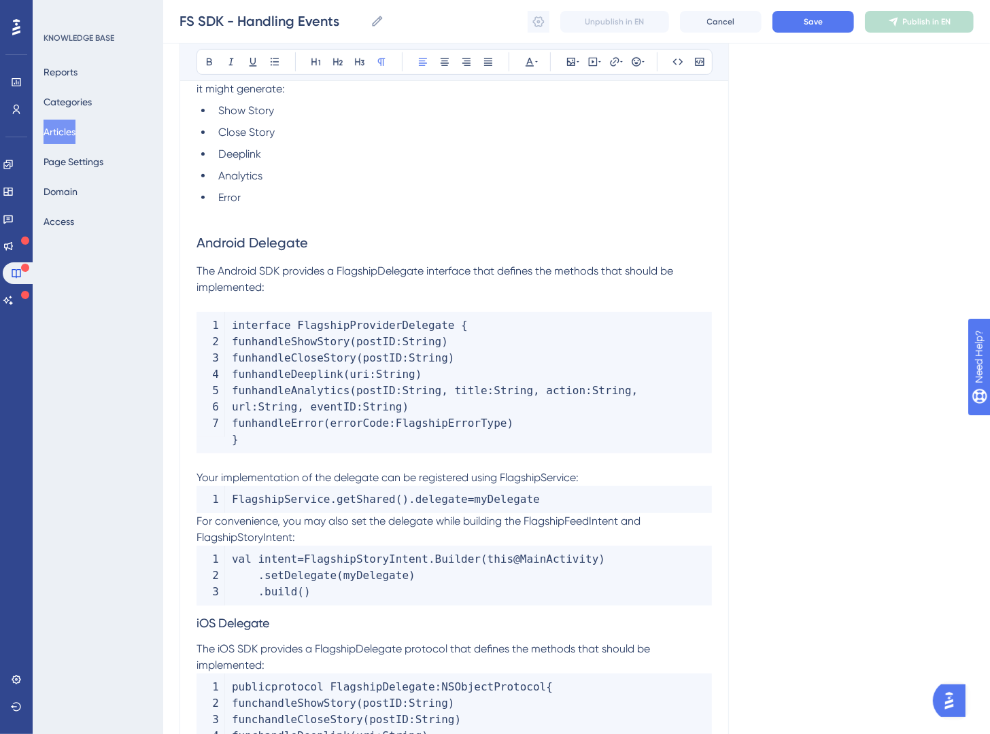
click at [197, 522] on span "For convenience, you may also set the delegate while building the FlagshipFeedI…" at bounding box center [420, 529] width 447 height 29
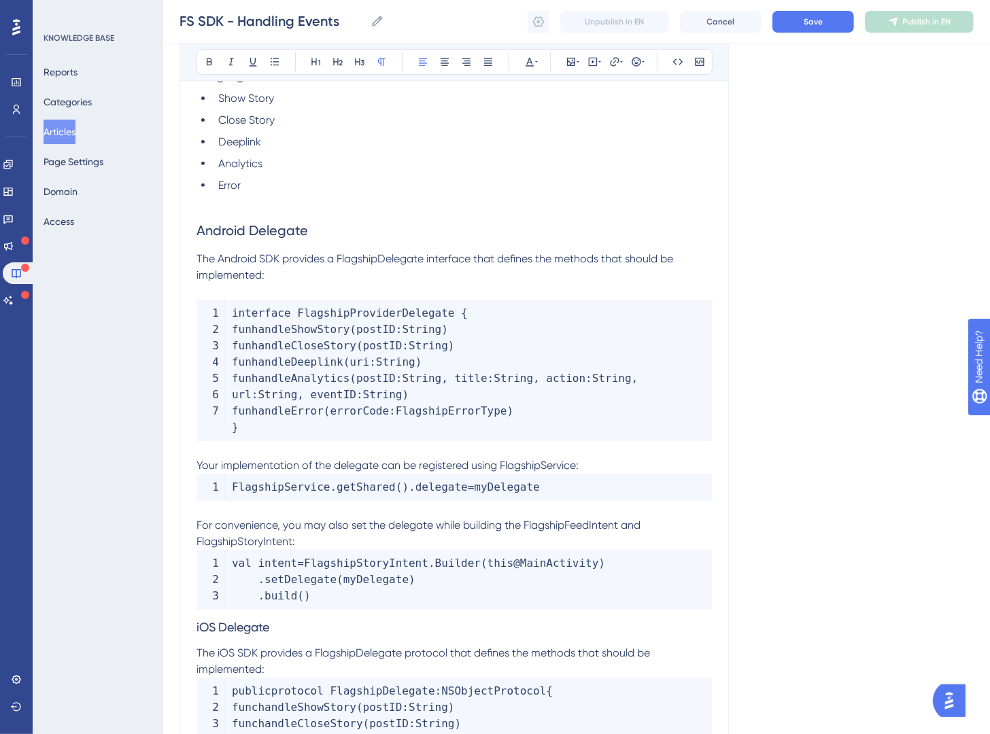
scroll to position [546, 0]
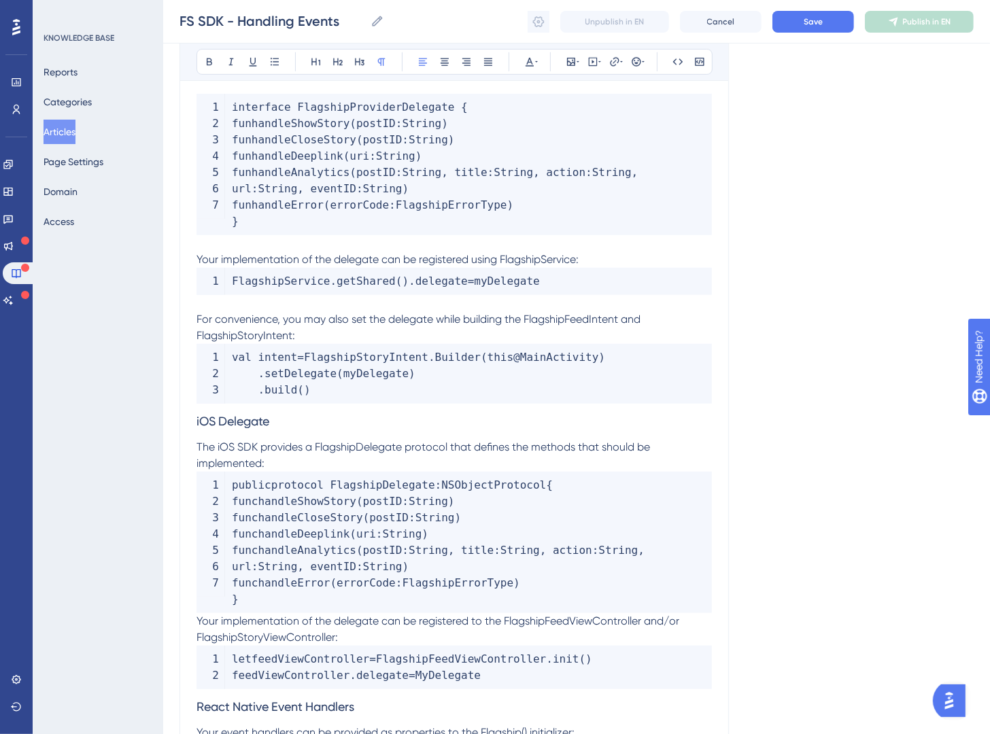
click at [198, 422] on span "iOS Delegate" at bounding box center [233, 421] width 73 height 14
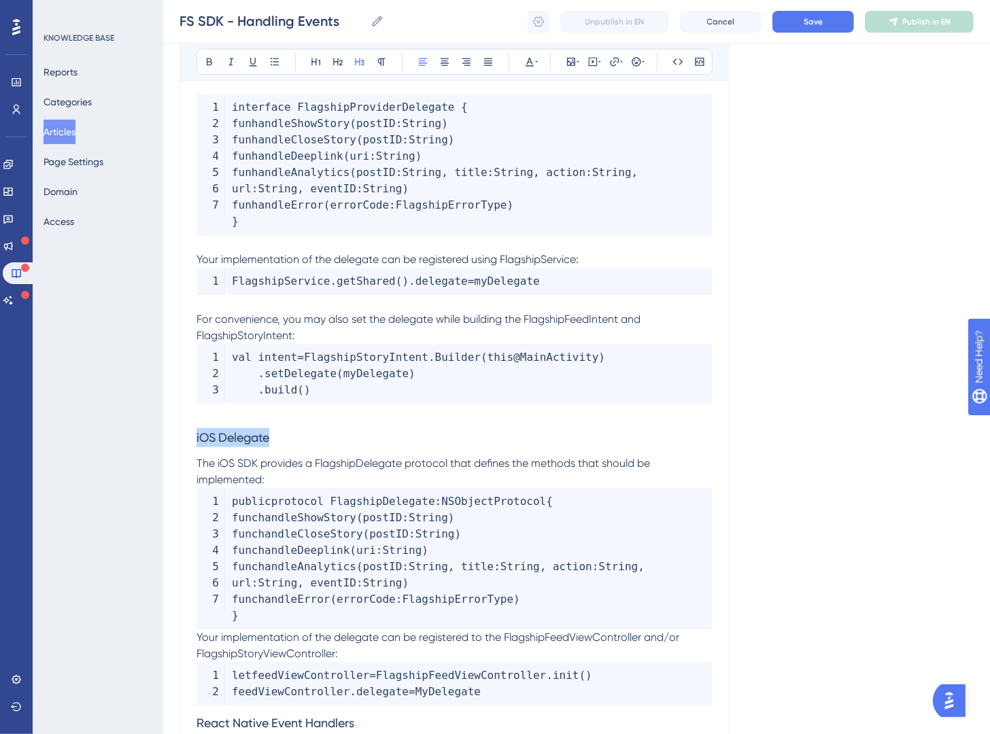
drag, startPoint x: 298, startPoint y: 437, endPoint x: 139, endPoint y: 437, distance: 159.1
click at [163, 437] on div "Performance Users Engagement Widgets Feedback Product Updates Knowledge Base AI…" at bounding box center [576, 196] width 827 height 1484
click at [319, 67] on button at bounding box center [316, 61] width 19 height 19
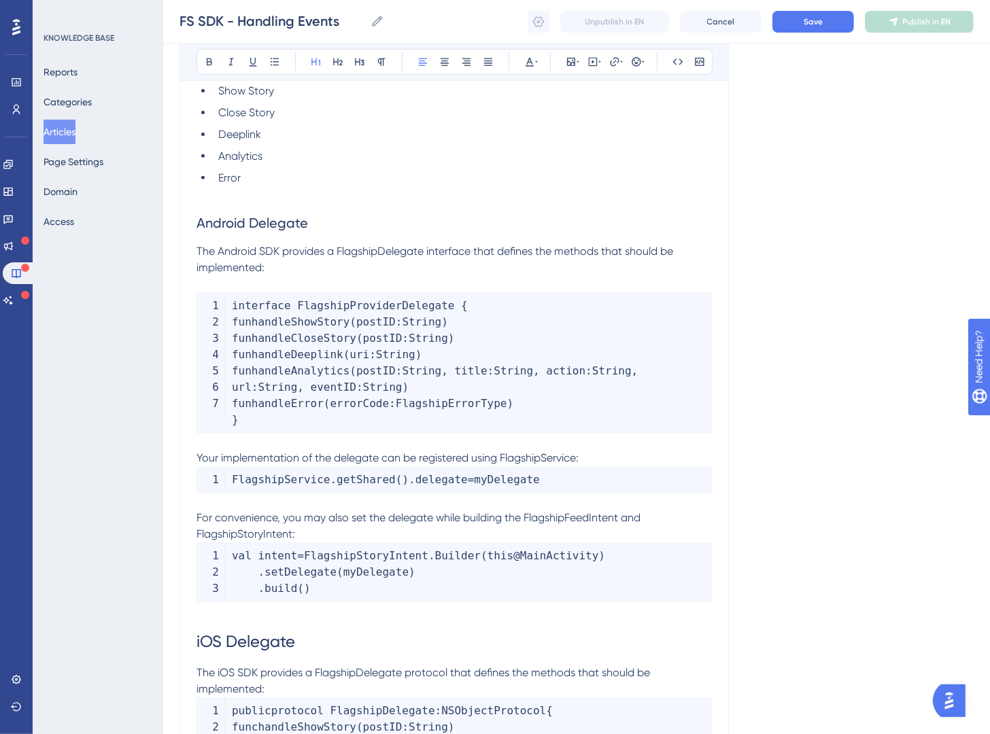
scroll to position [307, 0]
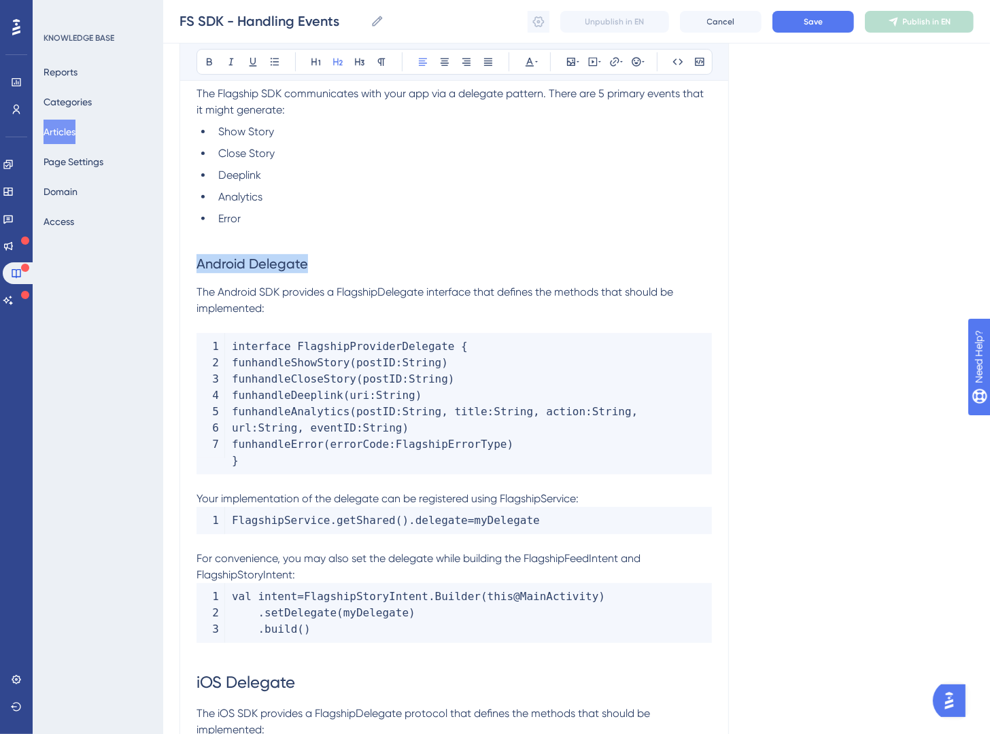
drag, startPoint x: 254, startPoint y: 264, endPoint x: 124, endPoint y: 256, distance: 130.2
click at [163, 256] on div "Performance Users Engagement Widgets Feedback Product Updates Knowledge Base AI…" at bounding box center [576, 440] width 827 height 1495
click at [320, 63] on icon at bounding box center [316, 61] width 11 height 11
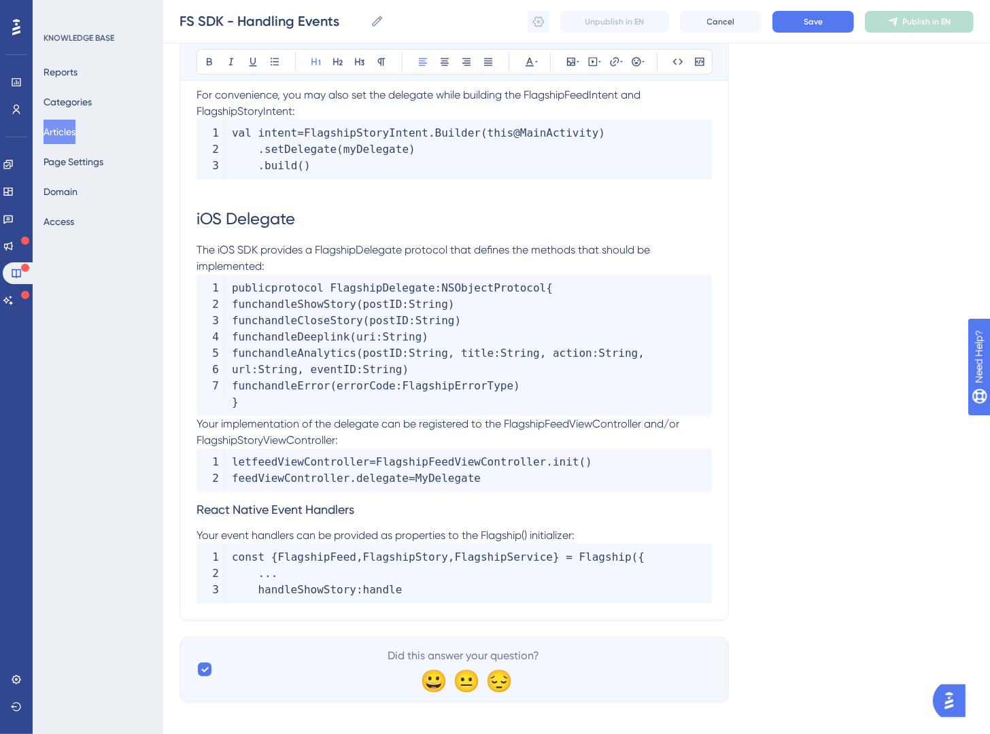
scroll to position [787, 0]
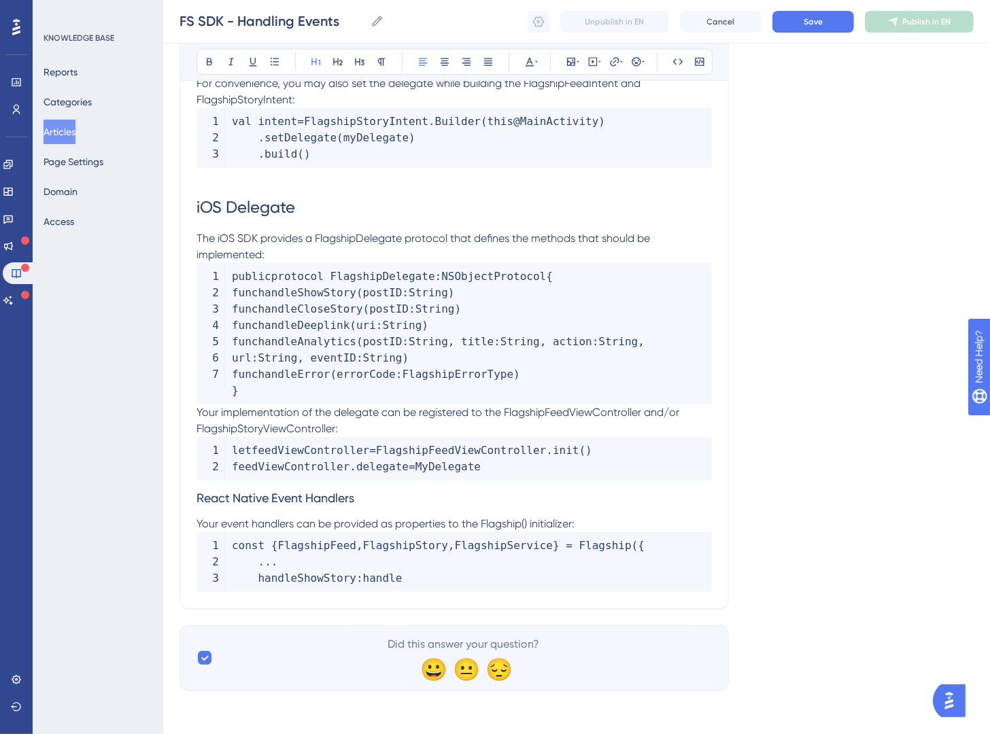
click at [292, 263] on code "public protocol FlagshipDelegate : NSObjectProtocol { func handleShowStory ( po…" at bounding box center [454, 333] width 515 height 141
click at [296, 256] on p "The iOS SDK provides a FlagshipDelegate protocol that defines the methods that …" at bounding box center [454, 246] width 515 height 33
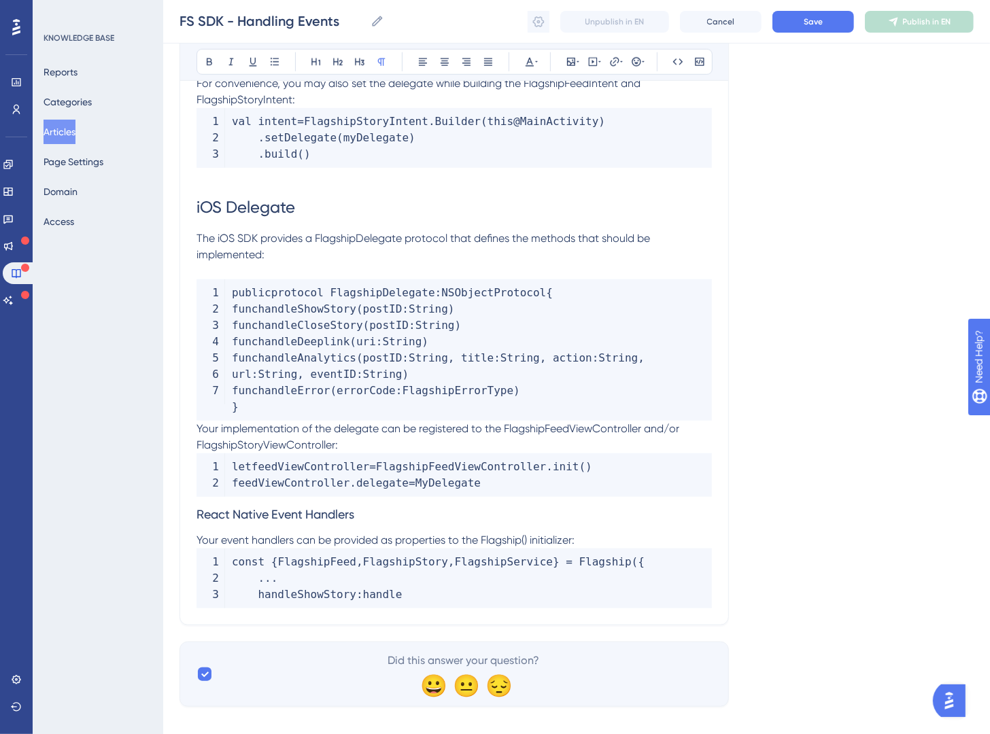
click at [197, 428] on span "Your implementation of the delegate can be registered to the FlagshipFeedViewCo…" at bounding box center [439, 436] width 485 height 29
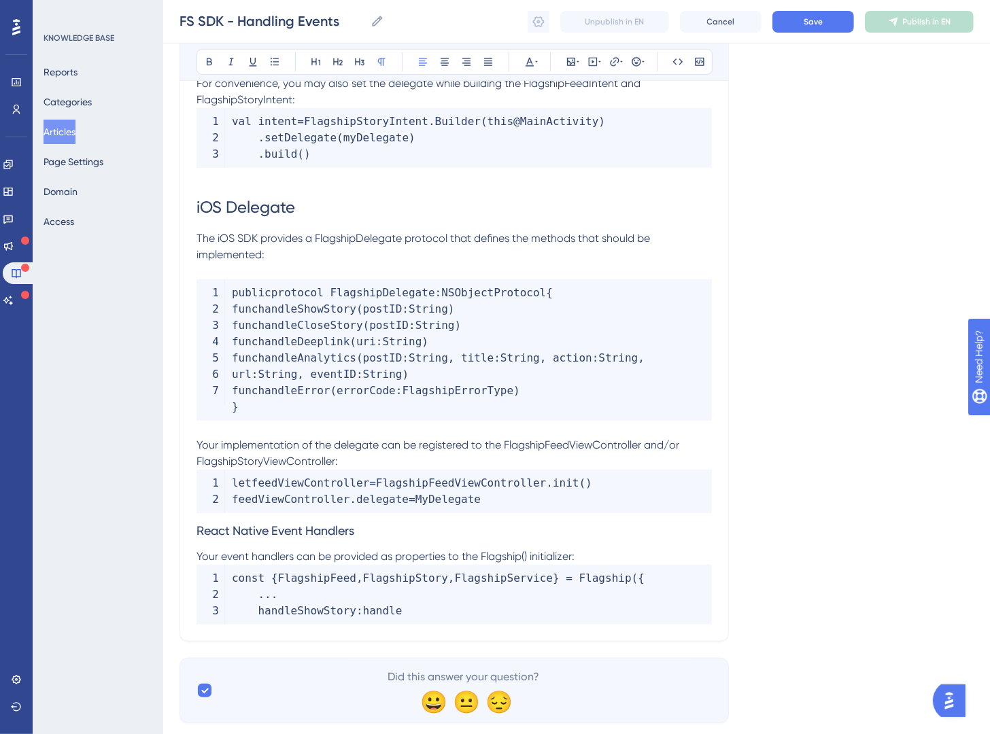
click at [373, 466] on p "Your implementation of the delegate can be registered to the FlagshipFeedViewCo…" at bounding box center [454, 453] width 515 height 33
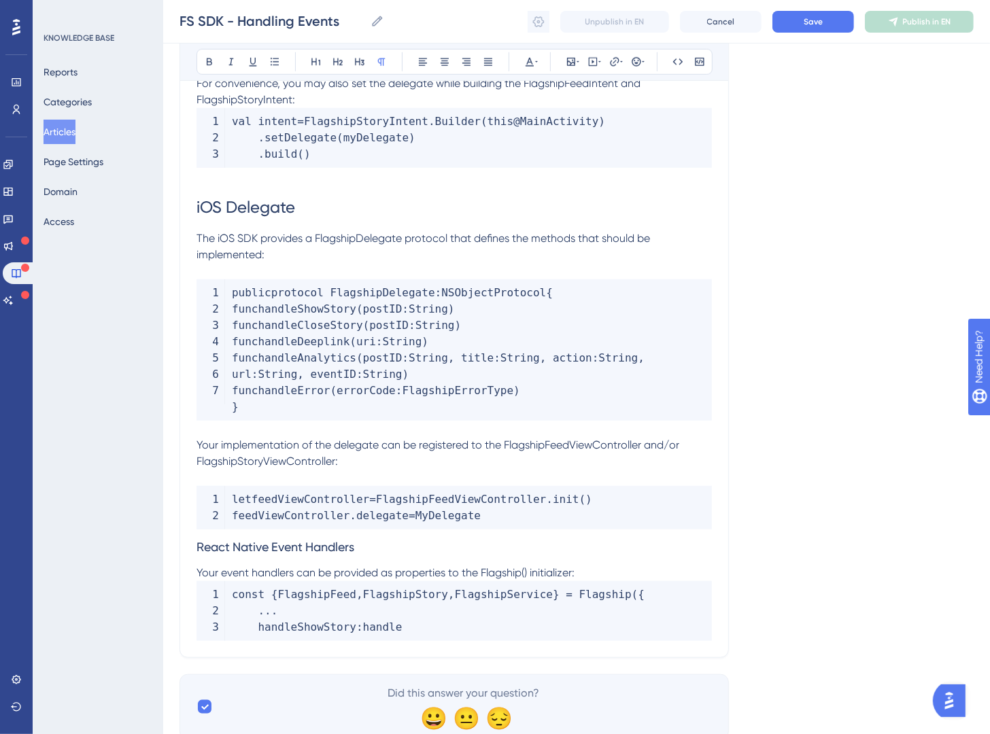
click at [197, 547] on span "React Native Event Handlers" at bounding box center [276, 547] width 158 height 14
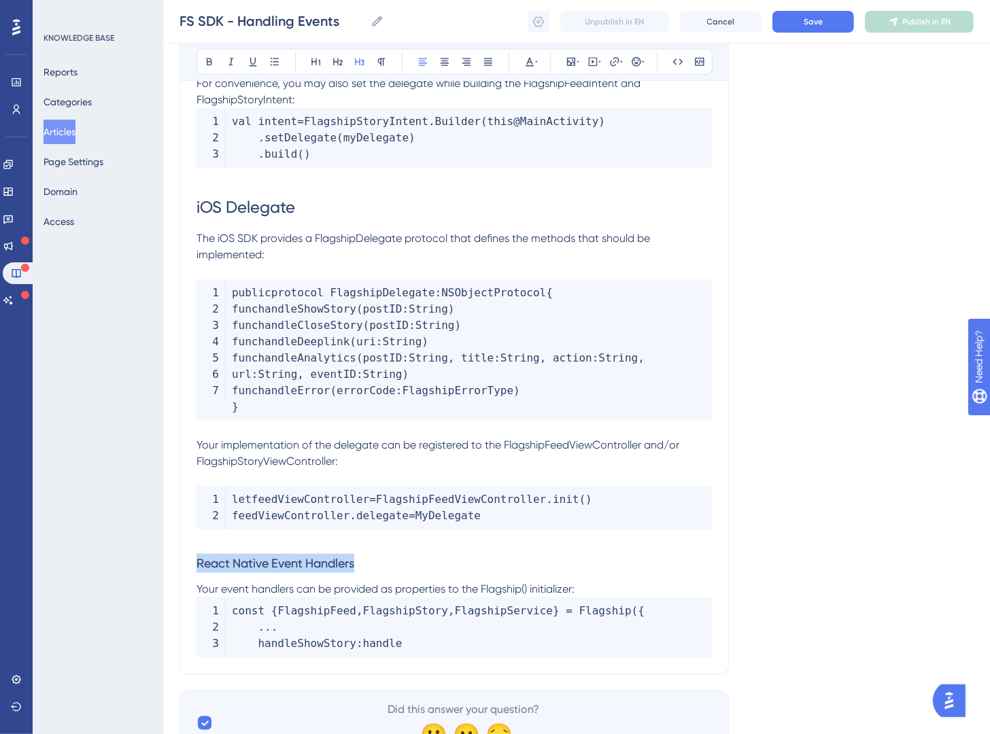
drag, startPoint x: 394, startPoint y: 566, endPoint x: 129, endPoint y: 554, distance: 264.8
click at [326, 61] on div "Bold Italic Underline Bullet Point Heading 1 Heading 2 Heading 3 Normal Align L…" at bounding box center [455, 62] width 516 height 26
drag, startPoint x: 421, startPoint y: 575, endPoint x: 347, endPoint y: 188, distance: 393.9
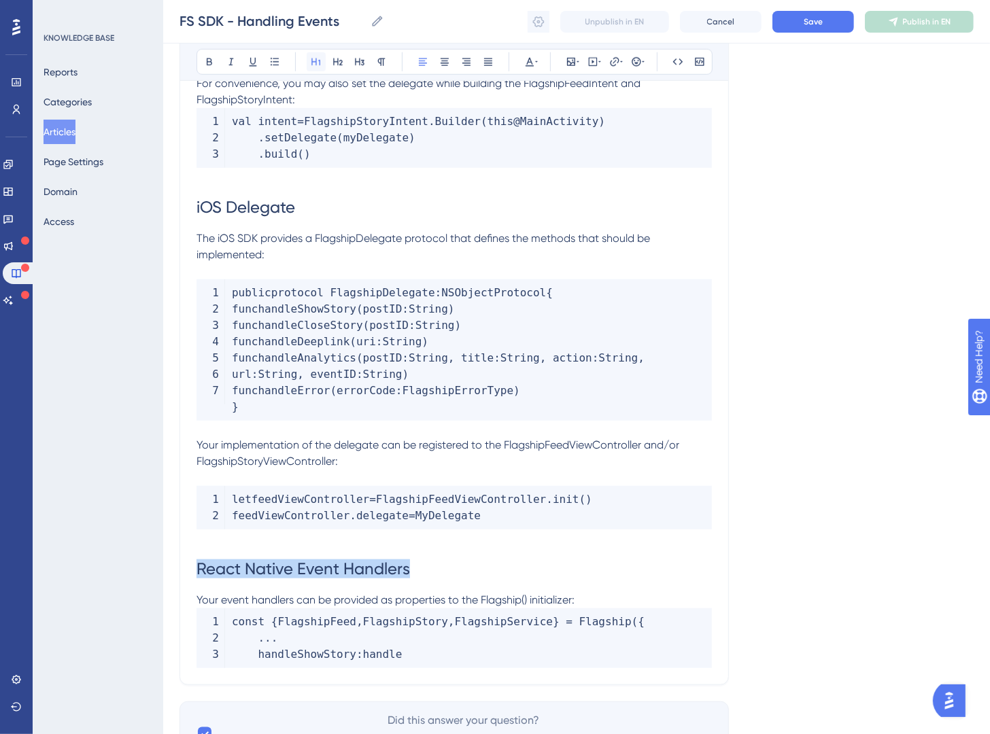
click at [322, 65] on button at bounding box center [316, 61] width 19 height 19
drag, startPoint x: 466, startPoint y: 572, endPoint x: 500, endPoint y: 585, distance: 36.6
click at [466, 572] on h1 "React Native Event Handlers" at bounding box center [454, 569] width 515 height 46
click at [618, 604] on p "Your event handlers can be provided as properties to the Flagship() initializer:" at bounding box center [454, 600] width 515 height 16
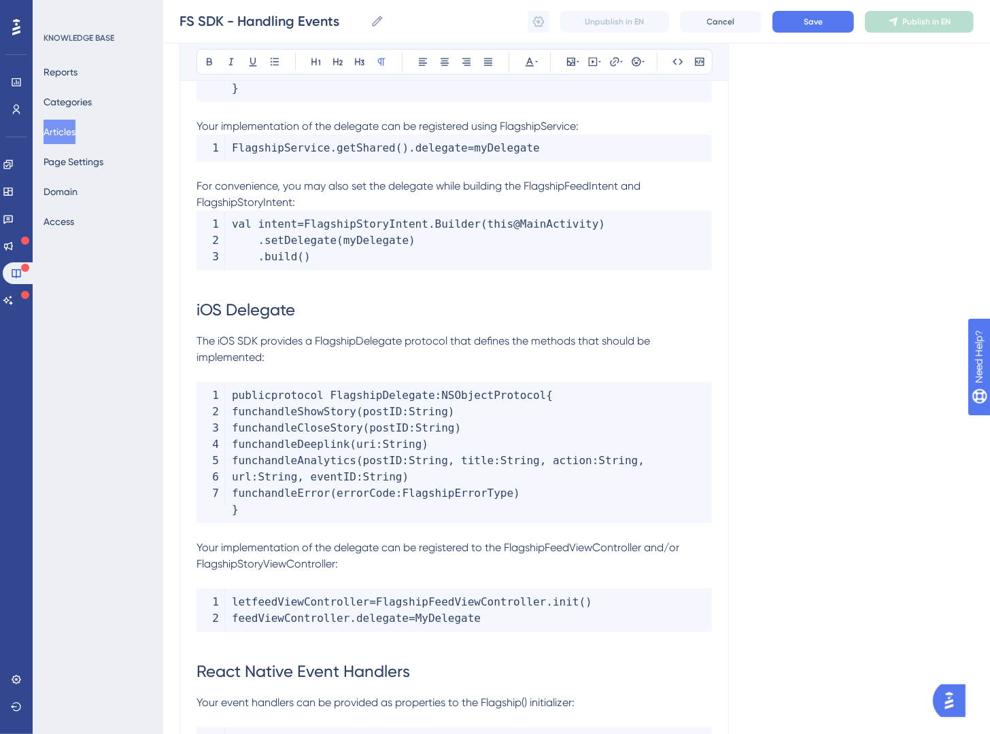
scroll to position [498, 0]
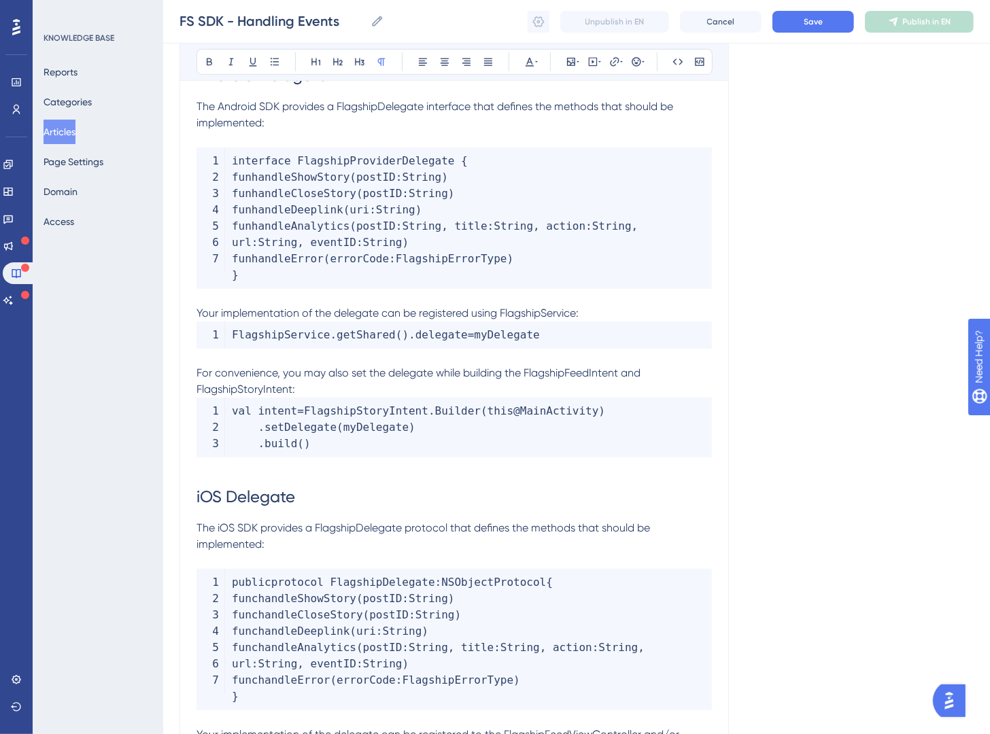
click at [337, 388] on p "For convenience, you may also set the delegate while building the FlagshipFeedI…" at bounding box center [454, 381] width 515 height 33
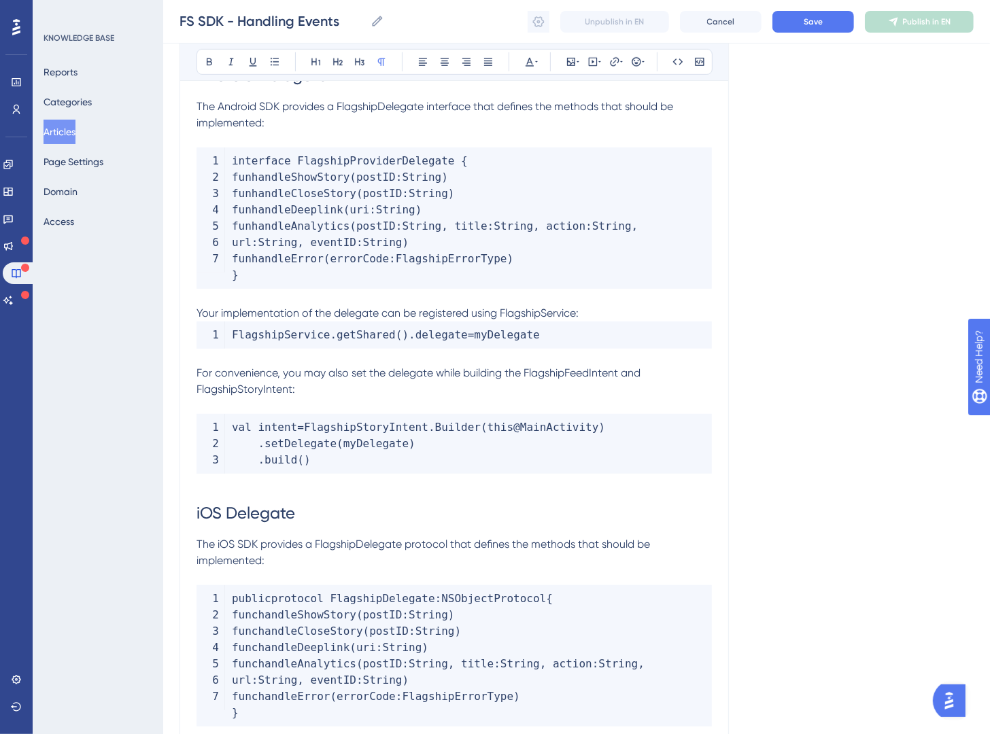
click at [600, 316] on p "Your implementation of the delegate can be registered using FlagshipService:" at bounding box center [454, 313] width 515 height 16
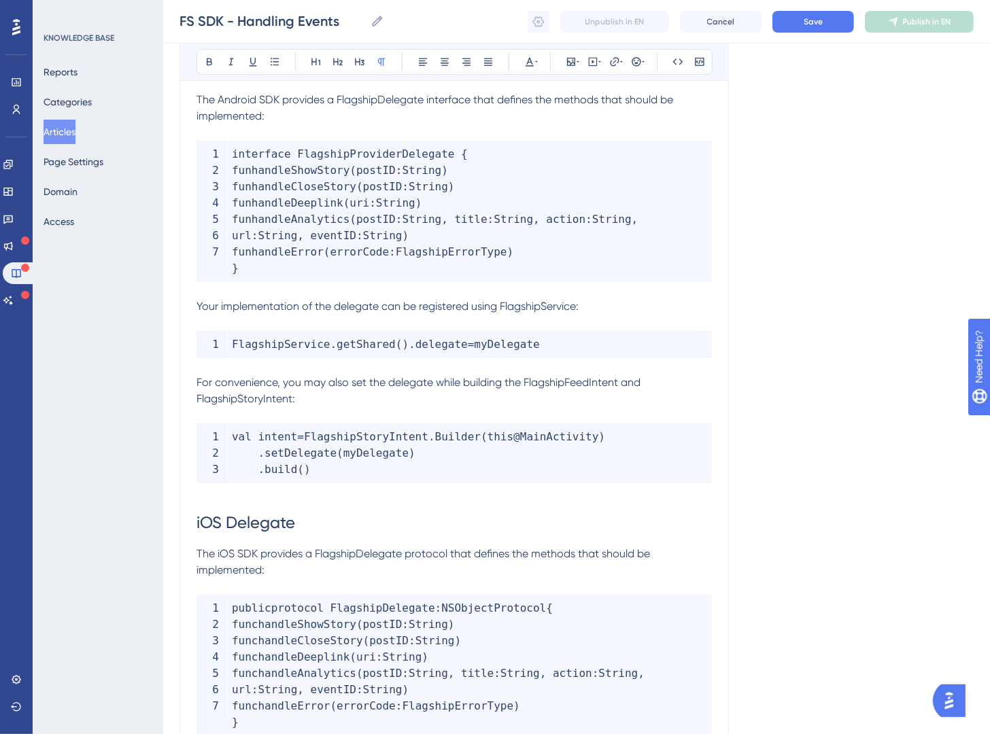
scroll to position [531, 0]
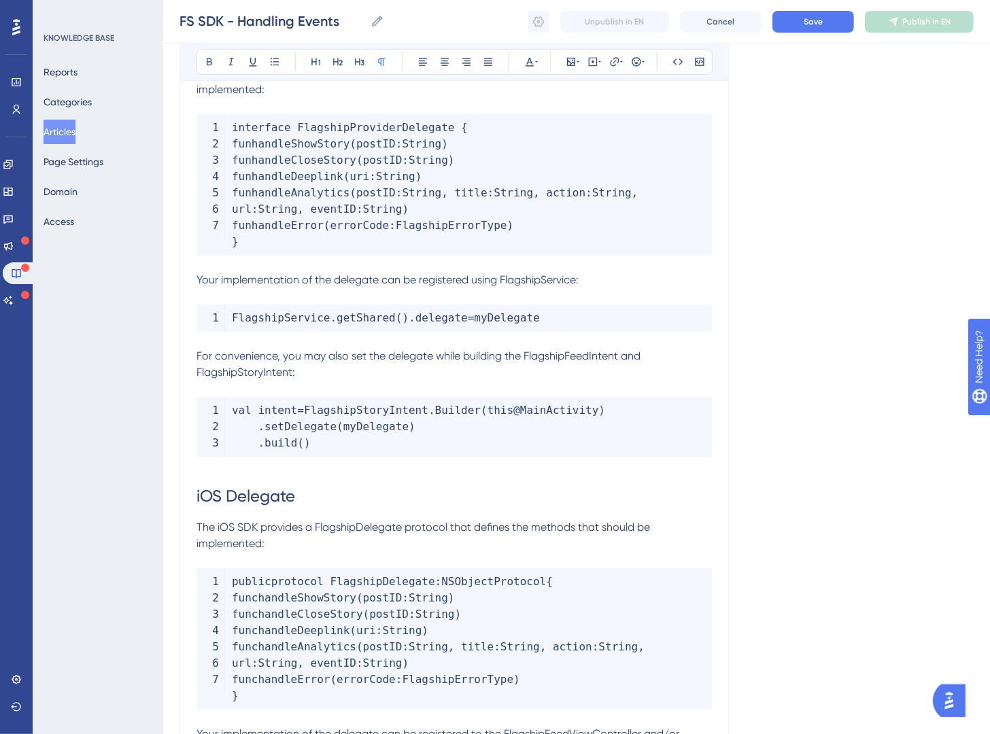
click at [197, 498] on span "iOS Delegate" at bounding box center [246, 496] width 99 height 19
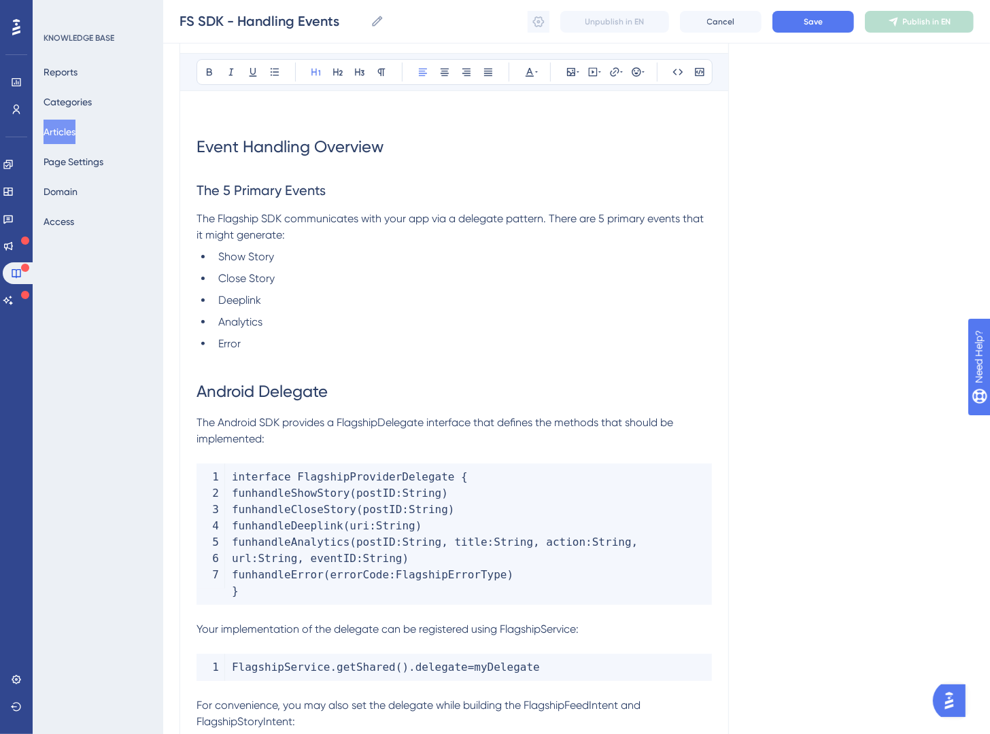
scroll to position [0, 0]
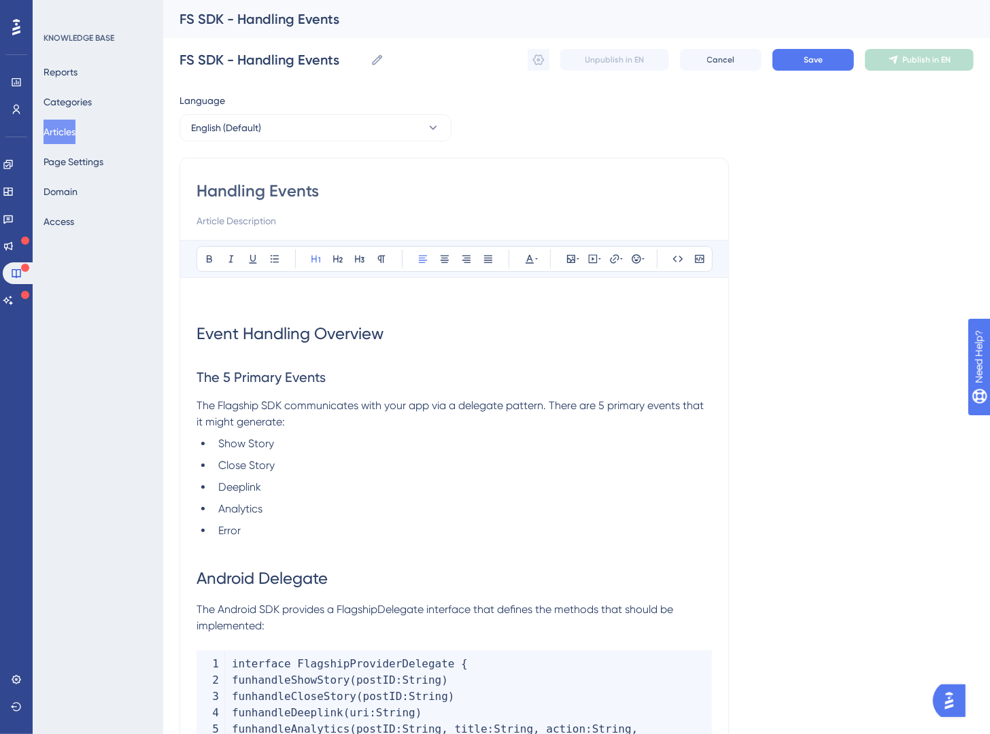
click at [197, 338] on span "Event Handling Overview" at bounding box center [290, 333] width 187 height 19
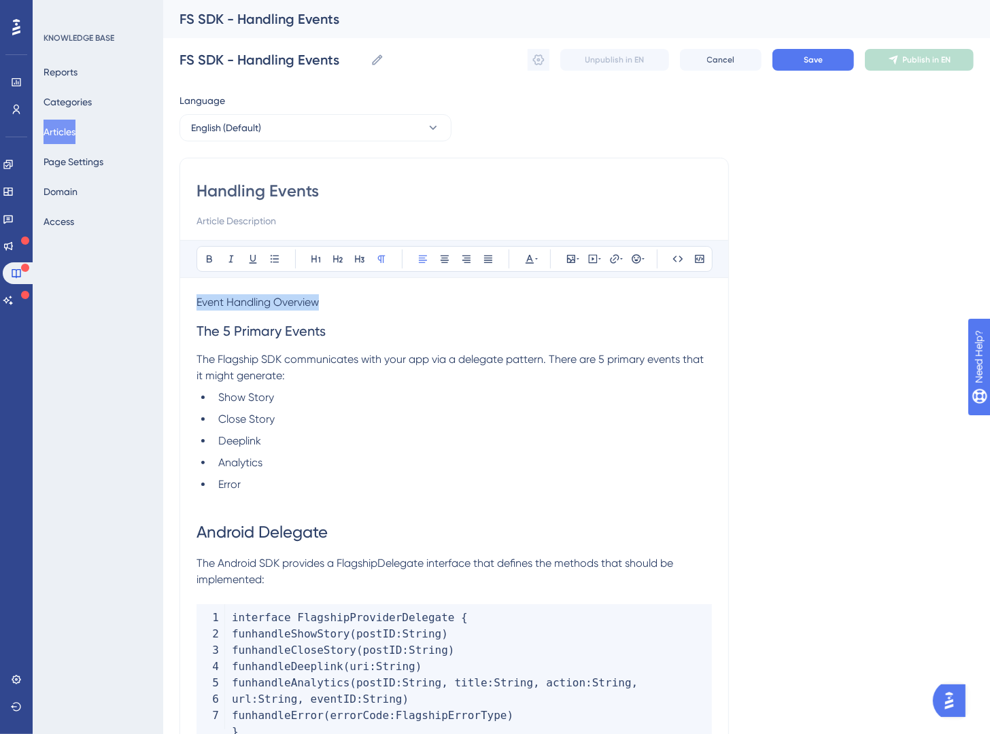
drag, startPoint x: 344, startPoint y: 307, endPoint x: 203, endPoint y: 289, distance: 142.6
click at [318, 249] on div "Bold Italic Underline Bullet Point Heading 1 Heading 2 Heading 3 Normal Align L…" at bounding box center [455, 259] width 516 height 26
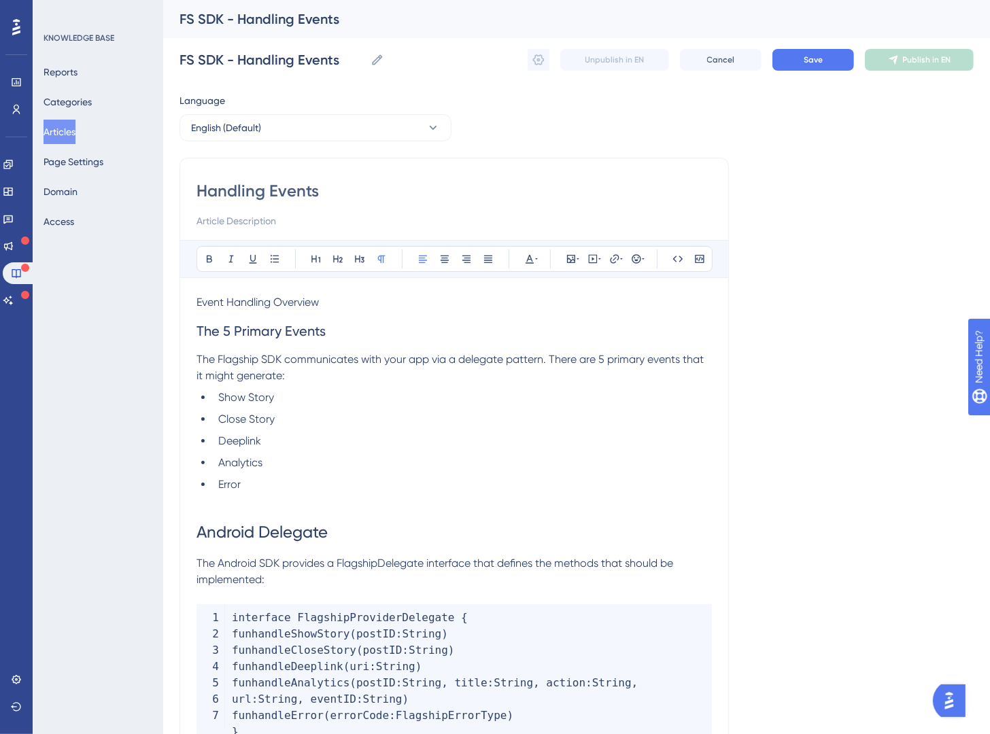
drag, startPoint x: 327, startPoint y: 301, endPoint x: 184, endPoint y: 303, distance: 142.8
click at [307, 256] on button at bounding box center [316, 259] width 19 height 19
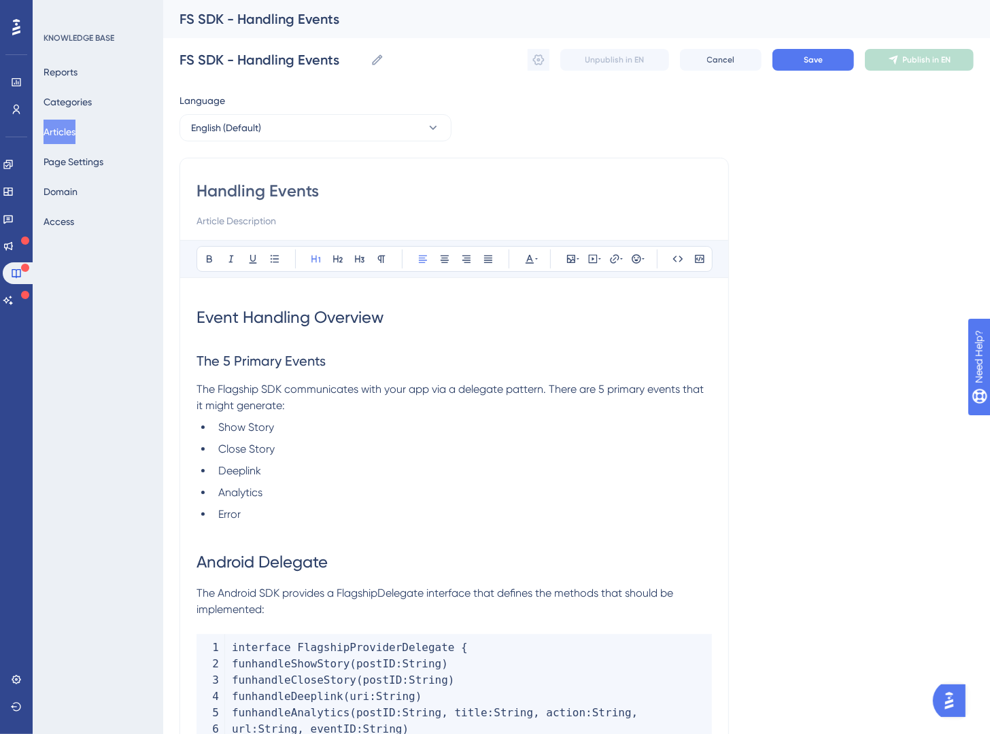
click at [496, 360] on h2 "The 5 Primary Events" at bounding box center [454, 361] width 515 height 41
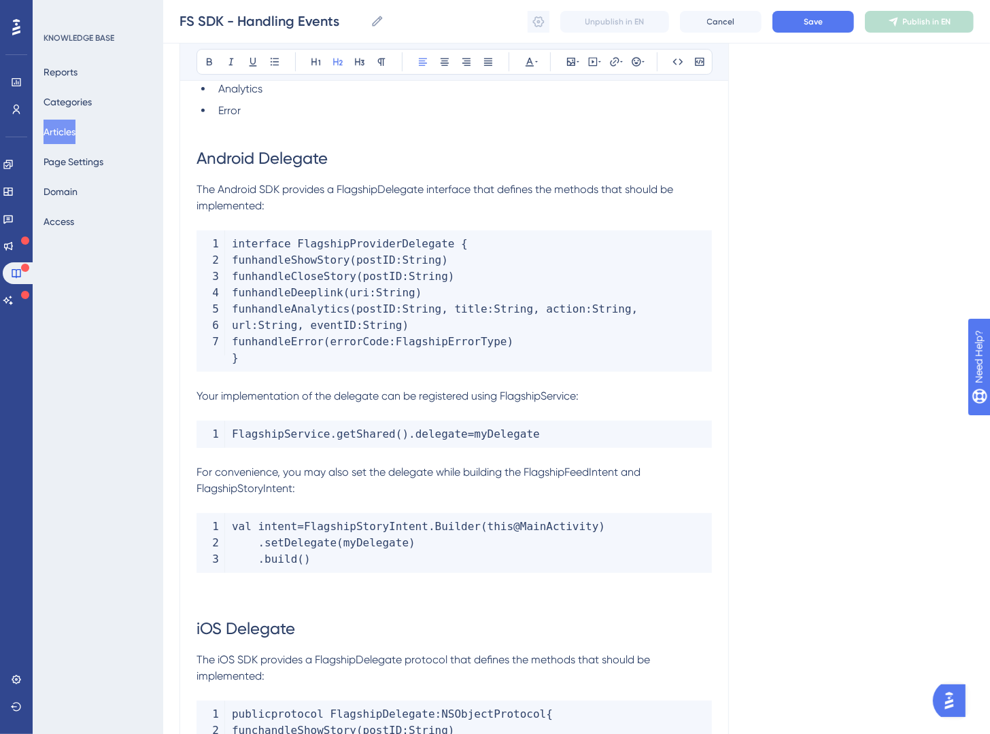
scroll to position [407, 0]
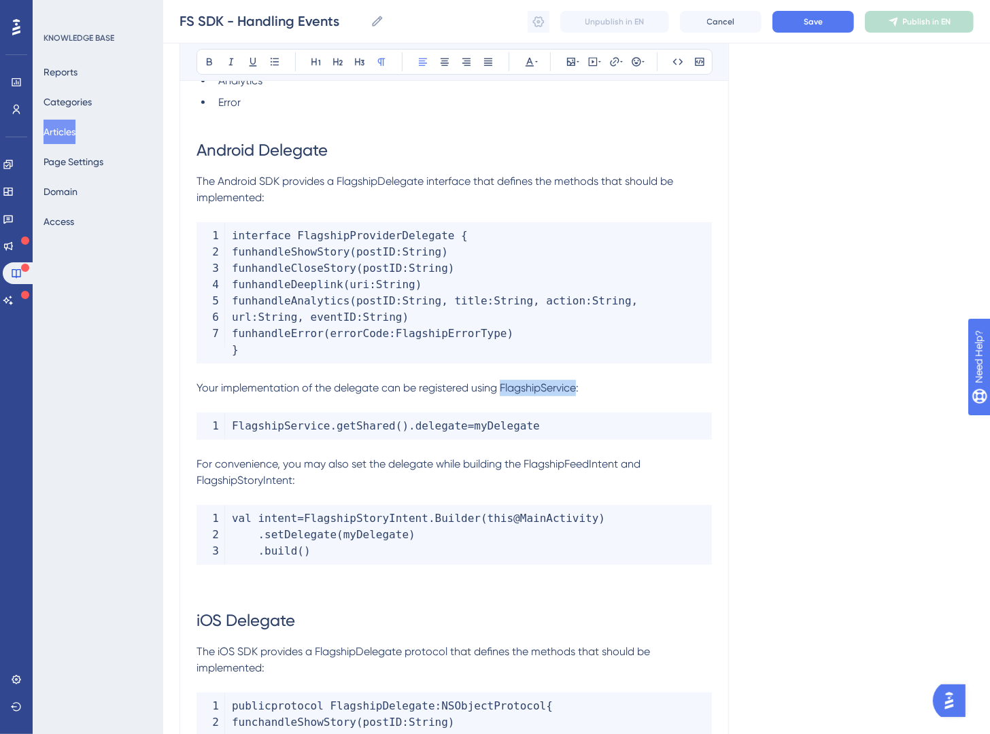
drag, startPoint x: 579, startPoint y: 387, endPoint x: 505, endPoint y: 388, distance: 74.8
click at [505, 388] on span "Your implementation of the delegate can be registered using FlagshipService:" at bounding box center [388, 387] width 382 height 13
click at [680, 56] on icon at bounding box center [677, 61] width 11 height 11
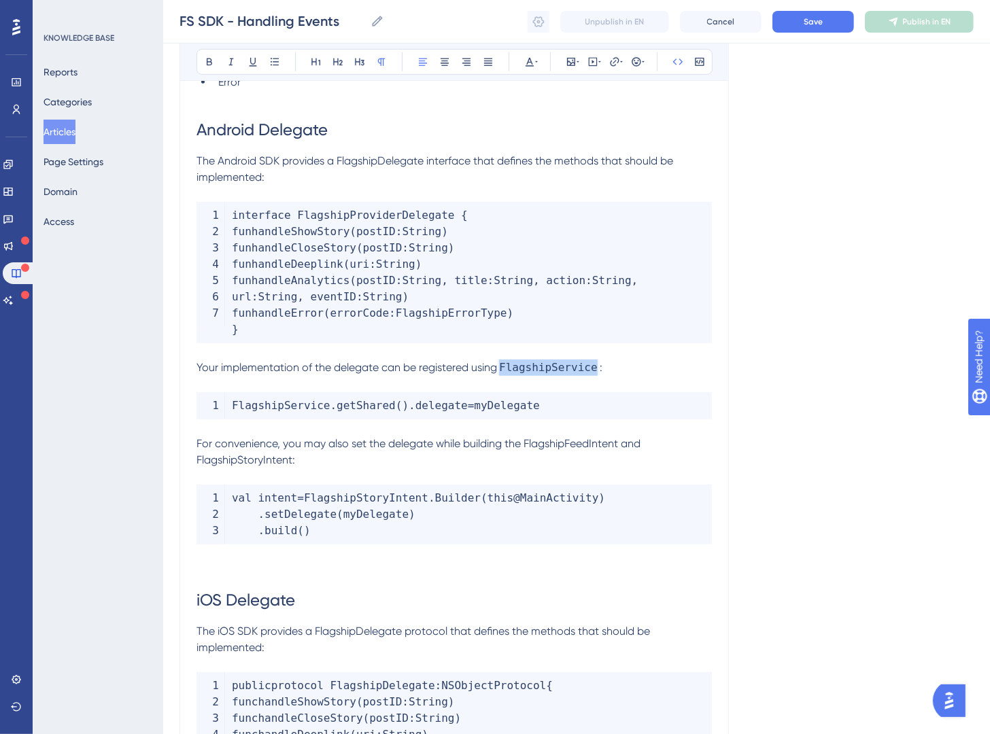
scroll to position [445, 0]
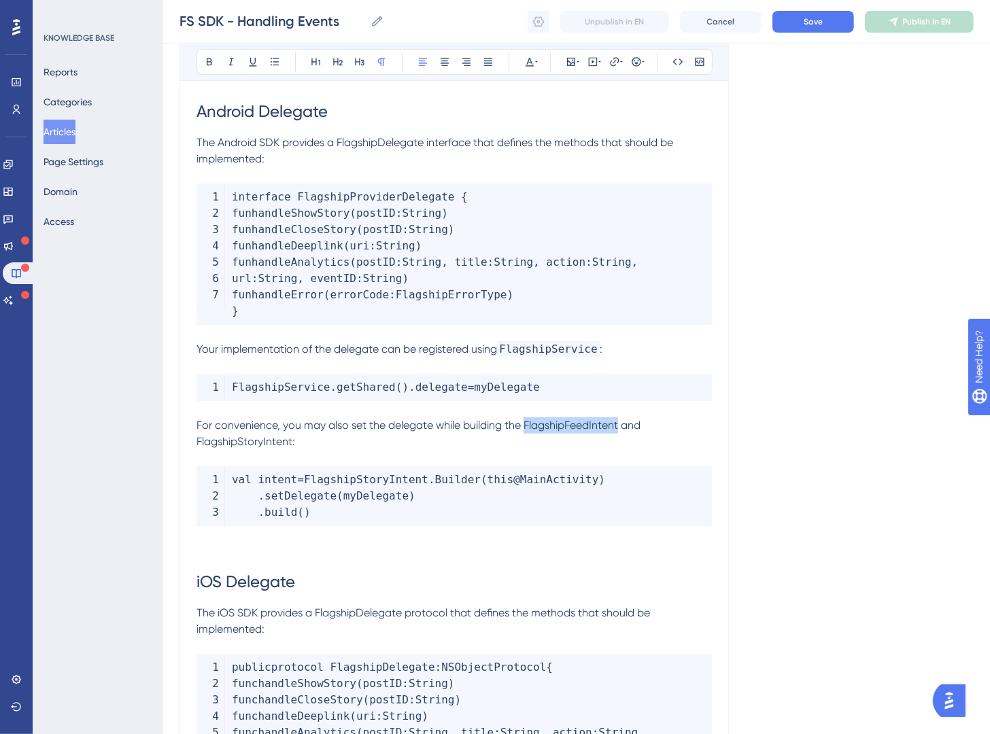
drag, startPoint x: 528, startPoint y: 427, endPoint x: 624, endPoint y: 426, distance: 95.9
click at [624, 426] on span "For convenience, you may also set the delegate while building the FlagshipFeedI…" at bounding box center [420, 433] width 447 height 29
click at [681, 67] on icon at bounding box center [677, 61] width 11 height 11
drag, startPoint x: 294, startPoint y: 446, endPoint x: 188, endPoint y: 445, distance: 106.8
click at [188, 445] on div "Handling Events Bold Italic Underline Bullet Point Heading 1 Heading 2 Heading …" at bounding box center [454, 391] width 549 height 1369
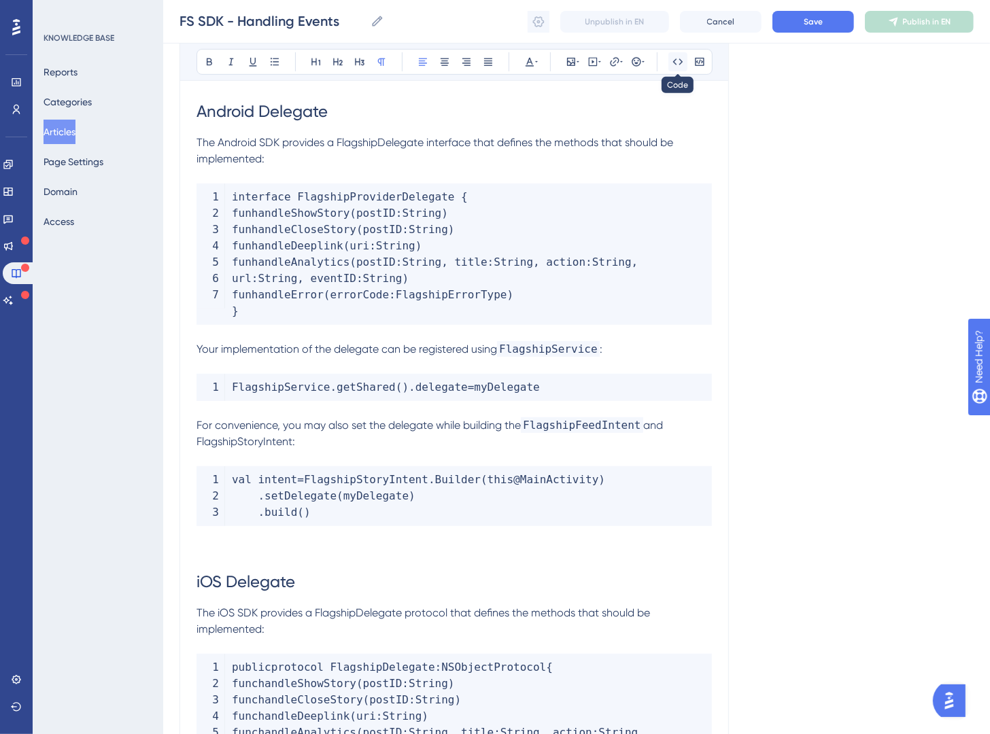
click at [679, 61] on icon at bounding box center [677, 61] width 11 height 11
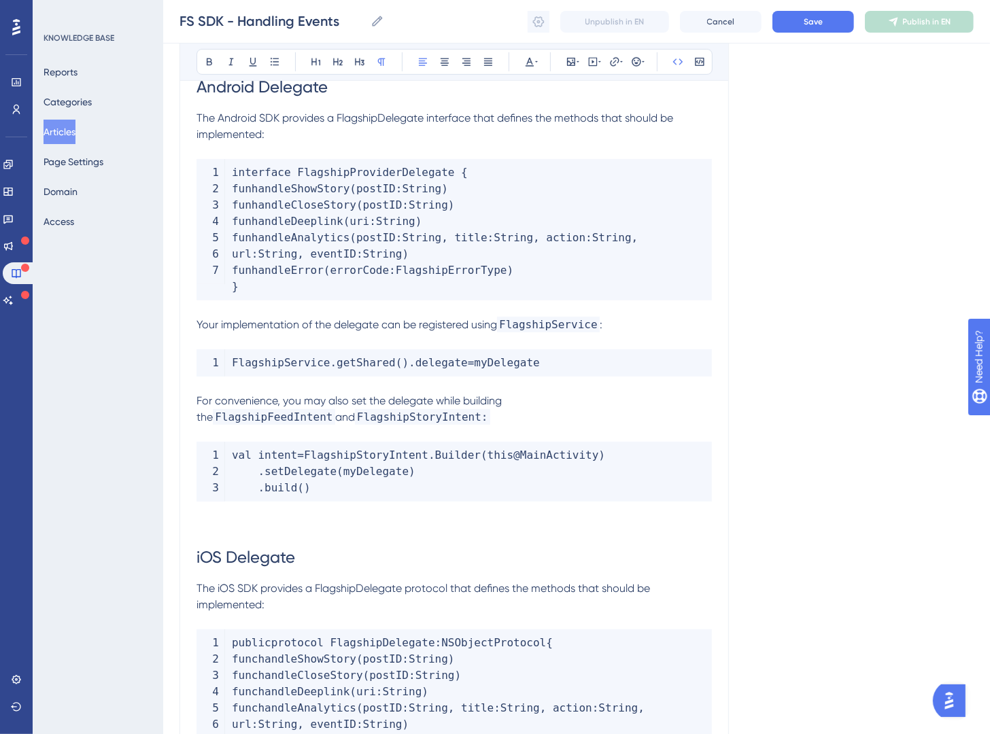
scroll to position [629, 0]
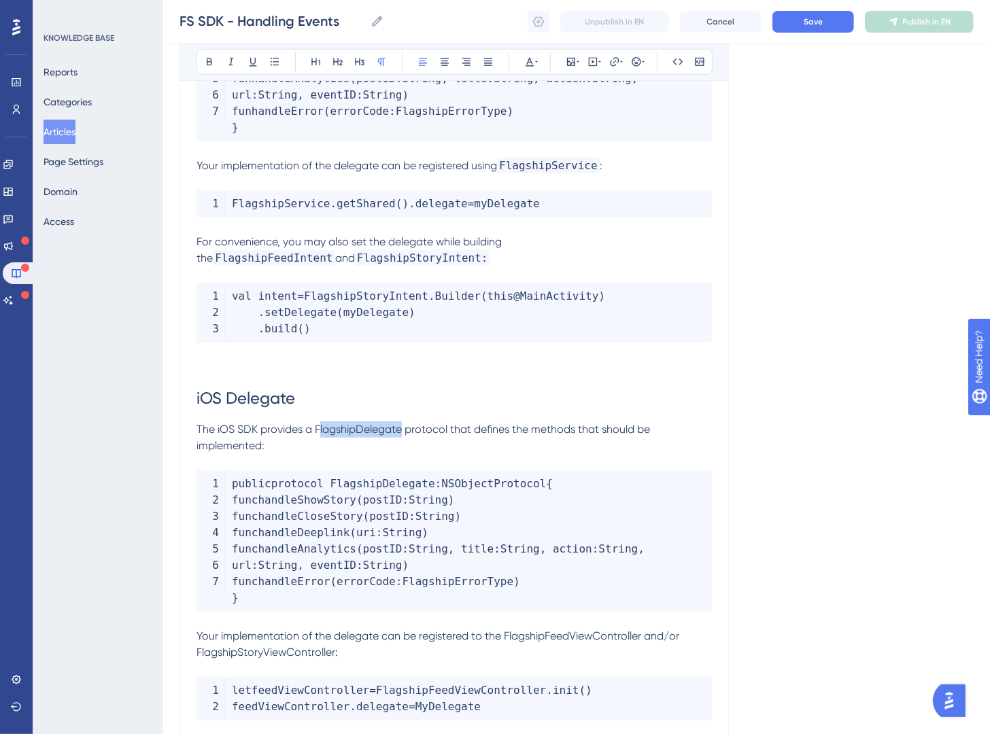
drag, startPoint x: 318, startPoint y: 433, endPoint x: 401, endPoint y: 430, distance: 83.7
click at [401, 430] on span "The iOS SDK provides a FlagshipDelegate protocol that defines the methods that …" at bounding box center [425, 437] width 456 height 29
drag, startPoint x: 316, startPoint y: 432, endPoint x: 401, endPoint y: 428, distance: 85.1
click at [401, 428] on span "The iOS SDK provides a FlagshipDelegate protocol that defines the methods that …" at bounding box center [425, 437] width 456 height 29
click at [667, 62] on div "Bold Italic Underline Bullet Point Heading 1 Heading 2 Heading 3 Normal Align L…" at bounding box center [455, 62] width 516 height 26
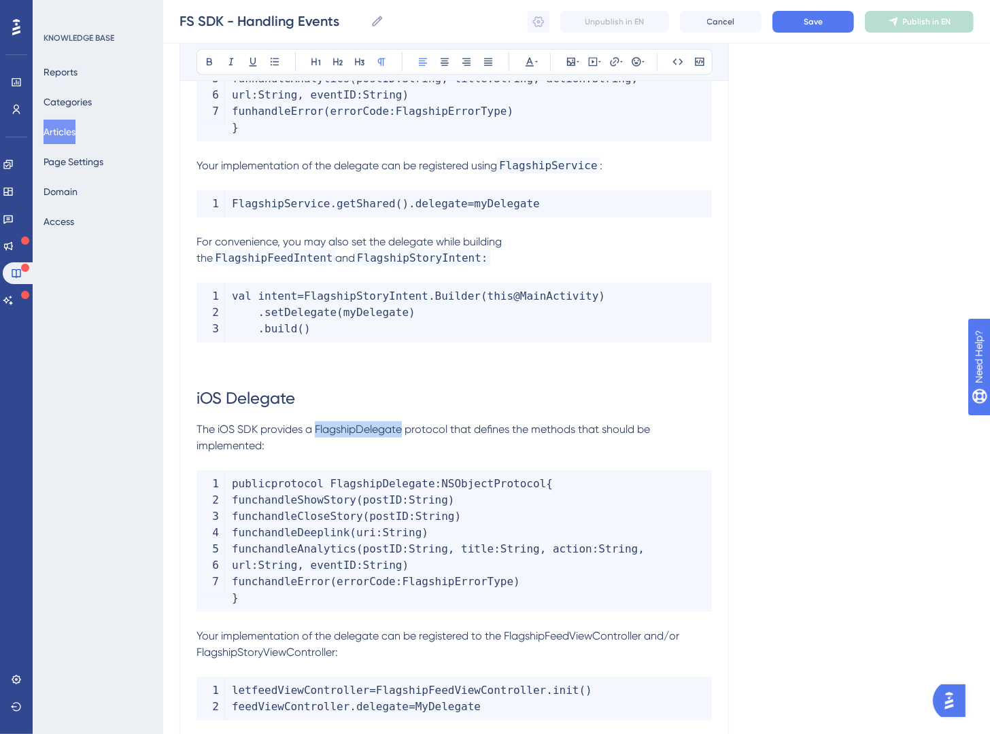
drag, startPoint x: 384, startPoint y: 430, endPoint x: 316, endPoint y: 429, distance: 68.0
click at [316, 429] on span "The iOS SDK provides a FlagshipDelegate protocol that defines the methods that …" at bounding box center [425, 437] width 456 height 29
click at [675, 66] on icon at bounding box center [677, 61] width 11 height 11
drag, startPoint x: 568, startPoint y: 643, endPoint x: 643, endPoint y: 636, distance: 75.8
click at [643, 636] on span "Your implementation of the delegate can be registered to the FlagshipFeedViewCo…" at bounding box center [439, 644] width 485 height 29
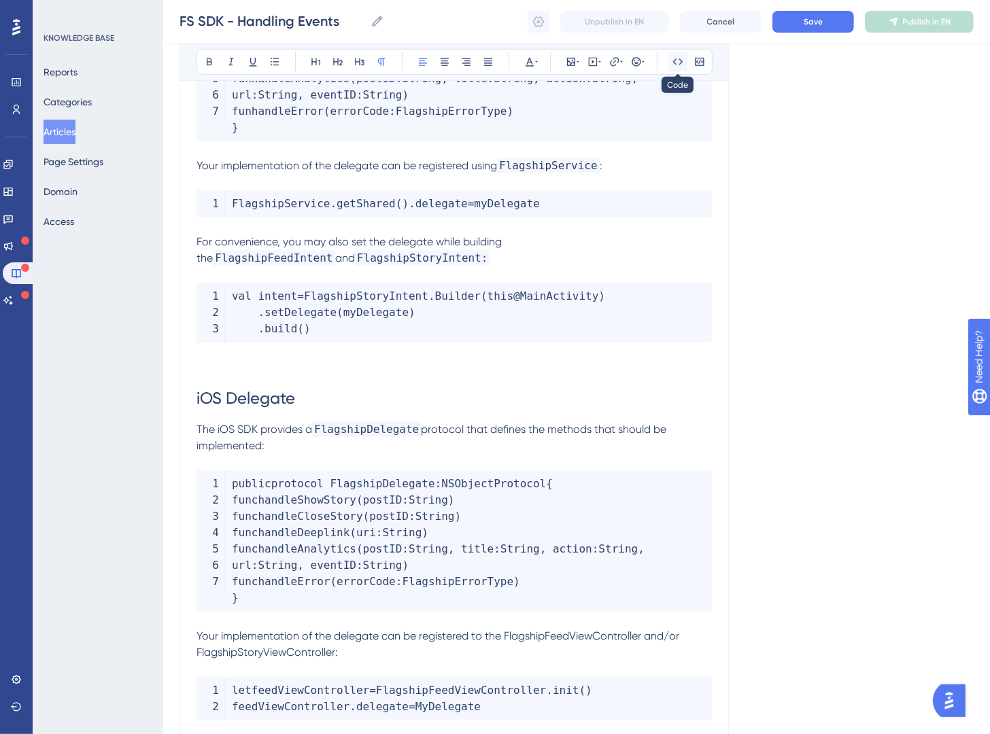
click at [677, 61] on icon at bounding box center [677, 61] width 11 height 11
drag, startPoint x: 374, startPoint y: 655, endPoint x: 355, endPoint y: 584, distance: 73.9
click at [235, 659] on span "and/or FlagshipStoryViewController:" at bounding box center [455, 644] width 517 height 29
click at [674, 63] on icon at bounding box center [678, 61] width 10 height 6
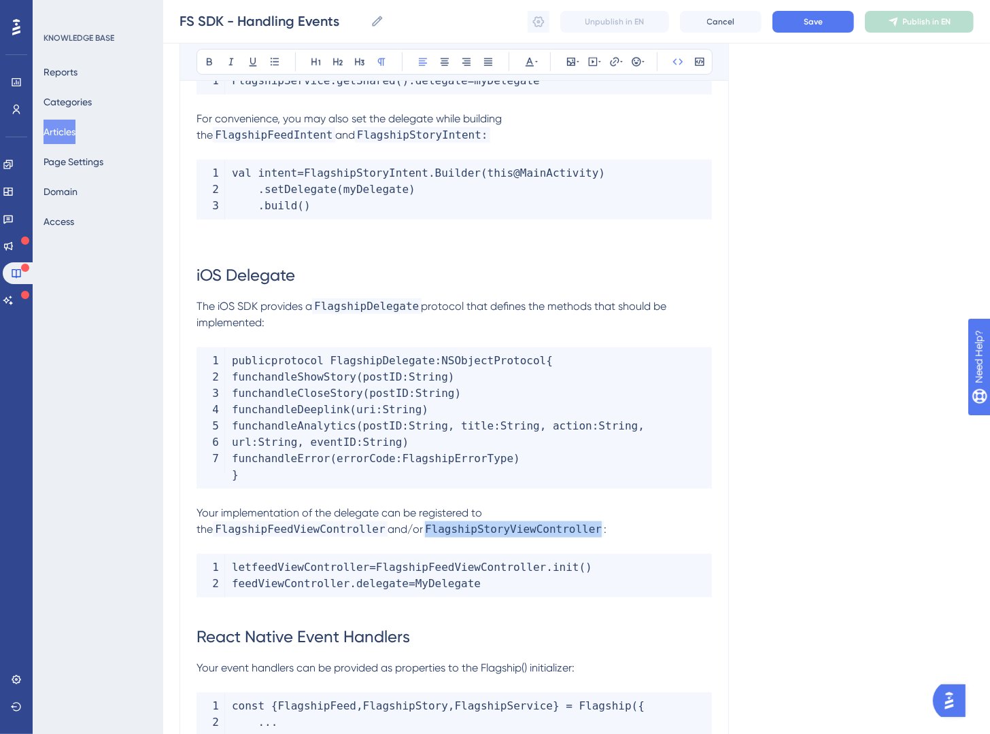
scroll to position [801, 0]
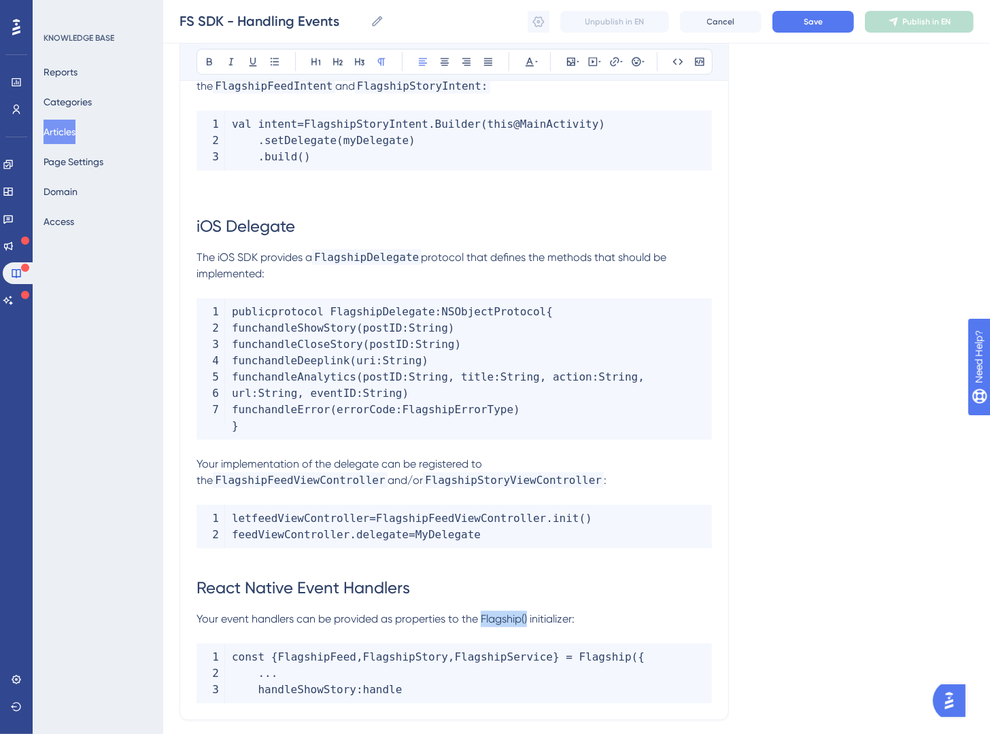
drag, startPoint x: 529, startPoint y: 620, endPoint x: 485, endPoint y: 621, distance: 44.2
click at [485, 621] on span "Your event handlers can be provided as properties to the Flagship() initializer:" at bounding box center [386, 619] width 378 height 13
click at [679, 65] on icon at bounding box center [677, 61] width 11 height 11
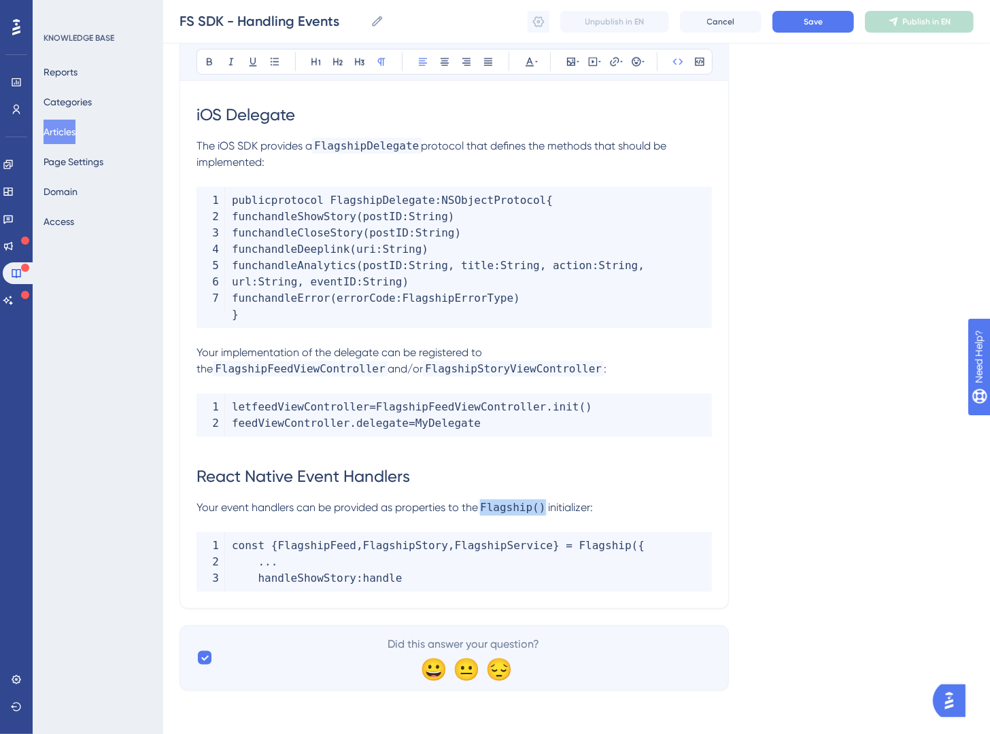
scroll to position [910, 0]
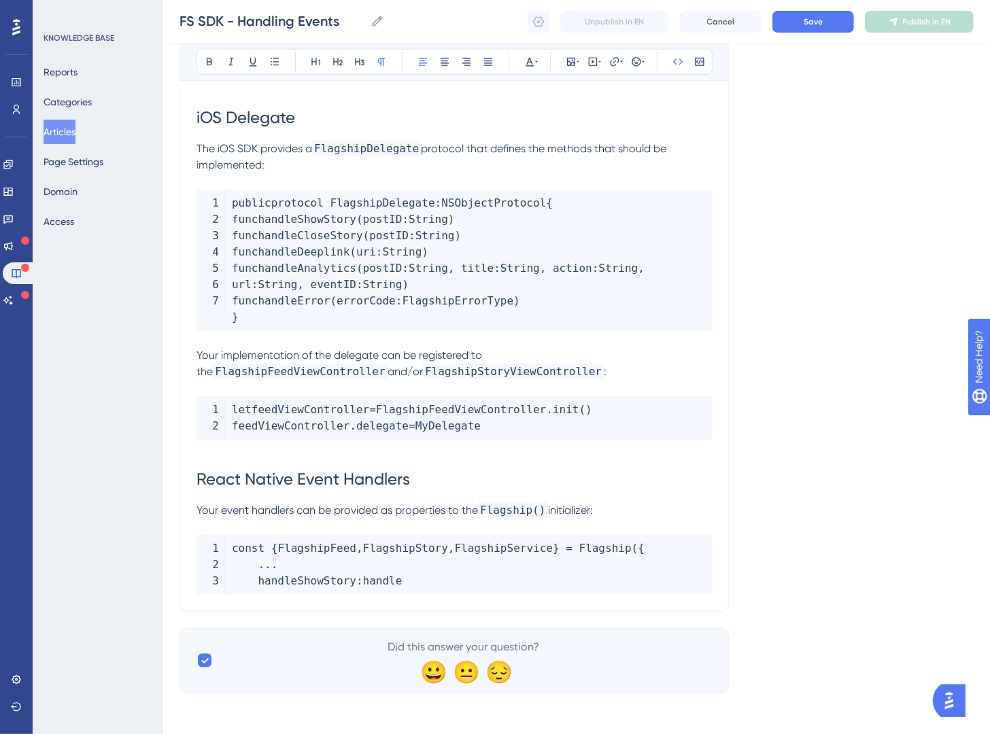
click at [615, 502] on p "Your event handlers can be provided as properties to the Flagship() initializer:" at bounding box center [454, 510] width 515 height 16
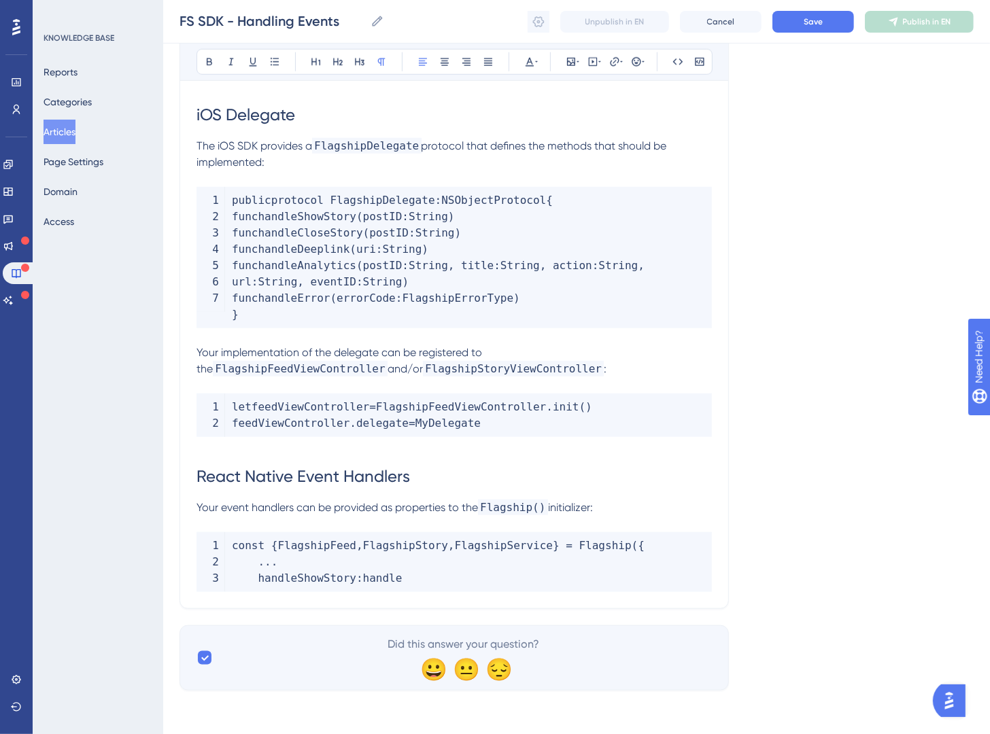
scroll to position [913, 0]
click at [349, 452] on p at bounding box center [454, 445] width 515 height 16
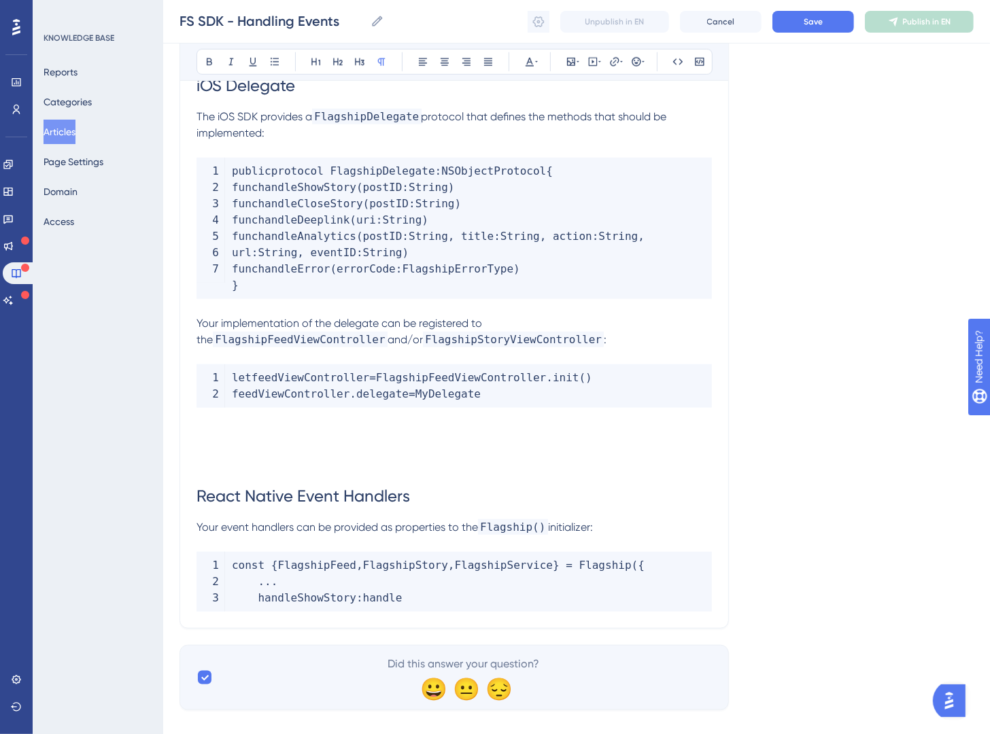
scroll to position [962, 0]
